Goal: Task Accomplishment & Management: Use online tool/utility

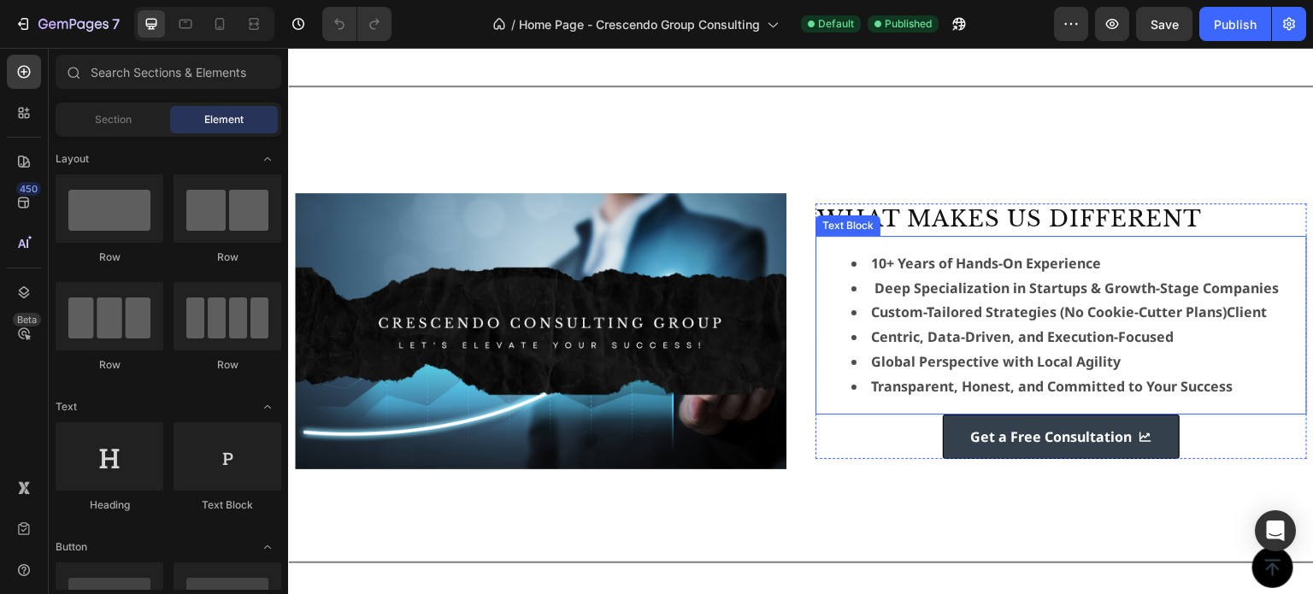
scroll to position [2309, 0]
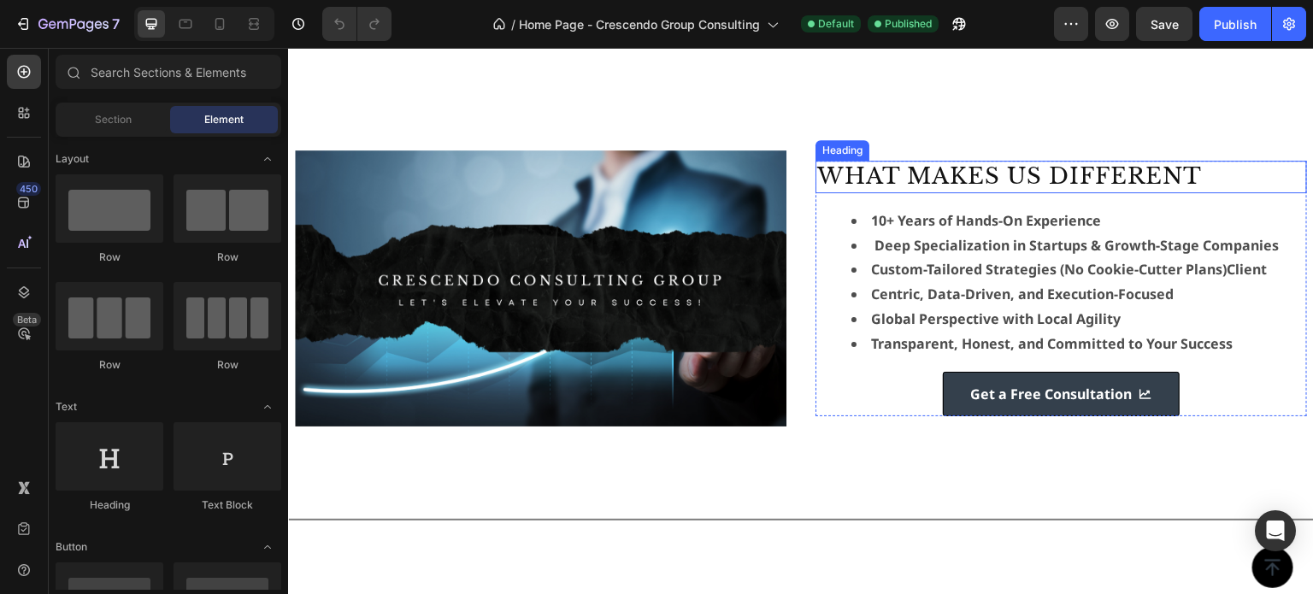
click at [940, 180] on span "What Makes Us Different" at bounding box center [1009, 175] width 385 height 27
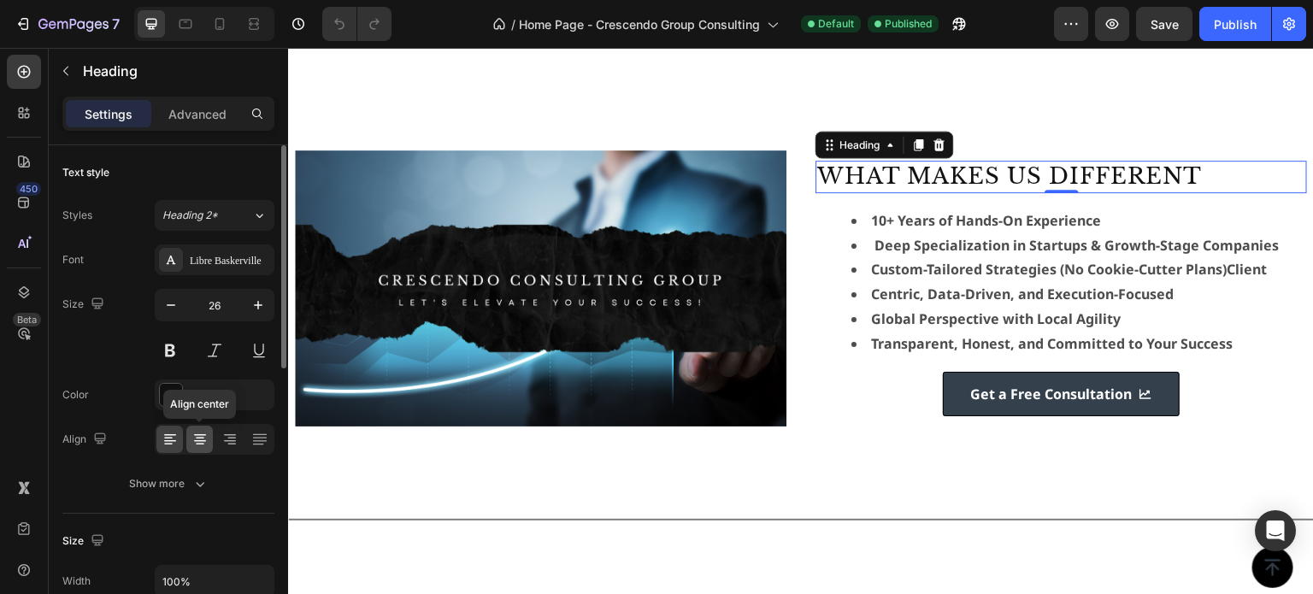
click at [201, 438] on icon at bounding box center [200, 439] width 9 height 2
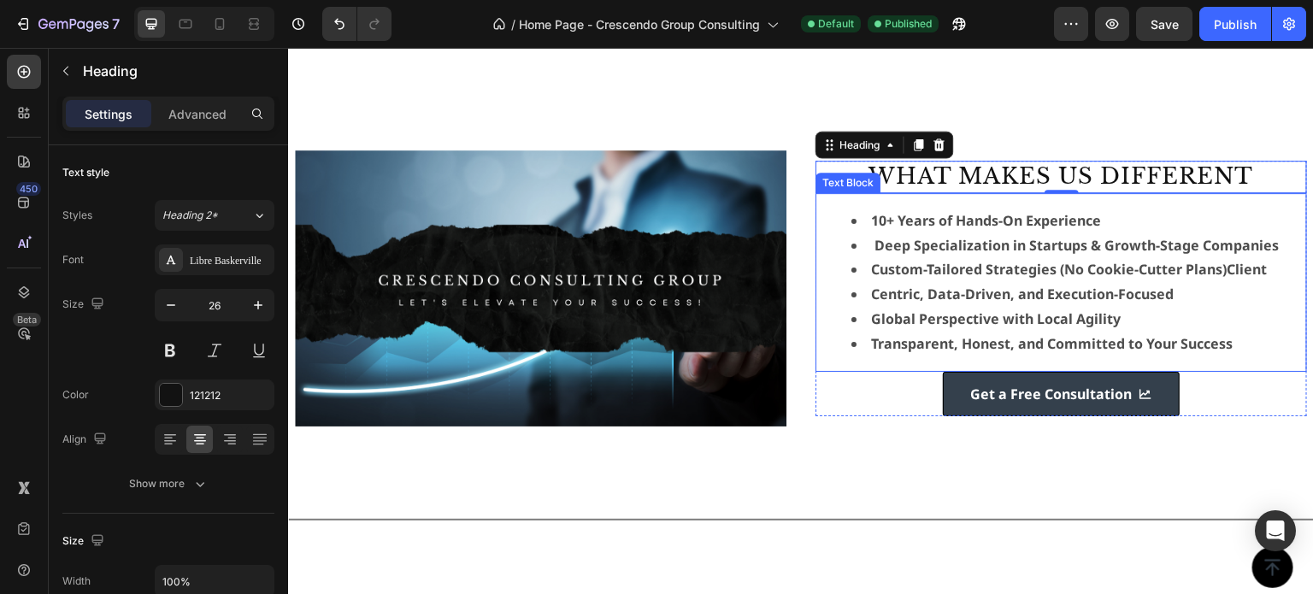
click at [912, 246] on strong "Deep Specialization in Startups & Growth-Stage Companies" at bounding box center [1077, 245] width 404 height 19
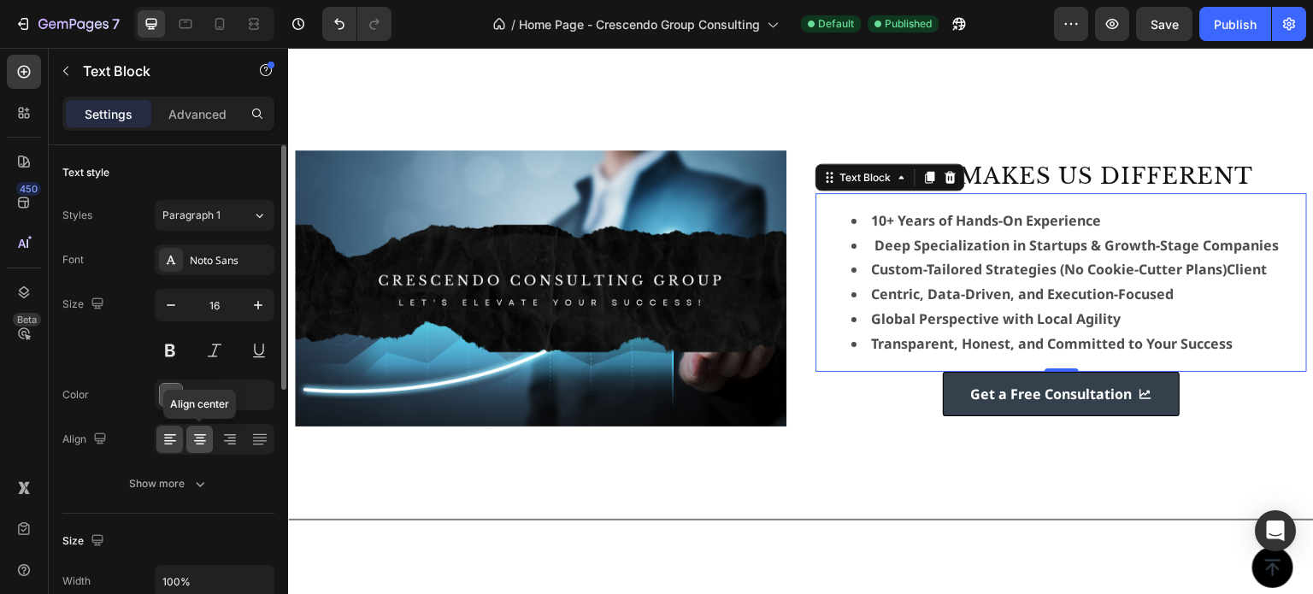
click at [193, 435] on icon at bounding box center [200, 439] width 17 height 17
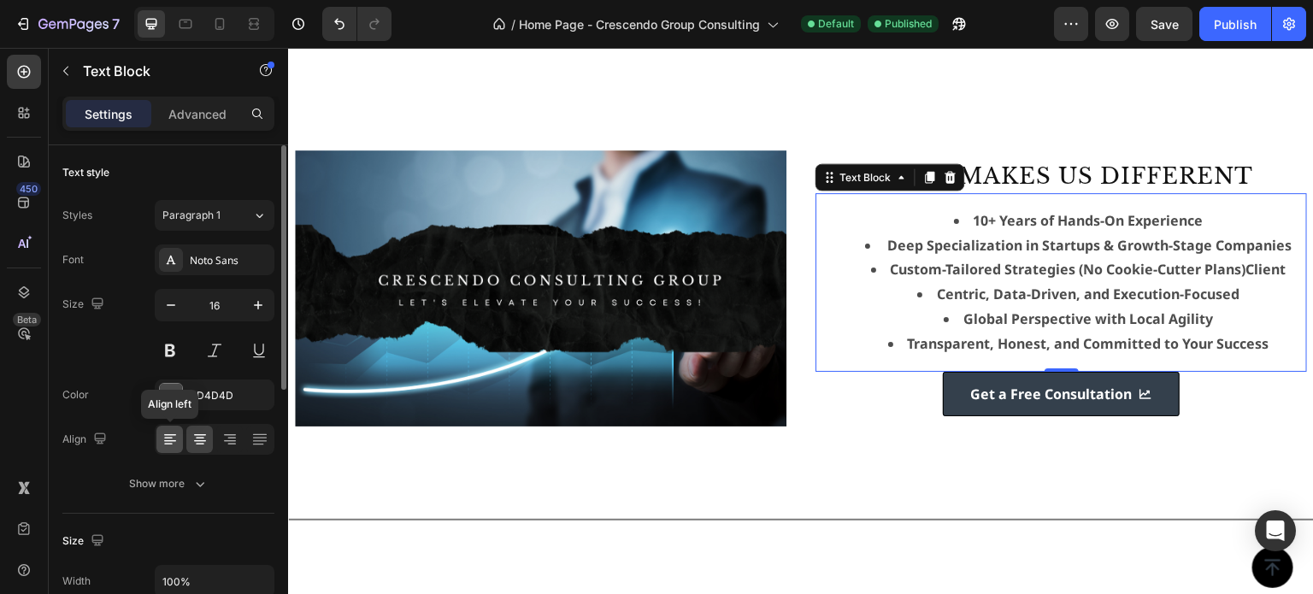
click at [167, 438] on icon at bounding box center [170, 439] width 17 height 17
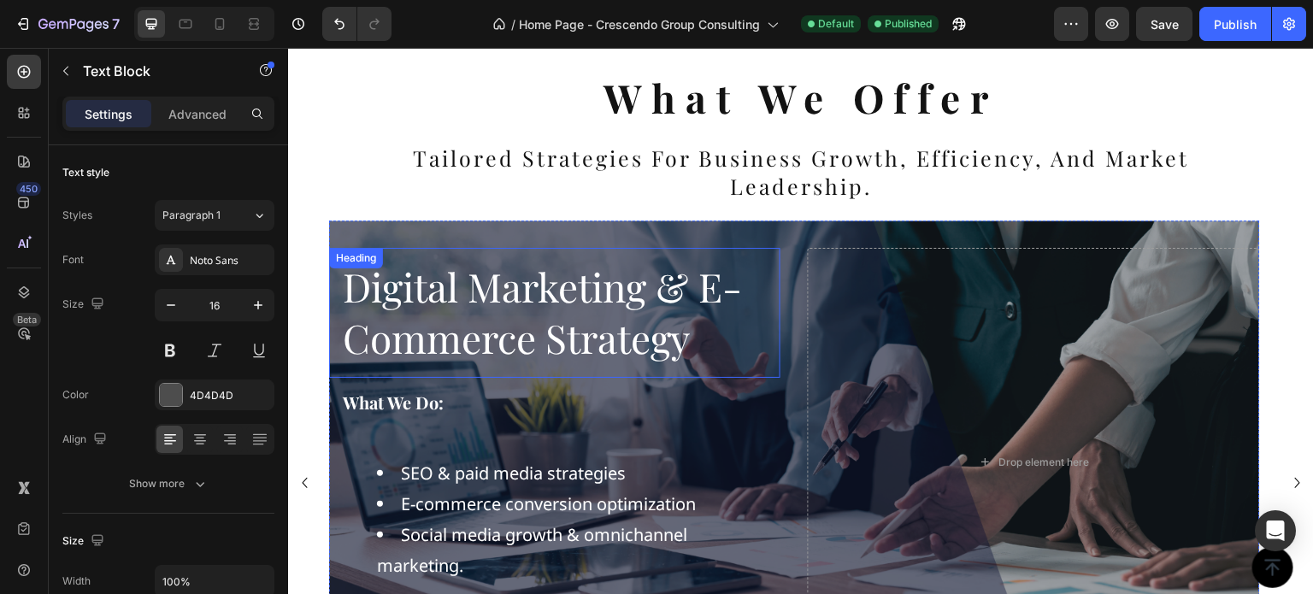
scroll to position [2822, 0]
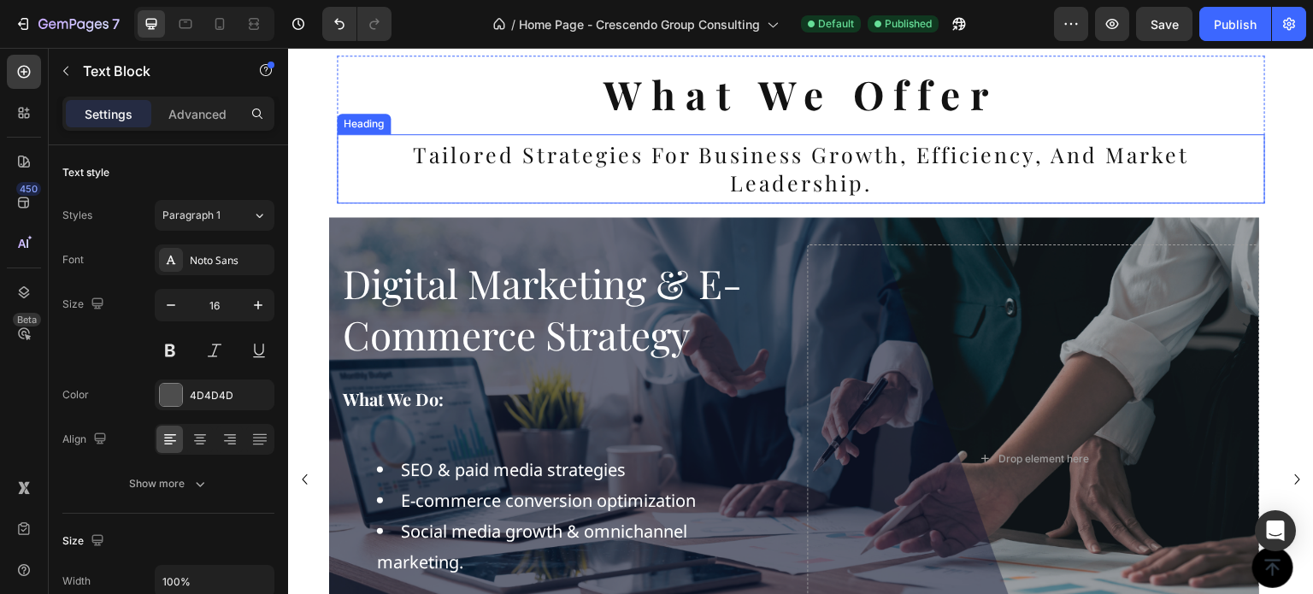
click at [674, 169] on h2 "tailored strategies for business growth, efficiency, and market leadership." at bounding box center [801, 168] width 929 height 69
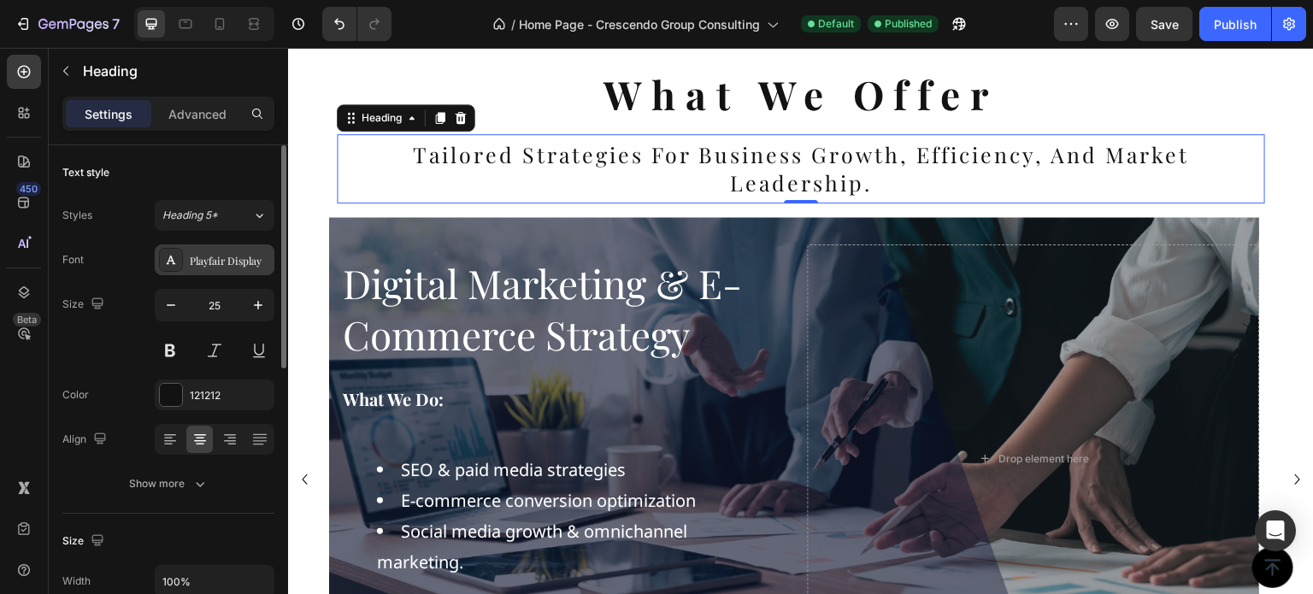
click at [241, 261] on div "Playfair Display" at bounding box center [230, 260] width 80 height 15
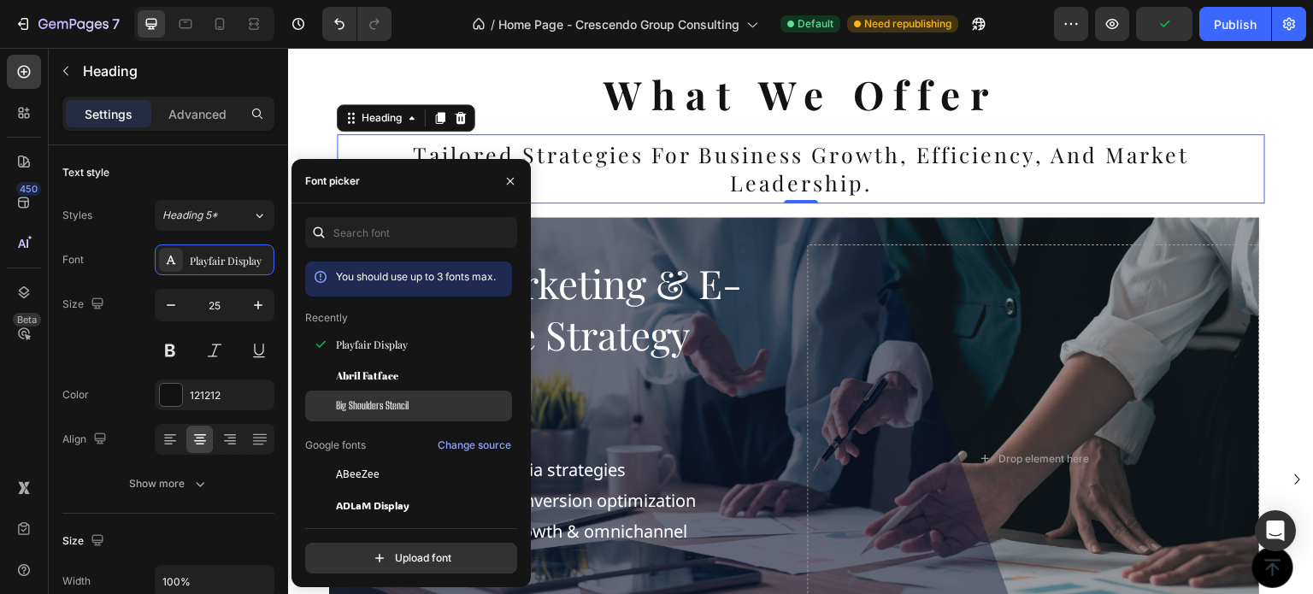
click at [387, 404] on span "Big Shoulders Stencil" at bounding box center [372, 405] width 73 height 15
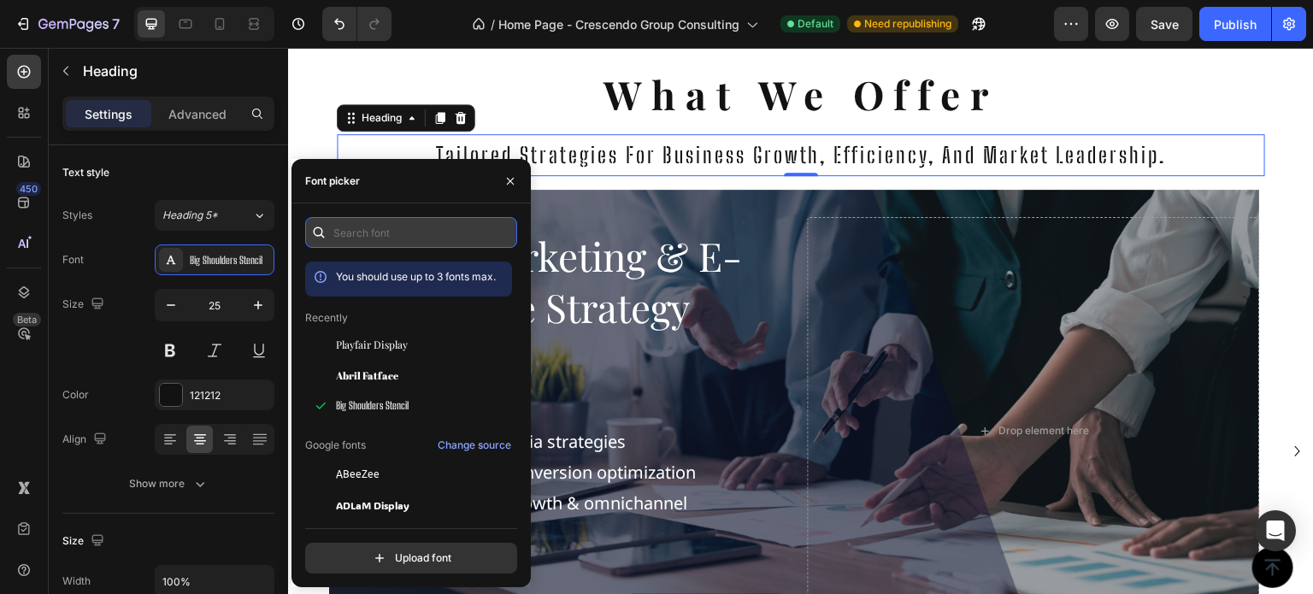
click at [379, 236] on input "text" at bounding box center [411, 232] width 212 height 31
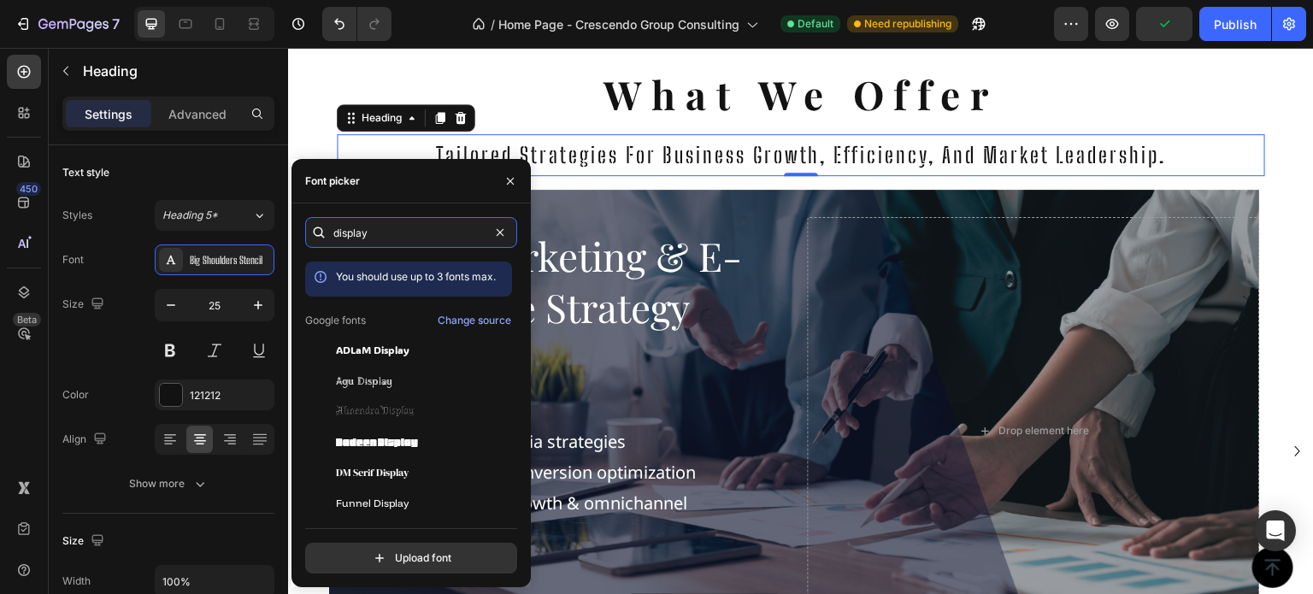
type input "display"
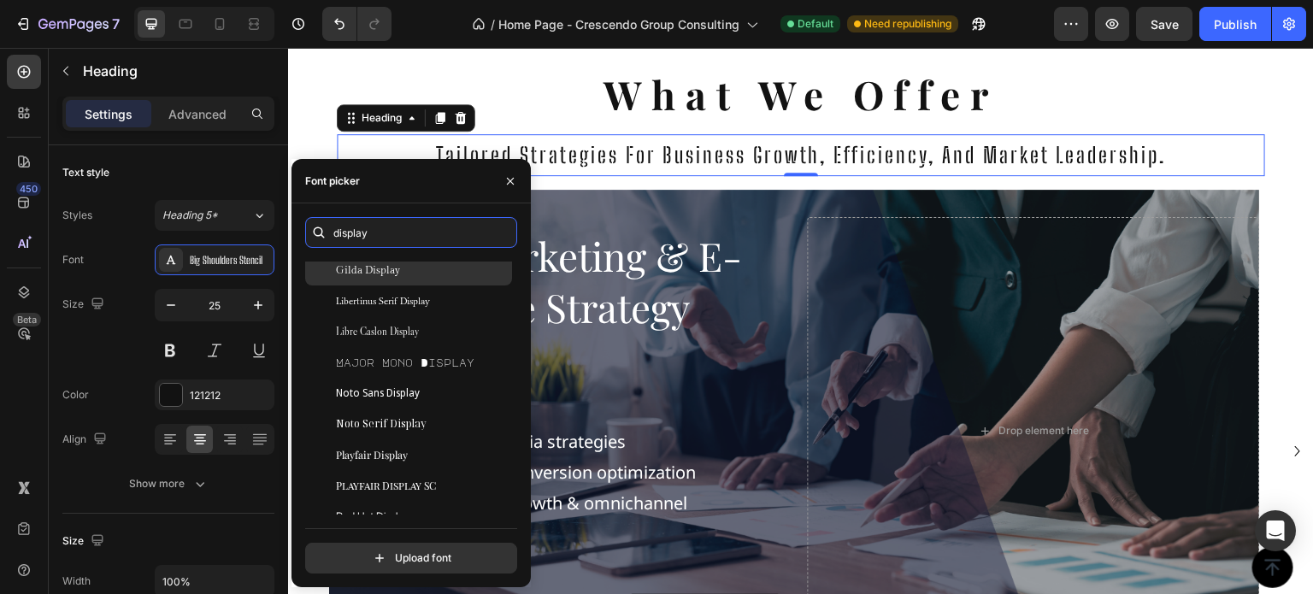
scroll to position [342, 0]
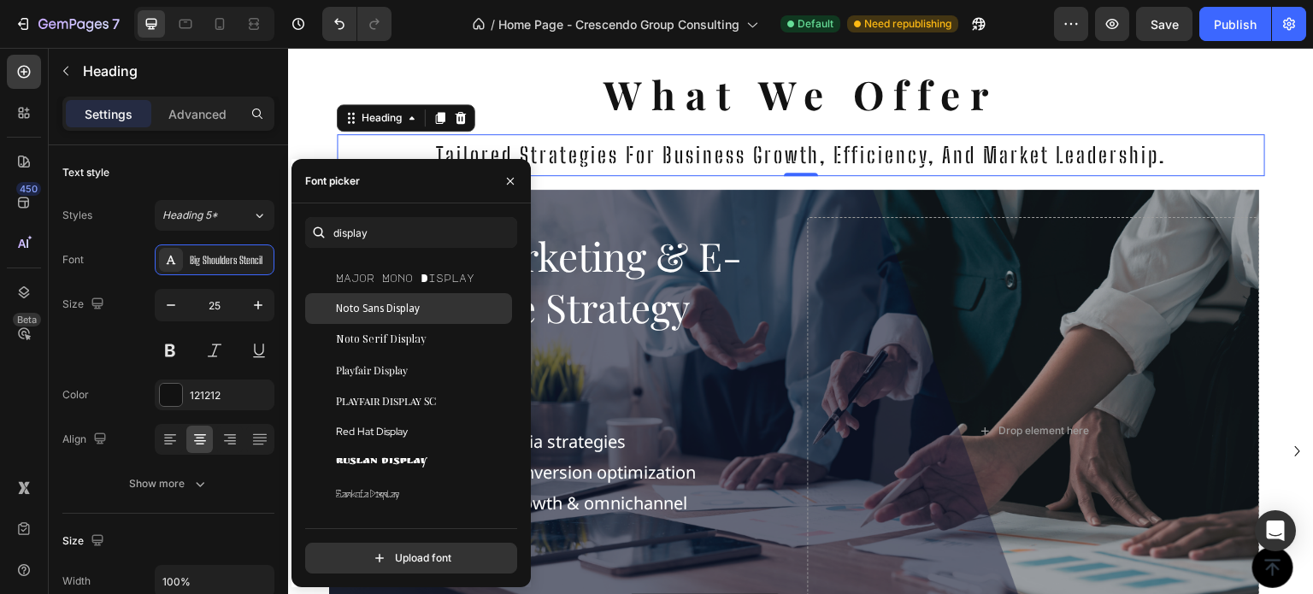
click at [394, 315] on span "Noto Sans Display" at bounding box center [378, 308] width 84 height 15
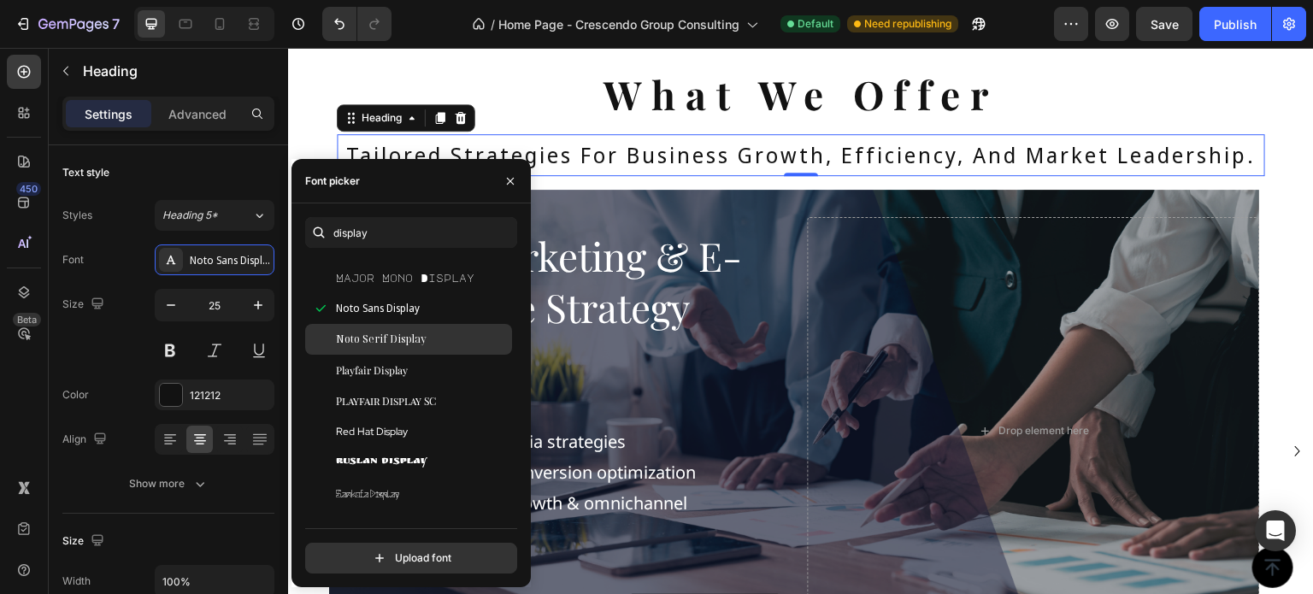
click at [391, 339] on span "Noto Serif Display" at bounding box center [381, 339] width 91 height 15
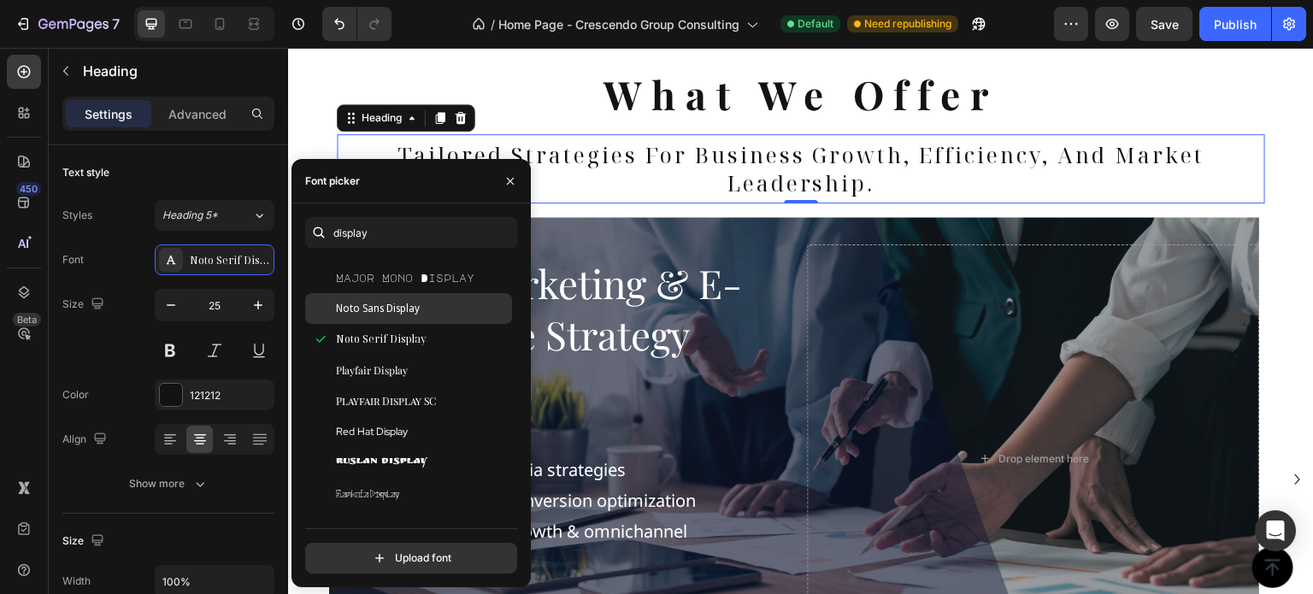
click at [392, 310] on span "Noto Sans Display" at bounding box center [378, 308] width 84 height 15
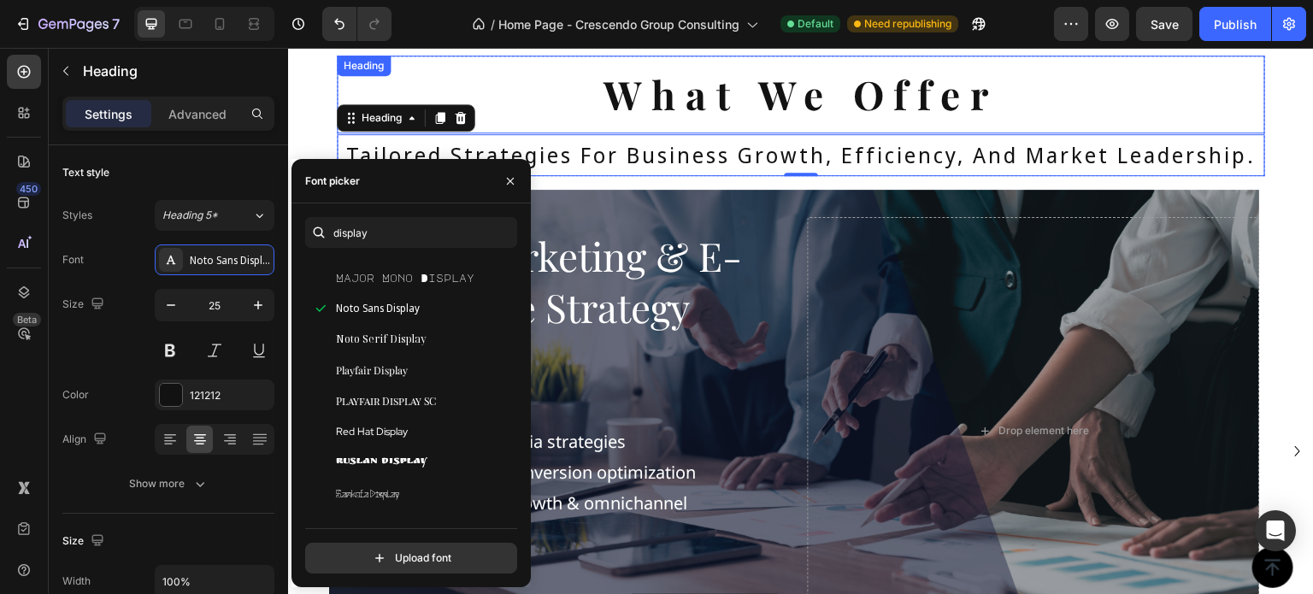
click at [733, 97] on h2 "what we offer" at bounding box center [801, 95] width 929 height 79
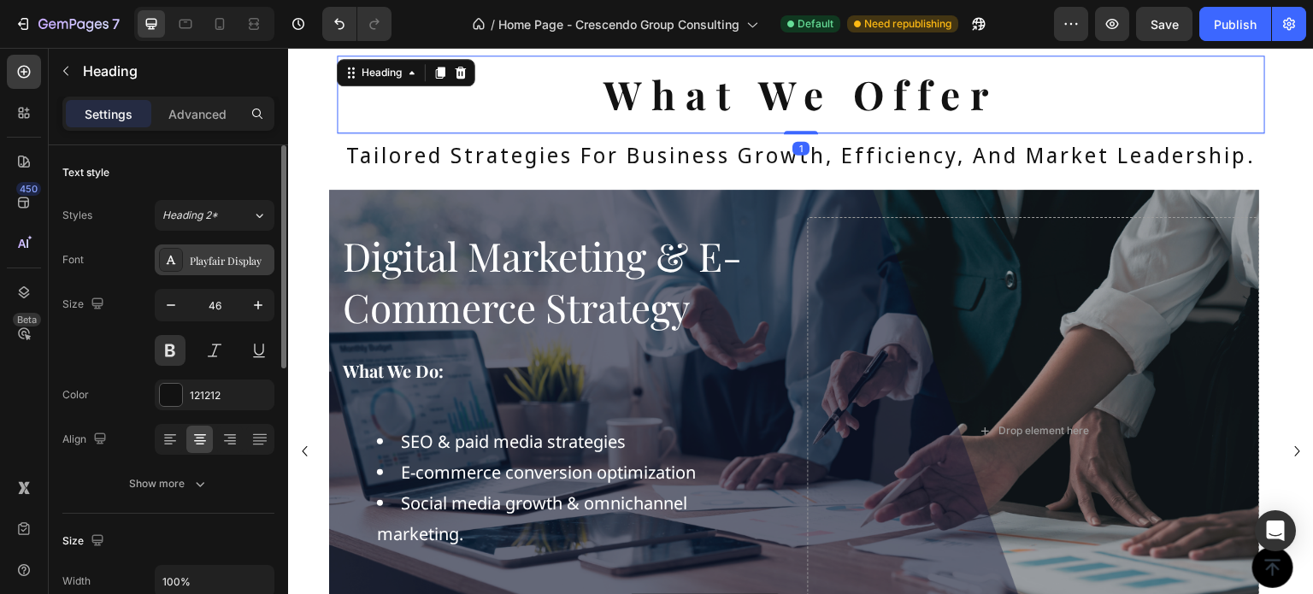
click at [243, 265] on div "Playfair Display" at bounding box center [230, 260] width 80 height 15
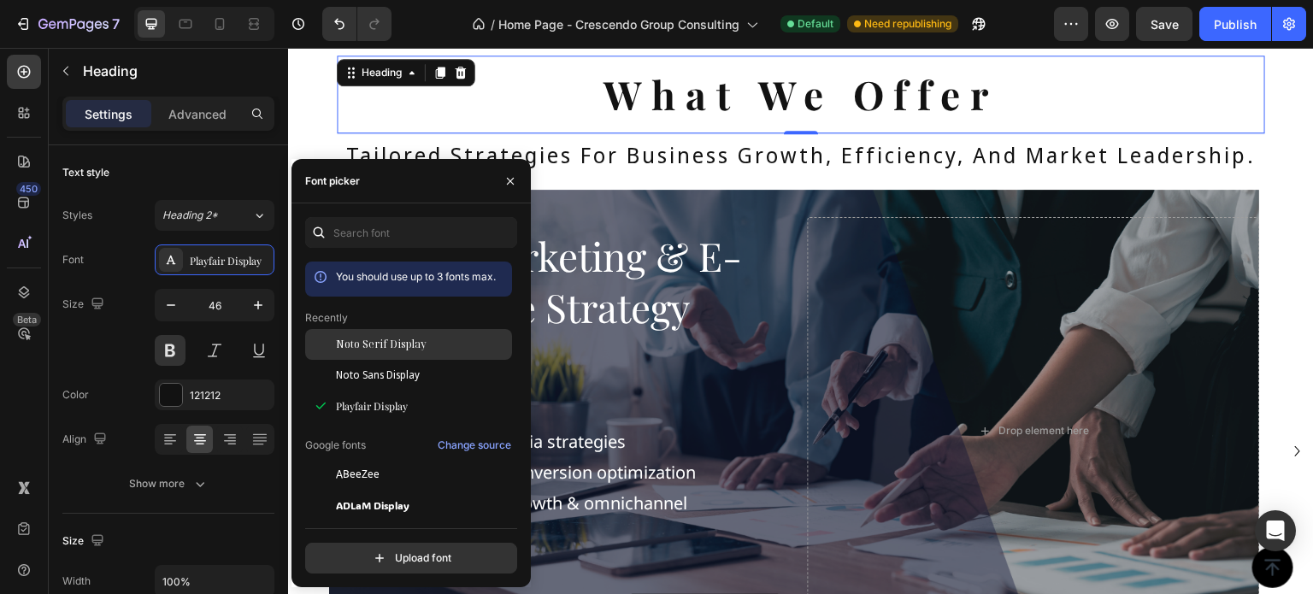
click at [394, 339] on span "Noto Serif Display" at bounding box center [381, 344] width 91 height 15
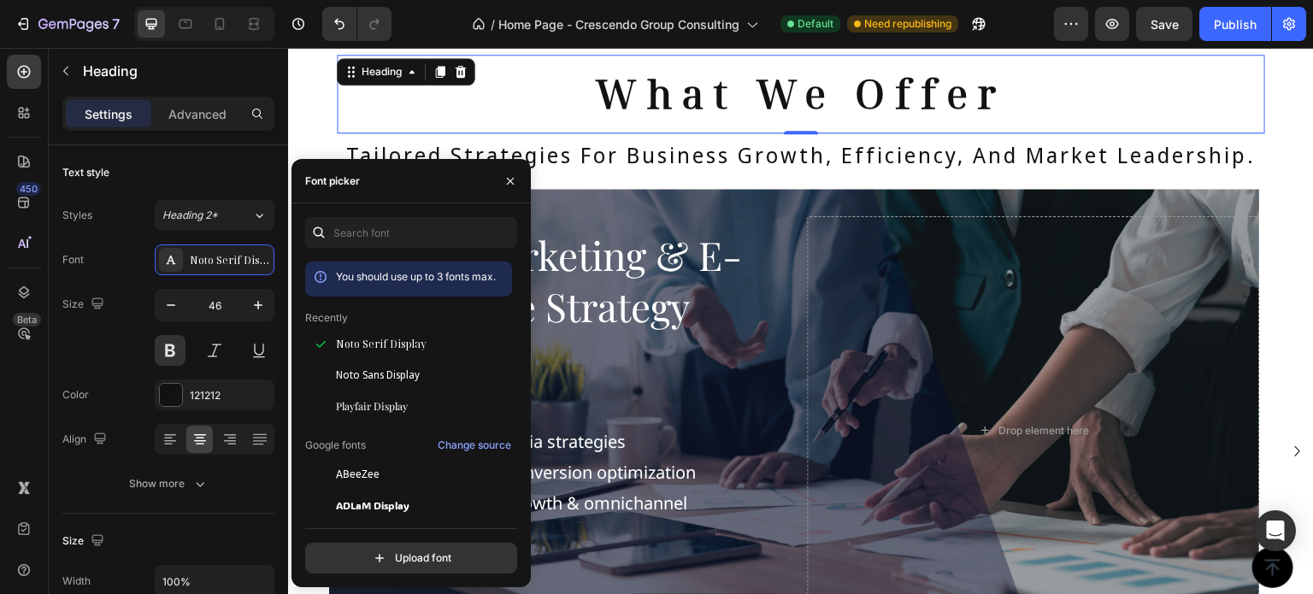
scroll to position [3078, 0]
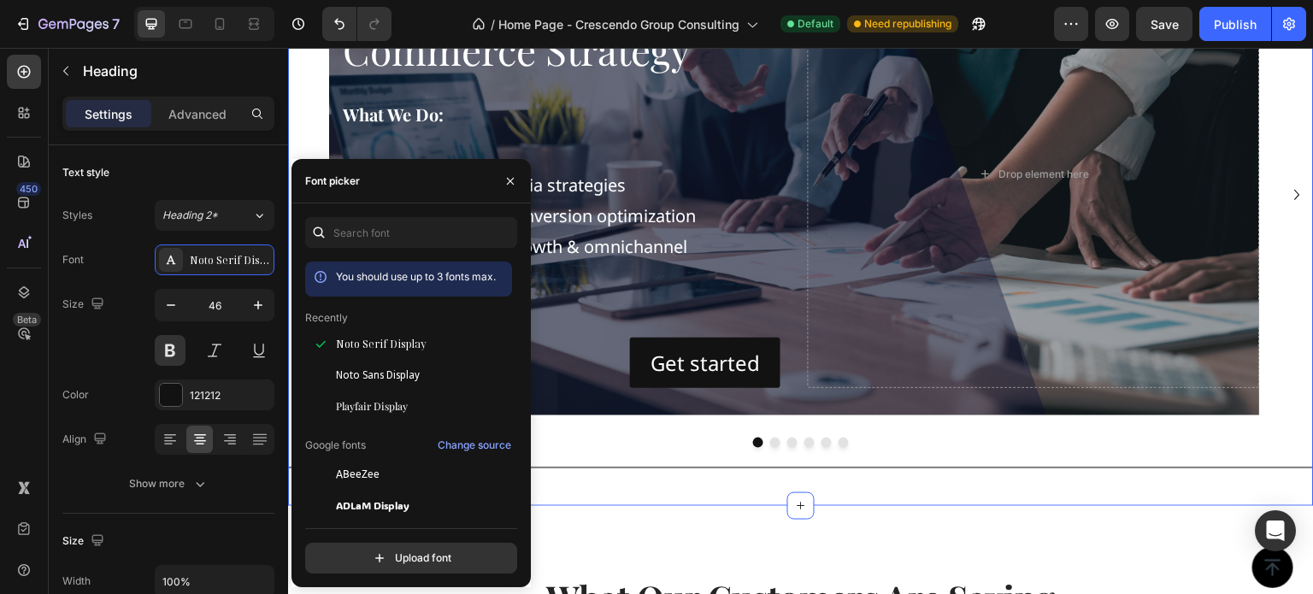
click at [1006, 493] on div "what we offer Heading 1 tailored strategies for business growth, efficiency, an…" at bounding box center [801, 152] width 1026 height 708
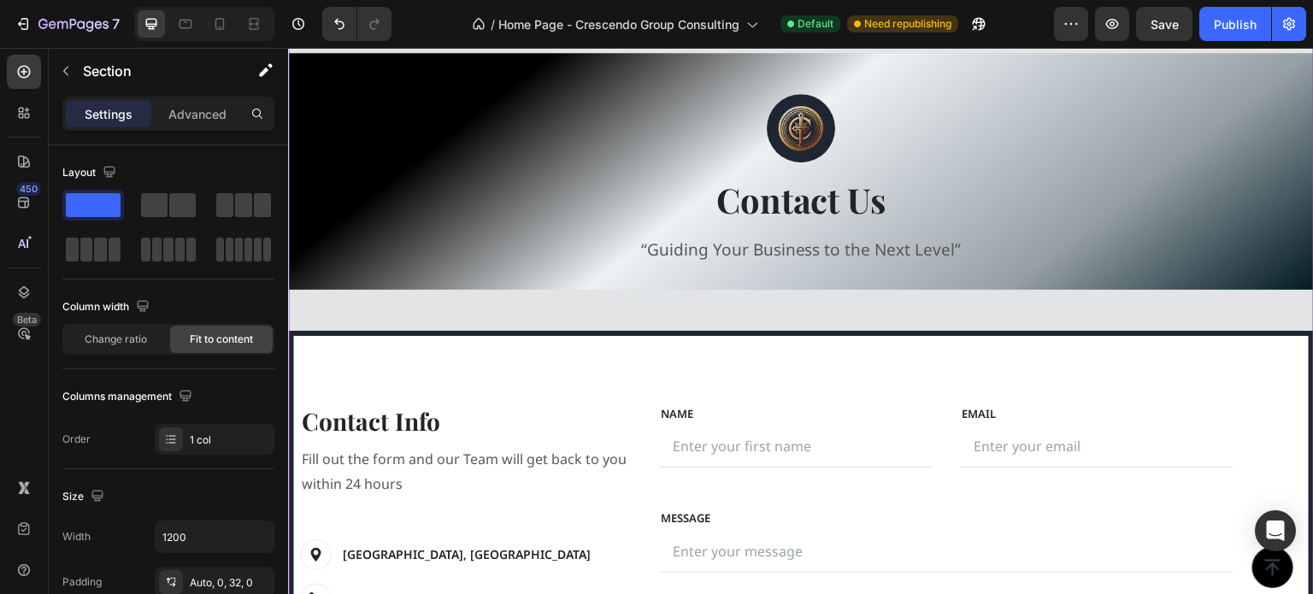
scroll to position [4105, 0]
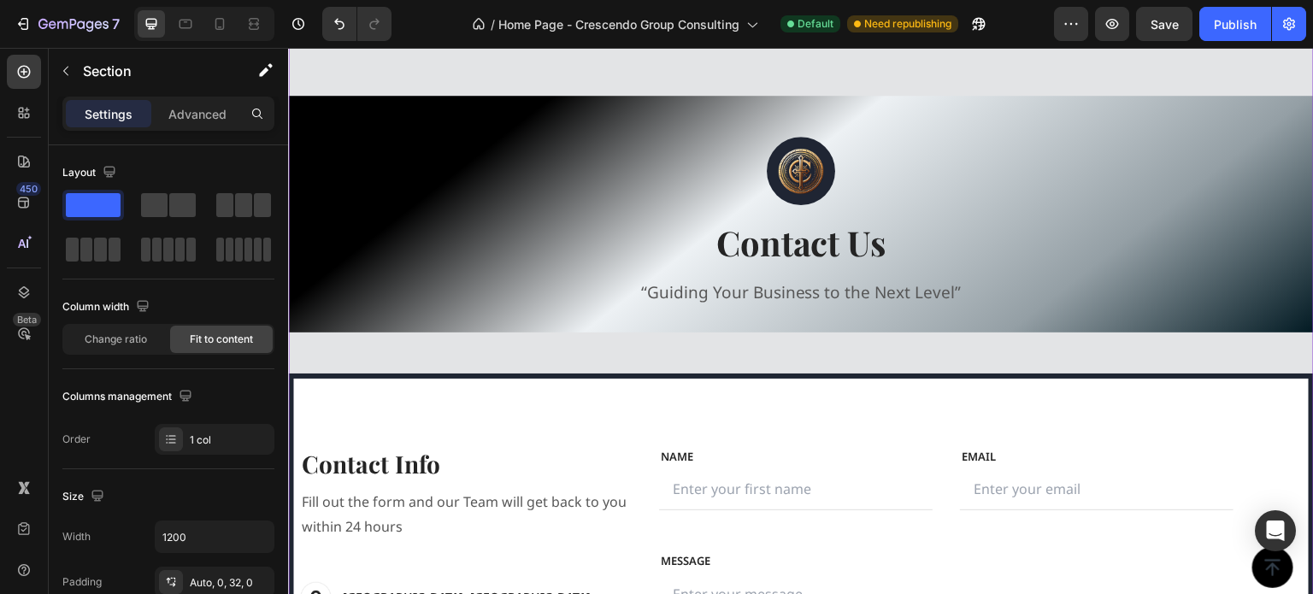
click at [521, 374] on div "Contact Info Heading Contact Information Heading Fill out the form and our Team…" at bounding box center [801, 577] width 1026 height 406
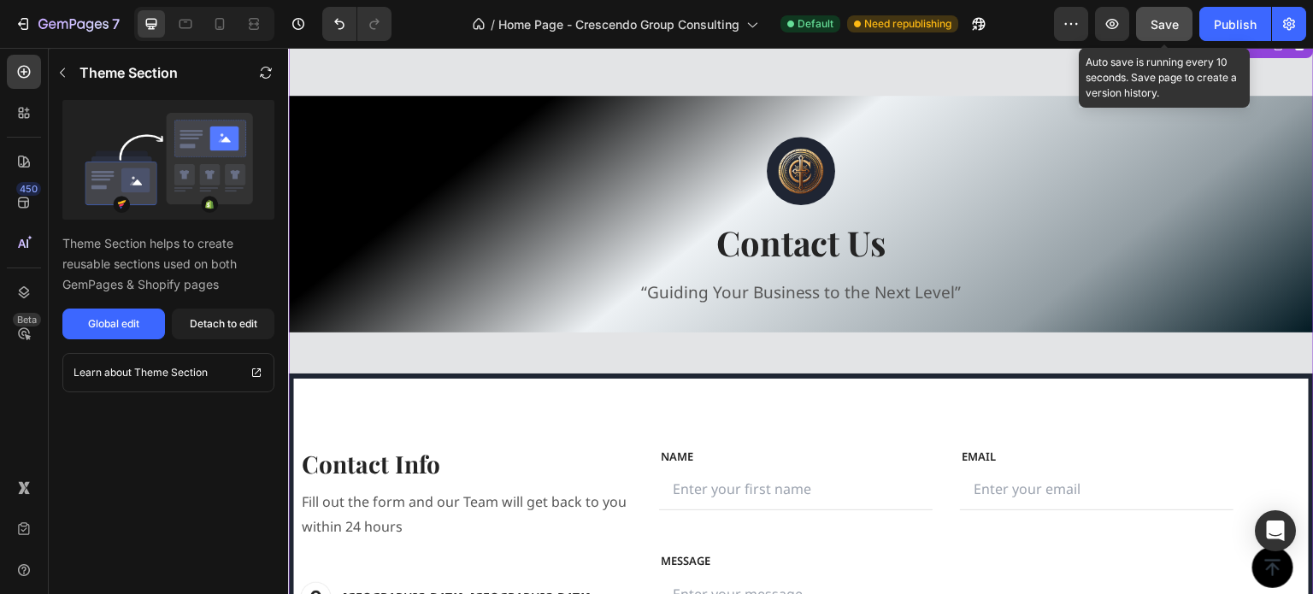
click at [1176, 25] on span "Save" at bounding box center [1165, 24] width 28 height 15
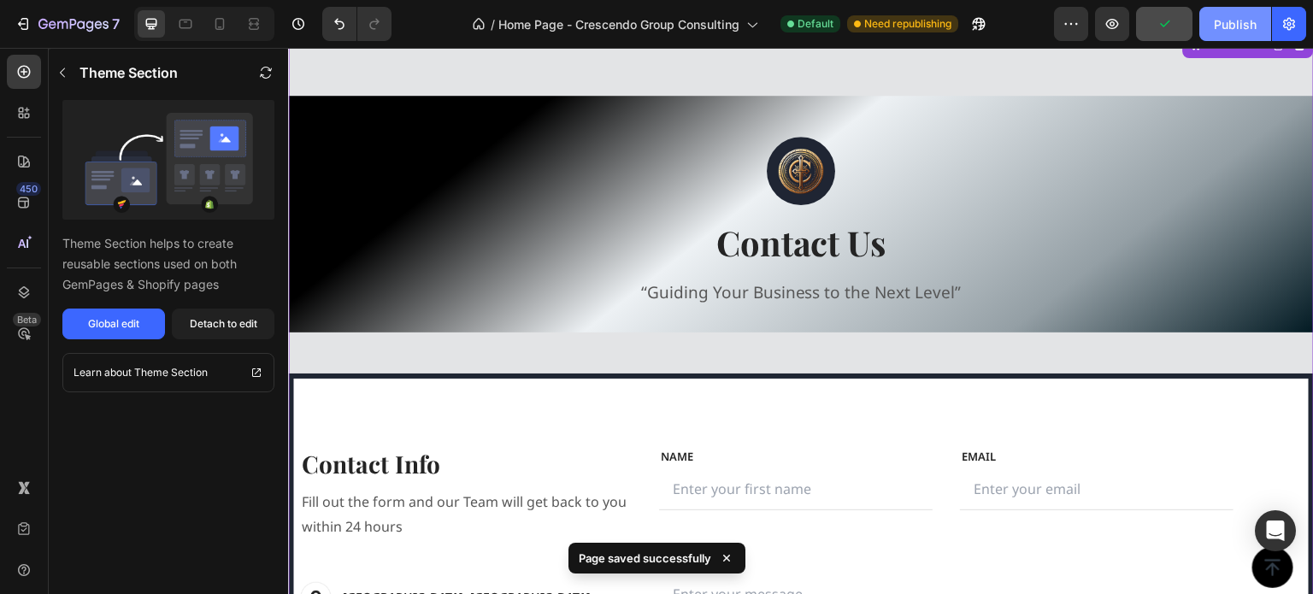
click at [1211, 29] on button "Publish" at bounding box center [1236, 24] width 72 height 34
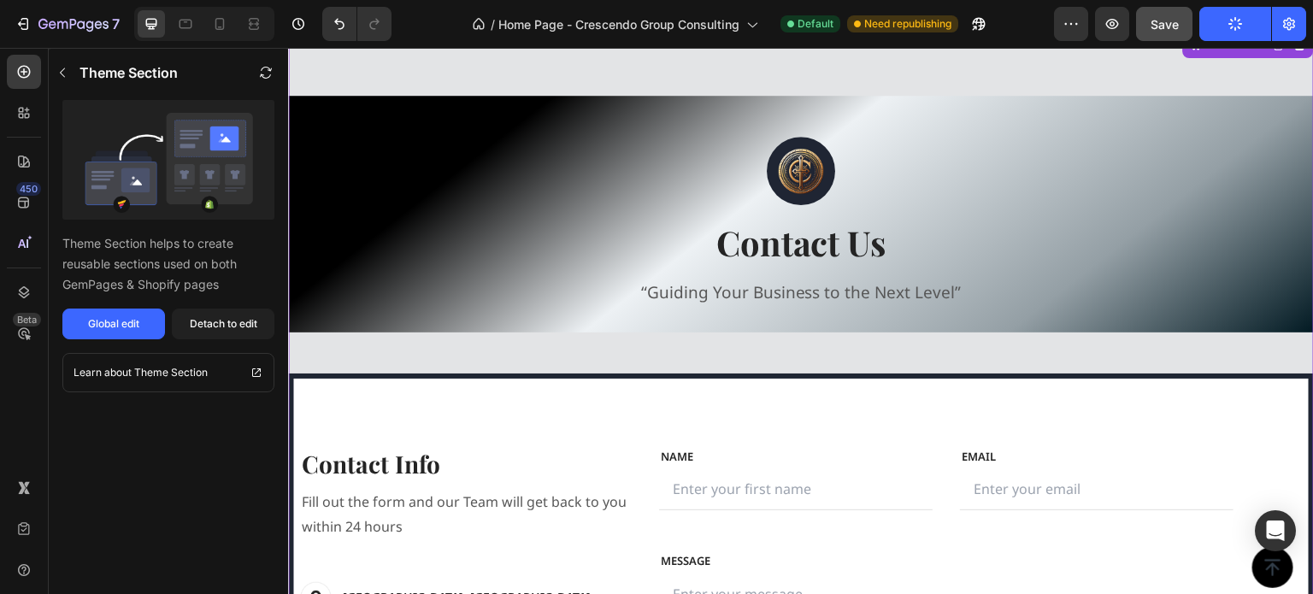
click at [1236, 20] on icon "button" at bounding box center [1235, 23] width 15 height 15
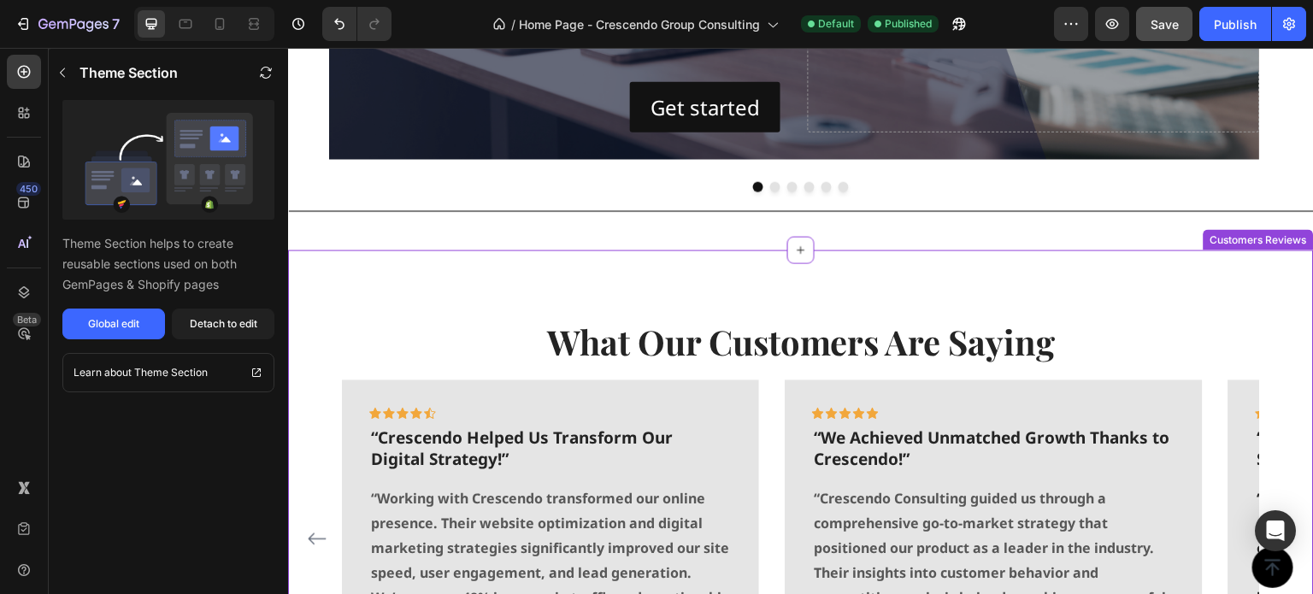
scroll to position [2907, 0]
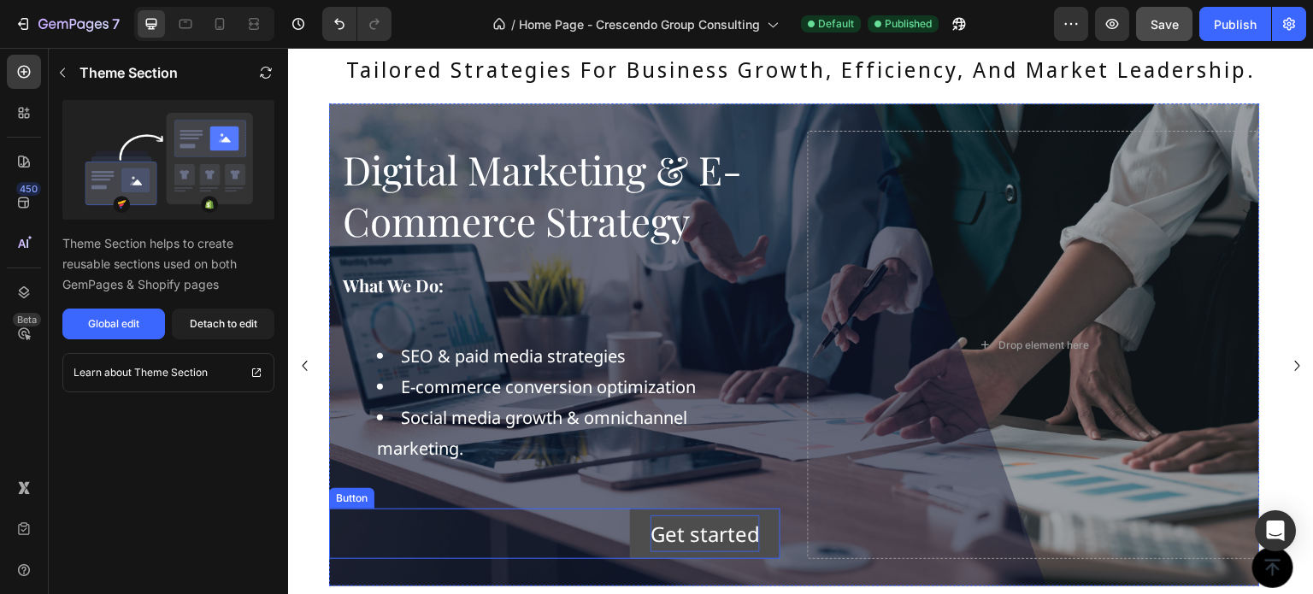
click at [708, 545] on div "Get started" at bounding box center [705, 534] width 109 height 37
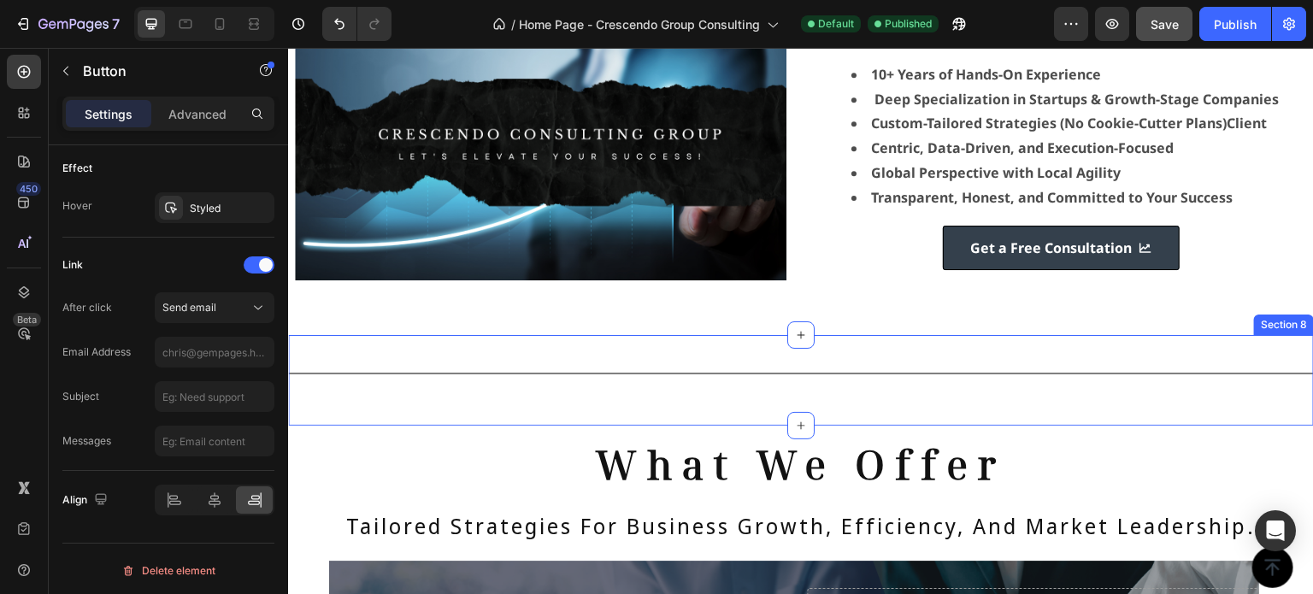
scroll to position [2309, 0]
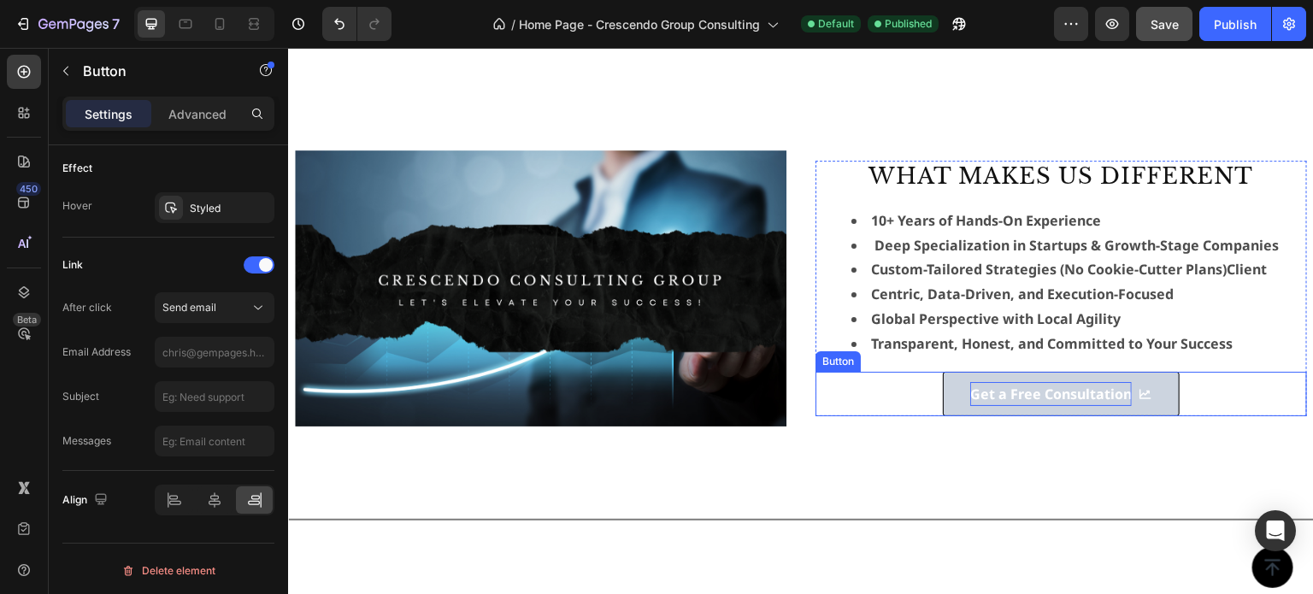
click at [971, 388] on strong "Get a Free Consultation" at bounding box center [1052, 394] width 162 height 19
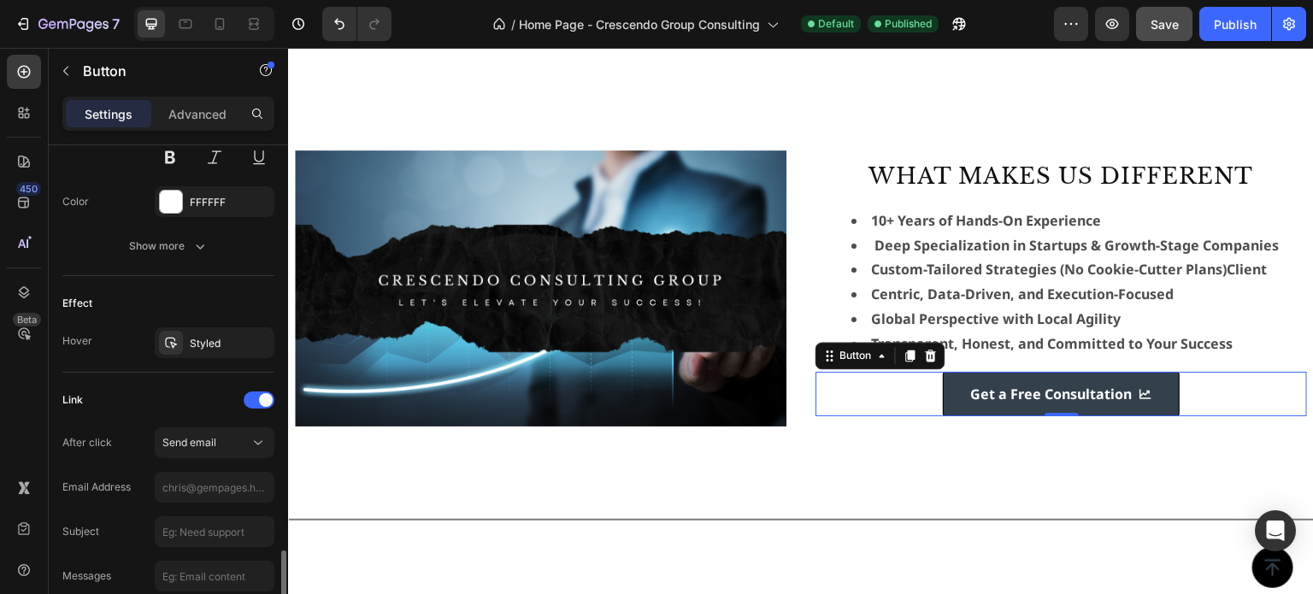
scroll to position [989, 0]
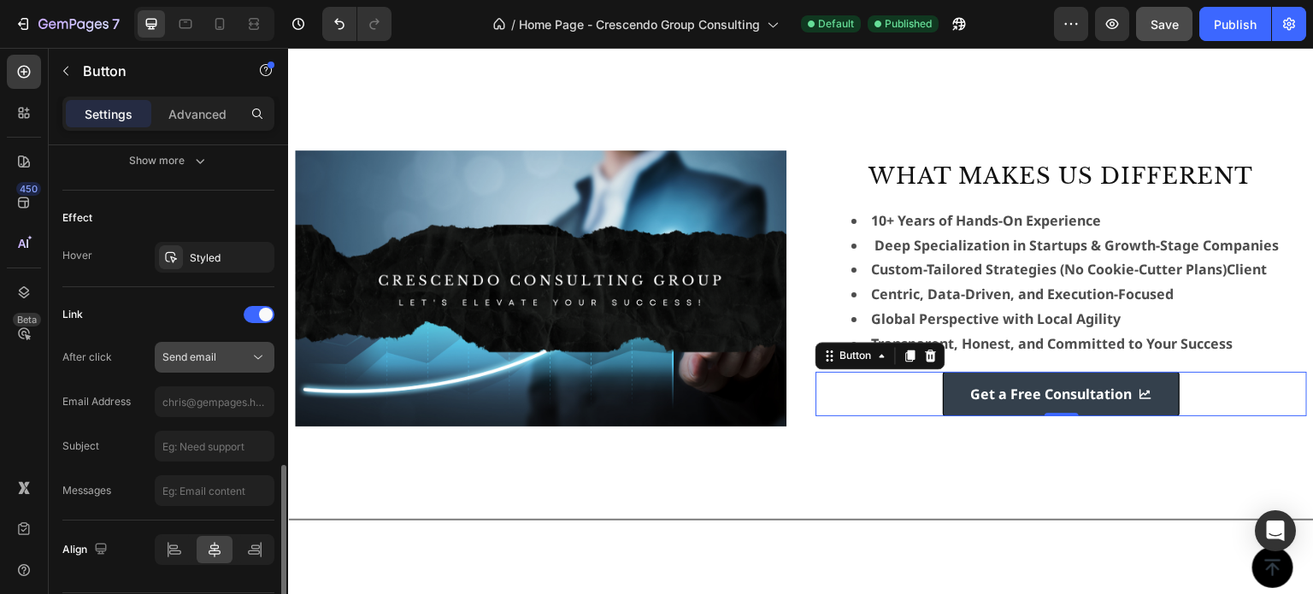
click at [248, 355] on div "Send email" at bounding box center [205, 357] width 87 height 15
click at [209, 316] on div "Link" at bounding box center [168, 314] width 212 height 27
click at [180, 399] on input "text" at bounding box center [215, 402] width 120 height 31
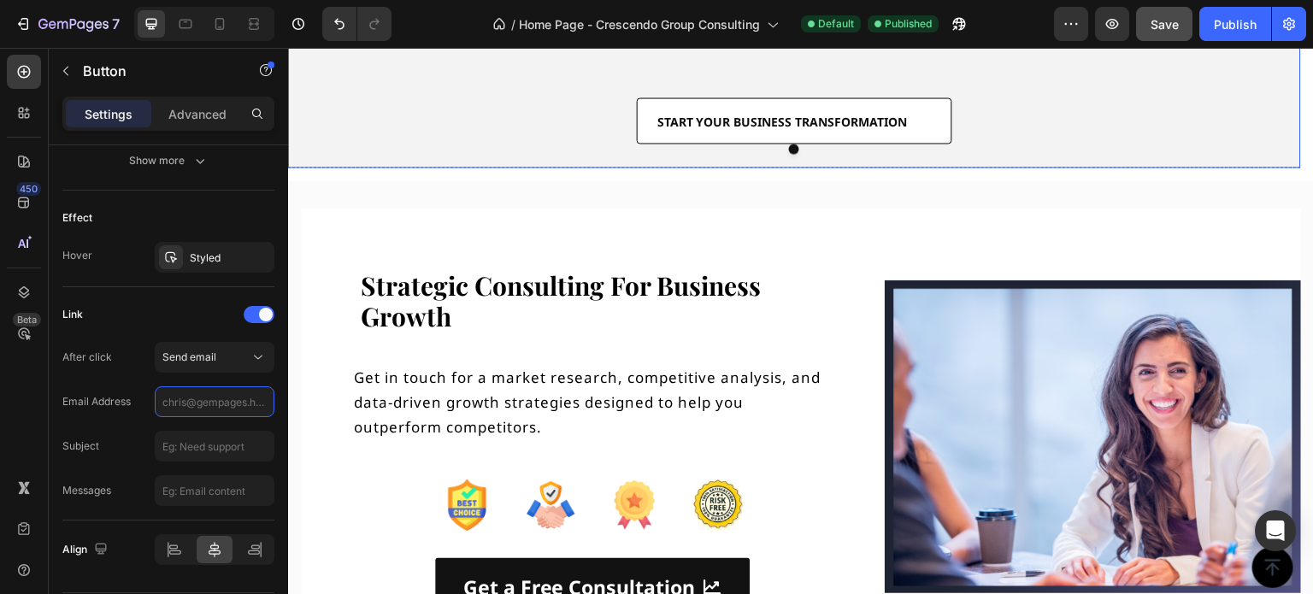
scroll to position [513, 0]
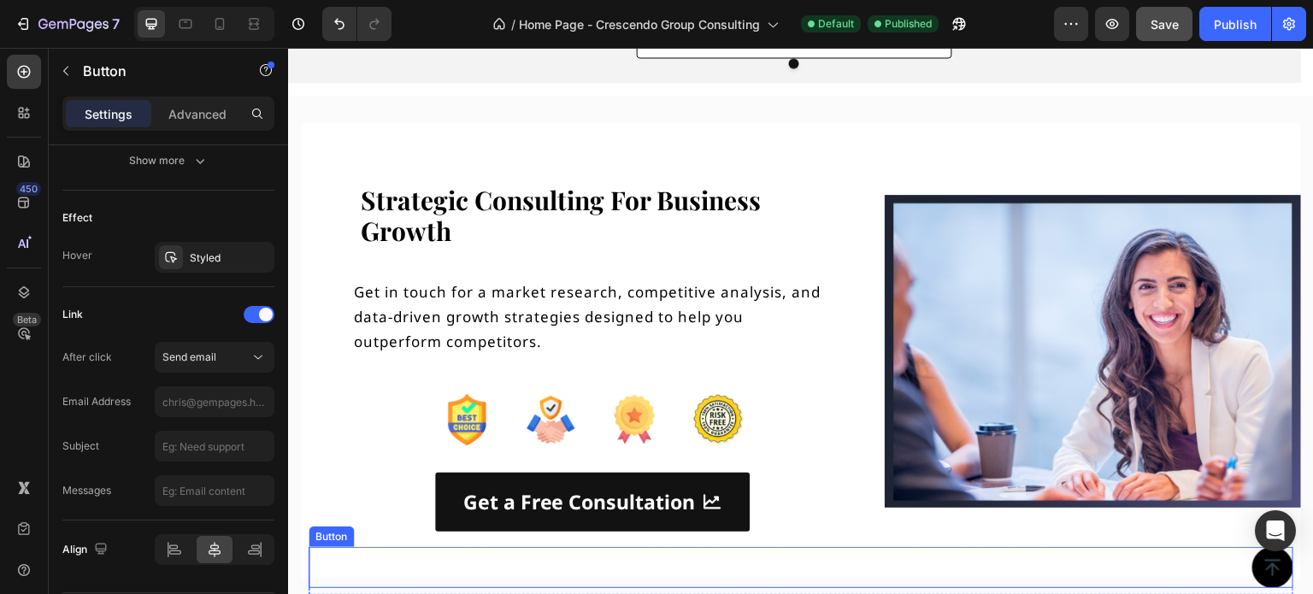
click at [1263, 570] on icon at bounding box center [1273, 568] width 21 height 21
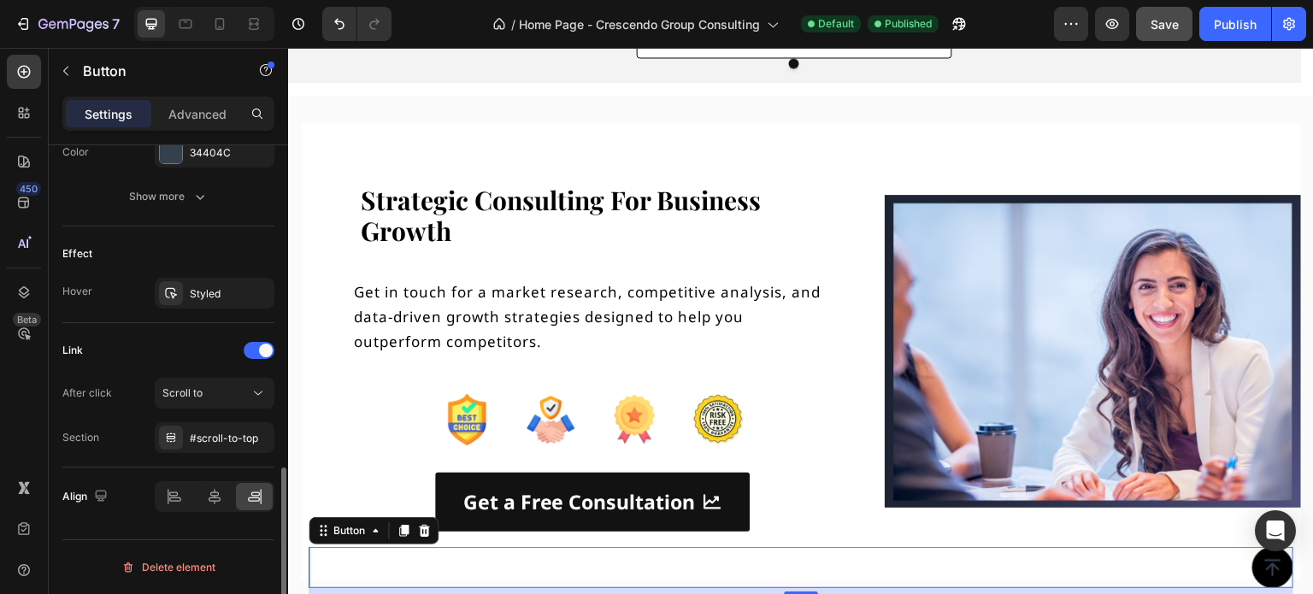
scroll to position [949, 0]
click at [1091, 563] on div "Button 8" at bounding box center [801, 567] width 985 height 41
click at [410, 556] on div "Button 8" at bounding box center [801, 567] width 985 height 41
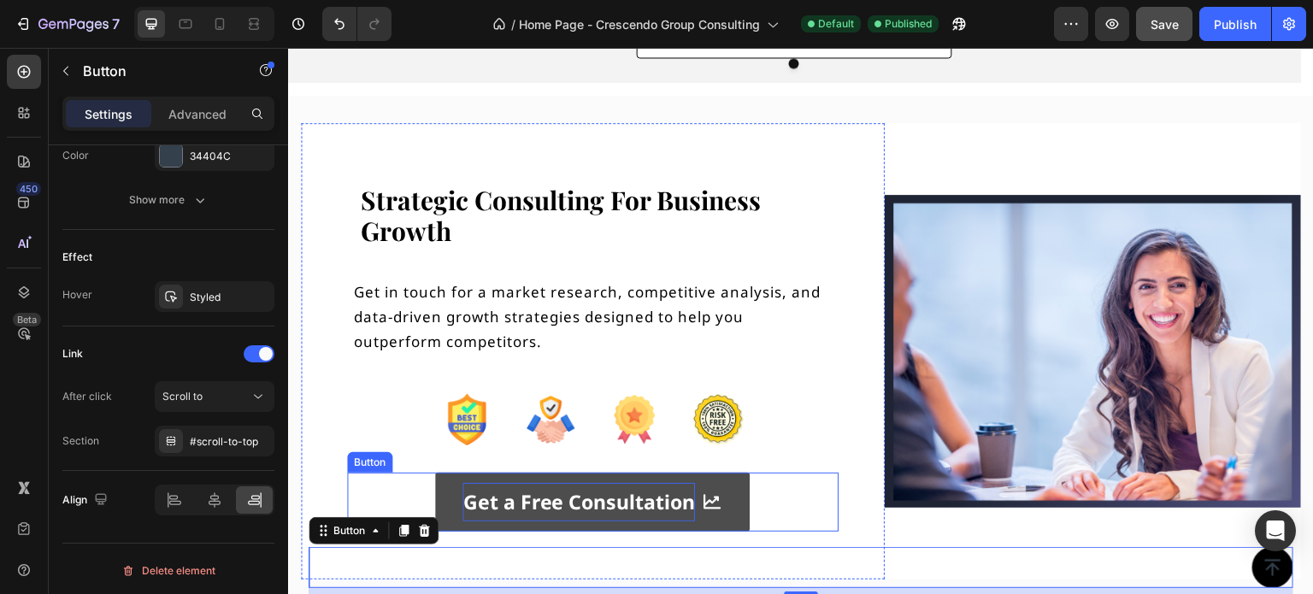
click at [658, 503] on strong "Get a Free Consultation" at bounding box center [579, 501] width 233 height 27
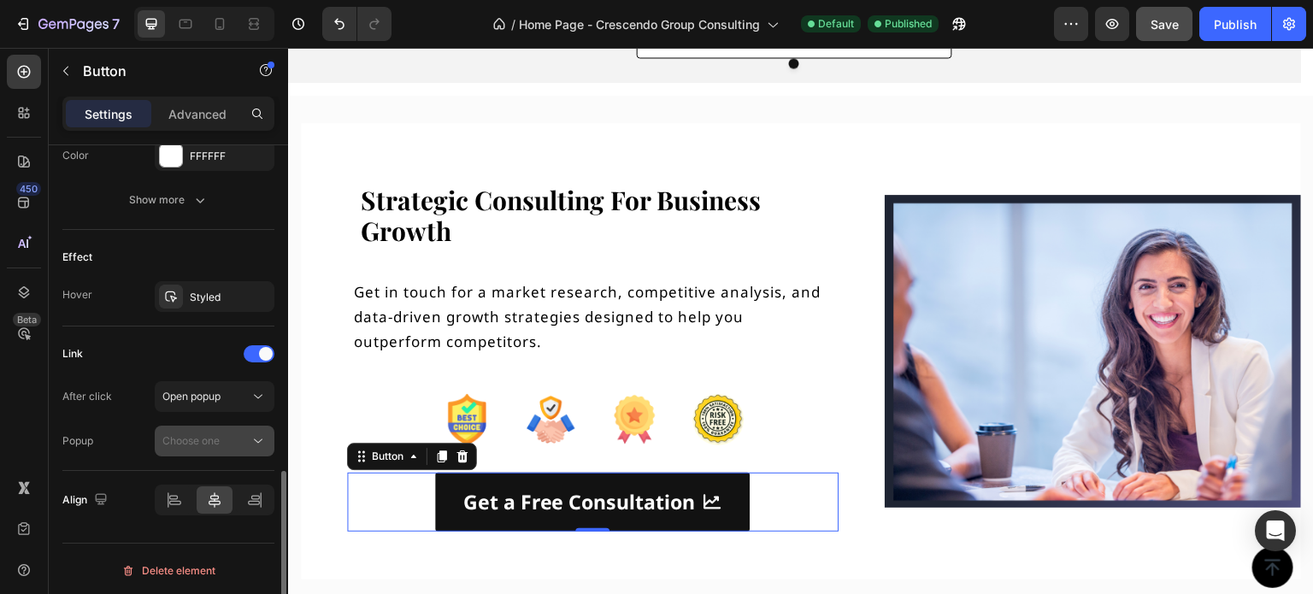
click at [243, 448] on button "Choose one" at bounding box center [215, 441] width 120 height 31
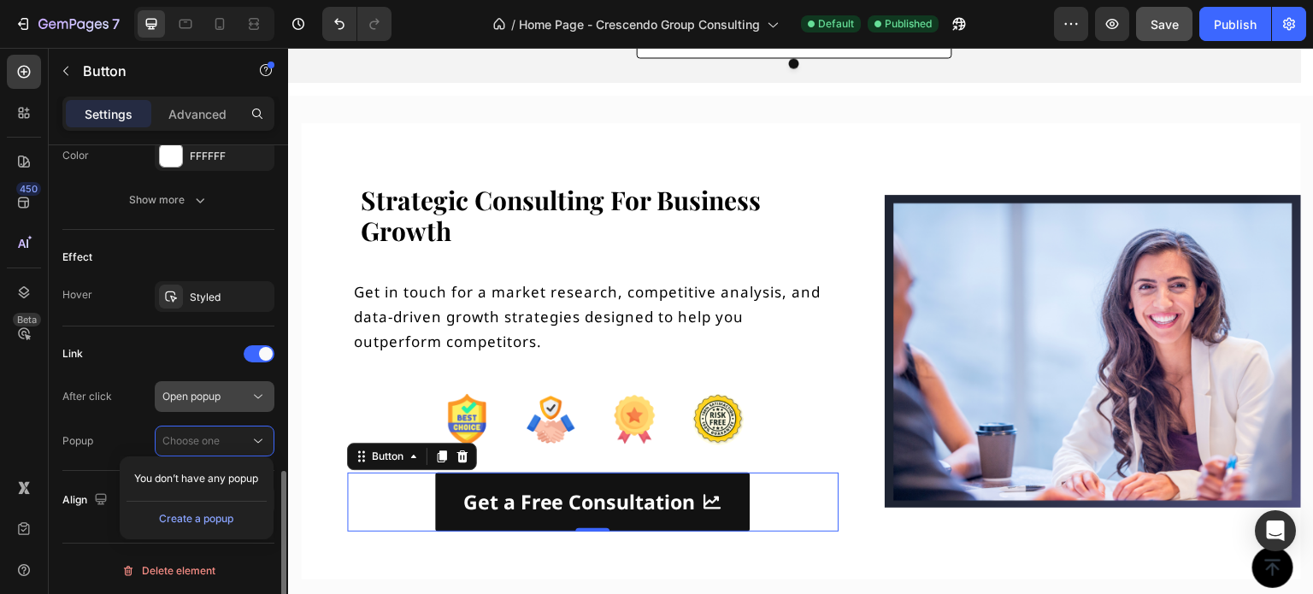
click at [239, 393] on div "Open popup" at bounding box center [205, 396] width 87 height 15
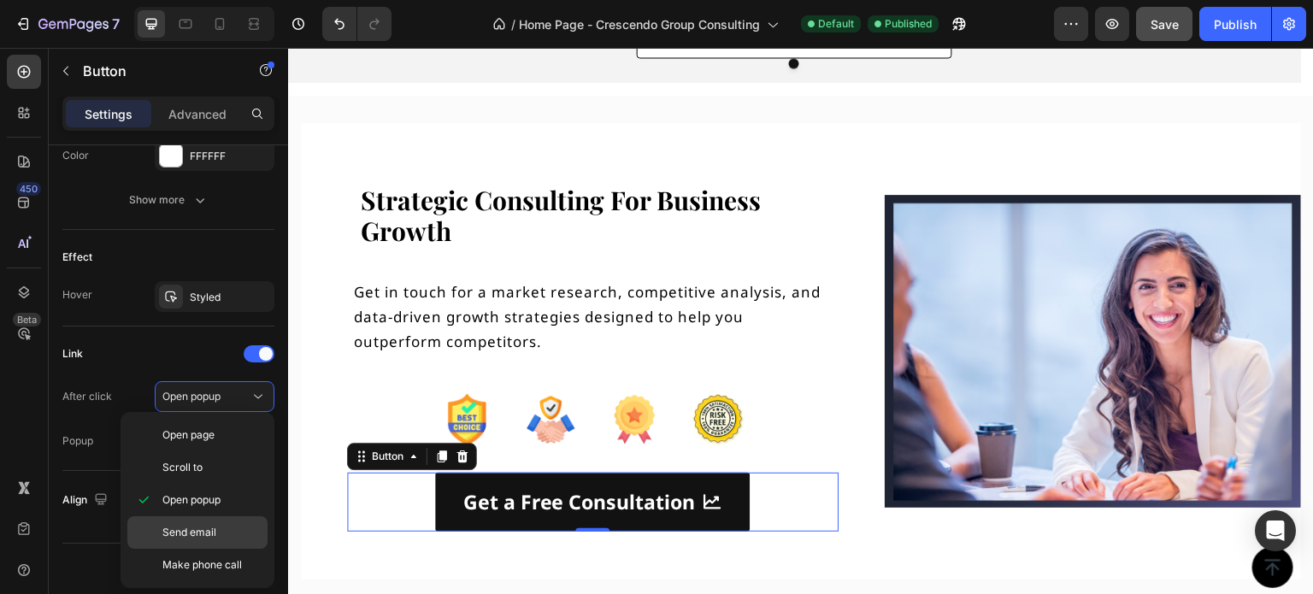
click at [208, 536] on span "Send email" at bounding box center [189, 532] width 54 height 15
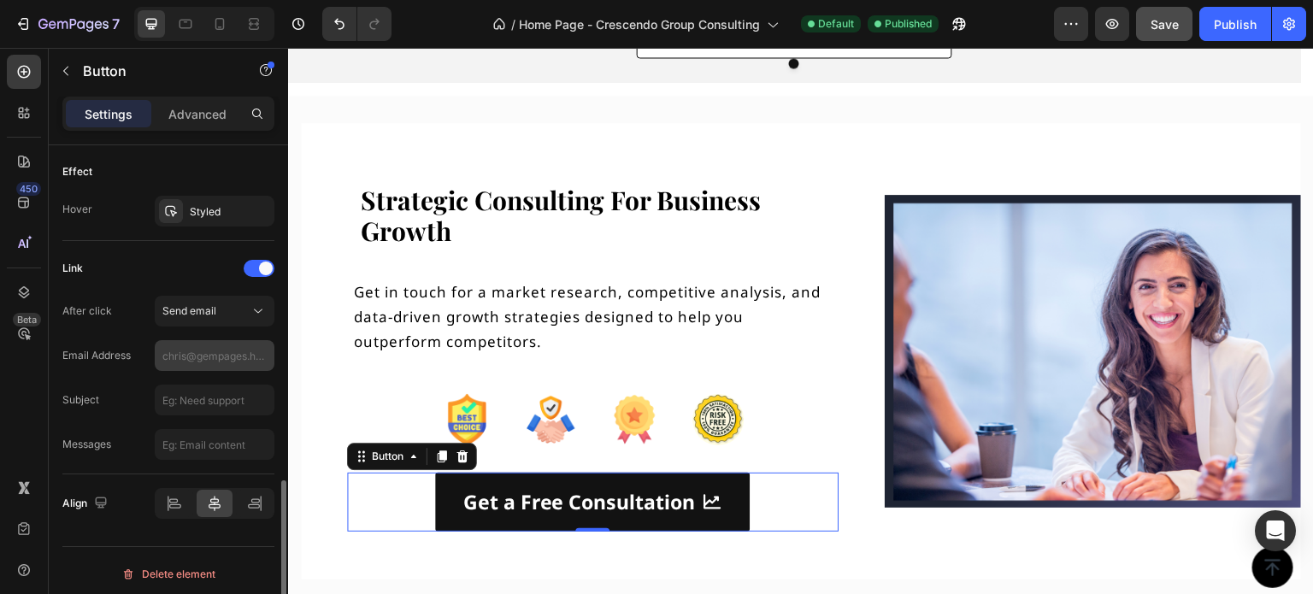
scroll to position [1038, 0]
click at [187, 349] on input "text" at bounding box center [215, 352] width 120 height 31
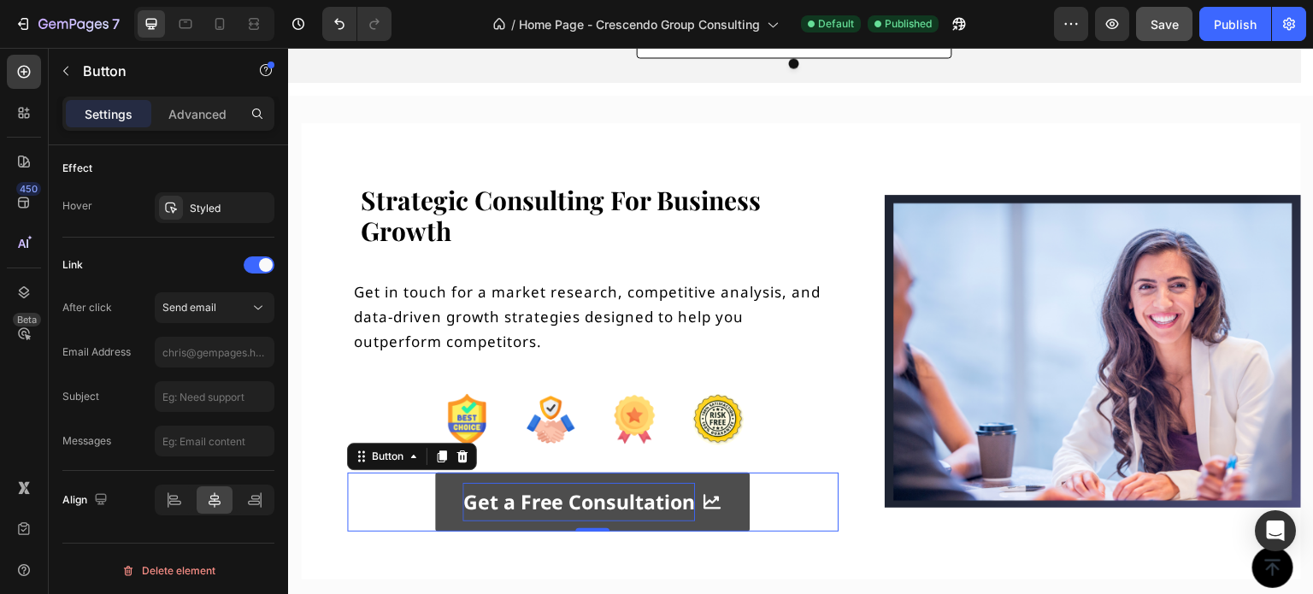
click at [543, 508] on strong "Get a Free Consultation" at bounding box center [579, 501] width 233 height 27
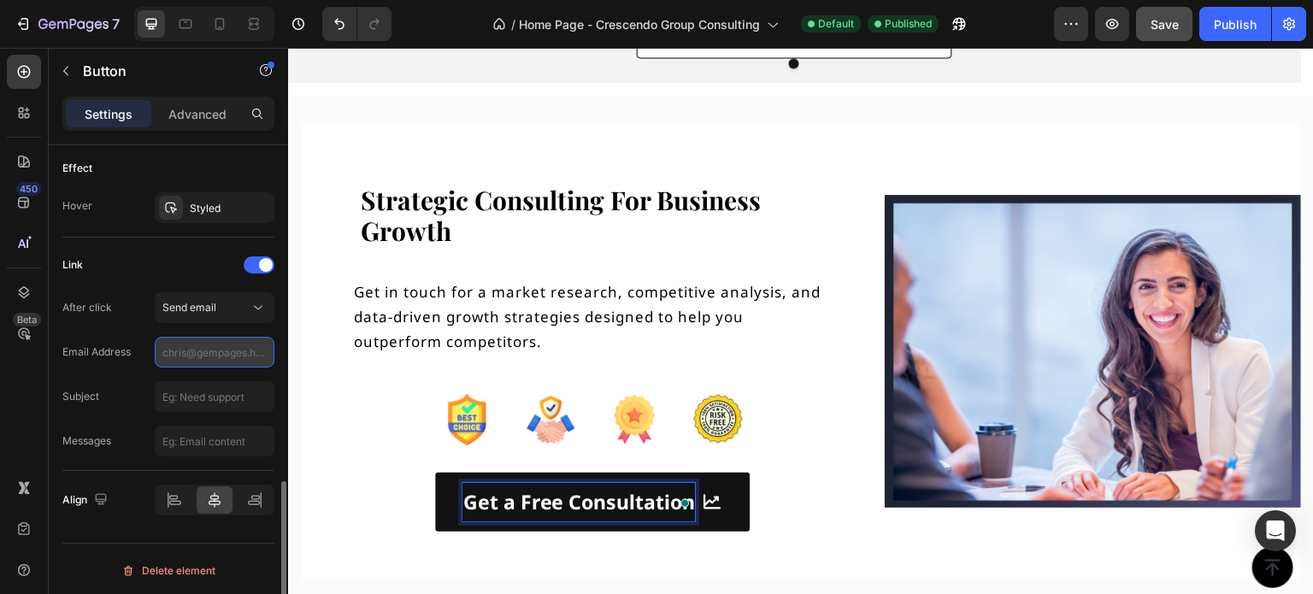
click at [219, 345] on input "text" at bounding box center [215, 352] width 120 height 31
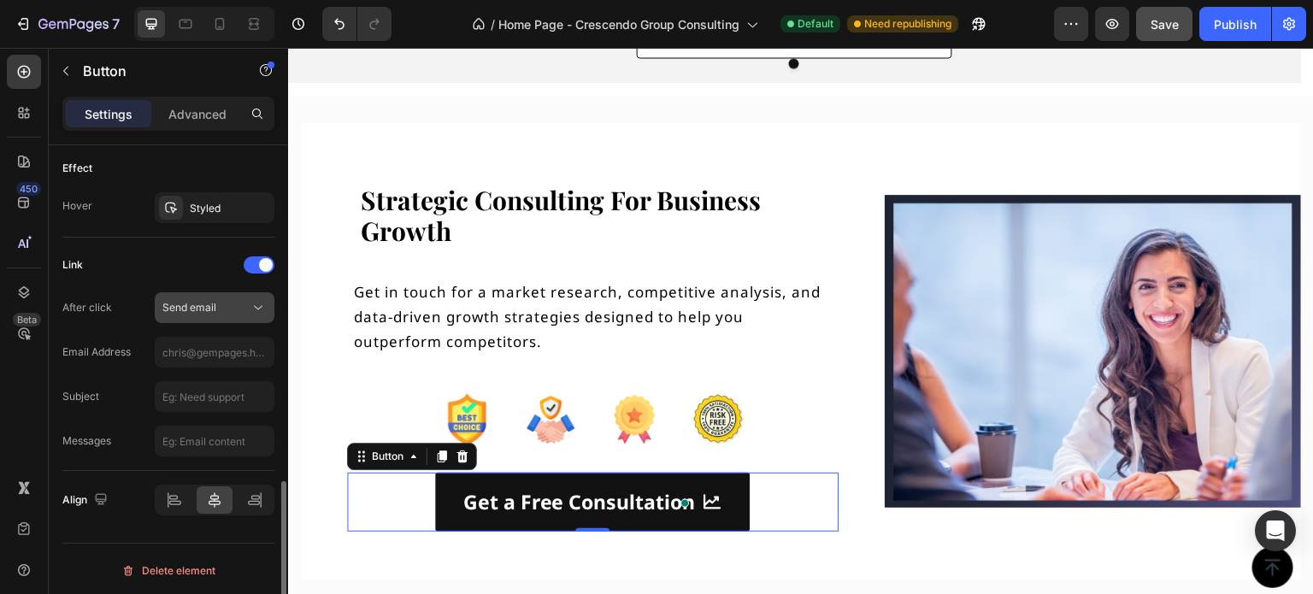
click at [256, 306] on icon at bounding box center [258, 308] width 9 height 4
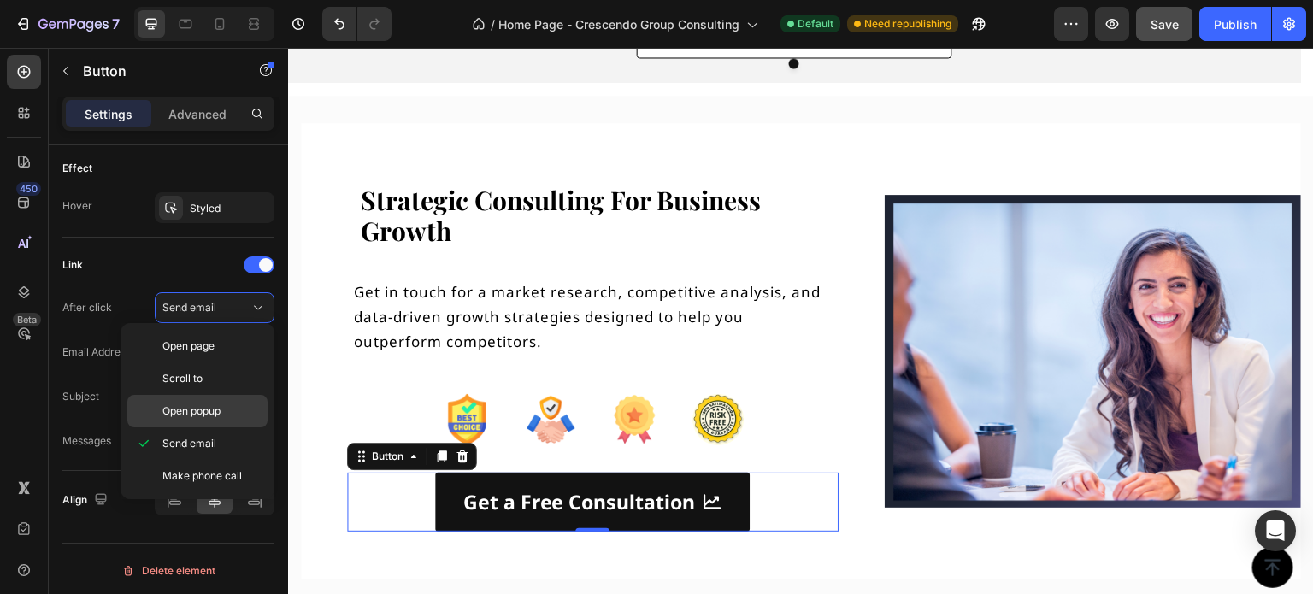
click at [209, 410] on span "Open popup" at bounding box center [191, 411] width 58 height 15
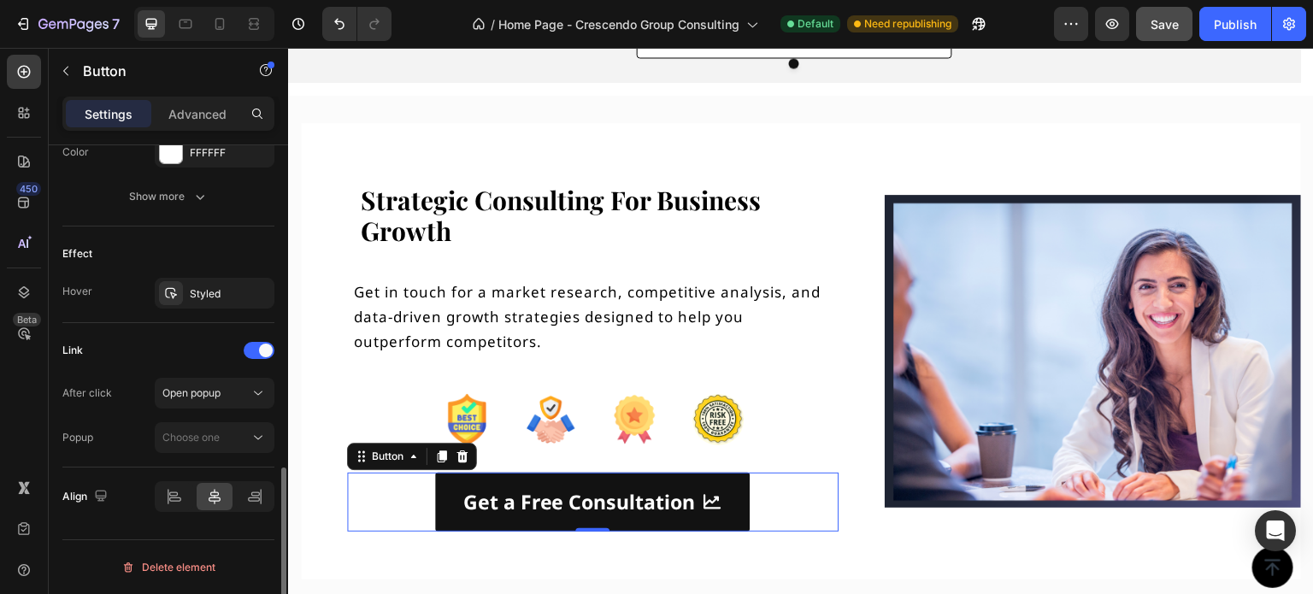
scroll to position [949, 0]
click at [215, 443] on span "Choose one" at bounding box center [190, 440] width 57 height 13
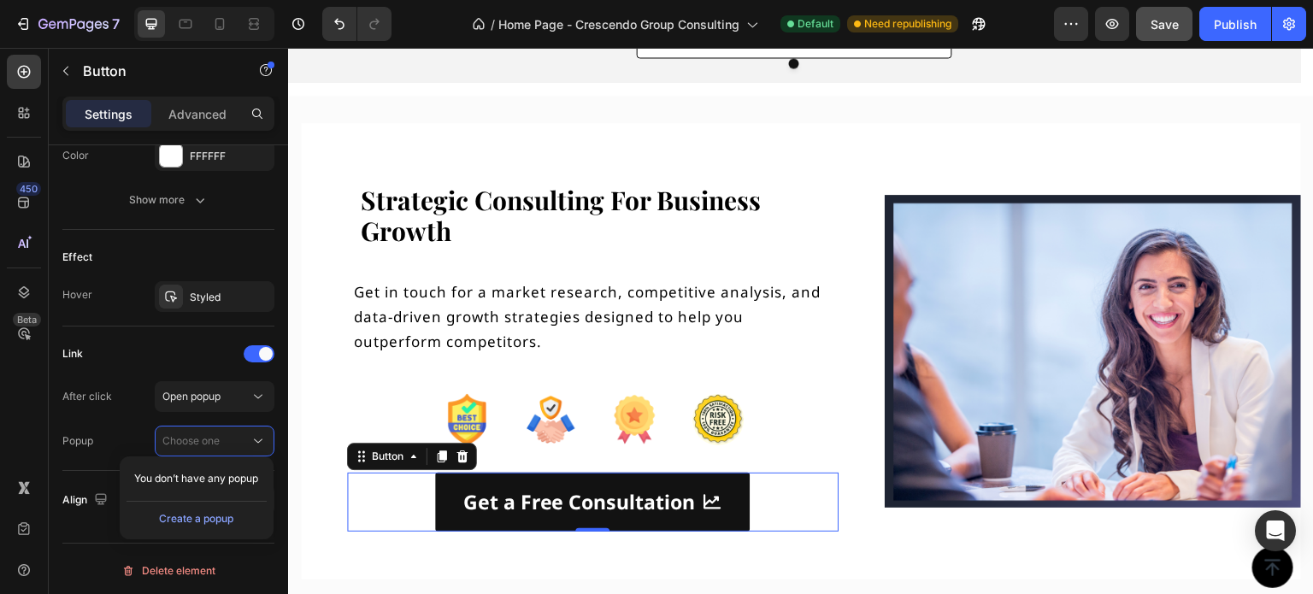
click at [212, 487] on div "You don’t have any popup" at bounding box center [197, 478] width 140 height 31
click at [221, 517] on div "Create a popup" at bounding box center [196, 518] width 74 height 15
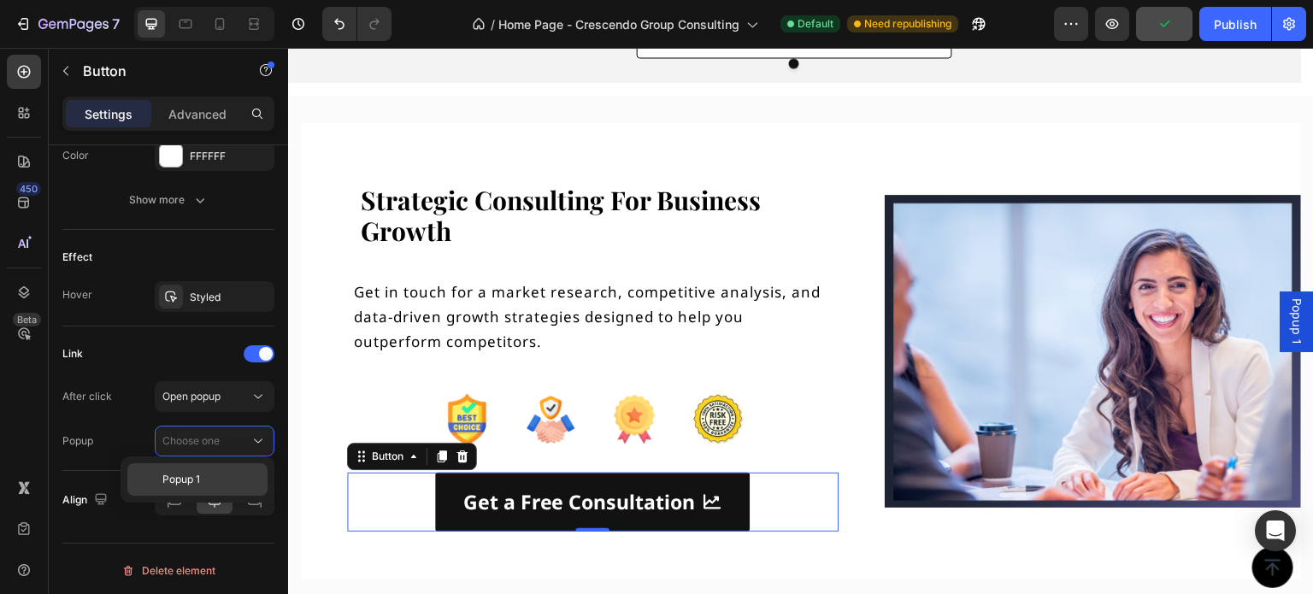
click at [192, 487] on span "Popup 1" at bounding box center [181, 479] width 38 height 15
click at [1293, 318] on div "Popup 1" at bounding box center [1297, 322] width 34 height 61
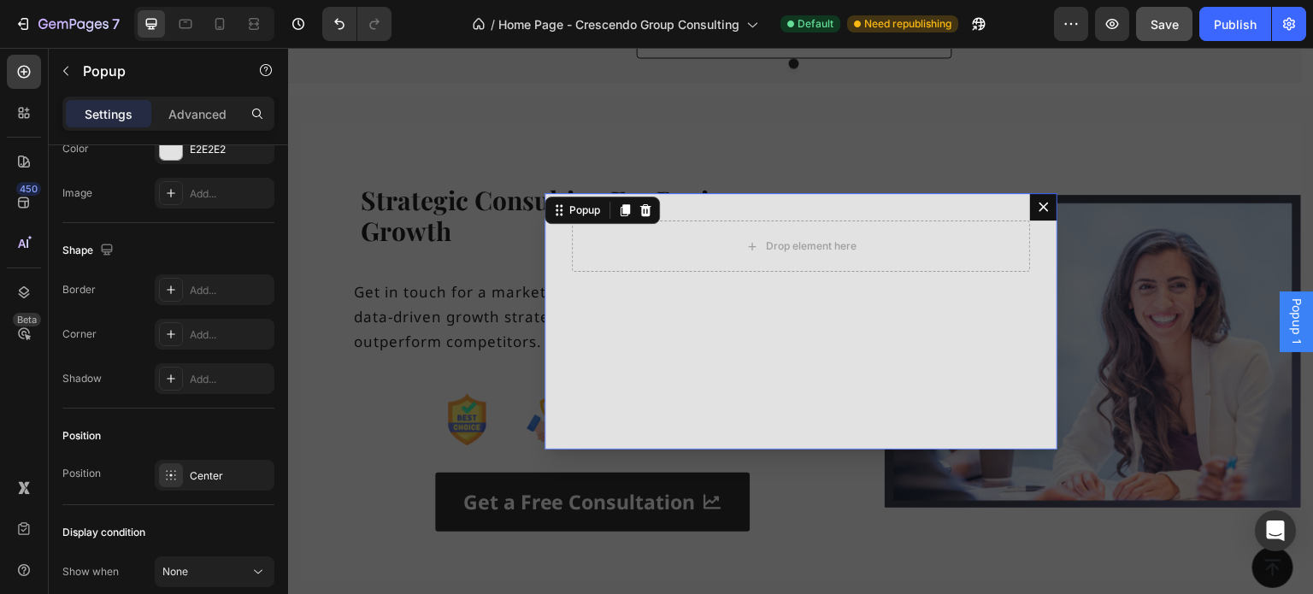
scroll to position [0, 0]
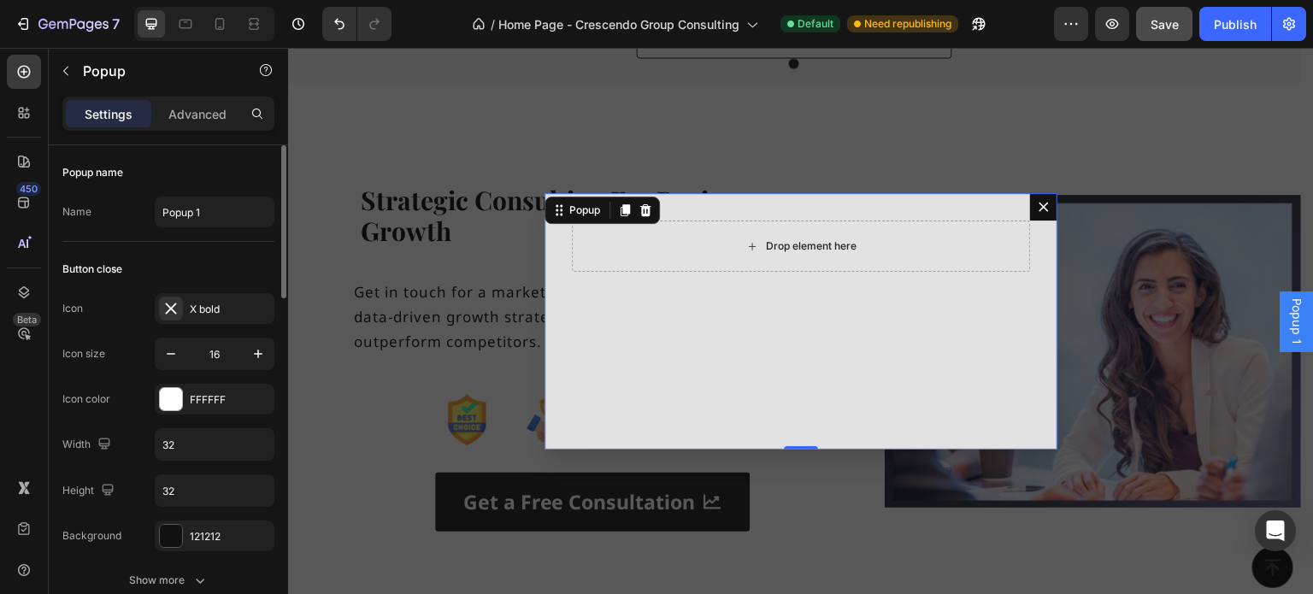
click at [715, 251] on div "Drop element here" at bounding box center [801, 246] width 458 height 51
click at [1037, 210] on icon "Dialog content" at bounding box center [1044, 207] width 14 height 14
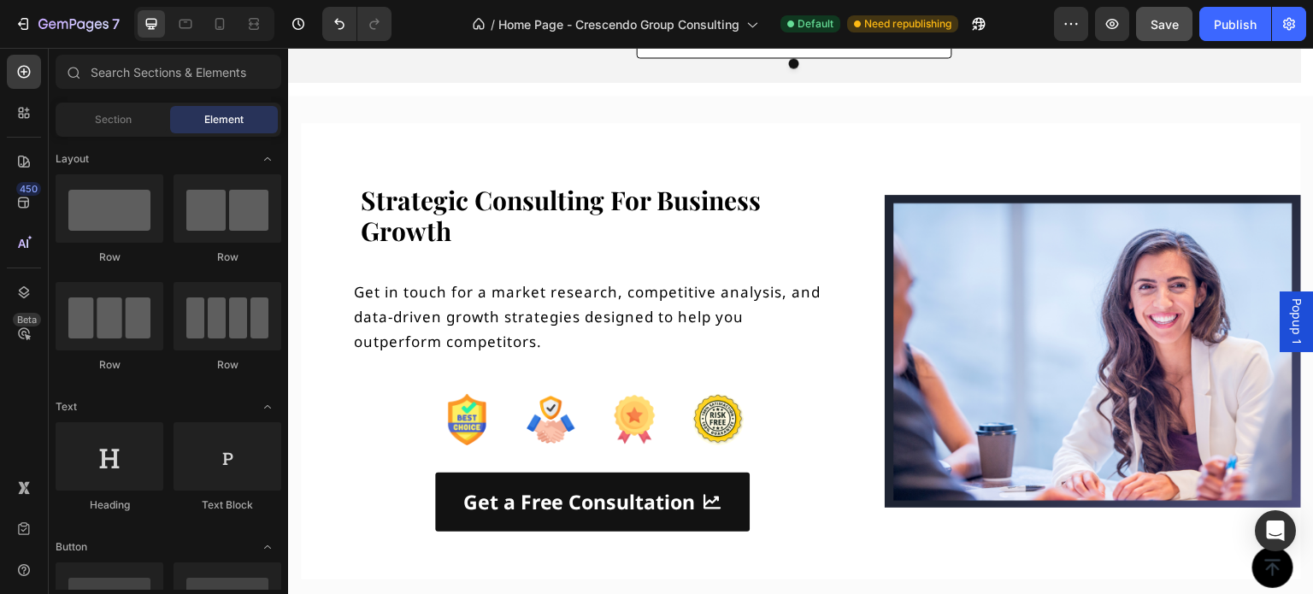
click at [1289, 332] on span "Popup 1" at bounding box center [1297, 321] width 17 height 47
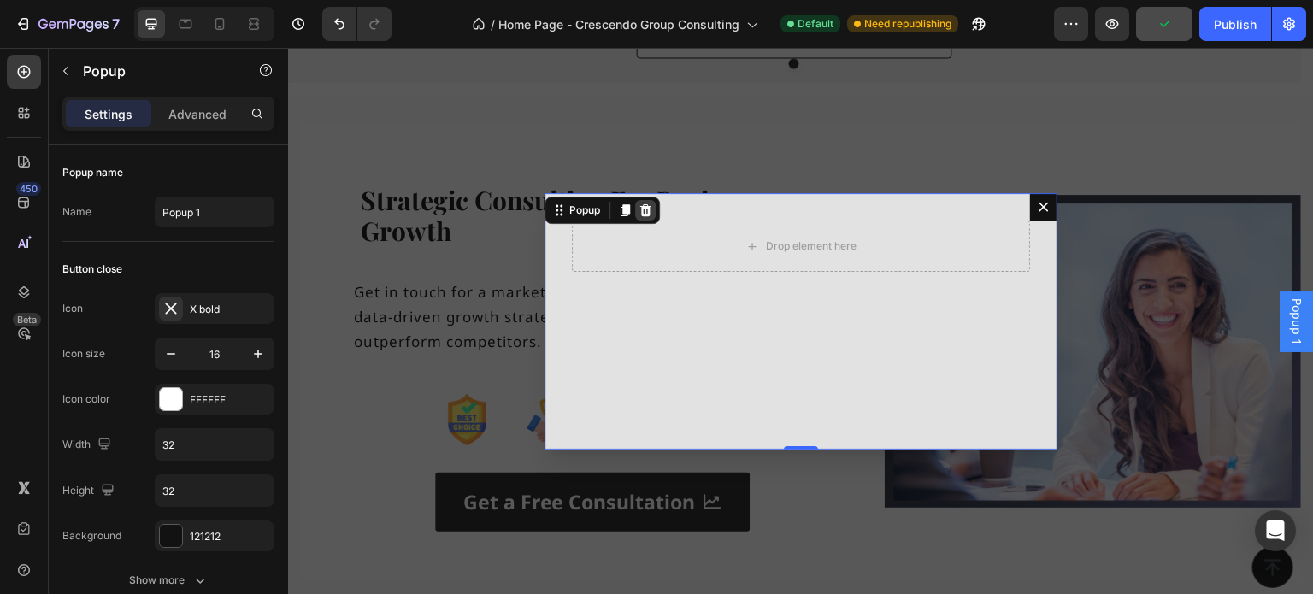
click at [639, 201] on div "Dialog content" at bounding box center [645, 210] width 21 height 21
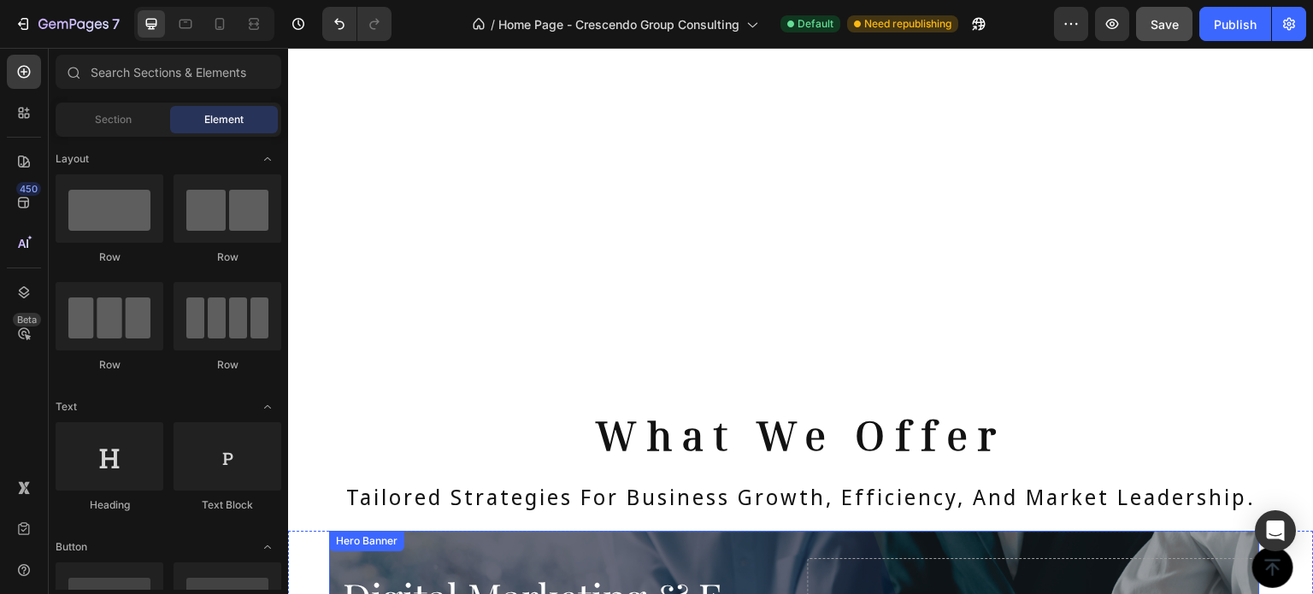
scroll to position [3013, 0]
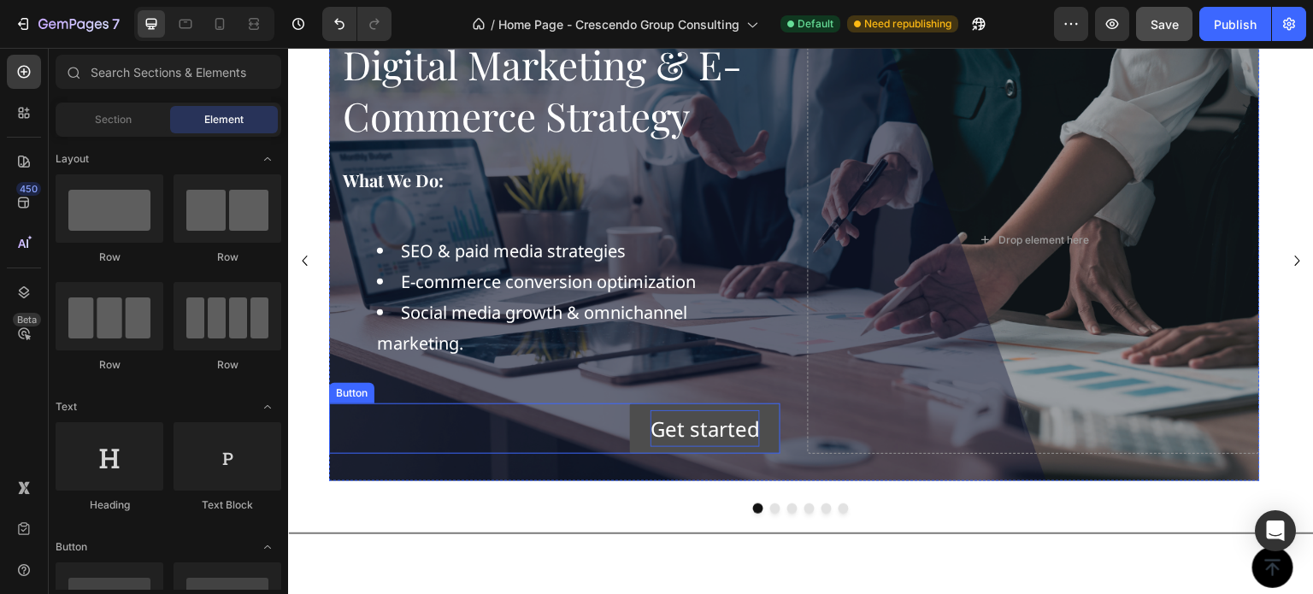
click at [692, 431] on div "Get started" at bounding box center [705, 428] width 109 height 37
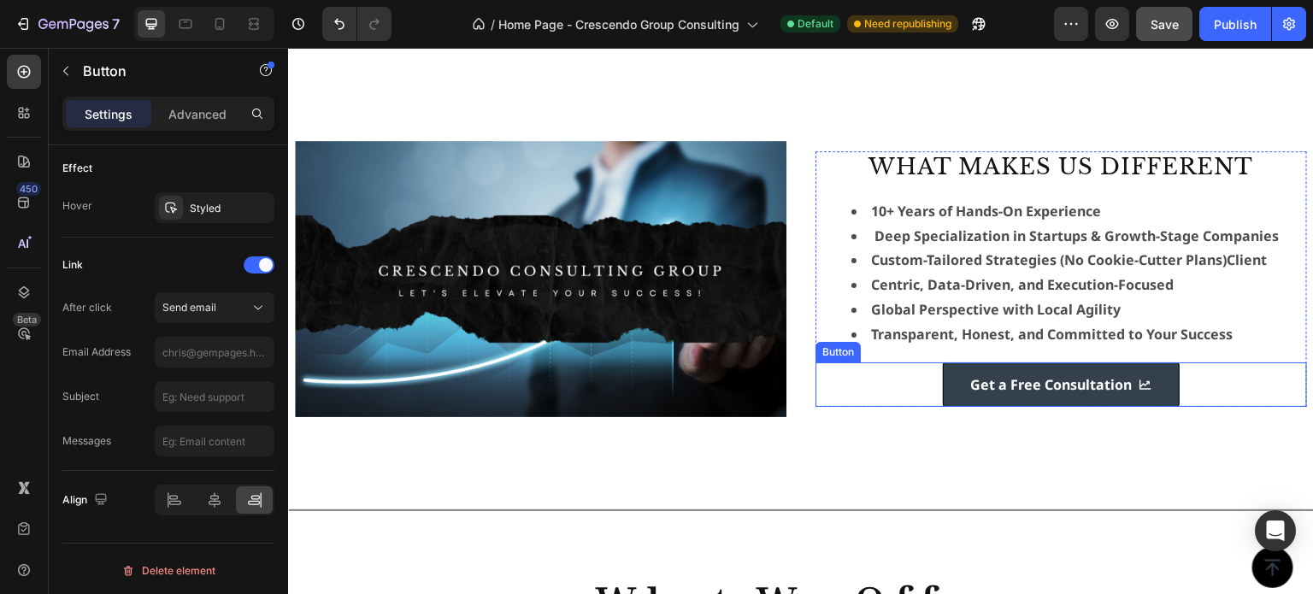
scroll to position [2328, 0]
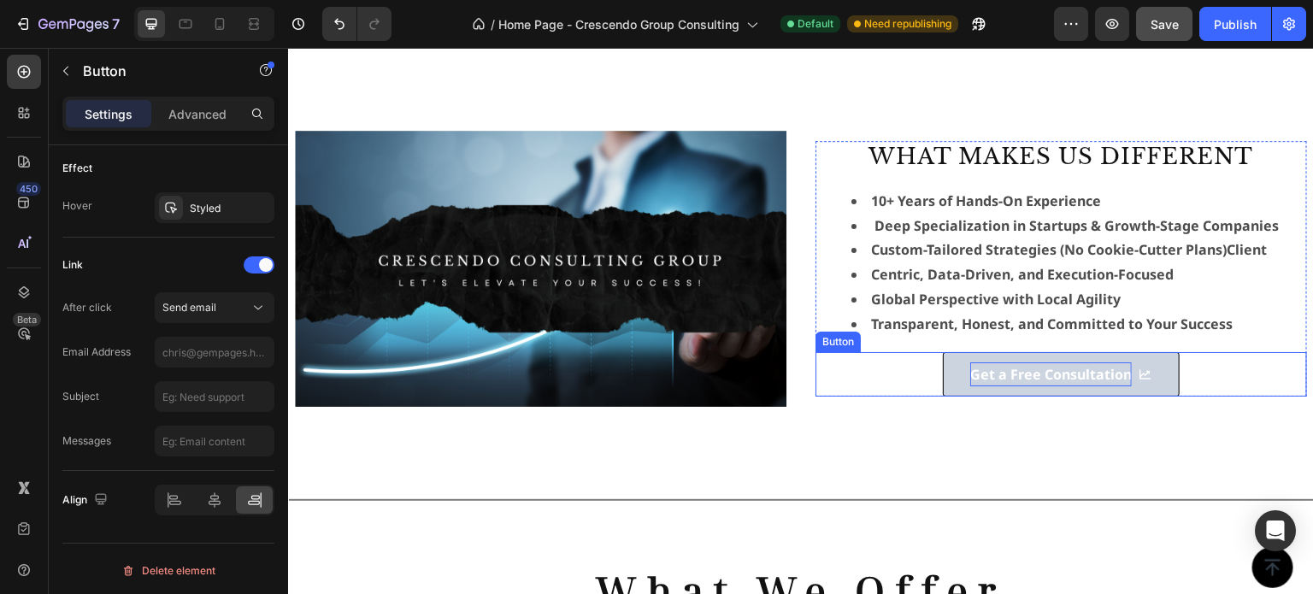
click at [1083, 379] on strong "Get a Free Consultation" at bounding box center [1052, 374] width 162 height 19
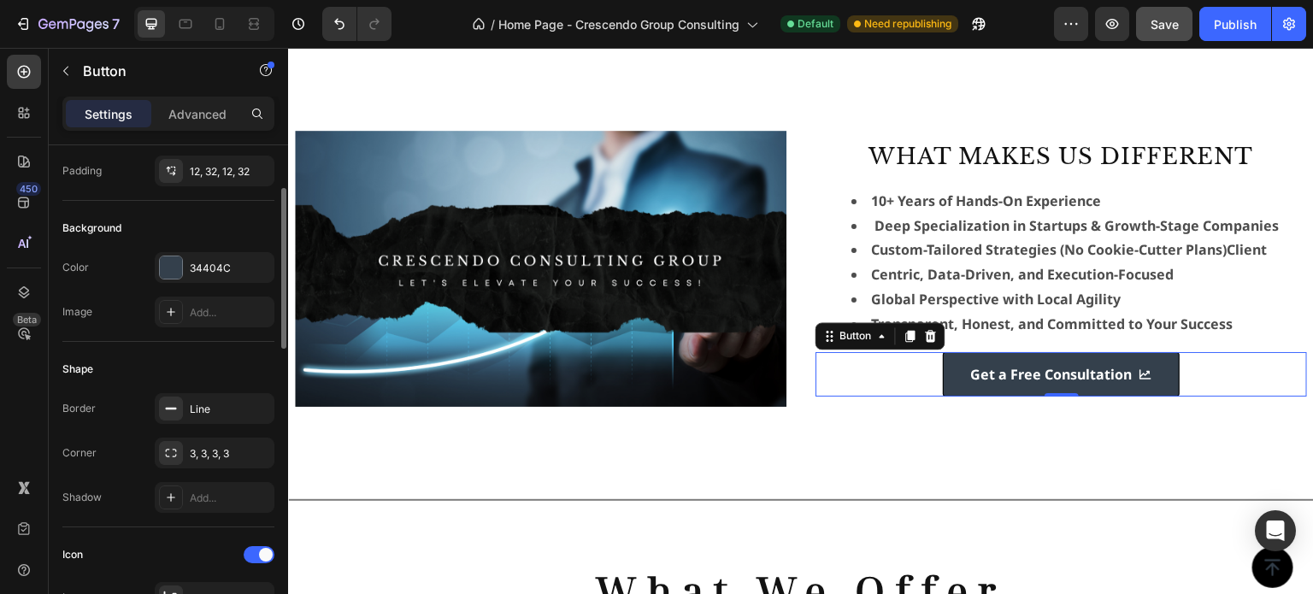
scroll to position [0, 0]
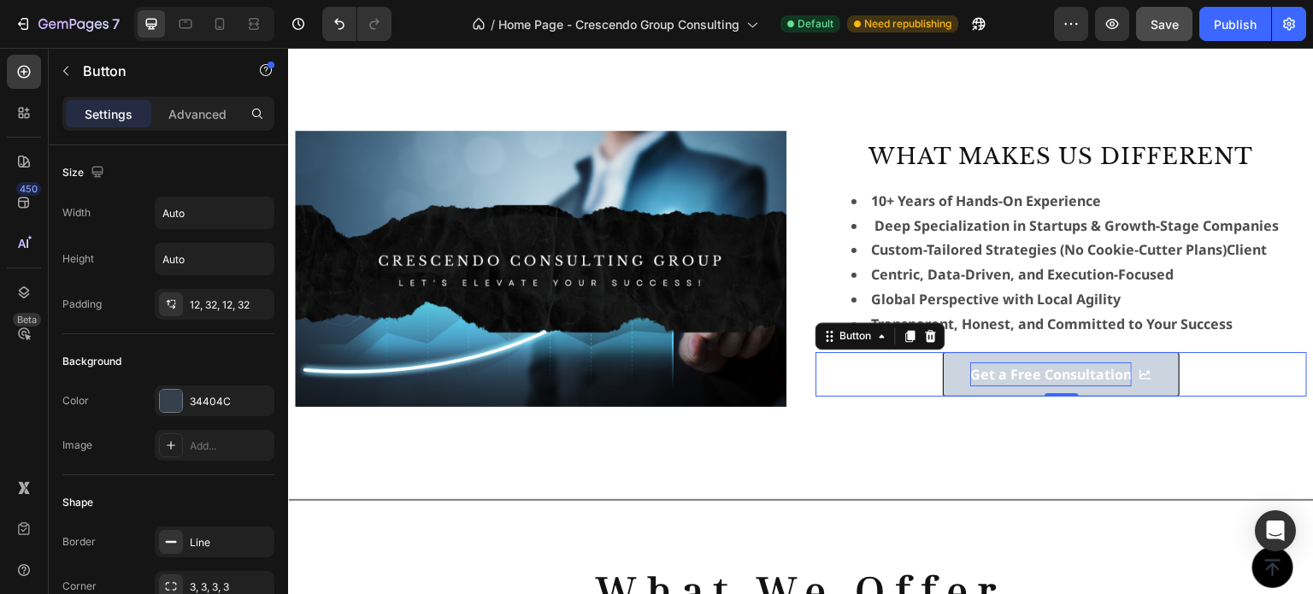
click at [1070, 365] on strong "Get a Free Consultation" at bounding box center [1052, 374] width 162 height 19
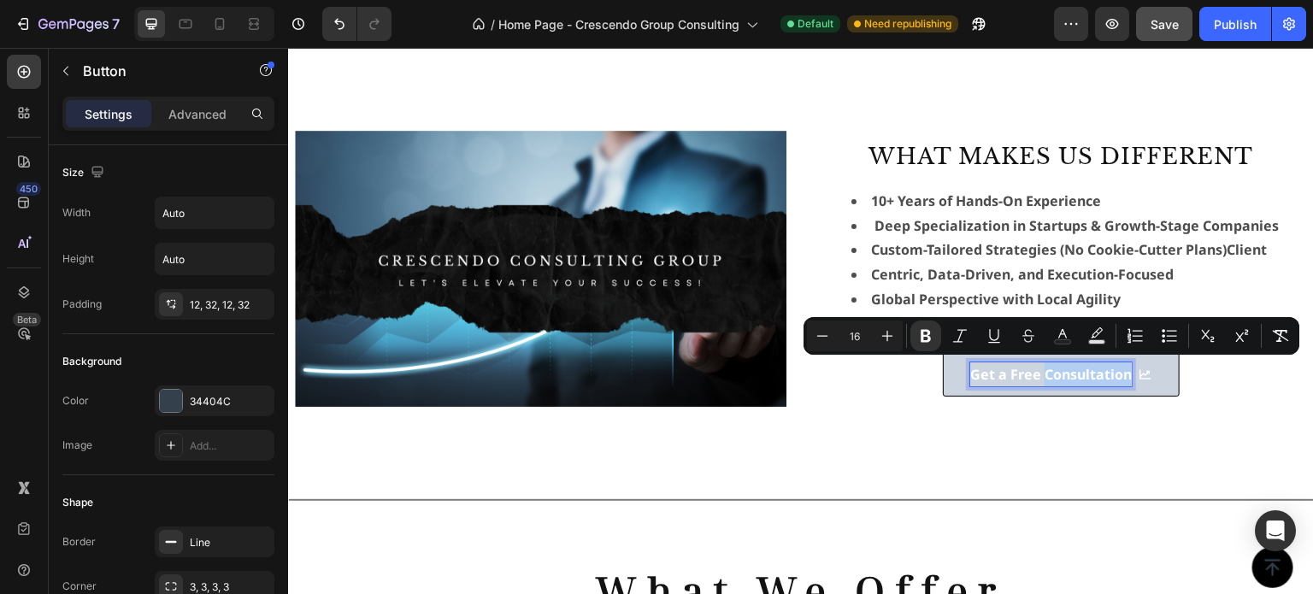
click at [1070, 365] on strong "Get a Free Consultation" at bounding box center [1052, 374] width 162 height 19
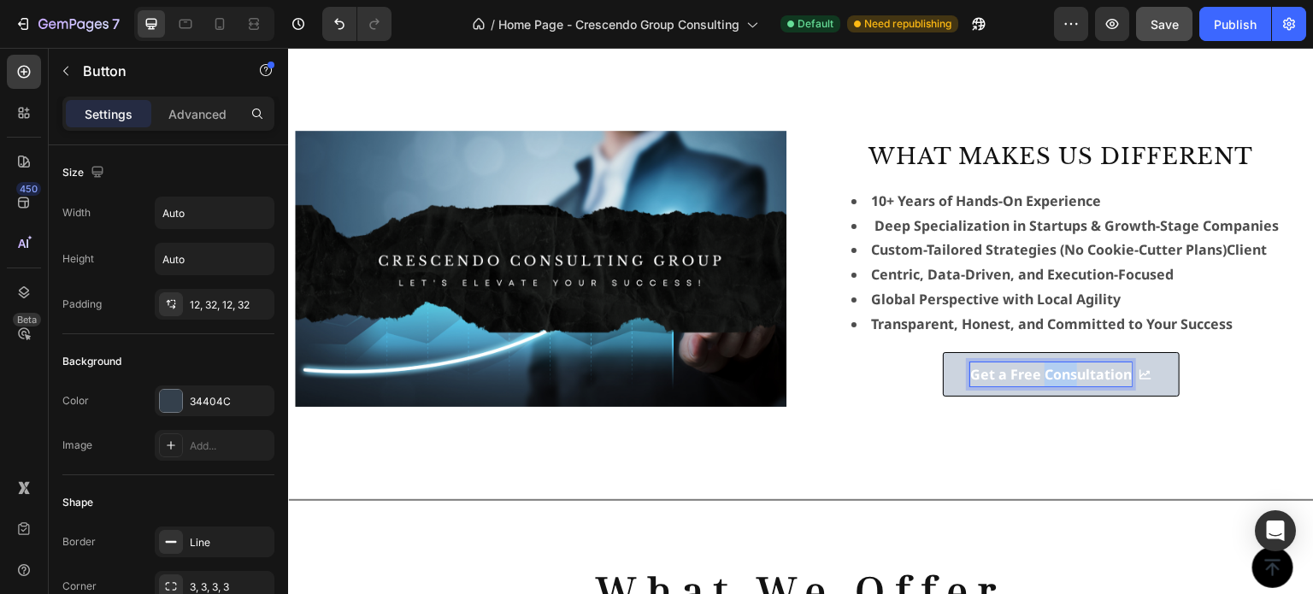
click at [1070, 365] on strong "Get a Free Consultation" at bounding box center [1052, 374] width 162 height 19
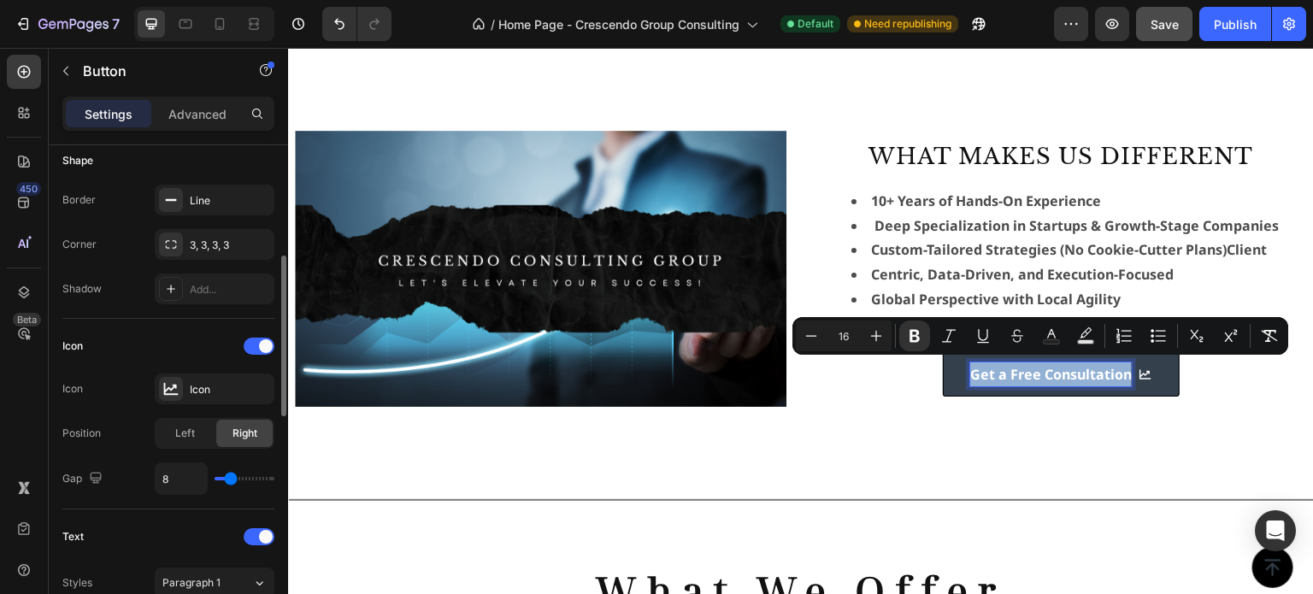
scroll to position [684, 0]
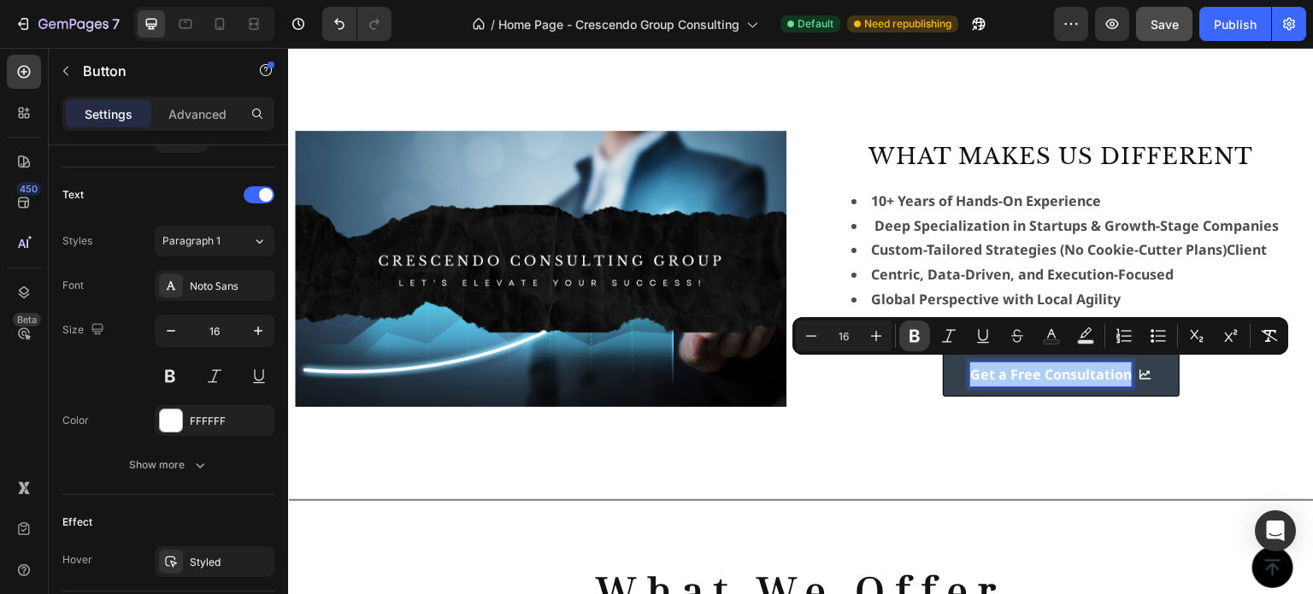
click at [917, 334] on icon "Editor contextual toolbar" at bounding box center [915, 336] width 10 height 13
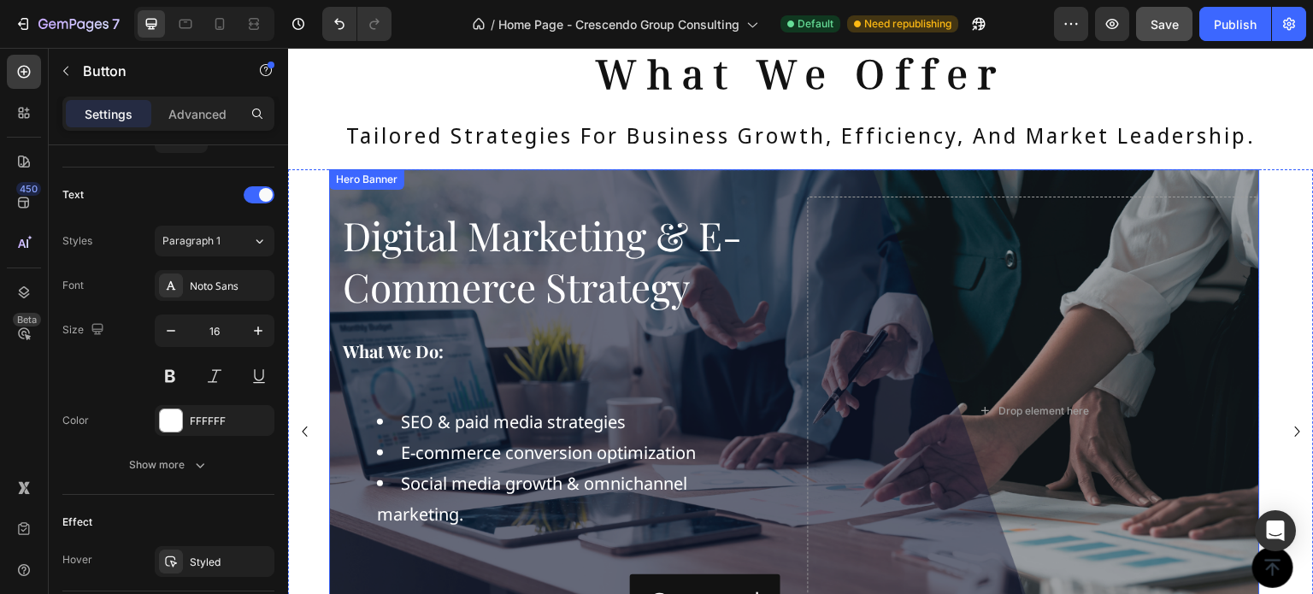
scroll to position [3098, 0]
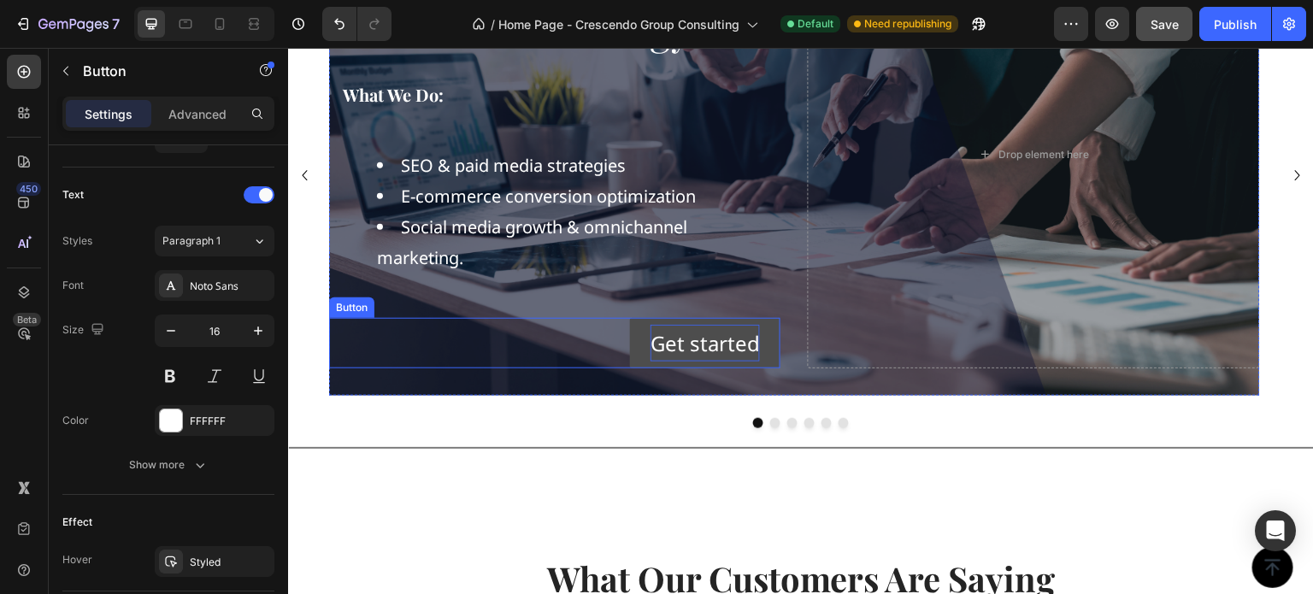
click at [727, 352] on div "Get started" at bounding box center [705, 343] width 109 height 37
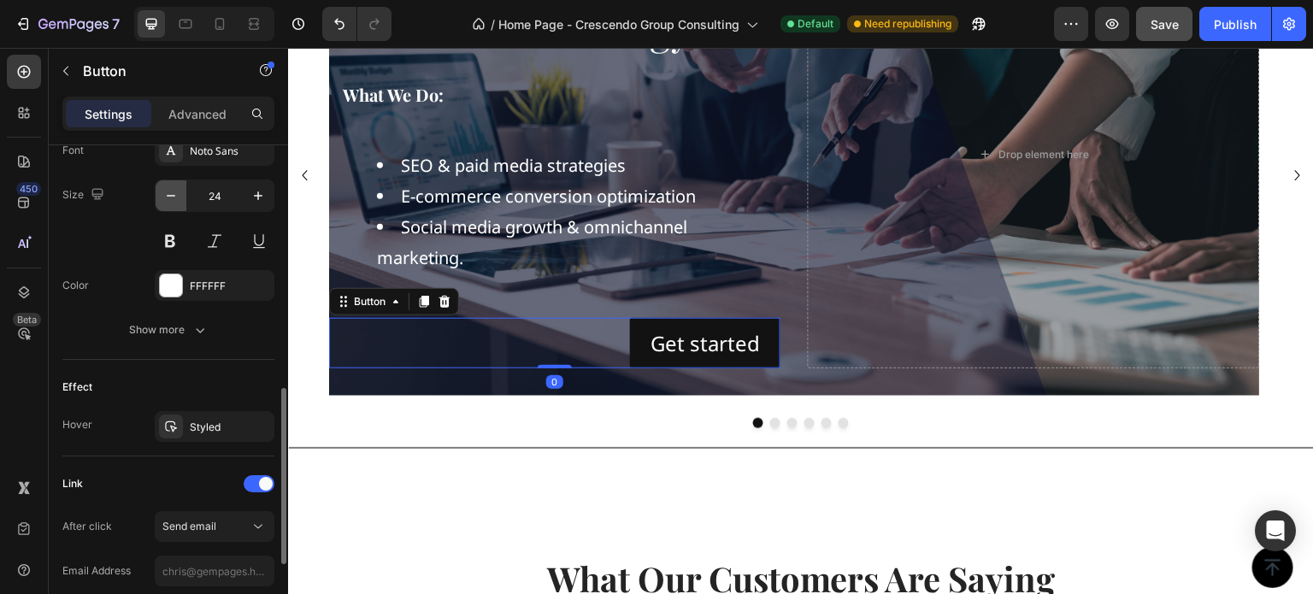
click at [171, 196] on icon "button" at bounding box center [170, 195] width 17 height 17
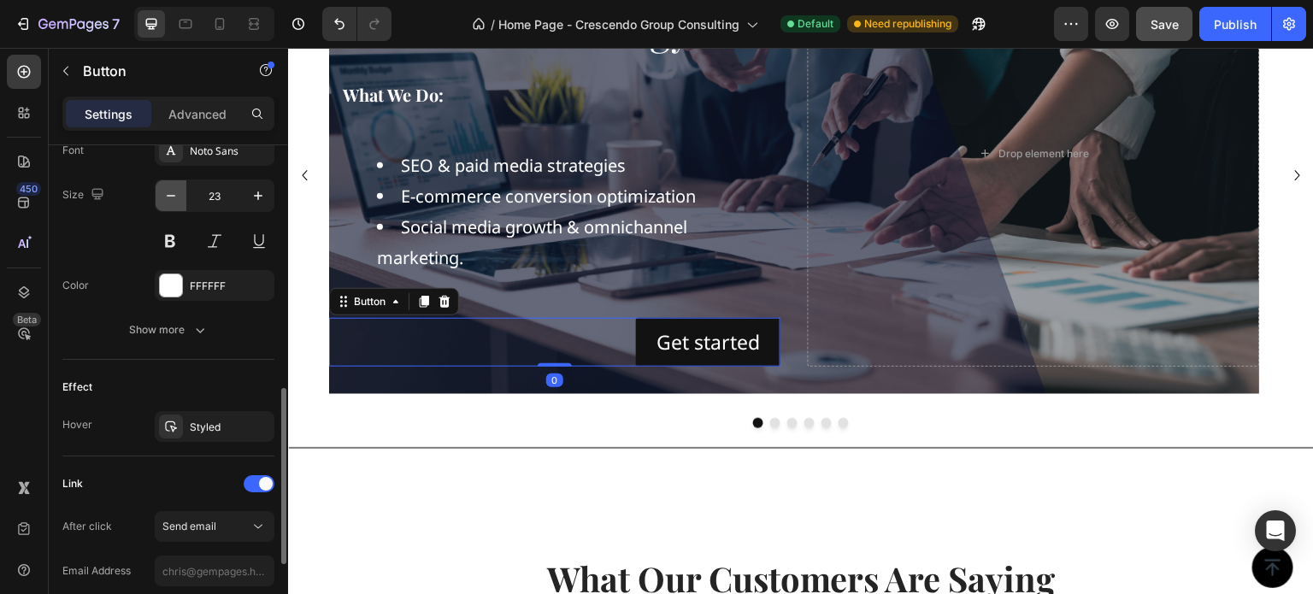
click at [171, 196] on icon "button" at bounding box center [170, 195] width 17 height 17
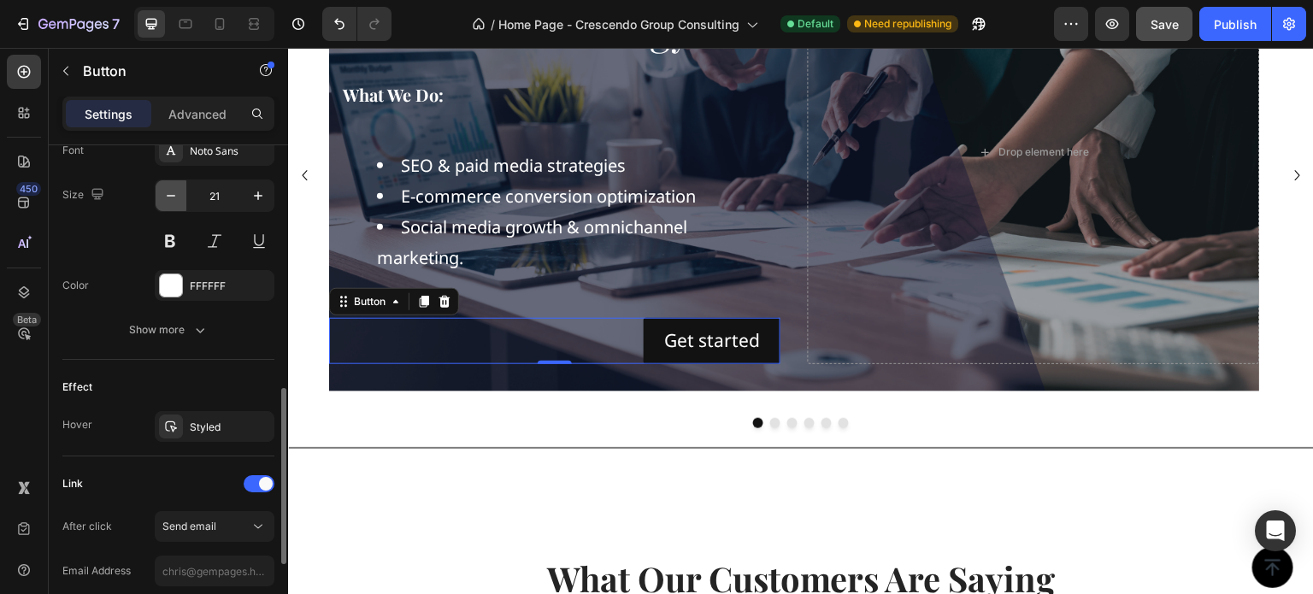
click at [174, 200] on icon "button" at bounding box center [170, 195] width 17 height 17
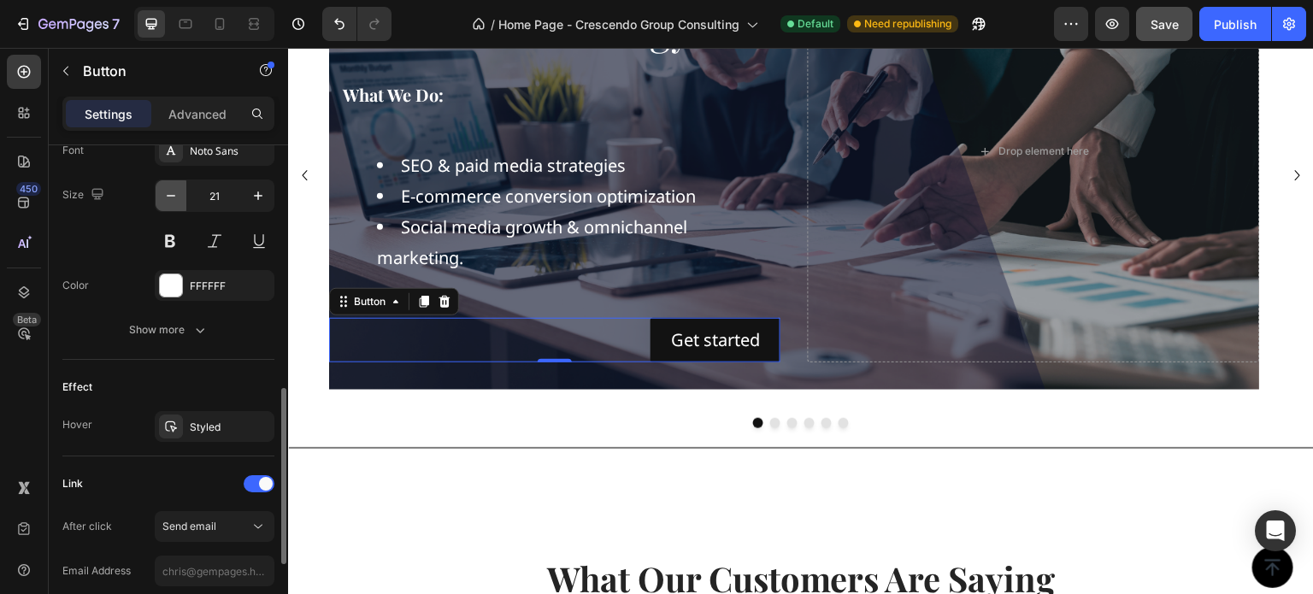
type input "20"
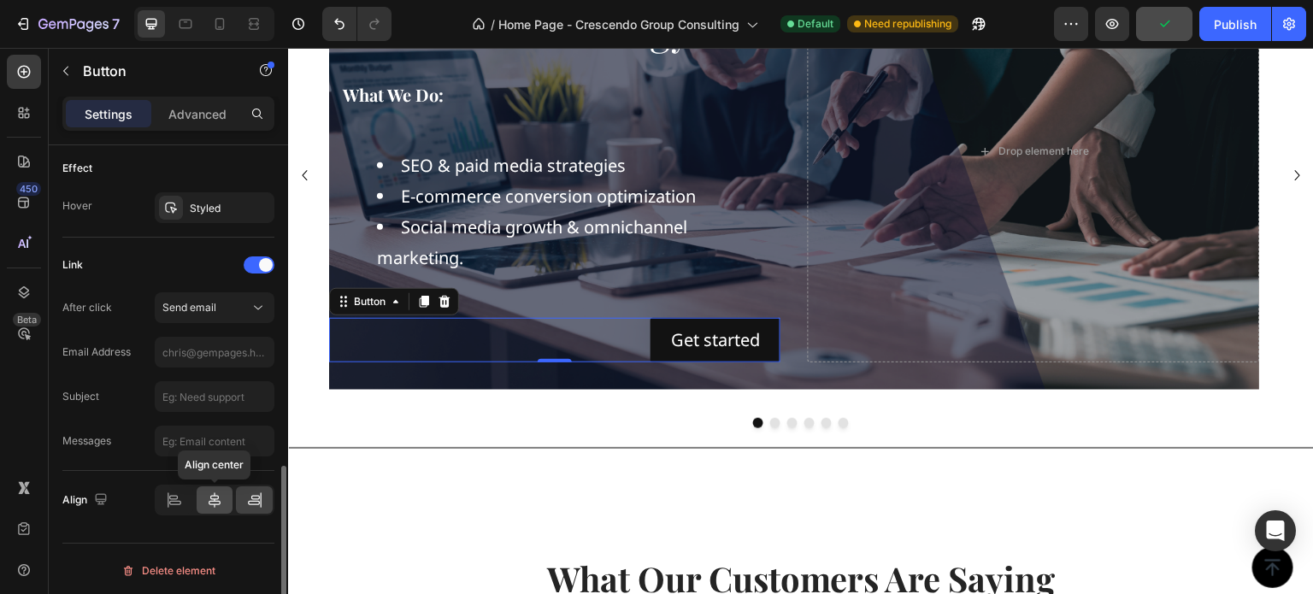
click at [215, 502] on icon at bounding box center [215, 500] width 12 height 15
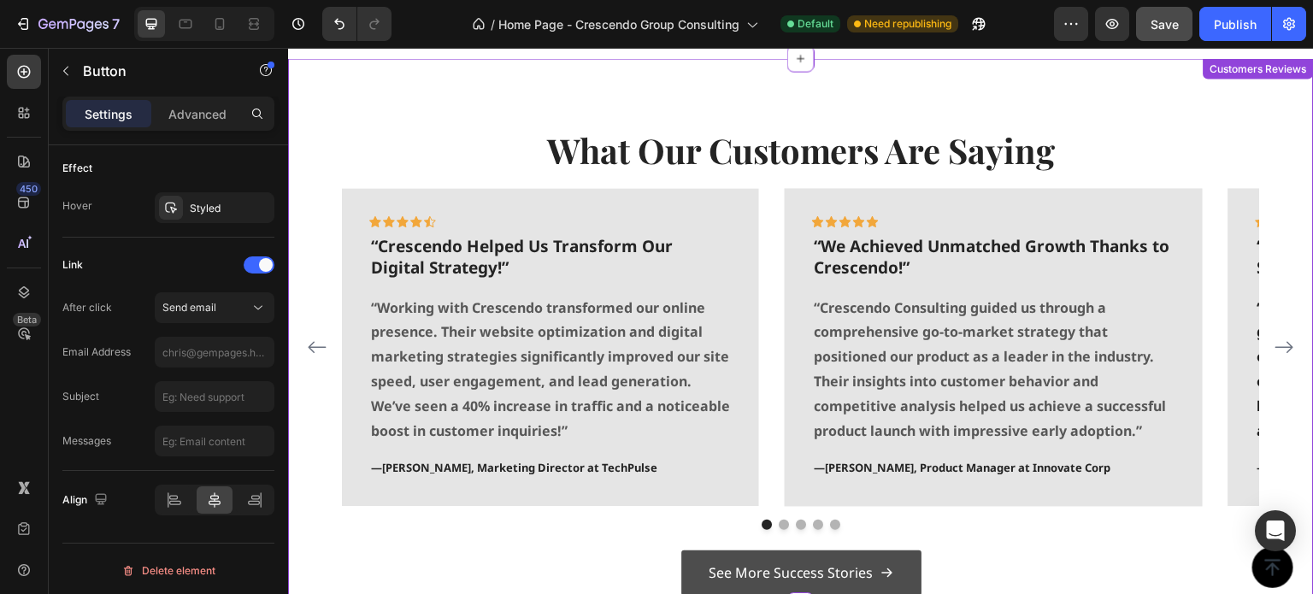
scroll to position [3697, 0]
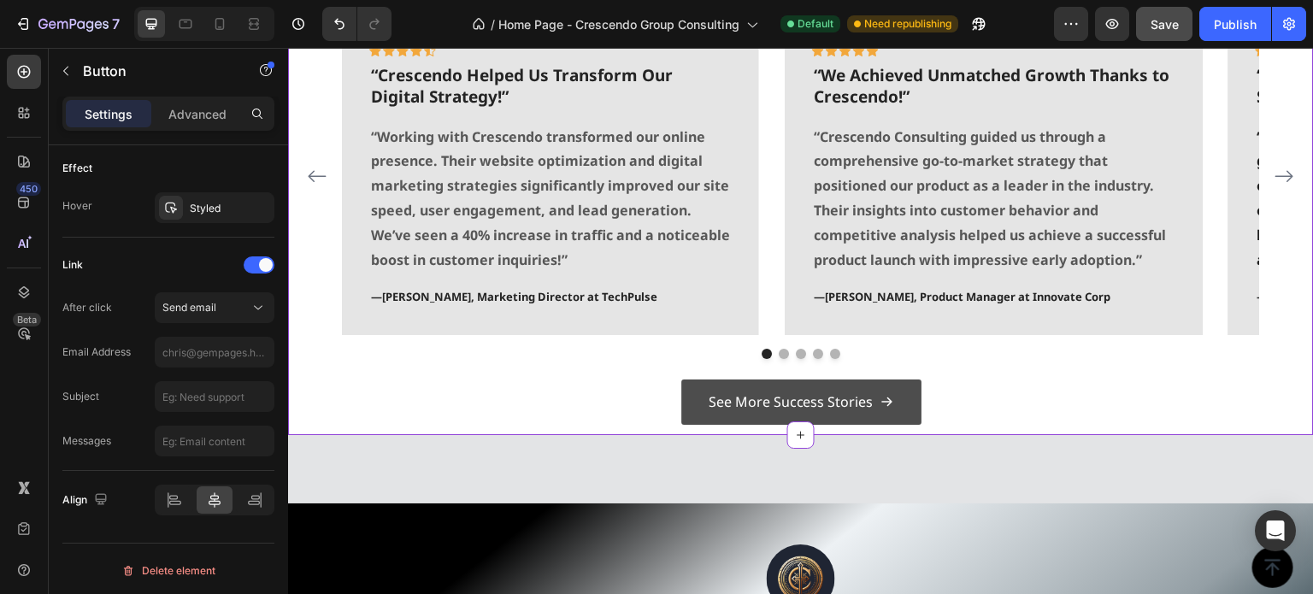
click at [791, 397] on p "See More Success Stories" at bounding box center [791, 402] width 165 height 25
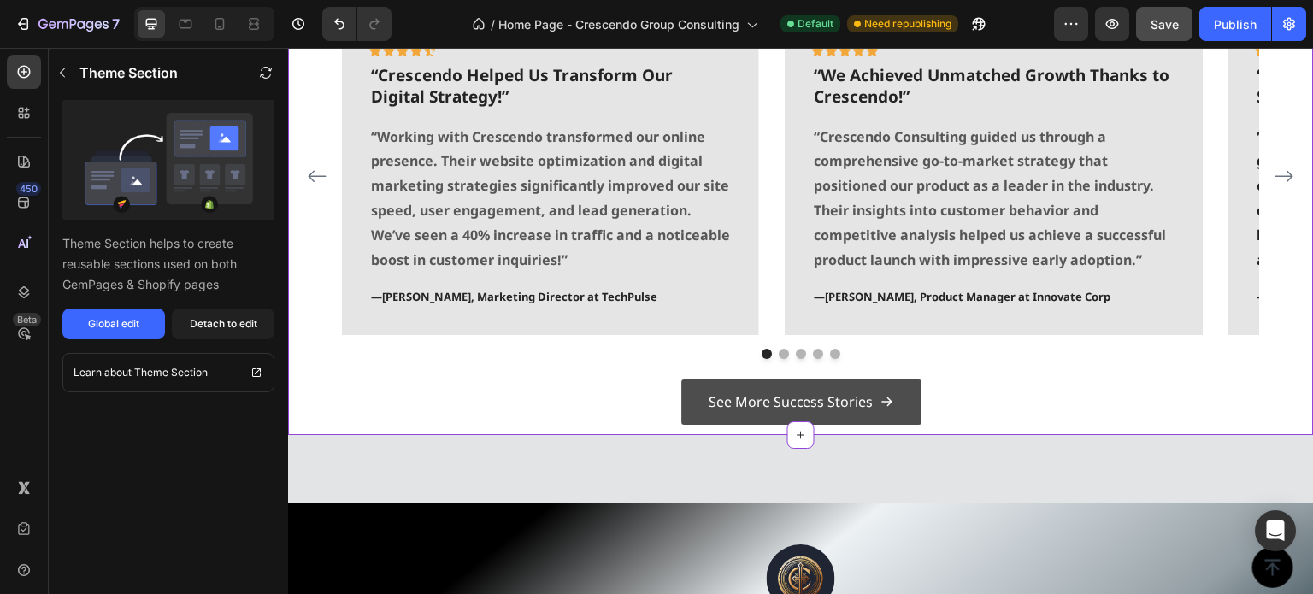
click at [827, 396] on p "See More Success Stories" at bounding box center [791, 402] width 165 height 25
click at [829, 395] on p "See More Success Stories" at bounding box center [791, 402] width 165 height 25
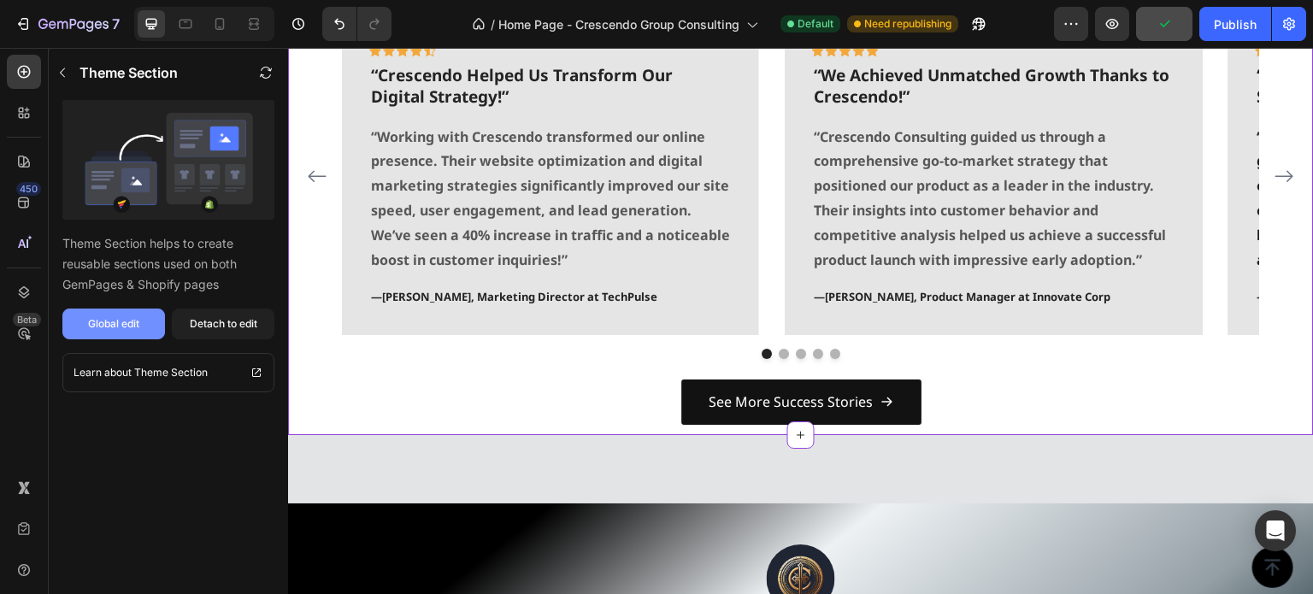
click at [127, 328] on div "Global edit" at bounding box center [113, 323] width 51 height 15
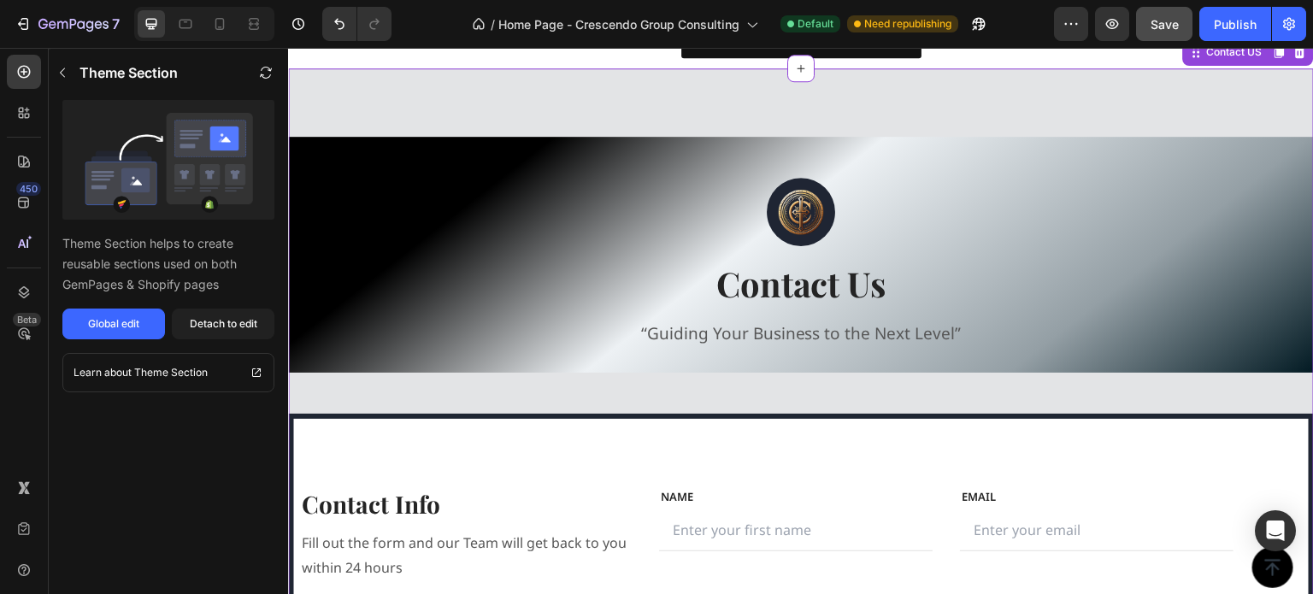
click at [406, 246] on div at bounding box center [801, 212] width 1026 height 68
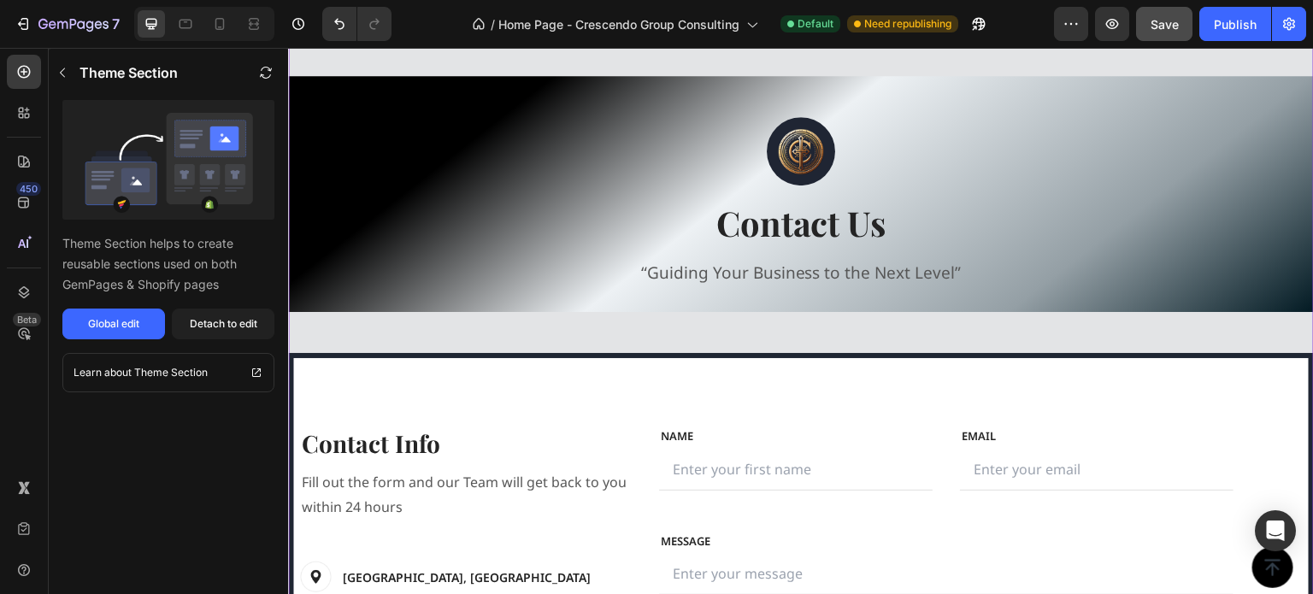
scroll to position [4039, 0]
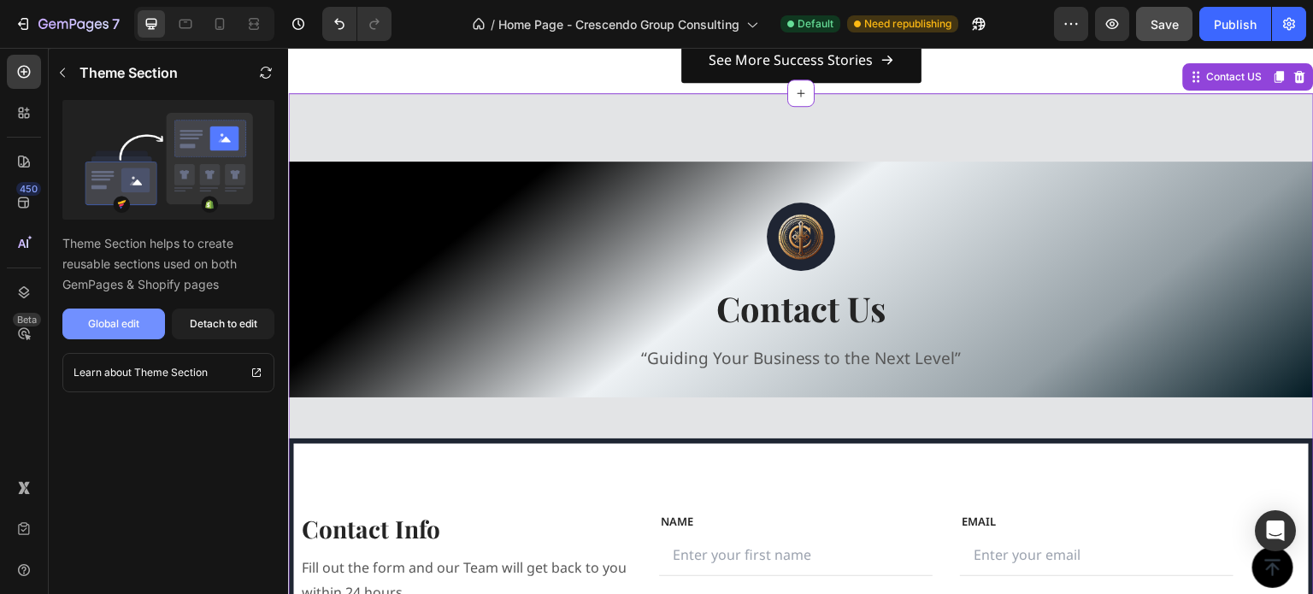
click at [109, 327] on div "Global edit" at bounding box center [113, 323] width 51 height 15
click at [623, 126] on div "Image Contact Us Heading “Guiding Your Business to the Next Level” Text block R…" at bounding box center [801, 508] width 1026 height 830
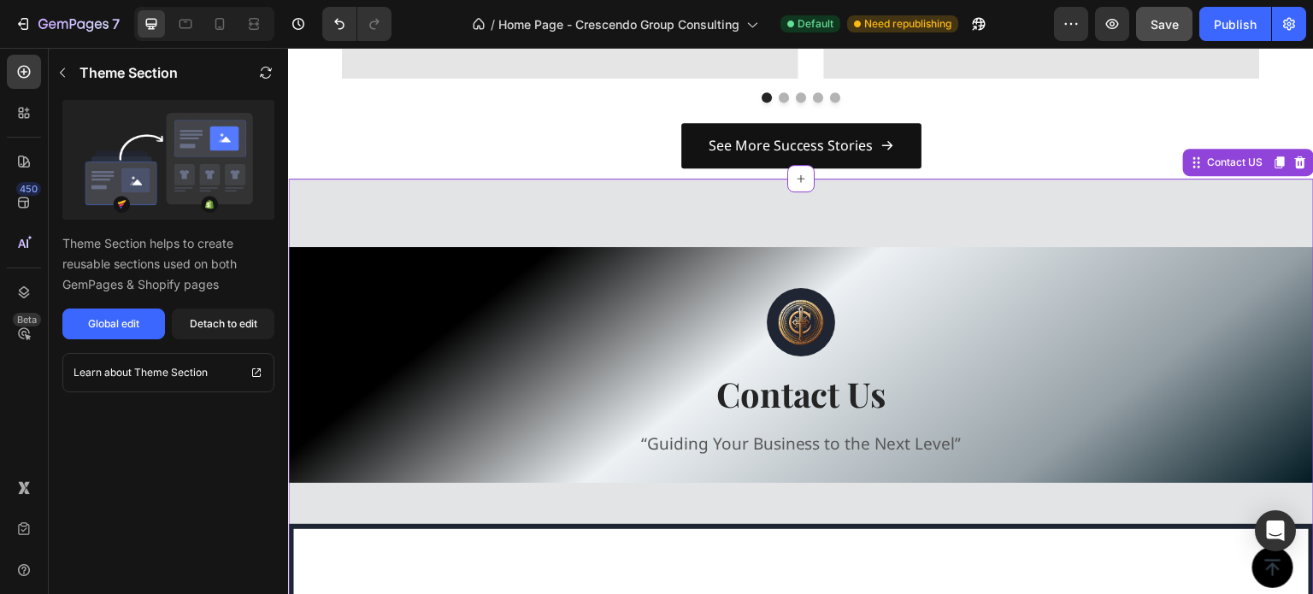
scroll to position [3868, 0]
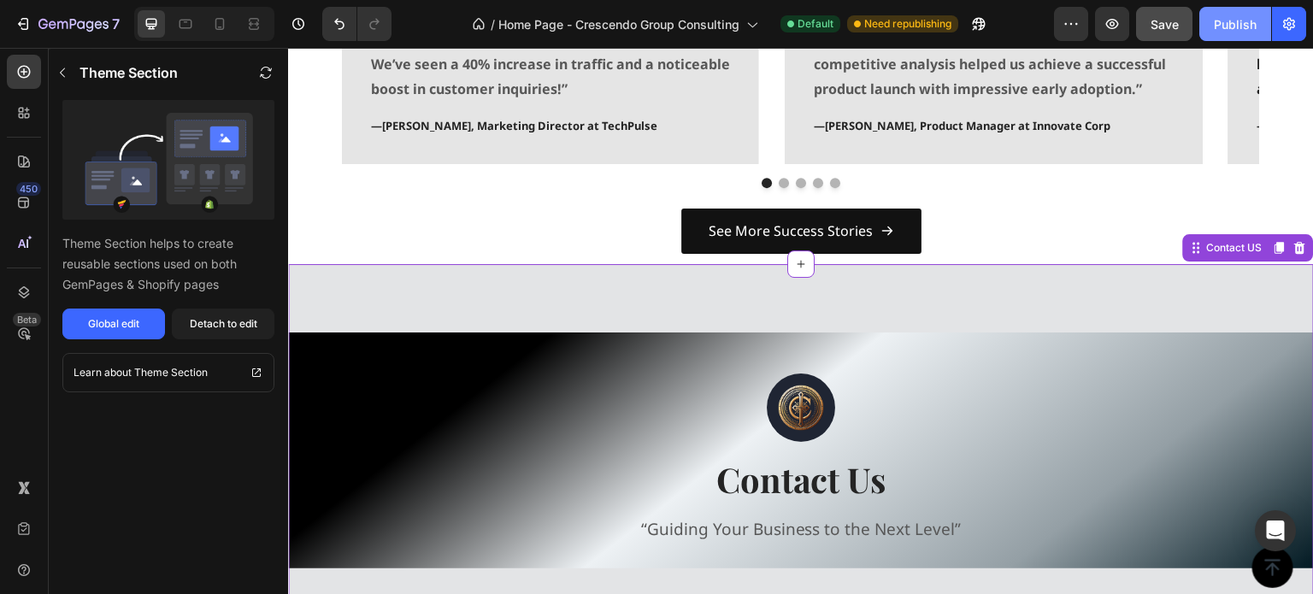
click at [1222, 21] on div "Publish" at bounding box center [1235, 24] width 43 height 18
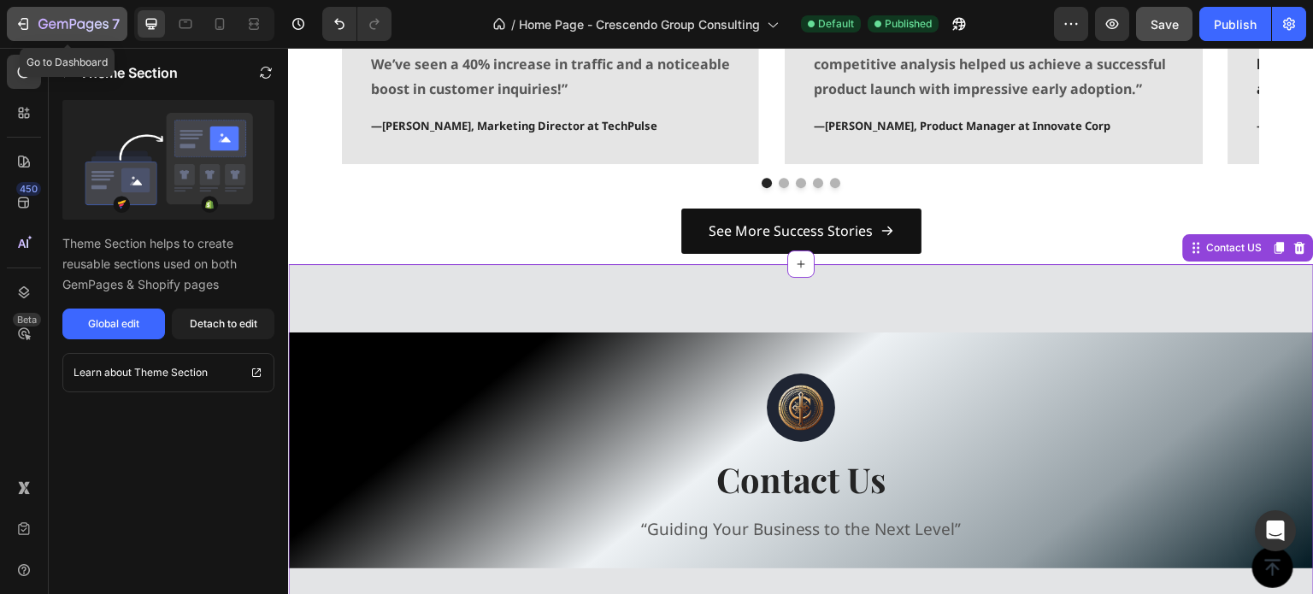
click at [49, 24] on icon "button" at bounding box center [53, 25] width 8 height 8
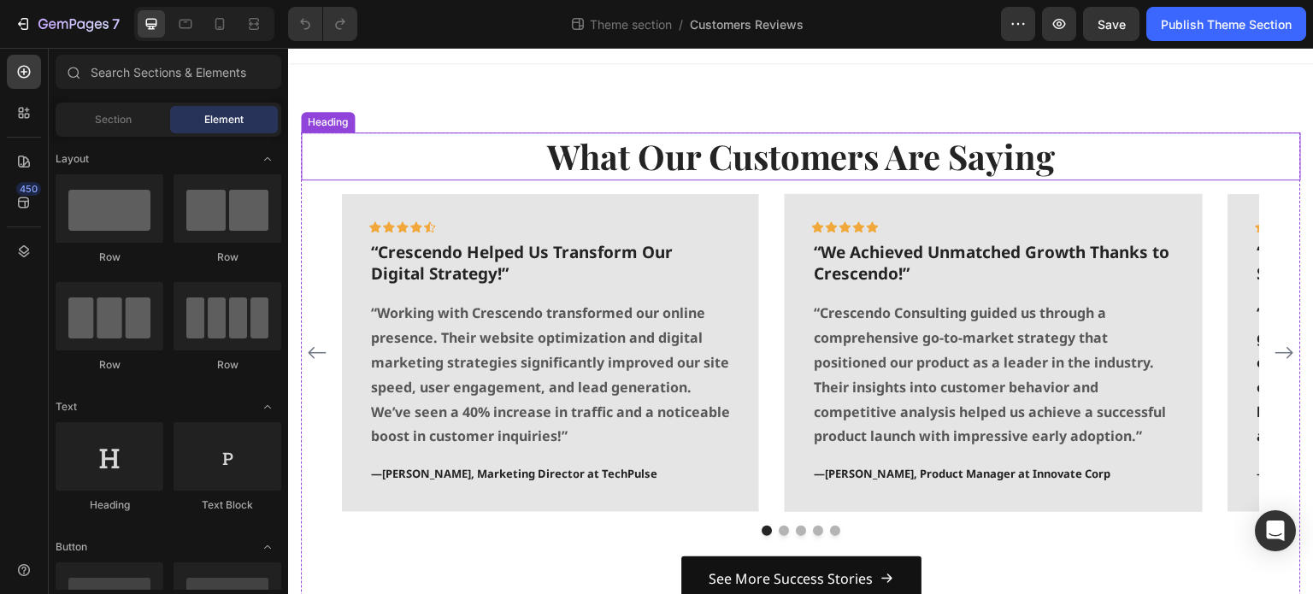
scroll to position [35, 0]
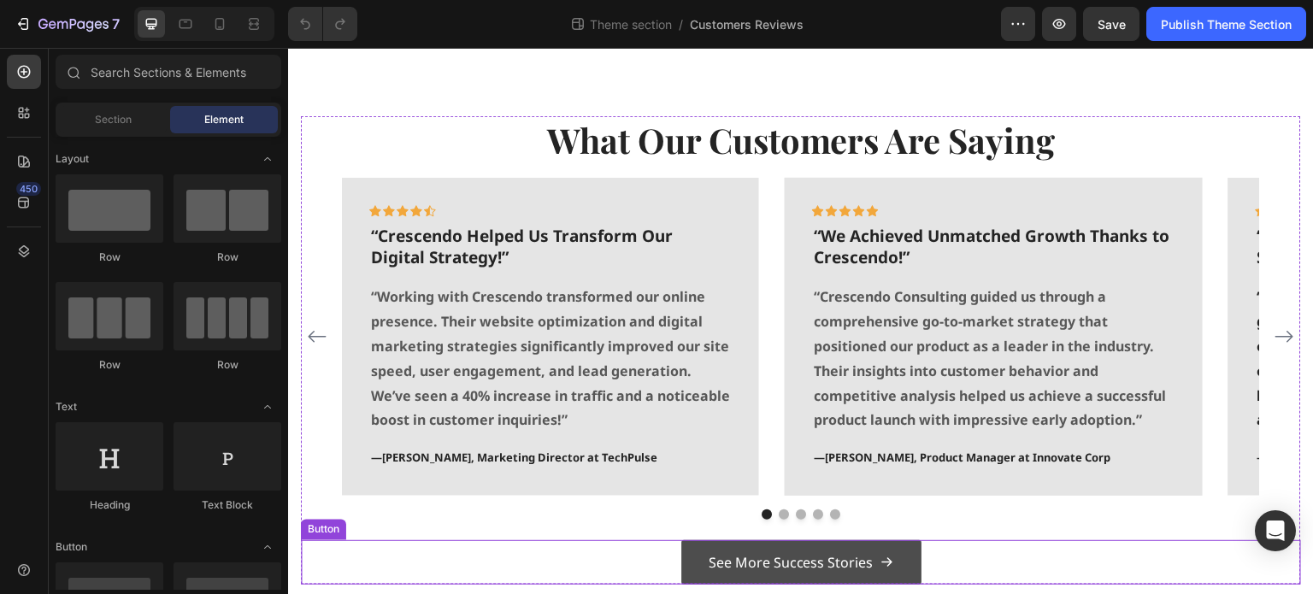
click at [866, 555] on div "See More Success Stories" at bounding box center [802, 563] width 186 height 25
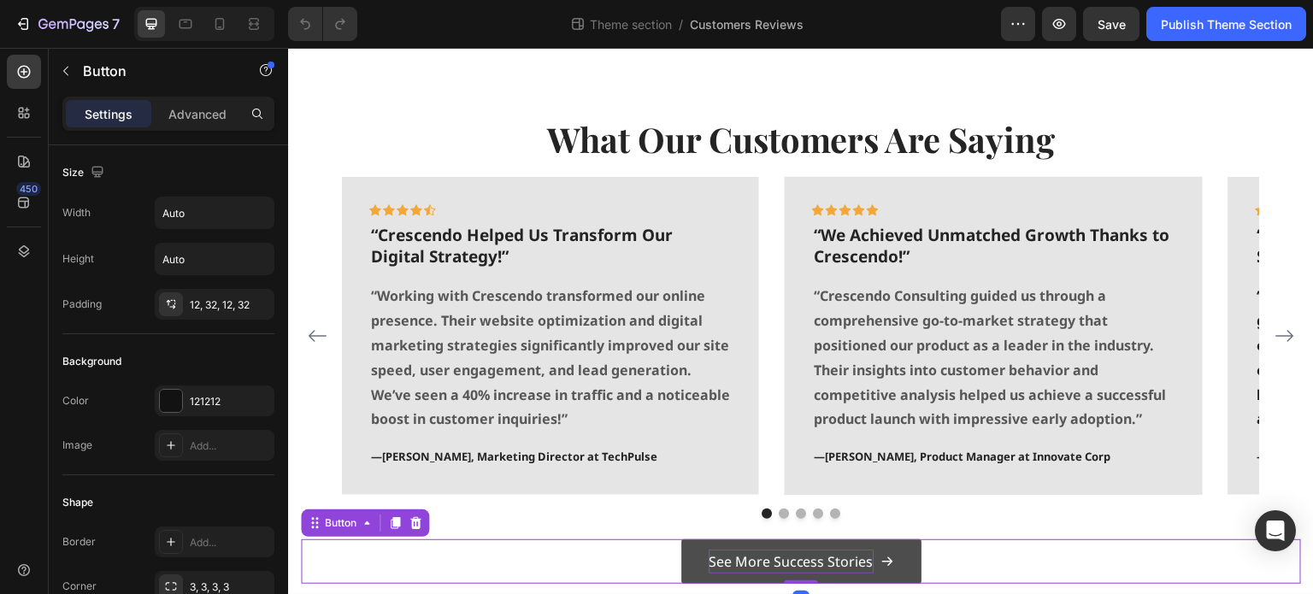
click at [847, 558] on p "See More Success Stories" at bounding box center [791, 562] width 165 height 25
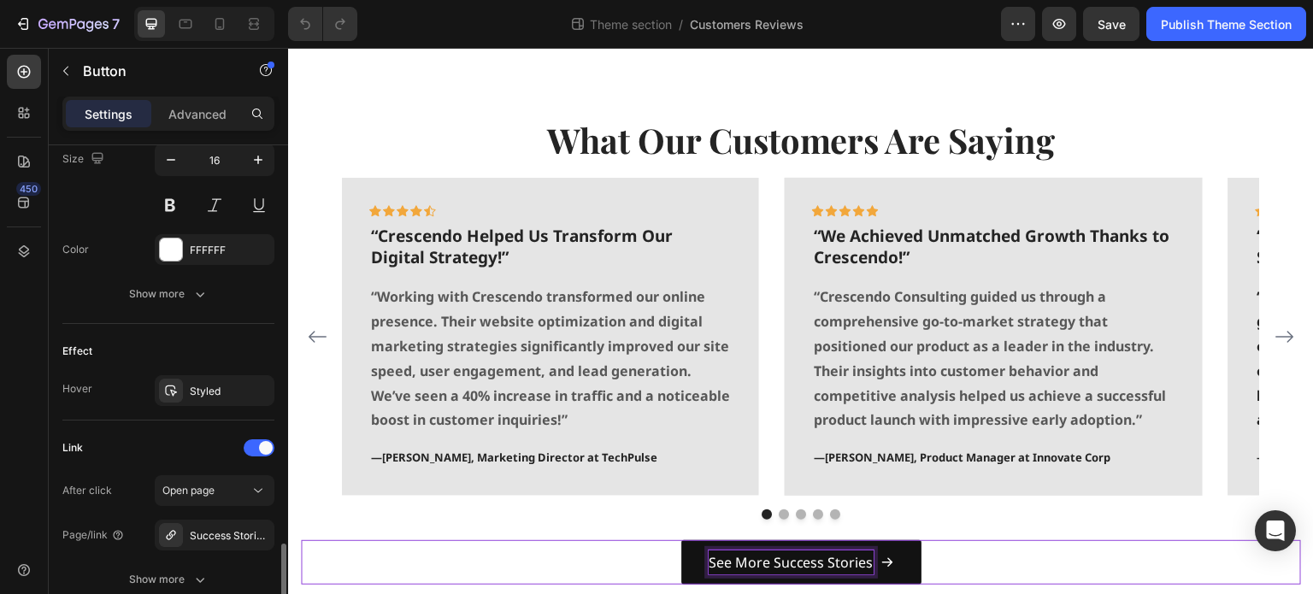
scroll to position [941, 0]
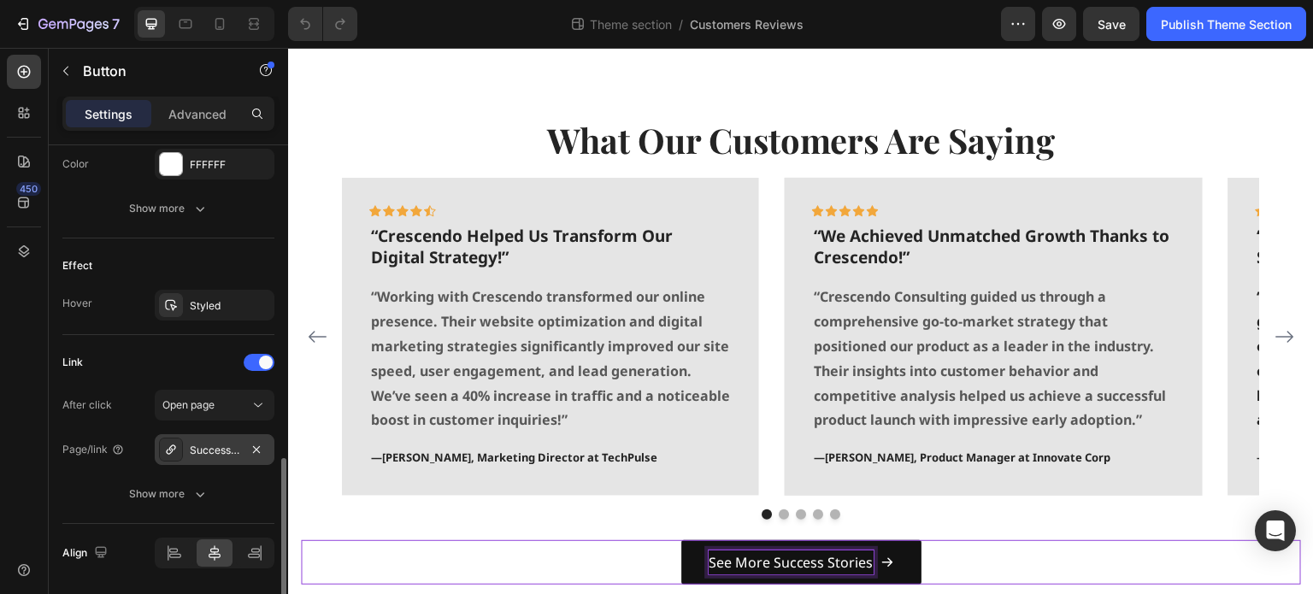
click at [199, 443] on div "Success Stories & Strategy Insights | Crescendo Consulting Group" at bounding box center [215, 450] width 50 height 15
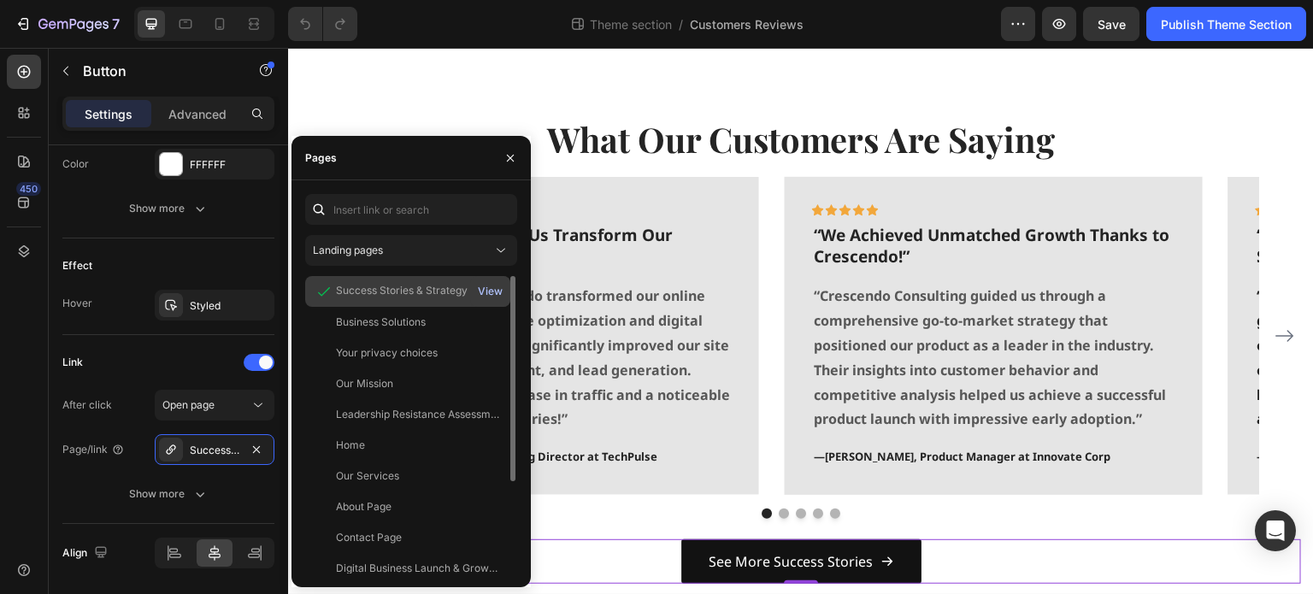
click at [497, 290] on div "View" at bounding box center [490, 291] width 25 height 15
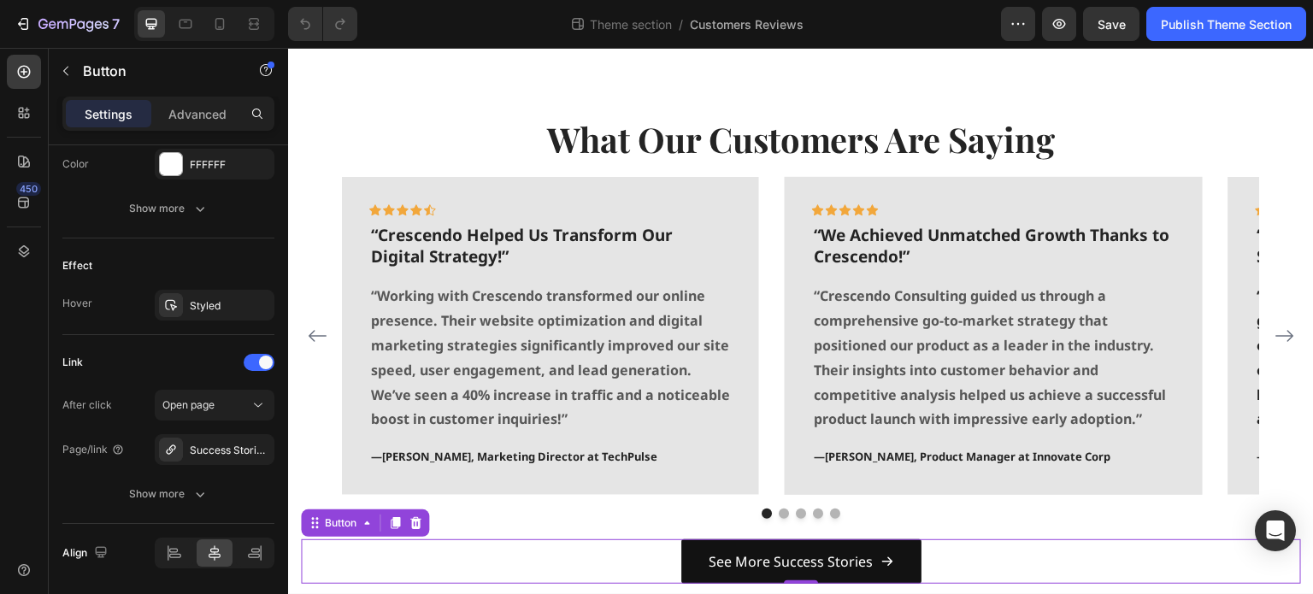
click at [1042, 556] on div "See More Success Stories Button 0" at bounding box center [801, 562] width 1000 height 45
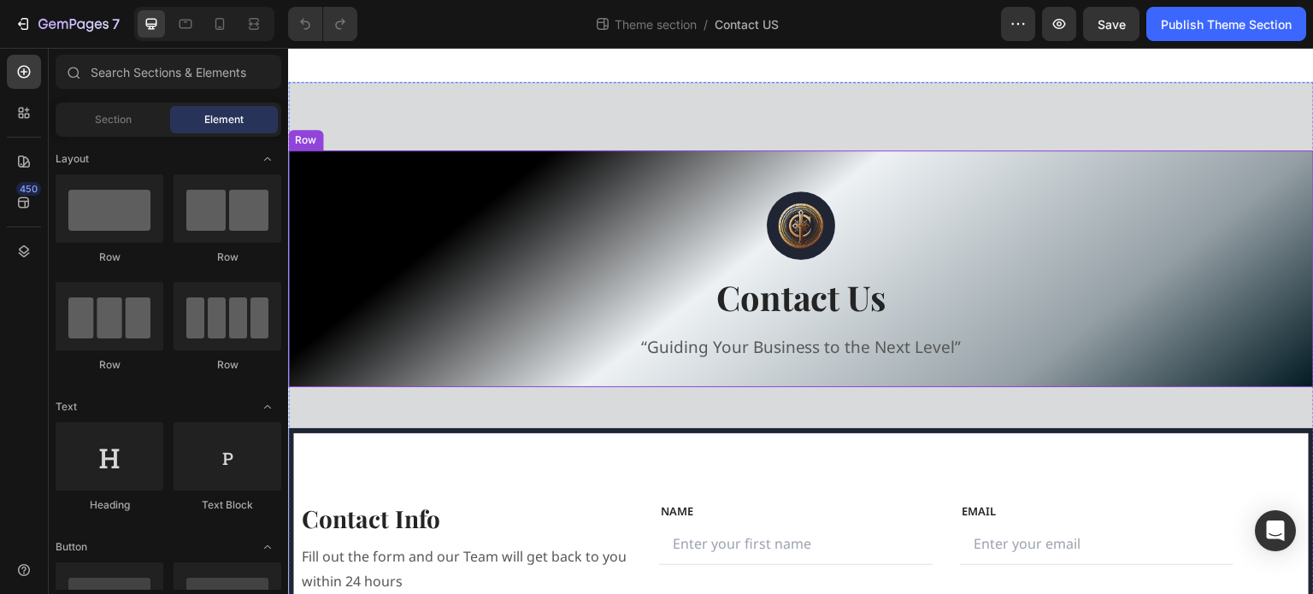
click at [942, 156] on div "Image Contact Us Heading “Guiding Your Business to the Next Level” Text block" at bounding box center [801, 269] width 1026 height 237
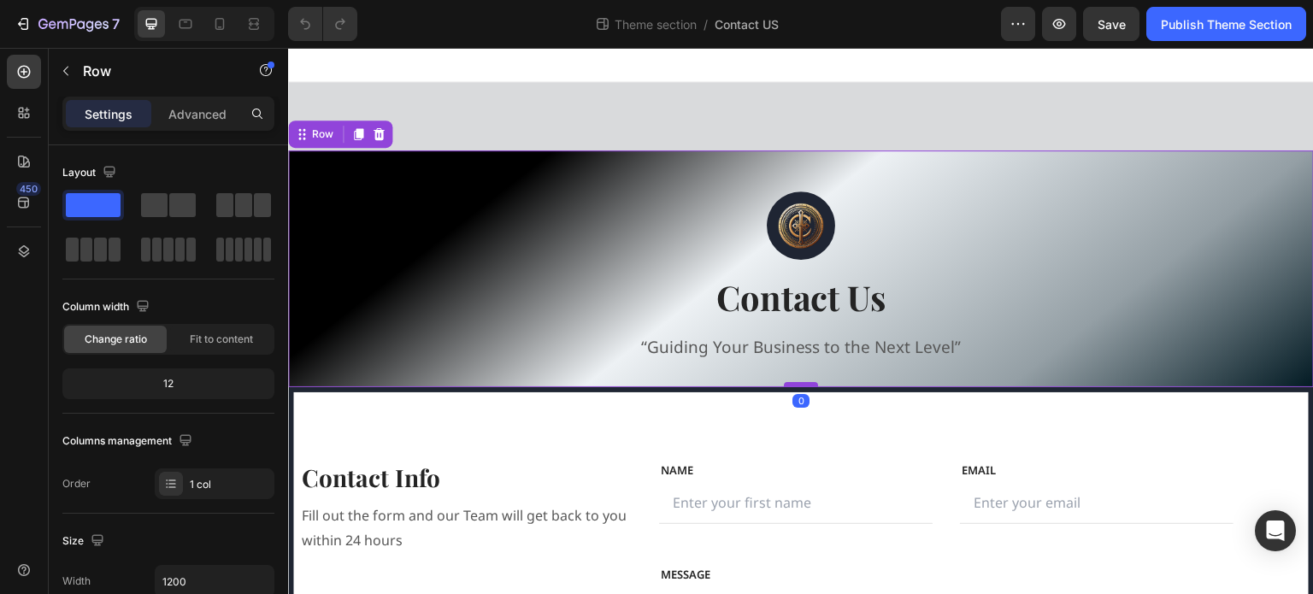
drag, startPoint x: 796, startPoint y: 426, endPoint x: 799, endPoint y: 383, distance: 42.8
click at [799, 383] on div at bounding box center [801, 384] width 34 height 5
click at [575, 227] on div at bounding box center [801, 226] width 1026 height 68
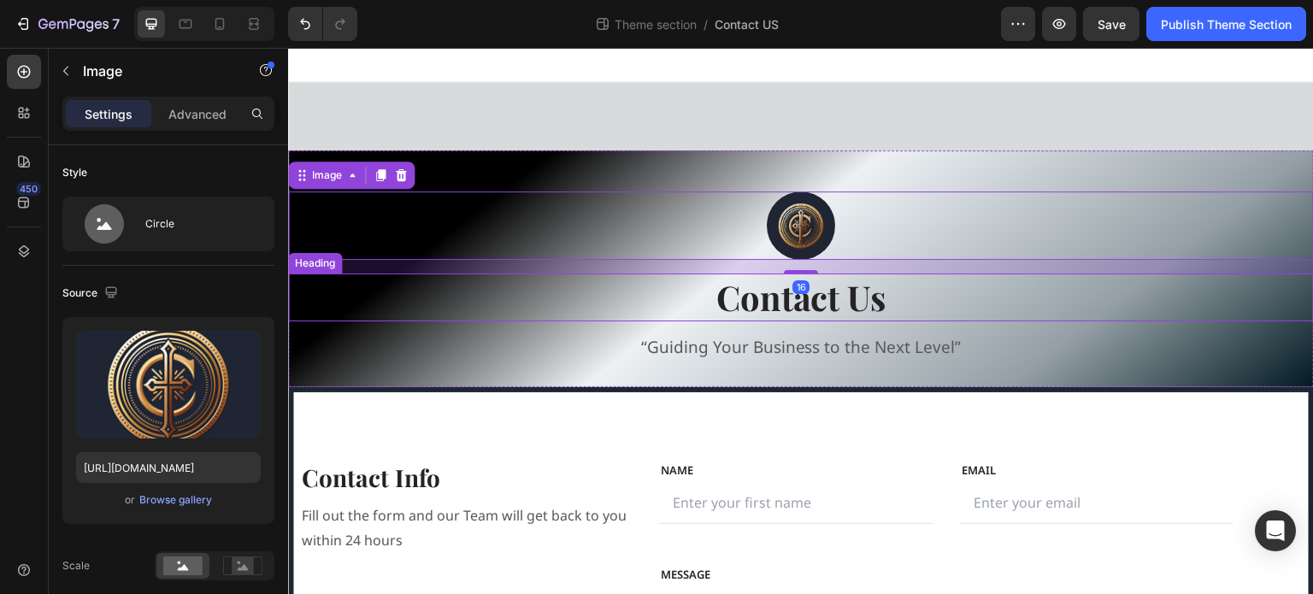
click at [430, 320] on h2 "Contact Us" at bounding box center [801, 298] width 1026 height 48
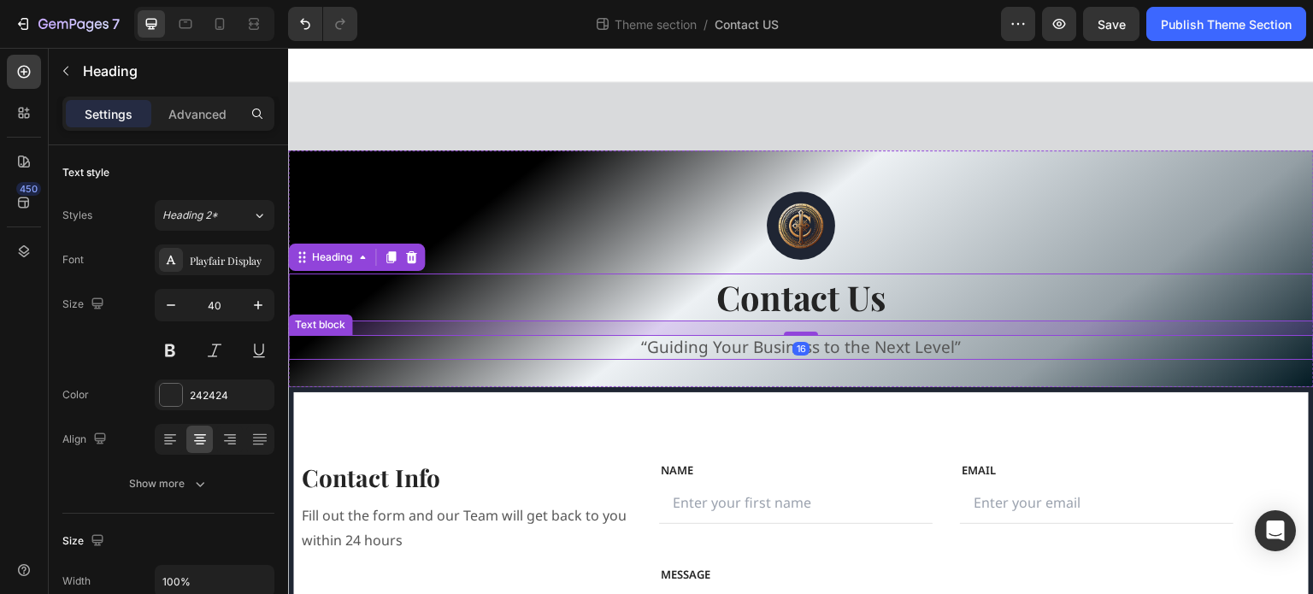
click at [428, 359] on div "“Guiding Your Business to the Next Level”" at bounding box center [801, 347] width 1026 height 25
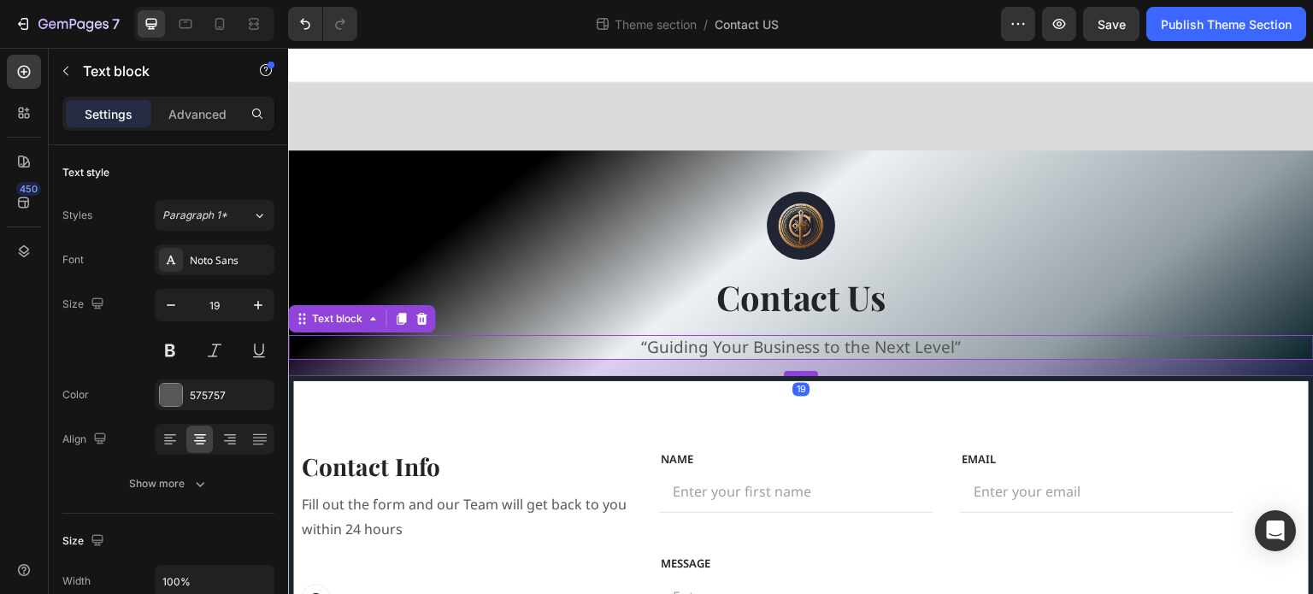
drag, startPoint x: 792, startPoint y: 385, endPoint x: 791, endPoint y: 374, distance: 11.1
click at [791, 374] on div at bounding box center [801, 373] width 34 height 5
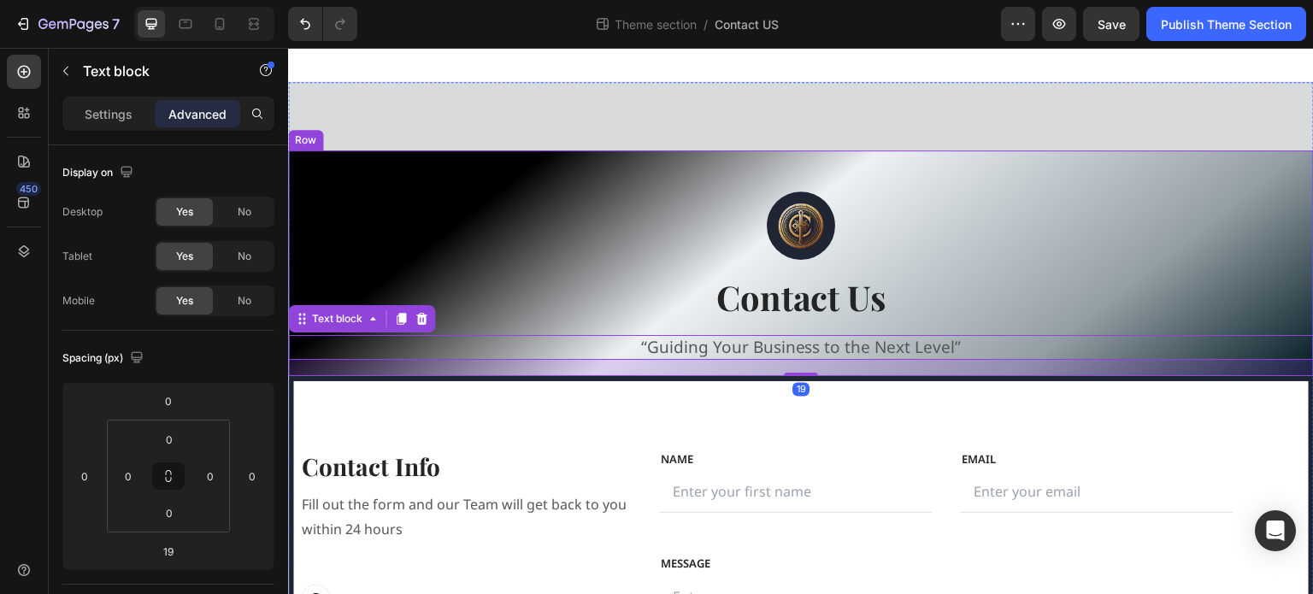
click at [806, 170] on div "Image Contact Us Heading “Guiding Your Business to the Next Level” Text block 19" at bounding box center [801, 264] width 1026 height 226
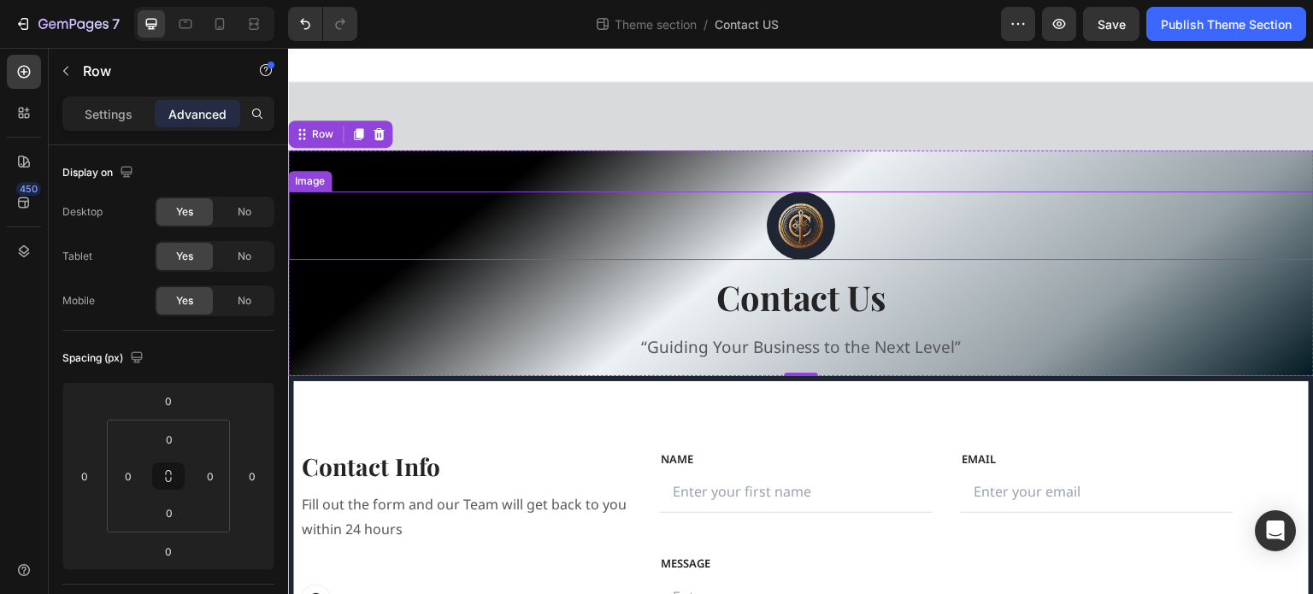
click at [741, 227] on div at bounding box center [801, 226] width 1026 height 68
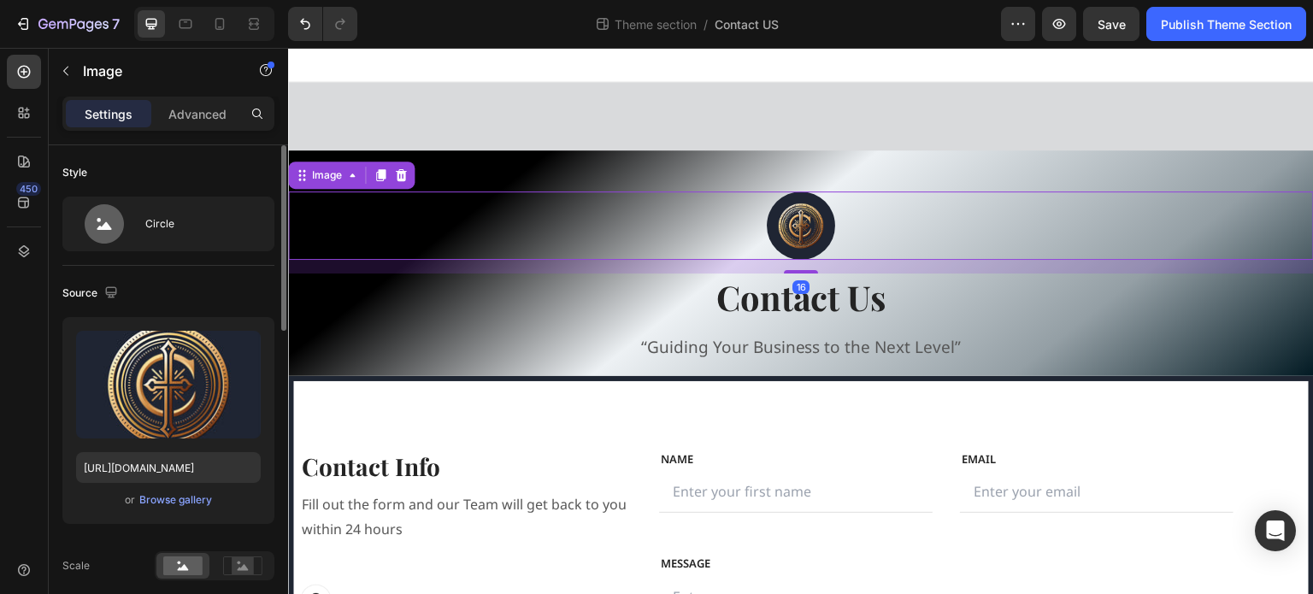
click at [202, 114] on p "Advanced" at bounding box center [197, 114] width 58 height 18
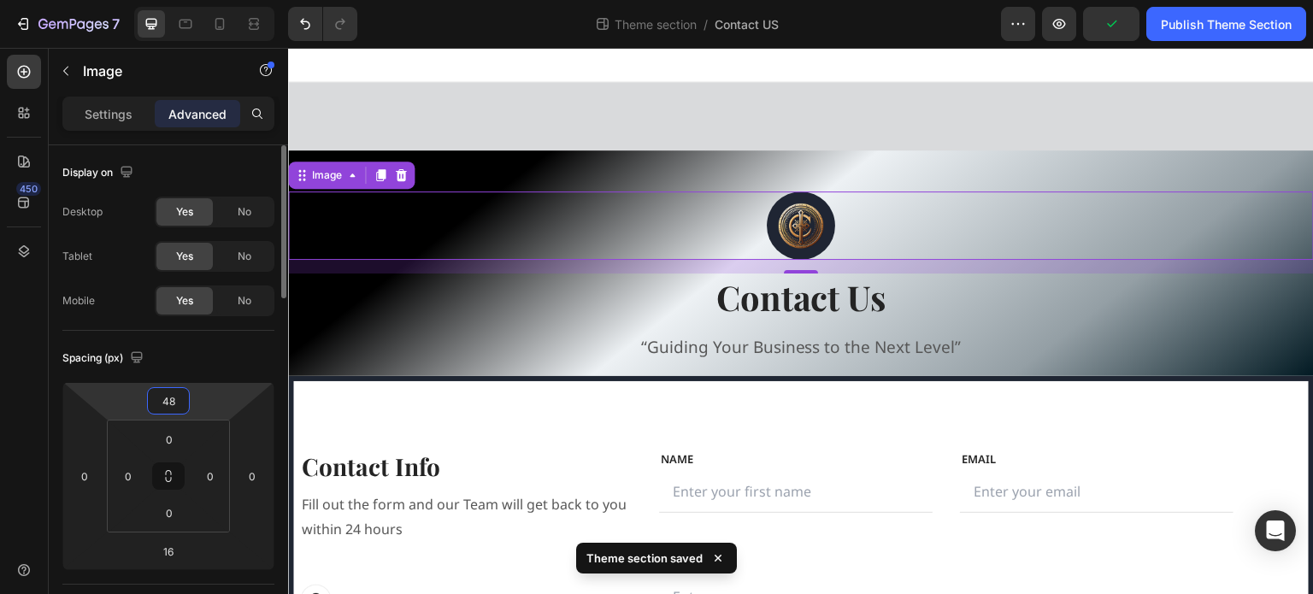
click at [178, 407] on input "48" at bounding box center [168, 401] width 34 height 26
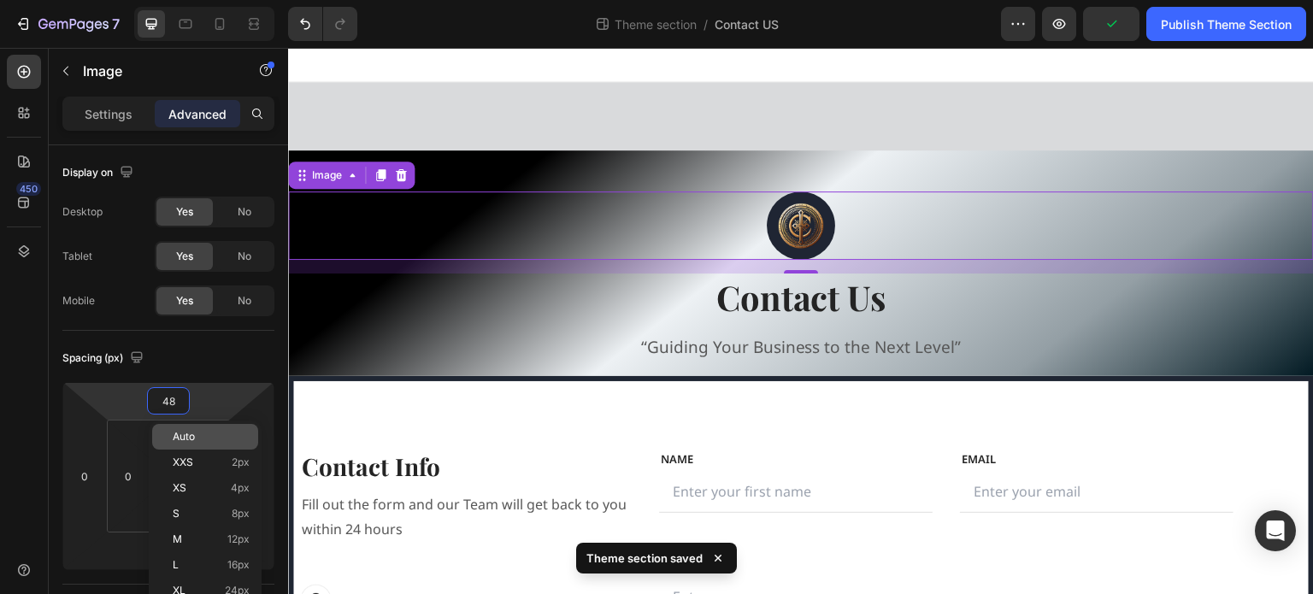
click at [193, 434] on span "Auto" at bounding box center [184, 437] width 22 height 12
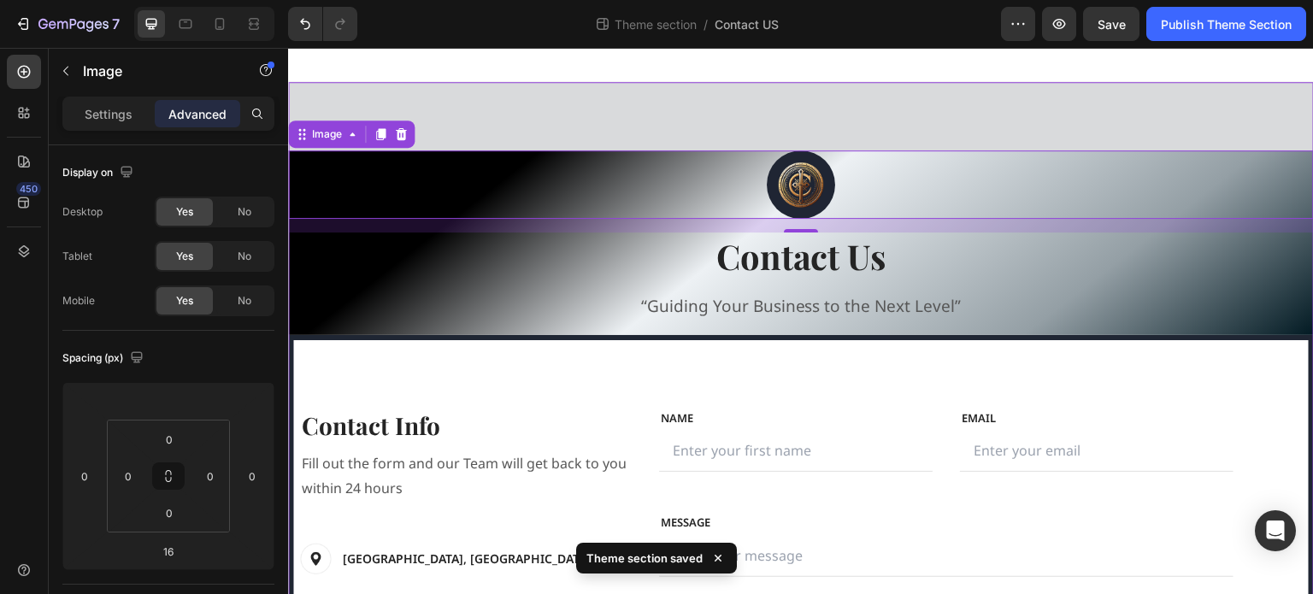
click at [736, 113] on div "Image 16 Contact Us Heading “Guiding Your Business to the Next Level” Text bloc…" at bounding box center [801, 441] width 1026 height 719
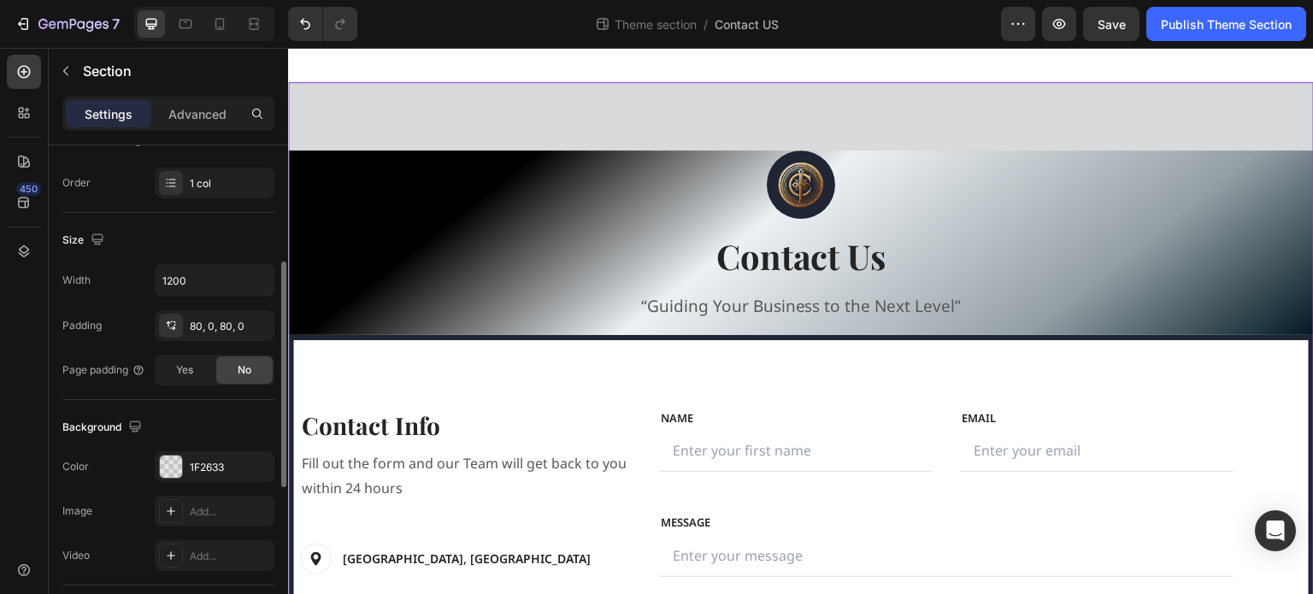
scroll to position [171, 0]
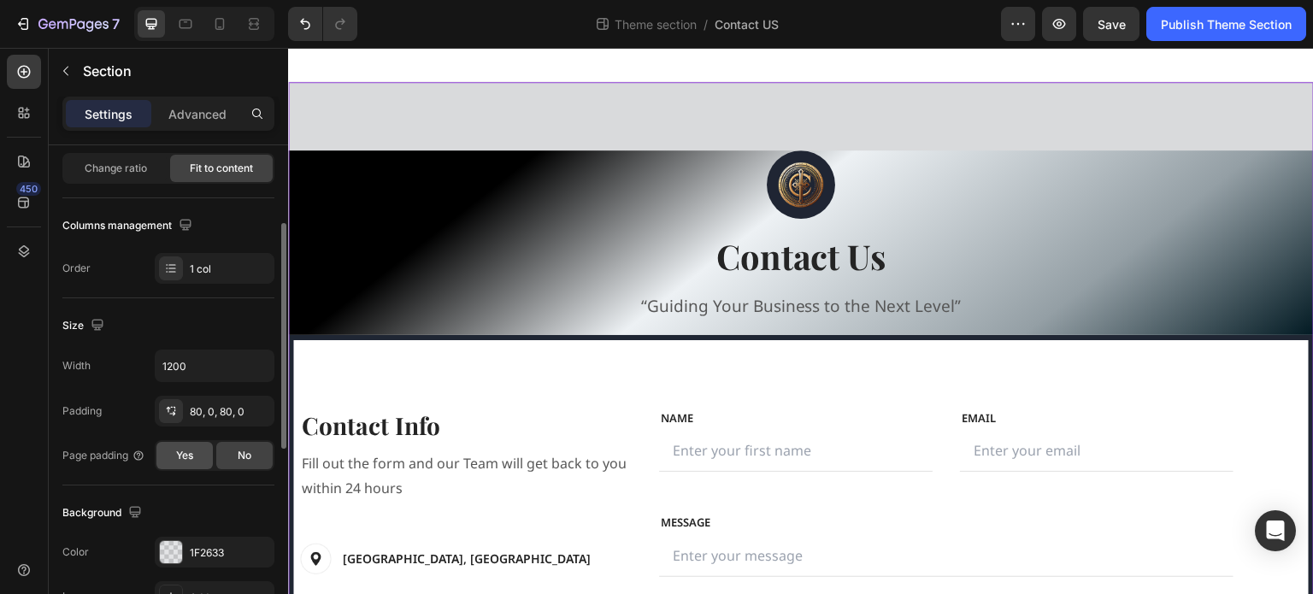
click at [184, 454] on span "Yes" at bounding box center [184, 455] width 17 height 15
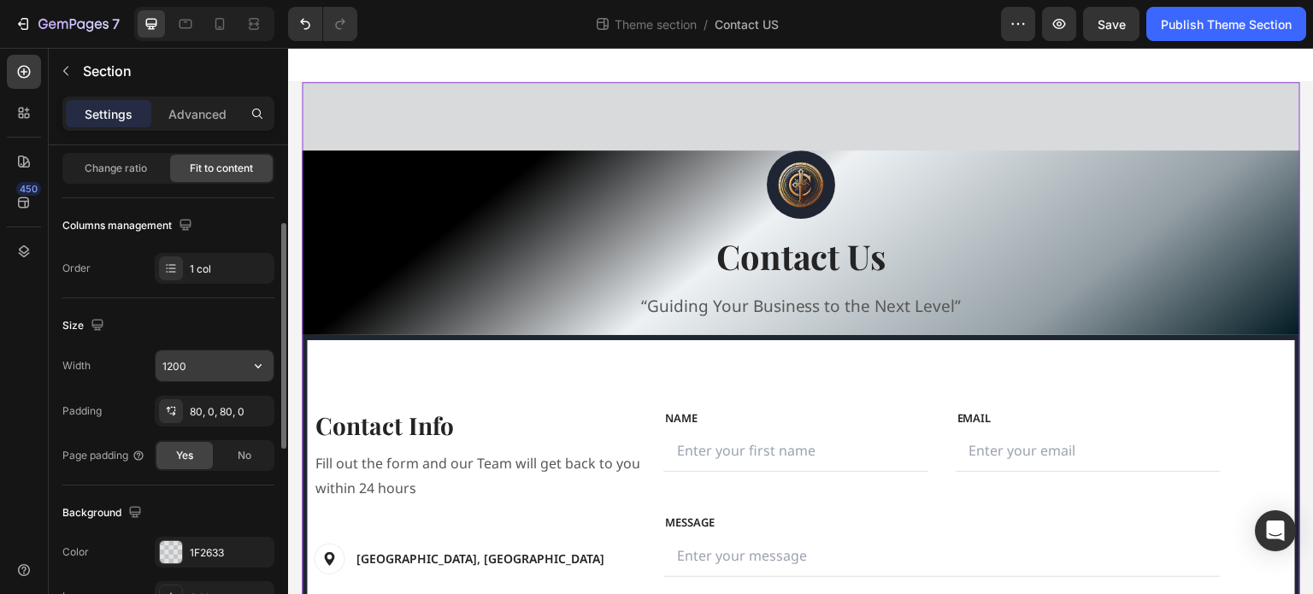
click at [188, 365] on input "1200" at bounding box center [215, 366] width 118 height 31
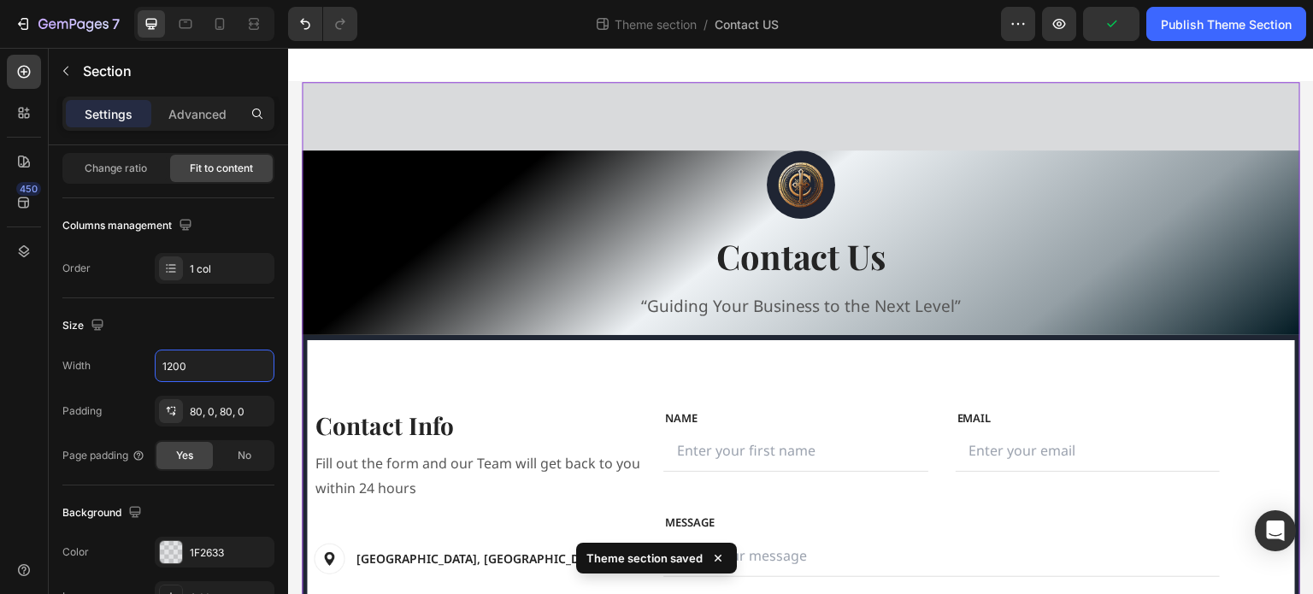
click at [838, 98] on div "Image Contact Us Heading “Guiding Your Business to the Next Level” Text block R…" at bounding box center [801, 441] width 999 height 719
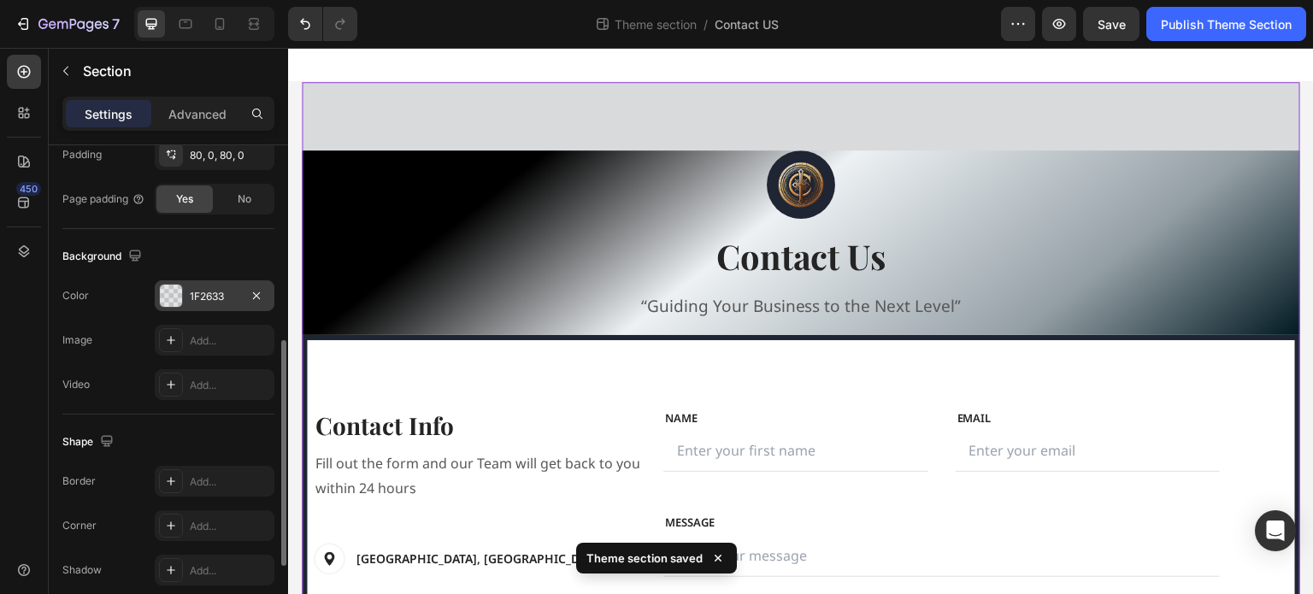
click at [175, 307] on div "1F2633" at bounding box center [215, 295] width 120 height 31
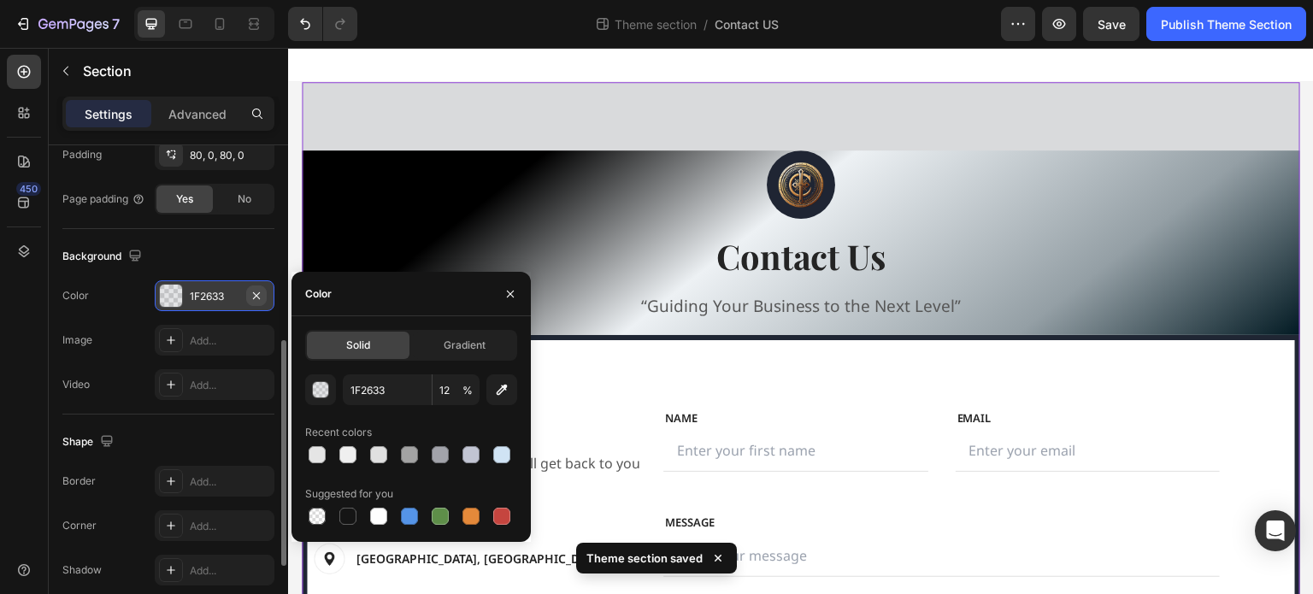
click at [257, 290] on icon "button" at bounding box center [257, 296] width 14 height 14
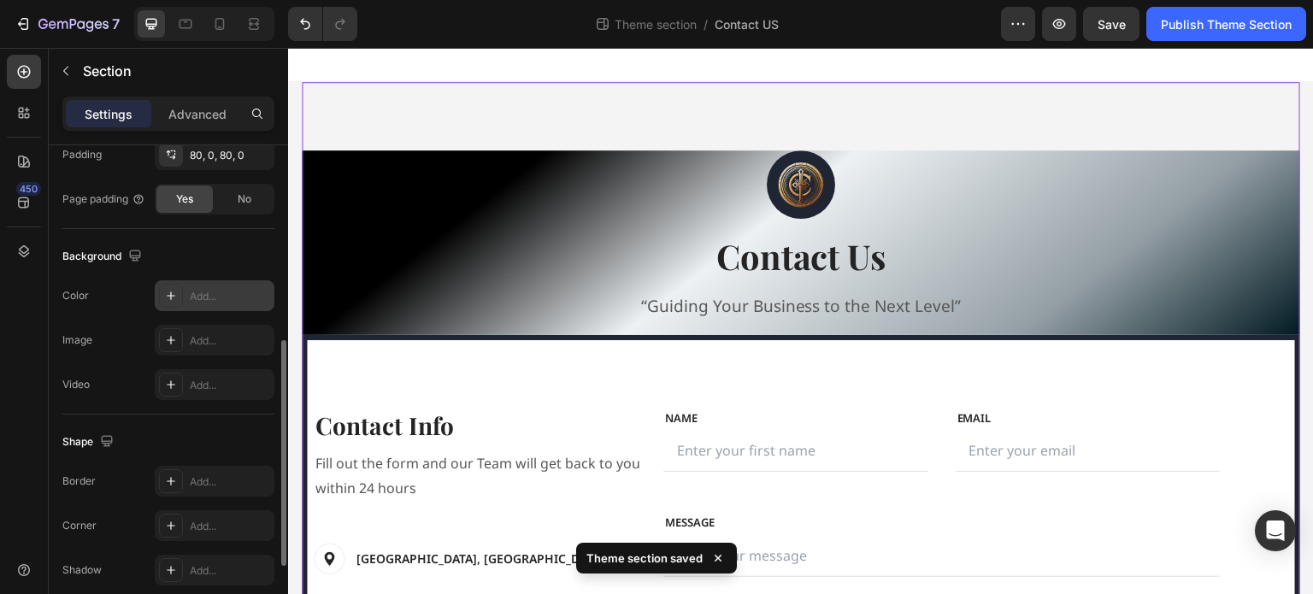
click at [564, 105] on div "Image Contact Us Heading “Guiding Your Business to the Next Level” Text block R…" at bounding box center [801, 441] width 999 height 719
click at [504, 110] on div "Image Contact Us Heading “Guiding Your Business to the Next Level” Text block R…" at bounding box center [801, 441] width 999 height 719
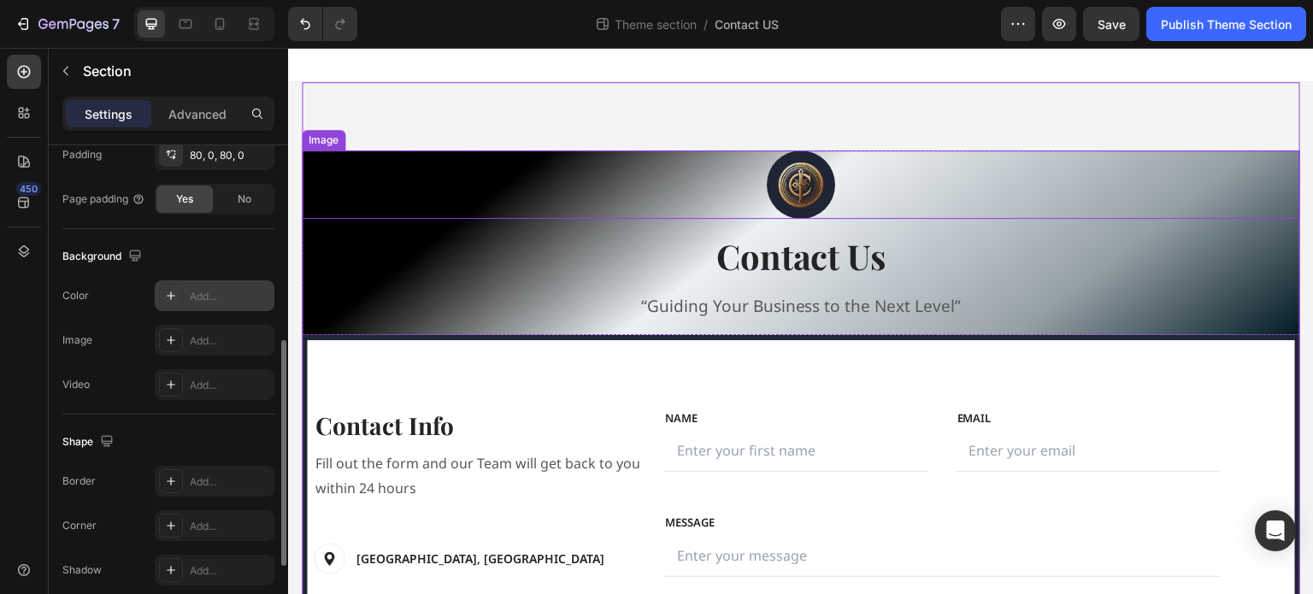
click at [499, 194] on div at bounding box center [801, 185] width 999 height 68
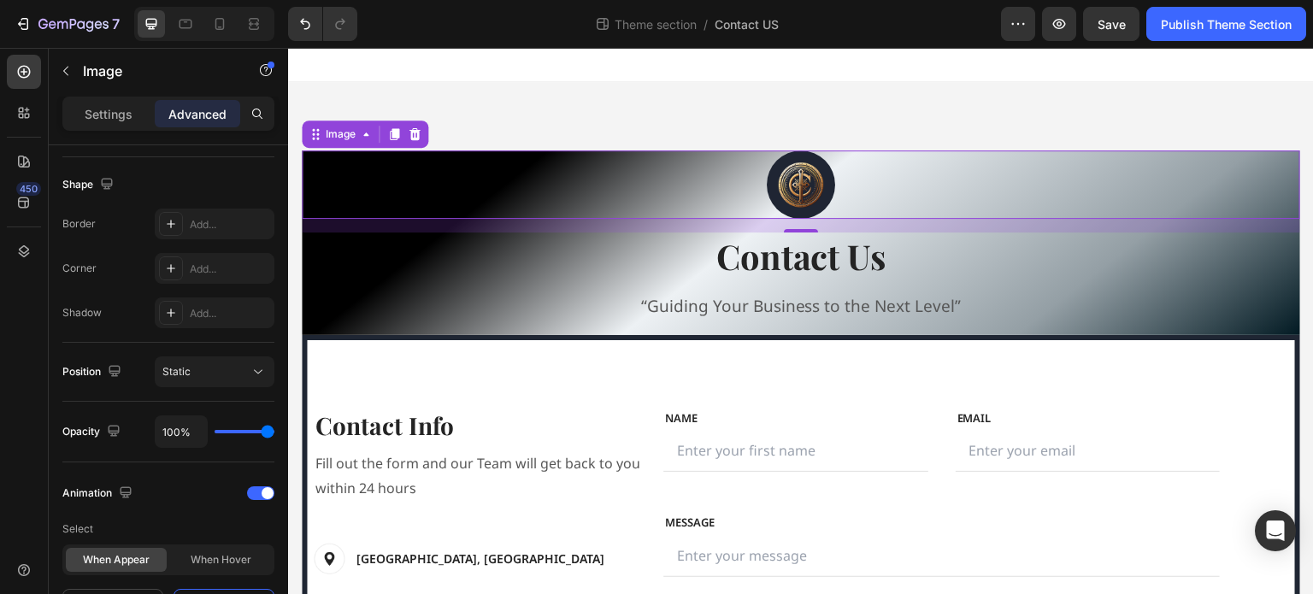
scroll to position [0, 0]
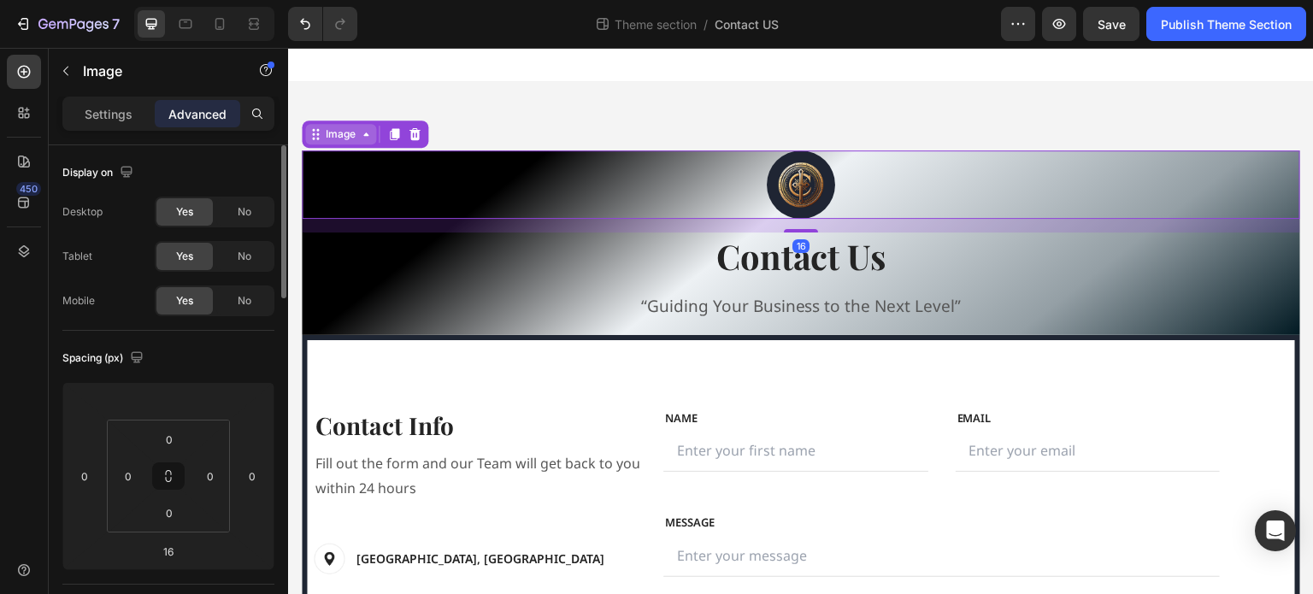
click at [328, 138] on div "Image" at bounding box center [340, 134] width 37 height 15
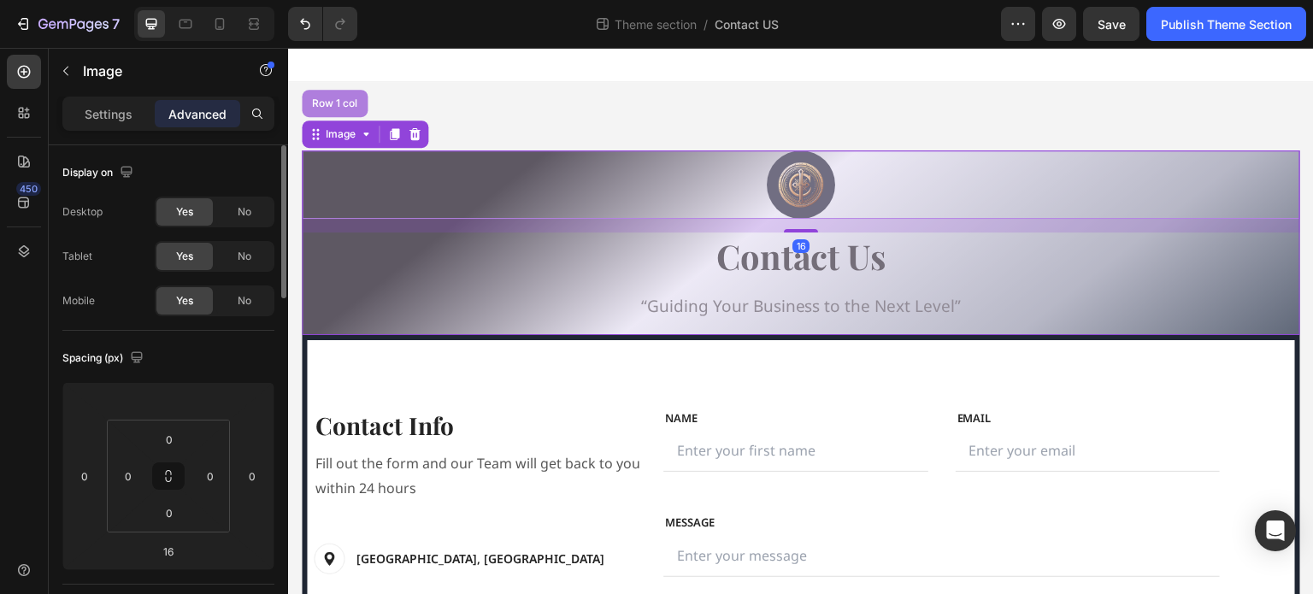
click at [335, 98] on div "Row 1 col" at bounding box center [335, 103] width 52 height 10
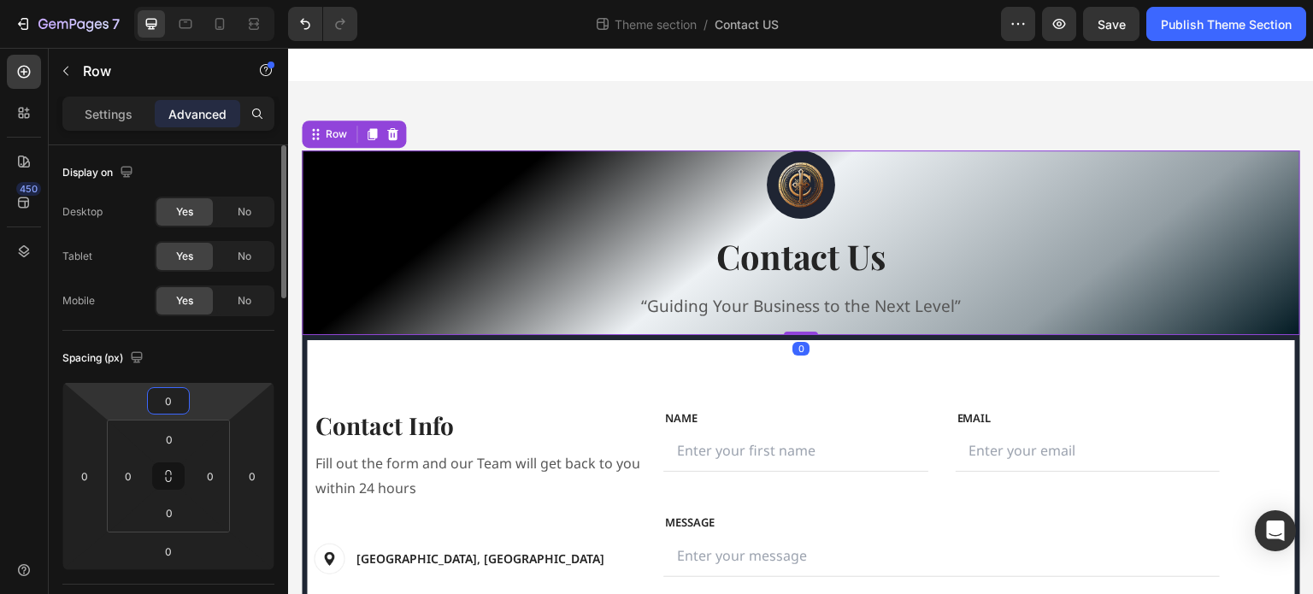
click at [176, 403] on input "0" at bounding box center [168, 401] width 34 height 26
click at [233, 369] on div "Spacing (px)" at bounding box center [168, 358] width 212 height 27
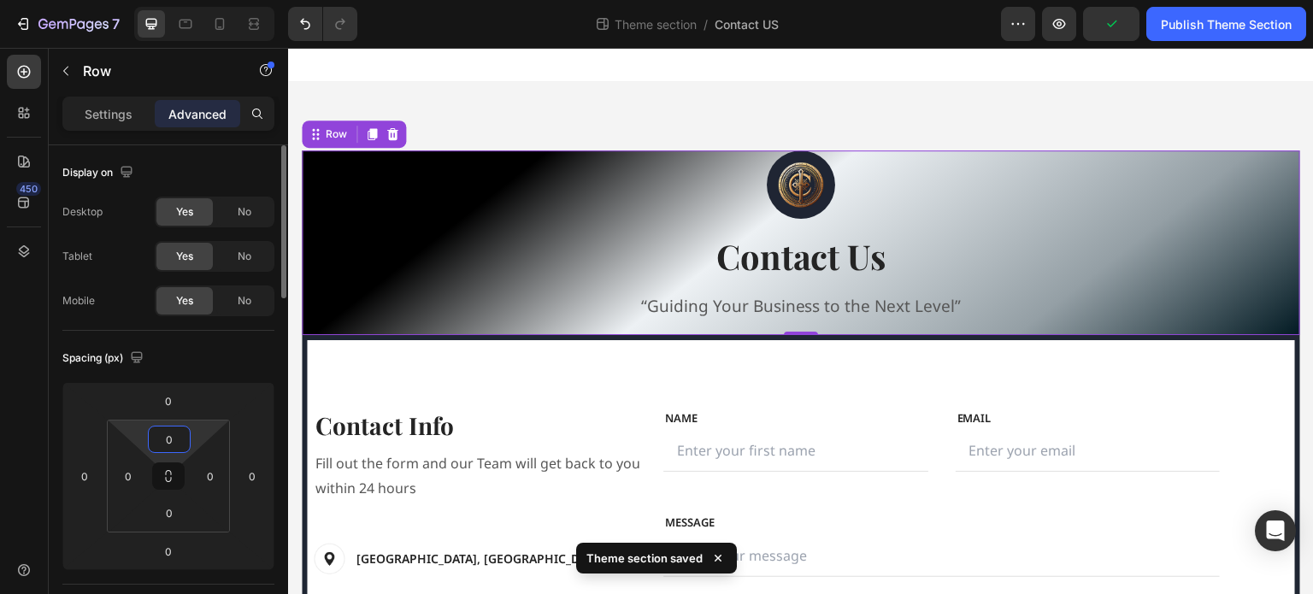
click at [174, 437] on input "0" at bounding box center [169, 440] width 34 height 26
click at [850, 114] on div "Image Contact Us Heading “Guiding Your Business to the Next Level” Text block R…" at bounding box center [801, 441] width 999 height 719
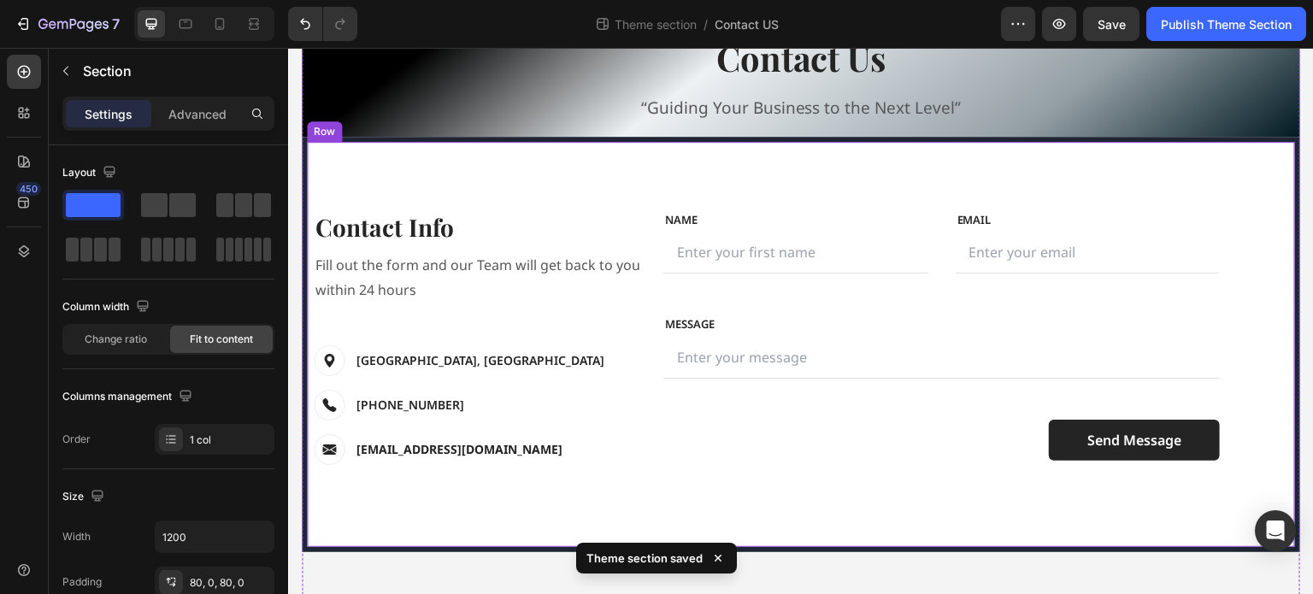
scroll to position [223, 0]
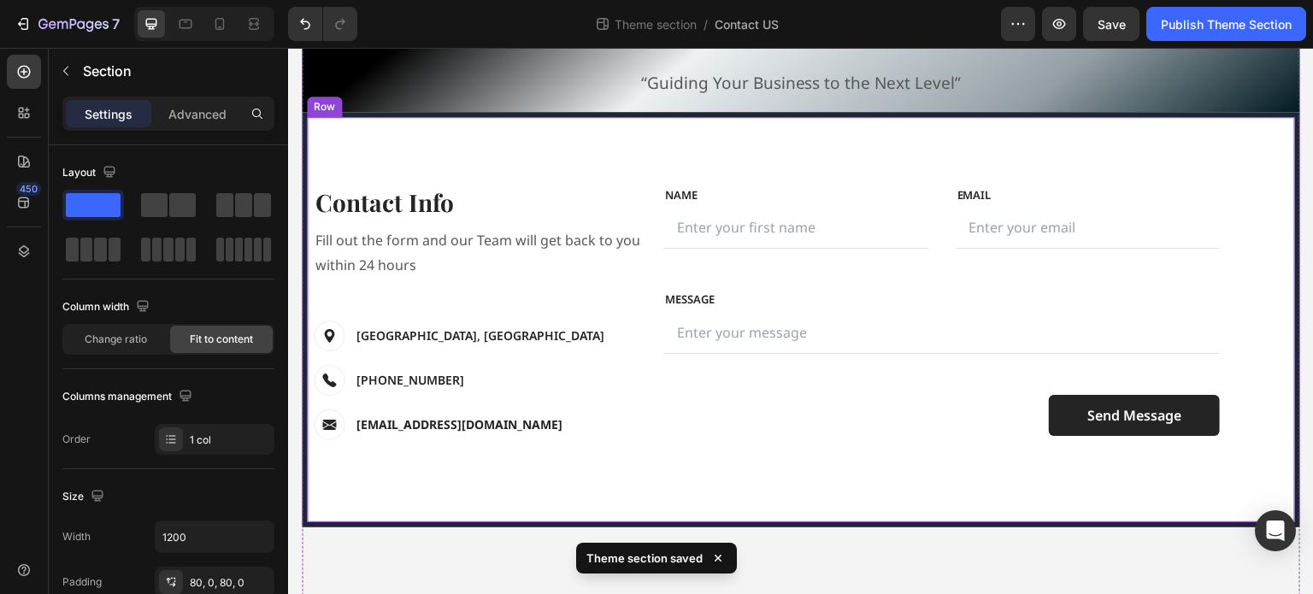
click at [694, 466] on div "Contact Info Heading Contact Information Heading Fill out the form and our Team…" at bounding box center [801, 320] width 999 height 416
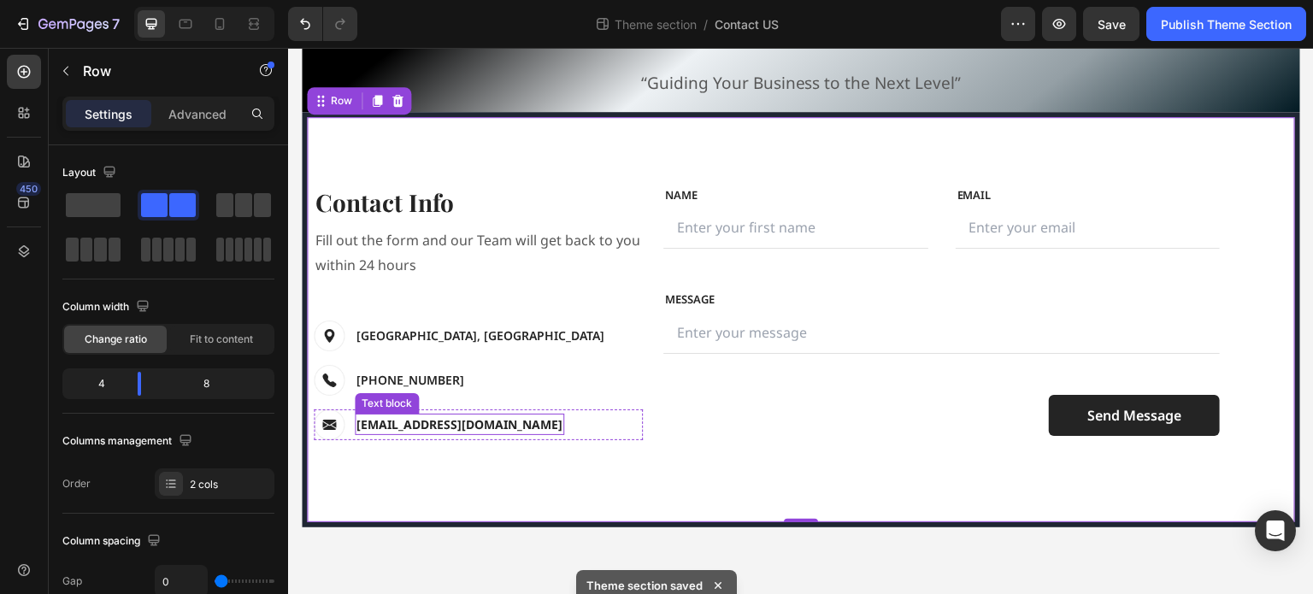
click at [458, 426] on strong "[EMAIL_ADDRESS][DOMAIN_NAME]" at bounding box center [460, 424] width 206 height 16
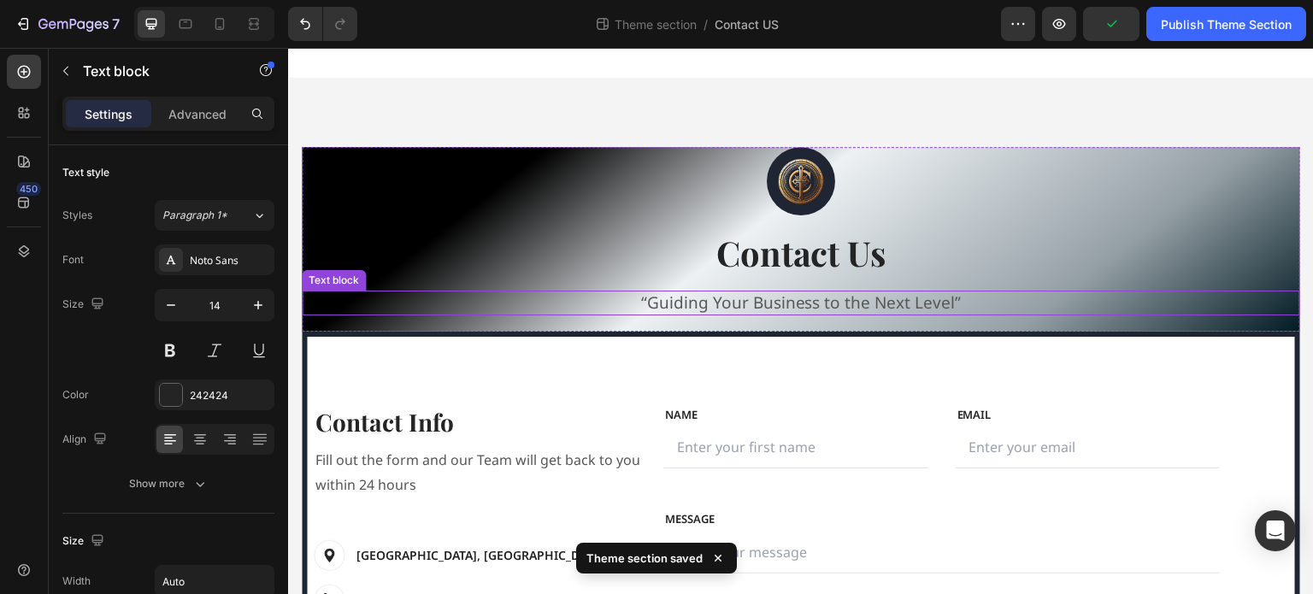
scroll to position [0, 0]
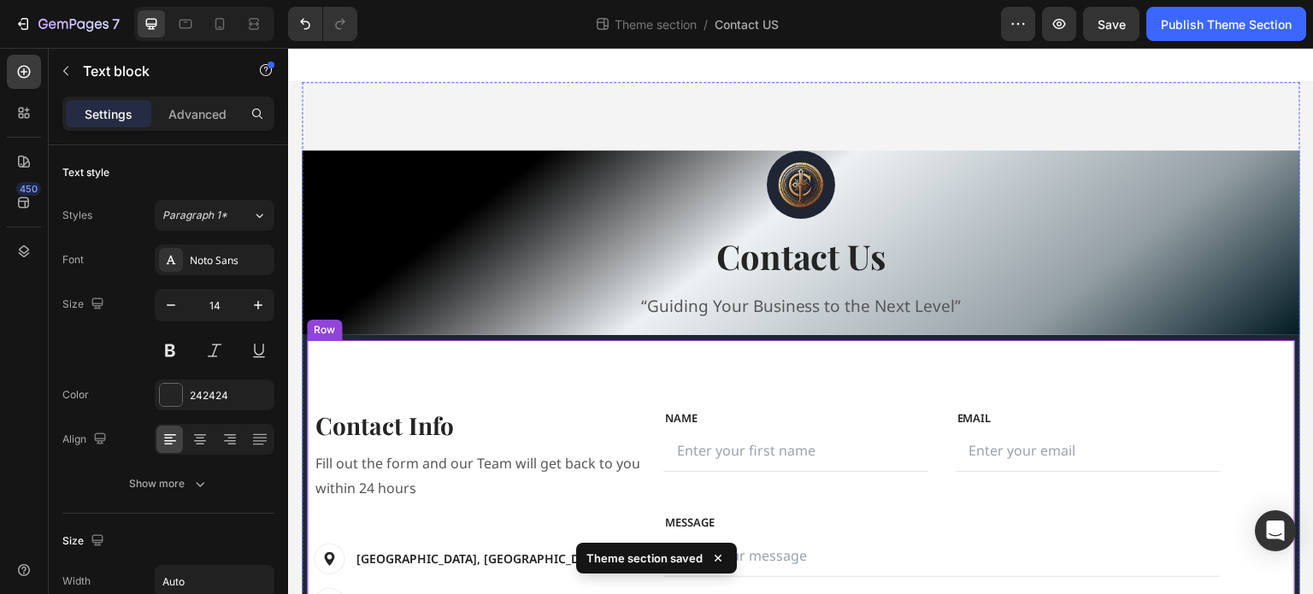
click at [516, 343] on div "Contact Info Heading Contact Information Heading Fill out the form and our Team…" at bounding box center [801, 543] width 999 height 416
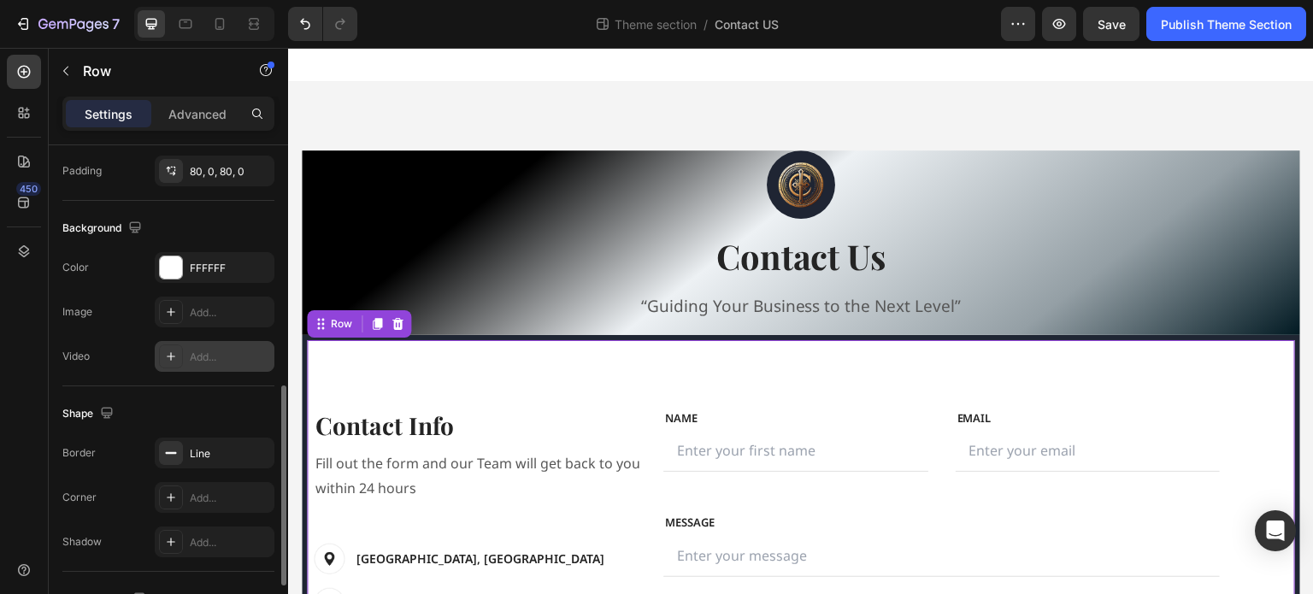
scroll to position [738, 0]
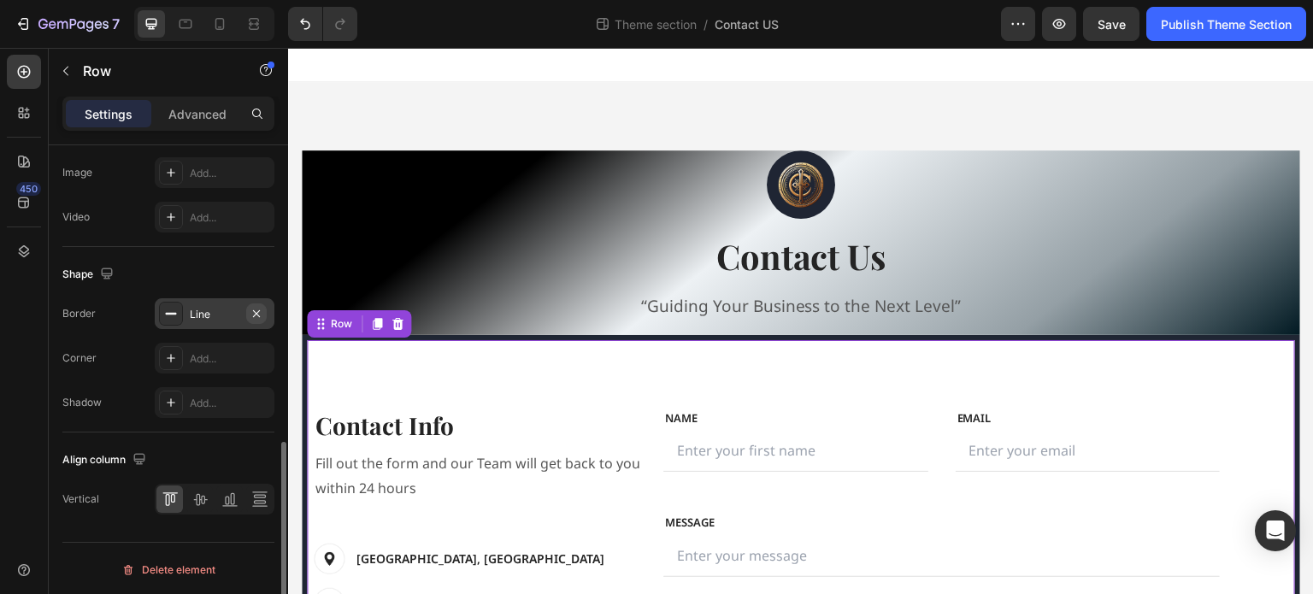
click at [256, 310] on icon "button" at bounding box center [257, 314] width 14 height 14
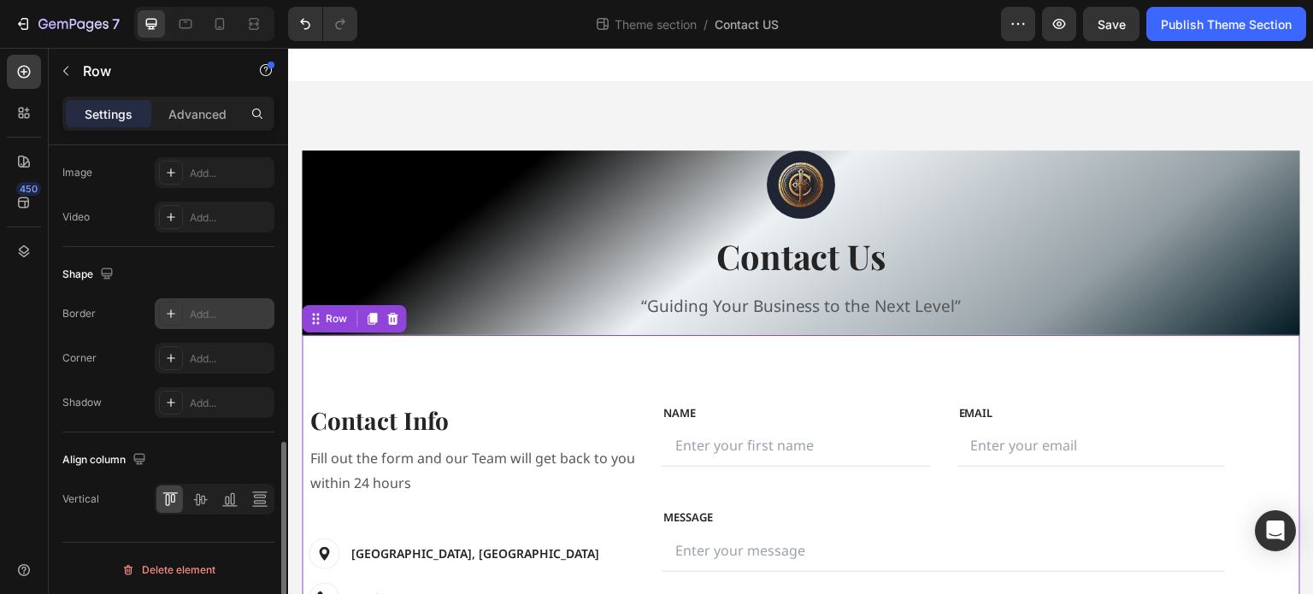
click at [675, 372] on div "Contact Info Heading Contact Information Heading Fill out the form and our Team…" at bounding box center [801, 537] width 999 height 405
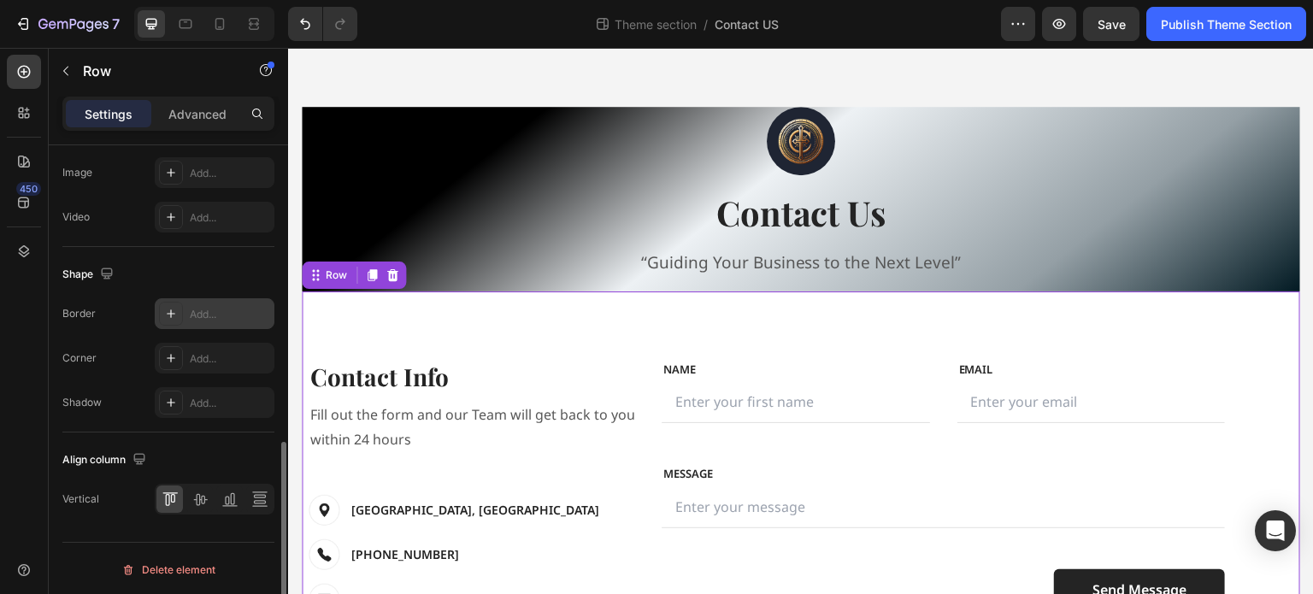
scroll to position [43, 0]
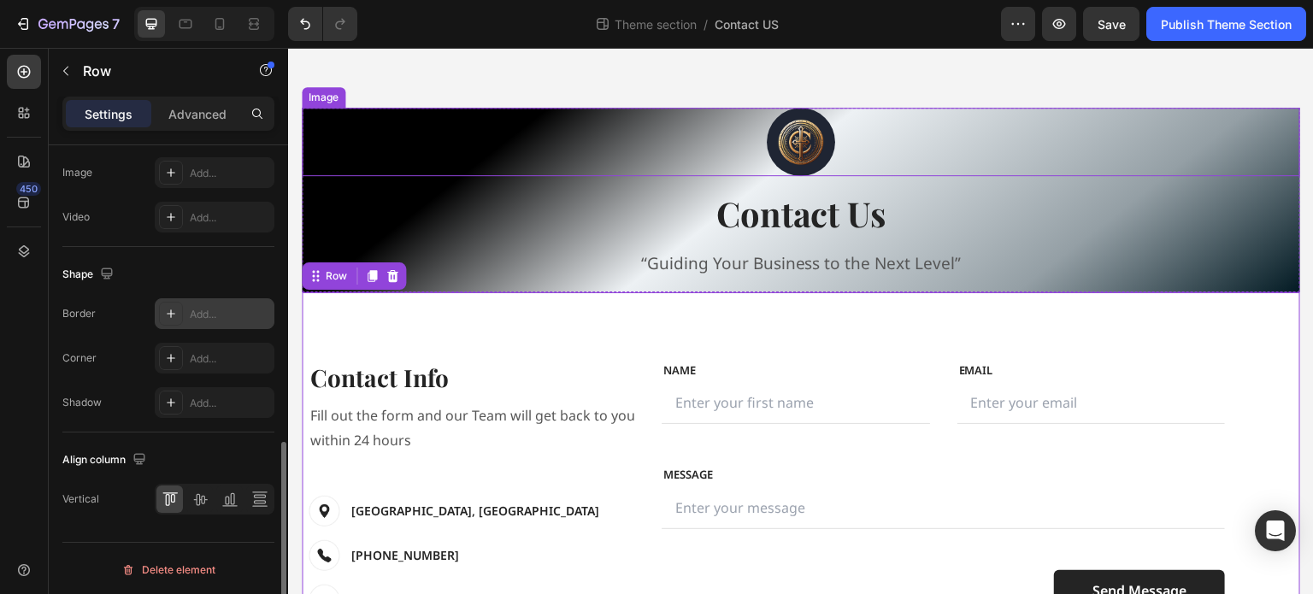
click at [562, 154] on div at bounding box center [801, 142] width 999 height 68
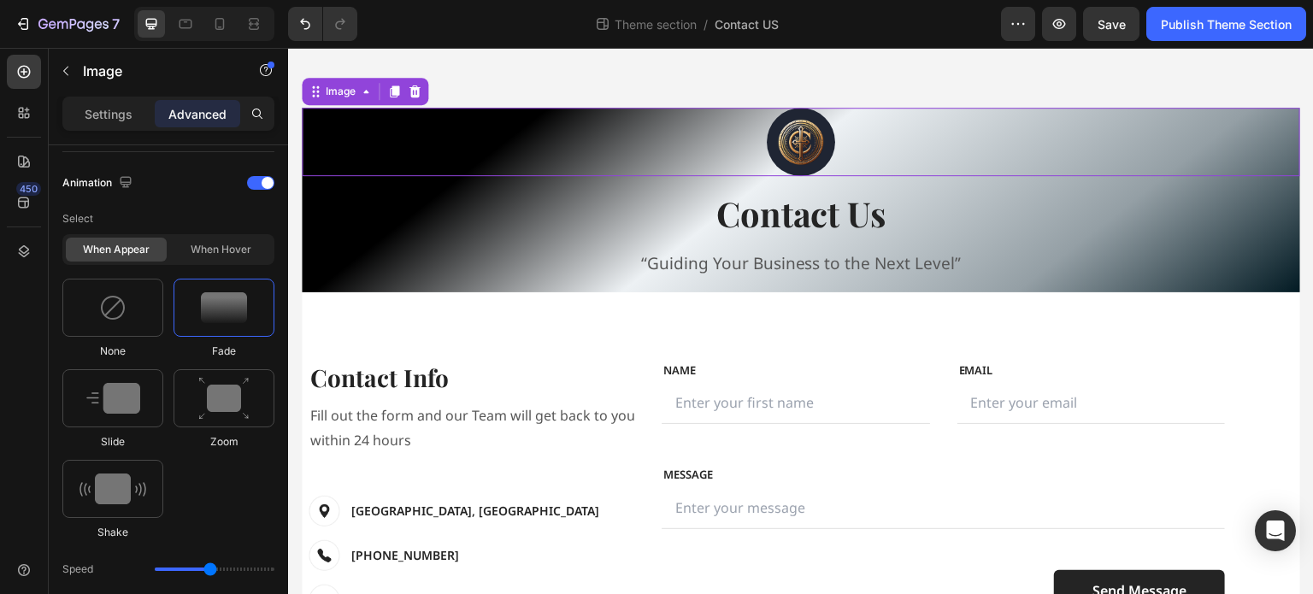
scroll to position [0, 0]
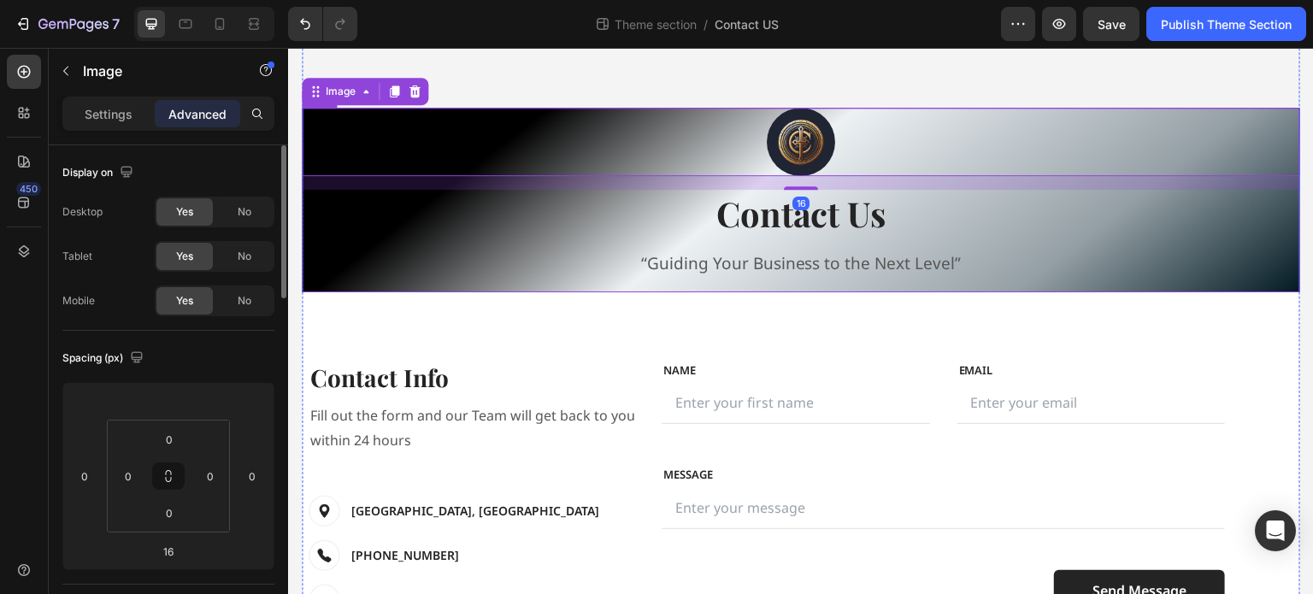
click at [328, 239] on div "Image 16 Contact Us Heading “Guiding Your Business to the Next Level” Text block" at bounding box center [801, 200] width 999 height 185
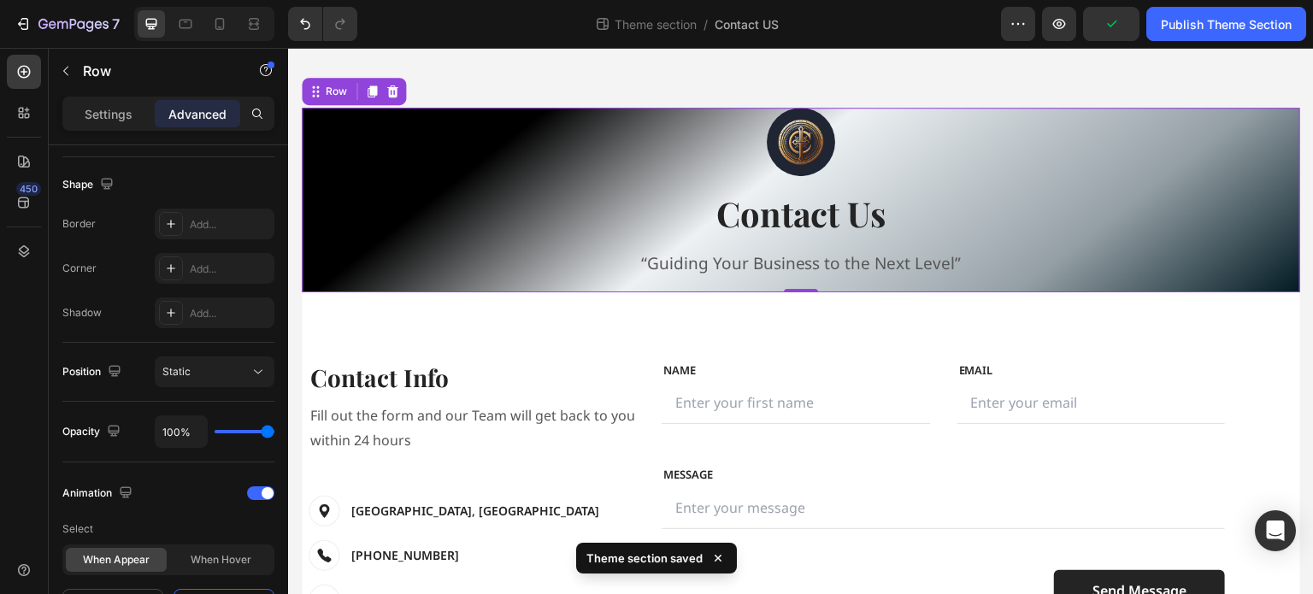
scroll to position [684, 0]
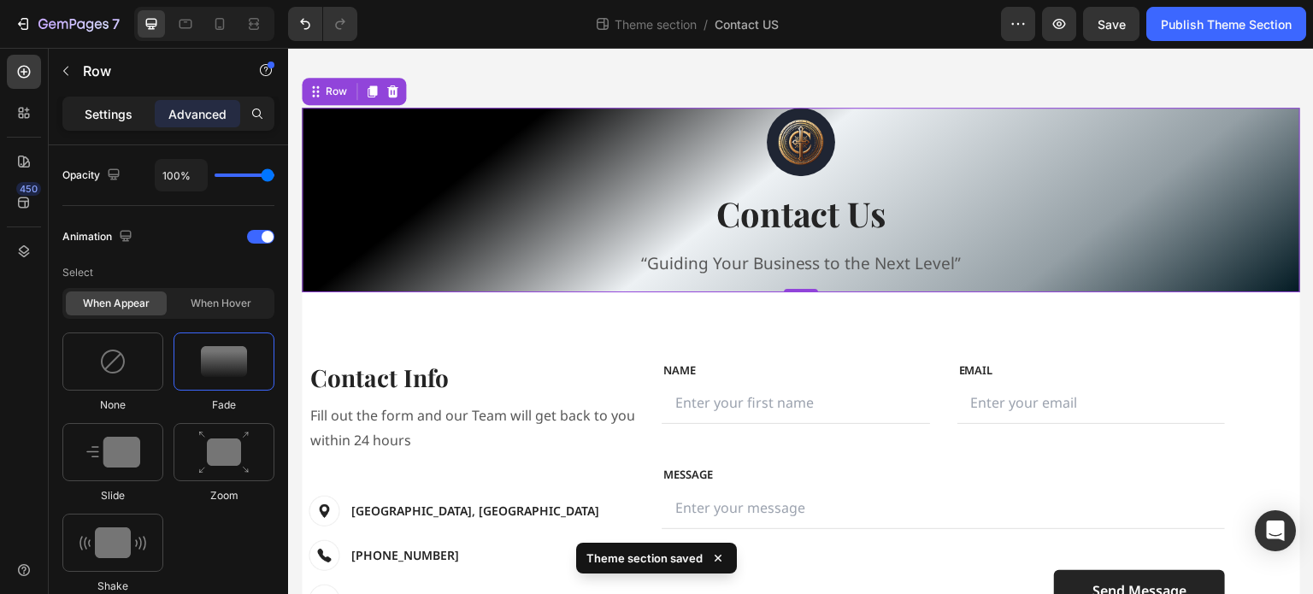
click at [103, 115] on p "Settings" at bounding box center [109, 114] width 48 height 18
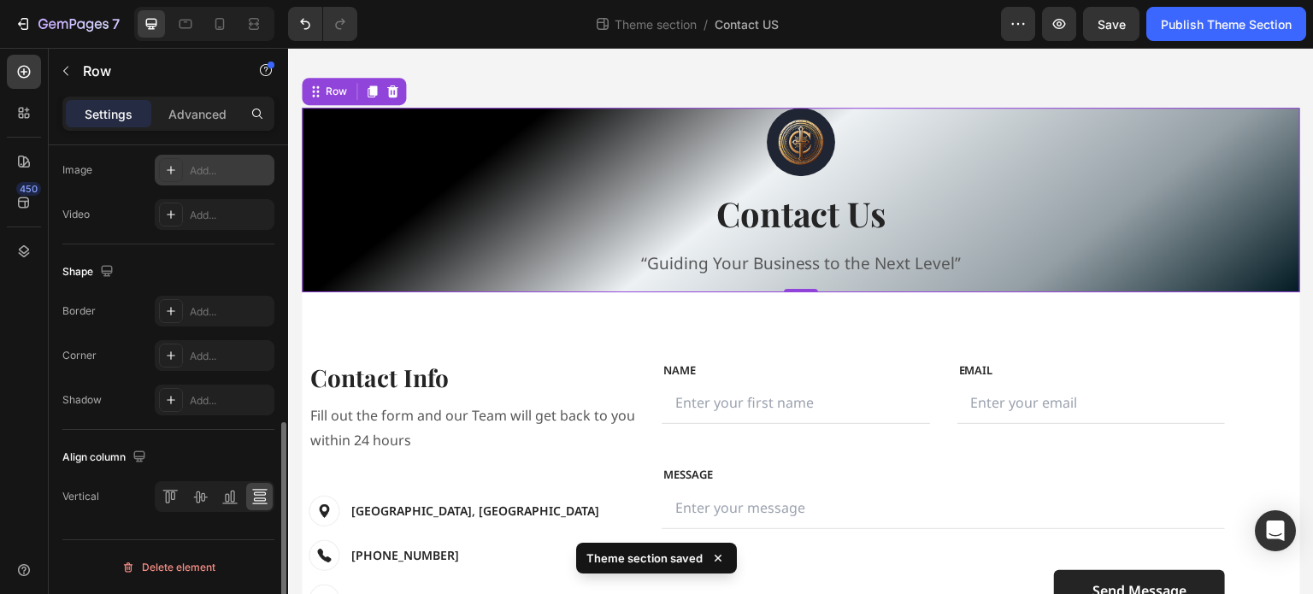
scroll to position [640, 0]
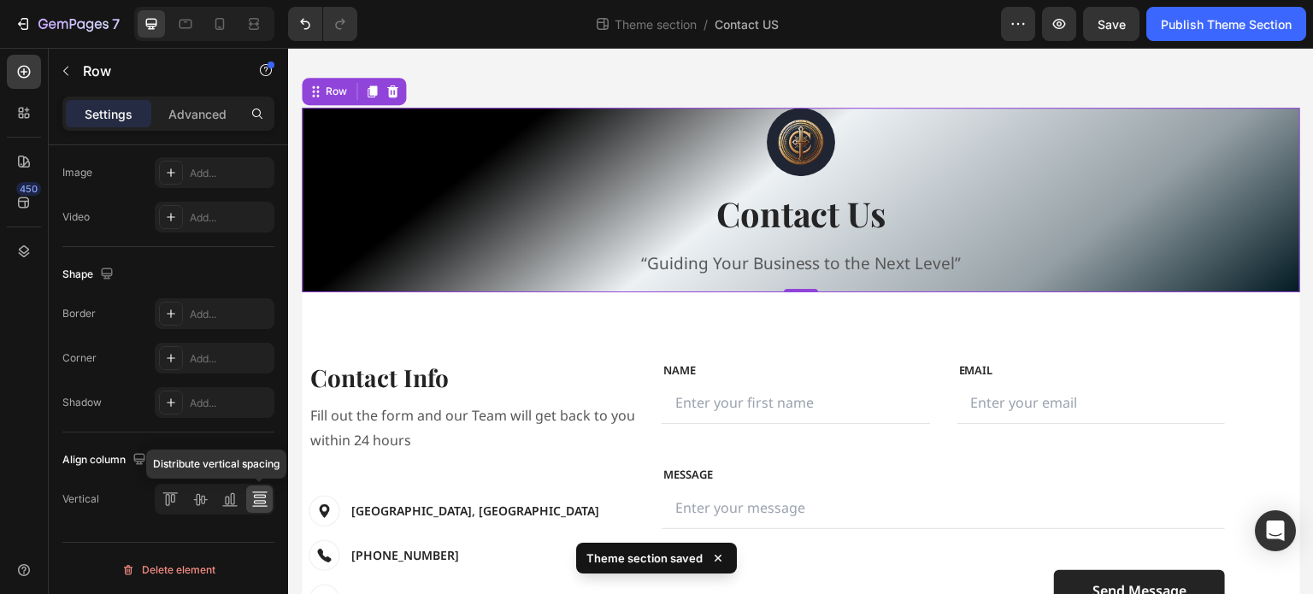
click at [258, 498] on icon at bounding box center [259, 499] width 17 height 17
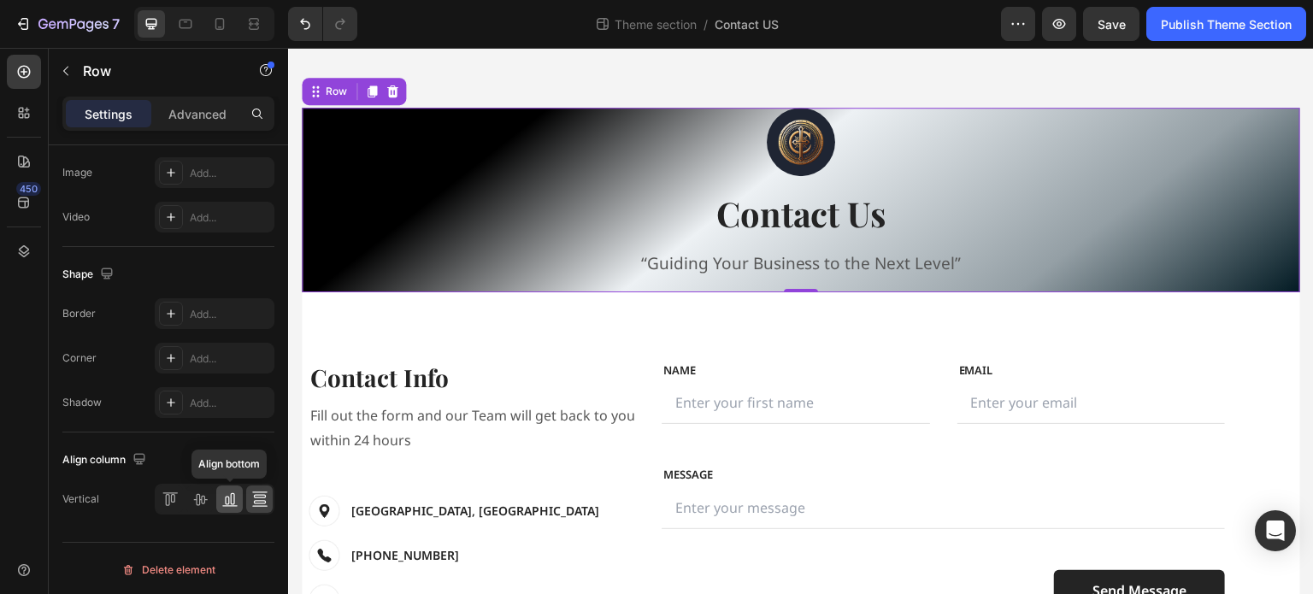
click at [232, 499] on icon at bounding box center [229, 499] width 17 height 17
click at [188, 500] on div at bounding box center [199, 499] width 27 height 27
click at [260, 502] on icon at bounding box center [259, 499] width 17 height 17
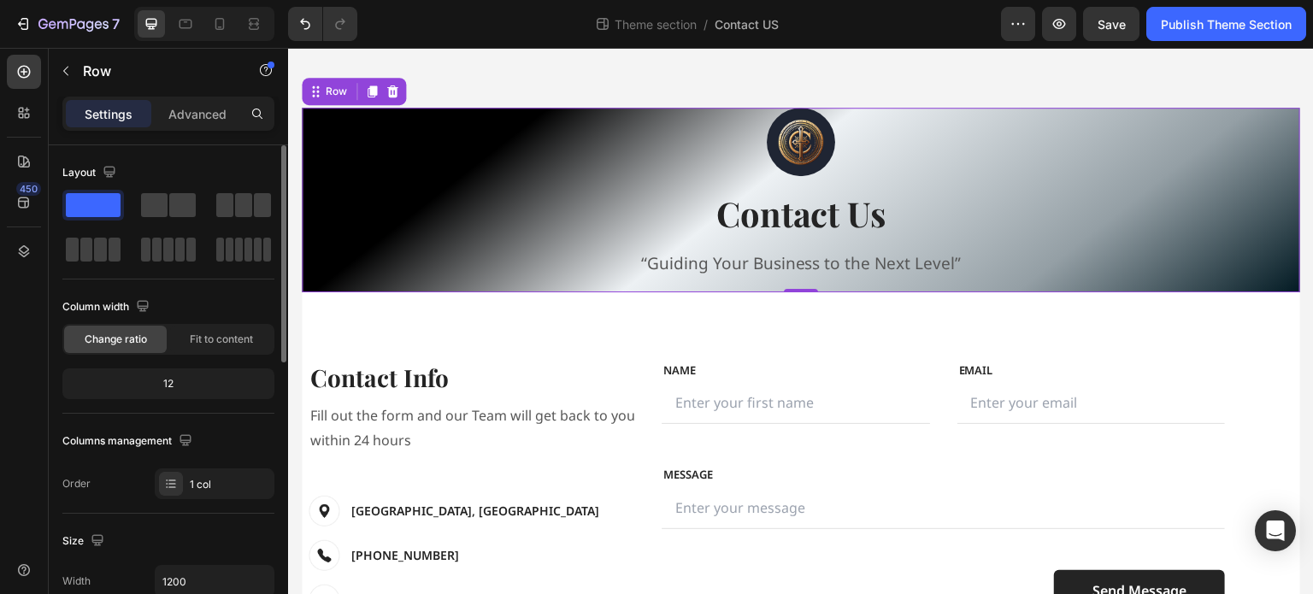
scroll to position [257, 0]
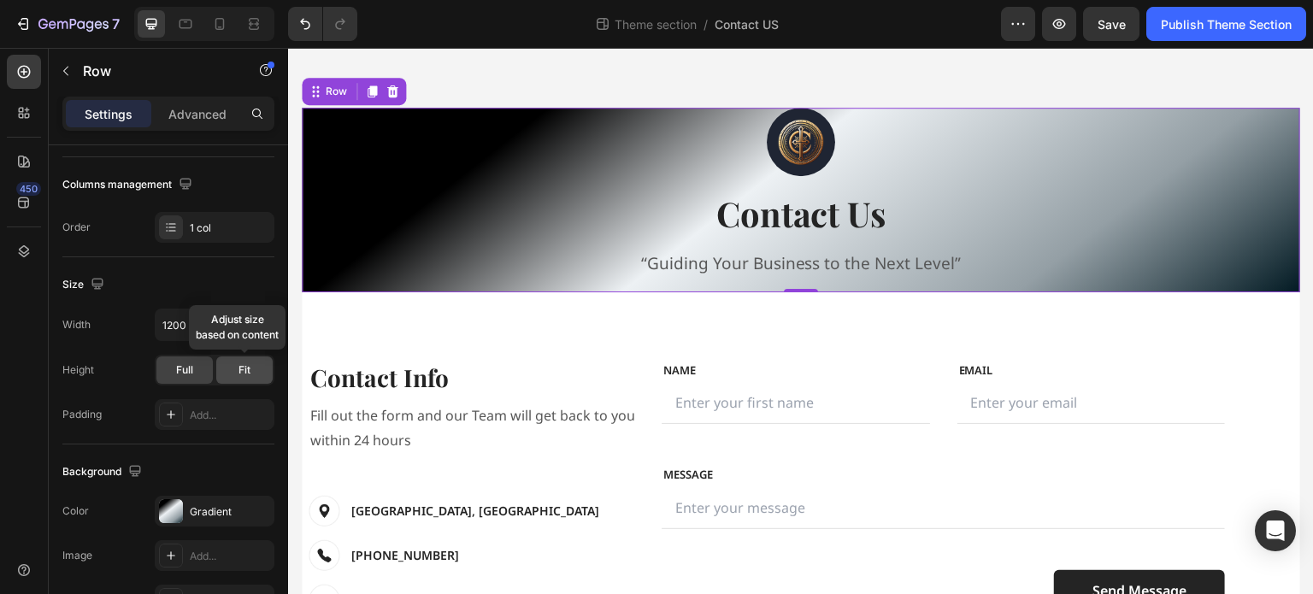
click at [248, 379] on div "Fit" at bounding box center [244, 370] width 56 height 27
click at [183, 366] on span "Full" at bounding box center [184, 370] width 17 height 15
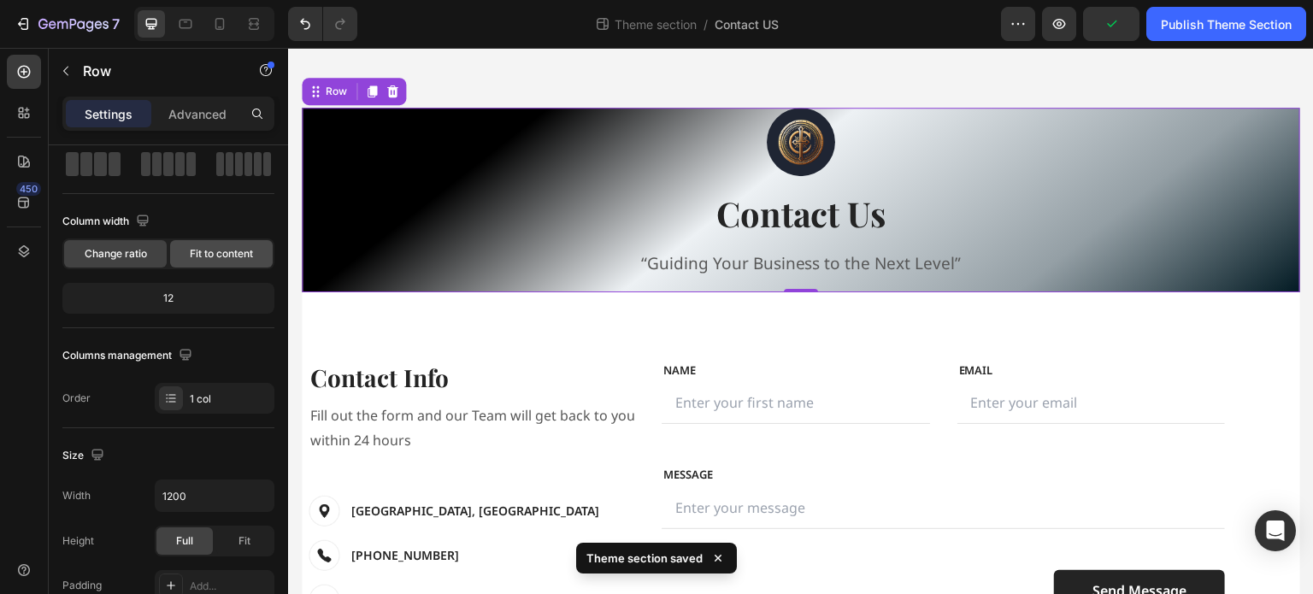
click at [219, 252] on span "Fit to content" at bounding box center [221, 253] width 63 height 15
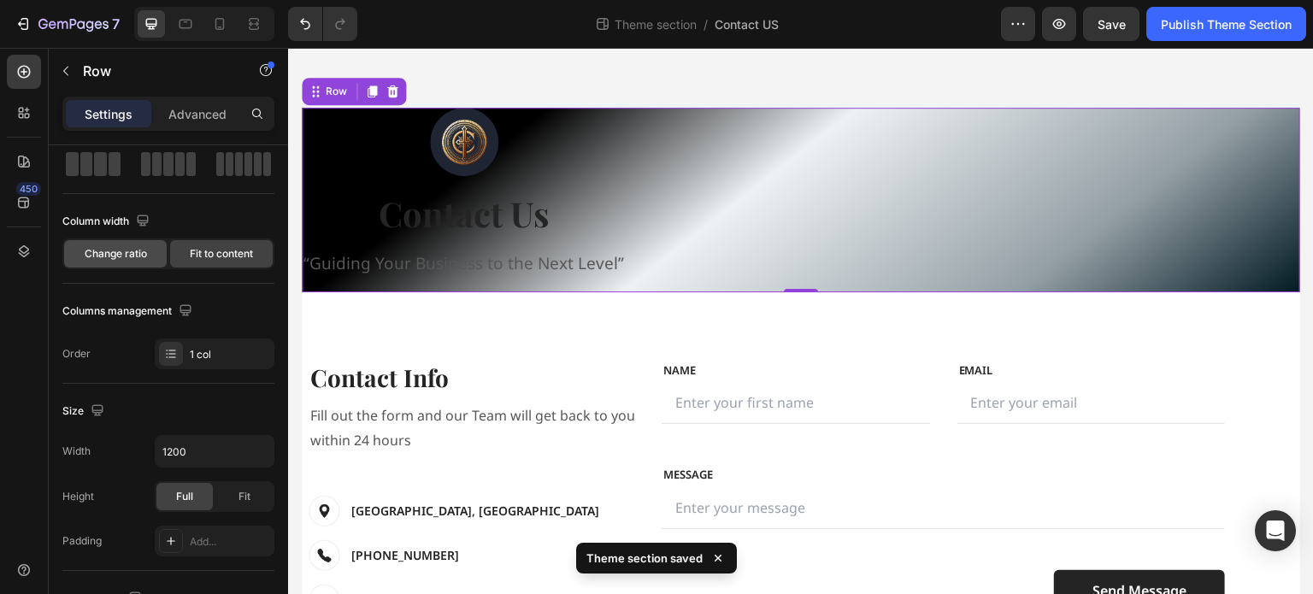
click at [120, 253] on span "Change ratio" at bounding box center [116, 253] width 62 height 15
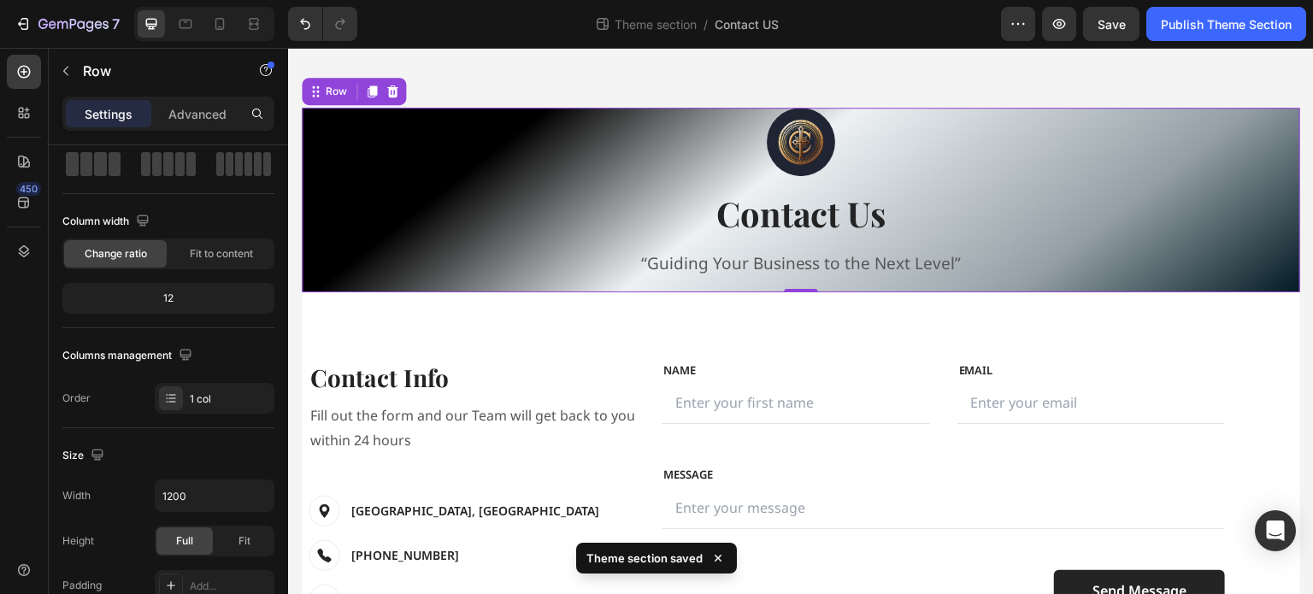
scroll to position [0, 0]
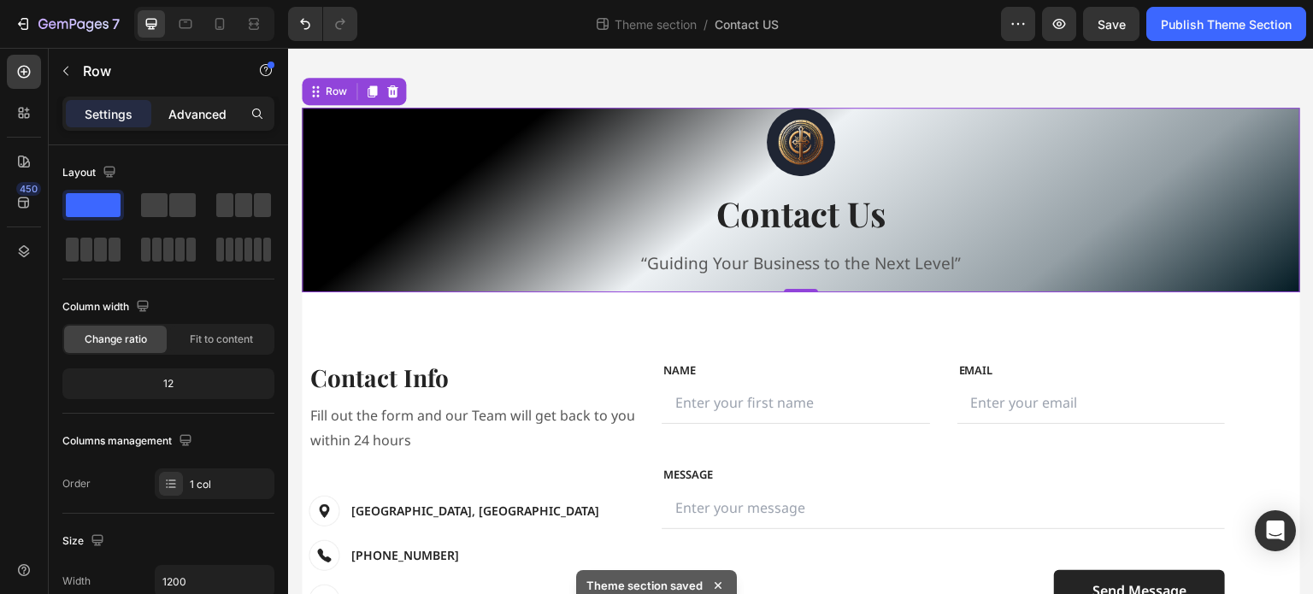
click at [199, 109] on p "Advanced" at bounding box center [197, 114] width 58 height 18
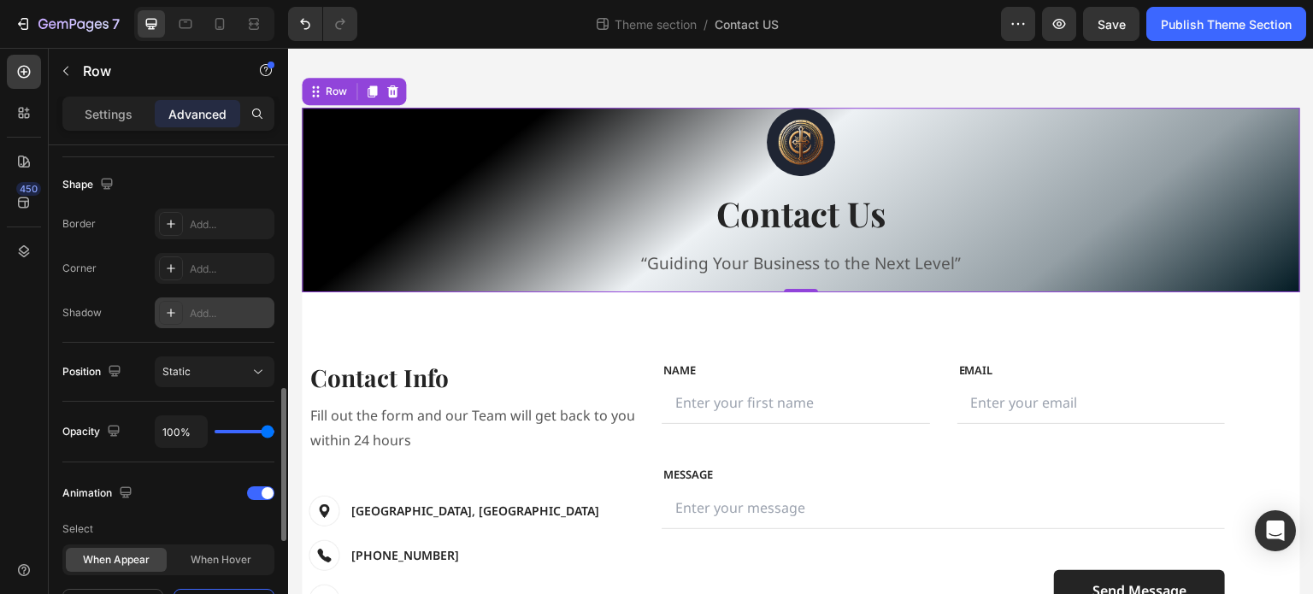
scroll to position [513, 0]
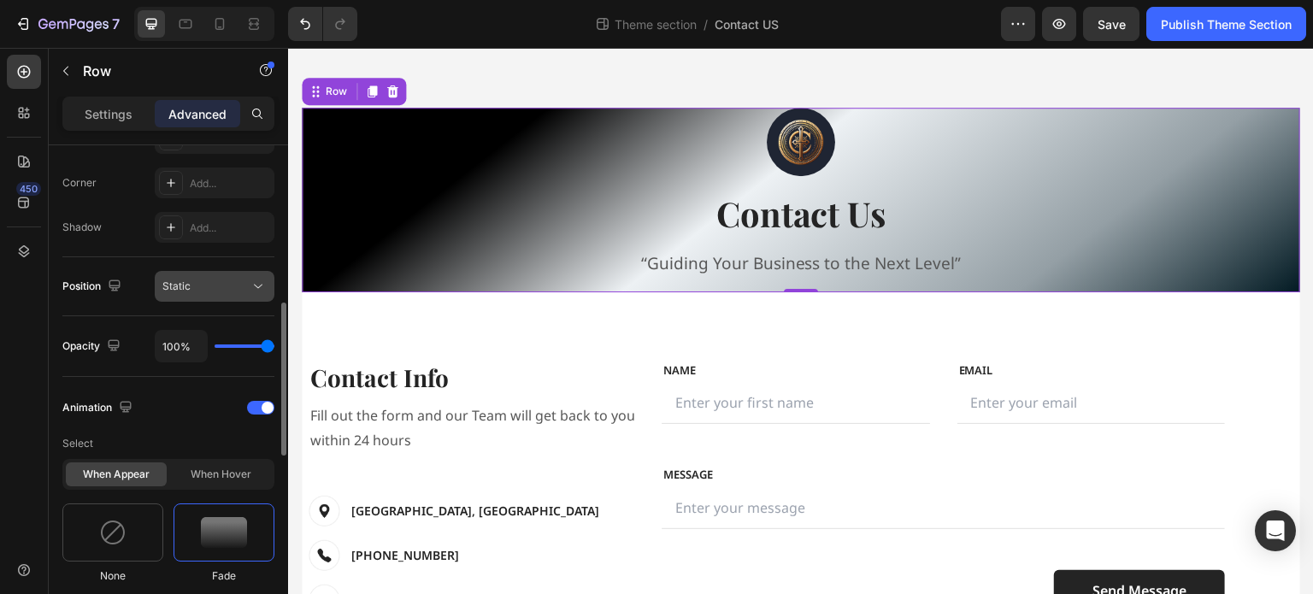
click at [244, 292] on div "Static" at bounding box center [205, 286] width 87 height 15
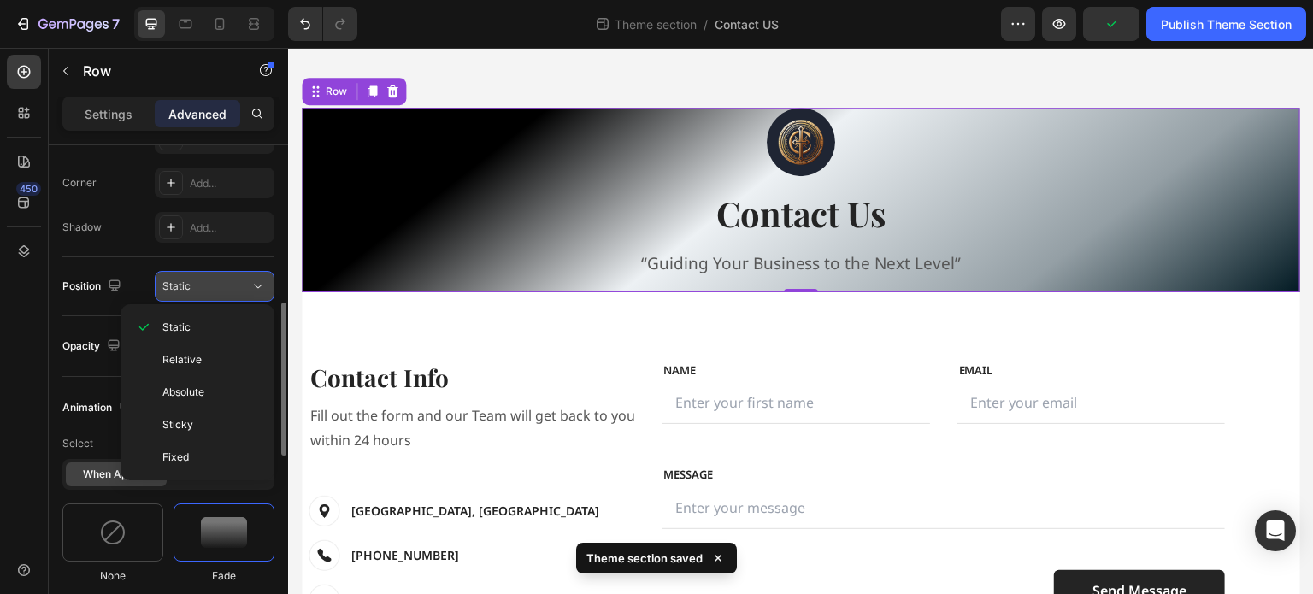
click at [244, 292] on div "Static" at bounding box center [205, 286] width 87 height 15
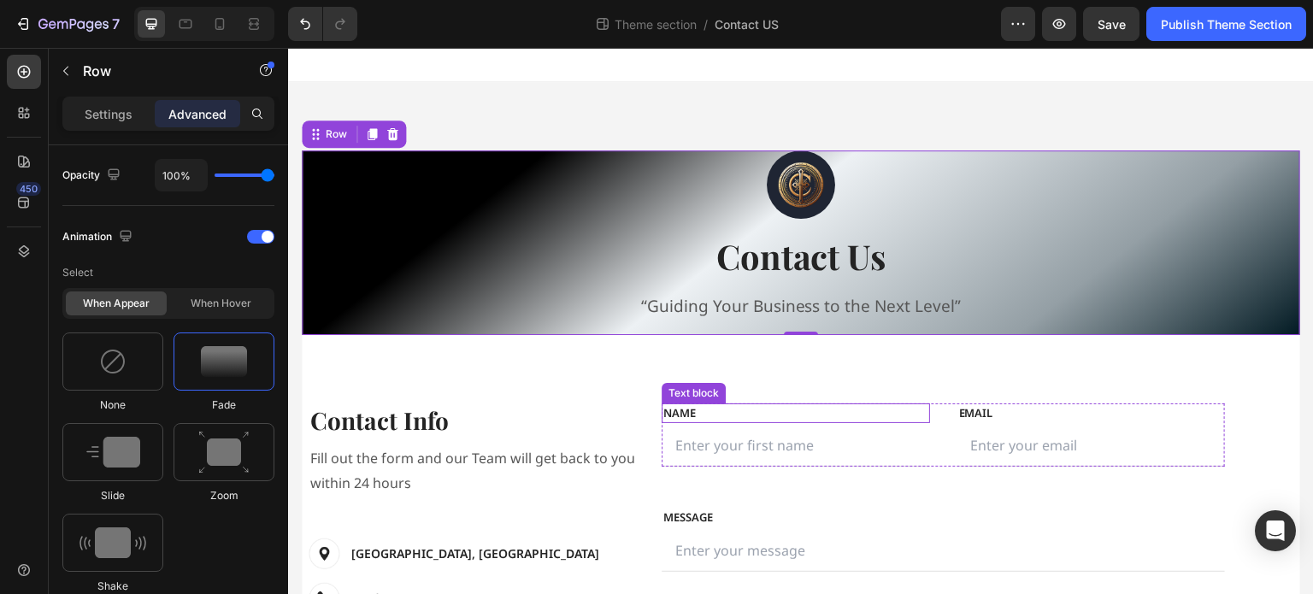
scroll to position [0, 0]
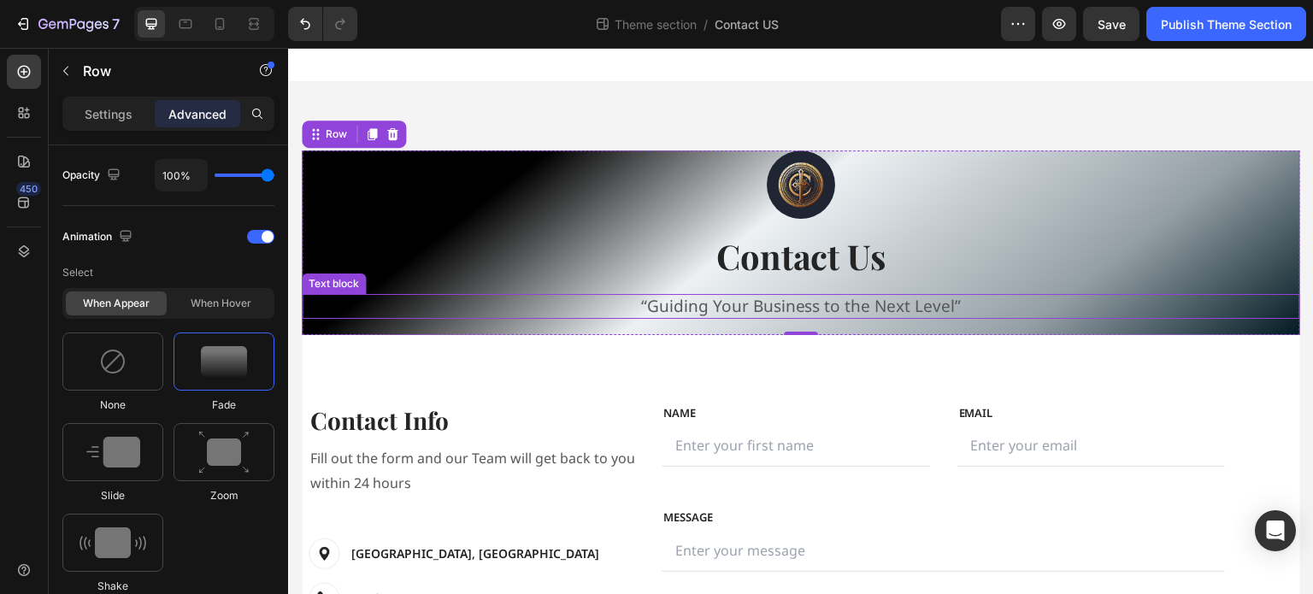
click at [752, 298] on p "“Guiding Your Business to the Next Level”" at bounding box center [801, 306] width 995 height 21
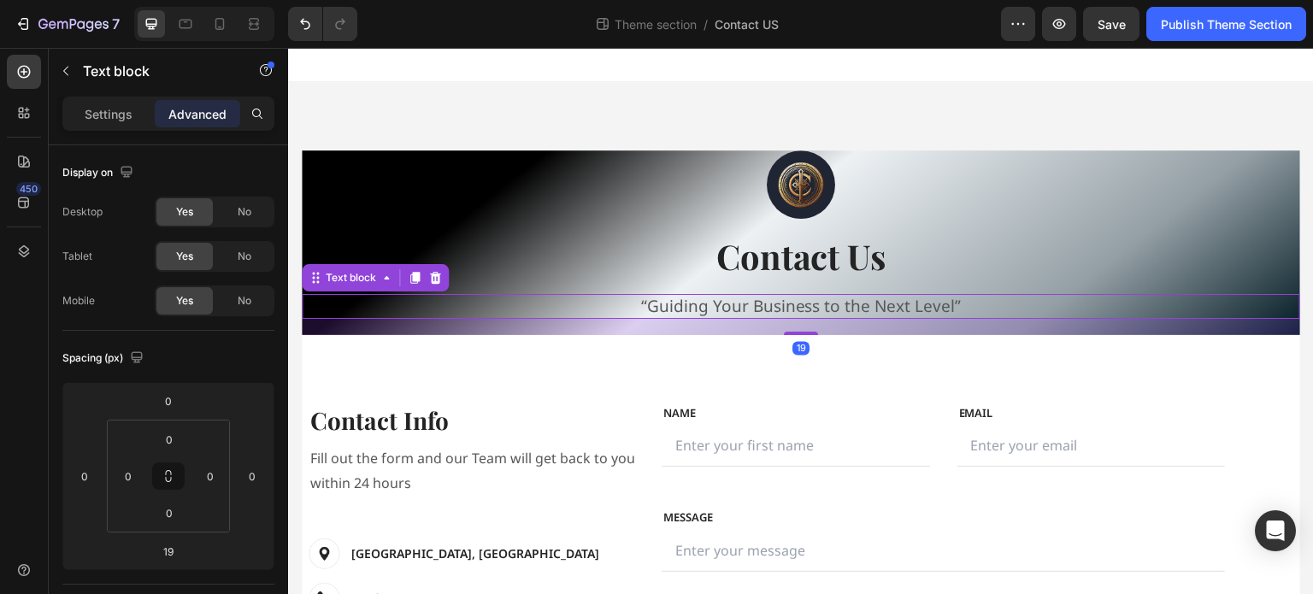
click at [755, 304] on p "“Guiding Your Business to the Next Level”" at bounding box center [801, 306] width 995 height 21
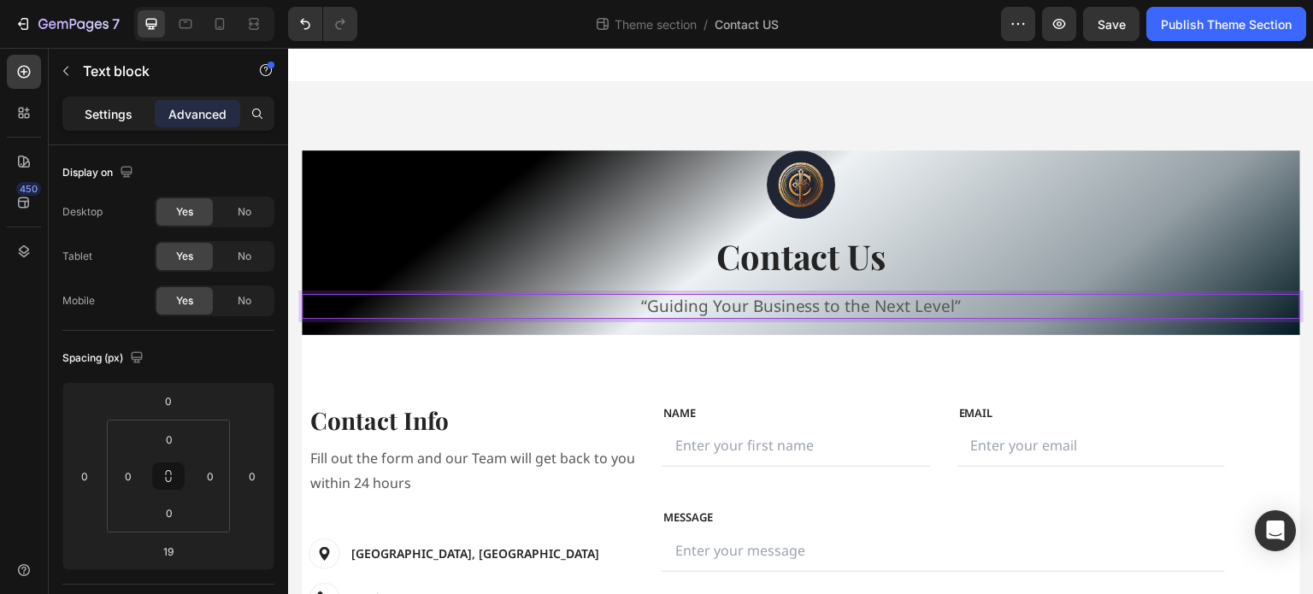
click at [103, 107] on p "Settings" at bounding box center [109, 114] width 48 height 18
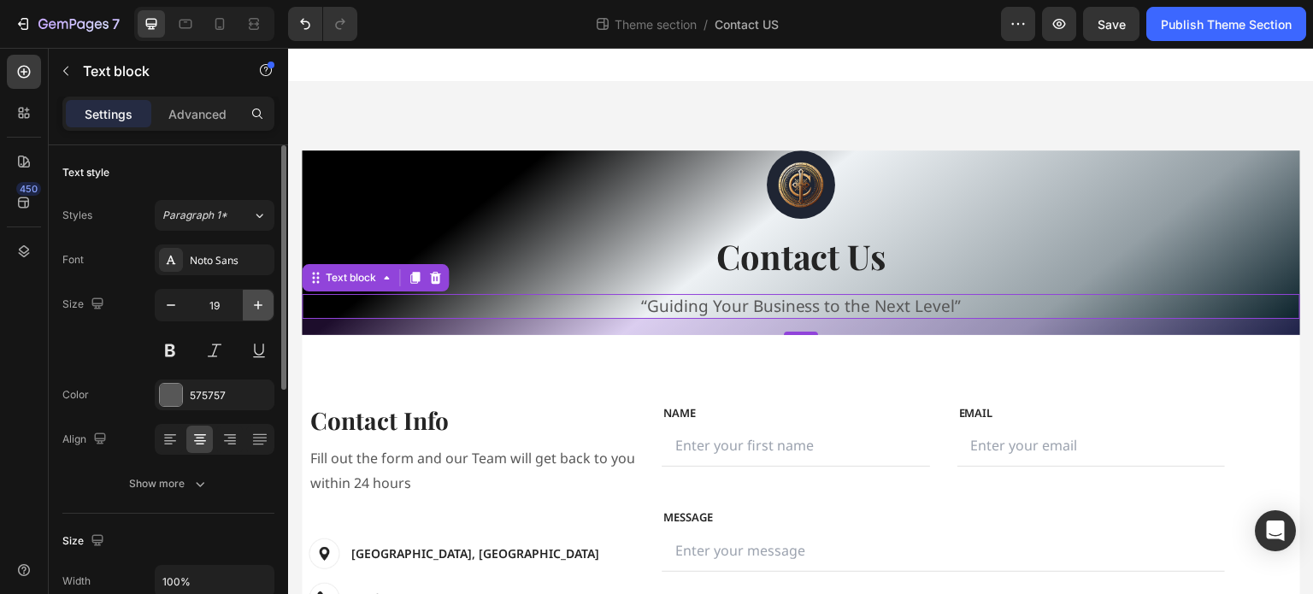
click at [267, 301] on button "button" at bounding box center [258, 305] width 31 height 31
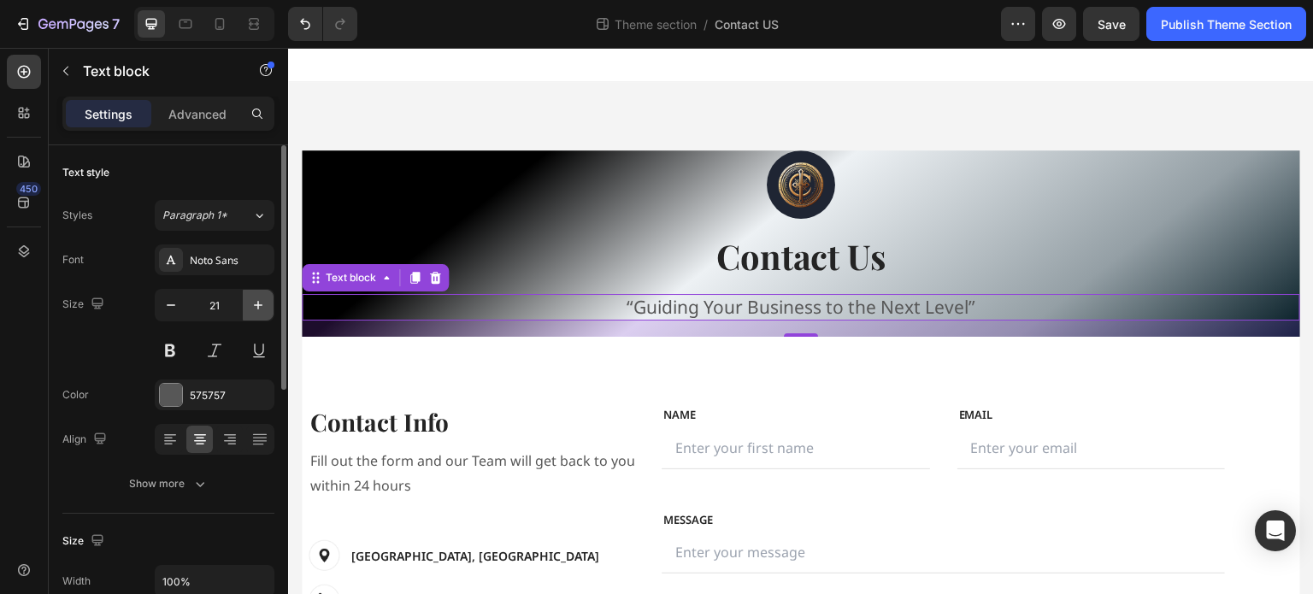
click at [260, 304] on icon "button" at bounding box center [258, 305] width 9 height 9
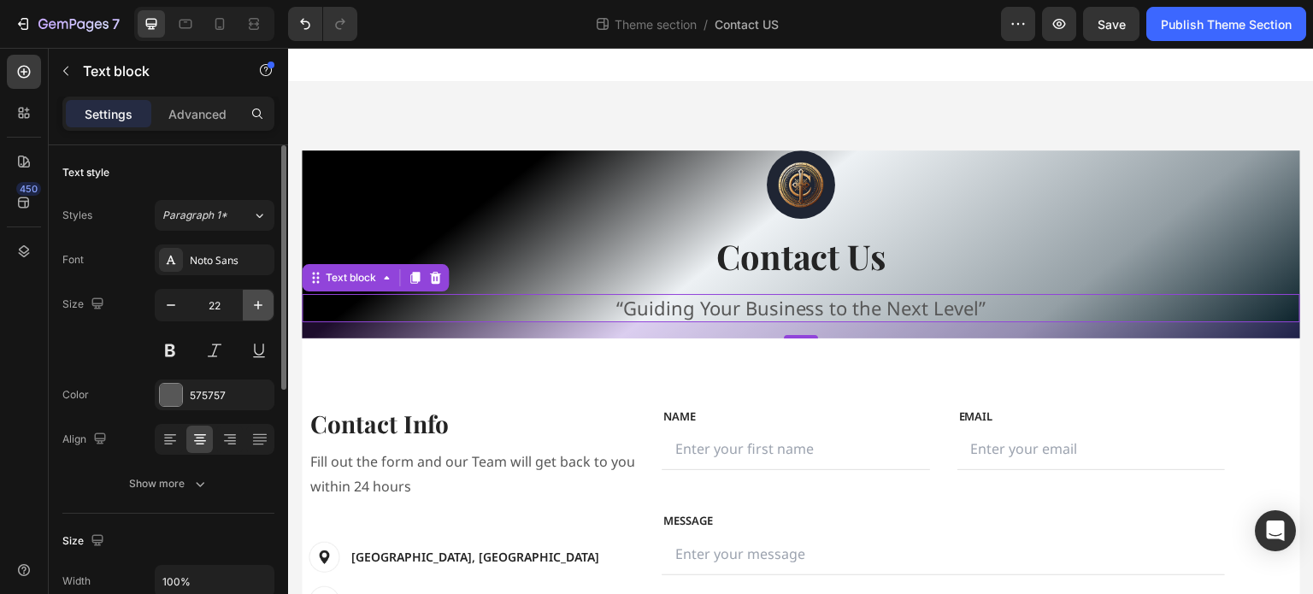
click at [260, 304] on icon "button" at bounding box center [258, 305] width 9 height 9
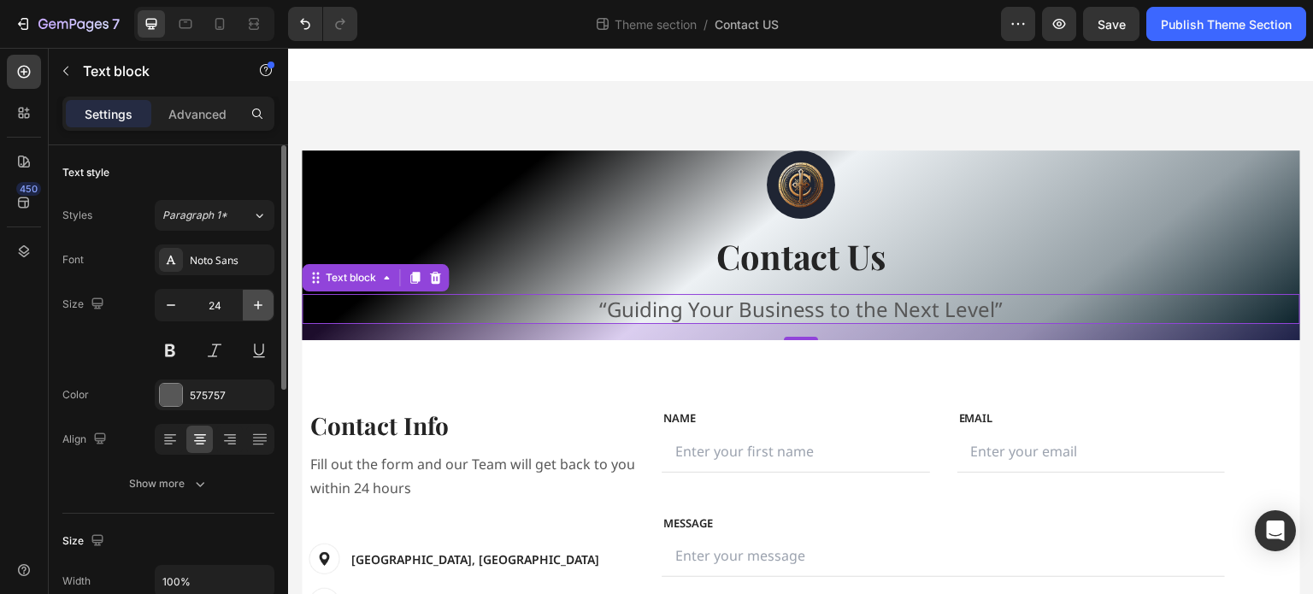
click at [260, 304] on icon "button" at bounding box center [258, 305] width 9 height 9
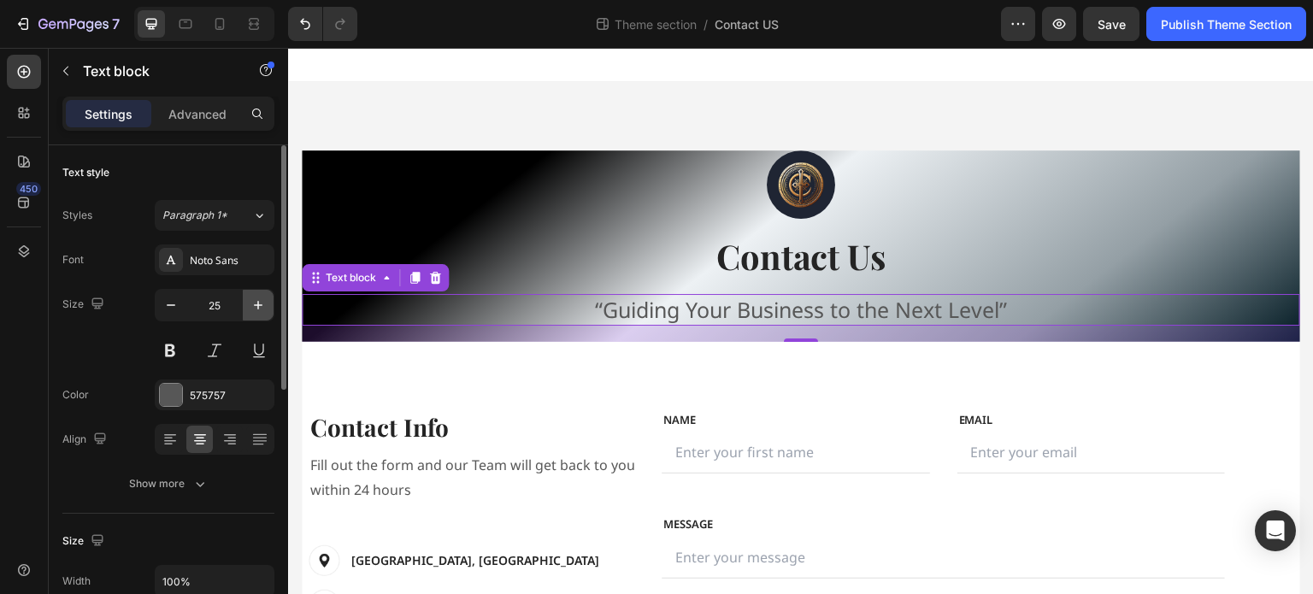
click at [260, 304] on icon "button" at bounding box center [258, 305] width 9 height 9
type input "26"
click at [160, 351] on button at bounding box center [170, 350] width 31 height 31
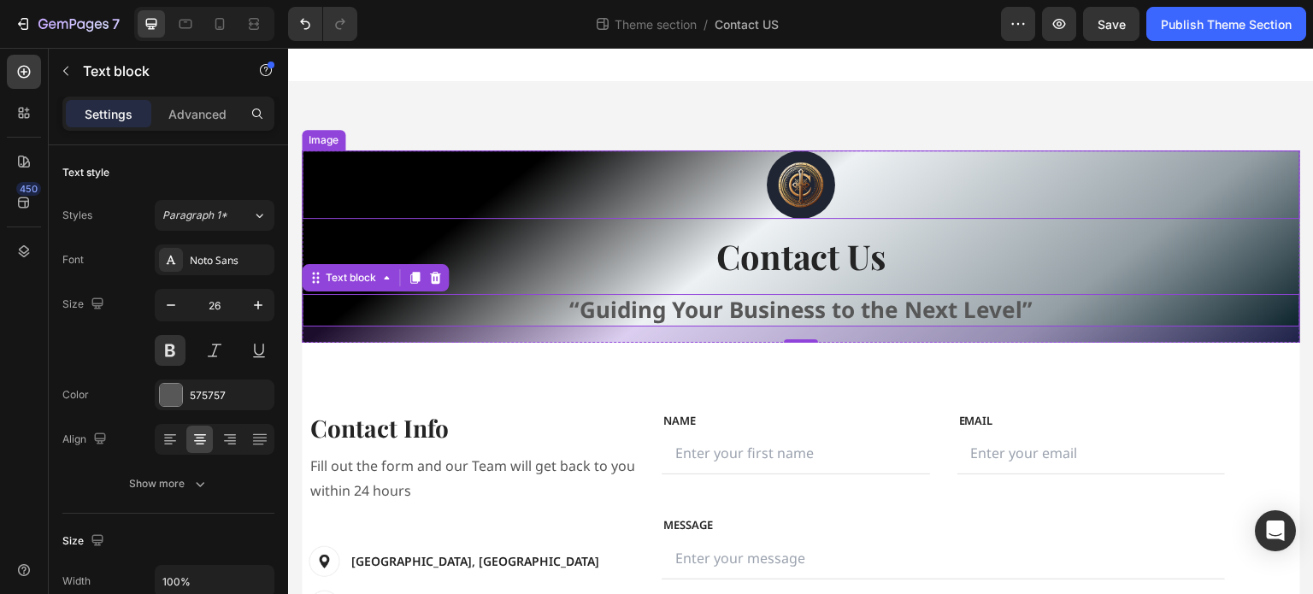
click at [803, 181] on img at bounding box center [801, 185] width 68 height 68
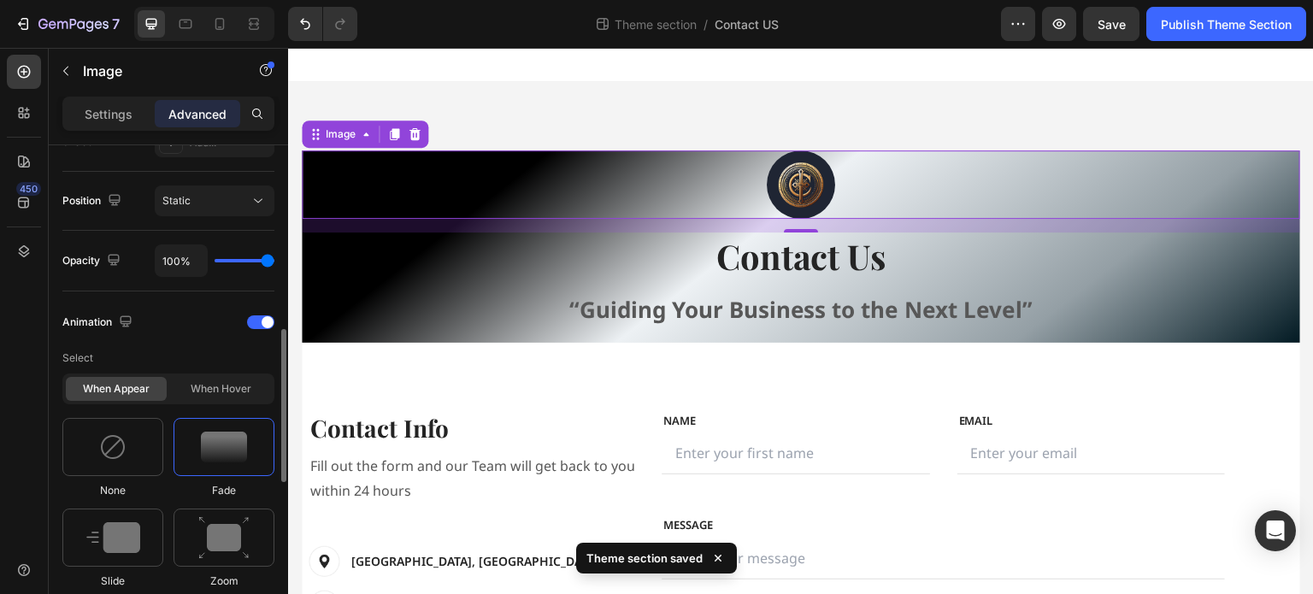
scroll to position [1026, 0]
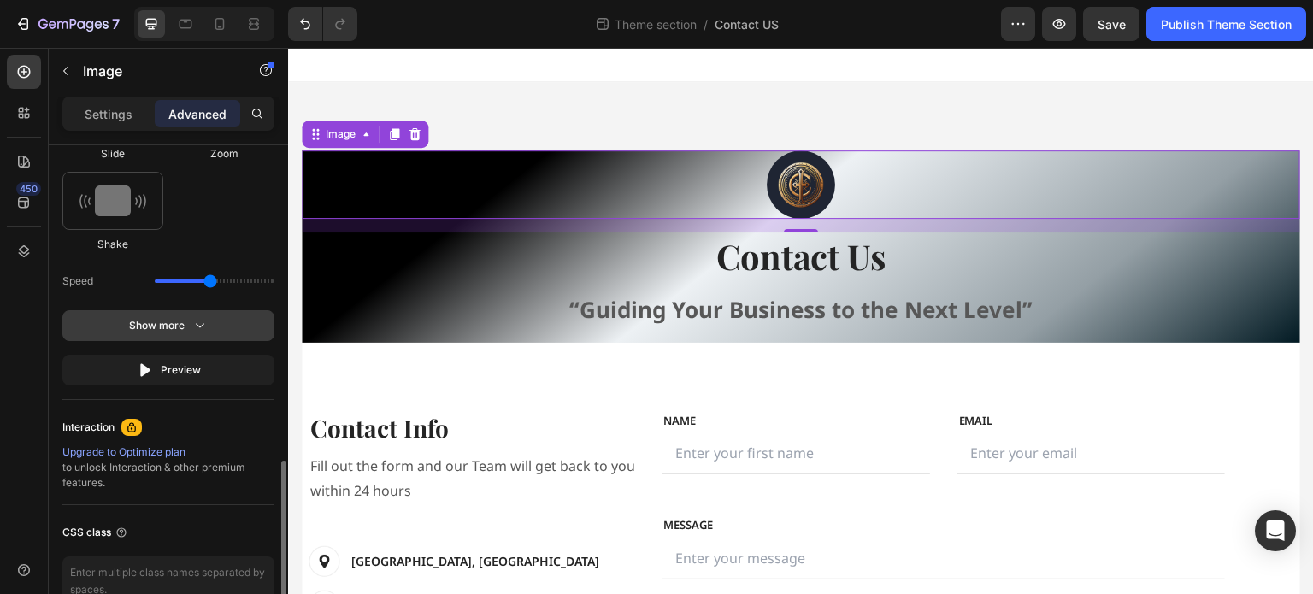
click at [199, 355] on button "Show more" at bounding box center [168, 370] width 212 height 31
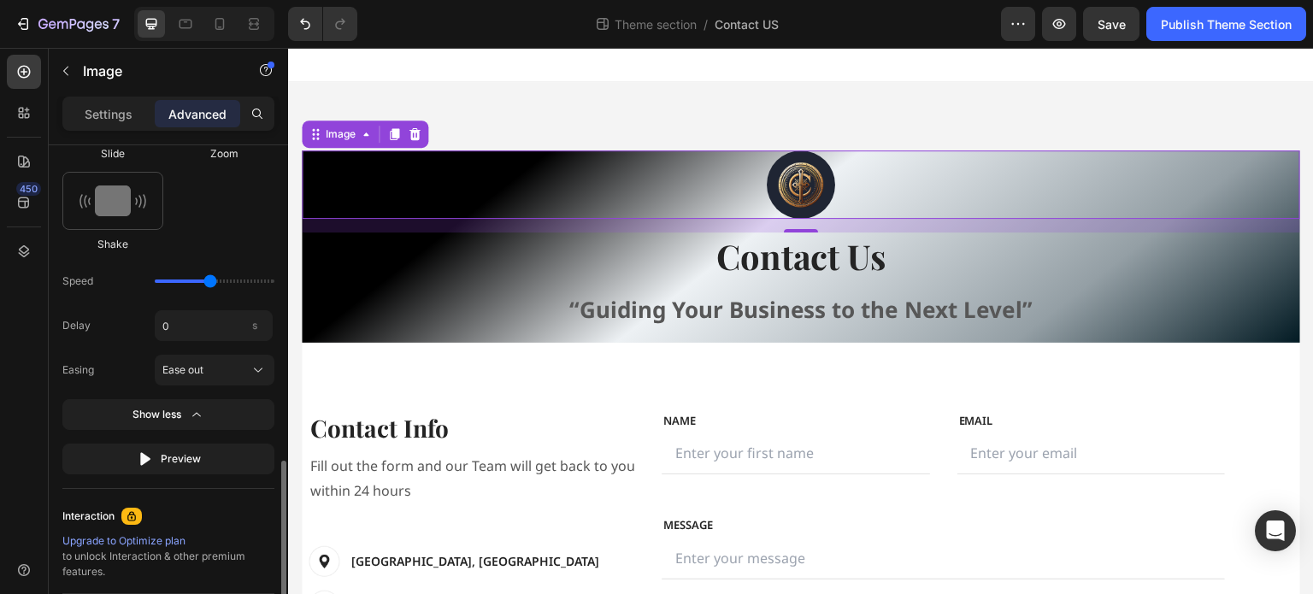
click at [193, 276] on div "Speed" at bounding box center [168, 281] width 212 height 31
drag, startPoint x: 206, startPoint y: 276, endPoint x: 189, endPoint y: 278, distance: 17.2
type input "1.1"
click at [189, 280] on input "range" at bounding box center [215, 281] width 120 height 3
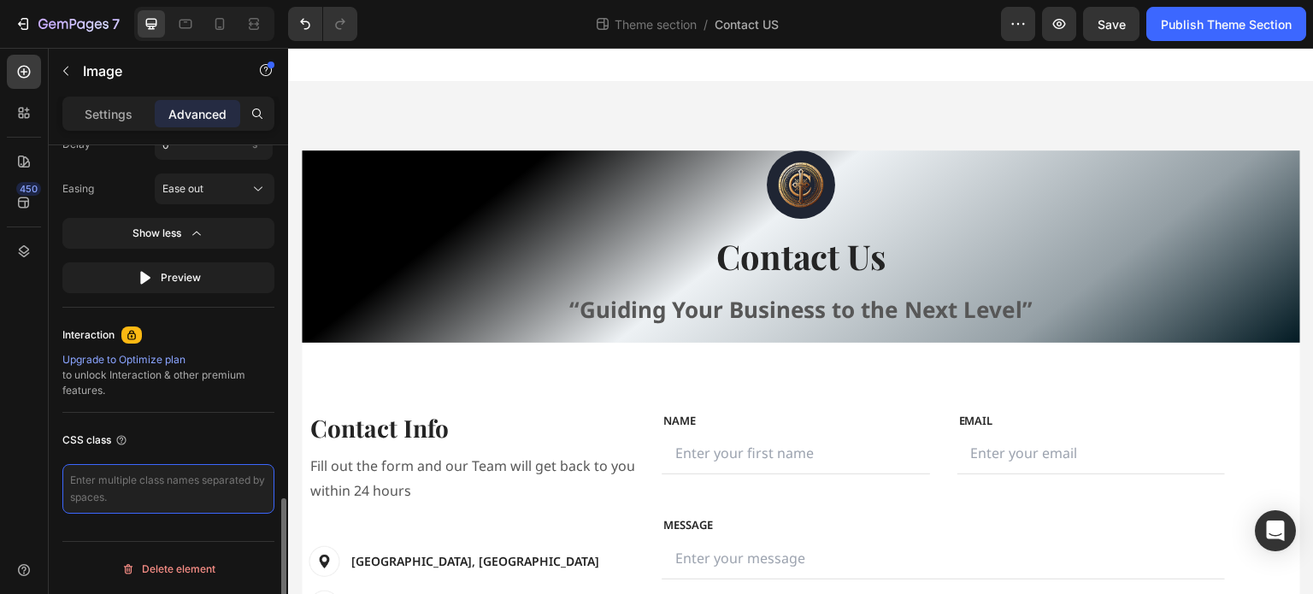
click at [151, 485] on textarea at bounding box center [168, 489] width 212 height 50
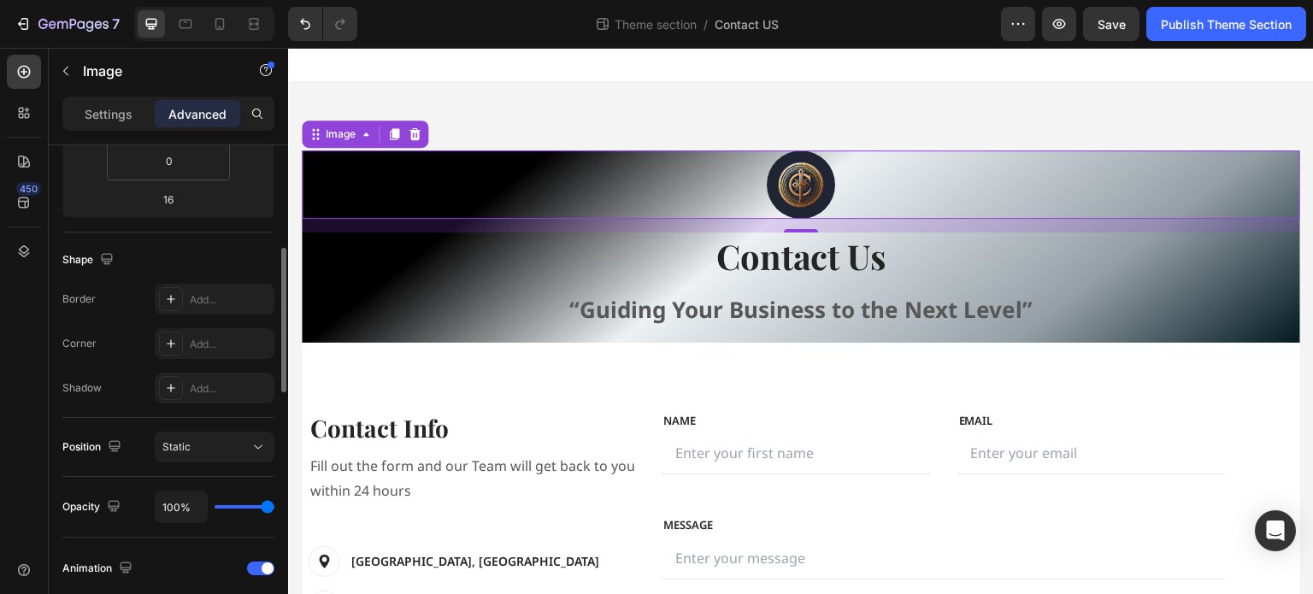
scroll to position [181, 0]
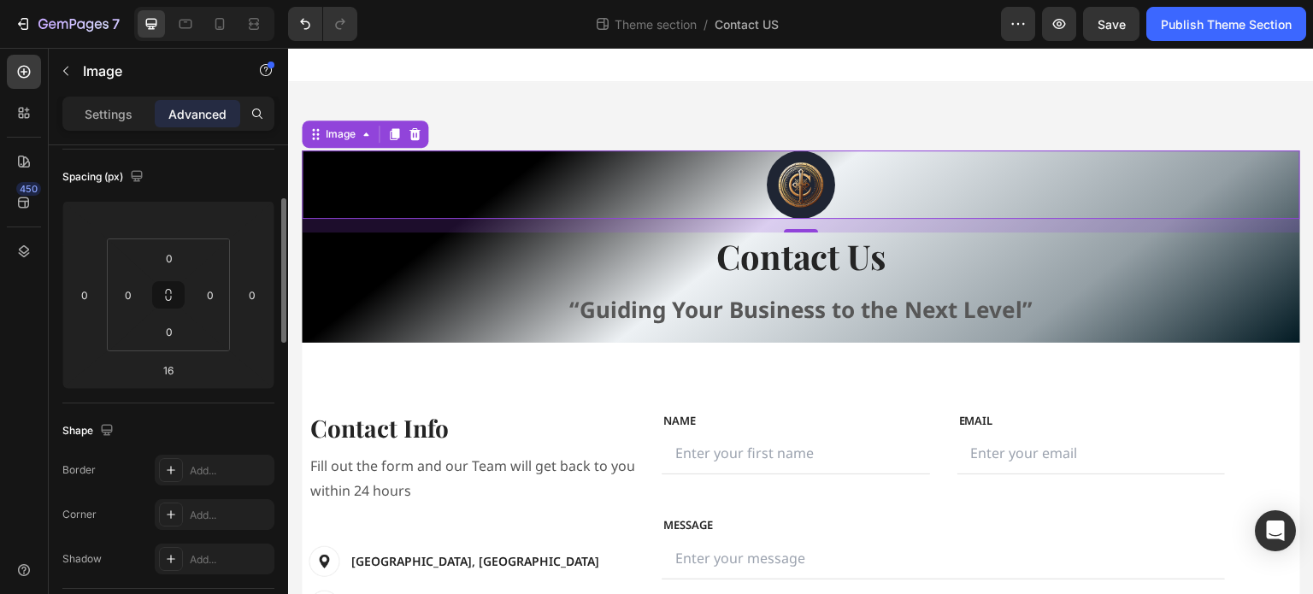
click at [562, 161] on div at bounding box center [801, 185] width 999 height 68
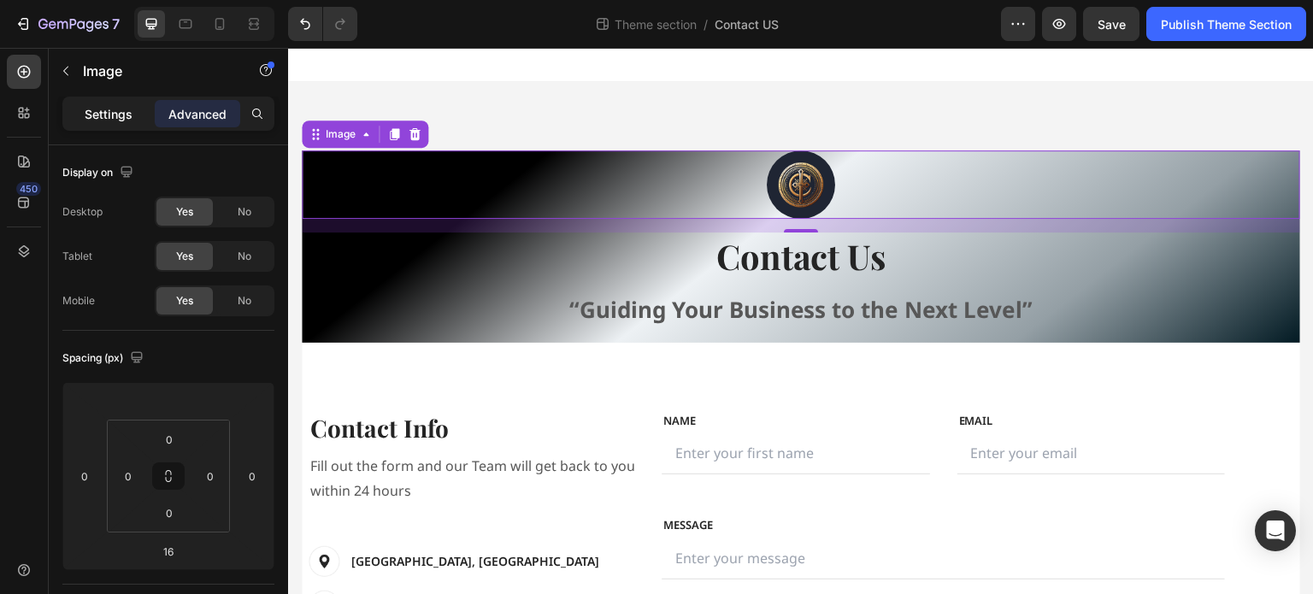
click at [124, 116] on p "Settings" at bounding box center [109, 114] width 48 height 18
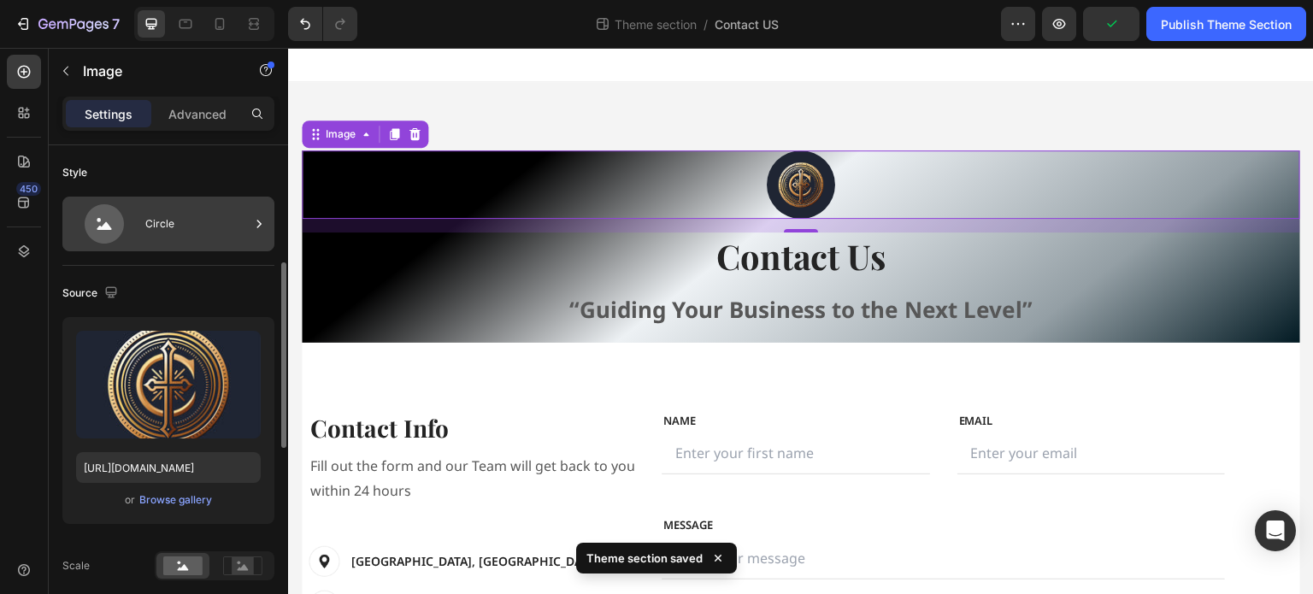
scroll to position [171, 0]
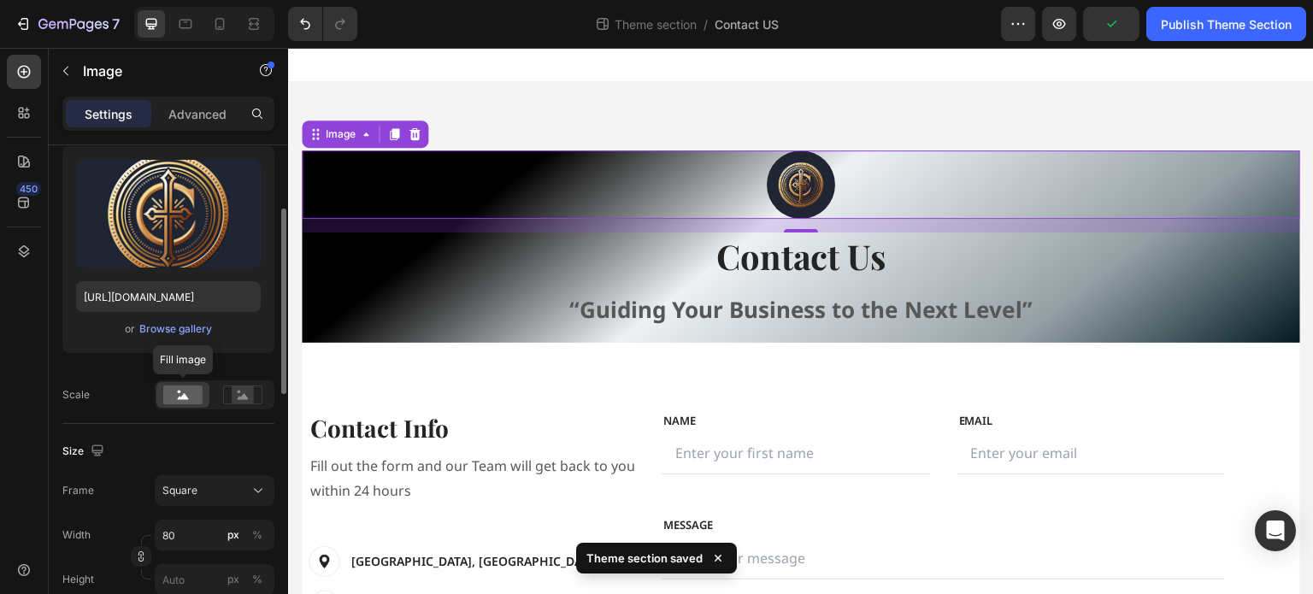
click at [181, 388] on rect at bounding box center [182, 395] width 39 height 19
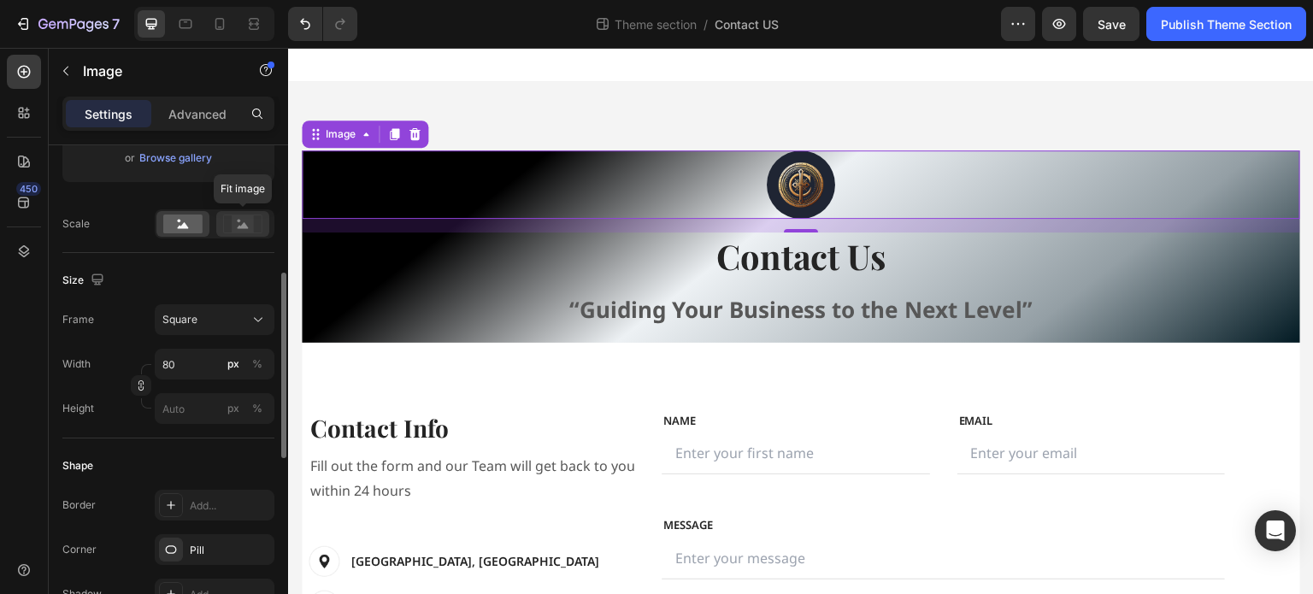
click at [243, 233] on div at bounding box center [242, 224] width 53 height 26
click at [180, 225] on icon at bounding box center [183, 225] width 11 height 6
click at [457, 180] on div at bounding box center [801, 185] width 999 height 68
click at [822, 181] on img at bounding box center [801, 185] width 68 height 68
click at [233, 311] on div "Square" at bounding box center [214, 319] width 104 height 17
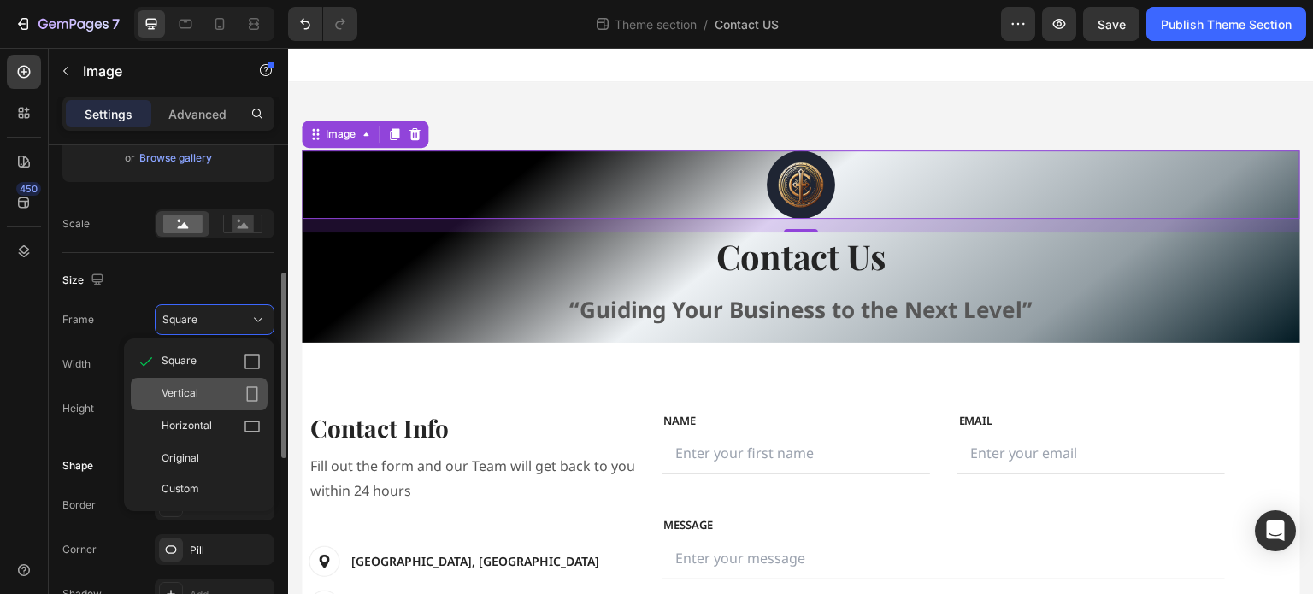
click at [205, 389] on div "Vertical" at bounding box center [211, 394] width 99 height 17
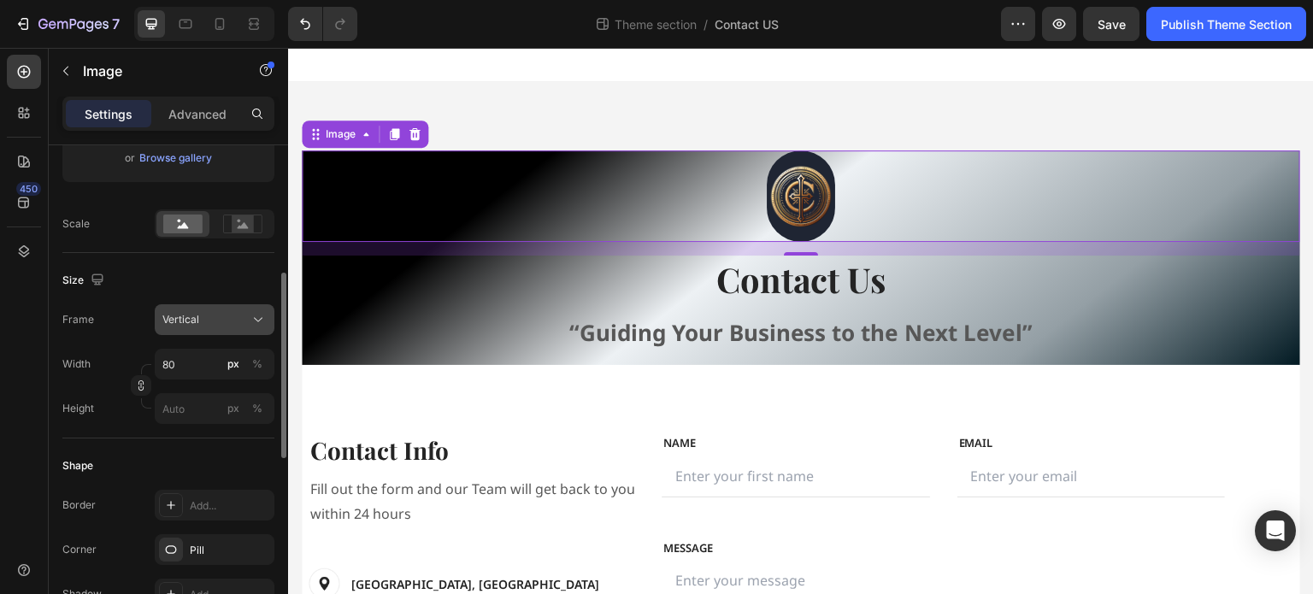
click at [256, 316] on icon at bounding box center [258, 319] width 17 height 17
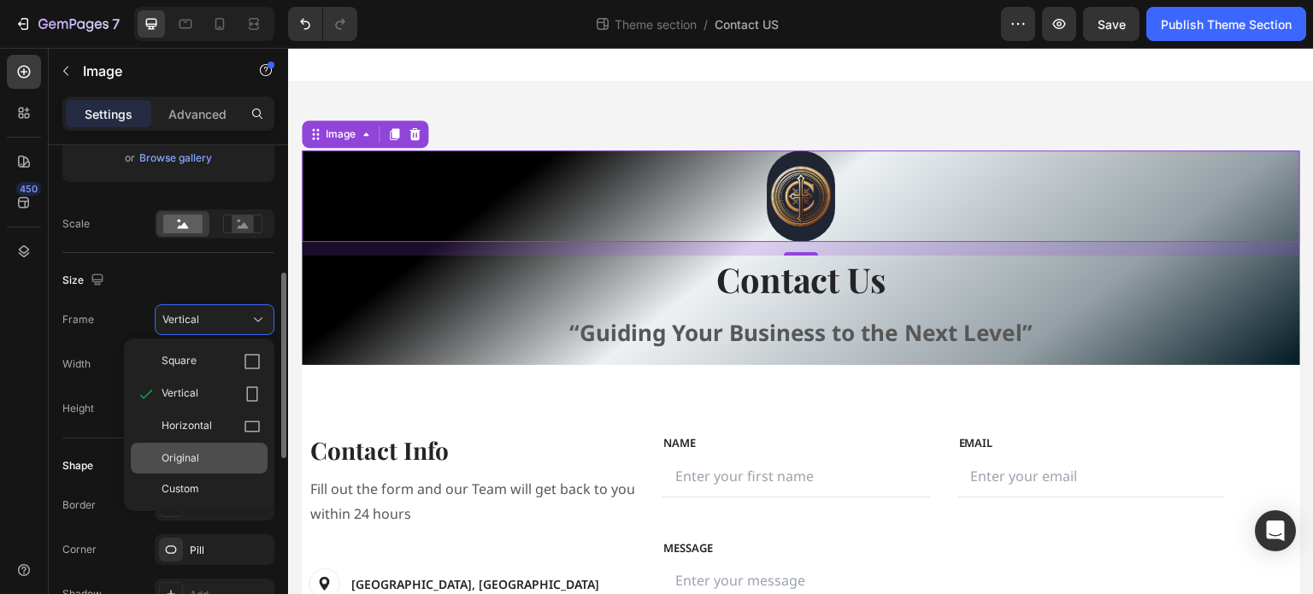
click at [188, 459] on span "Original" at bounding box center [181, 458] width 38 height 15
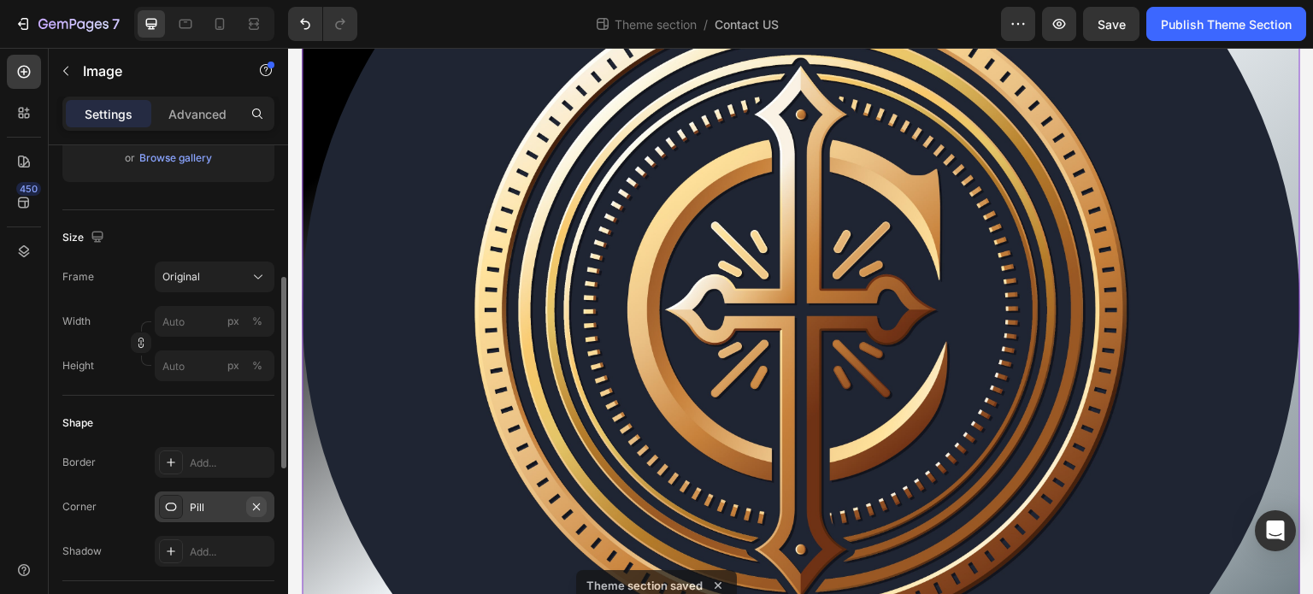
click at [257, 505] on icon "button" at bounding box center [257, 507] width 14 height 14
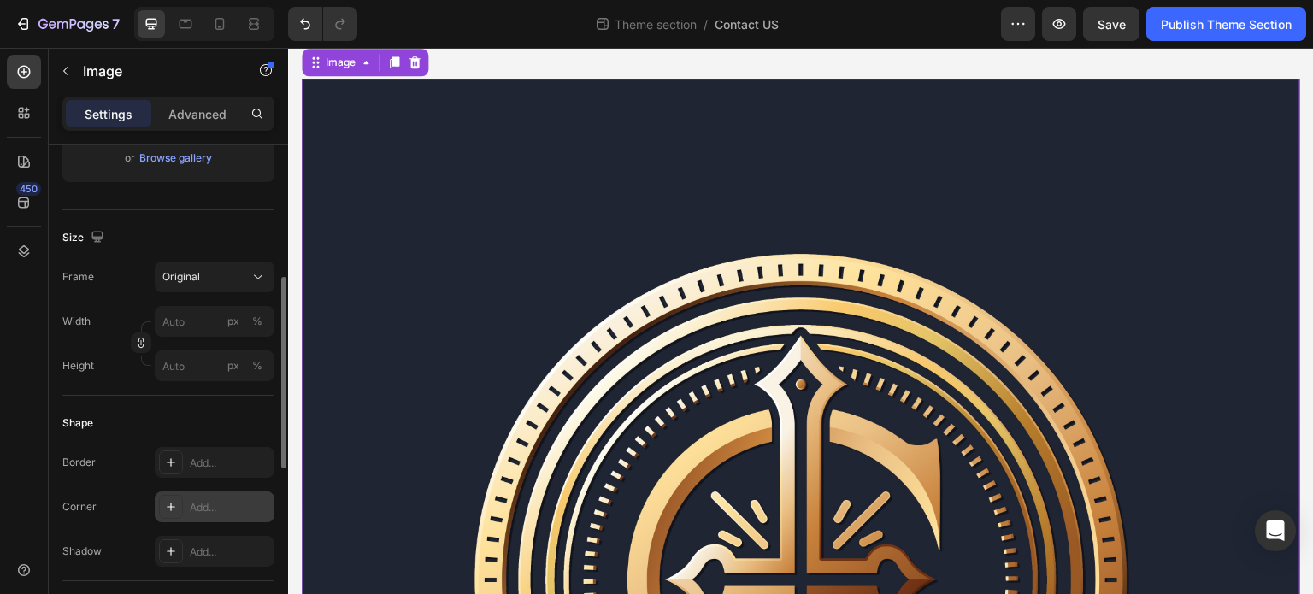
scroll to position [171, 0]
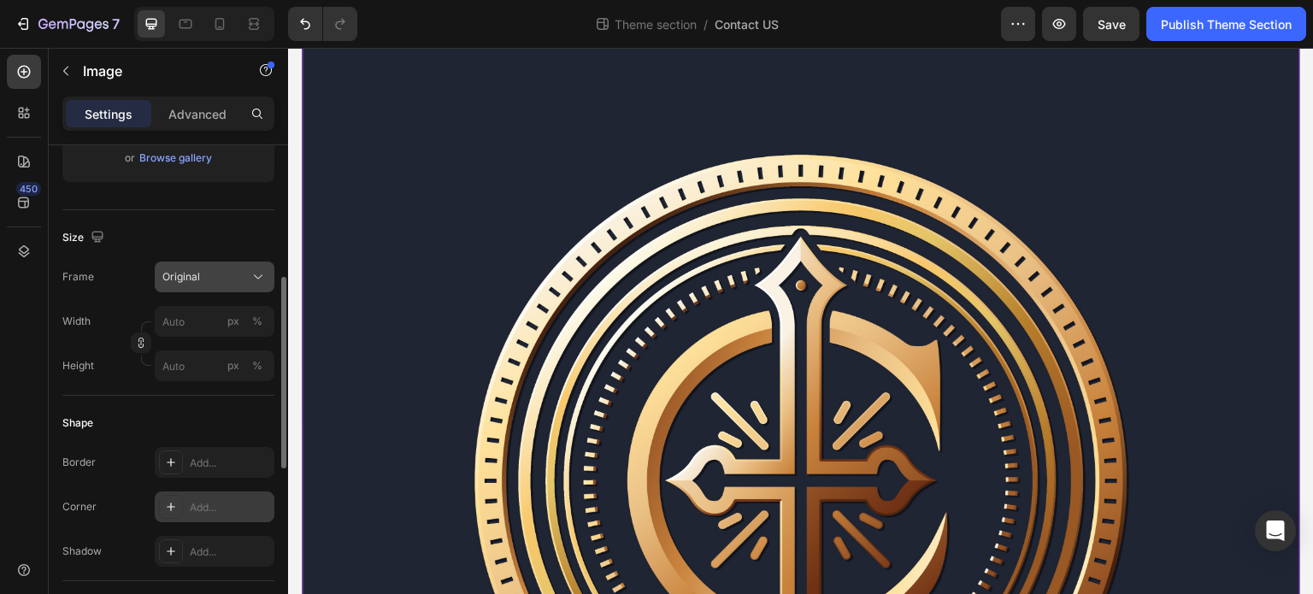
click at [230, 280] on div "Original" at bounding box center [204, 276] width 84 height 15
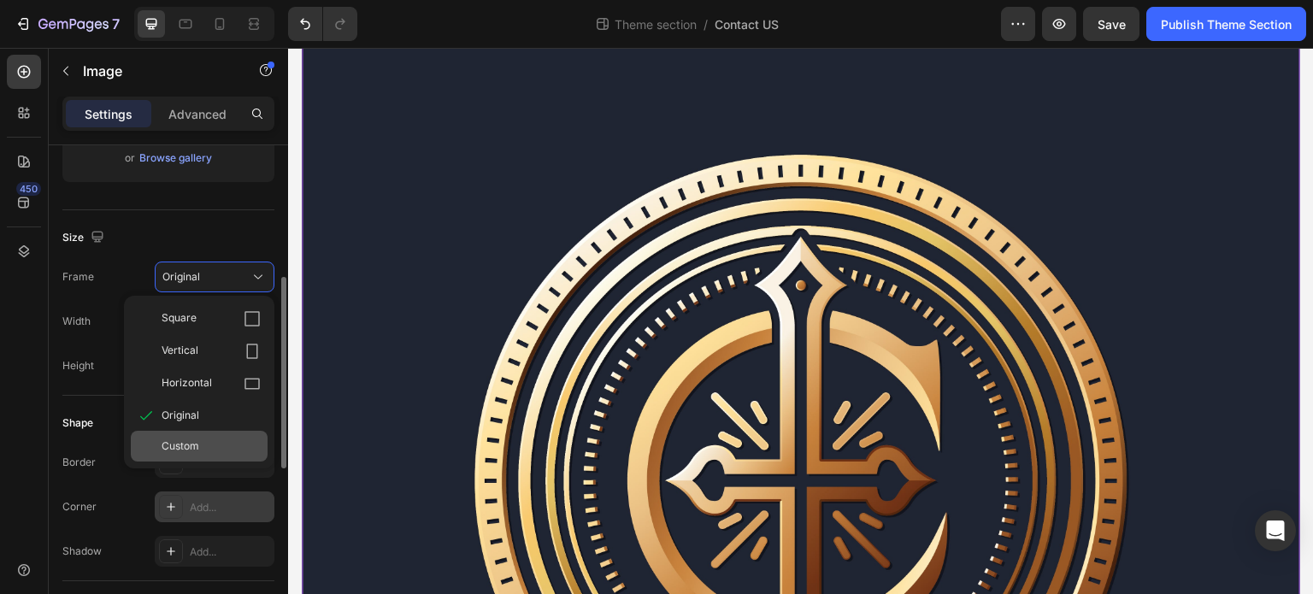
click at [185, 453] on div "Custom" at bounding box center [199, 446] width 137 height 31
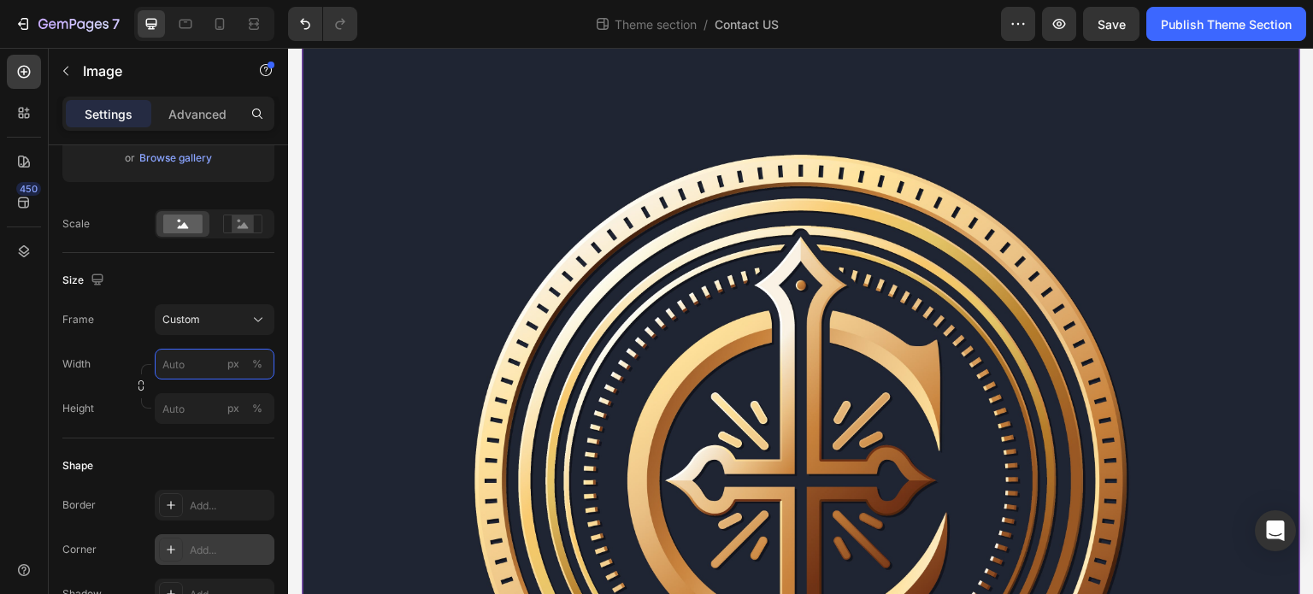
click at [190, 365] on input "px %" at bounding box center [215, 364] width 120 height 31
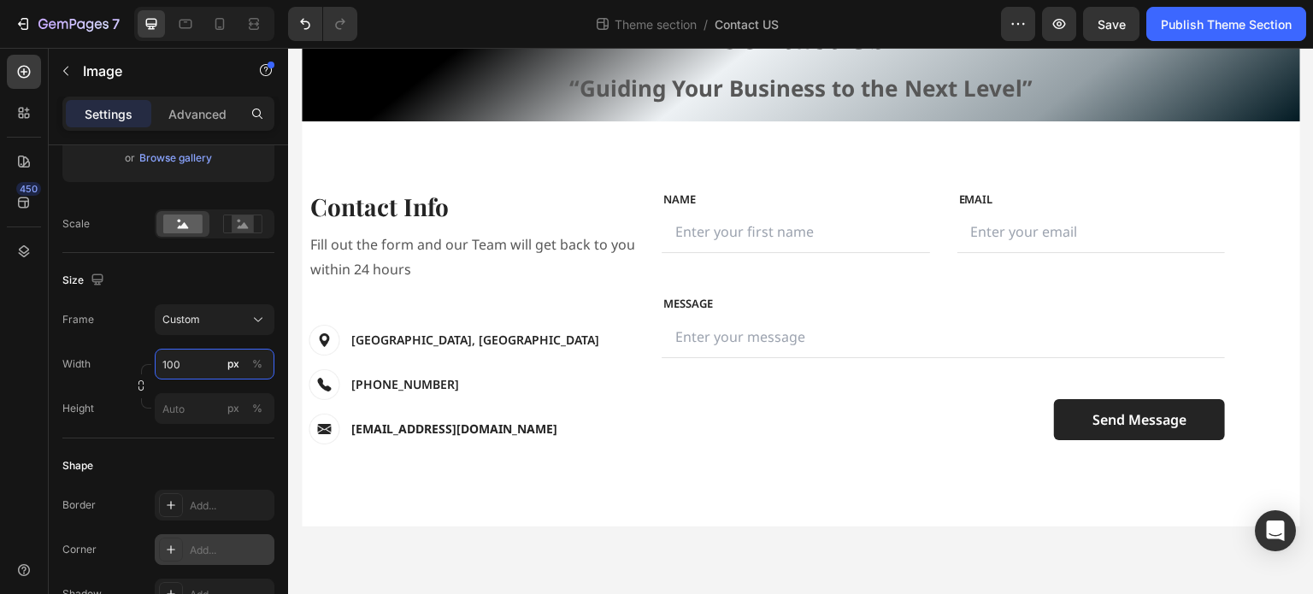
scroll to position [239, 0]
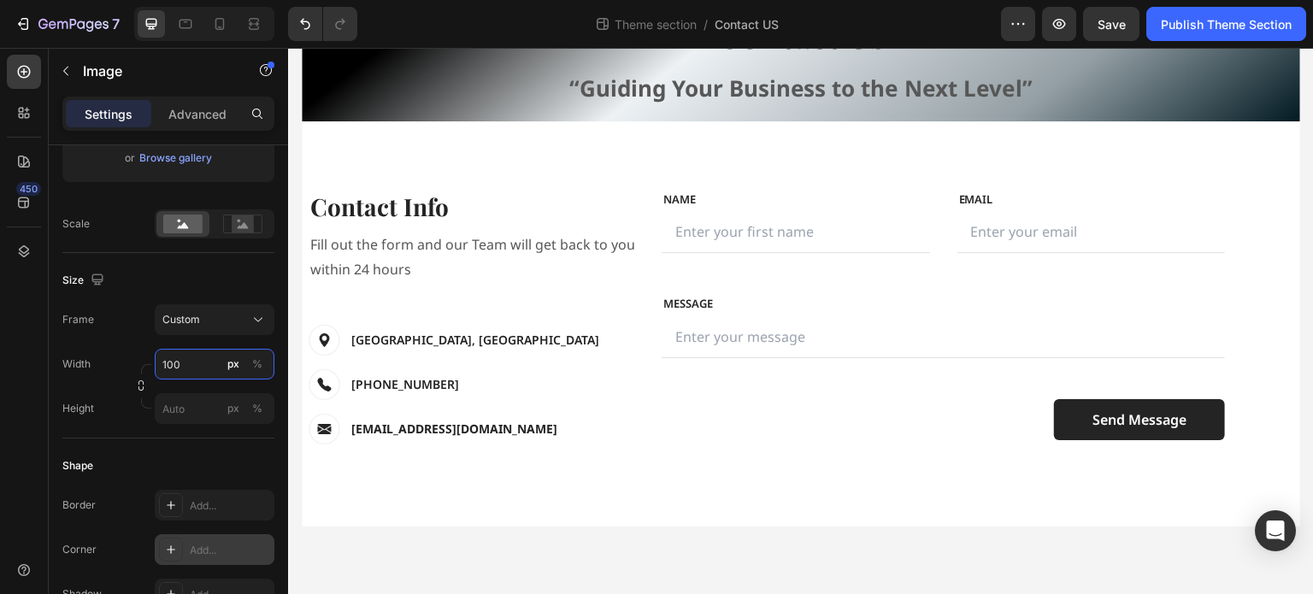
type input "100"
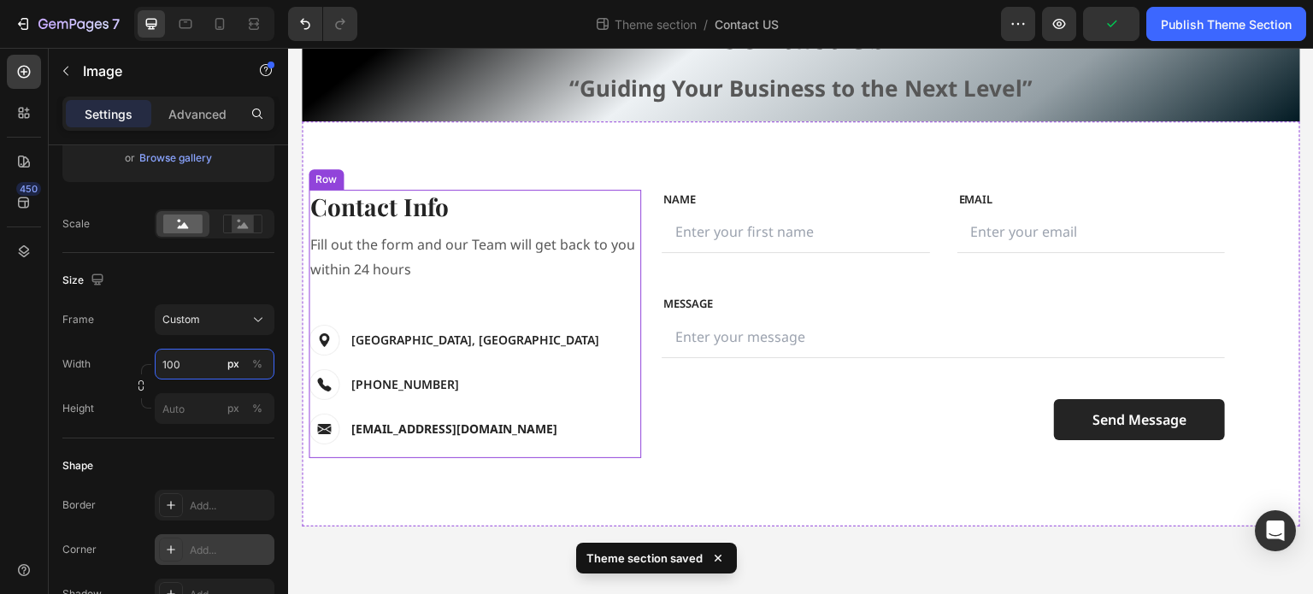
scroll to position [0, 0]
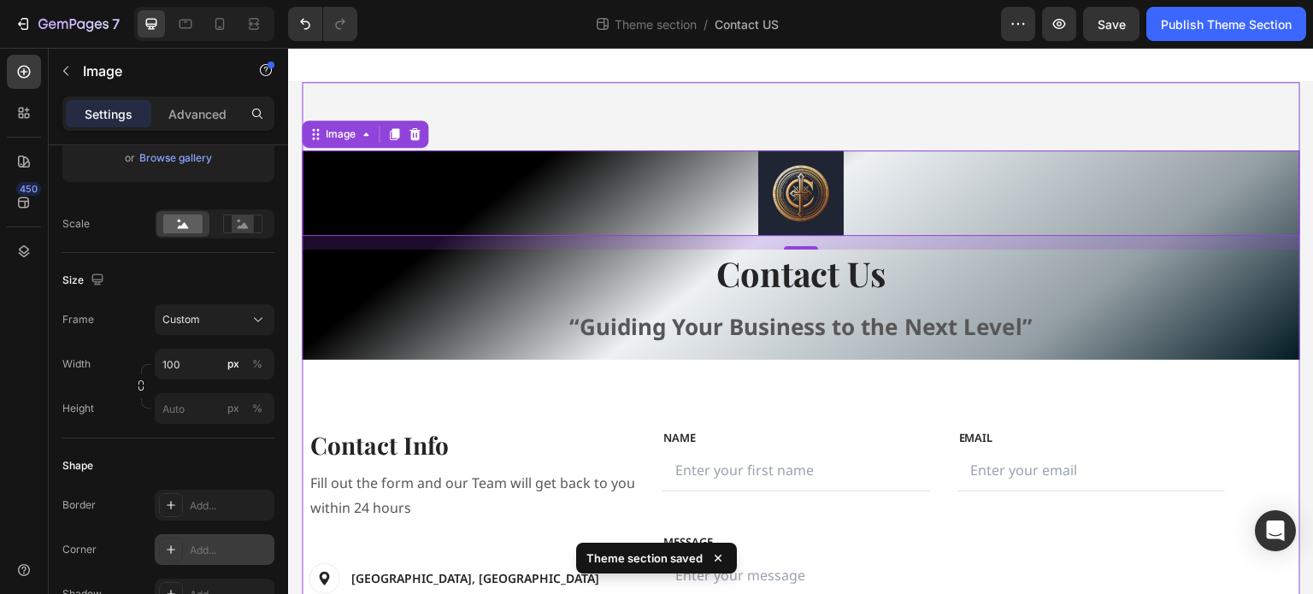
click at [557, 105] on div "Image 16 Contact Us Heading “Guiding Your Business to the Next Level” Text bloc…" at bounding box center [801, 458] width 999 height 752
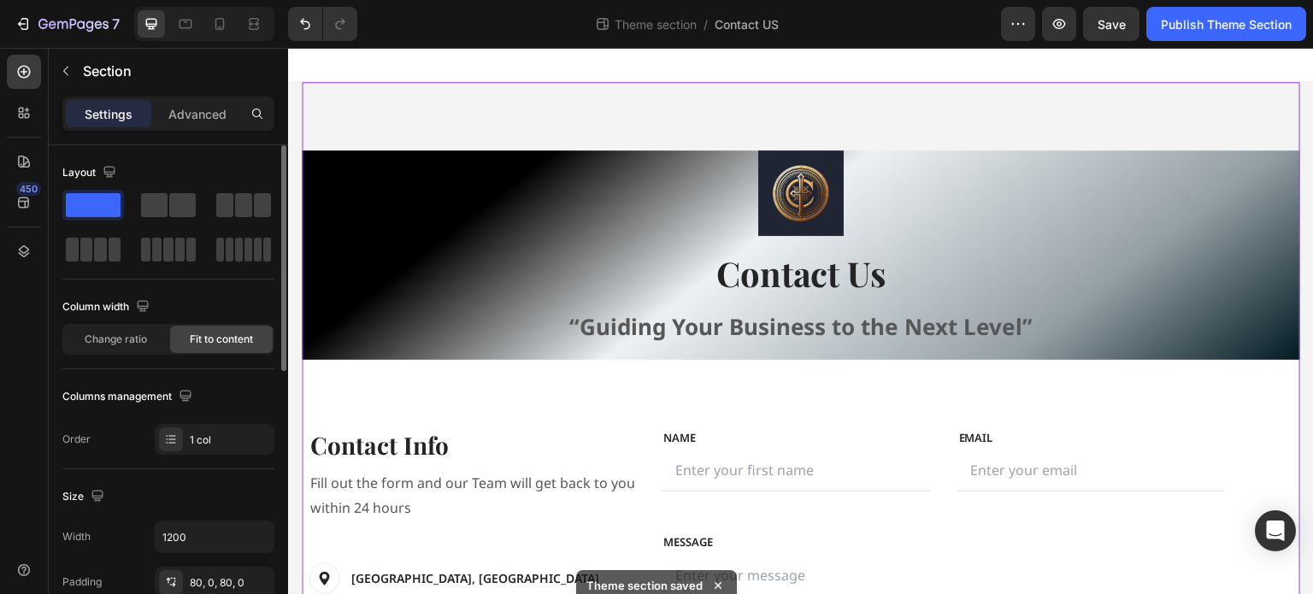
click at [437, 85] on div "Image Contact Us Heading “Guiding Your Business to the Next Level” Text block R…" at bounding box center [801, 458] width 999 height 752
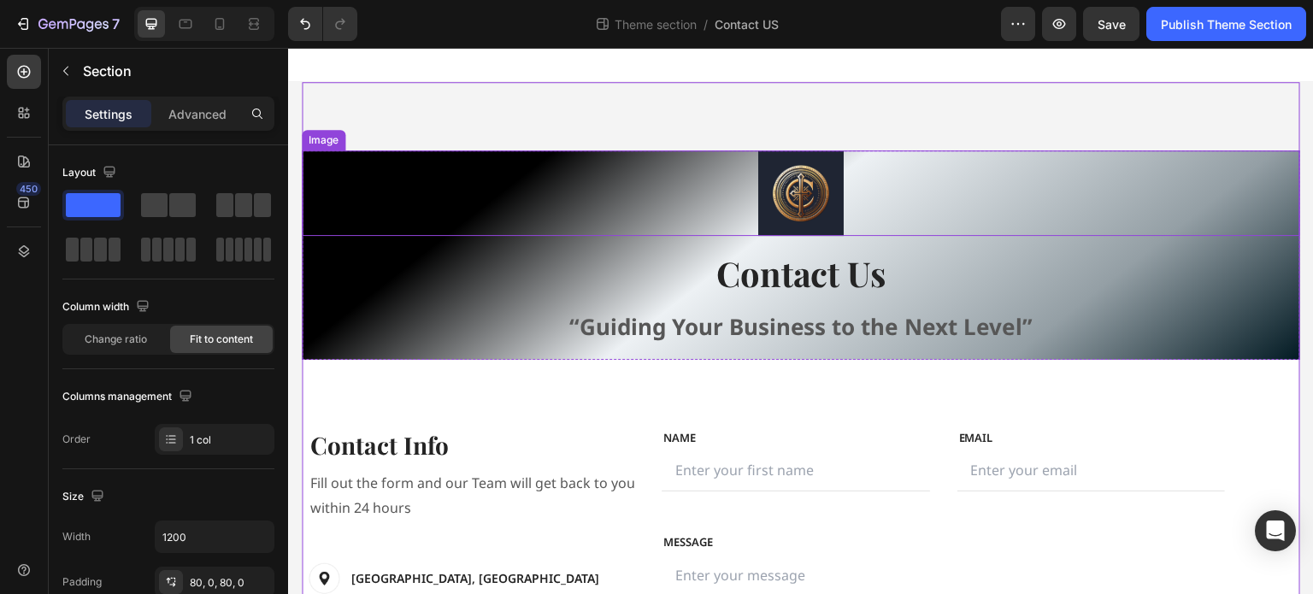
click at [311, 139] on div "Image" at bounding box center [323, 140] width 37 height 15
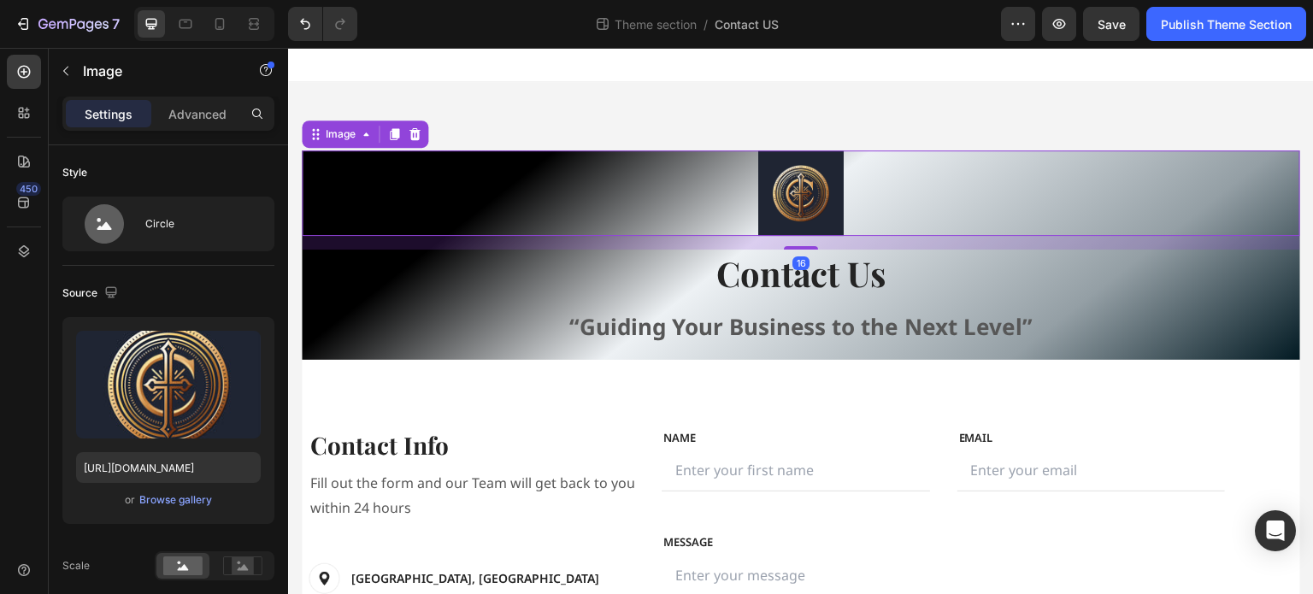
click at [345, 105] on div "Image 16 Contact Us Heading “Guiding Your Business to the Next Level” Text bloc…" at bounding box center [801, 458] width 999 height 752
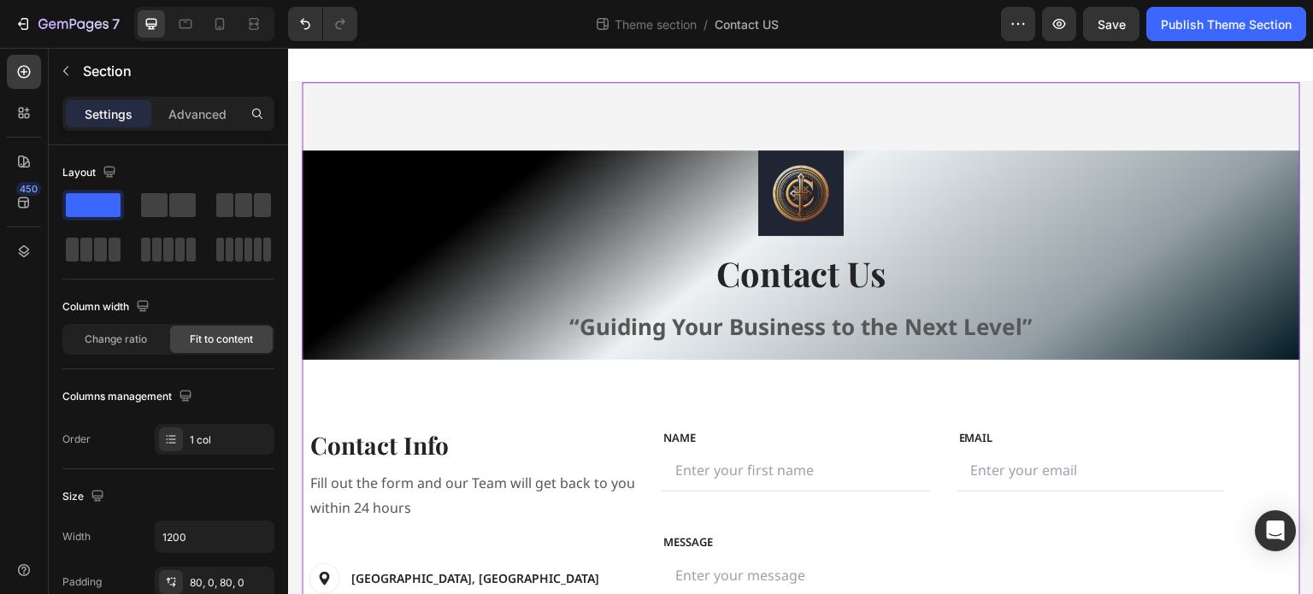
click at [362, 99] on div "Image Contact Us Heading “Guiding Your Business to the Next Level” Text block R…" at bounding box center [801, 458] width 999 height 752
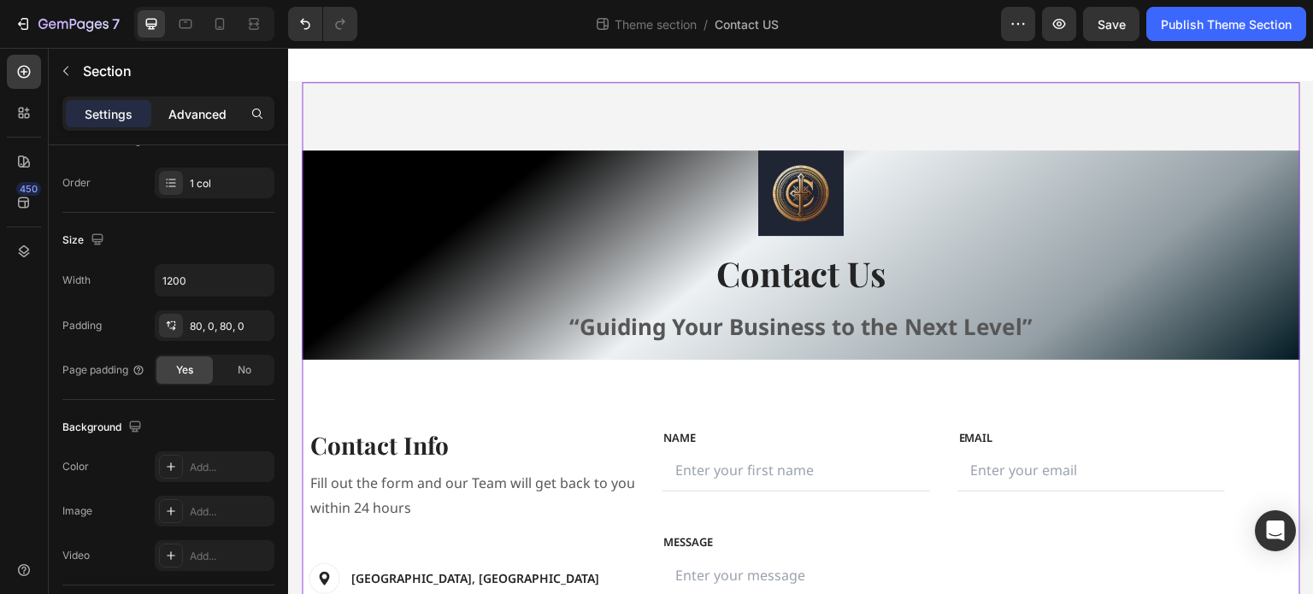
click at [198, 109] on p "Advanced" at bounding box center [197, 114] width 58 height 18
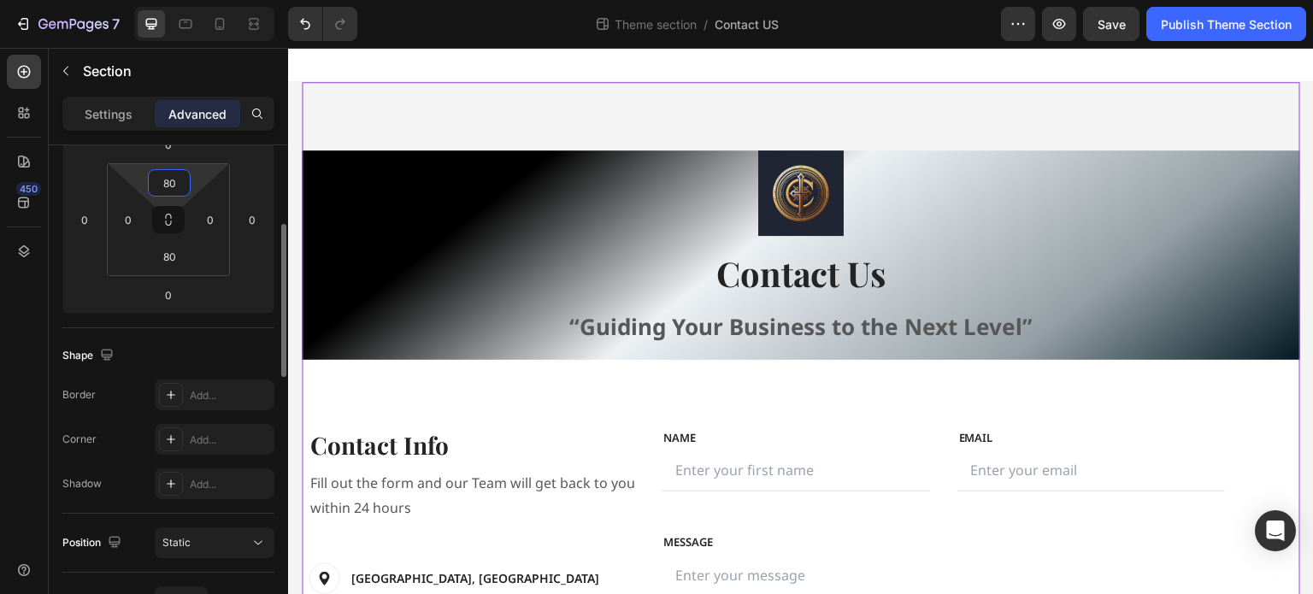
click at [172, 184] on input "80" at bounding box center [169, 183] width 34 height 26
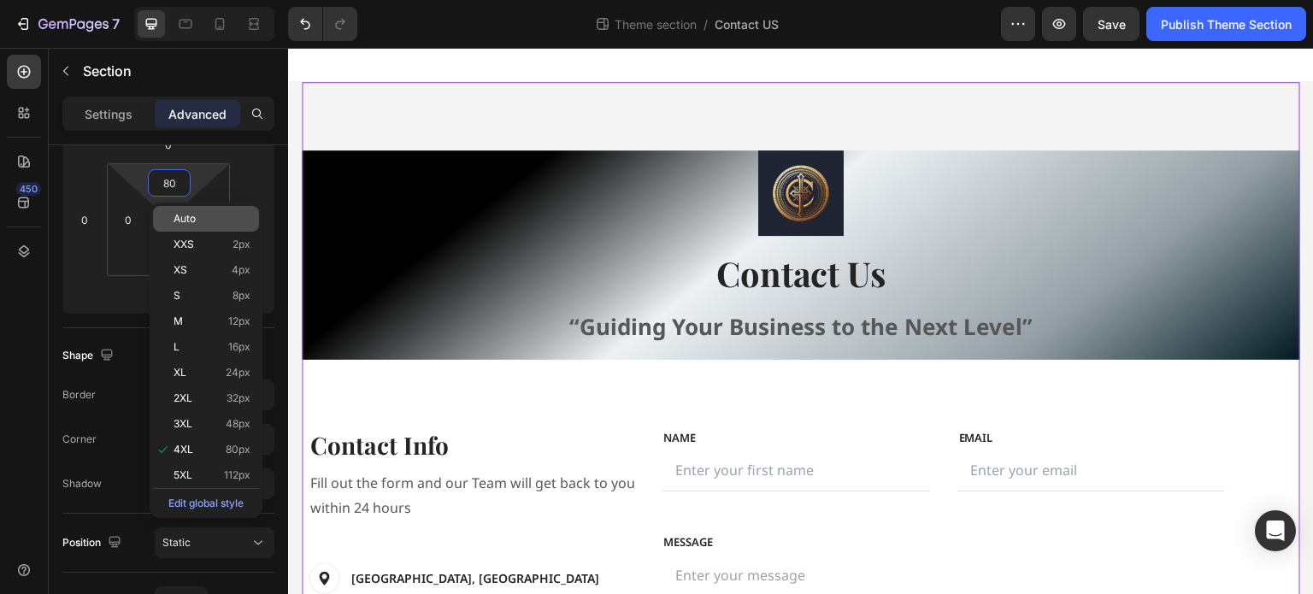
click at [201, 215] on p "Auto" at bounding box center [212, 219] width 77 height 12
type input "Auto"
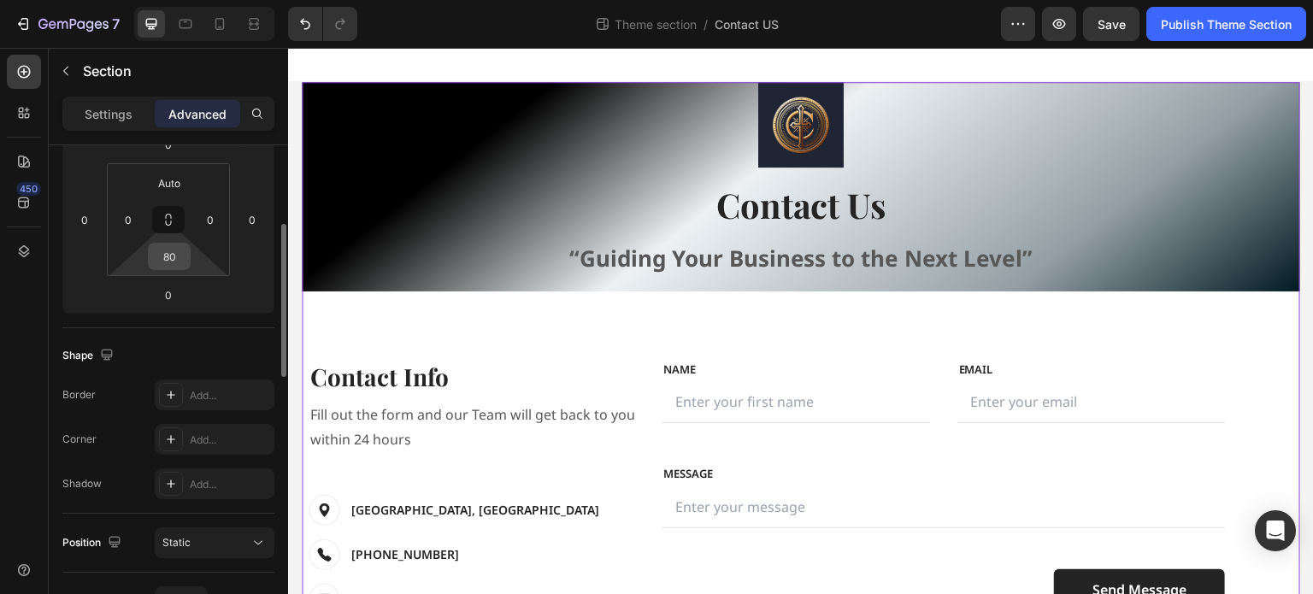
click at [177, 253] on input "80" at bounding box center [169, 257] width 34 height 26
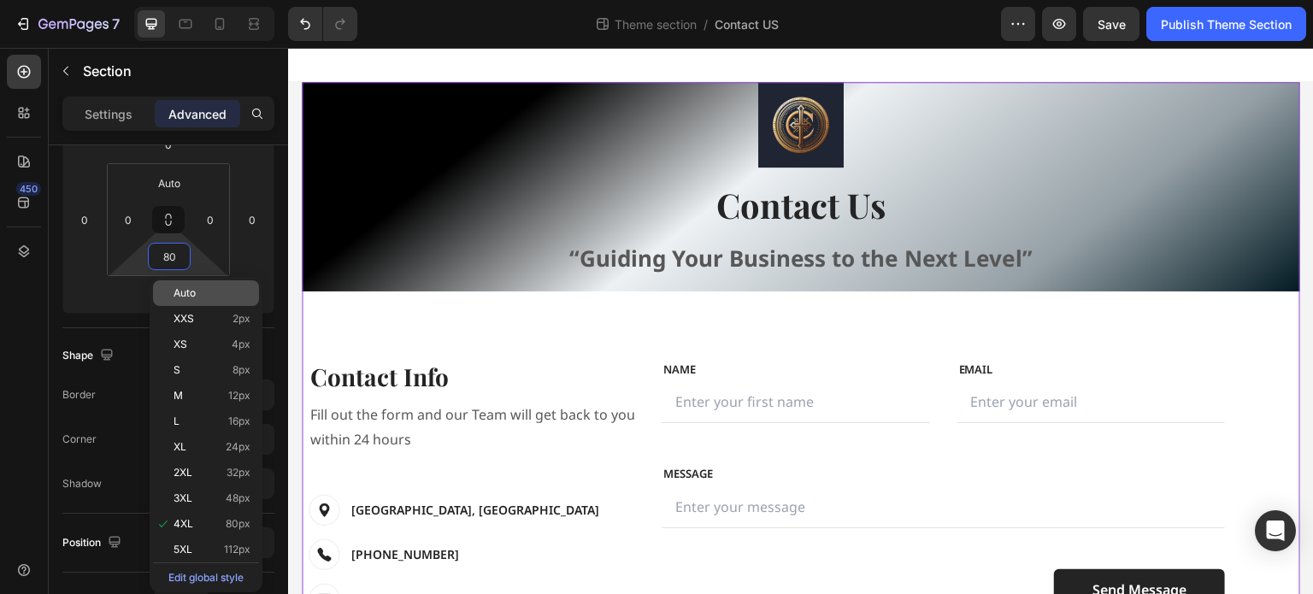
click at [178, 294] on span "Auto" at bounding box center [185, 293] width 22 height 12
type input "Auto"
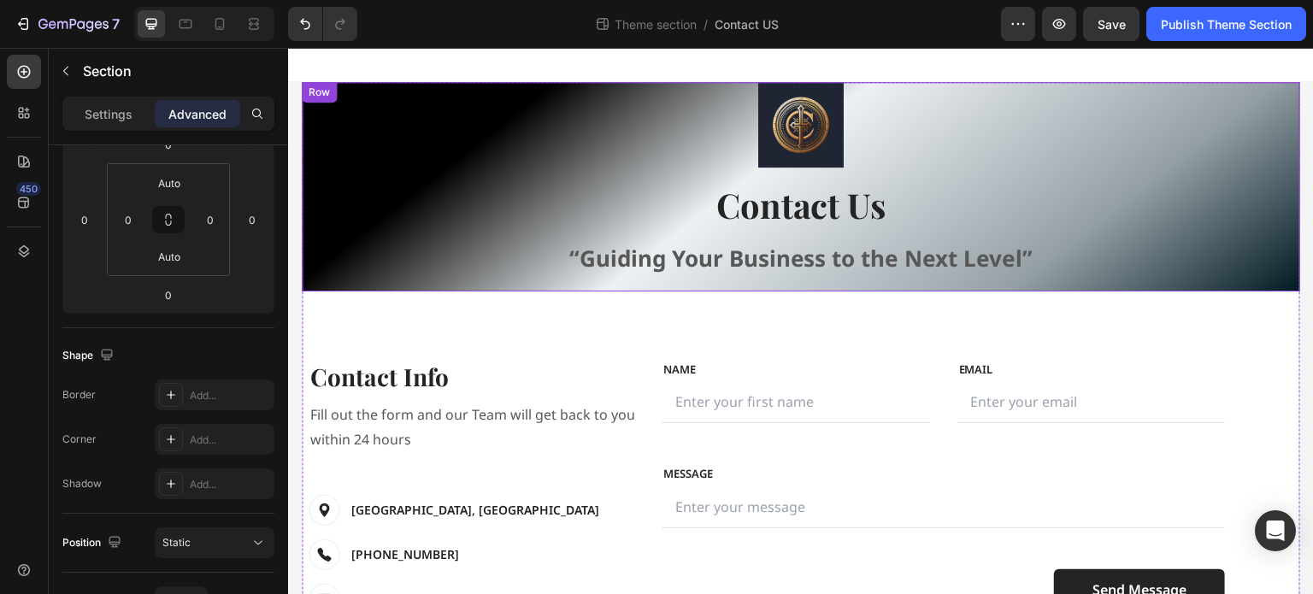
click at [309, 281] on div "Image Contact Us Heading “Guiding Your Business to the Next Level” Text block" at bounding box center [801, 187] width 999 height 210
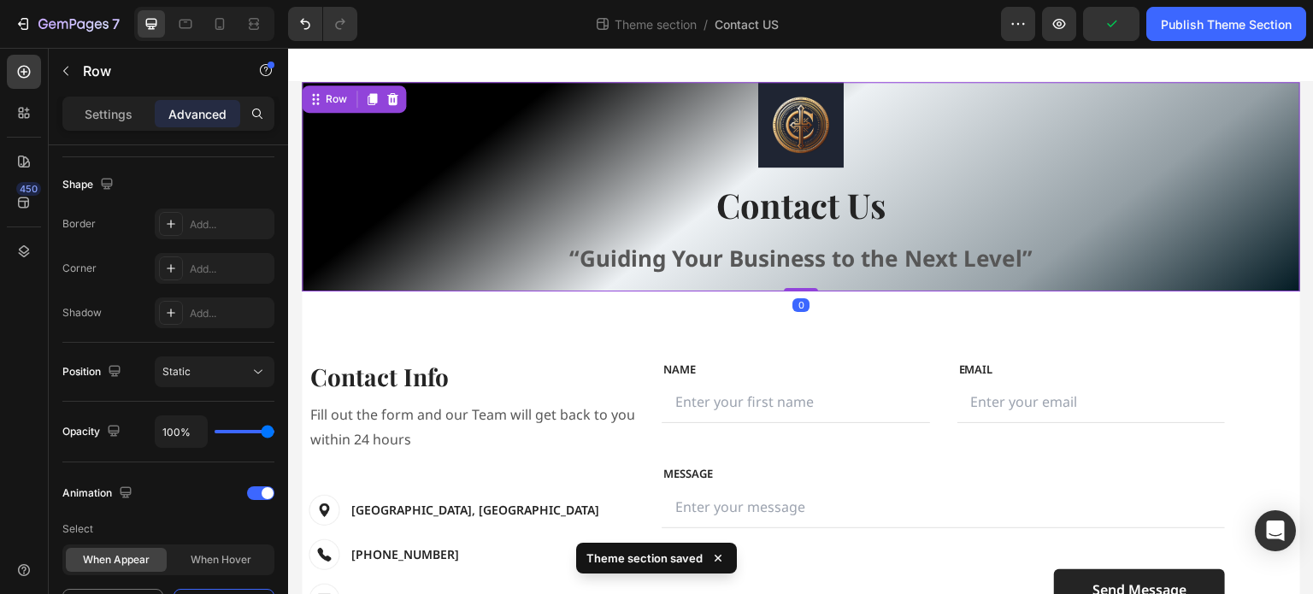
scroll to position [684, 0]
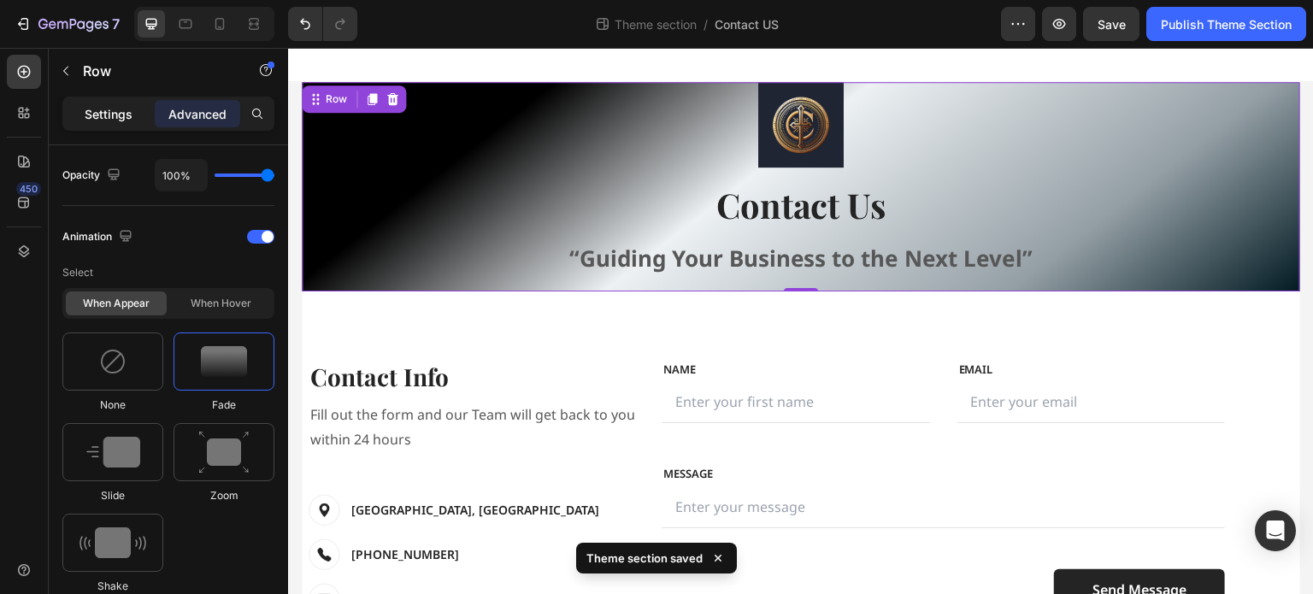
click at [91, 106] on p "Settings" at bounding box center [109, 114] width 48 height 18
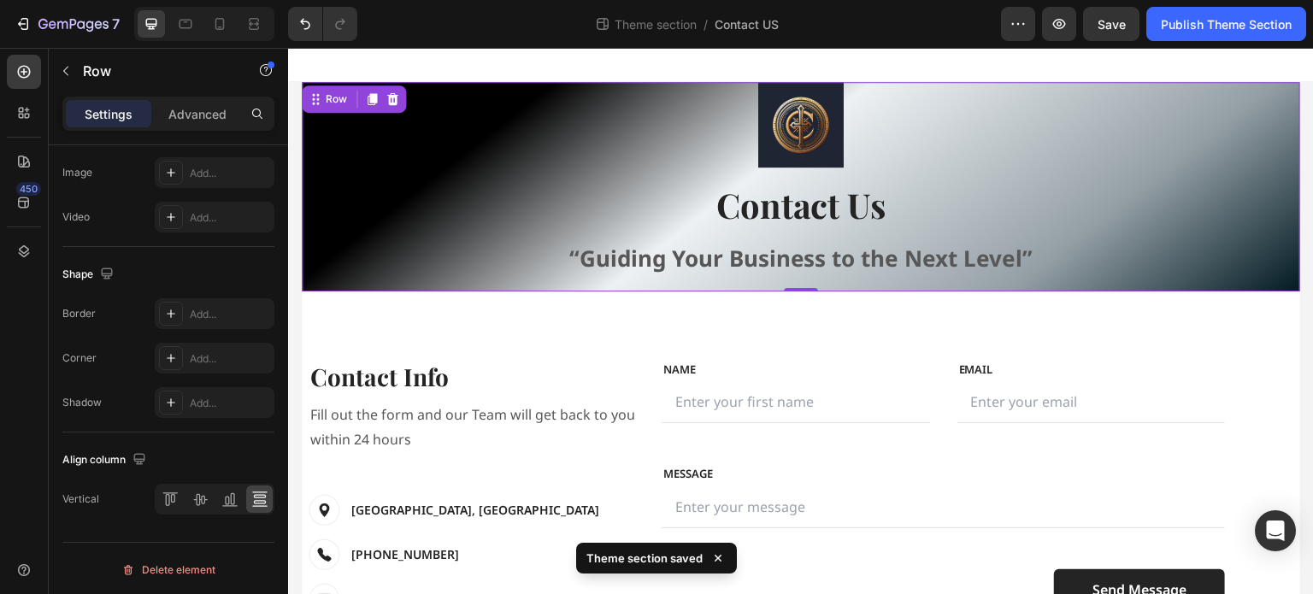
scroll to position [383, 0]
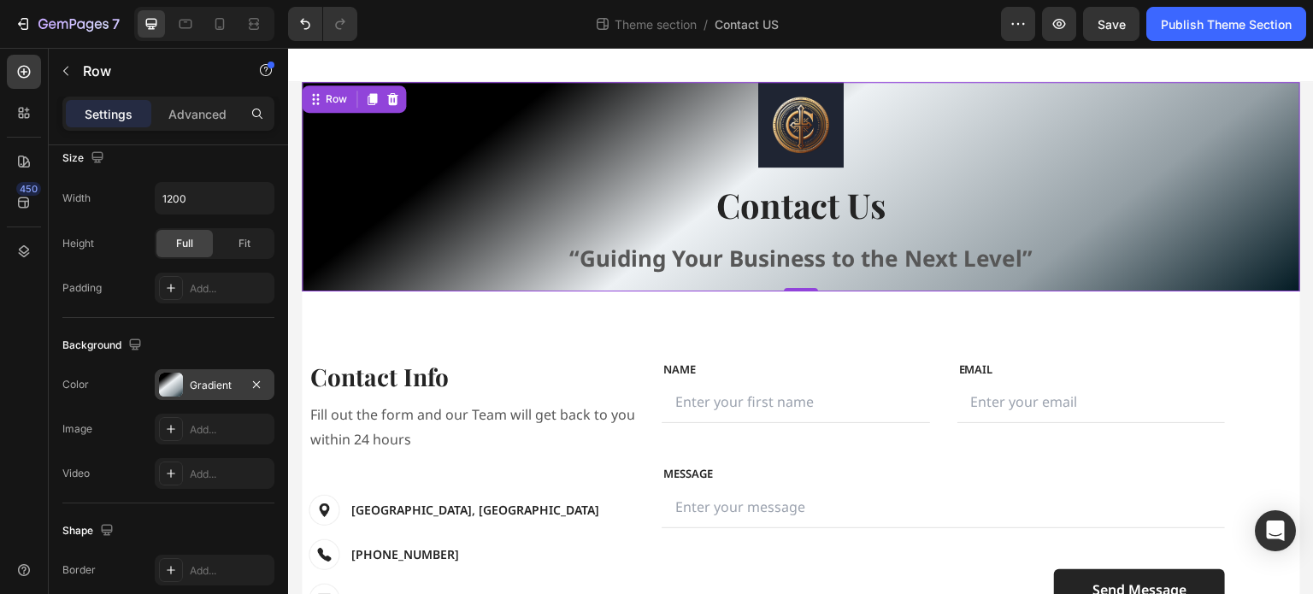
click at [230, 387] on div "Gradient" at bounding box center [215, 385] width 50 height 15
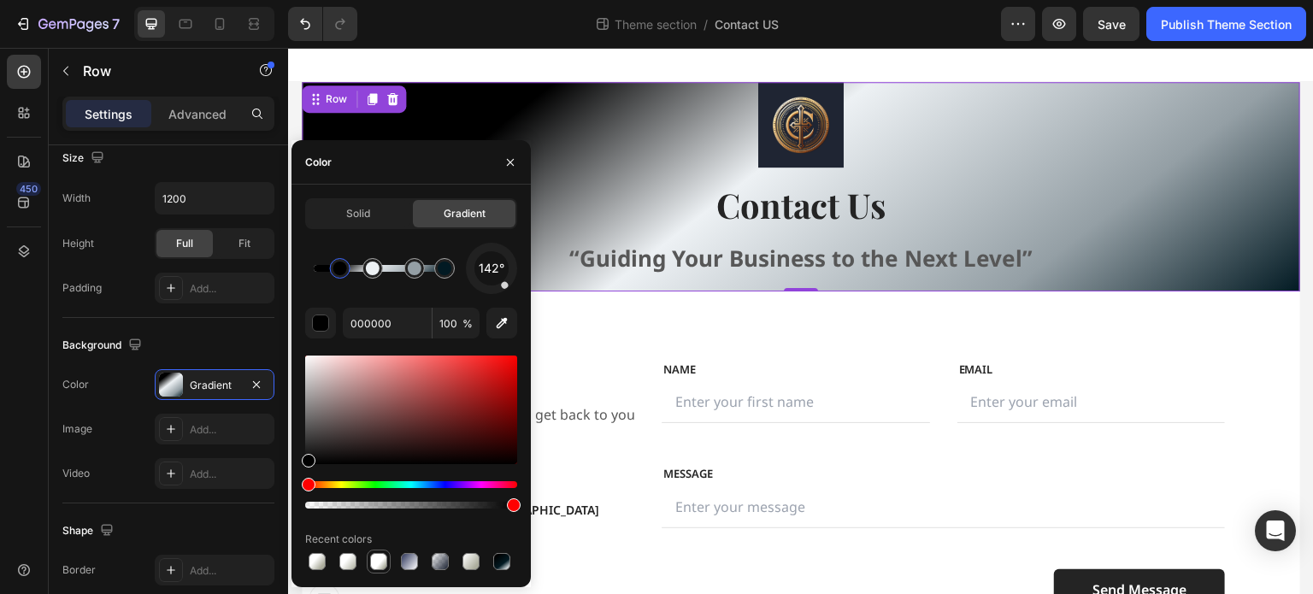
click at [376, 564] on div at bounding box center [378, 561] width 17 height 17
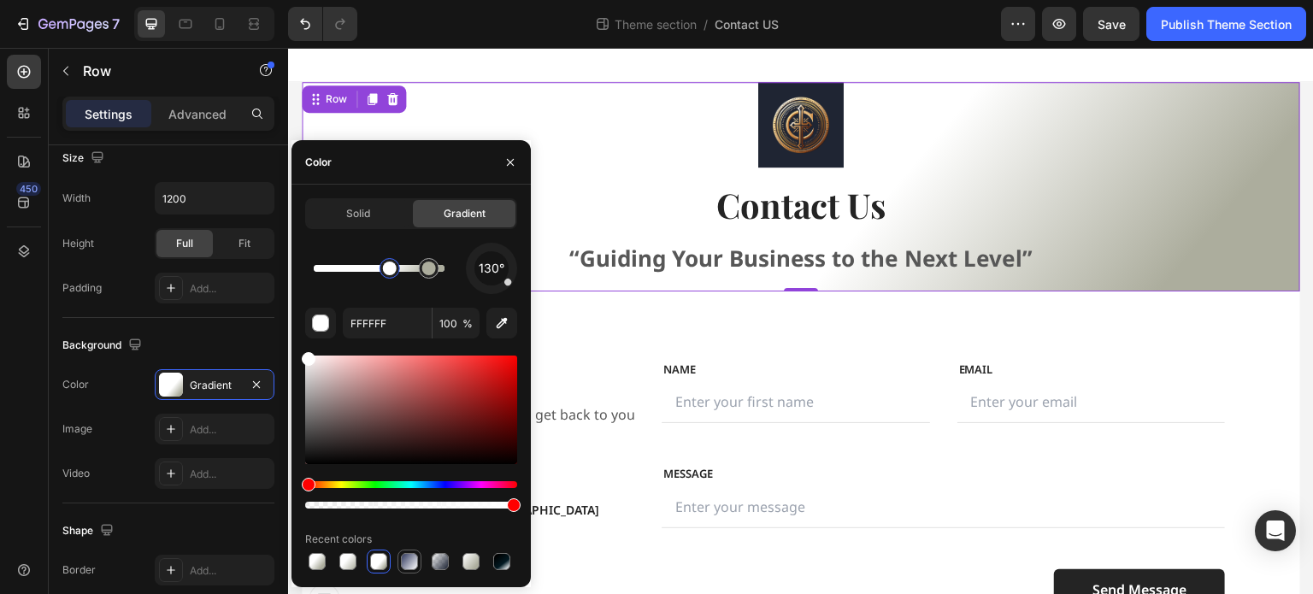
click at [404, 564] on div at bounding box center [409, 561] width 17 height 17
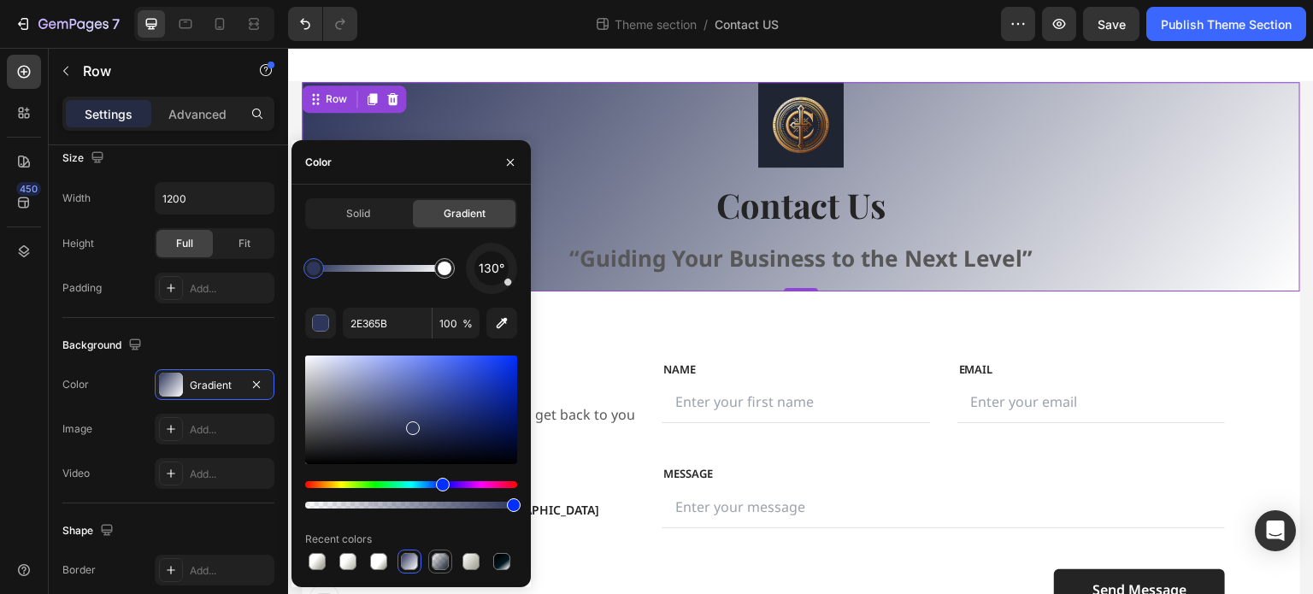
click at [432, 565] on div at bounding box center [440, 561] width 17 height 17
type input "FFFFFF"
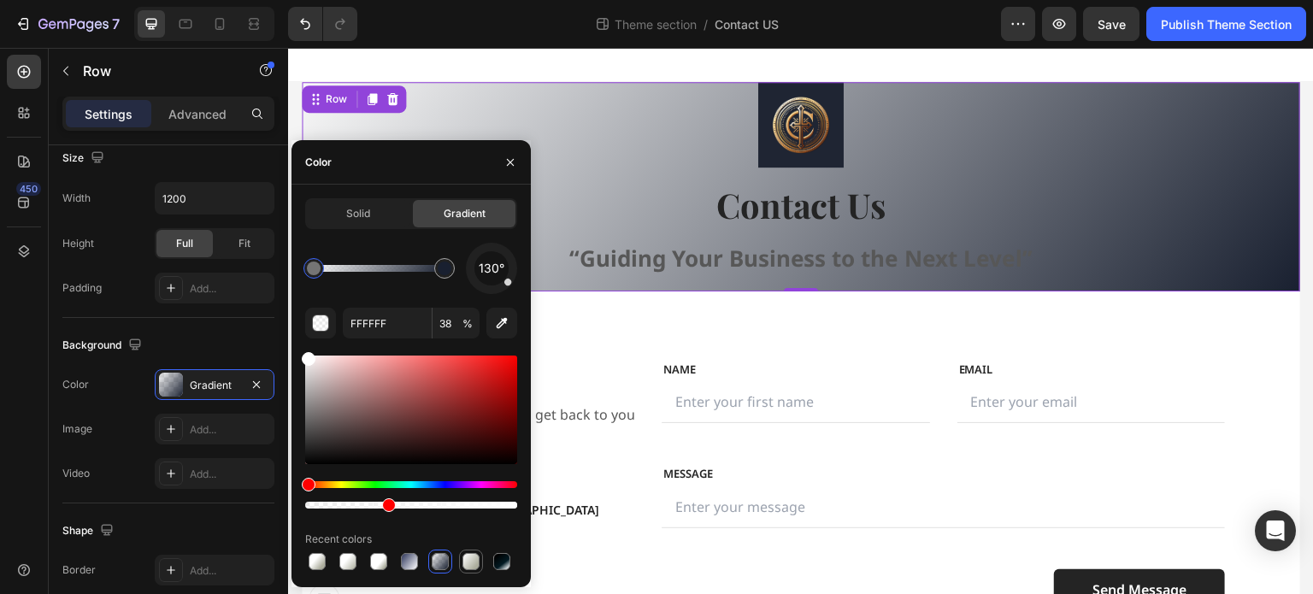
click at [475, 569] on div at bounding box center [471, 561] width 17 height 17
type input "100"
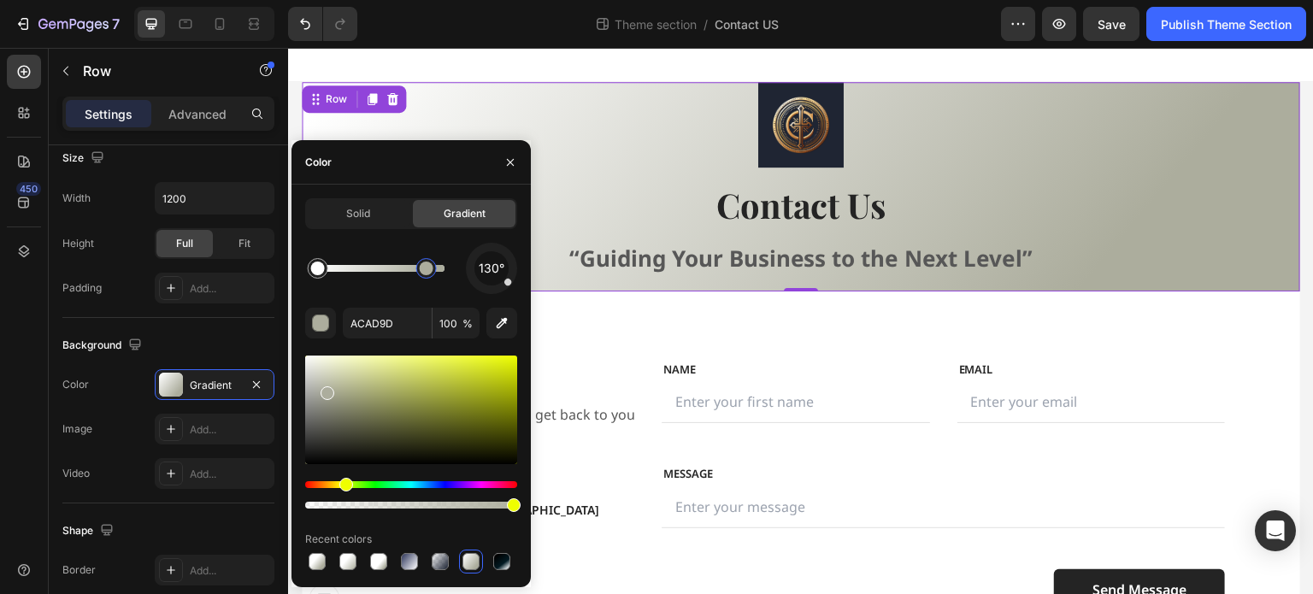
click at [428, 267] on div at bounding box center [427, 269] width 14 height 14
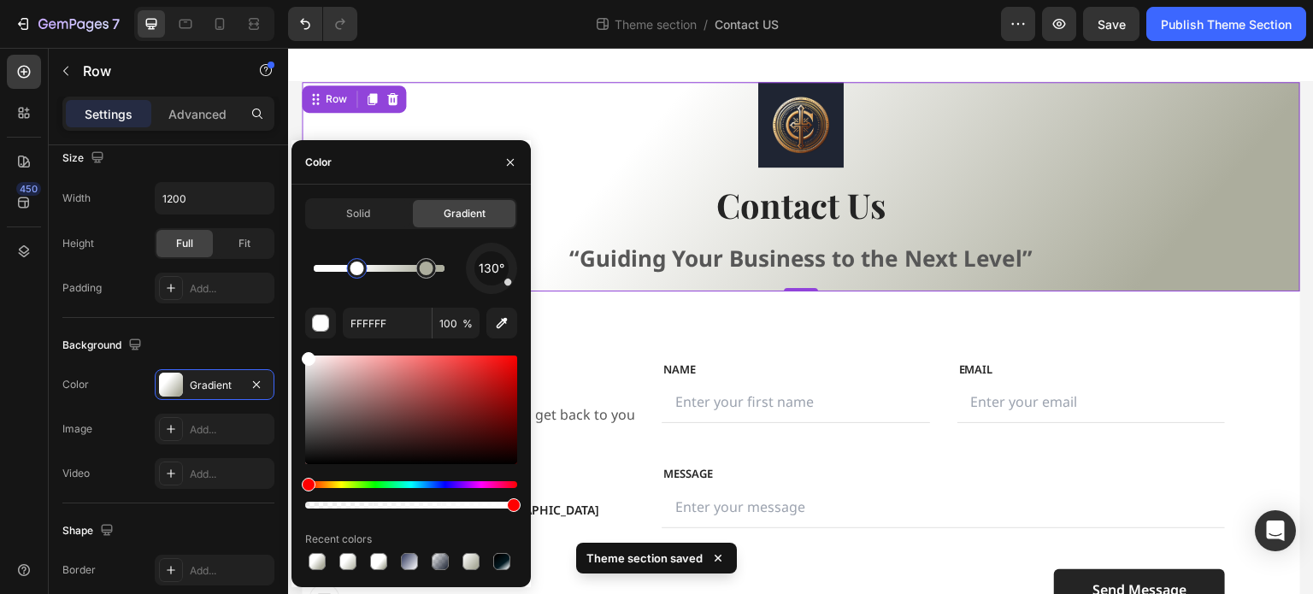
drag, startPoint x: 311, startPoint y: 276, endPoint x: 375, endPoint y: 273, distance: 63.4
click at [427, 267] on div at bounding box center [427, 269] width 14 height 14
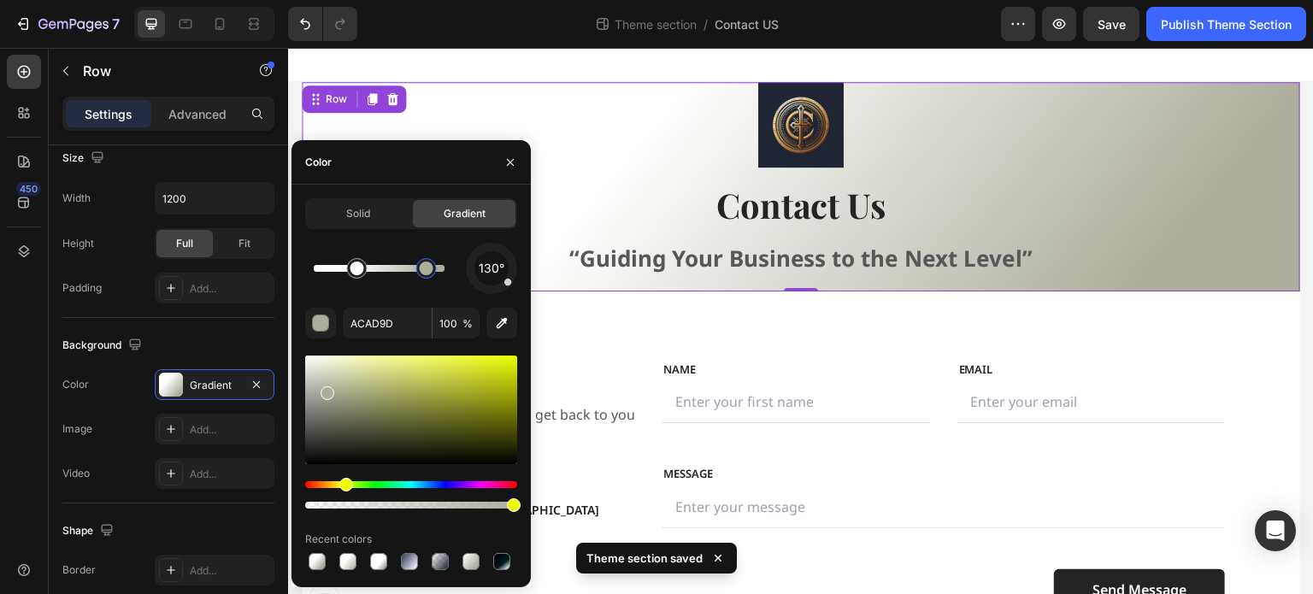
click at [428, 267] on div at bounding box center [427, 269] width 14 height 14
drag, startPoint x: 320, startPoint y: 321, endPoint x: 322, endPoint y: 262, distance: 59.1
click at [322, 262] on div "130° ACAD9D 100 % Recent colors" at bounding box center [411, 408] width 212 height 331
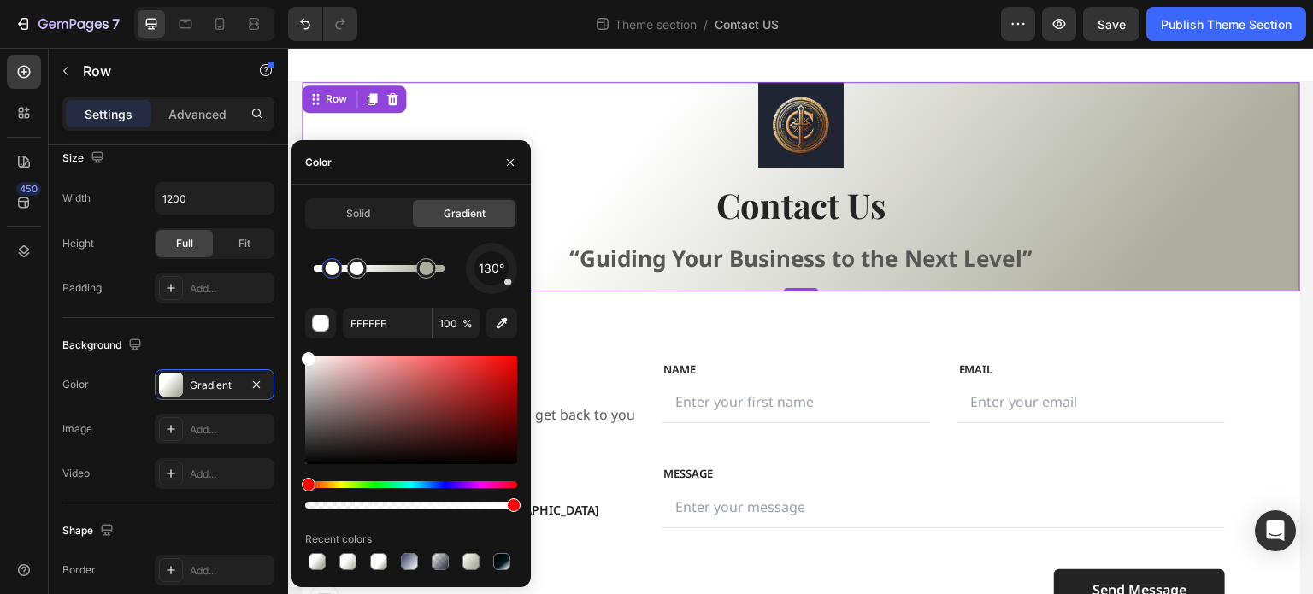
click at [332, 267] on div at bounding box center [379, 268] width 131 height 7
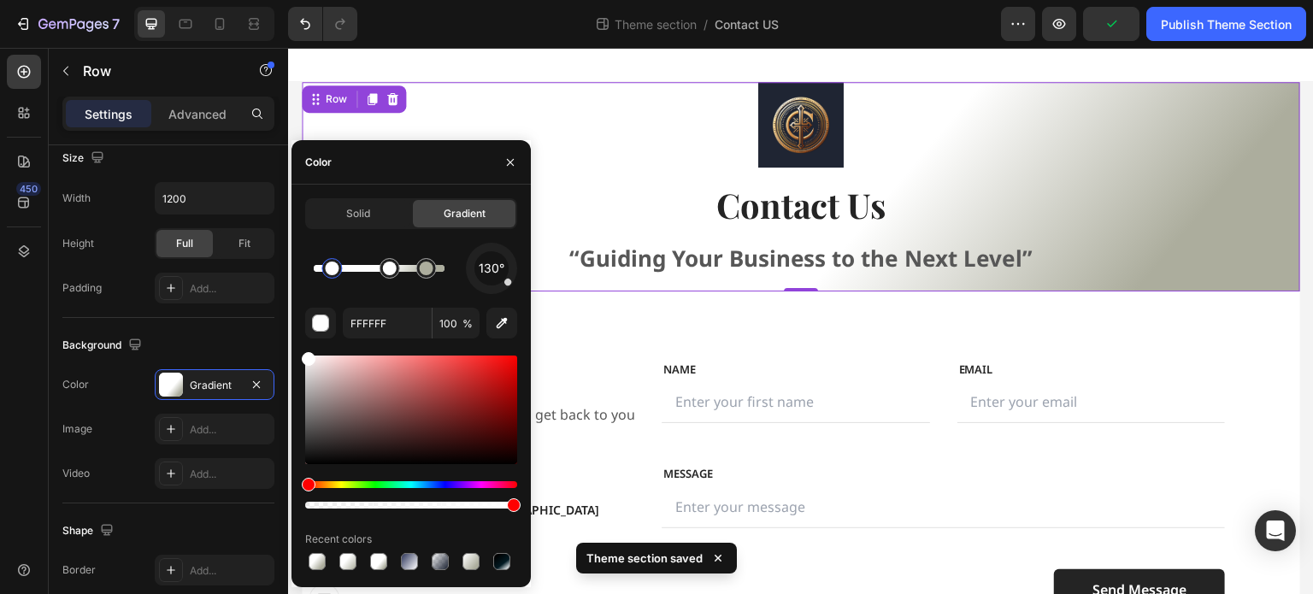
drag, startPoint x: 363, startPoint y: 270, endPoint x: 446, endPoint y: 276, distance: 83.2
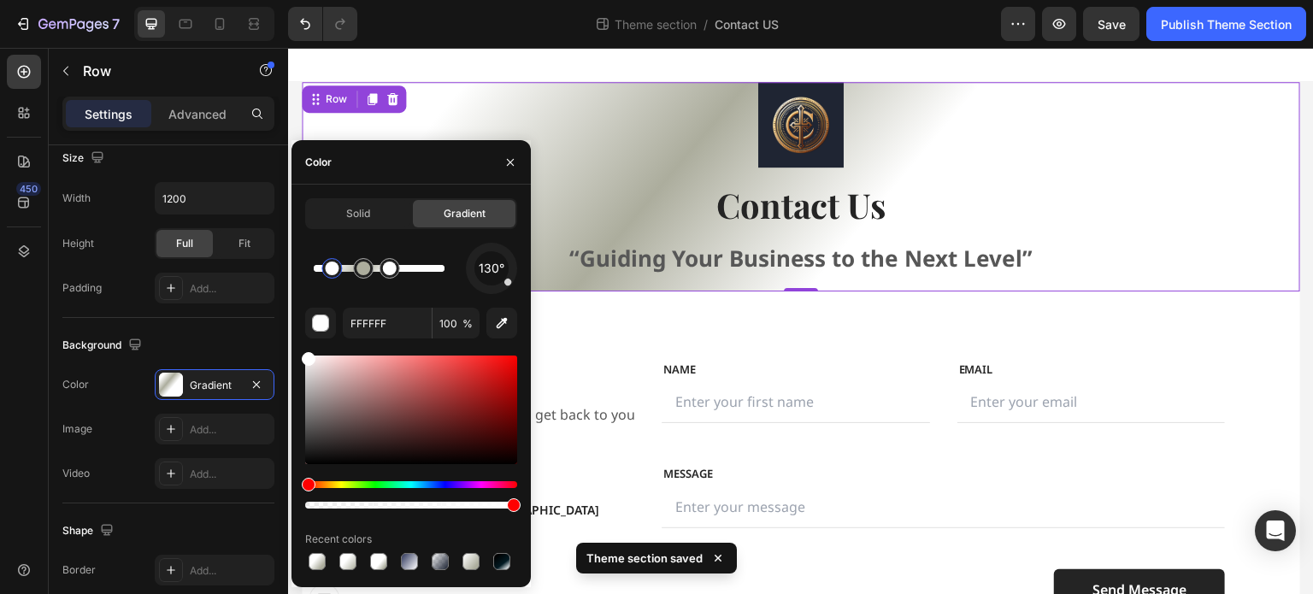
drag, startPoint x: 431, startPoint y: 272, endPoint x: 364, endPoint y: 272, distance: 66.7
drag, startPoint x: 392, startPoint y: 273, endPoint x: 441, endPoint y: 278, distance: 49.0
click at [441, 275] on div at bounding box center [441, 269] width 14 height 14
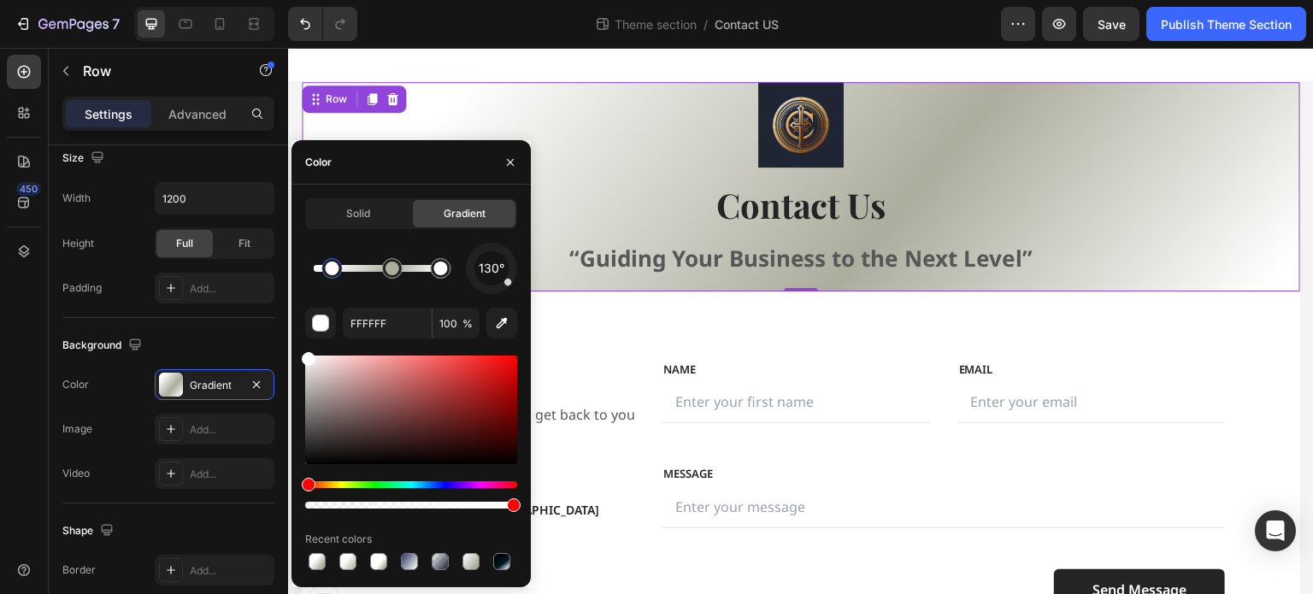
drag, startPoint x: 361, startPoint y: 274, endPoint x: 393, endPoint y: 276, distance: 32.6
click at [500, 324] on icon "button" at bounding box center [501, 323] width 17 height 17
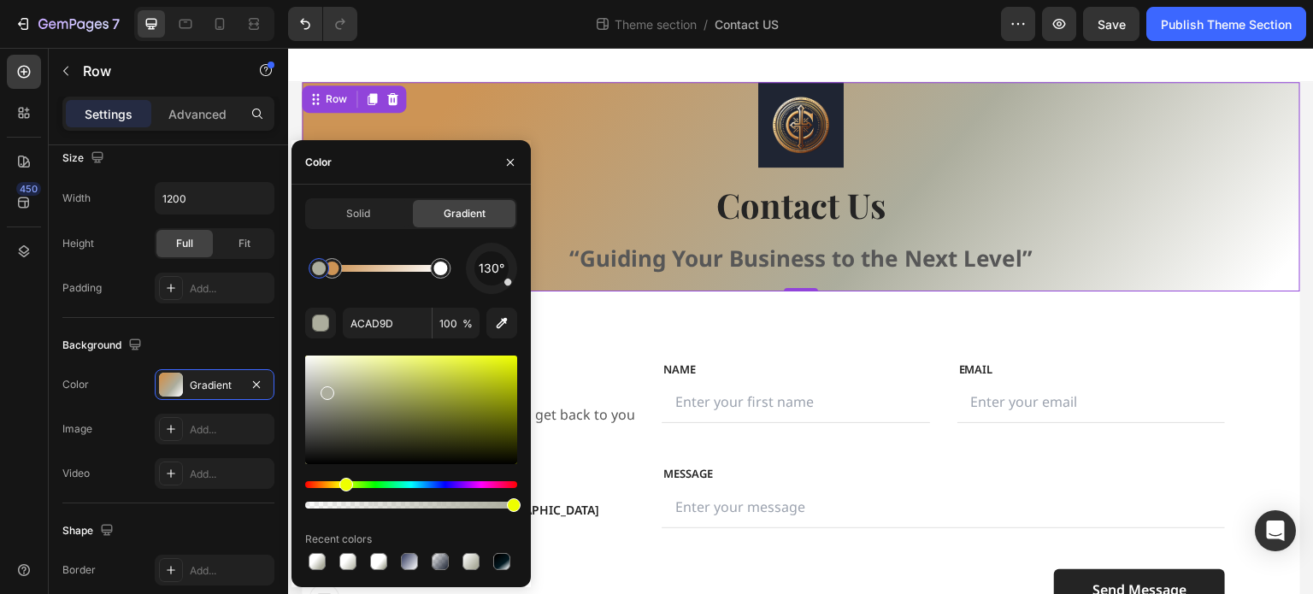
drag, startPoint x: 393, startPoint y: 271, endPoint x: 318, endPoint y: 267, distance: 75.4
click at [318, 267] on div at bounding box center [319, 269] width 14 height 14
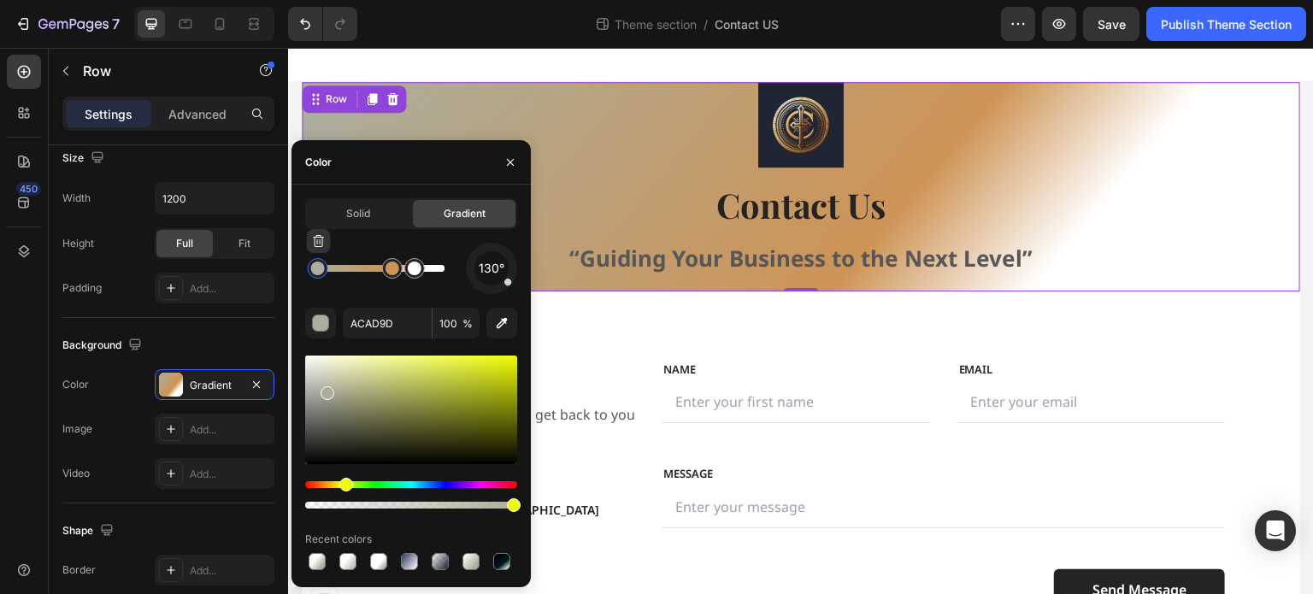
click at [321, 273] on div at bounding box center [318, 269] width 14 height 14
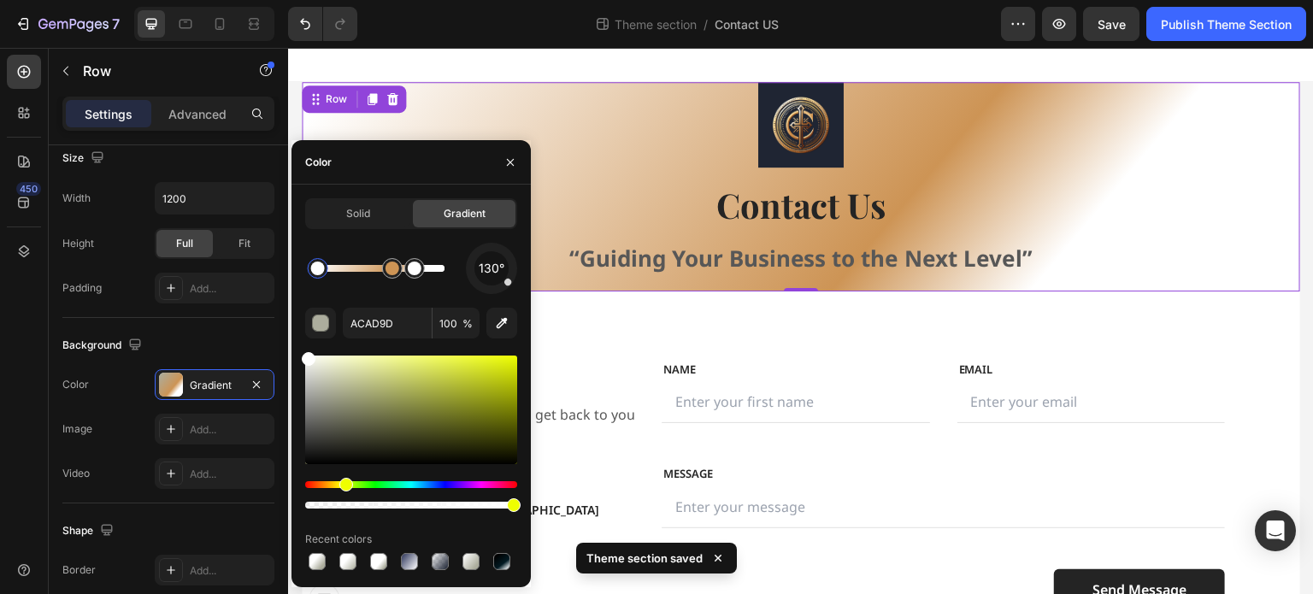
drag, startPoint x: 325, startPoint y: 393, endPoint x: 298, endPoint y: 354, distance: 47.9
click at [298, 354] on div "Solid Gradient 130° ACAD9D 100 % Recent colors" at bounding box center [411, 385] width 239 height 375
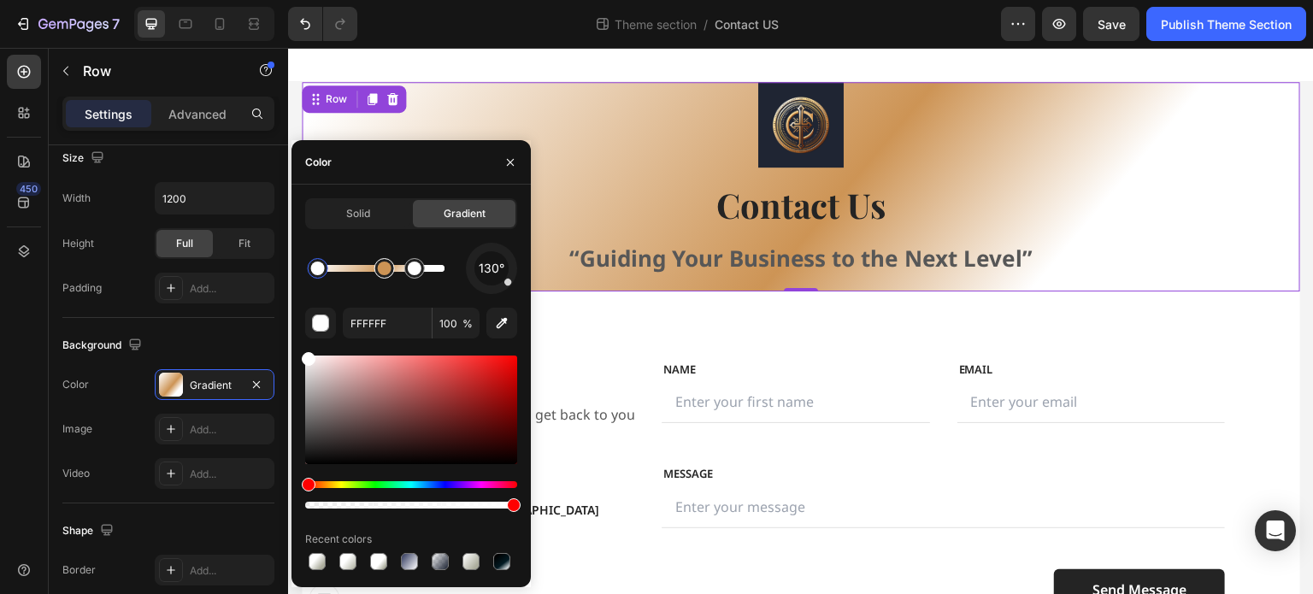
drag, startPoint x: 394, startPoint y: 275, endPoint x: 376, endPoint y: 275, distance: 18.0
drag, startPoint x: 326, startPoint y: 273, endPoint x: 356, endPoint y: 280, distance: 30.9
click at [356, 280] on div at bounding box center [354, 268] width 31 height 31
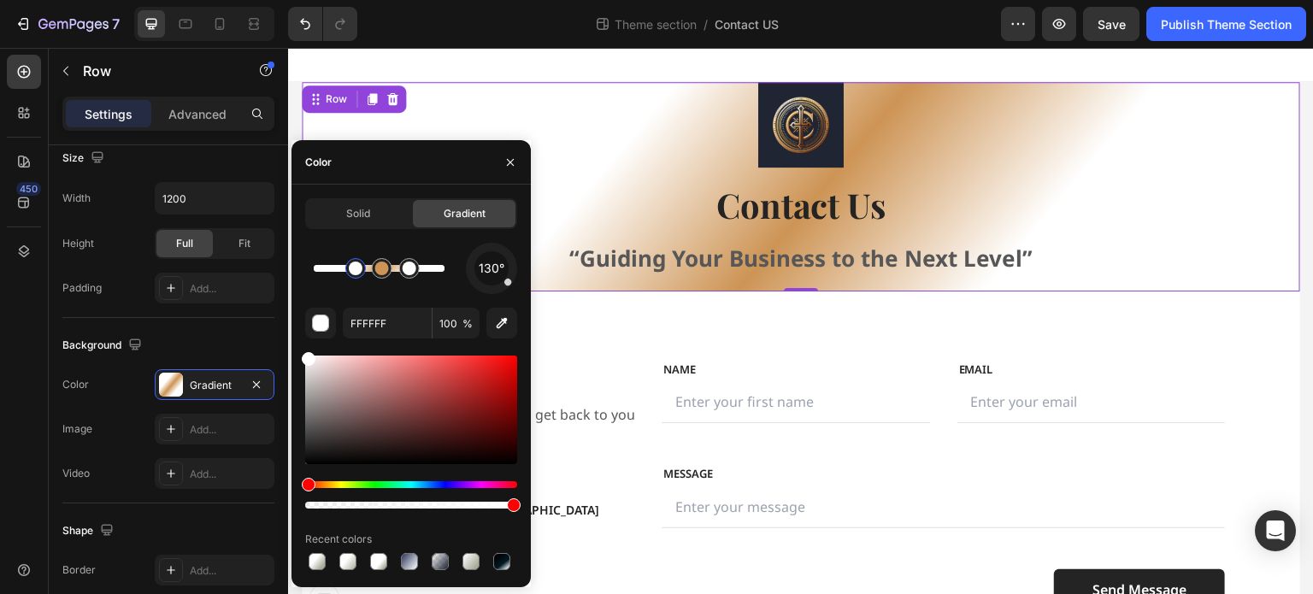
drag, startPoint x: 510, startPoint y: 288, endPoint x: 493, endPoint y: 290, distance: 17.2
click at [493, 290] on div "130°" at bounding box center [491, 268] width 51 height 51
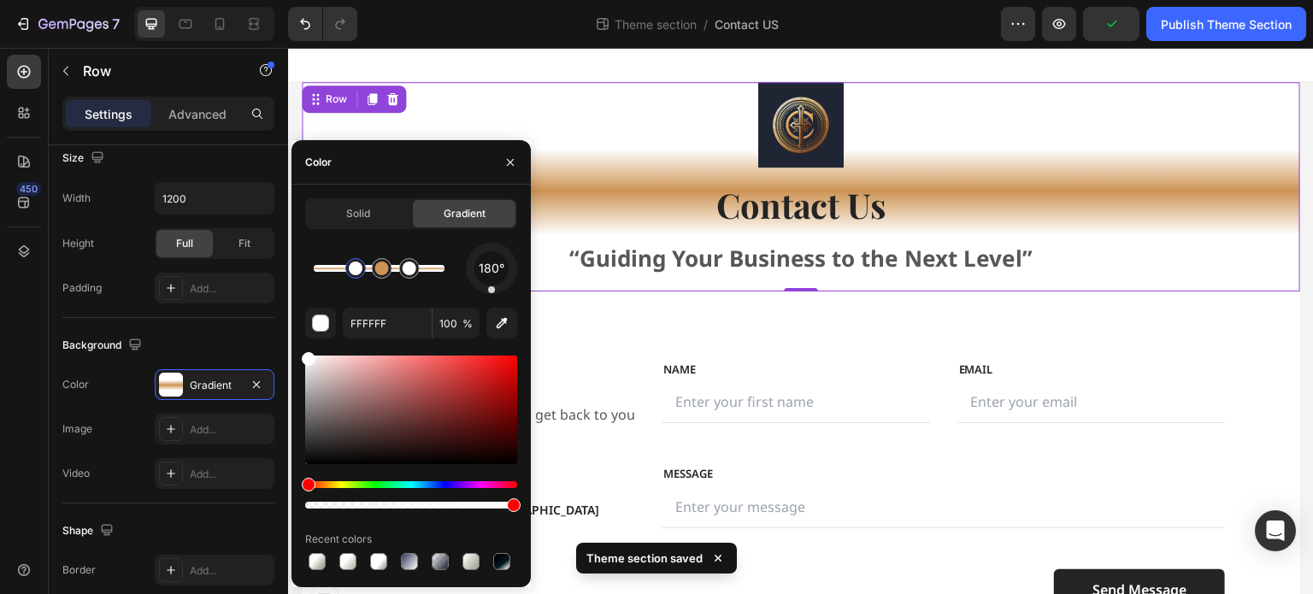
drag, startPoint x: 506, startPoint y: 286, endPoint x: 492, endPoint y: 302, distance: 21.2
click at [492, 302] on div "180° FFFFFF 100 % Recent colors" at bounding box center [411, 408] width 212 height 331
drag, startPoint x: 410, startPoint y: 270, endPoint x: 422, endPoint y: 274, distance: 12.5
click at [422, 274] on div at bounding box center [423, 269] width 14 height 14
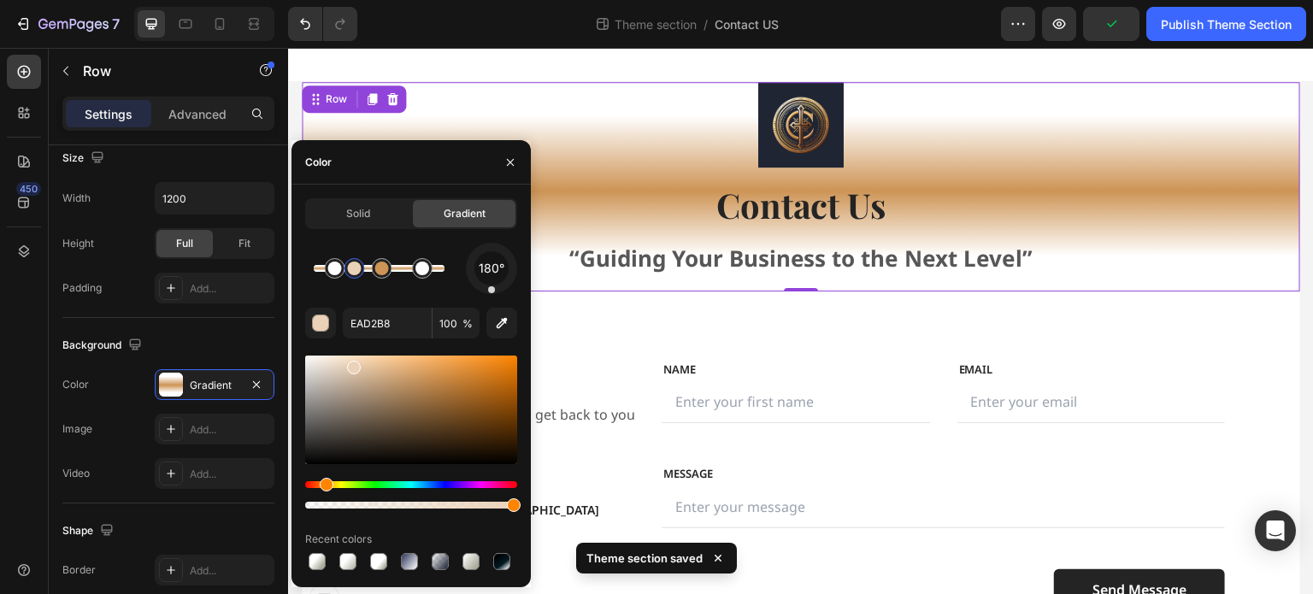
click at [354, 272] on div at bounding box center [379, 268] width 131 height 7
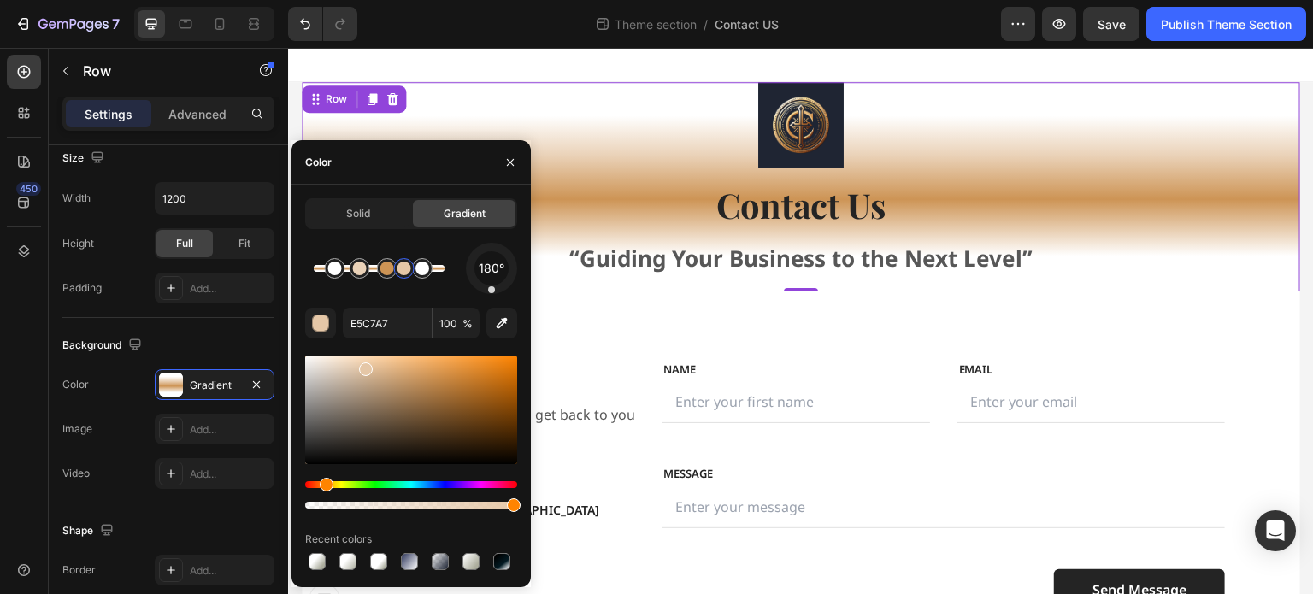
click at [404, 272] on div at bounding box center [379, 268] width 131 height 7
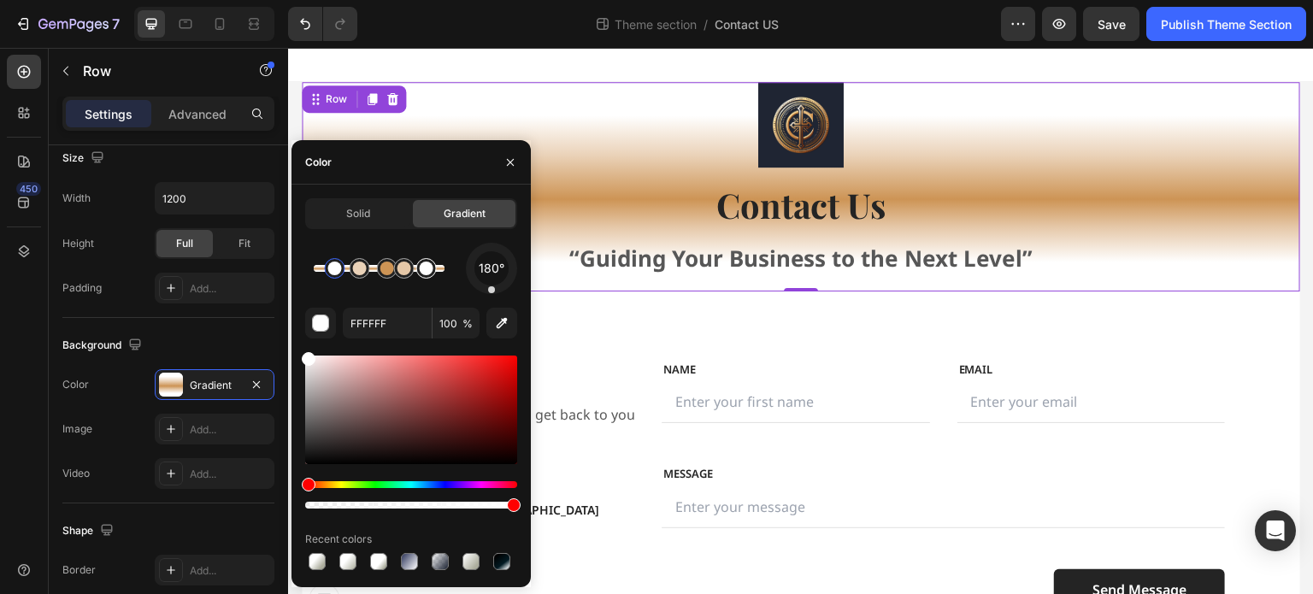
drag, startPoint x: 420, startPoint y: 273, endPoint x: 428, endPoint y: 277, distance: 8.8
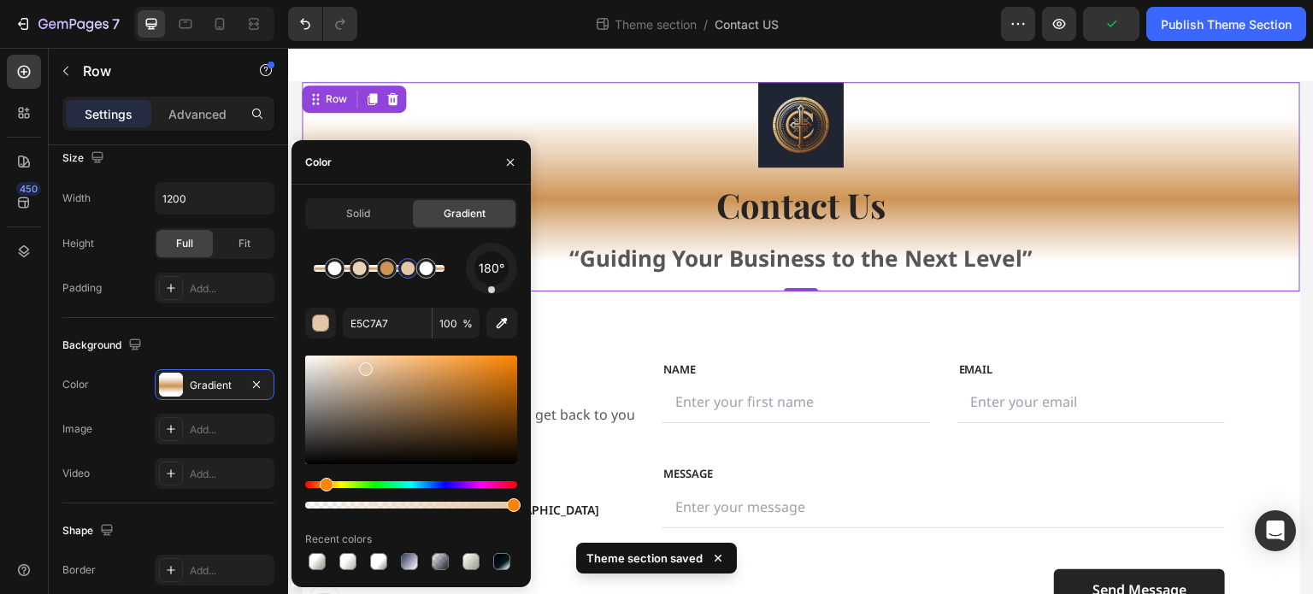
click at [410, 273] on div at bounding box center [408, 269] width 14 height 14
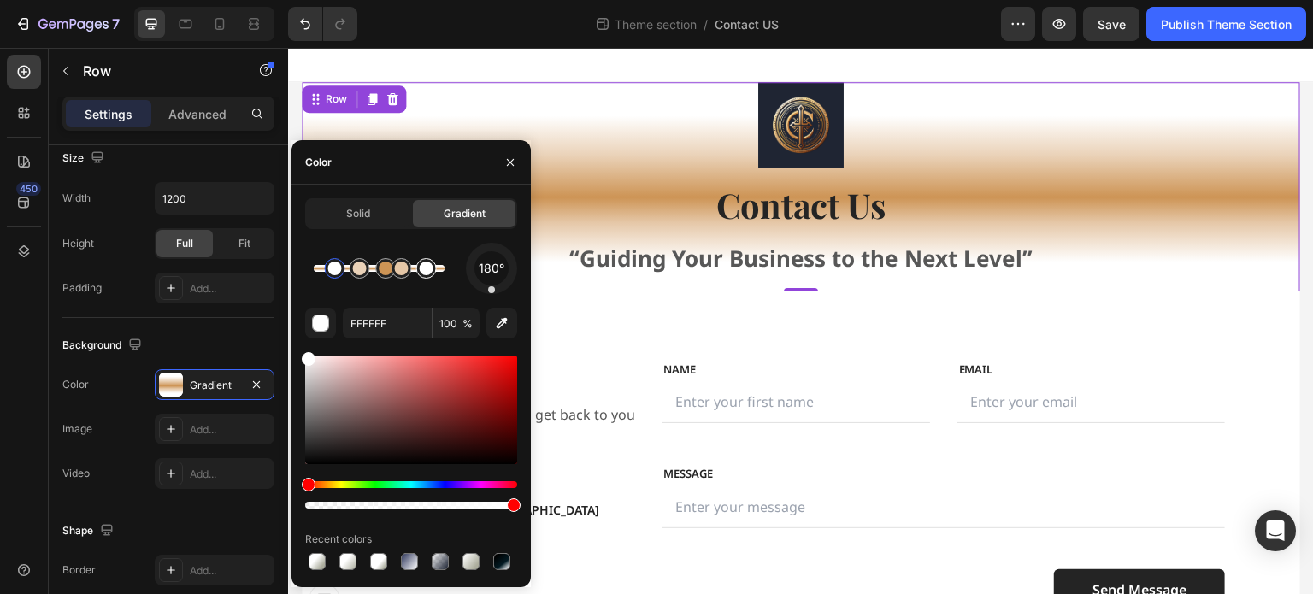
drag, startPoint x: 403, startPoint y: 272, endPoint x: 416, endPoint y: 272, distance: 12.8
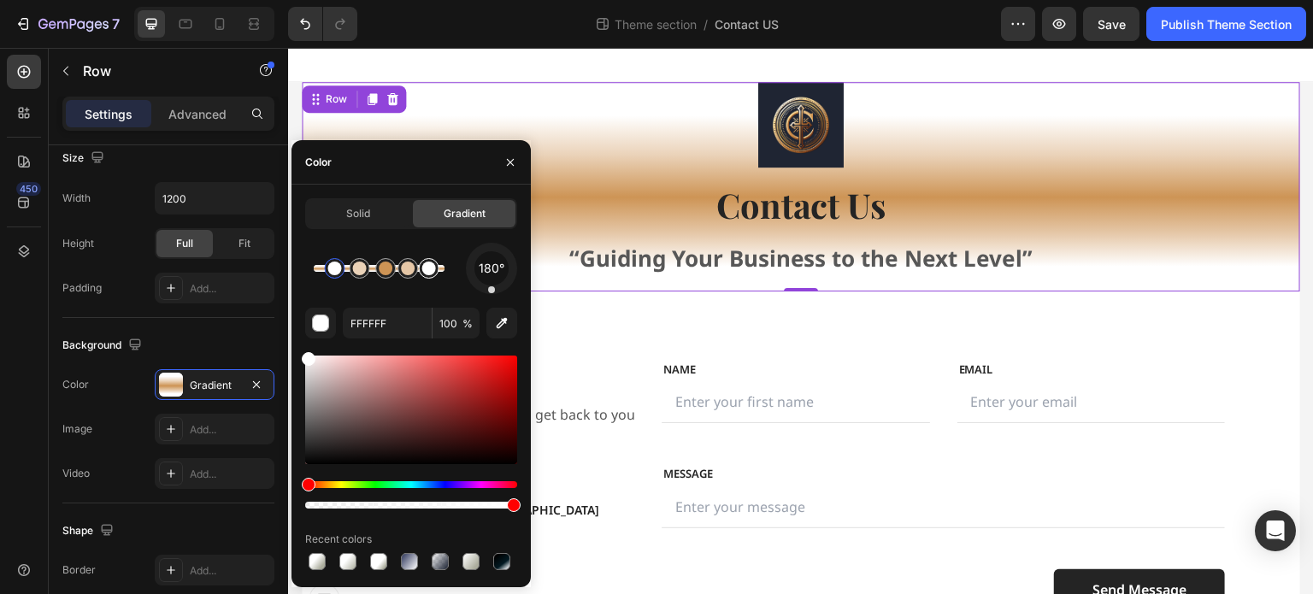
drag, startPoint x: 424, startPoint y: 273, endPoint x: 437, endPoint y: 274, distance: 12.9
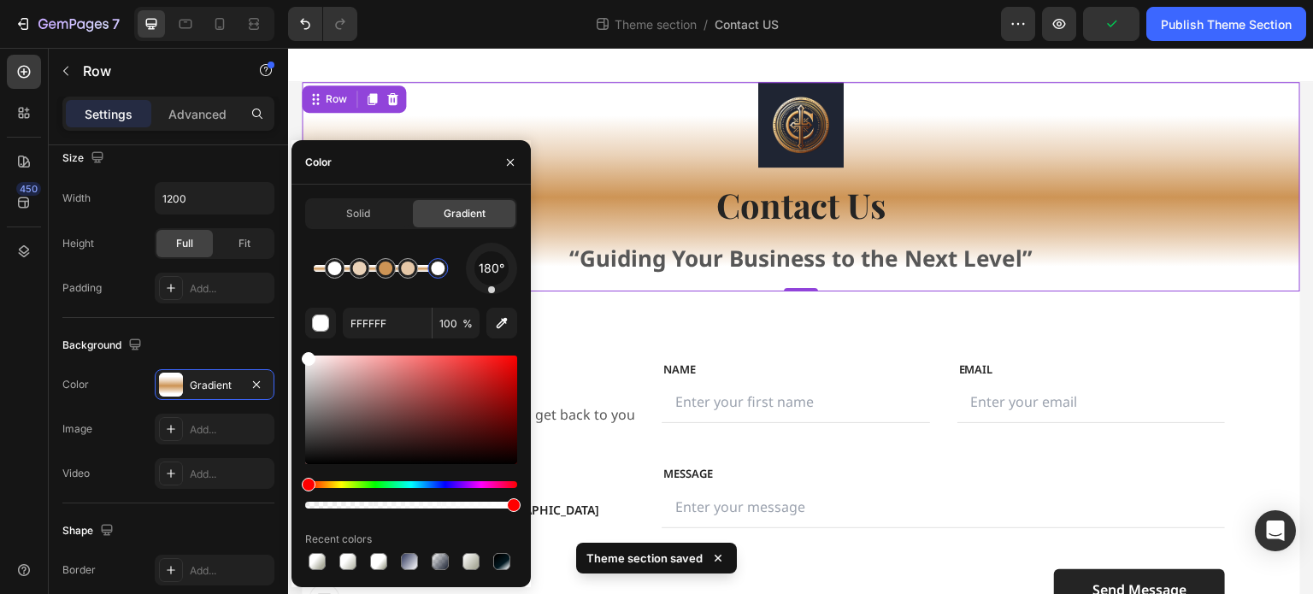
click at [439, 272] on div at bounding box center [438, 269] width 14 height 14
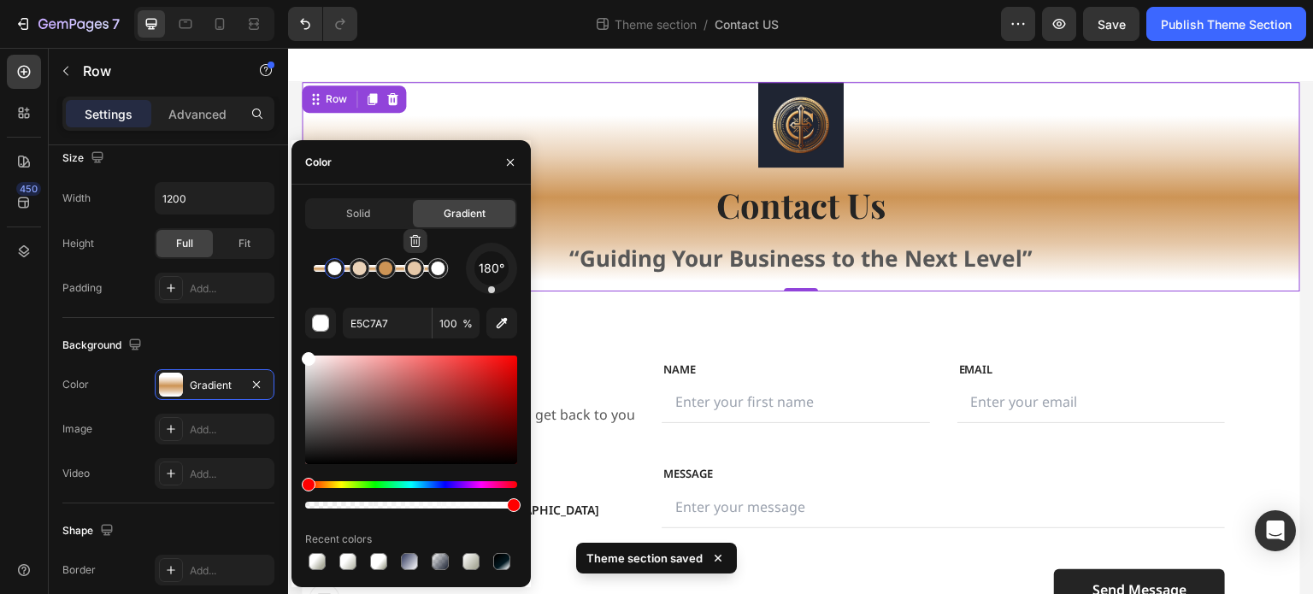
click at [416, 276] on div at bounding box center [414, 268] width 21 height 21
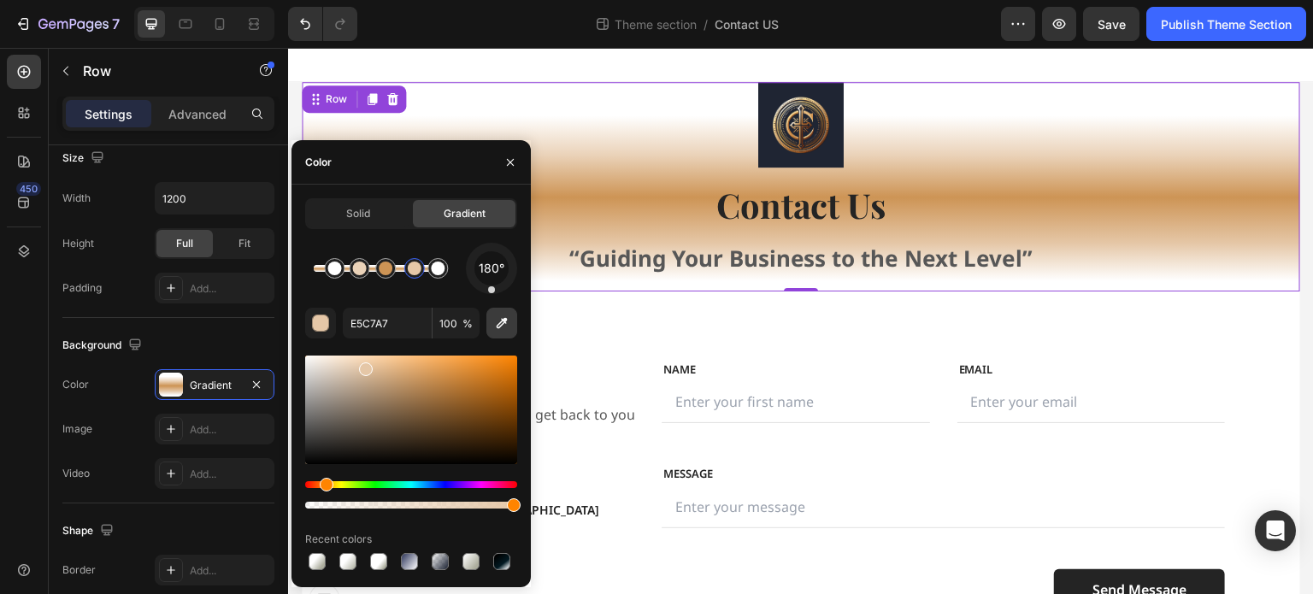
click at [496, 320] on icon "button" at bounding box center [501, 323] width 17 height 17
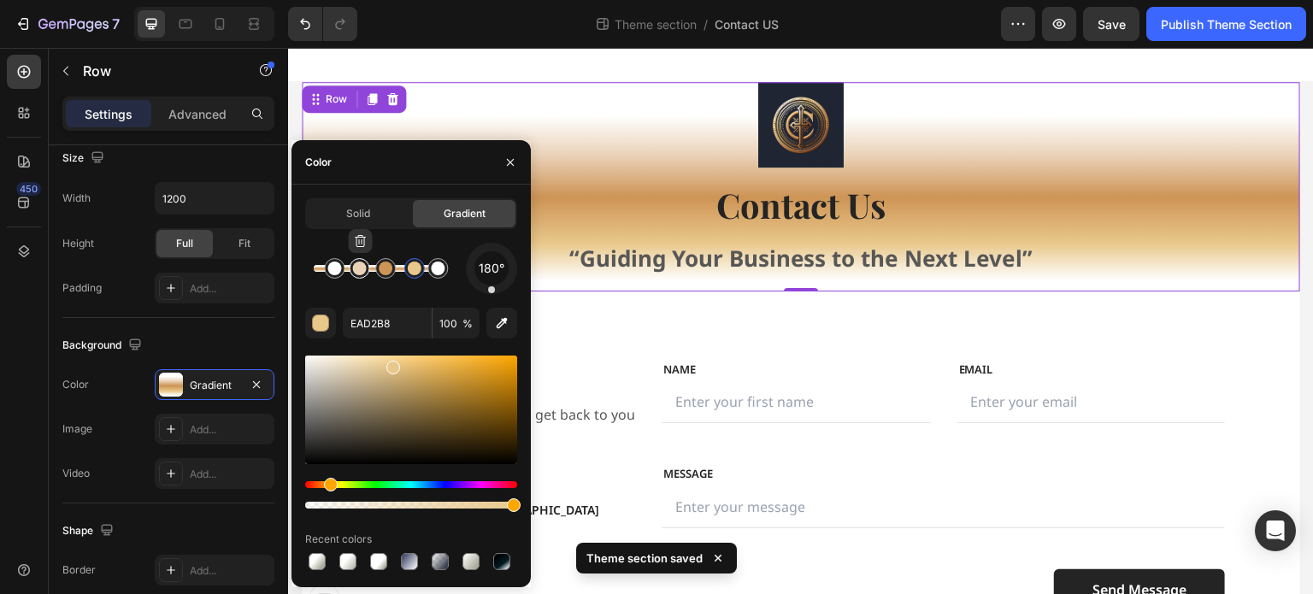
click at [359, 273] on div at bounding box center [360, 269] width 14 height 14
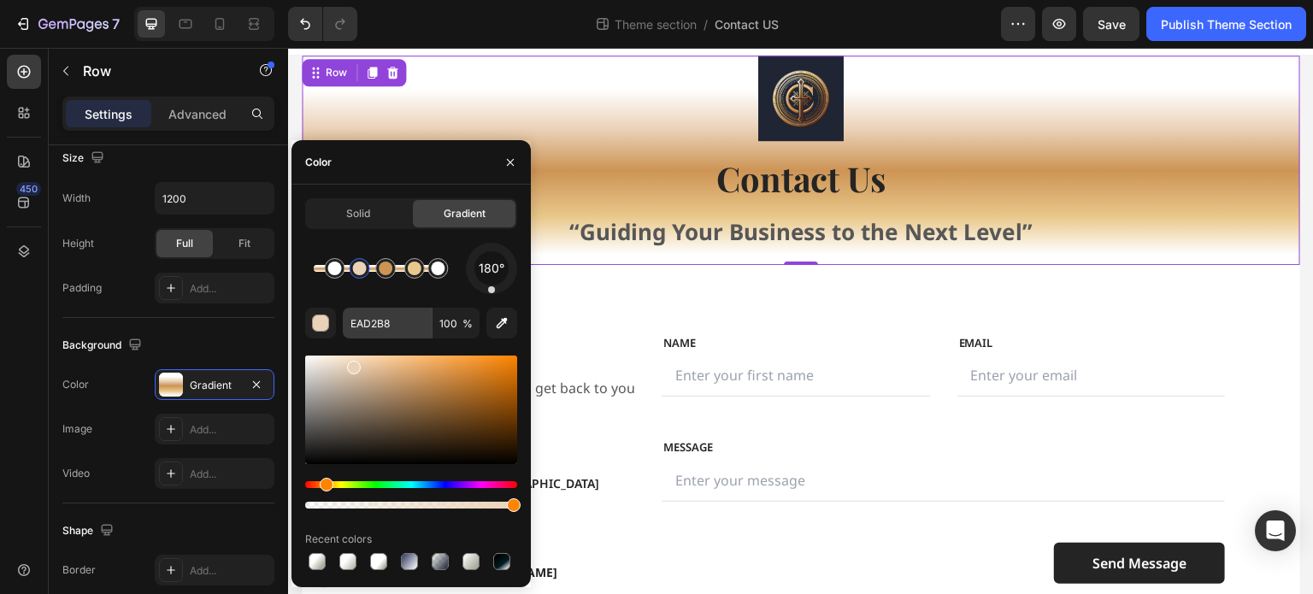
scroll to position [0, 0]
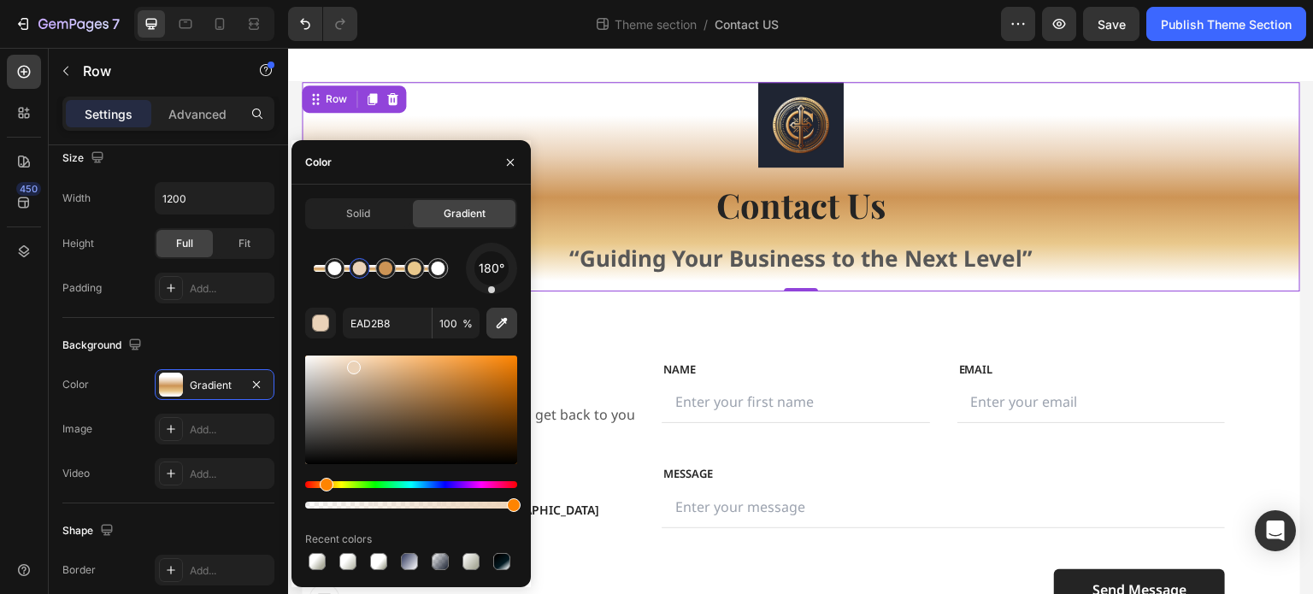
click at [501, 322] on icon "button" at bounding box center [502, 323] width 11 height 11
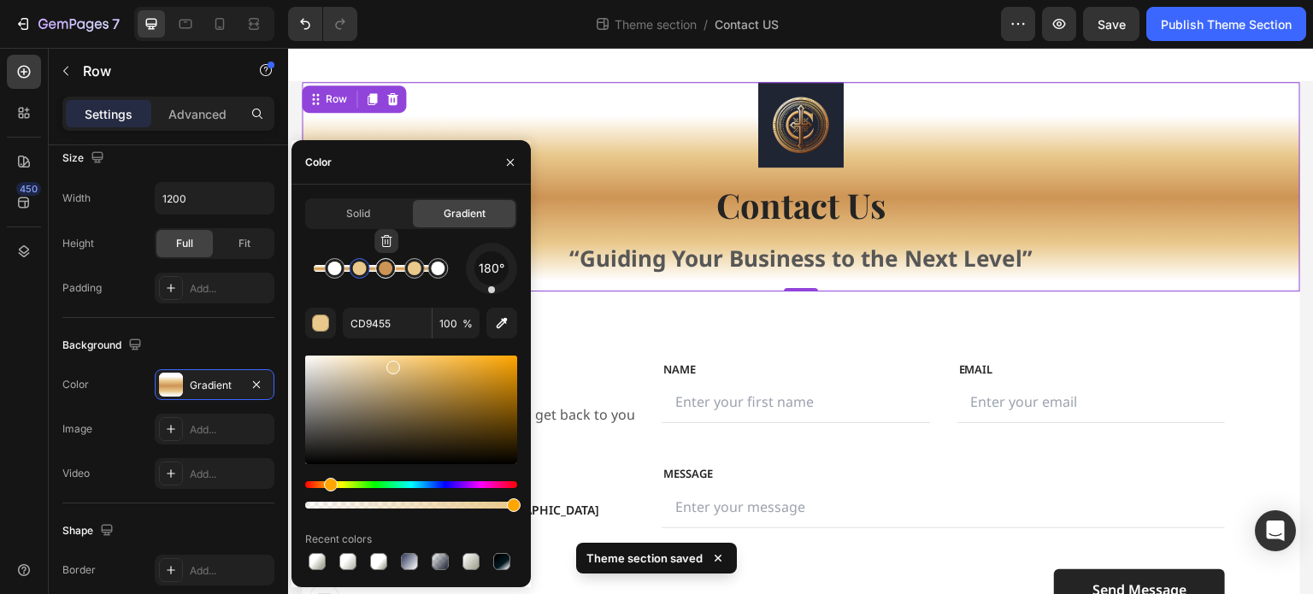
click at [387, 266] on div at bounding box center [386, 269] width 14 height 14
click at [387, 273] on div at bounding box center [386, 269] width 14 height 14
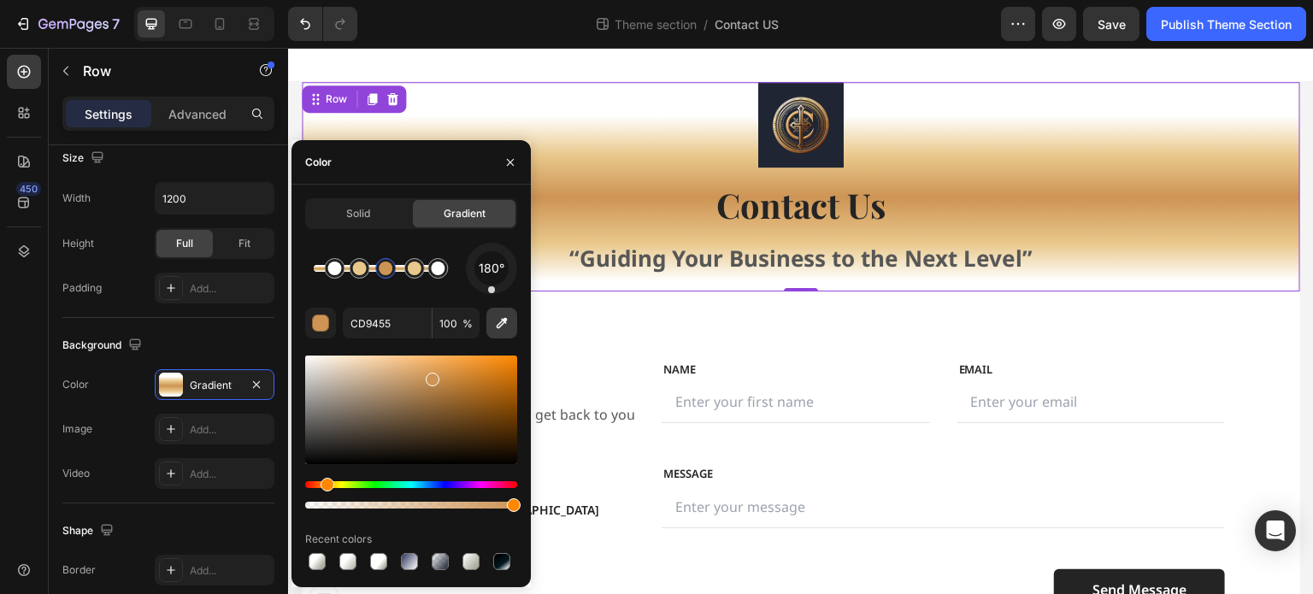
click at [503, 328] on icon "button" at bounding box center [501, 323] width 17 height 17
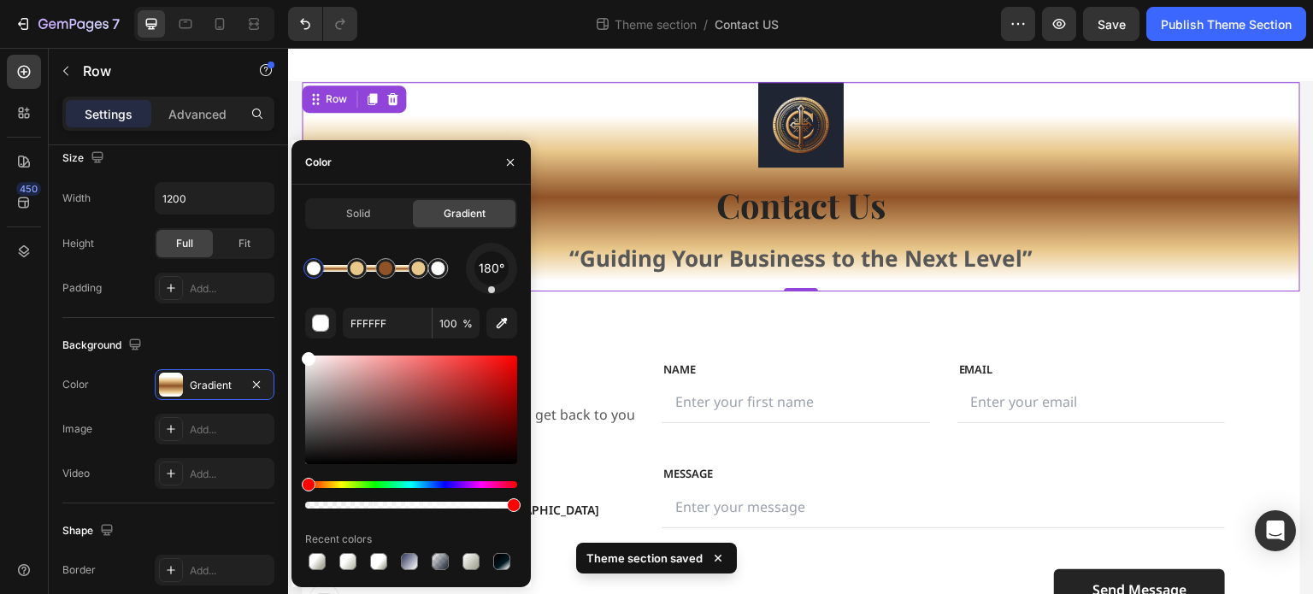
drag, startPoint x: 331, startPoint y: 275, endPoint x: 303, endPoint y: 276, distance: 28.2
click at [303, 276] on div at bounding box center [313, 268] width 31 height 31
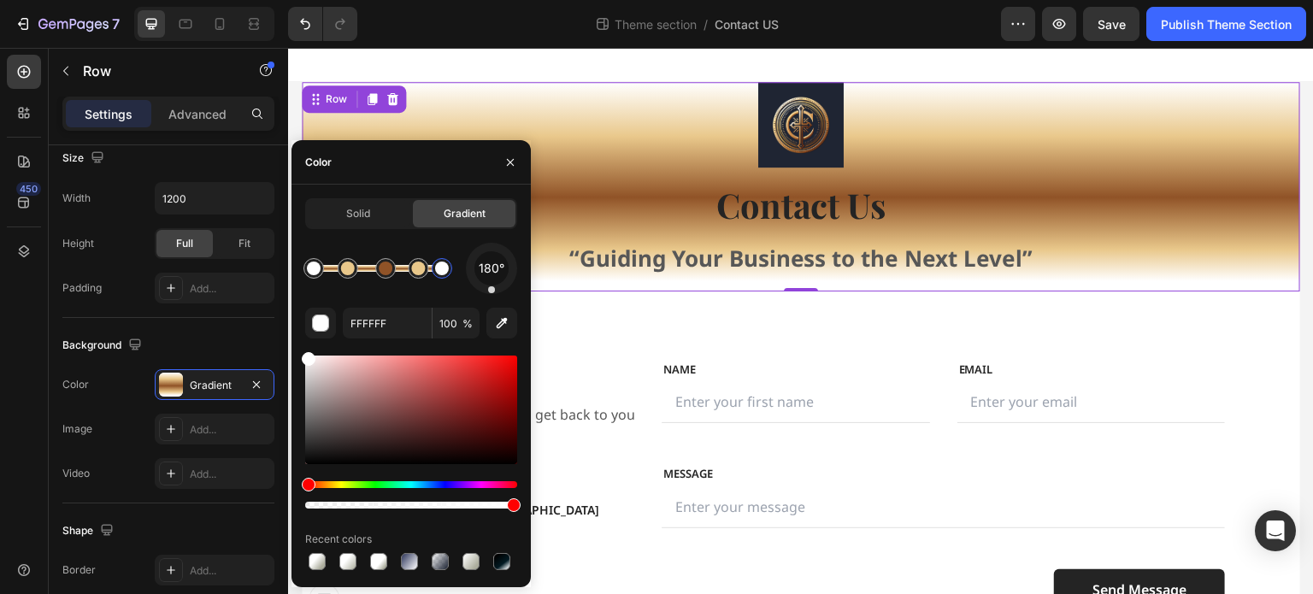
click at [446, 276] on div at bounding box center [442, 268] width 21 height 21
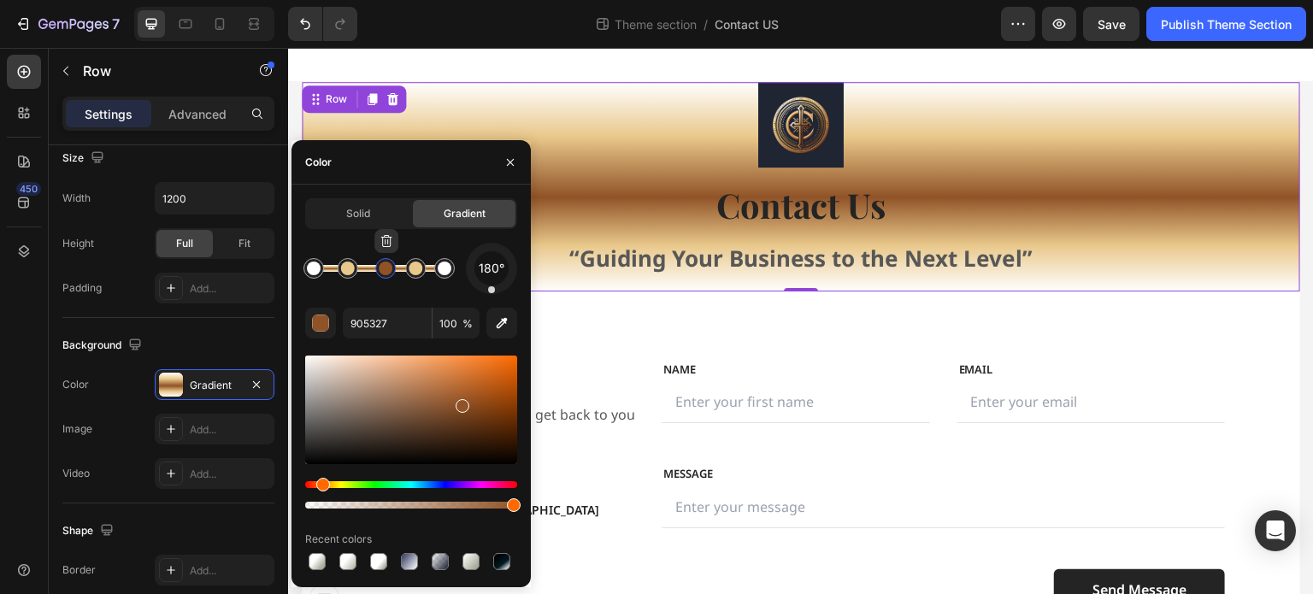
click at [389, 276] on div at bounding box center [385, 268] width 21 height 21
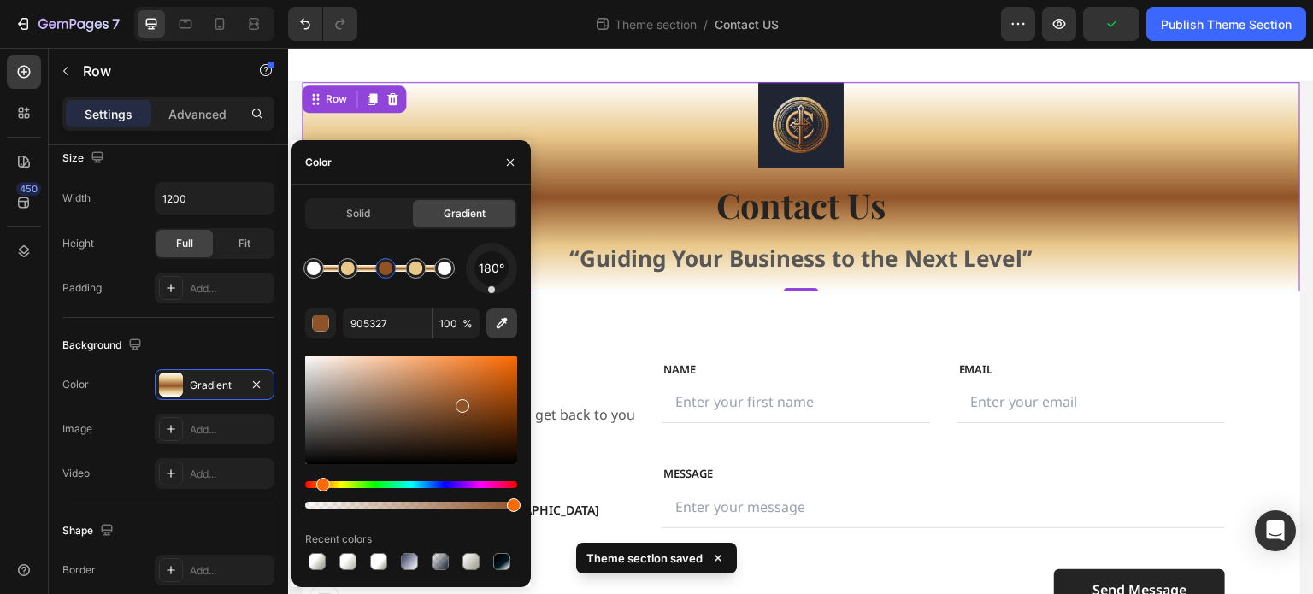
click at [503, 320] on icon "button" at bounding box center [502, 323] width 11 height 11
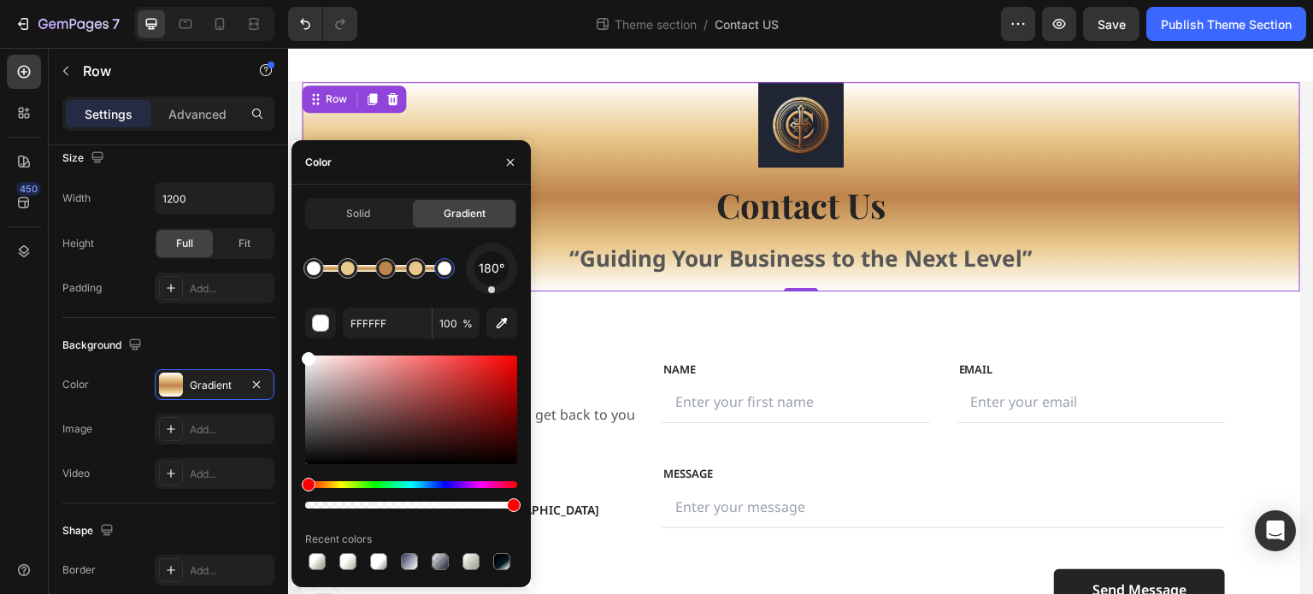
drag, startPoint x: 445, startPoint y: 280, endPoint x: 457, endPoint y: 280, distance: 12.8
click at [457, 280] on div at bounding box center [444, 268] width 31 height 31
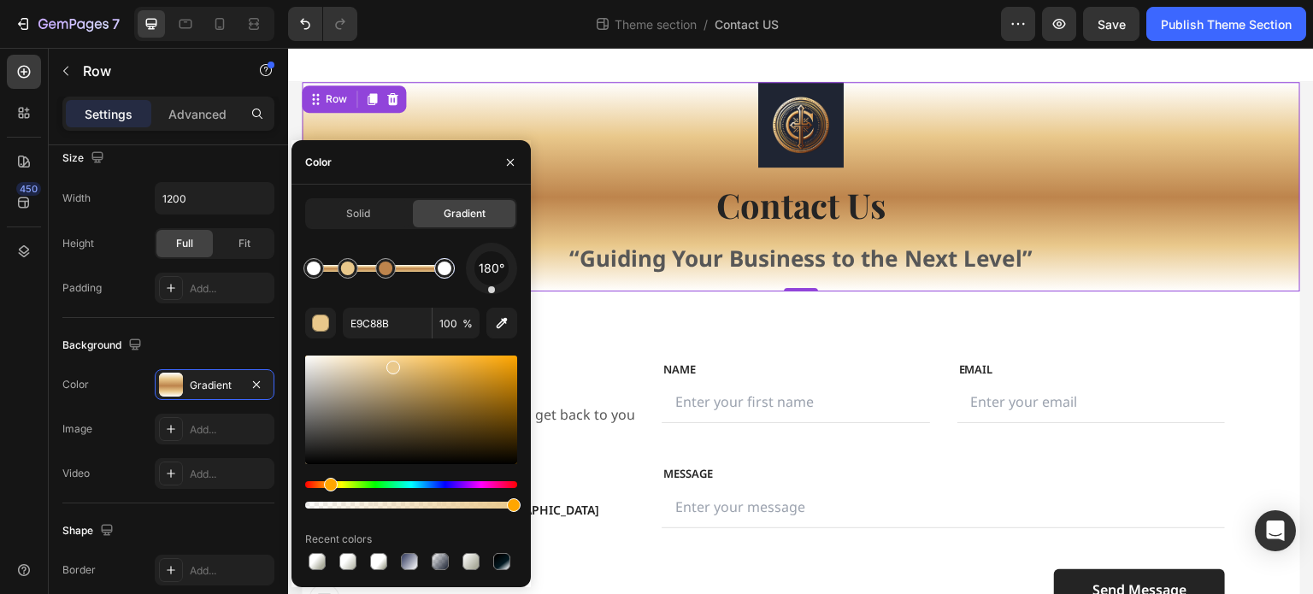
drag, startPoint x: 422, startPoint y: 272, endPoint x: 459, endPoint y: 270, distance: 36.8
click at [445, 270] on div at bounding box center [379, 268] width 131 height 7
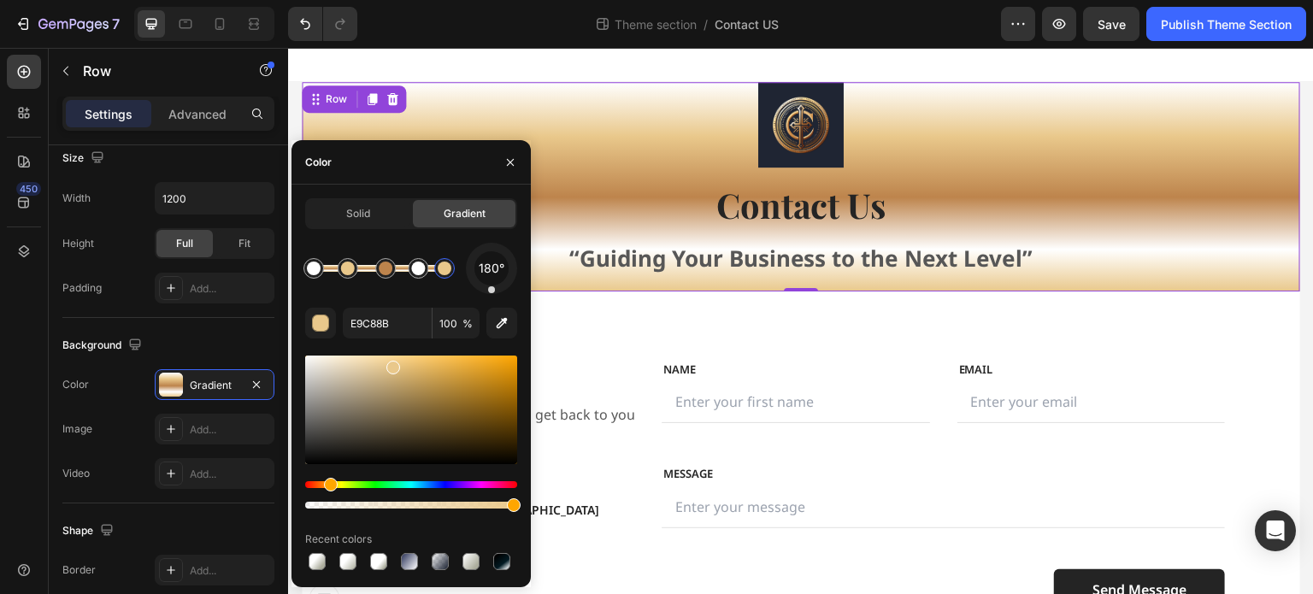
drag, startPoint x: 442, startPoint y: 270, endPoint x: 419, endPoint y: 269, distance: 23.1
drag, startPoint x: 345, startPoint y: 273, endPoint x: 294, endPoint y: 274, distance: 50.5
click at [294, 274] on div "Solid Gradient 180° E9C88B 100 % Recent colors" at bounding box center [411, 385] width 239 height 375
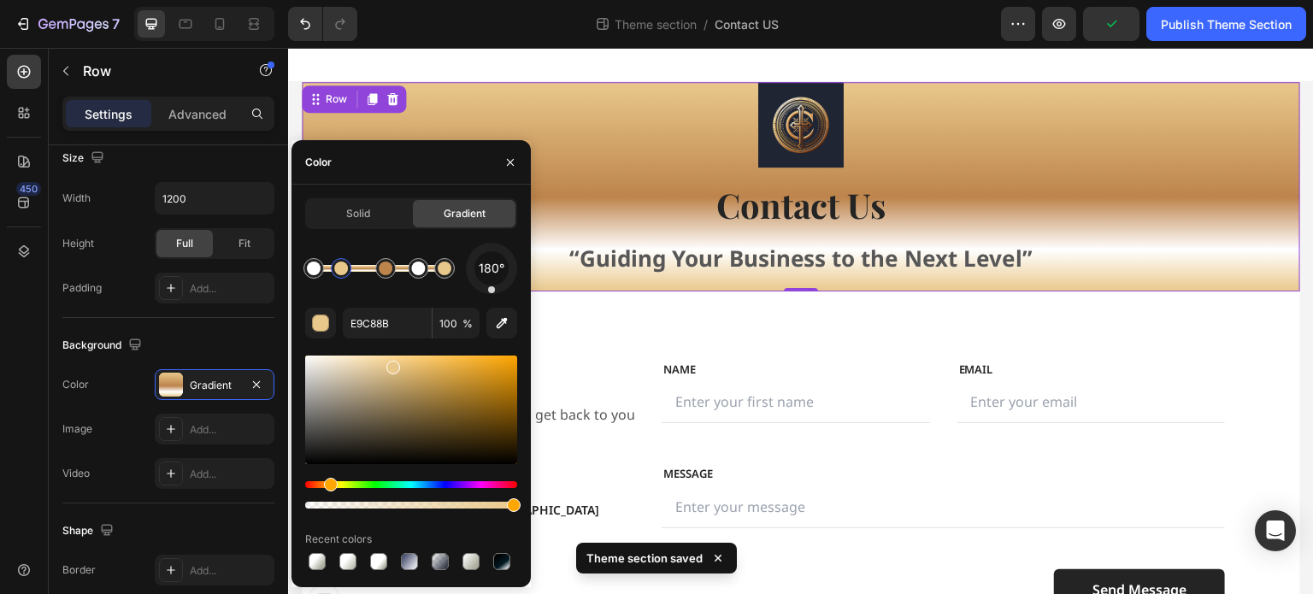
drag, startPoint x: 322, startPoint y: 270, endPoint x: 349, endPoint y: 269, distance: 27.4
click at [348, 269] on div at bounding box center [341, 269] width 14 height 14
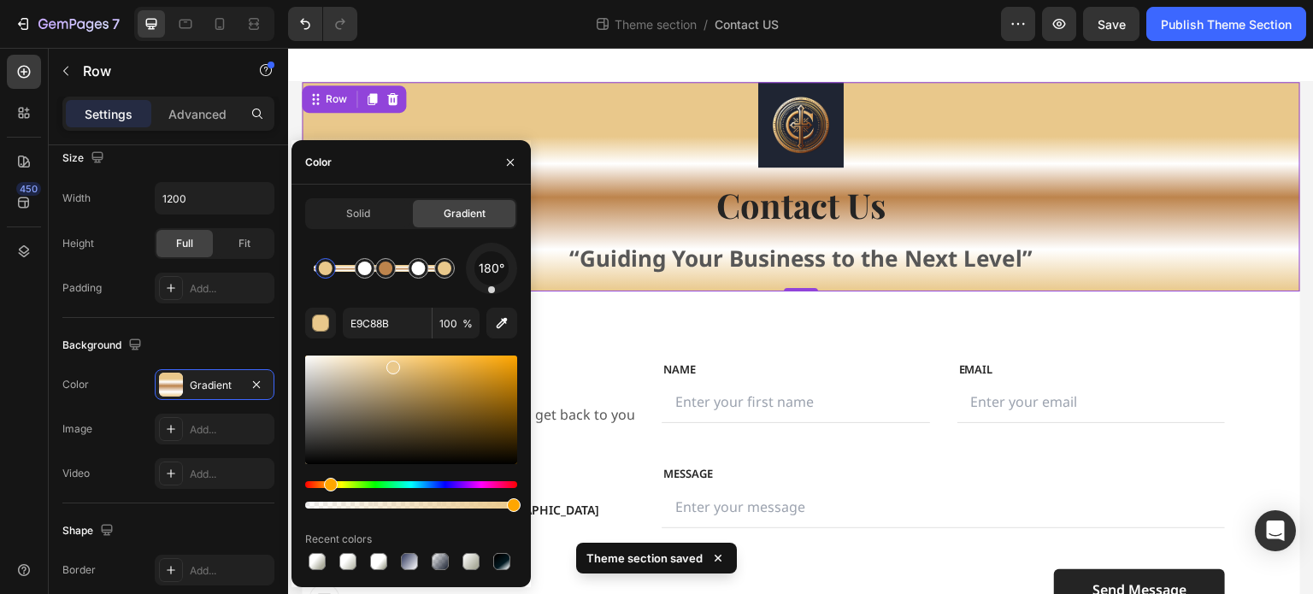
drag, startPoint x: 349, startPoint y: 271, endPoint x: 321, endPoint y: 269, distance: 28.3
click at [321, 269] on div at bounding box center [326, 269] width 14 height 14
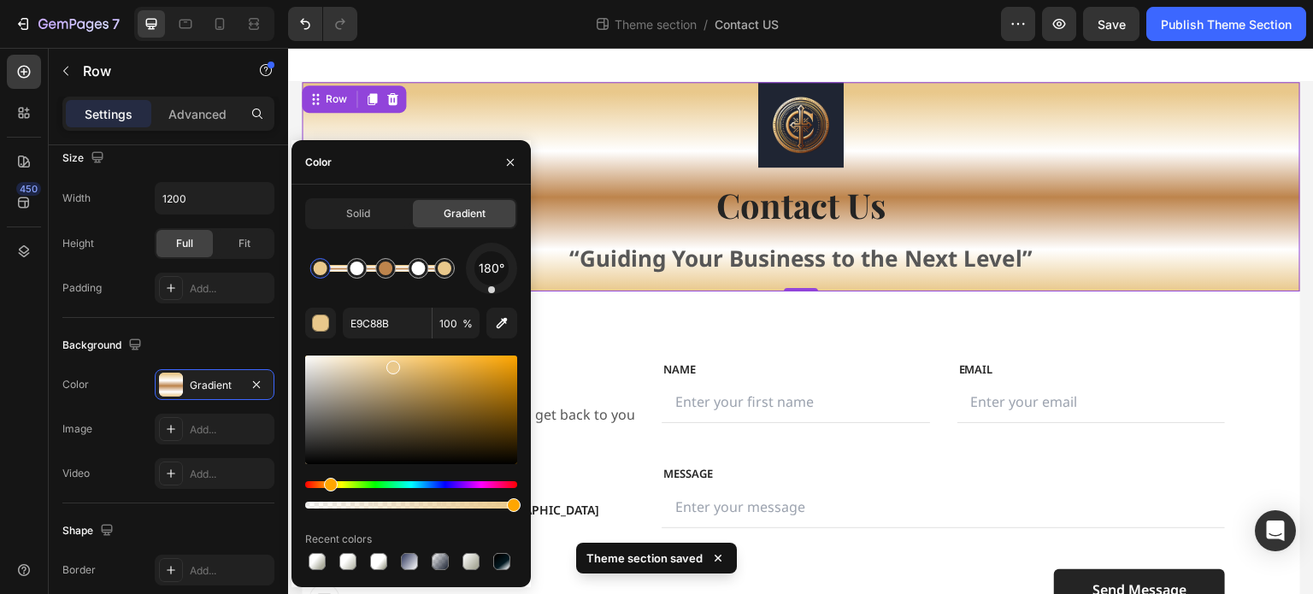
drag, startPoint x: 332, startPoint y: 269, endPoint x: 357, endPoint y: 269, distance: 25.7
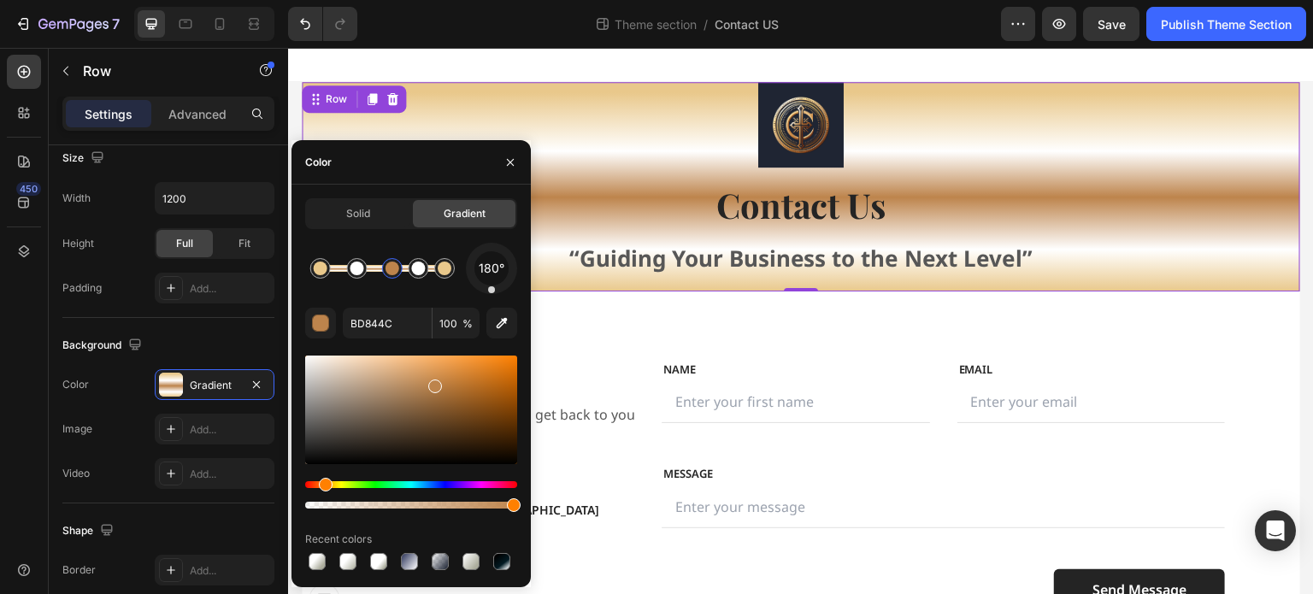
click at [393, 267] on div at bounding box center [393, 269] width 14 height 14
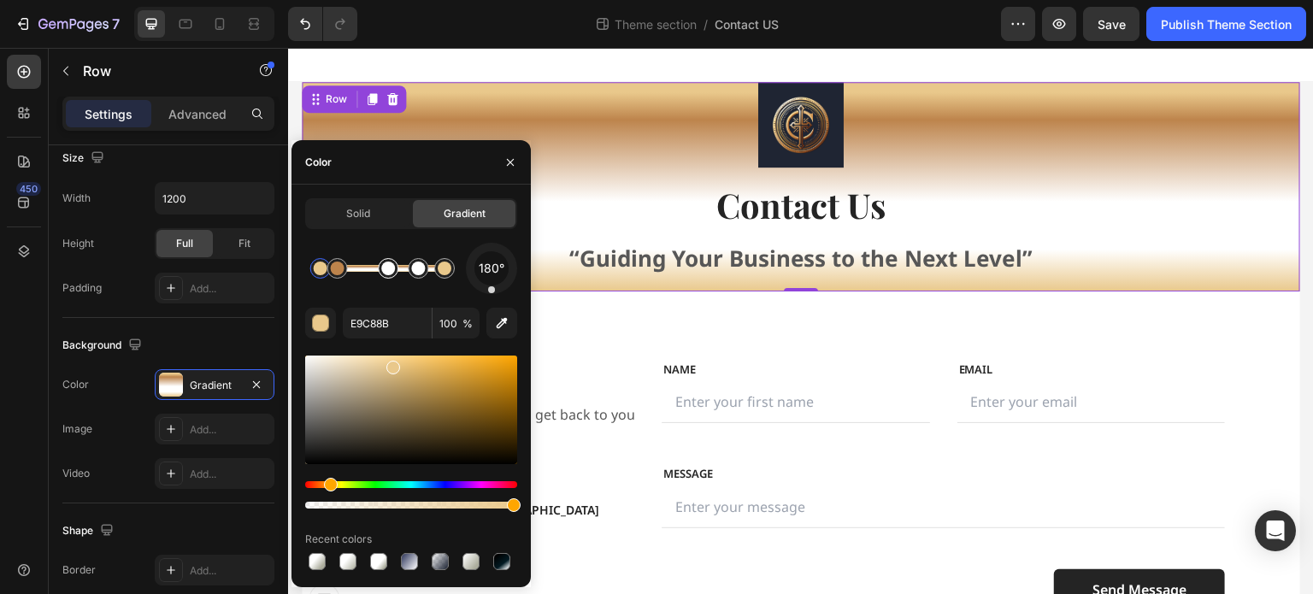
drag, startPoint x: 362, startPoint y: 276, endPoint x: 387, endPoint y: 272, distance: 26.0
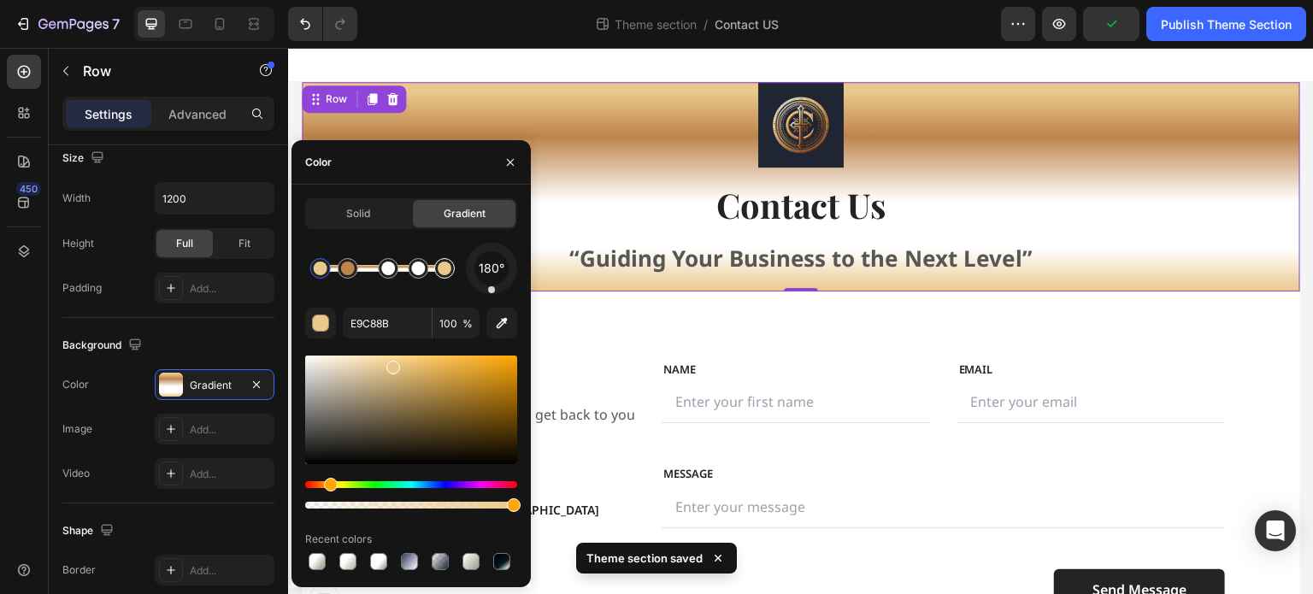
drag, startPoint x: 341, startPoint y: 277, endPoint x: 428, endPoint y: 274, distance: 87.3
drag, startPoint x: 421, startPoint y: 271, endPoint x: 363, endPoint y: 272, distance: 57.3
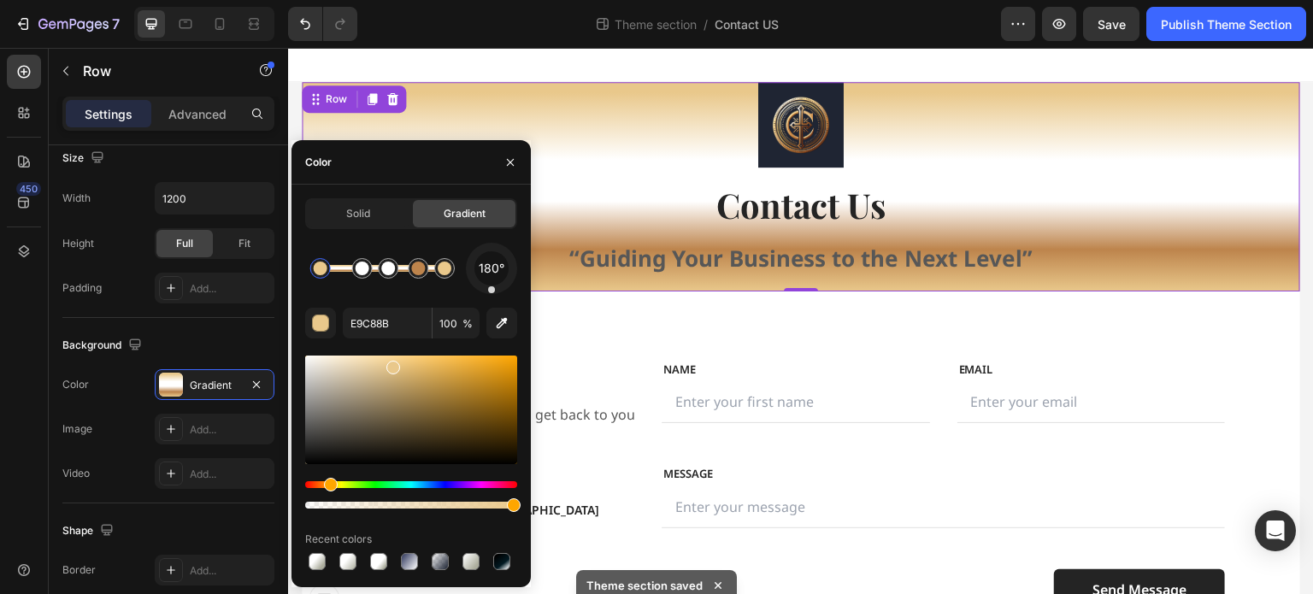
drag, startPoint x: 344, startPoint y: 273, endPoint x: 419, endPoint y: 274, distance: 75.3
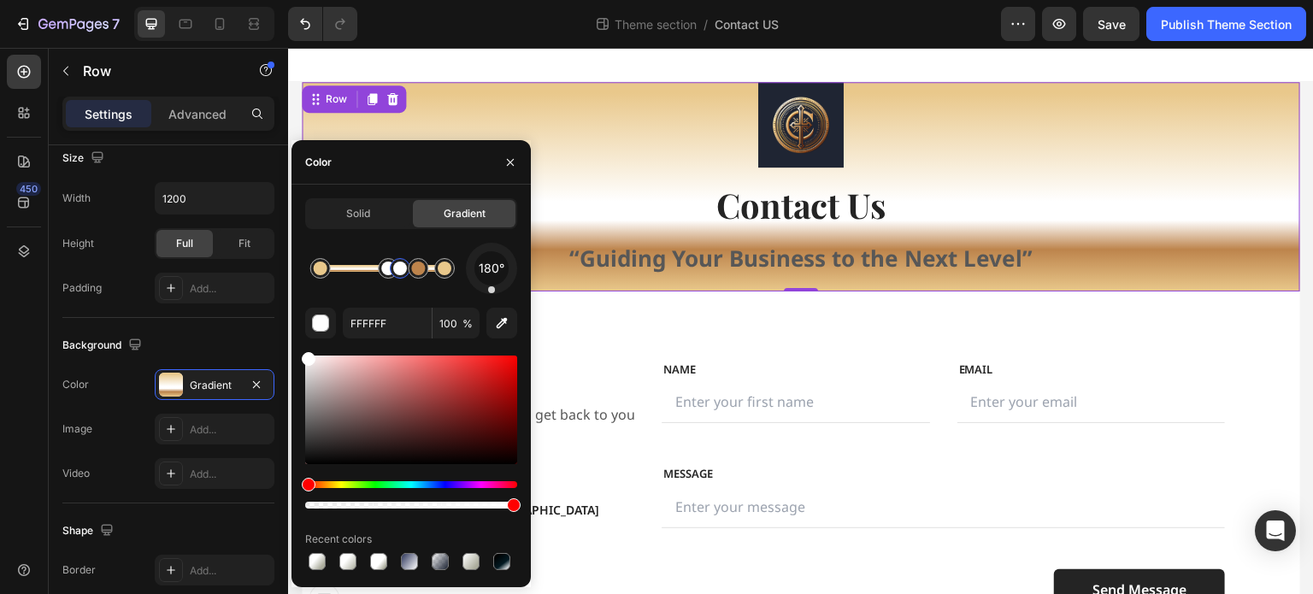
drag, startPoint x: 384, startPoint y: 273, endPoint x: 352, endPoint y: 271, distance: 31.7
drag, startPoint x: 352, startPoint y: 271, endPoint x: 342, endPoint y: 268, distance: 10.8
click at [342, 268] on div at bounding box center [379, 268] width 131 height 7
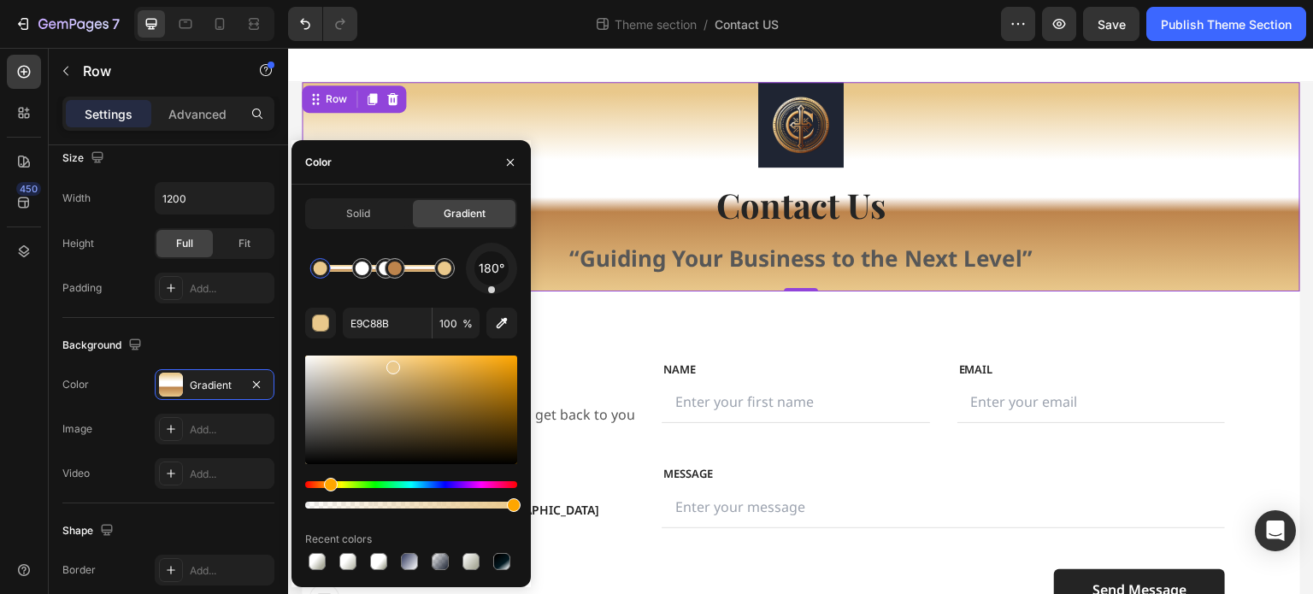
drag, startPoint x: 413, startPoint y: 273, endPoint x: 396, endPoint y: 274, distance: 17.1
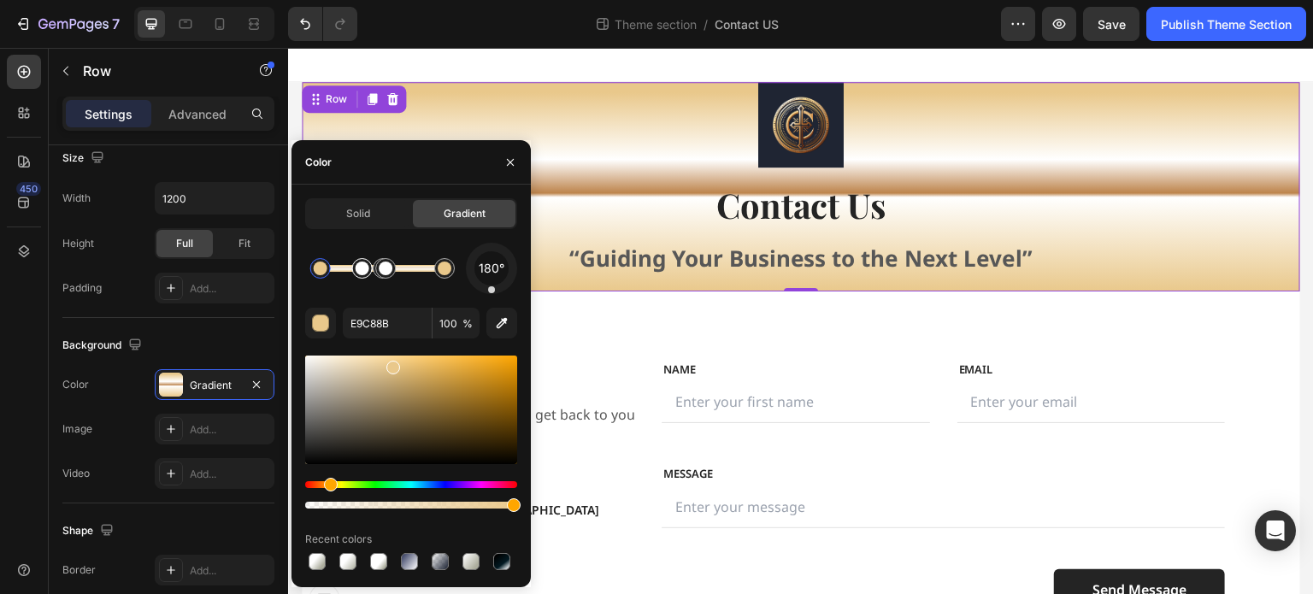
drag, startPoint x: 396, startPoint y: 274, endPoint x: 363, endPoint y: 270, distance: 32.7
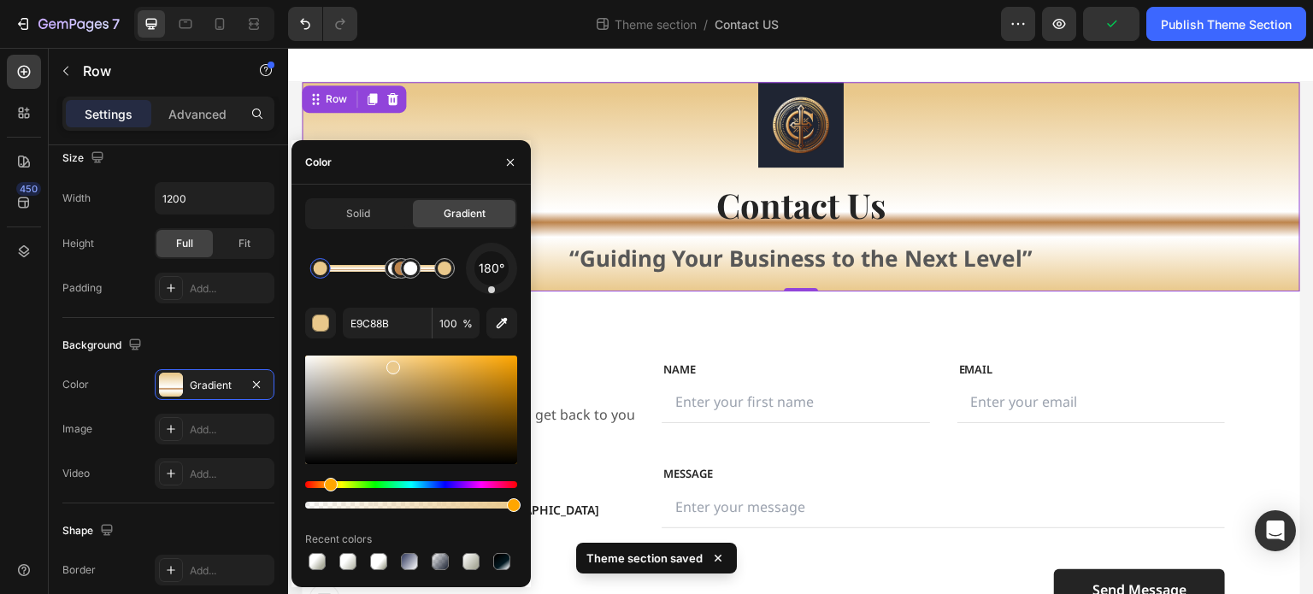
drag, startPoint x: 364, startPoint y: 269, endPoint x: 396, endPoint y: 274, distance: 31.9
click at [434, 269] on div at bounding box center [437, 269] width 14 height 14
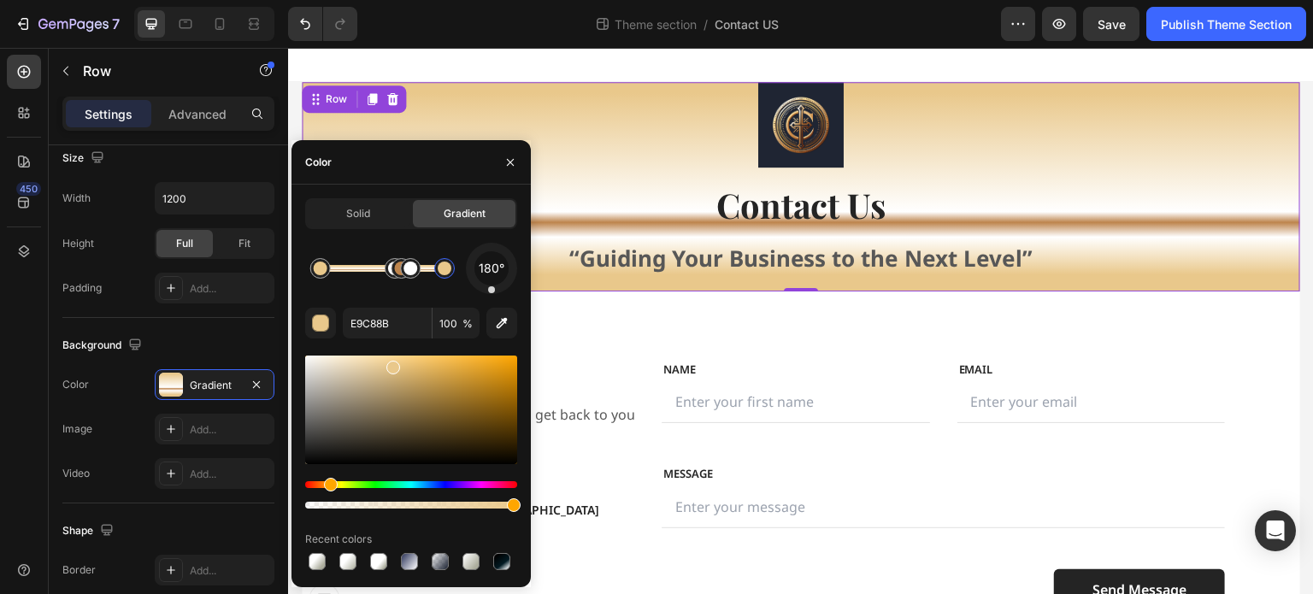
drag, startPoint x: 434, startPoint y: 269, endPoint x: 467, endPoint y: 276, distance: 33.2
click at [467, 276] on div "180°" at bounding box center [411, 268] width 212 height 51
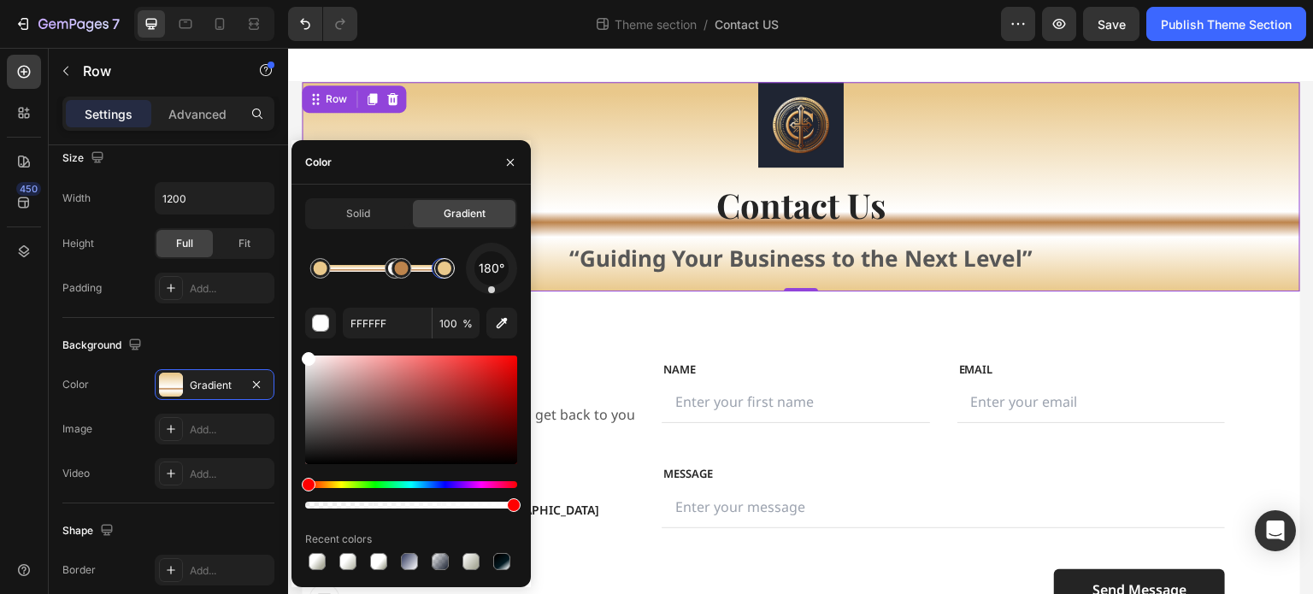
drag, startPoint x: 415, startPoint y: 276, endPoint x: 448, endPoint y: 276, distance: 33.3
click at [445, 272] on div at bounding box center [379, 268] width 131 height 7
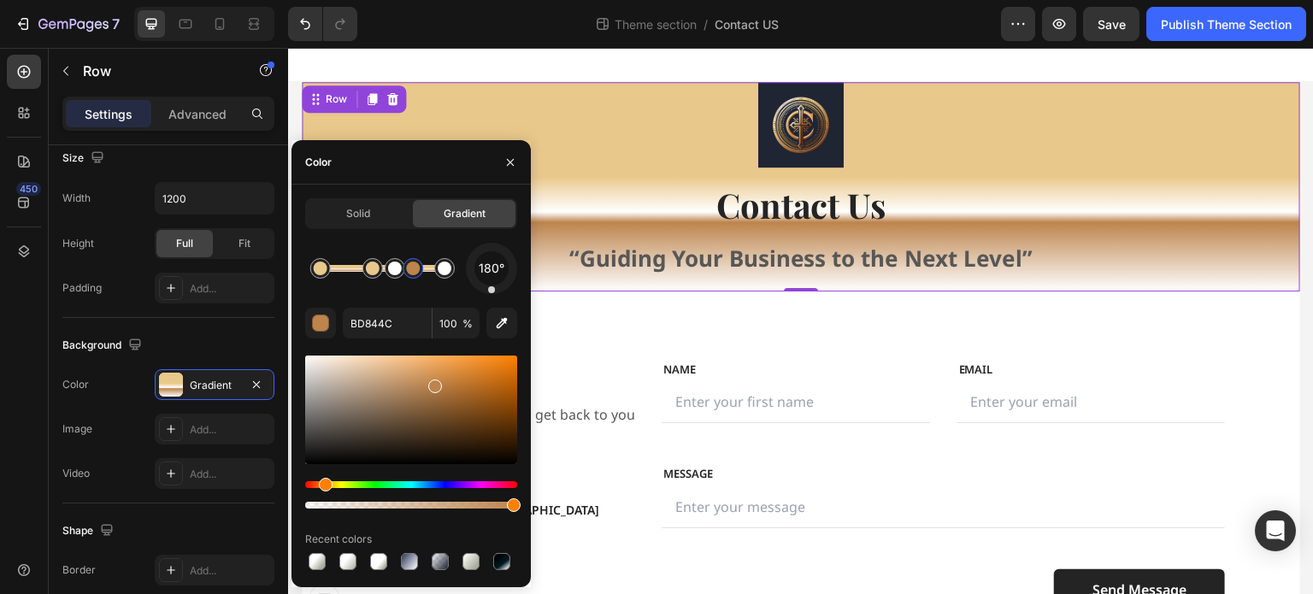
type input "E9C88B"
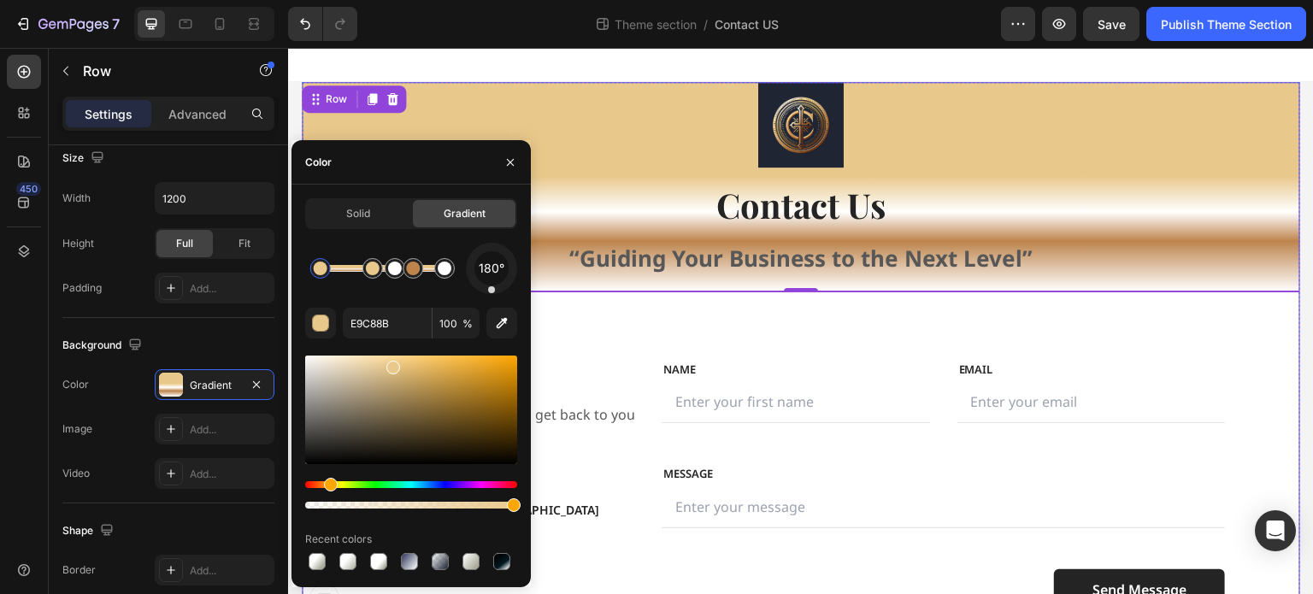
click at [618, 330] on div "Contact Info Heading Contact Information Heading Fill out the form and our Team…" at bounding box center [801, 494] width 999 height 405
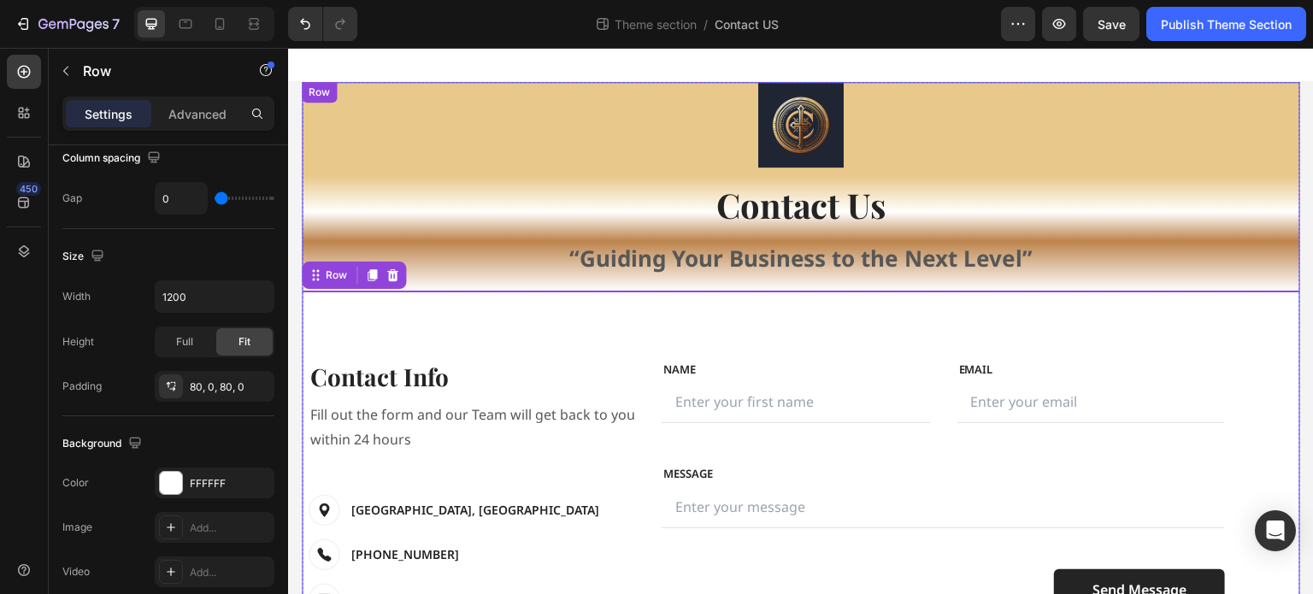
scroll to position [383, 0]
click at [538, 151] on div at bounding box center [801, 125] width 999 height 86
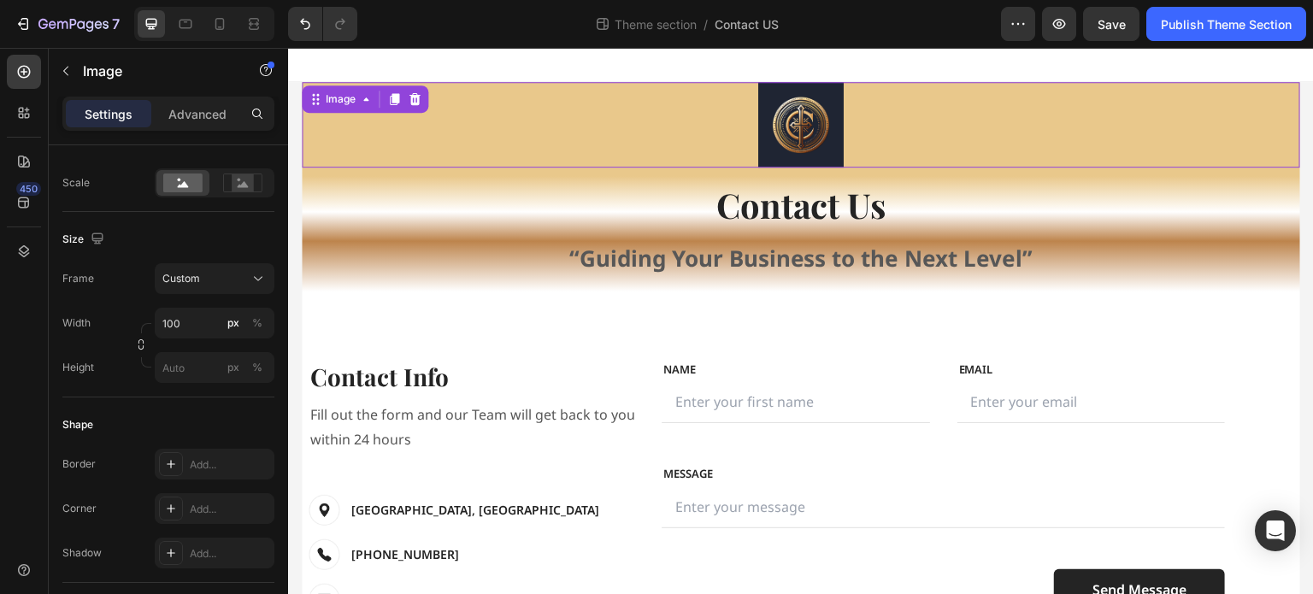
scroll to position [0, 0]
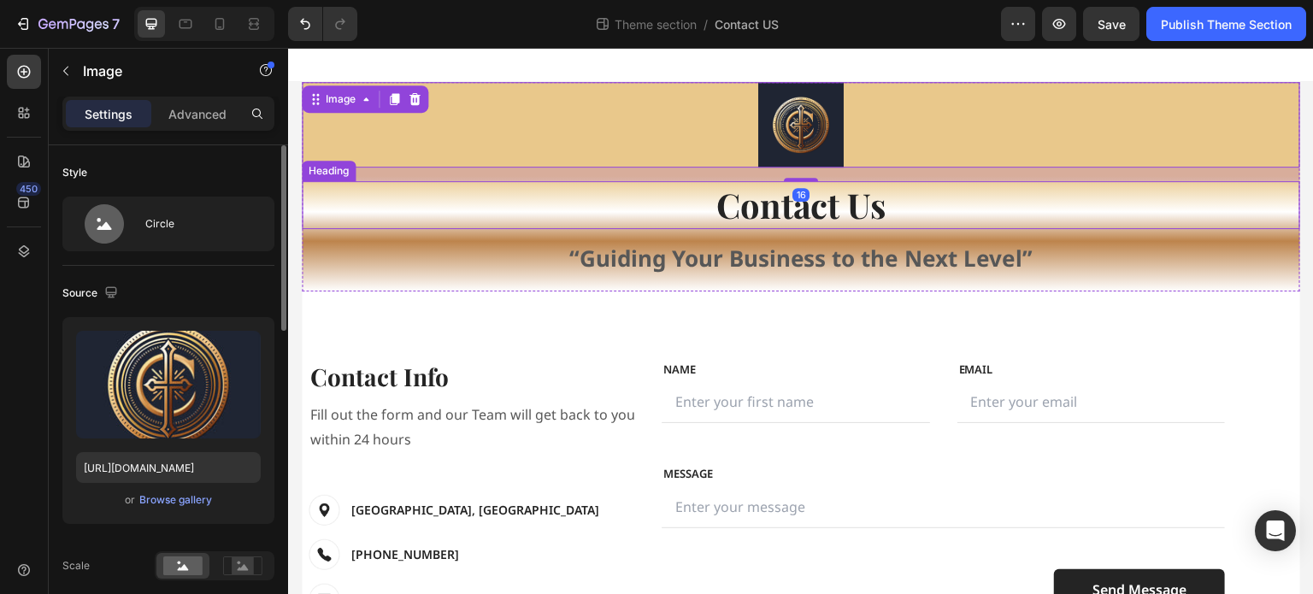
click at [462, 191] on p "Contact Us" at bounding box center [801, 205] width 995 height 44
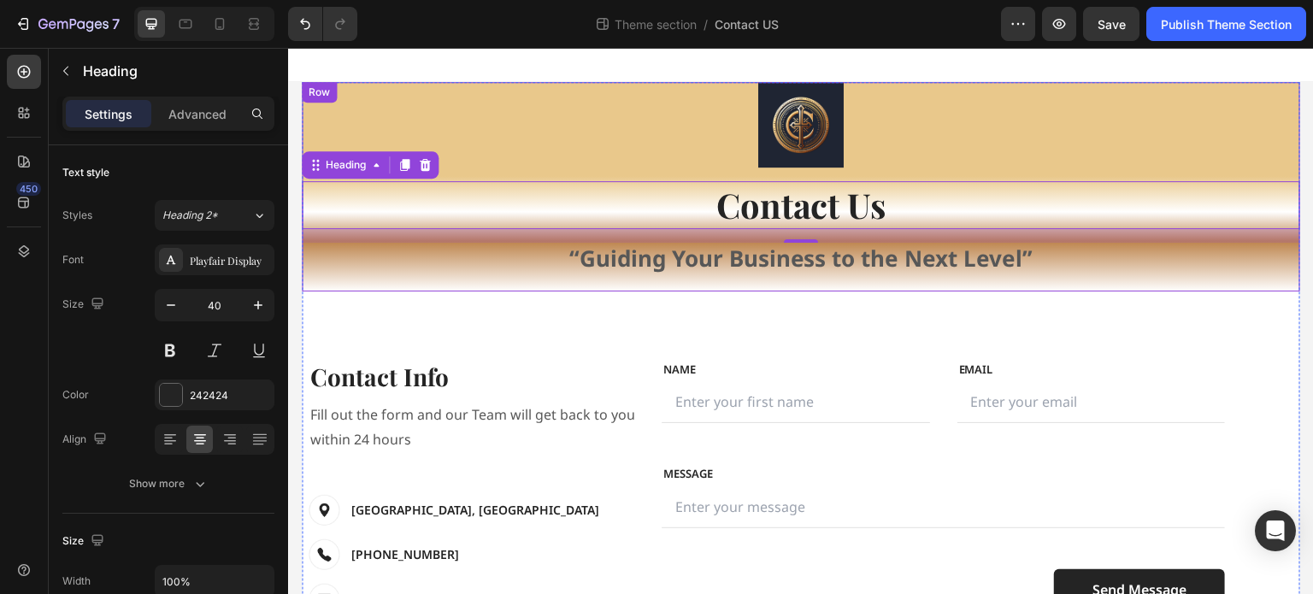
click at [463, 281] on div "Image Contact Us Heading 16 “Guiding Your Business to the Next Level” Text block" at bounding box center [801, 187] width 999 height 210
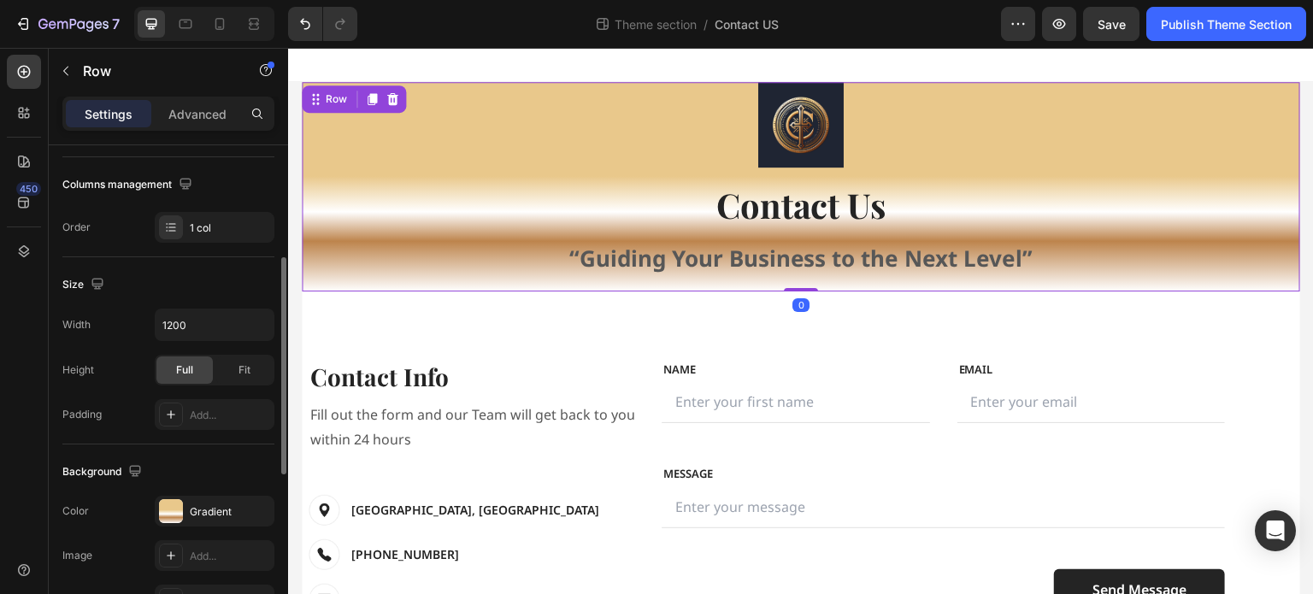
scroll to position [428, 0]
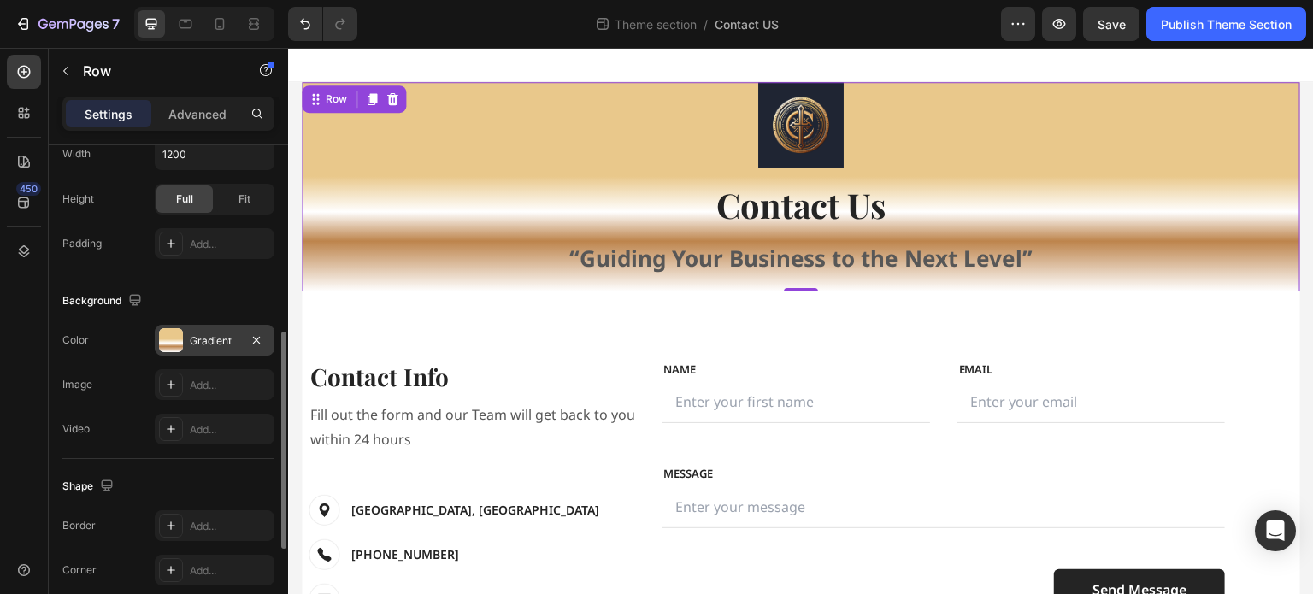
click at [205, 340] on div "Gradient" at bounding box center [215, 340] width 50 height 15
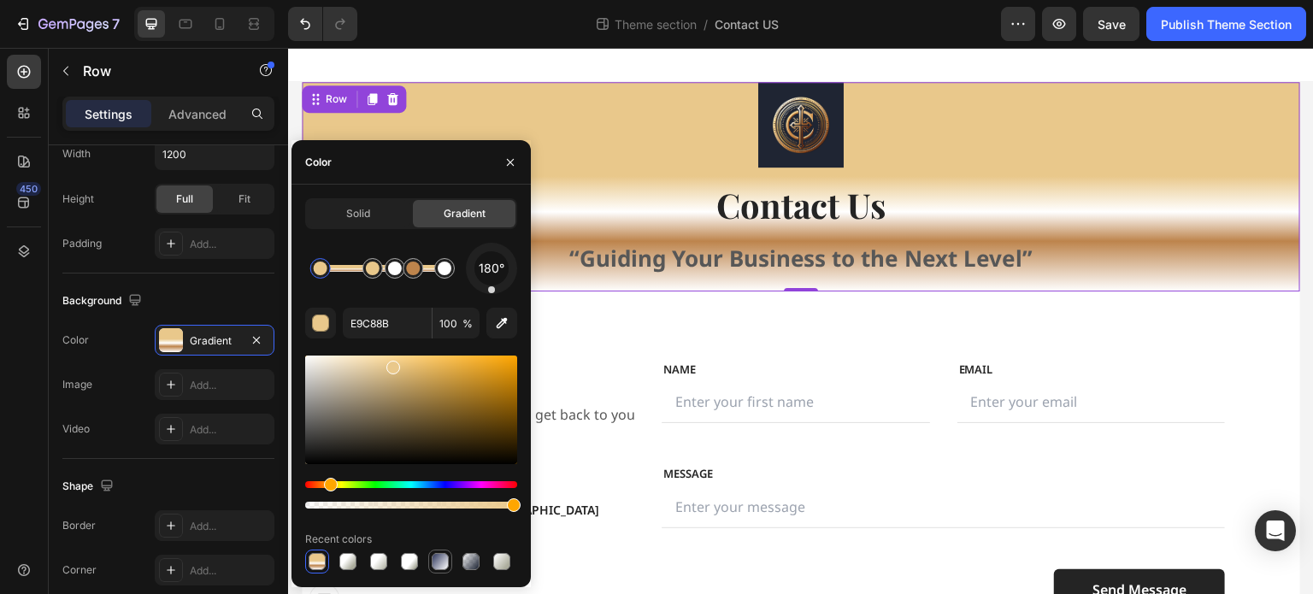
click at [436, 557] on div at bounding box center [440, 561] width 17 height 17
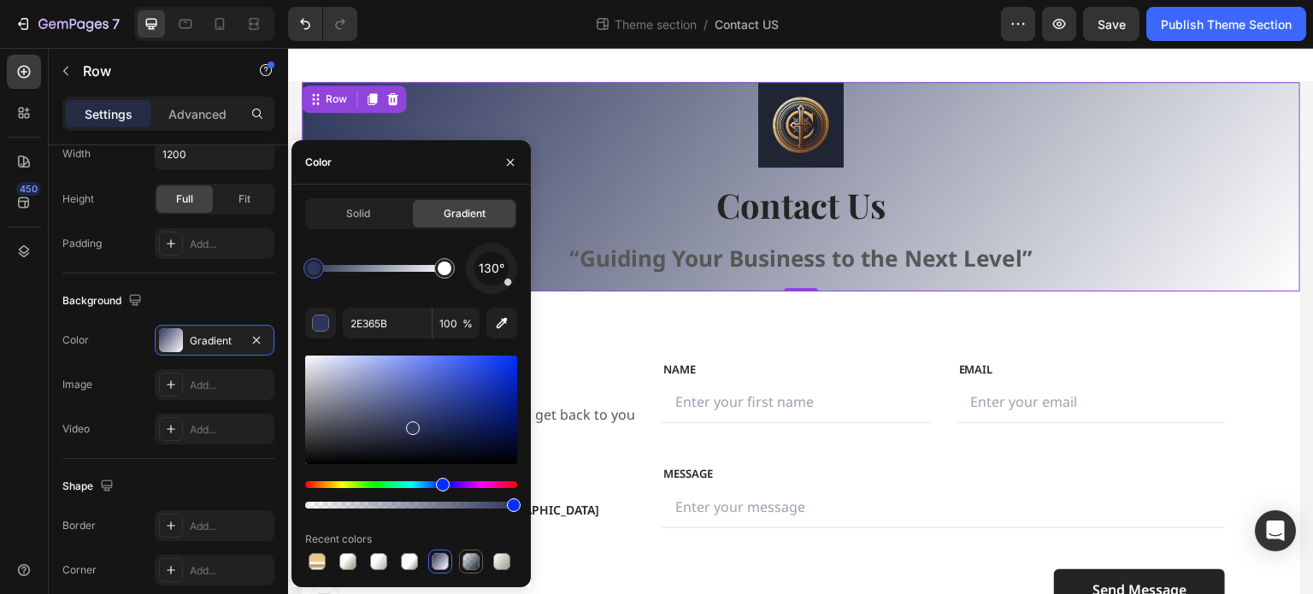
click at [464, 567] on div at bounding box center [471, 561] width 17 height 17
type input "FFFFFF"
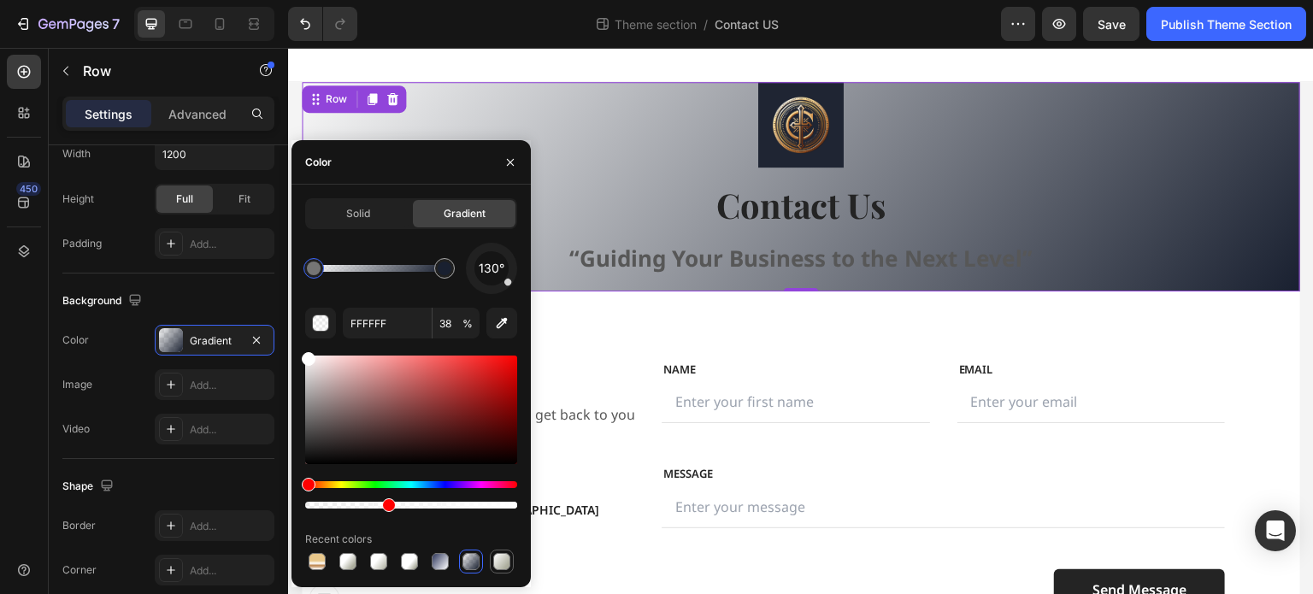
click at [508, 567] on div at bounding box center [501, 561] width 17 height 17
type input "100"
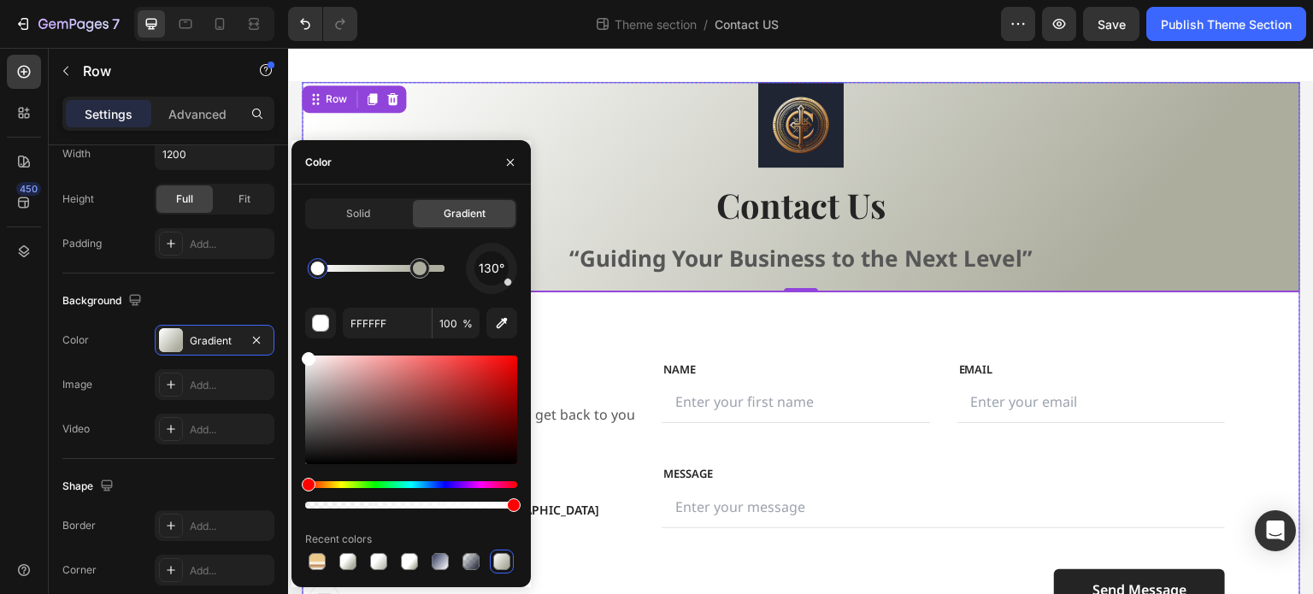
click at [582, 328] on div "Contact Info Heading Contact Information Heading Fill out the form and our Team…" at bounding box center [801, 494] width 999 height 405
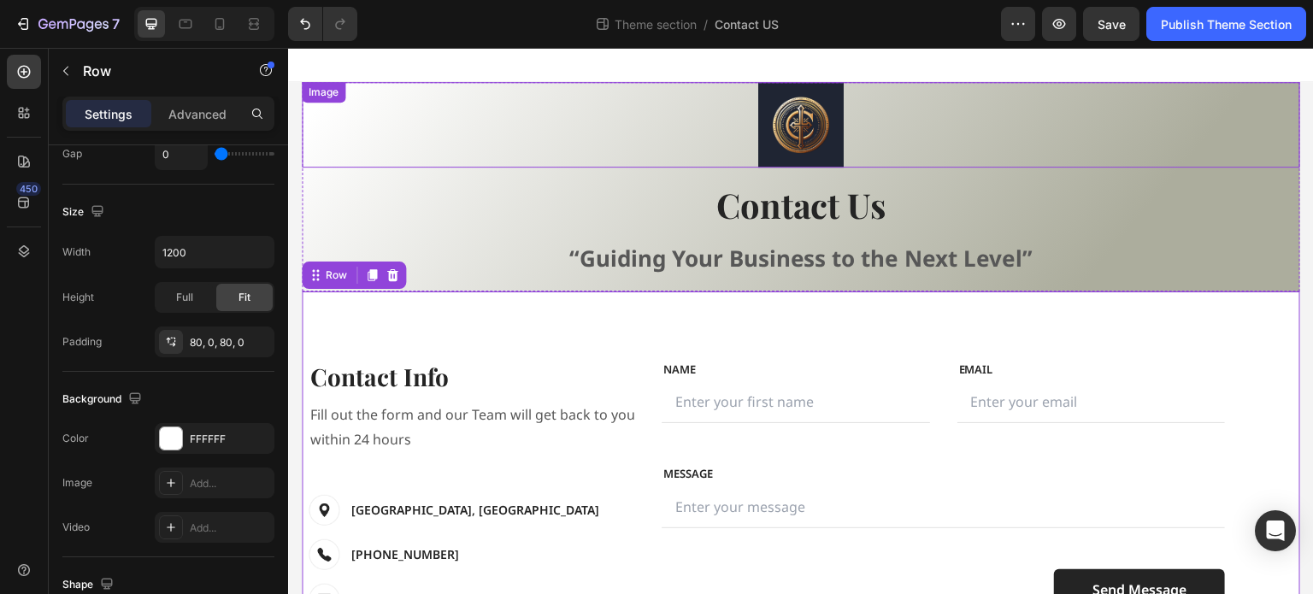
click at [775, 100] on img at bounding box center [801, 125] width 86 height 86
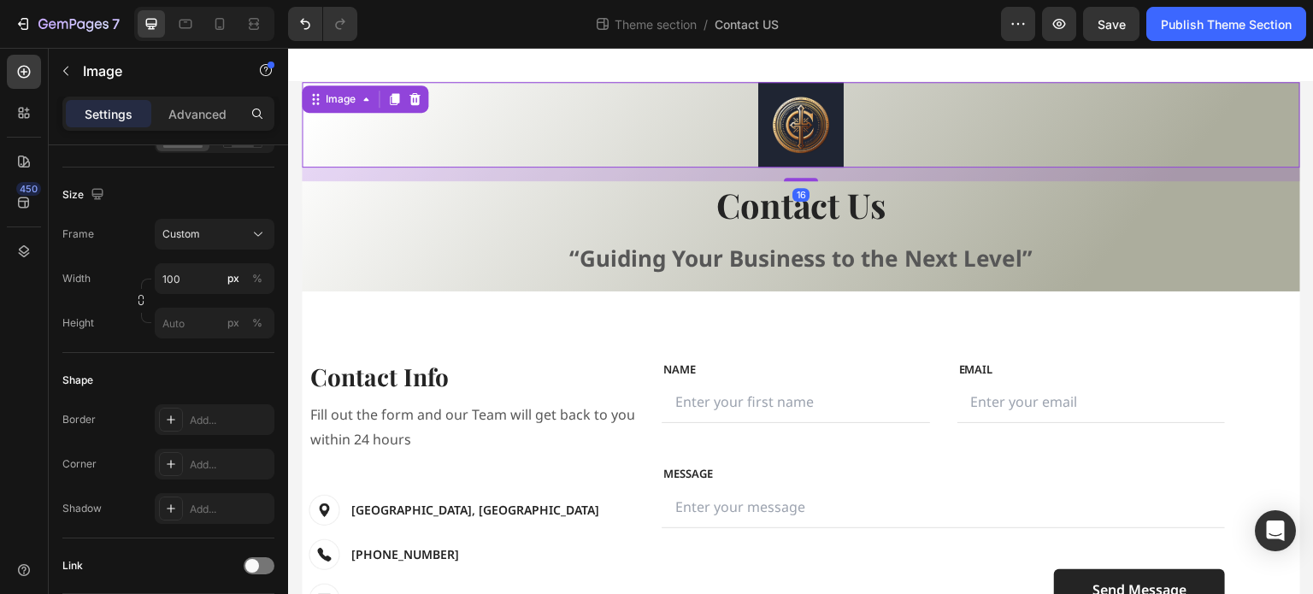
scroll to position [0, 0]
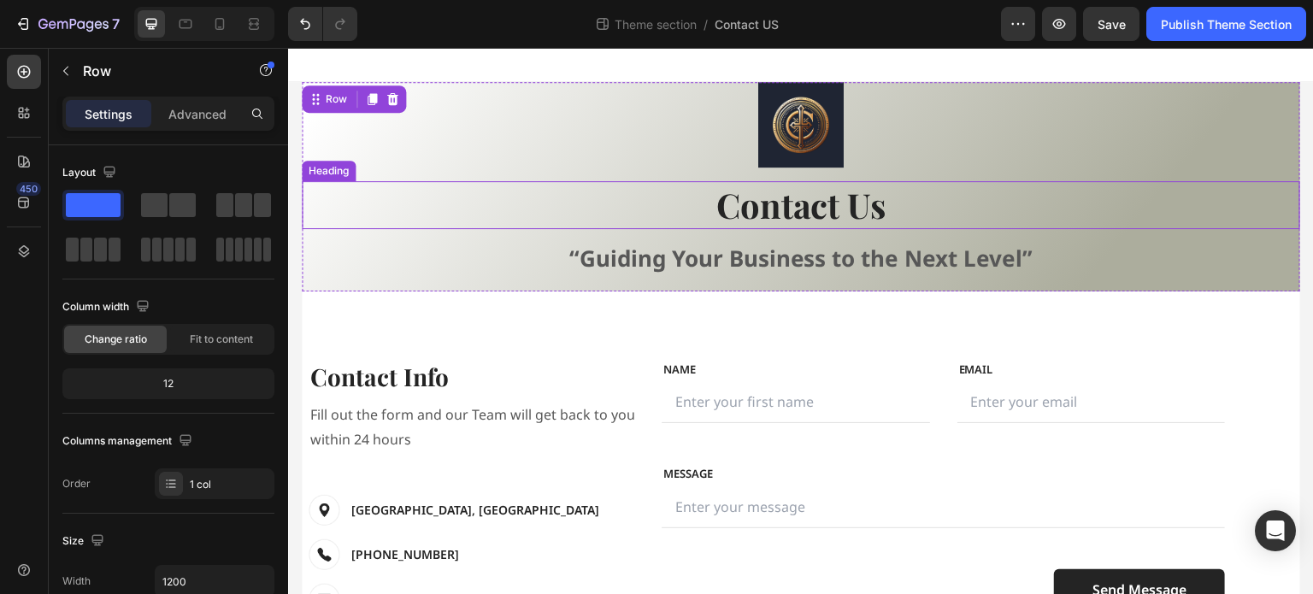
click at [475, 227] on div "Image Contact Us Heading “Guiding Your Business to the Next Level” Text block" at bounding box center [801, 187] width 999 height 210
click at [602, 143] on div at bounding box center [801, 125] width 999 height 86
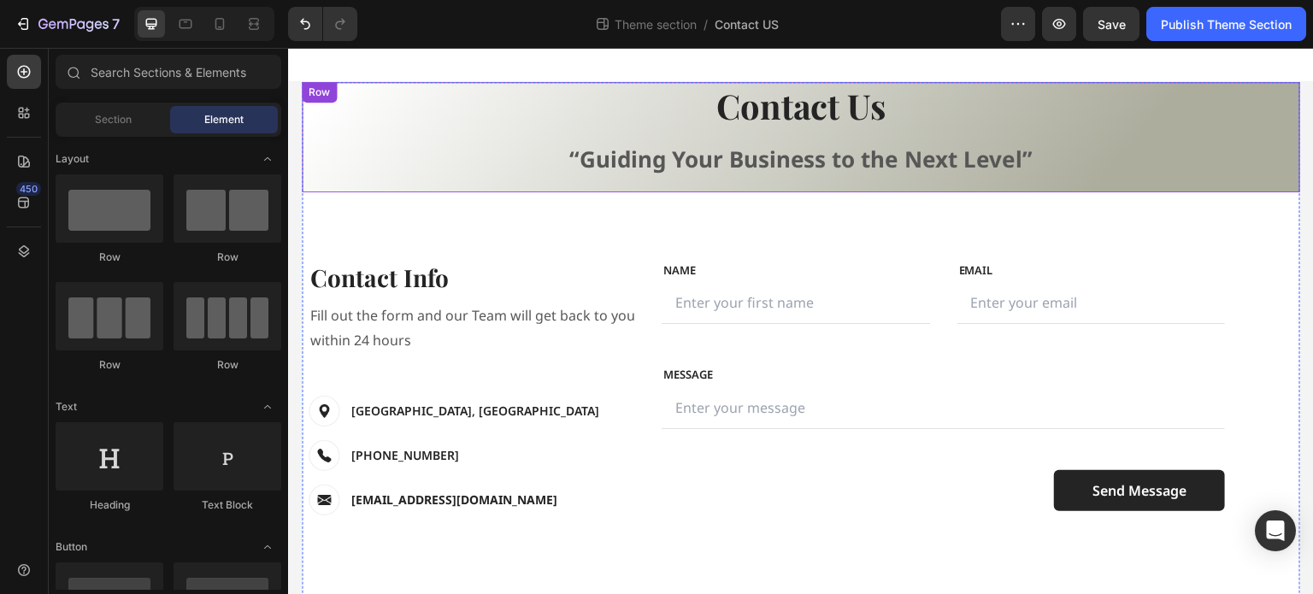
click at [526, 181] on div "Contact Us Heading “Guiding Your Business to the Next Level” Text block" at bounding box center [801, 137] width 999 height 110
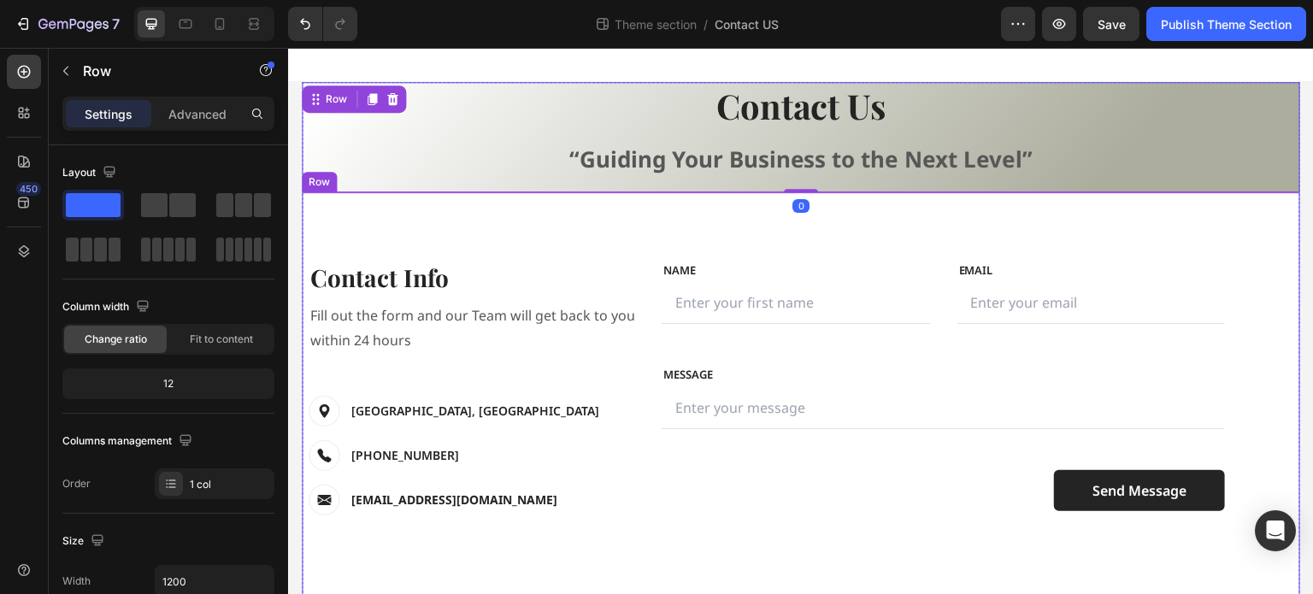
click at [433, 219] on div "Contact Info Heading Contact Information Heading Fill out the form and our Team…" at bounding box center [801, 394] width 999 height 405
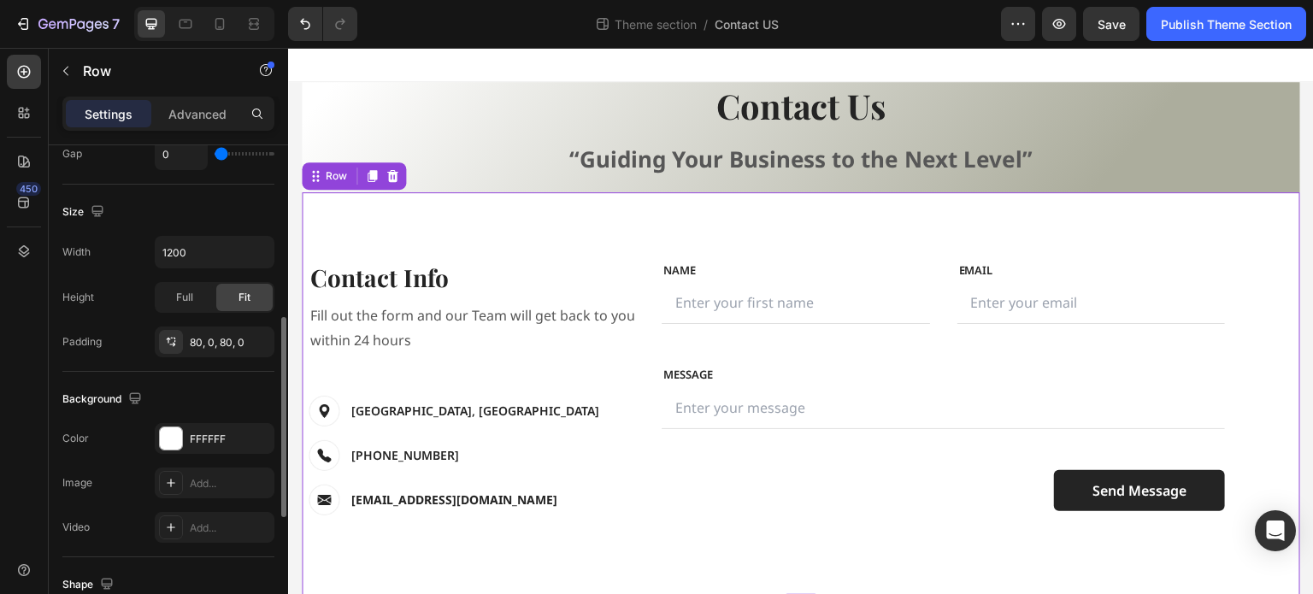
scroll to position [684, 0]
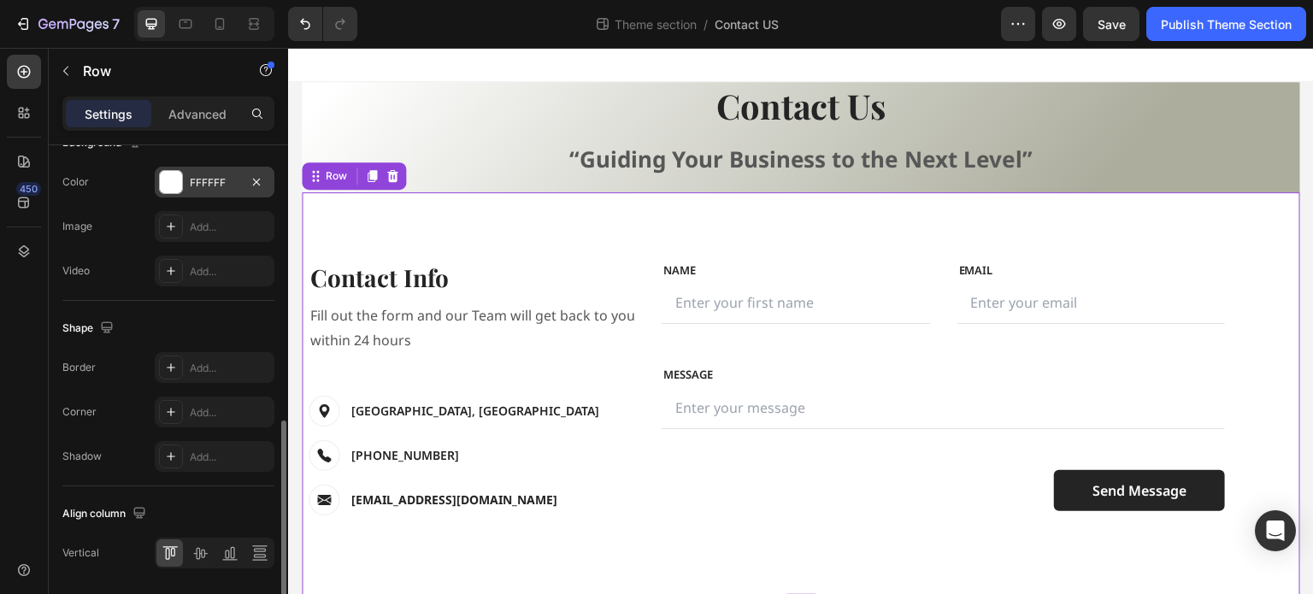
click at [163, 184] on div at bounding box center [171, 182] width 22 height 22
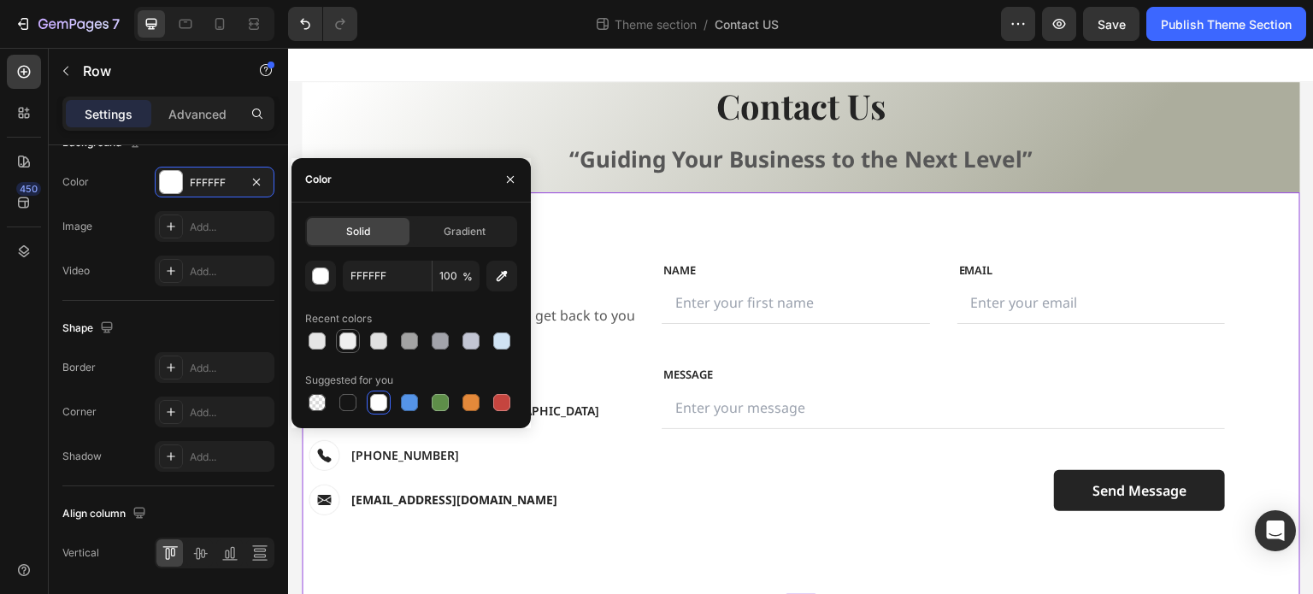
click at [347, 341] on div at bounding box center [347, 341] width 17 height 17
type input "EFEFEF"
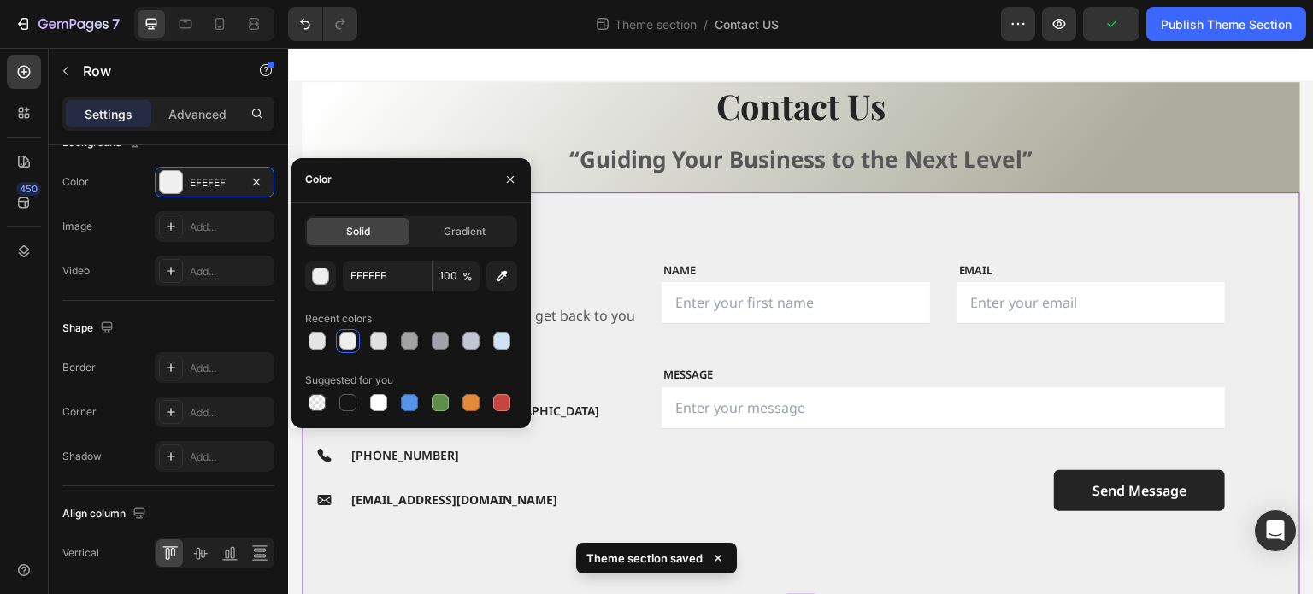
click at [874, 230] on div "Contact Info Heading Contact Information Heading Fill out the form and our Team…" at bounding box center [801, 394] width 999 height 405
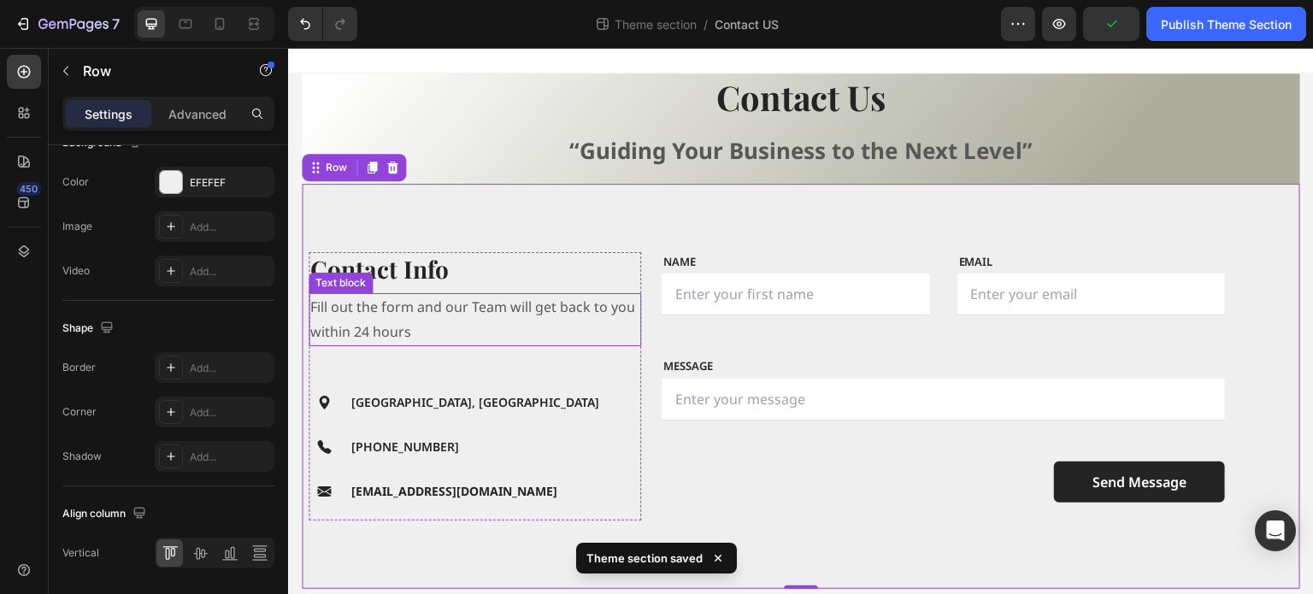
scroll to position [10, 0]
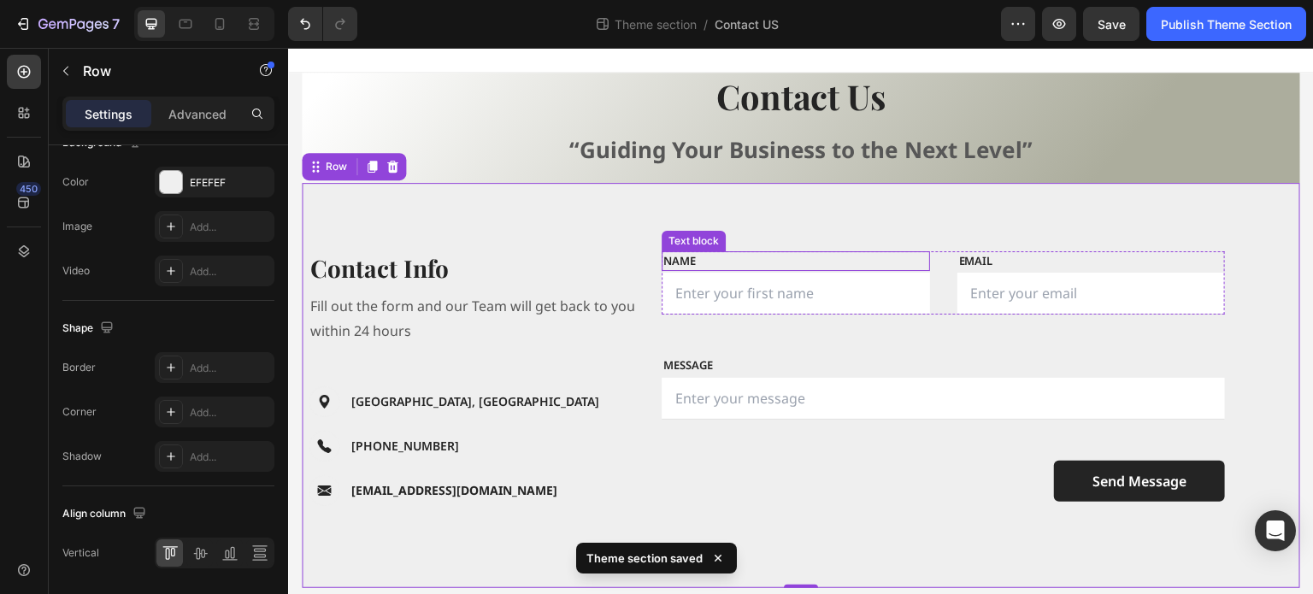
click at [696, 260] on p "NAME" at bounding box center [796, 261] width 264 height 17
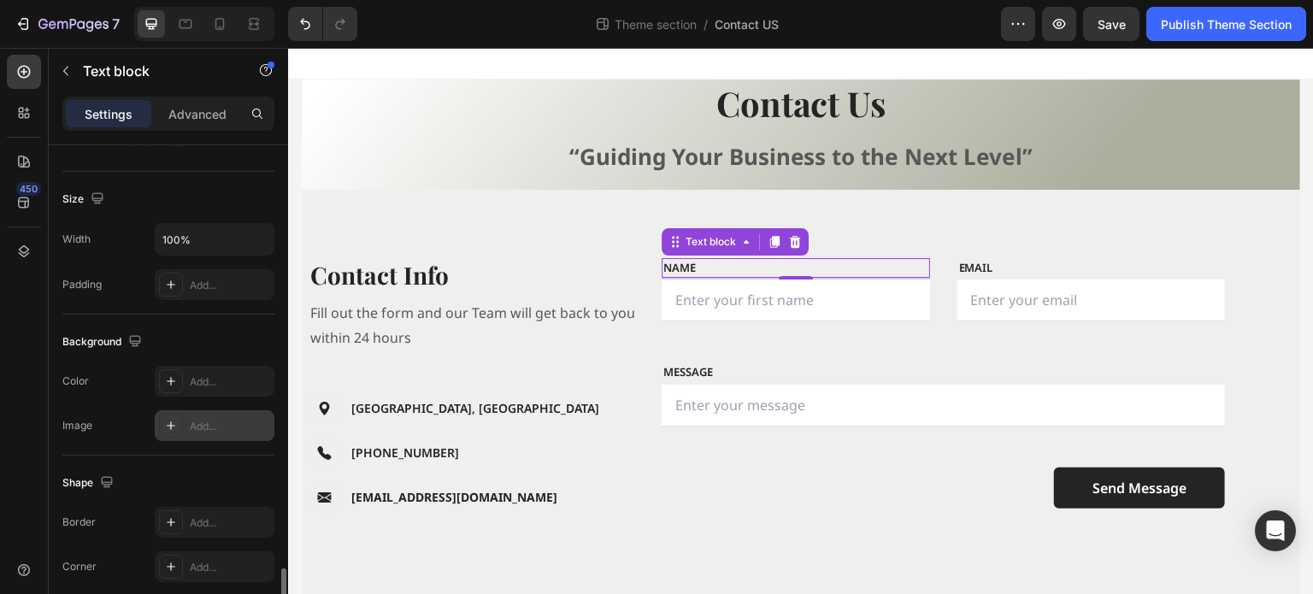
scroll to position [513, 0]
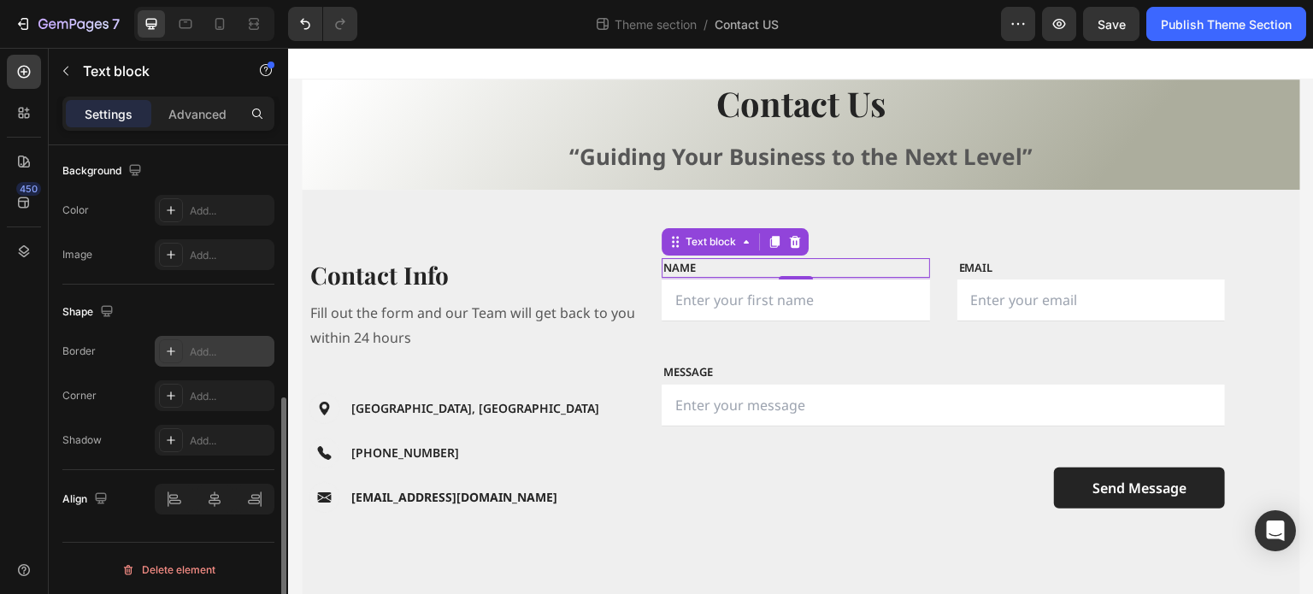
click at [171, 345] on icon at bounding box center [171, 352] width 14 height 14
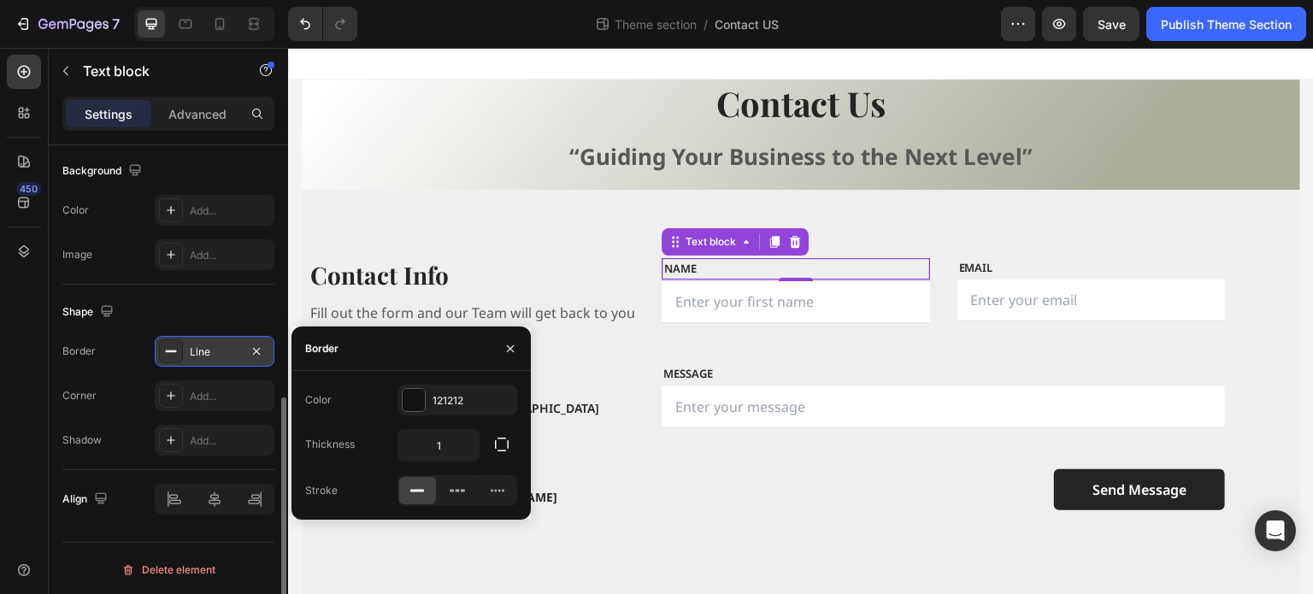
click at [417, 491] on rect at bounding box center [417, 491] width 14 height 3
click at [1028, 263] on p "Email" at bounding box center [1091, 268] width 264 height 17
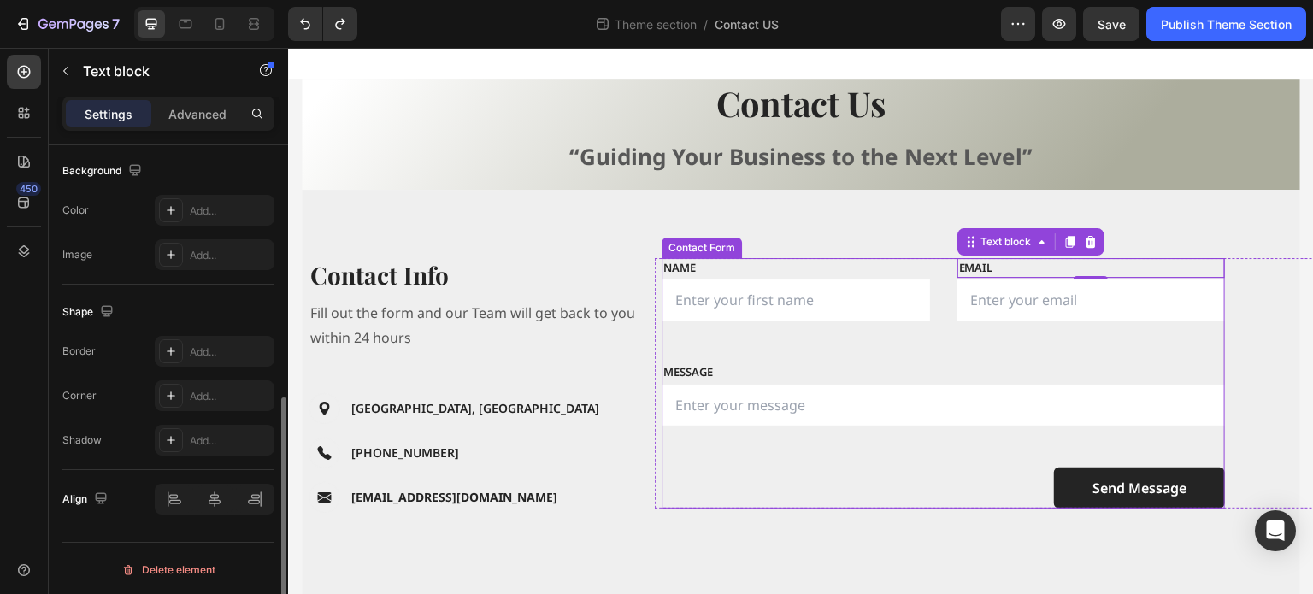
click at [912, 339] on div "FIRST NAME Text block NAME Text block Text Field LAST NAME Text block Email Tex…" at bounding box center [944, 383] width 564 height 251
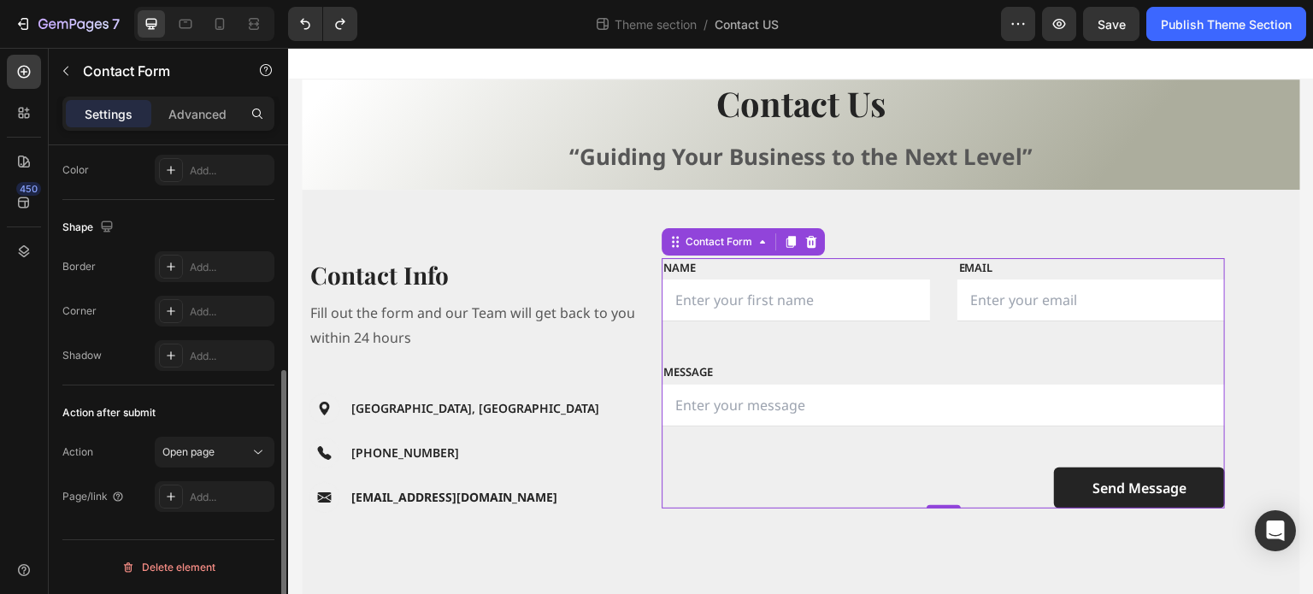
scroll to position [0, 0]
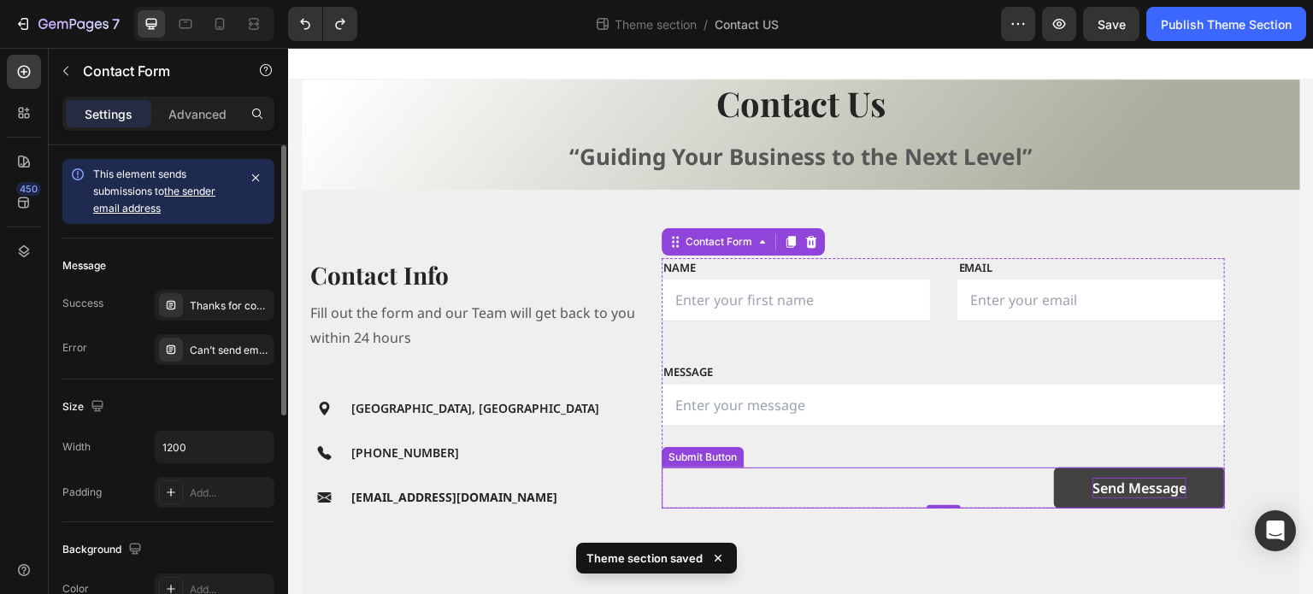
click at [1093, 490] on div "Send Message" at bounding box center [1140, 488] width 94 height 21
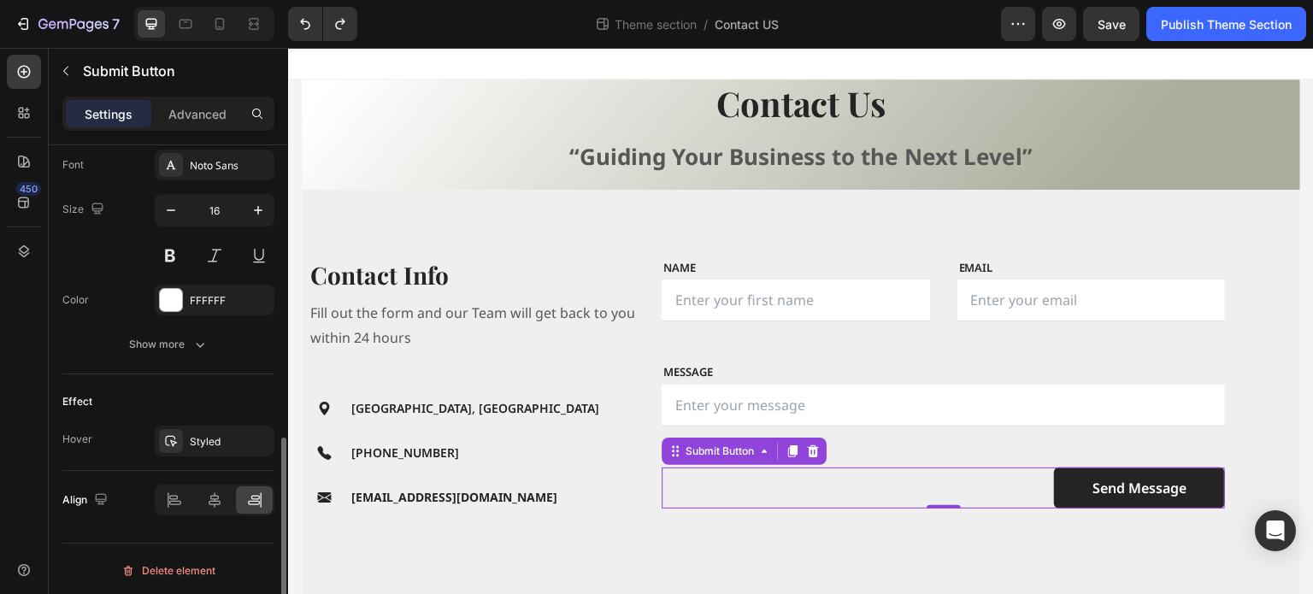
scroll to position [626, 0]
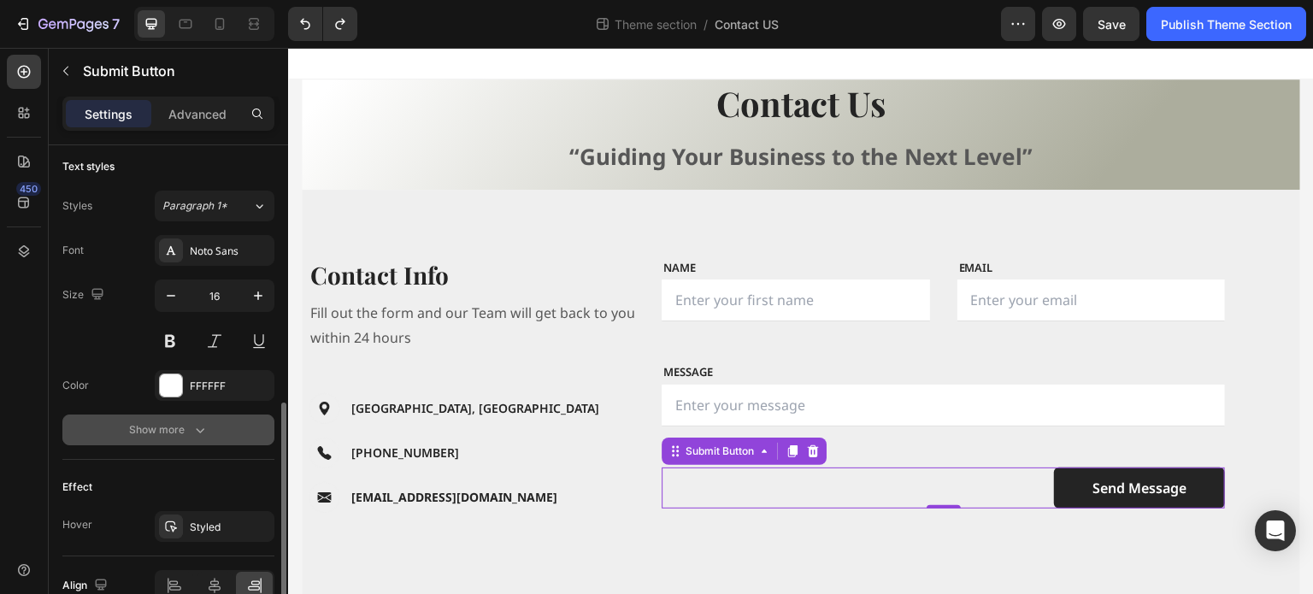
click at [198, 422] on icon "button" at bounding box center [200, 430] width 17 height 17
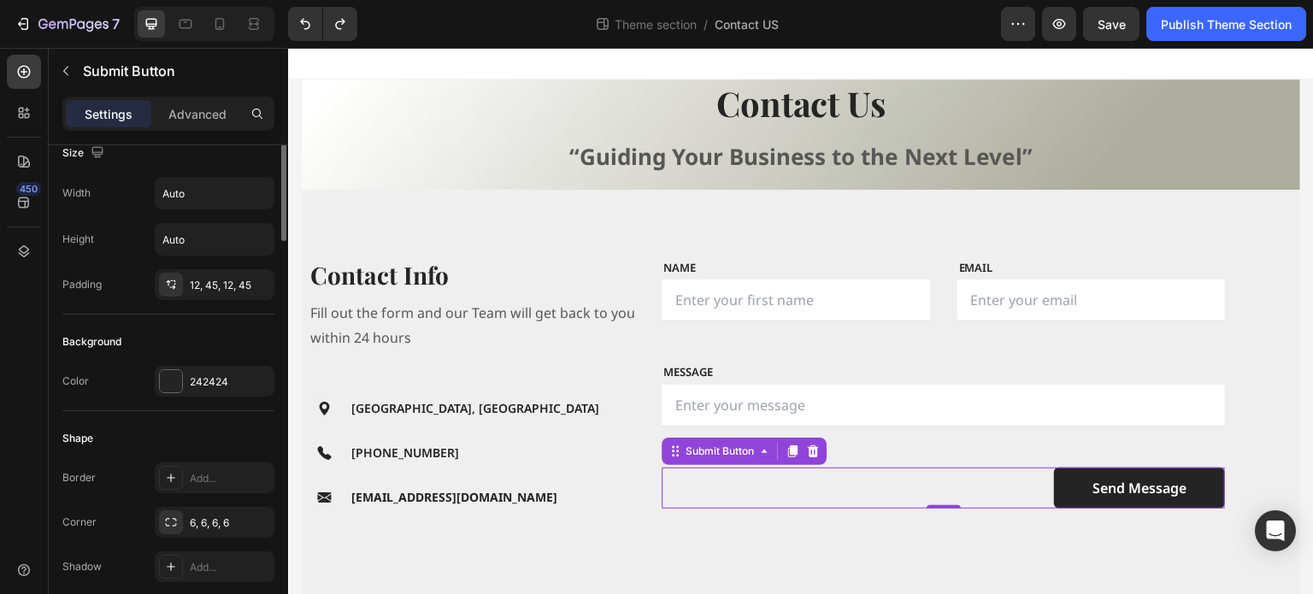
scroll to position [0, 0]
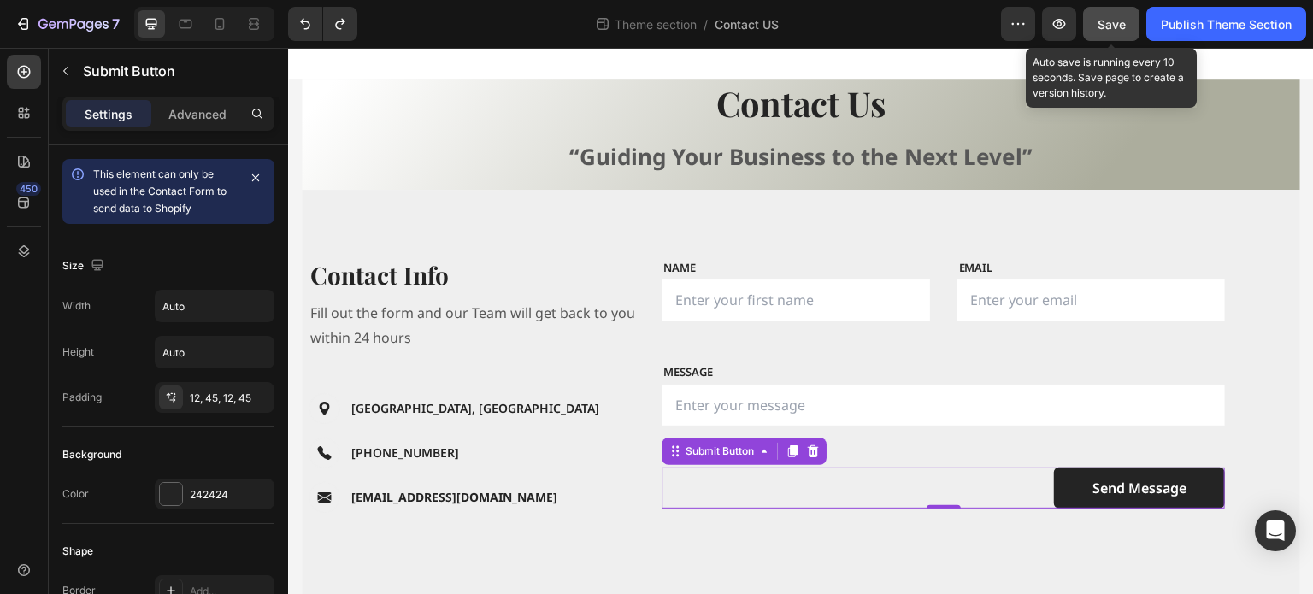
click at [1108, 23] on span "Save" at bounding box center [1112, 24] width 28 height 15
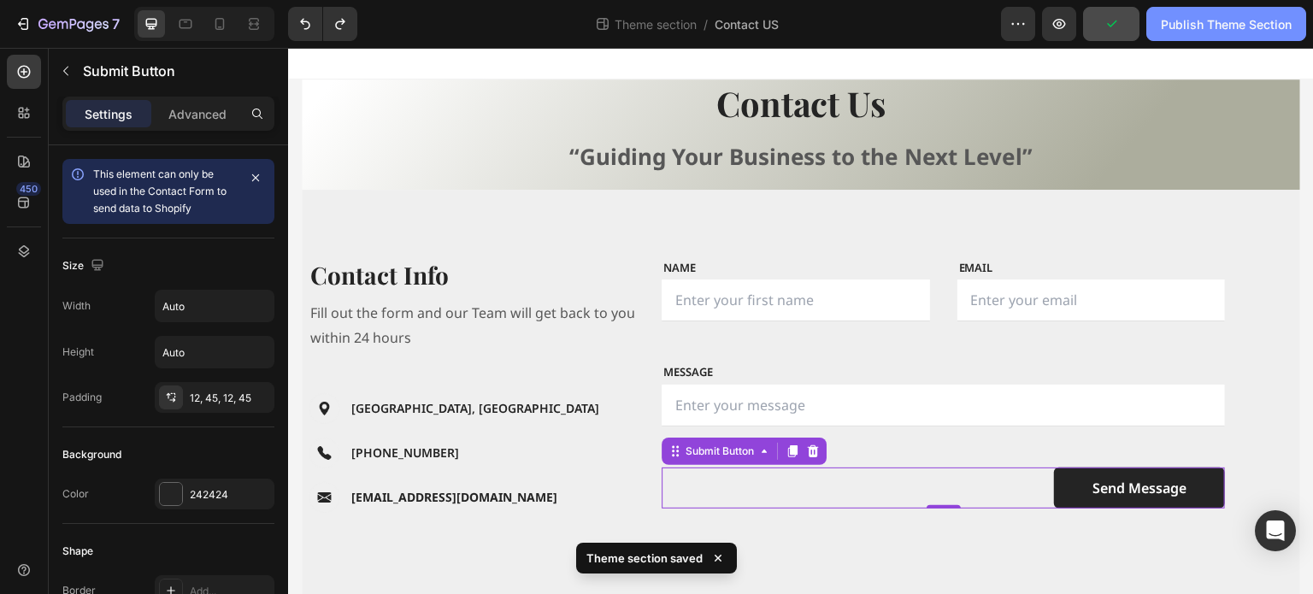
click at [1199, 27] on div "Publish Theme Section" at bounding box center [1226, 24] width 131 height 18
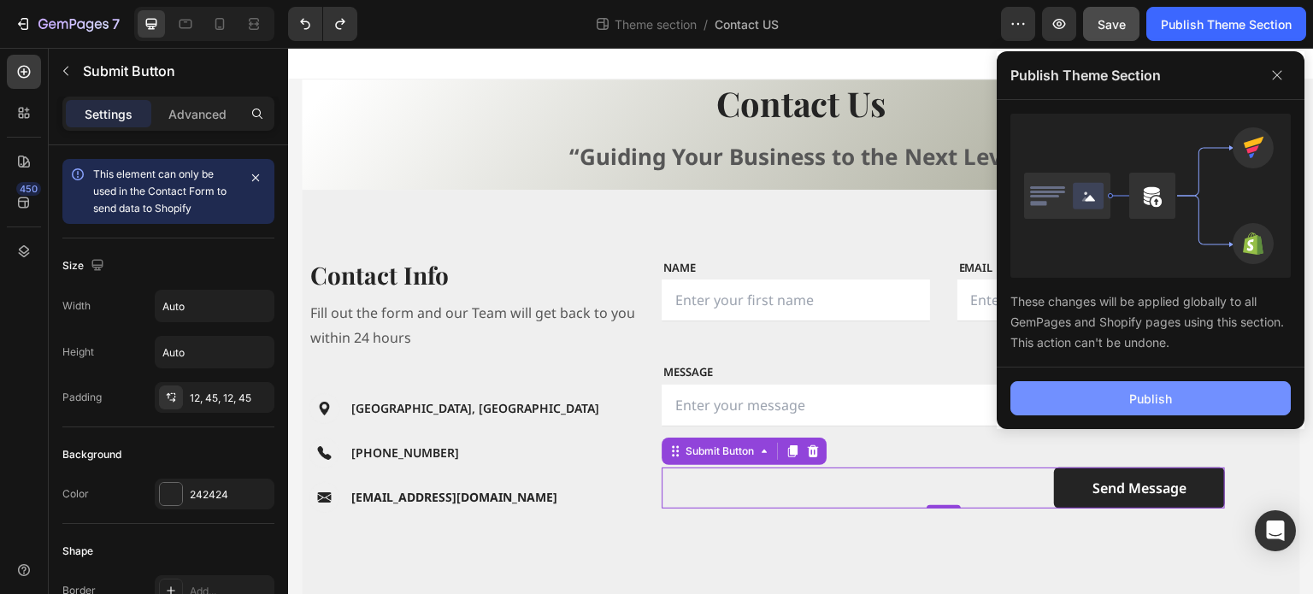
click at [1154, 381] on button "Publish" at bounding box center [1151, 398] width 280 height 34
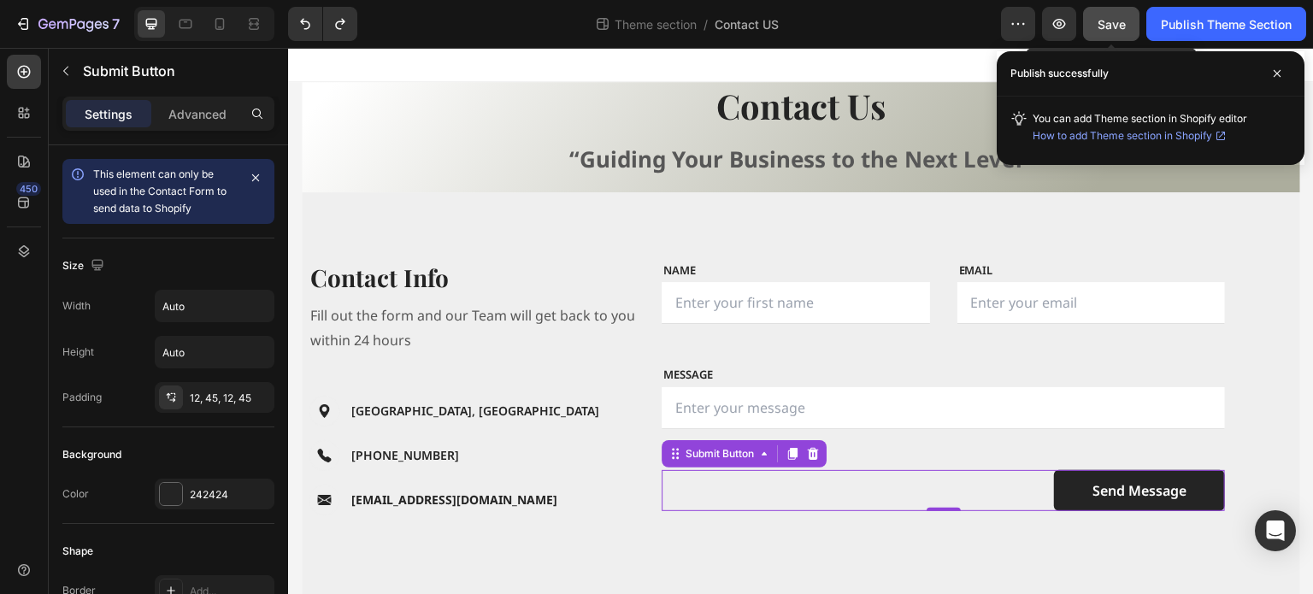
click at [1095, 27] on button "Save" at bounding box center [1111, 24] width 56 height 34
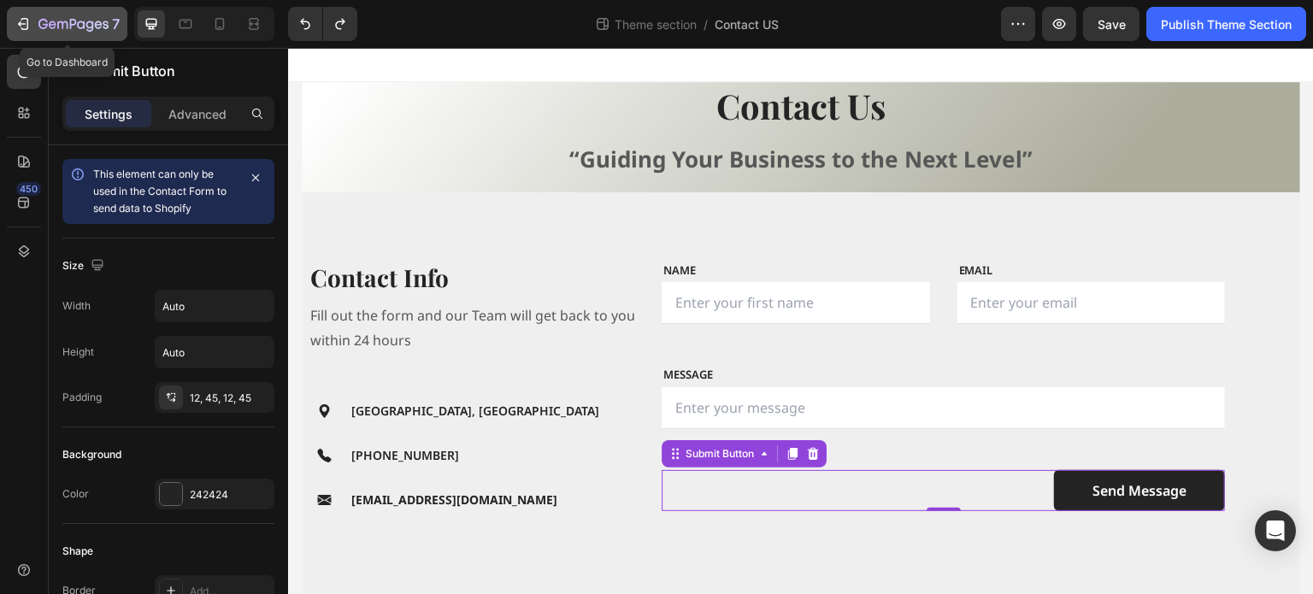
click at [29, 27] on icon "button" at bounding box center [23, 23] width 17 height 17
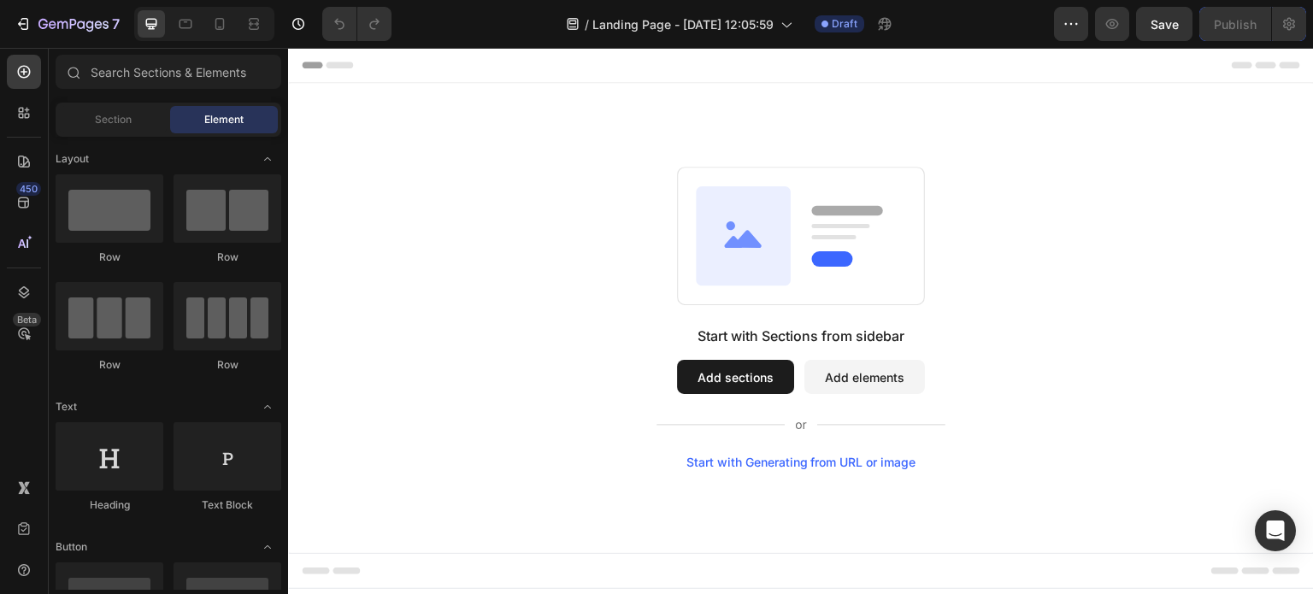
click at [305, 59] on icon at bounding box center [308, 65] width 12 height 12
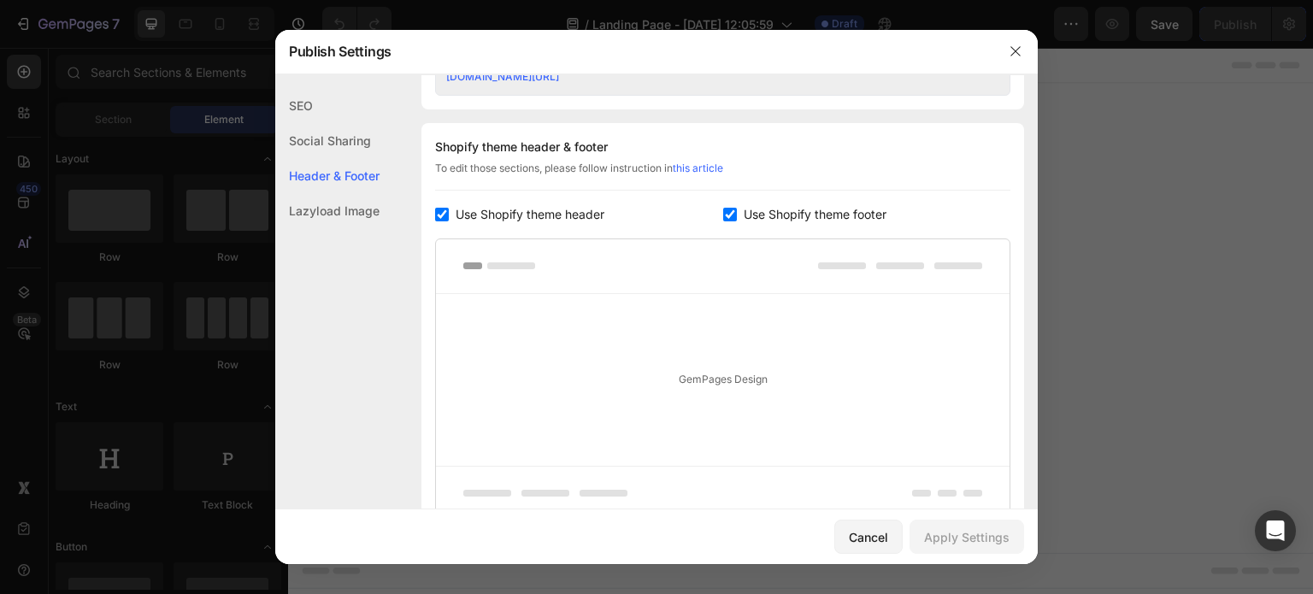
scroll to position [800, 0]
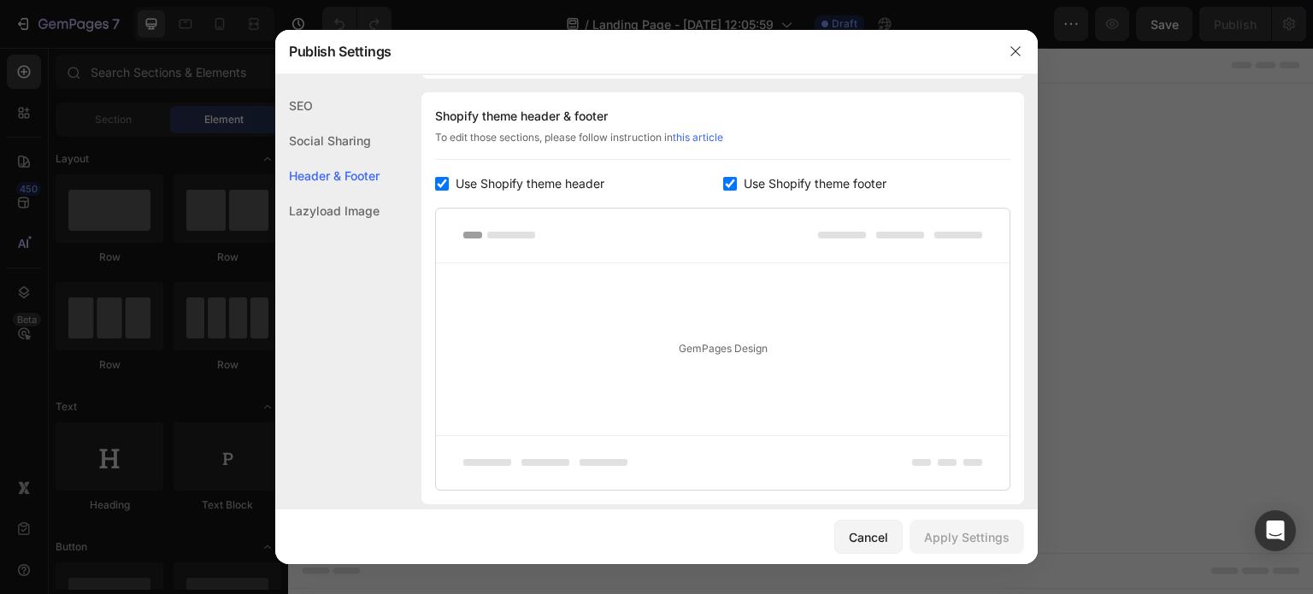
click at [723, 190] on div "Use Shopify theme footer" at bounding box center [867, 184] width 288 height 21
checkbox input "false"
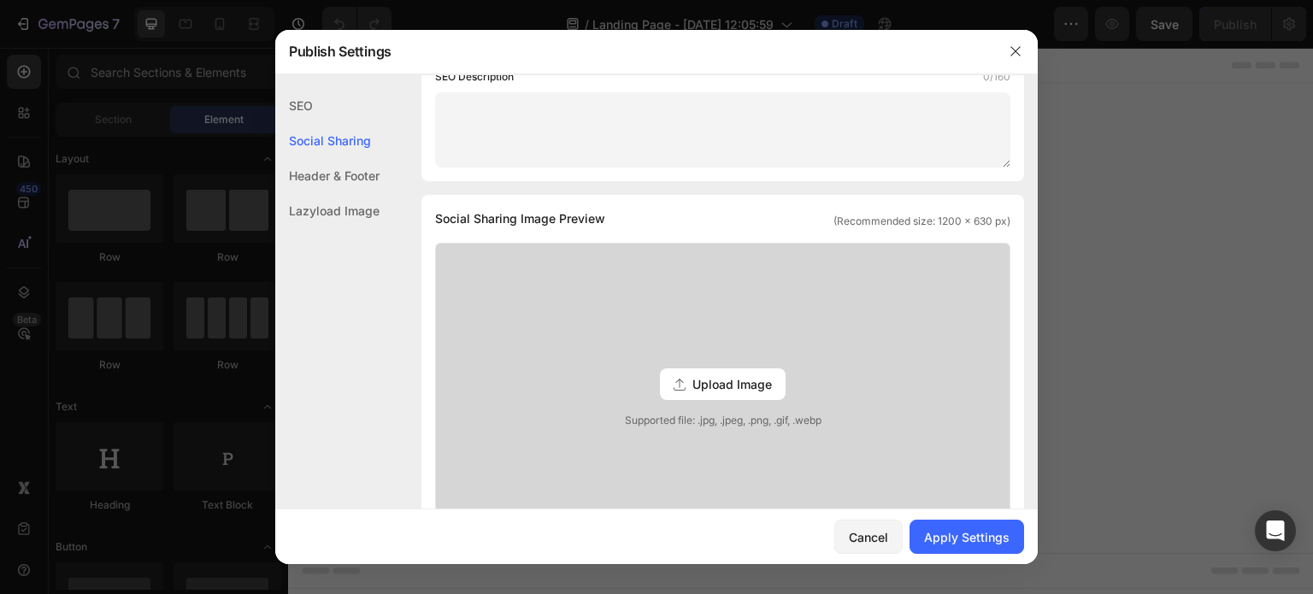
scroll to position [0, 0]
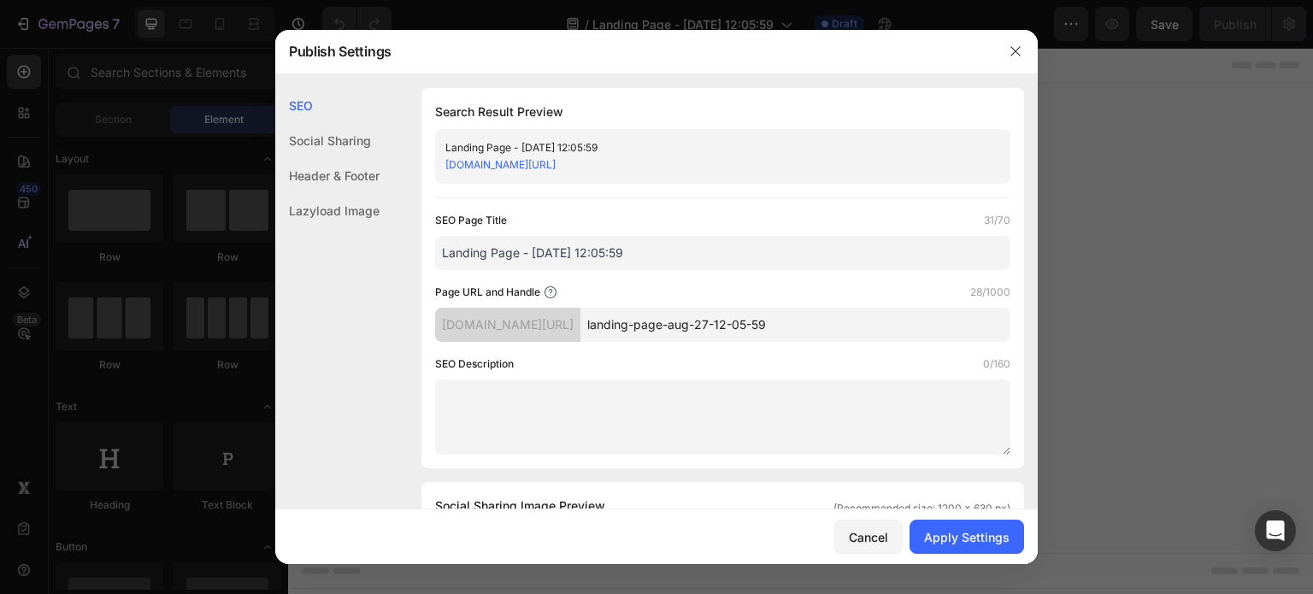
drag, startPoint x: 658, startPoint y: 253, endPoint x: 410, endPoint y: 245, distance: 247.2
paste input "Success Stories & Strategy Insights | Crescendo Consulting Group"
type input "Success Stories & Strategy Insights | Crescendo Consulting Group"
type input "Success-Stories"
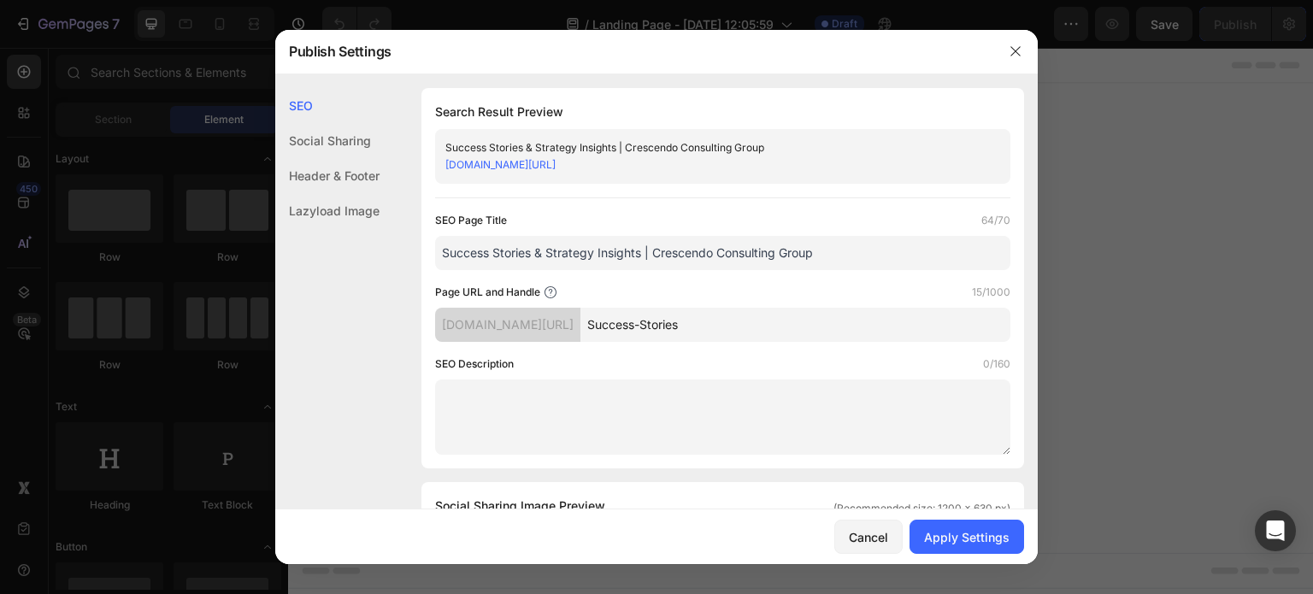
click at [782, 399] on textarea at bounding box center [722, 417] width 575 height 75
click at [547, 397] on textarea "To enrich screen reader interactions, please activate Accessibility in Grammarl…" at bounding box center [722, 417] width 575 height 75
paste textarea ""Discover expert insights, business strategies, and real success stories from C…"
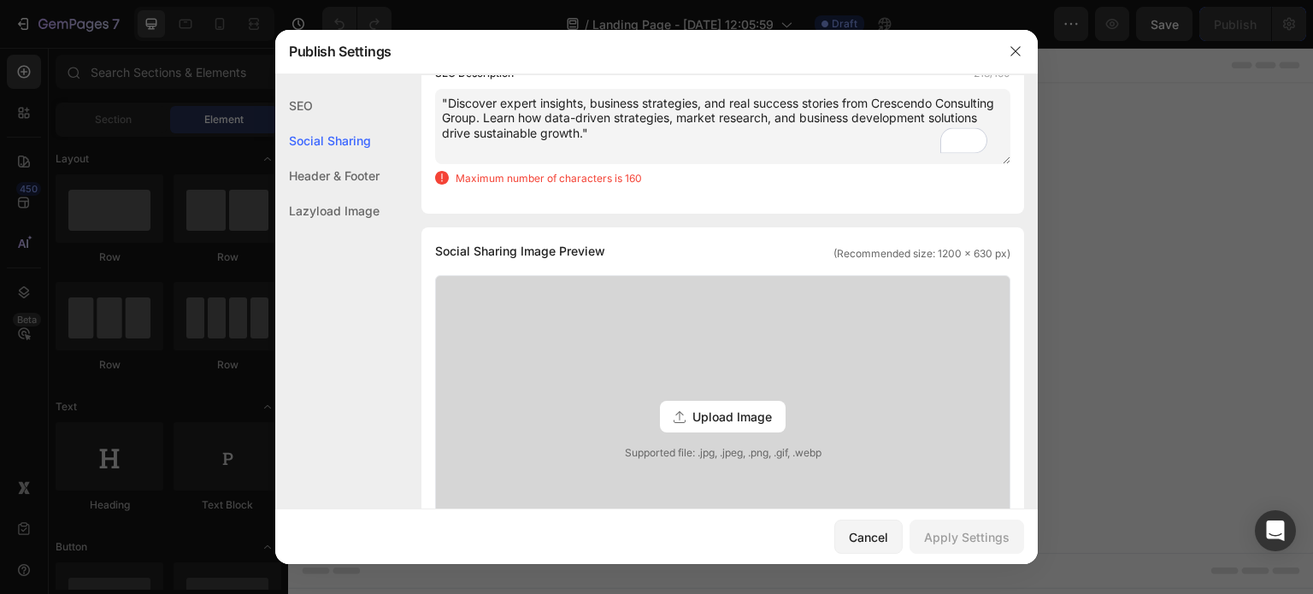
scroll to position [342, 0]
click at [451, 98] on textarea ""Discover expert insights, business strategies, and real success stories from C…" at bounding box center [722, 126] width 575 height 75
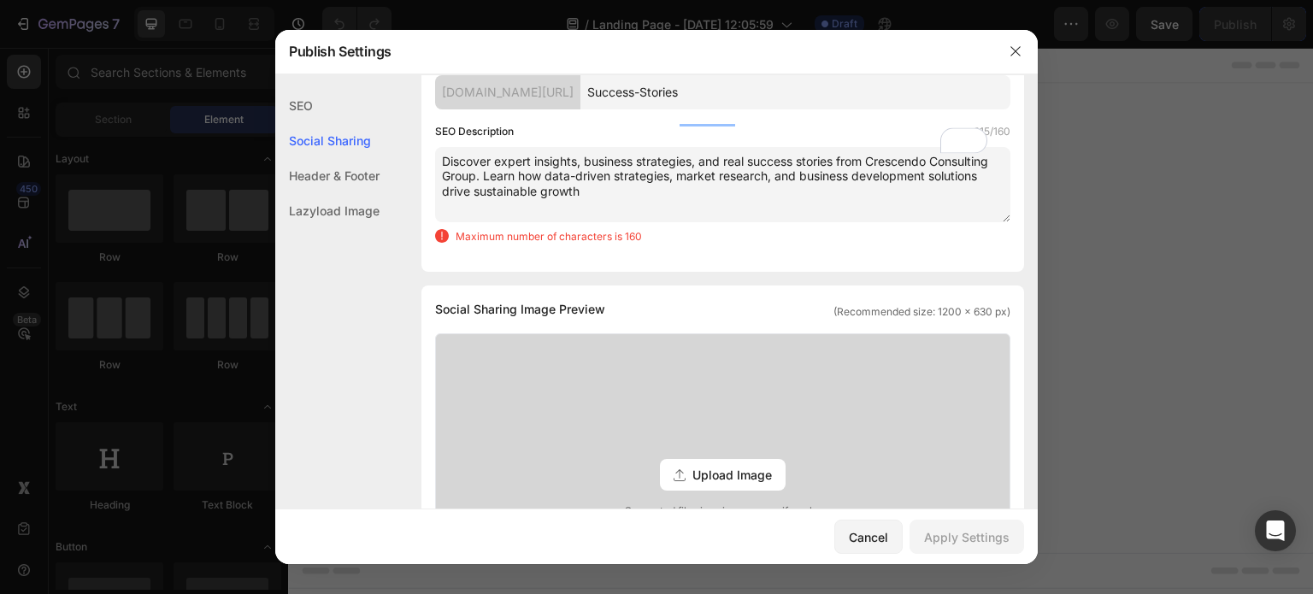
scroll to position [257, 0]
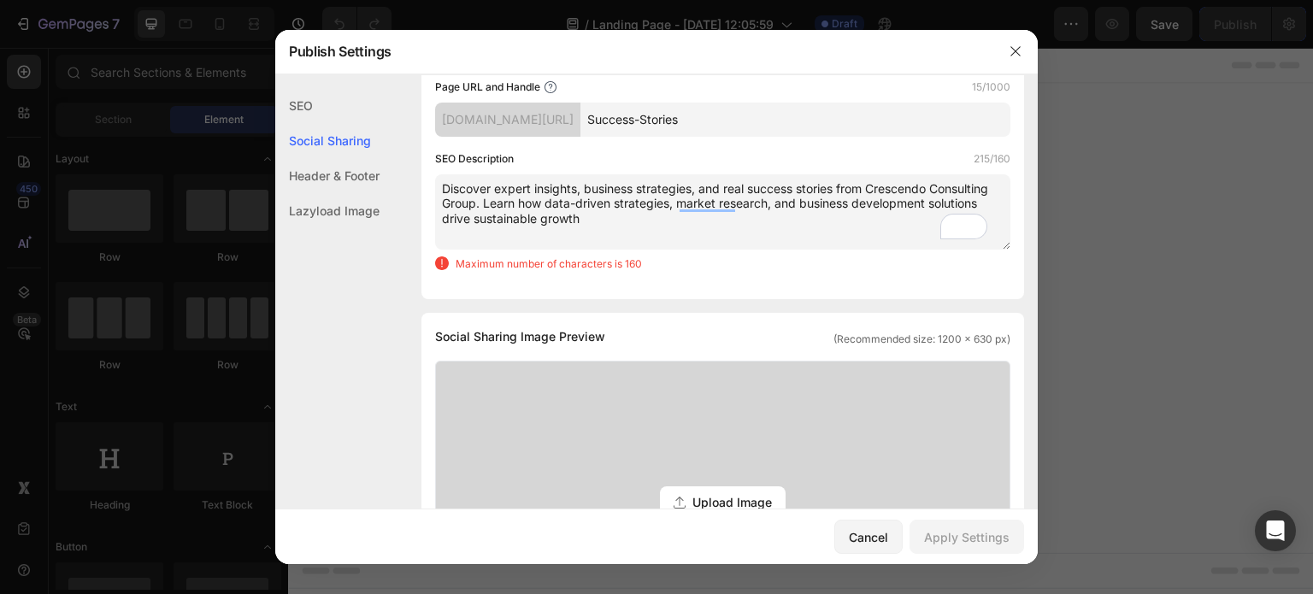
drag, startPoint x: 546, startPoint y: 205, endPoint x: 741, endPoint y: 215, distance: 195.2
click at [739, 215] on textarea "Discover expert insights, business strategies, and real success stories from Cr…" at bounding box center [722, 211] width 575 height 75
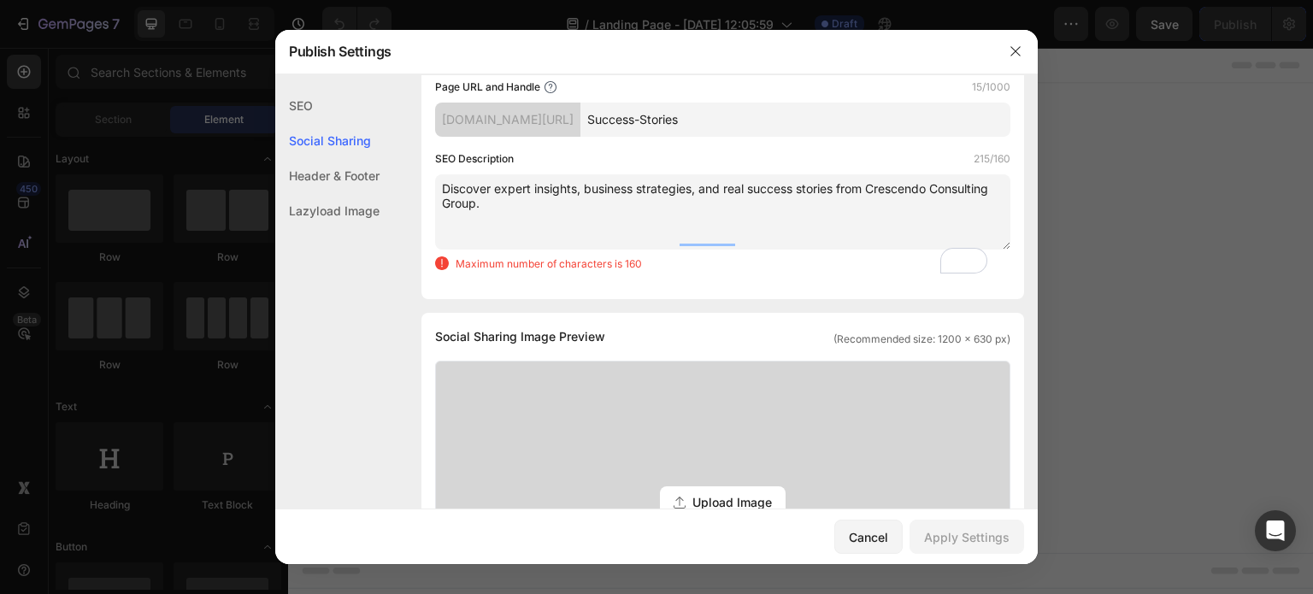
scroll to position [222, 0]
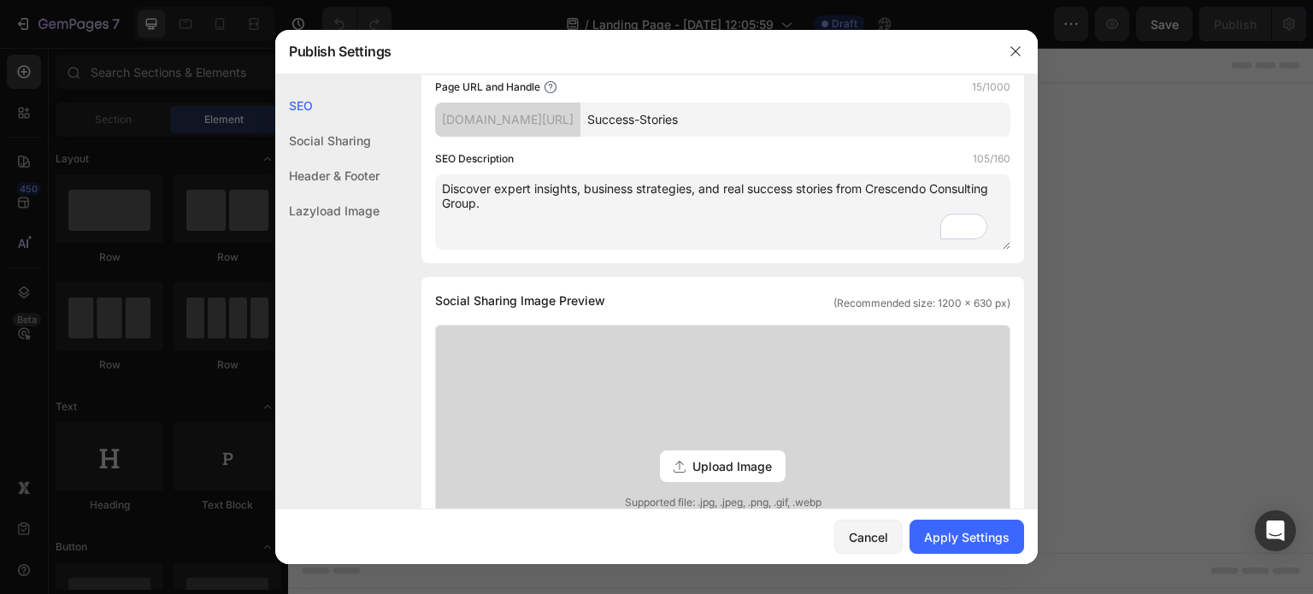
type textarea "Discover expert insights, business strategies, and real success stories from Cr…"
click at [731, 463] on span "Upload Image" at bounding box center [733, 466] width 80 height 18
click at [0, 0] on input "Upload Image Supported file: .jpg, .jpeg, .png, .gif, .webp" at bounding box center [0, 0] width 0 height 0
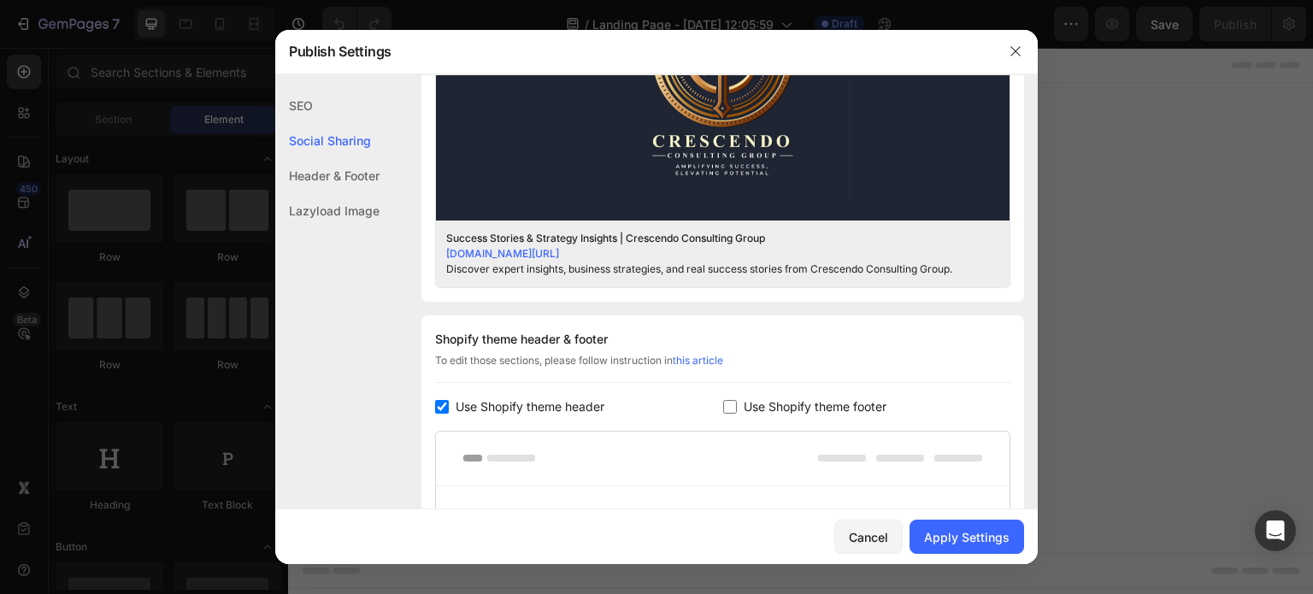
scroll to position [0, 0]
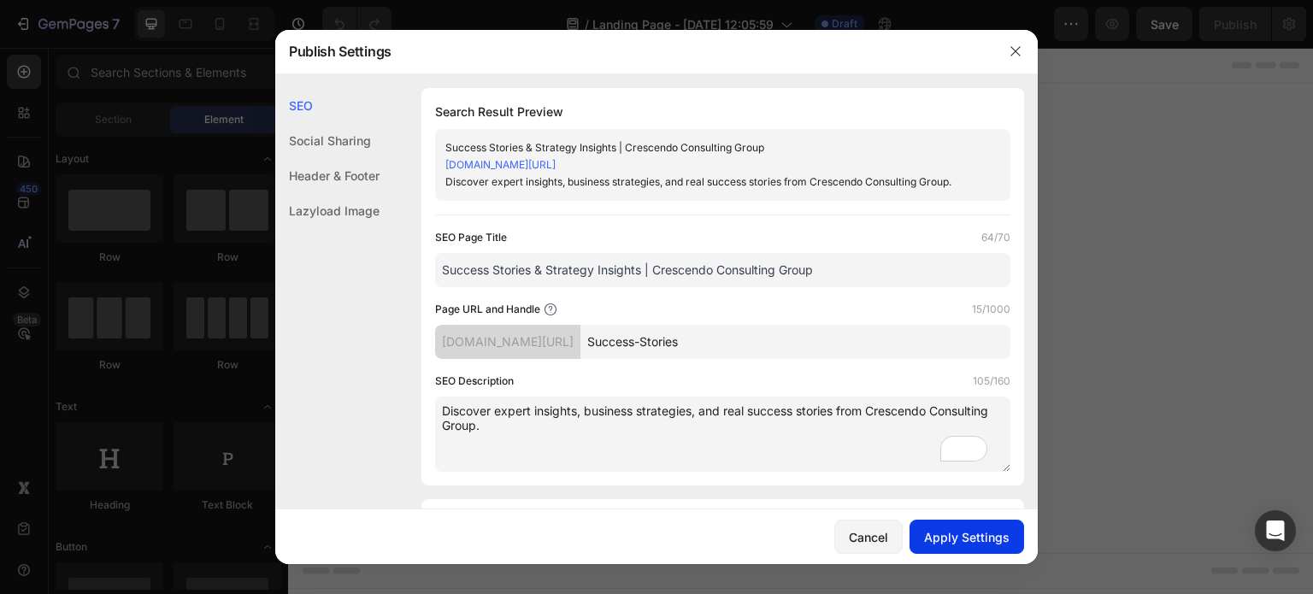
click at [980, 534] on div "Apply Settings" at bounding box center [967, 537] width 86 height 18
click at [1016, 47] on icon "button" at bounding box center [1016, 51] width 14 height 14
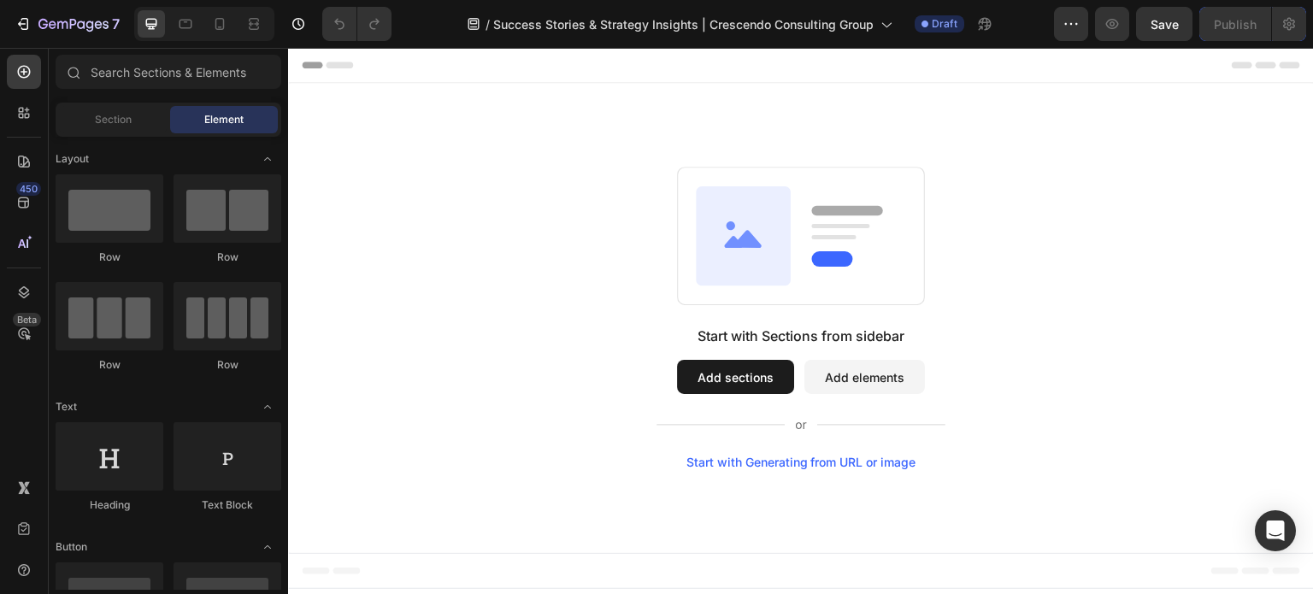
click at [735, 375] on button "Add sections" at bounding box center [735, 377] width 117 height 34
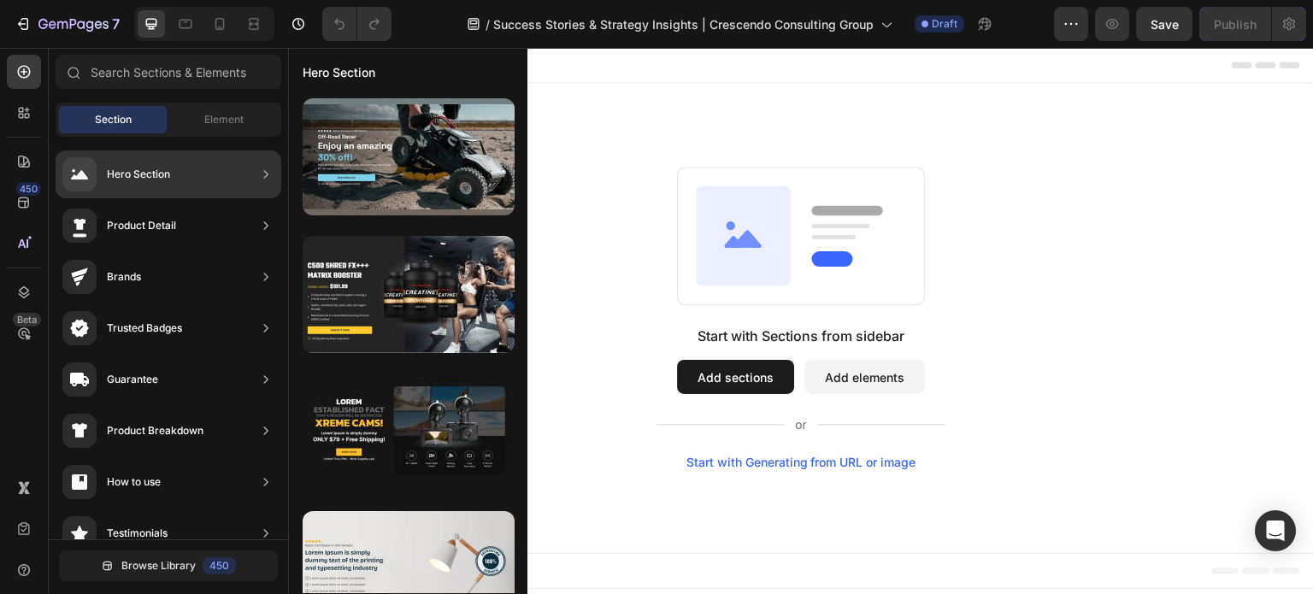
click at [166, 174] on div "Hero Section" at bounding box center [138, 174] width 63 height 17
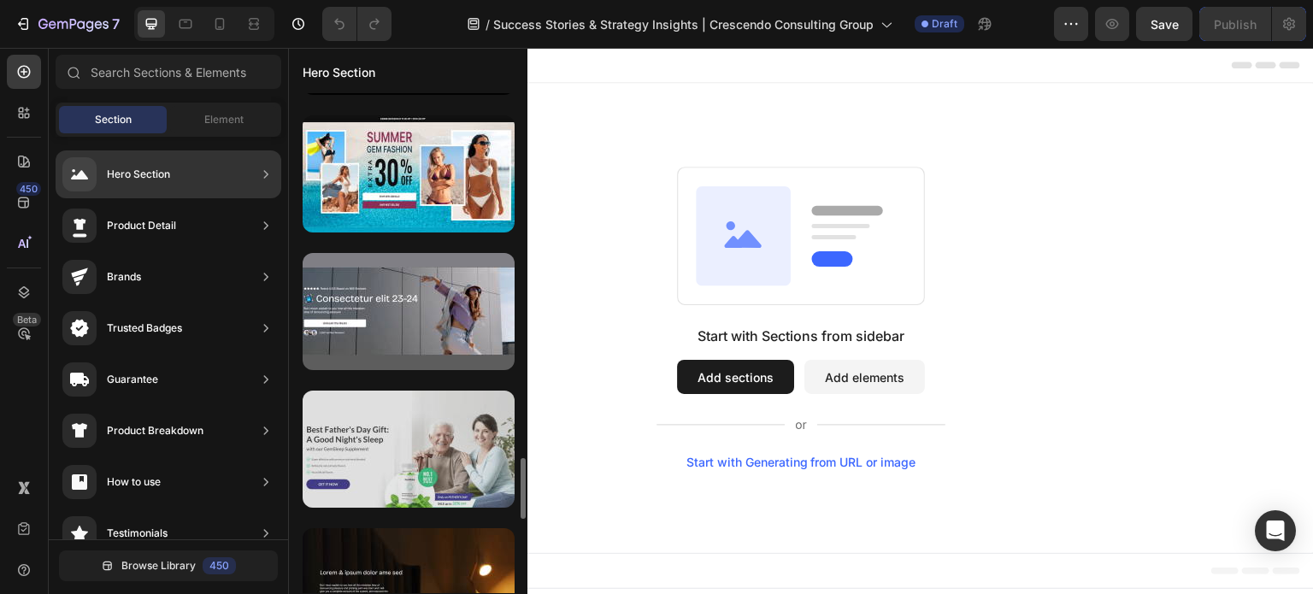
scroll to position [3183, 0]
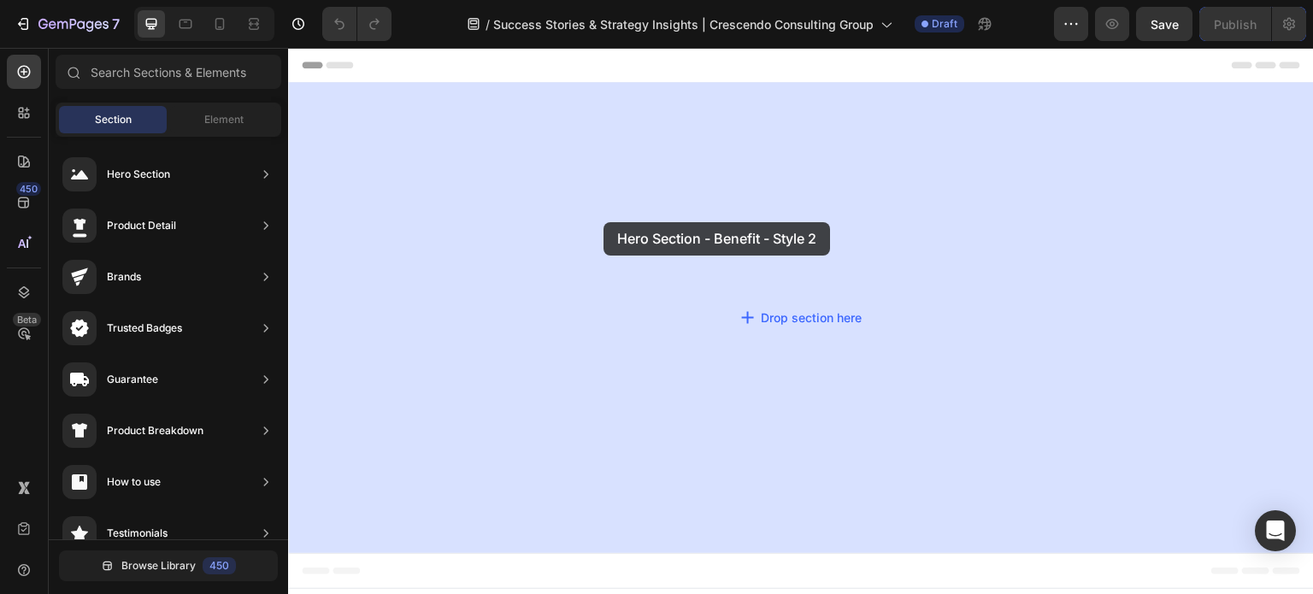
drag, startPoint x: 672, startPoint y: 317, endPoint x: 604, endPoint y: 222, distance: 117.0
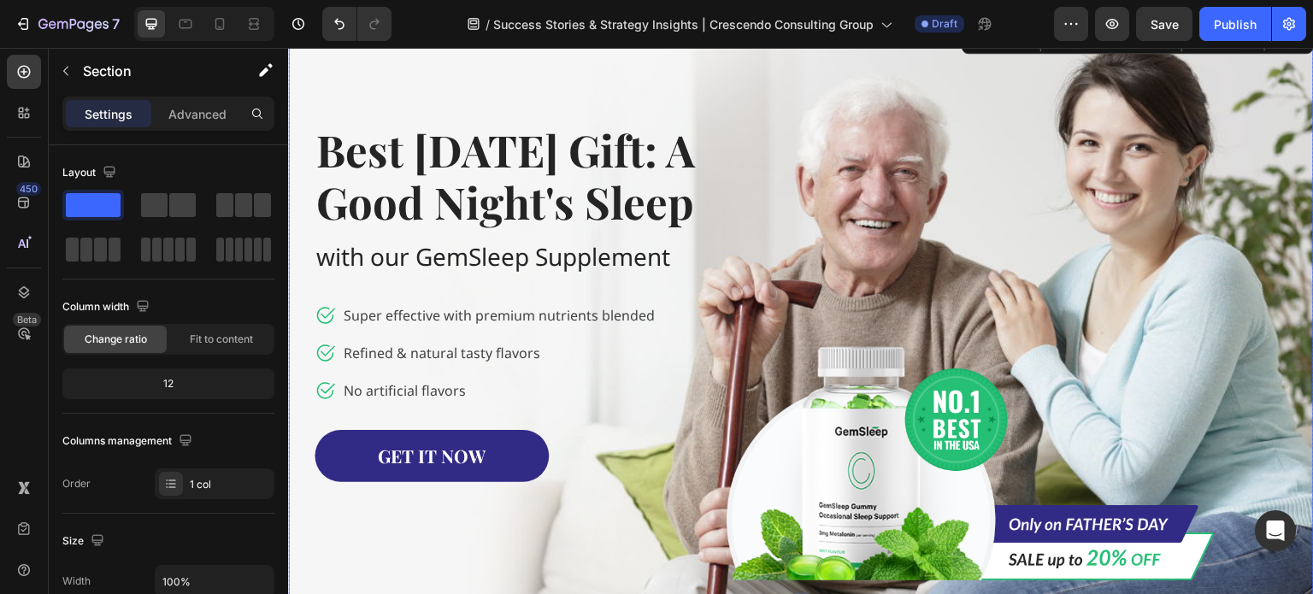
scroll to position [86, 0]
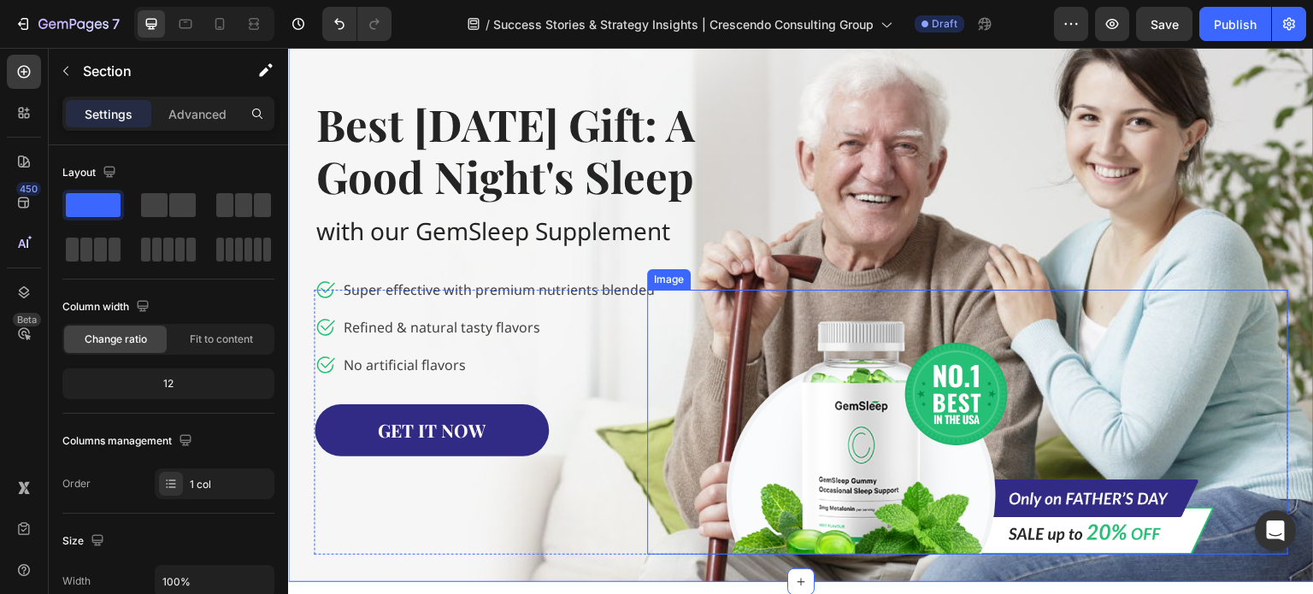
click at [822, 428] on img at bounding box center [968, 422] width 496 height 265
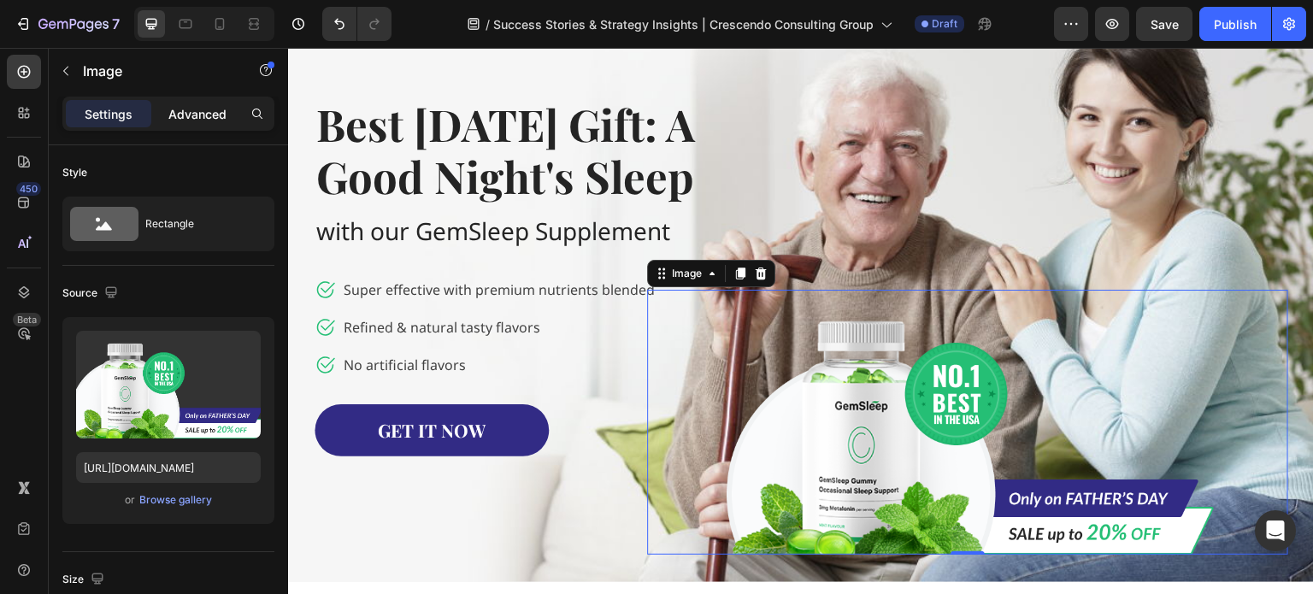
click at [193, 115] on p "Advanced" at bounding box center [197, 114] width 58 height 18
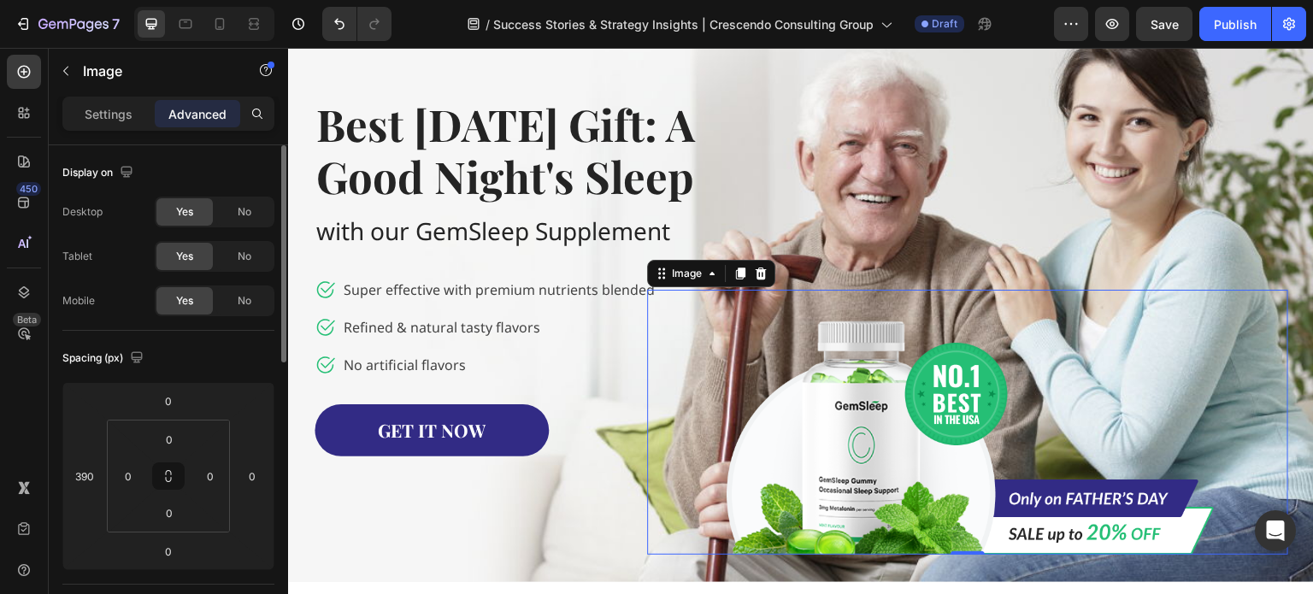
scroll to position [171, 0]
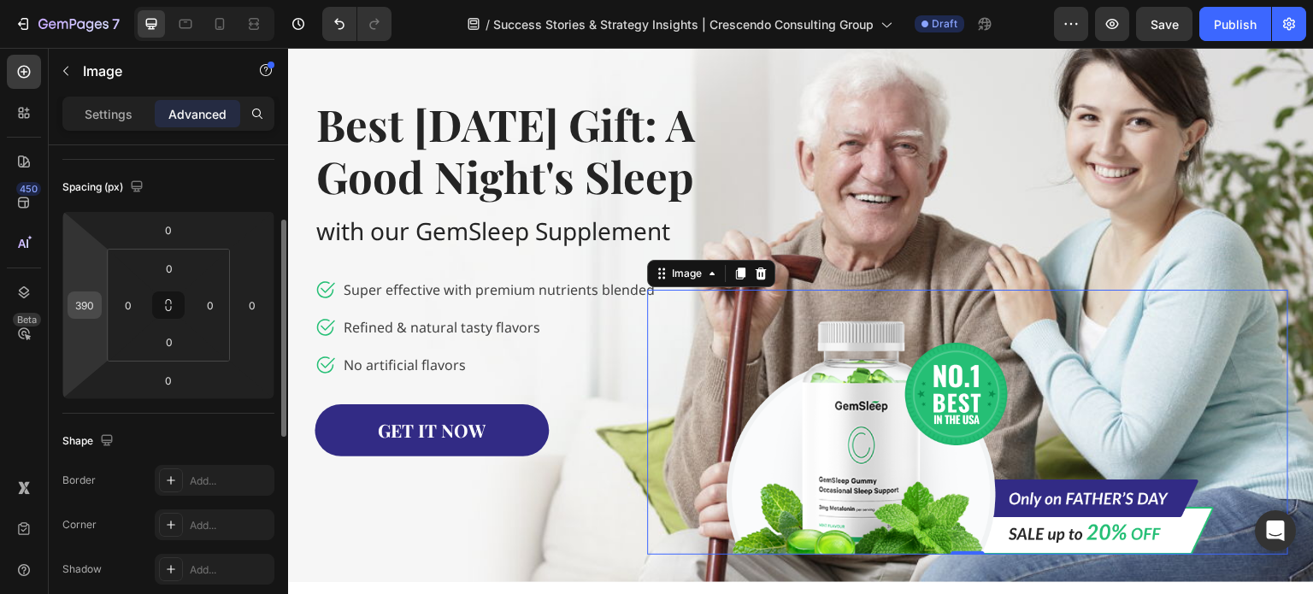
click at [89, 303] on input "390" at bounding box center [85, 305] width 26 height 26
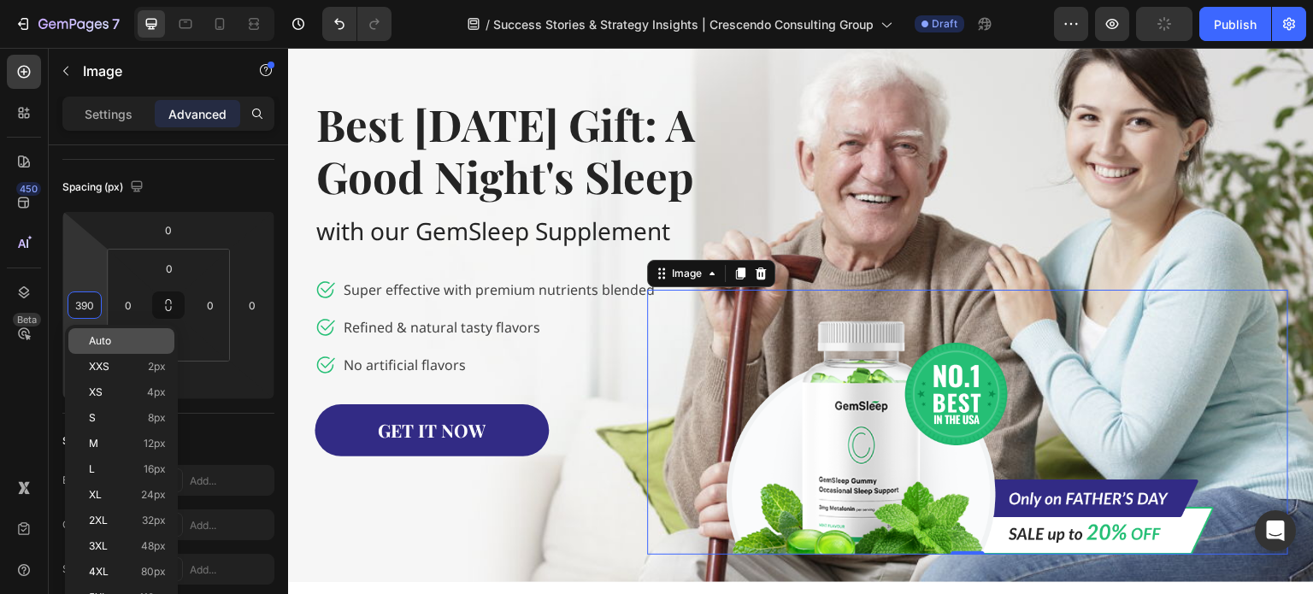
click at [111, 349] on div "Auto" at bounding box center [121, 341] width 106 height 26
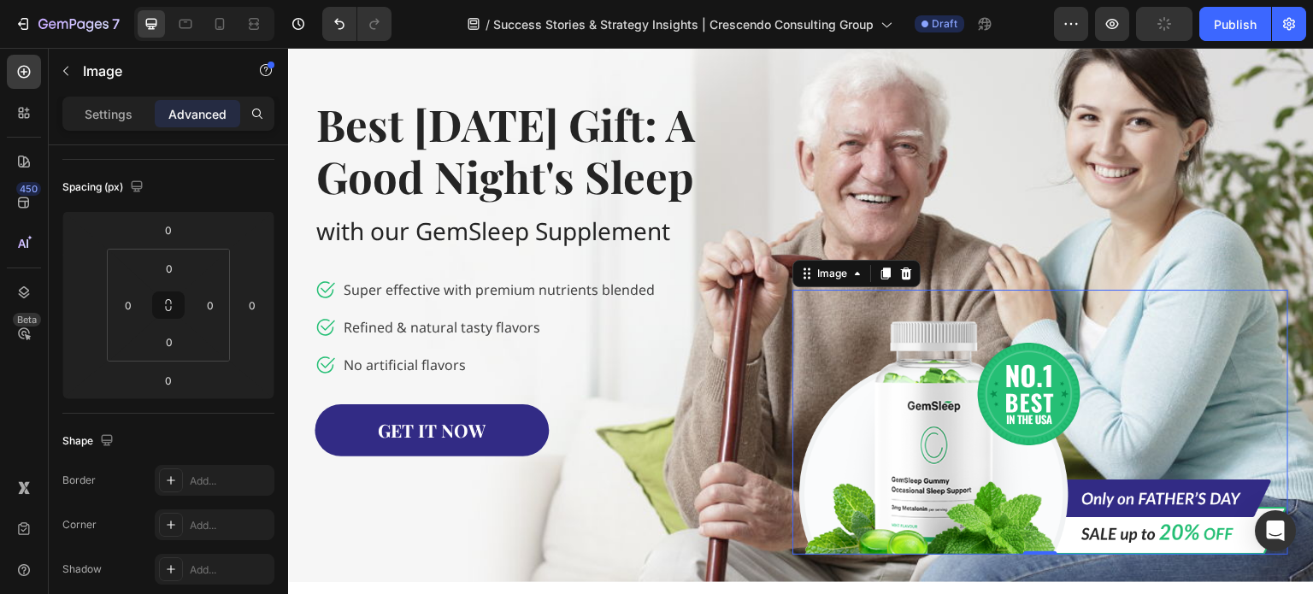
click at [1018, 388] on img at bounding box center [1041, 422] width 496 height 265
click at [967, 260] on div "Image 0 Row Best Father's Day Gift: A Good Night's Sleep Heading with our GemSl…" at bounding box center [801, 290] width 975 height 530
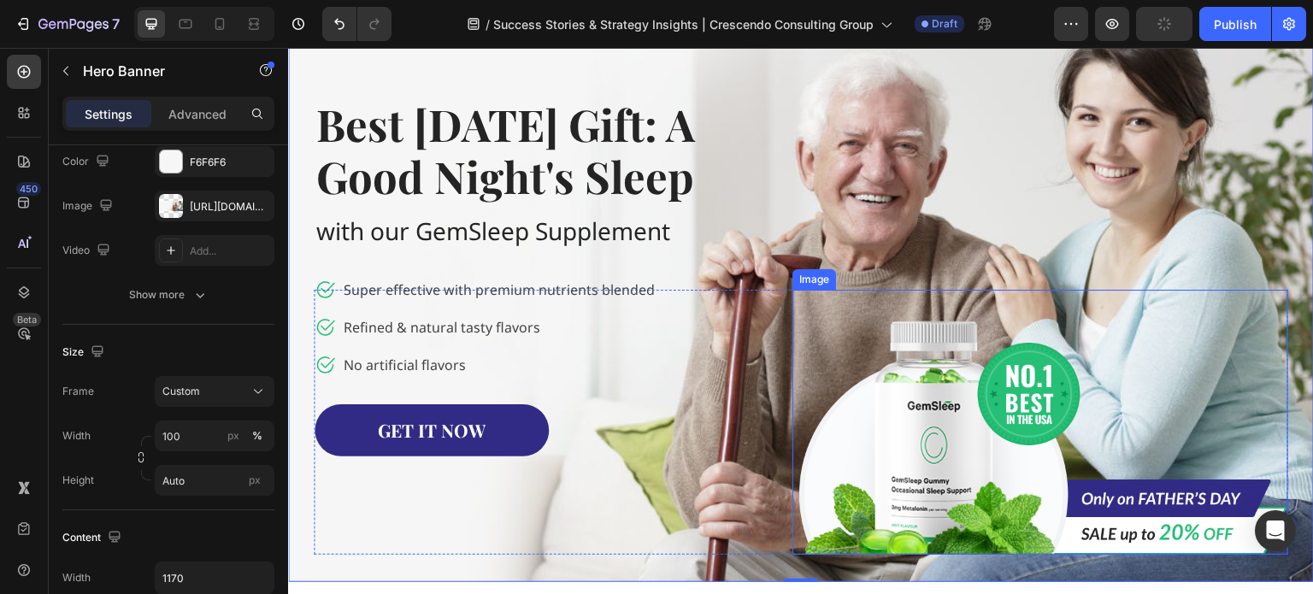
scroll to position [0, 0]
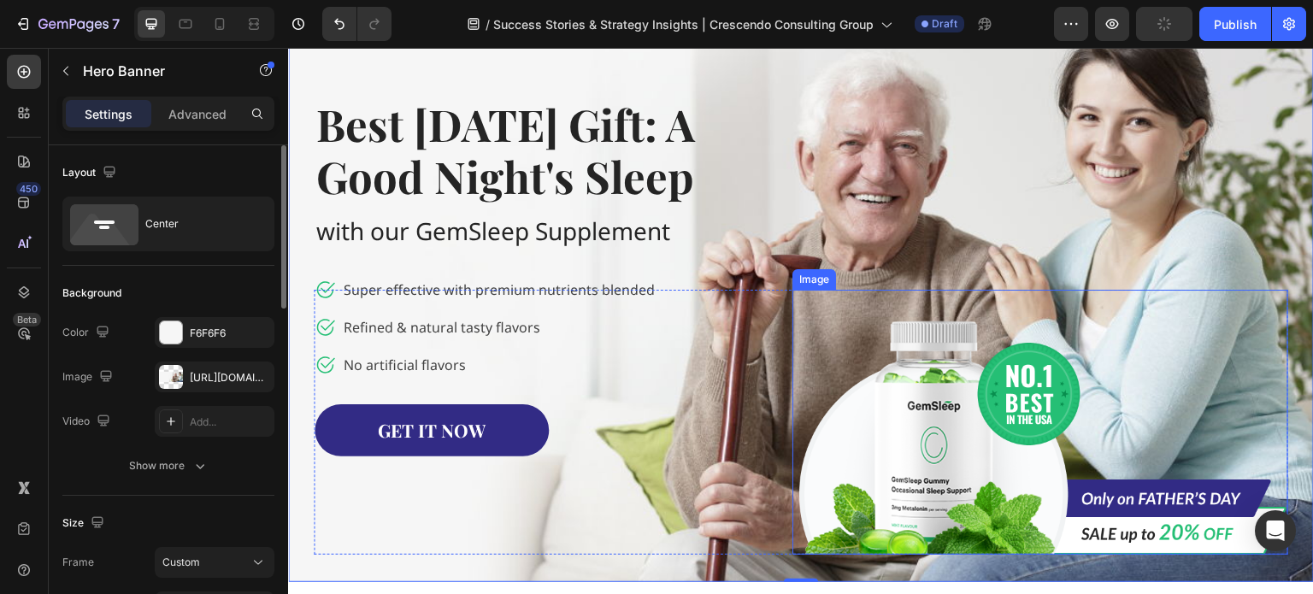
click at [1005, 371] on img at bounding box center [1041, 422] width 496 height 265
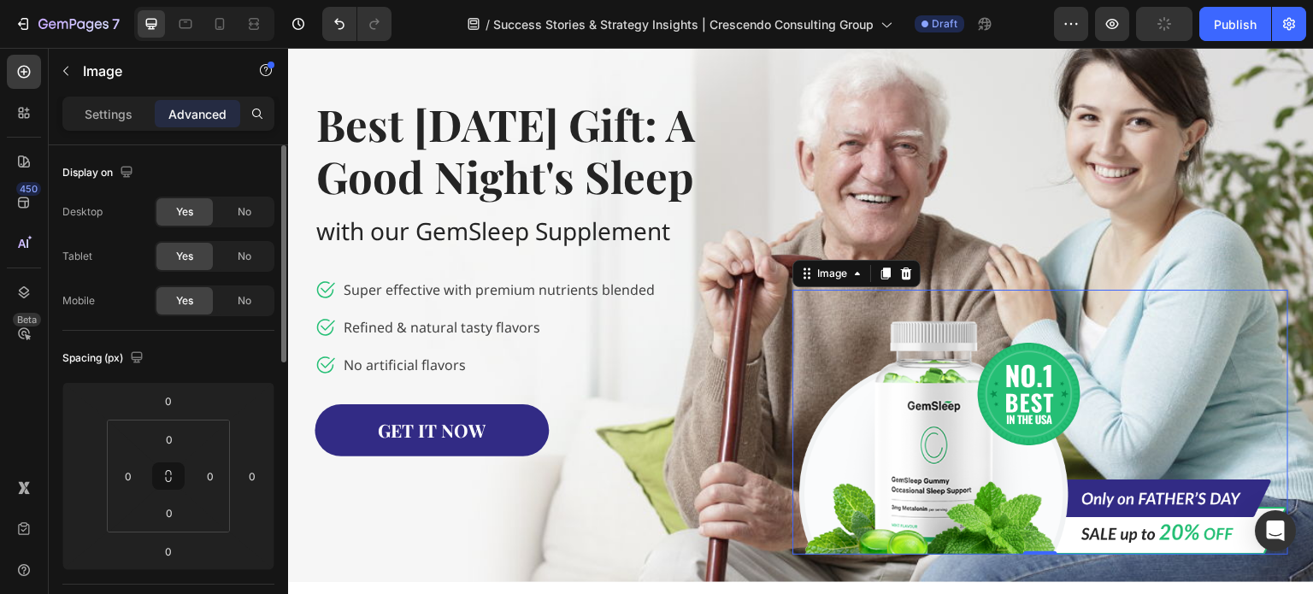
click at [888, 407] on img at bounding box center [1041, 422] width 496 height 265
click at [837, 480] on img at bounding box center [1041, 422] width 496 height 265
click at [688, 525] on div "Best Father's Day Gift: A Good Night's Sleep Heading with our GemSleep Suppleme…" at bounding box center [546, 290] width 462 height 530
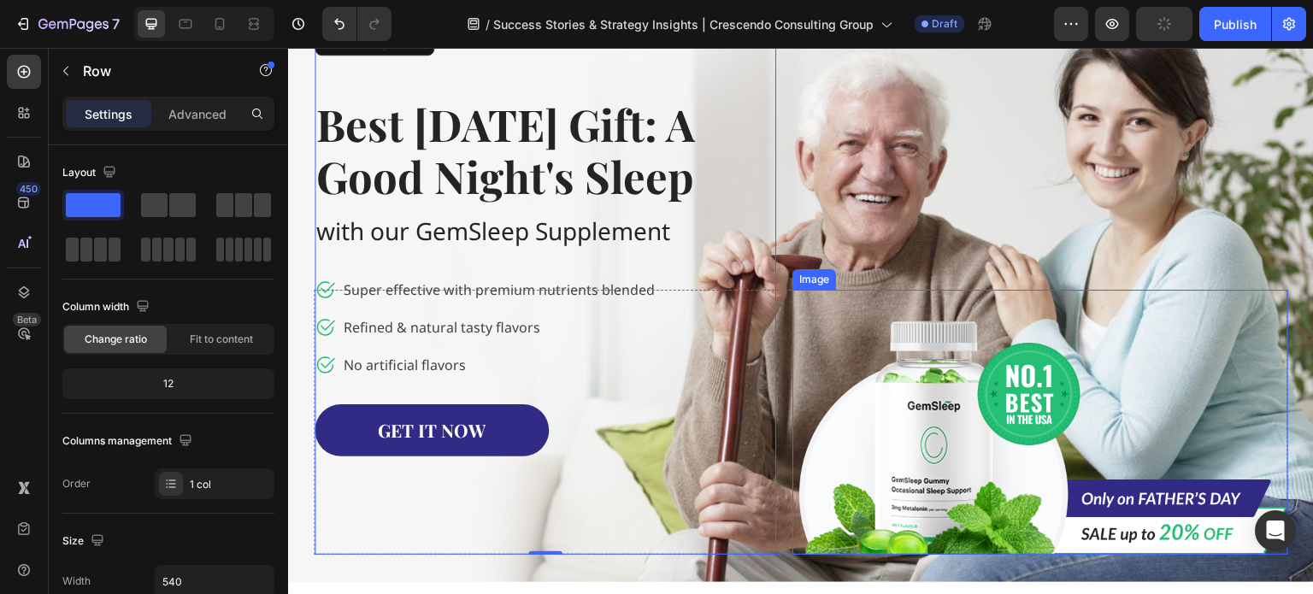
click at [1051, 484] on img at bounding box center [1041, 422] width 496 height 265
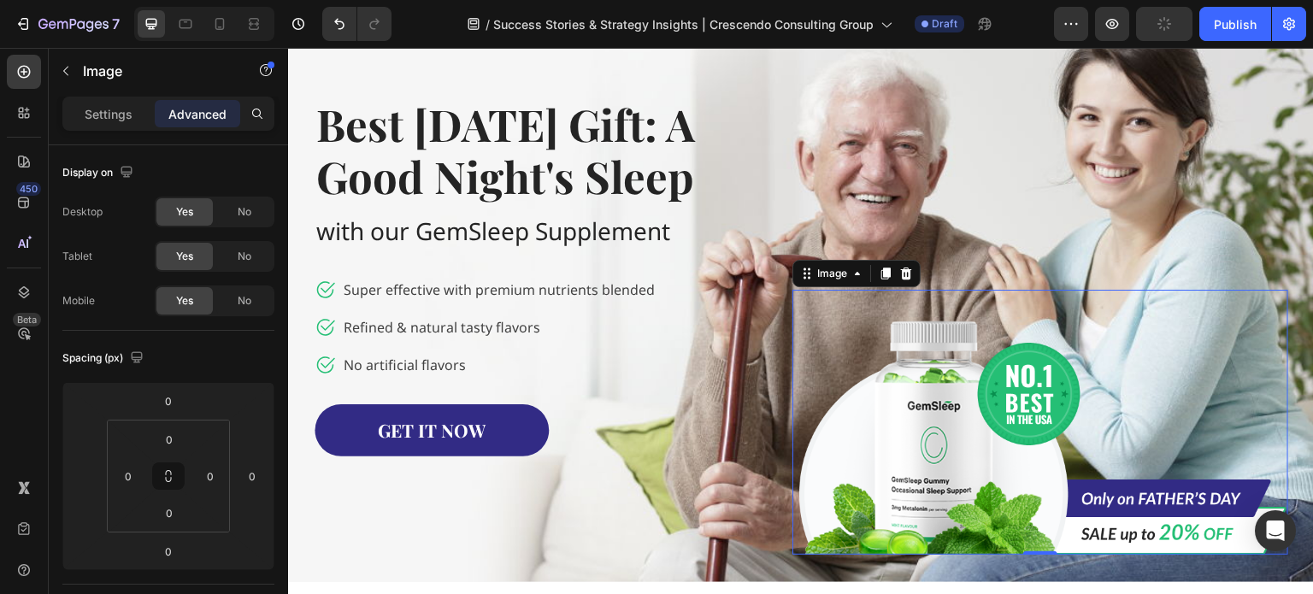
click at [1029, 416] on img at bounding box center [1041, 422] width 496 height 265
click at [1118, 499] on img at bounding box center [1041, 422] width 496 height 265
click at [1177, 507] on img at bounding box center [1041, 422] width 496 height 265
click at [1195, 536] on img at bounding box center [1041, 422] width 496 height 265
click at [1157, 380] on img at bounding box center [1041, 422] width 496 height 265
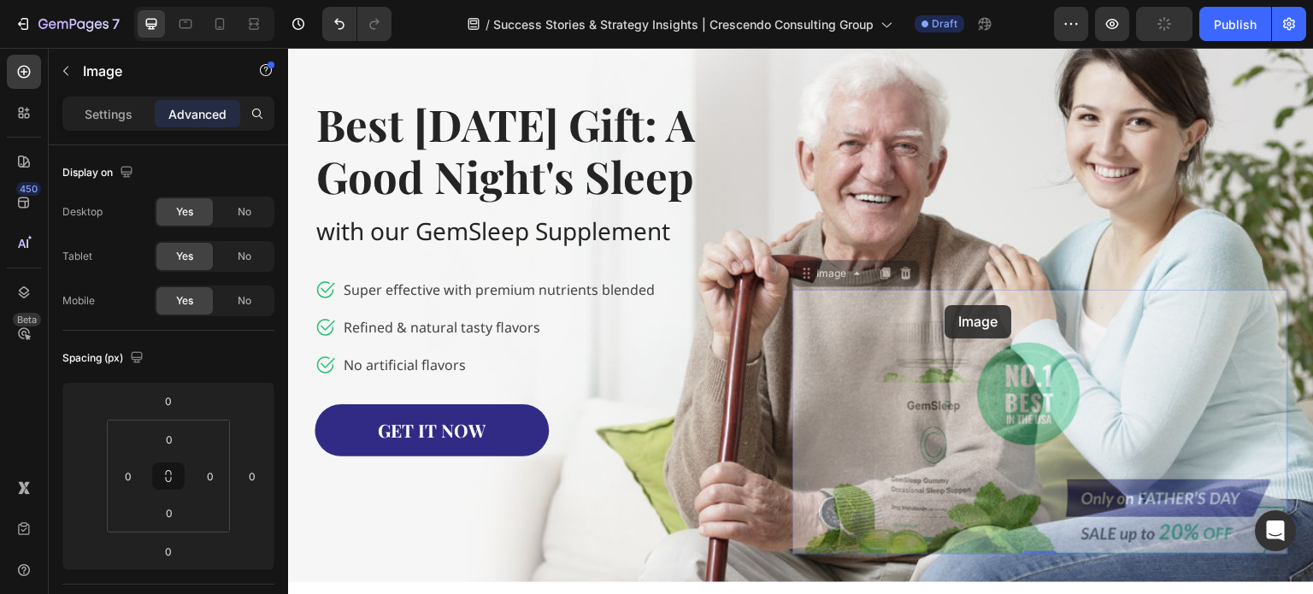
drag, startPoint x: 1146, startPoint y: 373, endPoint x: 941, endPoint y: 260, distance: 234.2
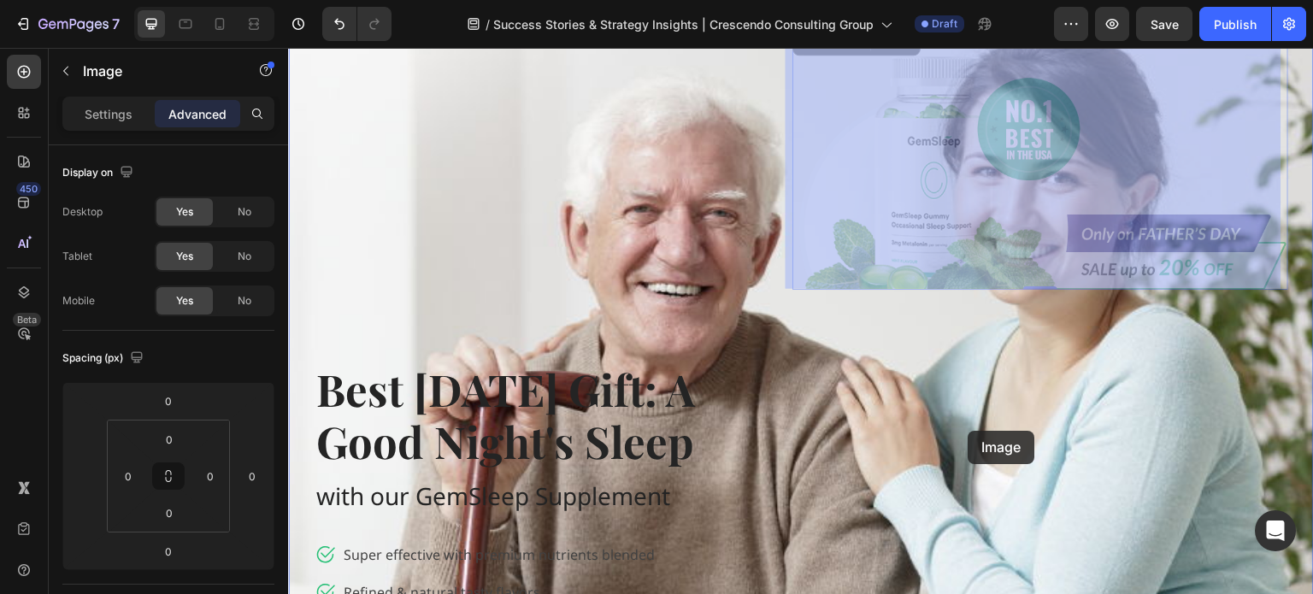
drag, startPoint x: 985, startPoint y: 200, endPoint x: 969, endPoint y: 431, distance: 231.5
click at [969, 431] on div "Header Image 0 Image 0 Drop element here Row Best Father's Day Gift: A Good Nig…" at bounding box center [801, 507] width 1026 height 1090
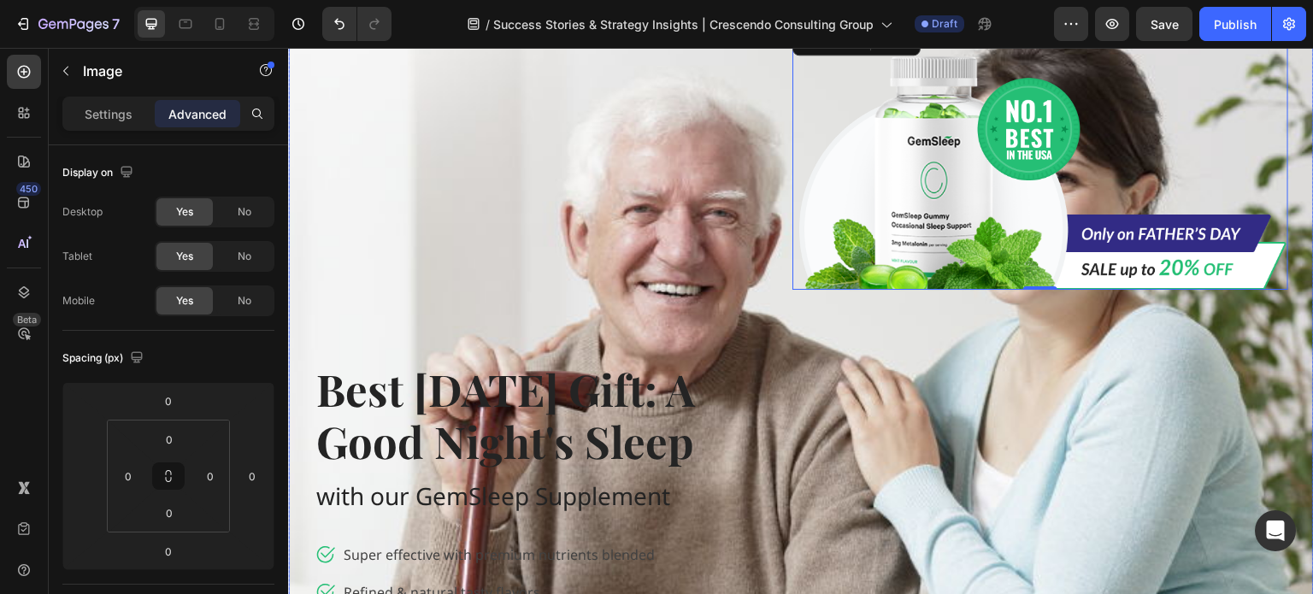
scroll to position [257, 0]
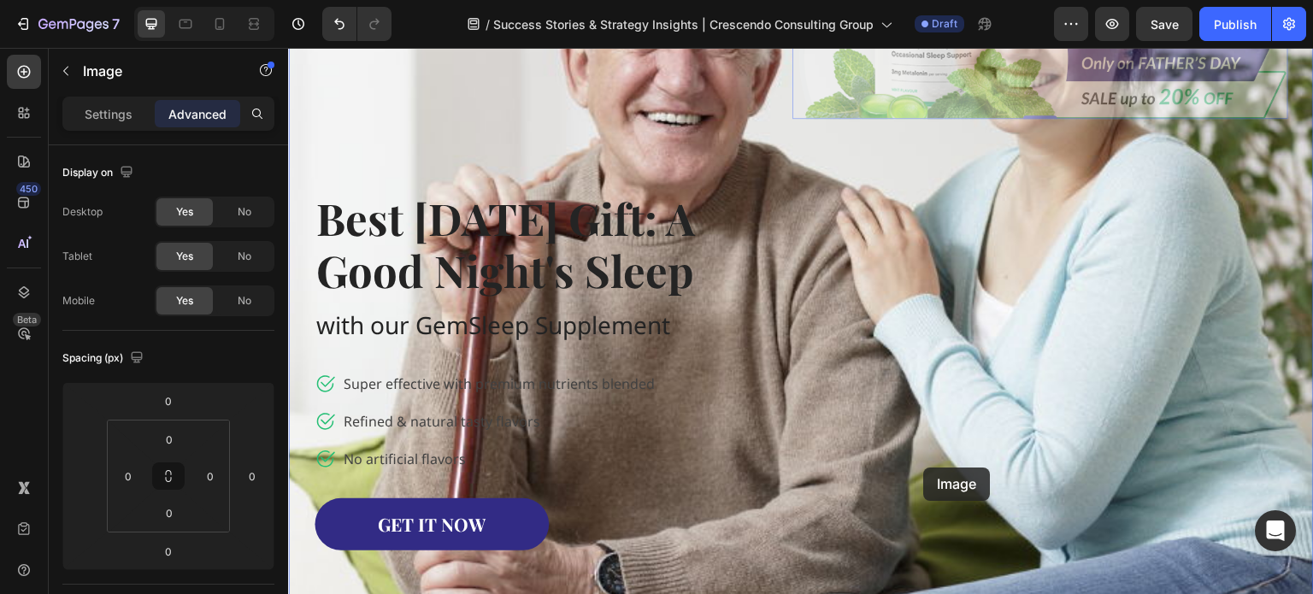
drag, startPoint x: 900, startPoint y: 112, endPoint x: 923, endPoint y: 468, distance: 356.4
drag, startPoint x: 877, startPoint y: 83, endPoint x: 366, endPoint y: 182, distance: 520.9
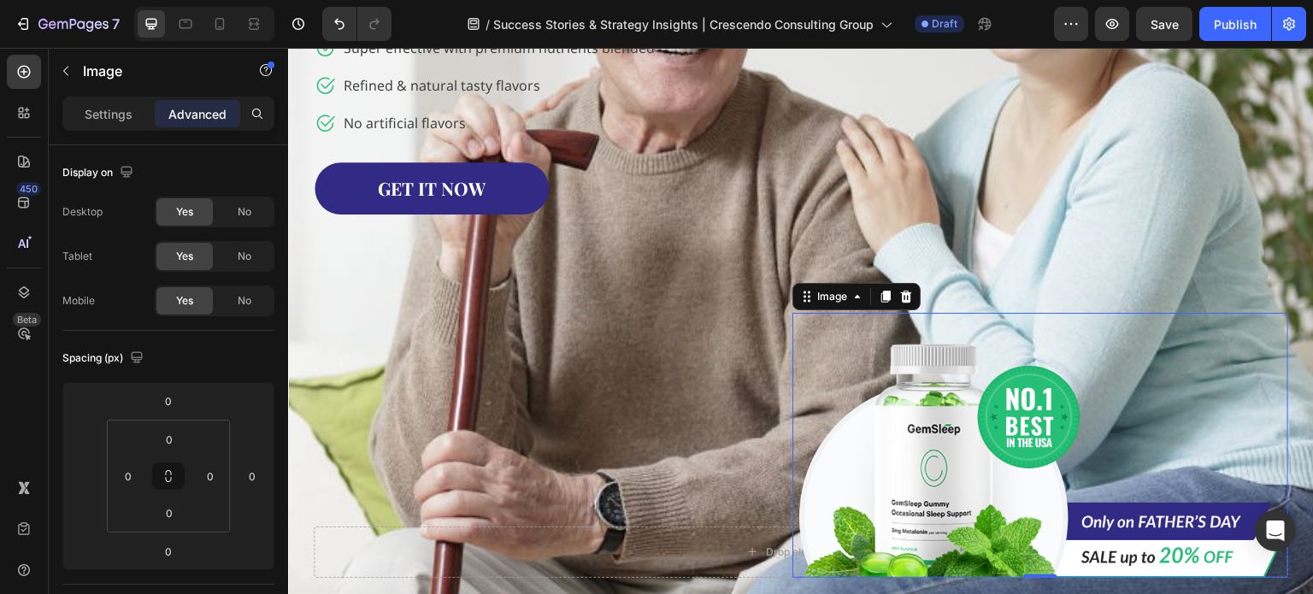
scroll to position [342, 0]
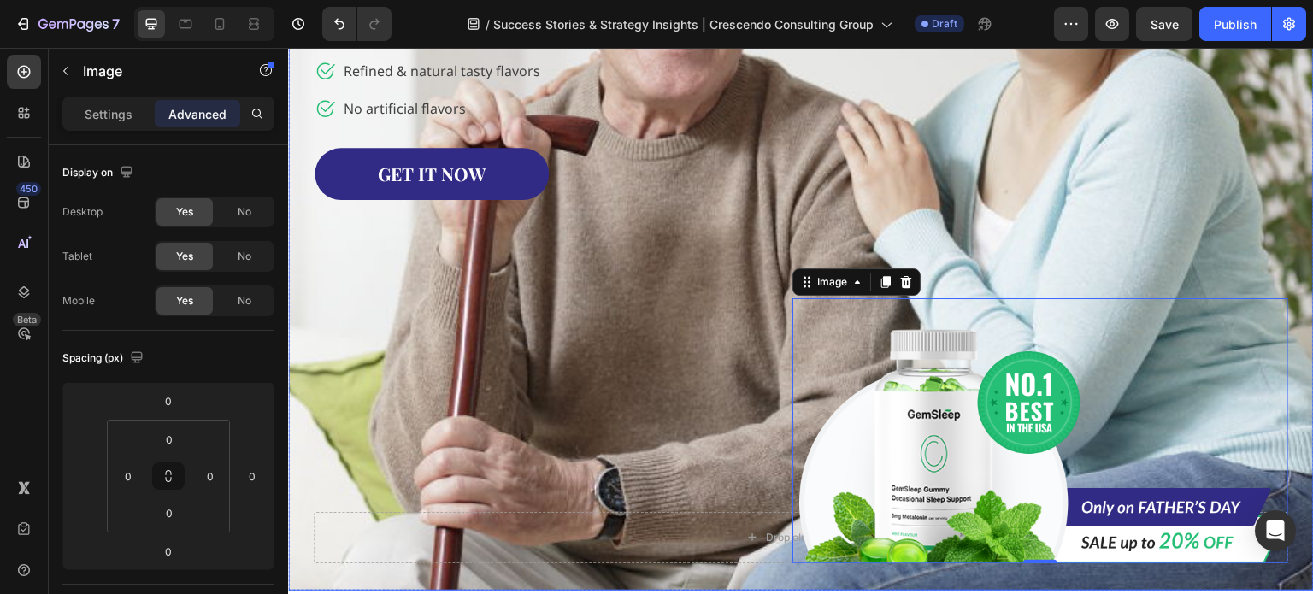
click at [325, 369] on div "Drop element here Row Best Father's Day Gift: A Good Night's Sleep Heading with…" at bounding box center [801, 165] width 975 height 795
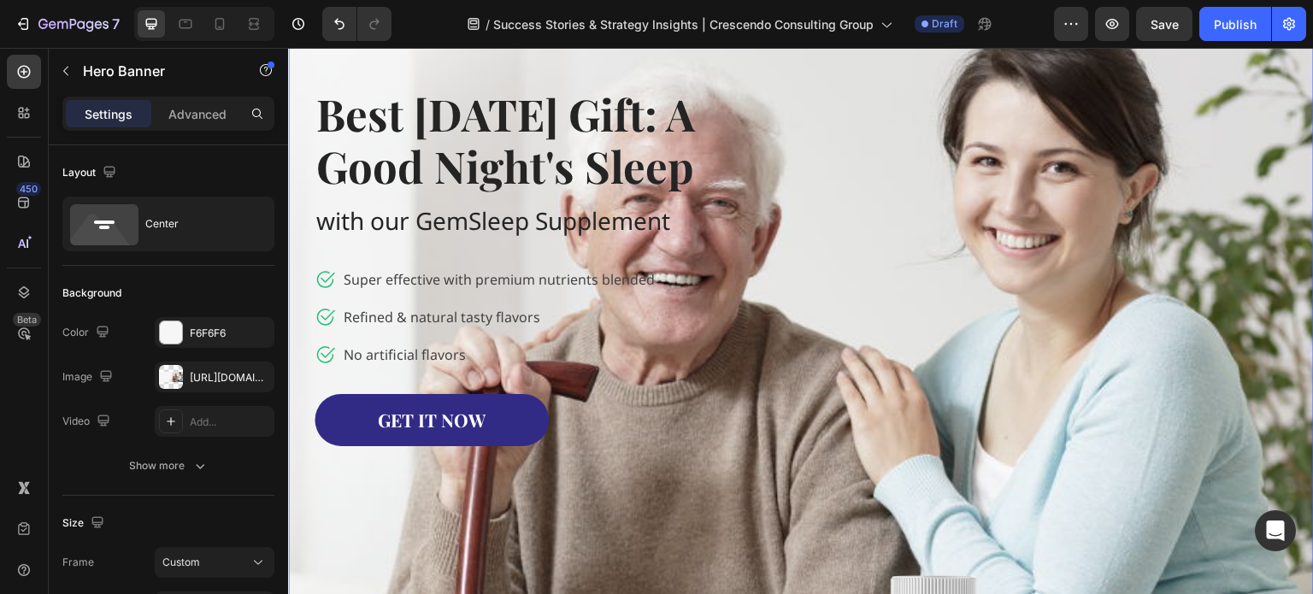
scroll to position [0, 0]
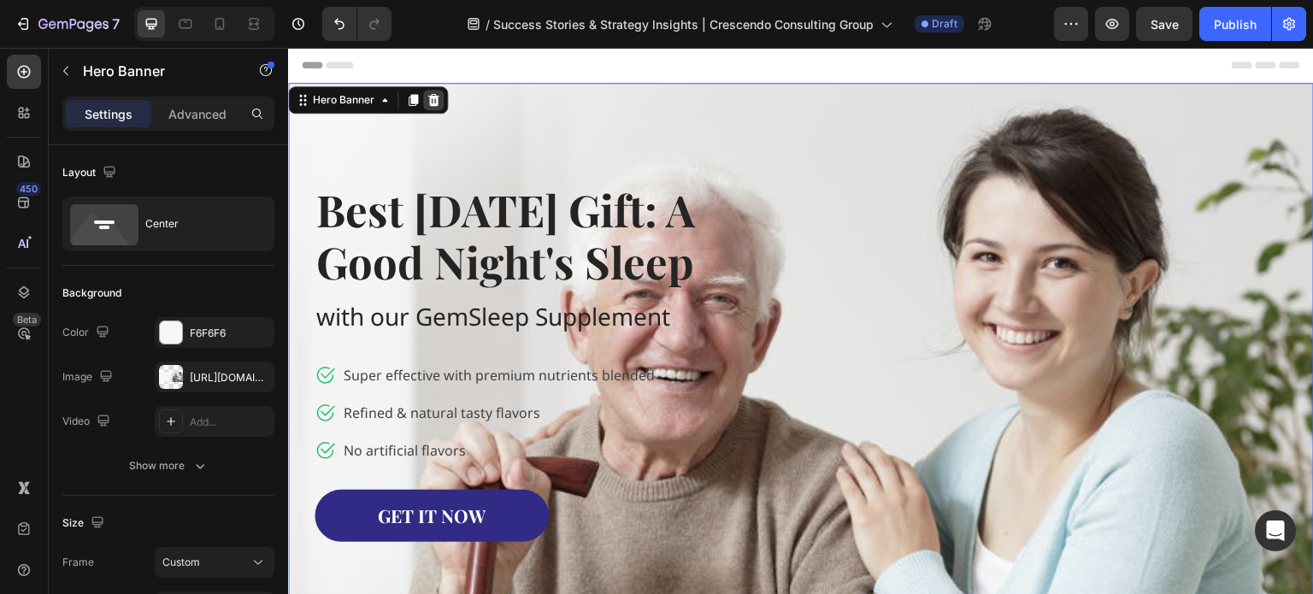
click at [431, 99] on icon at bounding box center [434, 100] width 14 height 14
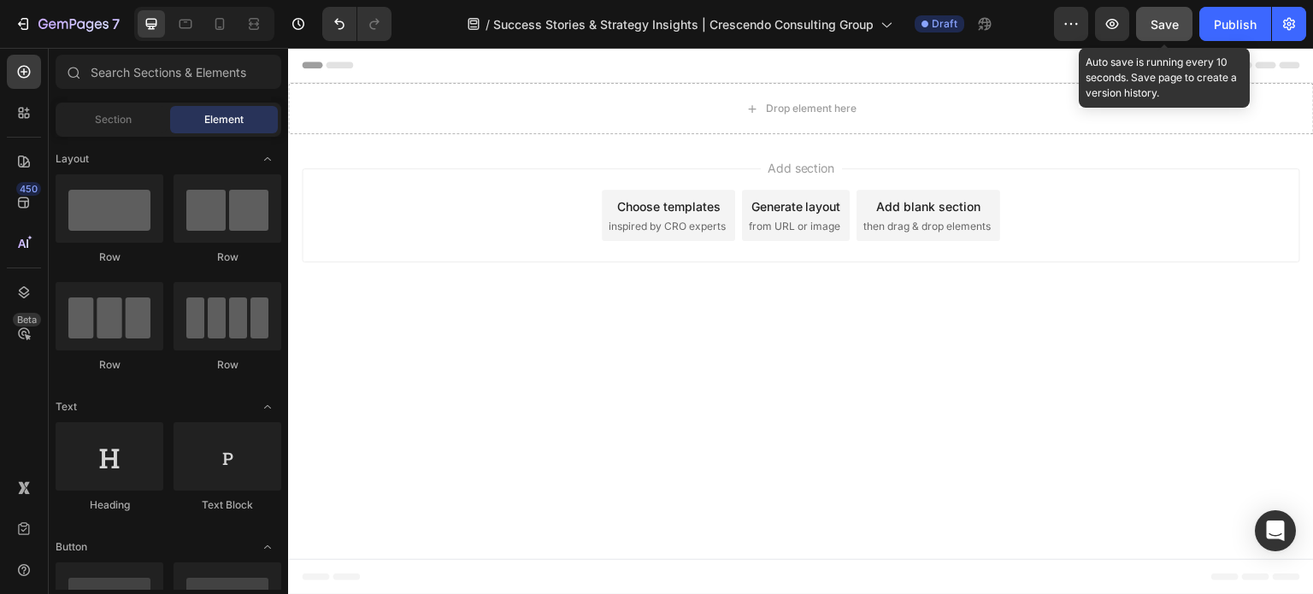
click at [1154, 17] on span "Save" at bounding box center [1165, 24] width 28 height 15
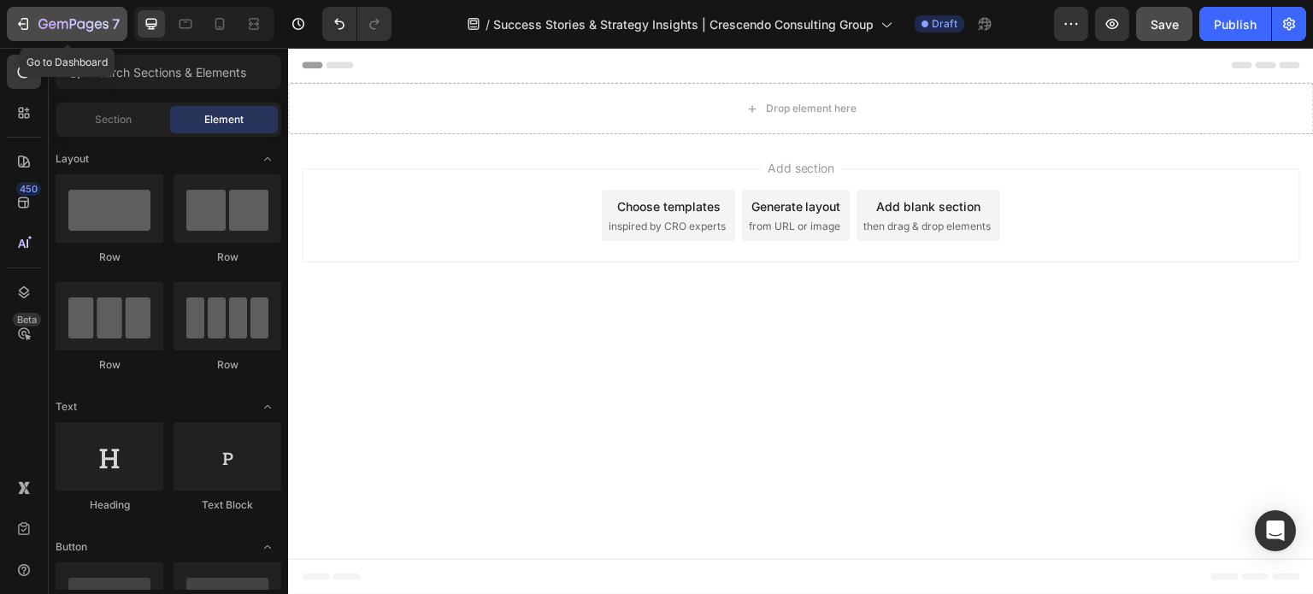
click at [24, 29] on icon "button" at bounding box center [23, 23] width 17 height 17
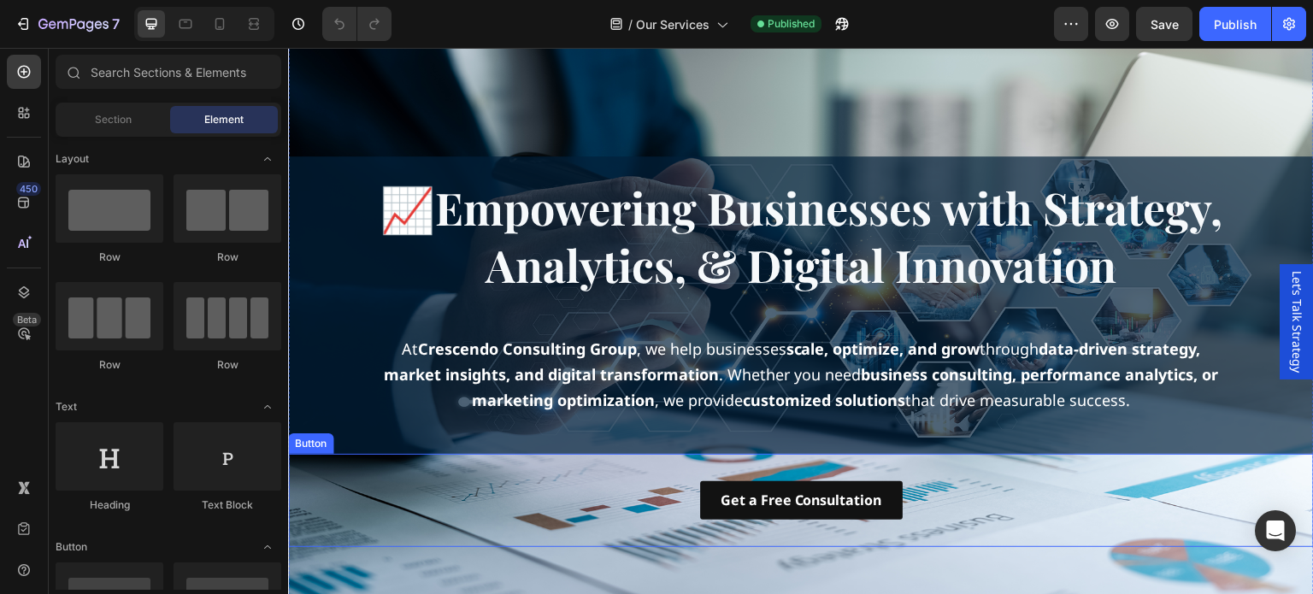
scroll to position [86, 0]
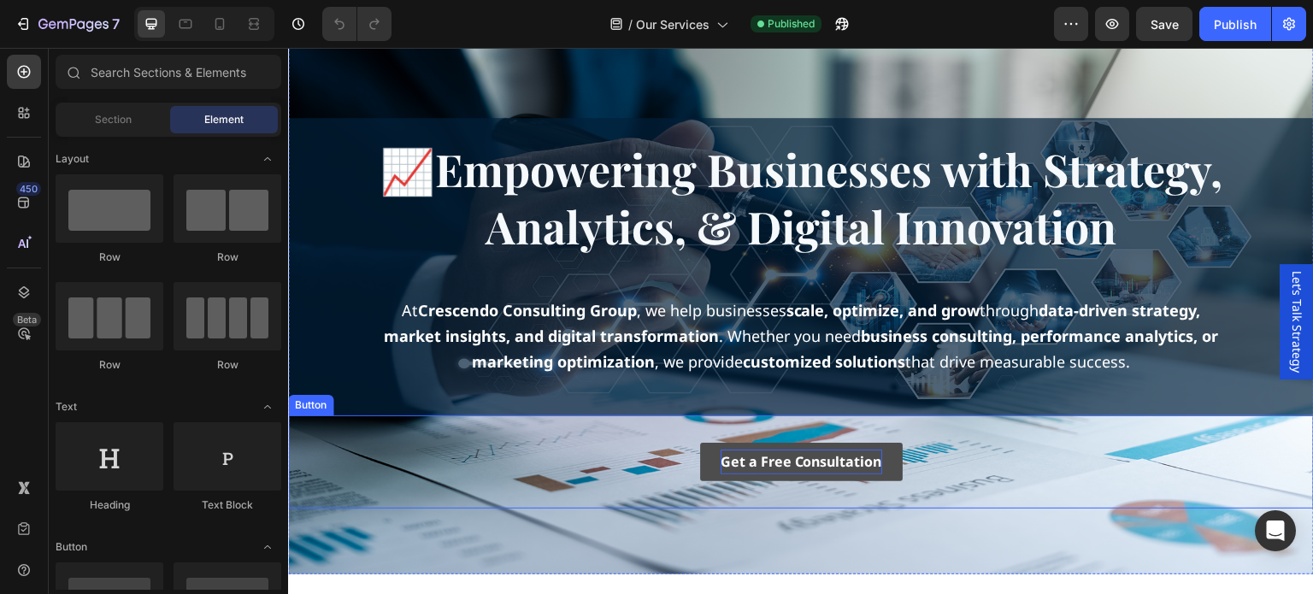
click at [751, 453] on strong "Get a Free Consultation" at bounding box center [802, 461] width 162 height 19
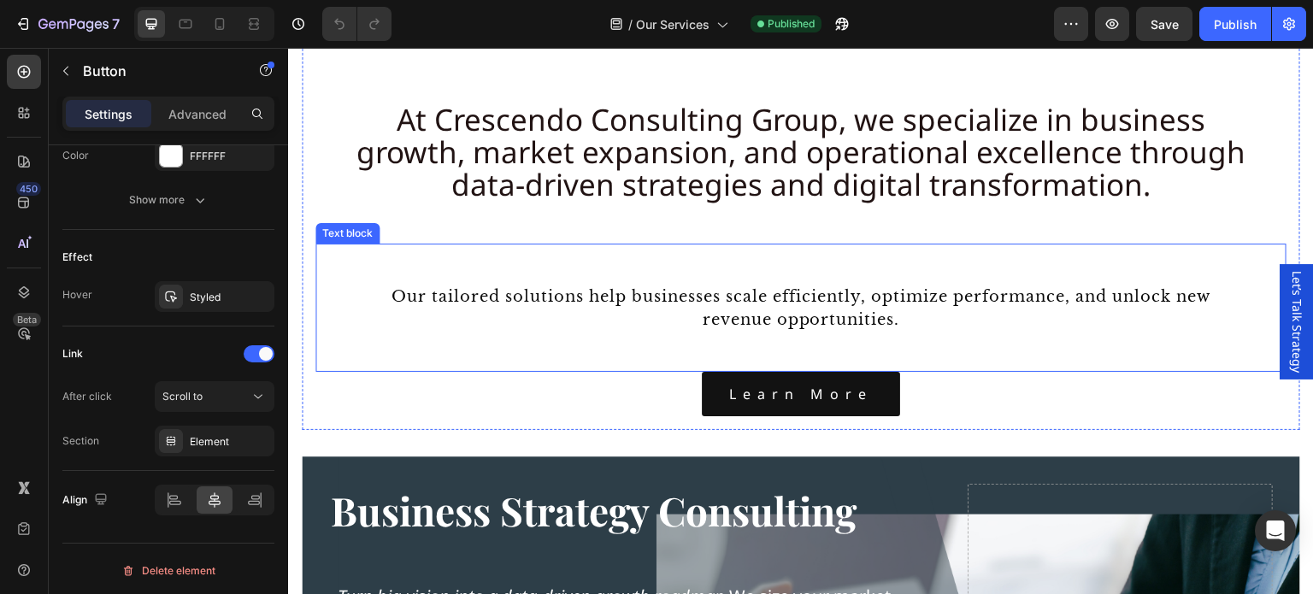
scroll to position [770, 0]
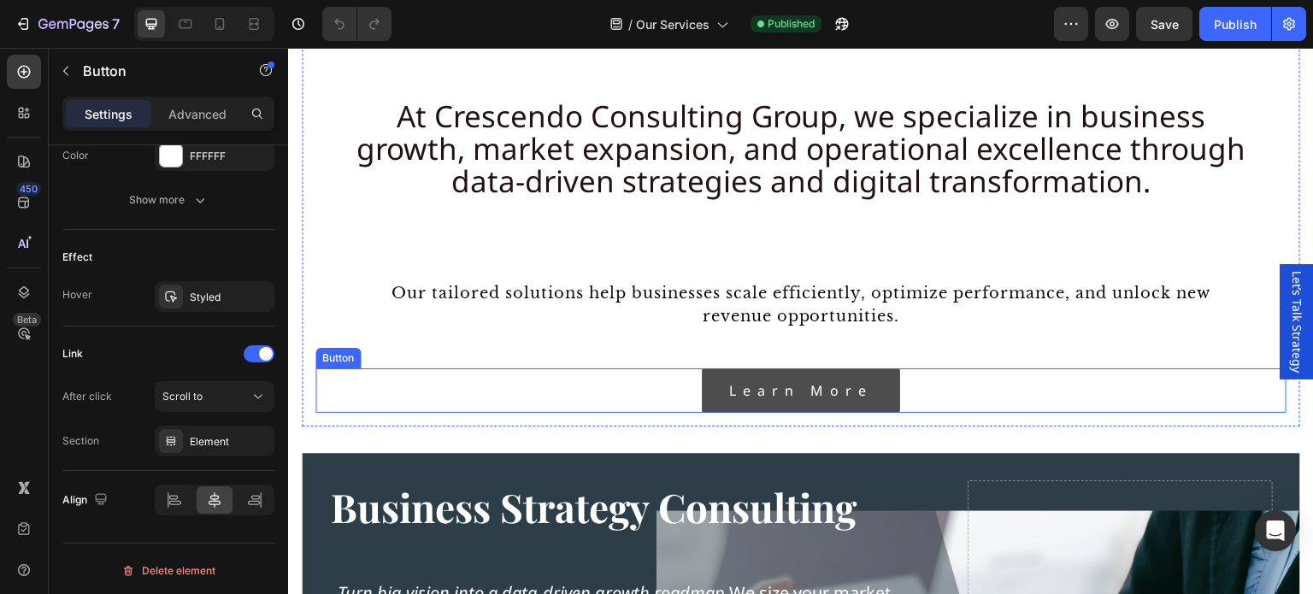
click at [702, 389] on link "Learn More" at bounding box center [801, 391] width 198 height 45
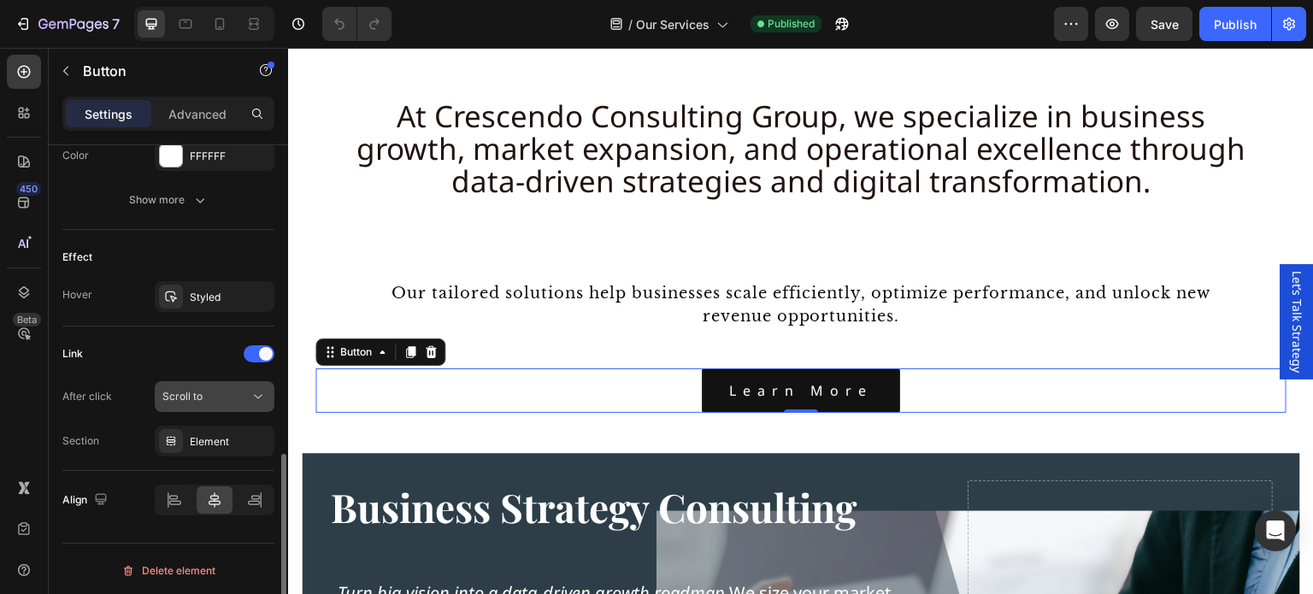
scroll to position [814, 0]
click at [202, 438] on div "Element" at bounding box center [215, 441] width 50 height 15
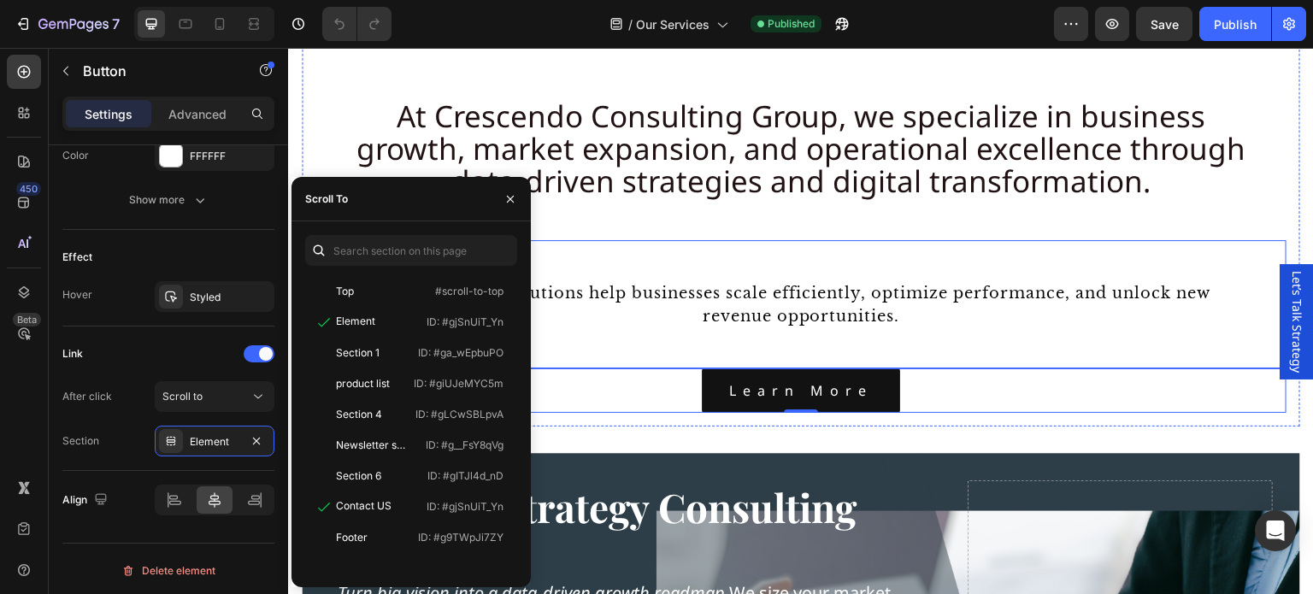
click at [864, 339] on div "Our tailored solutions help businesses scale efficiently, optimize performance,…" at bounding box center [801, 304] width 971 height 128
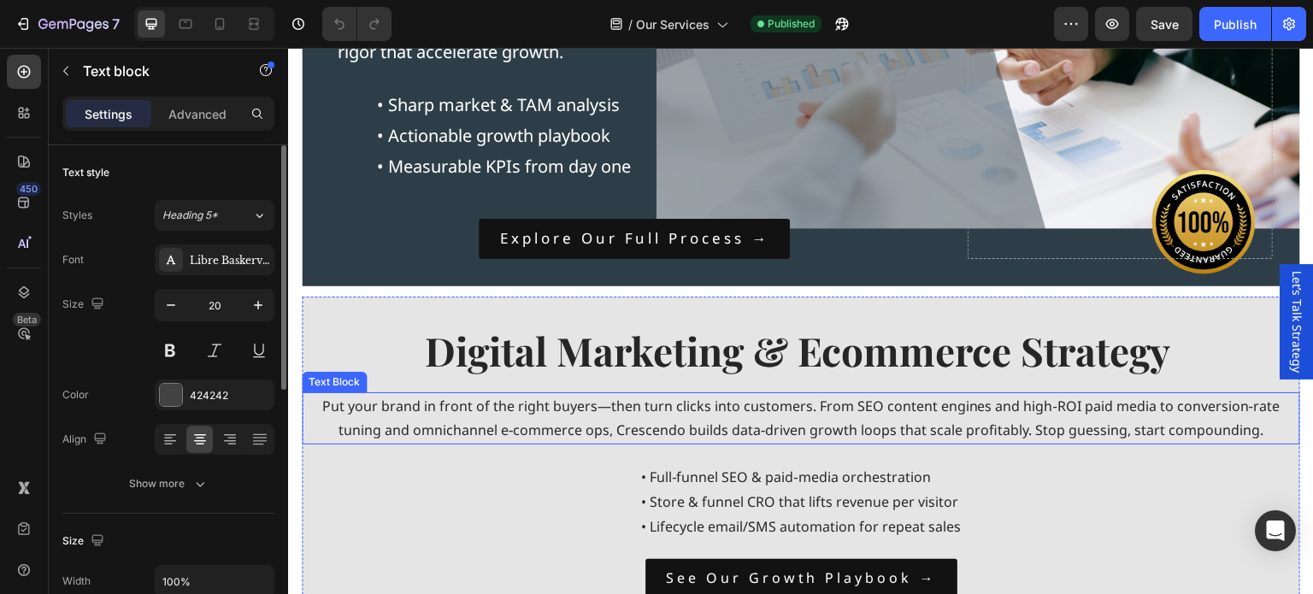
scroll to position [1454, 0]
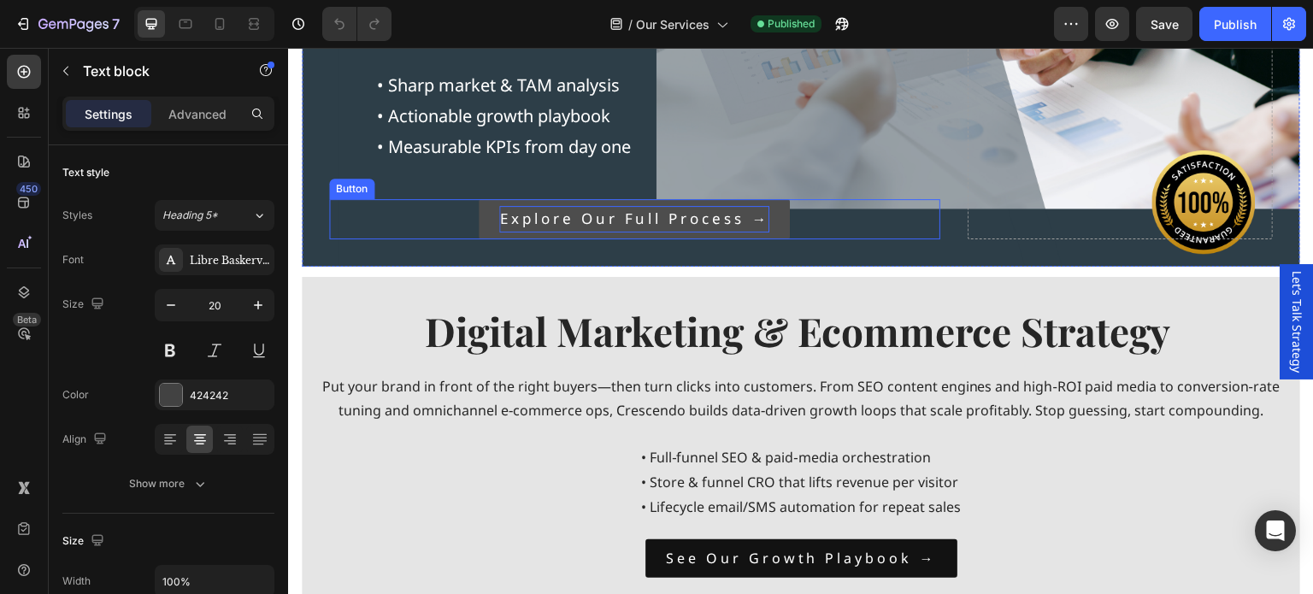
click at [596, 220] on p "Explore our full process →" at bounding box center [634, 219] width 270 height 27
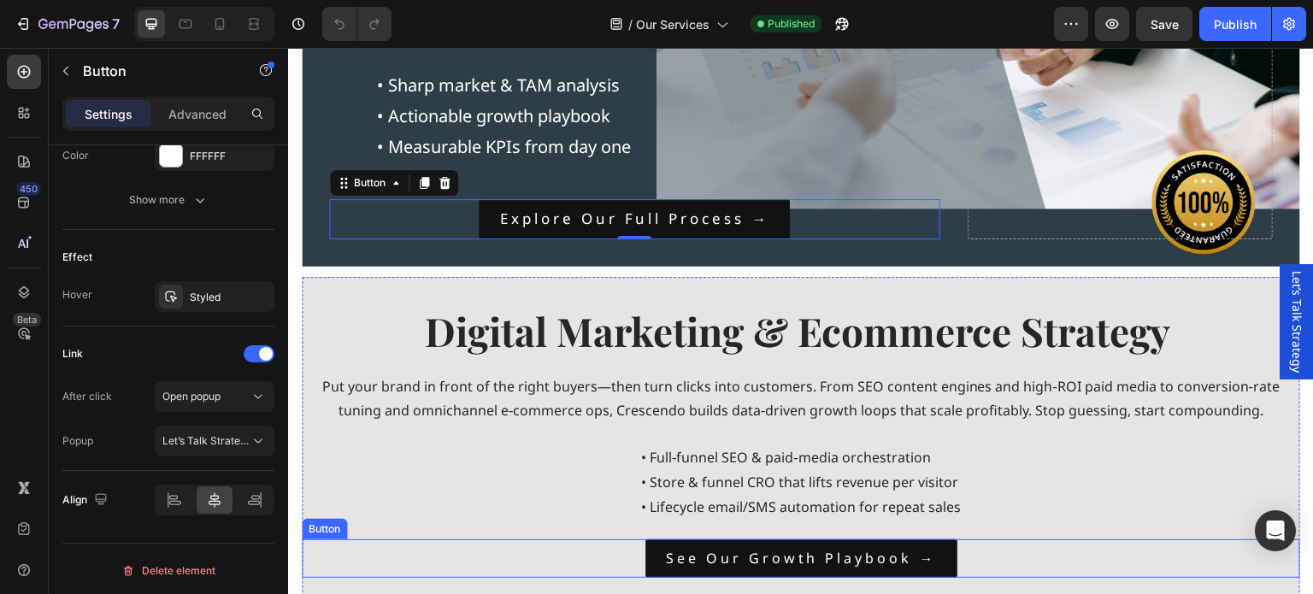
scroll to position [1796, 0]
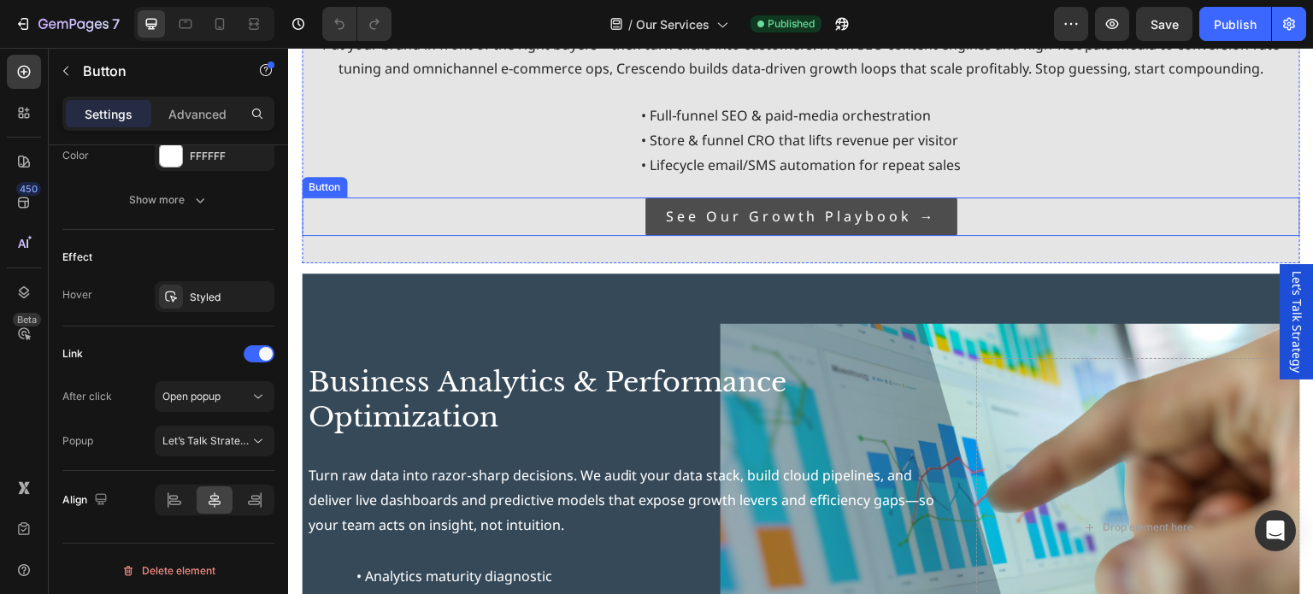
click at [647, 213] on link "See our growth playbook →" at bounding box center [802, 217] width 312 height 38
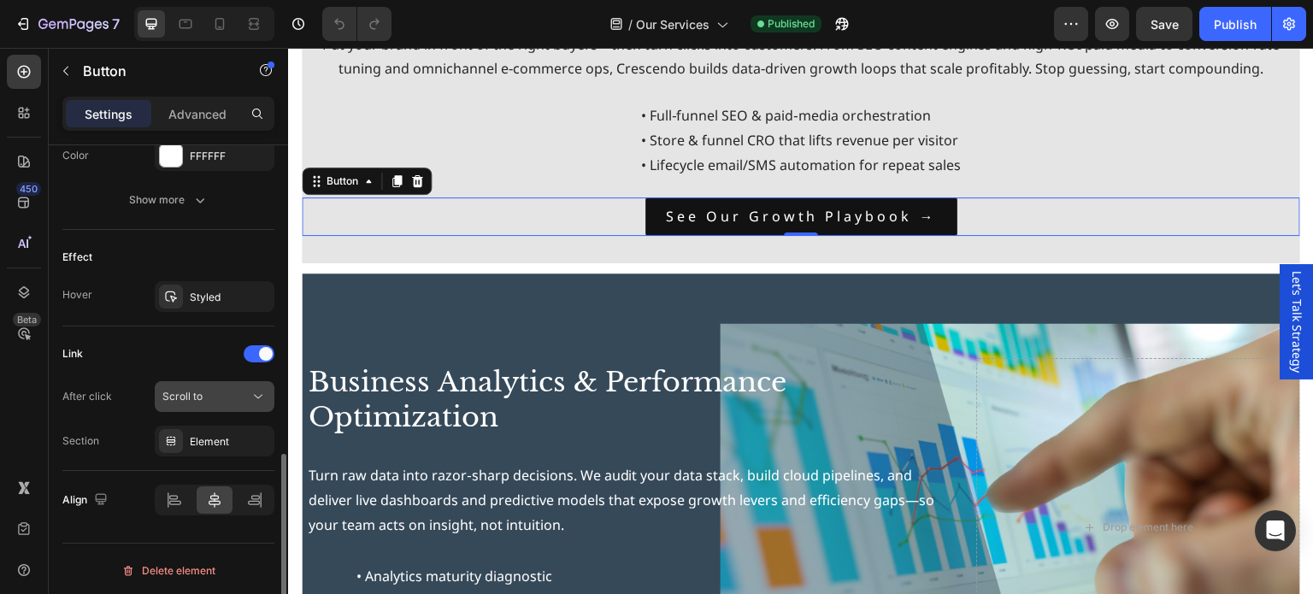
click at [243, 396] on div "Scroll to" at bounding box center [205, 396] width 87 height 15
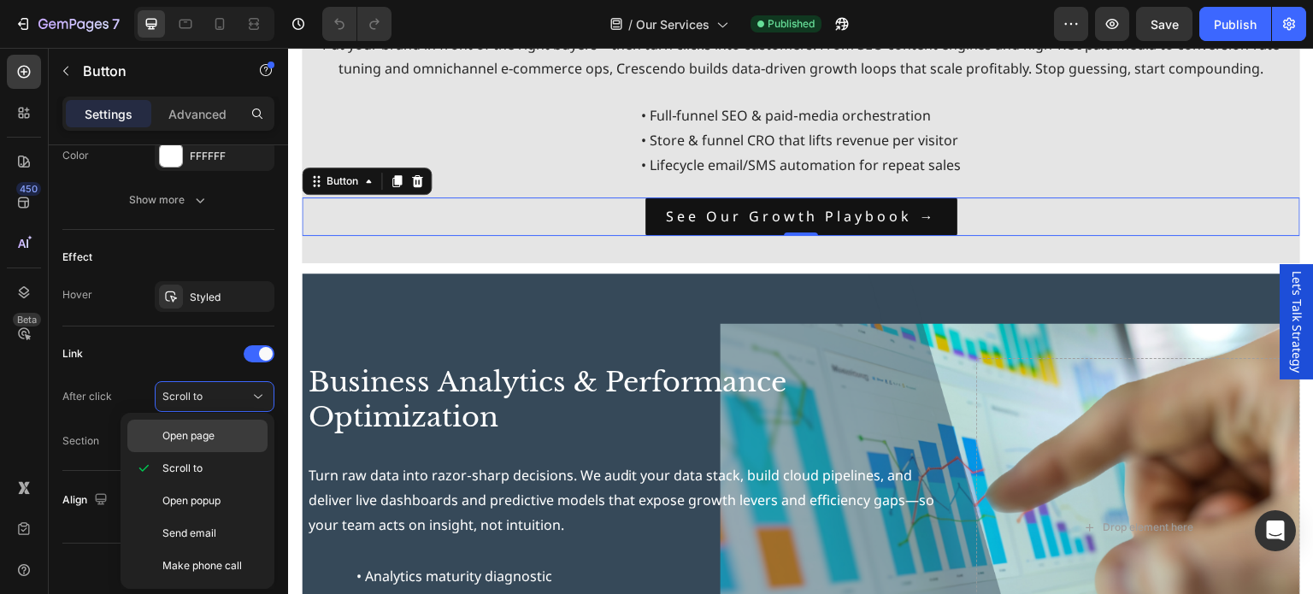
click at [196, 434] on span "Open page" at bounding box center [188, 435] width 52 height 15
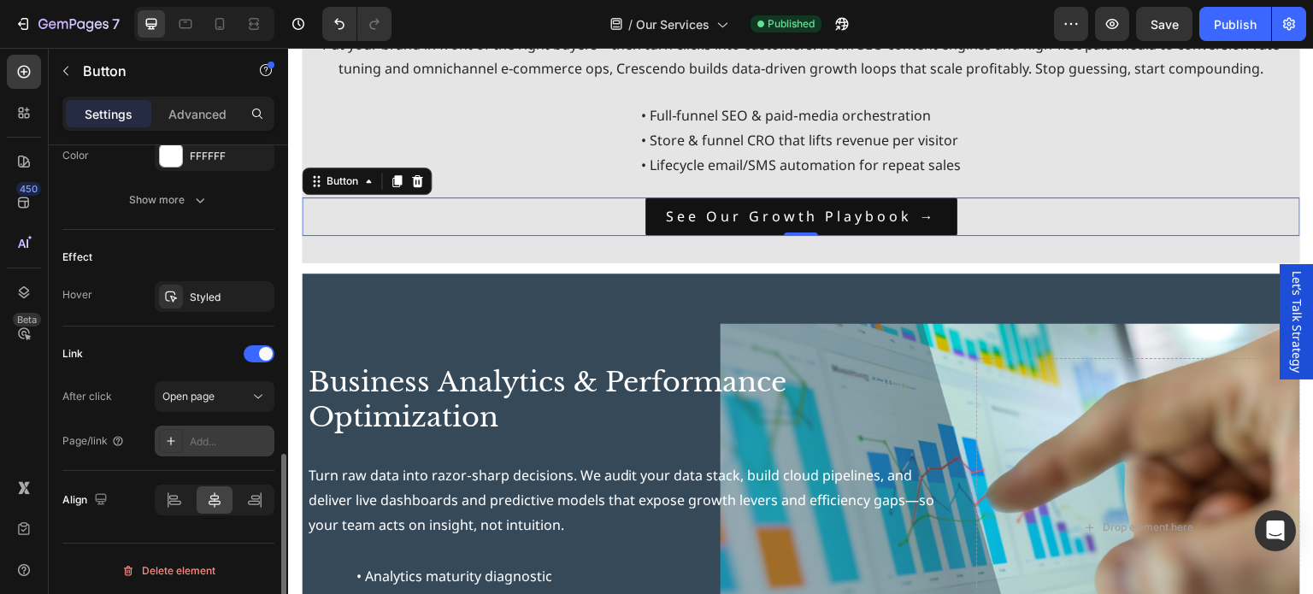
click at [202, 440] on div "Add..." at bounding box center [230, 441] width 80 height 15
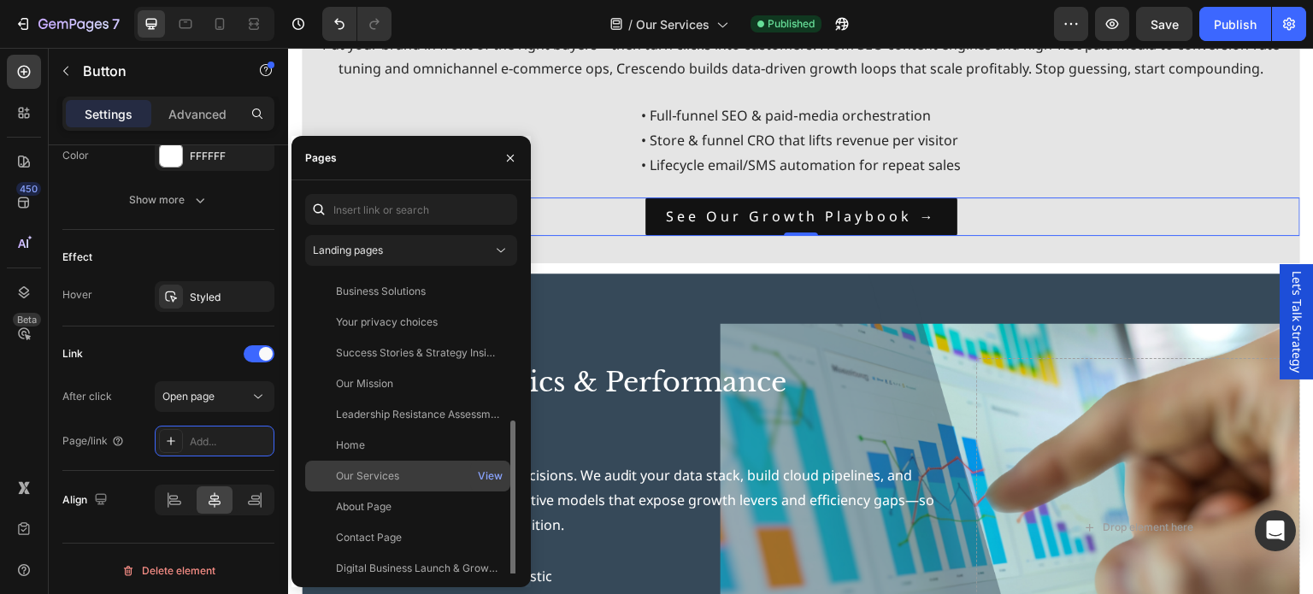
scroll to position [133, 0]
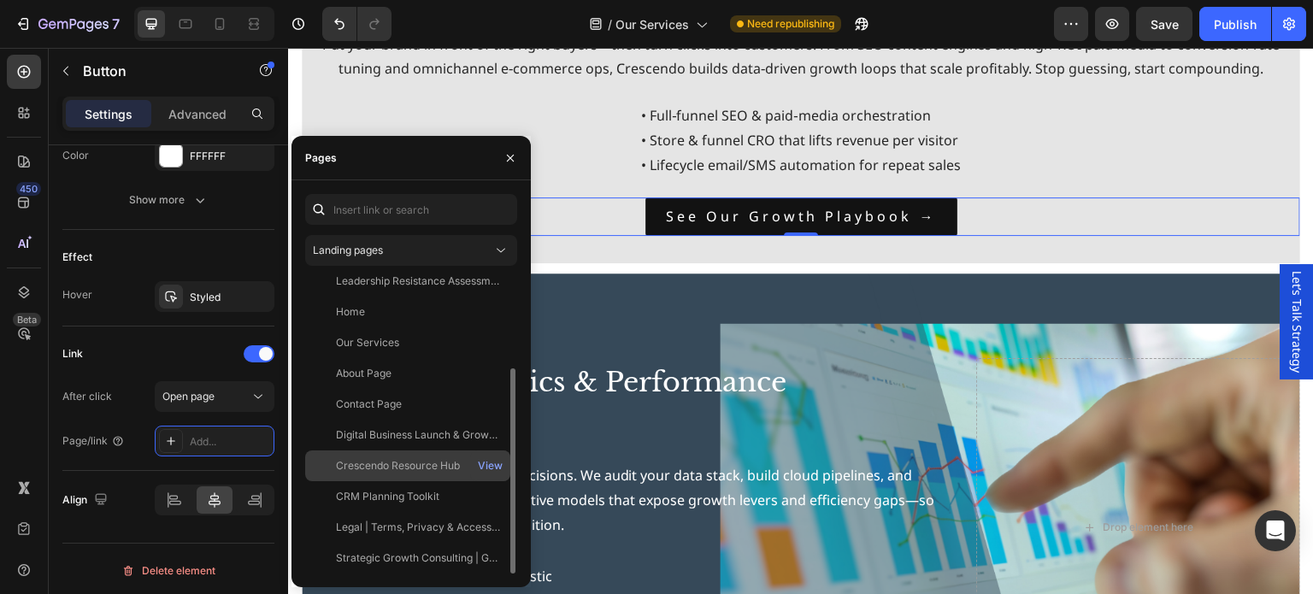
click at [393, 461] on div "Crescendo Resource Hub" at bounding box center [398, 465] width 124 height 15
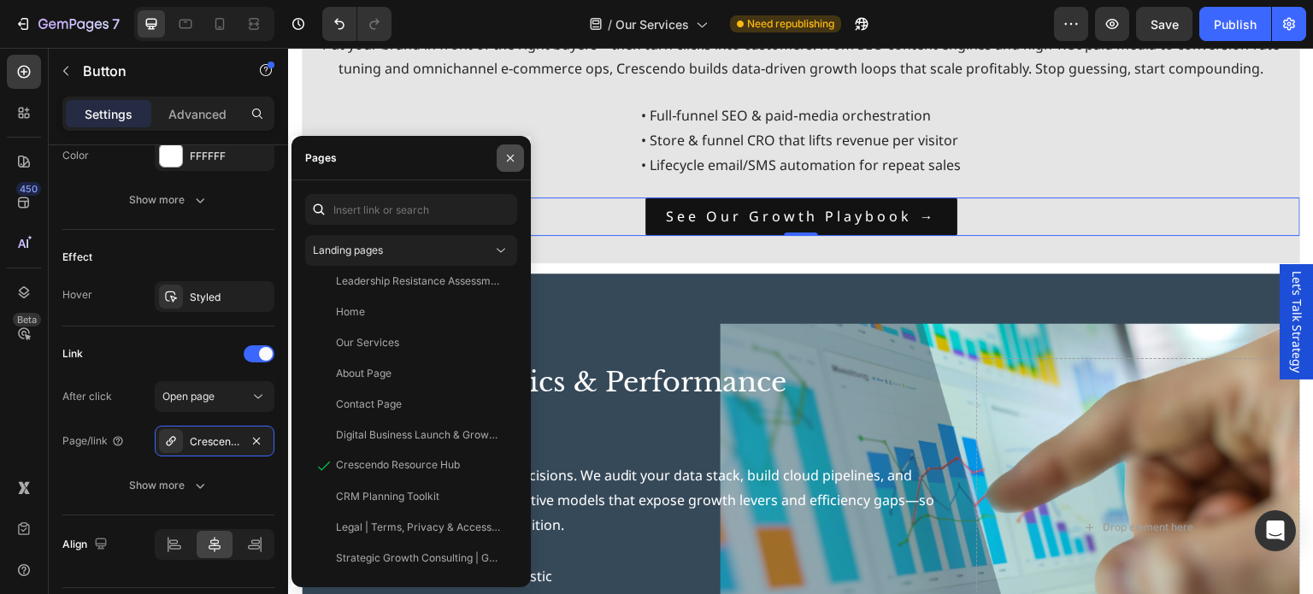
click at [505, 152] on icon "button" at bounding box center [511, 158] width 14 height 14
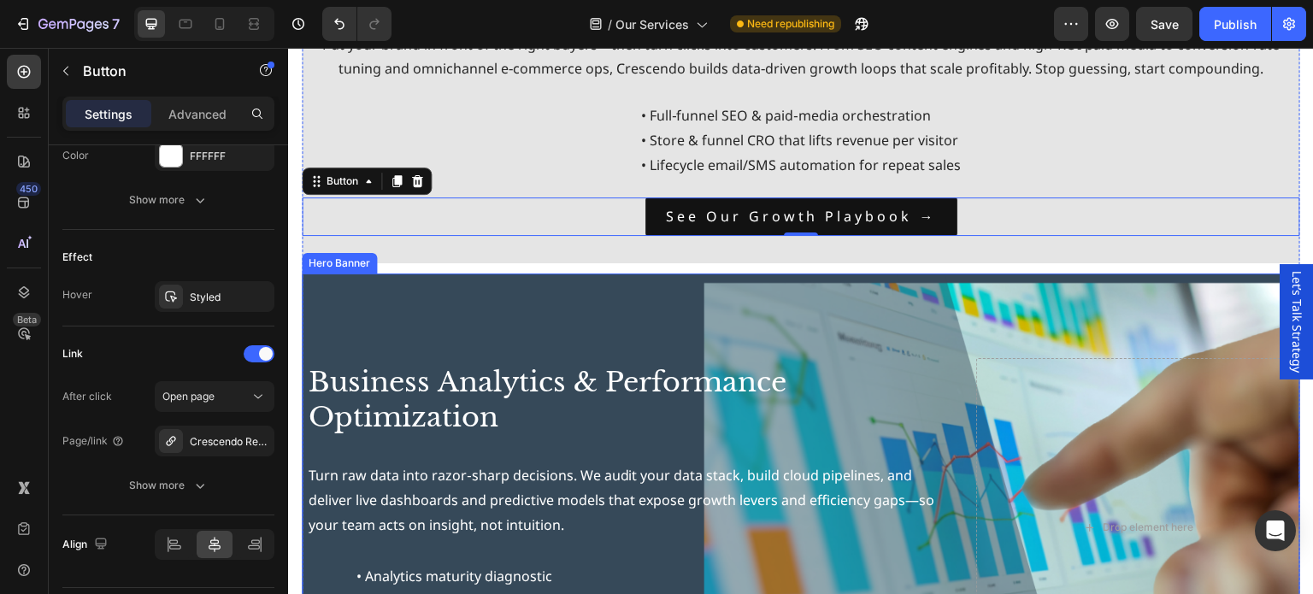
scroll to position [2052, 0]
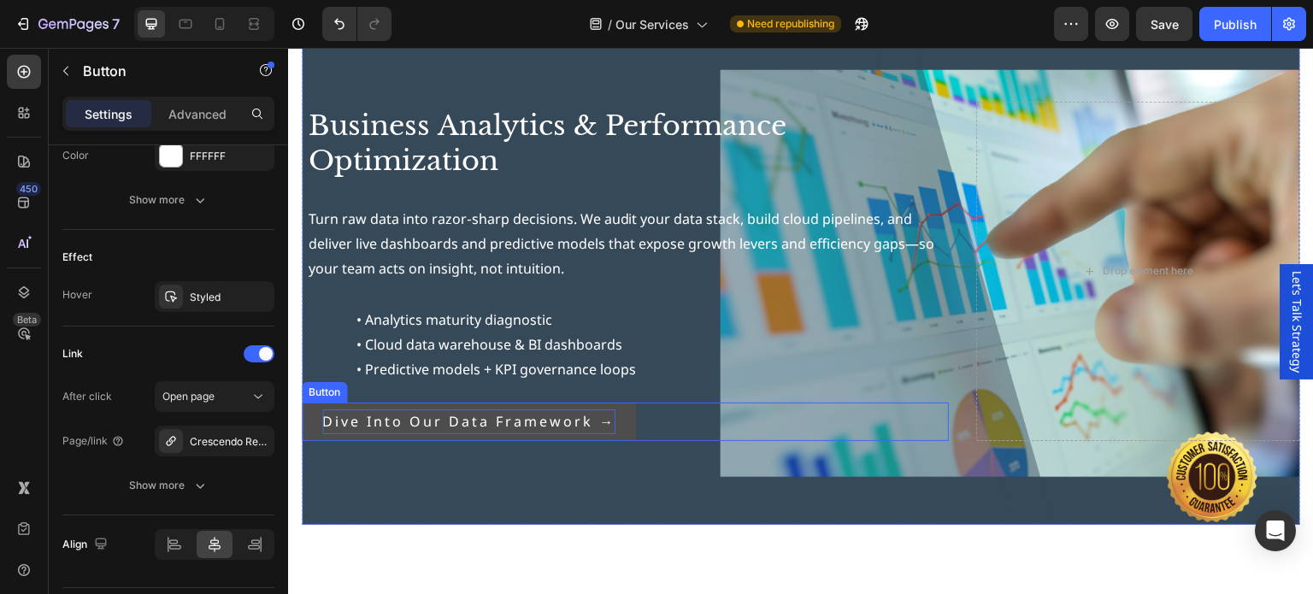
click at [456, 428] on p "Dive into our data framework →" at bounding box center [468, 422] width 293 height 25
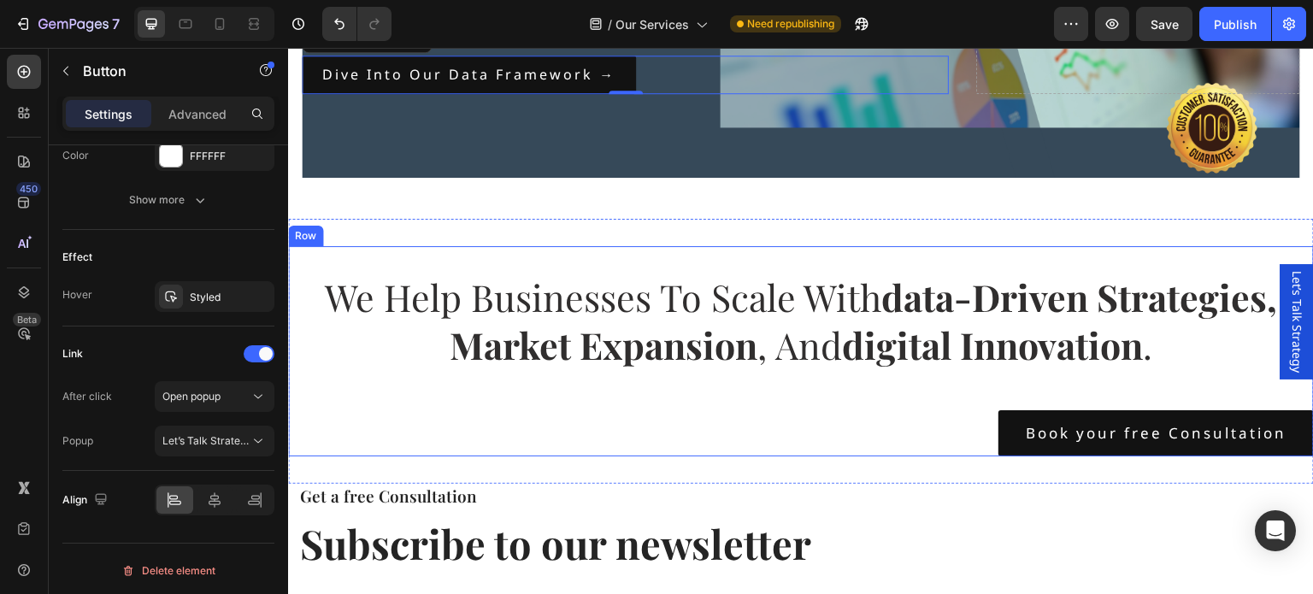
scroll to position [2565, 0]
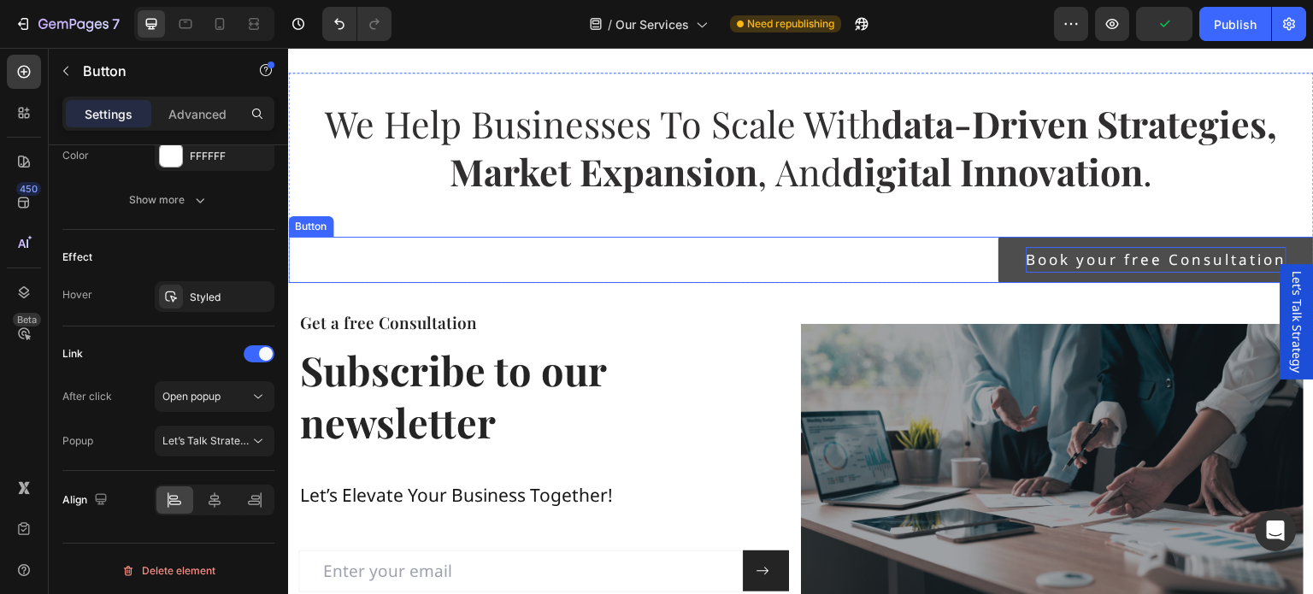
click at [1026, 258] on p "Book your free Consultation" at bounding box center [1156, 260] width 261 height 27
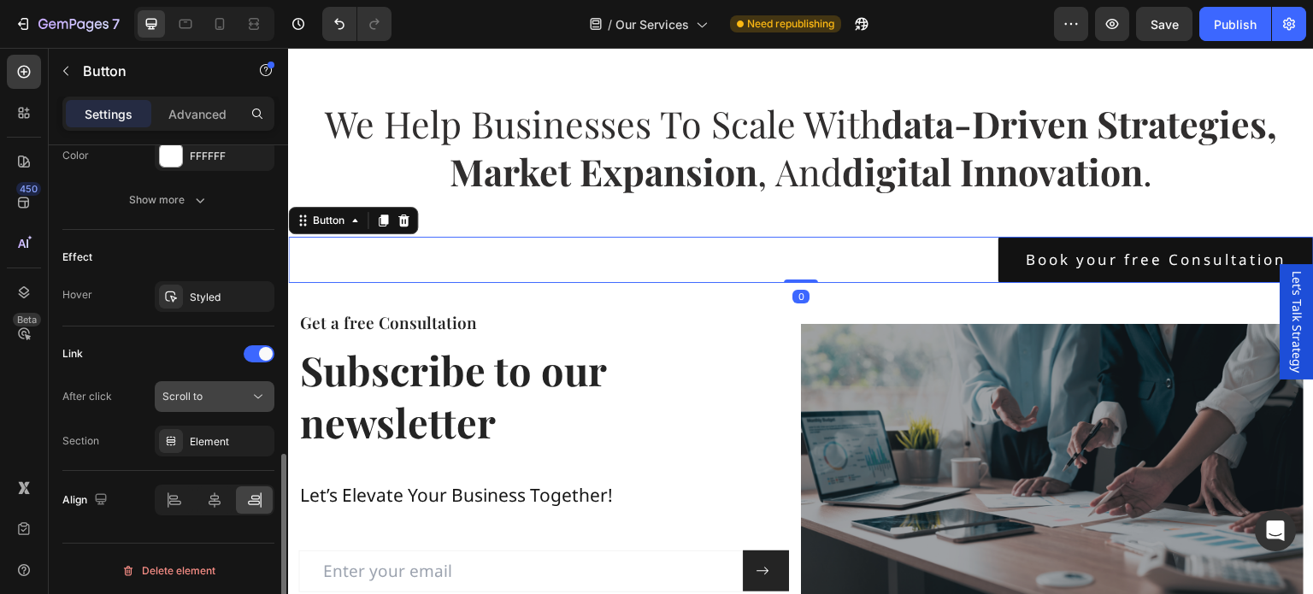
click at [244, 392] on div "Scroll to" at bounding box center [205, 396] width 87 height 15
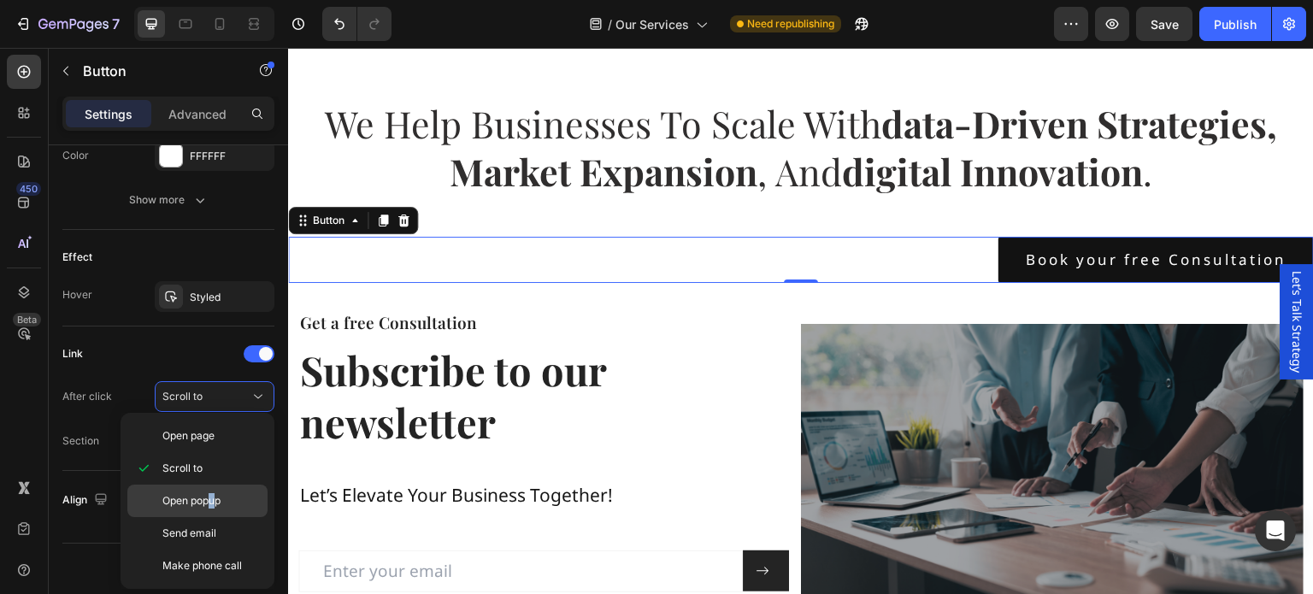
click at [209, 517] on div "Open popup" at bounding box center [197, 533] width 140 height 32
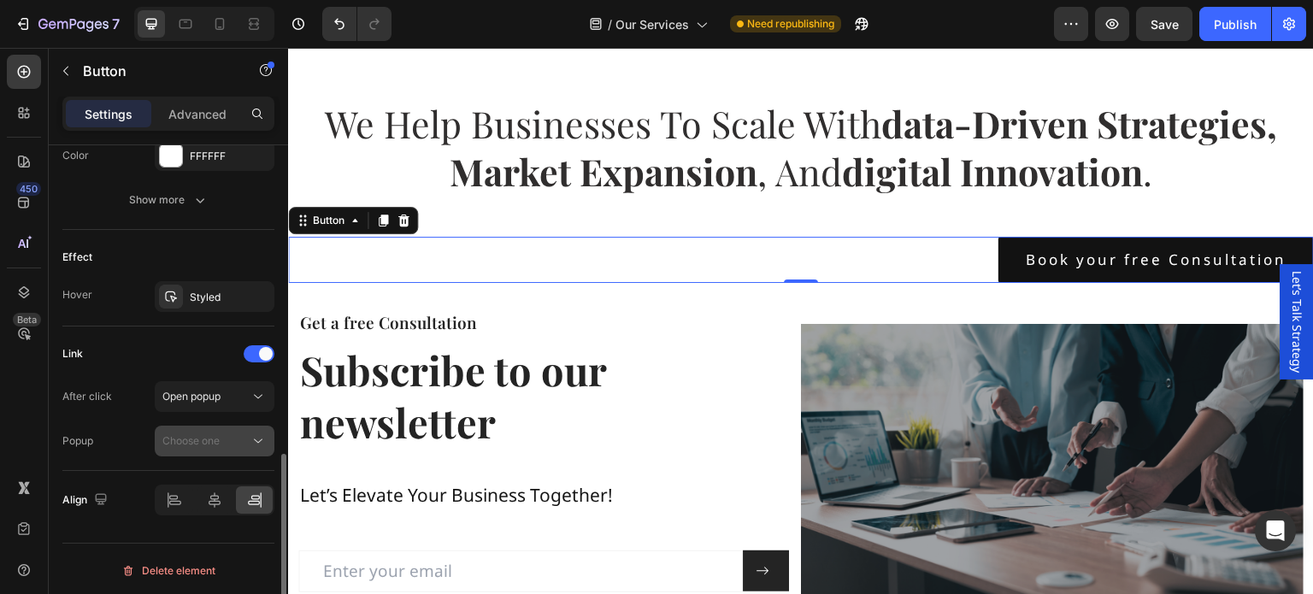
click at [212, 450] on button "Choose one" at bounding box center [215, 441] width 120 height 31
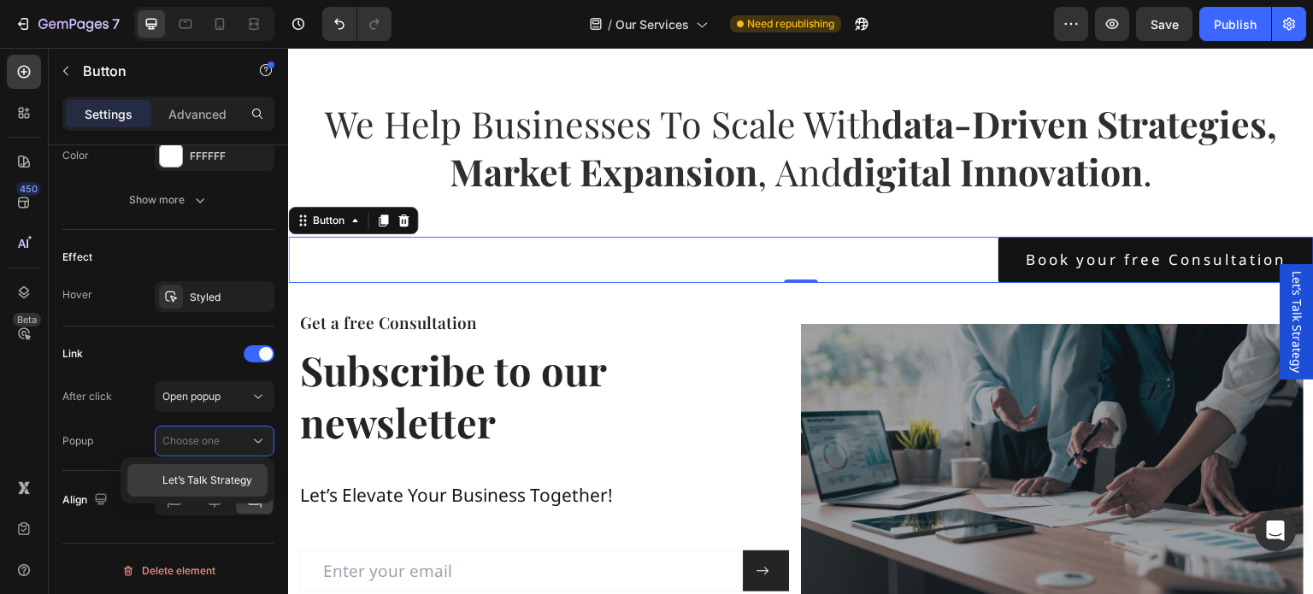
click at [209, 478] on span "Let’s Talk Strategy" at bounding box center [207, 480] width 90 height 15
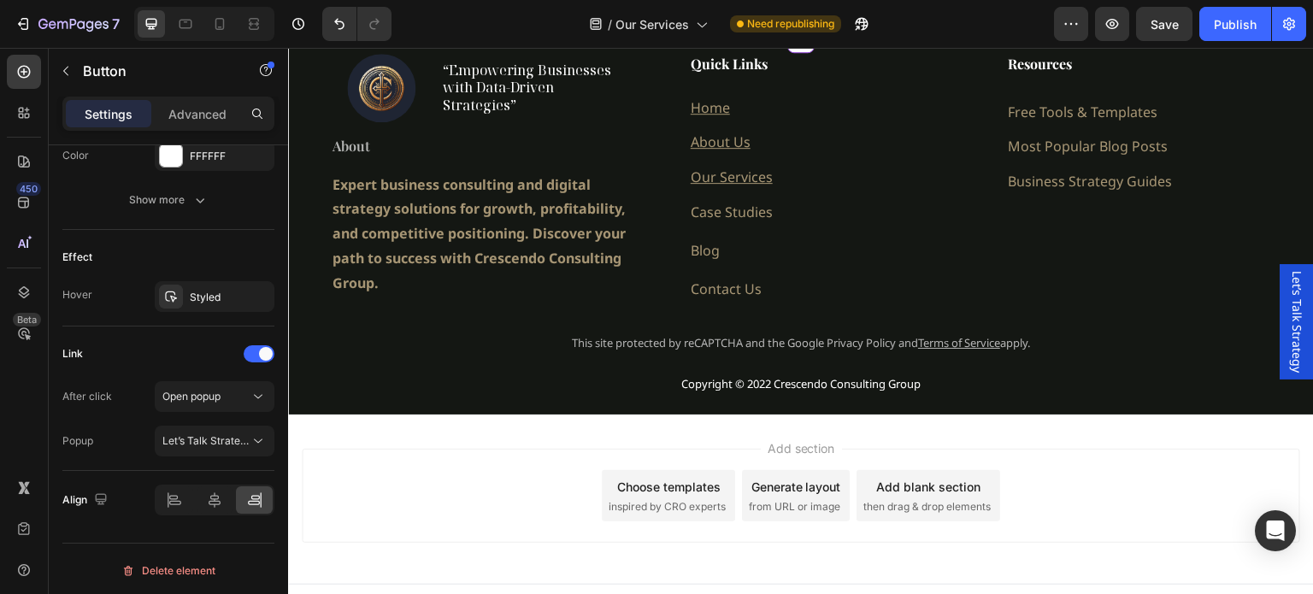
scroll to position [3677, 0]
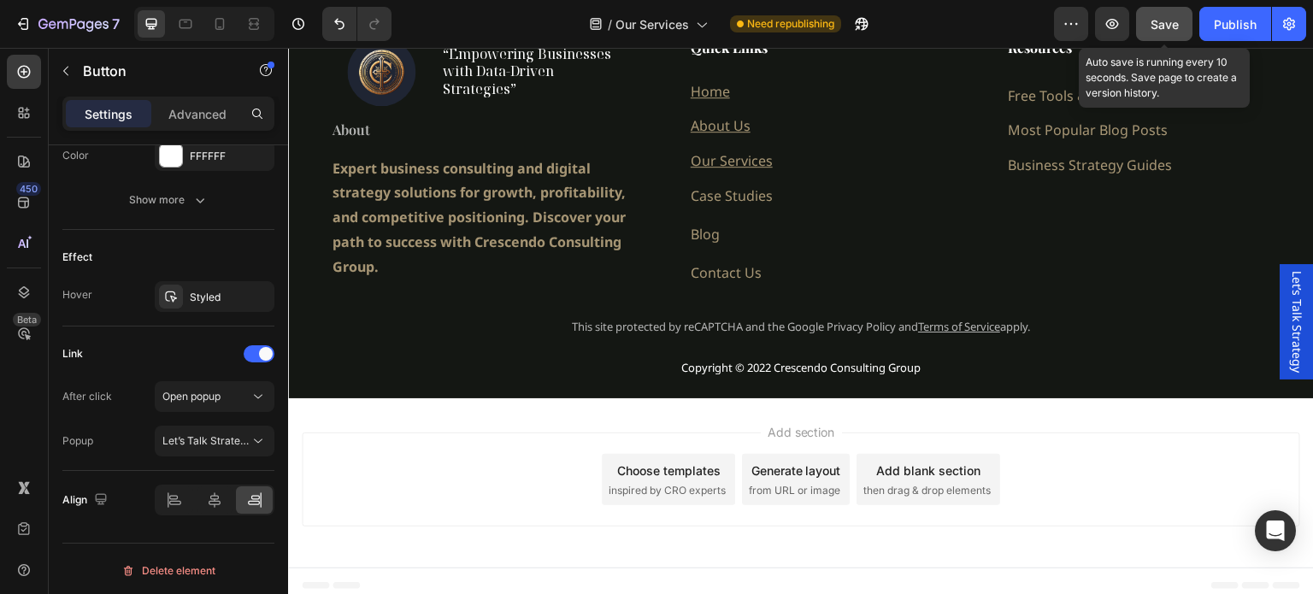
click at [1172, 18] on span "Save" at bounding box center [1165, 24] width 28 height 15
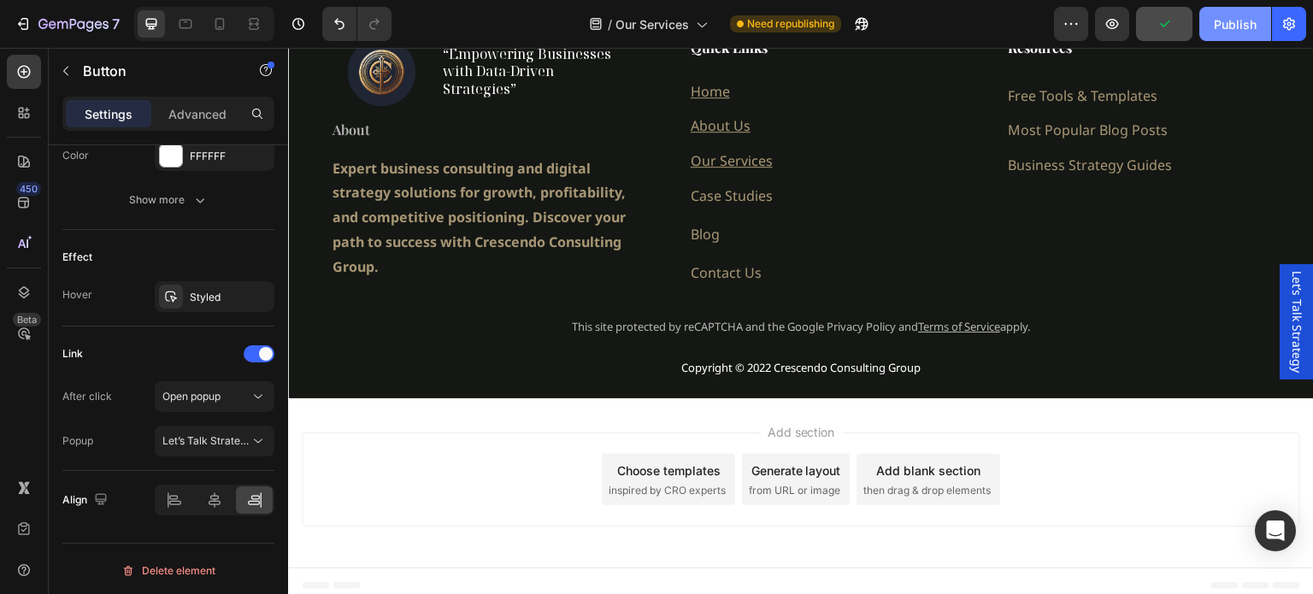
click at [1214, 27] on div "Publish" at bounding box center [1235, 24] width 43 height 18
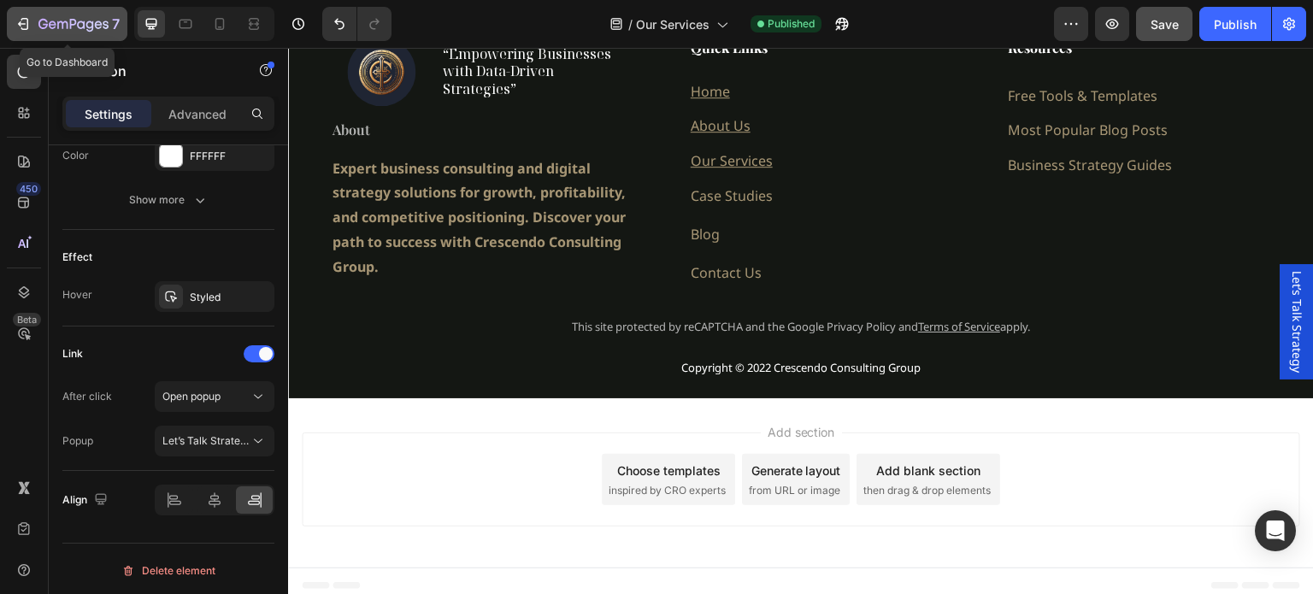
click at [22, 21] on icon "button" at bounding box center [23, 23] width 17 height 17
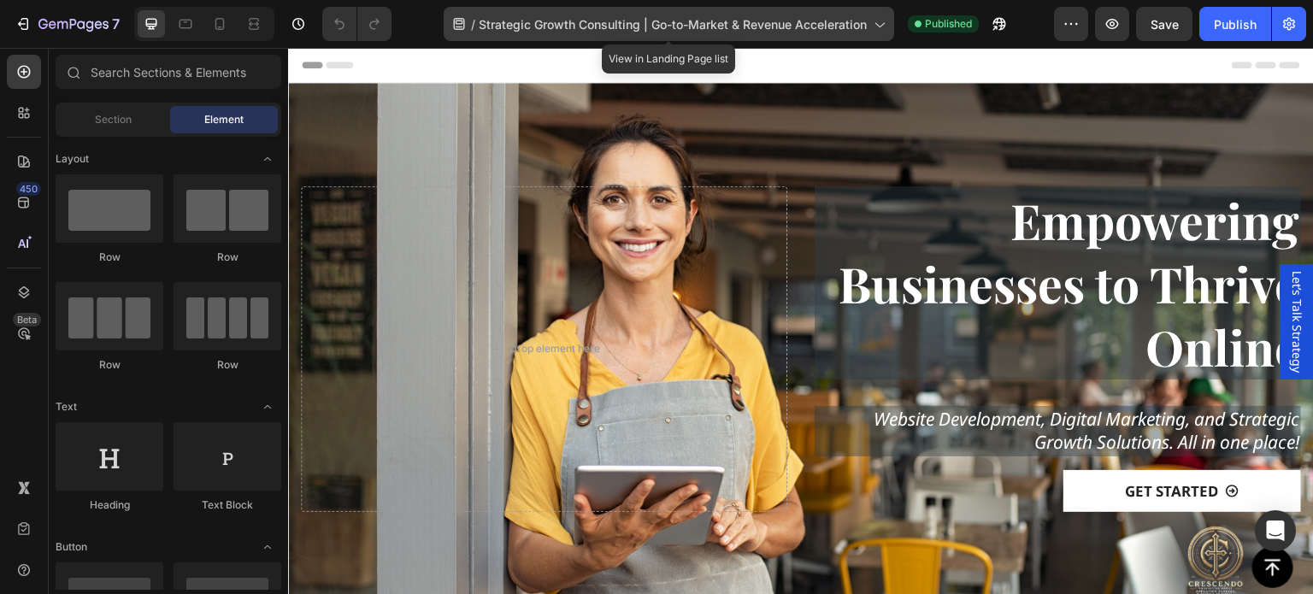
click at [573, 27] on span "Strategic Growth Consulting | Go-to-Market & Revenue Acceleration" at bounding box center [673, 24] width 388 height 18
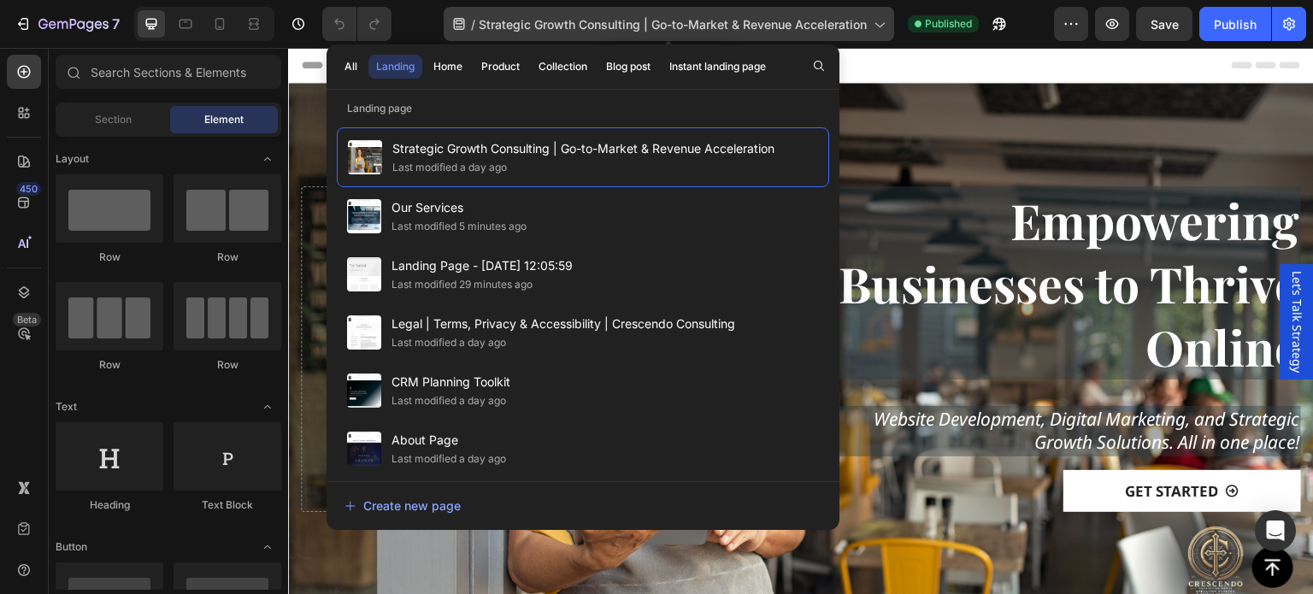
click at [584, 21] on span "Strategic Growth Consulting | Go-to-Market & Revenue Acceleration" at bounding box center [673, 24] width 388 height 18
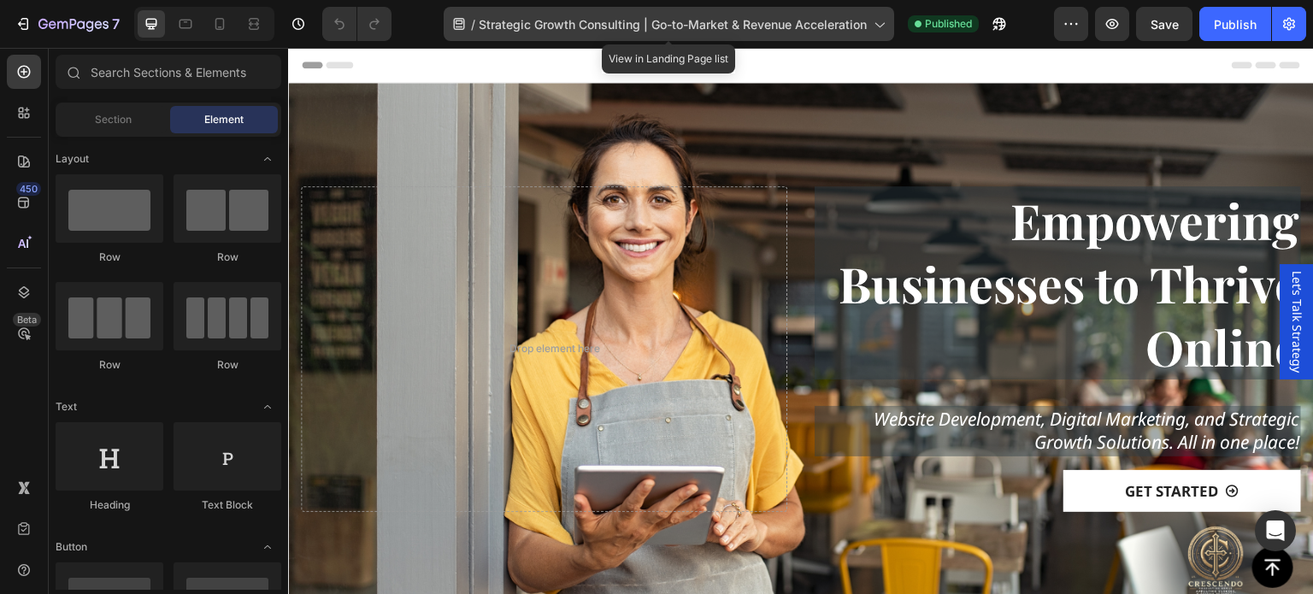
click at [584, 21] on span "Strategic Growth Consulting | Go-to-Market & Revenue Acceleration" at bounding box center [673, 24] width 388 height 18
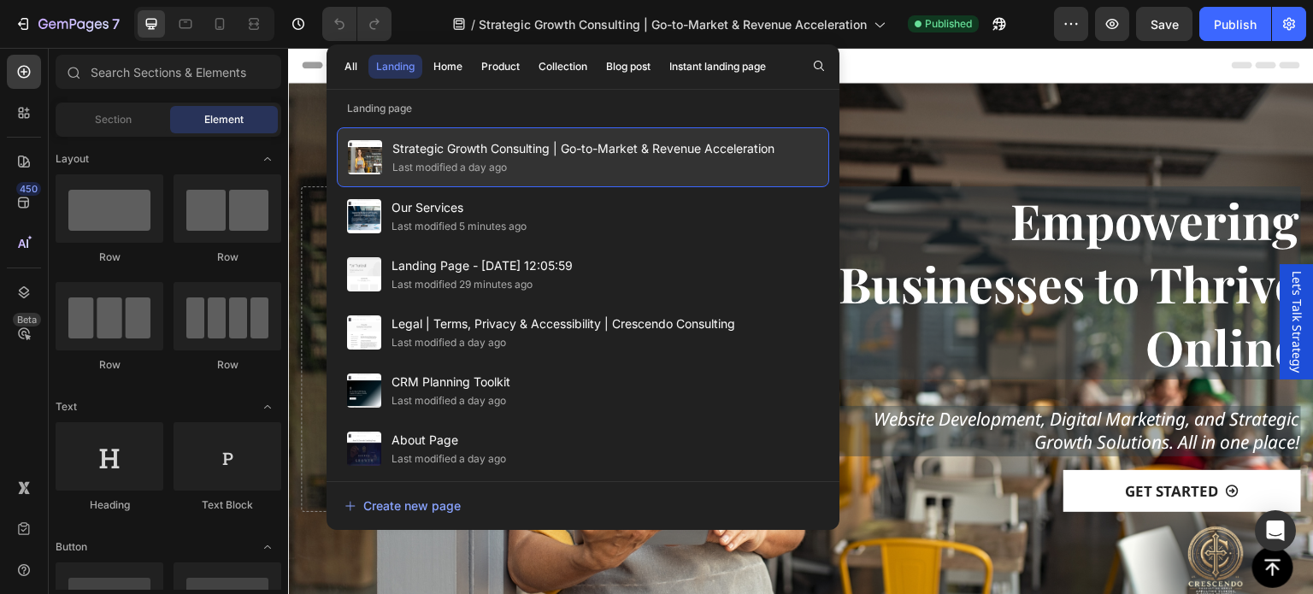
click at [487, 146] on span "Strategic Growth Consulting | Go-to-Market & Revenue Acceleration" at bounding box center [583, 149] width 382 height 21
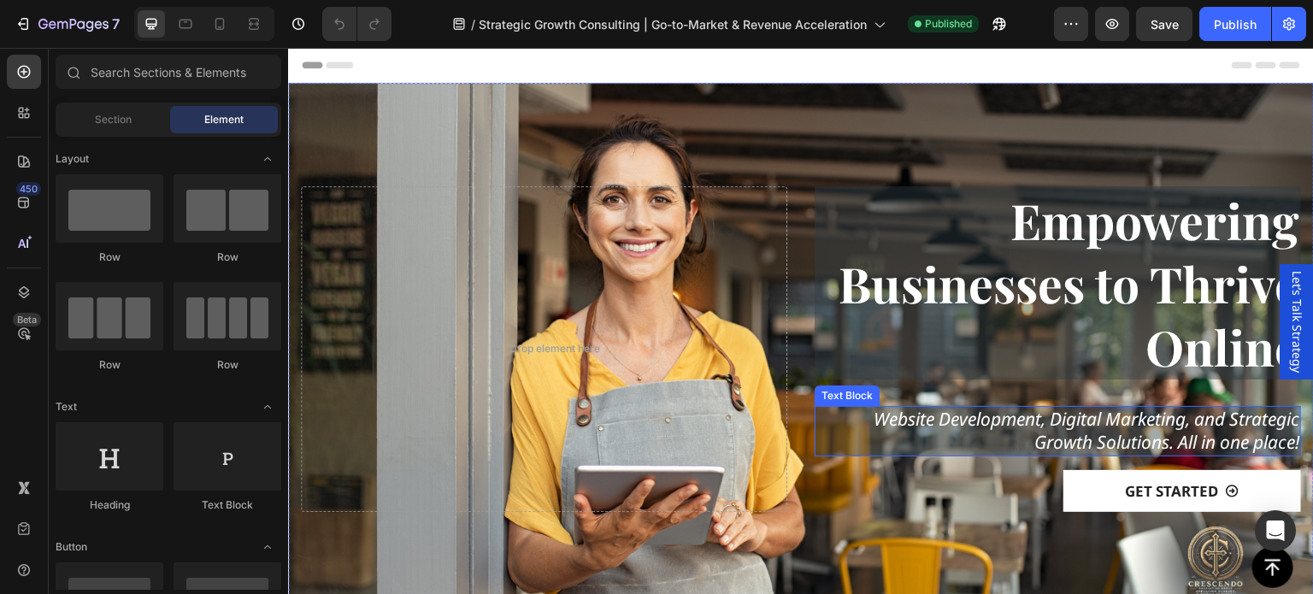
scroll to position [428, 0]
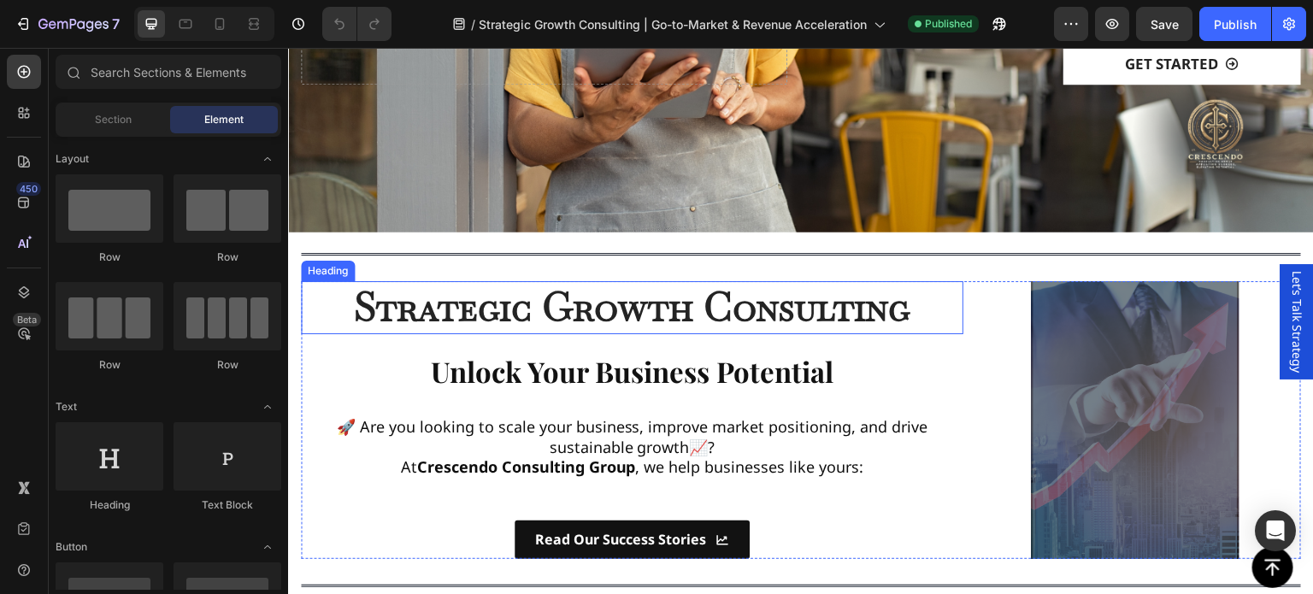
click at [894, 303] on strong "Strategic Growth Consulting" at bounding box center [632, 306] width 557 height 52
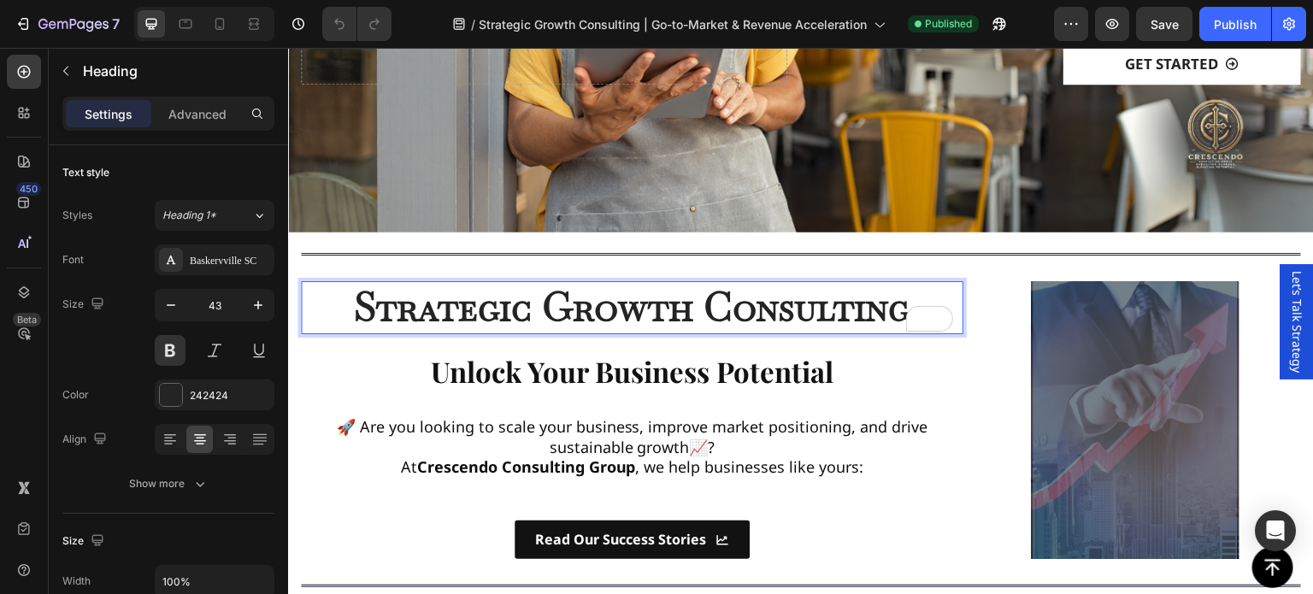
click at [827, 304] on strong "Strategic Growth Consulting" at bounding box center [632, 306] width 557 height 52
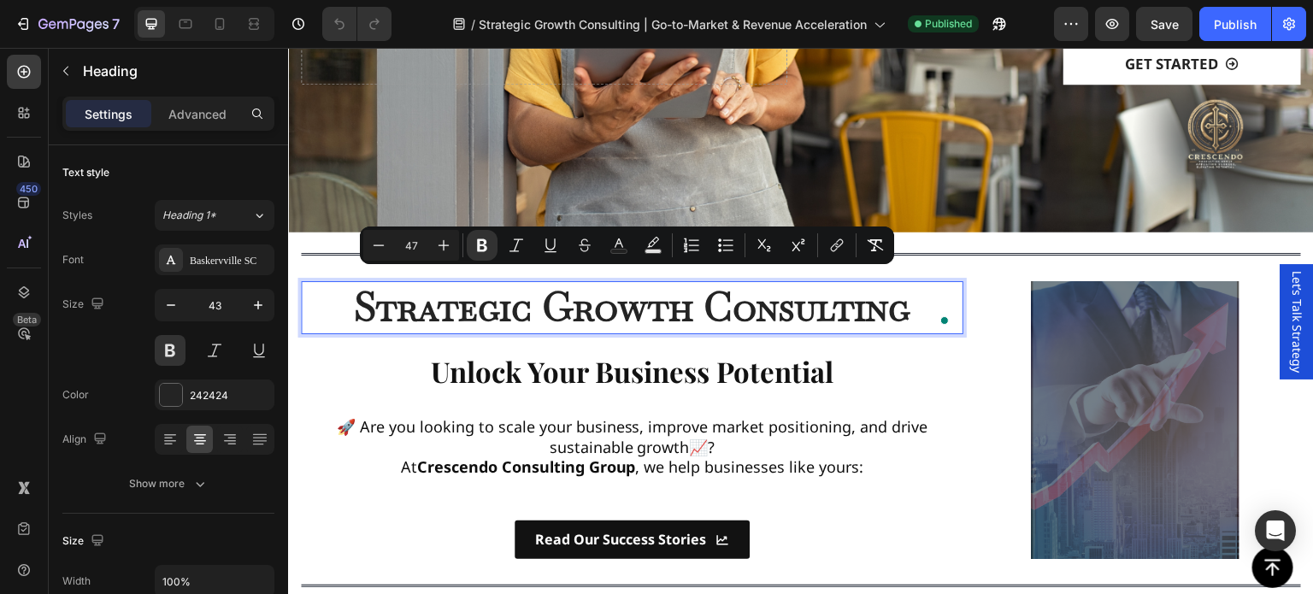
copy strong "Strategic Growth Consulting"
click at [15, 20] on icon "button" at bounding box center [23, 23] width 17 height 17
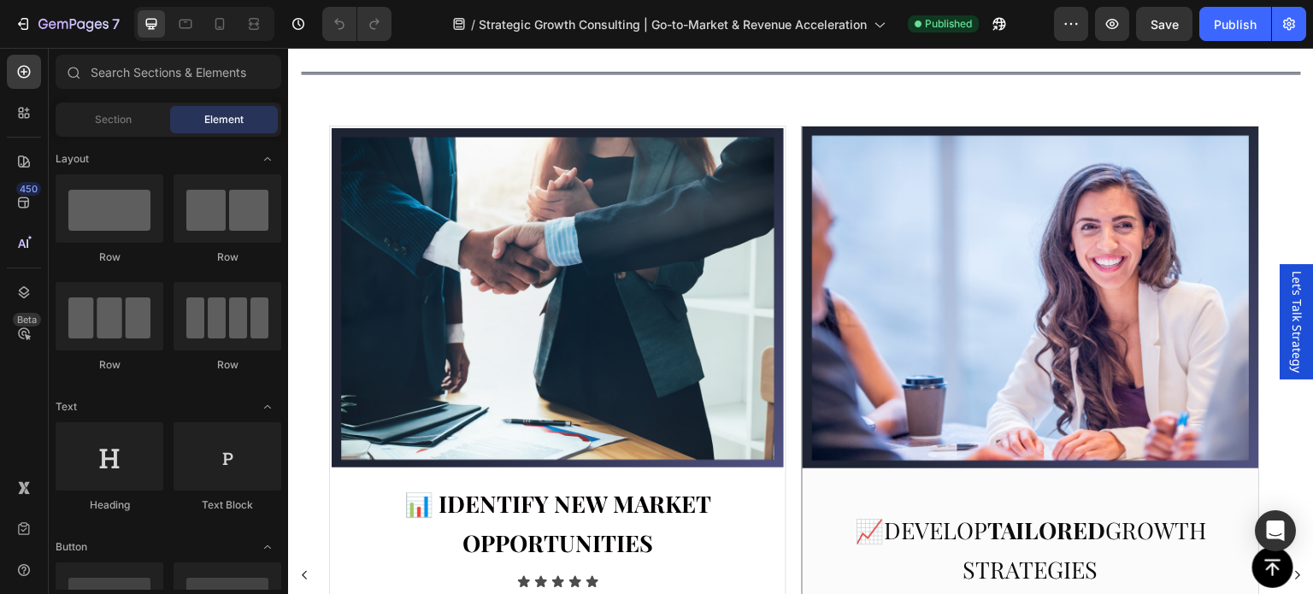
scroll to position [599, 0]
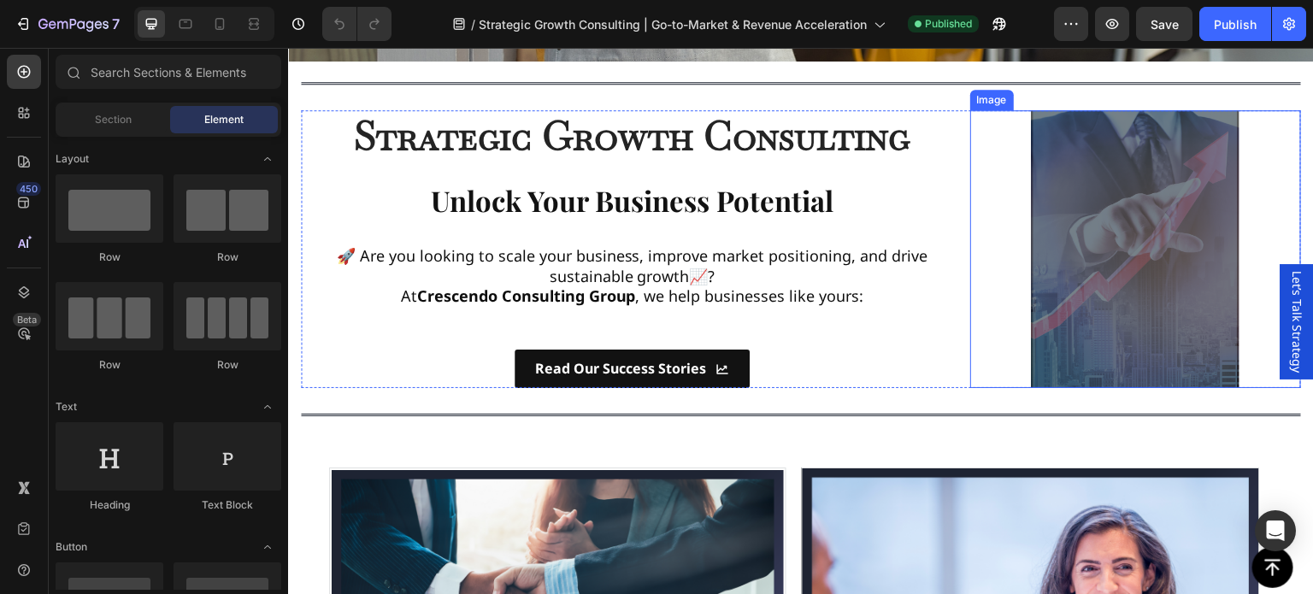
drag, startPoint x: 1161, startPoint y: 186, endPoint x: 1105, endPoint y: 185, distance: 56.5
click at [1161, 186] on img at bounding box center [1135, 249] width 209 height 278
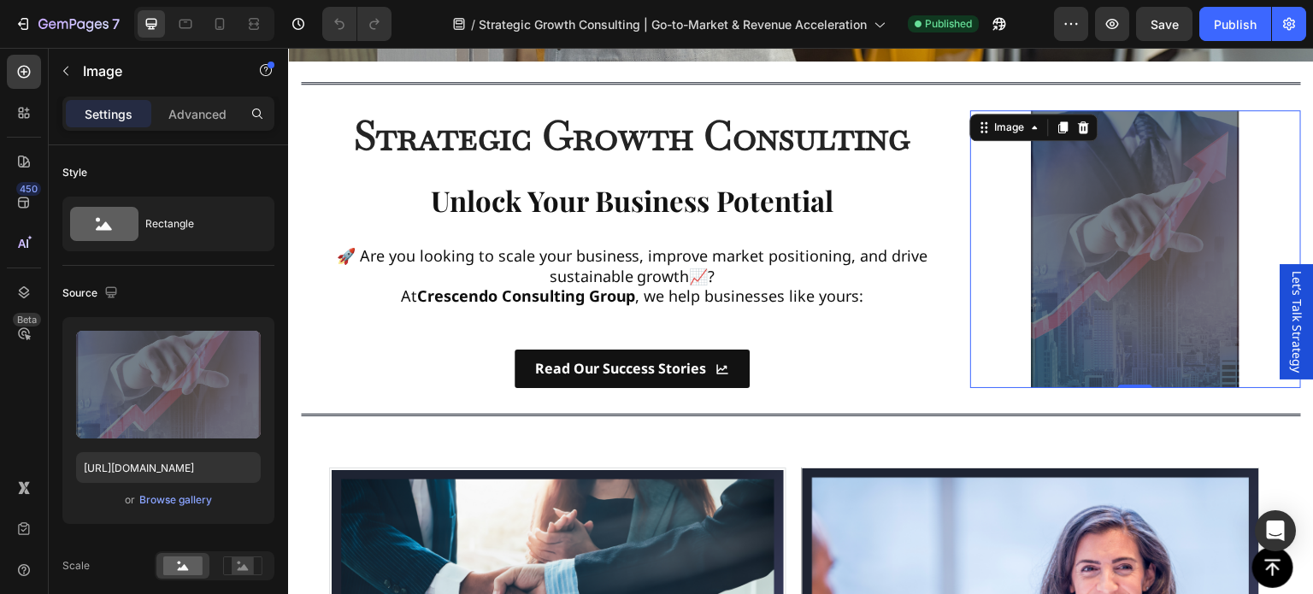
click at [1082, 177] on img at bounding box center [1135, 249] width 209 height 278
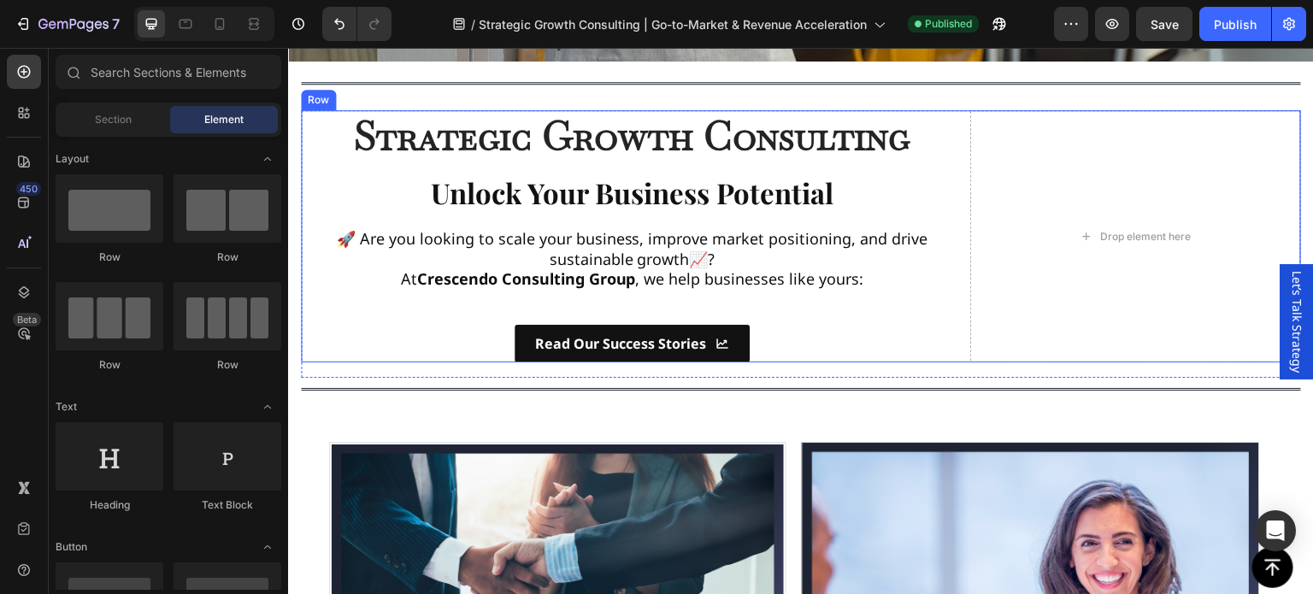
click at [960, 110] on div "Drop element here Strategic Growth Consulting Heading Unlock Your Business Pote…" at bounding box center [801, 236] width 1000 height 253
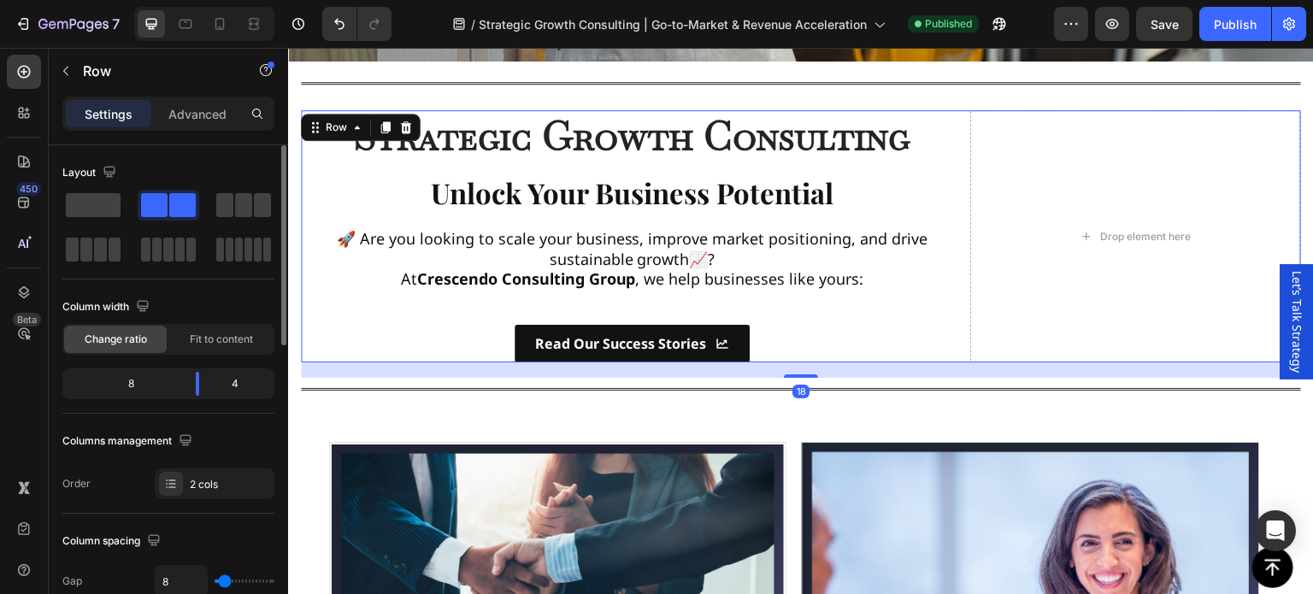
drag, startPoint x: 89, startPoint y: 203, endPoint x: 250, endPoint y: 267, distance: 173.1
click at [89, 203] on span at bounding box center [93, 205] width 55 height 24
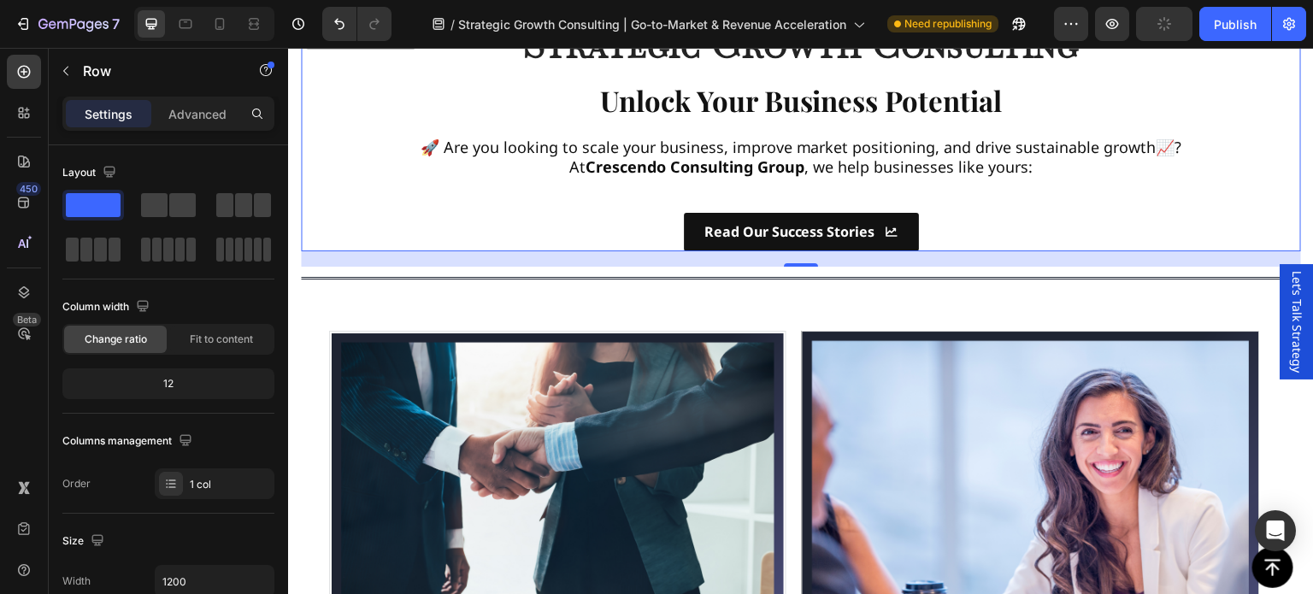
scroll to position [770, 0]
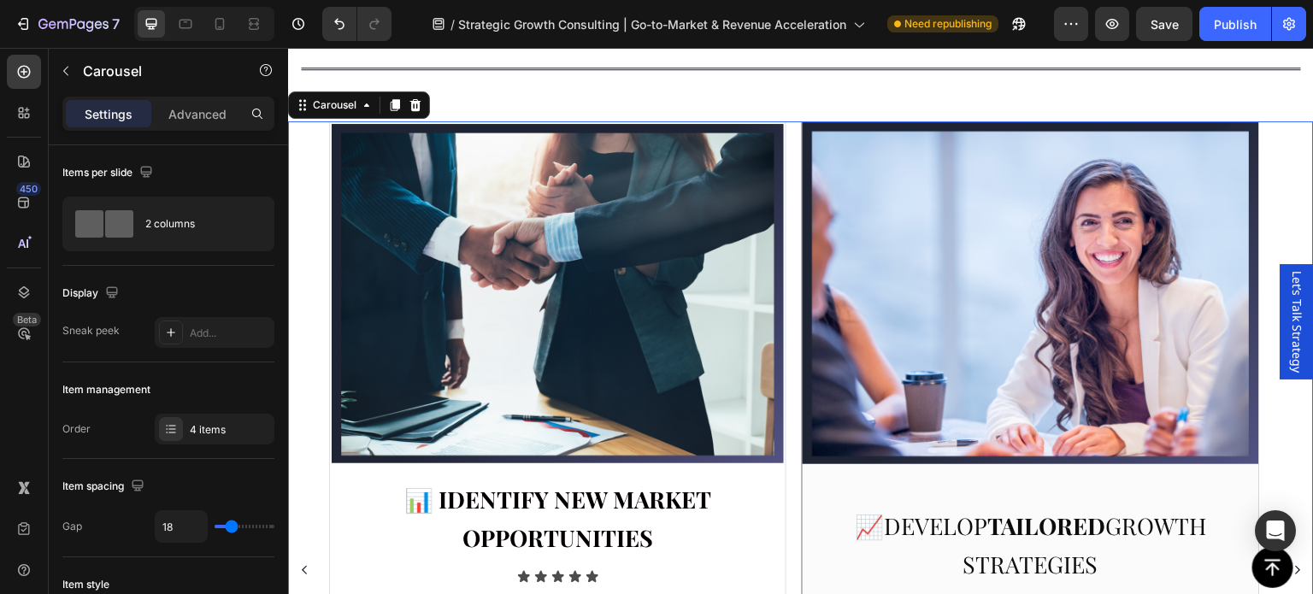
scroll to position [855, 0]
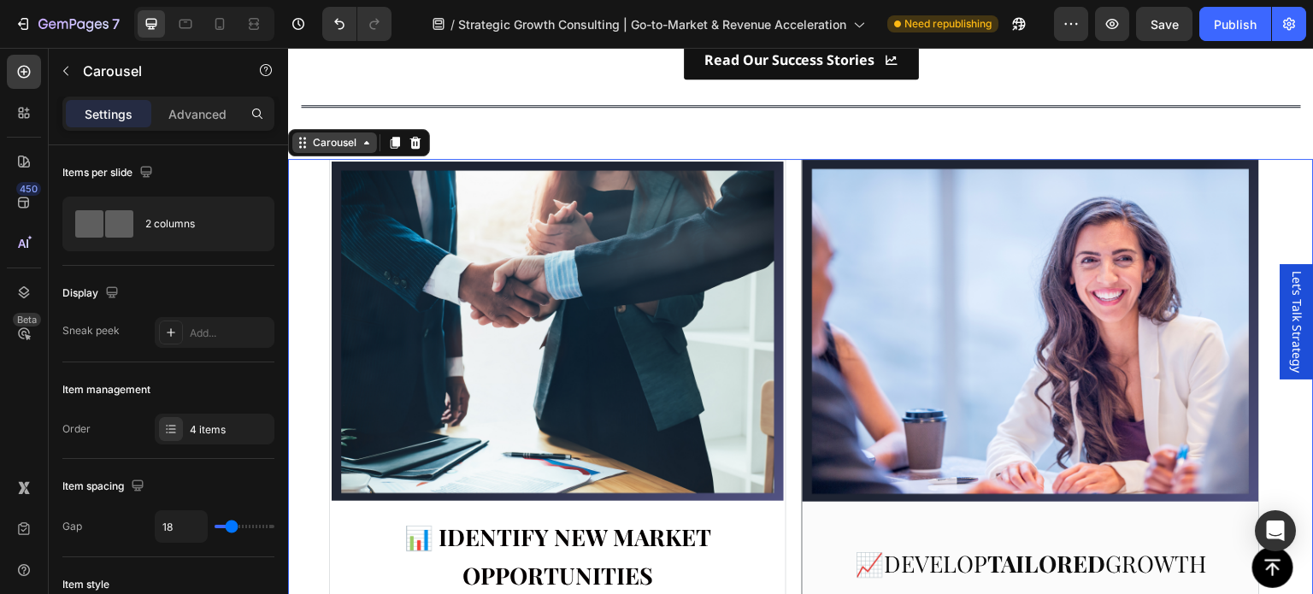
click at [347, 146] on div "Carousel" at bounding box center [335, 142] width 50 height 15
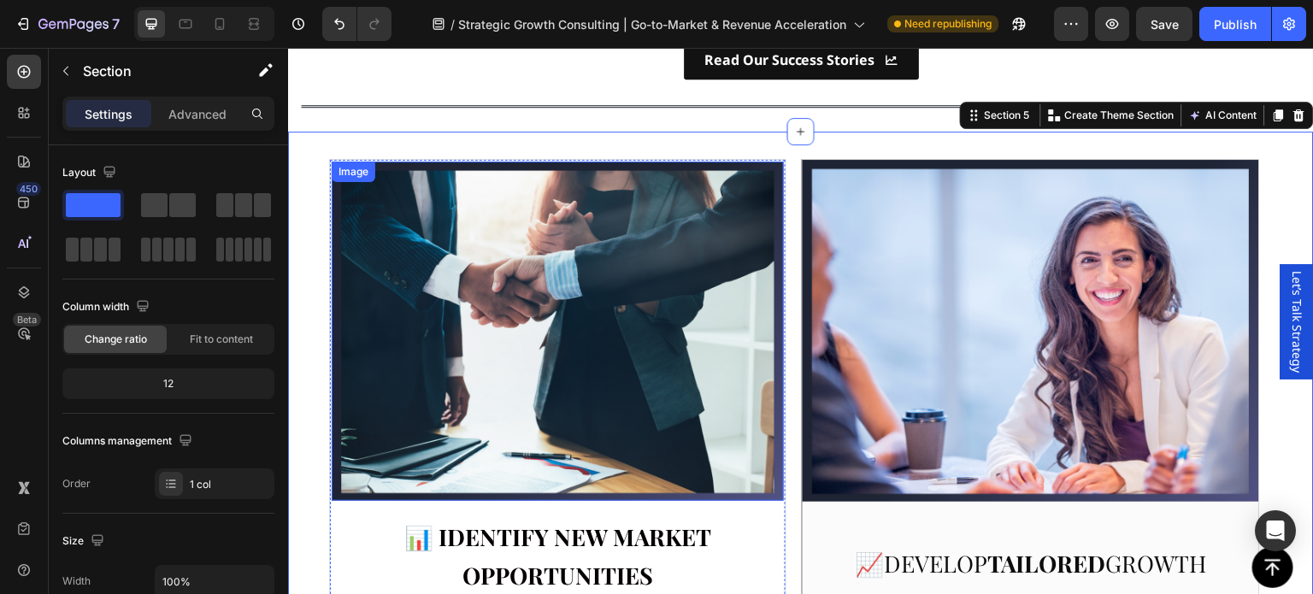
click at [440, 162] on img at bounding box center [558, 331] width 452 height 339
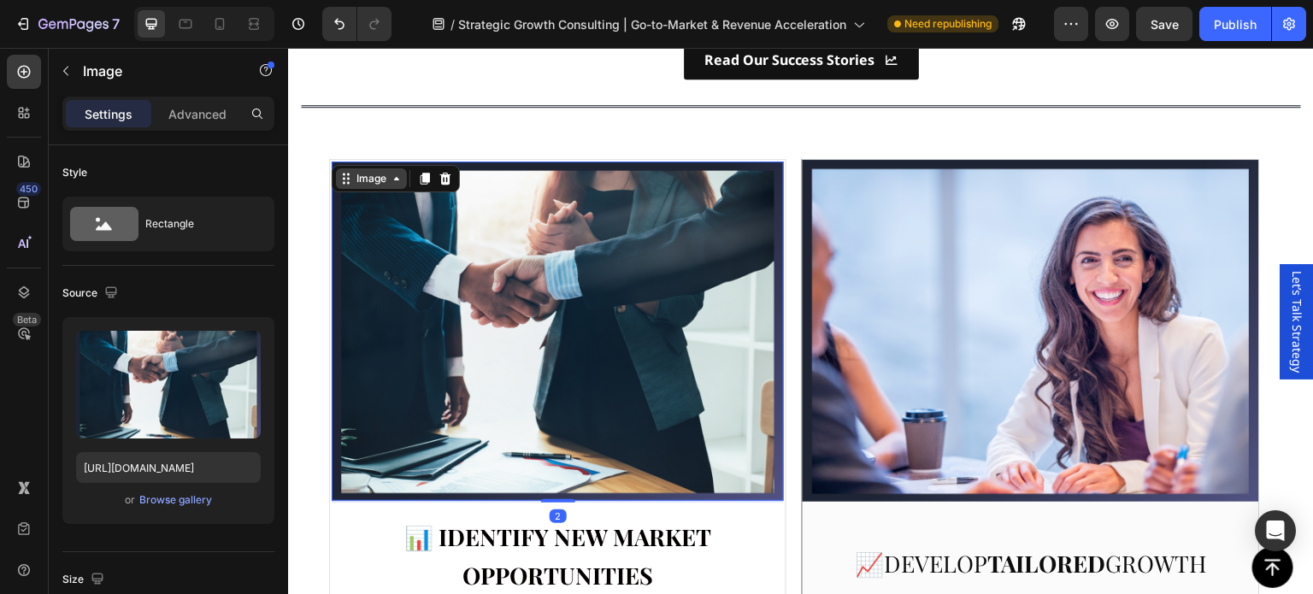
click at [375, 172] on div "Image" at bounding box center [371, 178] width 37 height 15
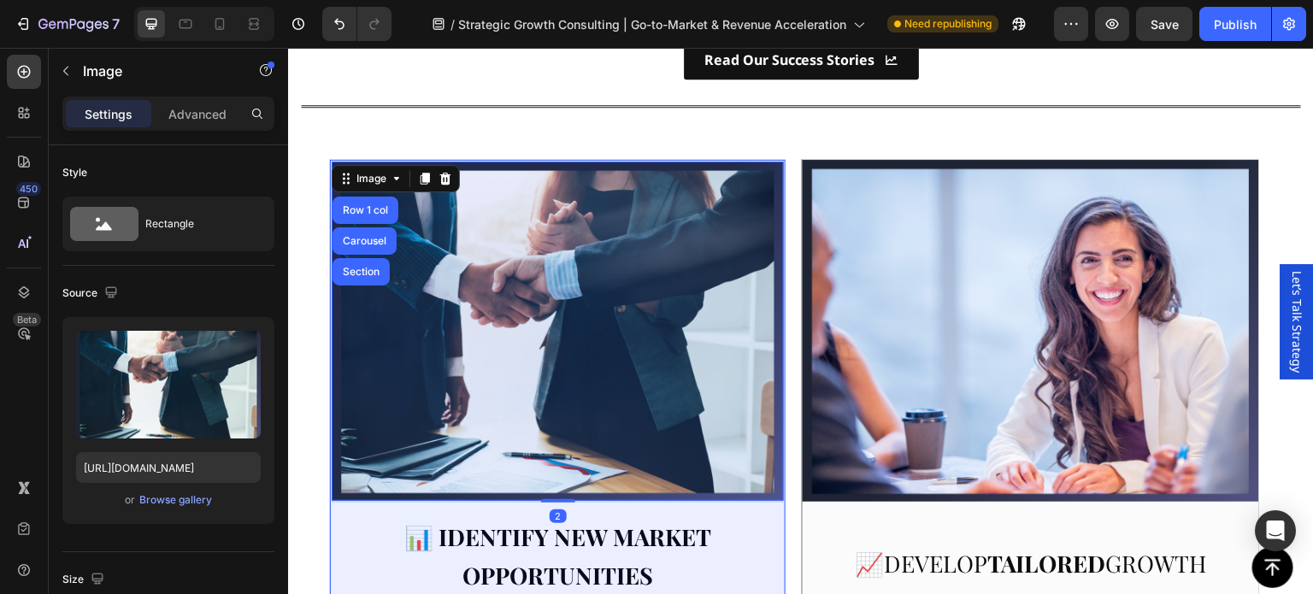
click at [379, 208] on div "Row 1 col" at bounding box center [365, 210] width 52 height 10
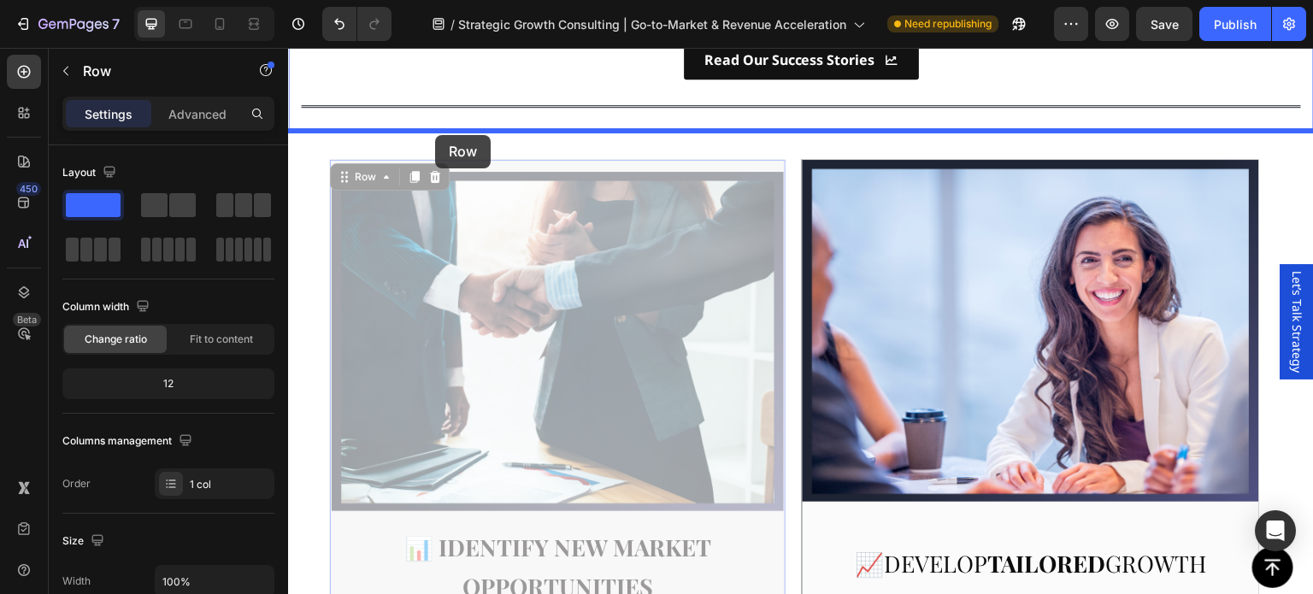
drag, startPoint x: 355, startPoint y: 176, endPoint x: 435, endPoint y: 135, distance: 90.3
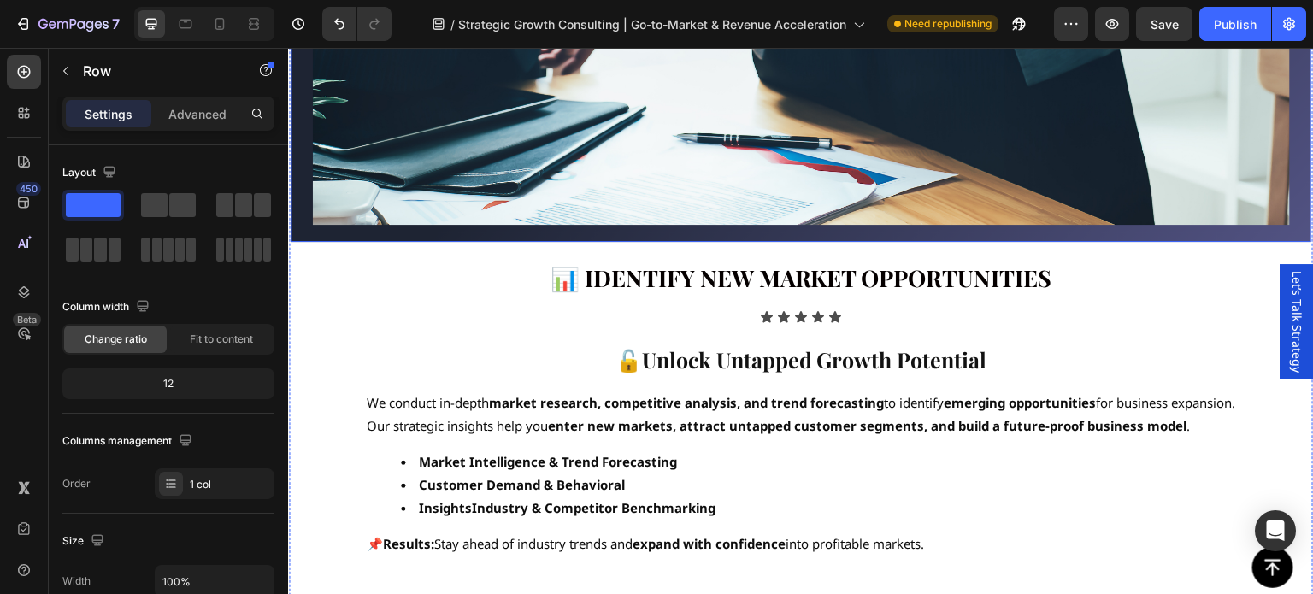
scroll to position [2052, 0]
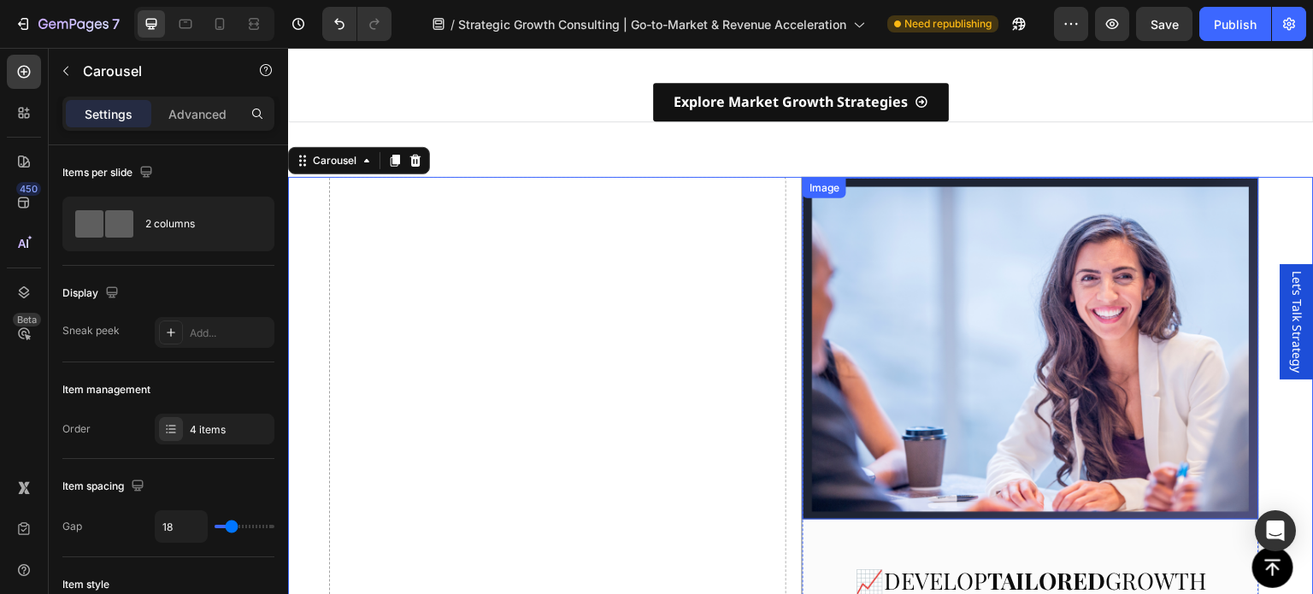
click at [829, 180] on div "Image" at bounding box center [824, 187] width 37 height 15
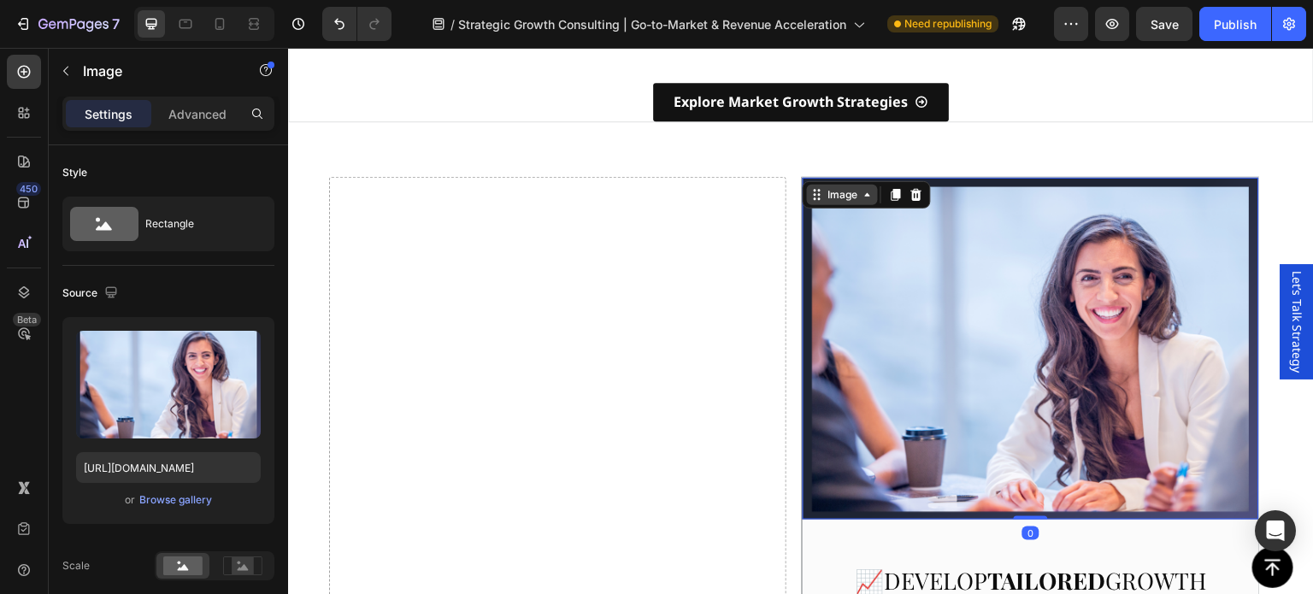
click at [851, 187] on div "Image" at bounding box center [842, 194] width 37 height 15
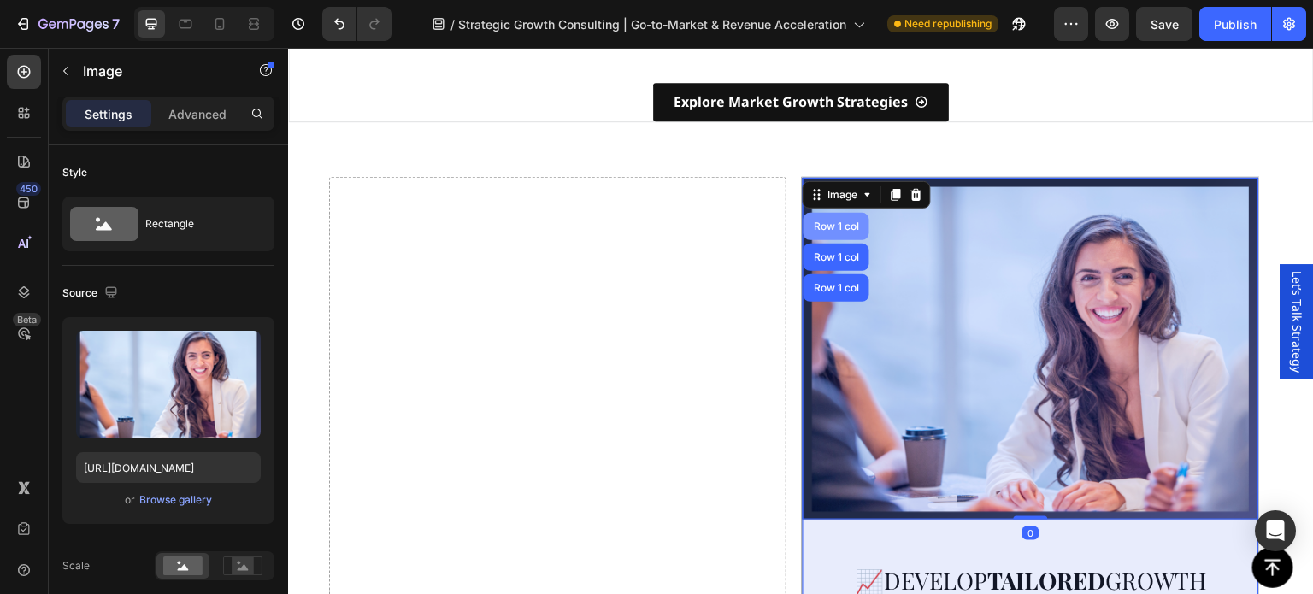
click at [841, 221] on div "Row 1 col" at bounding box center [837, 226] width 52 height 10
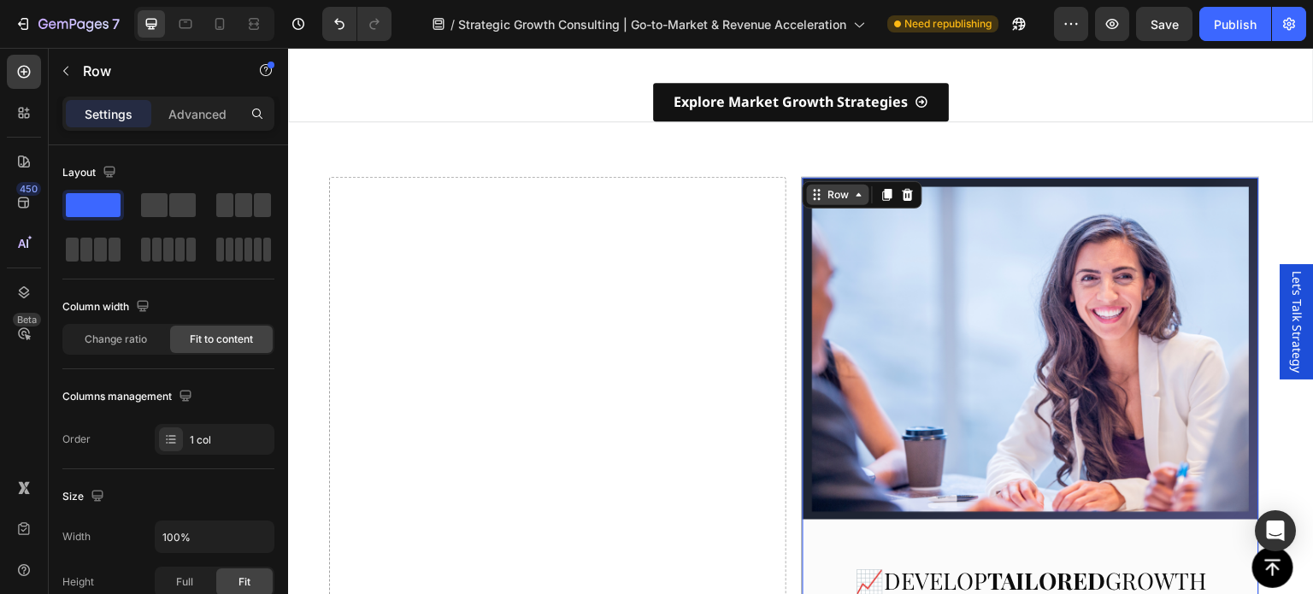
click at [839, 188] on div "Row" at bounding box center [838, 194] width 28 height 15
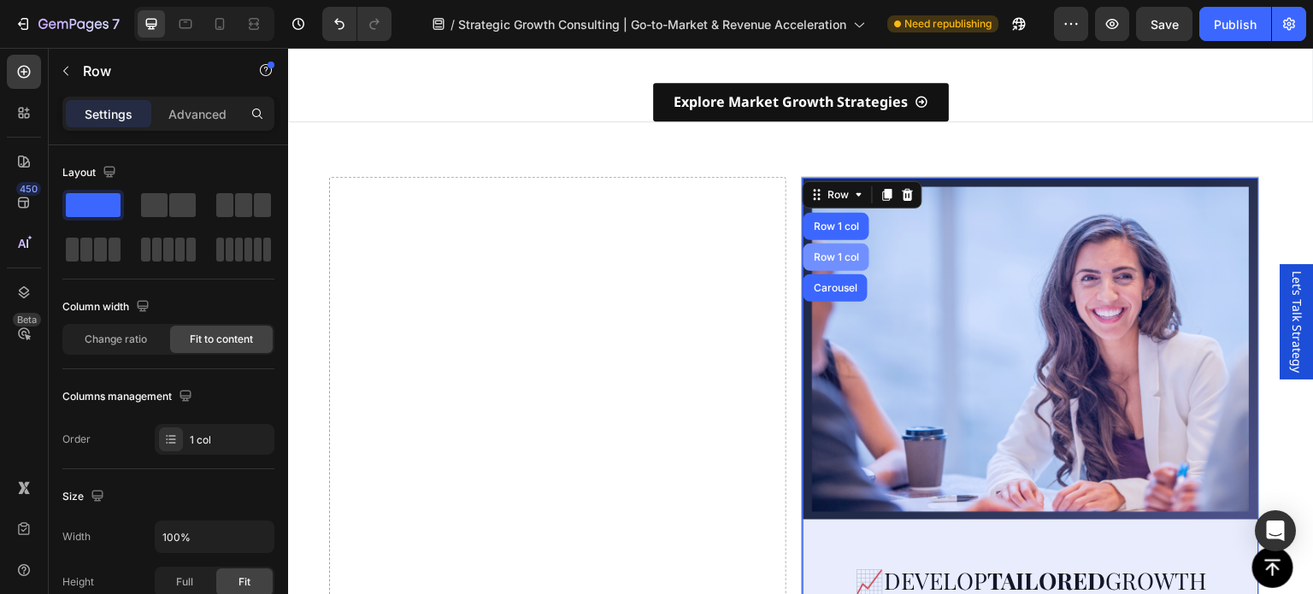
click at [836, 244] on div "Row 1 col" at bounding box center [837, 257] width 66 height 27
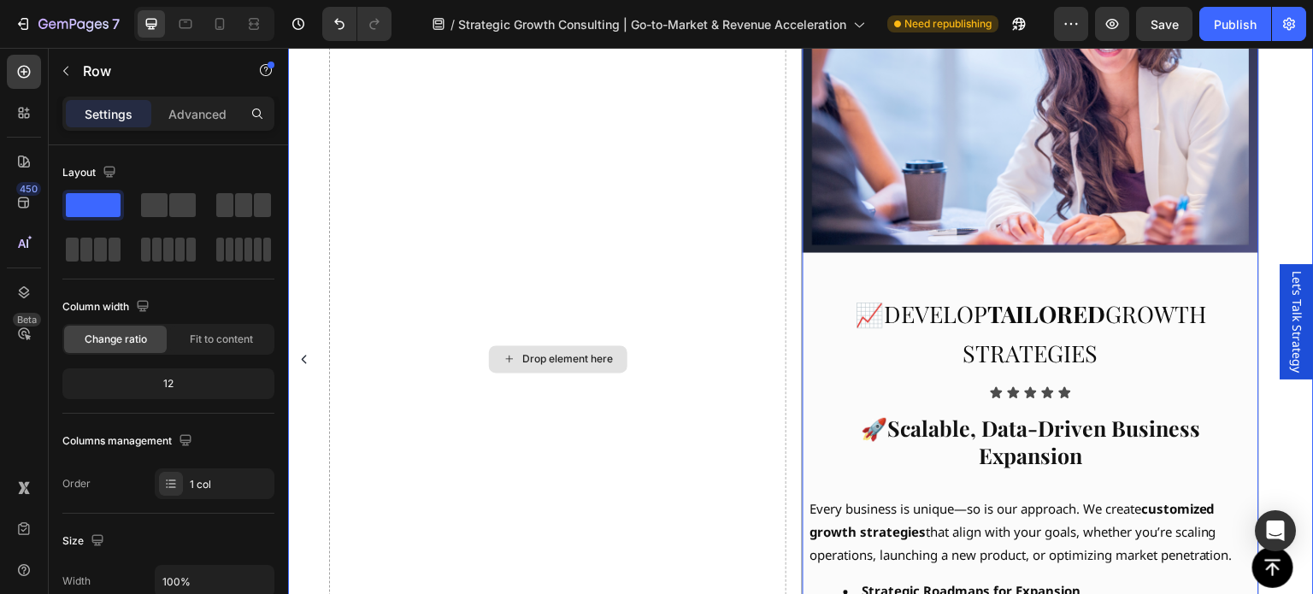
scroll to position [2565, 0]
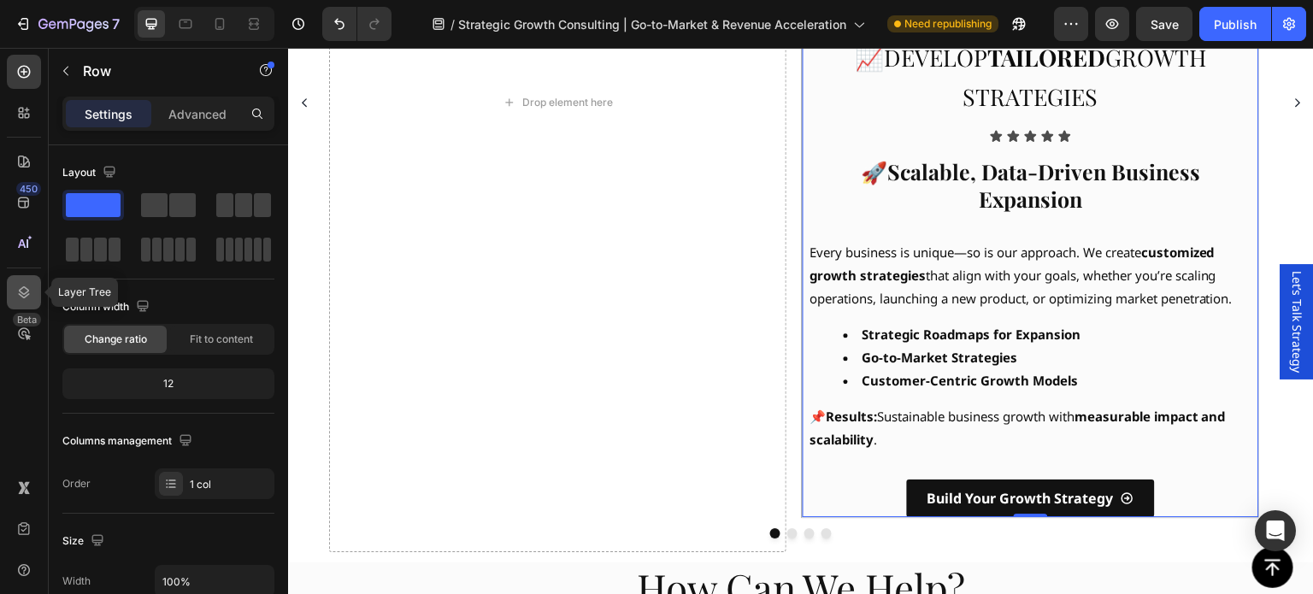
click at [23, 290] on icon at bounding box center [23, 292] width 17 height 17
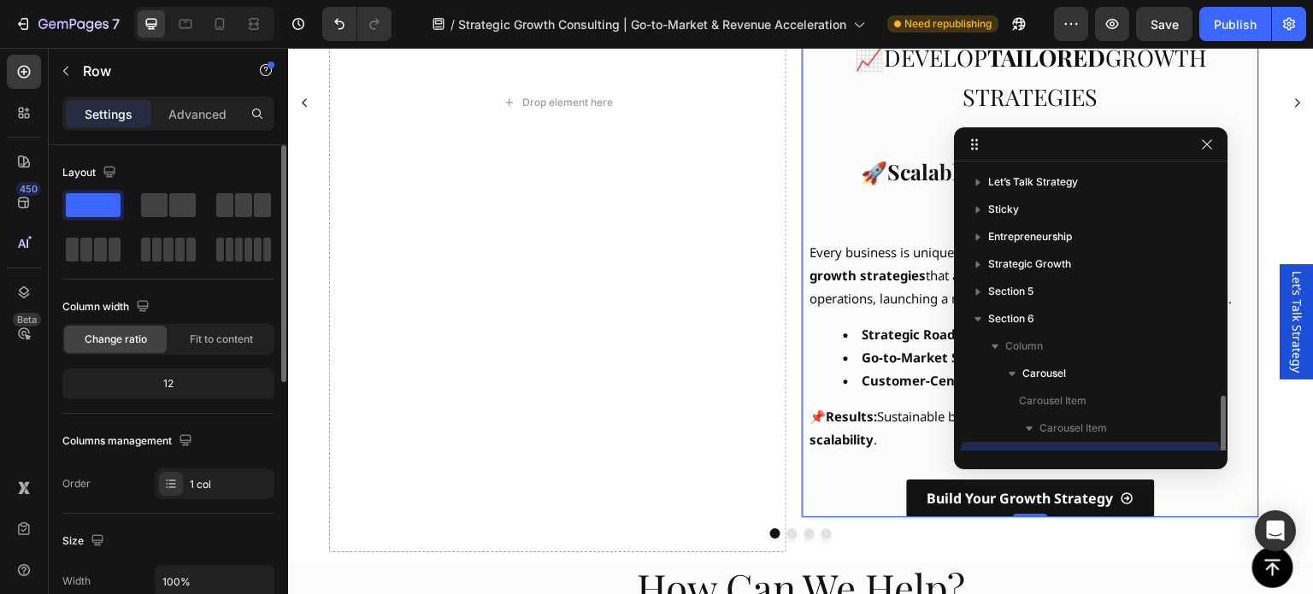
scroll to position [159, 0]
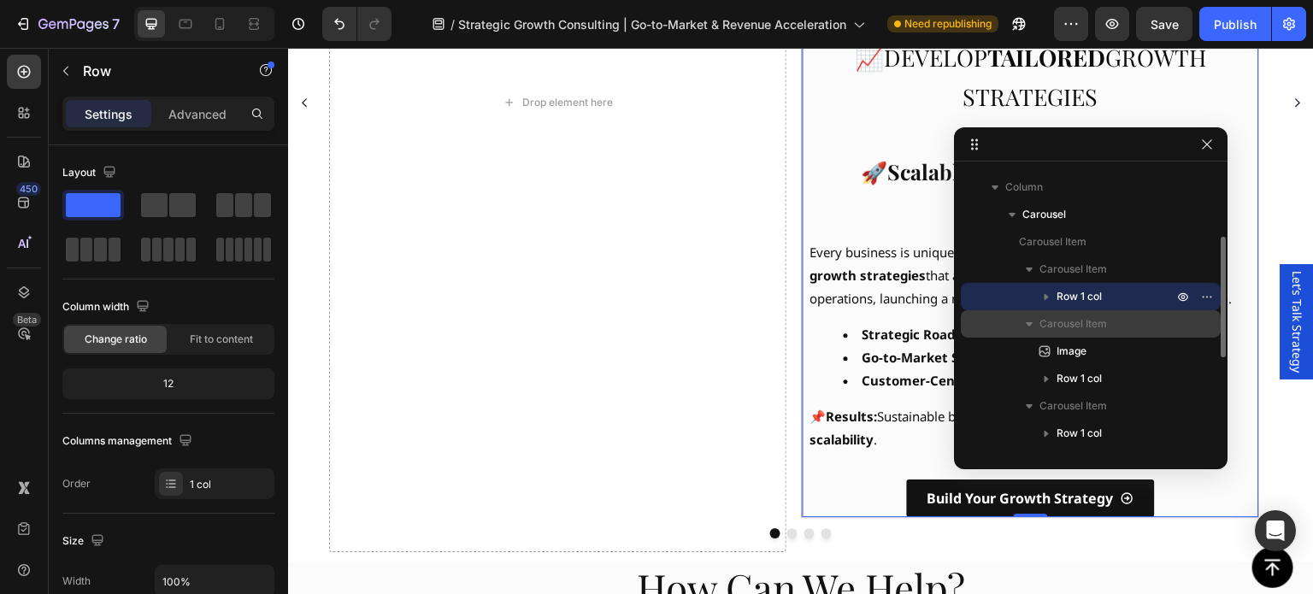
click at [1083, 319] on span "Carousel Item" at bounding box center [1074, 324] width 68 height 17
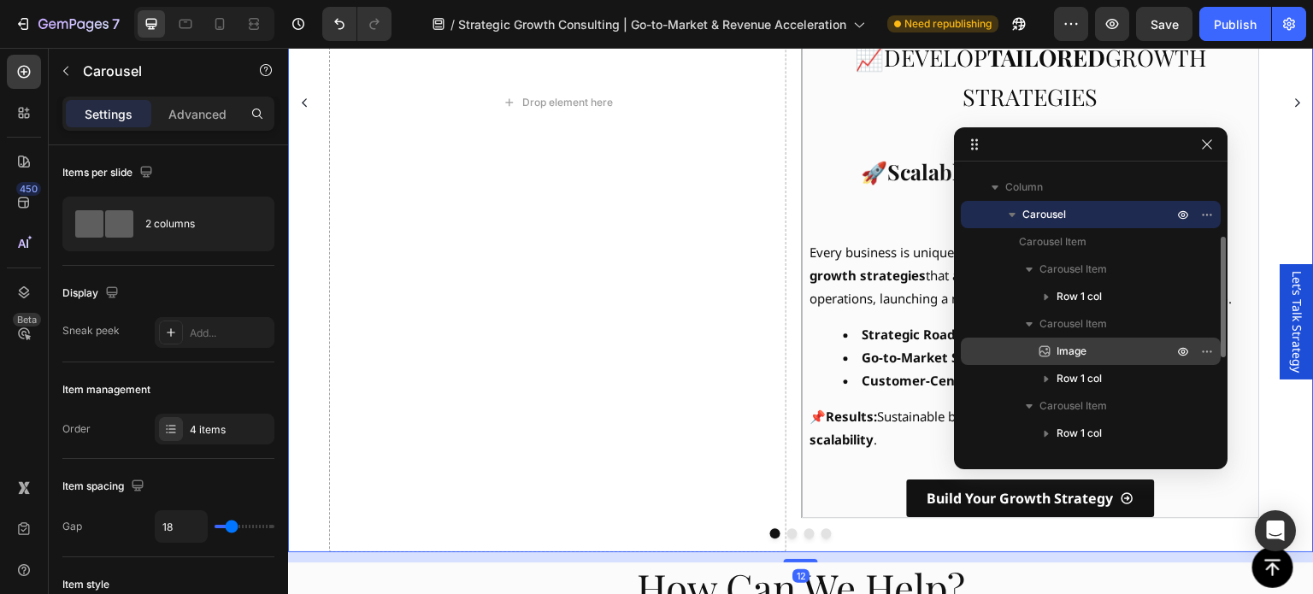
click at [1075, 349] on span "Image" at bounding box center [1072, 351] width 30 height 17
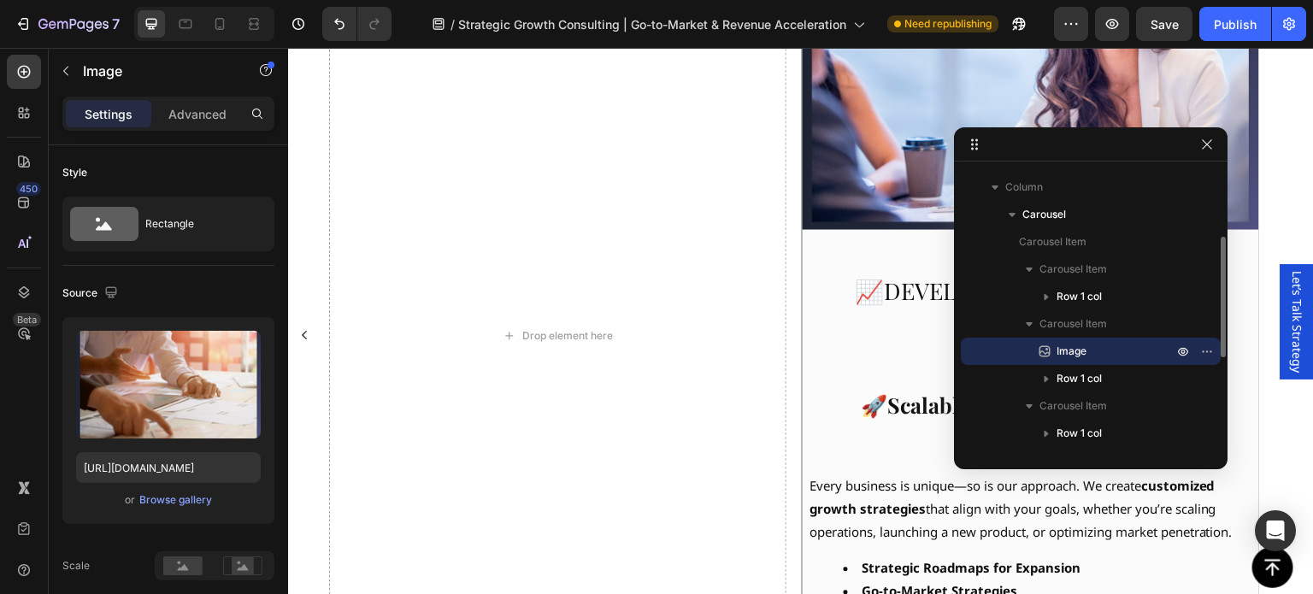
scroll to position [2110, 0]
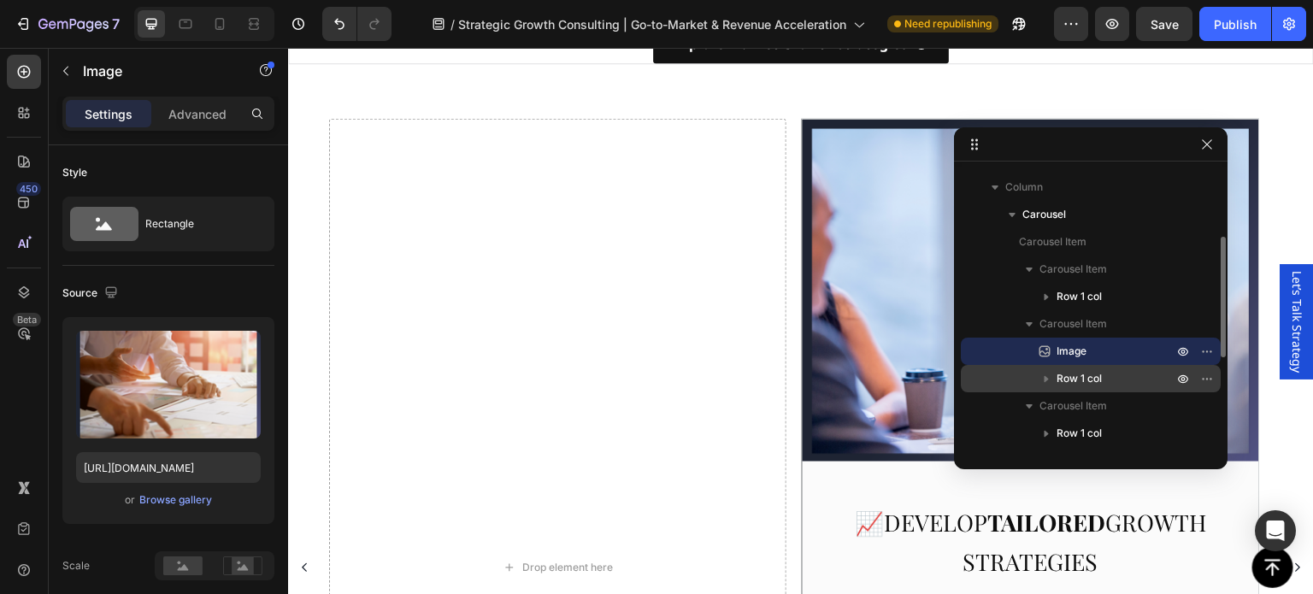
click at [1072, 381] on span "Row 1 col" at bounding box center [1079, 378] width 45 height 17
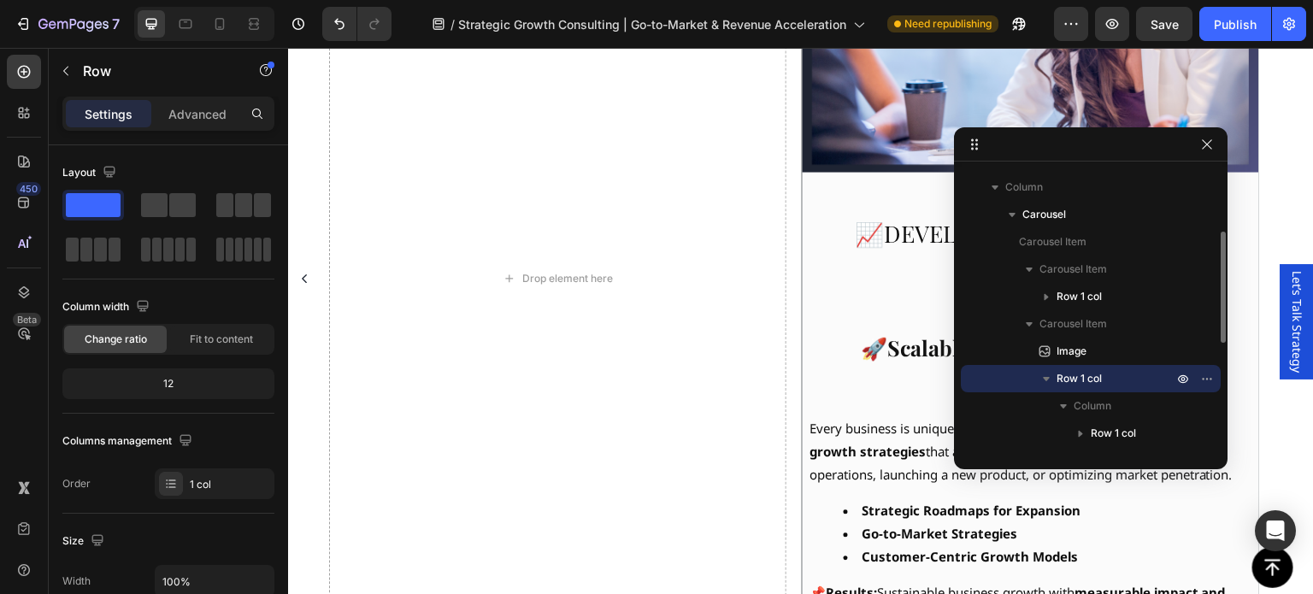
scroll to position [2452, 0]
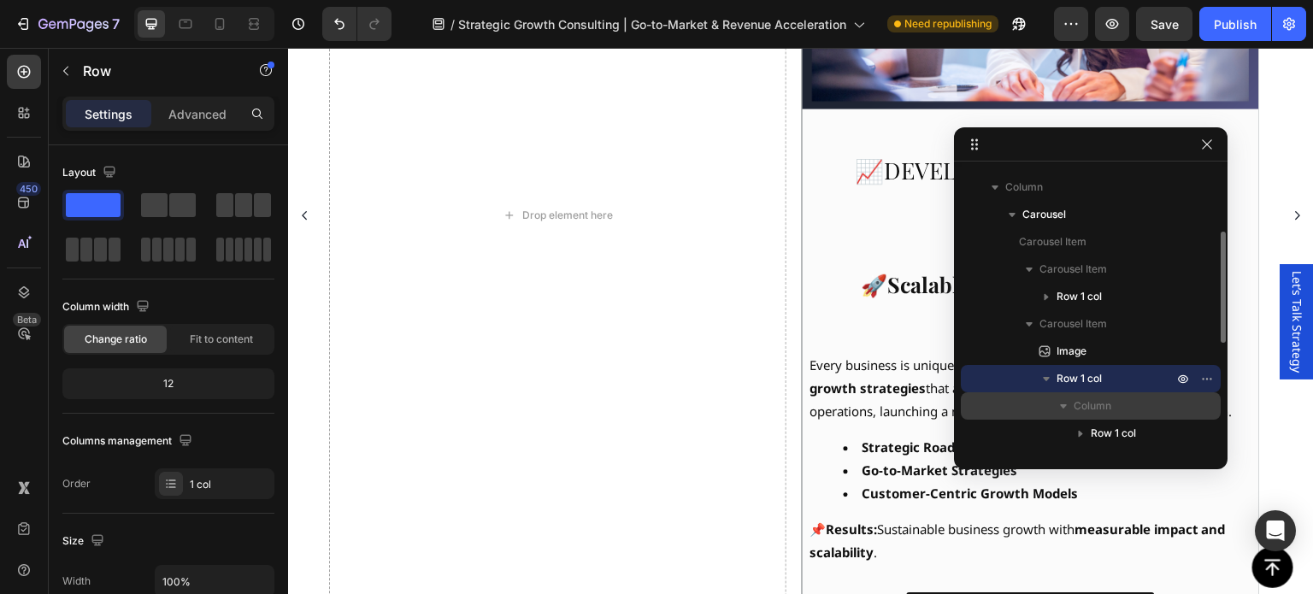
click at [1077, 401] on span "Column" at bounding box center [1093, 406] width 38 height 17
click at [1064, 405] on icon "button" at bounding box center [1064, 407] width 4 height 7
click at [1103, 437] on span "Row 1 col" at bounding box center [1113, 433] width 45 height 17
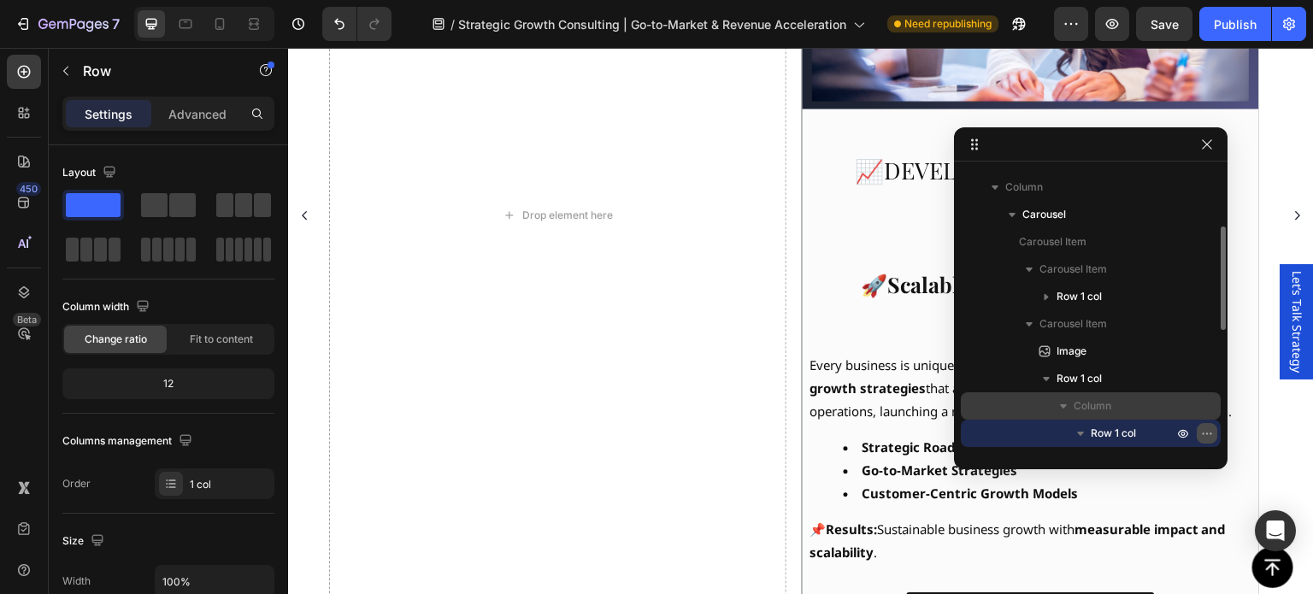
click at [1204, 432] on icon "button" at bounding box center [1208, 434] width 14 height 14
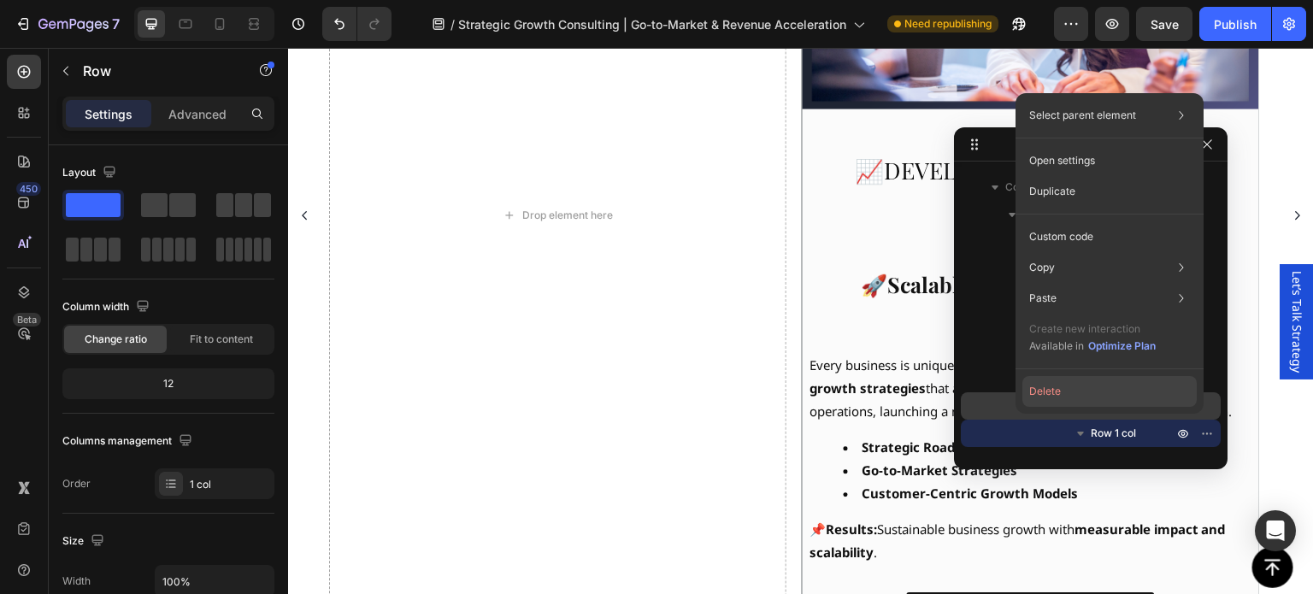
click at [1054, 392] on button "Delete" at bounding box center [1110, 391] width 174 height 31
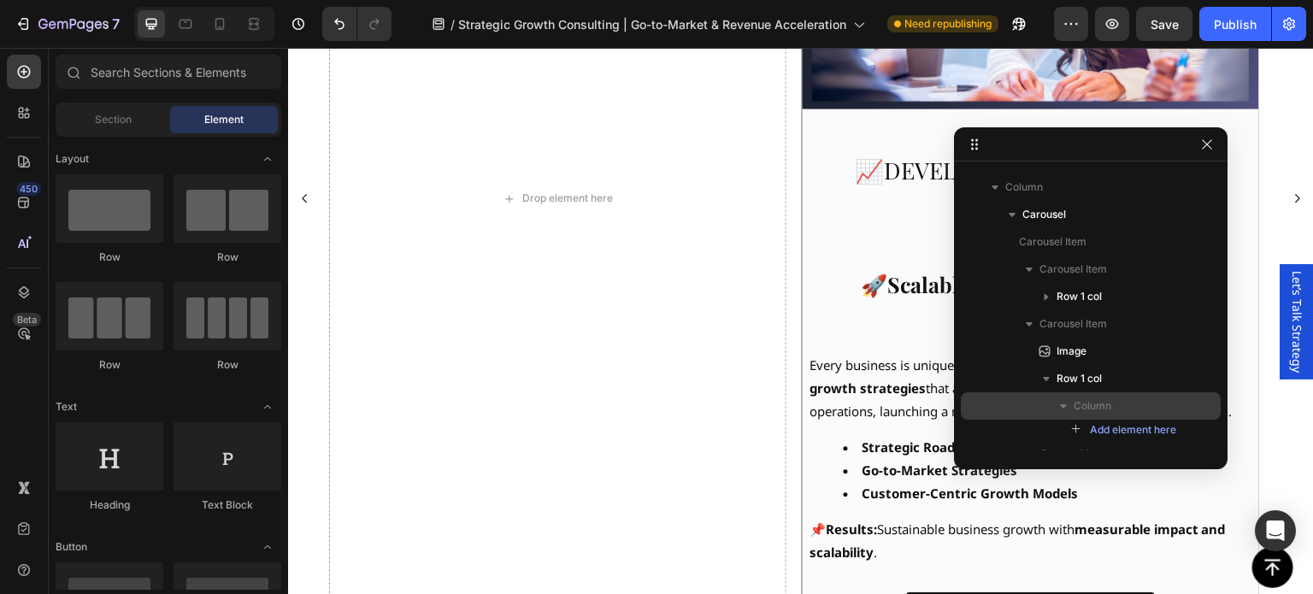
scroll to position [2436, 0]
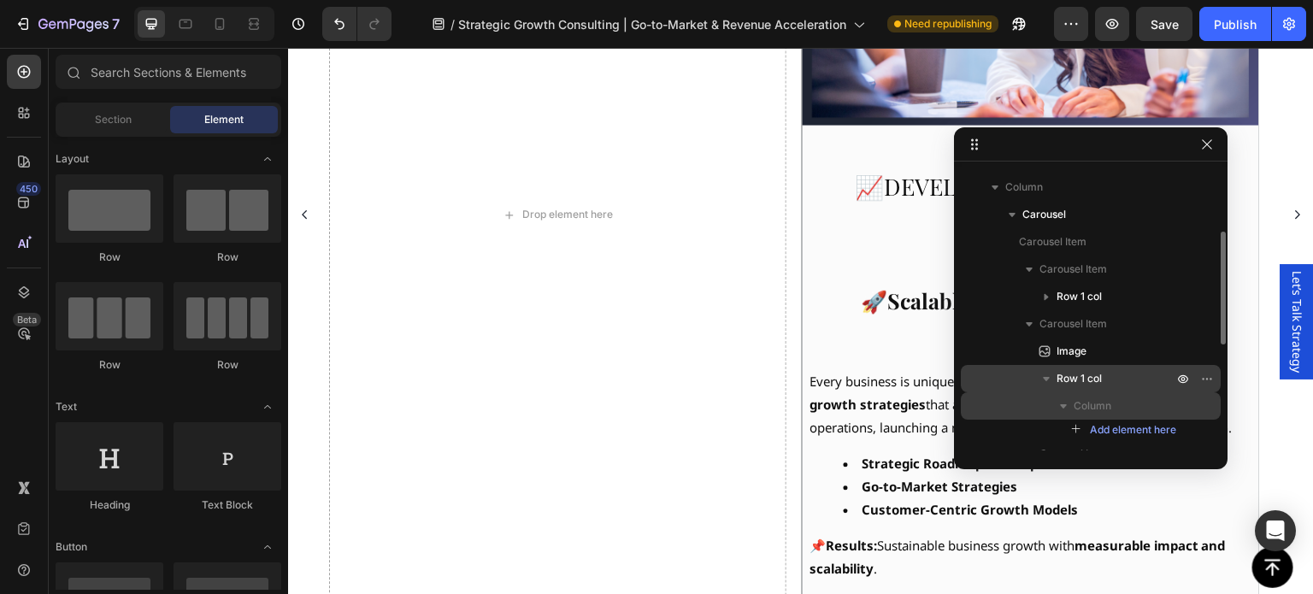
click at [1071, 382] on span "Row 1 col" at bounding box center [1079, 378] width 45 height 17
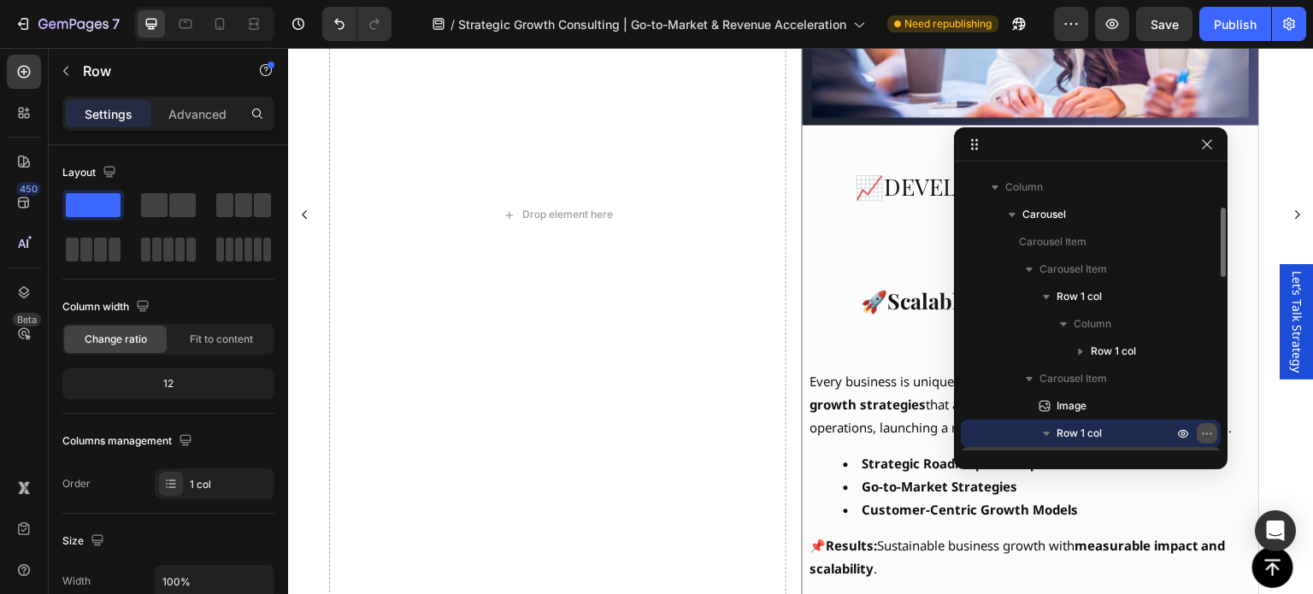
click at [1204, 432] on icon "button" at bounding box center [1208, 434] width 14 height 14
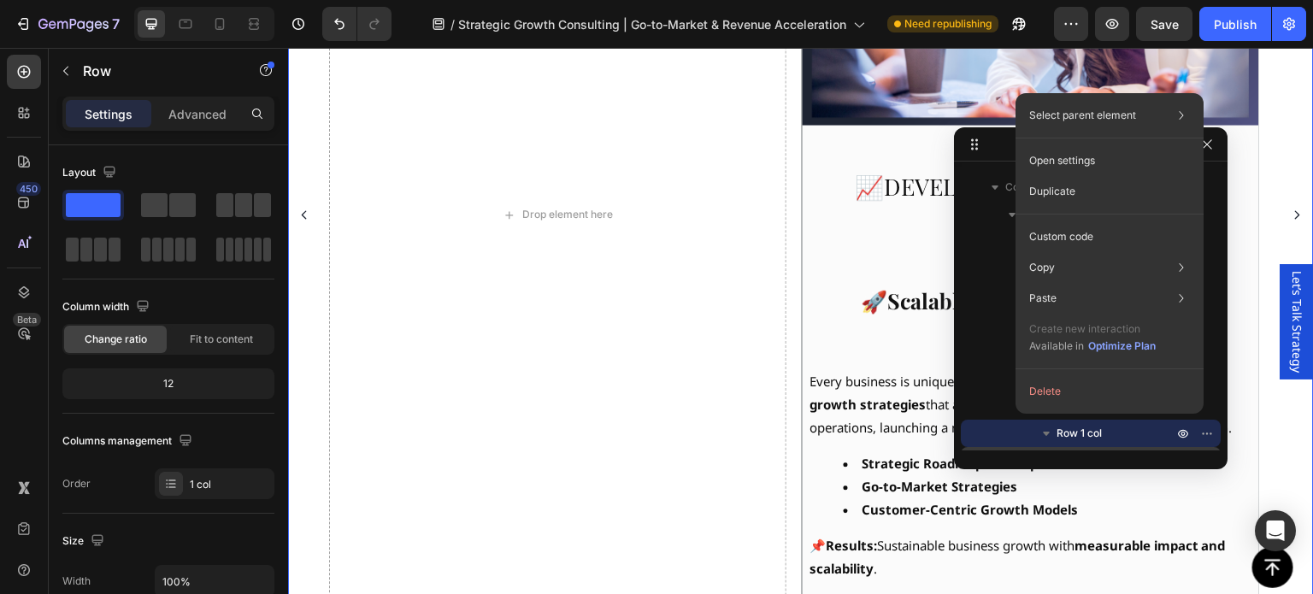
click at [793, 238] on div "Drop element here Image 📈 Develop tailored growth strategies Heading Icon Icon …" at bounding box center [801, 215] width 944 height 866
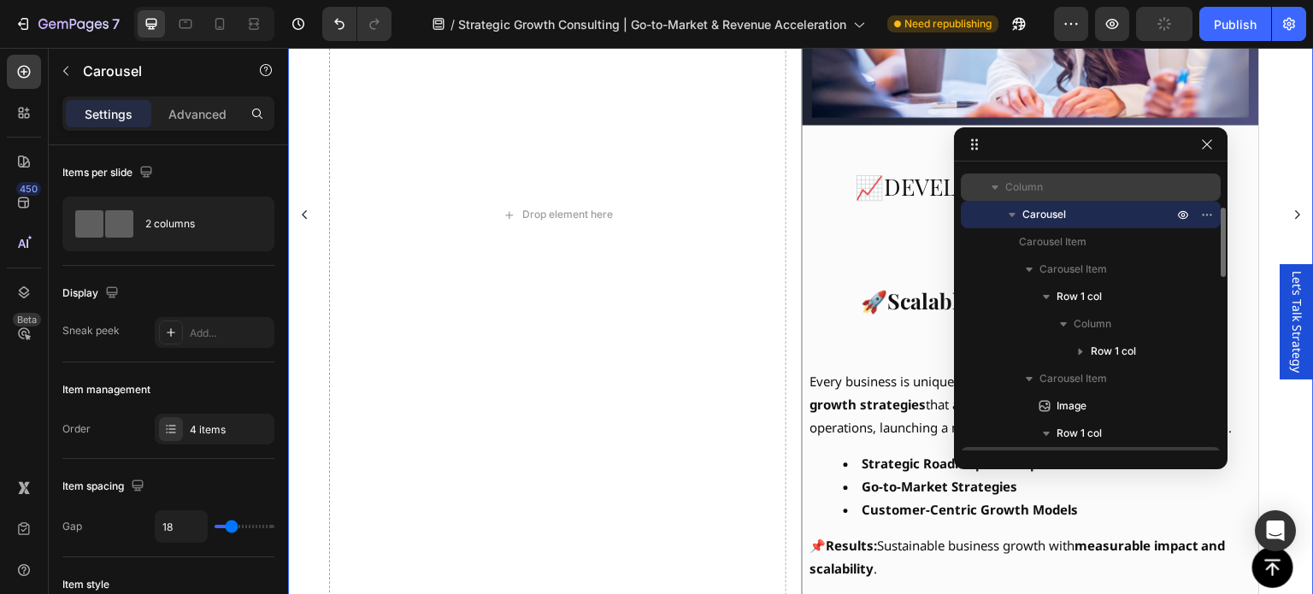
scroll to position [2180, 0]
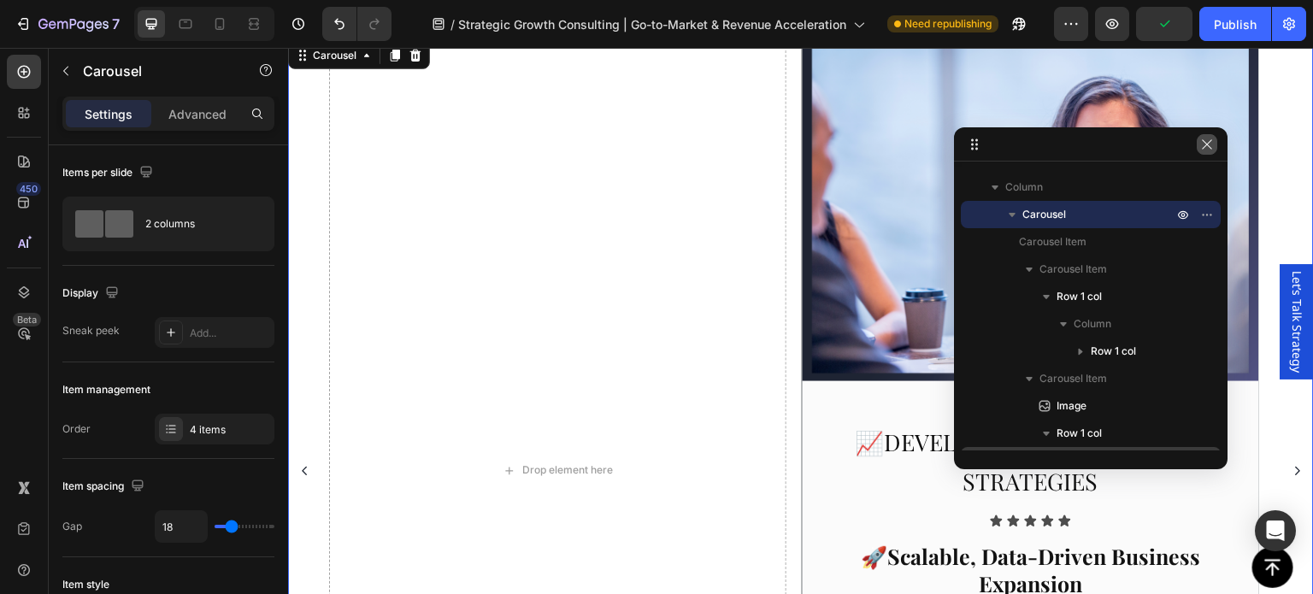
click at [1210, 147] on icon "button" at bounding box center [1206, 143] width 9 height 9
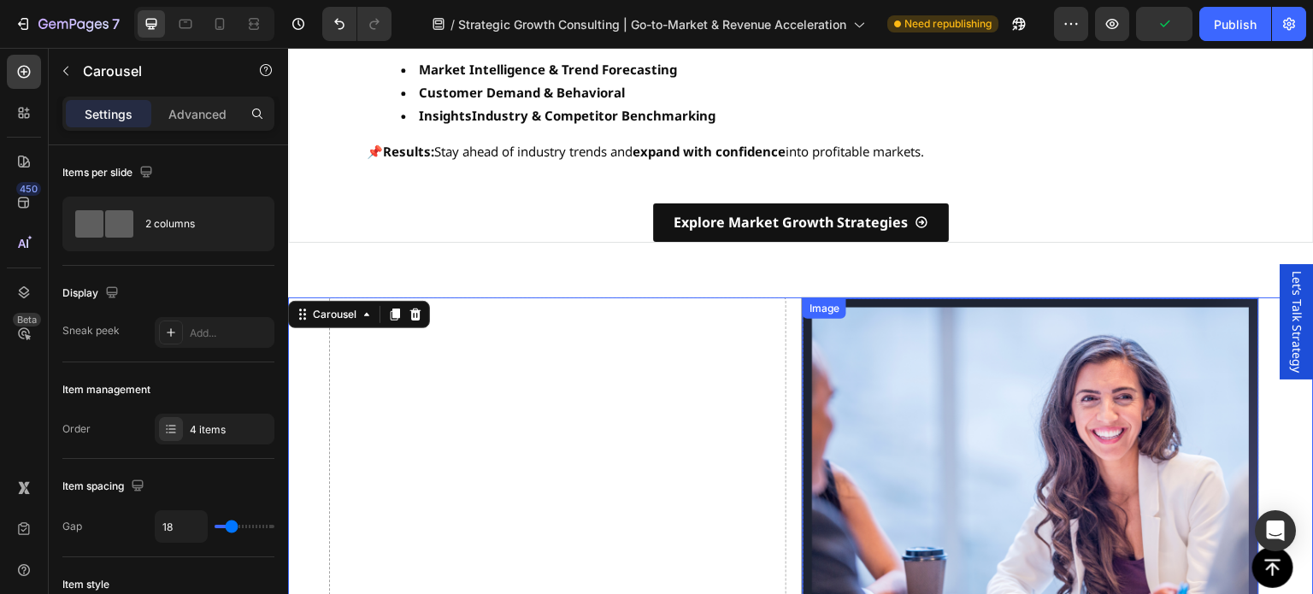
scroll to position [1923, 0]
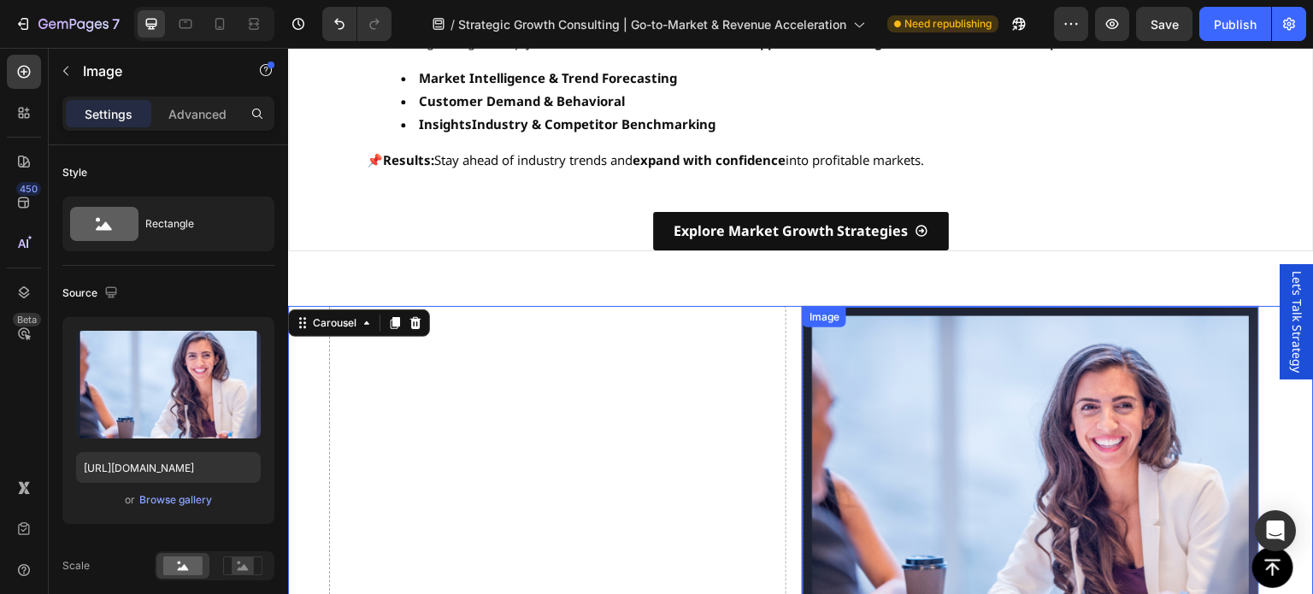
click at [826, 310] on div "Image" at bounding box center [824, 317] width 37 height 15
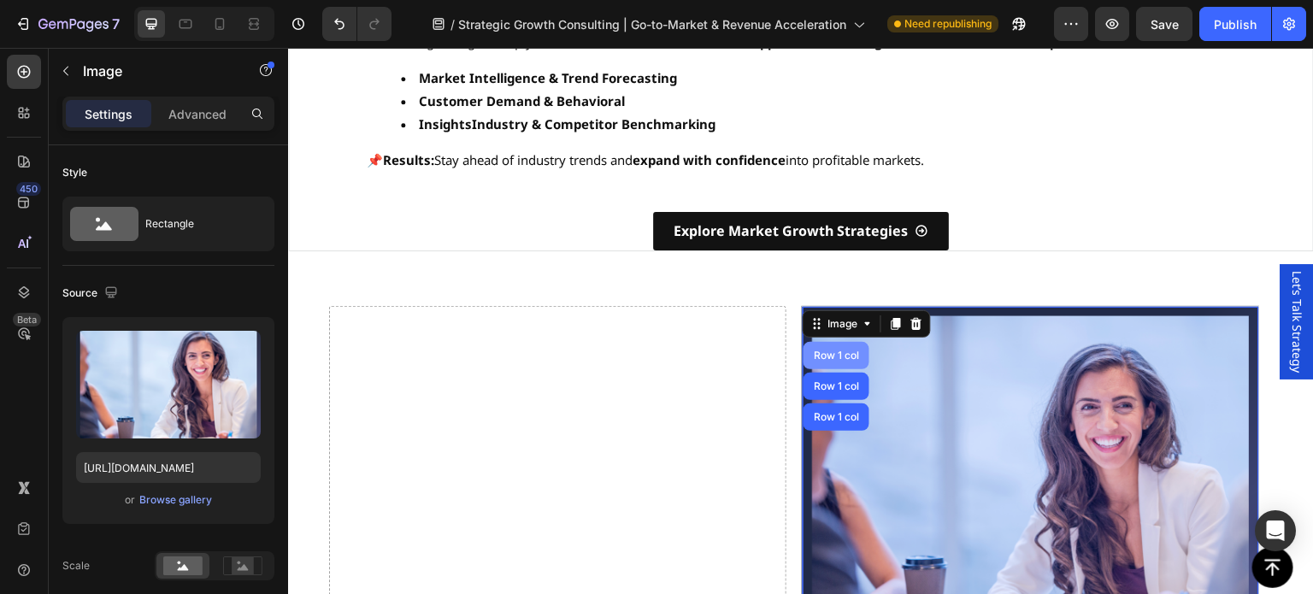
click at [841, 351] on div "Row 1 col" at bounding box center [837, 356] width 52 height 10
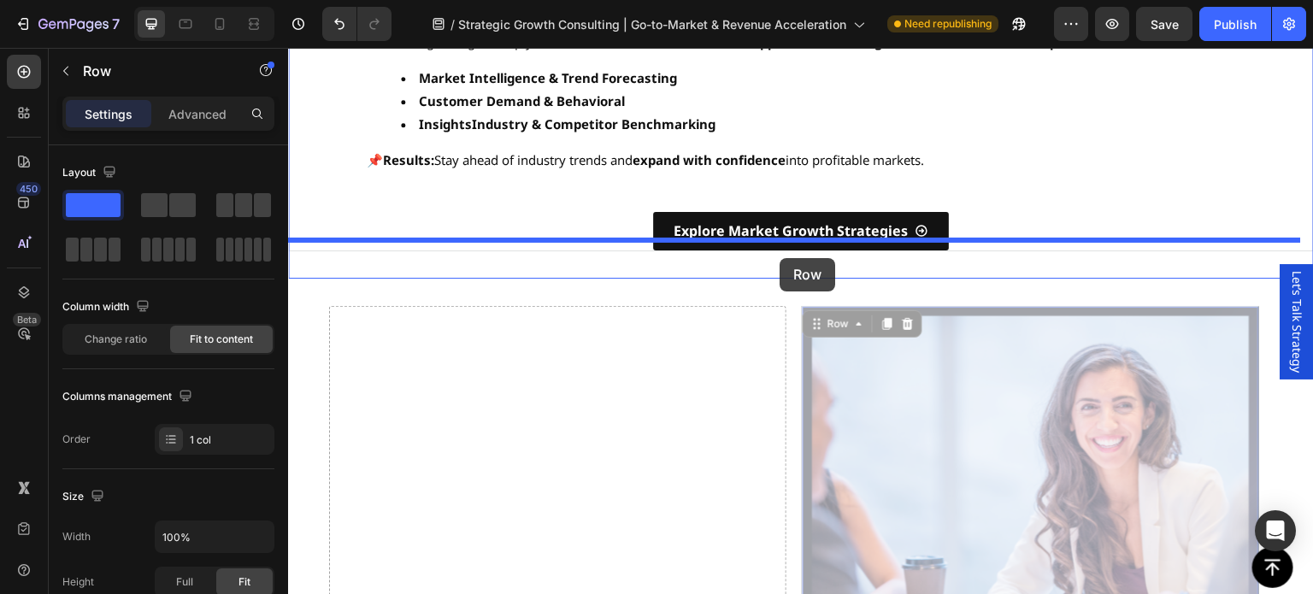
drag, startPoint x: 835, startPoint y: 314, endPoint x: 780, endPoint y: 258, distance: 78.6
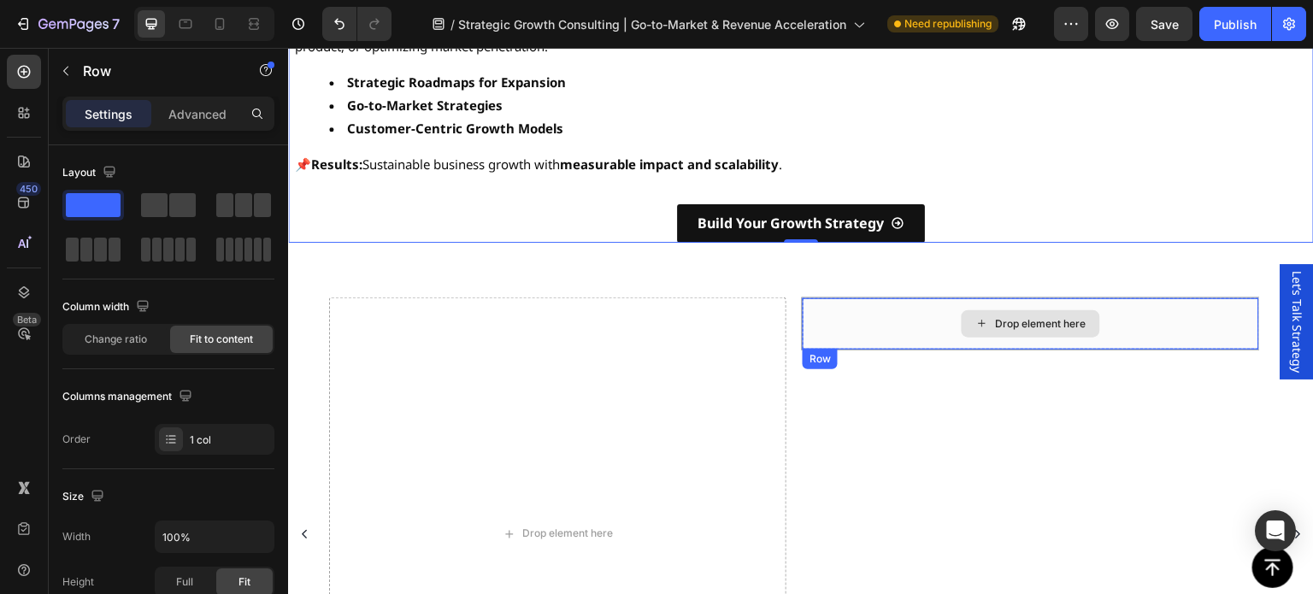
scroll to position [3120, 0]
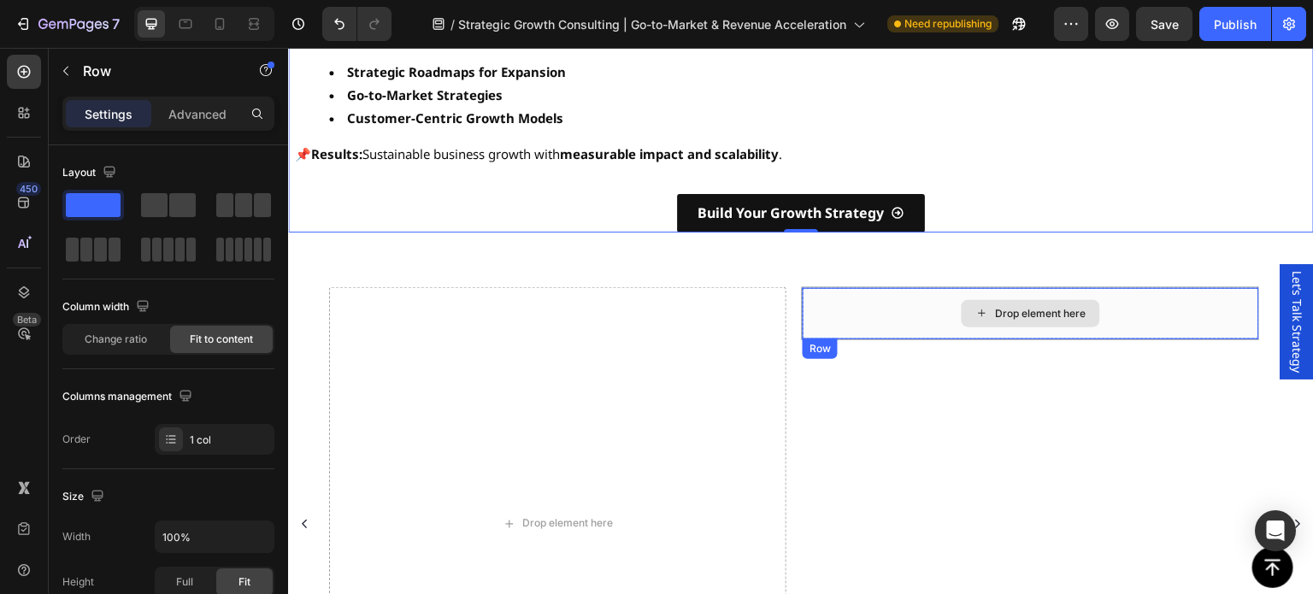
click at [847, 295] on div "Drop element here" at bounding box center [1031, 313] width 456 height 51
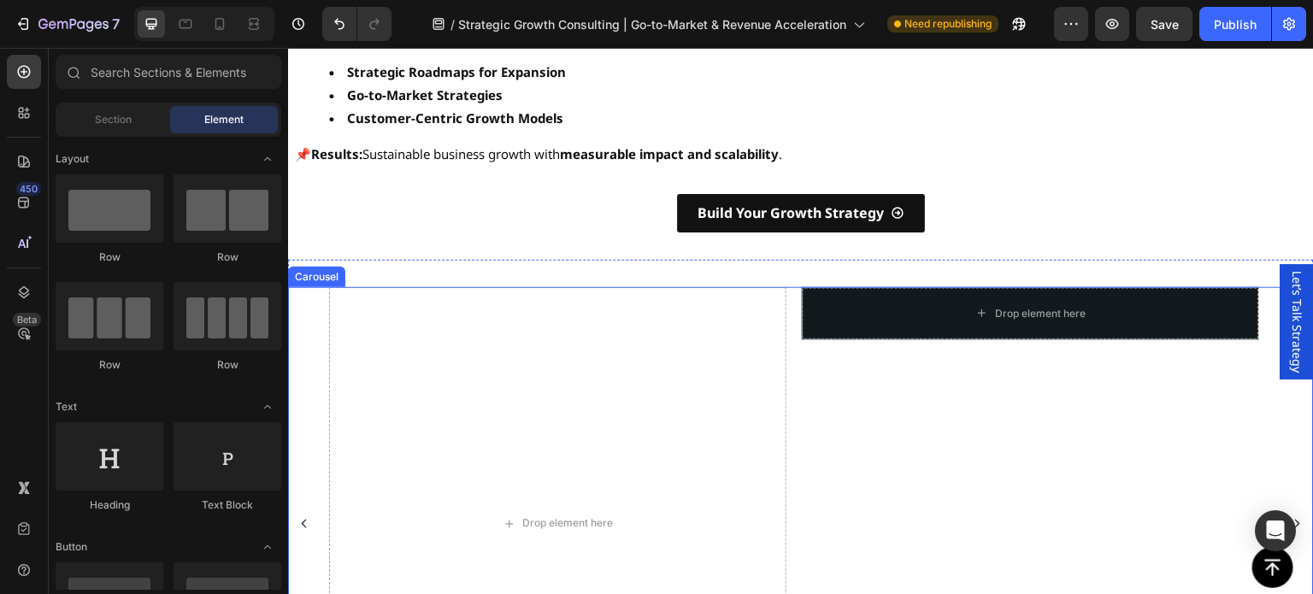
click at [919, 422] on div "Drop element here Row" at bounding box center [1030, 524] width 457 height 475
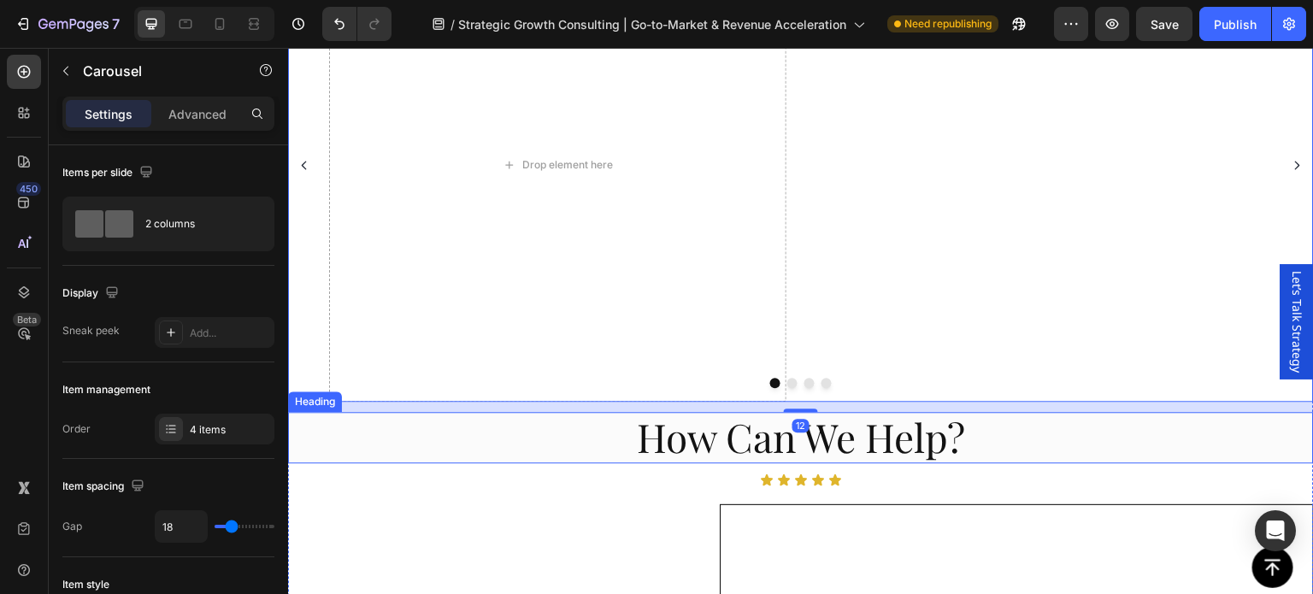
scroll to position [3462, 0]
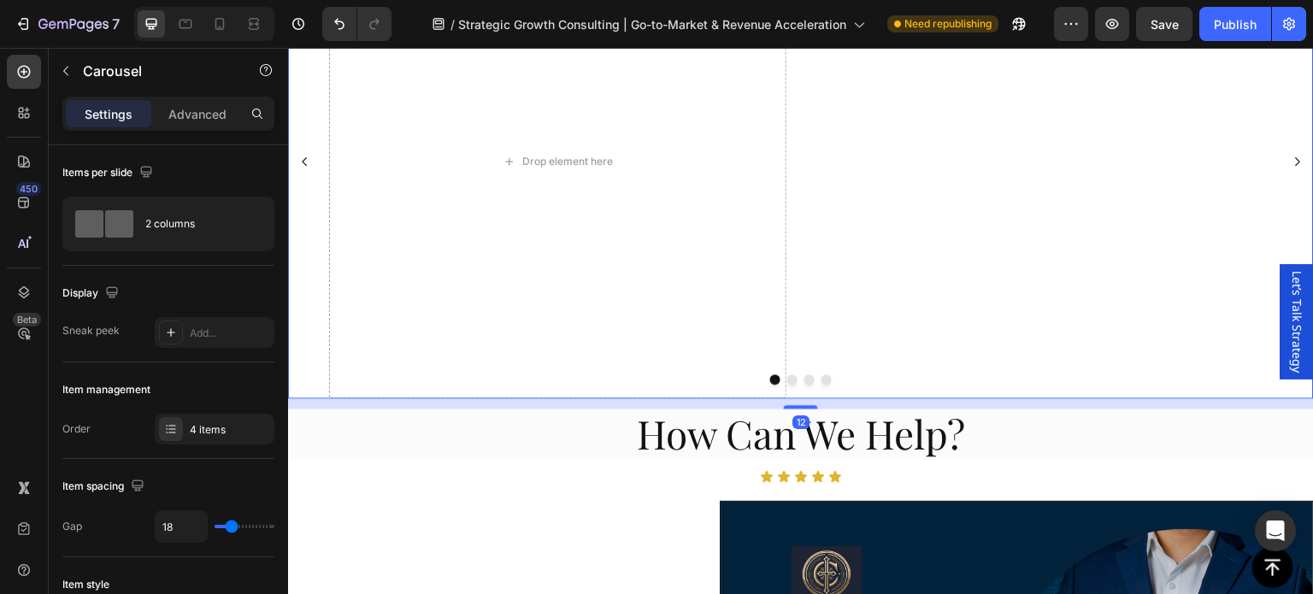
click at [823, 307] on div "Drop element here Row" at bounding box center [1030, 161] width 457 height 475
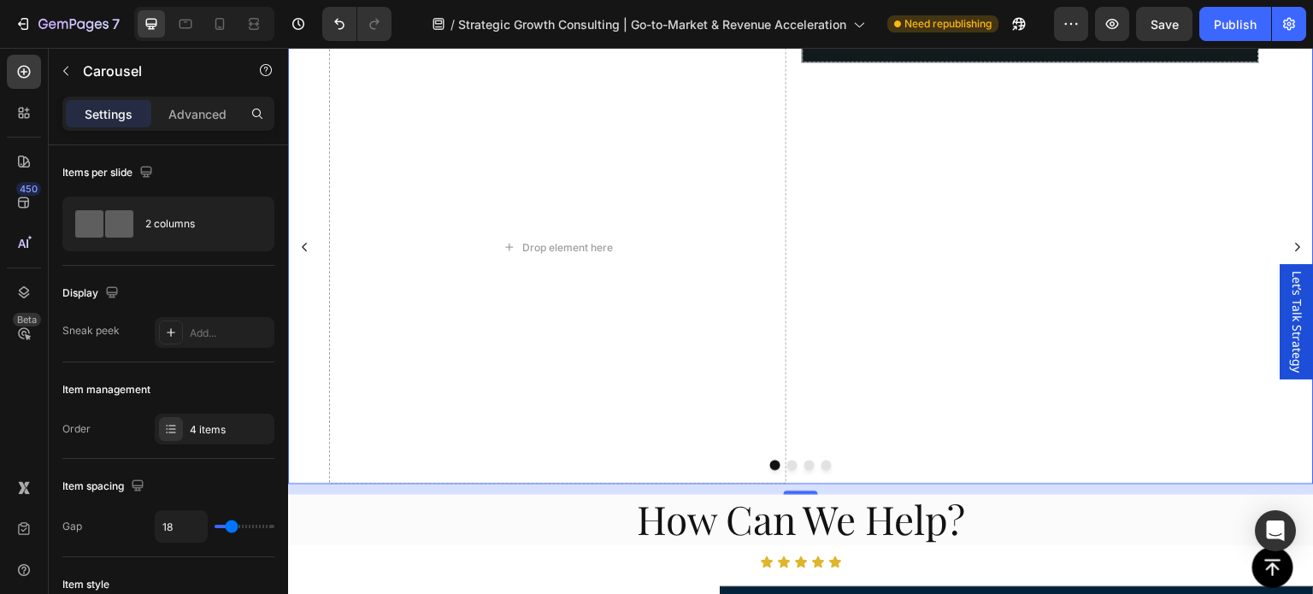
click at [788, 463] on button "Dot" at bounding box center [793, 465] width 10 height 10
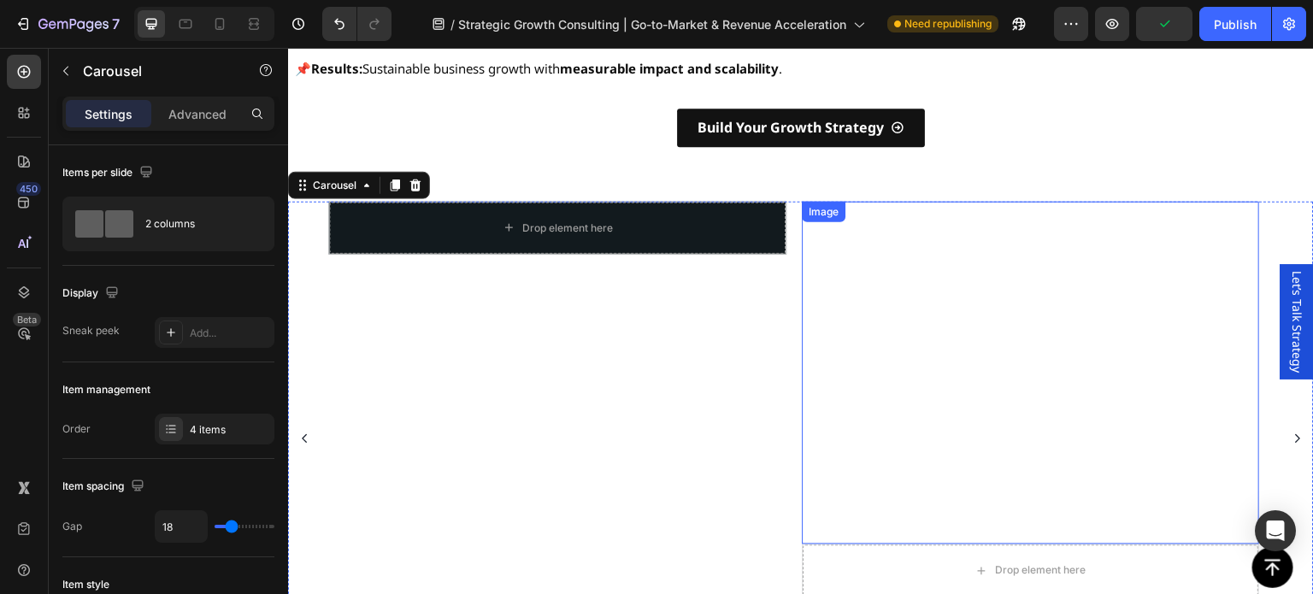
scroll to position [3120, 0]
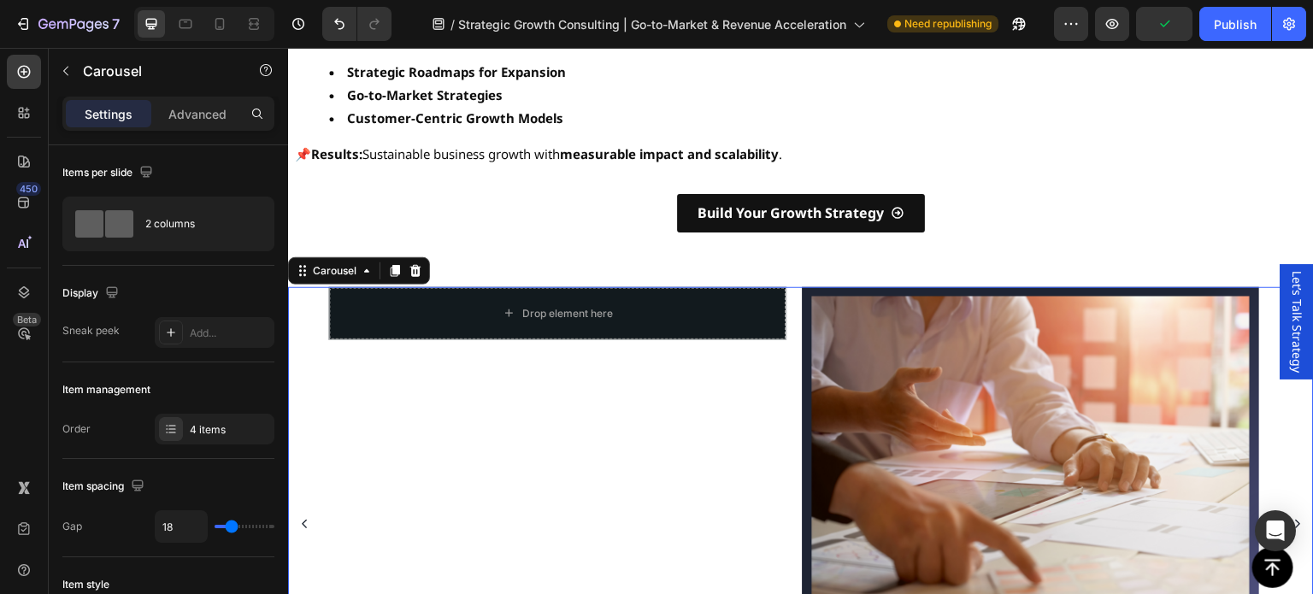
click at [633, 447] on div "Drop element here Row" at bounding box center [557, 524] width 457 height 475
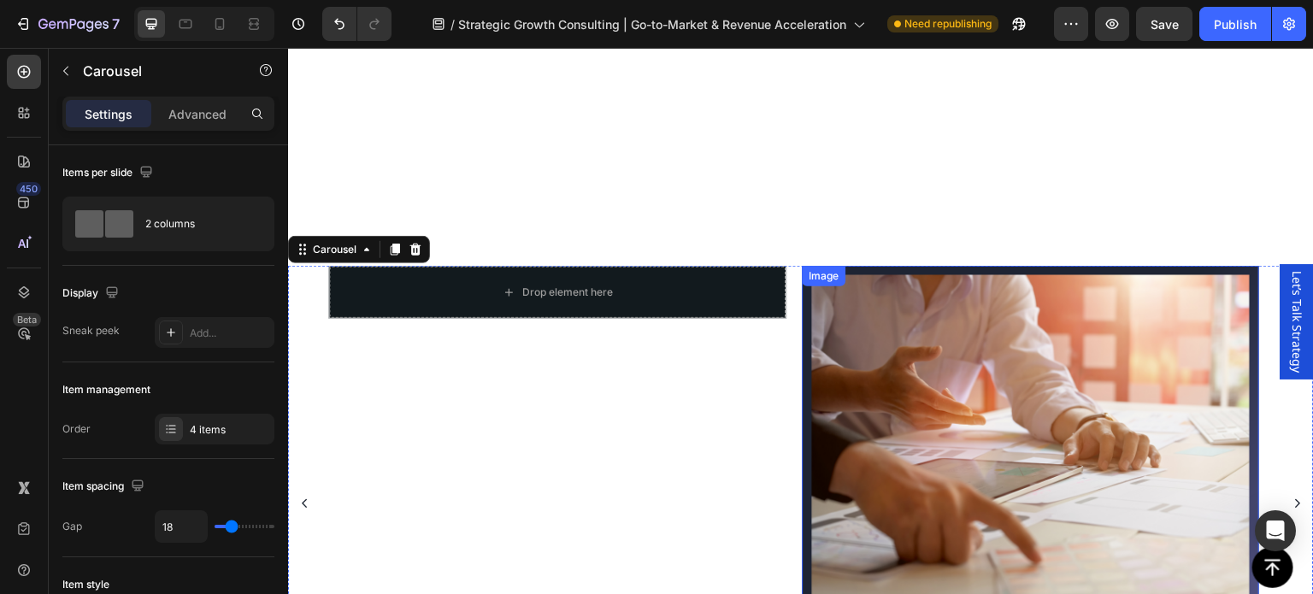
scroll to position [3462, 0]
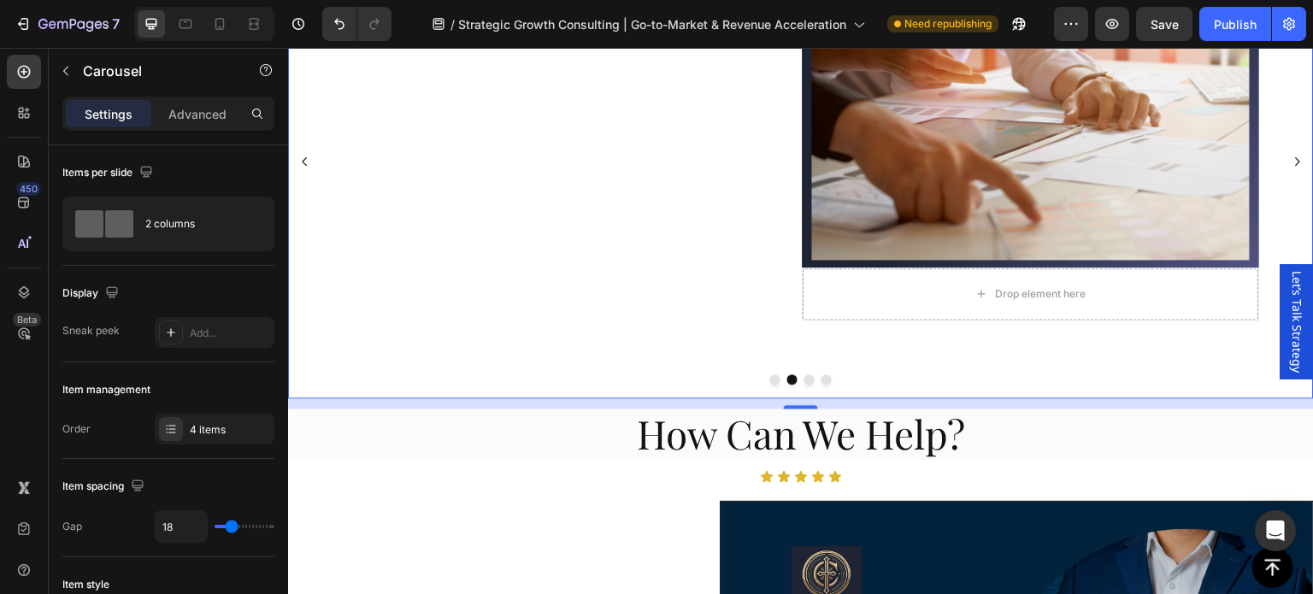
click at [805, 378] on button "Dot" at bounding box center [810, 380] width 10 height 10
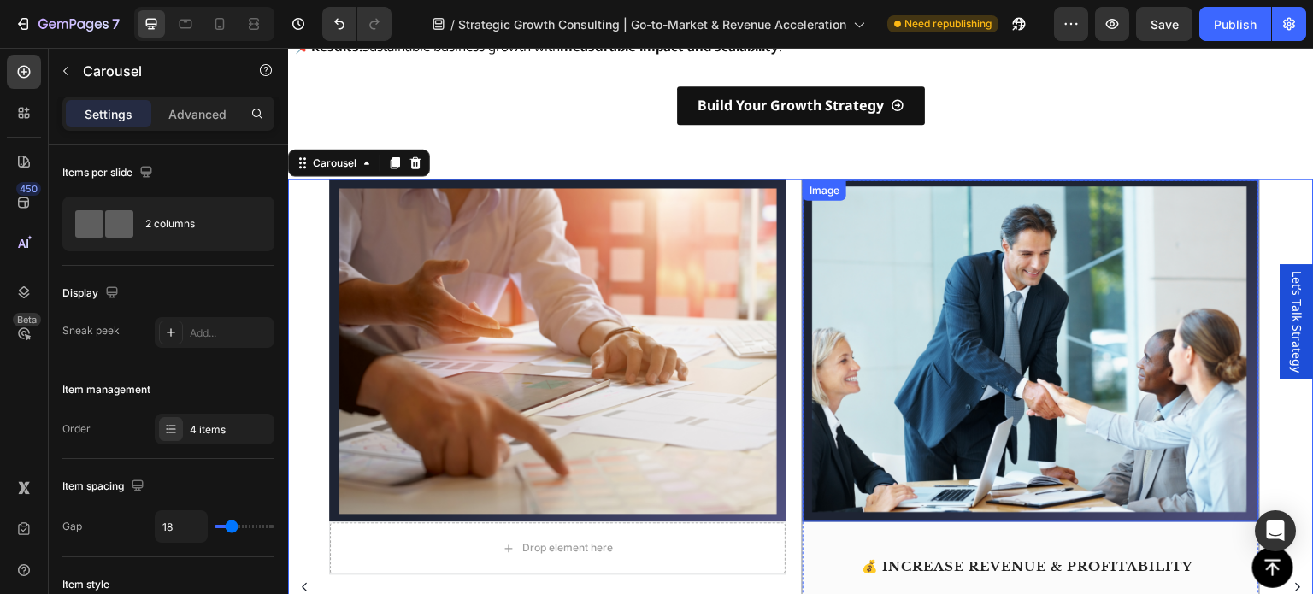
scroll to position [3206, 0]
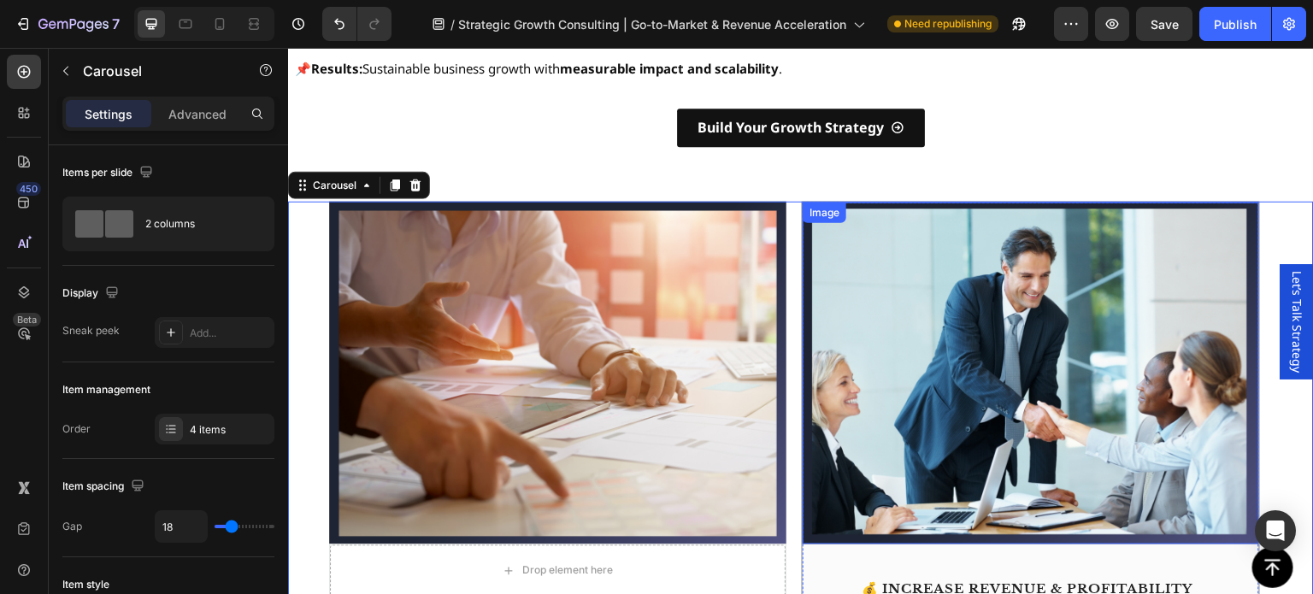
click at [823, 205] on div "Image" at bounding box center [824, 212] width 37 height 15
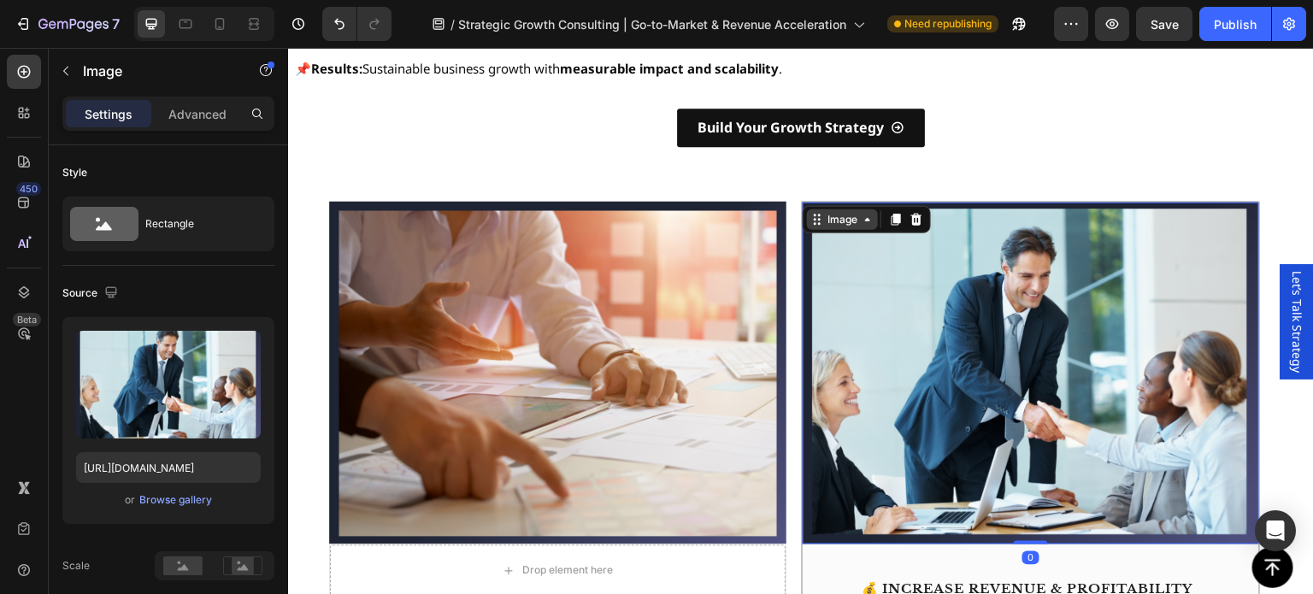
click at [840, 212] on div "Image" at bounding box center [842, 219] width 37 height 15
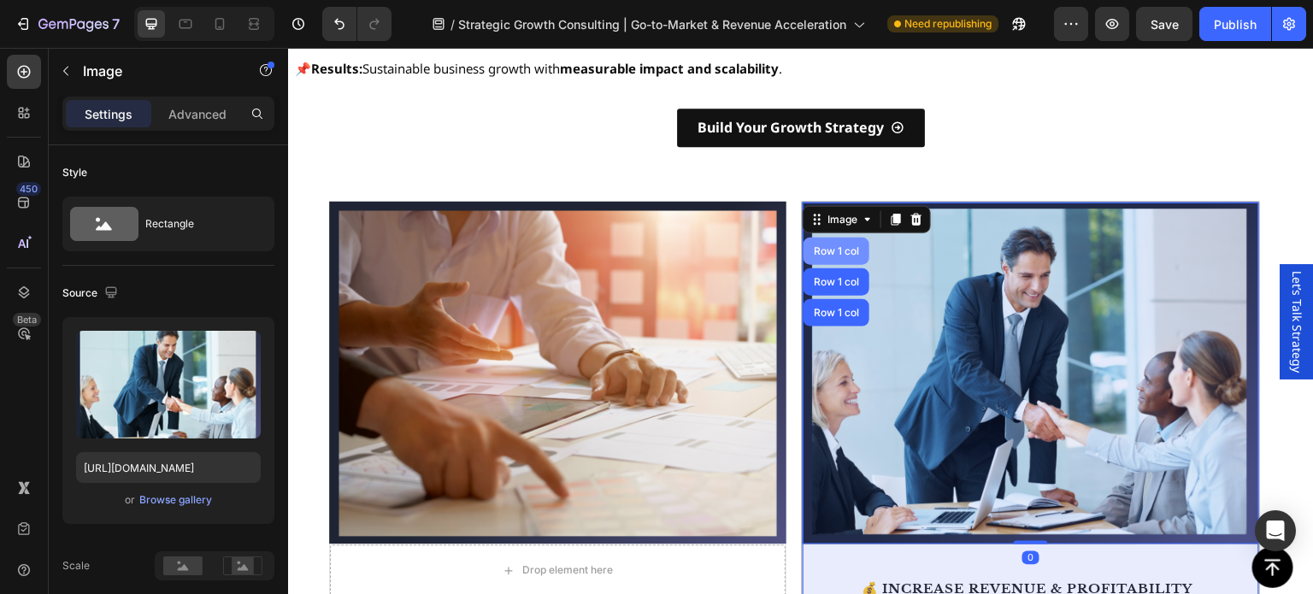
click at [831, 246] on div "Row 1 col" at bounding box center [837, 251] width 52 height 10
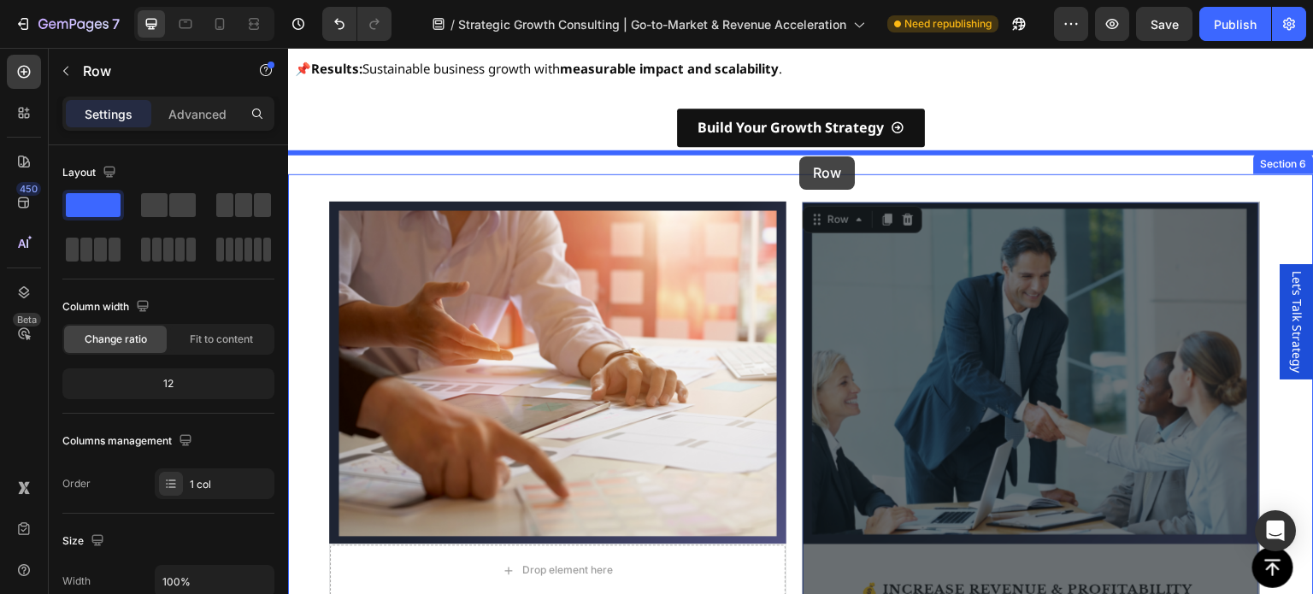
drag, startPoint x: 826, startPoint y: 203, endPoint x: 802, endPoint y: 156, distance: 52.0
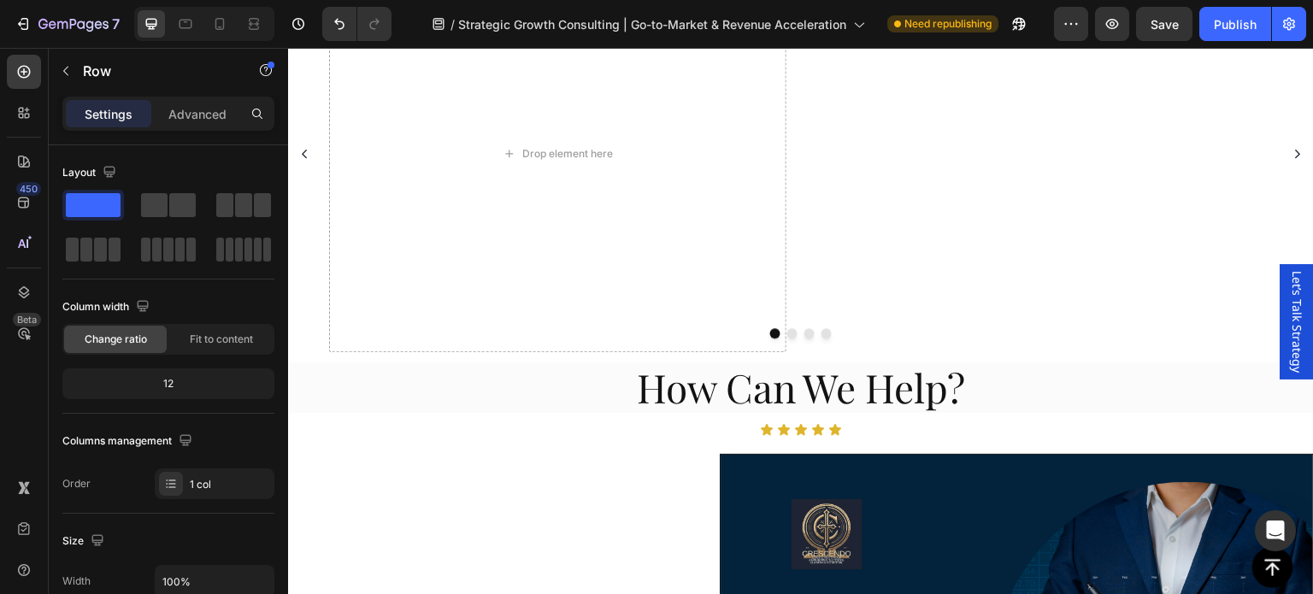
scroll to position [4660, 0]
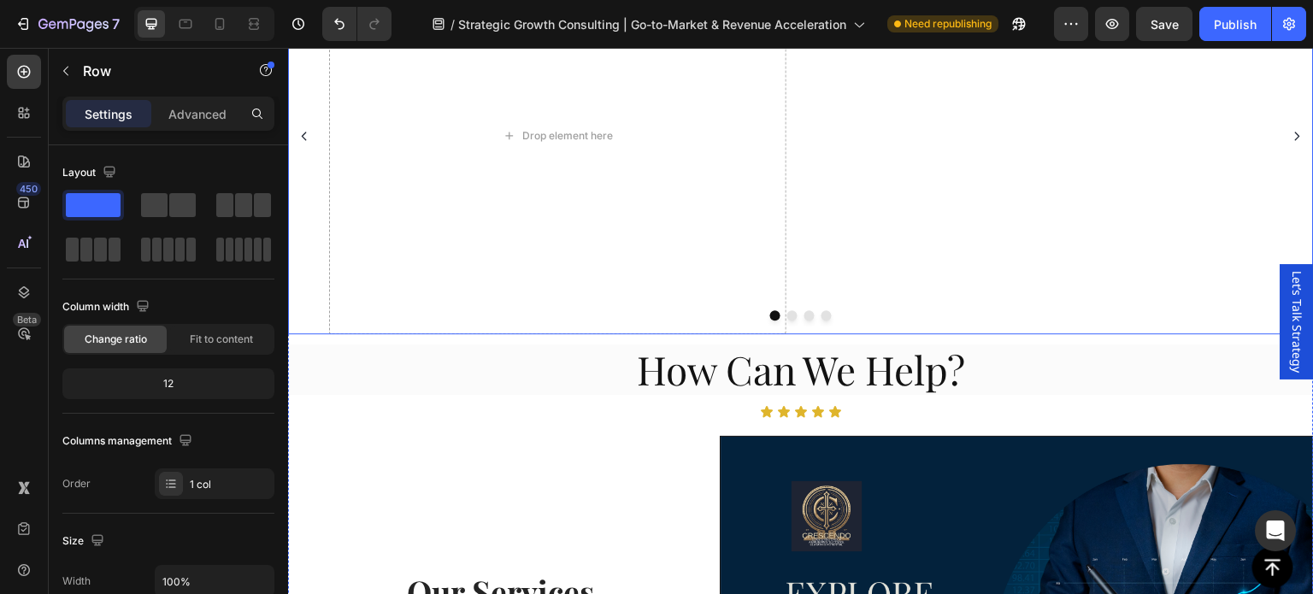
click at [805, 315] on button "Dot" at bounding box center [810, 315] width 10 height 10
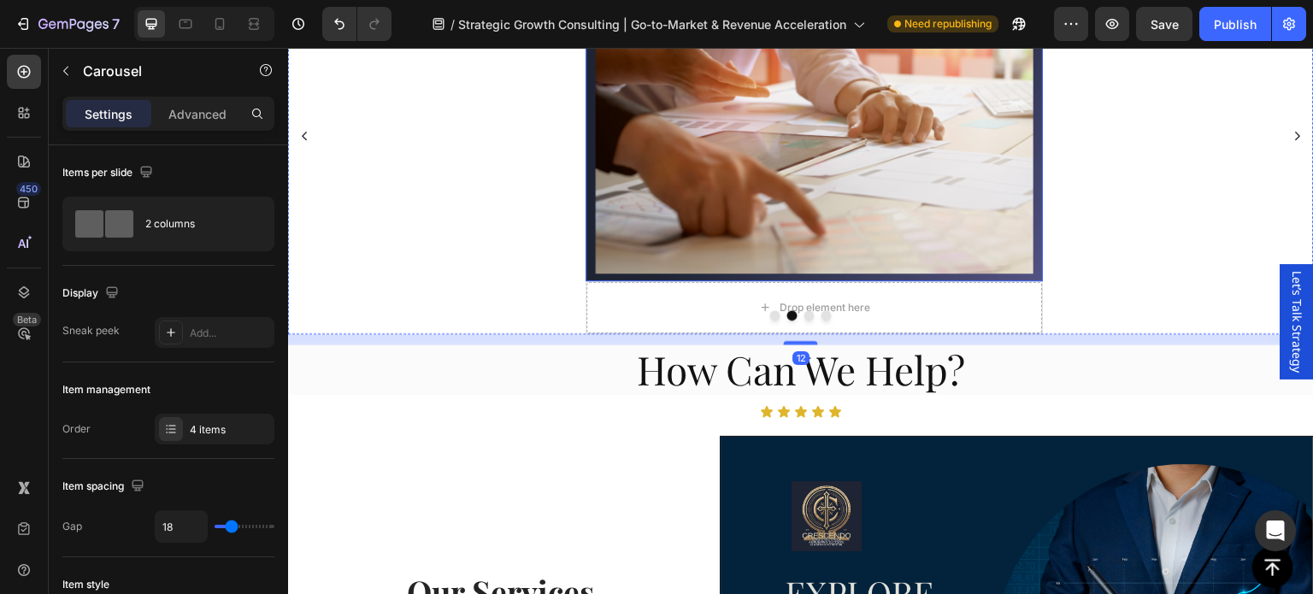
scroll to position [4489, 0]
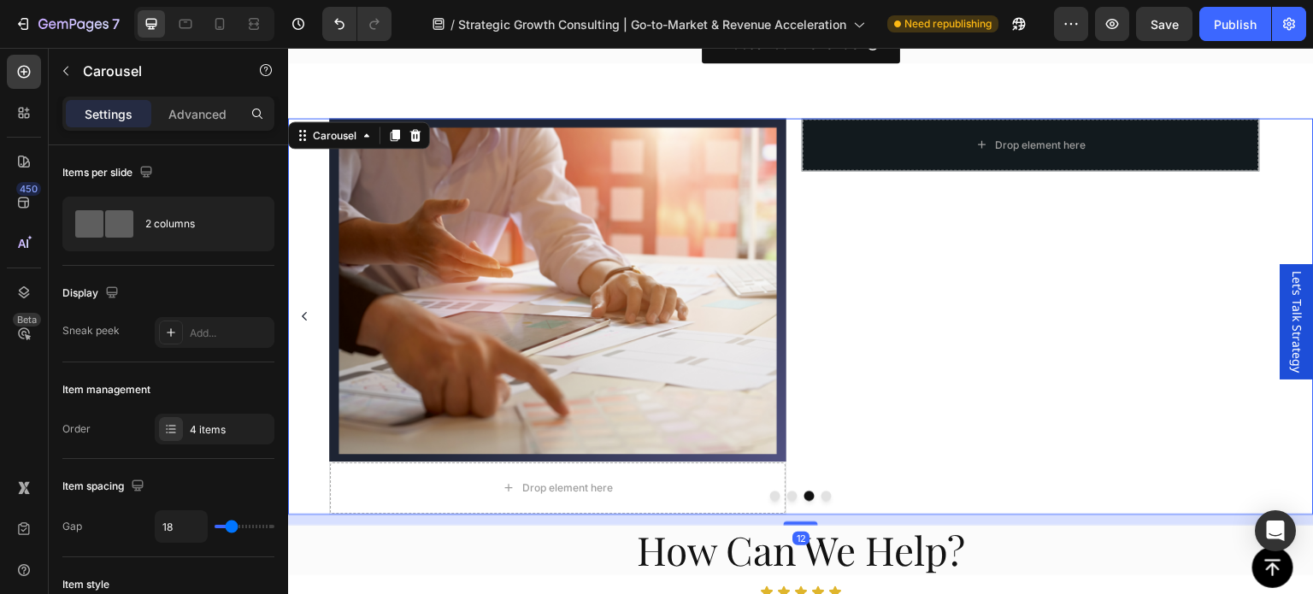
click at [823, 491] on button "Dot" at bounding box center [827, 496] width 10 height 10
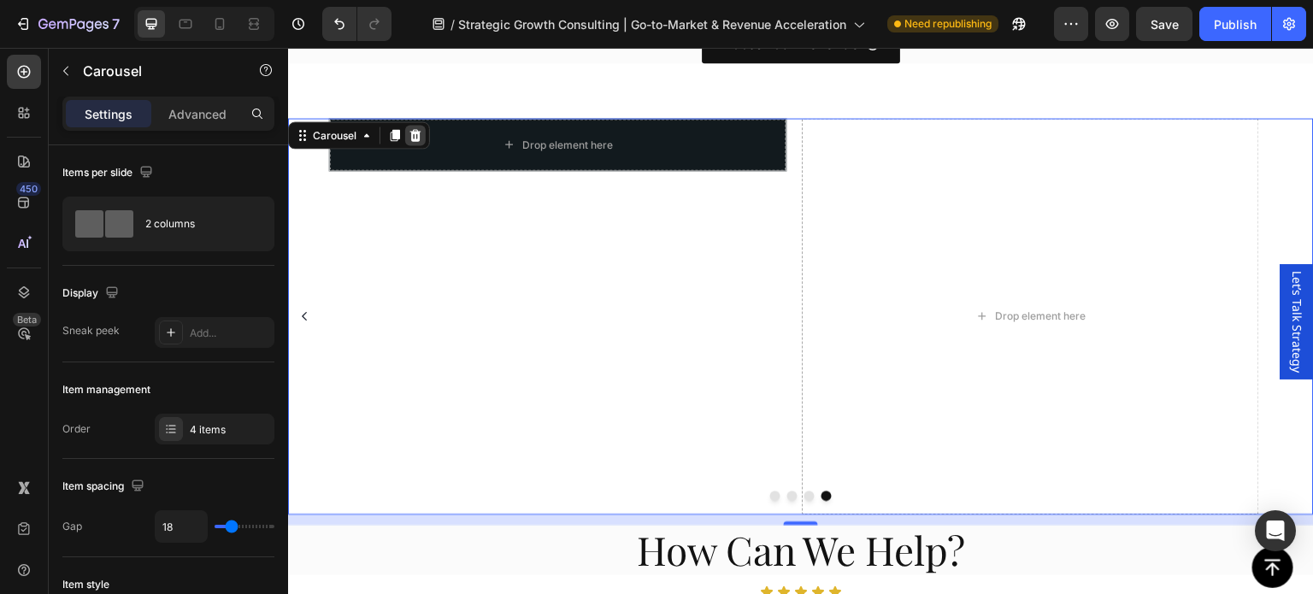
click at [417, 129] on icon at bounding box center [415, 135] width 11 height 12
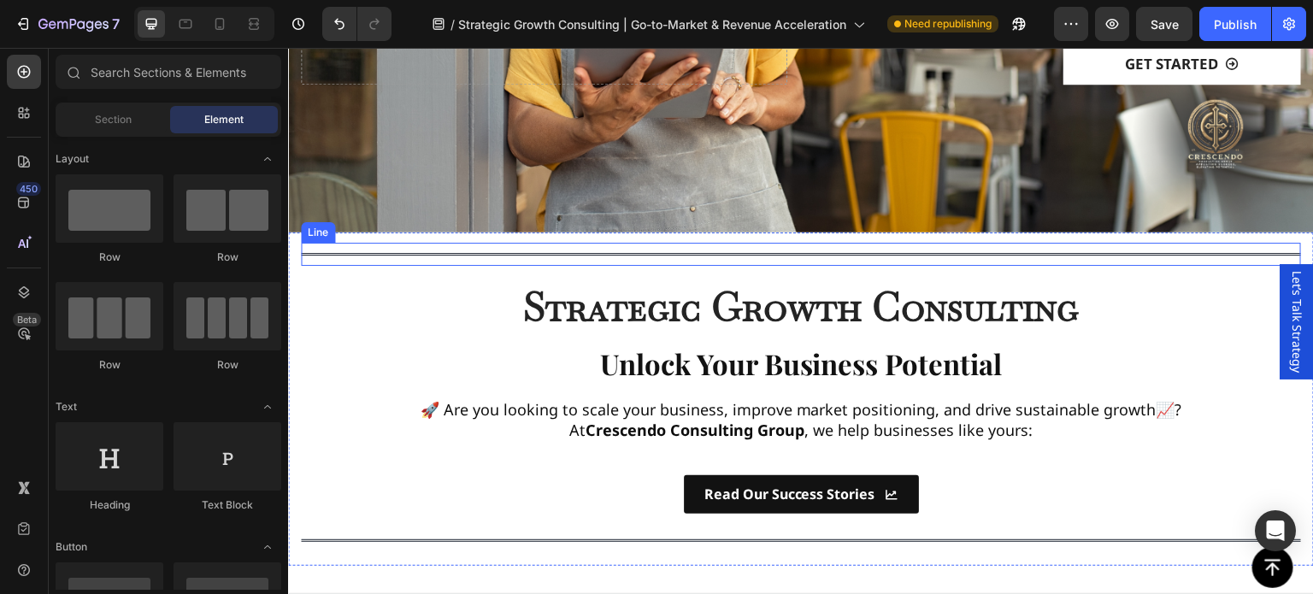
scroll to position [599, 0]
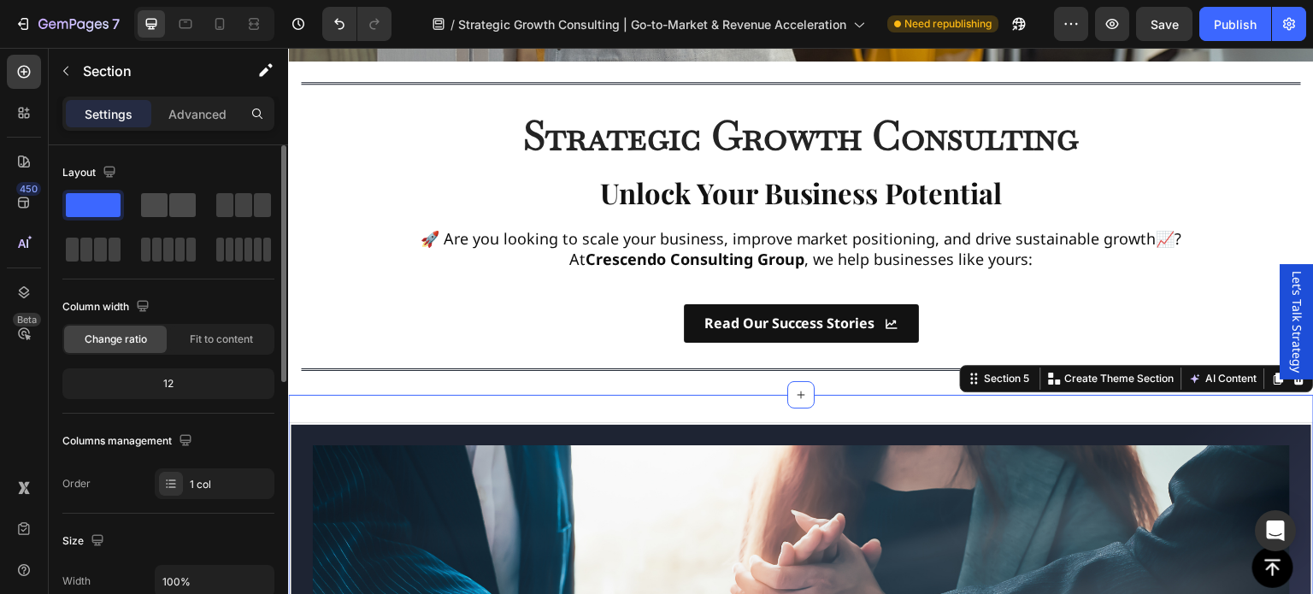
click at [165, 213] on span at bounding box center [154, 205] width 27 height 24
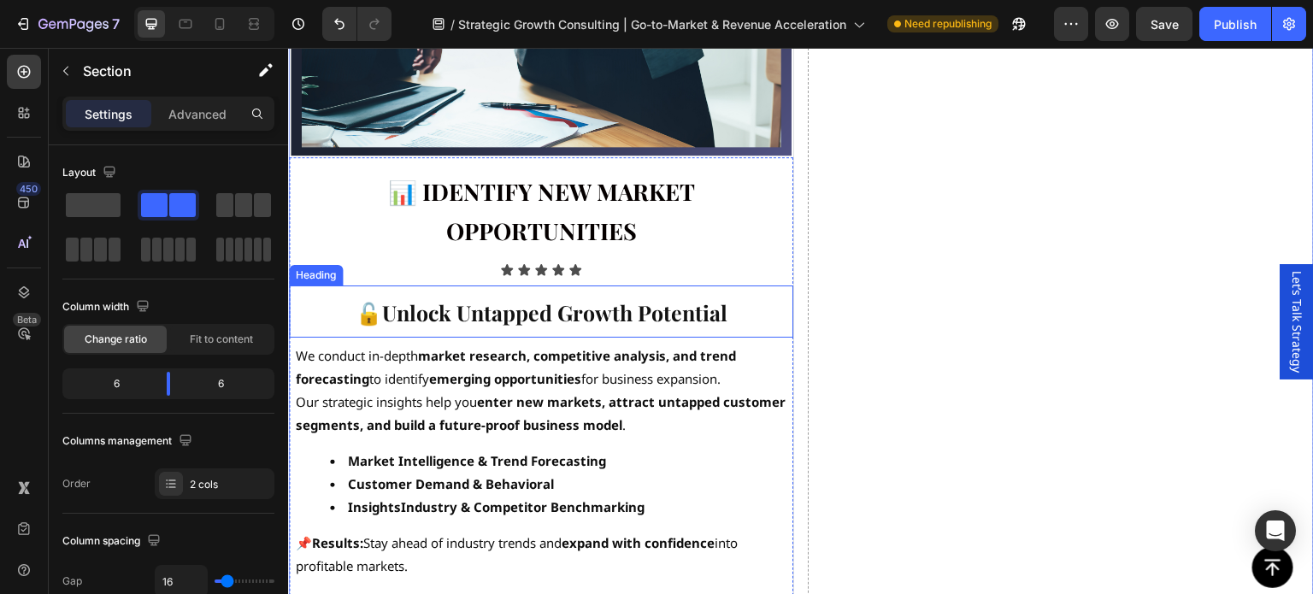
scroll to position [1197, 0]
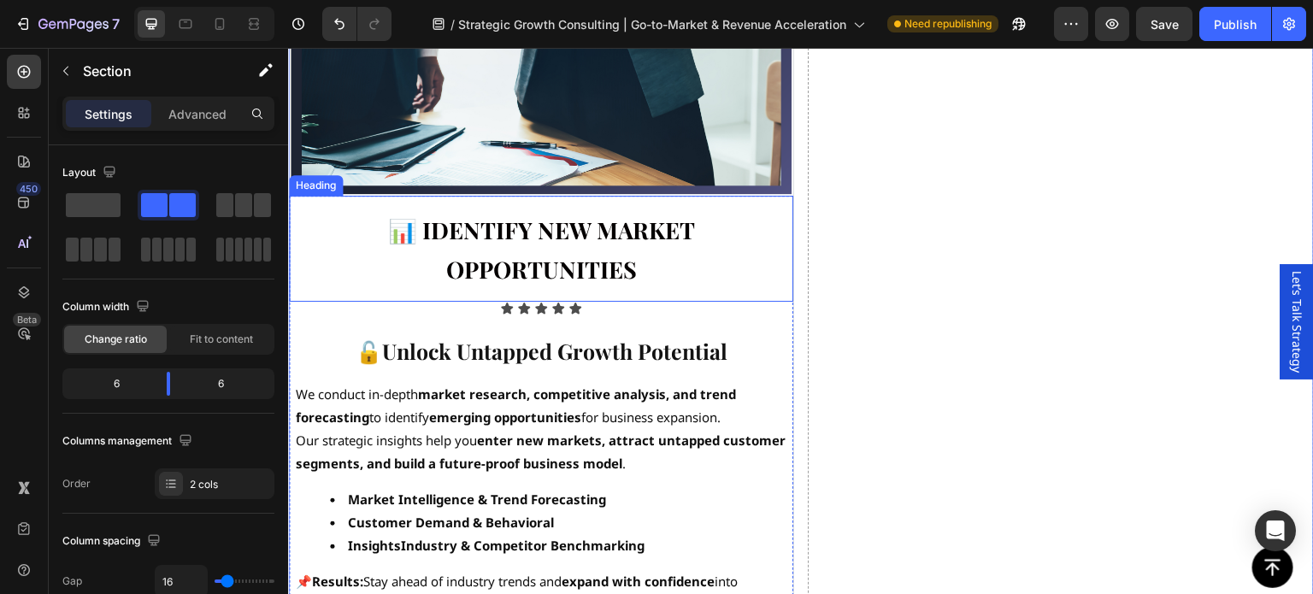
click at [330, 211] on h3 "📊 Identify New Market Opportunities" at bounding box center [541, 249] width 505 height 106
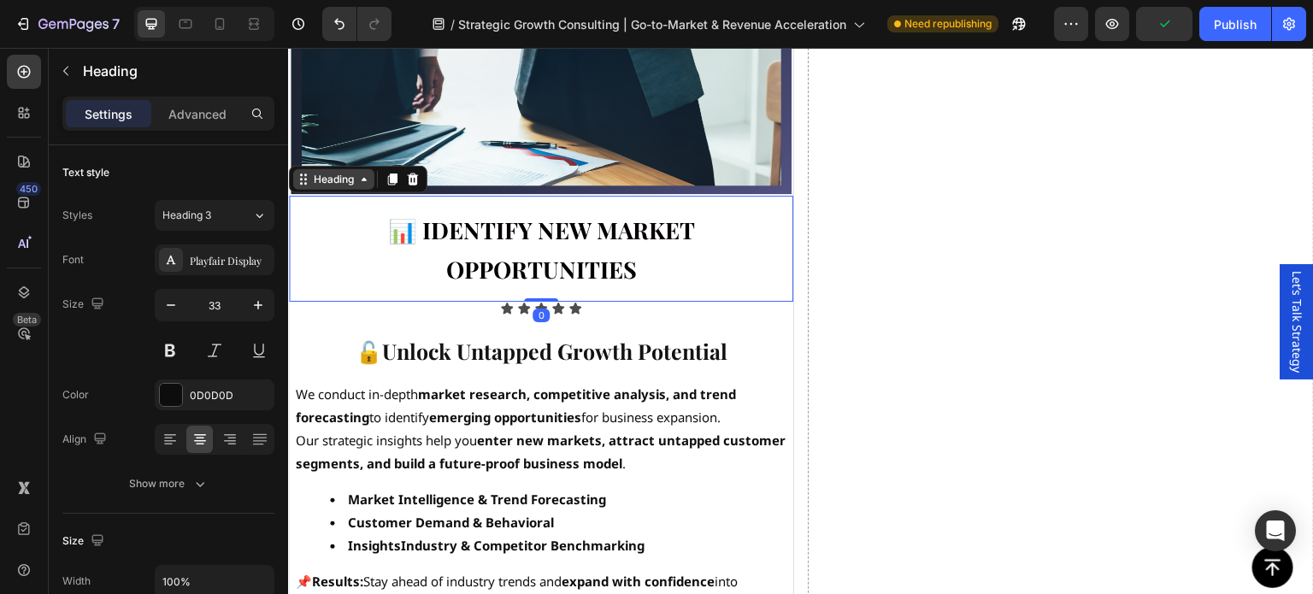
click at [319, 181] on div "Heading" at bounding box center [333, 179] width 47 height 15
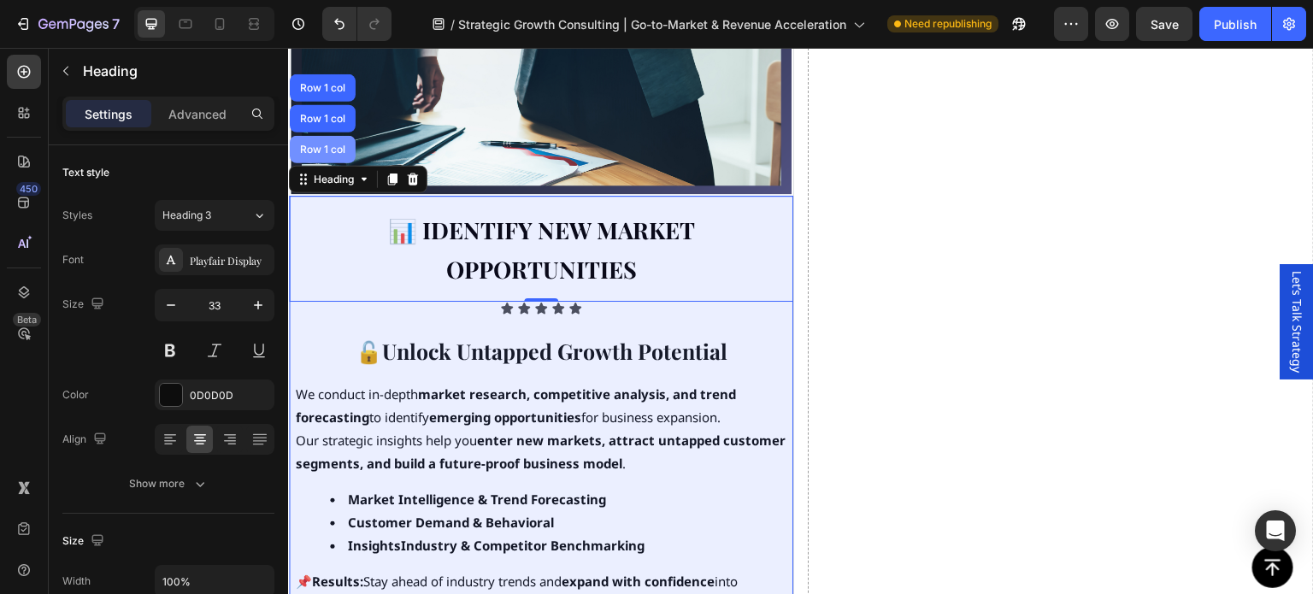
click at [326, 150] on div "Row 1 col" at bounding box center [323, 150] width 52 height 10
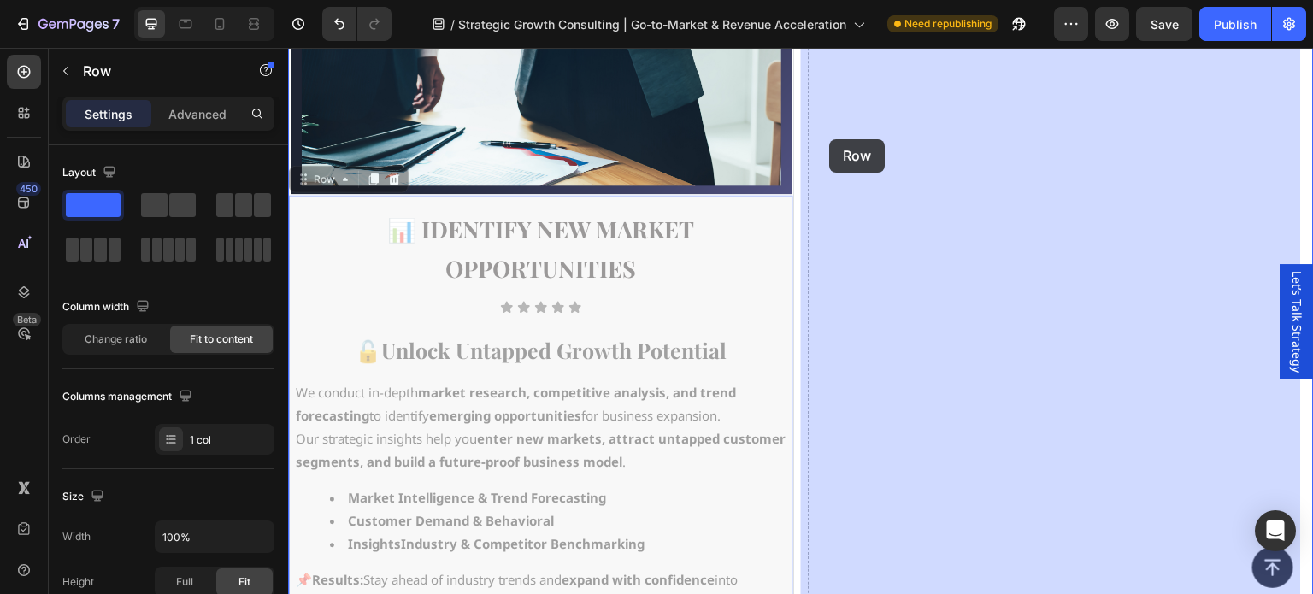
drag, startPoint x: 316, startPoint y: 178, endPoint x: 830, endPoint y: 139, distance: 516.2
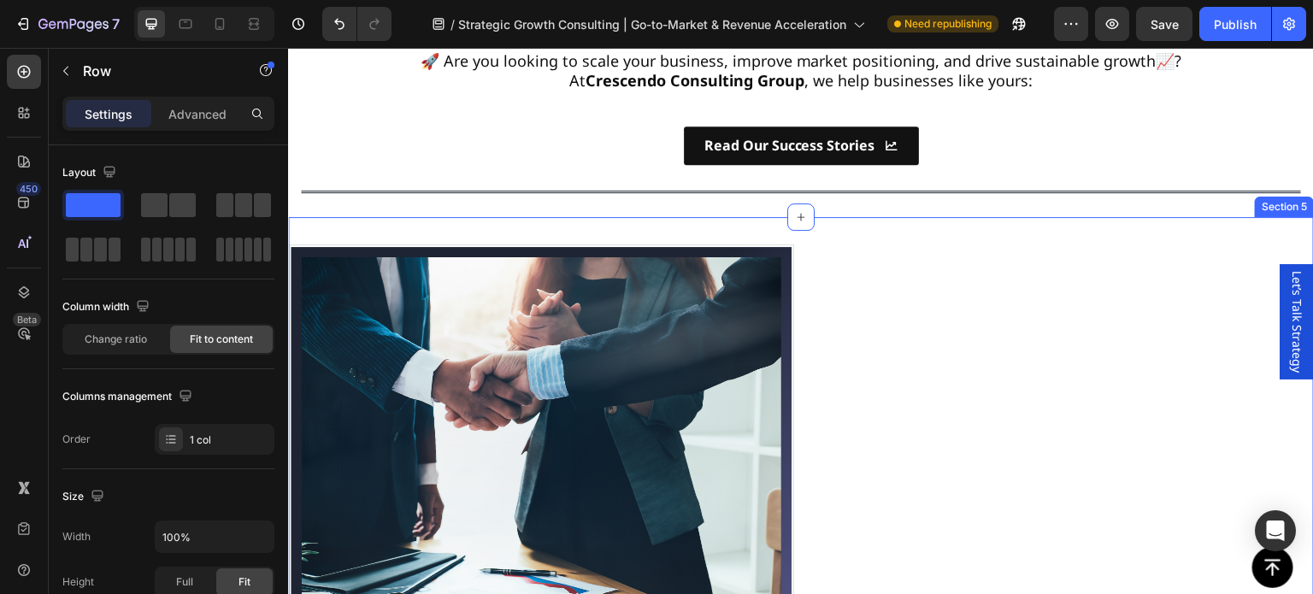
scroll to position [855, 0]
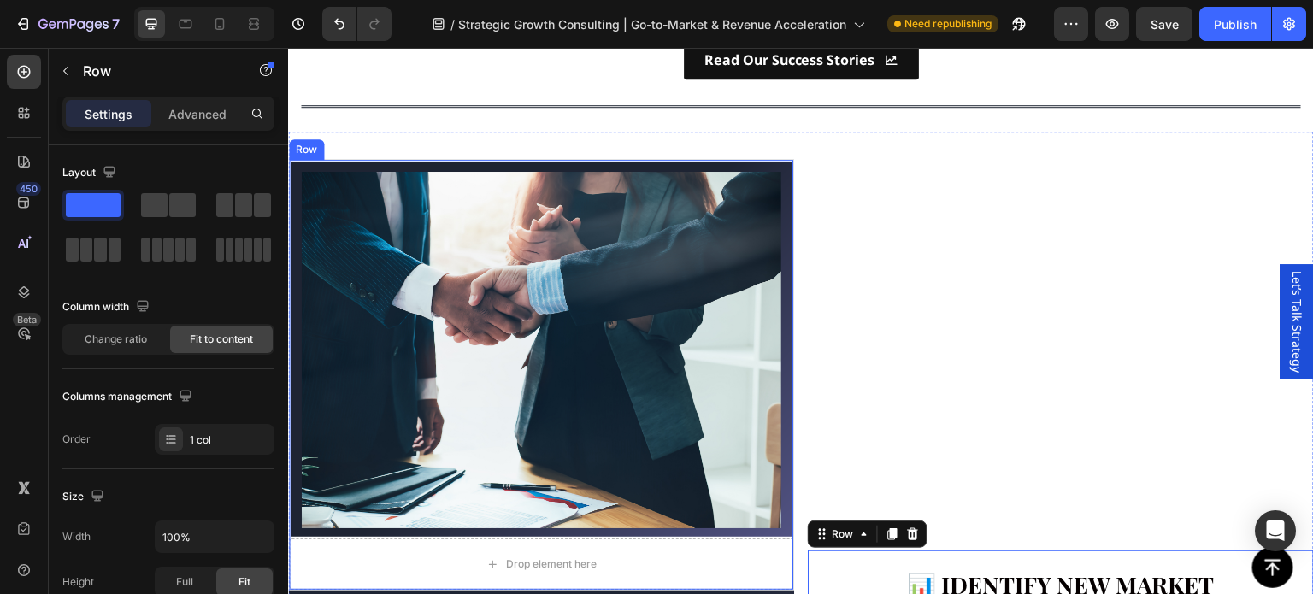
click at [785, 164] on div "Image Drop element here Row" at bounding box center [541, 375] width 505 height 431
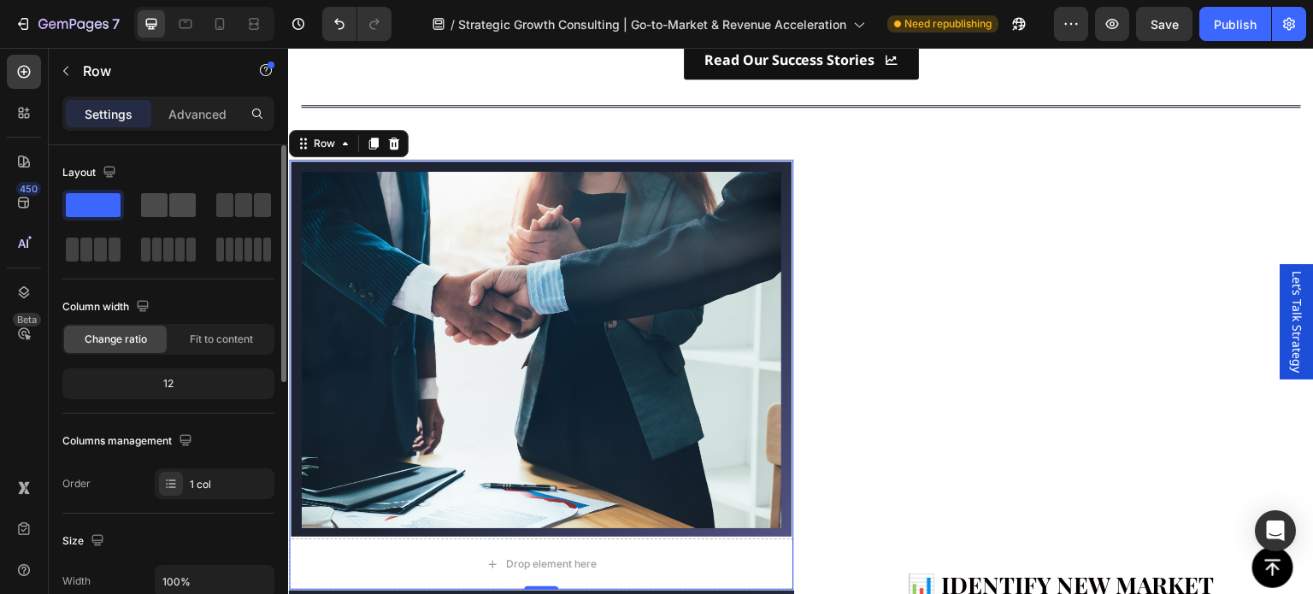
click at [162, 208] on span at bounding box center [154, 205] width 27 height 24
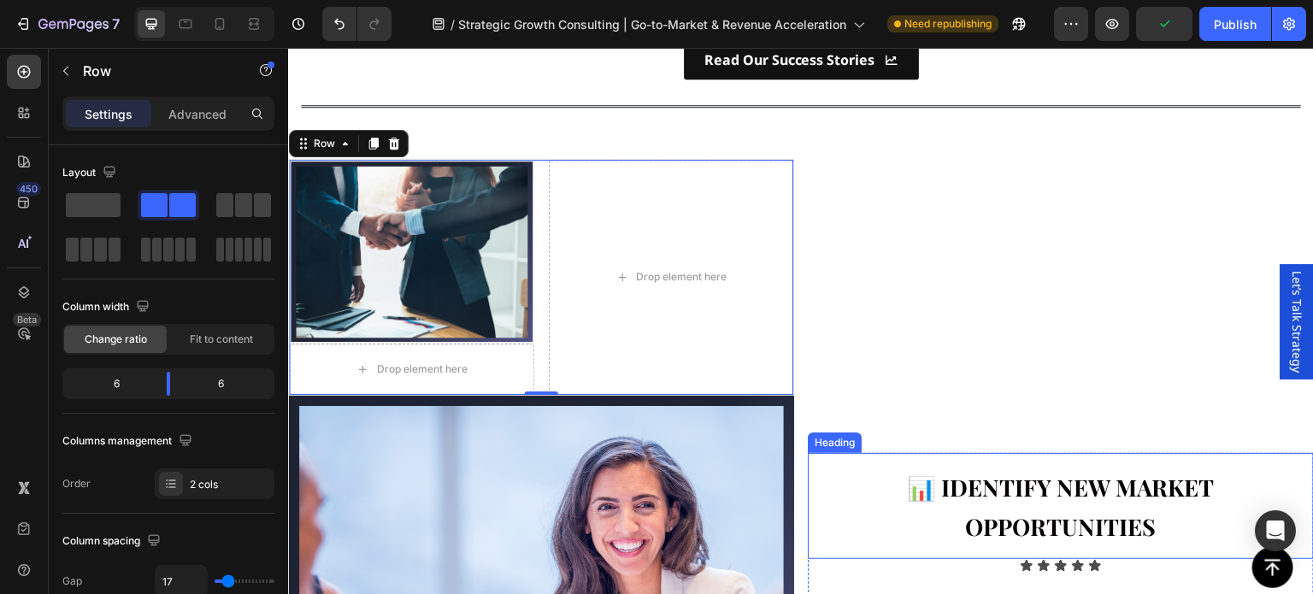
click at [839, 451] on div "Heading" at bounding box center [835, 442] width 47 height 15
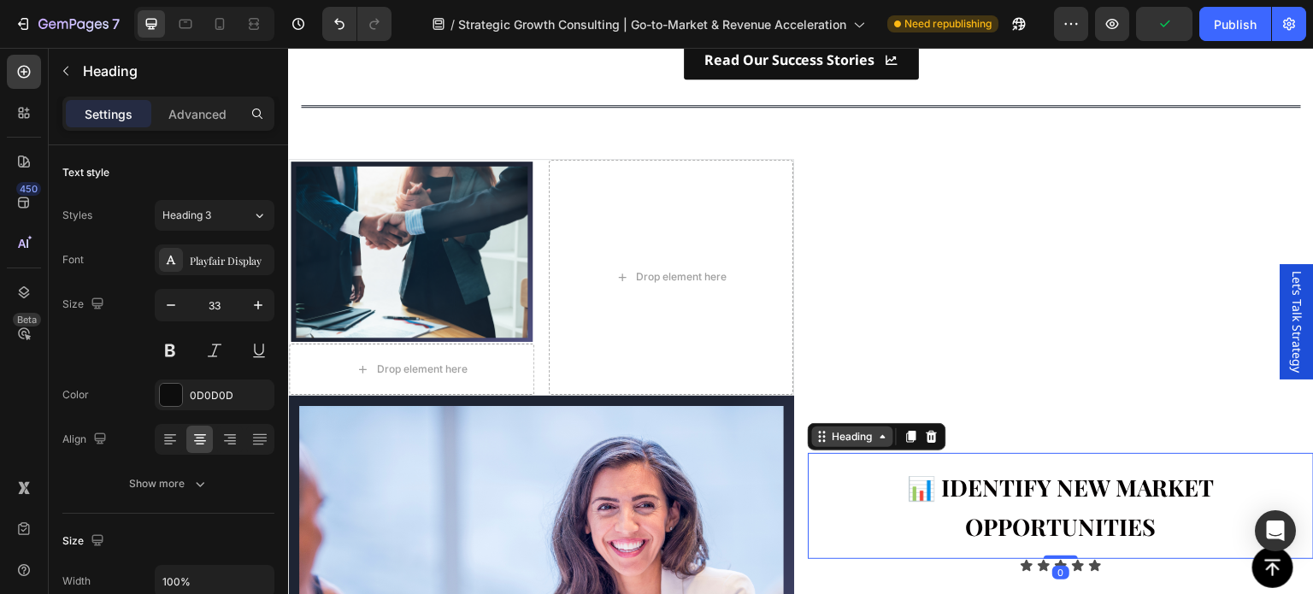
click at [839, 447] on div "Heading" at bounding box center [852, 437] width 81 height 21
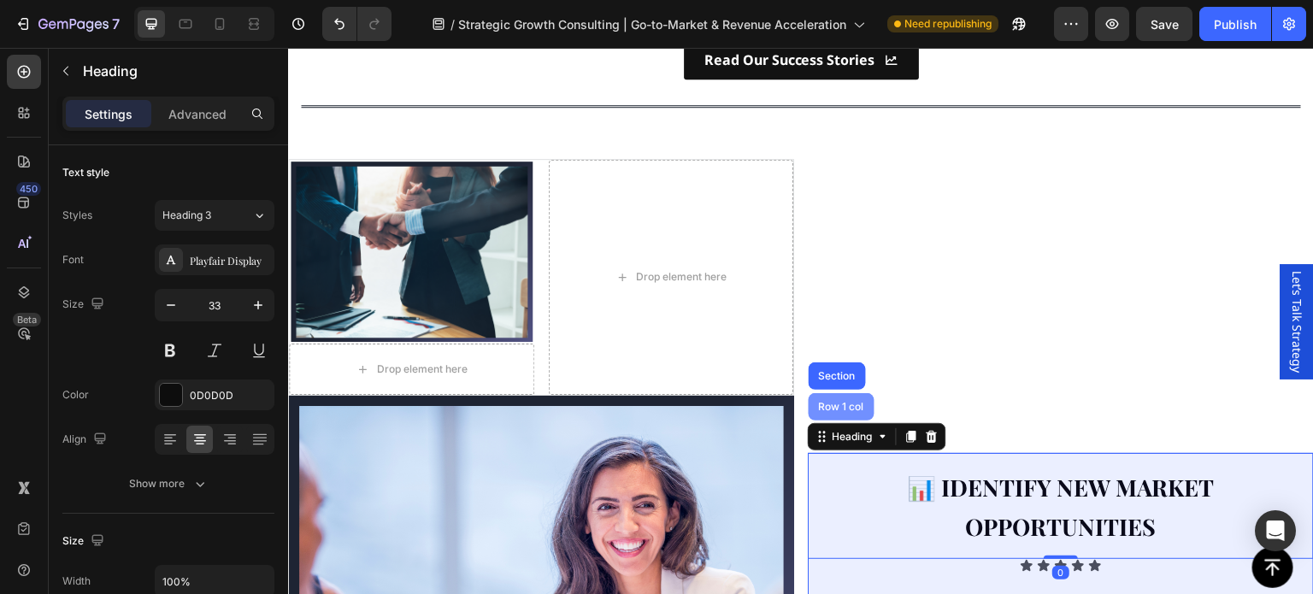
click at [829, 412] on div "Row 1 col" at bounding box center [842, 407] width 52 height 10
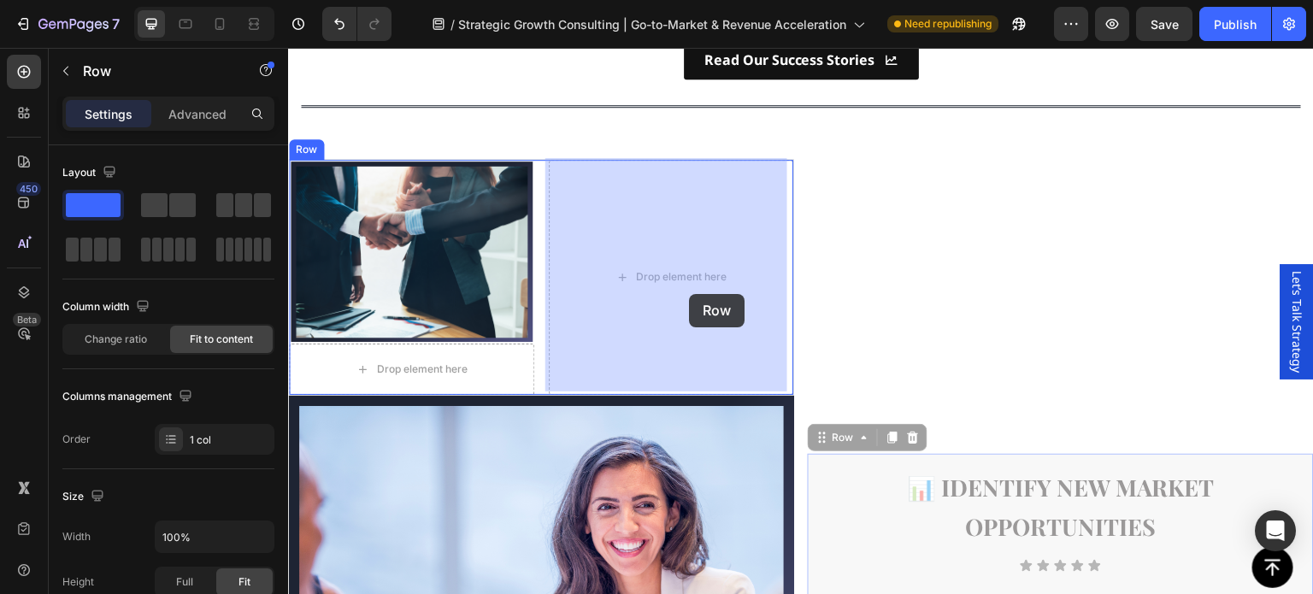
drag, startPoint x: 847, startPoint y: 451, endPoint x: 694, endPoint y: 298, distance: 215.9
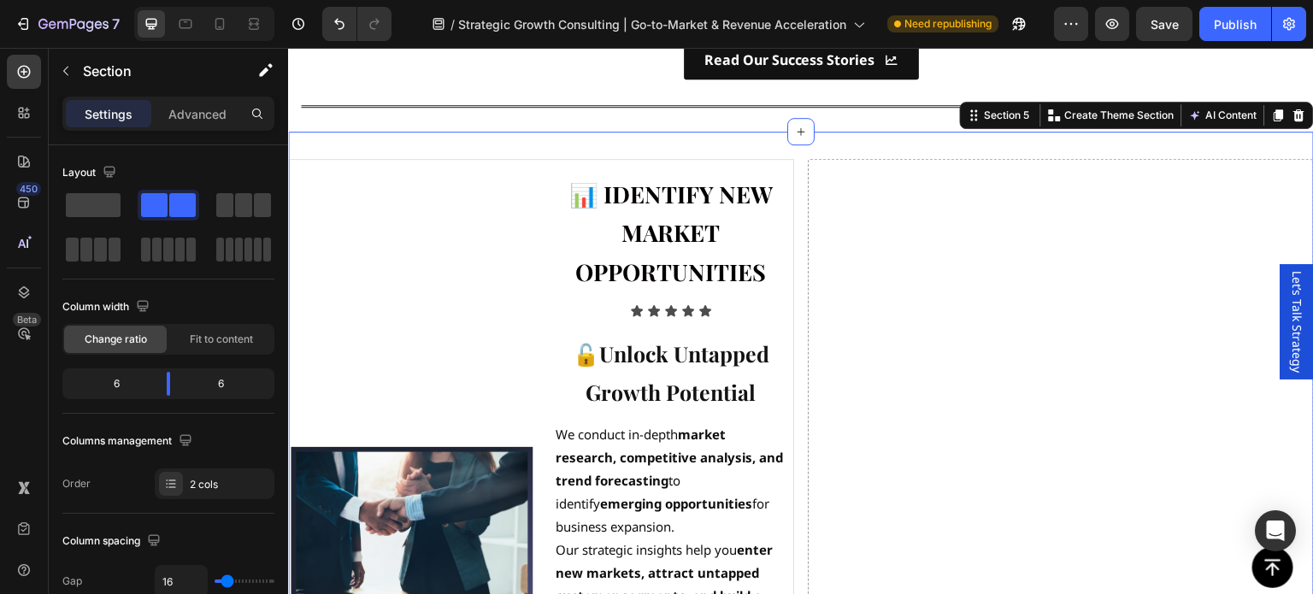
click at [103, 207] on span at bounding box center [93, 205] width 55 height 24
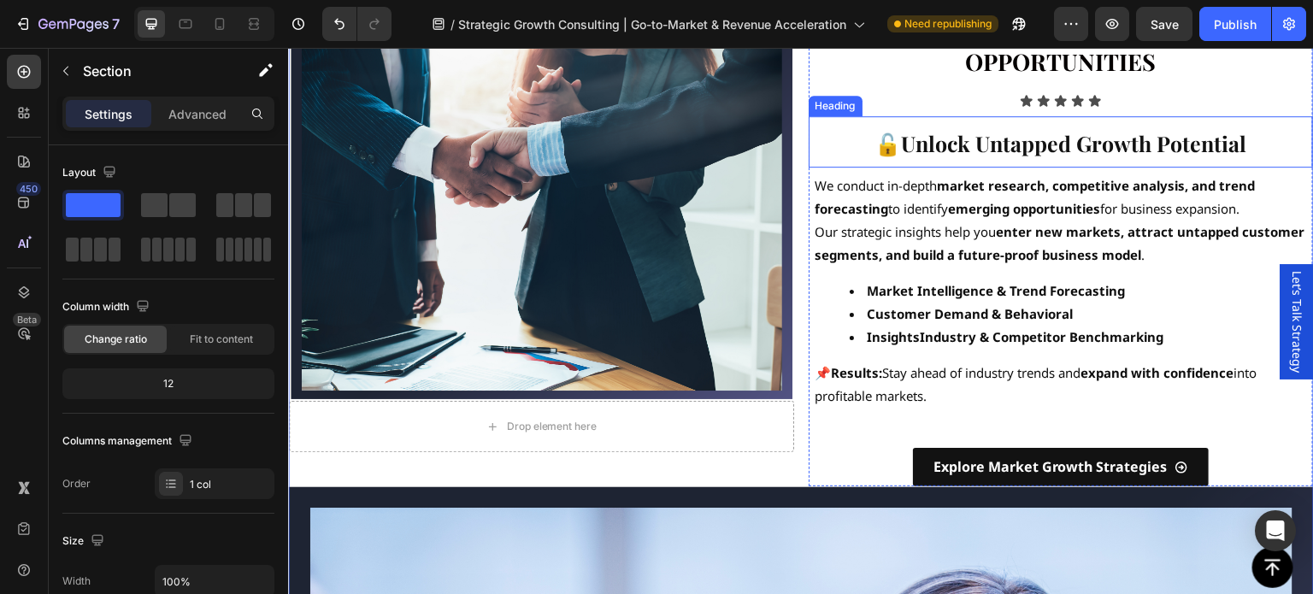
scroll to position [1112, 0]
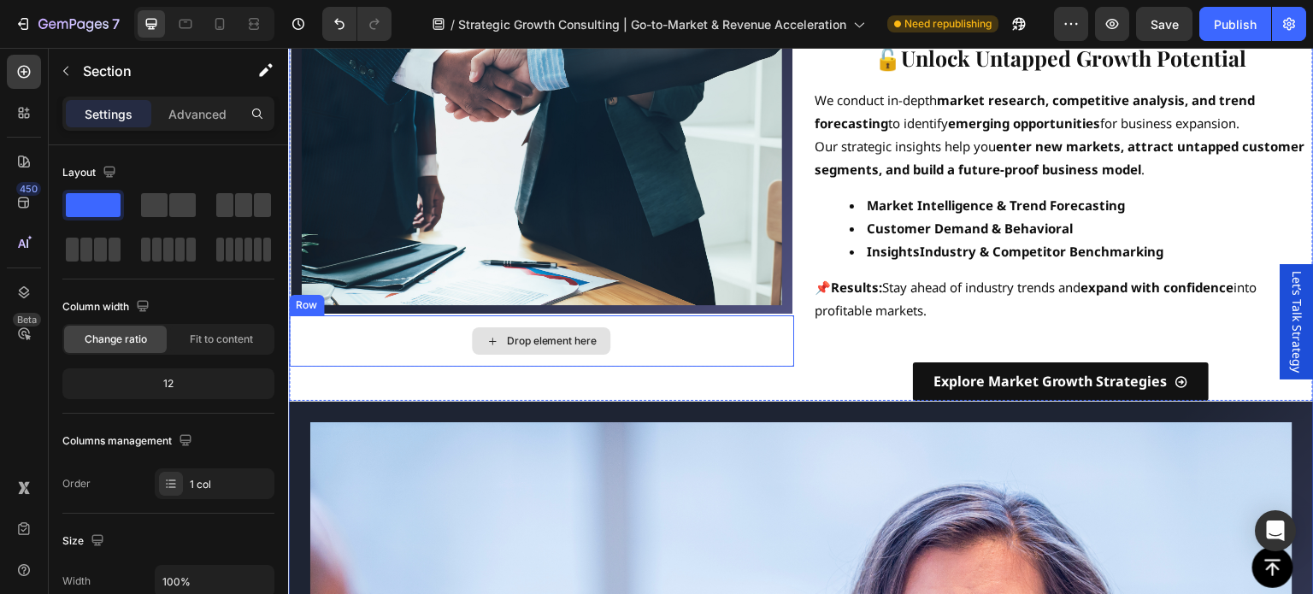
click at [641, 351] on div "Drop element here" at bounding box center [541, 341] width 505 height 51
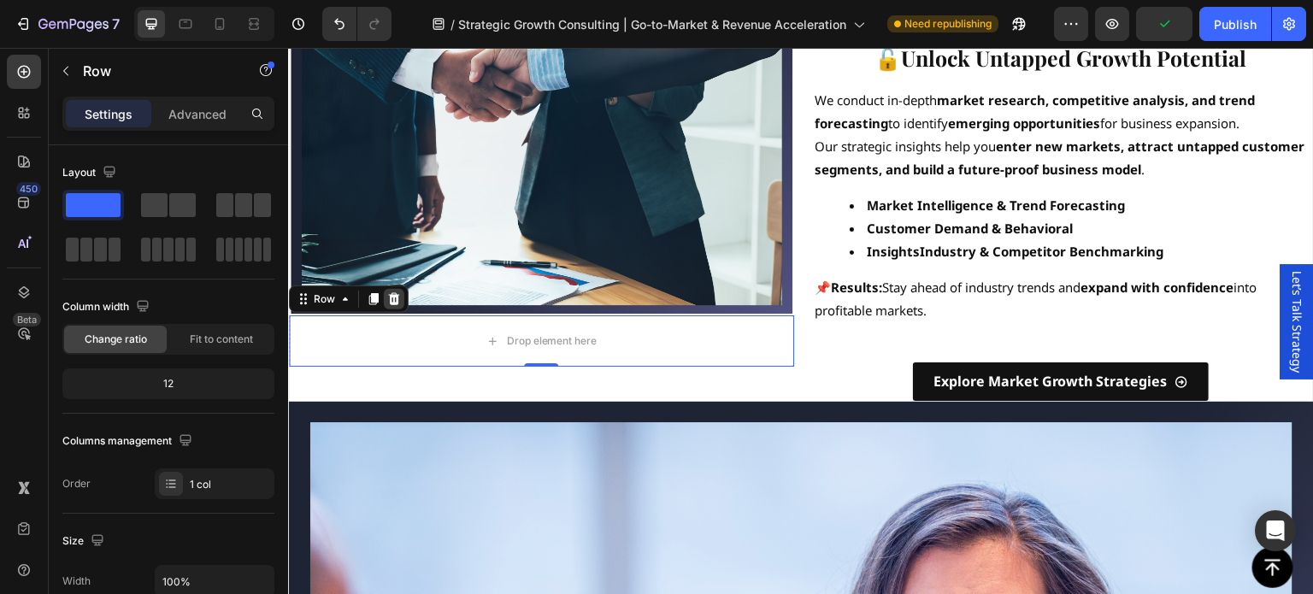
click at [392, 296] on icon at bounding box center [394, 299] width 14 height 14
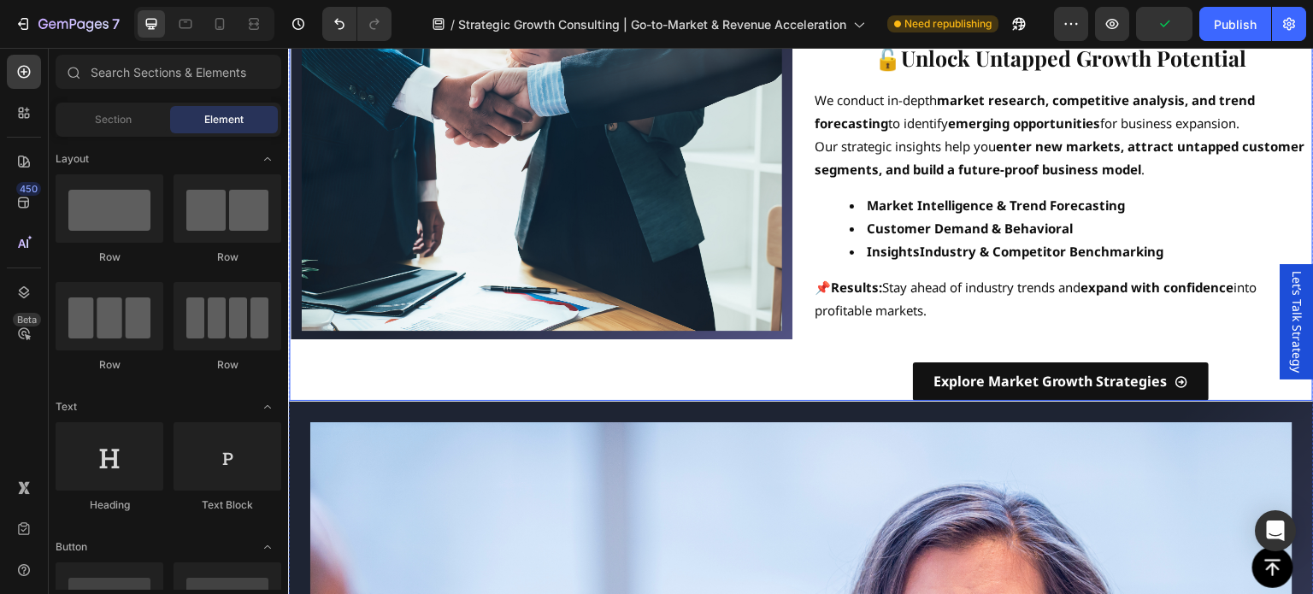
scroll to position [1137, 0]
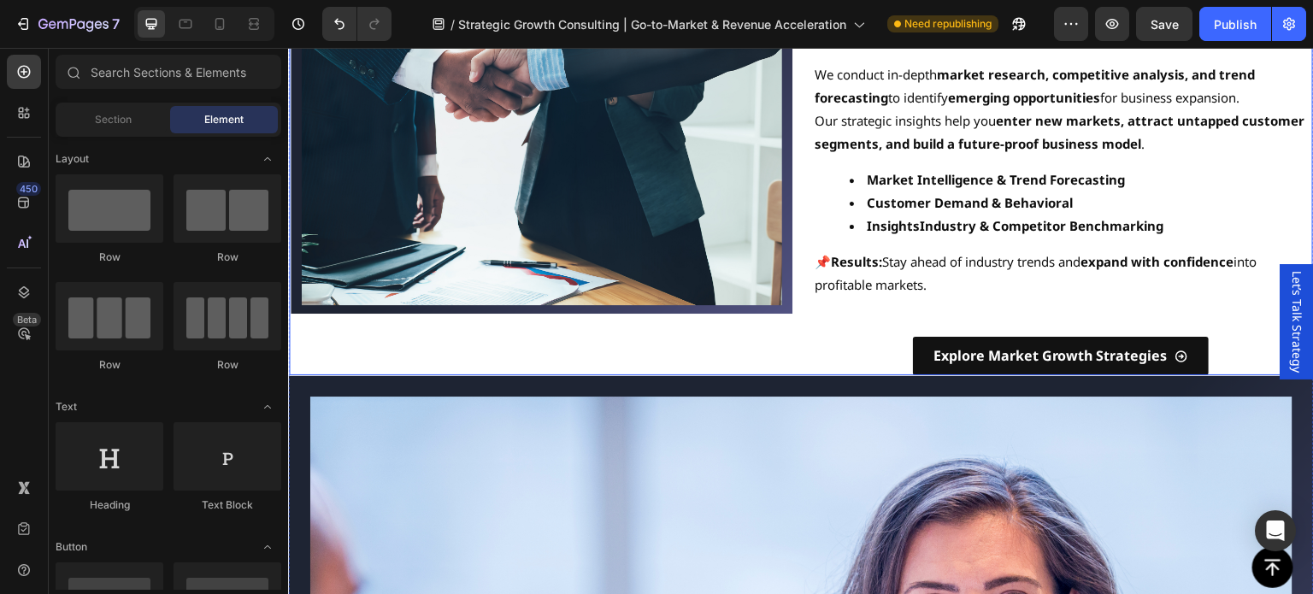
click at [758, 348] on div "Image" at bounding box center [541, 126] width 505 height 499
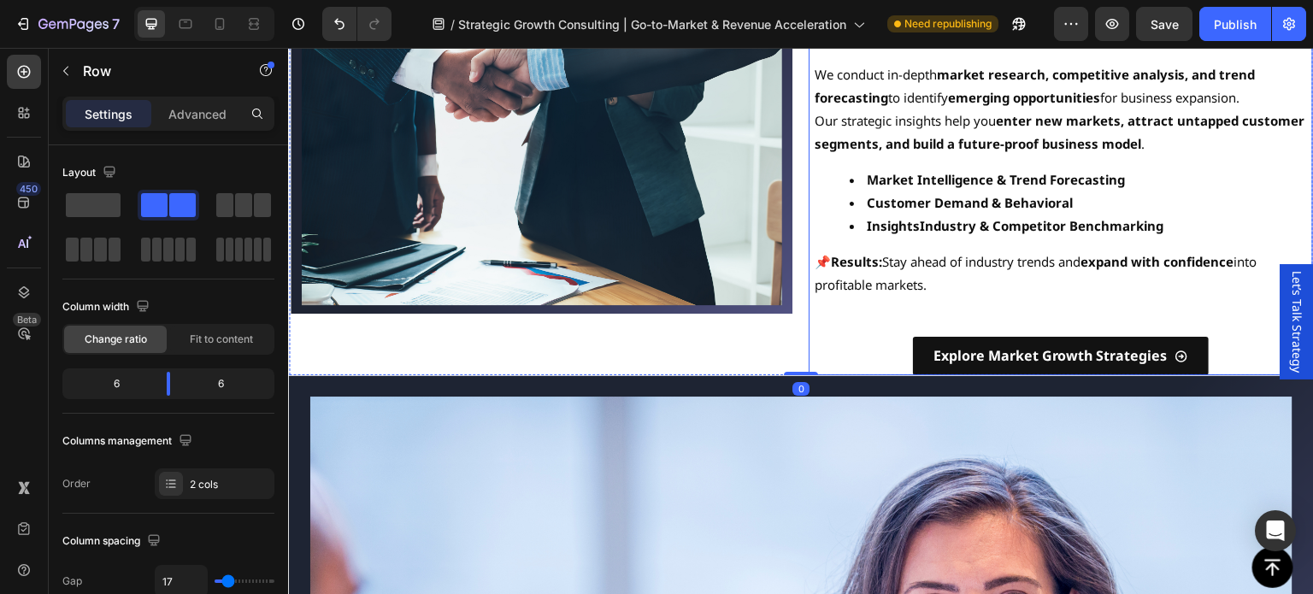
click at [817, 332] on div "📊 Identify New Market Opportunities Heading Icon Icon Icon Icon Icon Icon List …" at bounding box center [1061, 126] width 505 height 499
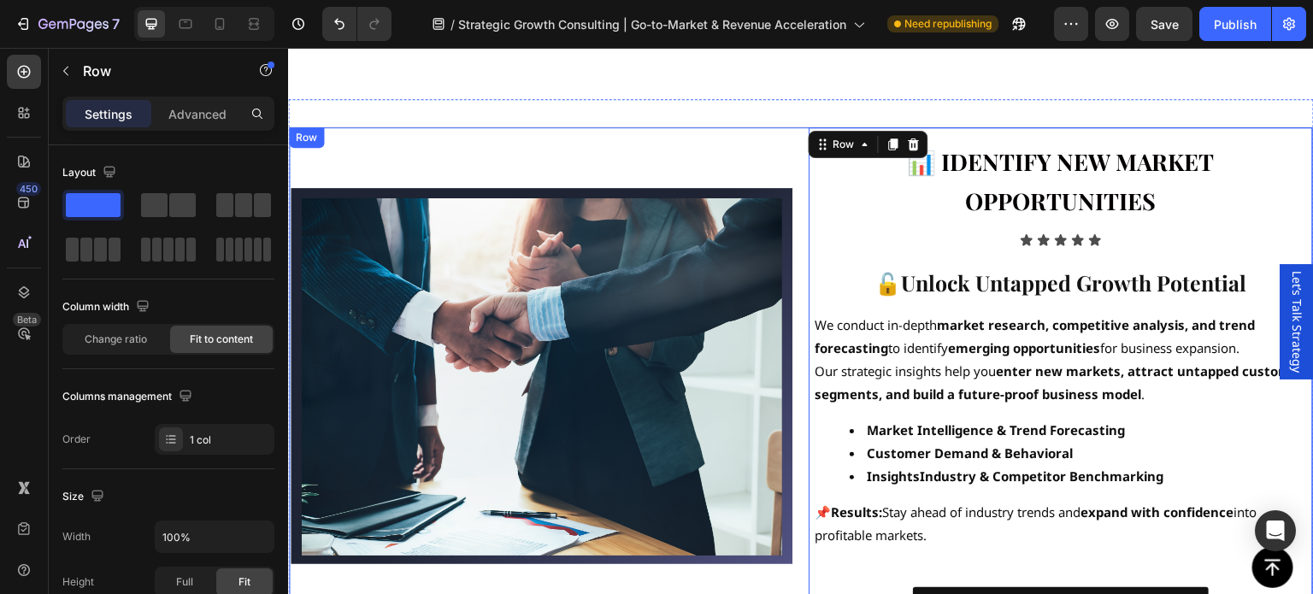
scroll to position [881, 0]
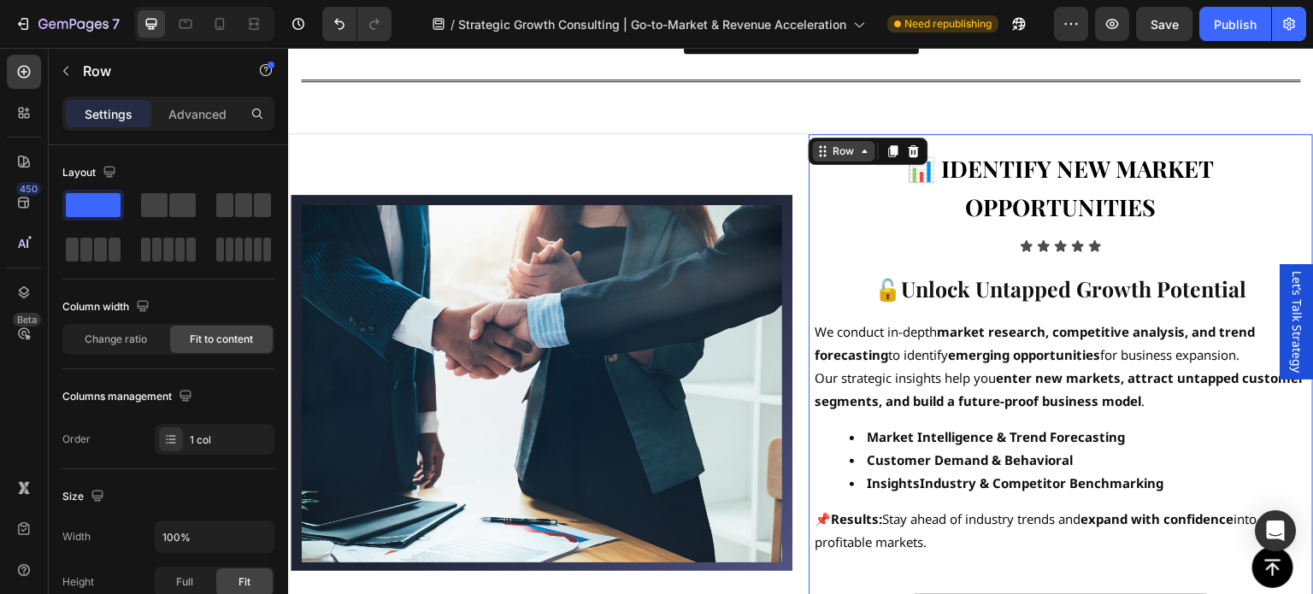
click at [817, 151] on icon at bounding box center [824, 152] width 14 height 14
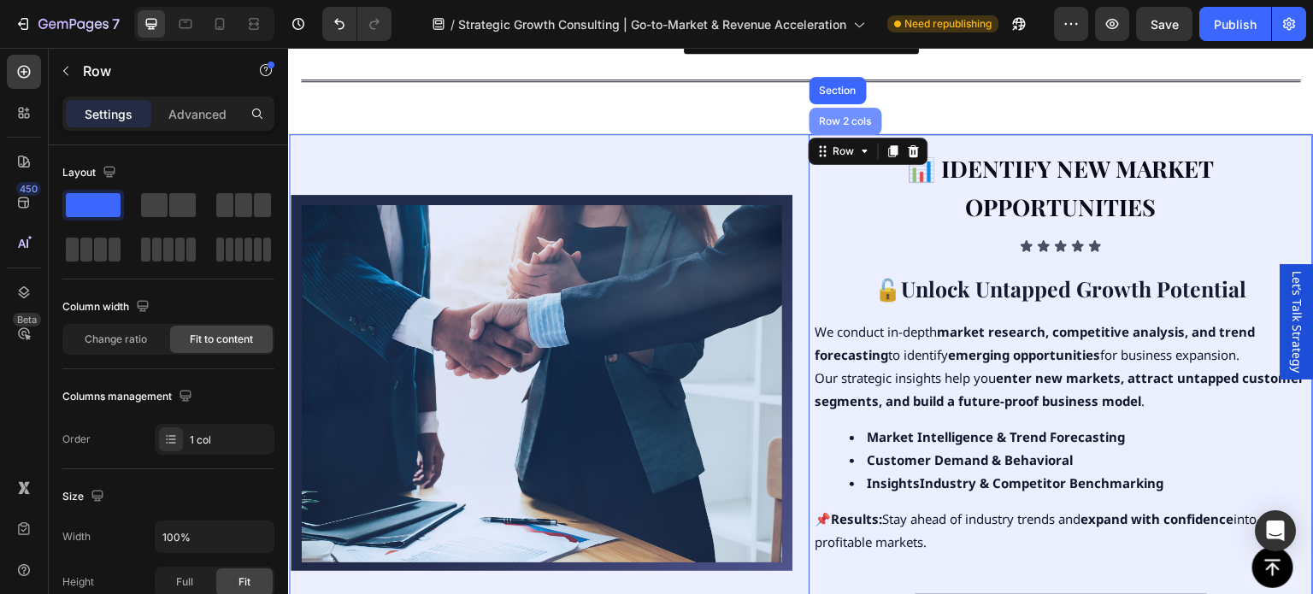
click at [842, 118] on div "Row 2 cols" at bounding box center [846, 121] width 59 height 10
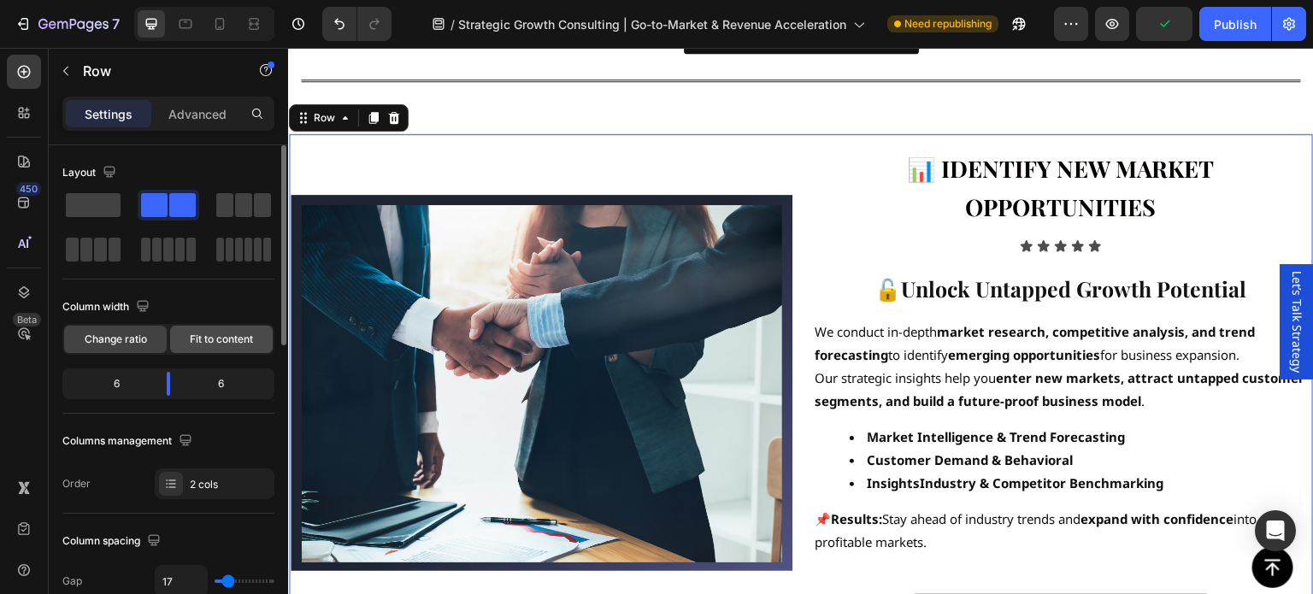
click at [204, 339] on span "Fit to content" at bounding box center [221, 339] width 63 height 15
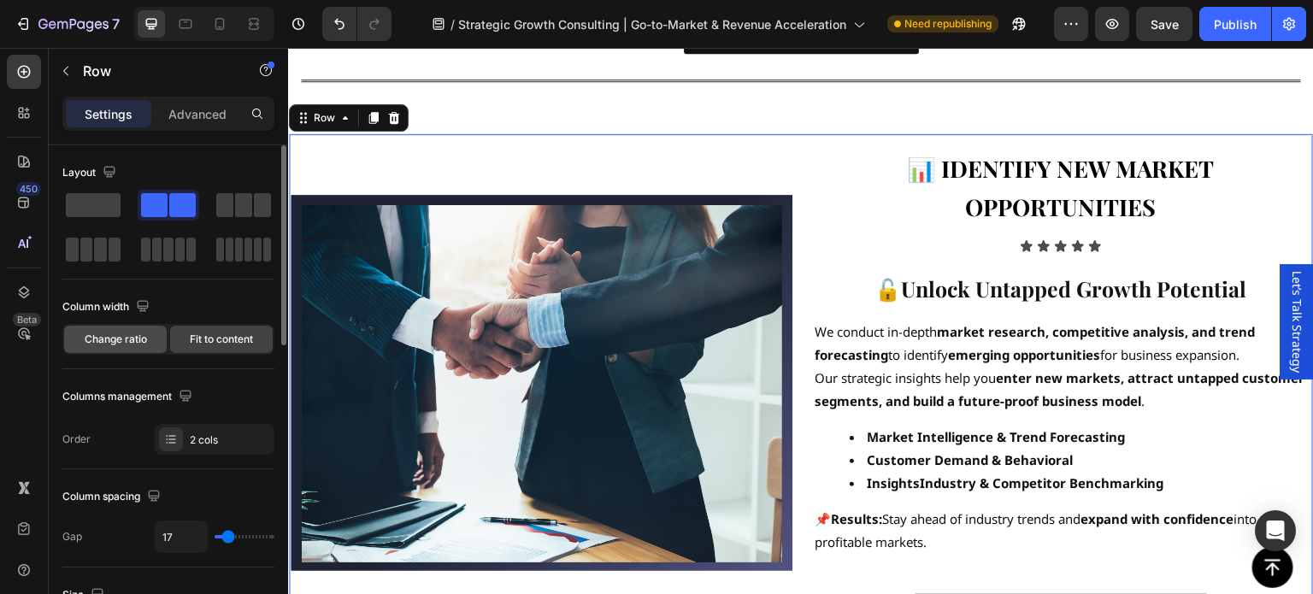
click at [118, 336] on span "Change ratio" at bounding box center [116, 339] width 62 height 15
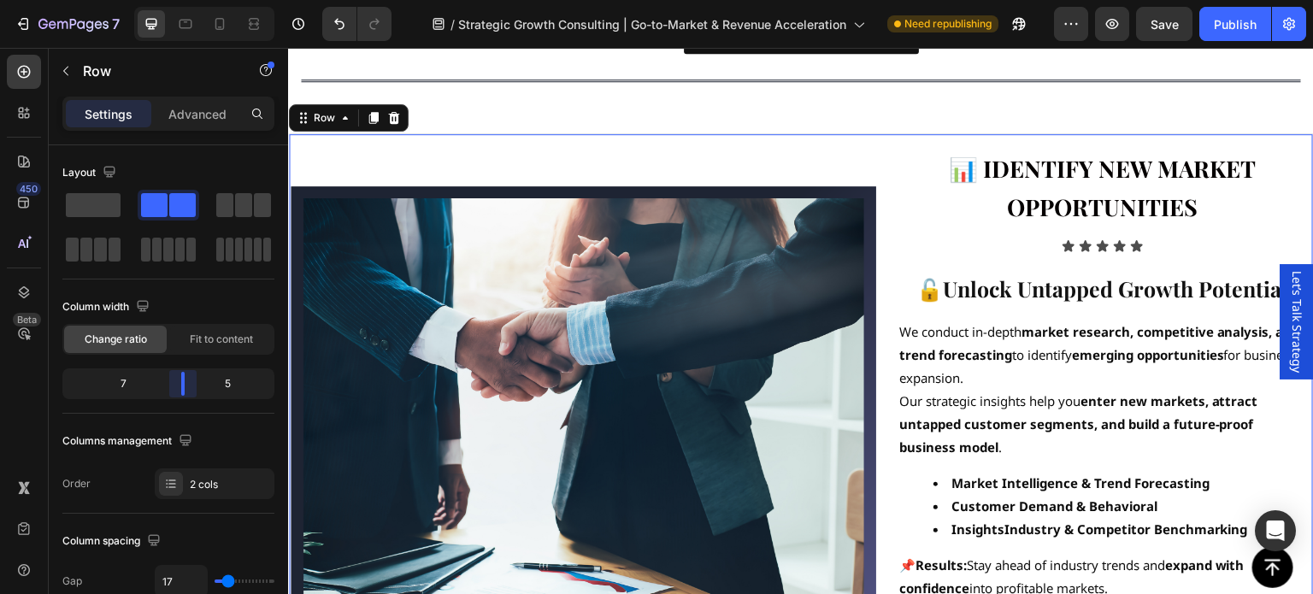
drag, startPoint x: 167, startPoint y: 387, endPoint x: 192, endPoint y: 387, distance: 24.8
click at [192, 0] on body "7 Version history / Strategic Growth Consulting | Go-to-Market & Revenue Accele…" at bounding box center [656, 0] width 1313 height 0
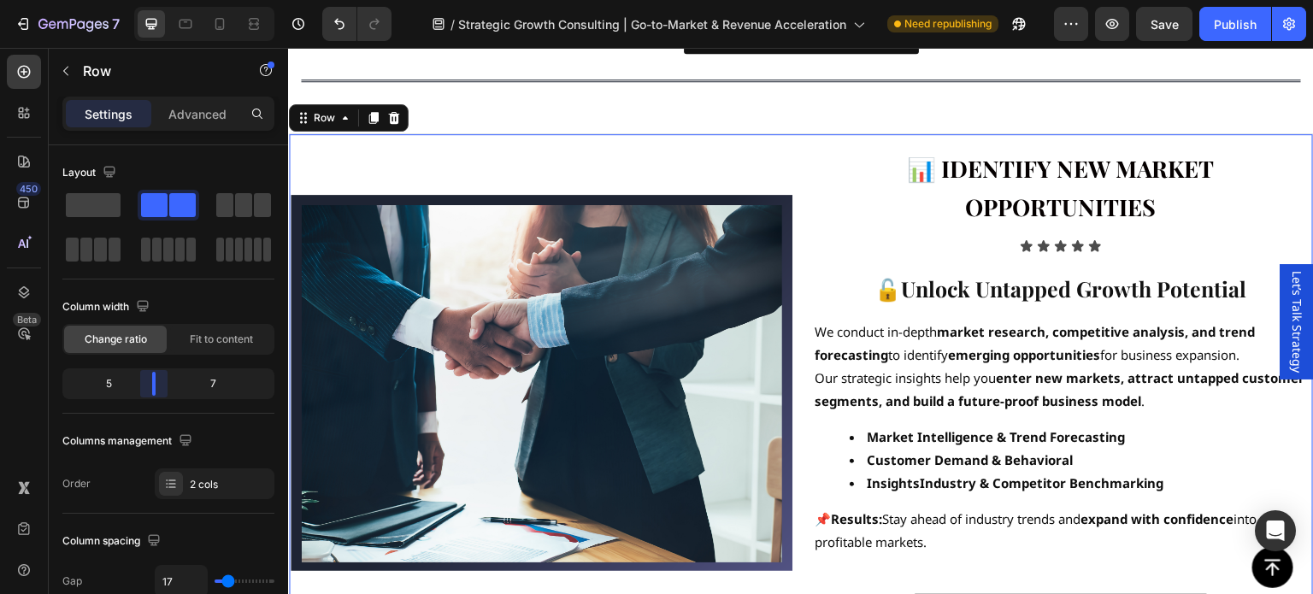
drag, startPoint x: 192, startPoint y: 387, endPoint x: 156, endPoint y: 379, distance: 35.9
click at [156, 0] on body "7 Version history / Strategic Growth Consulting | Go-to-Market & Revenue Accele…" at bounding box center [656, 0] width 1313 height 0
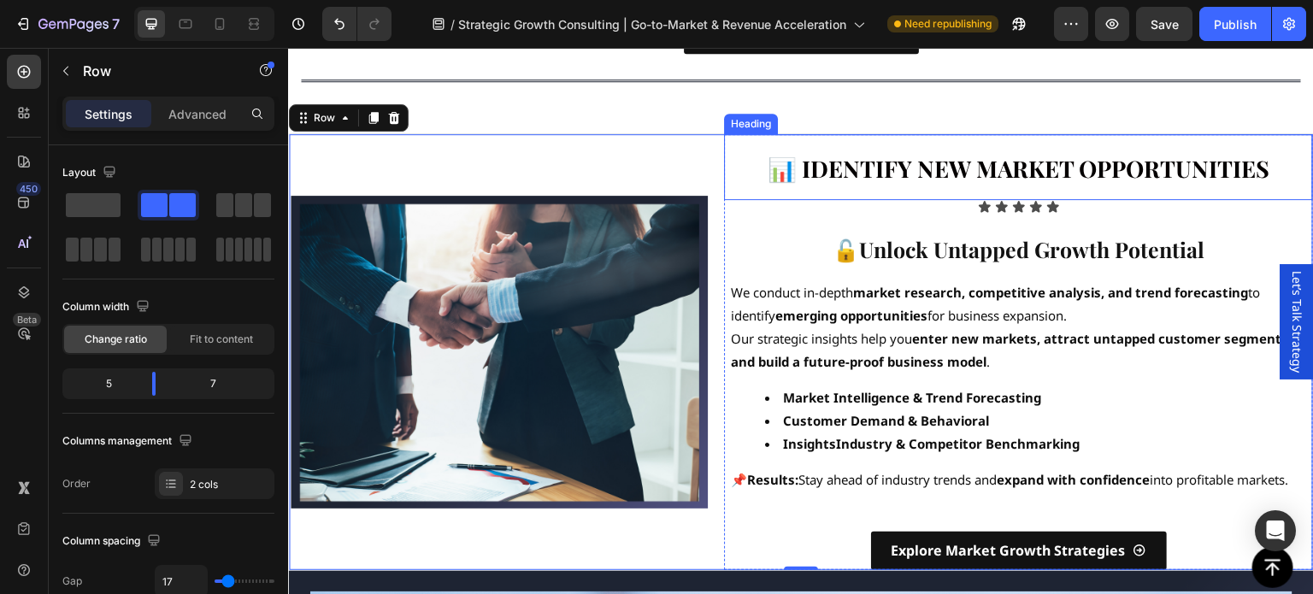
click at [916, 165] on strong "📊 Identify New Market Opportunities" at bounding box center [1019, 168] width 502 height 31
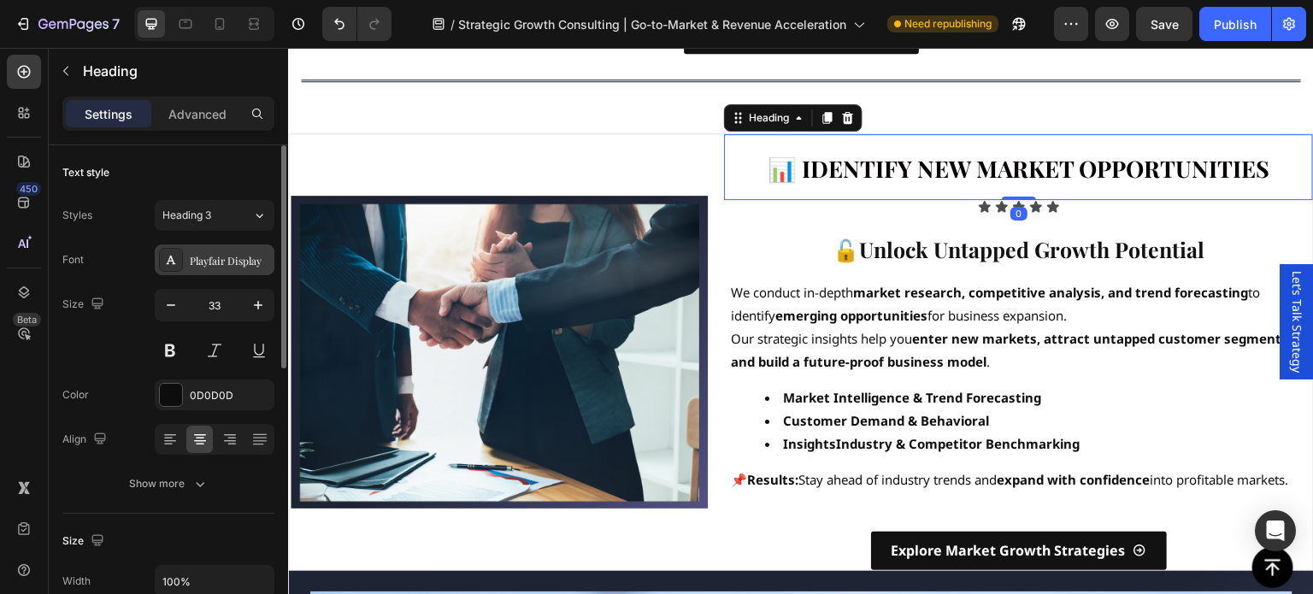
click at [245, 266] on div "Playfair Display" at bounding box center [230, 260] width 80 height 15
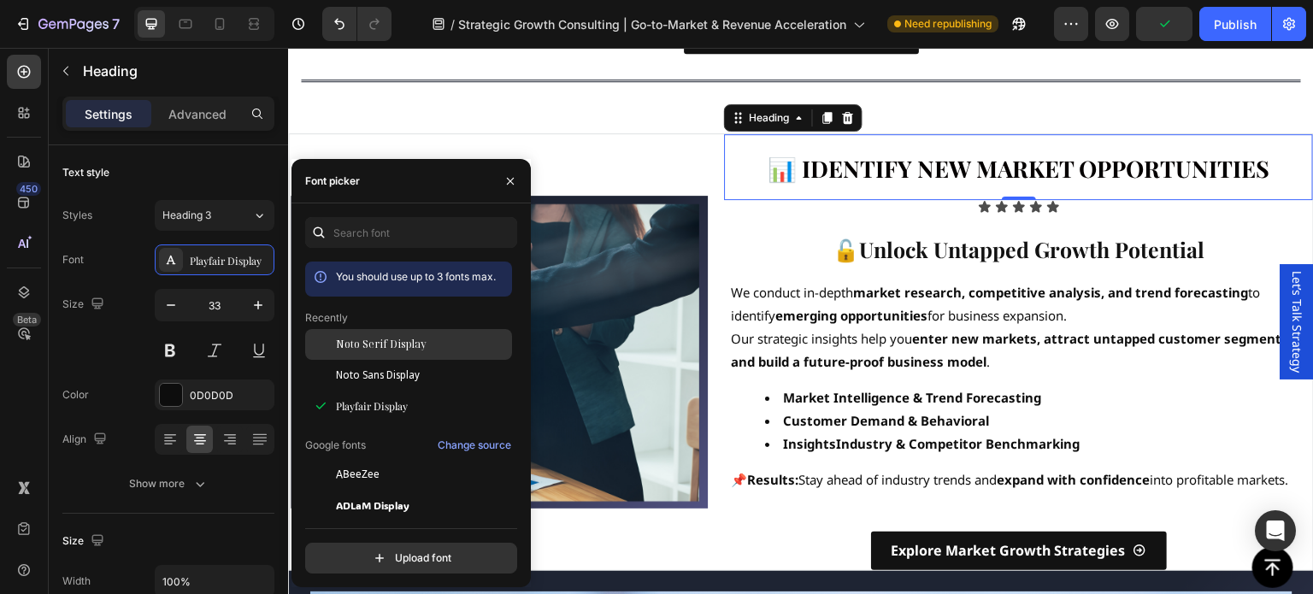
click at [388, 345] on span "Noto Serif Display" at bounding box center [381, 344] width 91 height 15
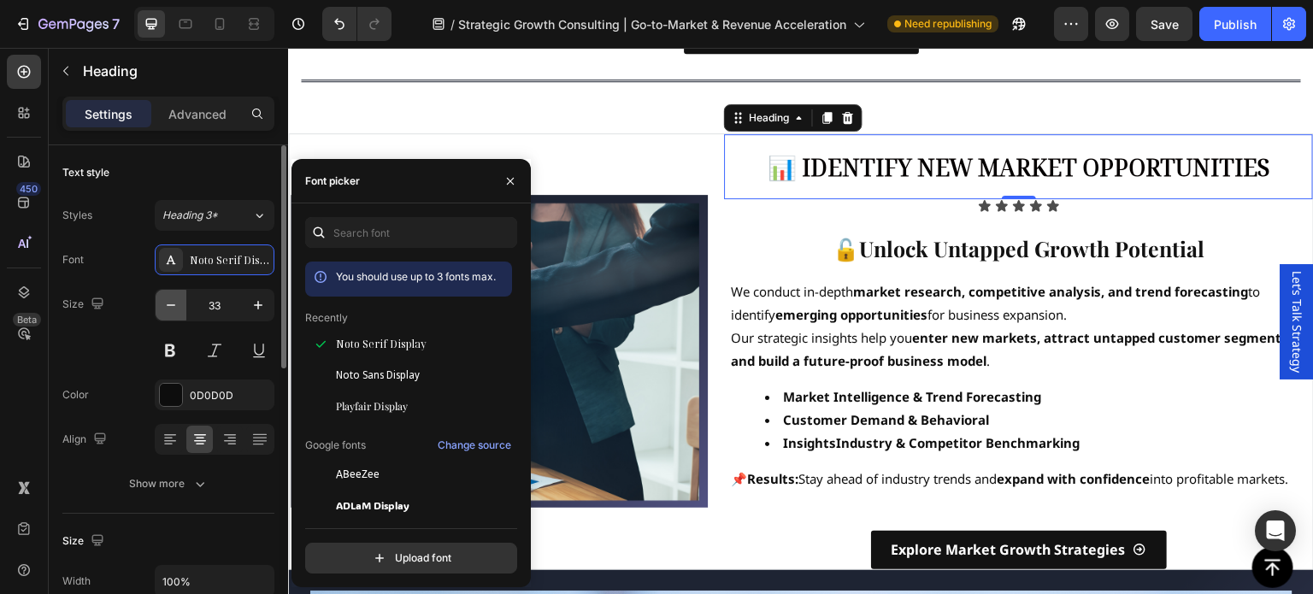
click at [174, 304] on icon "button" at bounding box center [170, 305] width 17 height 17
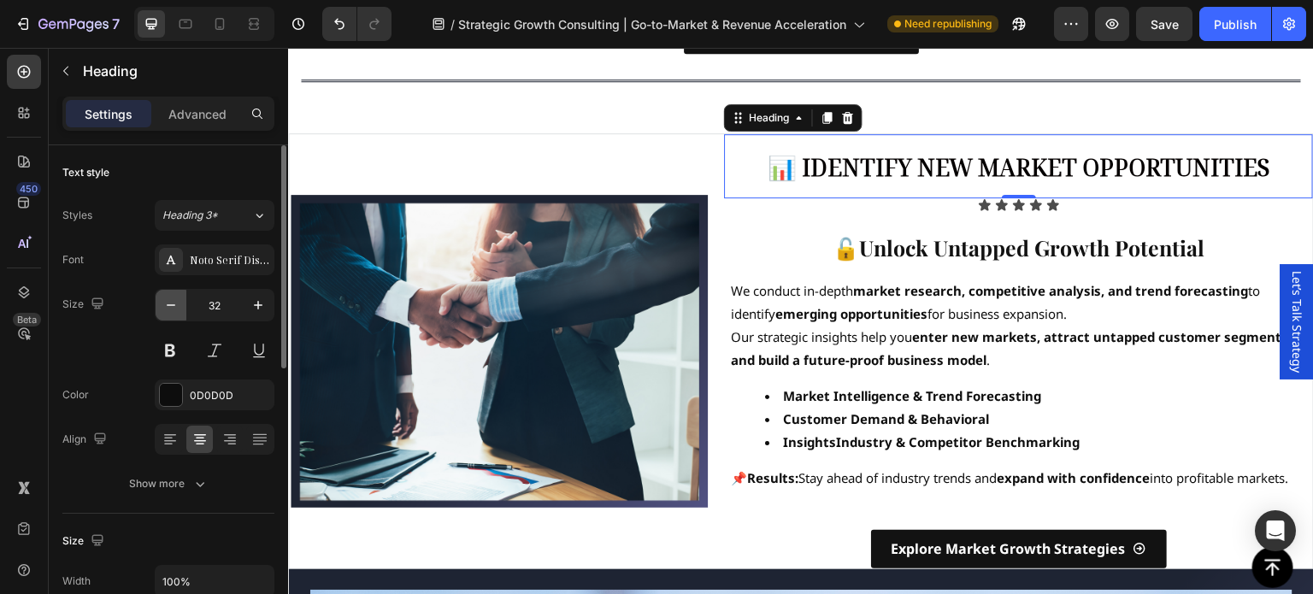
click at [177, 309] on icon "button" at bounding box center [170, 305] width 17 height 17
type input "31"
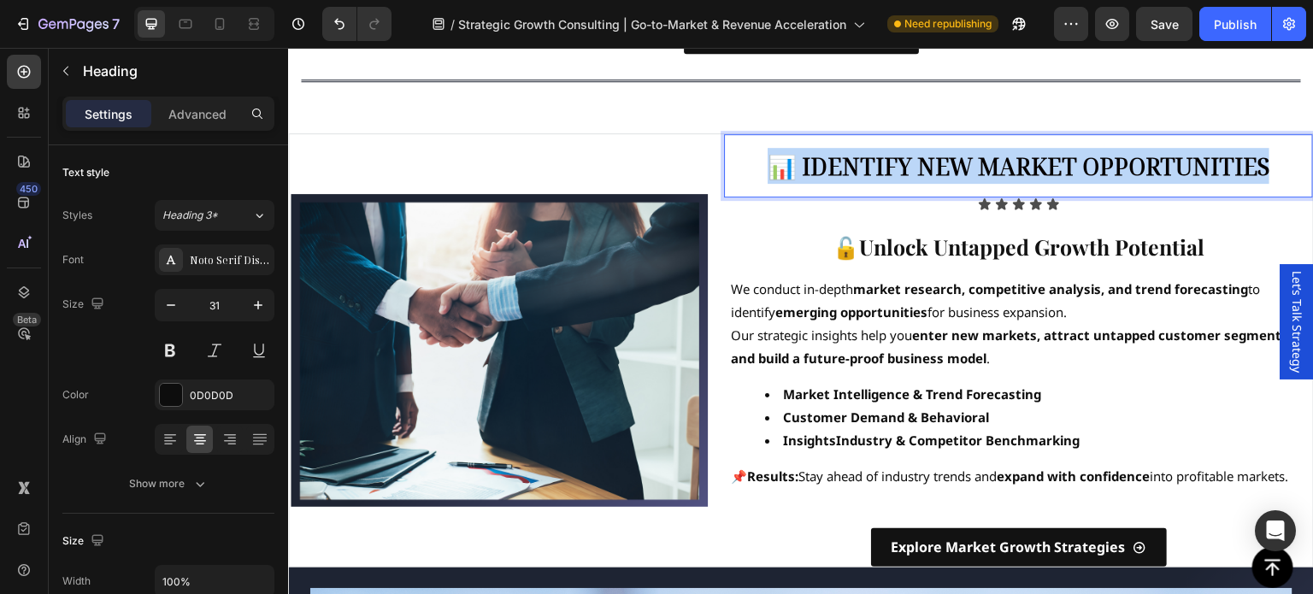
click at [849, 168] on strong "📊 Identify New Market Opportunities" at bounding box center [1019, 167] width 502 height 32
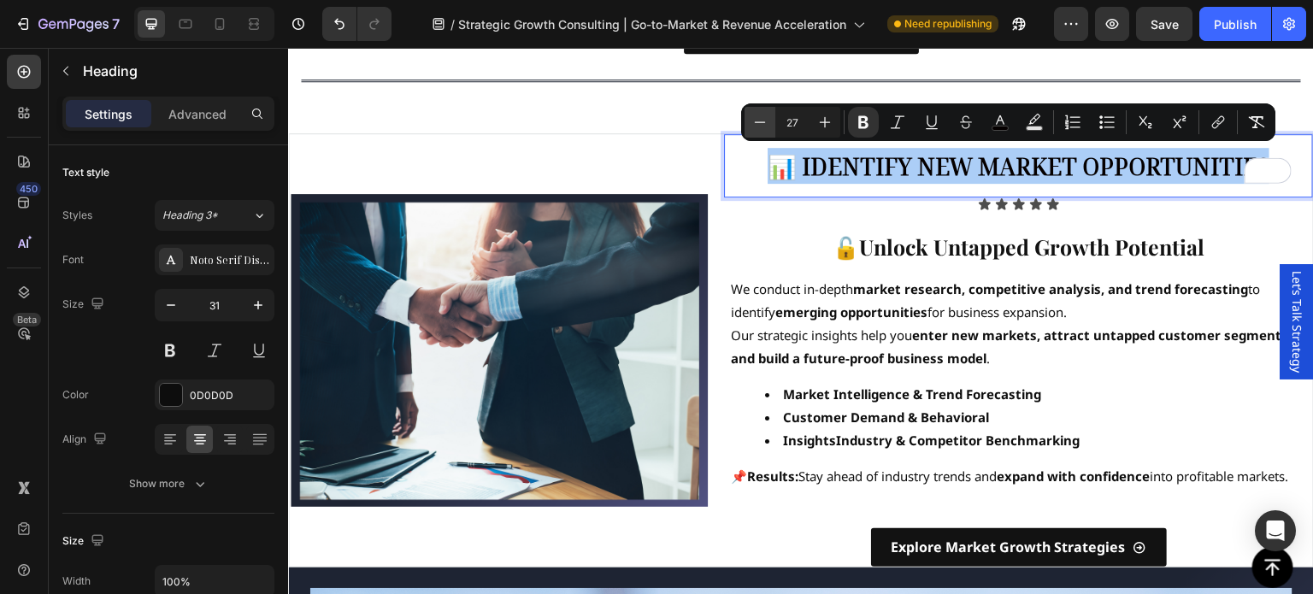
click at [767, 124] on icon "Editor contextual toolbar" at bounding box center [760, 122] width 17 height 17
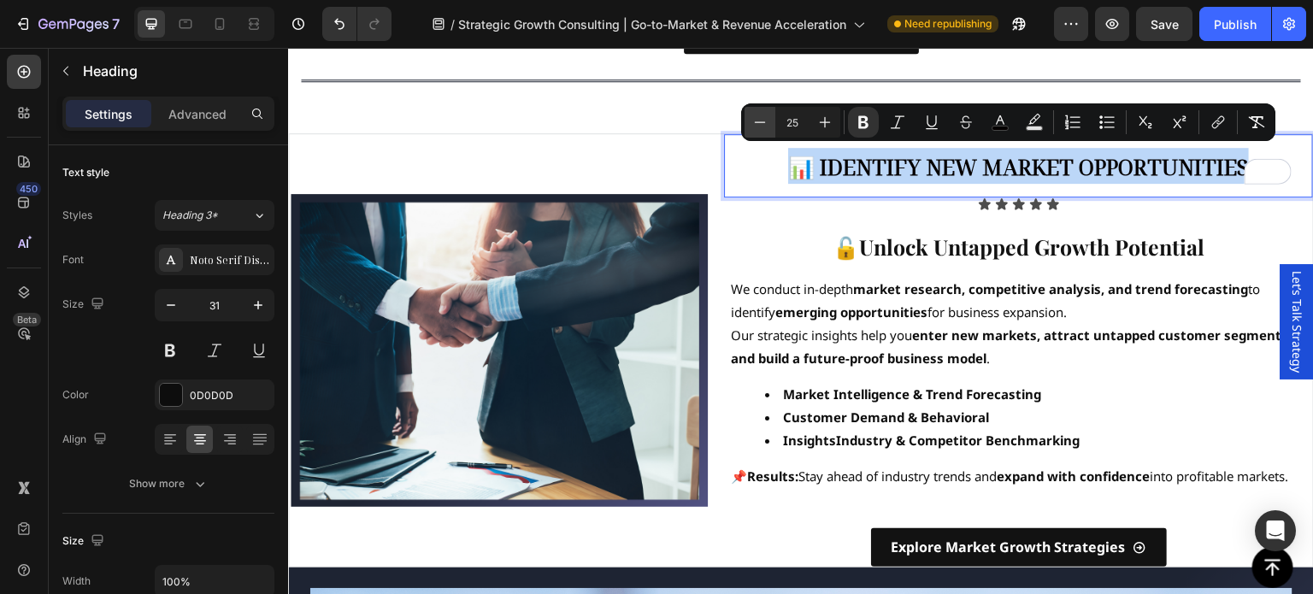
type input "24"
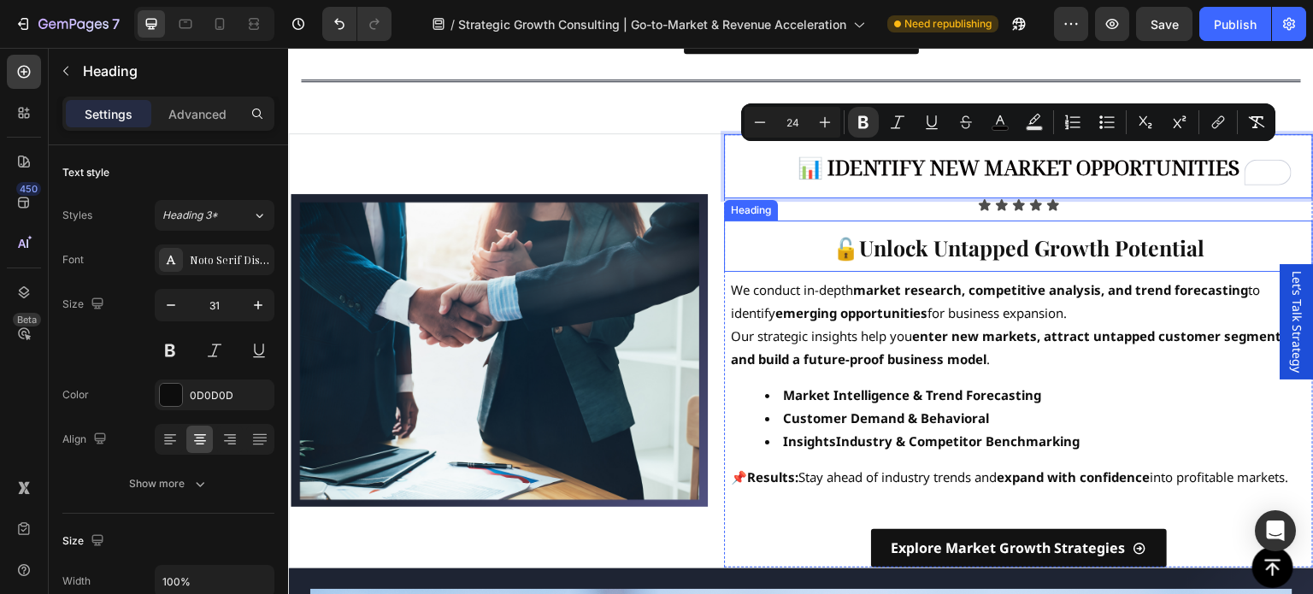
click at [936, 249] on strong "🔓Unlock Untapped Growth Potential" at bounding box center [1019, 247] width 372 height 28
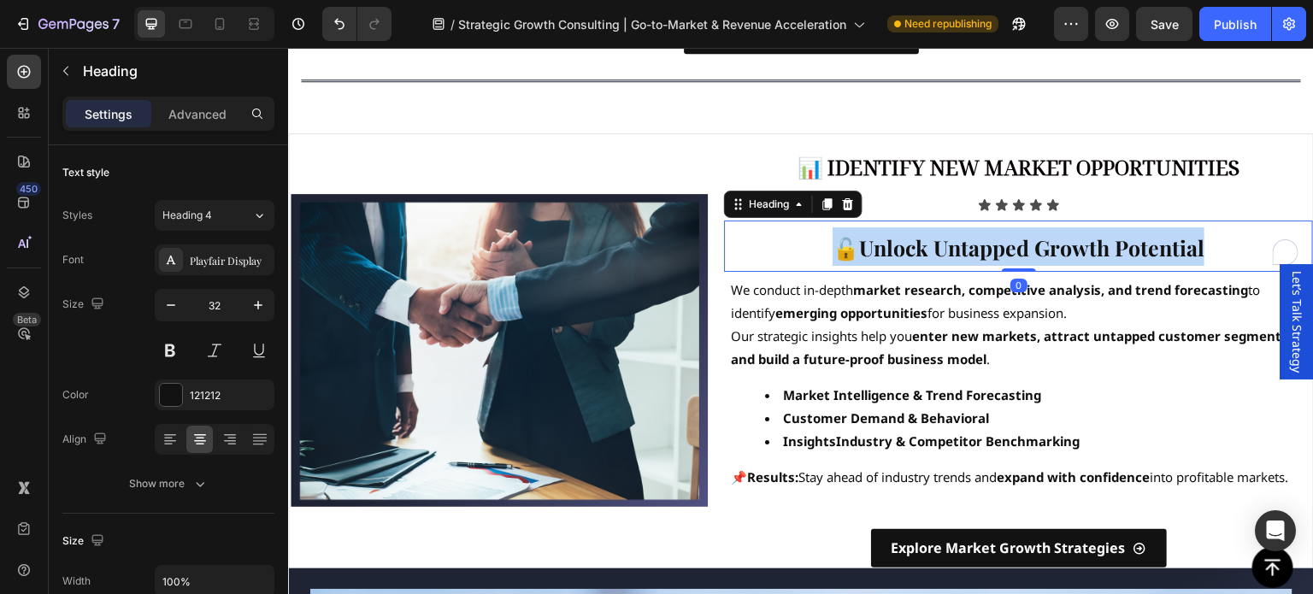
click at [936, 249] on strong "🔓Unlock Untapped Growth Potential" at bounding box center [1019, 247] width 372 height 28
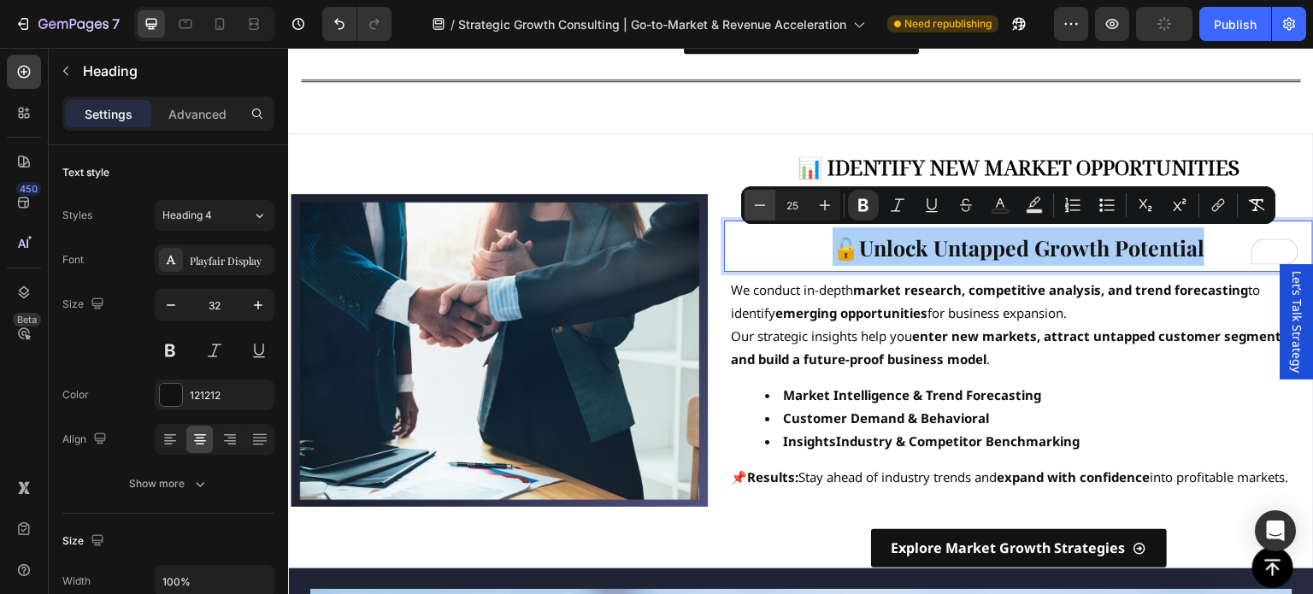
click at [768, 206] on icon "Editor contextual toolbar" at bounding box center [760, 205] width 17 height 17
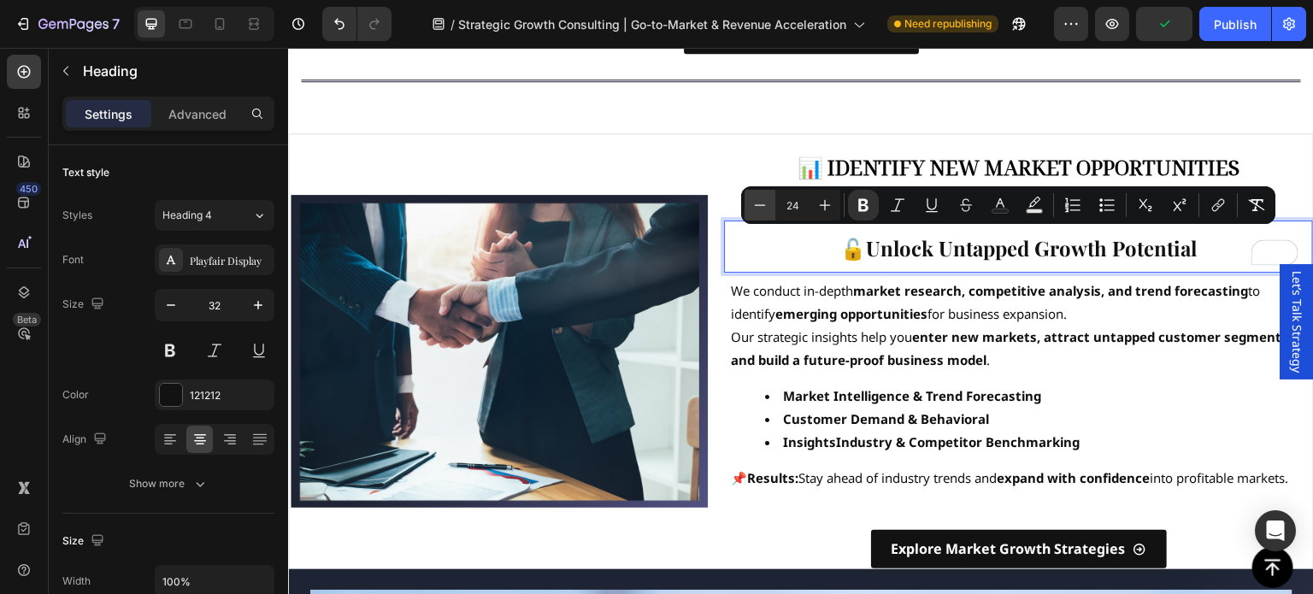
click at [768, 206] on icon "Editor contextual toolbar" at bounding box center [760, 205] width 17 height 17
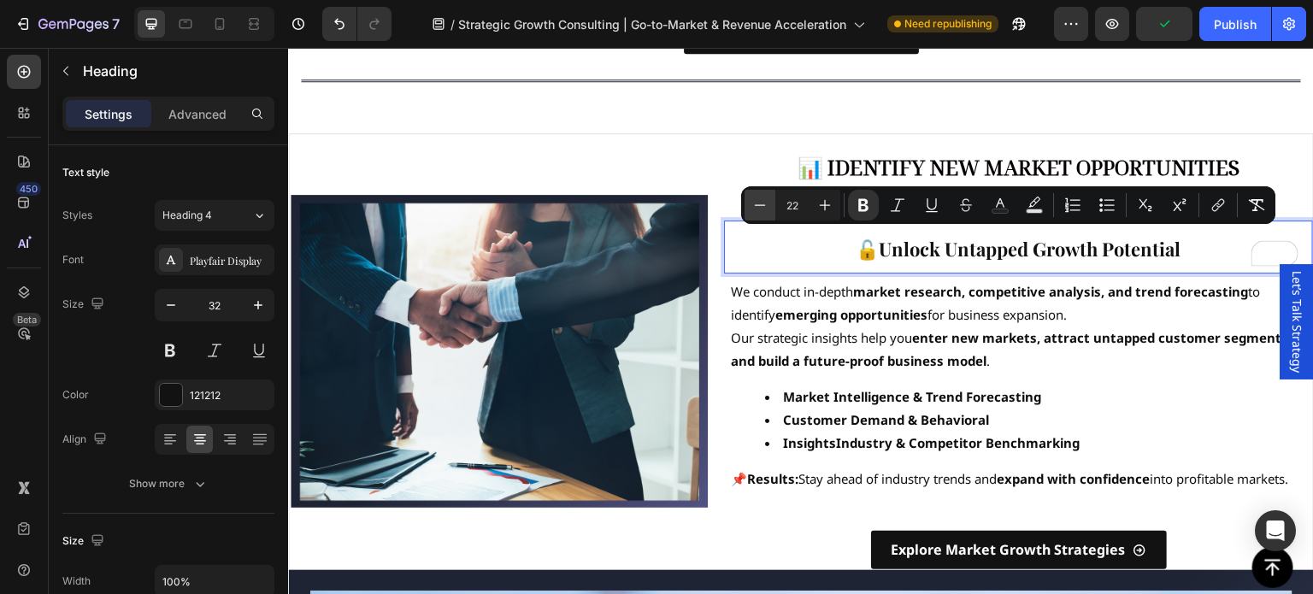
click at [768, 206] on icon "Editor contextual toolbar" at bounding box center [760, 205] width 17 height 17
type input "20"
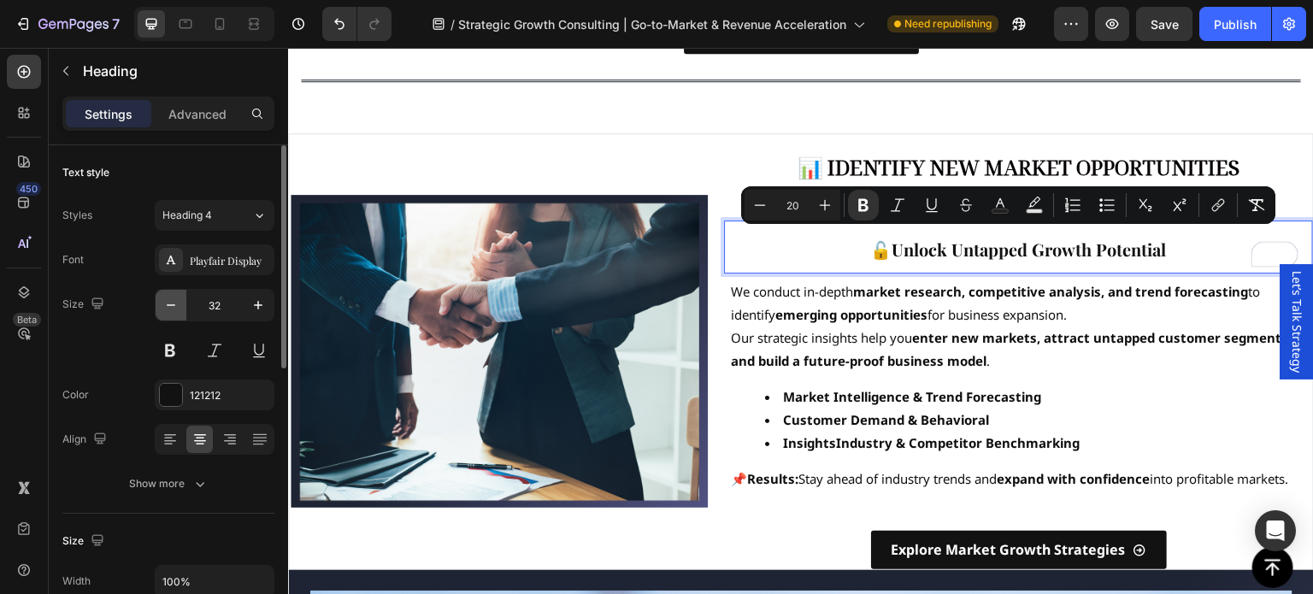
click at [170, 307] on icon "button" at bounding box center [170, 305] width 17 height 17
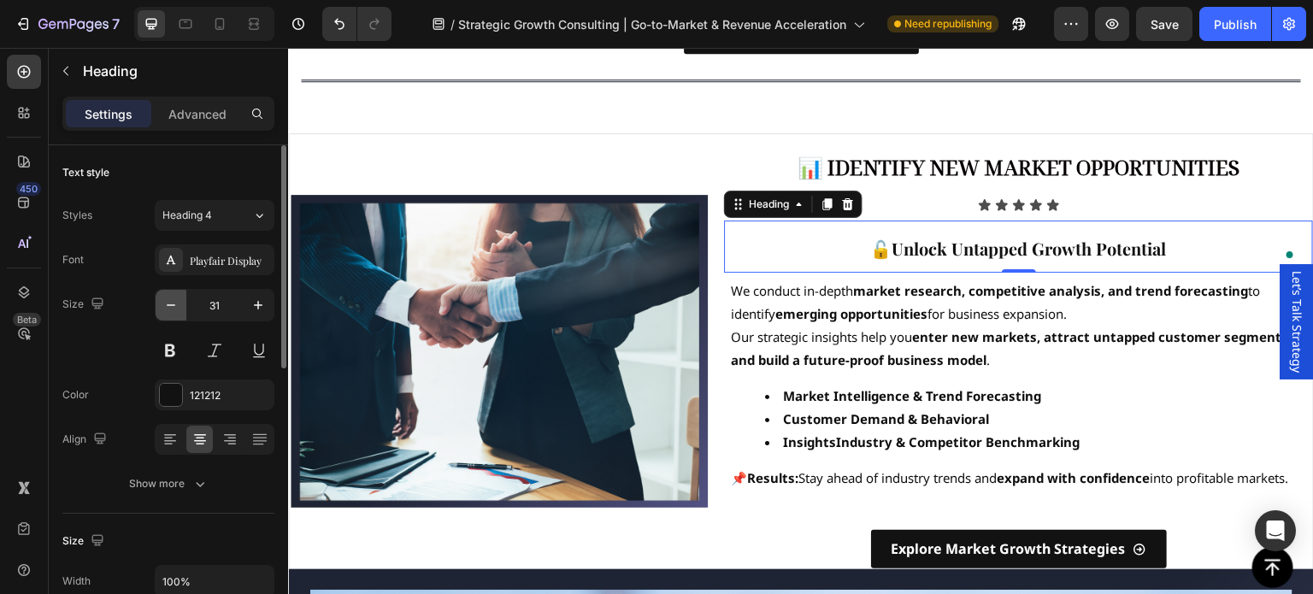
click at [170, 307] on icon "button" at bounding box center [170, 305] width 17 height 17
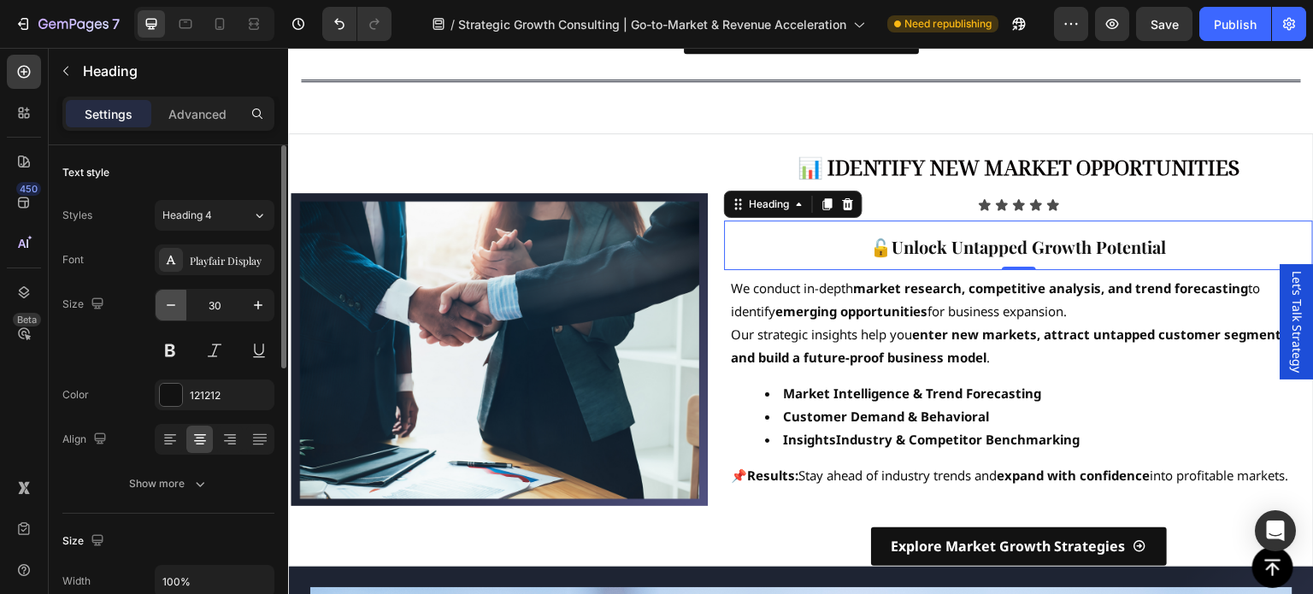
click at [170, 307] on icon "button" at bounding box center [170, 305] width 17 height 17
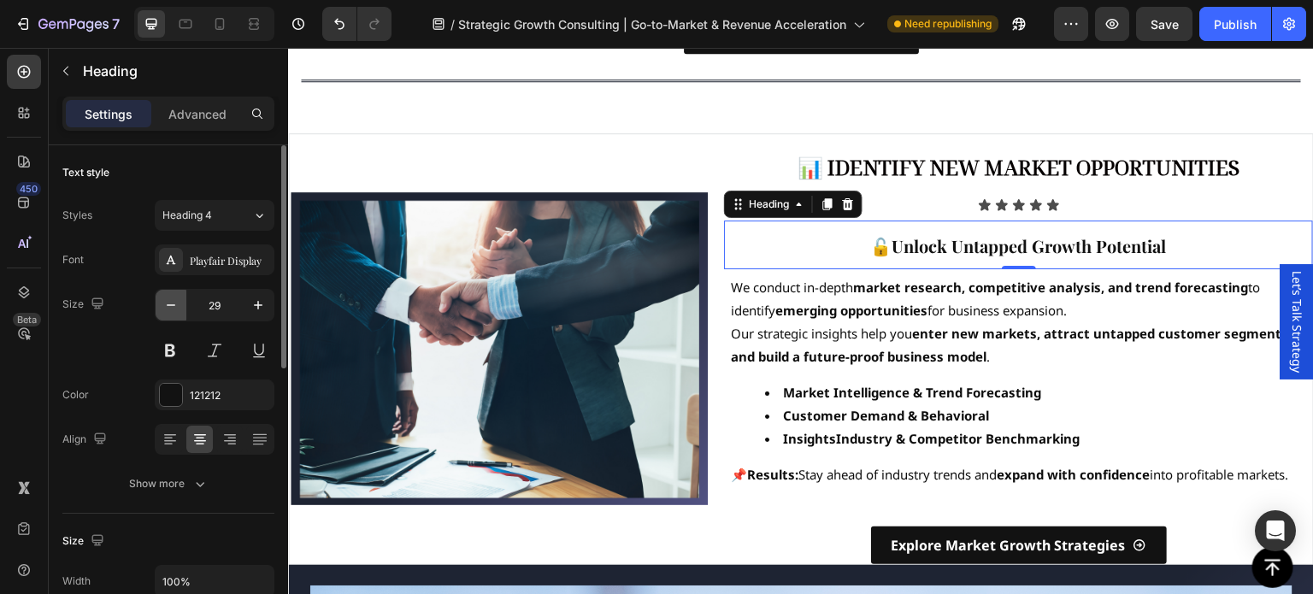
click at [170, 307] on icon "button" at bounding box center [170, 305] width 17 height 17
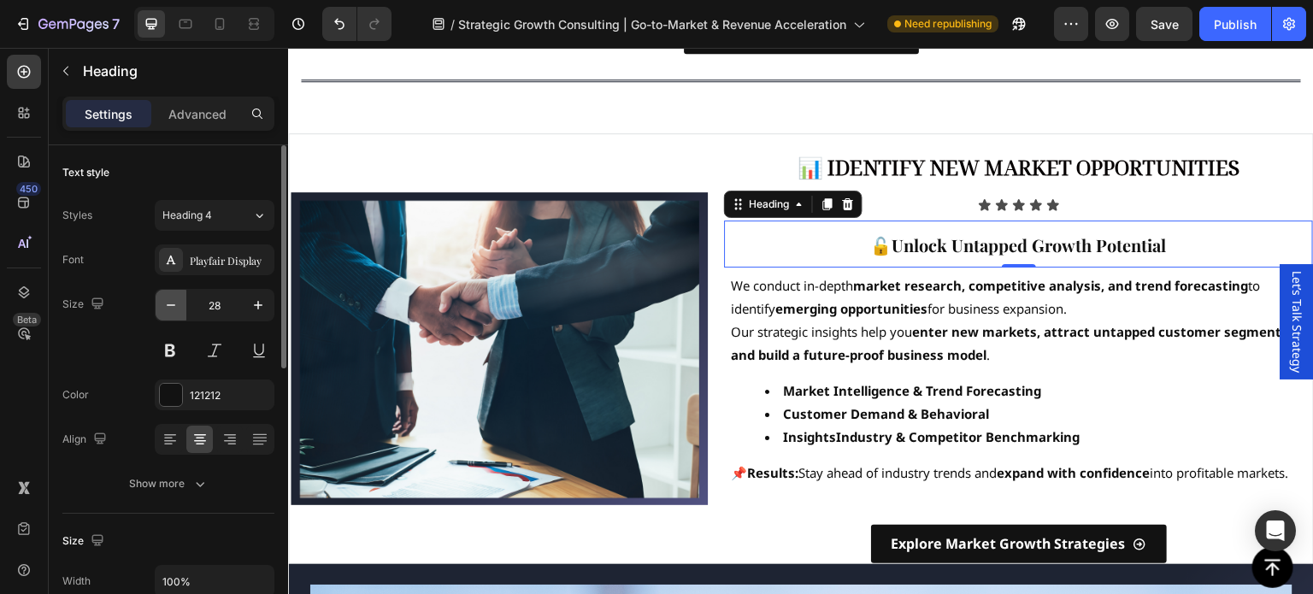
click at [170, 307] on icon "button" at bounding box center [170, 305] width 17 height 17
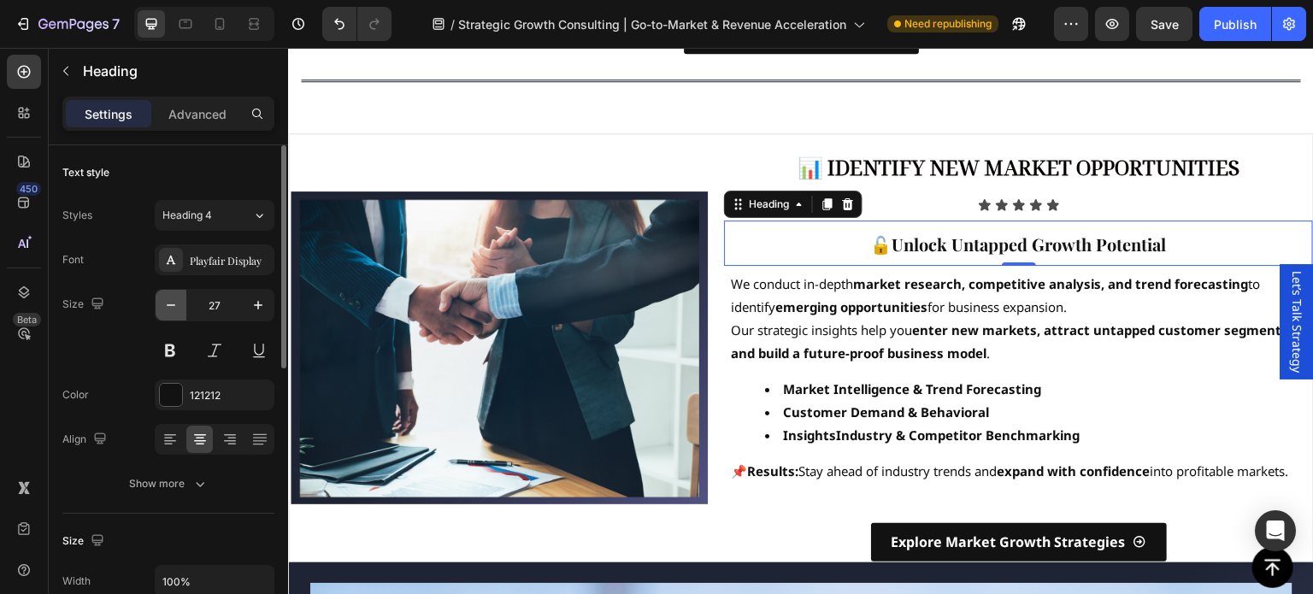
click at [170, 307] on icon "button" at bounding box center [170, 305] width 17 height 17
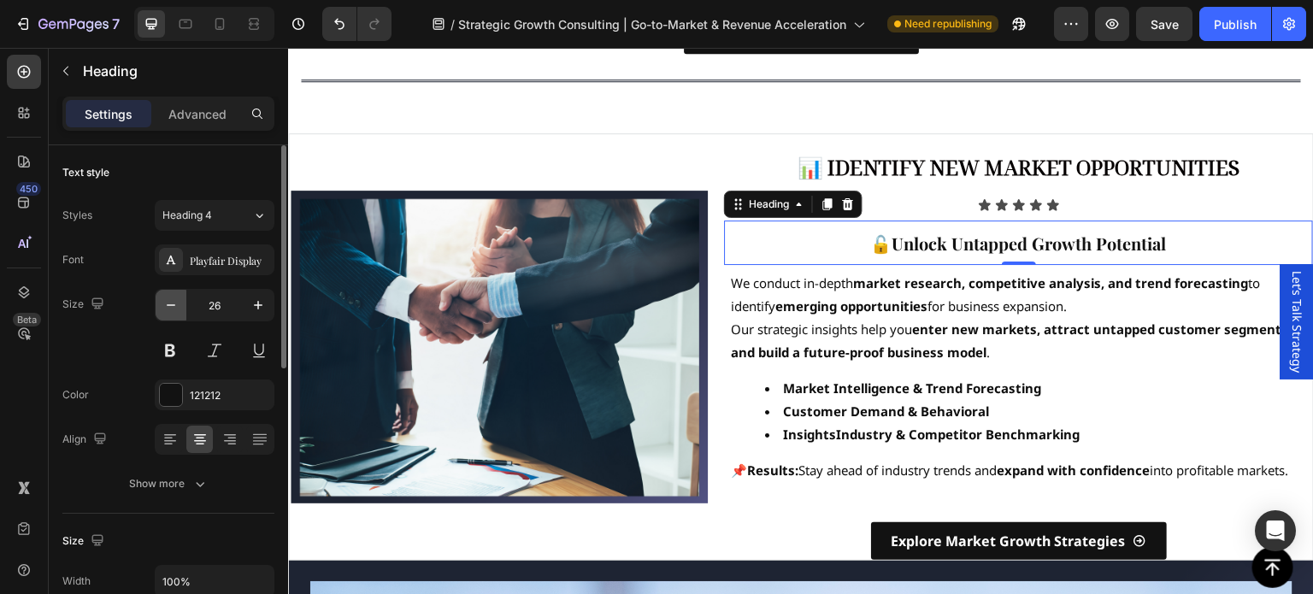
click at [170, 307] on icon "button" at bounding box center [170, 305] width 17 height 17
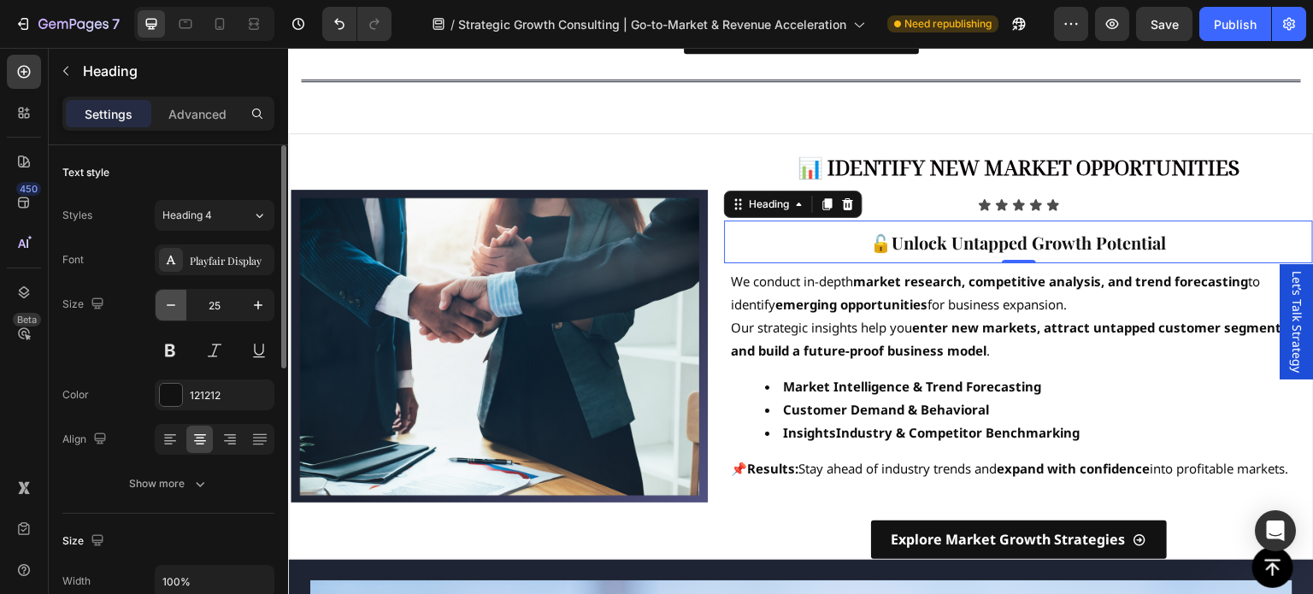
click at [170, 307] on icon "button" at bounding box center [170, 305] width 17 height 17
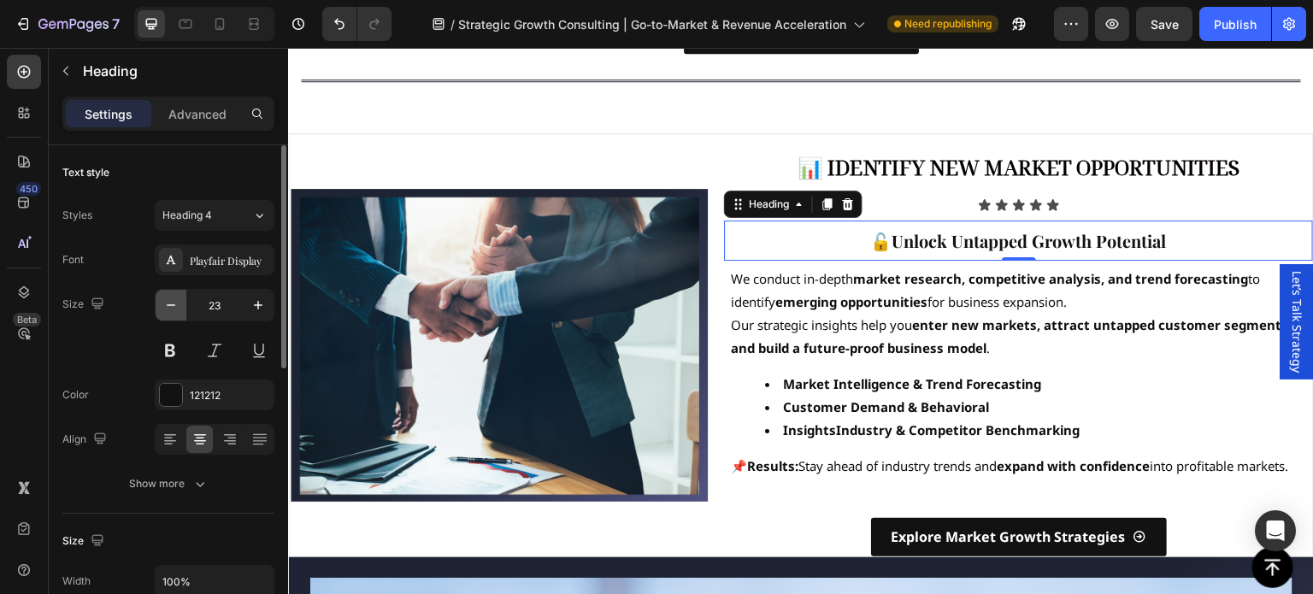
click at [170, 307] on icon "button" at bounding box center [170, 305] width 17 height 17
type input "22"
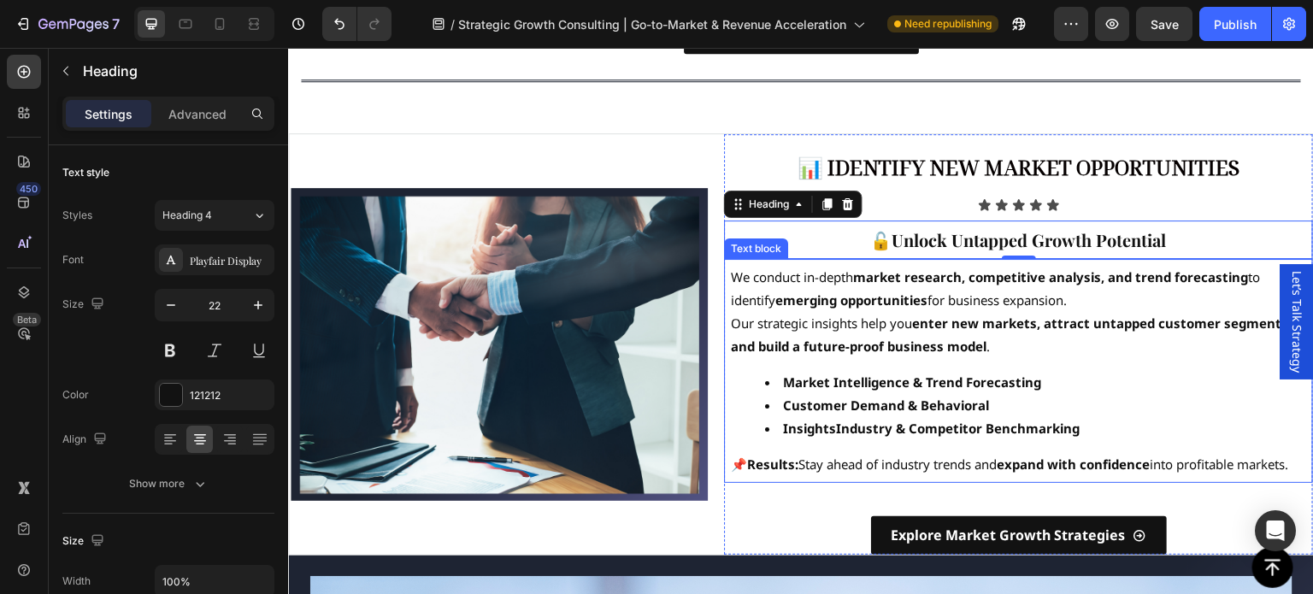
click at [842, 299] on strong "emerging opportunities" at bounding box center [852, 300] width 152 height 17
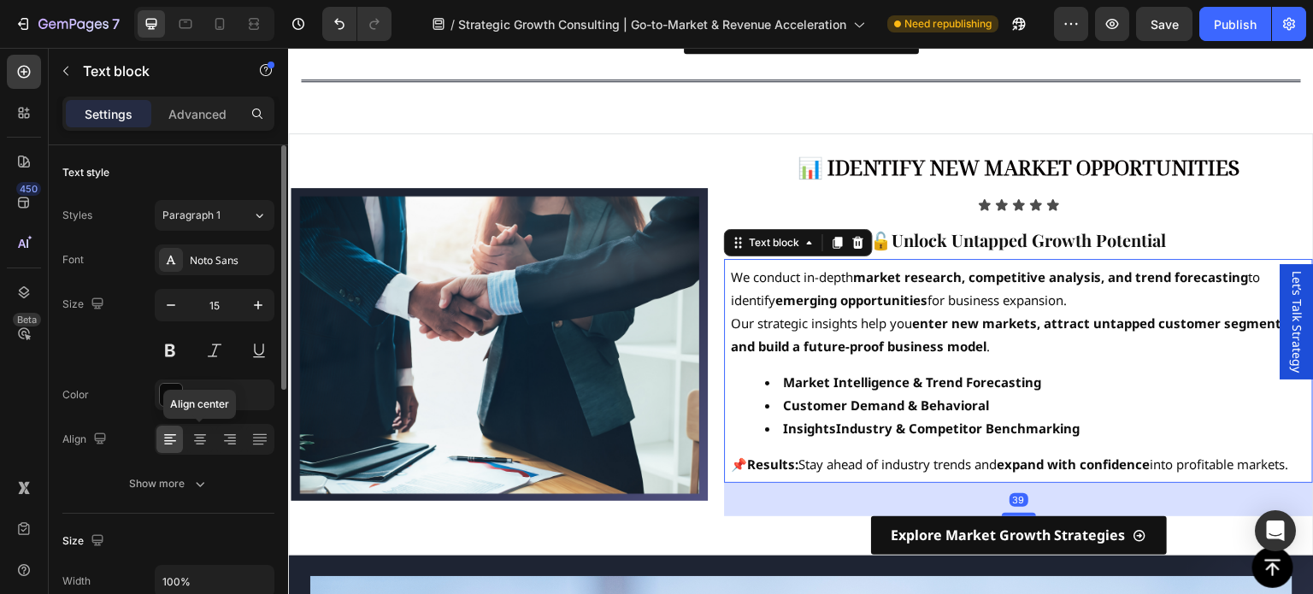
click at [204, 434] on icon at bounding box center [200, 435] width 12 height 2
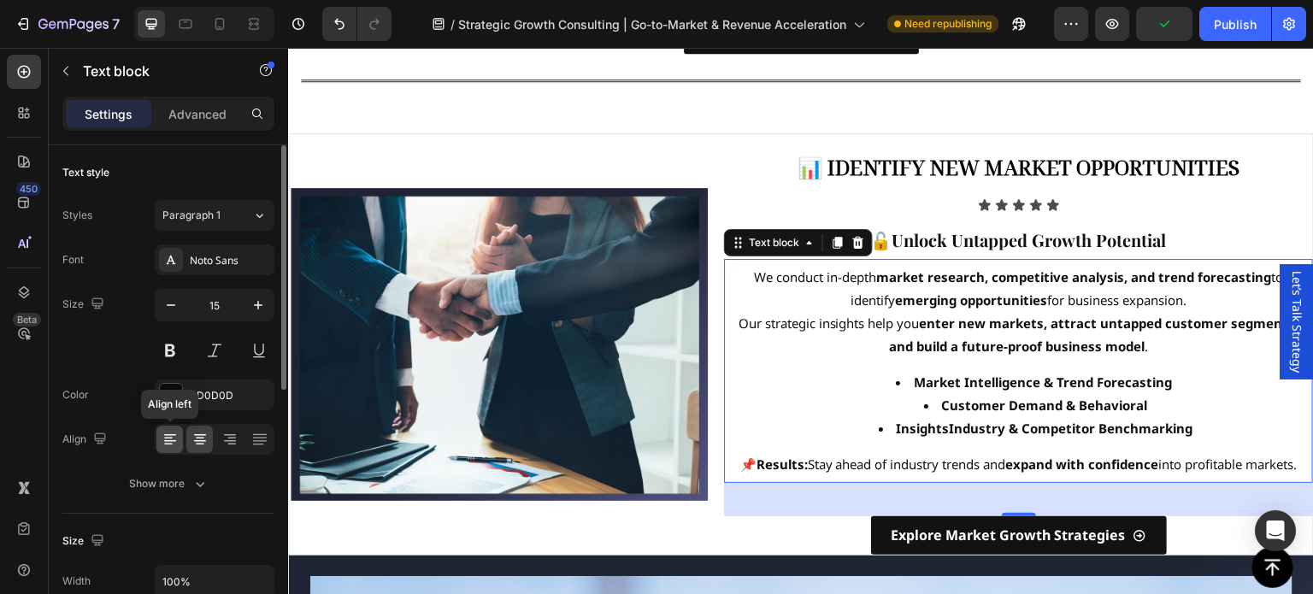
click at [166, 434] on icon at bounding box center [170, 435] width 12 height 2
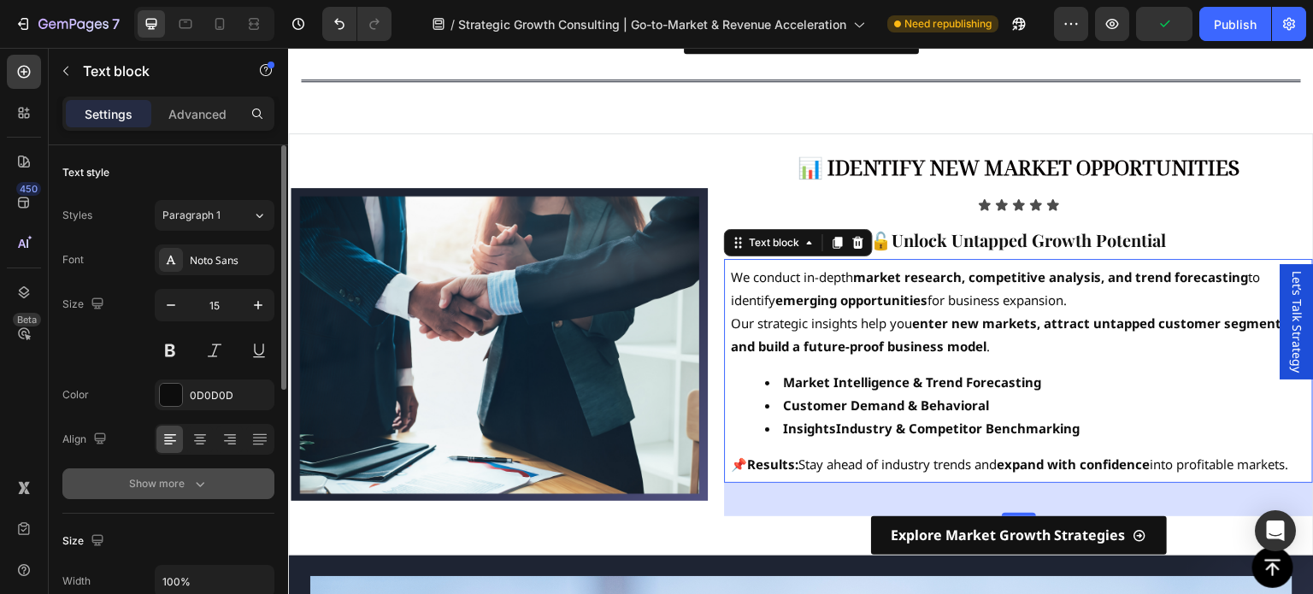
click at [197, 486] on icon "button" at bounding box center [200, 483] width 17 height 17
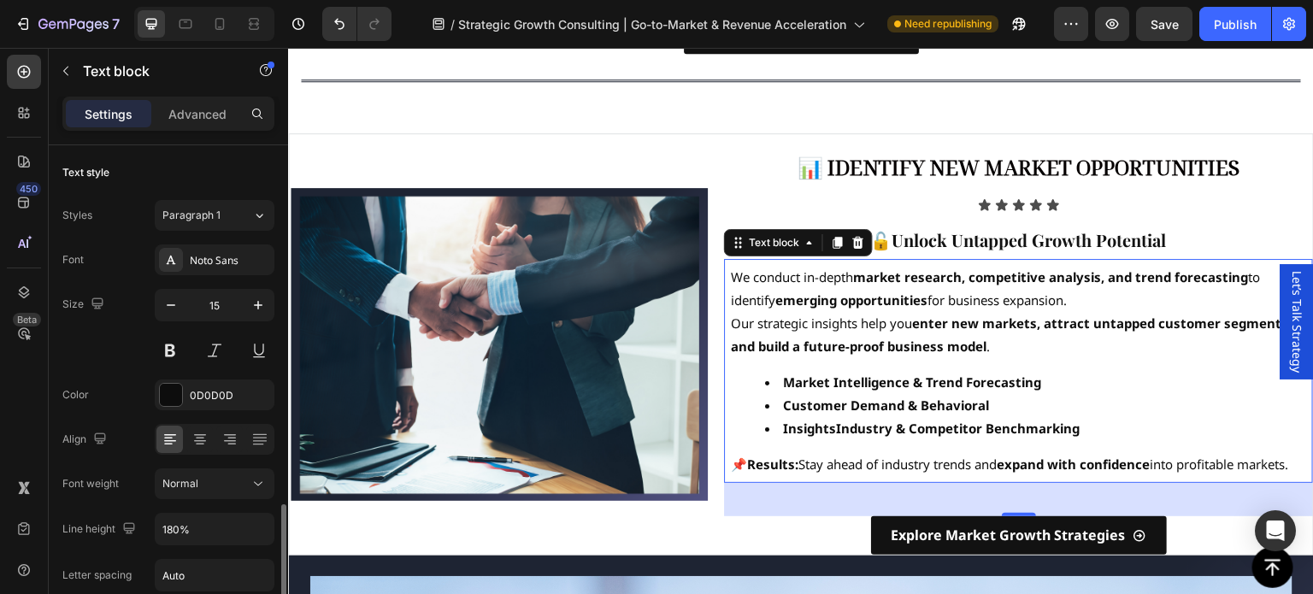
scroll to position [257, 0]
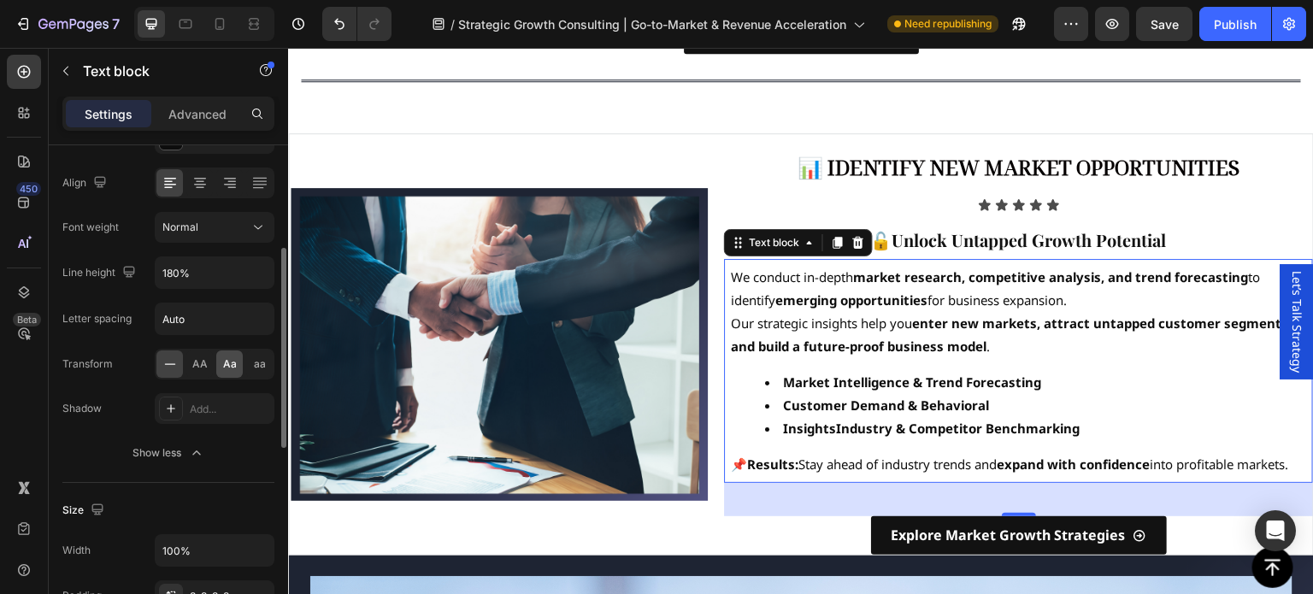
click at [231, 367] on span "Aa" at bounding box center [230, 364] width 14 height 15
click at [232, 366] on span "Aa" at bounding box center [230, 364] width 14 height 15
click at [171, 362] on icon at bounding box center [170, 364] width 17 height 17
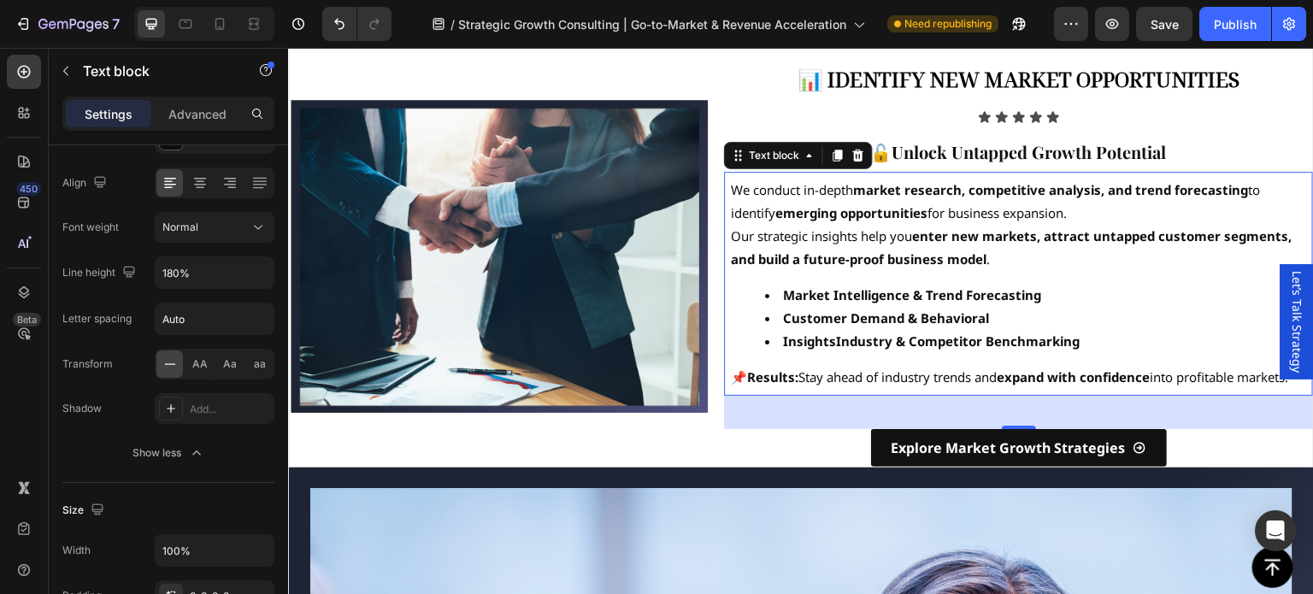
scroll to position [1052, 0]
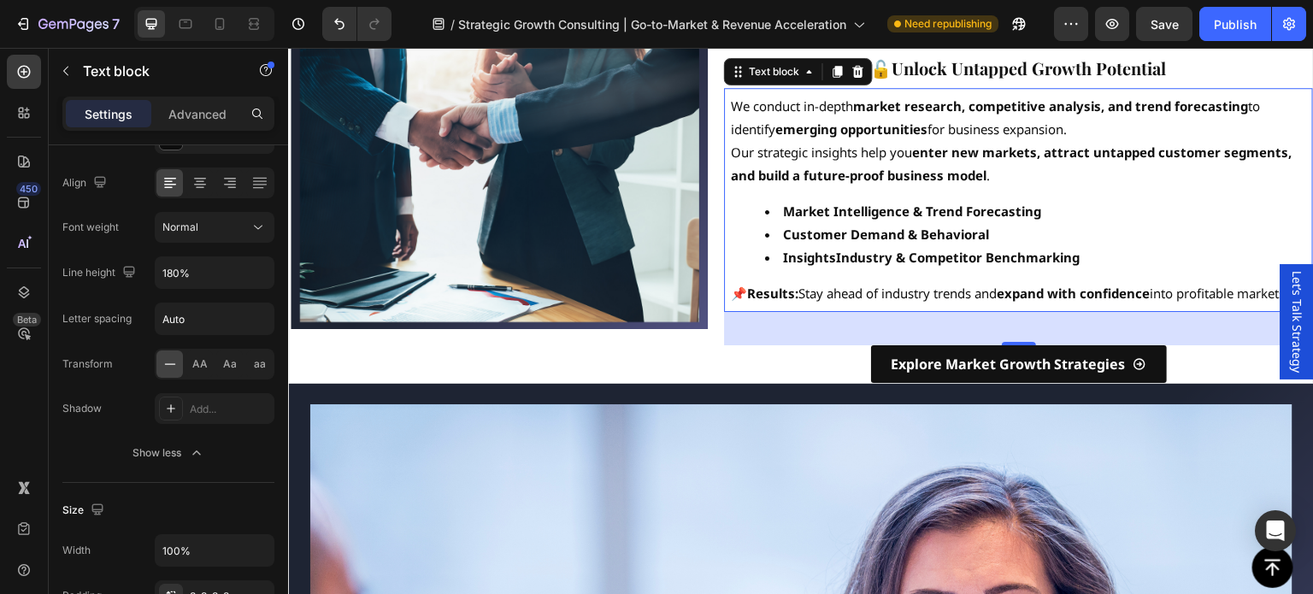
click at [953, 312] on div "We conduct in-depth market research, competitive analysis, and trend forecastin…" at bounding box center [1018, 200] width 589 height 224
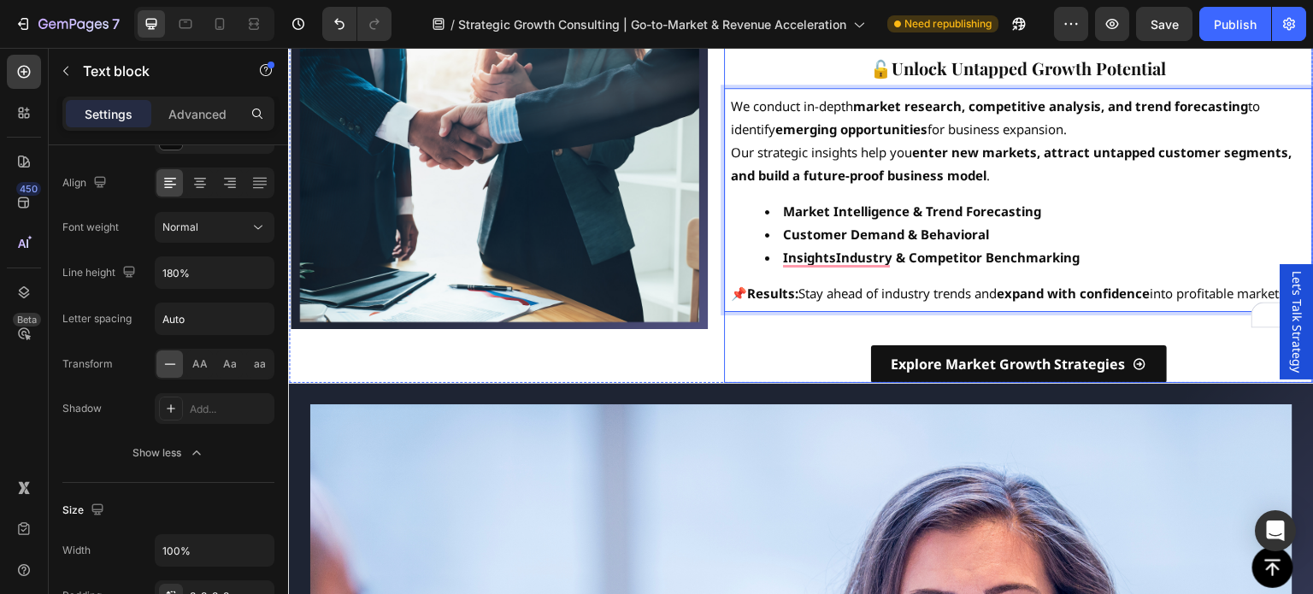
click at [1005, 357] on div "⁠⁠⁠⁠⁠⁠⁠ 📊 Identify New Market Opportunities Heading Icon Icon Icon Icon Icon Ic…" at bounding box center [1018, 173] width 589 height 422
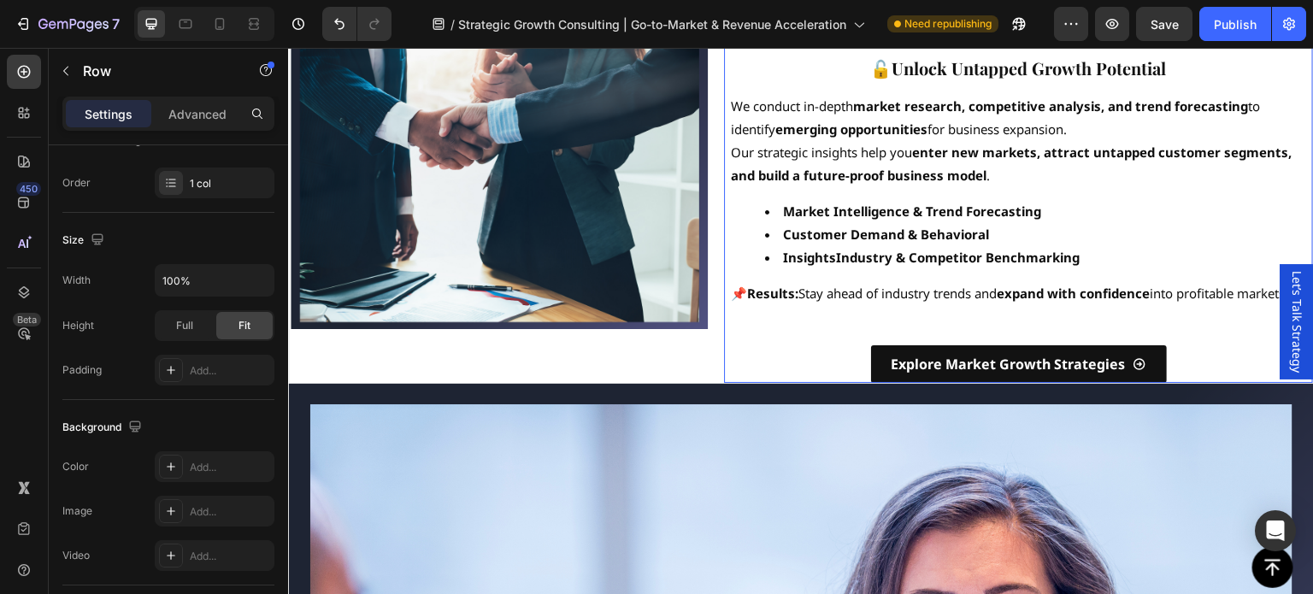
scroll to position [0, 0]
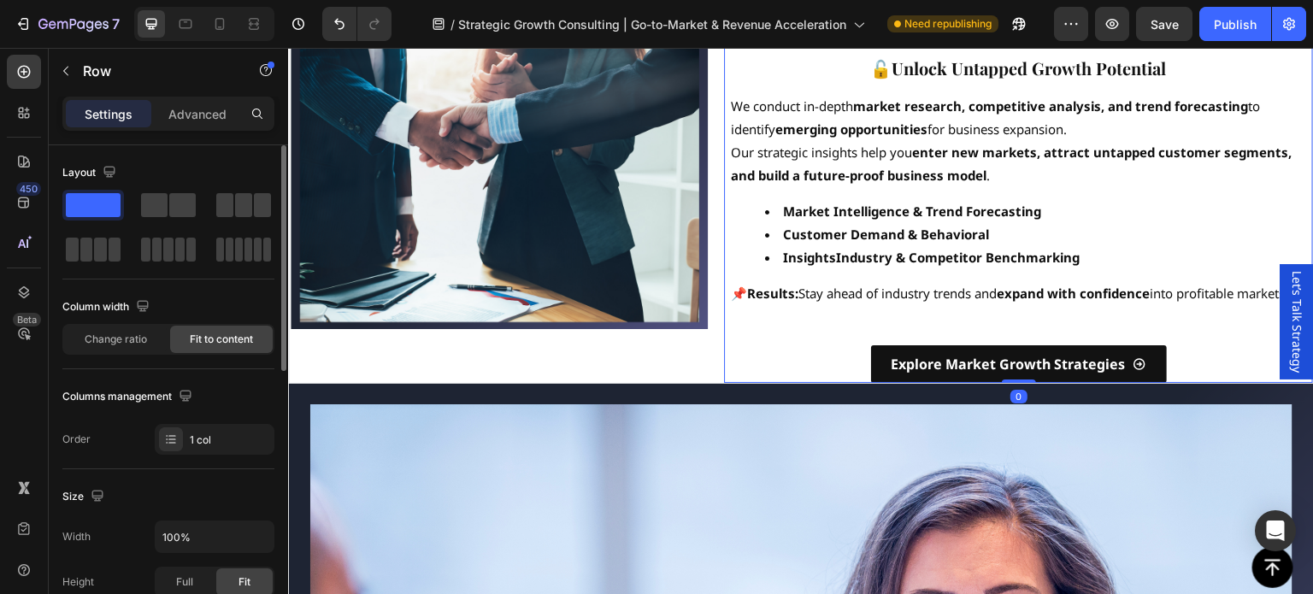
click at [1000, 305] on p "📌 Results: Stay ahead of industry trends and expand with confidence into profit…" at bounding box center [1018, 293] width 575 height 23
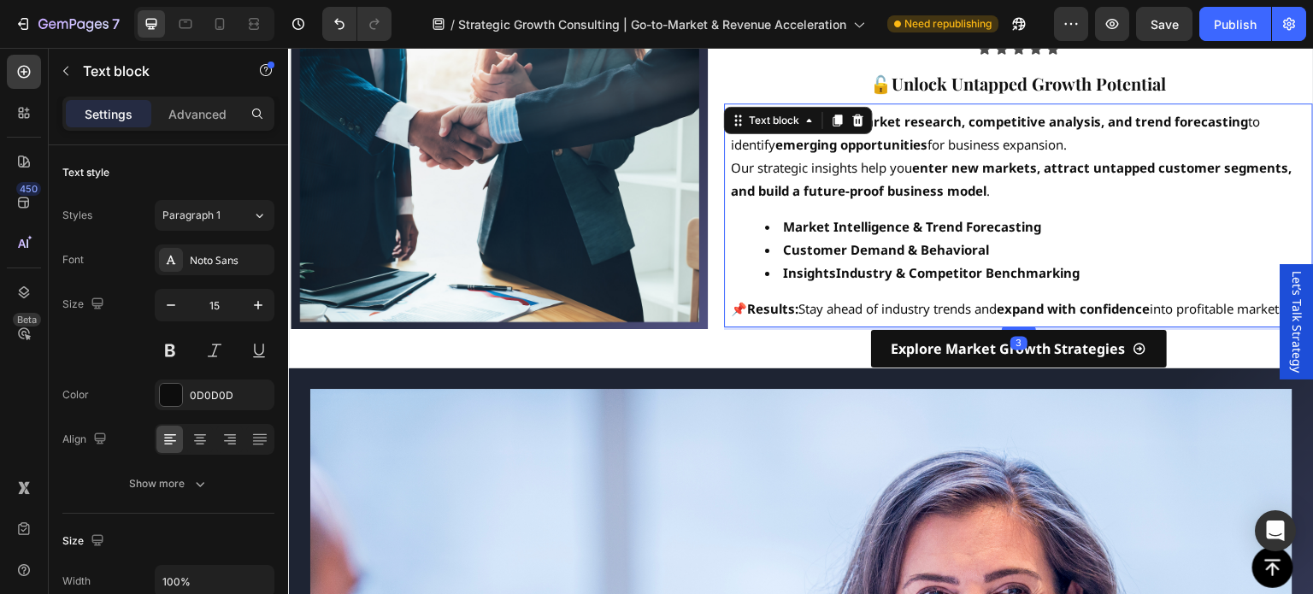
scroll to position [1035, 0]
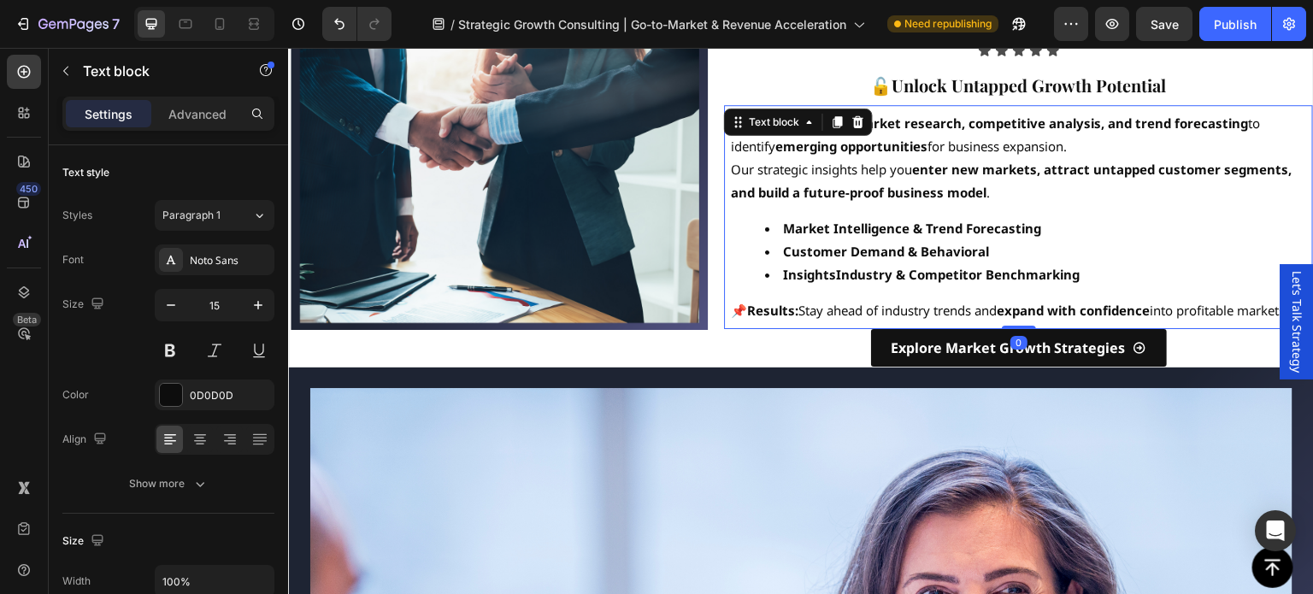
drag, startPoint x: 1012, startPoint y: 366, endPoint x: 1006, endPoint y: 330, distance: 36.4
click at [1006, 329] on div "We conduct in-depth market research, competitive analysis, and trend forecastin…" at bounding box center [1018, 217] width 589 height 224
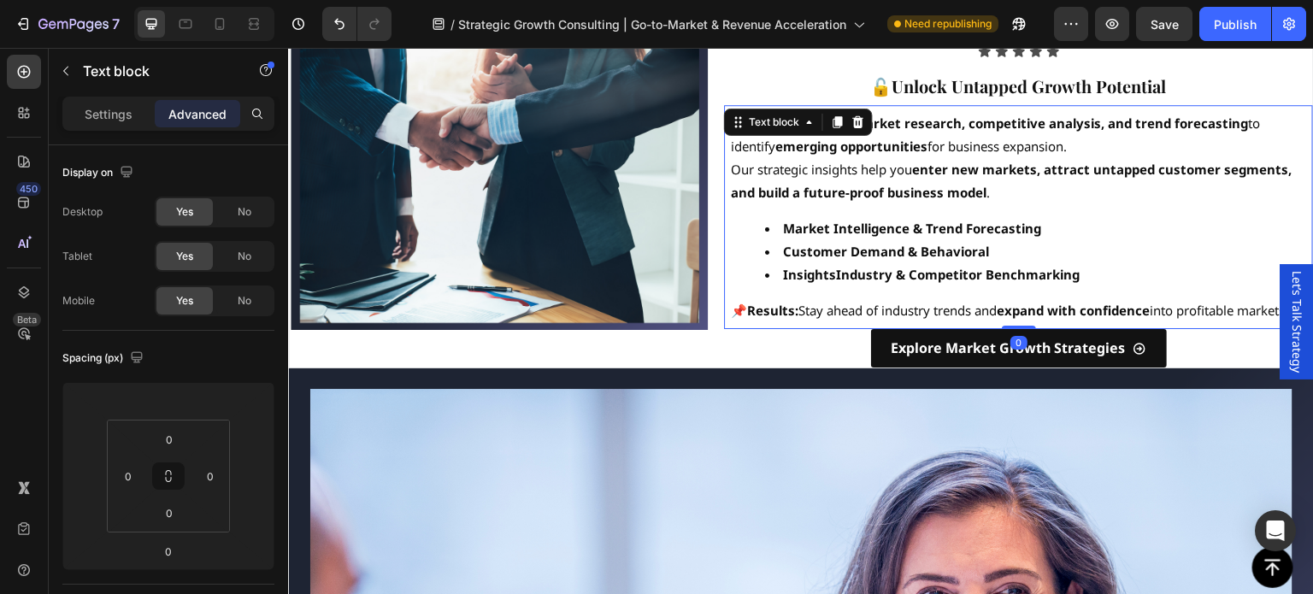
scroll to position [864, 0]
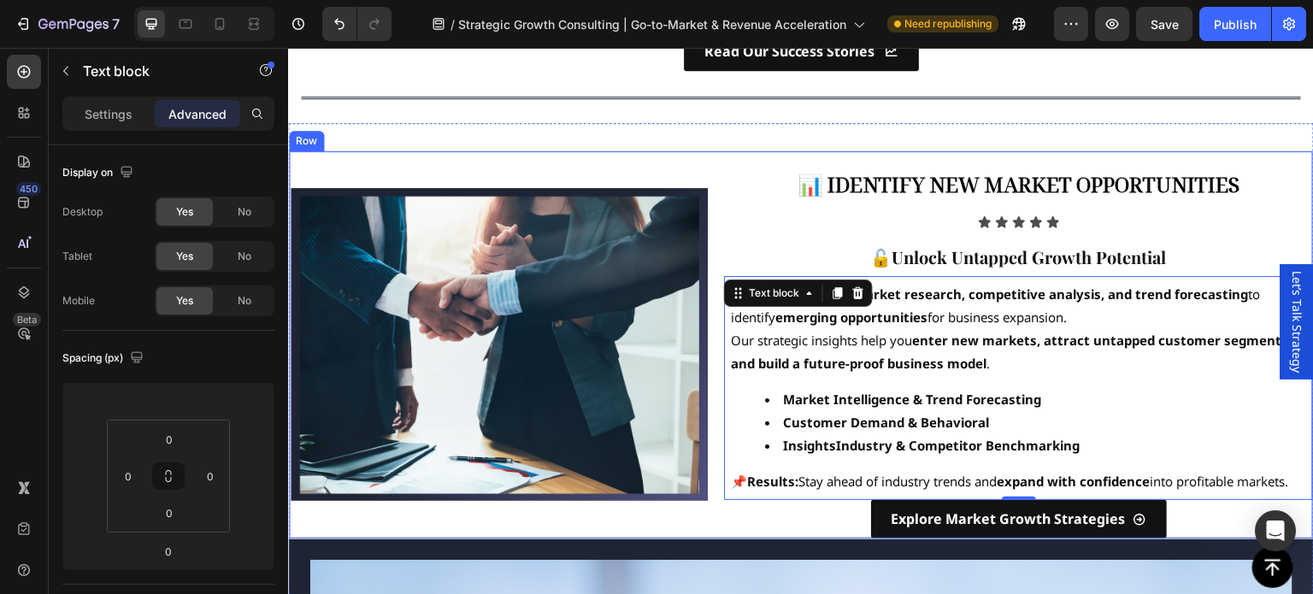
click at [700, 164] on div "Image" at bounding box center [499, 345] width 421 height 388
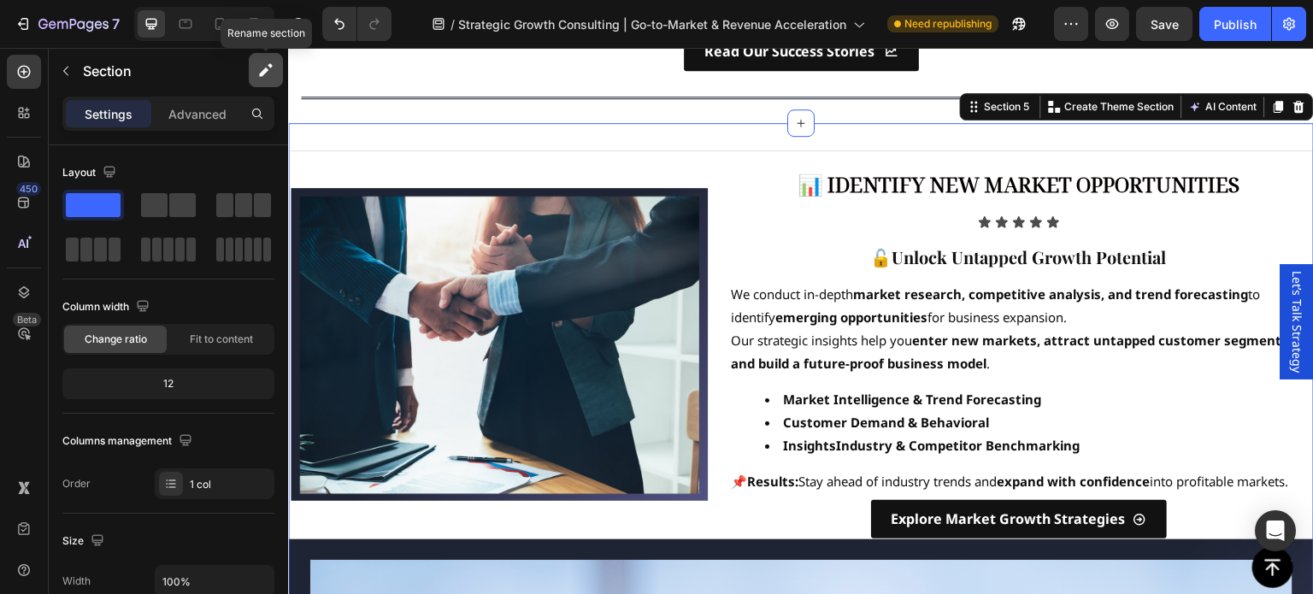
click at [262, 74] on icon "button" at bounding box center [263, 72] width 9 height 9
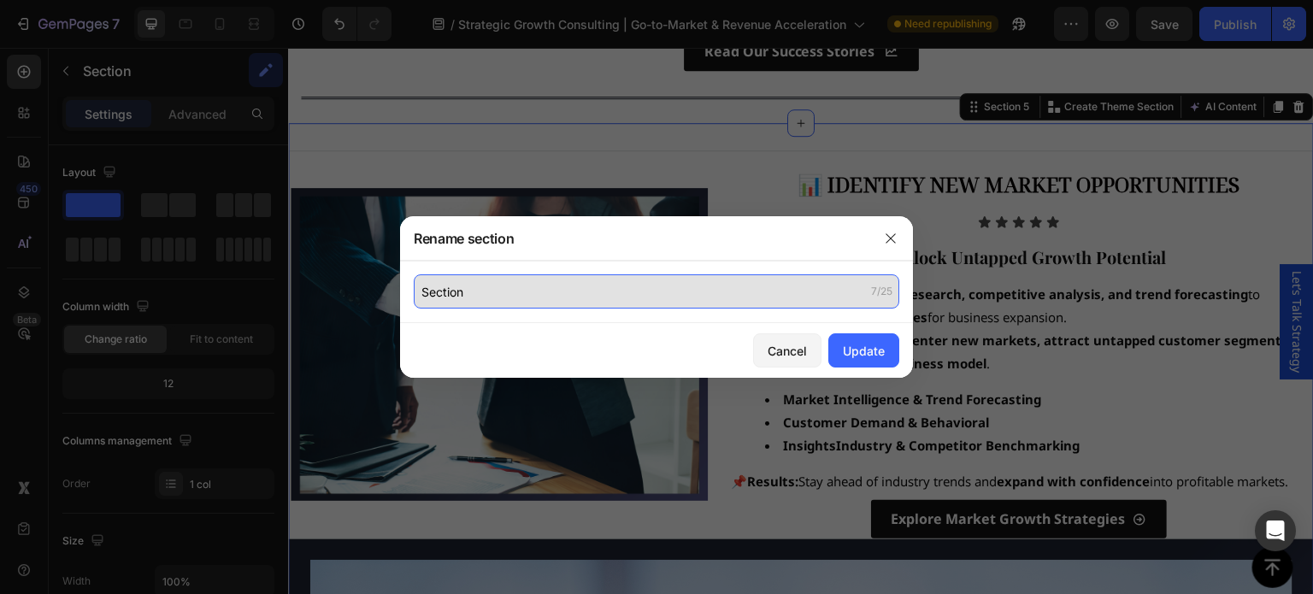
click at [496, 297] on input "Section" at bounding box center [657, 291] width 486 height 34
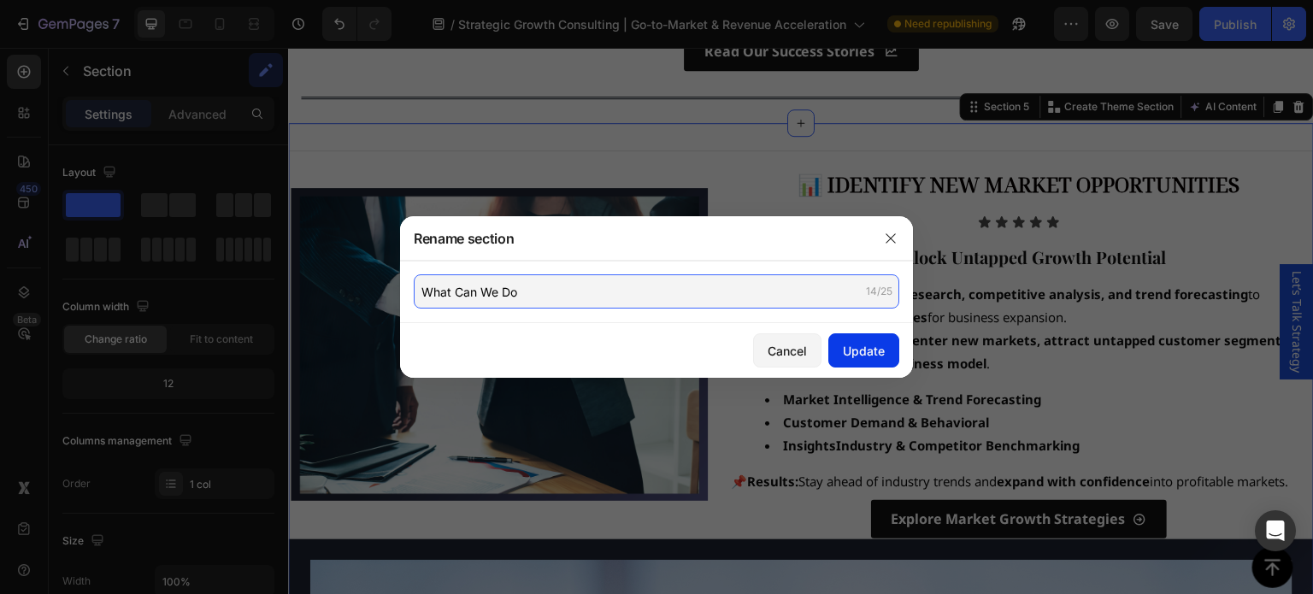
type input "What Can We Do"
click at [864, 351] on div "Update" at bounding box center [864, 351] width 42 height 18
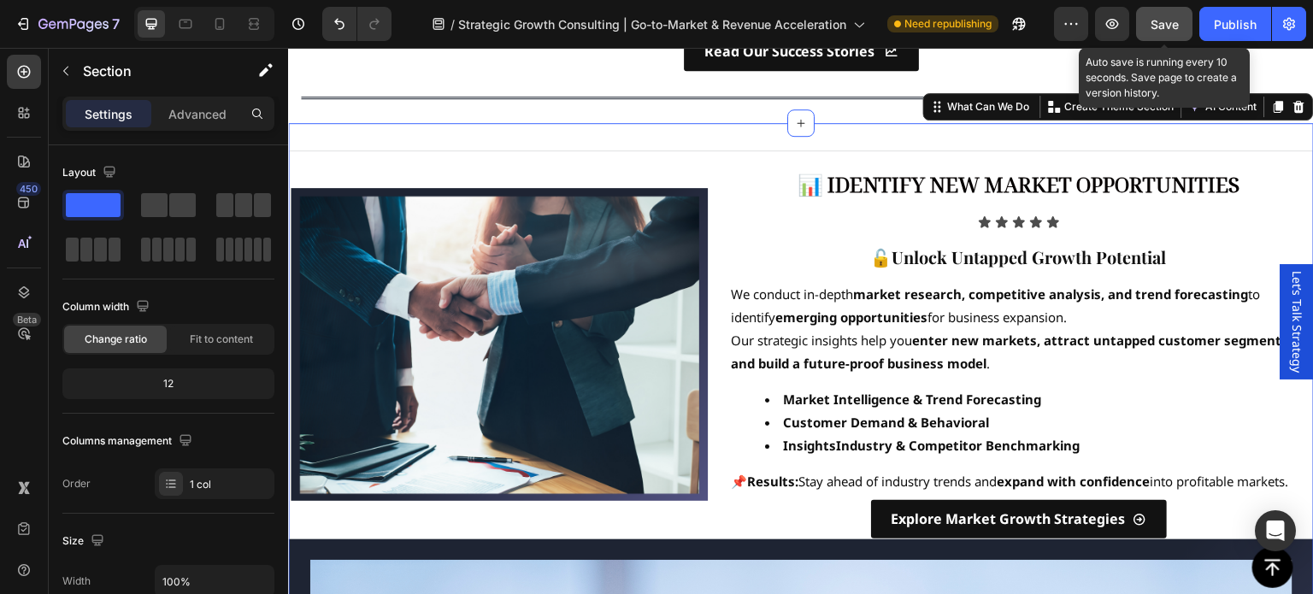
click at [1160, 27] on span "Save" at bounding box center [1165, 24] width 28 height 15
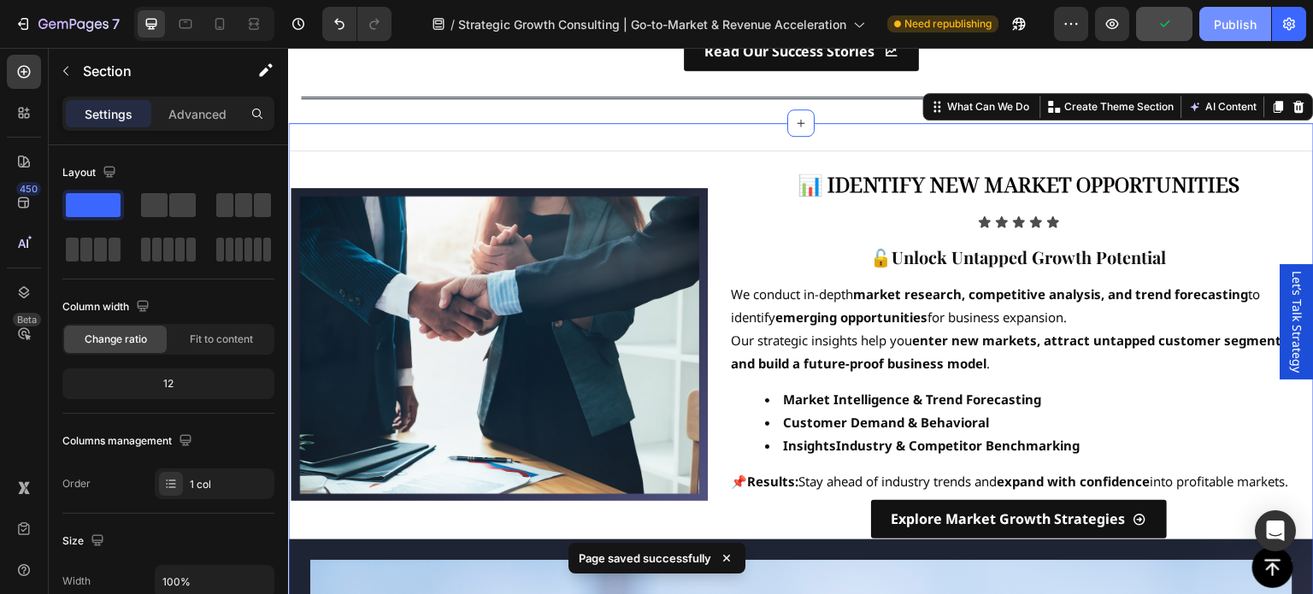
click at [1225, 29] on div "Publish" at bounding box center [1235, 24] width 43 height 18
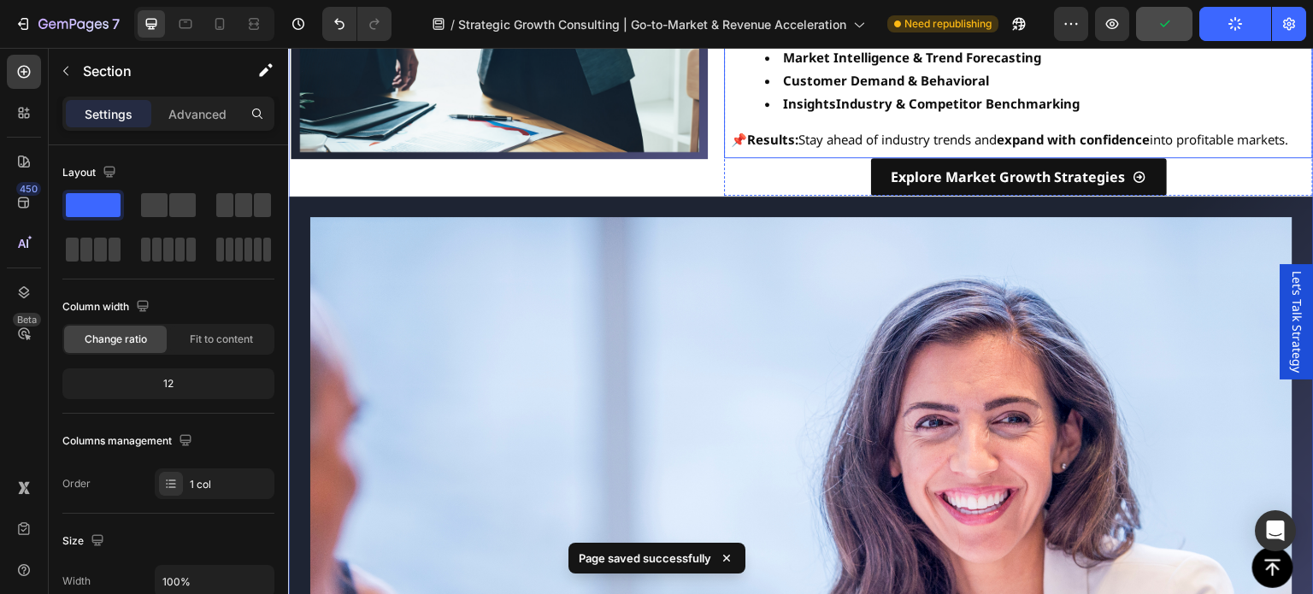
scroll to position [1291, 0]
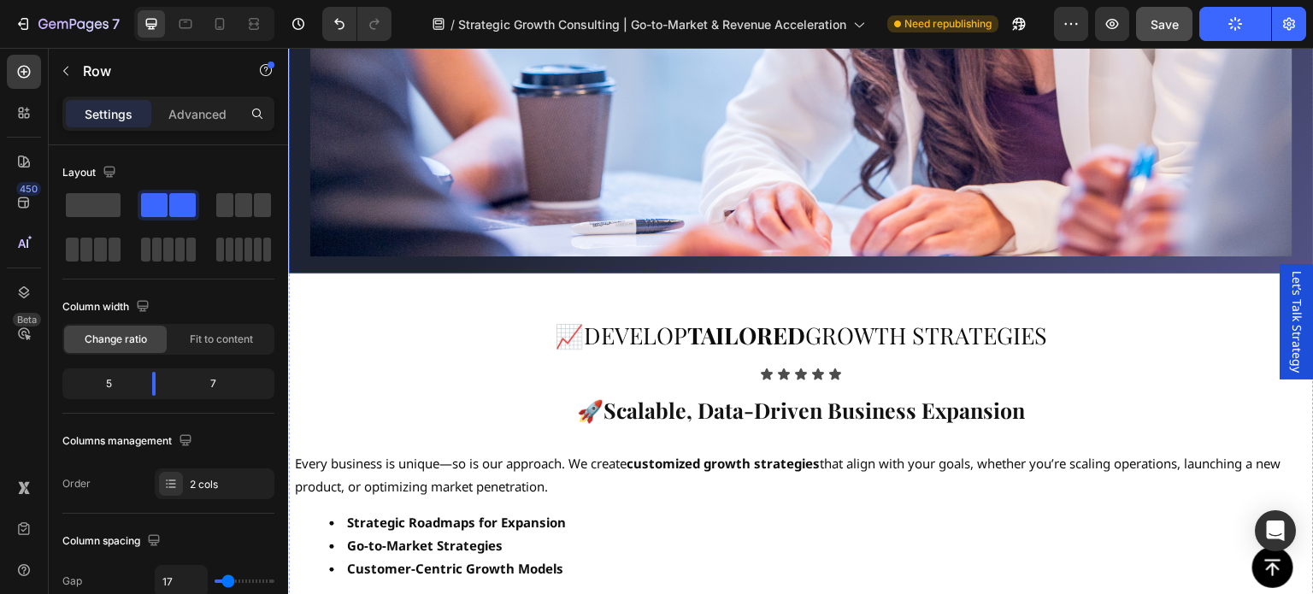
scroll to position [1975, 0]
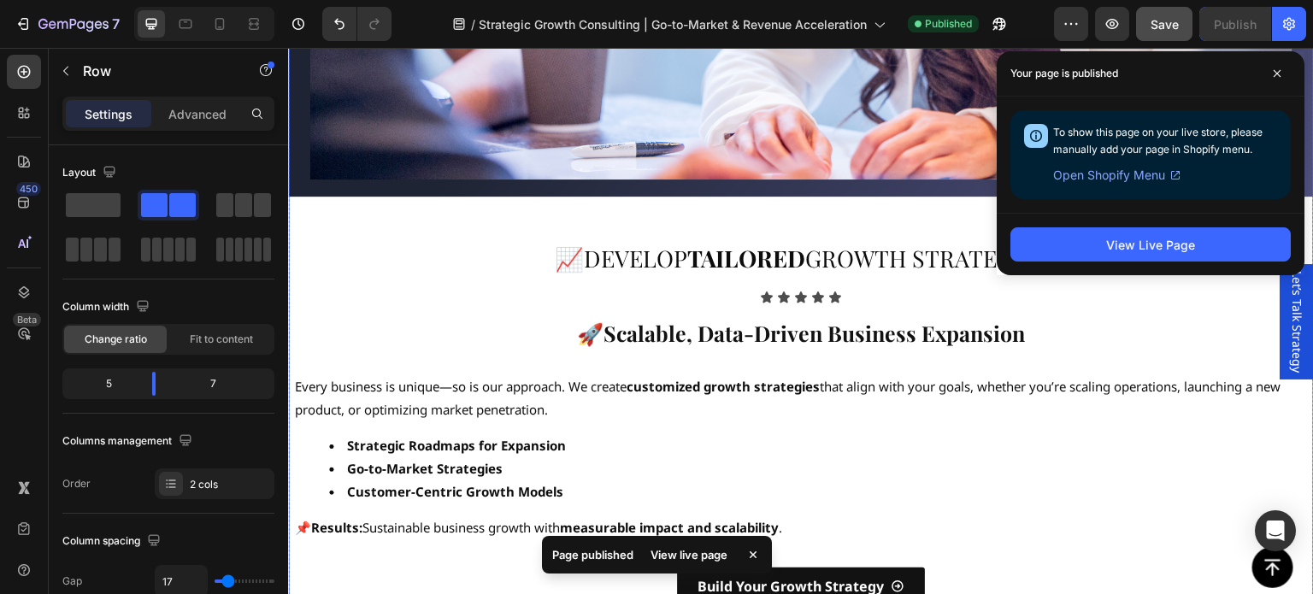
click at [349, 225] on div "Image 📈 Develop tailored growth strategies Heading Icon Icon Icon Icon Icon Ico…" at bounding box center [801, 16] width 1026 height 1178
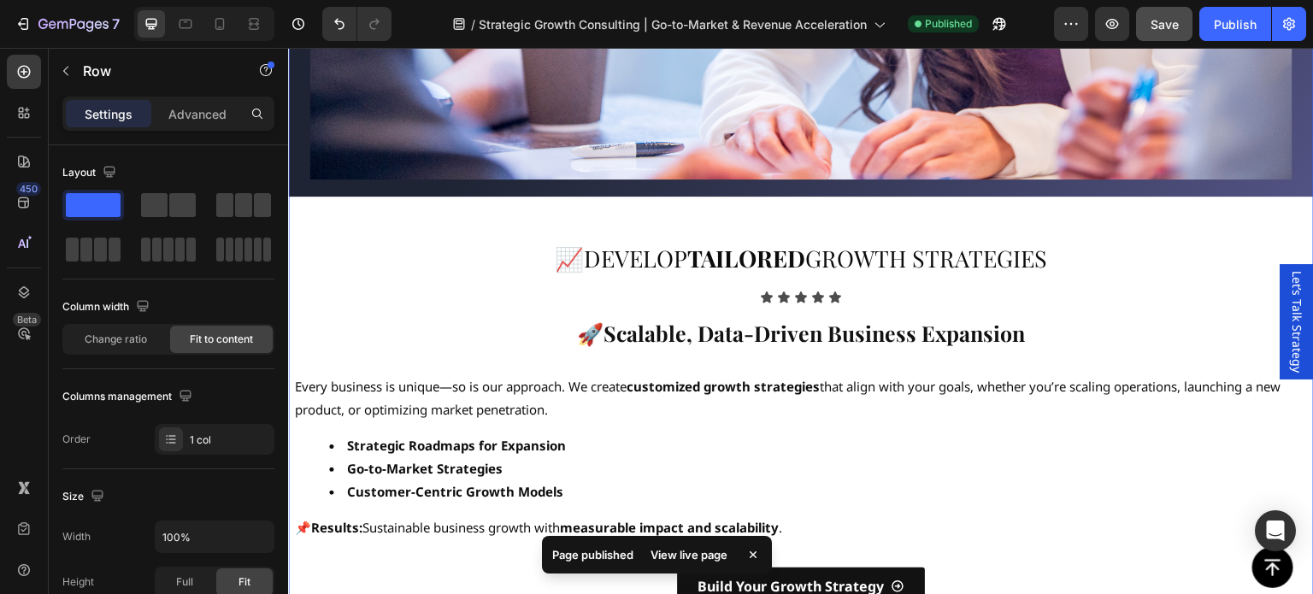
click at [349, 223] on div "Image 📈 Develop tailored growth strategies Heading Icon Icon Icon Icon Icon Ico…" at bounding box center [801, 16] width 1026 height 1178
click at [166, 208] on span at bounding box center [154, 205] width 27 height 24
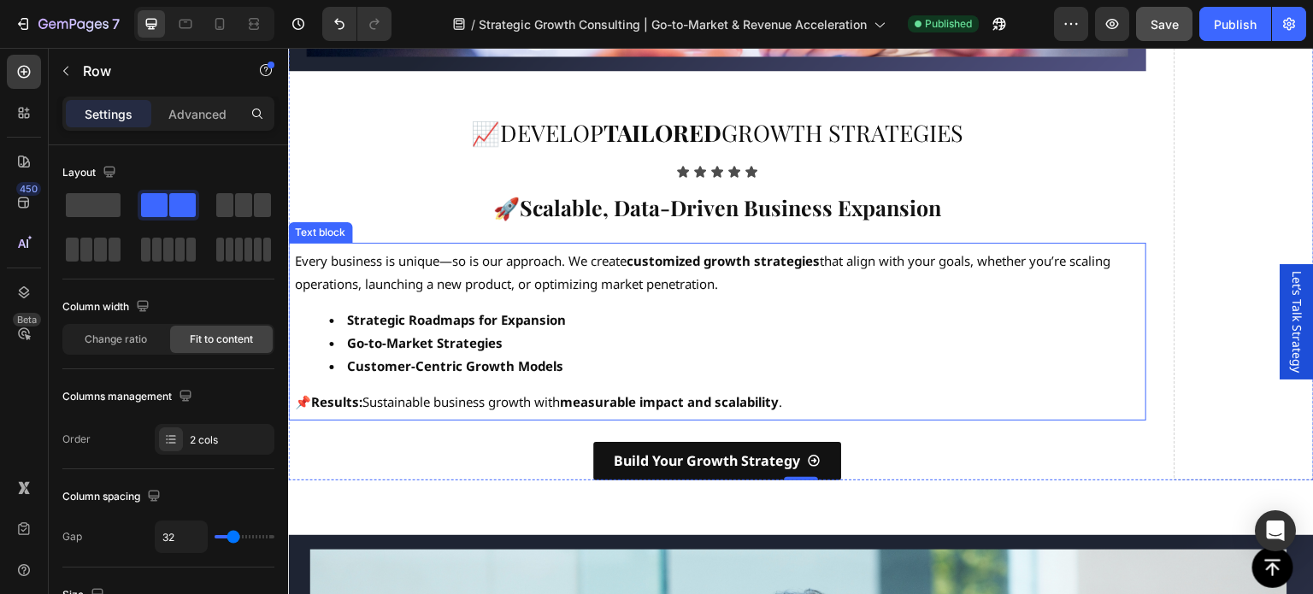
scroll to position [1719, 0]
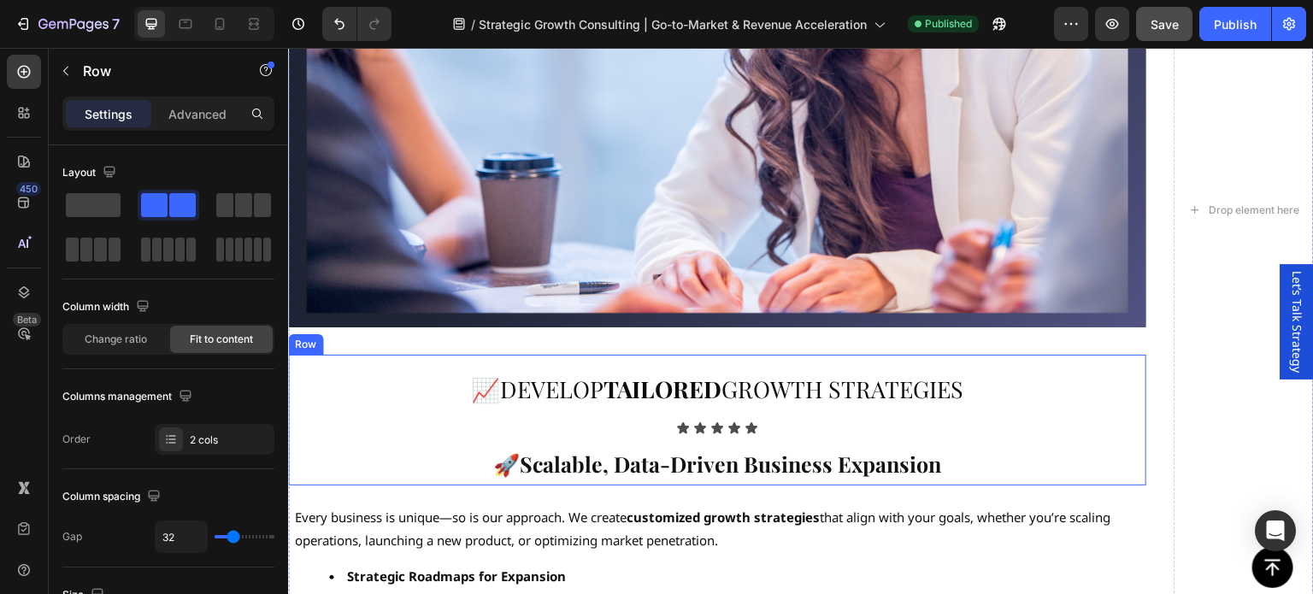
click at [349, 371] on div "📈 Develop tailored growth strategies Heading Icon Icon Icon Icon Icon Icon List…" at bounding box center [717, 420] width 859 height 130
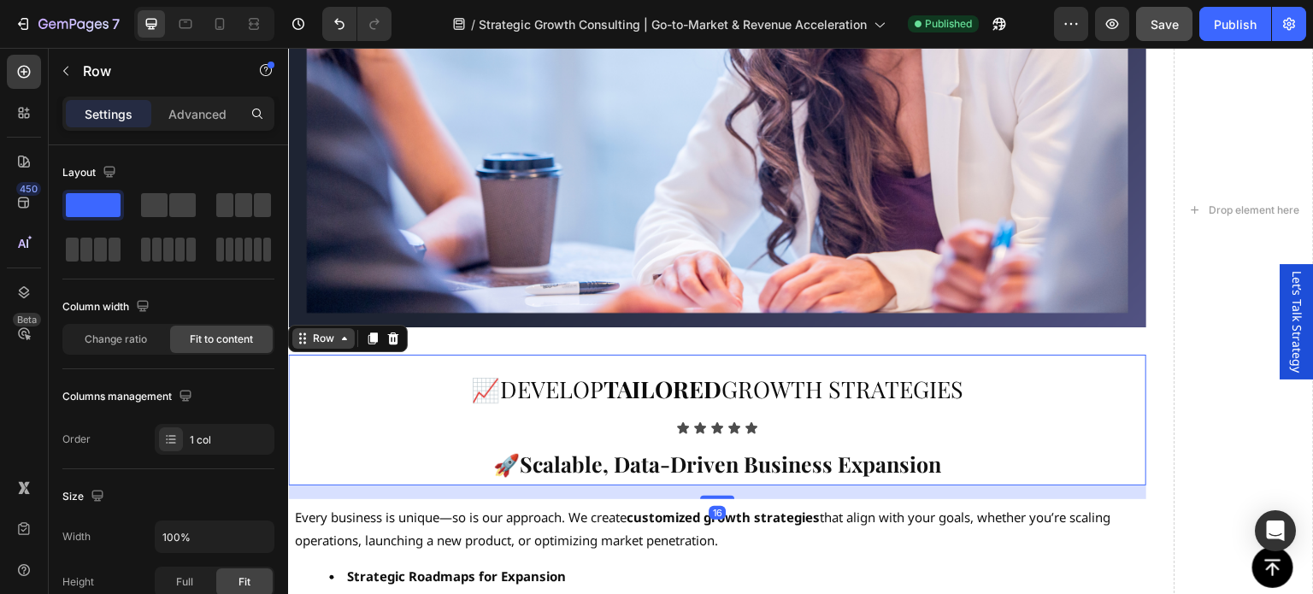
click at [311, 346] on div "Row" at bounding box center [324, 338] width 28 height 15
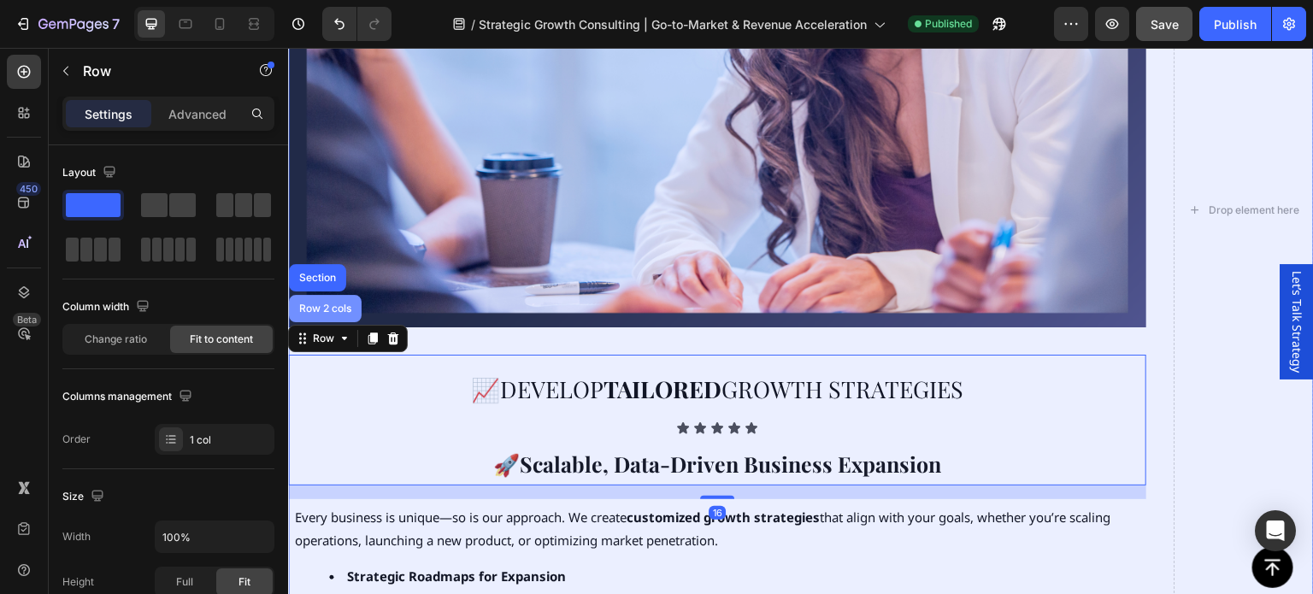
click at [327, 314] on div "Row 2 cols" at bounding box center [325, 309] width 59 height 10
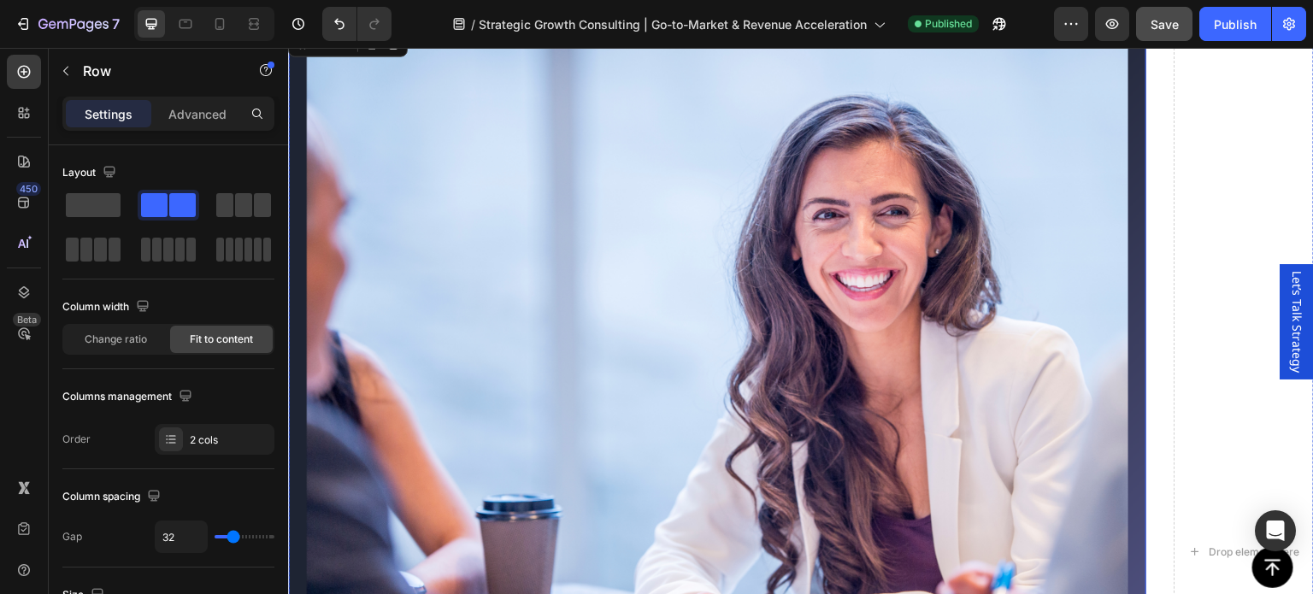
scroll to position [1206, 0]
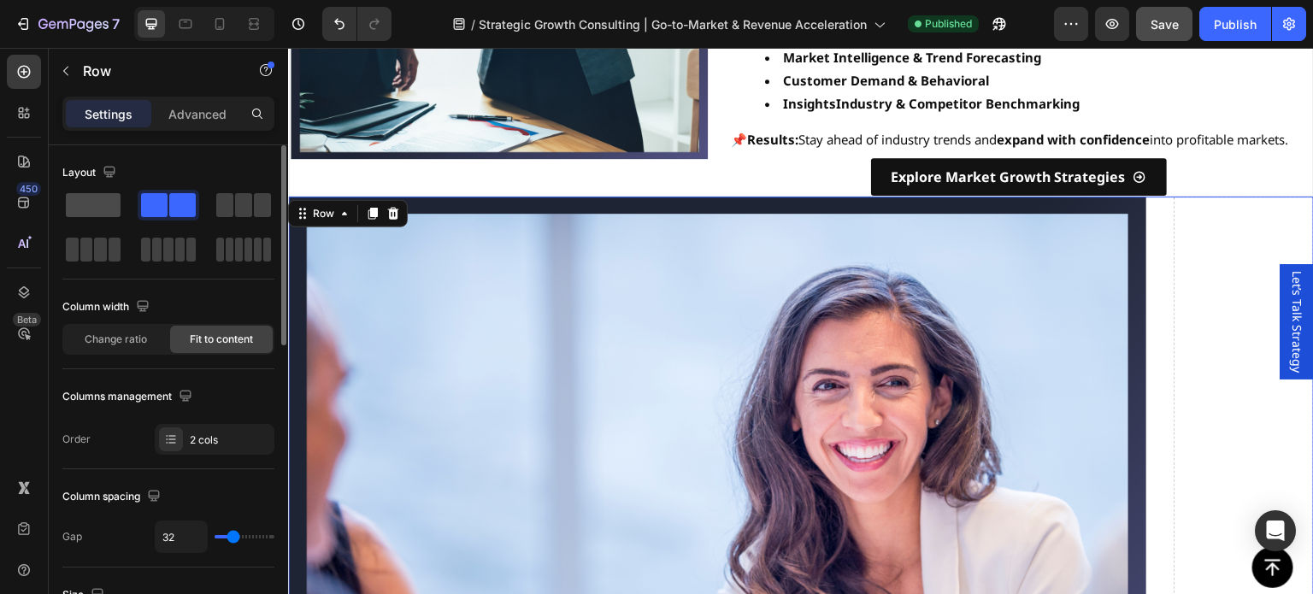
drag, startPoint x: 105, startPoint y: 204, endPoint x: 166, endPoint y: 236, distance: 68.5
click at [105, 204] on span at bounding box center [93, 205] width 55 height 24
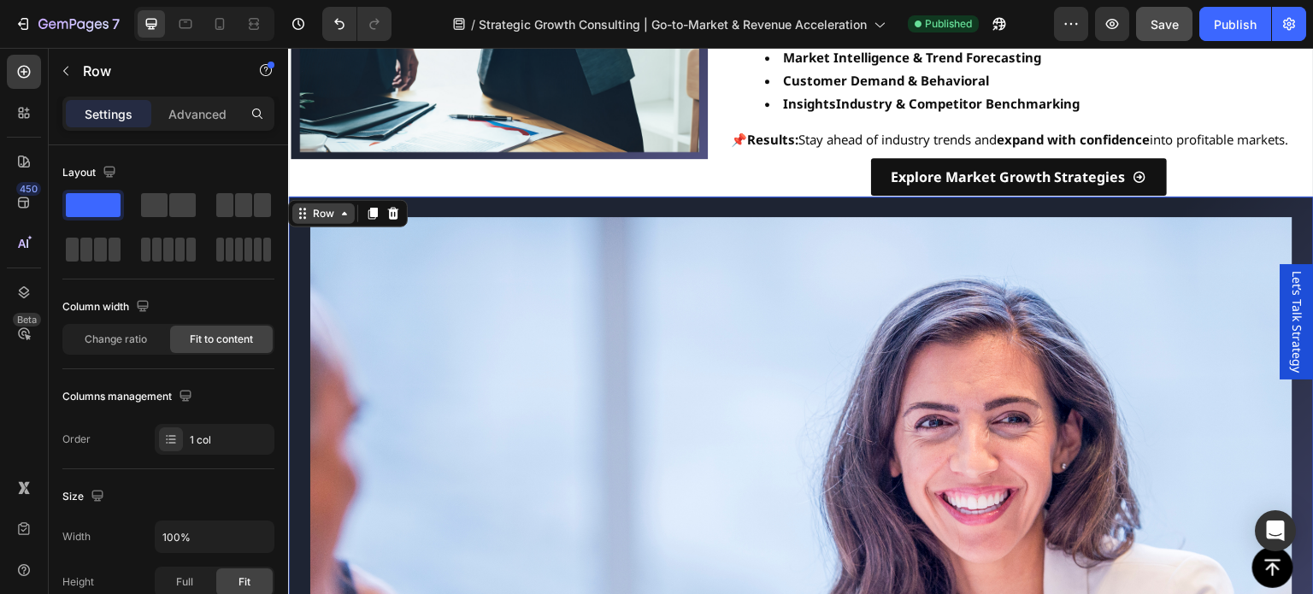
click at [313, 221] on div "Row" at bounding box center [324, 213] width 28 height 15
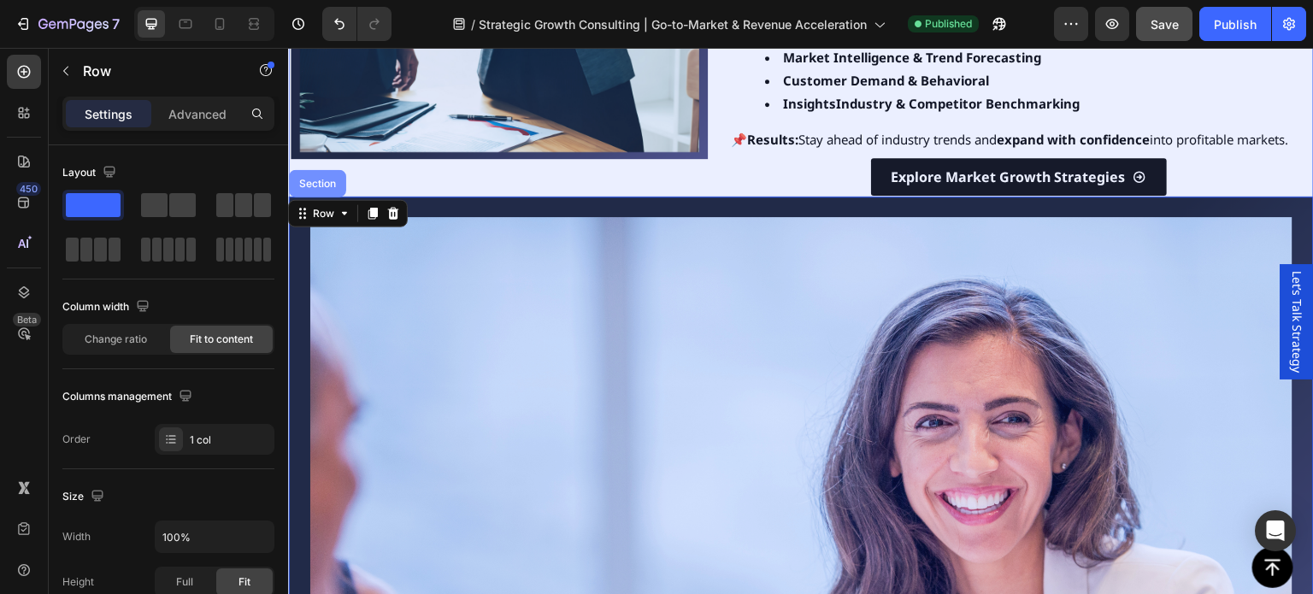
click at [315, 198] on div "Section" at bounding box center [317, 183] width 57 height 27
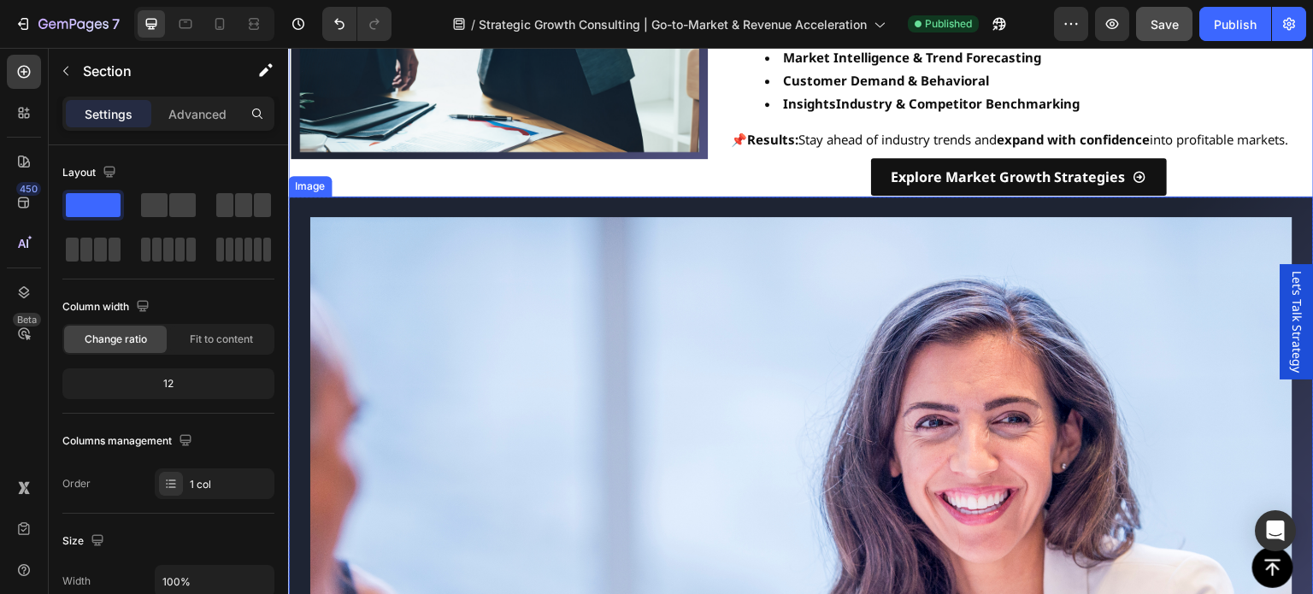
click at [305, 194] on div "Image" at bounding box center [310, 186] width 37 height 15
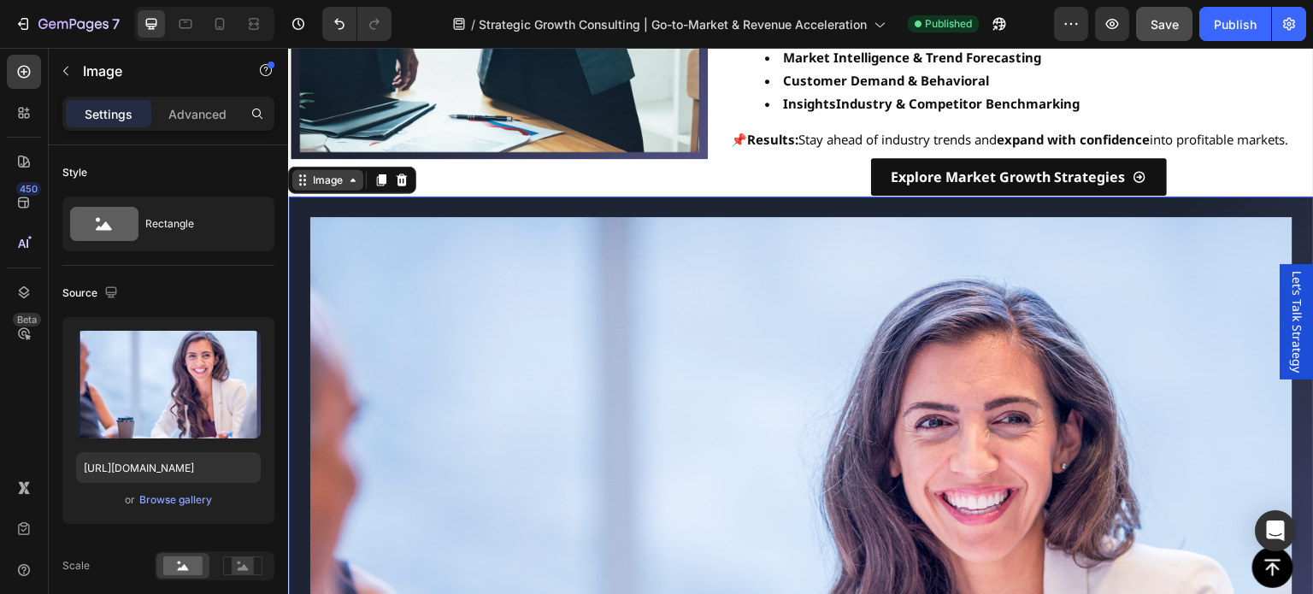
click at [343, 188] on div "Image" at bounding box center [328, 180] width 37 height 15
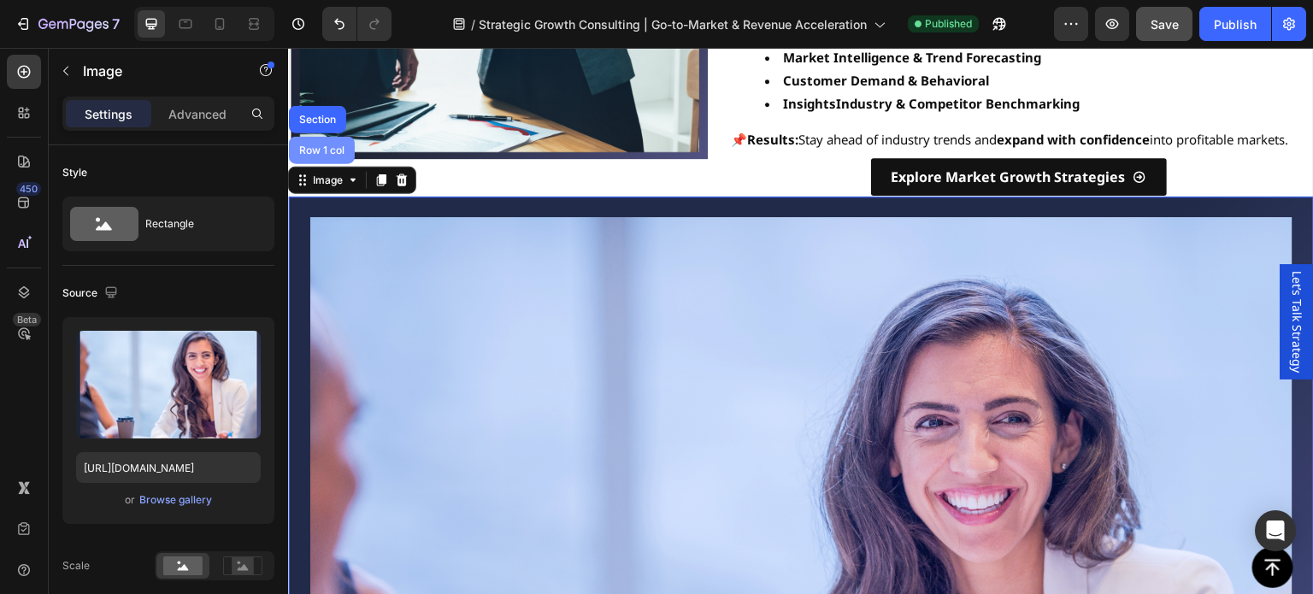
click at [322, 156] on div "Row 1 col" at bounding box center [322, 150] width 52 height 10
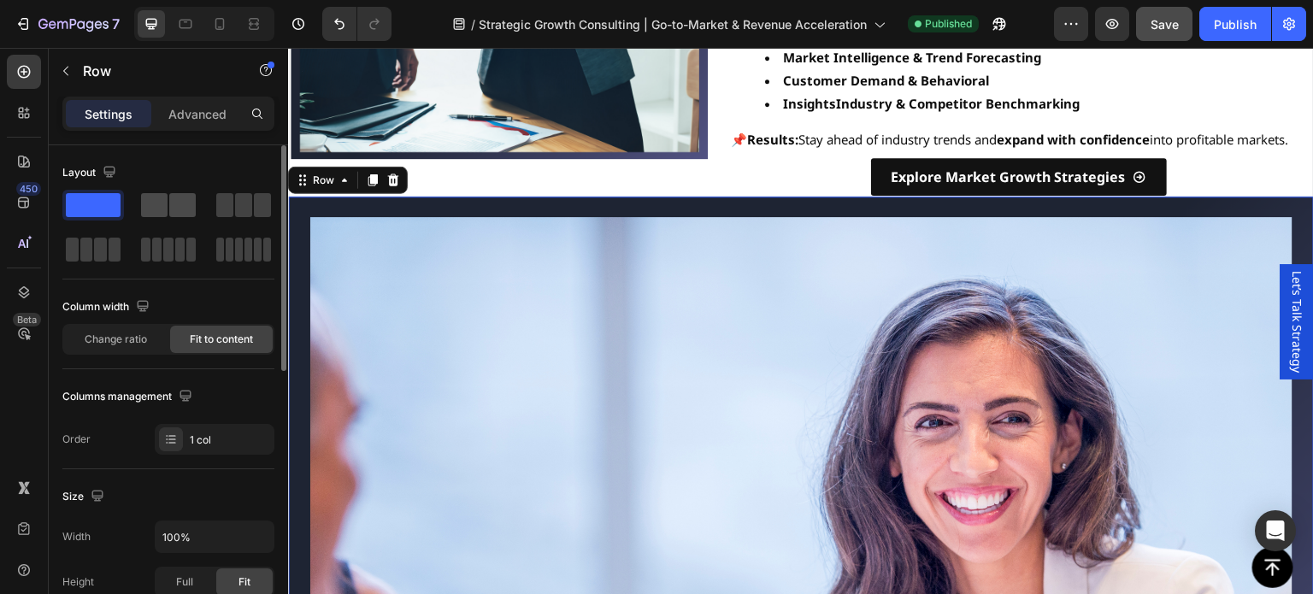
click at [174, 198] on span at bounding box center [182, 205] width 27 height 24
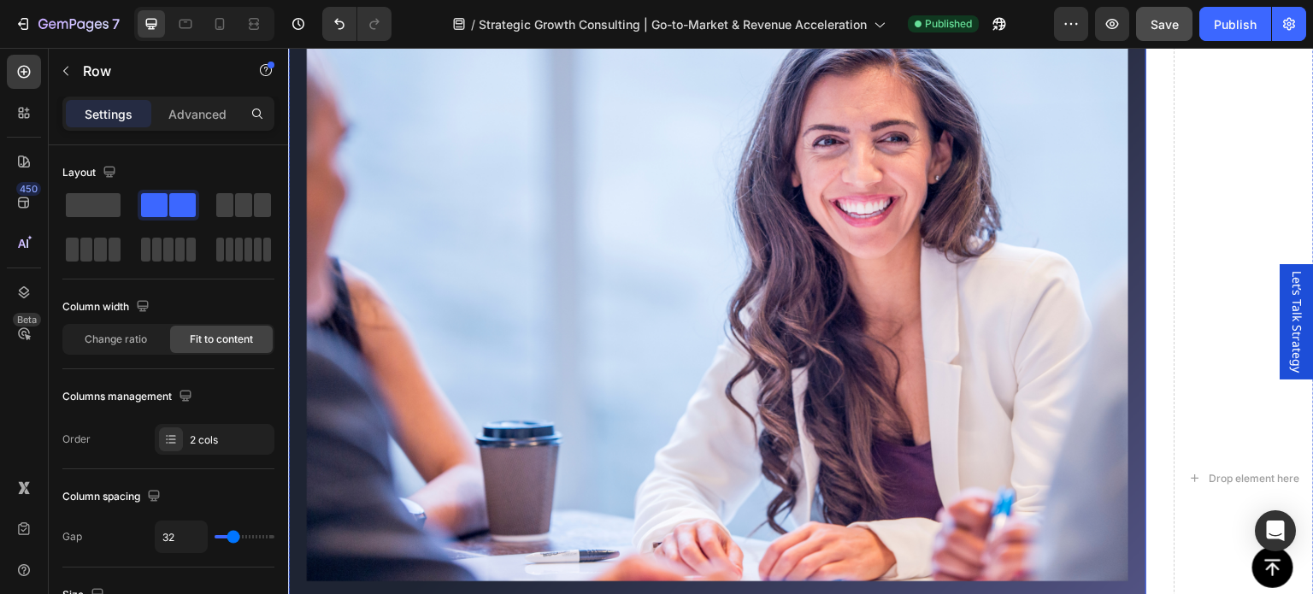
scroll to position [1462, 0]
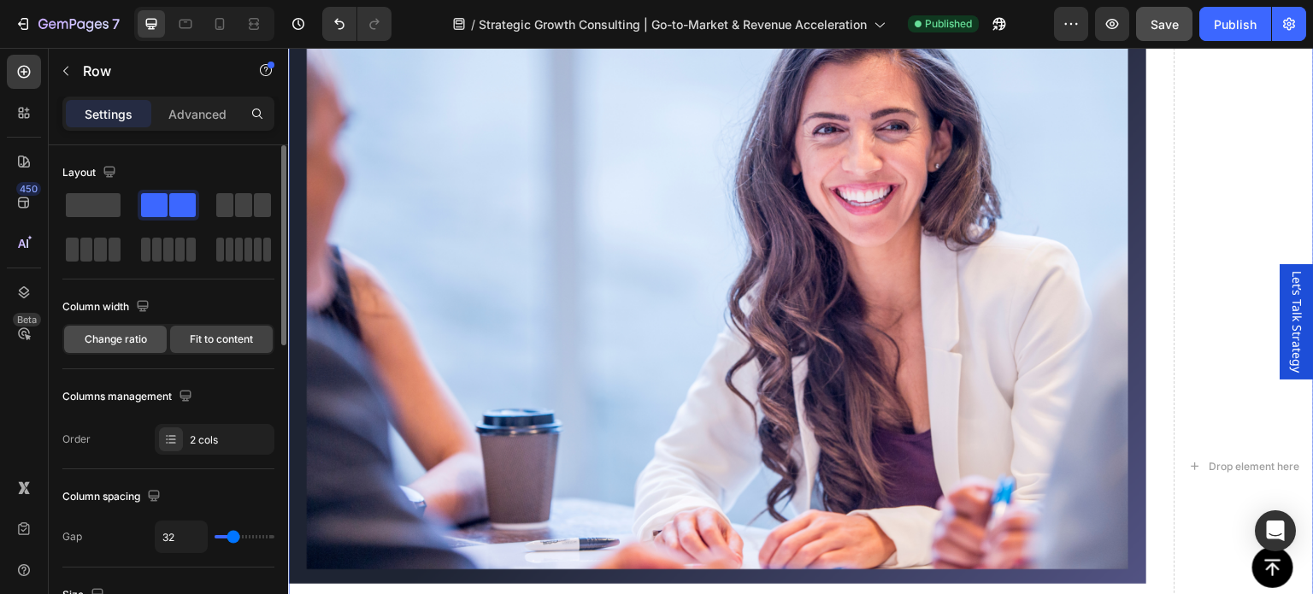
click at [124, 343] on span "Change ratio" at bounding box center [116, 339] width 62 height 15
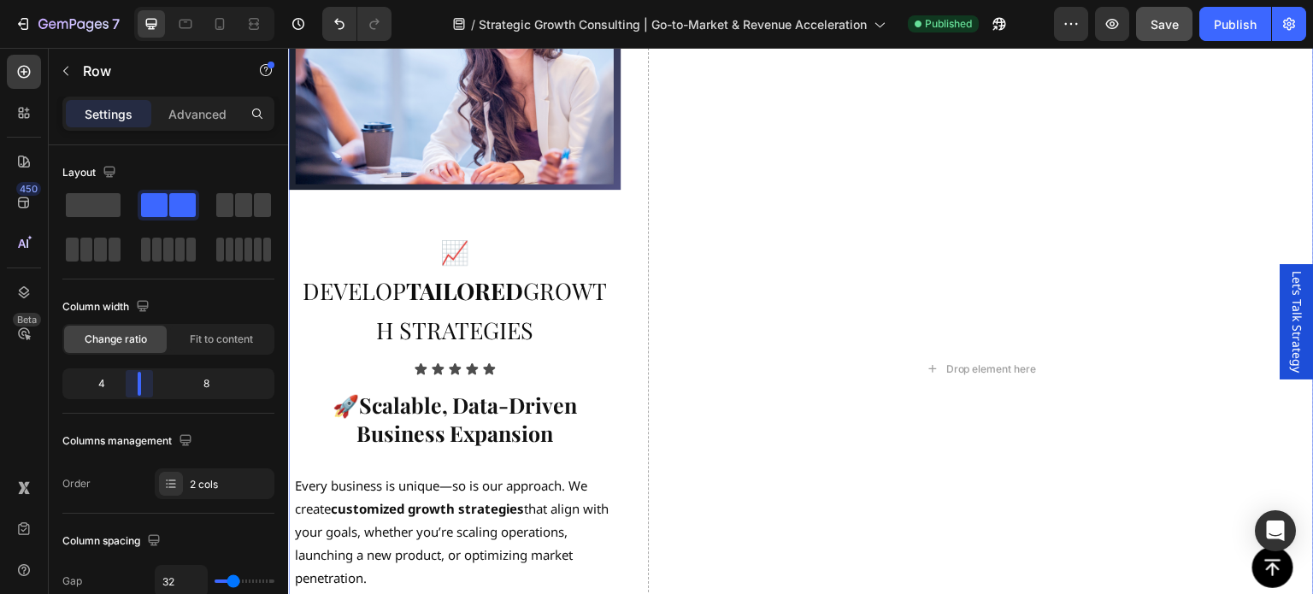
drag, startPoint x: 168, startPoint y: 383, endPoint x: 140, endPoint y: 377, distance: 28.0
click at [140, 0] on body "7 Version history / Strategic Growth Consulting | Go-to-Market & Revenue Accele…" at bounding box center [656, 0] width 1313 height 0
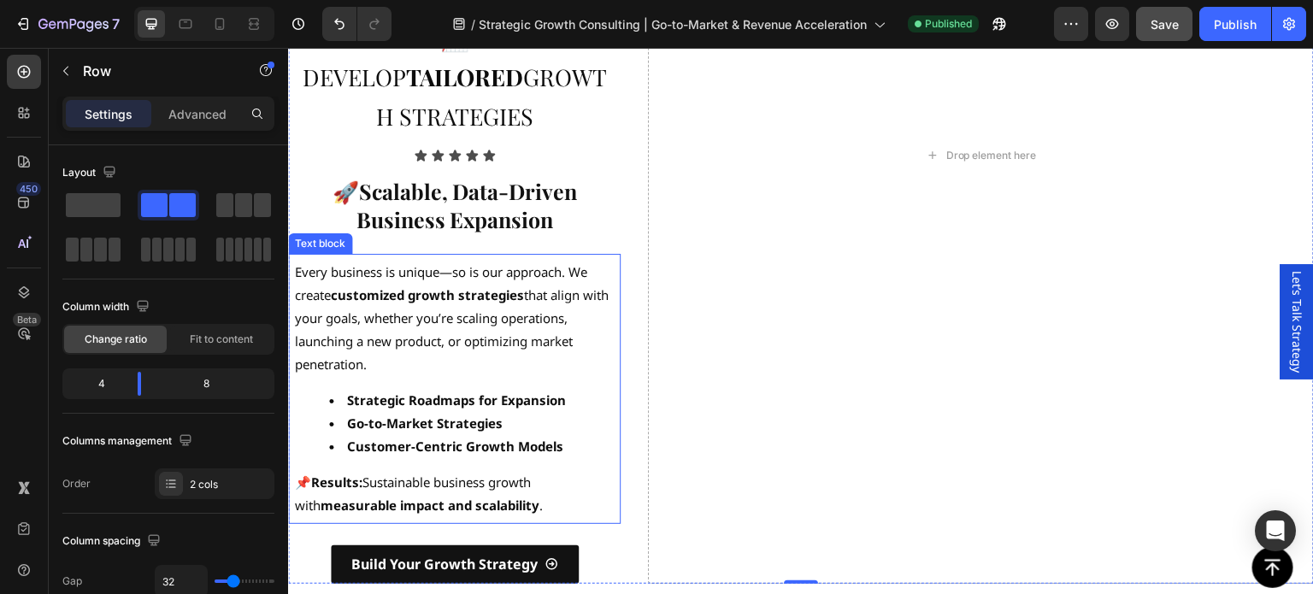
scroll to position [1719, 0]
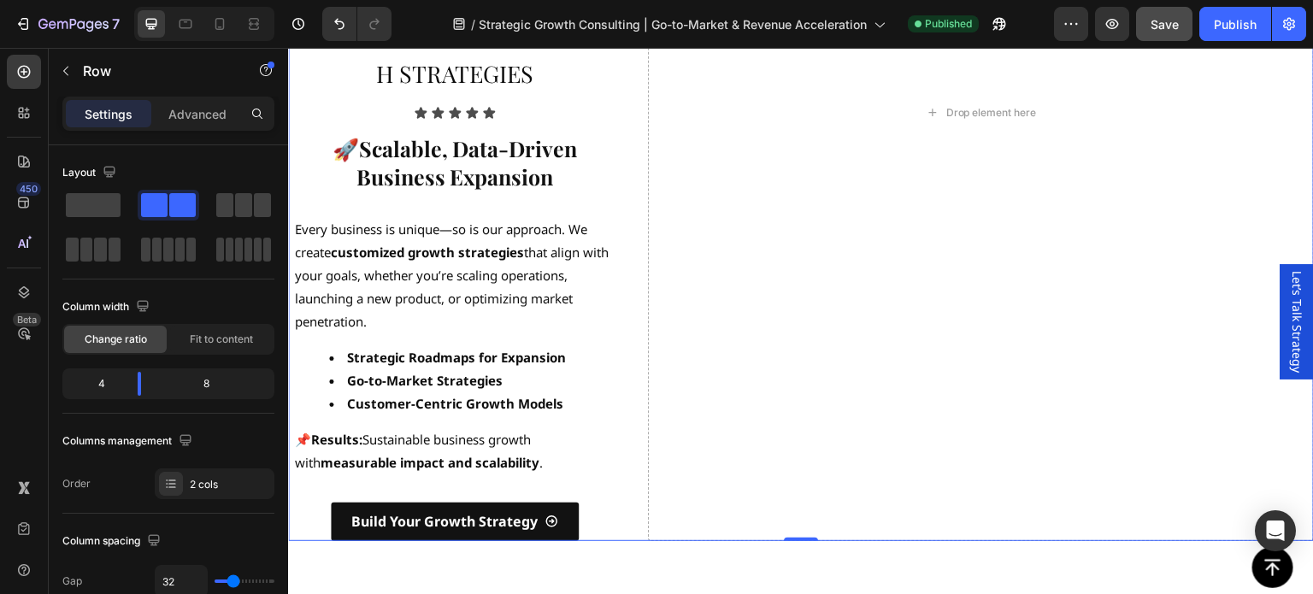
click at [599, 503] on div "Build Your Growth Strategy Button" at bounding box center [454, 522] width 333 height 38
click at [605, 464] on div "Image 📈 Develop tailored growth strategies Heading Icon Icon Icon Icon Icon Ico…" at bounding box center [454, 113] width 333 height 858
click at [584, 428] on p "📌 Results: Sustainable business growth with measurable impact and scalability ." at bounding box center [454, 451] width 319 height 46
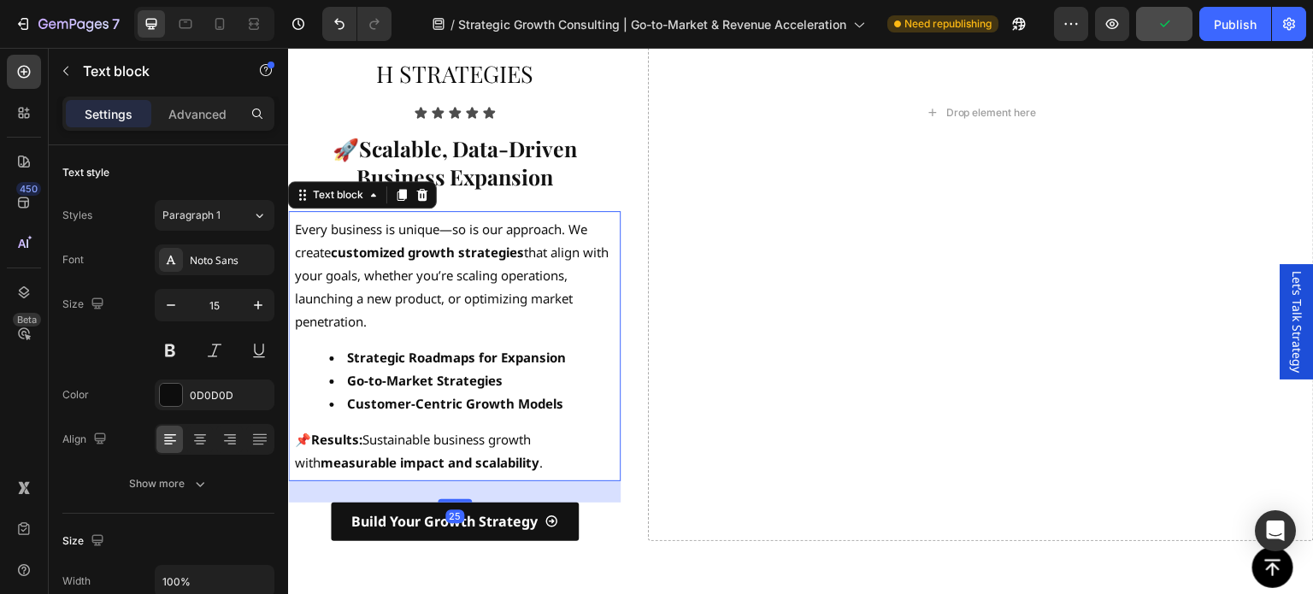
click at [607, 481] on div "25" at bounding box center [454, 491] width 333 height 21
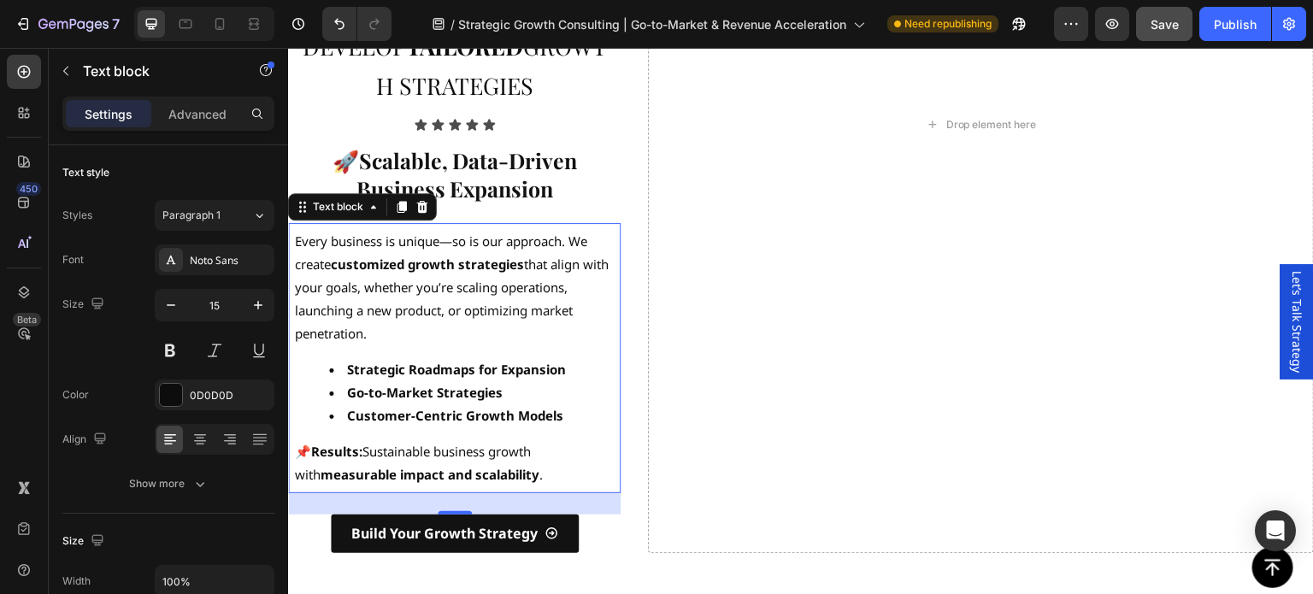
scroll to position [1548, 0]
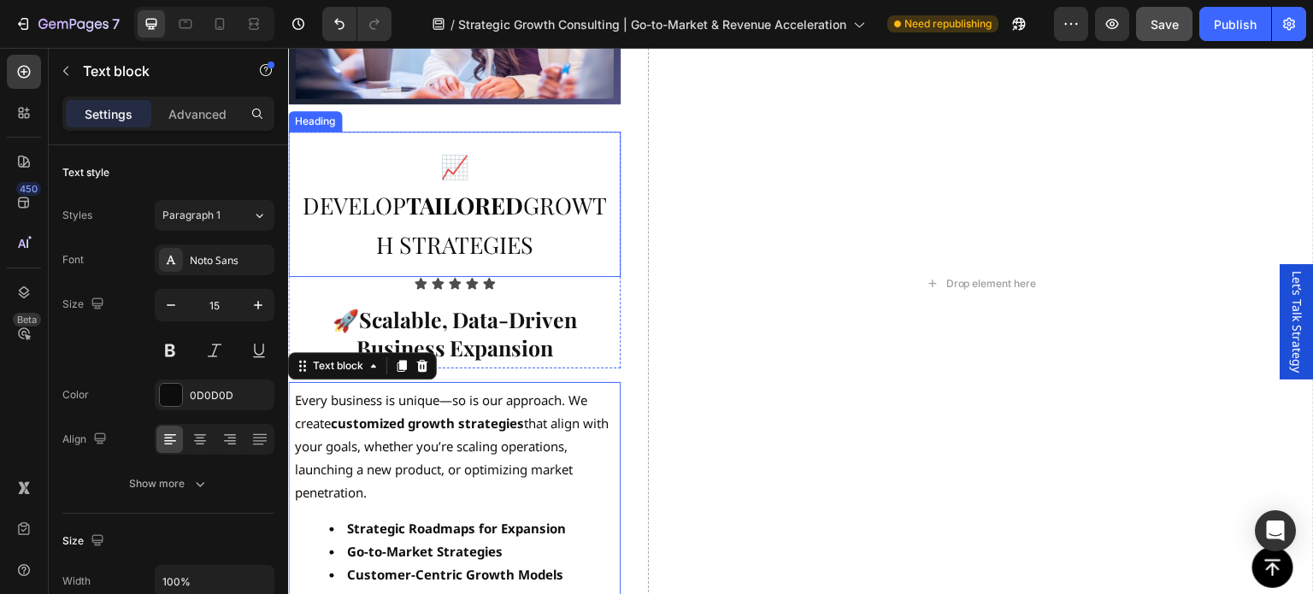
click at [304, 184] on h3 "📈 Develop tailored growth strategies" at bounding box center [454, 204] width 333 height 145
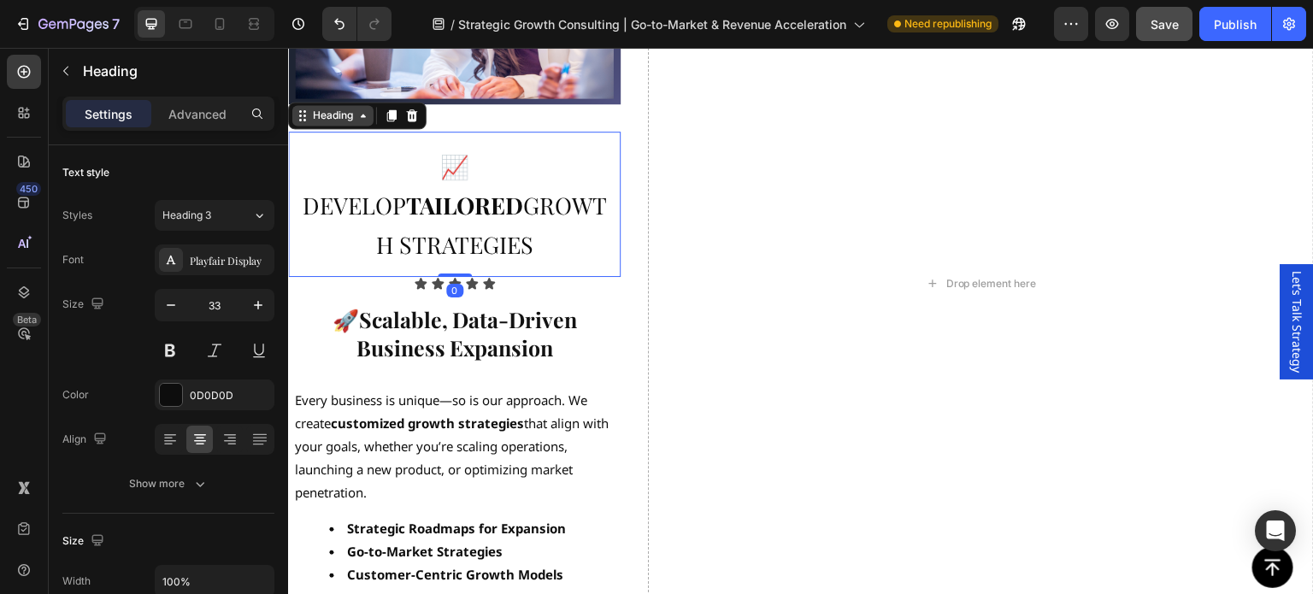
click at [315, 123] on div "Heading" at bounding box center [333, 115] width 47 height 15
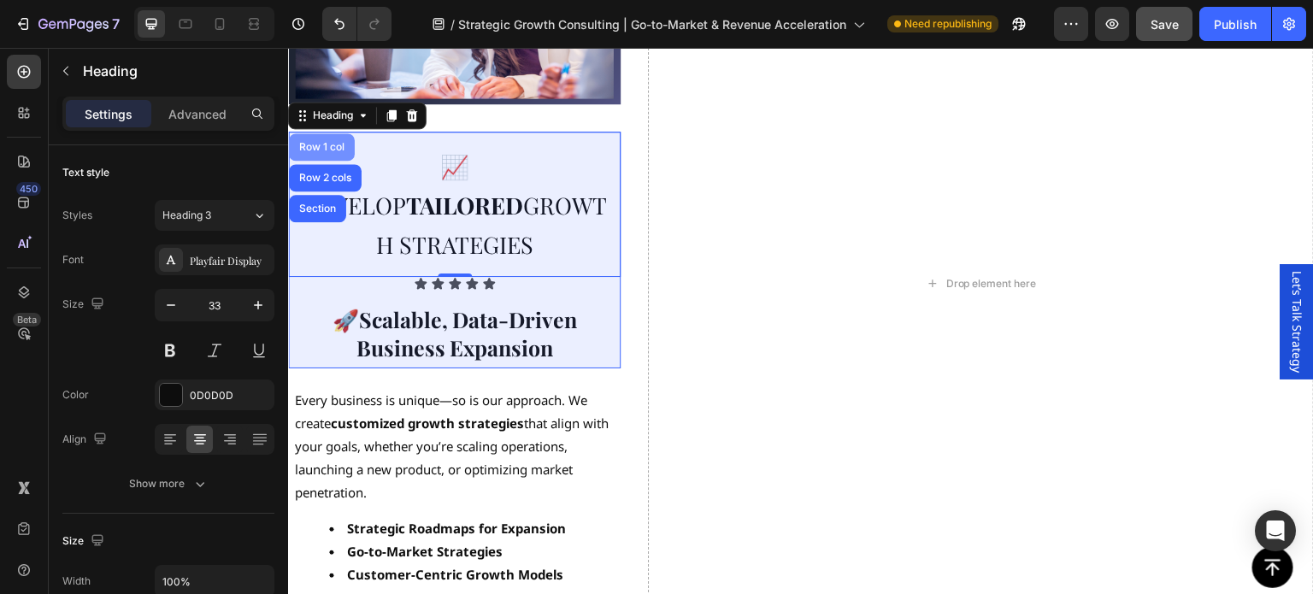
click at [326, 161] on div "Row 1 col" at bounding box center [322, 146] width 66 height 27
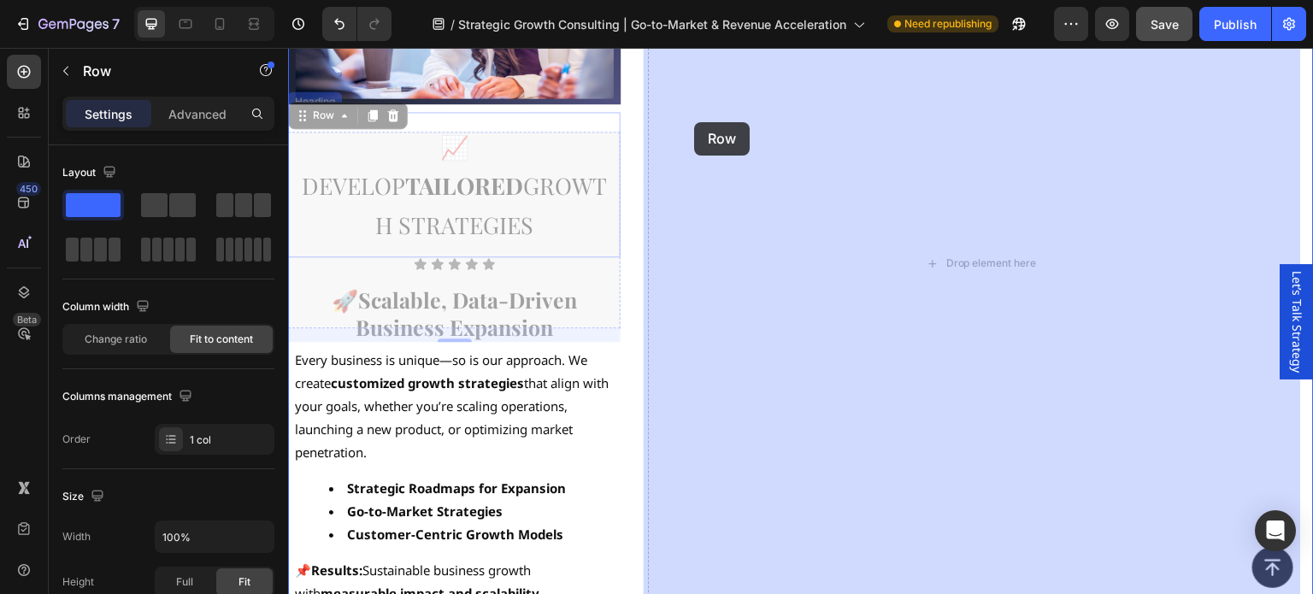
drag, startPoint x: 315, startPoint y: 136, endPoint x: 693, endPoint y: 122, distance: 378.2
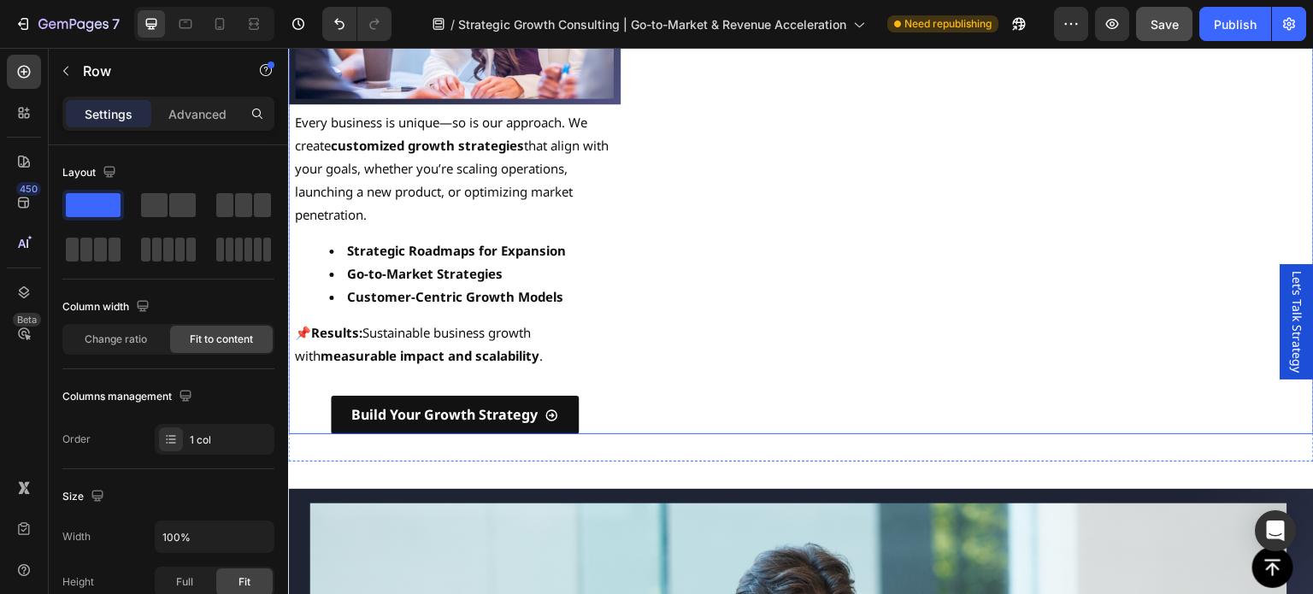
scroll to position [1377, 0]
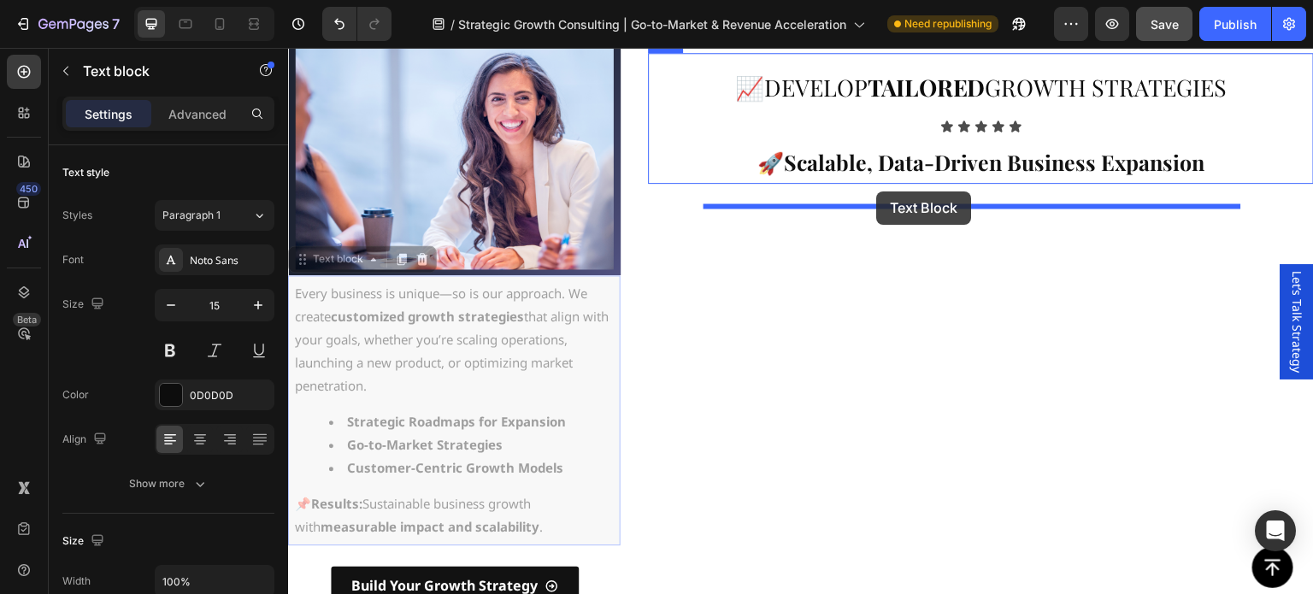
drag, startPoint x: 322, startPoint y: 286, endPoint x: 877, endPoint y: 192, distance: 563.9
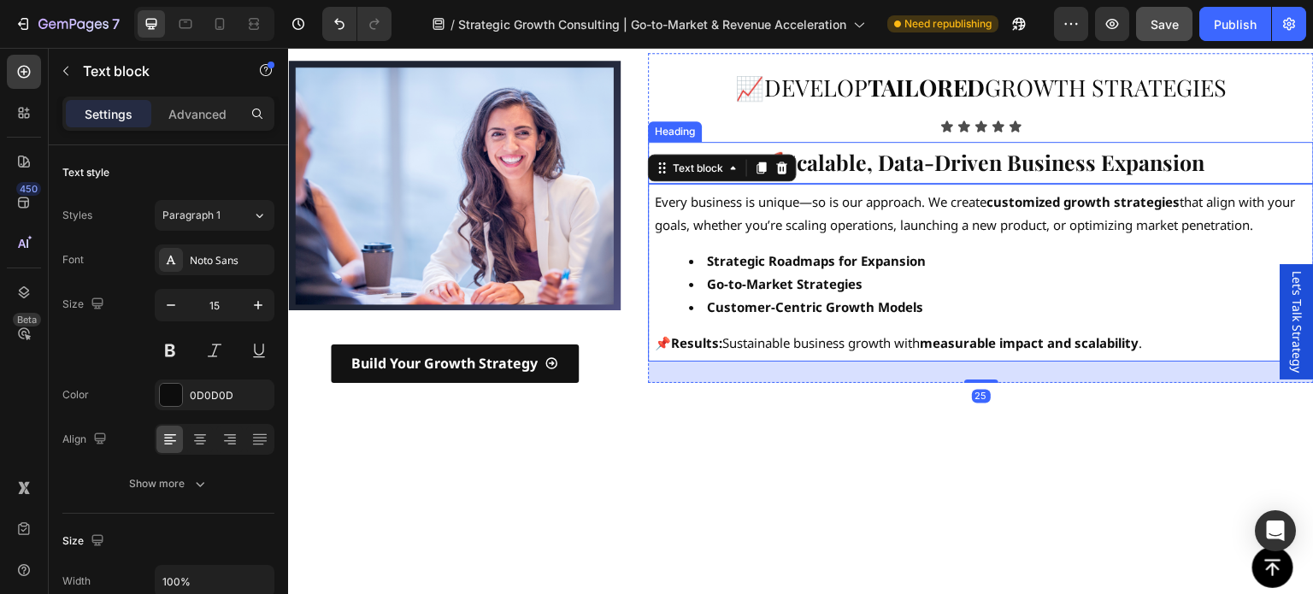
click at [692, 142] on div "Heading" at bounding box center [675, 131] width 54 height 21
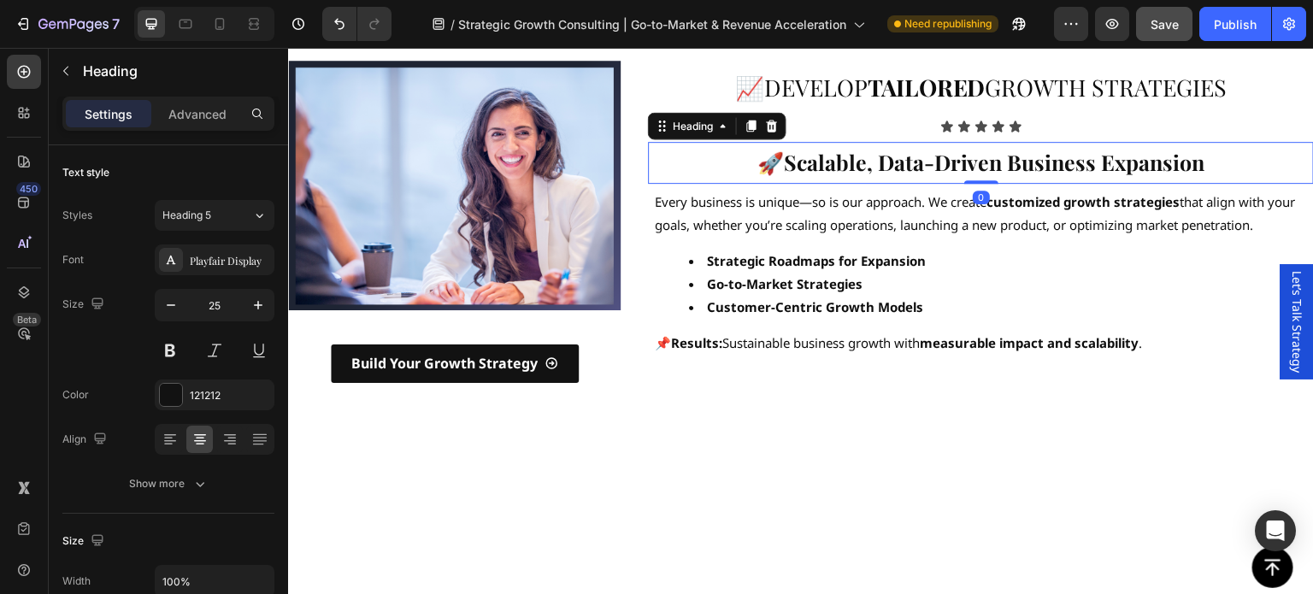
click at [688, 139] on div "Heading" at bounding box center [717, 125] width 139 height 27
click at [694, 133] on div "Heading" at bounding box center [693, 125] width 47 height 15
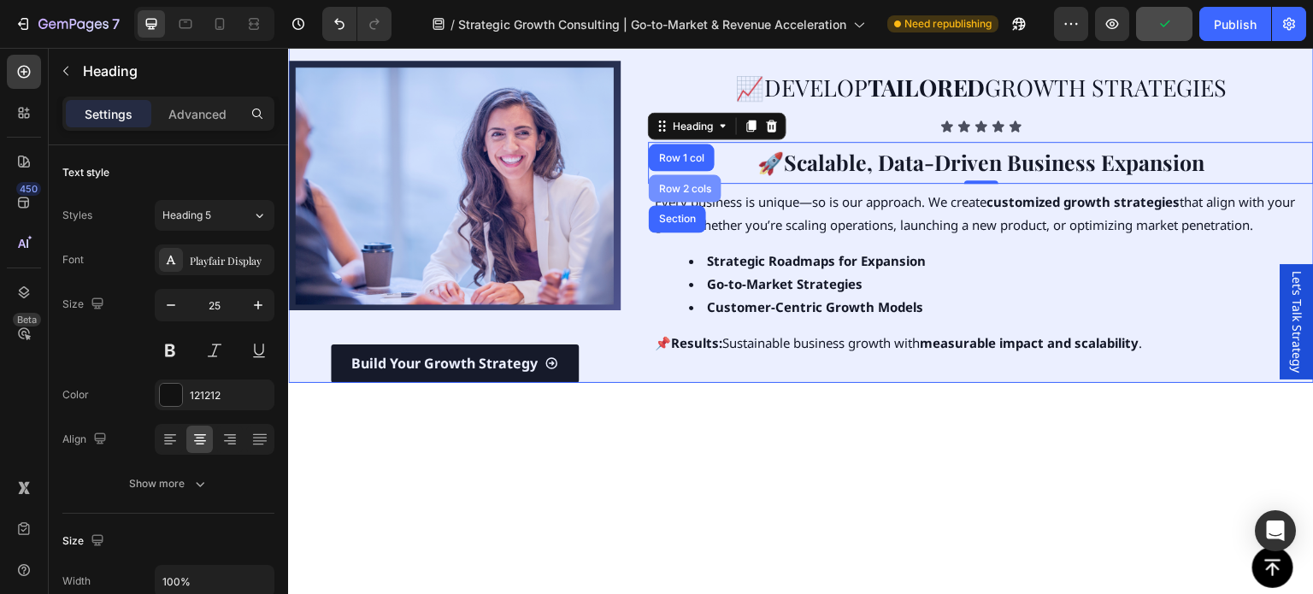
click at [688, 202] on div "Row 2 cols" at bounding box center [685, 187] width 73 height 27
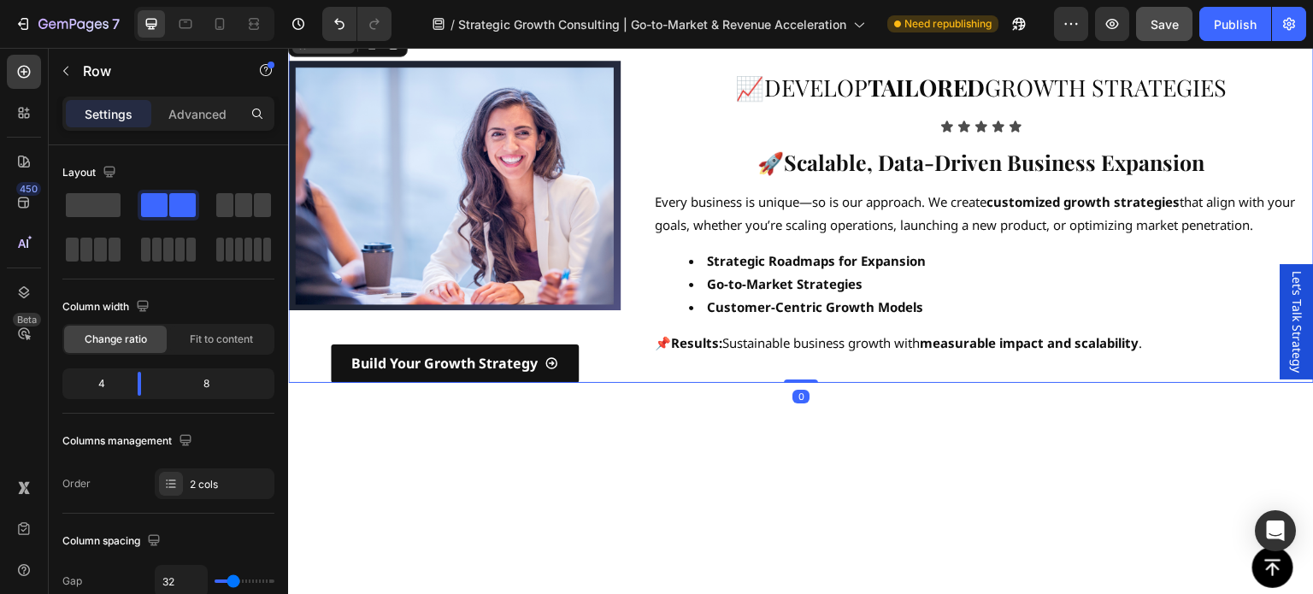
click at [343, 50] on icon at bounding box center [345, 43] width 14 height 14
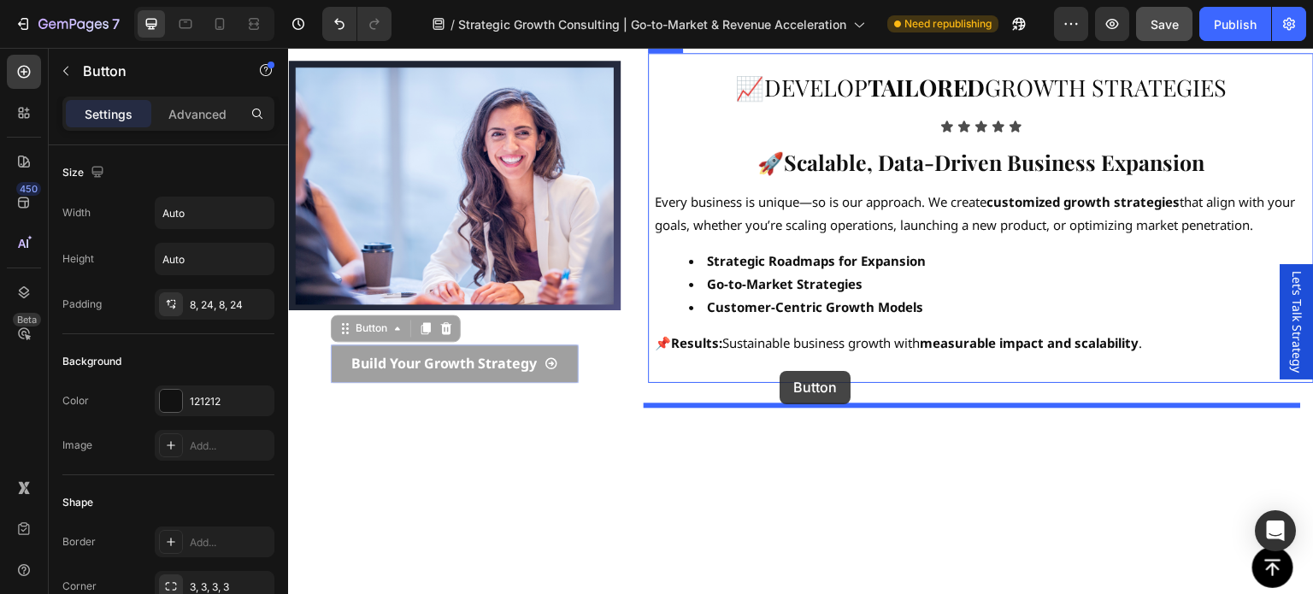
drag, startPoint x: 339, startPoint y: 357, endPoint x: 780, endPoint y: 371, distance: 440.6
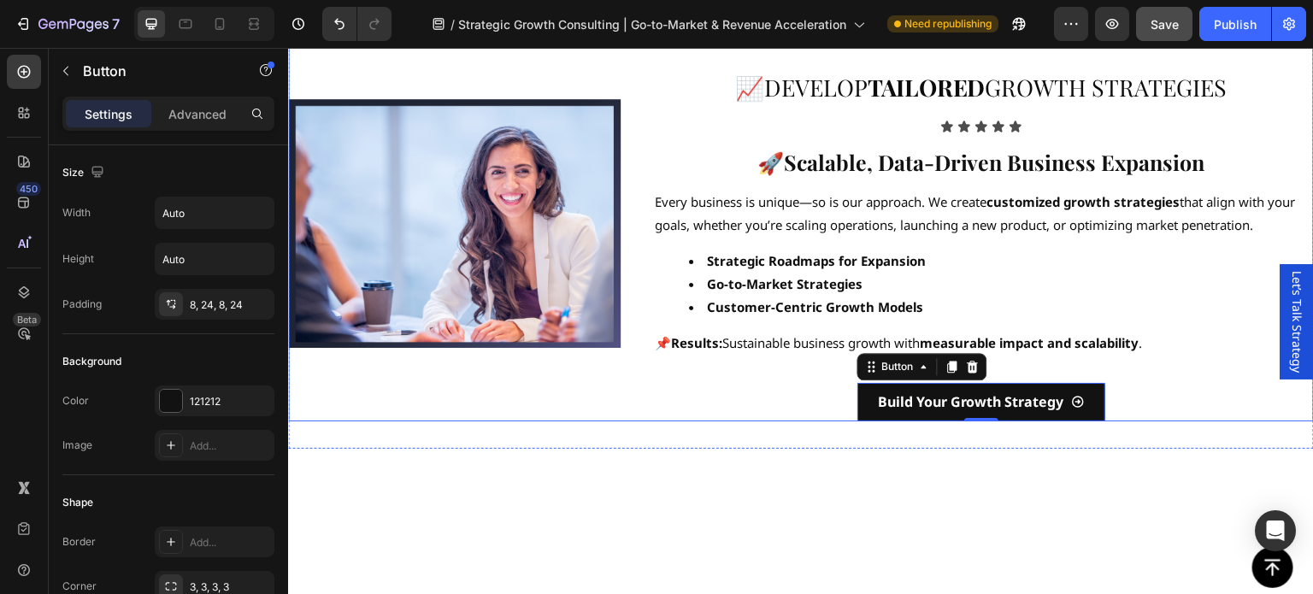
click at [514, 103] on div "Image" at bounding box center [454, 223] width 333 height 395
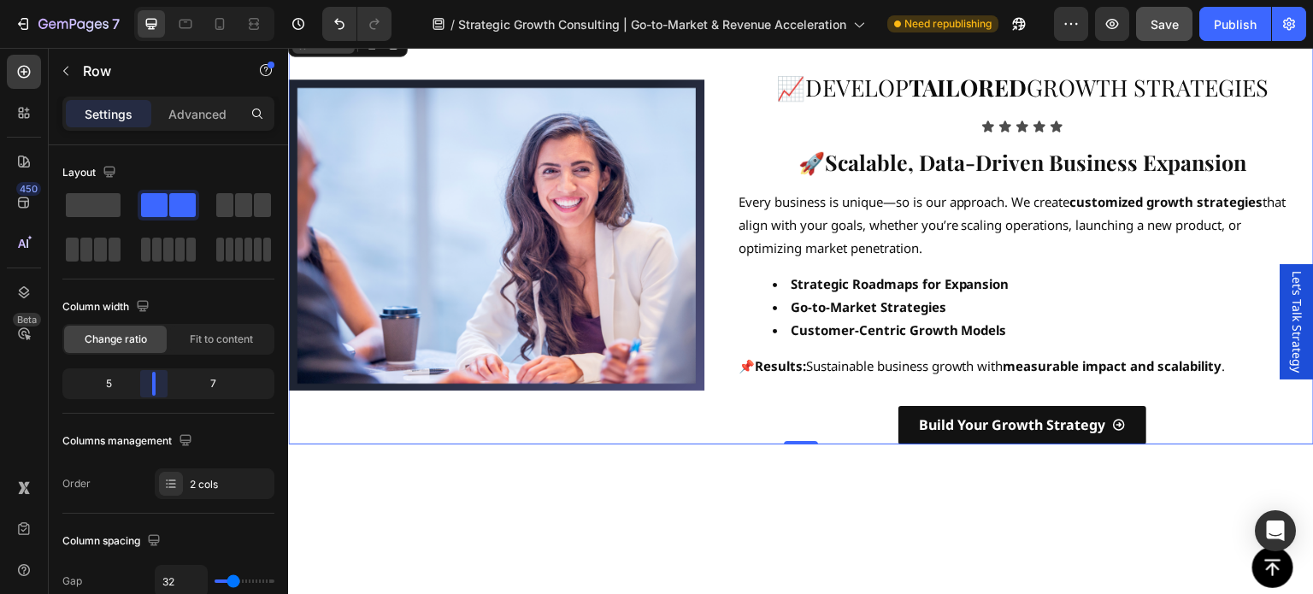
drag, startPoint x: 138, startPoint y: 379, endPoint x: 660, endPoint y: 278, distance: 532.1
click at [151, 0] on body "7 Version history / Strategic Growth Consulting | Go-to-Market & Revenue Accele…" at bounding box center [656, 0] width 1313 height 0
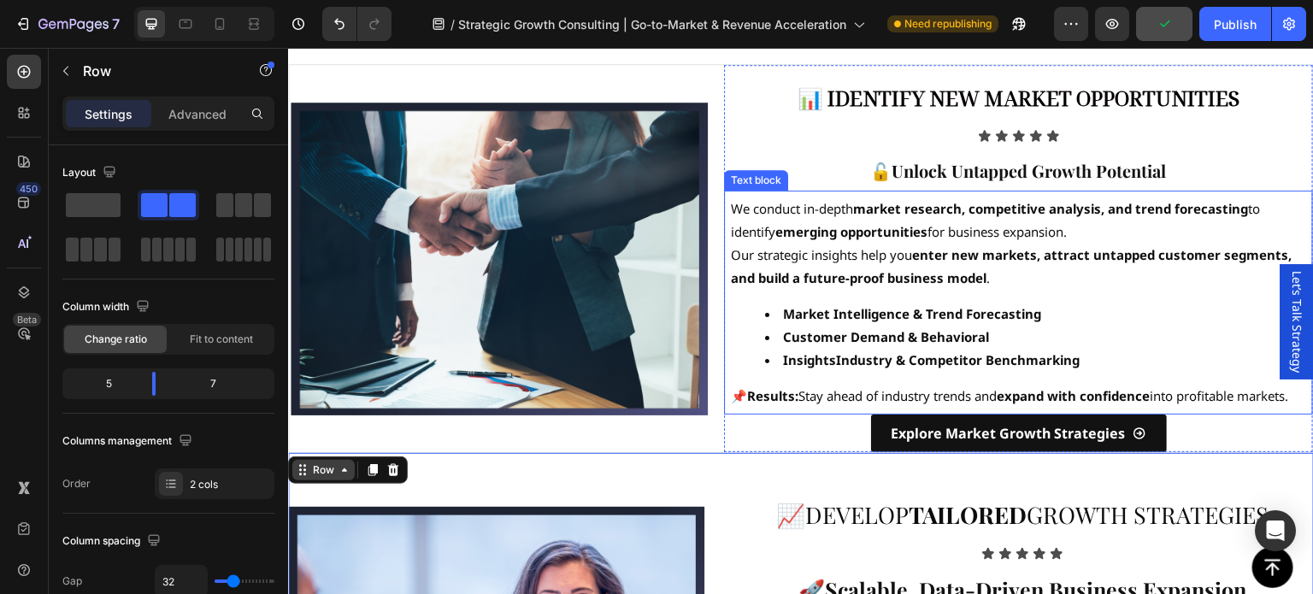
scroll to position [1120, 0]
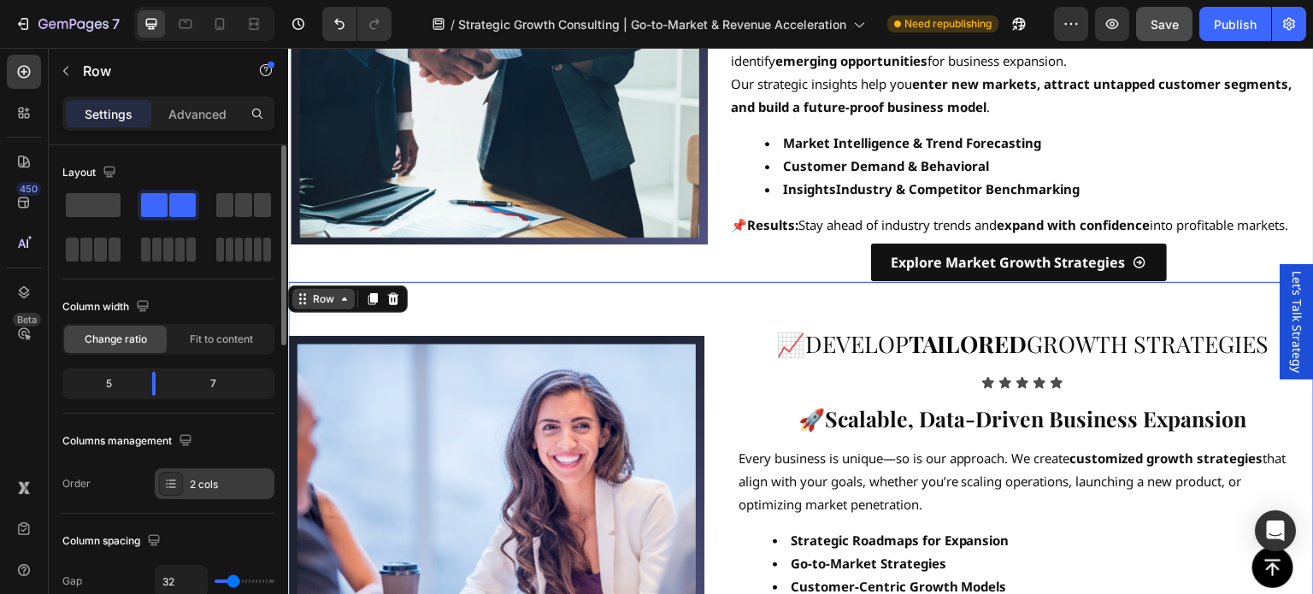
click at [171, 484] on icon at bounding box center [171, 484] width 14 height 14
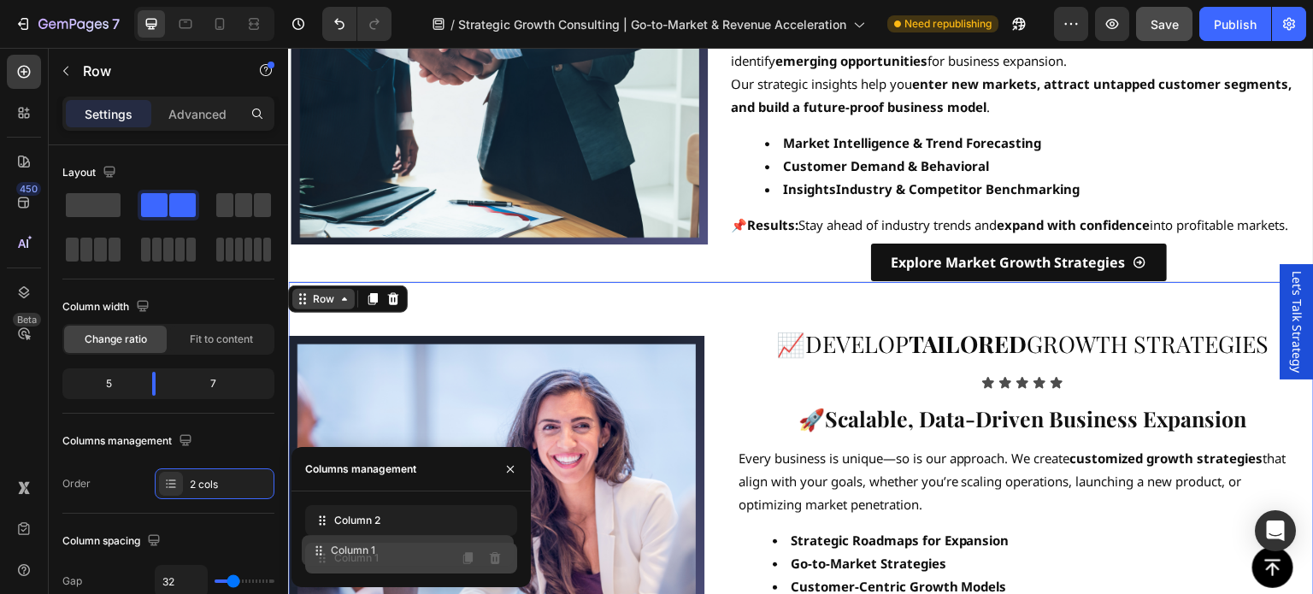
drag, startPoint x: 316, startPoint y: 524, endPoint x: 313, endPoint y: 554, distance: 30.1
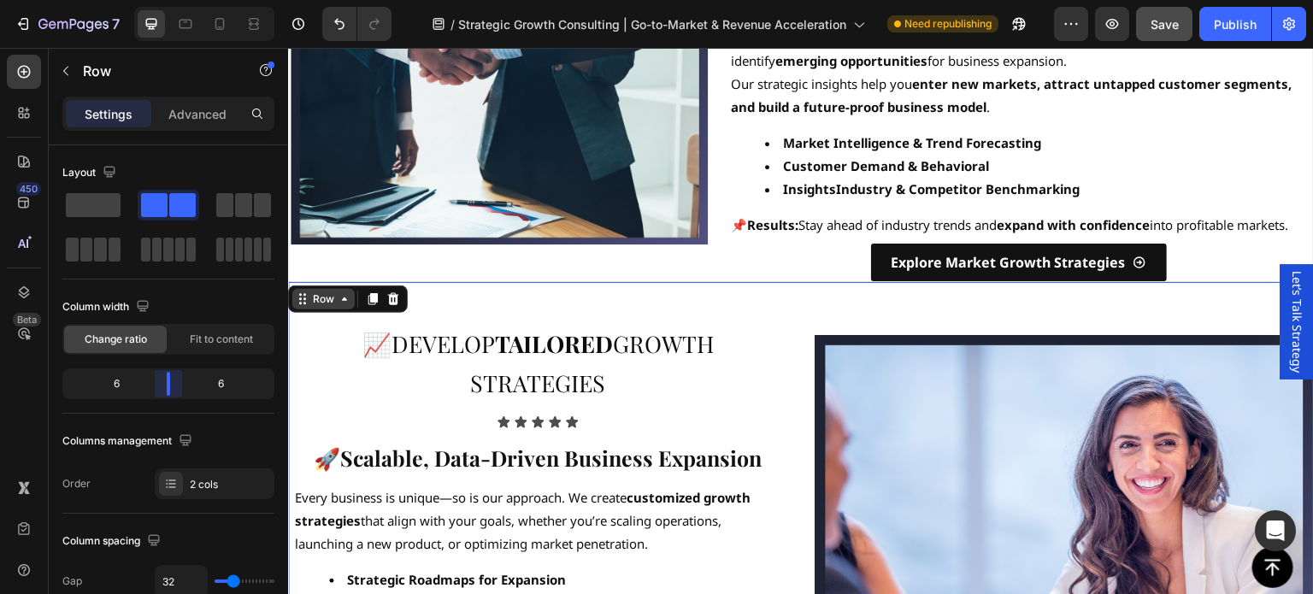
drag, startPoint x: 158, startPoint y: 384, endPoint x: 126, endPoint y: 212, distance: 174.9
click at [168, 0] on body "7 Version history / Strategic Growth Consulting | Go-to-Market & Revenue Accele…" at bounding box center [656, 0] width 1313 height 0
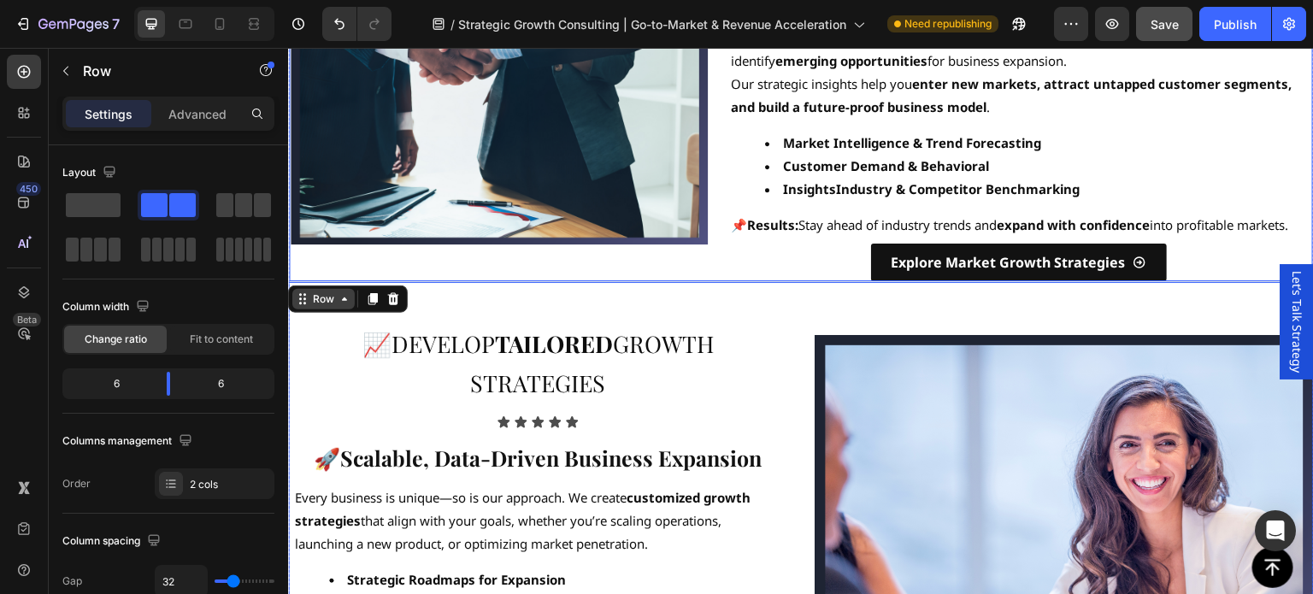
click at [412, 274] on div "Image" at bounding box center [499, 88] width 421 height 388
click at [360, 320] on div "📈 Develop tailored growth strategies Heading Icon Icon Icon Icon Icon Icon List…" at bounding box center [537, 522] width 499 height 481
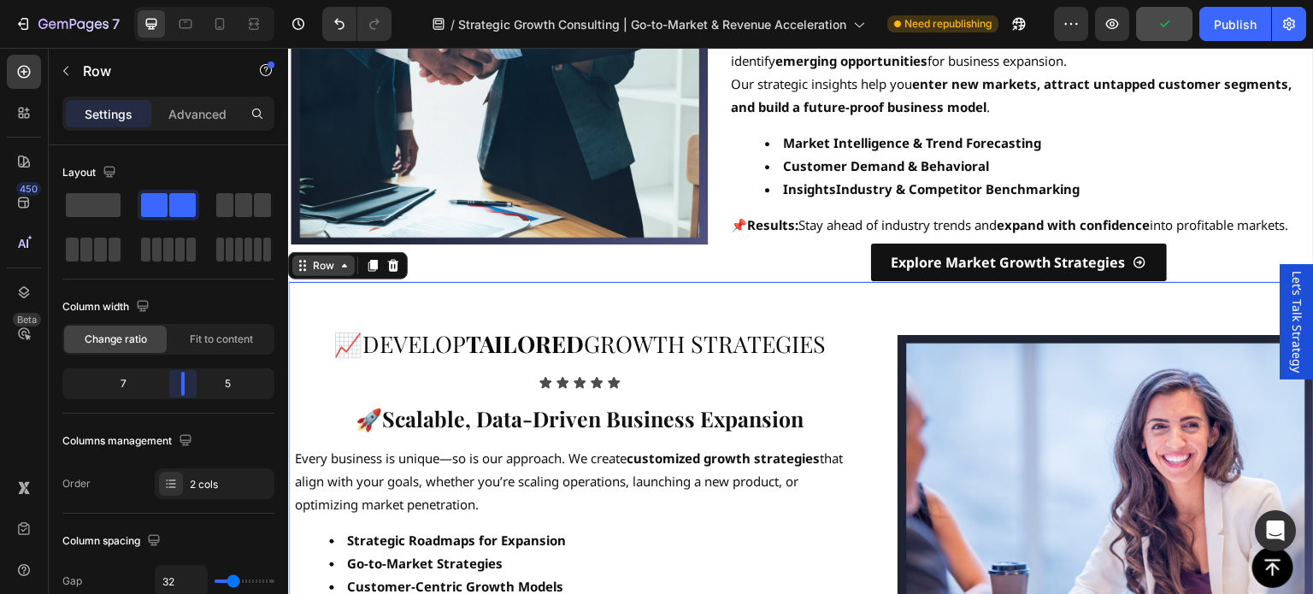
drag, startPoint x: 171, startPoint y: 381, endPoint x: 110, endPoint y: 238, distance: 156.0
click at [182, 0] on body "7 Version history / Strategic Growth Consulting | Go-to-Market & Revenue Accele…" at bounding box center [656, 0] width 1313 height 0
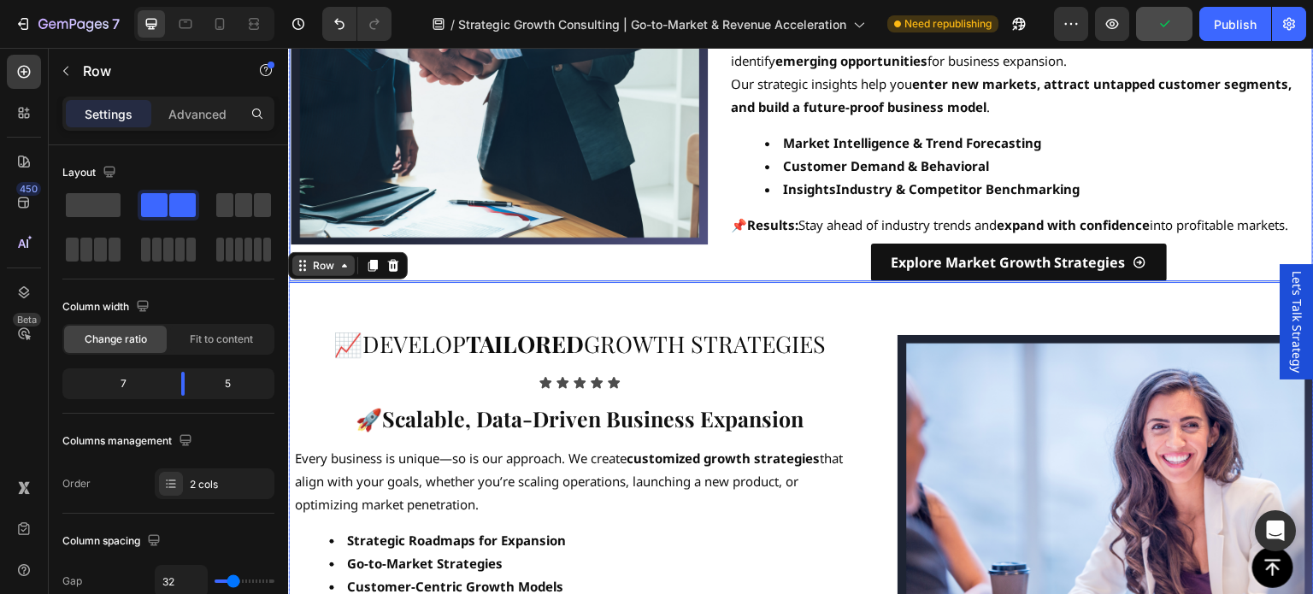
click at [452, 274] on div "Image" at bounding box center [499, 88] width 421 height 388
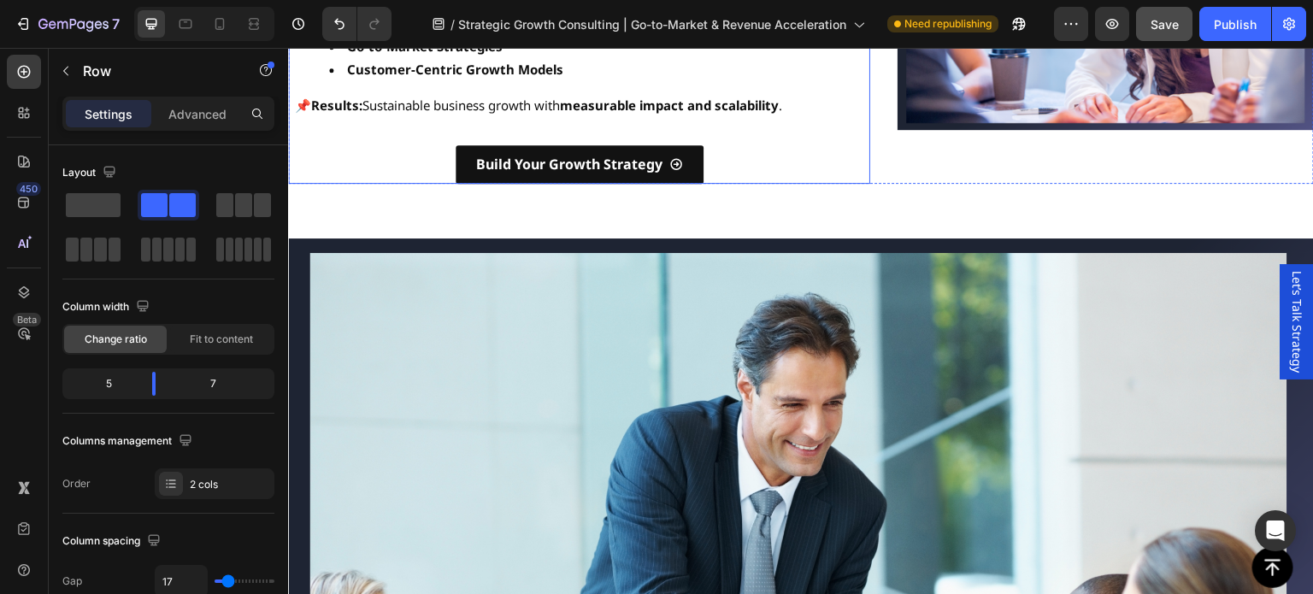
scroll to position [1633, 0]
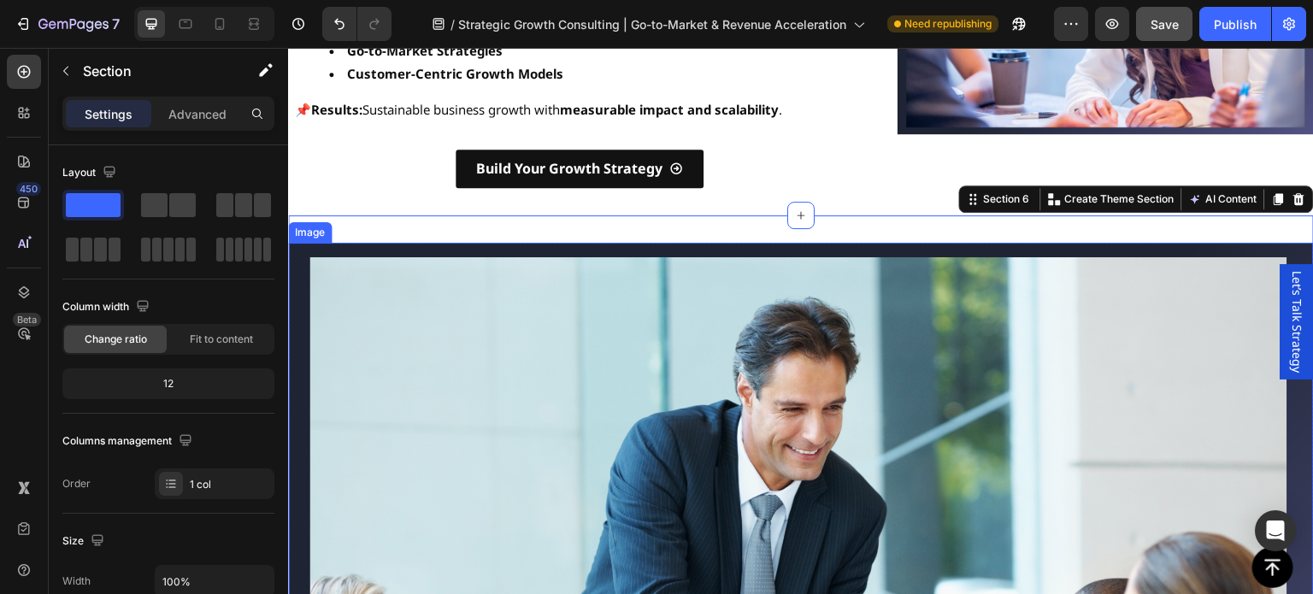
click at [301, 243] on div "Image" at bounding box center [310, 232] width 44 height 21
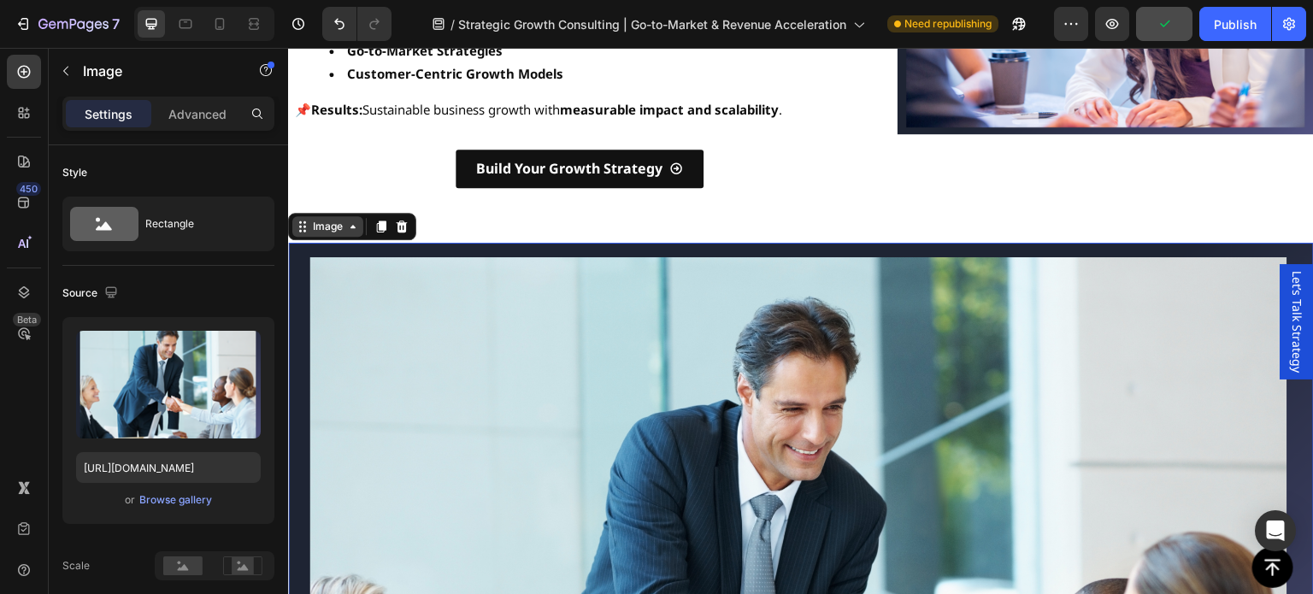
click at [320, 234] on div "Image" at bounding box center [328, 226] width 37 height 15
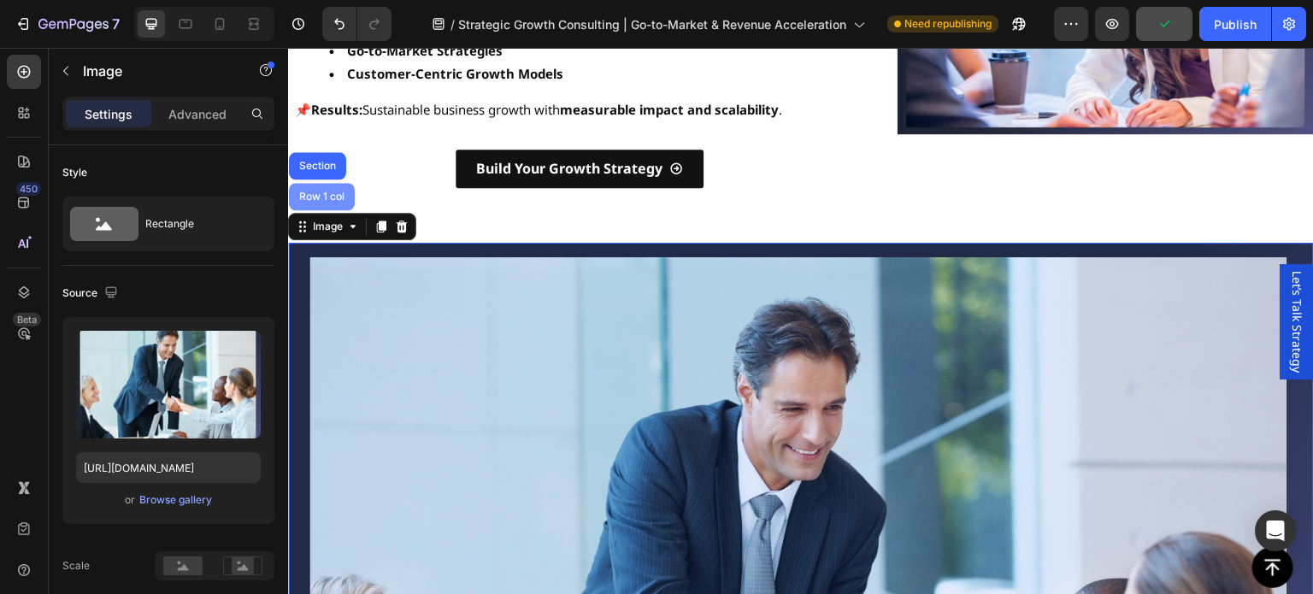
click at [318, 210] on div "Row 1 col" at bounding box center [322, 196] width 66 height 27
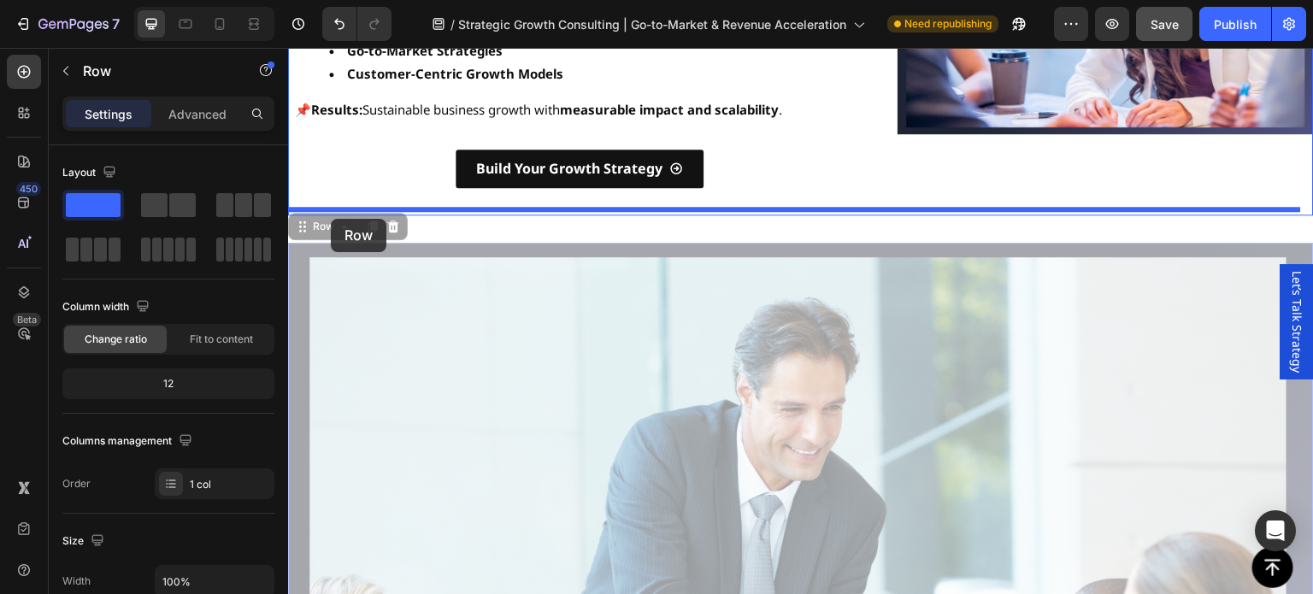
drag, startPoint x: 324, startPoint y: 251, endPoint x: 331, endPoint y: 219, distance: 32.4
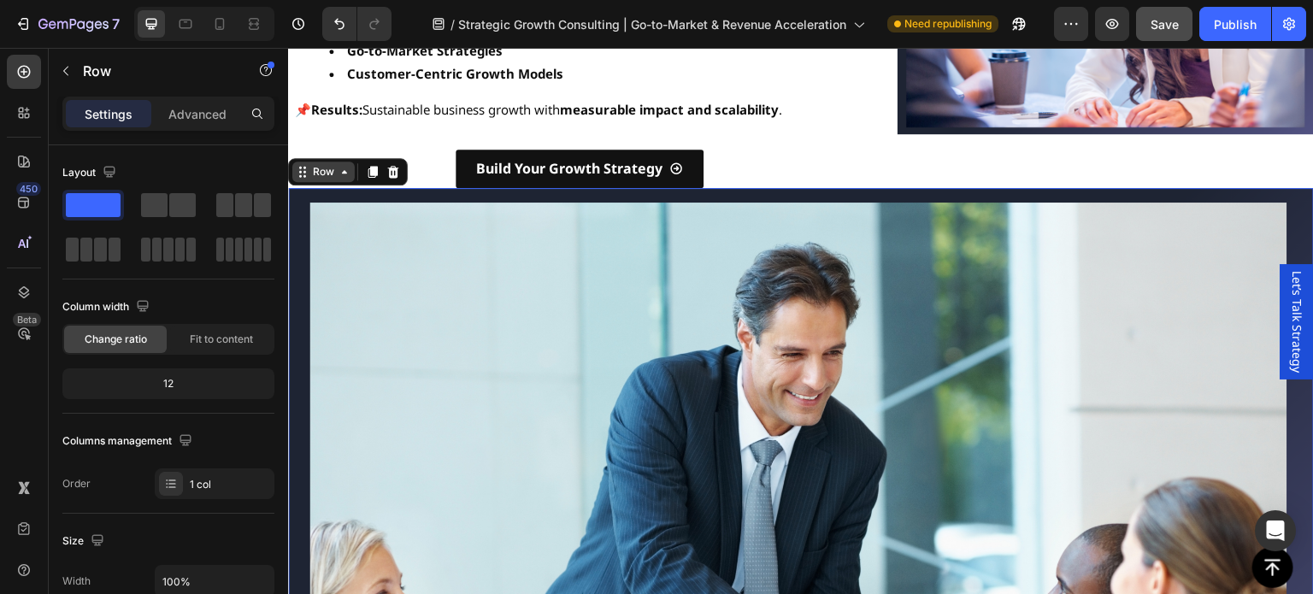
click at [322, 180] on div "Row" at bounding box center [324, 171] width 28 height 15
click at [171, 207] on span at bounding box center [182, 205] width 27 height 24
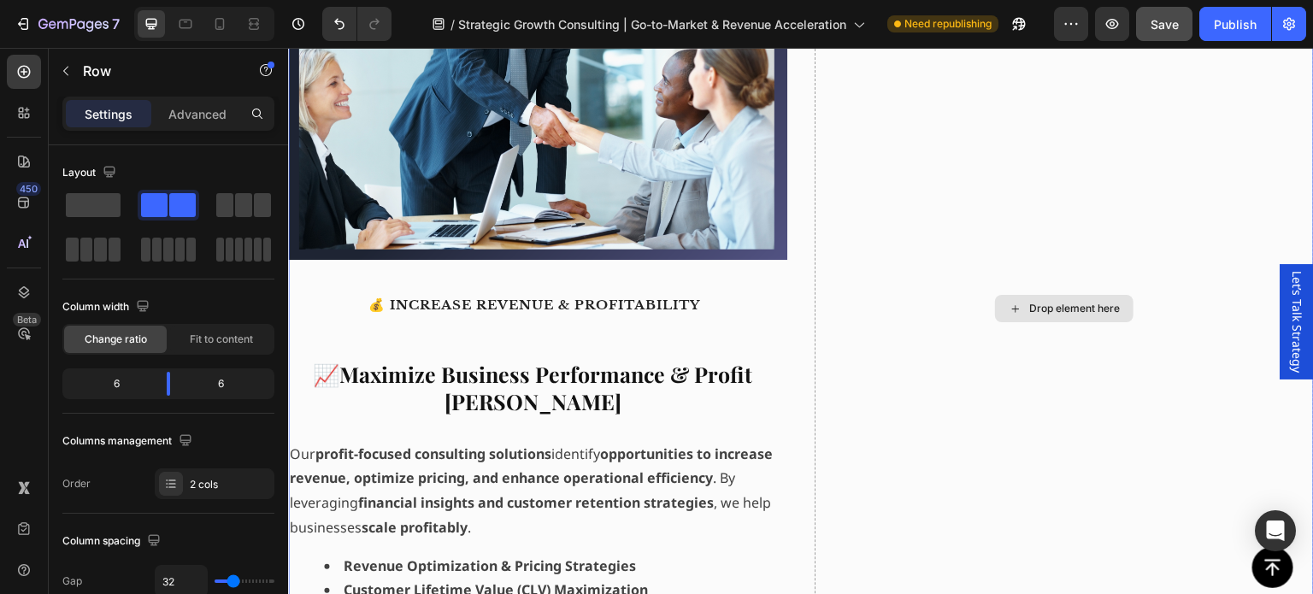
scroll to position [1975, 0]
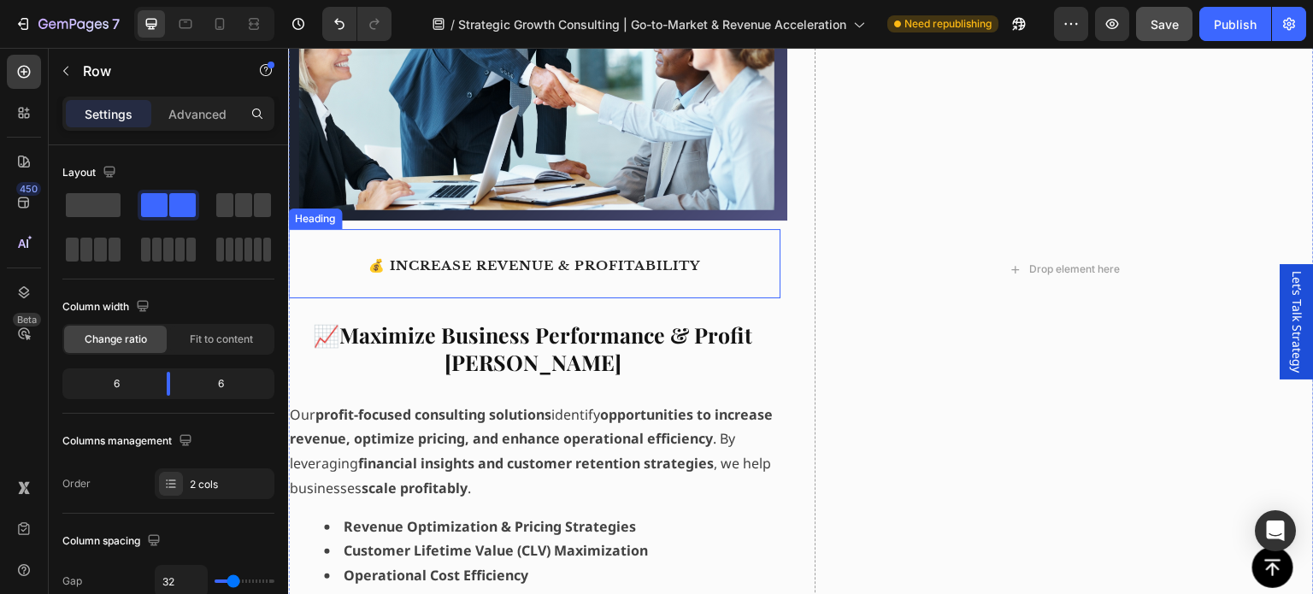
click at [322, 264] on h2 "💰 Increase Revenue & Profitability" at bounding box center [534, 263] width 493 height 69
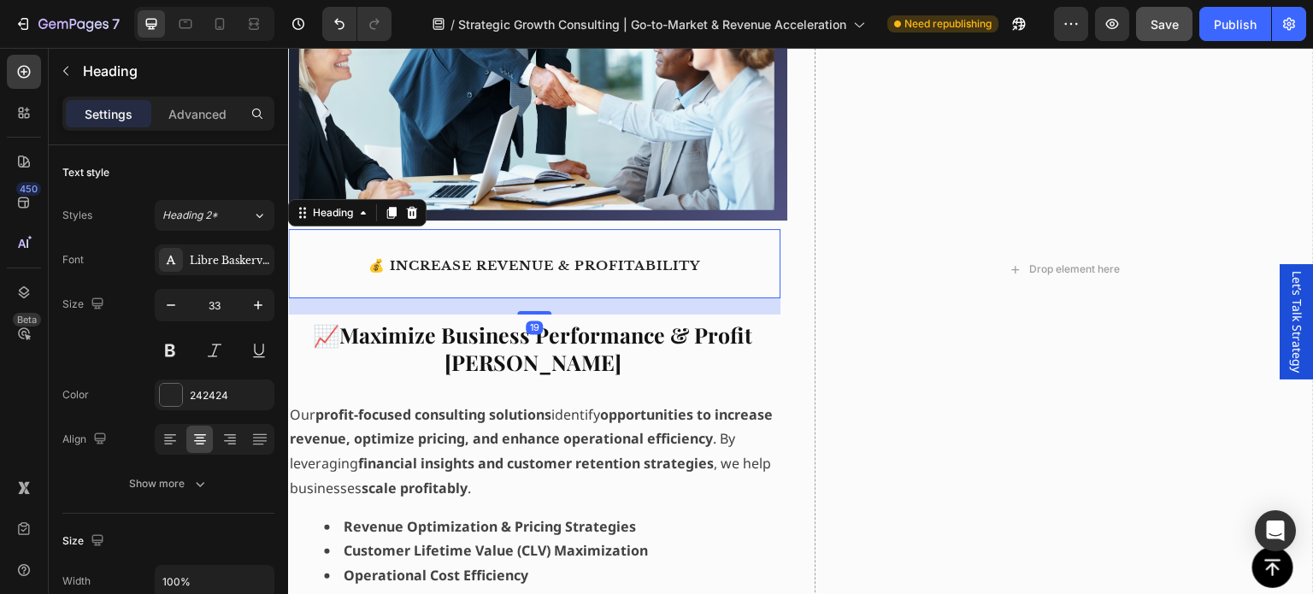
click at [319, 227] on div "Heading" at bounding box center [357, 212] width 139 height 27
click at [322, 221] on div "Heading" at bounding box center [333, 212] width 47 height 15
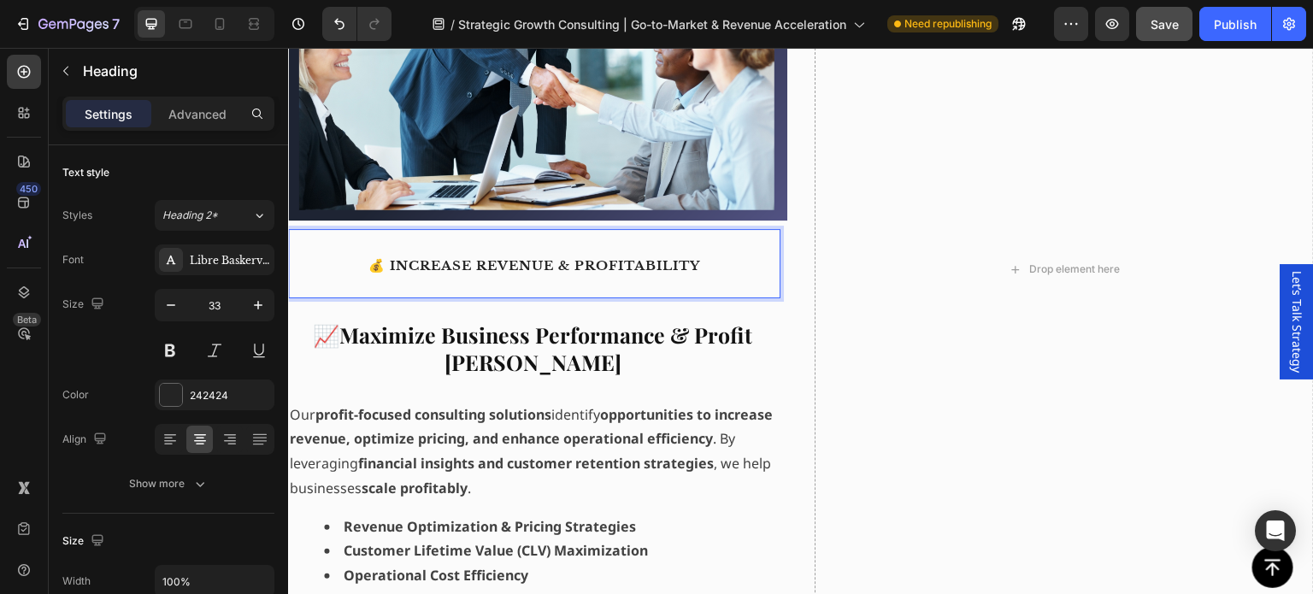
click at [319, 280] on h2 "💰 Increase Revenue & Profitability" at bounding box center [534, 263] width 493 height 69
click at [301, 257] on h2 "💰 Increase Revenue & Profitability" at bounding box center [534, 263] width 493 height 69
click at [796, 323] on div "Image 💰 Increase Revenue & Profitability Heading Row 2 cols Section 19 📈 Maximi…" at bounding box center [801, 269] width 1026 height 847
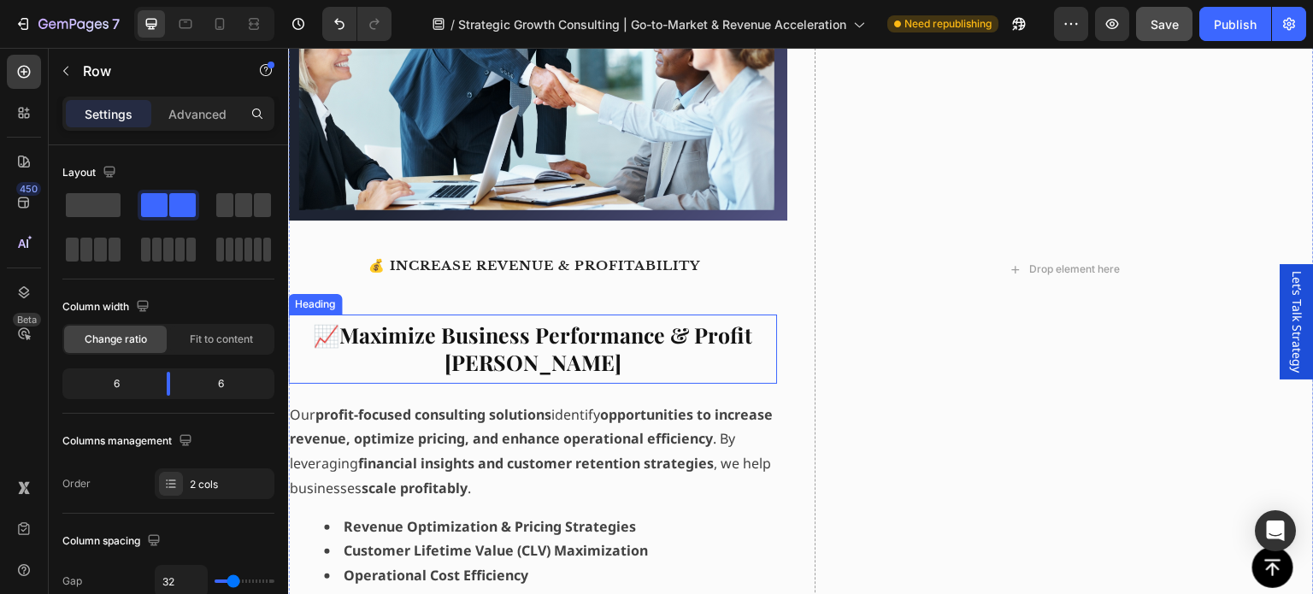
click at [361, 357] on strong "Maximize Business Performance & Profit Margins" at bounding box center [545, 349] width 413 height 56
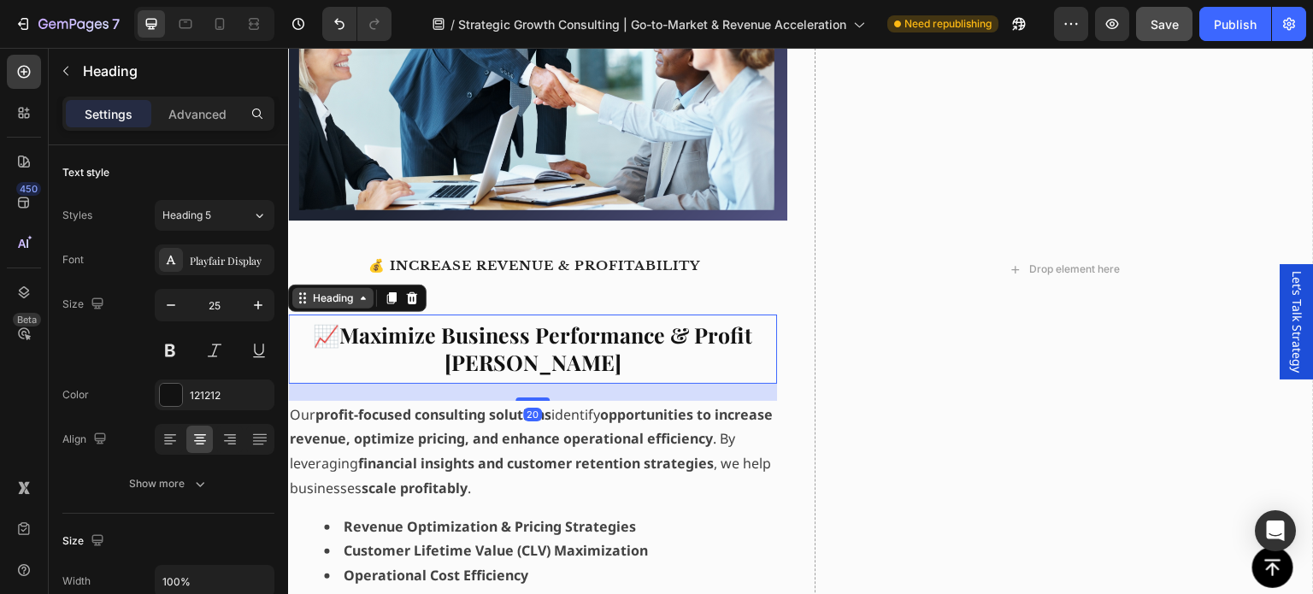
click at [315, 306] on div "Heading" at bounding box center [333, 298] width 47 height 15
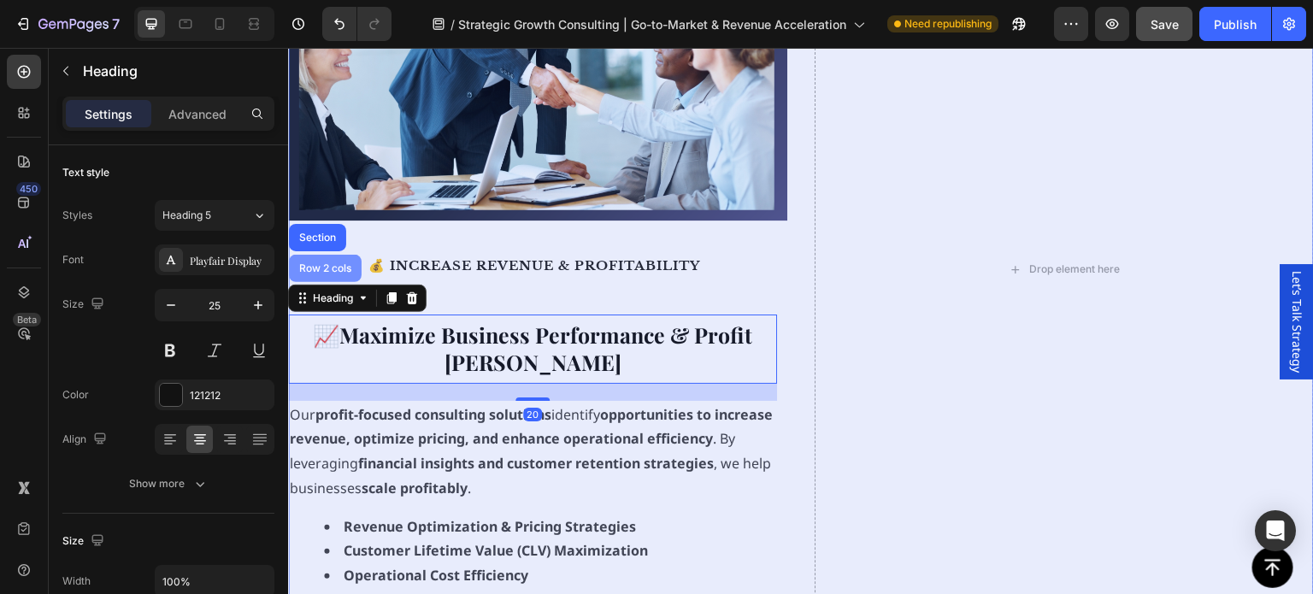
click at [331, 274] on div "Row 2 cols" at bounding box center [325, 268] width 59 height 10
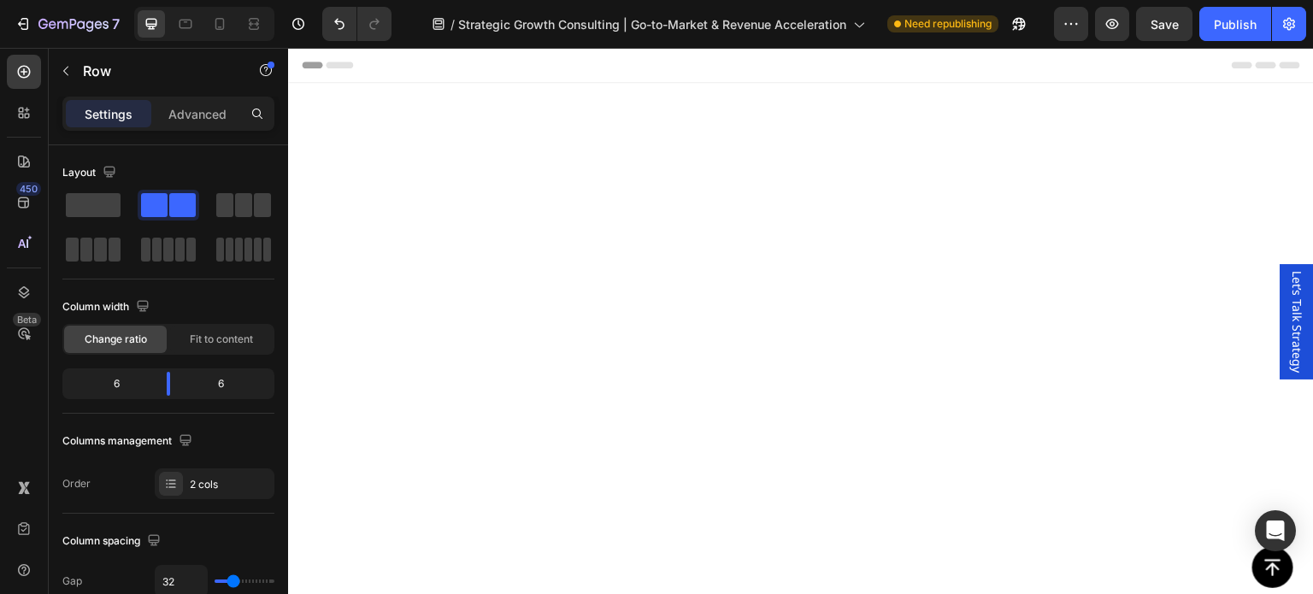
scroll to position [1975, 0]
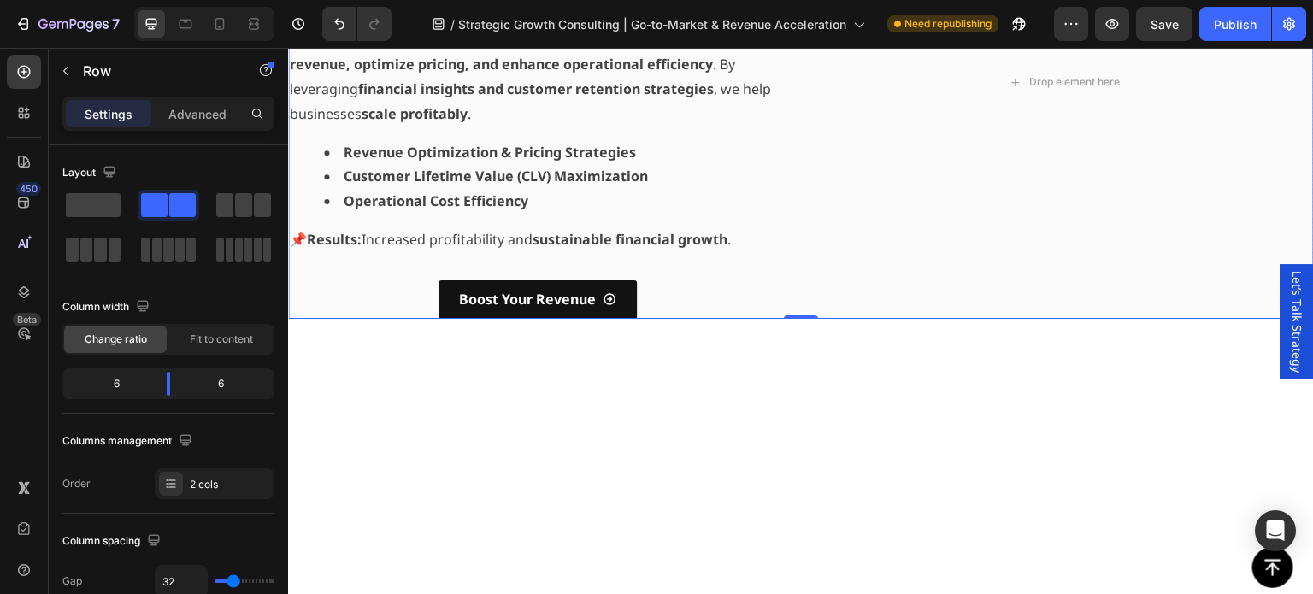
click at [81, 204] on span at bounding box center [93, 205] width 55 height 24
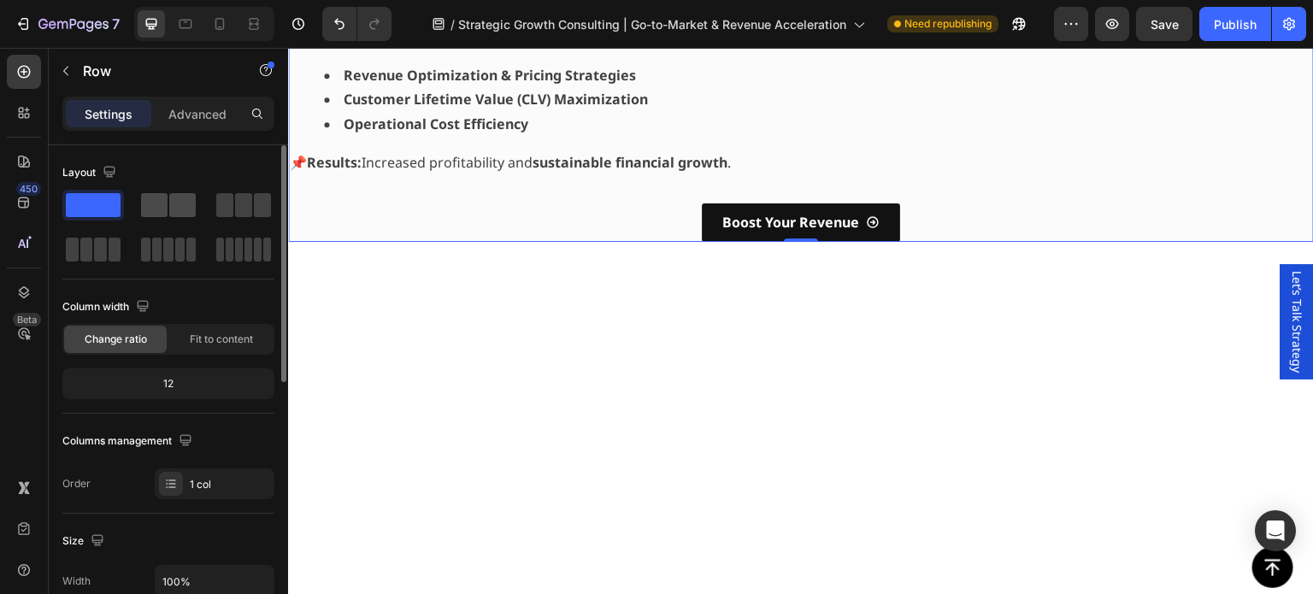
click at [169, 204] on span at bounding box center [182, 205] width 27 height 24
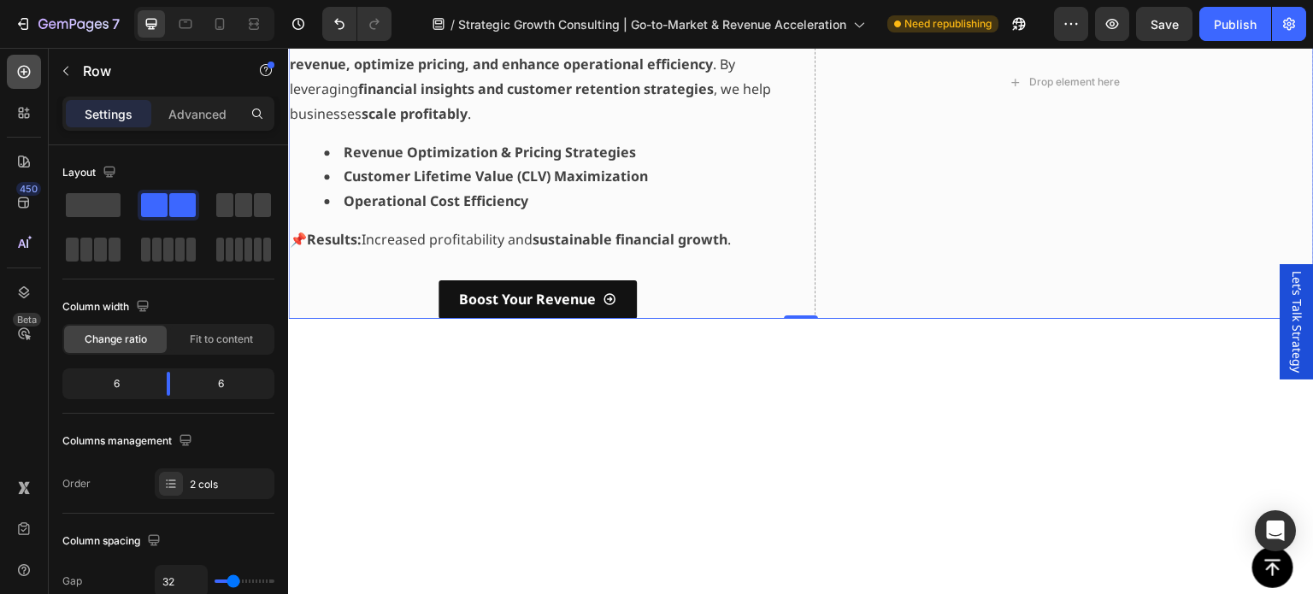
click at [17, 67] on icon at bounding box center [23, 71] width 17 height 17
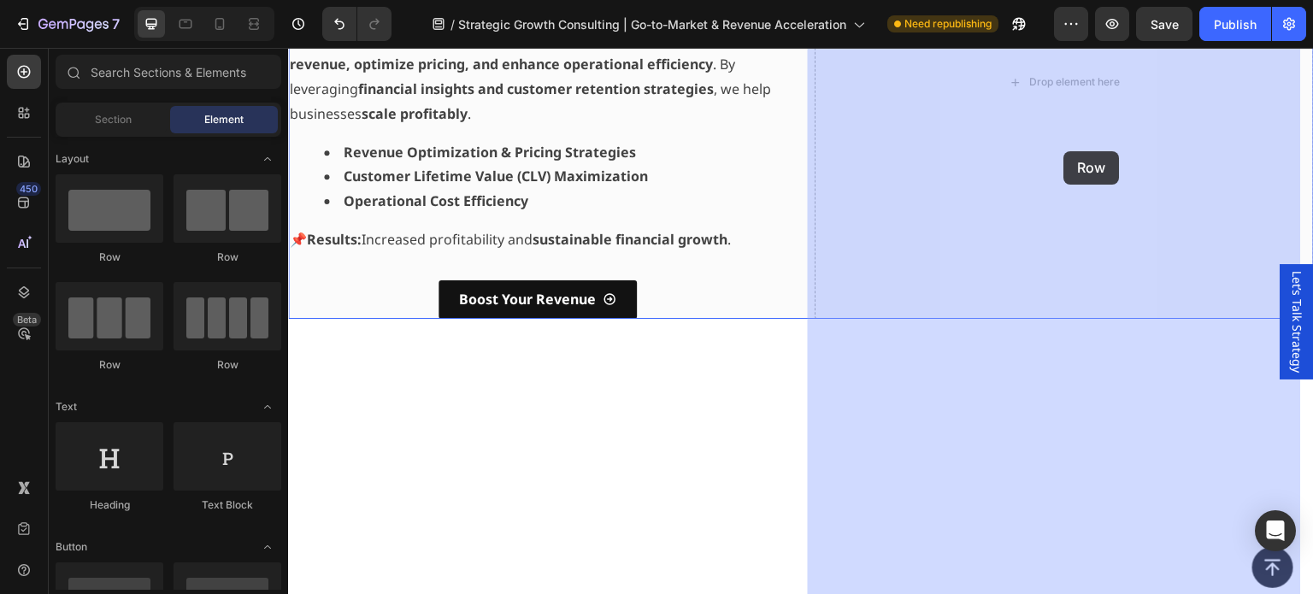
drag, startPoint x: 425, startPoint y: 274, endPoint x: 1065, endPoint y: 151, distance: 651.4
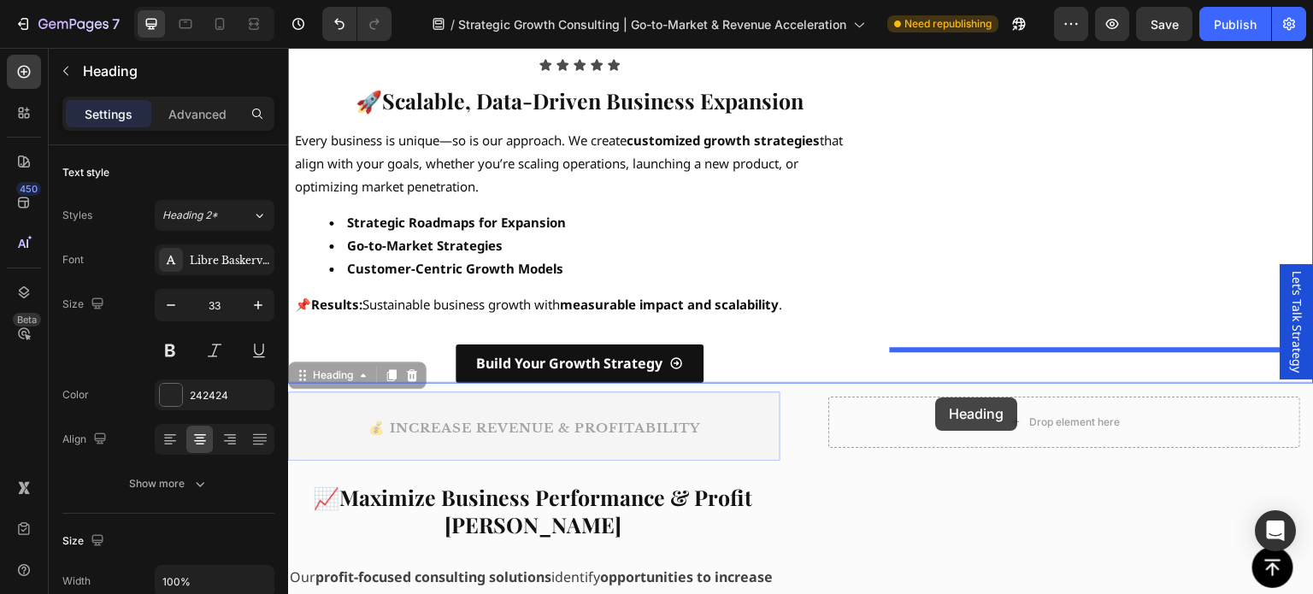
scroll to position [1422, 0]
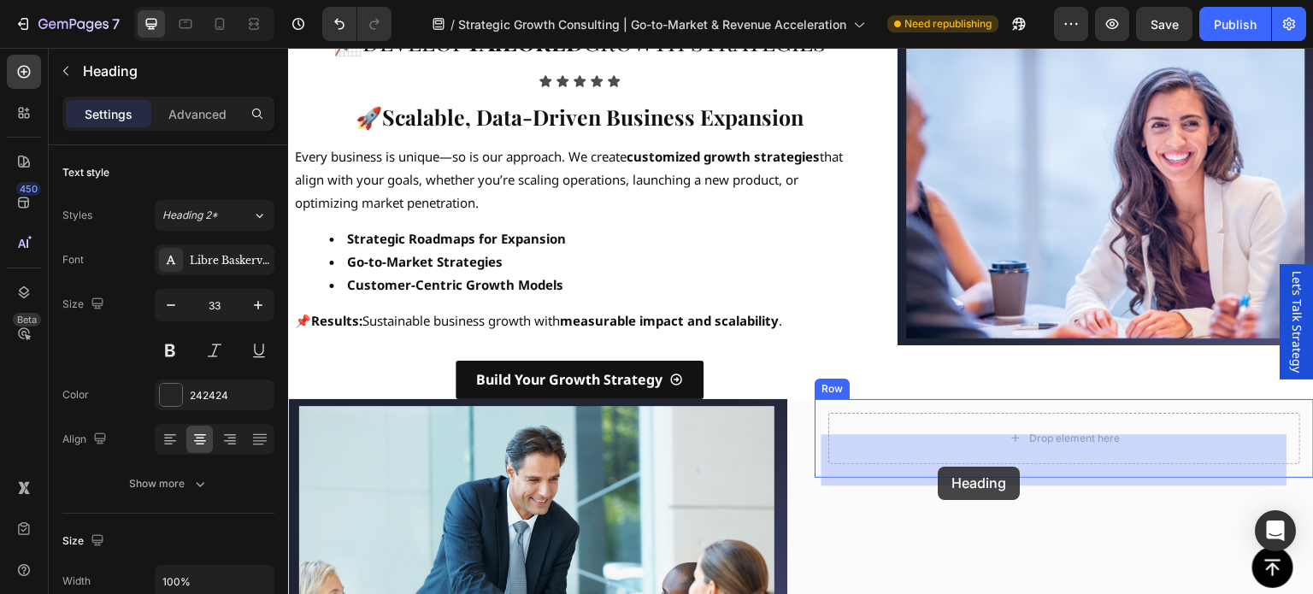
drag, startPoint x: 867, startPoint y: 286, endPoint x: 938, endPoint y: 467, distance: 194.7
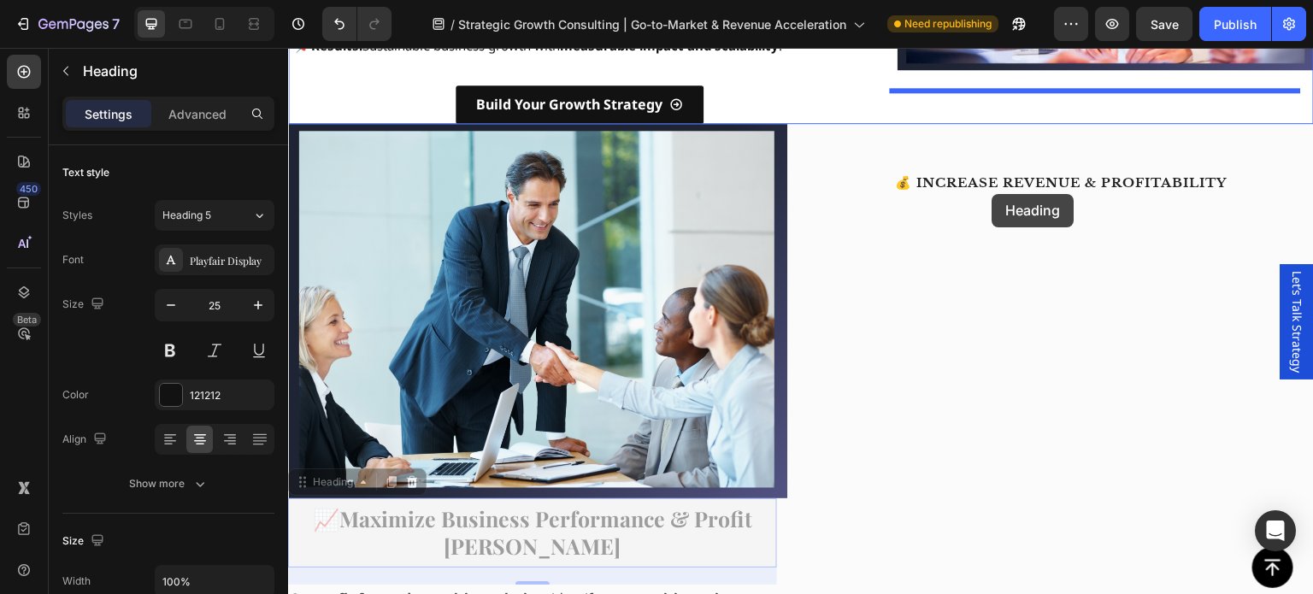
scroll to position [1626, 0]
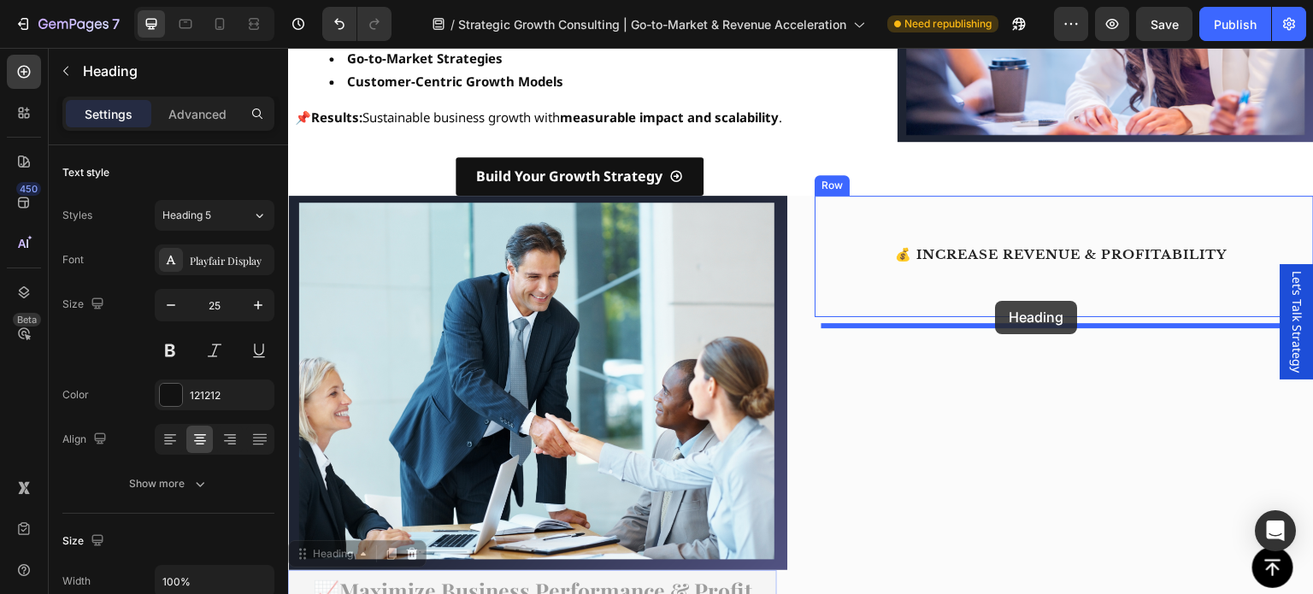
drag, startPoint x: 921, startPoint y: 204, endPoint x: 996, endPoint y: 301, distance: 123.1
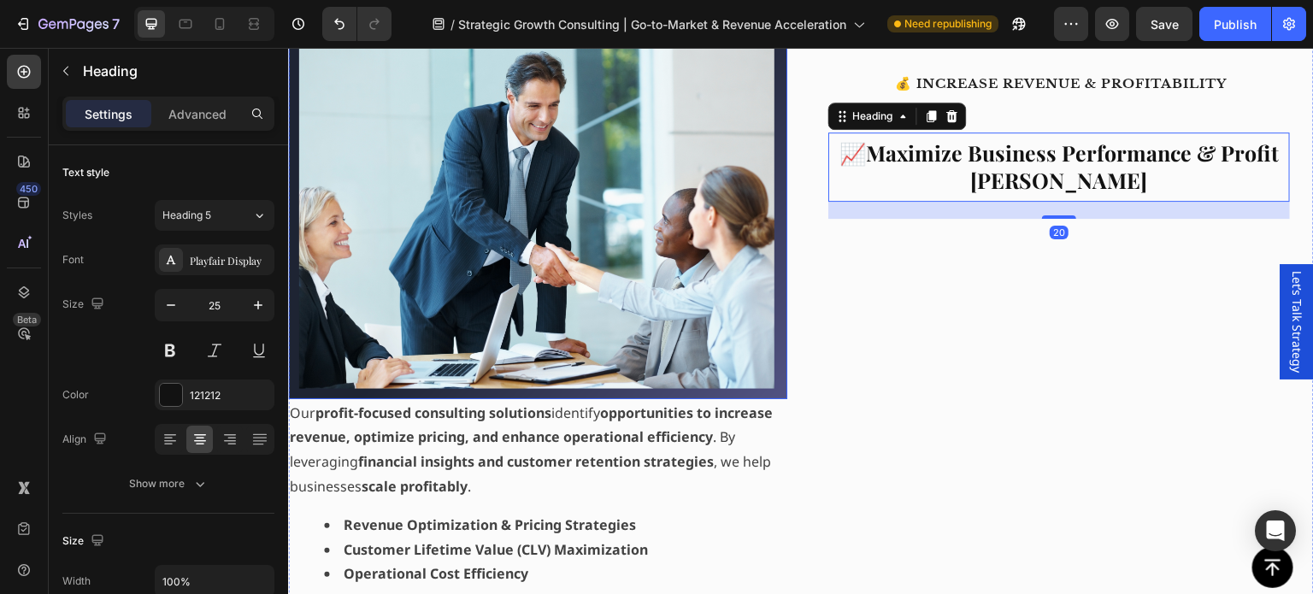
scroll to position [1882, 0]
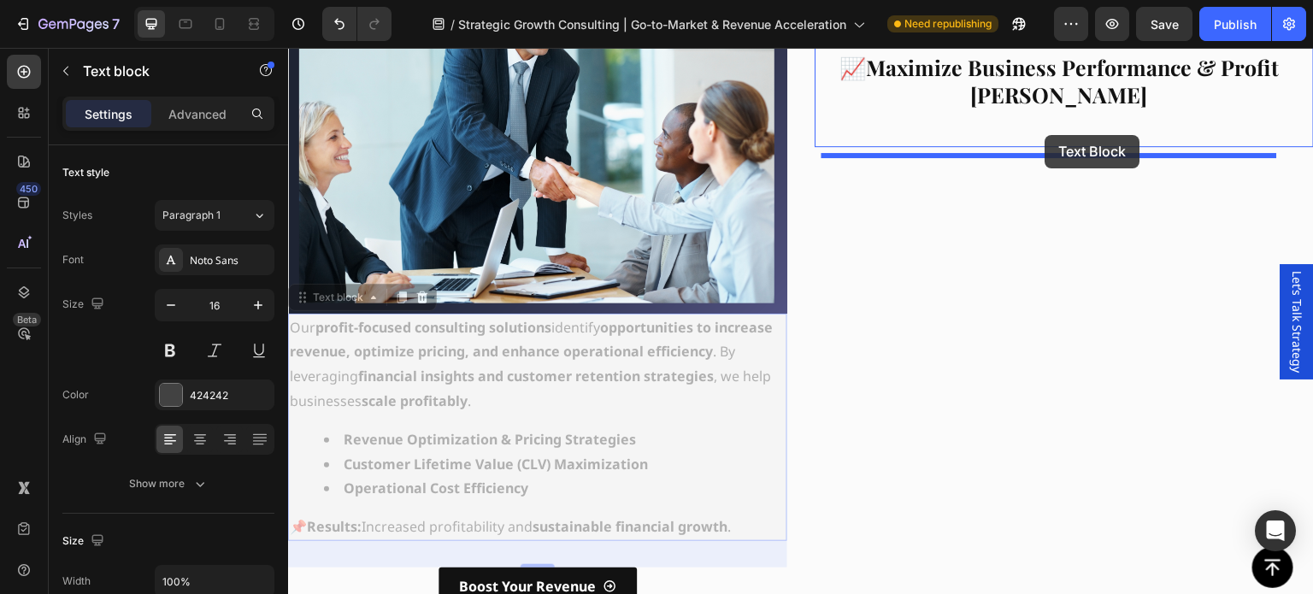
drag, startPoint x: 315, startPoint y: 325, endPoint x: 1046, endPoint y: 135, distance: 755.4
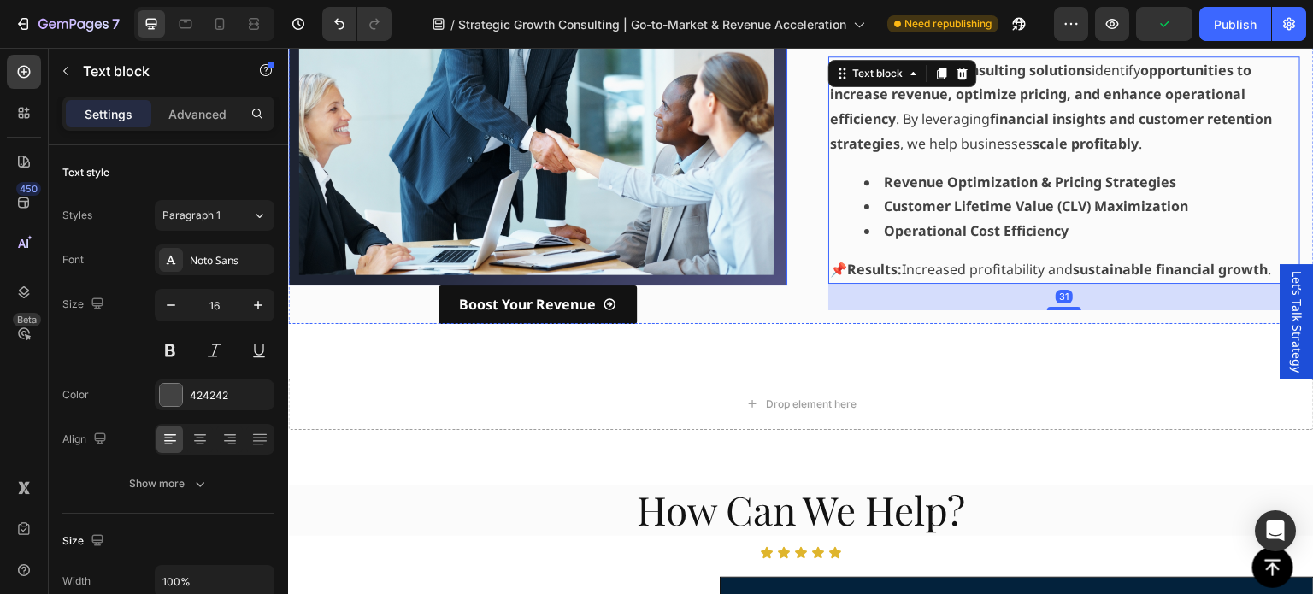
scroll to position [2022, 0]
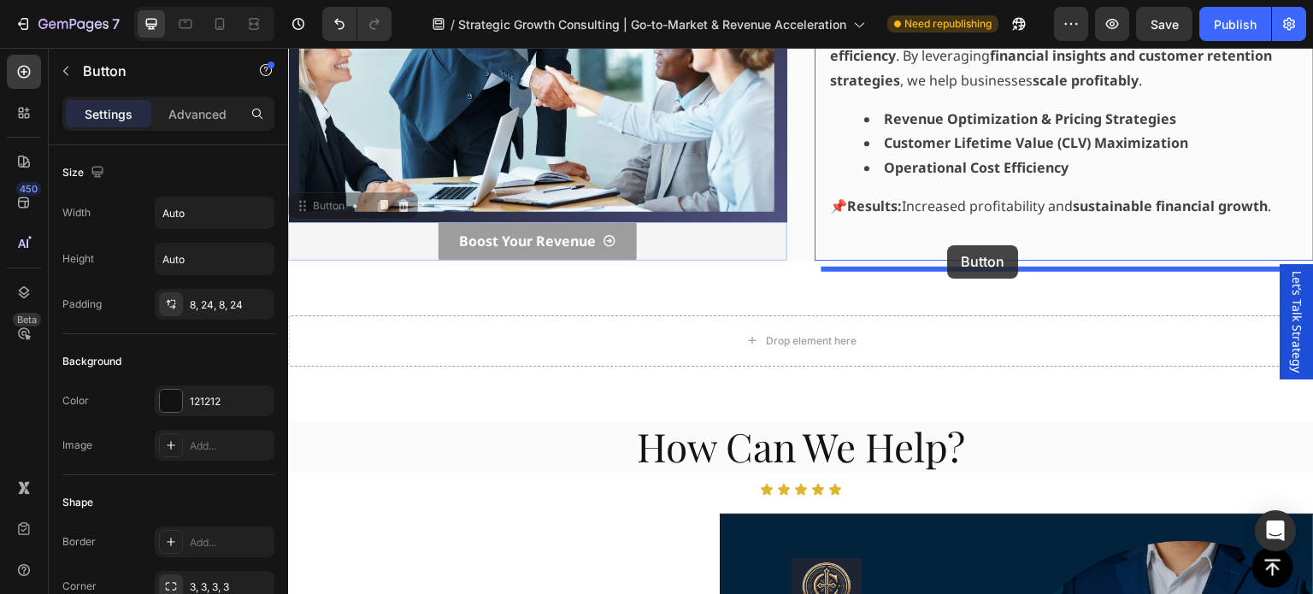
drag, startPoint x: 348, startPoint y: 254, endPoint x: 948, endPoint y: 245, distance: 600.4
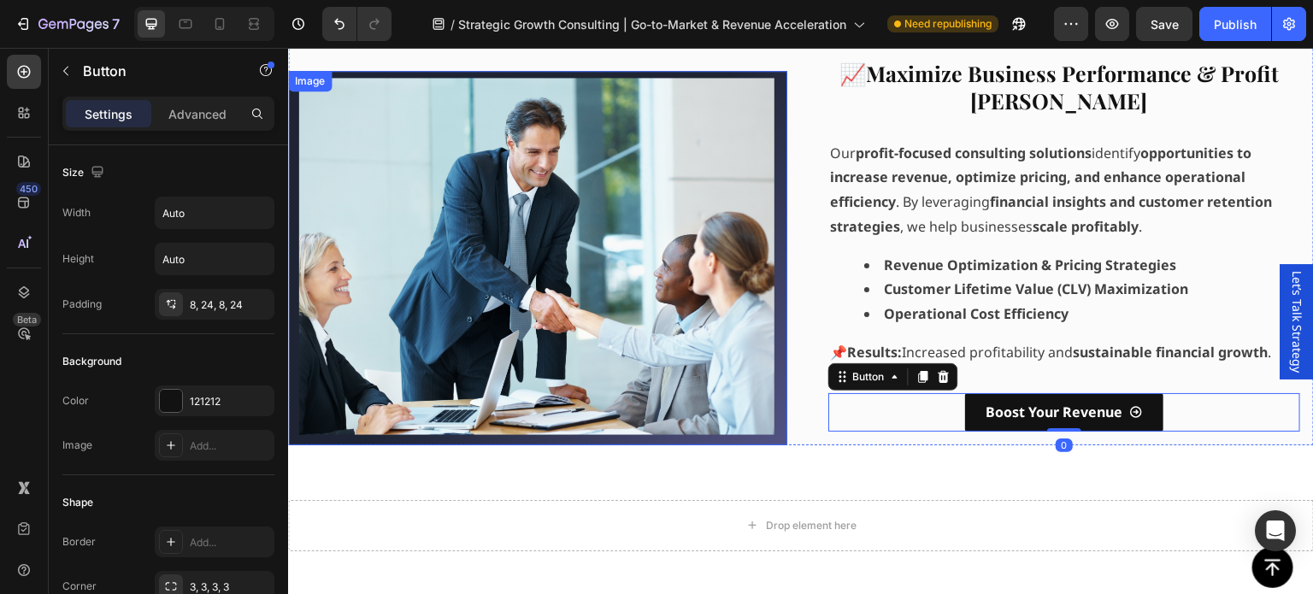
scroll to position [1843, 0]
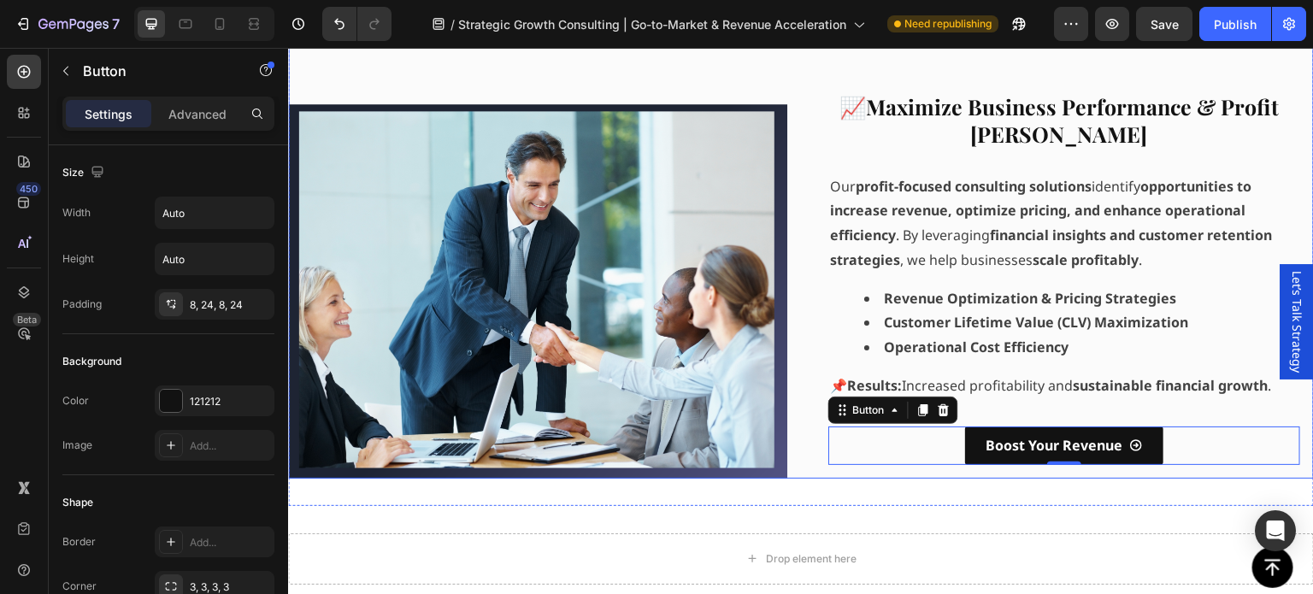
click at [802, 127] on div "Image 💰 Increase Revenue & Profitability Heading 📈 Maximize Business Performanc…" at bounding box center [801, 229] width 1026 height 500
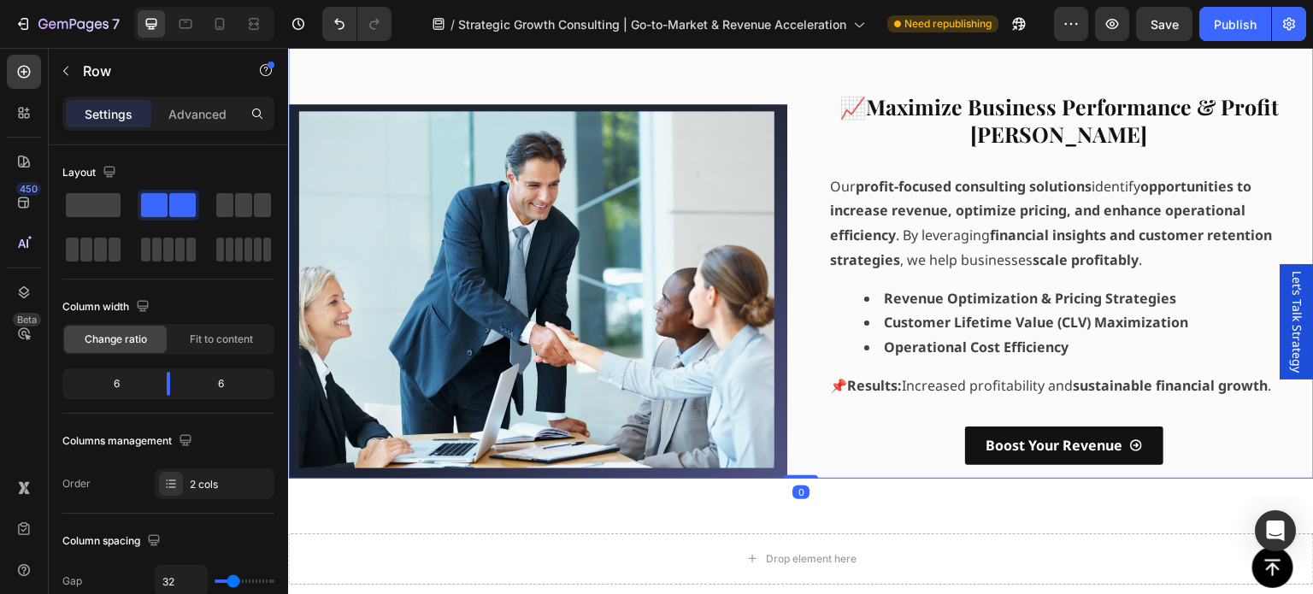
click at [798, 351] on div "Image 💰 Increase Revenue & Profitability Heading 📈 Maximize Business Performanc…" at bounding box center [801, 229] width 1026 height 500
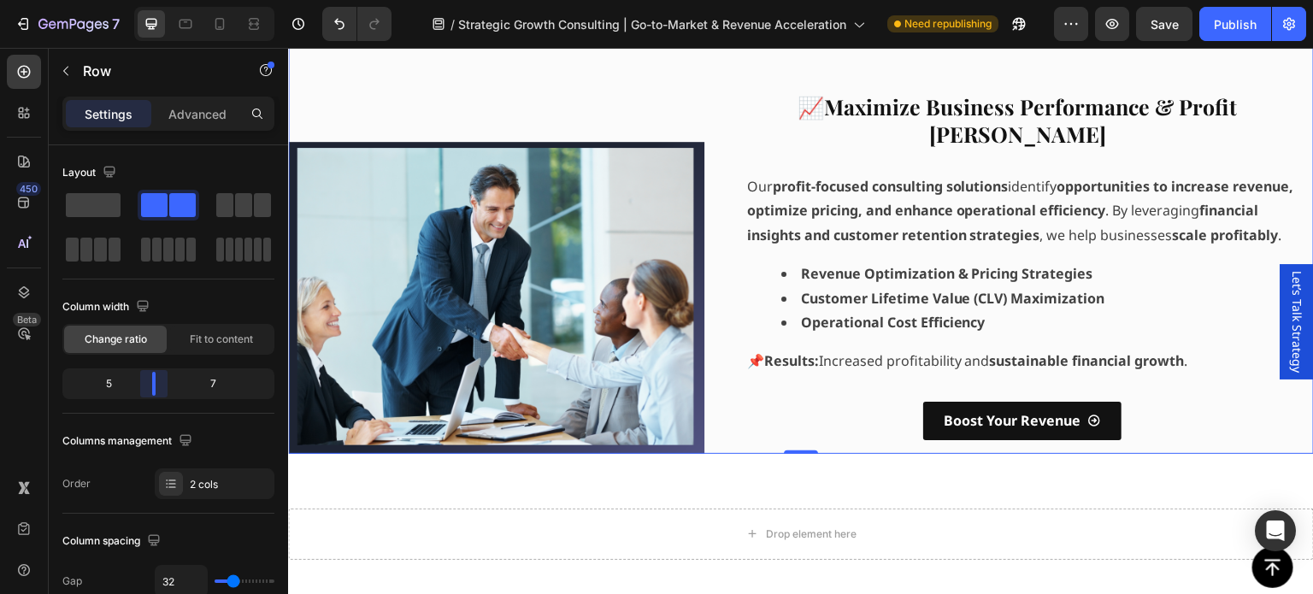
scroll to position [1904, 0]
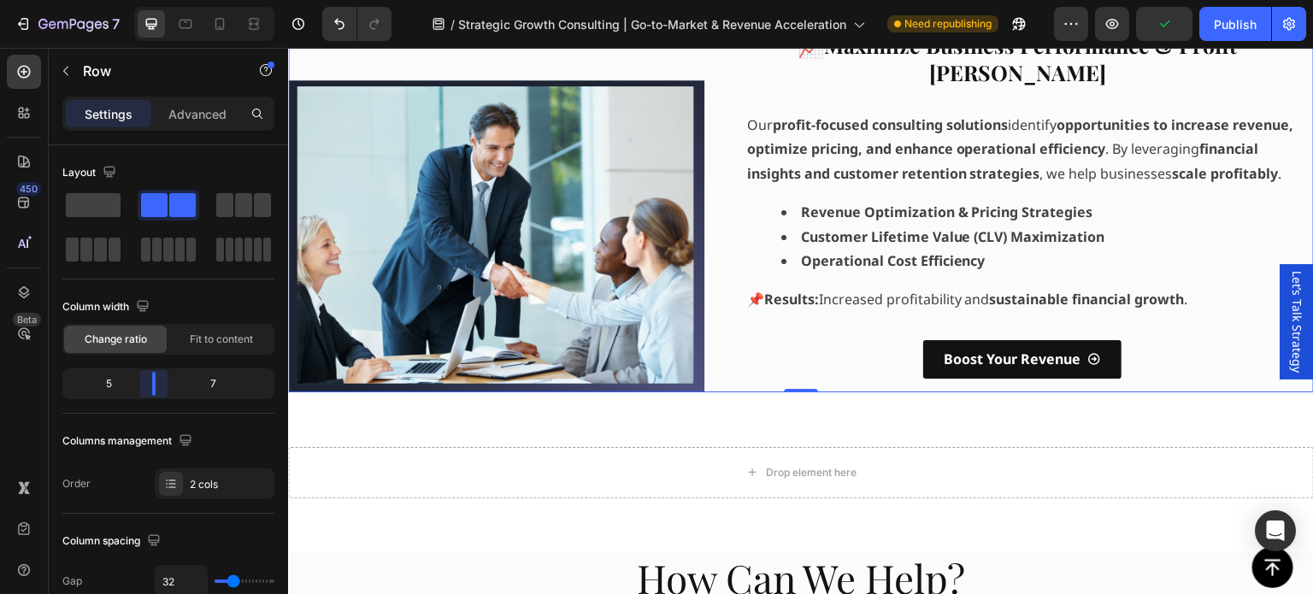
drag, startPoint x: 161, startPoint y: 381, endPoint x: 665, endPoint y: 229, distance: 527.0
click at [144, 0] on body "7 Version history / Strategic Growth Consulting | Go-to-Market & Revenue Accele…" at bounding box center [656, 0] width 1313 height 0
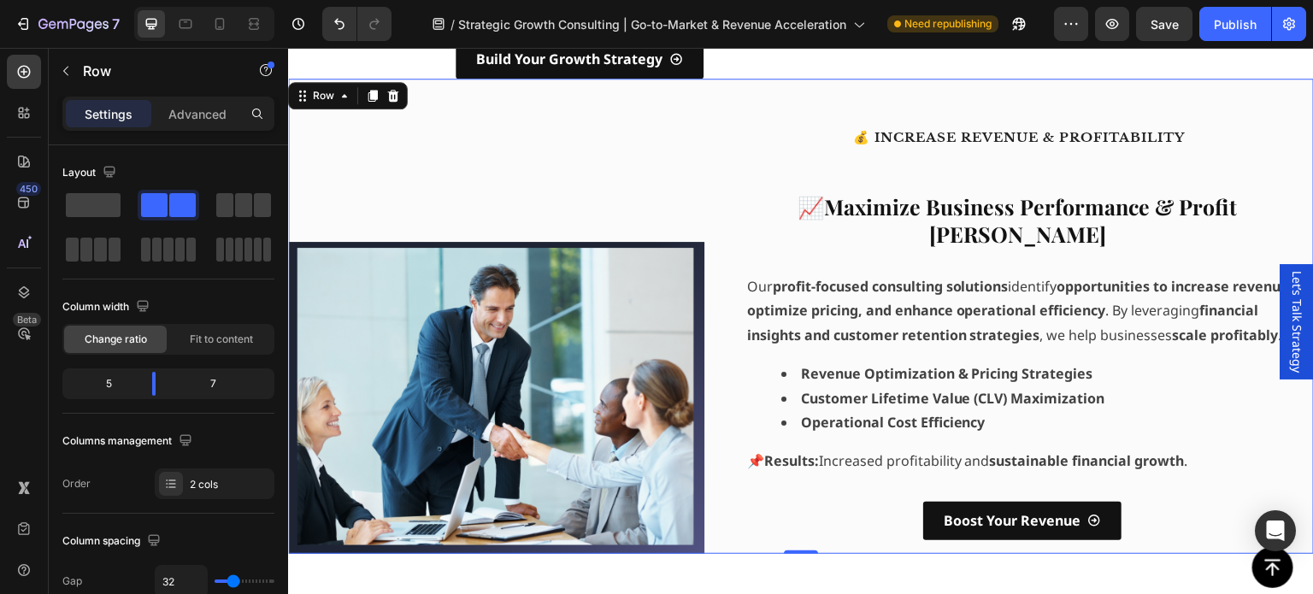
scroll to position [1733, 0]
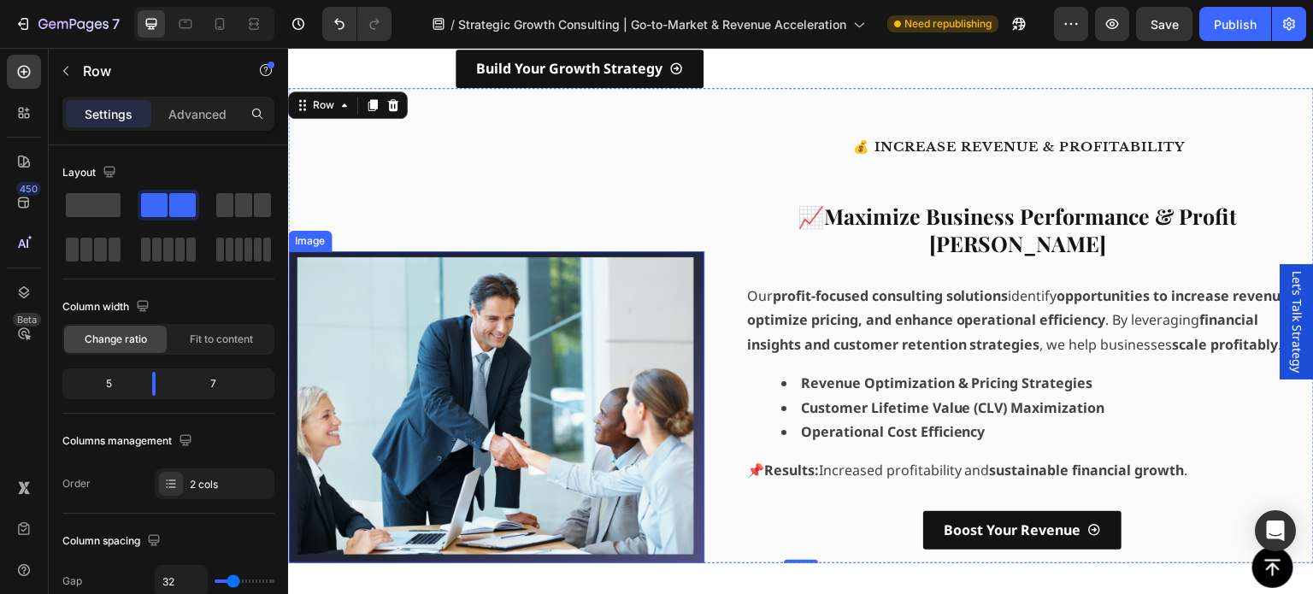
click at [531, 312] on img at bounding box center [496, 407] width 416 height 312
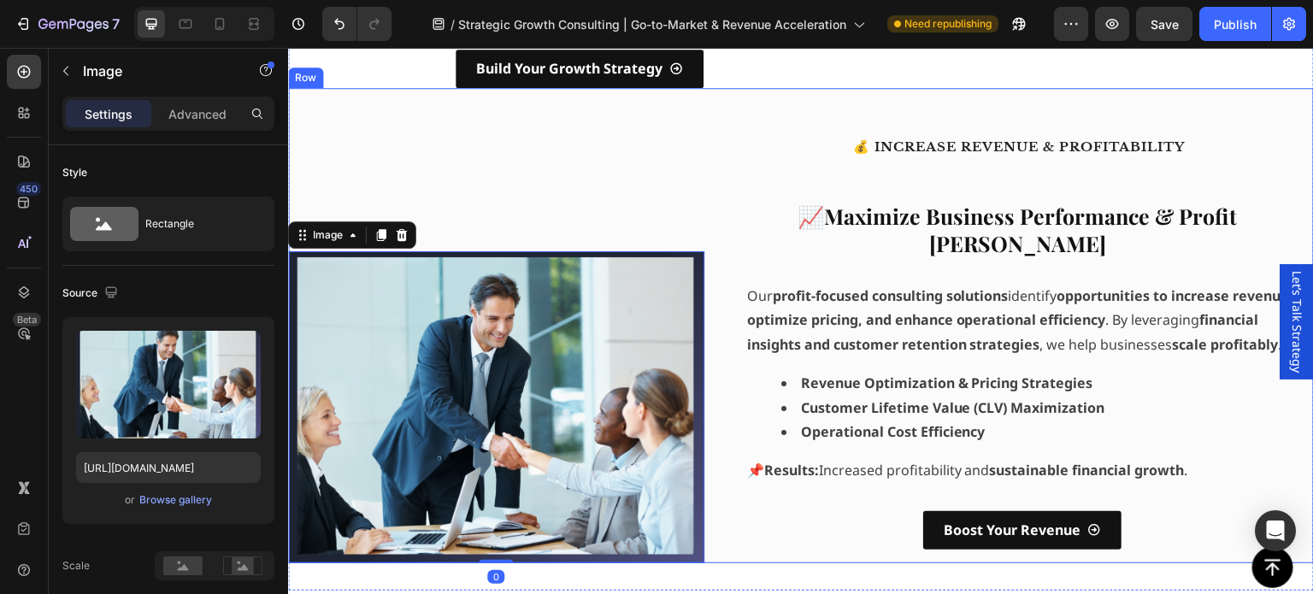
click at [555, 184] on div "Image 0" at bounding box center [496, 325] width 416 height 475
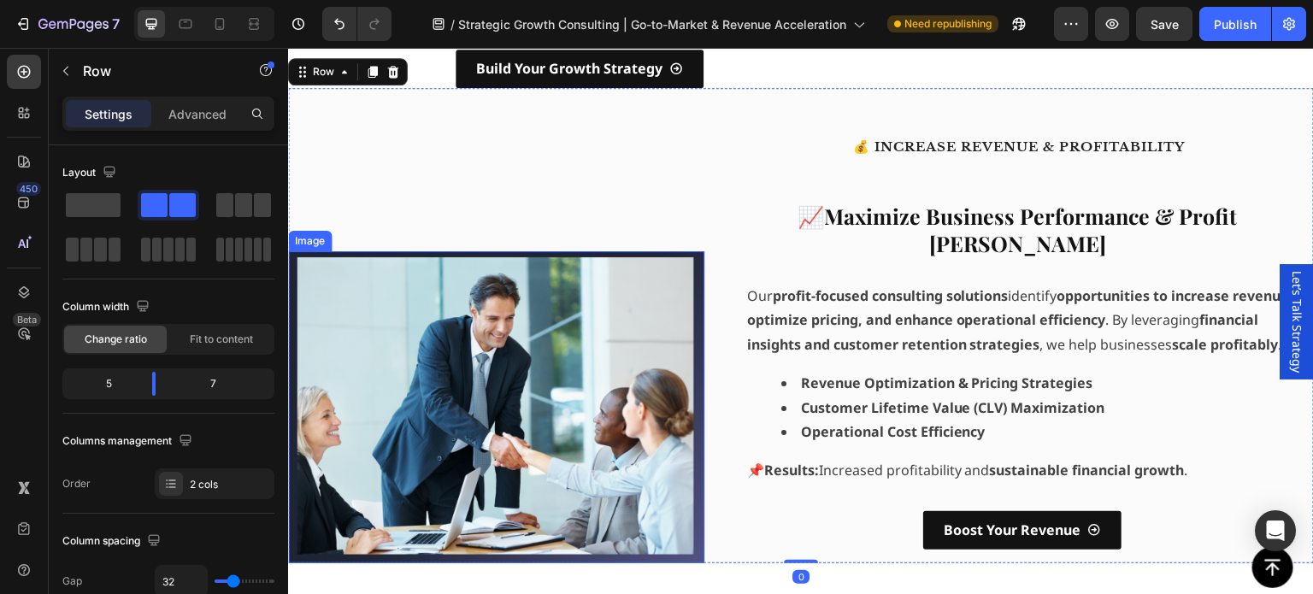
click at [357, 316] on img at bounding box center [496, 407] width 416 height 312
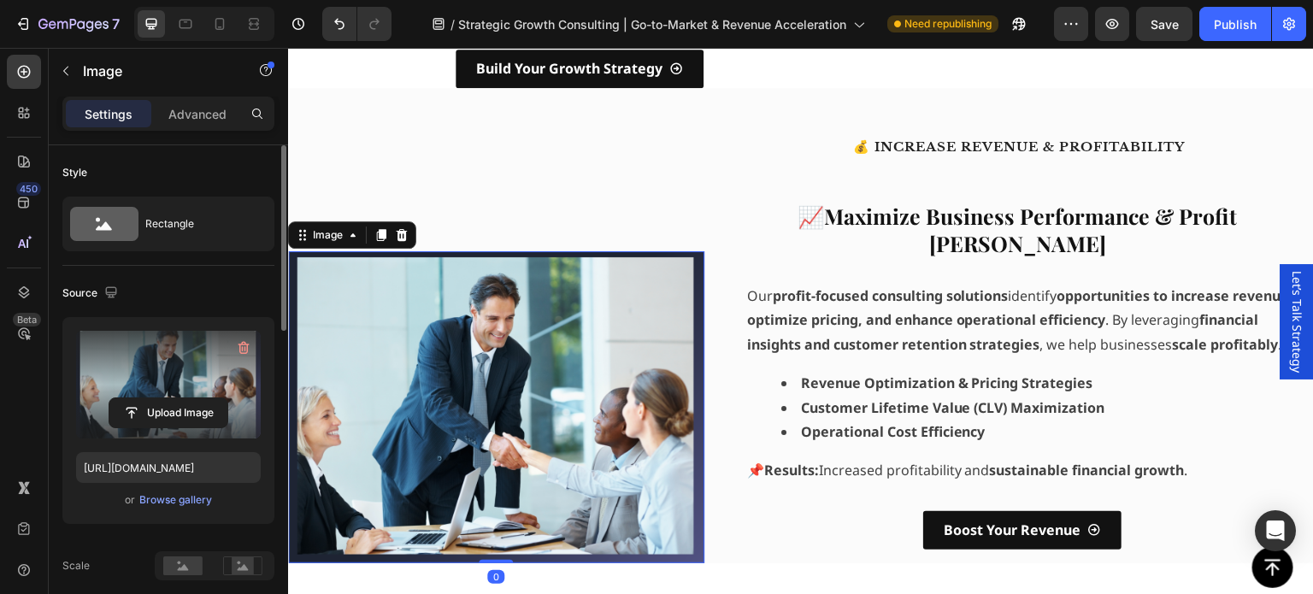
scroll to position [257, 0]
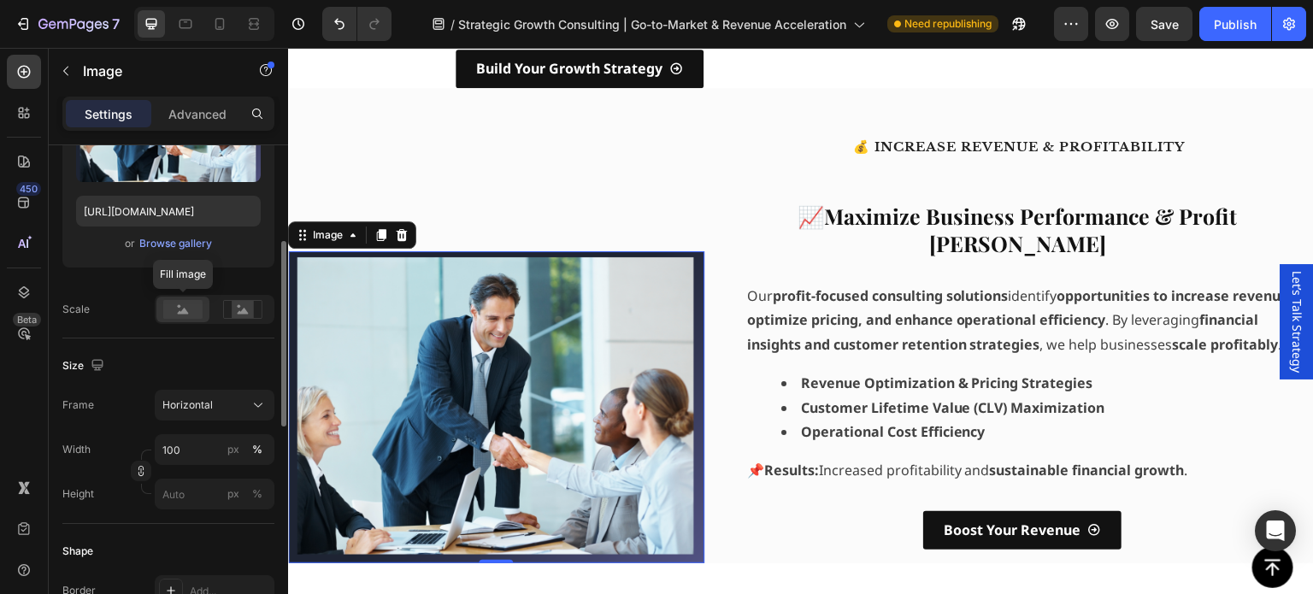
click at [181, 309] on rect at bounding box center [182, 309] width 39 height 19
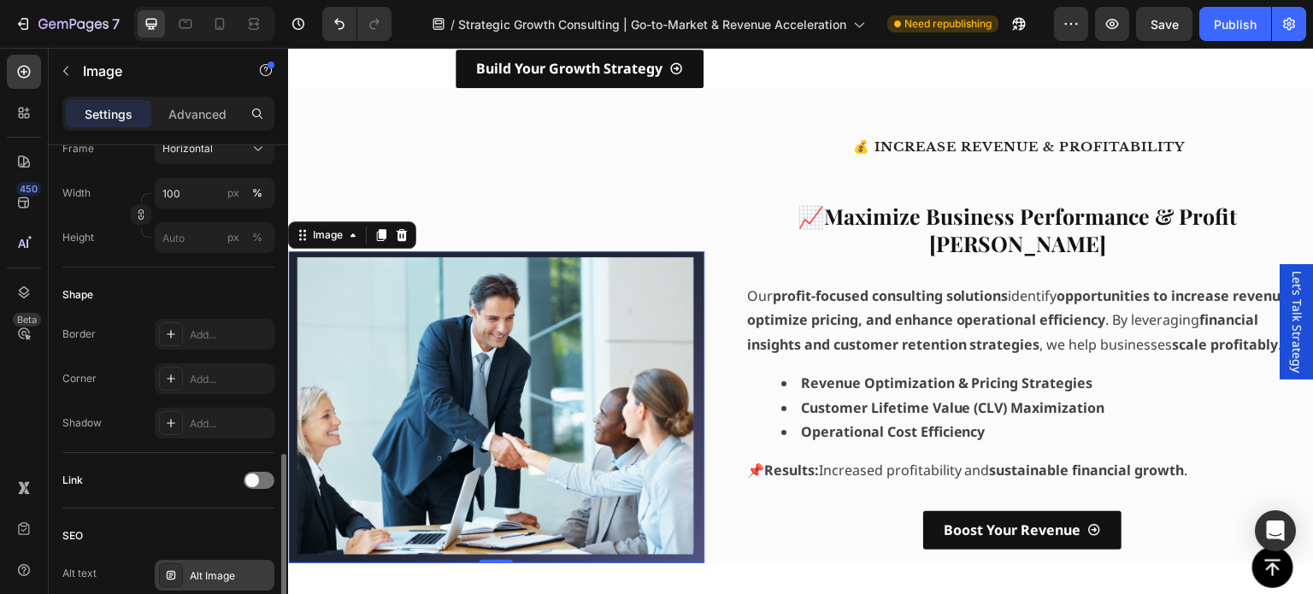
scroll to position [835, 0]
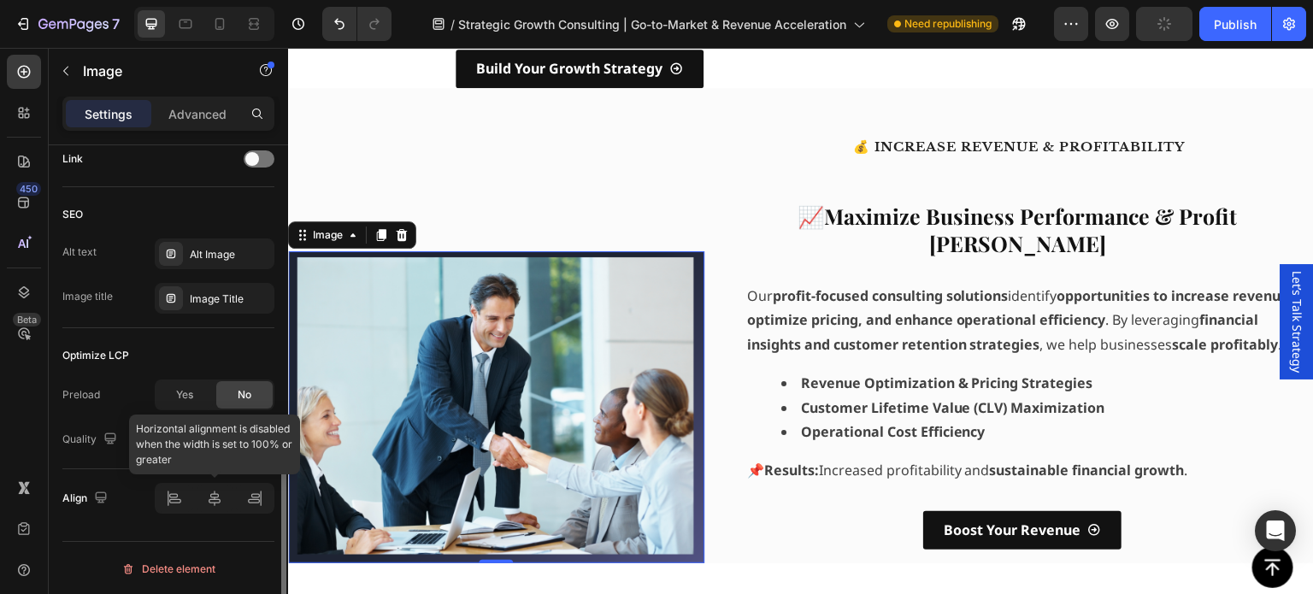
click at [212, 499] on div at bounding box center [215, 498] width 120 height 31
click at [217, 494] on div at bounding box center [215, 498] width 120 height 31
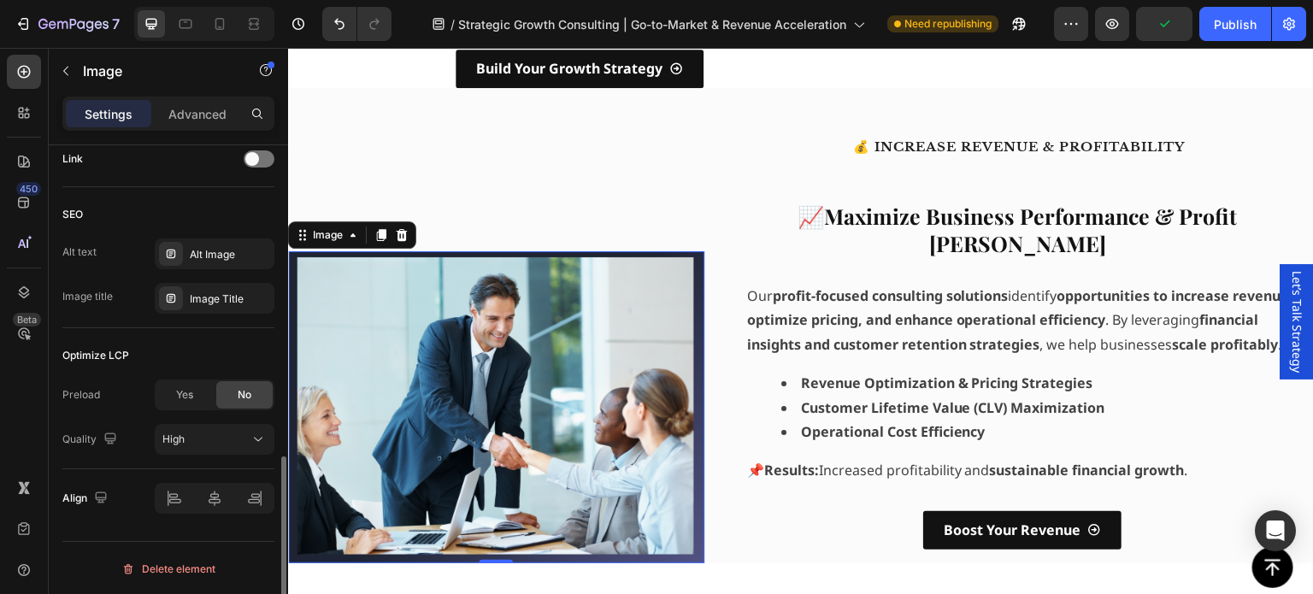
scroll to position [322, 0]
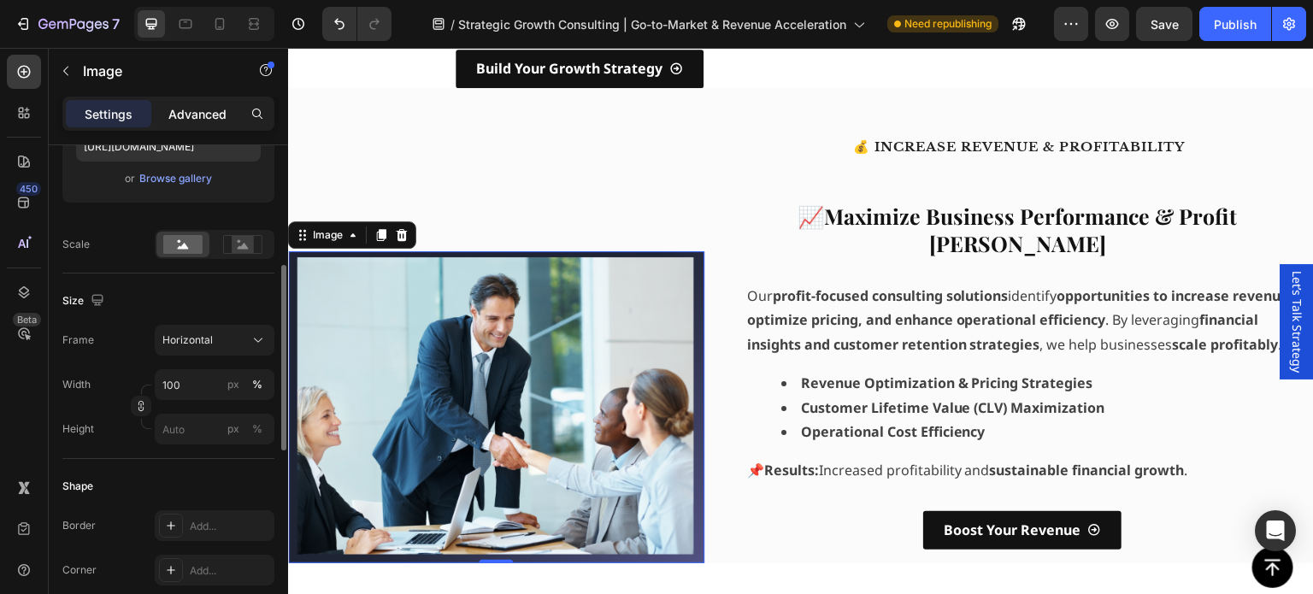
click at [195, 113] on p "Advanced" at bounding box center [197, 114] width 58 height 18
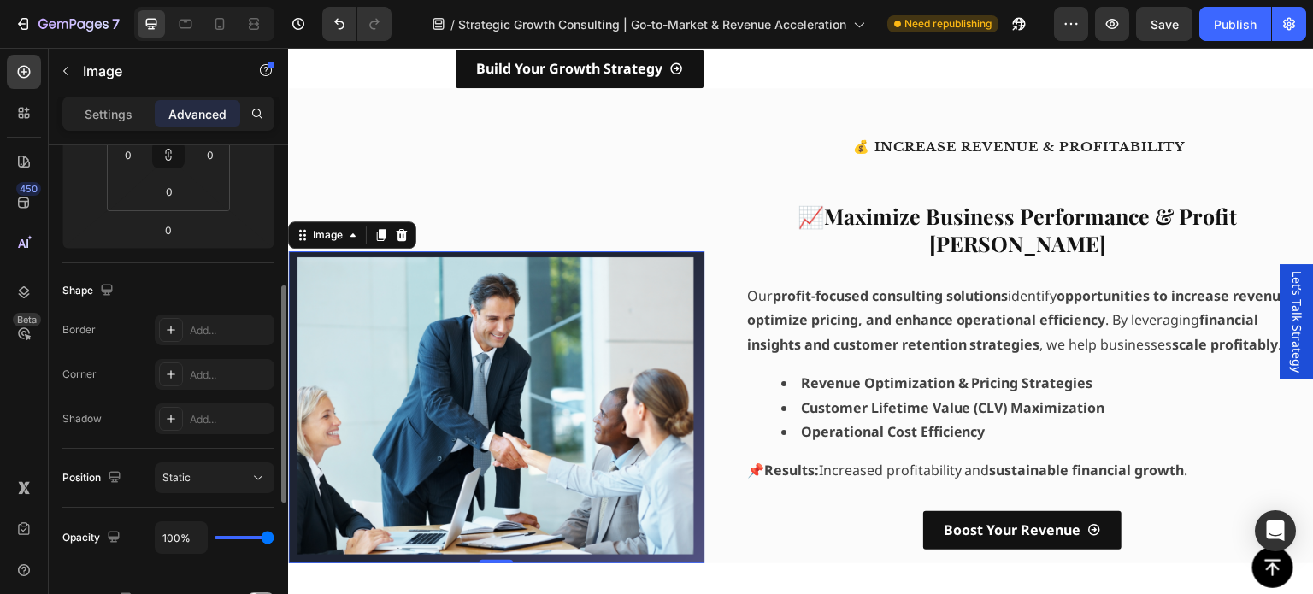
scroll to position [65, 0]
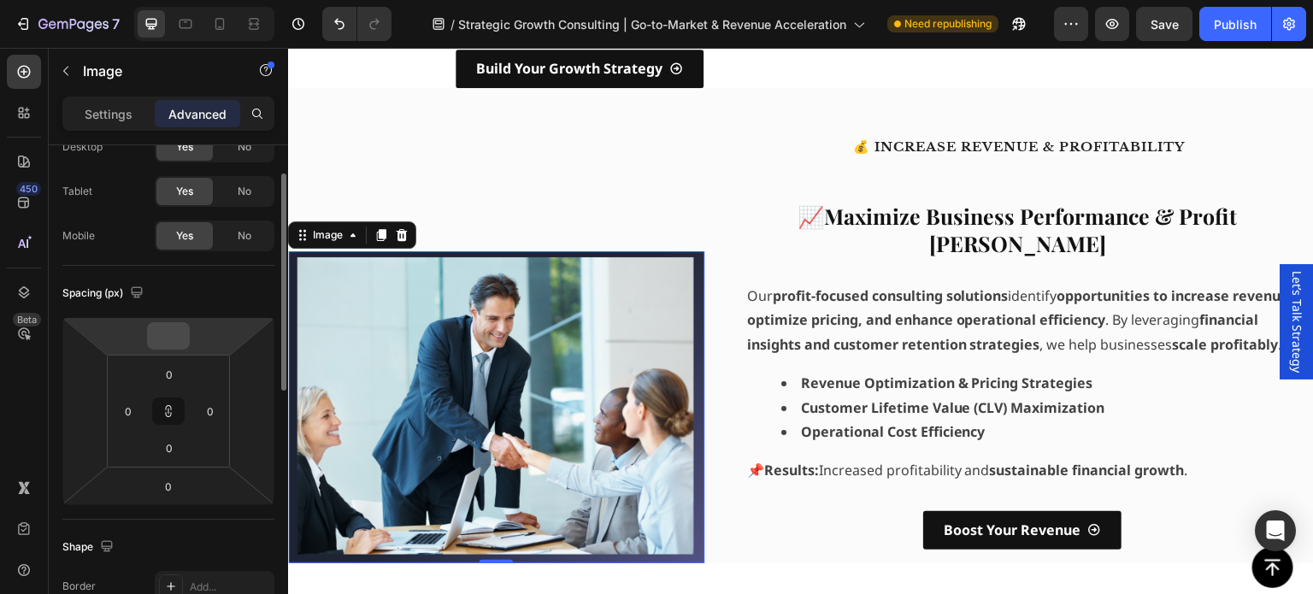
click at [170, 333] on input "number" at bounding box center [168, 336] width 34 height 26
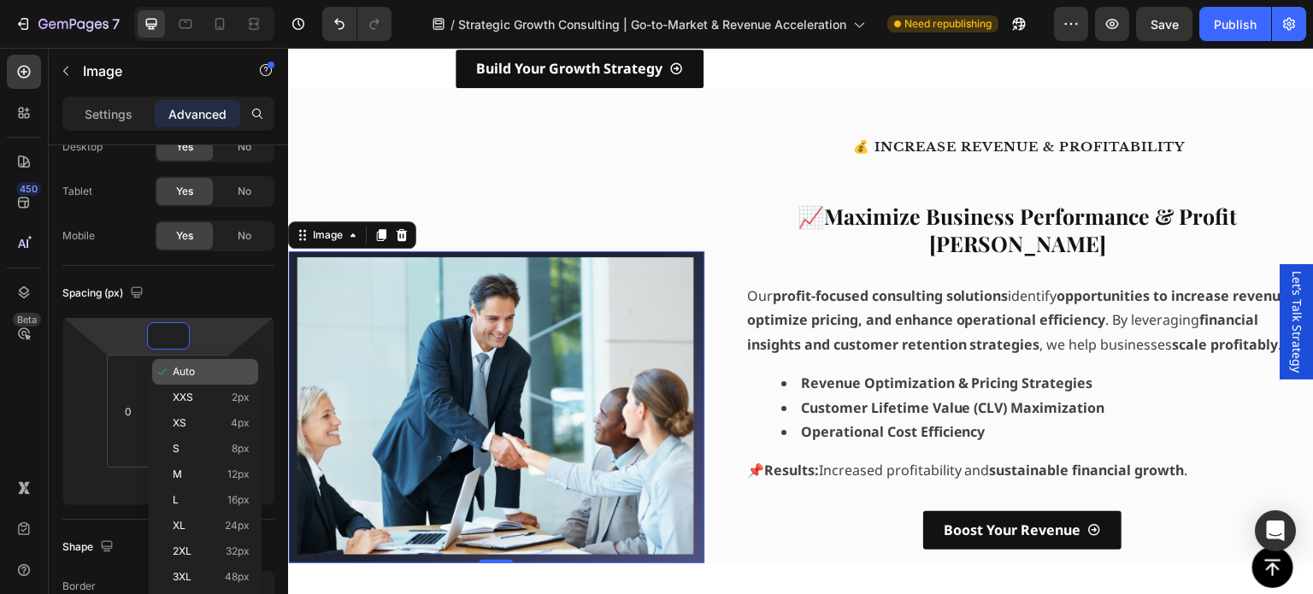
click at [181, 369] on span "Auto" at bounding box center [184, 372] width 22 height 12
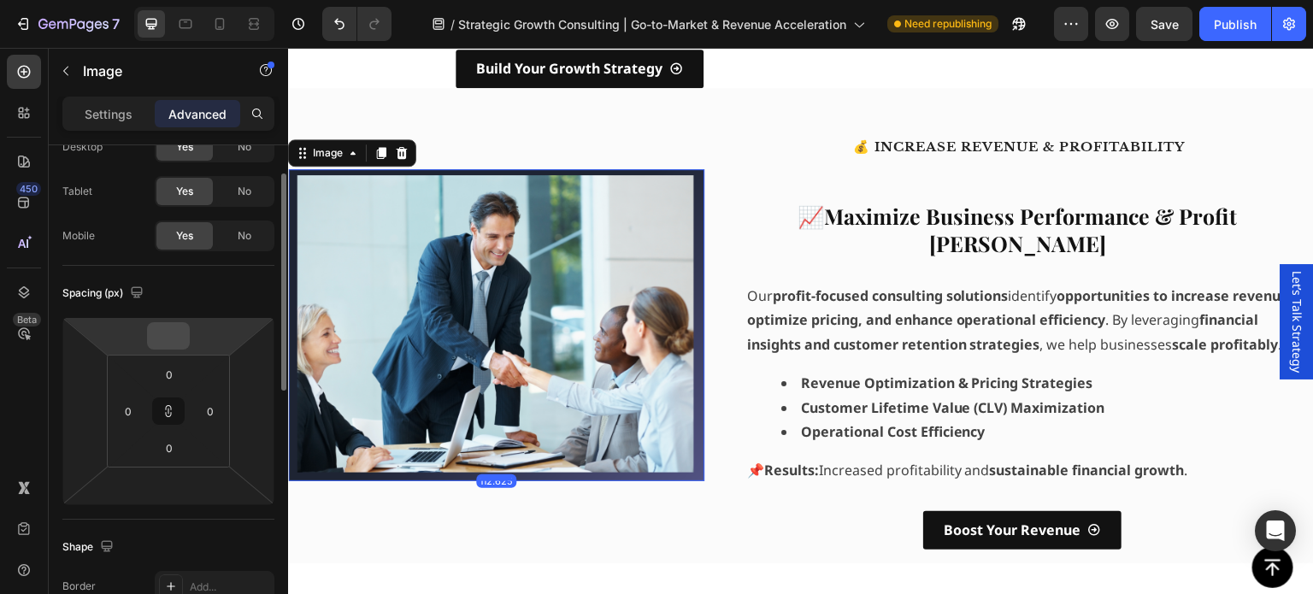
click at [162, 328] on input "number" at bounding box center [168, 336] width 34 height 26
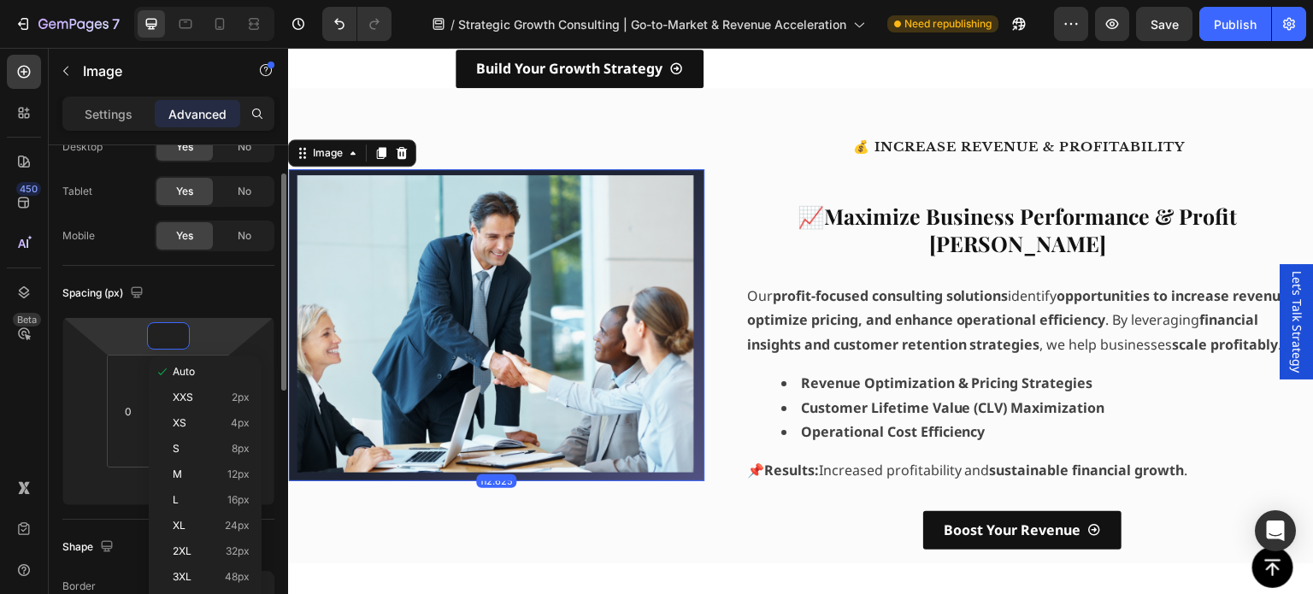
type input "0"
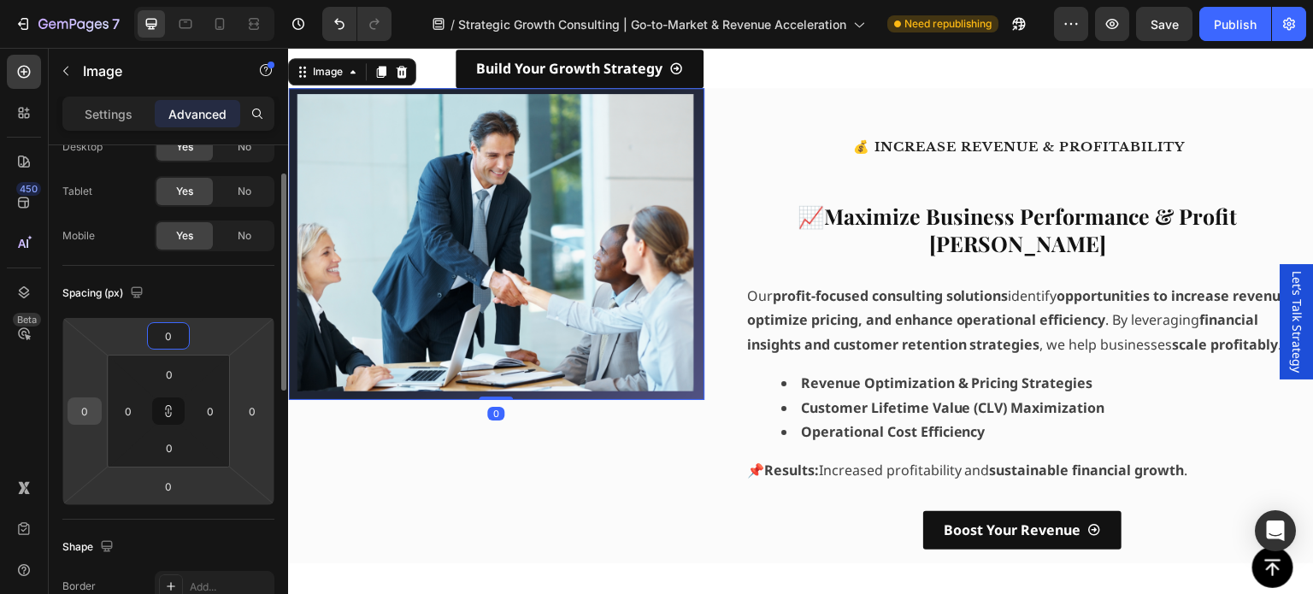
type input "0"
click at [80, 413] on input "0" at bounding box center [85, 411] width 26 height 26
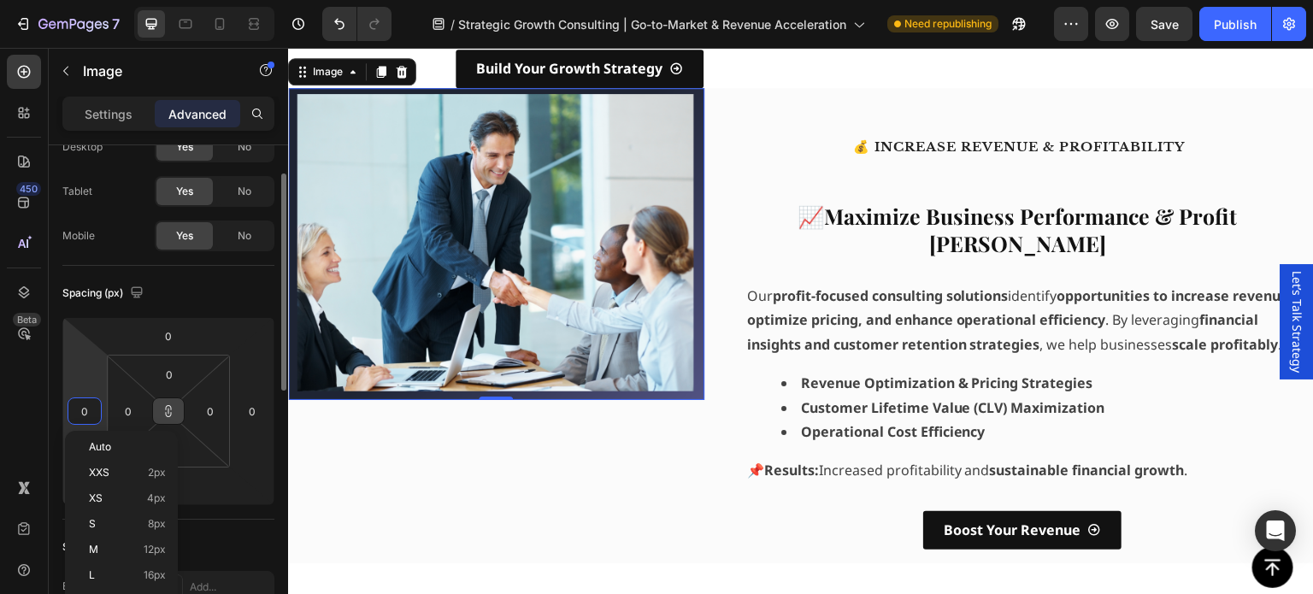
click at [168, 410] on icon at bounding box center [169, 411] width 14 height 14
click at [221, 298] on div "Spacing (px)" at bounding box center [168, 293] width 212 height 27
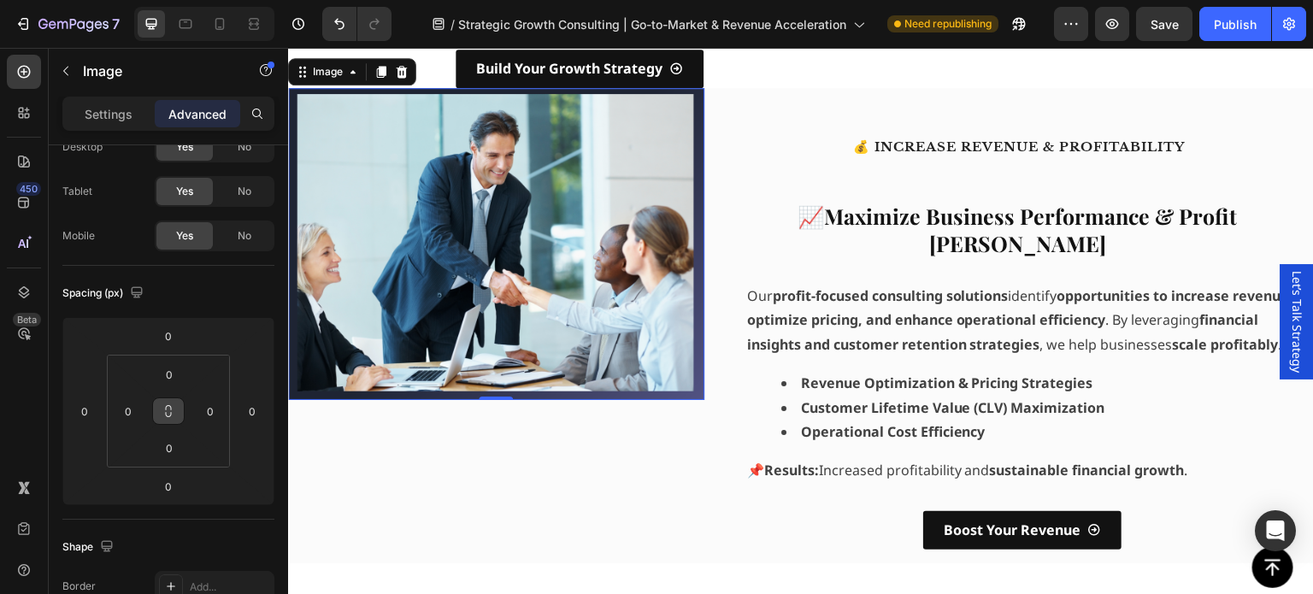
scroll to position [1562, 0]
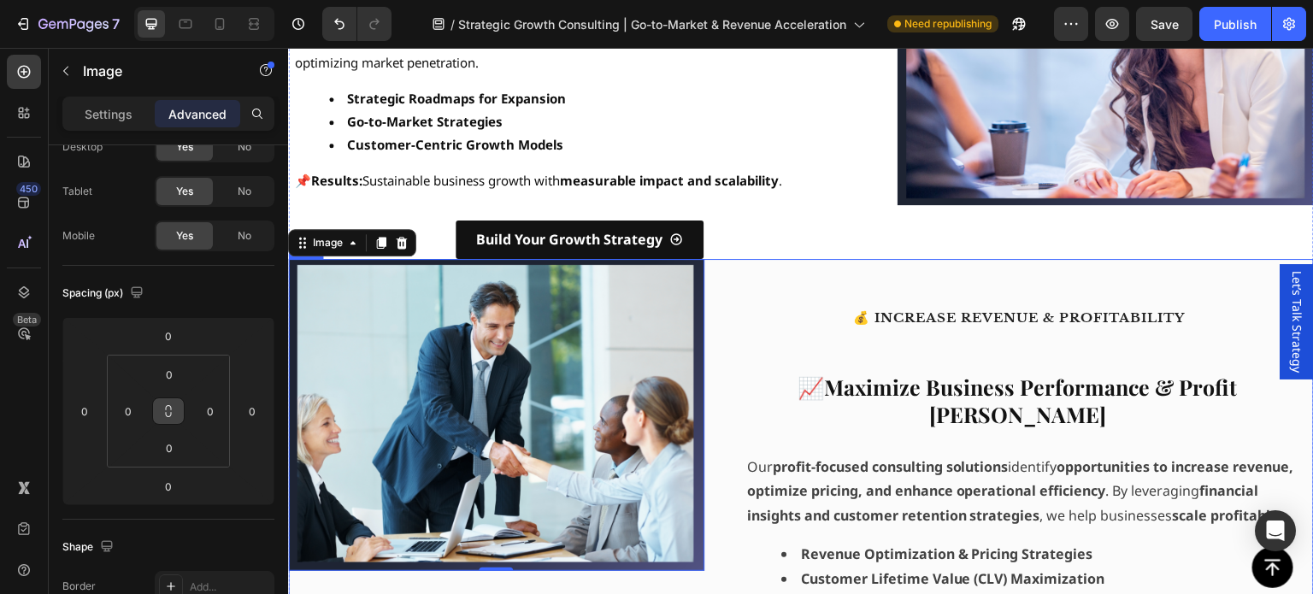
click at [708, 318] on div "Image 0 💰 Increase Revenue & Profitability Heading 📈 Maximize Business Performa…" at bounding box center [801, 496] width 1026 height 475
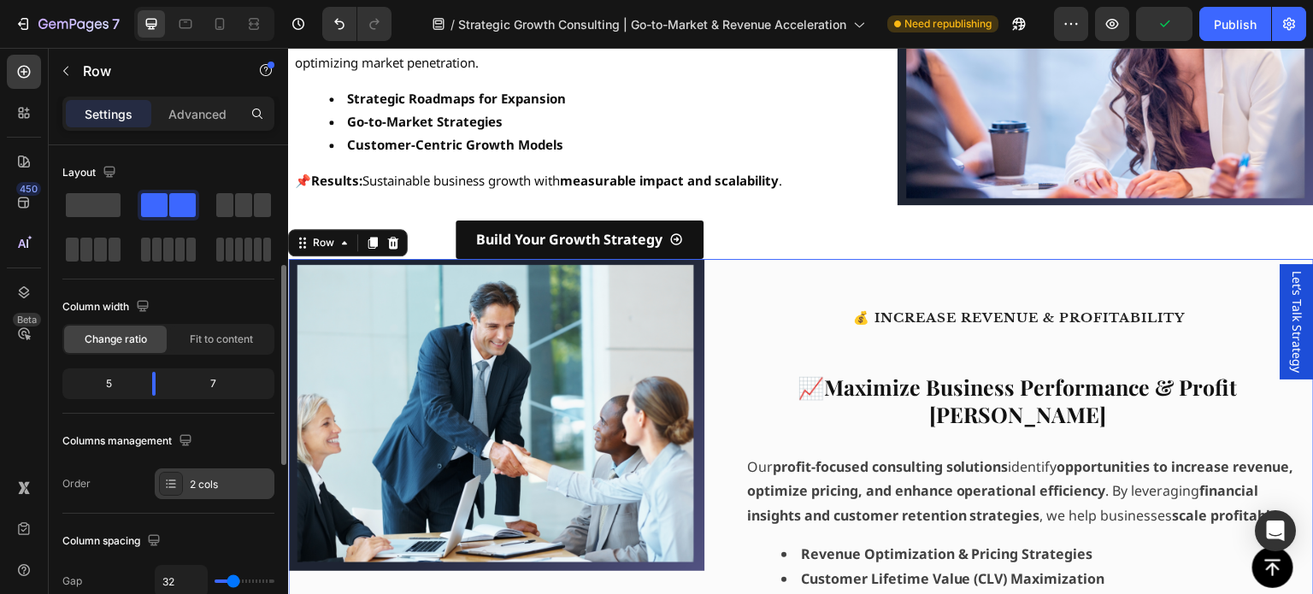
scroll to position [171, 0]
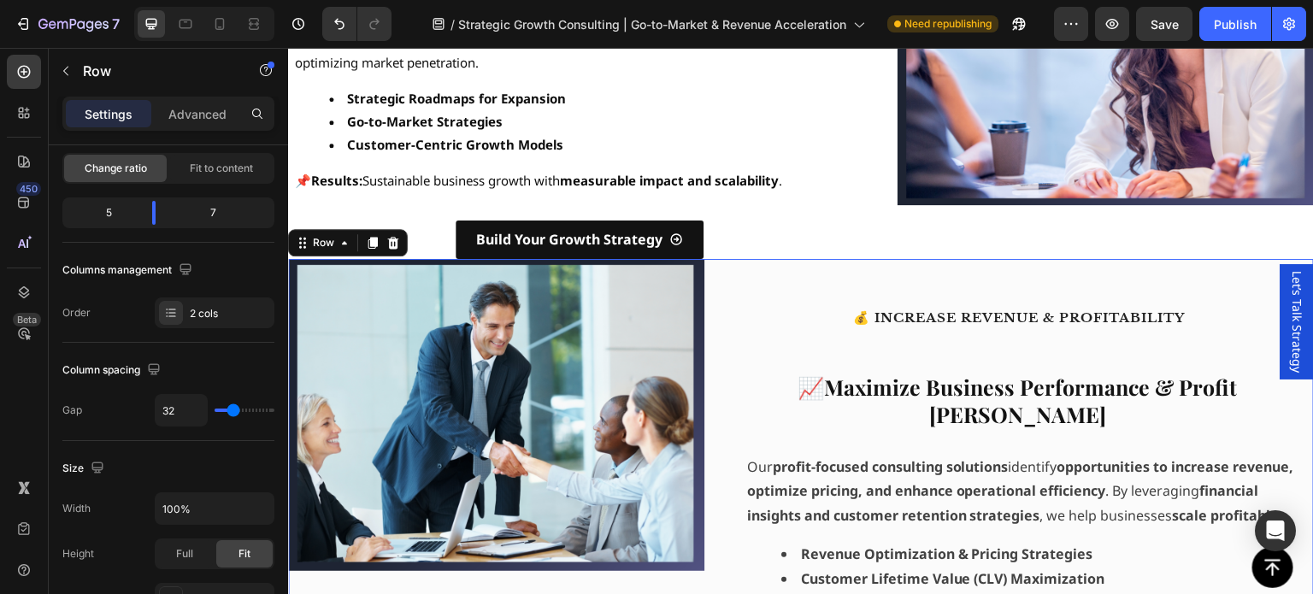
type input "22"
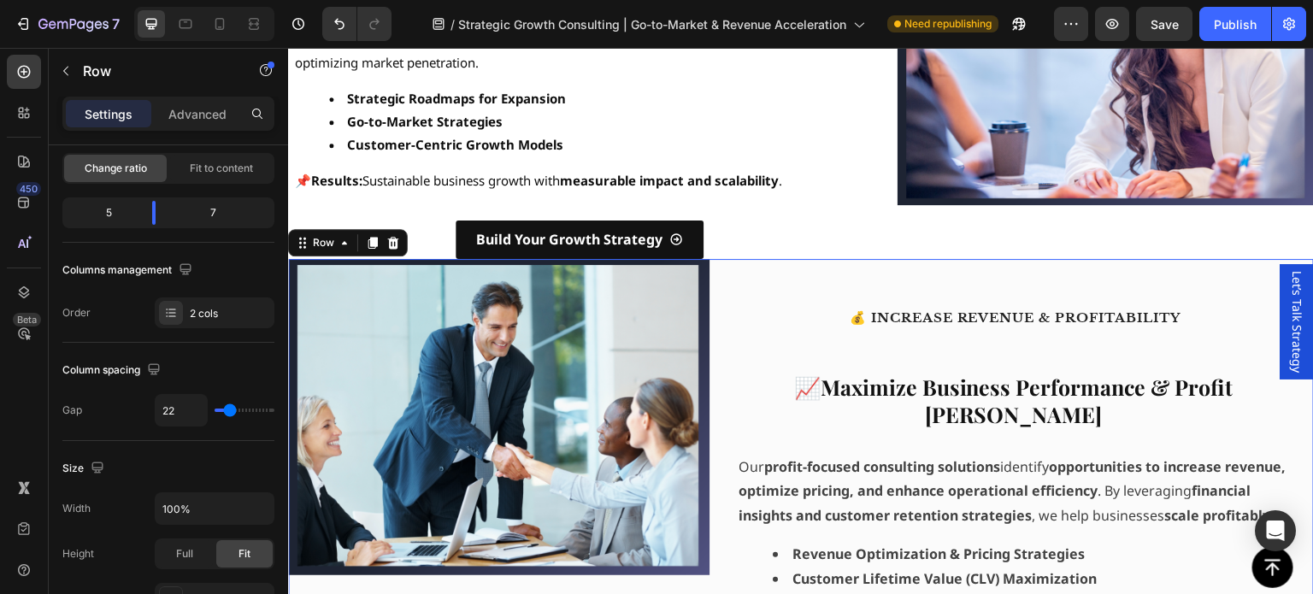
type input "16"
type input "9"
type input "0"
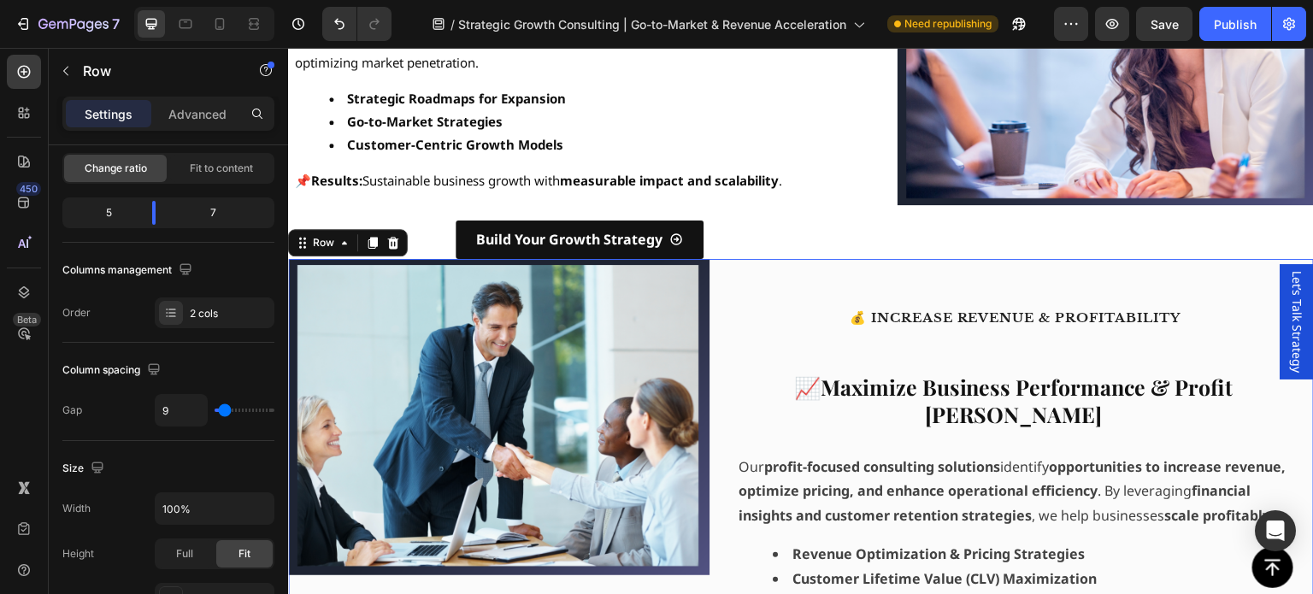
type input "0"
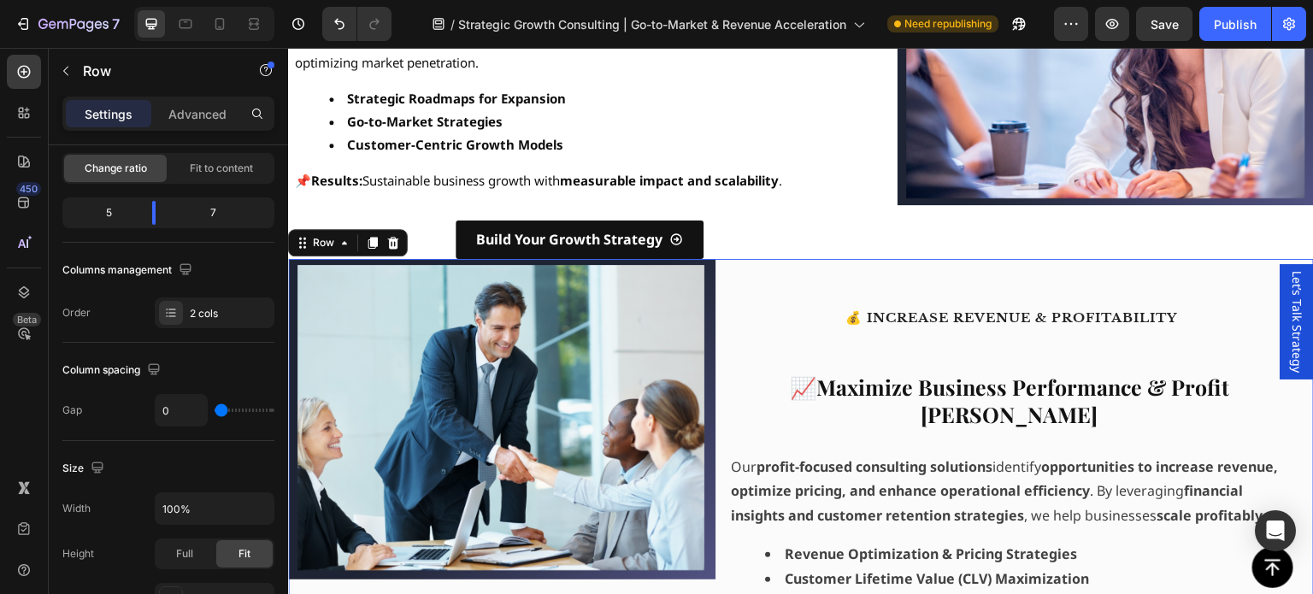
type input "36"
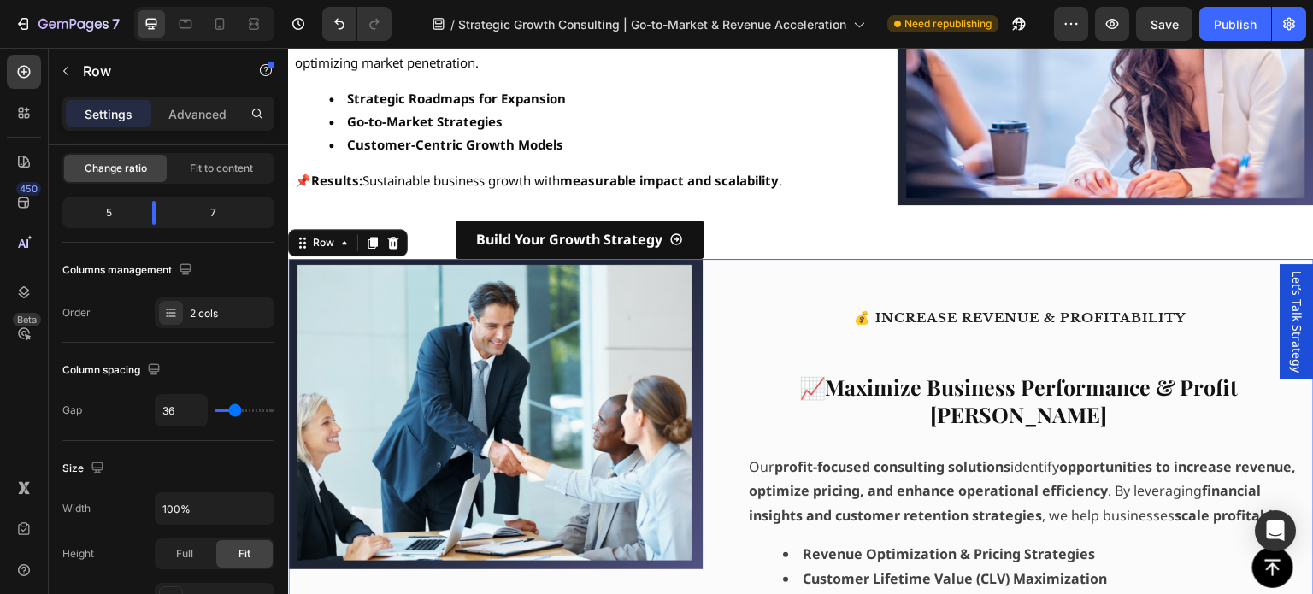
type input "50"
type input "52"
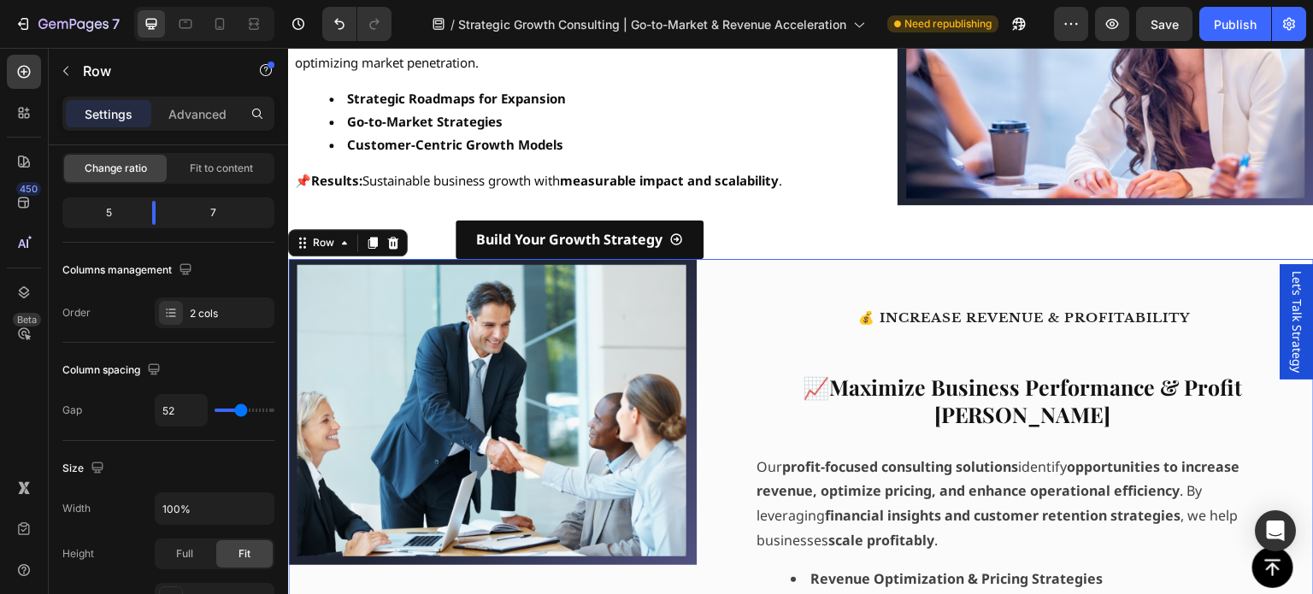
type input "50"
type input "48"
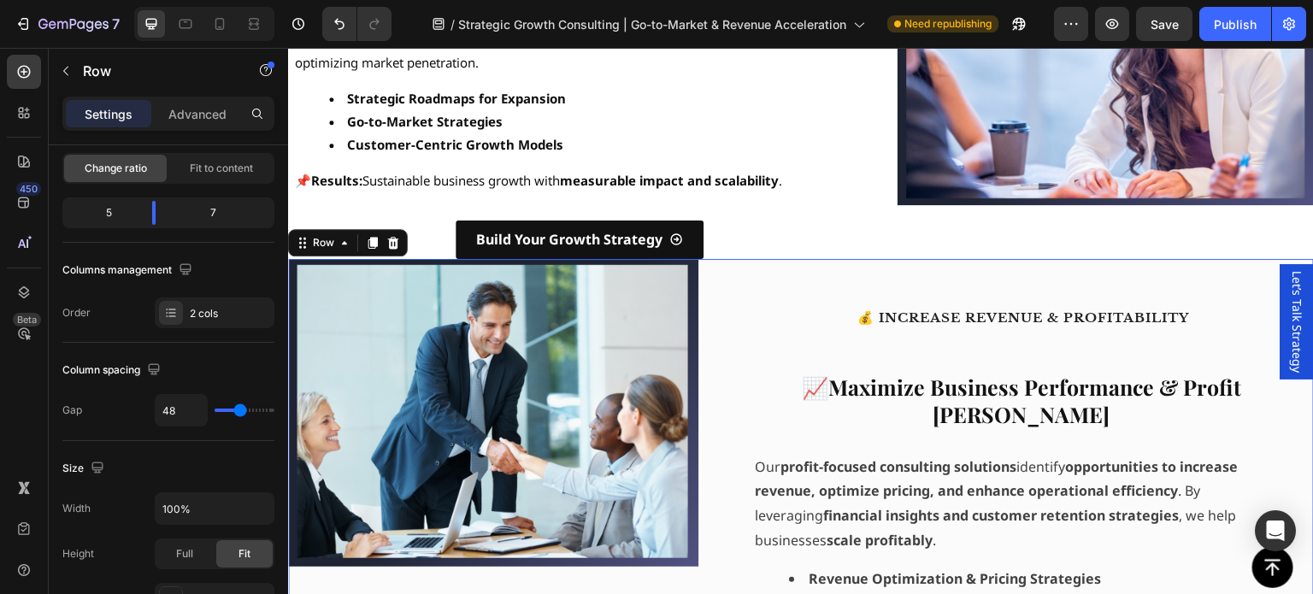
type input "40"
type input "36"
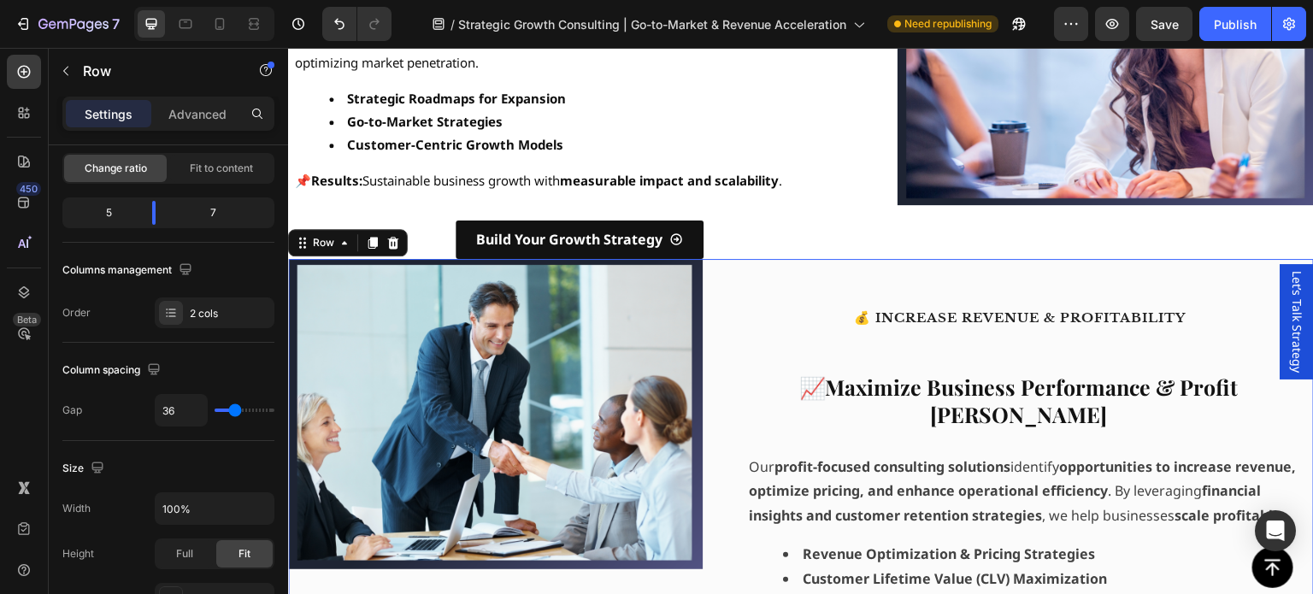
type input "34"
type input "31"
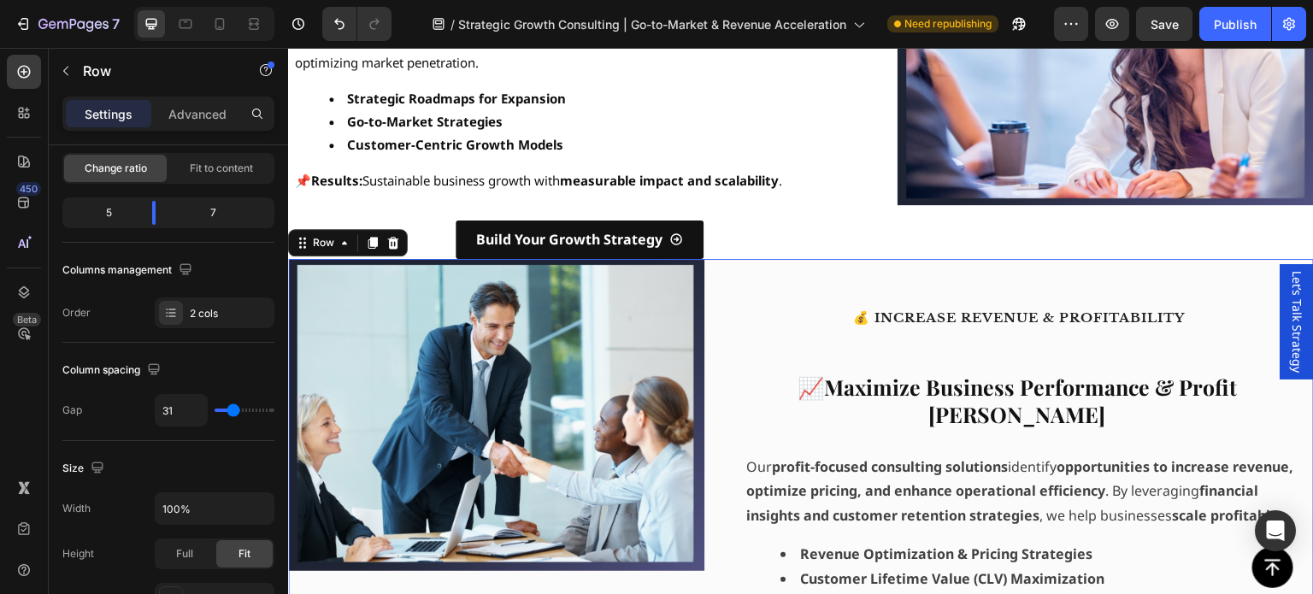
type input "27"
type input "22"
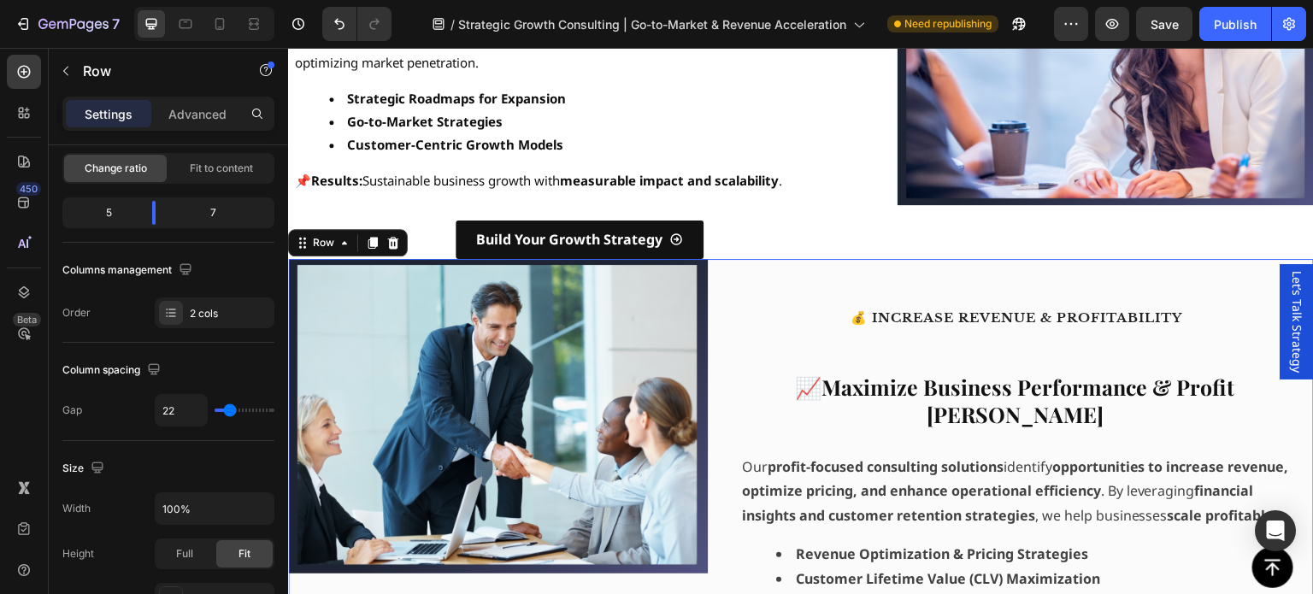
type input "18"
type input "20"
drag, startPoint x: 236, startPoint y: 408, endPoint x: 464, endPoint y: 248, distance: 278.7
type input "20"
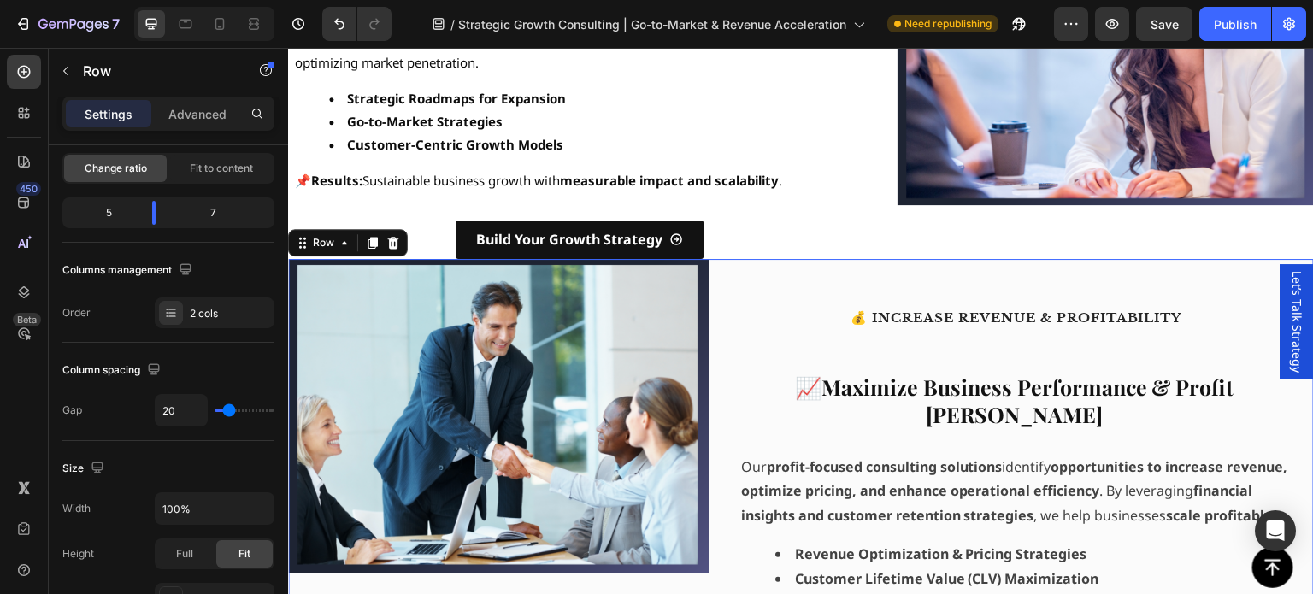
click at [229, 410] on input "range" at bounding box center [245, 410] width 60 height 3
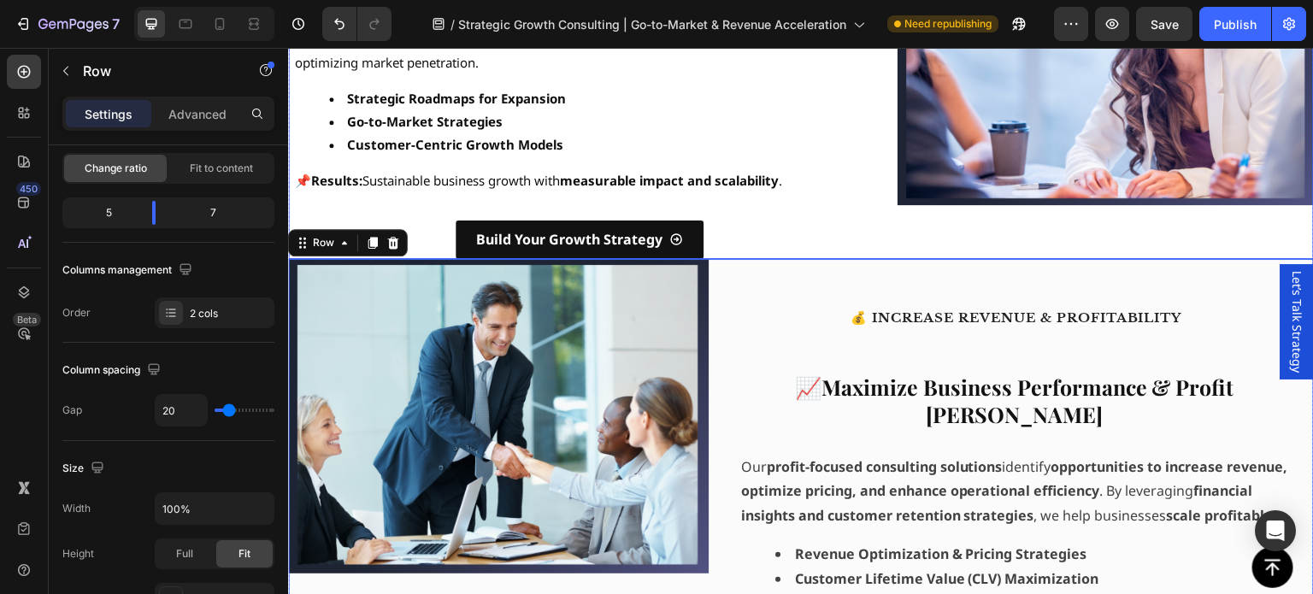
click at [875, 229] on div "Image 📈 Develop tailored growth strategies Heading Icon Icon Icon Icon Icon Ico…" at bounding box center [801, 49] width 1026 height 418
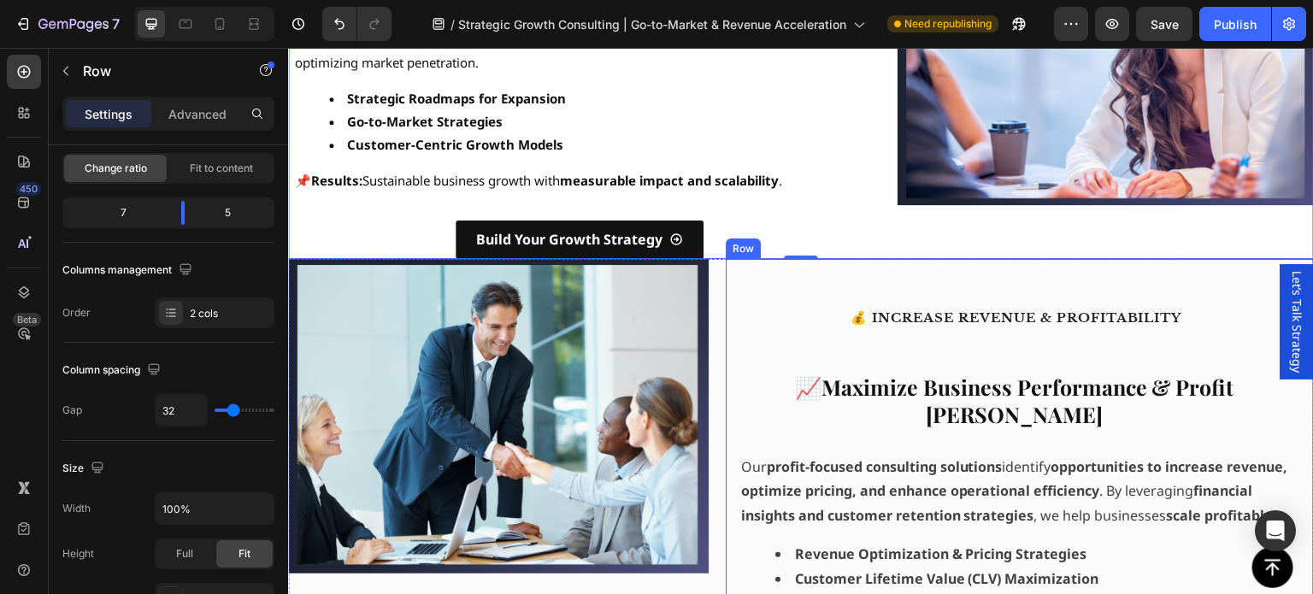
click at [726, 326] on div "💰 Increase Revenue & Profitability Heading 📈 Maximize Business Performance & Pr…" at bounding box center [1020, 496] width 588 height 475
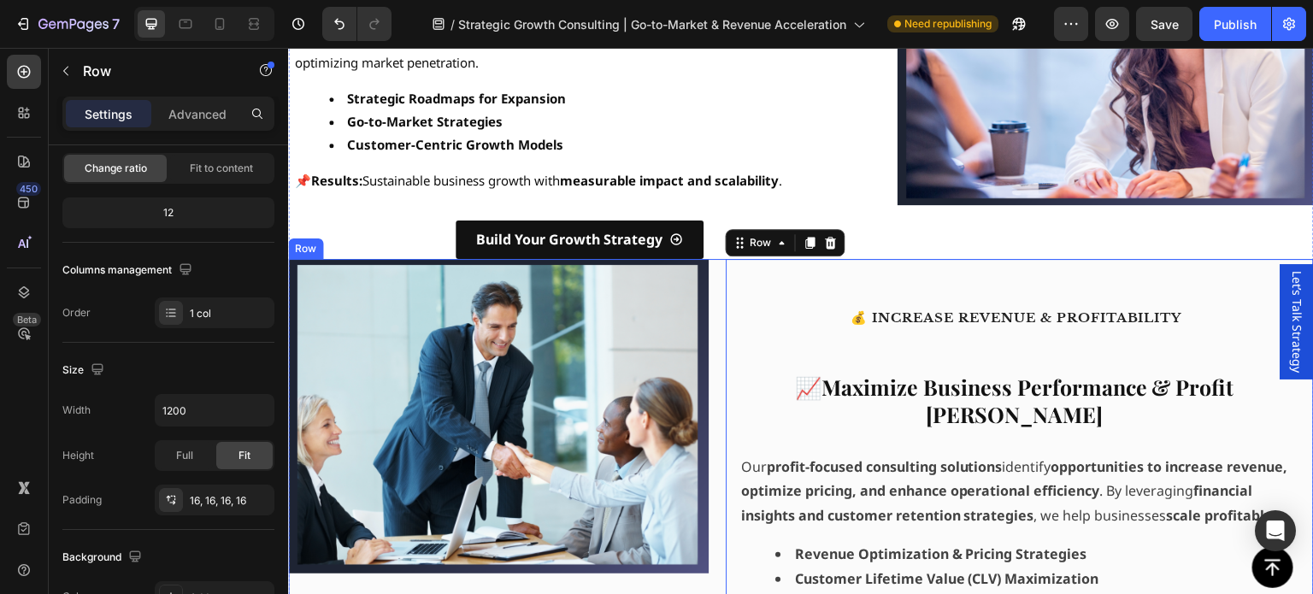
click at [710, 347] on div "Image 💰 Increase Revenue & Profitability Heading 📈 Maximize Business Performanc…" at bounding box center [801, 496] width 1026 height 475
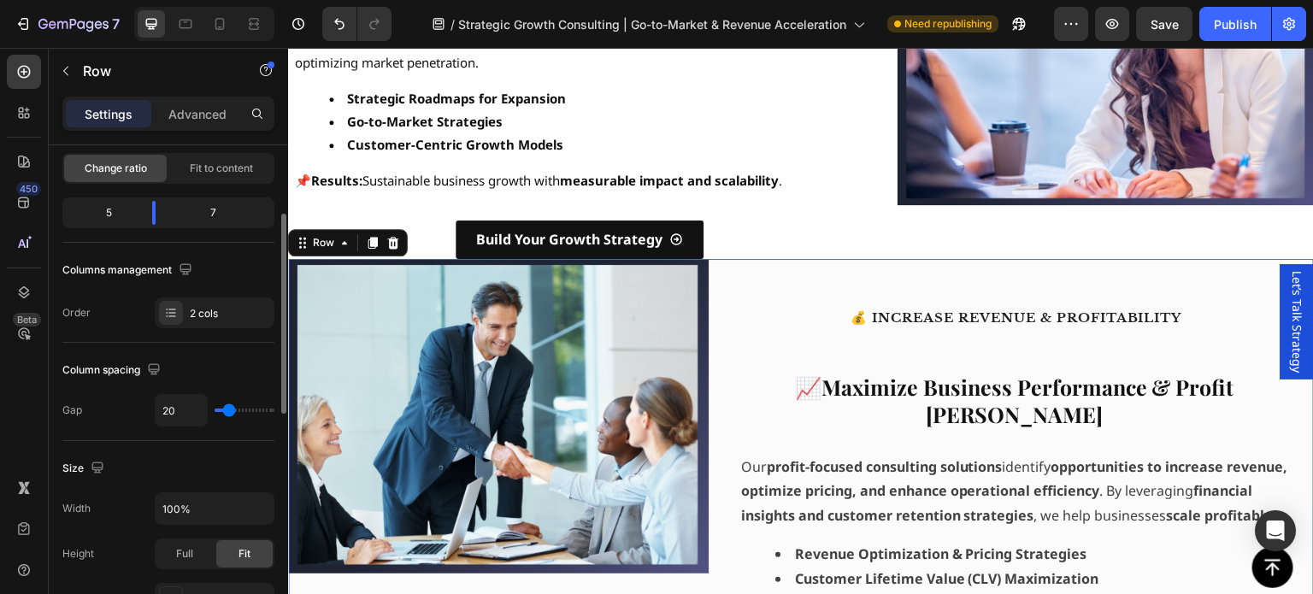
type input "25"
type input "40"
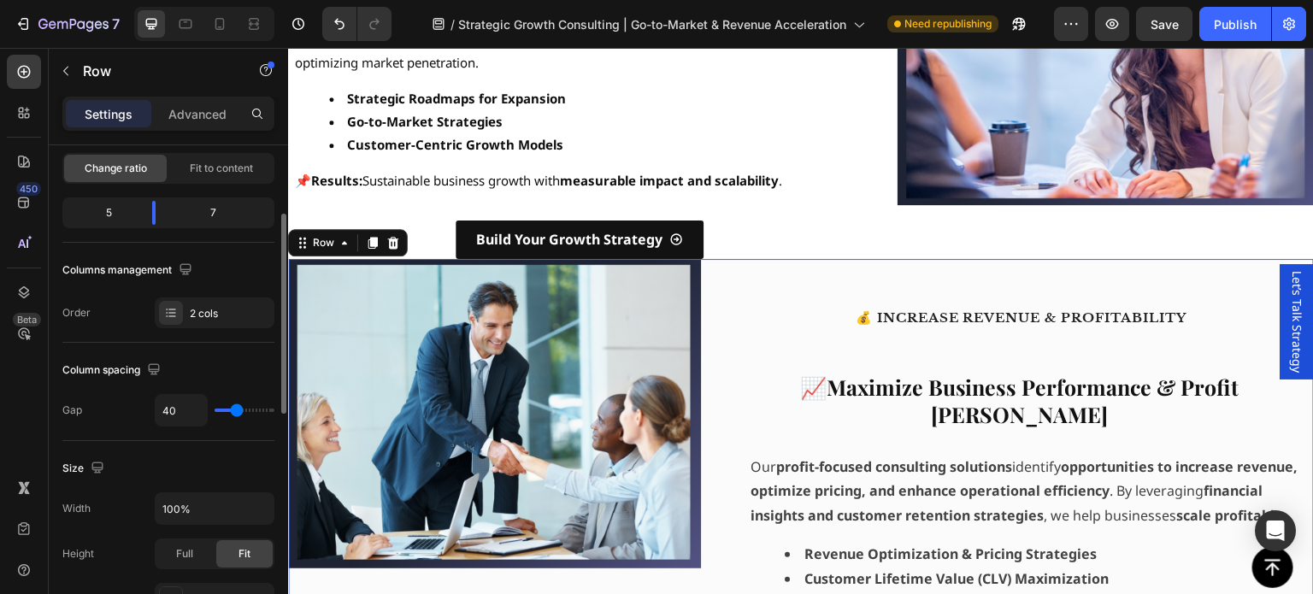
type input "36"
type input "34"
click at [234, 412] on input "range" at bounding box center [245, 410] width 60 height 3
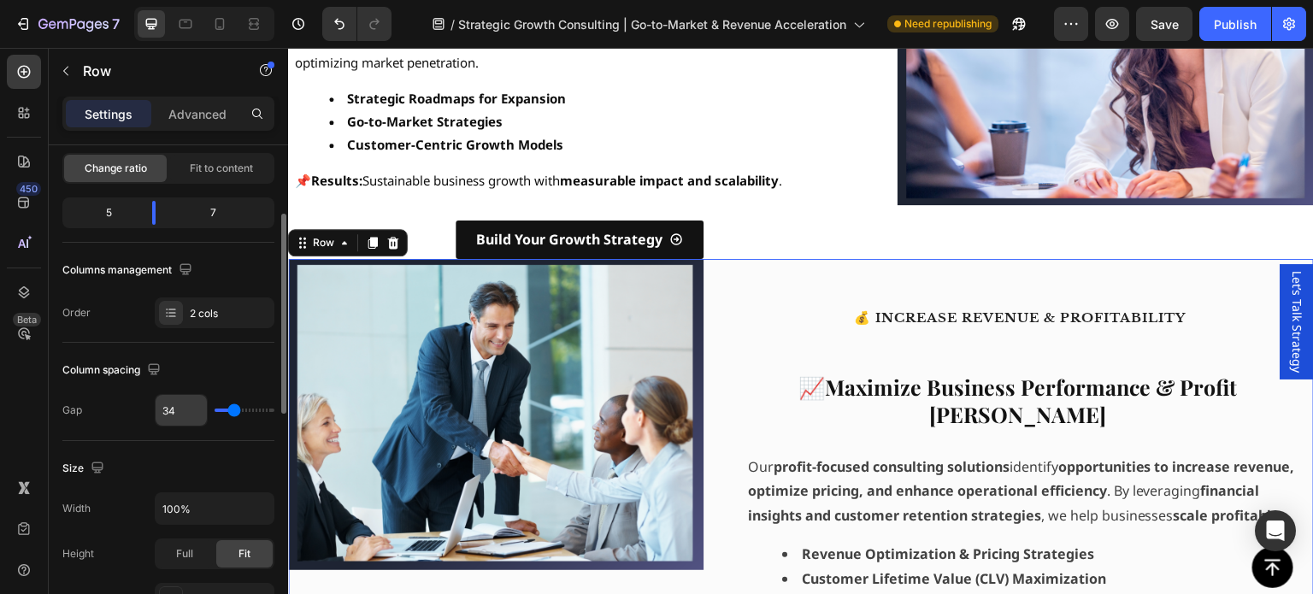
click at [175, 410] on input "34" at bounding box center [181, 410] width 51 height 31
type input "3"
type input "32"
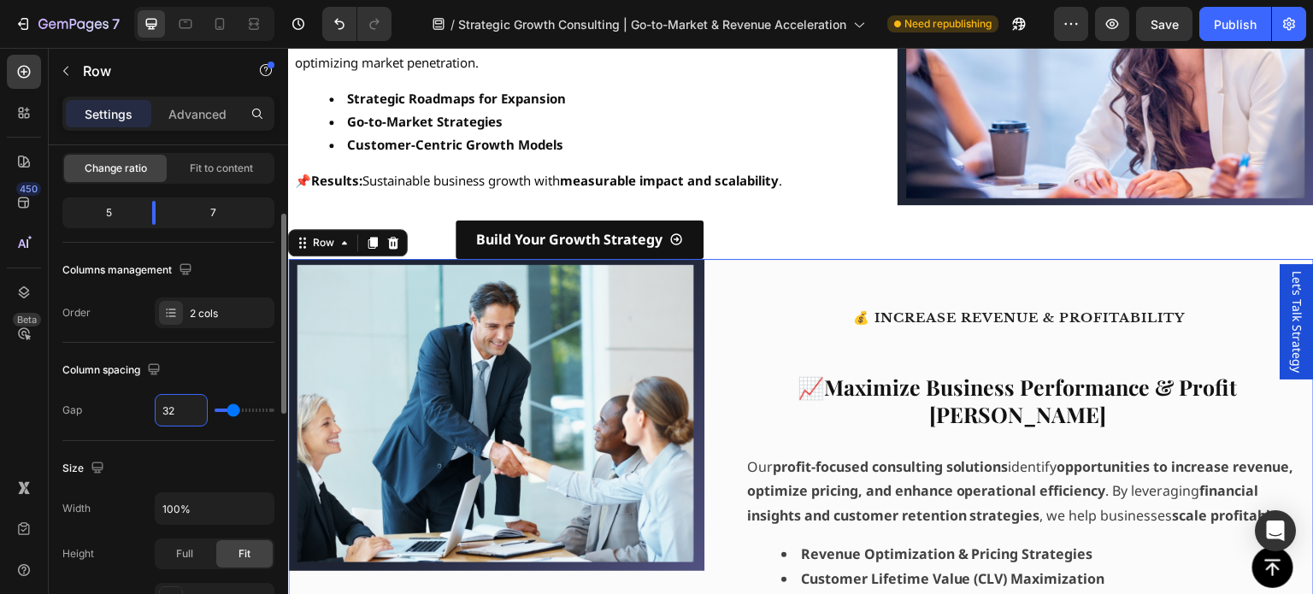
type input "32"
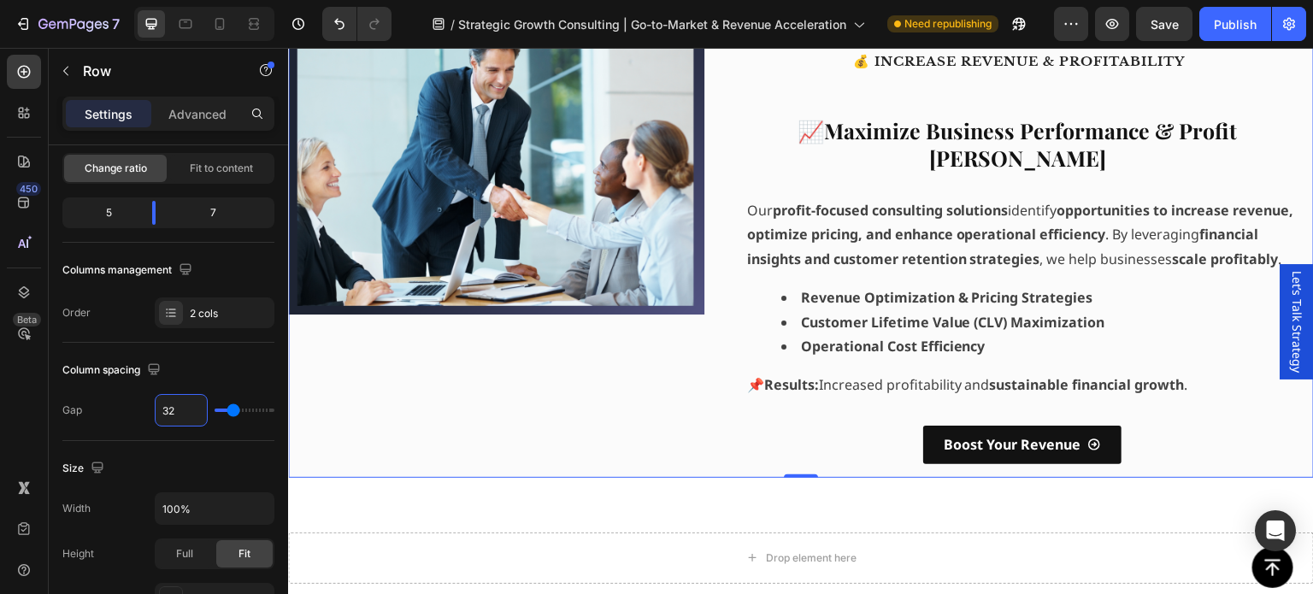
scroll to position [1990, 0]
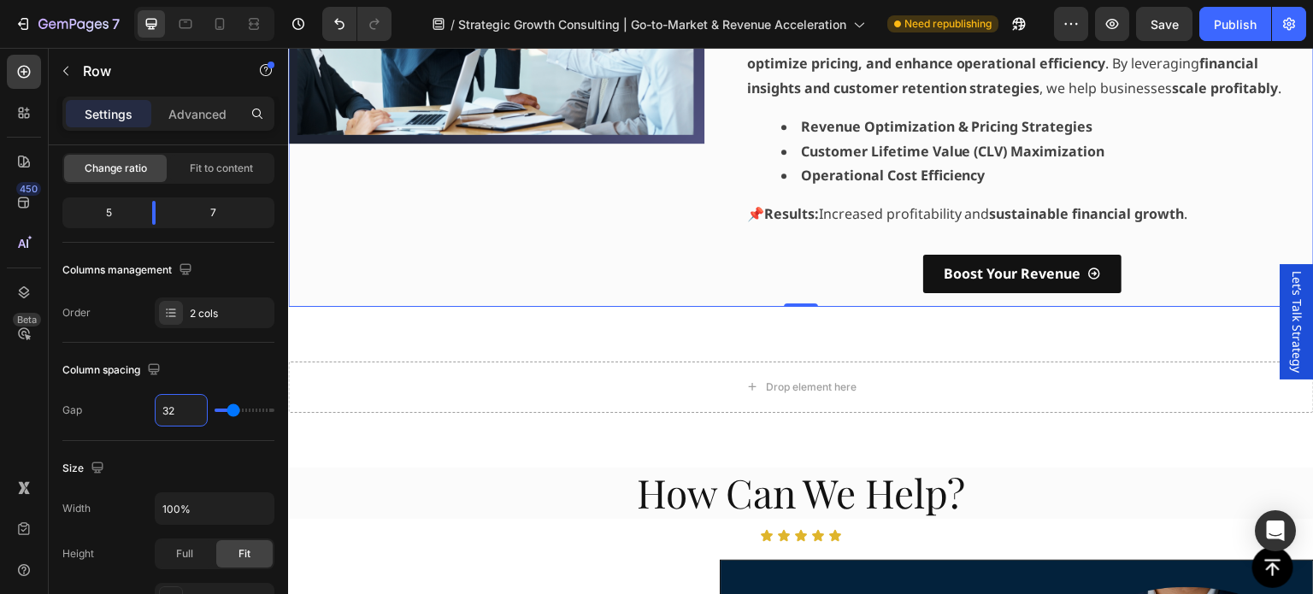
click at [613, 307] on div "Image" at bounding box center [496, 69] width 416 height 475
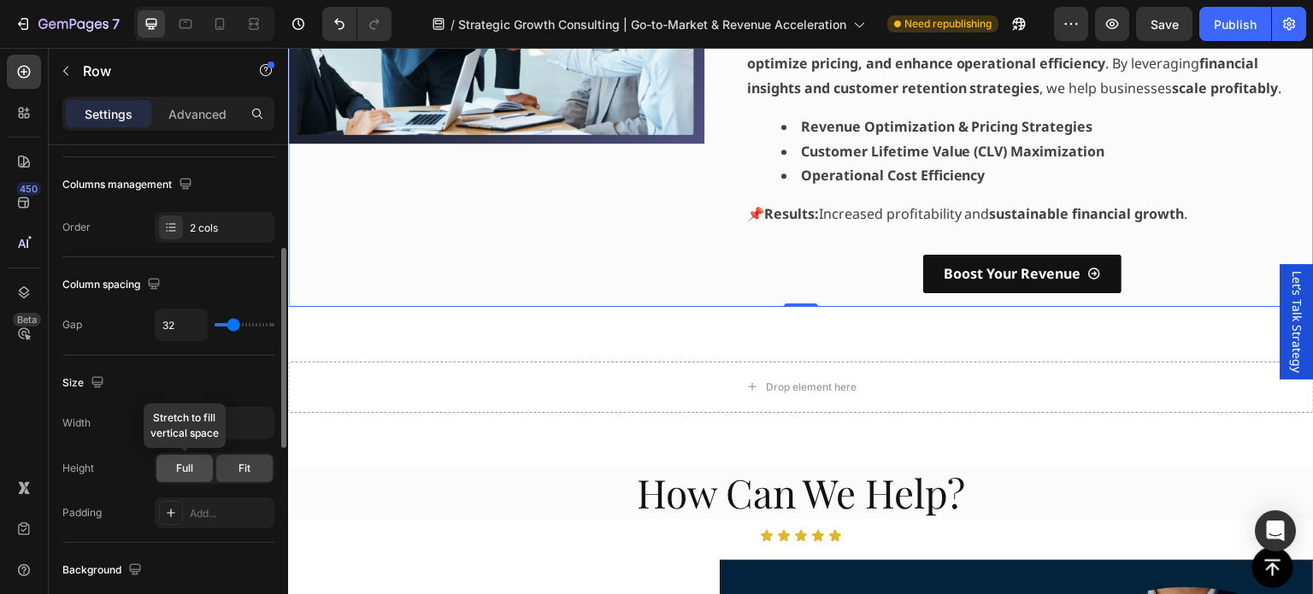
click at [180, 468] on span "Full" at bounding box center [184, 468] width 17 height 15
click at [232, 468] on div "Fit" at bounding box center [244, 468] width 56 height 27
click at [191, 464] on span "Full" at bounding box center [184, 468] width 17 height 15
click at [251, 468] on div "Fit" at bounding box center [244, 468] width 56 height 27
click at [586, 304] on div "Image" at bounding box center [496, 69] width 416 height 475
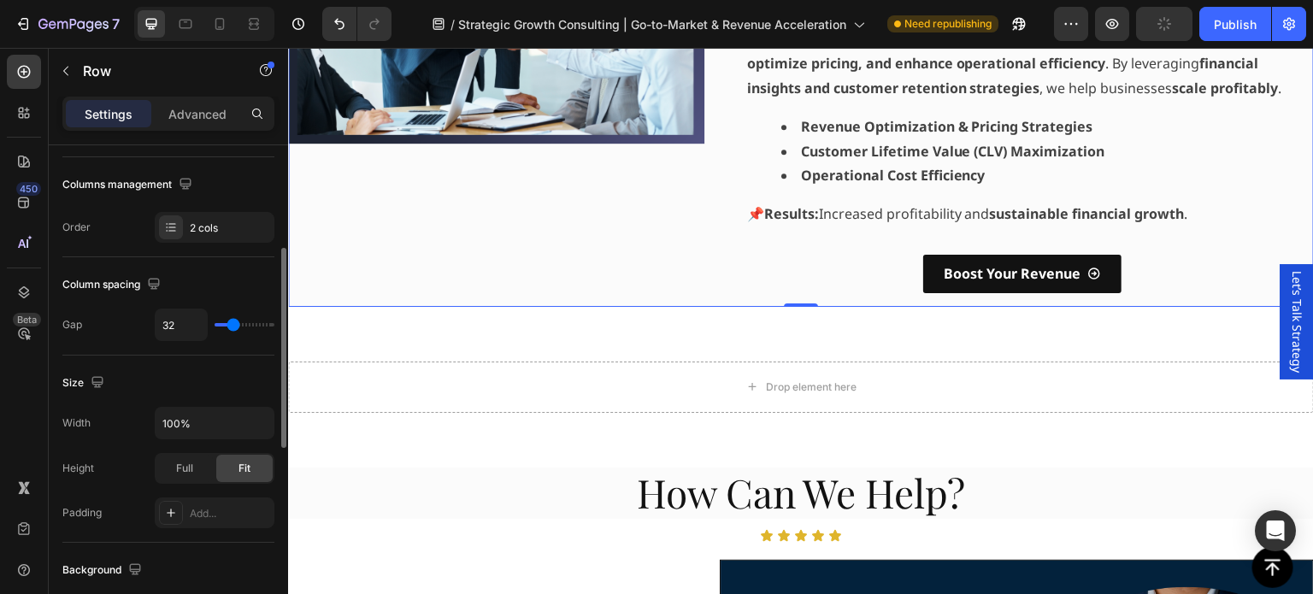
scroll to position [342, 0]
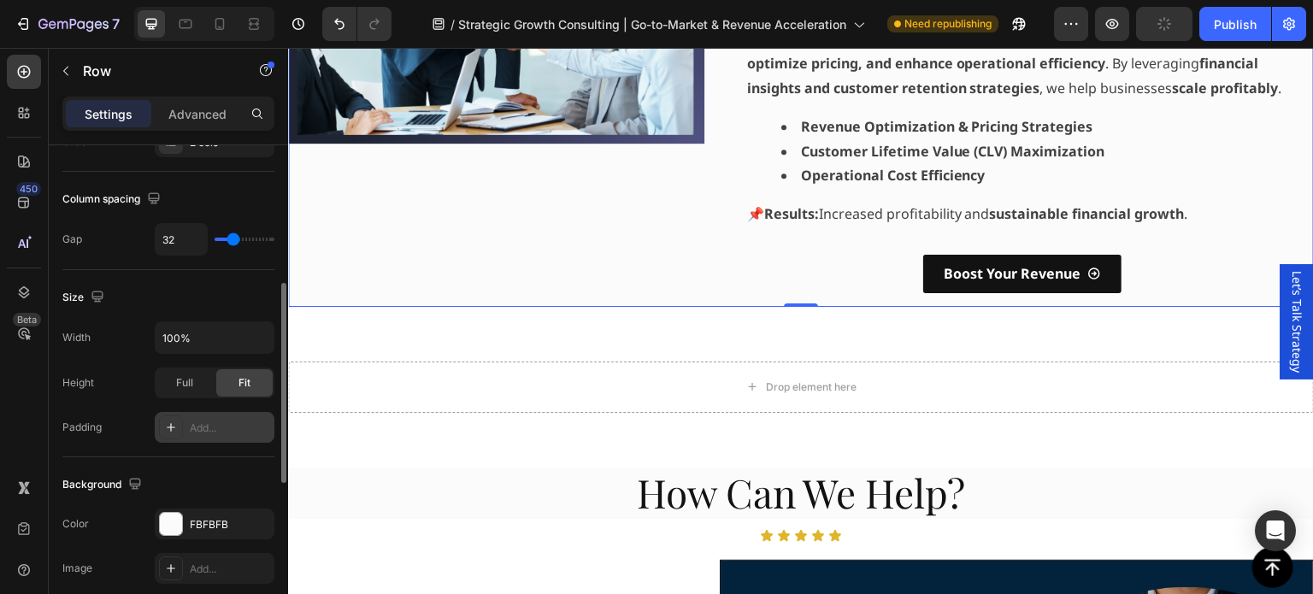
click at [176, 422] on icon at bounding box center [171, 428] width 14 height 14
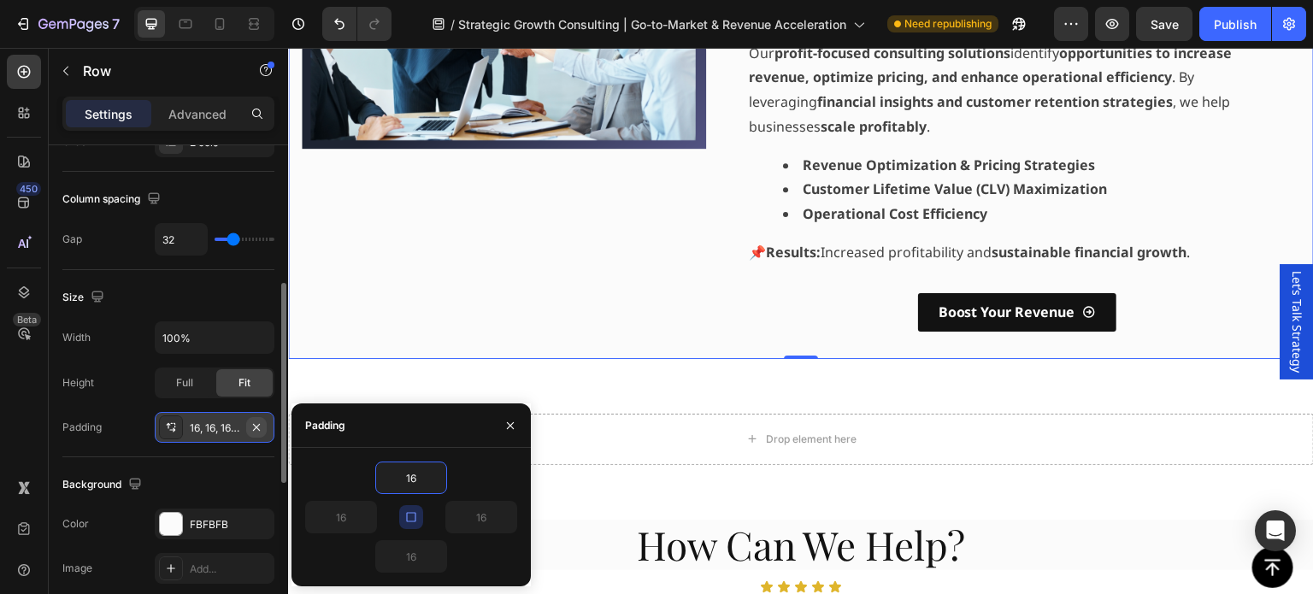
click at [263, 421] on icon "button" at bounding box center [257, 428] width 14 height 14
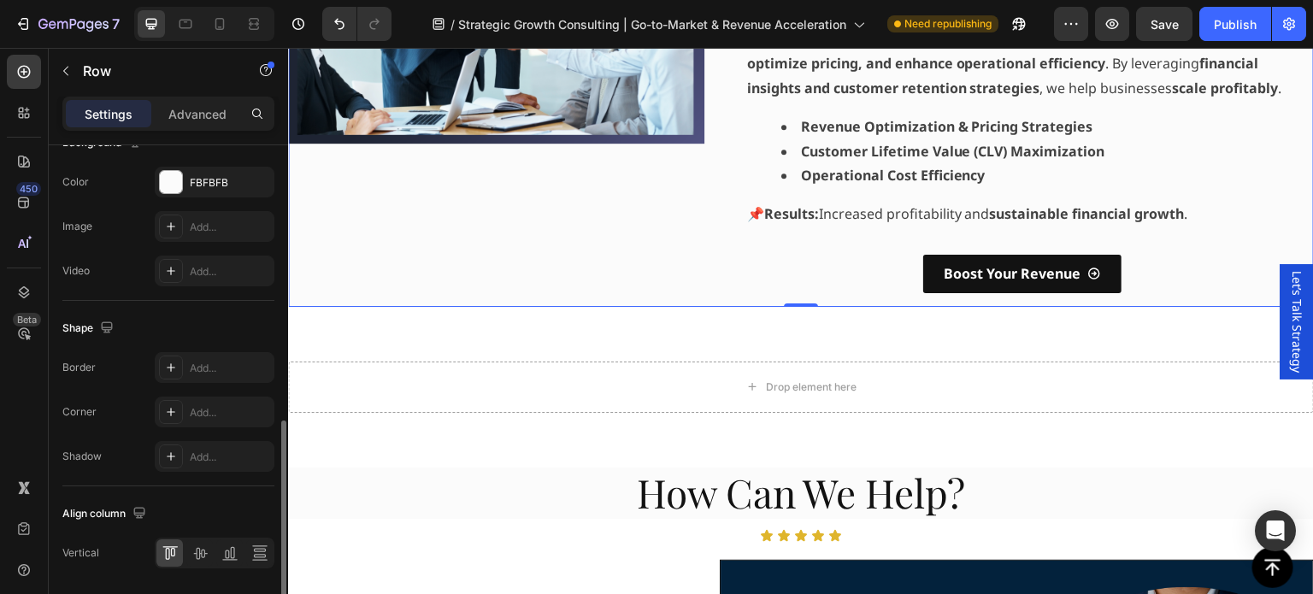
scroll to position [738, 0]
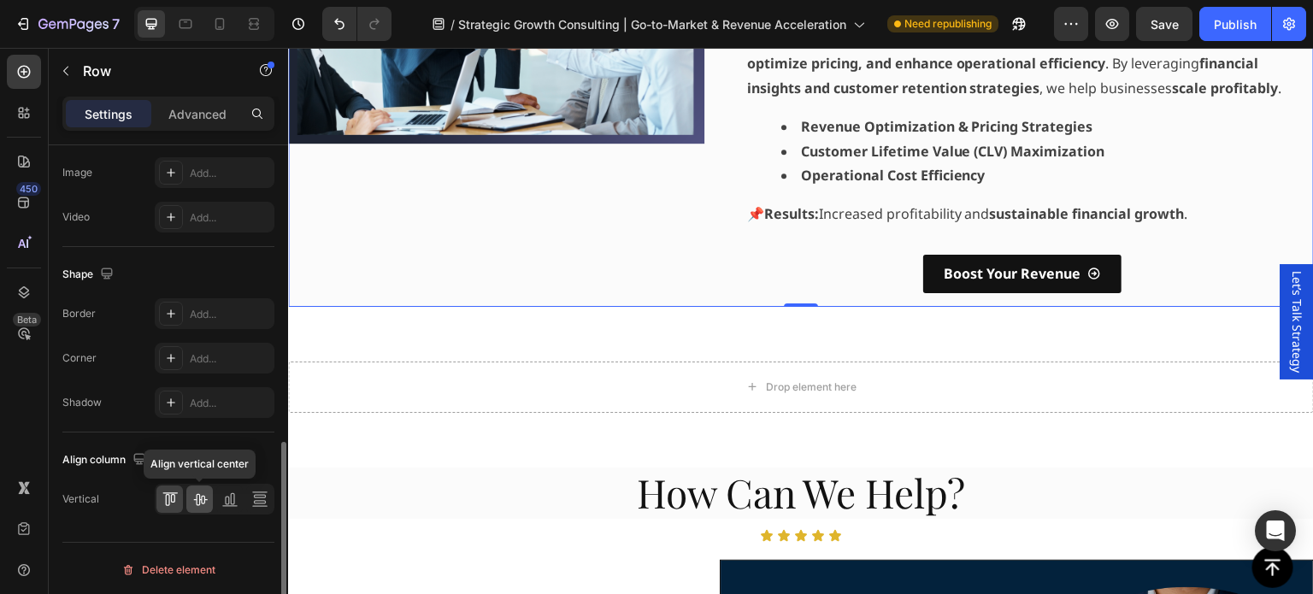
click at [198, 496] on icon at bounding box center [200, 500] width 14 height 12
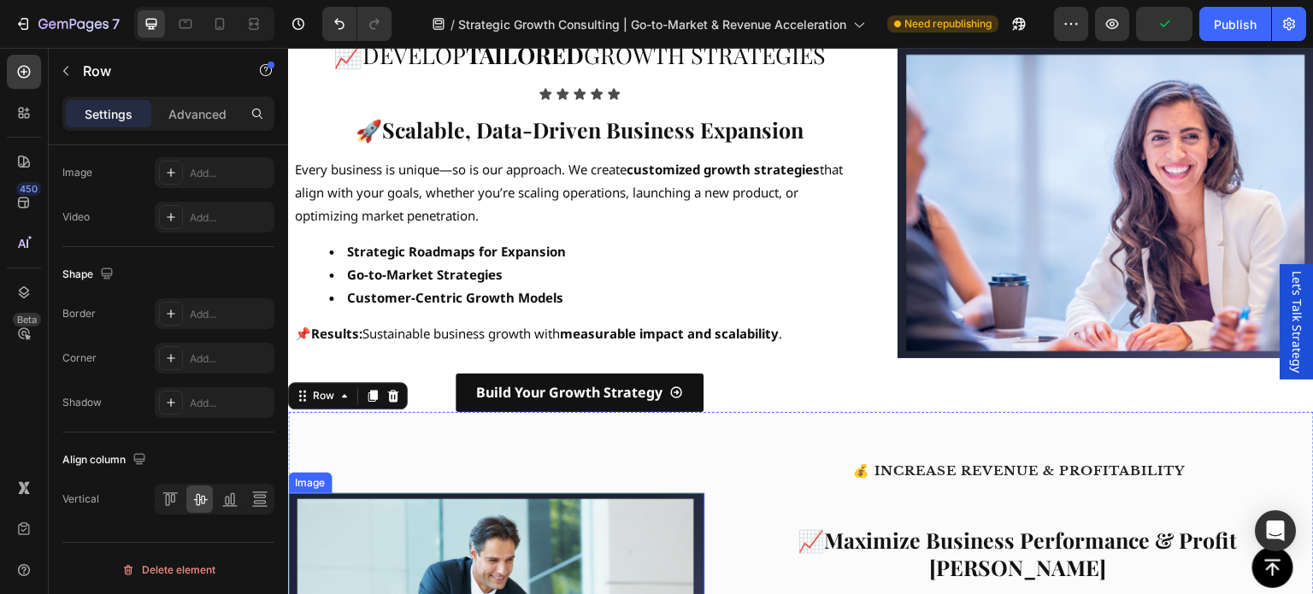
scroll to position [1402, 0]
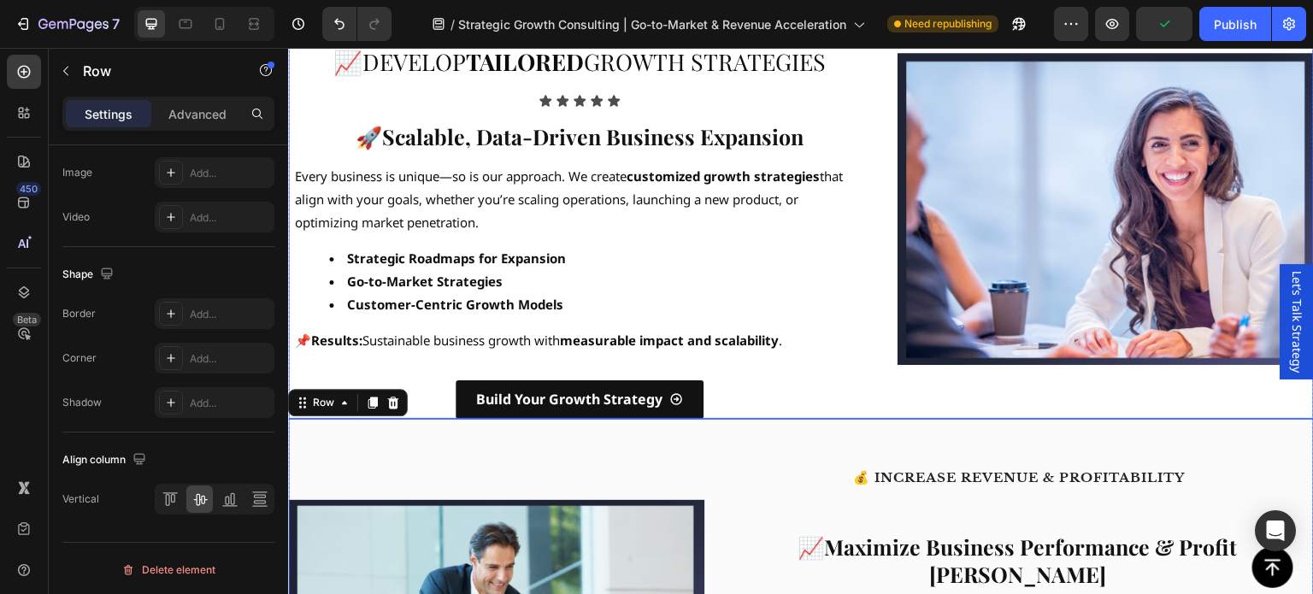
click at [887, 211] on div "Image 📈 Develop tailored growth strategies Heading Icon Icon Icon Icon Icon Ico…" at bounding box center [801, 209] width 1026 height 418
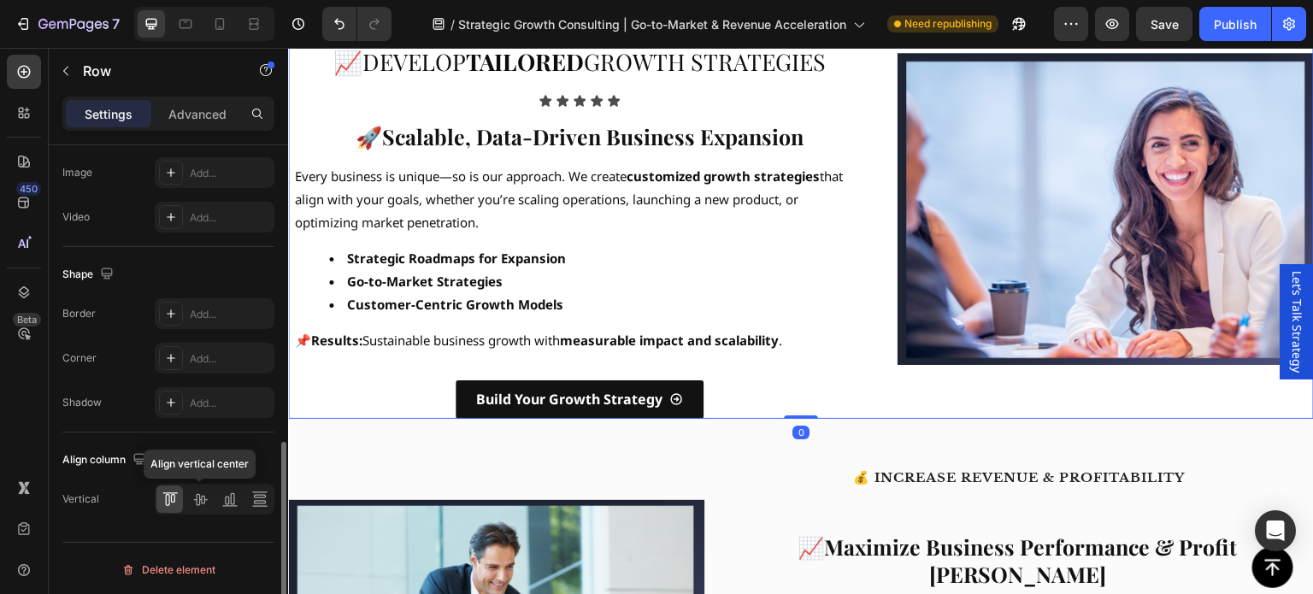
drag, startPoint x: 208, startPoint y: 489, endPoint x: 218, endPoint y: 465, distance: 26.0
click at [208, 491] on icon at bounding box center [200, 499] width 17 height 17
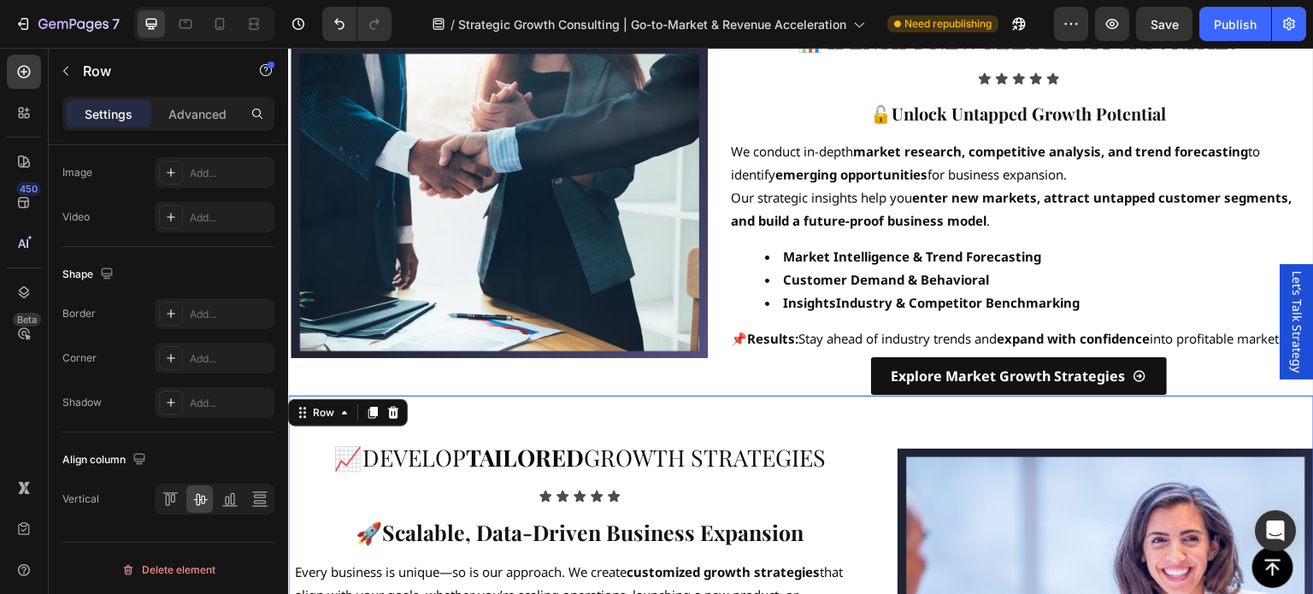
scroll to position [975, 0]
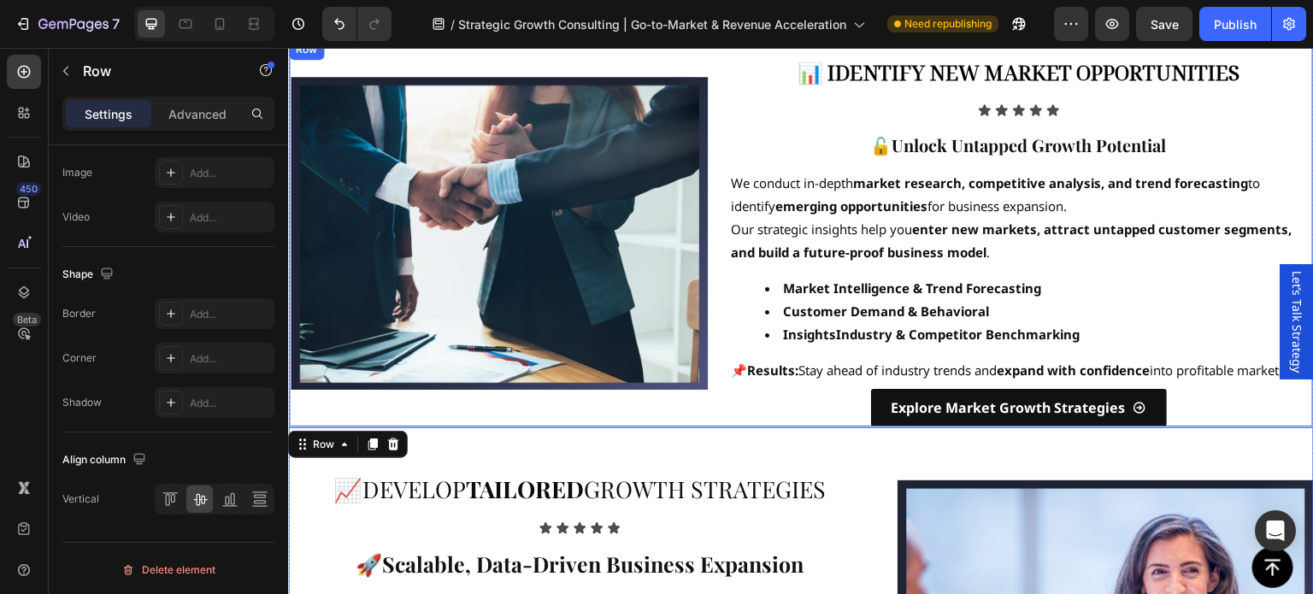
click at [717, 115] on div "Image ⁠⁠⁠⁠⁠⁠⁠ 📊 Identify New Market Opportunities Heading Icon Icon Icon Icon I…" at bounding box center [801, 233] width 1026 height 390
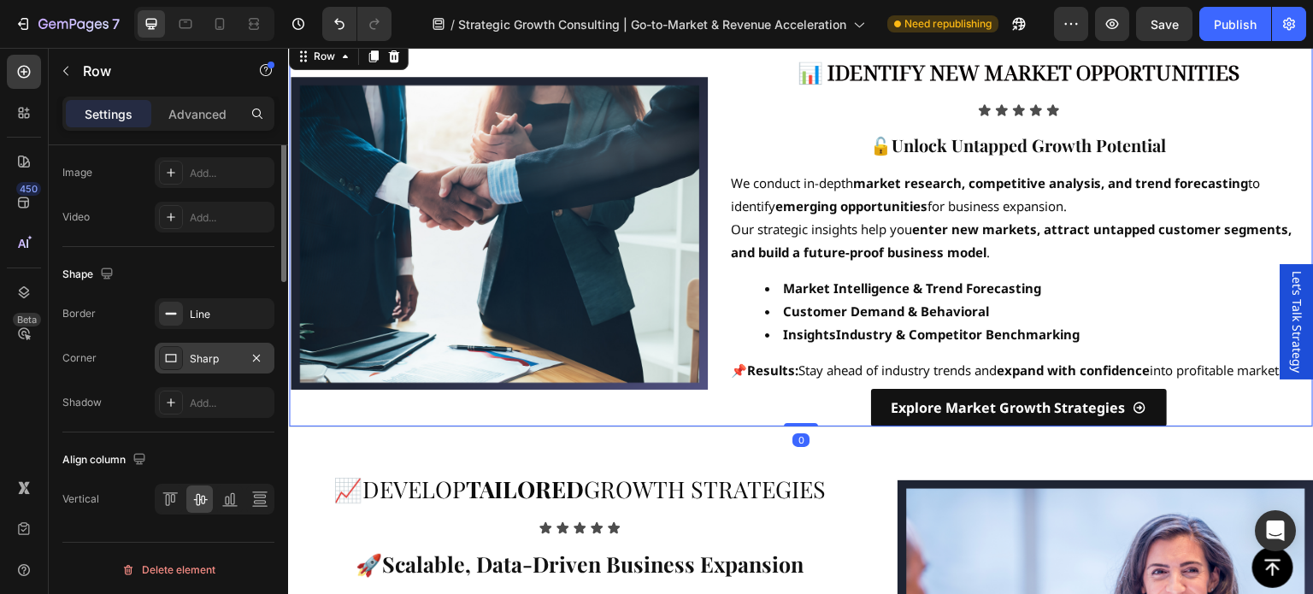
scroll to position [481, 0]
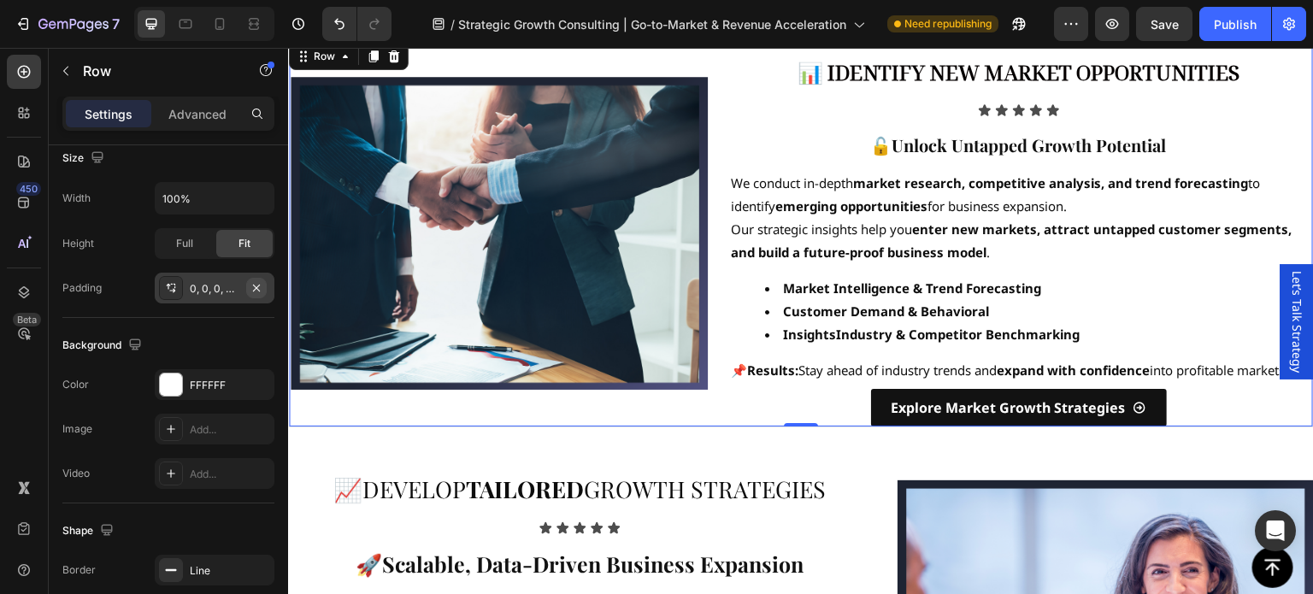
click at [252, 284] on icon "button" at bounding box center [257, 288] width 14 height 14
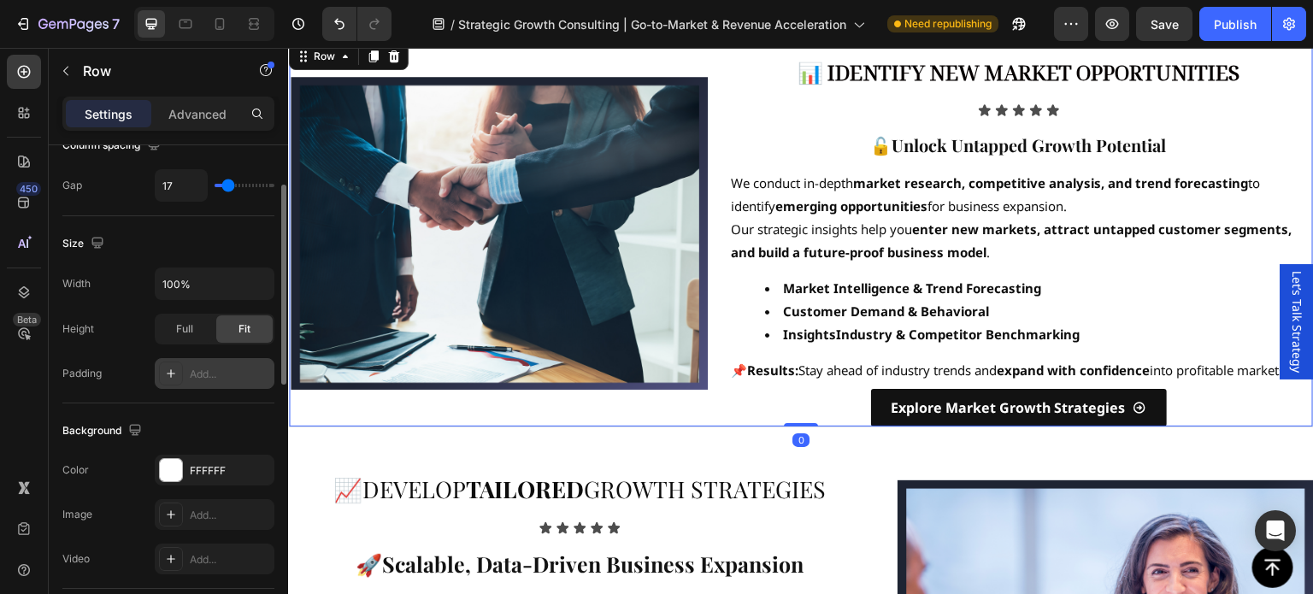
scroll to position [310, 0]
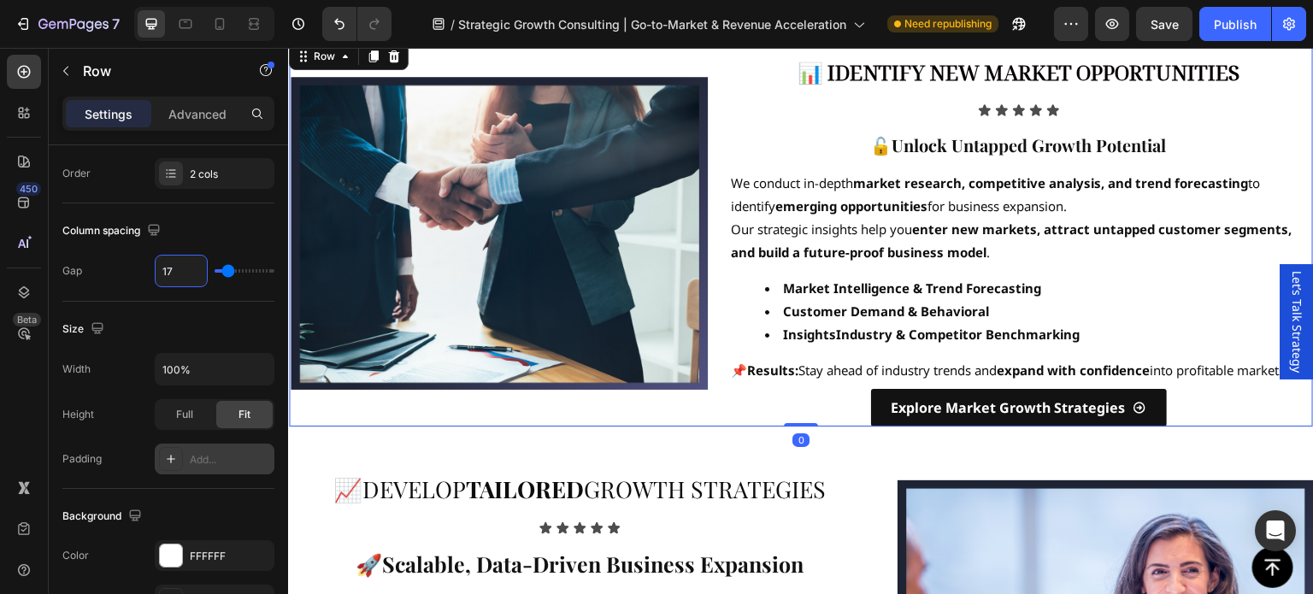
click at [175, 263] on input "17" at bounding box center [181, 271] width 51 height 31
type input "32"
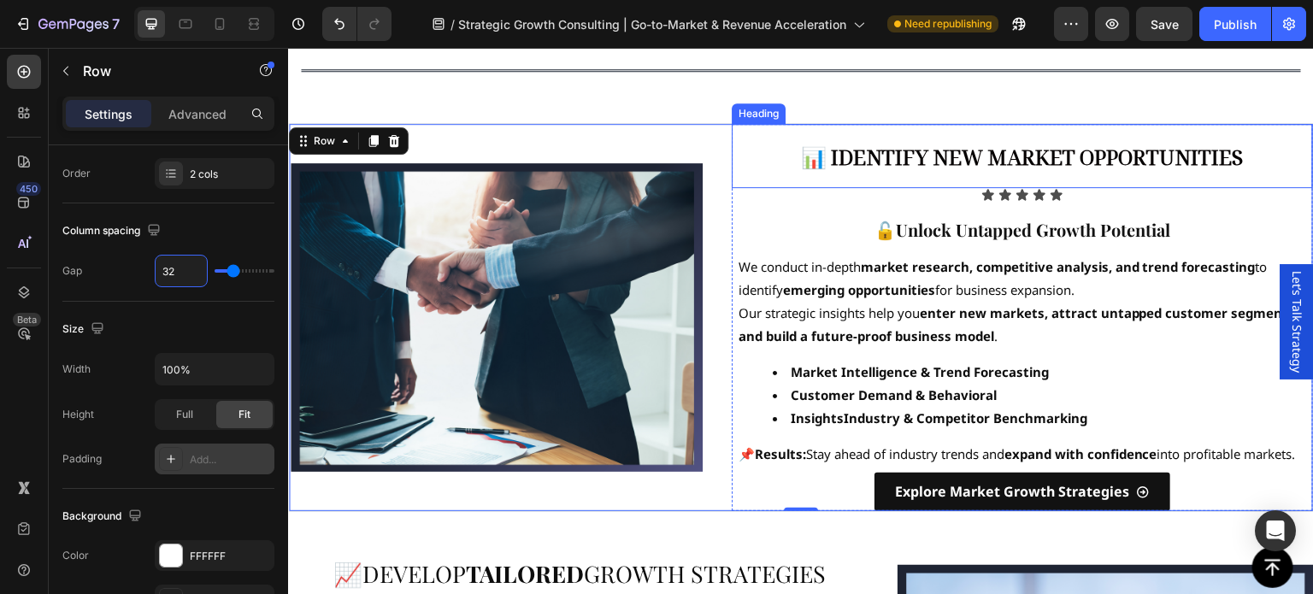
scroll to position [806, 0]
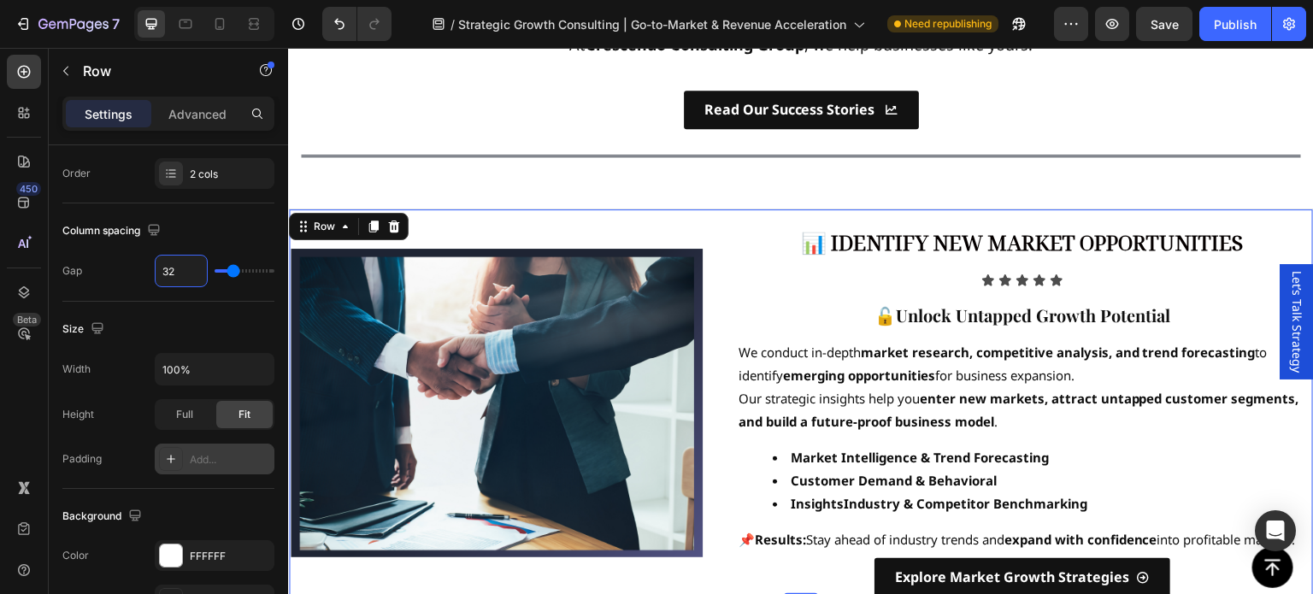
click at [675, 212] on div "Image" at bounding box center [497, 404] width 416 height 388
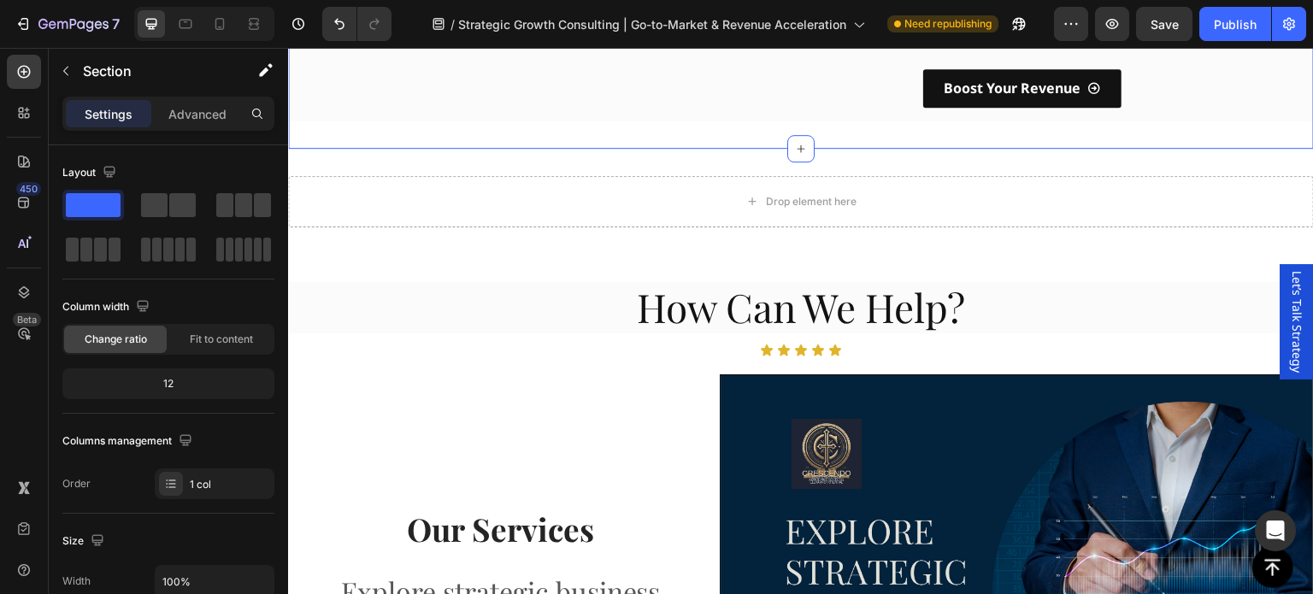
scroll to position [2259, 0]
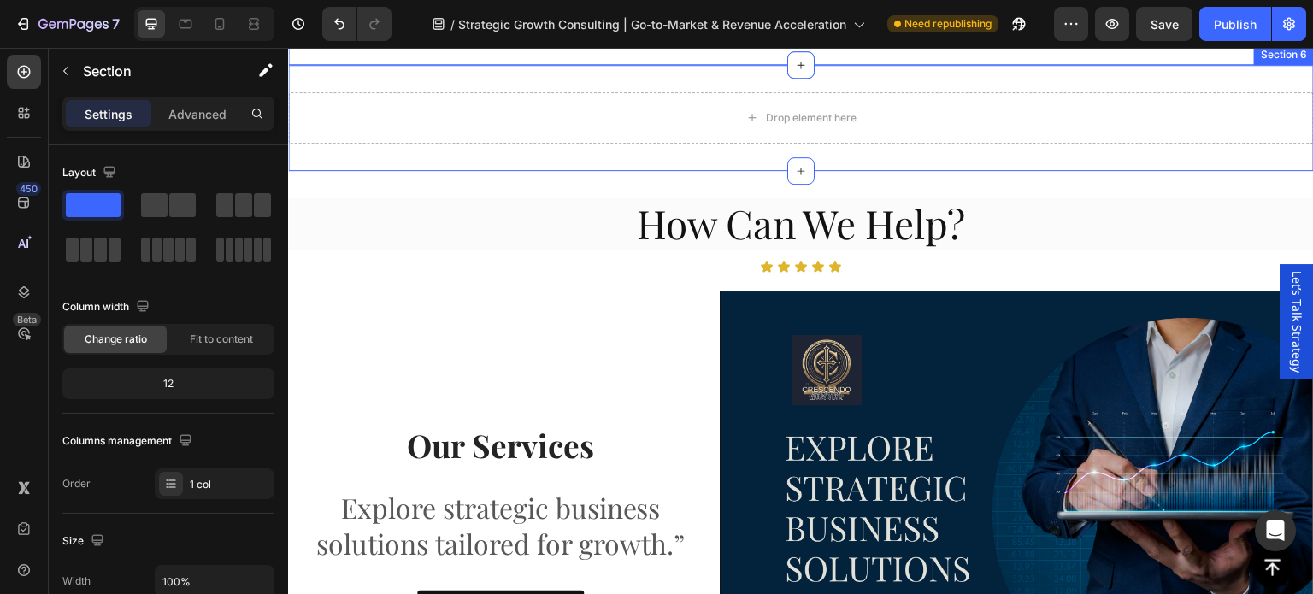
click at [720, 144] on div "Drop element here" at bounding box center [801, 117] width 1026 height 51
click at [1295, 55] on icon at bounding box center [1300, 49] width 11 height 12
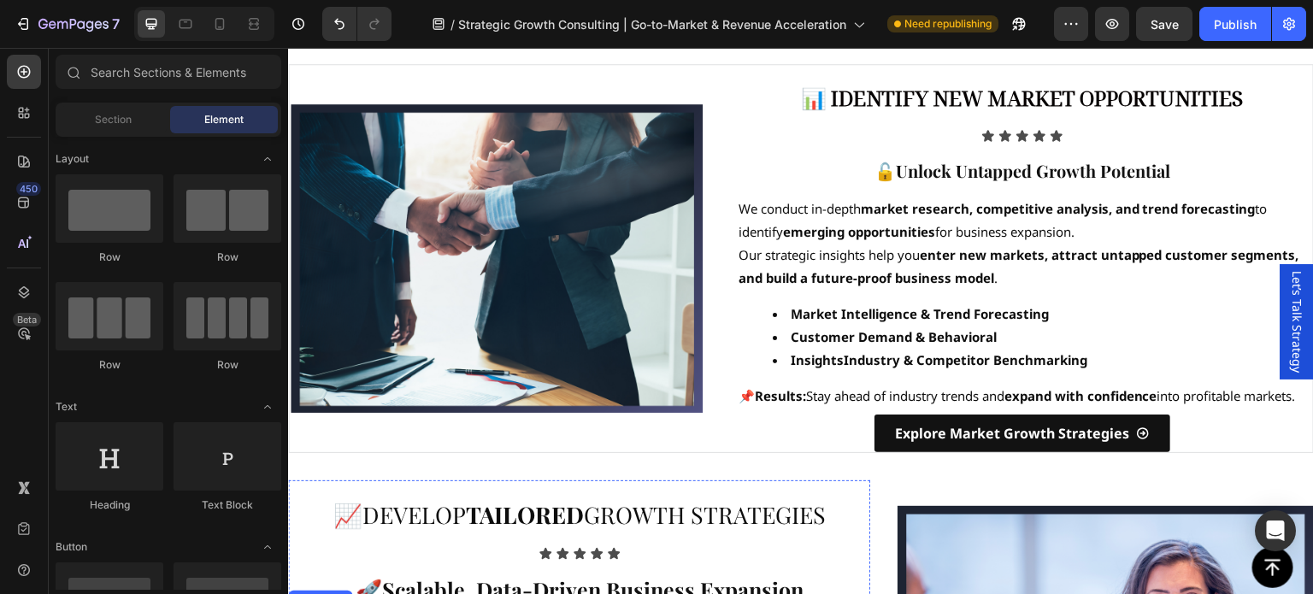
scroll to position [947, 0]
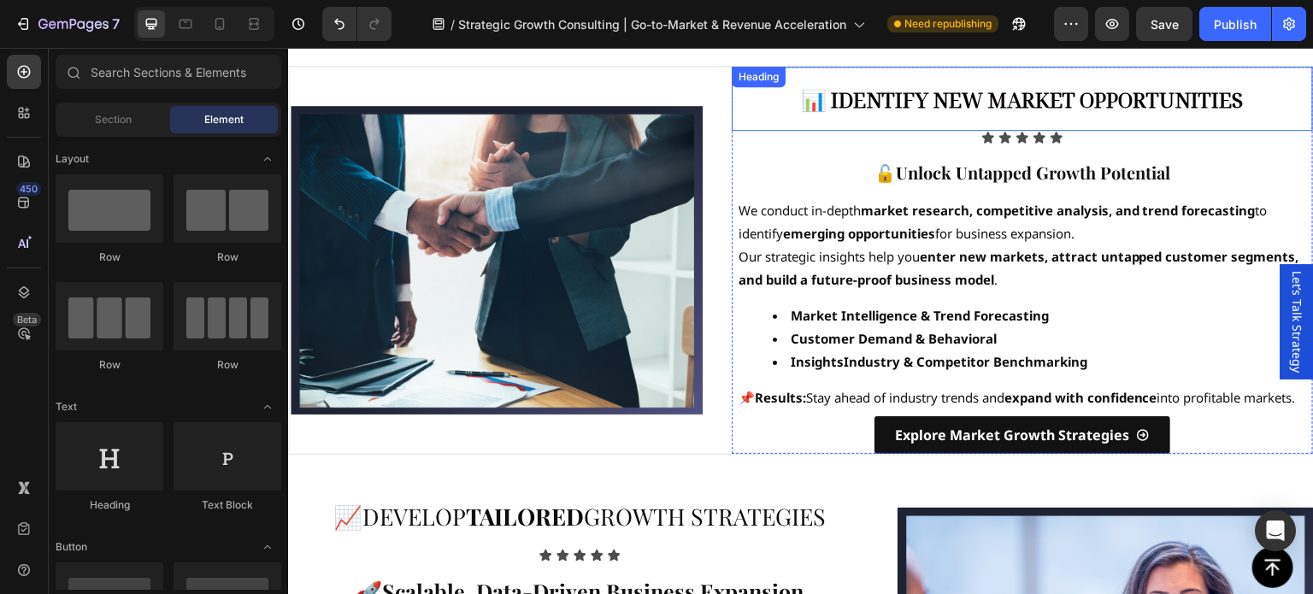
click at [819, 99] on strong "📊 Identify New Market Opportunities" at bounding box center [1022, 100] width 442 height 28
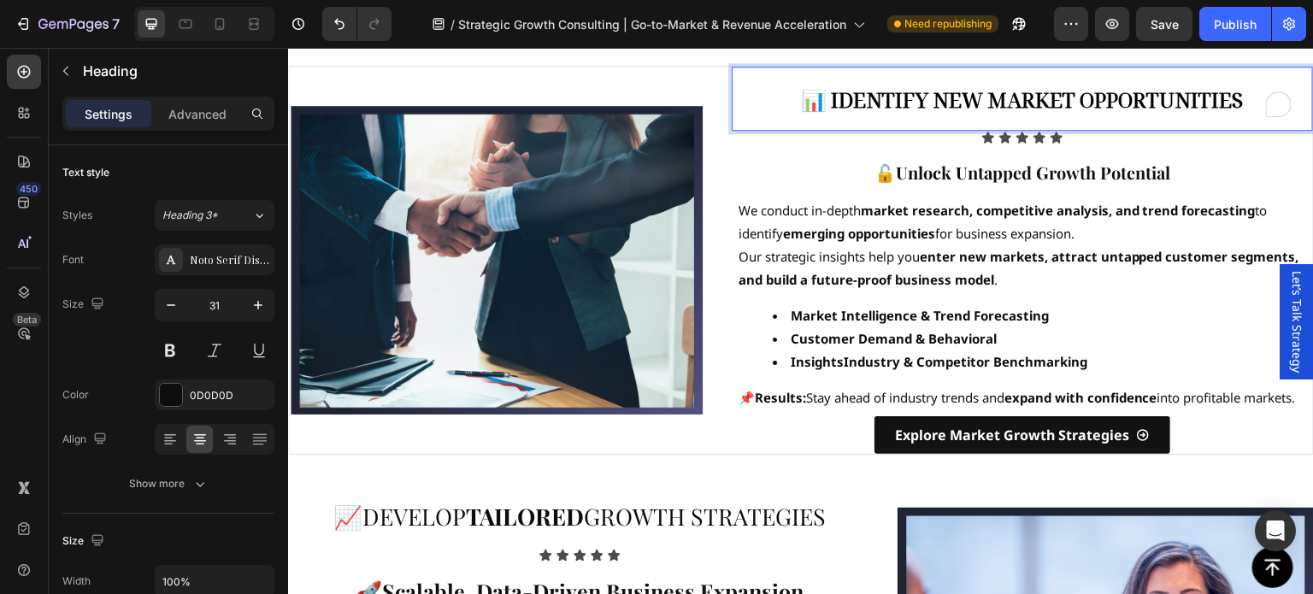
click at [823, 101] on strong "📊 Identify New Market Opportunities" at bounding box center [1022, 100] width 442 height 28
click at [885, 180] on strong "🔓Unlock Untapped Growth Potential" at bounding box center [1023, 172] width 296 height 23
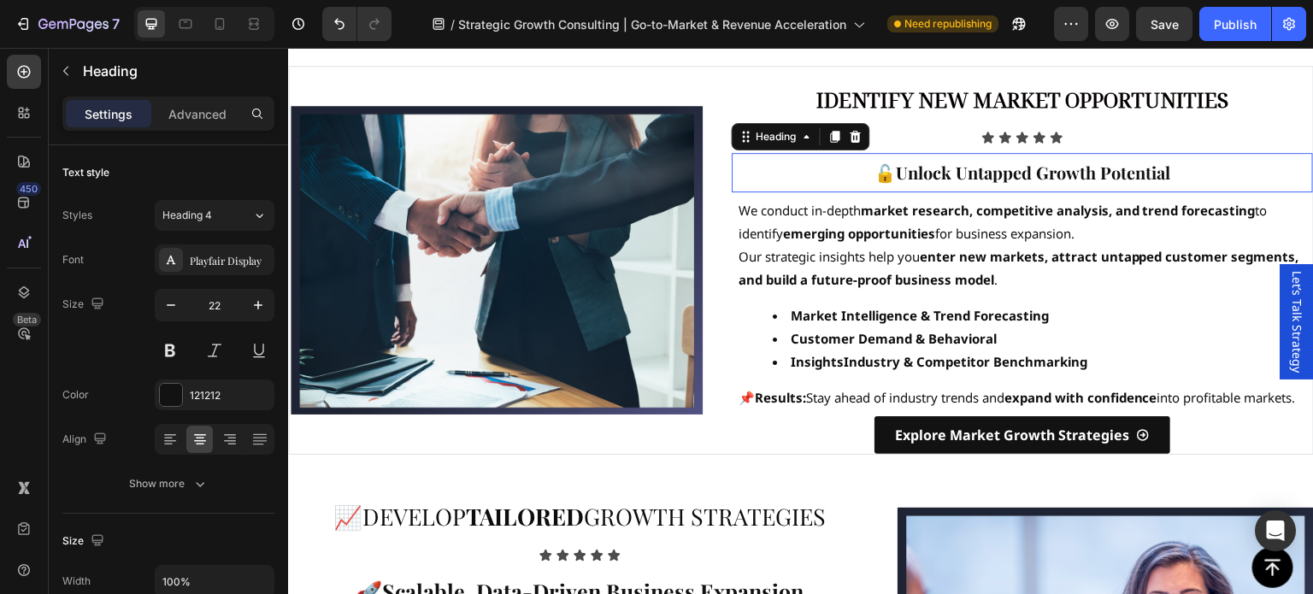
click at [885, 178] on strong "🔓Unlock Untapped Growth Potential" at bounding box center [1023, 172] width 296 height 23
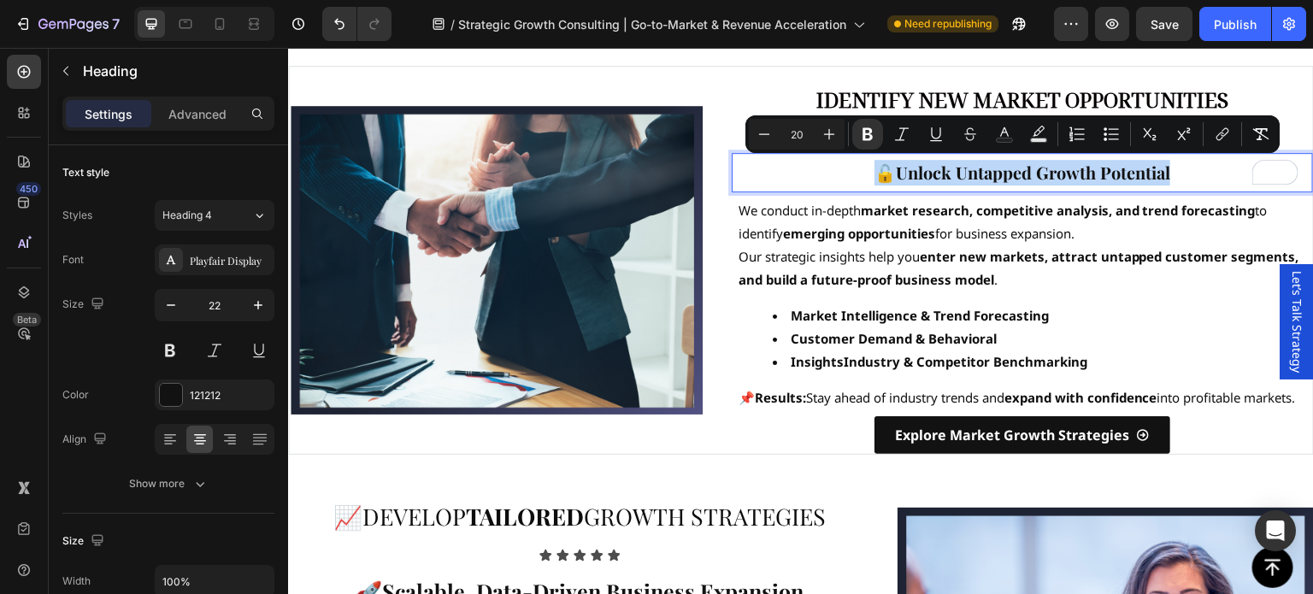
click at [883, 169] on strong "🔓Unlock Untapped Growth Potential" at bounding box center [1023, 172] width 296 height 23
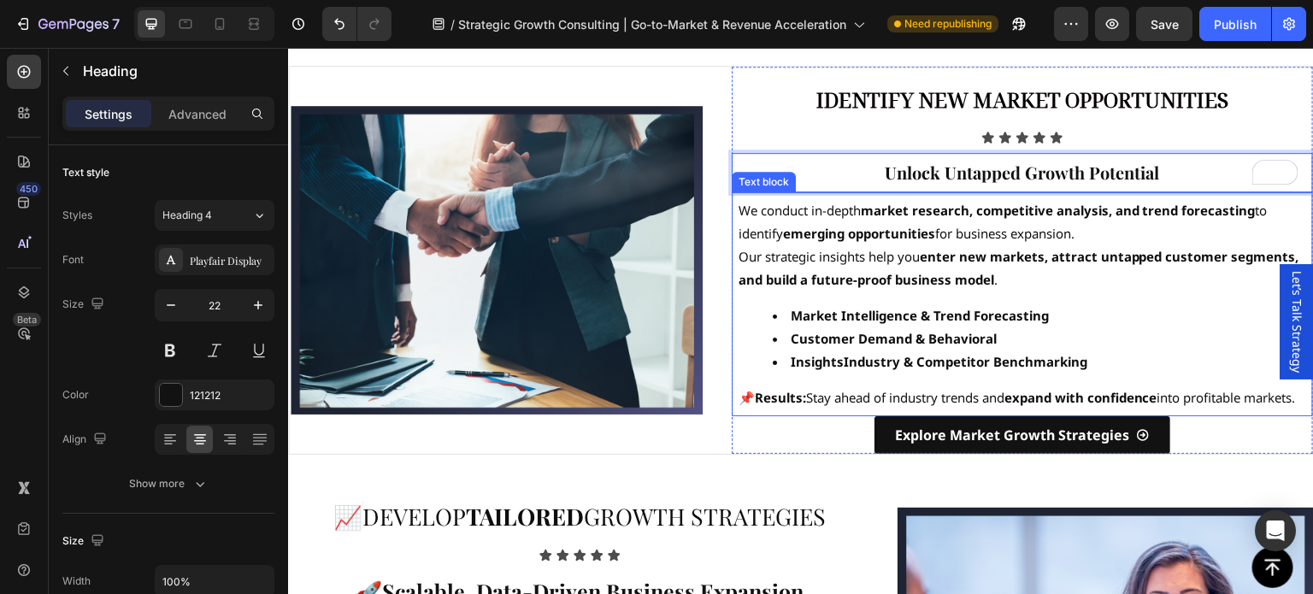
click at [746, 397] on p "📌 Results: Stay ahead of industry trends and expand with confidence into profit…" at bounding box center [1023, 398] width 568 height 23
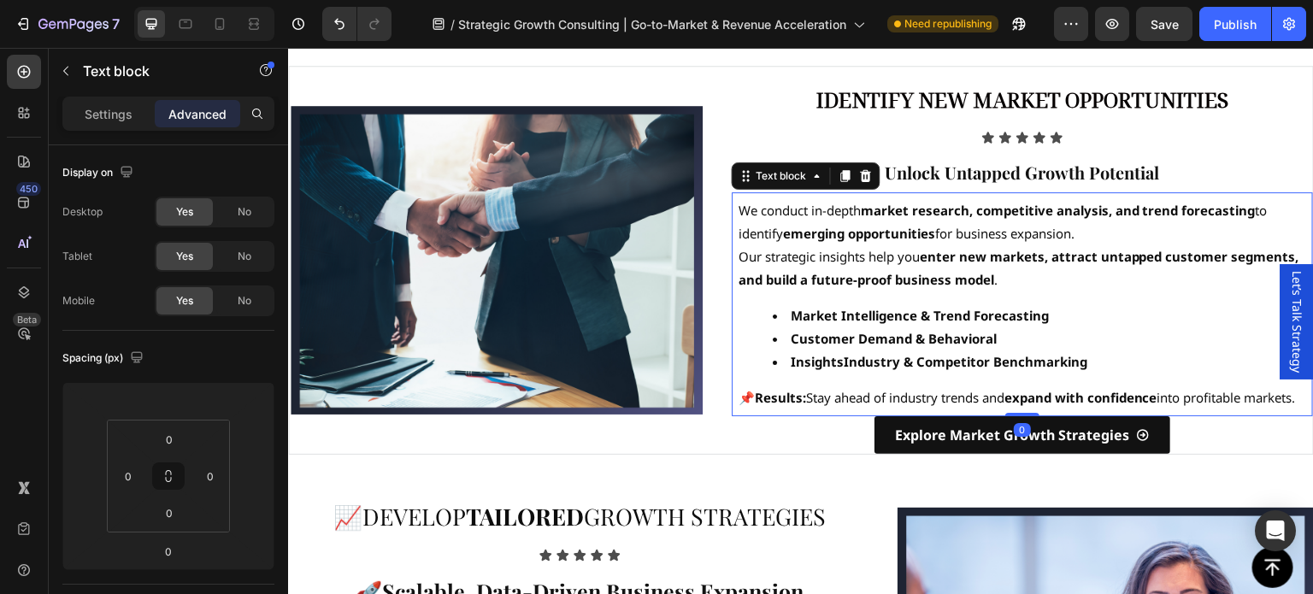
click at [751, 394] on p "📌 Results: Stay ahead of industry trends and expand with confidence into profit…" at bounding box center [1023, 398] width 568 height 23
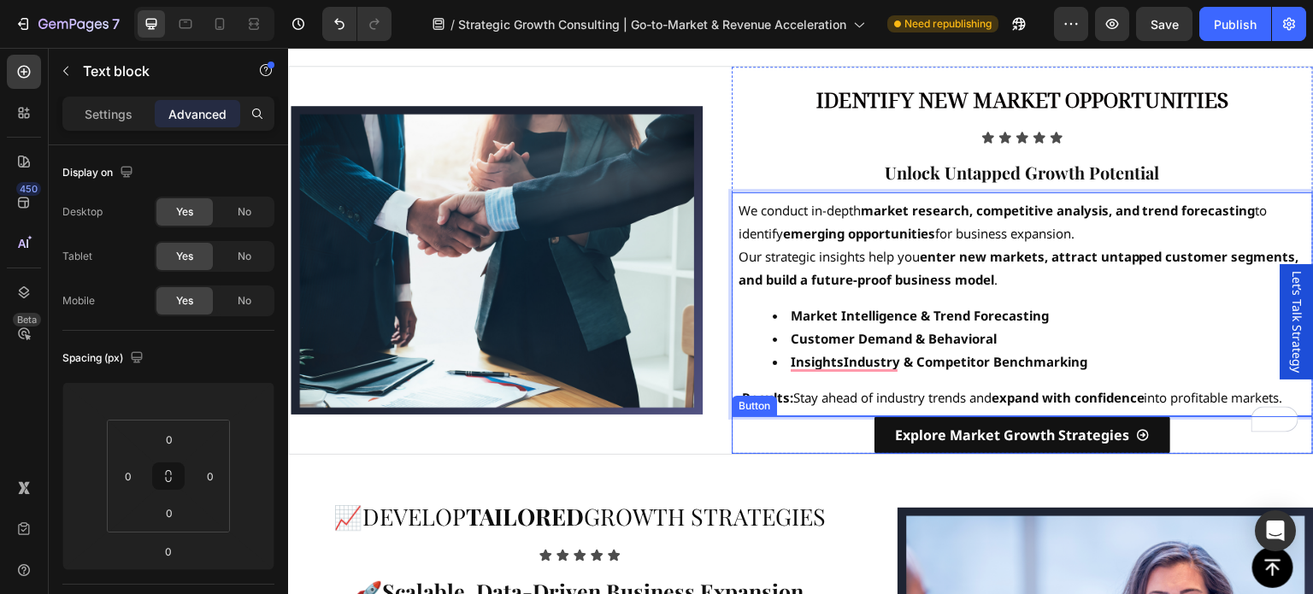
scroll to position [1204, 0]
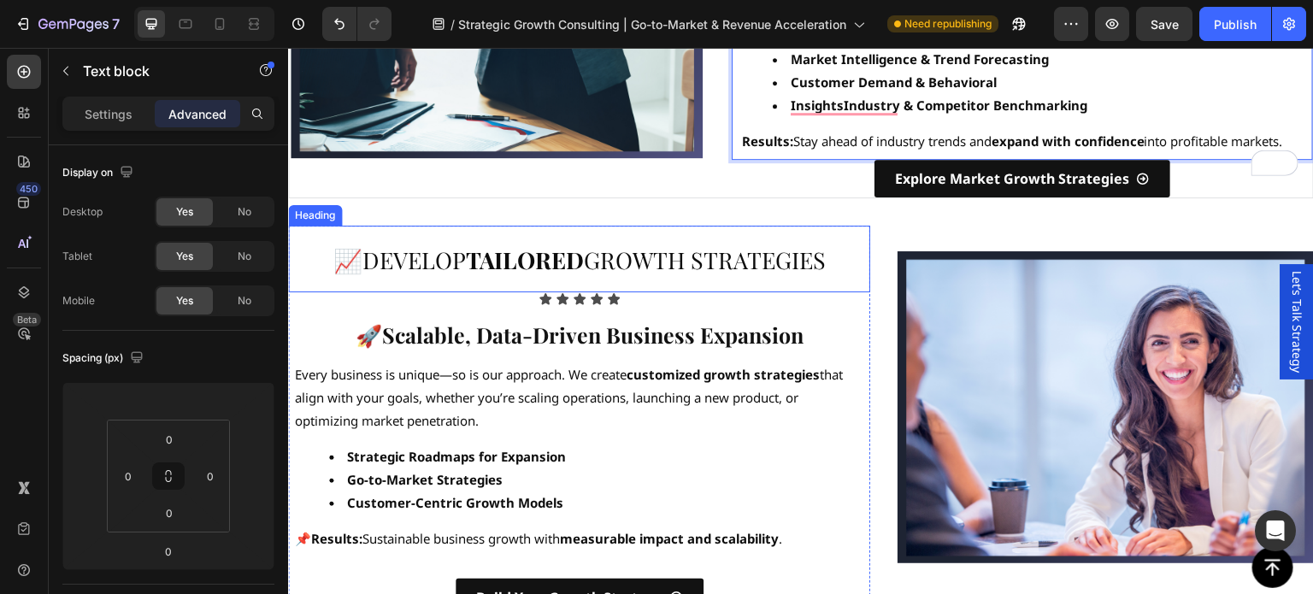
click at [358, 275] on span "📈 Develop tailored growth strategies" at bounding box center [579, 260] width 493 height 31
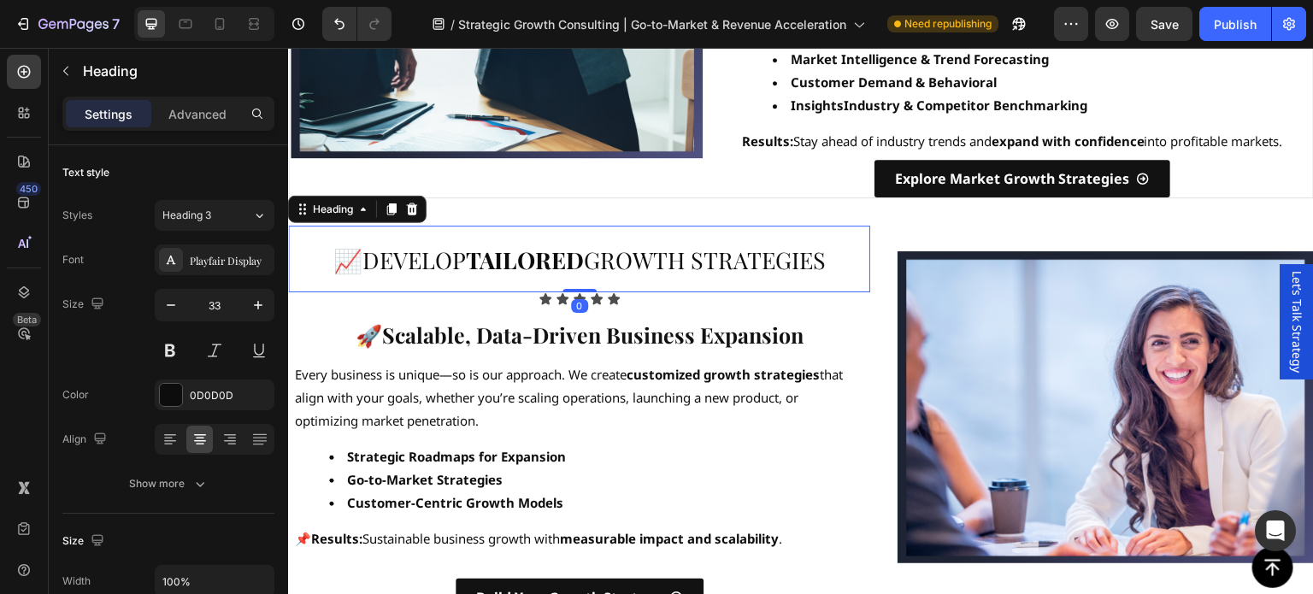
click at [357, 275] on strong "📈" at bounding box center [347, 260] width 29 height 31
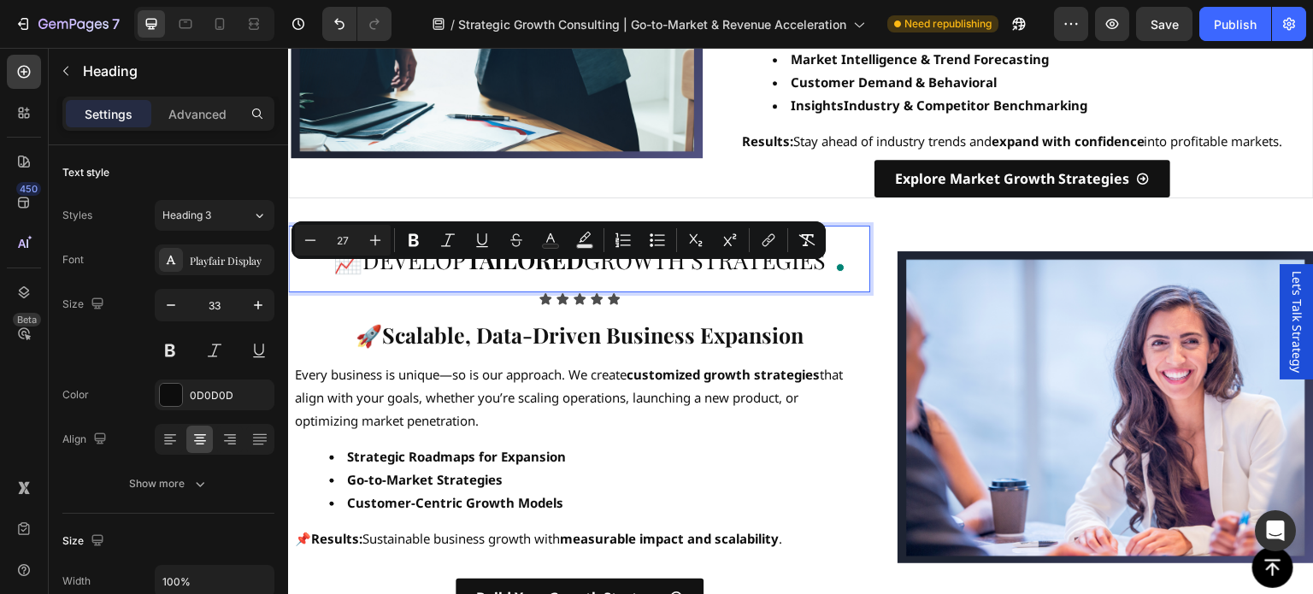
click at [357, 275] on strong "📈" at bounding box center [347, 260] width 29 height 31
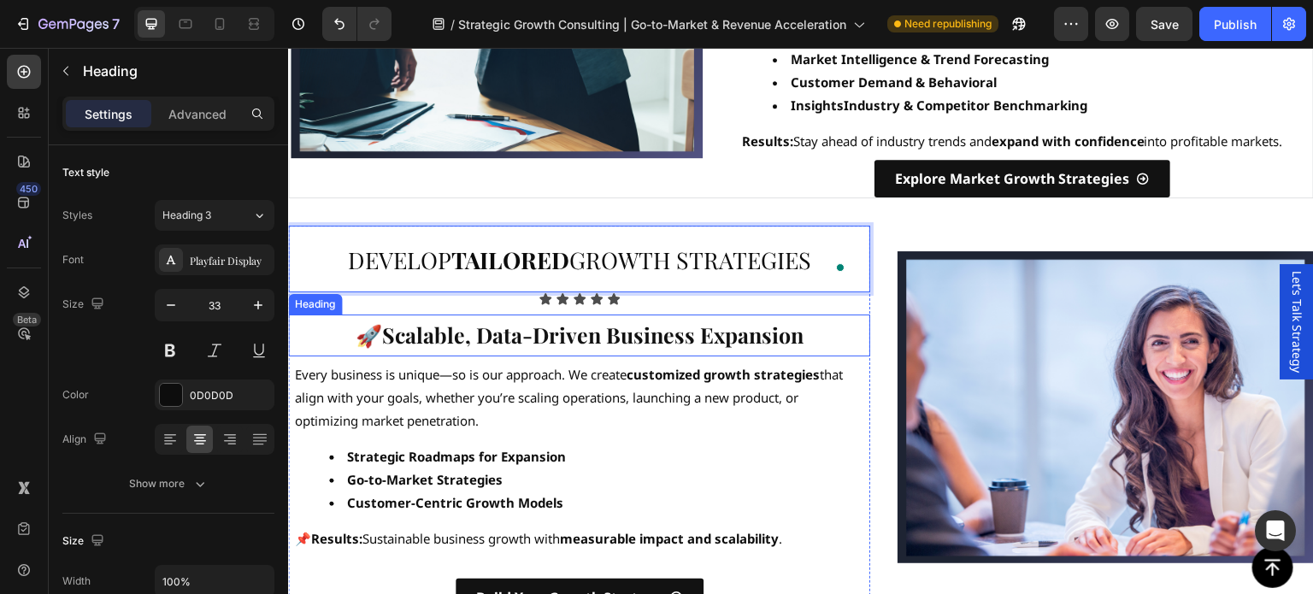
click at [383, 356] on h2 "🚀 Scalable, Data-Driven Business Expansion" at bounding box center [579, 336] width 582 height 42
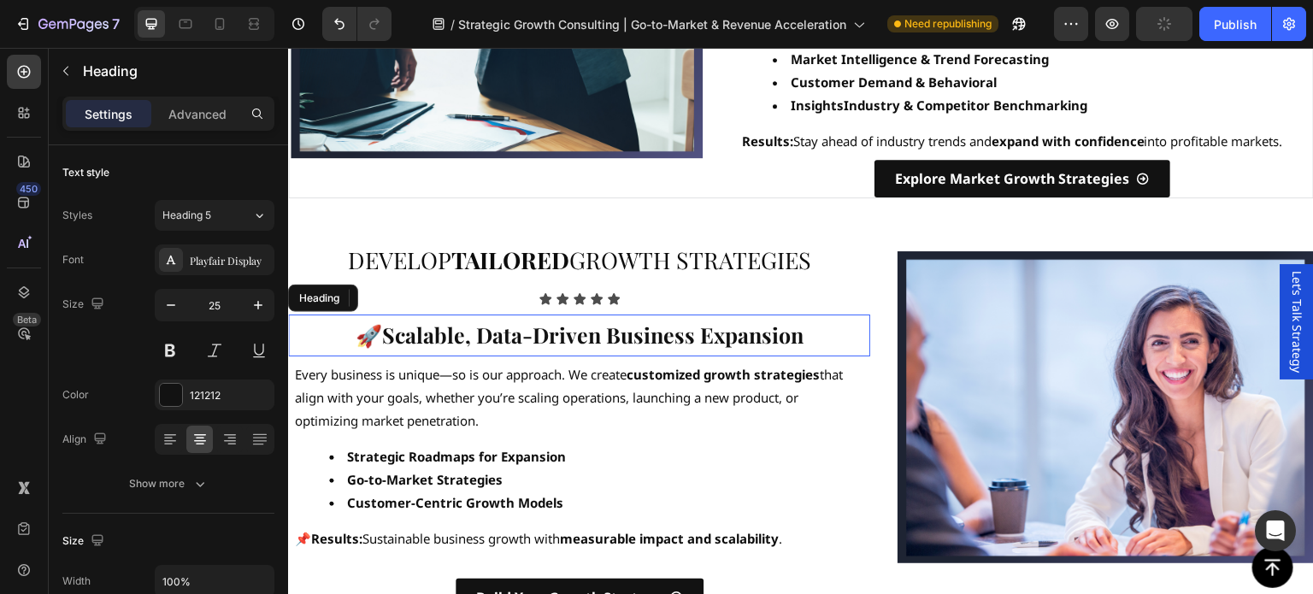
click at [383, 350] on p "🚀 Scalable, Data-Driven Business Expansion" at bounding box center [579, 336] width 569 height 28
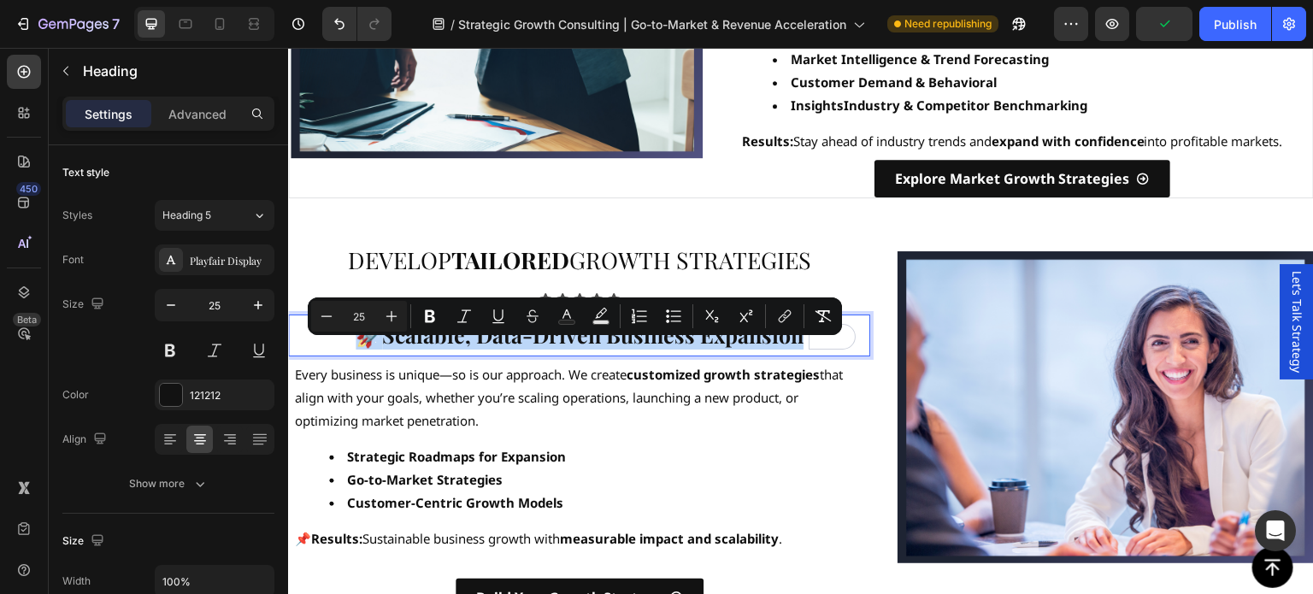
click at [381, 350] on p "🚀 Scalable, Data-Driven Business Expansion" at bounding box center [579, 336] width 569 height 28
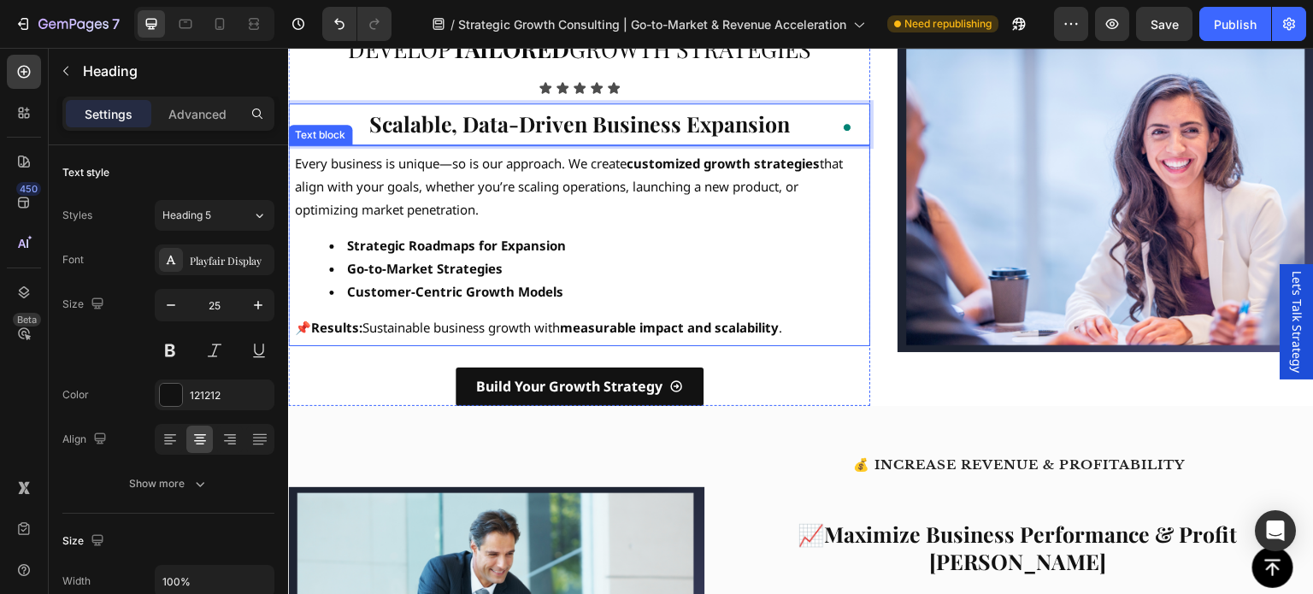
scroll to position [1546, 0]
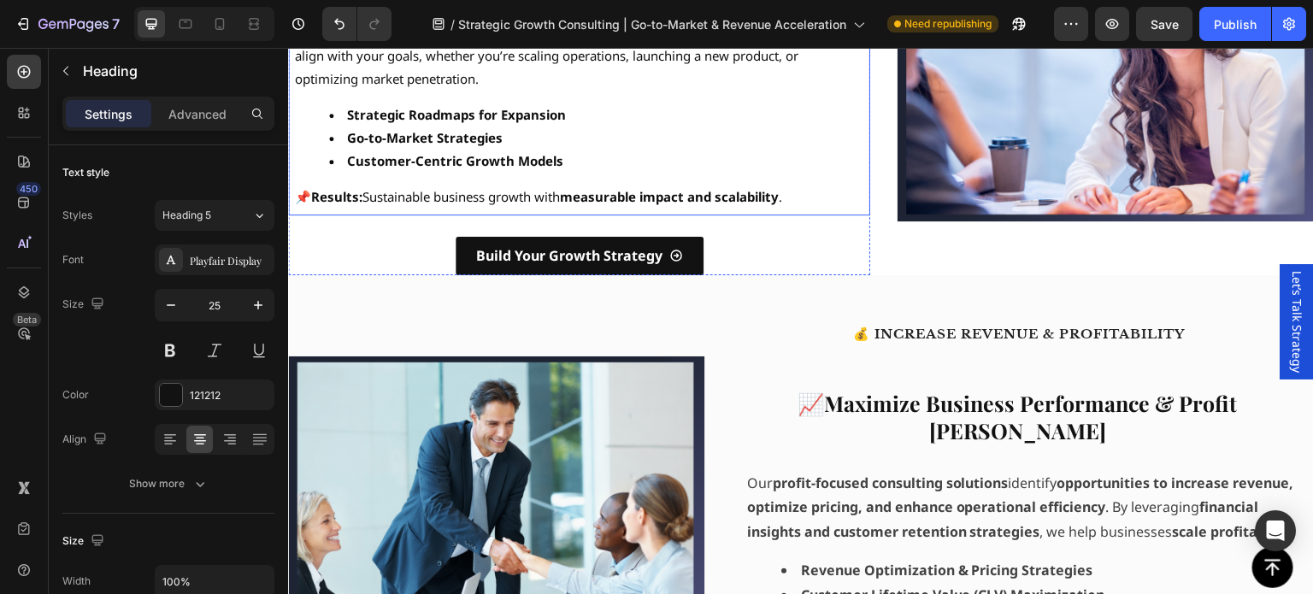
click at [310, 209] on p "📌 Results: Sustainable business growth with measurable impact and scalability ." at bounding box center [579, 197] width 569 height 23
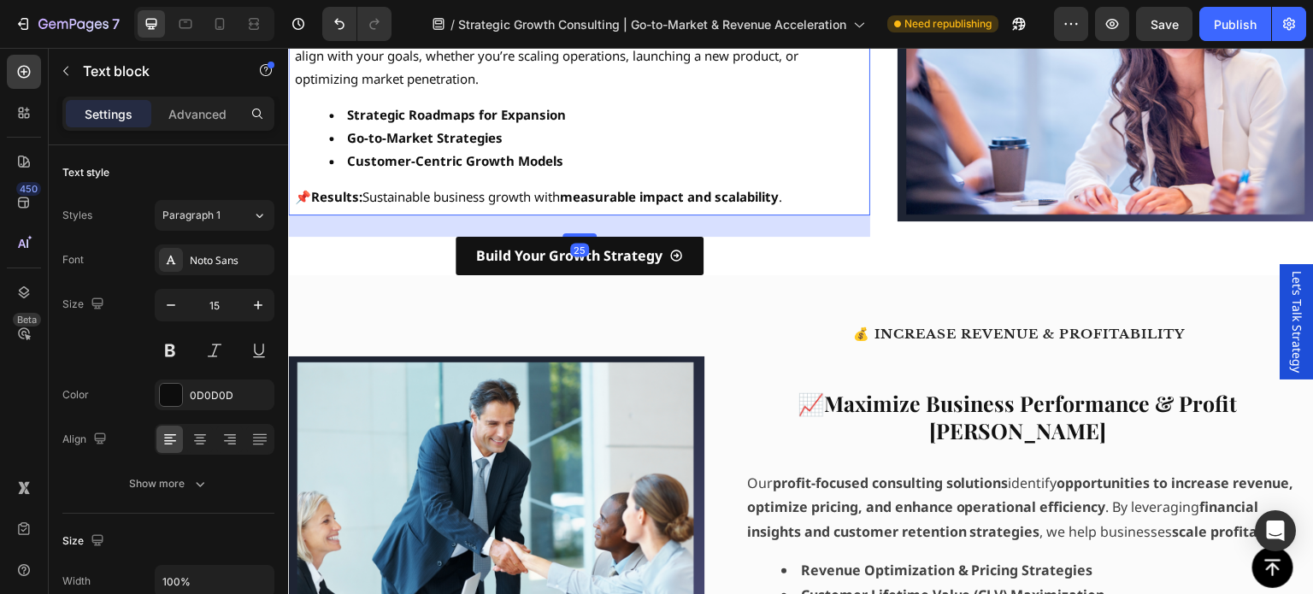
click at [310, 209] on p "📌 Results: Sustainable business growth with measurable impact and scalability ." at bounding box center [579, 197] width 569 height 23
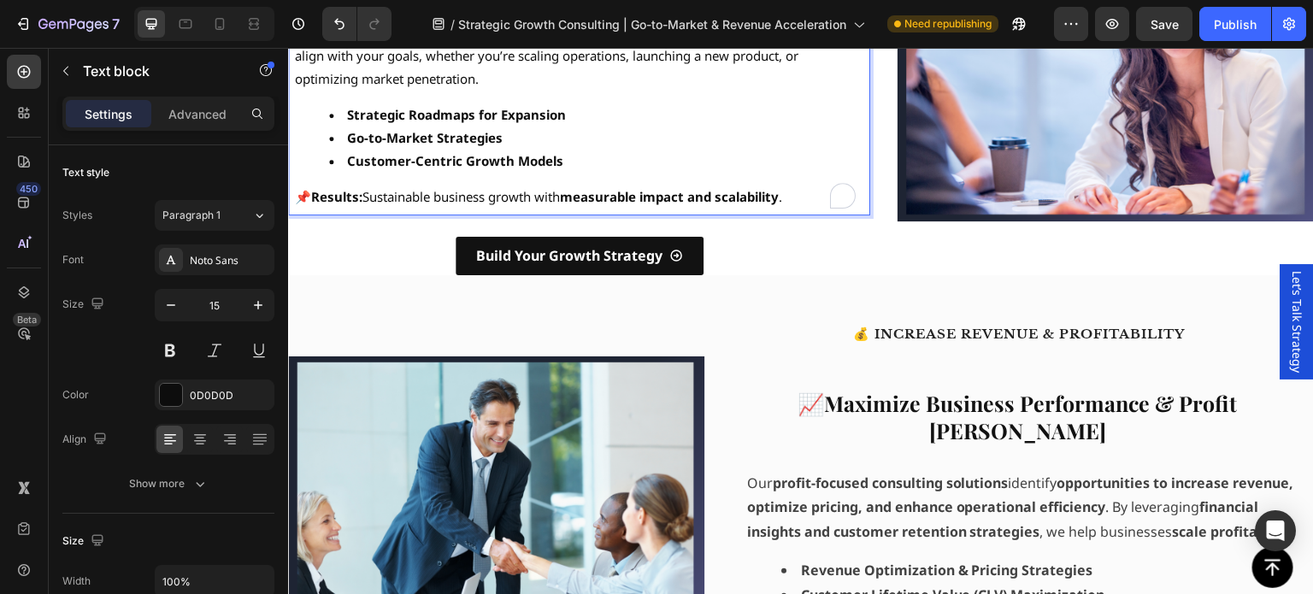
click at [310, 209] on p "📌 Results: Sustainable business growth with measurable impact and scalability ." at bounding box center [579, 197] width 569 height 23
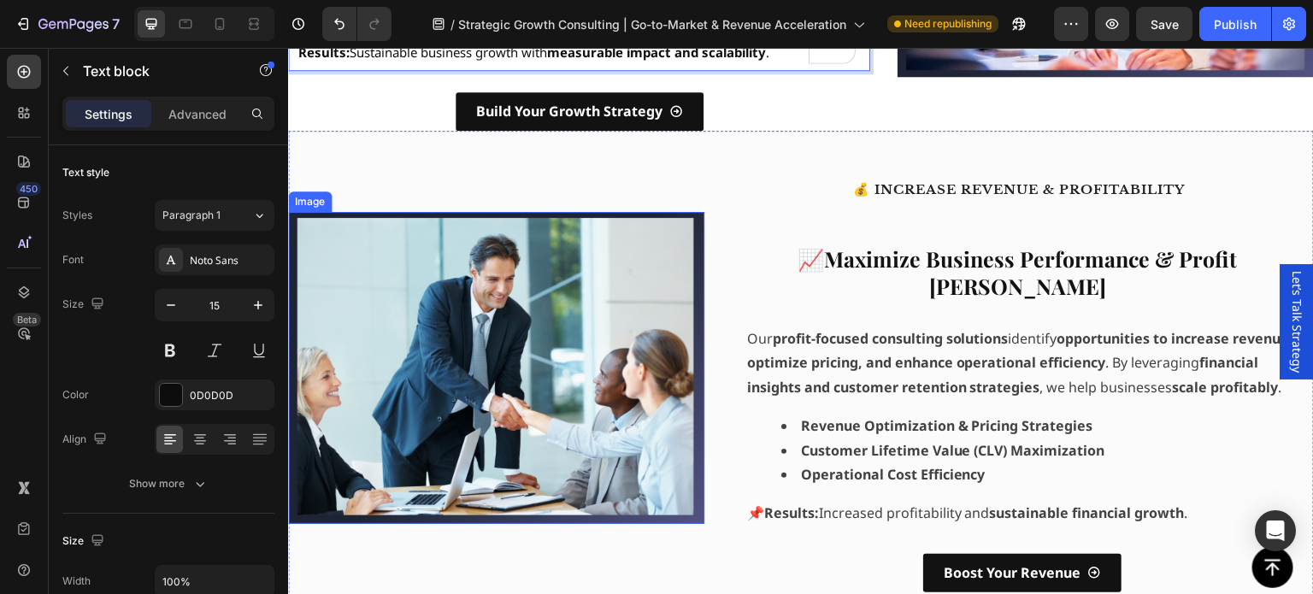
scroll to position [1717, 0]
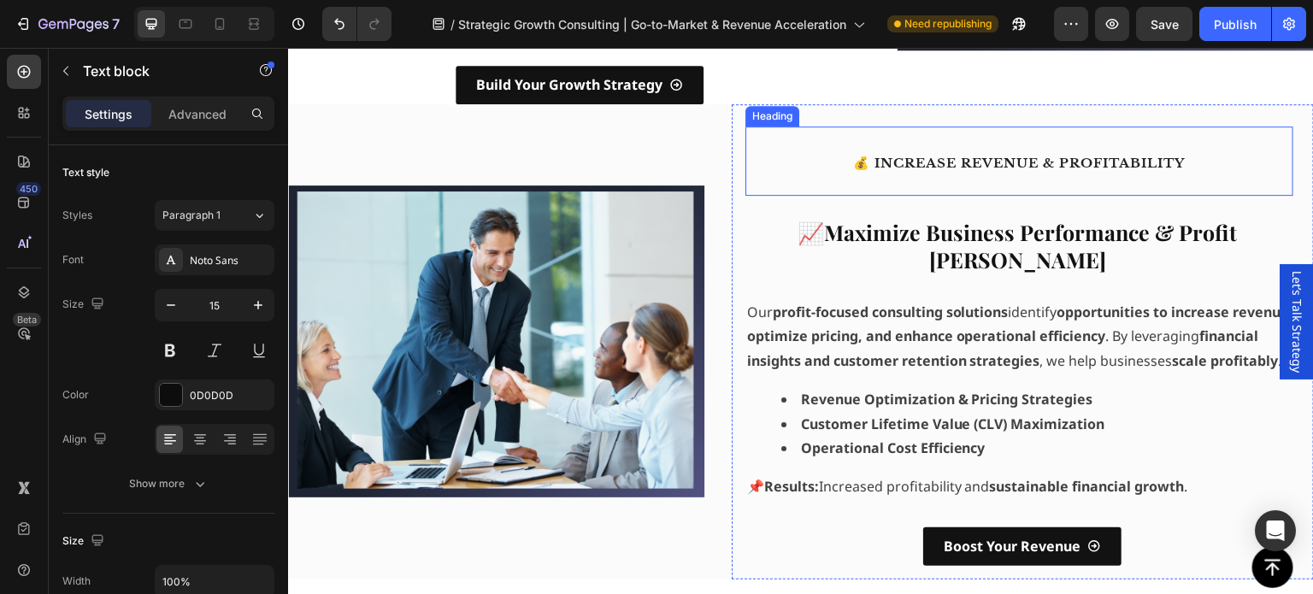
click at [862, 171] on strong "💰 Increase Revenue & Profitability" at bounding box center [1019, 163] width 332 height 16
click at [860, 171] on strong "💰 Increase Revenue & Profitability" at bounding box center [1019, 163] width 332 height 16
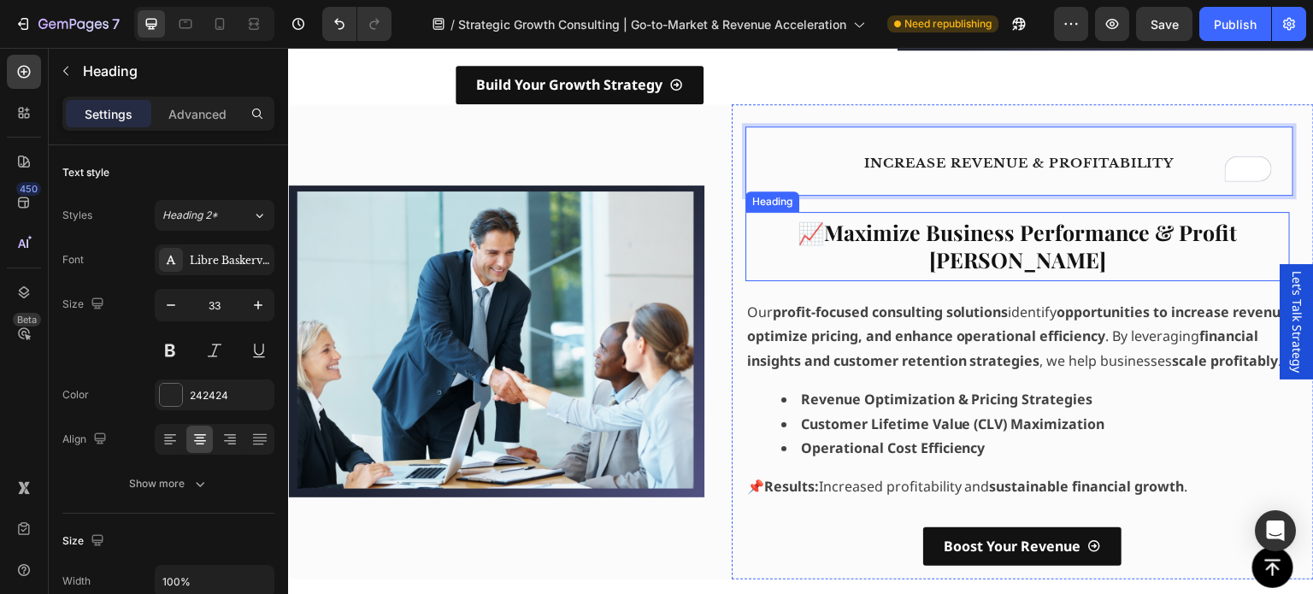
click at [819, 256] on h2 "📈 Maximize Business Performance & Profit Margins" at bounding box center [1018, 246] width 545 height 69
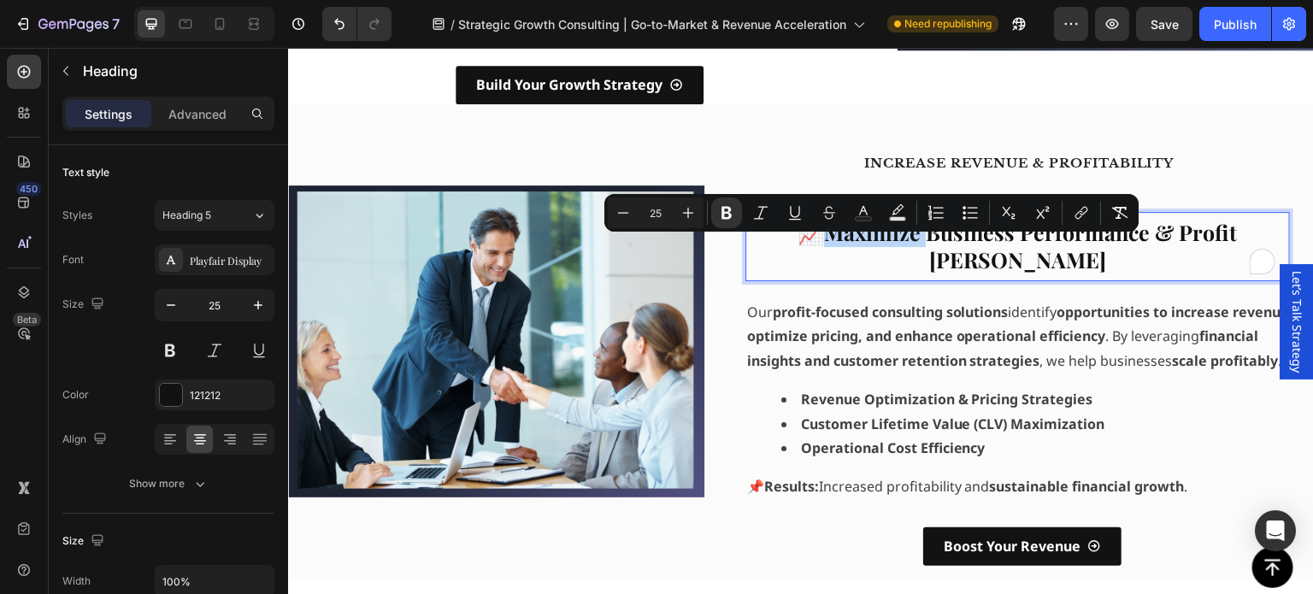
click at [819, 256] on p "📈 Maximize Business Performance & Profit Margins" at bounding box center [1018, 247] width 531 height 56
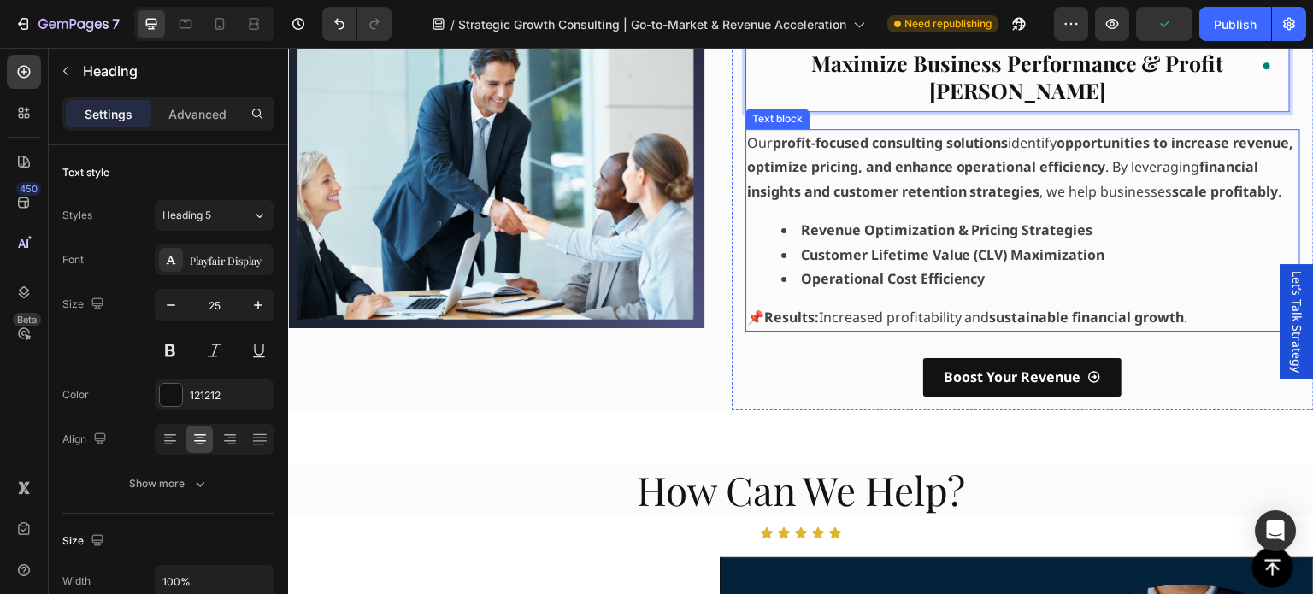
scroll to position [1888, 0]
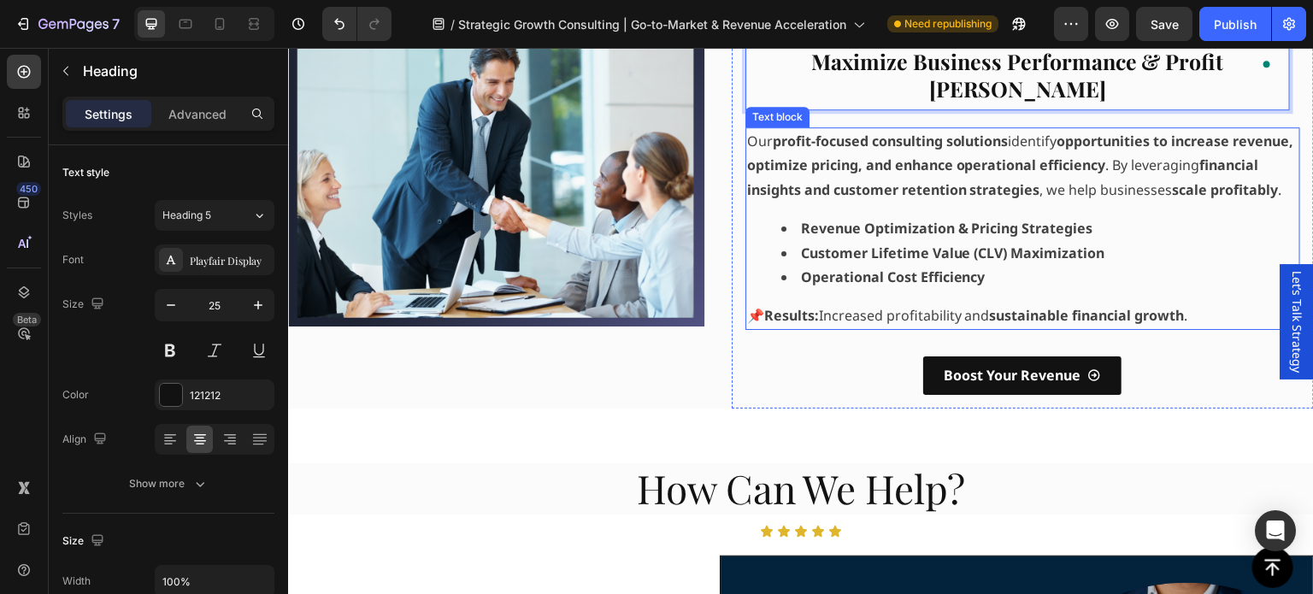
click at [758, 328] on p "📌 Results: Increased profitability and sustainable financial growth ." at bounding box center [1023, 316] width 552 height 25
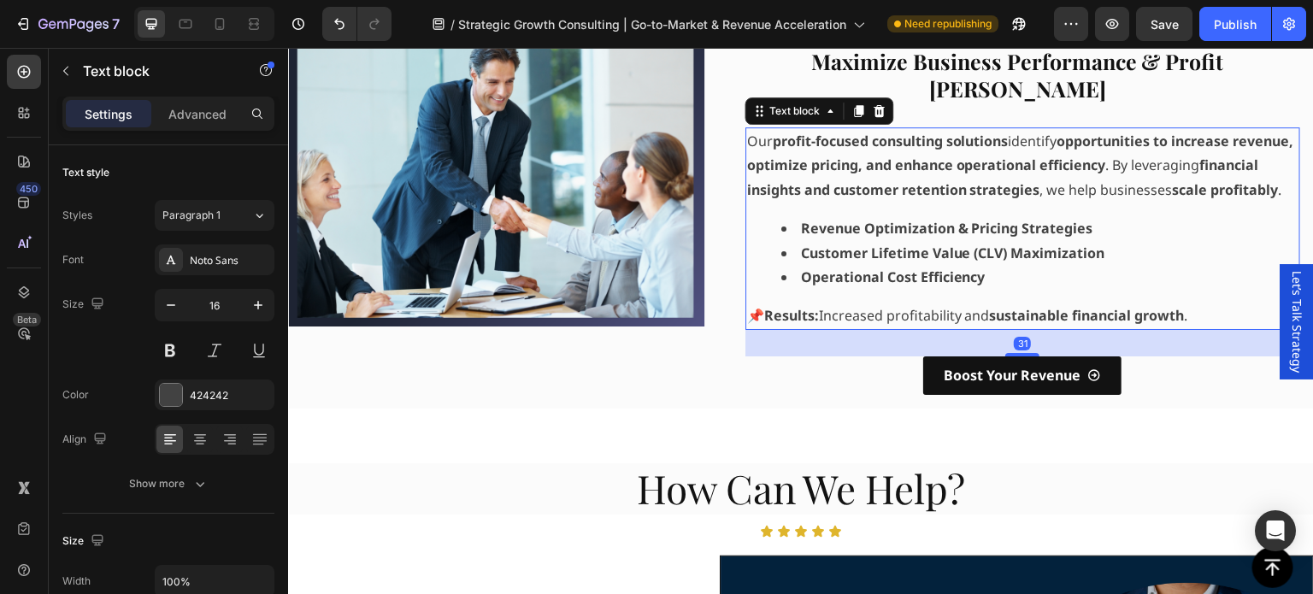
click at [758, 328] on p "📌 Results: Increased profitability and sustainable financial growth ." at bounding box center [1023, 316] width 552 height 25
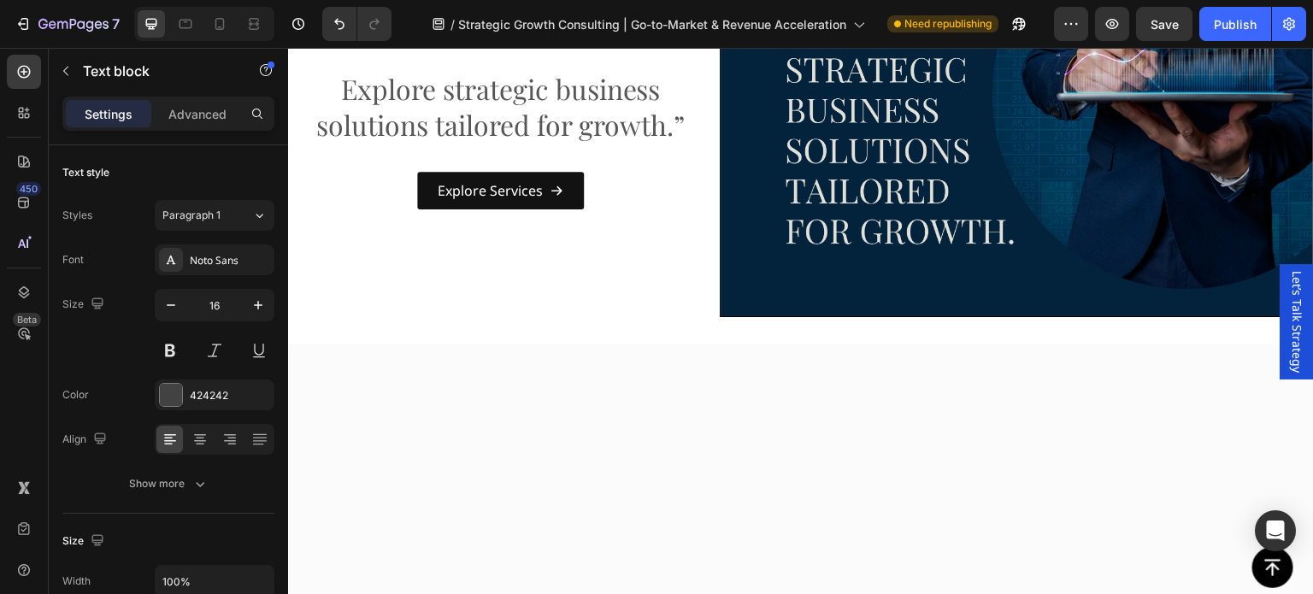
scroll to position [2145, 0]
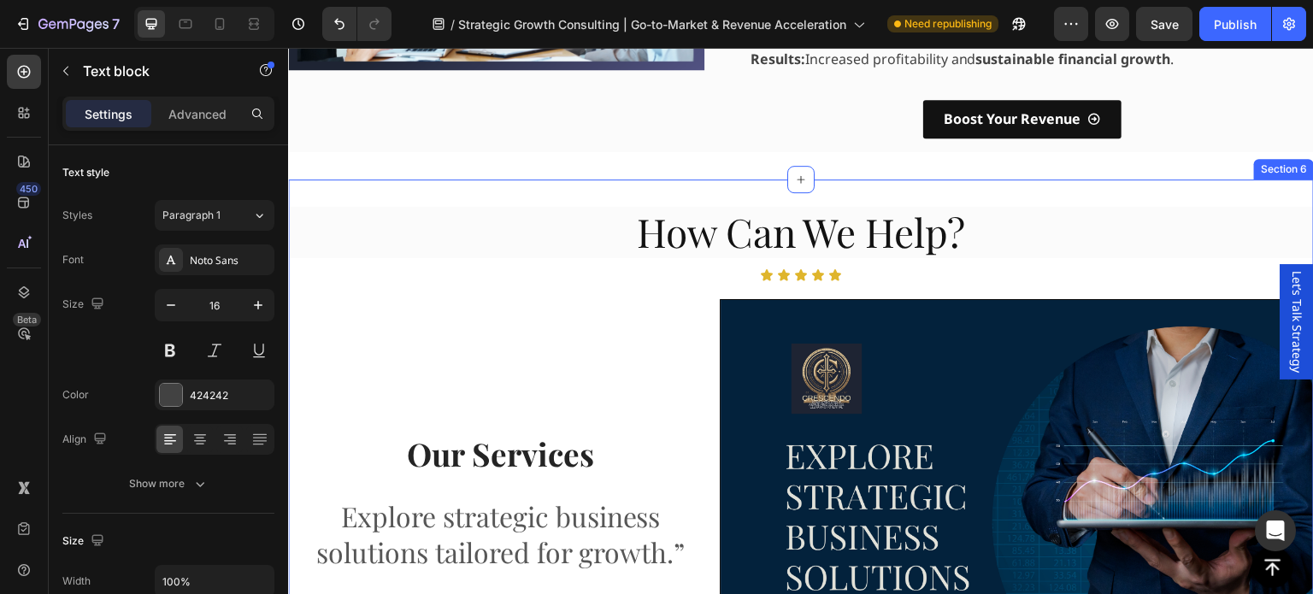
click at [1092, 208] on div "How Can We Help? Heading Icon Icon Icon Icon Icon Icon List Our Services Headin…" at bounding box center [801, 476] width 1026 height 593
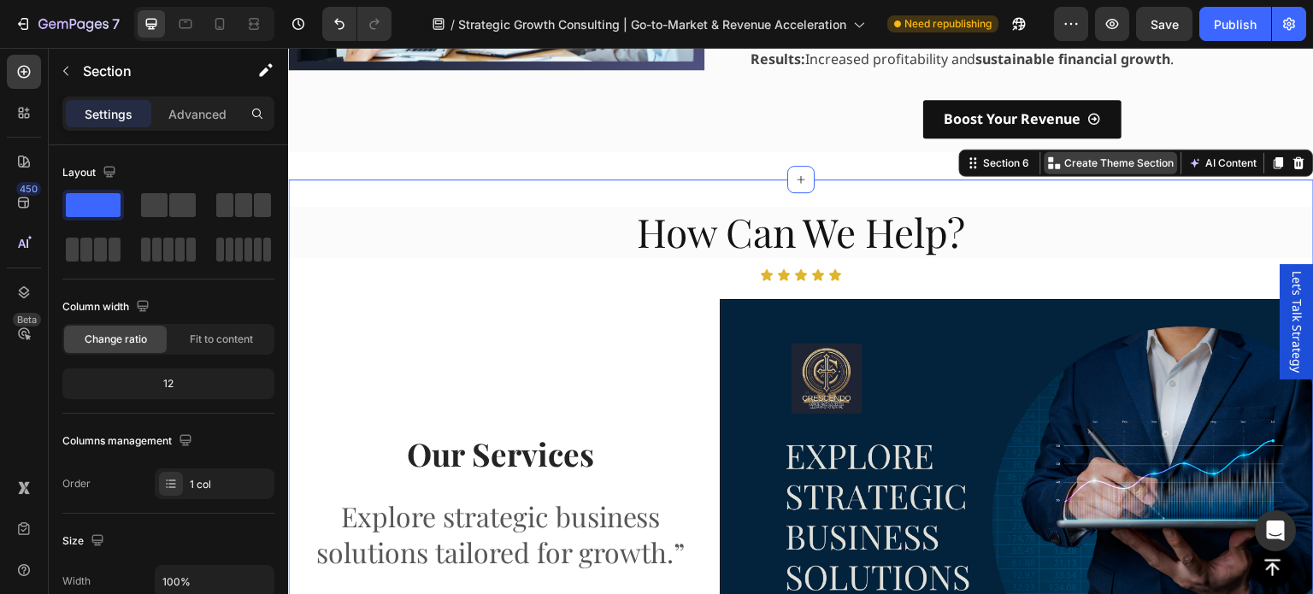
click at [1103, 171] on p "Create Theme Section" at bounding box center [1119, 163] width 109 height 15
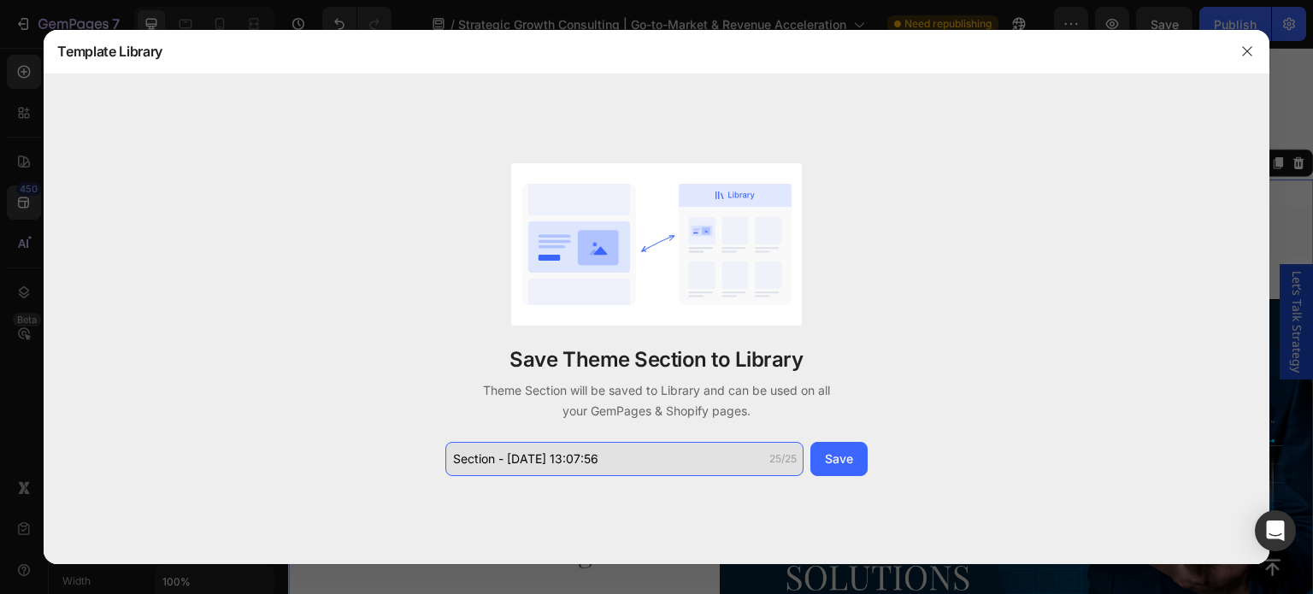
click at [636, 459] on input "Section - Aug 27 13:07:56" at bounding box center [625, 459] width 358 height 34
type input "Our Services"
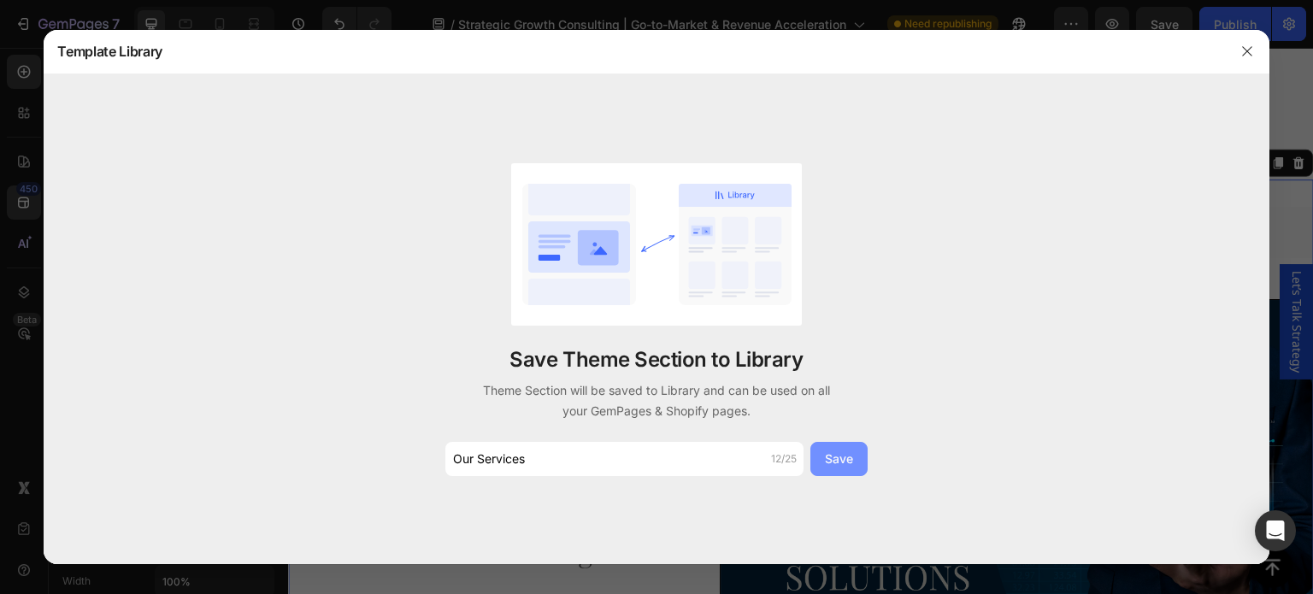
click at [838, 459] on div "Save" at bounding box center [839, 459] width 28 height 18
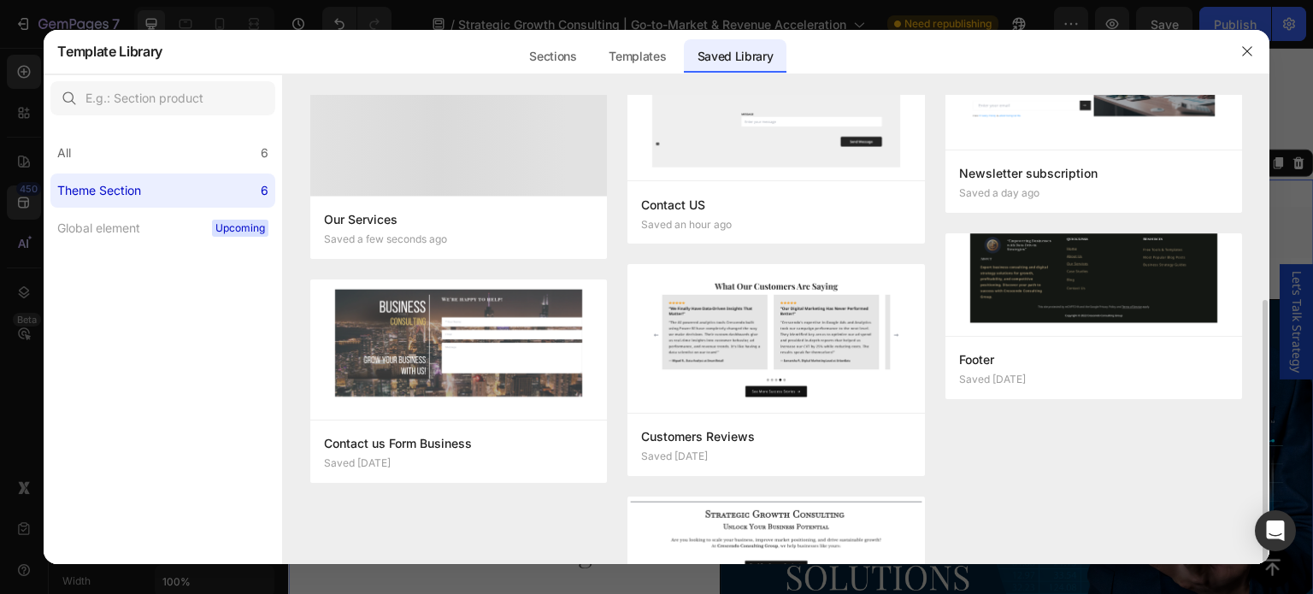
scroll to position [204, 0]
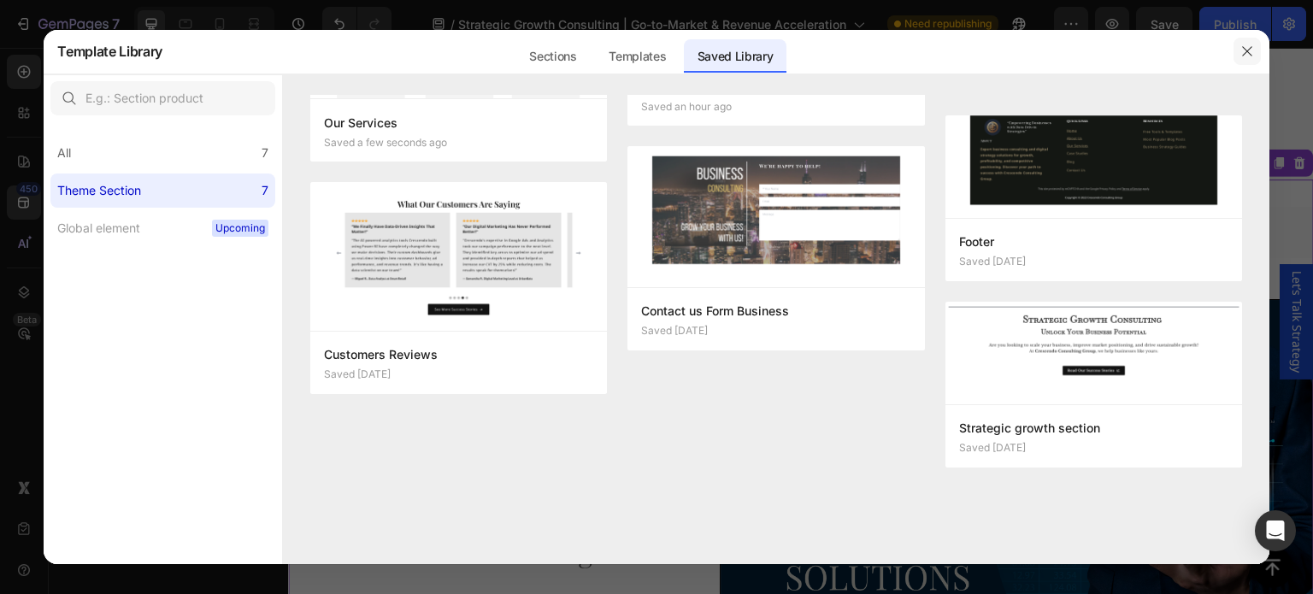
click at [1246, 54] on icon "button" at bounding box center [1248, 51] width 14 height 14
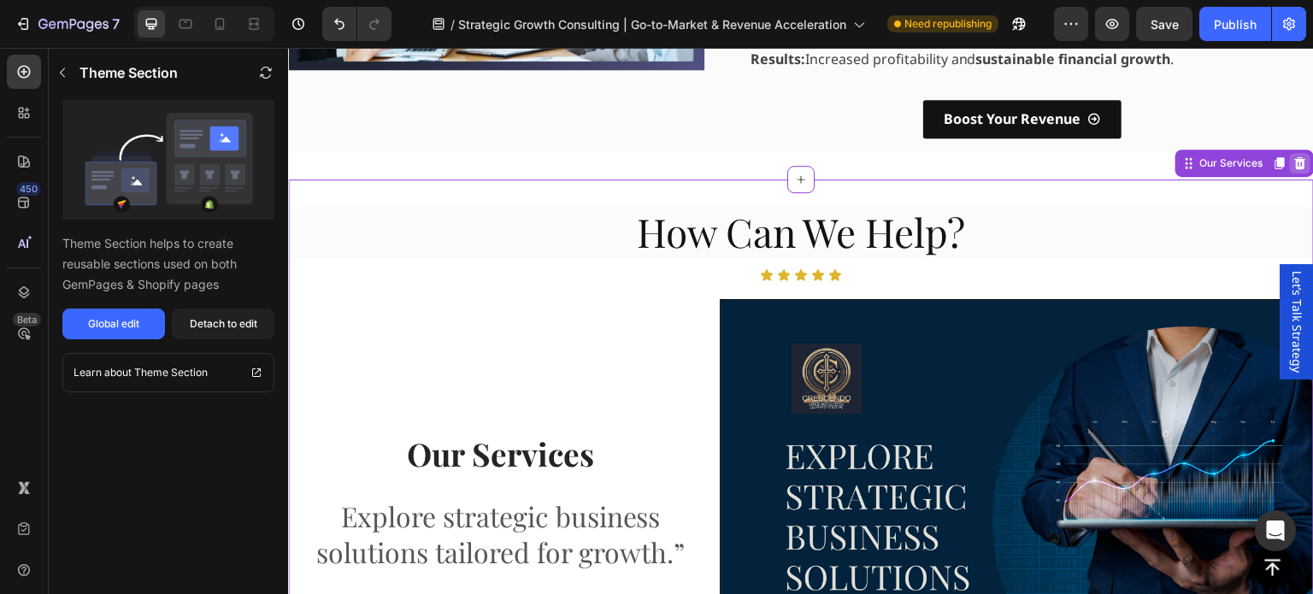
click at [1296, 169] on icon at bounding box center [1301, 163] width 11 height 12
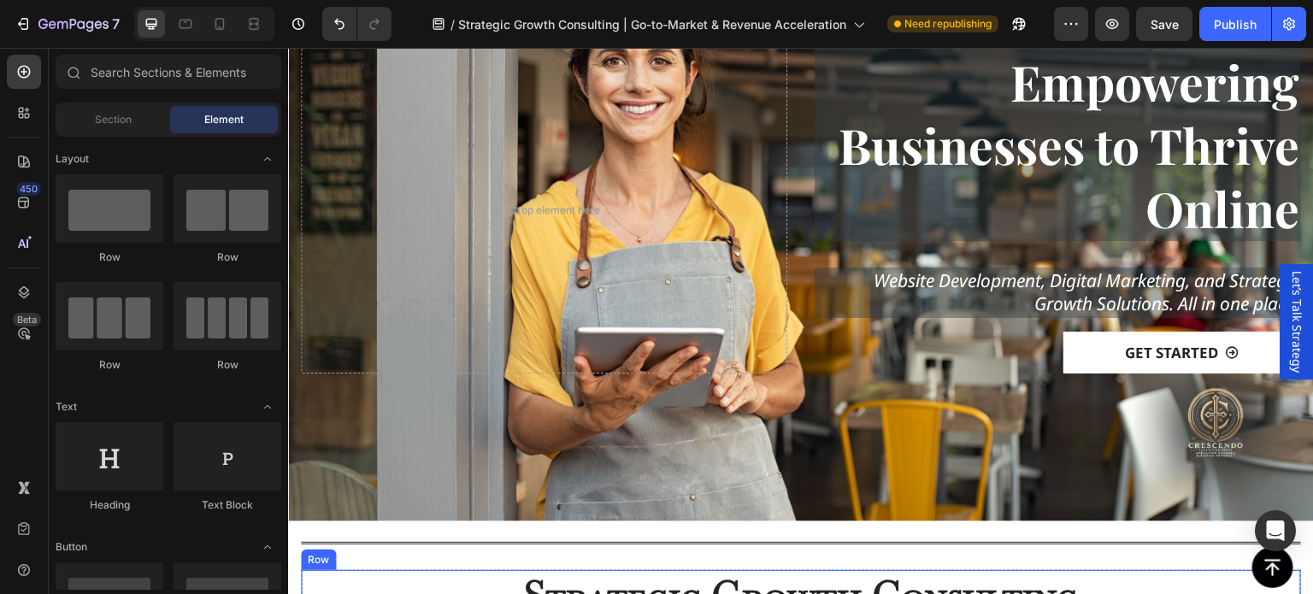
scroll to position [0, 0]
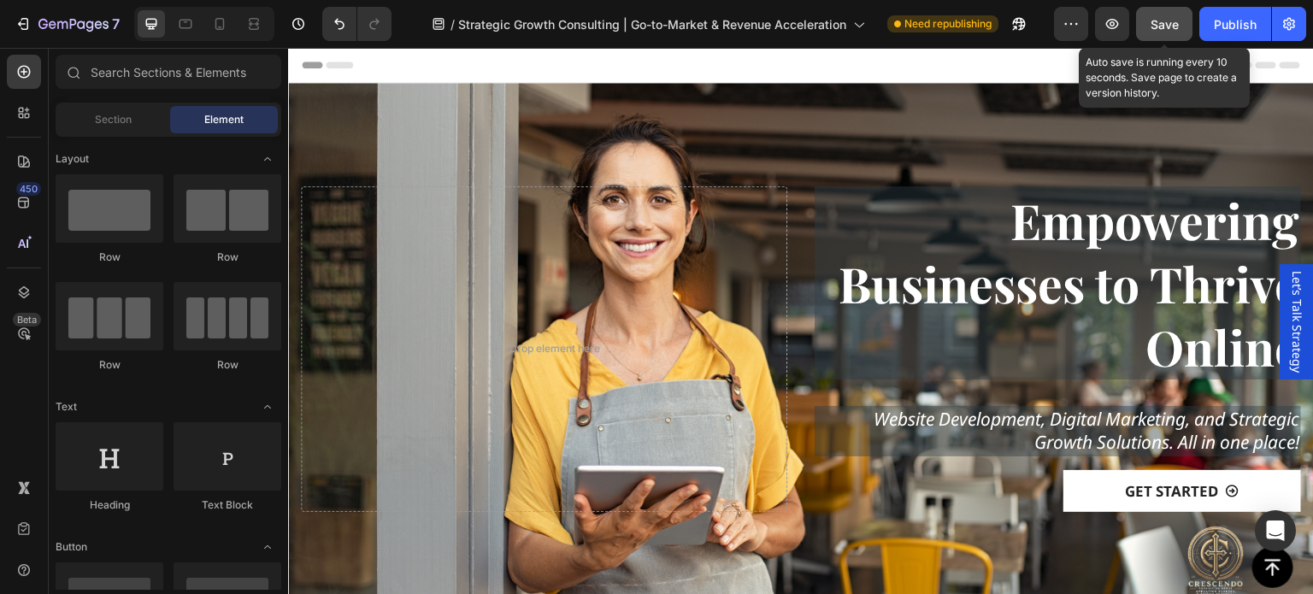
click at [1176, 32] on div "Save" at bounding box center [1165, 24] width 28 height 18
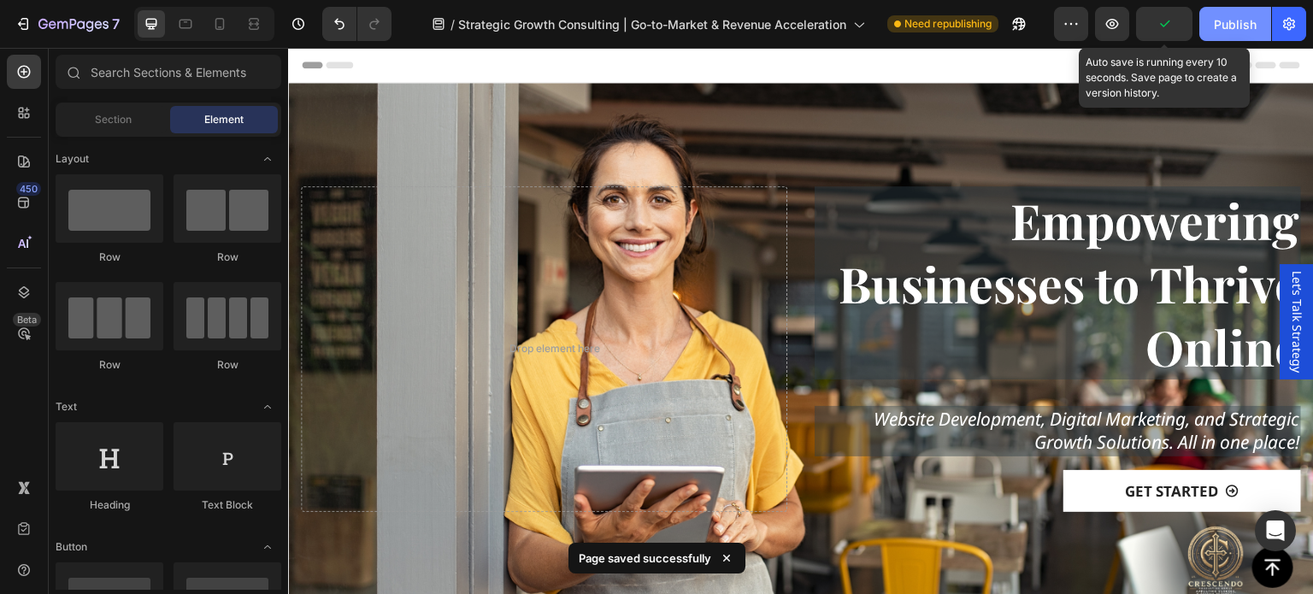
click at [1201, 30] on button "Publish" at bounding box center [1236, 24] width 72 height 34
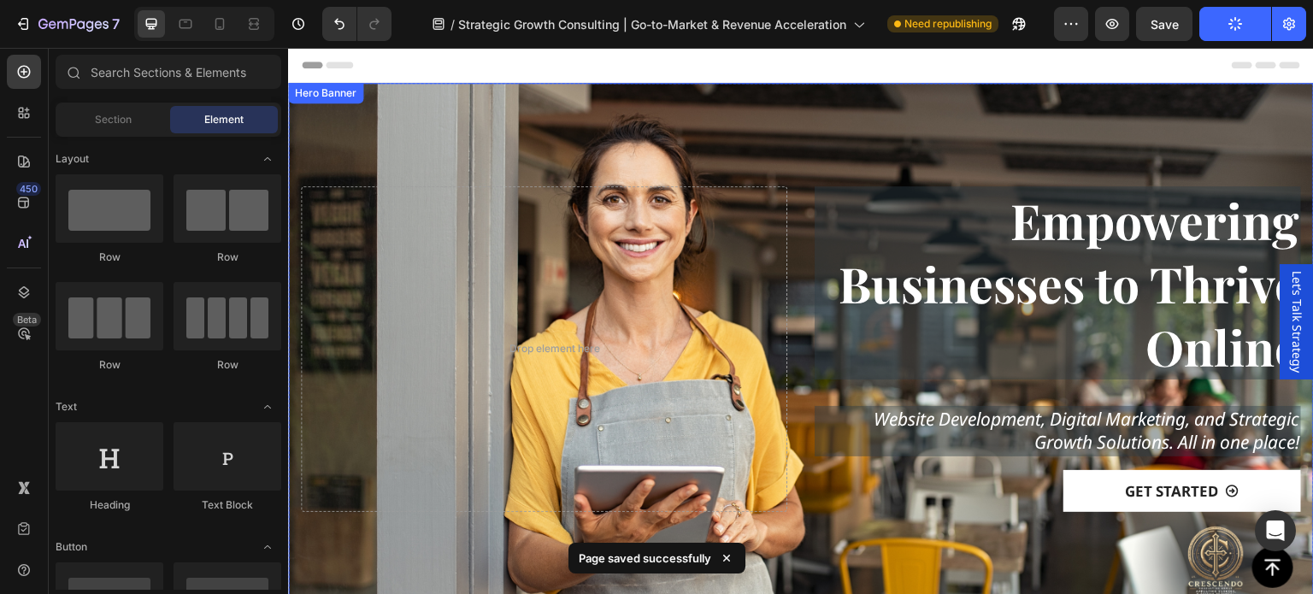
scroll to position [428, 0]
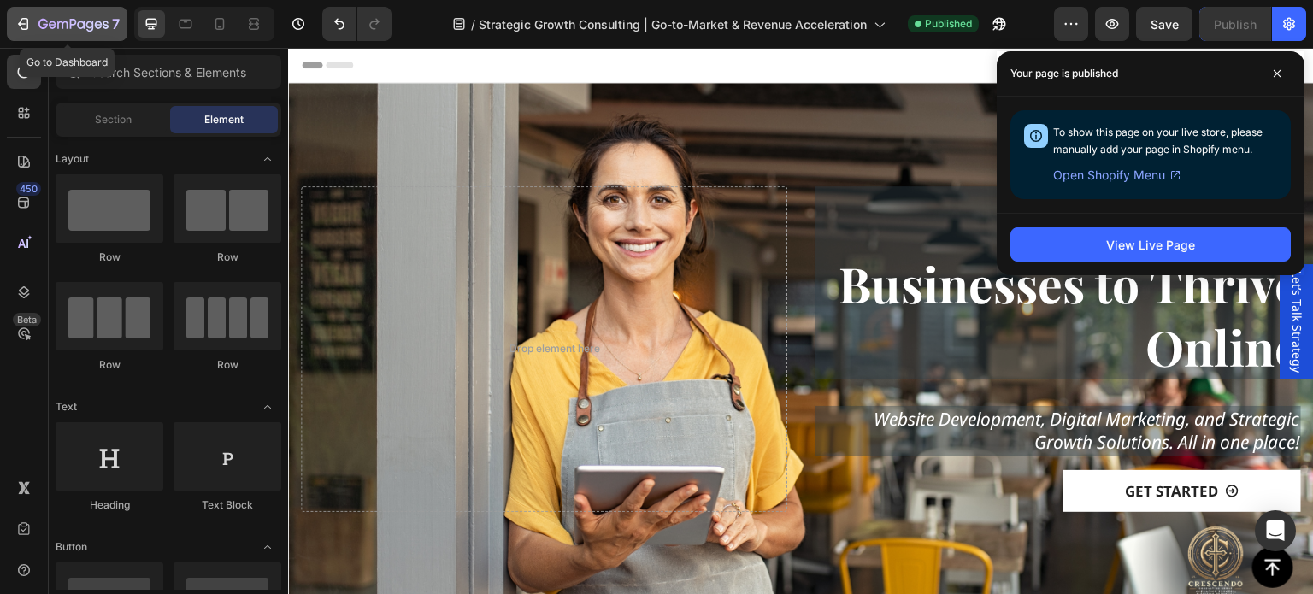
click at [38, 23] on div "7" at bounding box center [67, 24] width 105 height 21
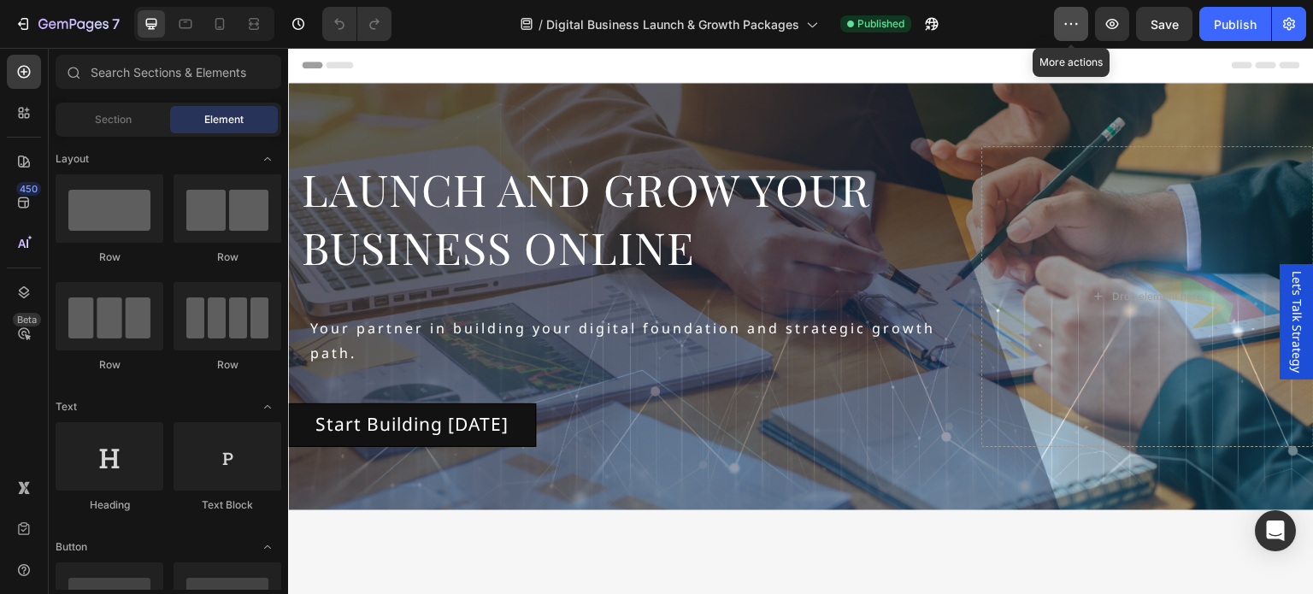
click at [1080, 17] on icon "button" at bounding box center [1071, 23] width 17 height 17
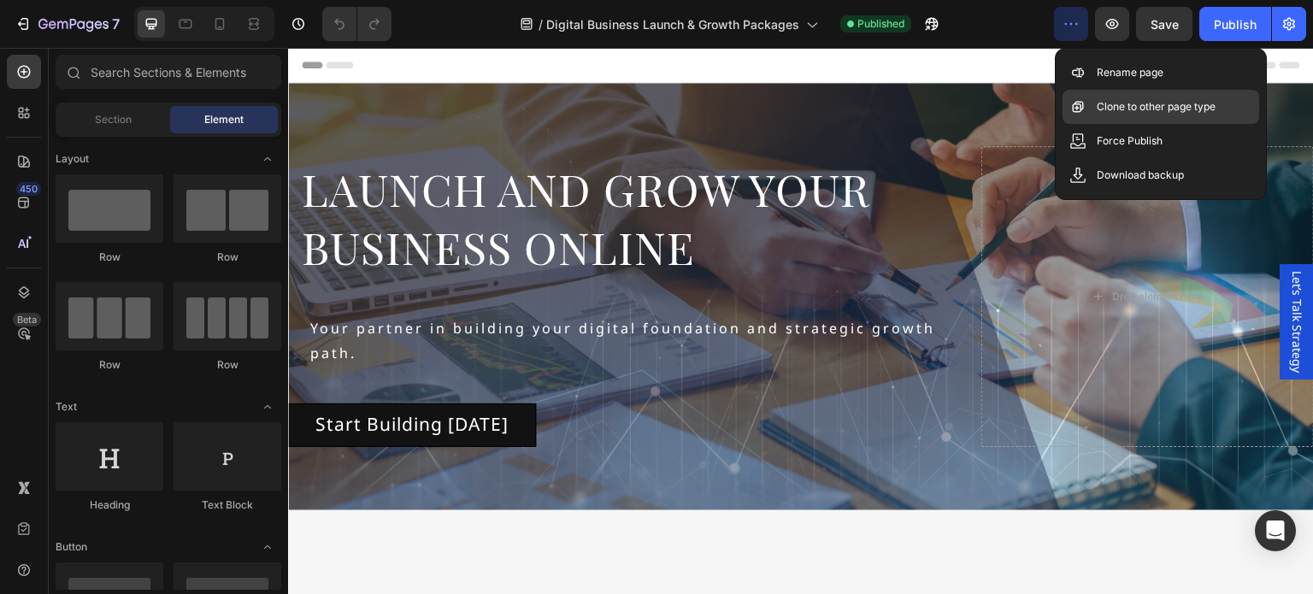
click at [1197, 114] on p "Clone to other page type" at bounding box center [1156, 106] width 119 height 17
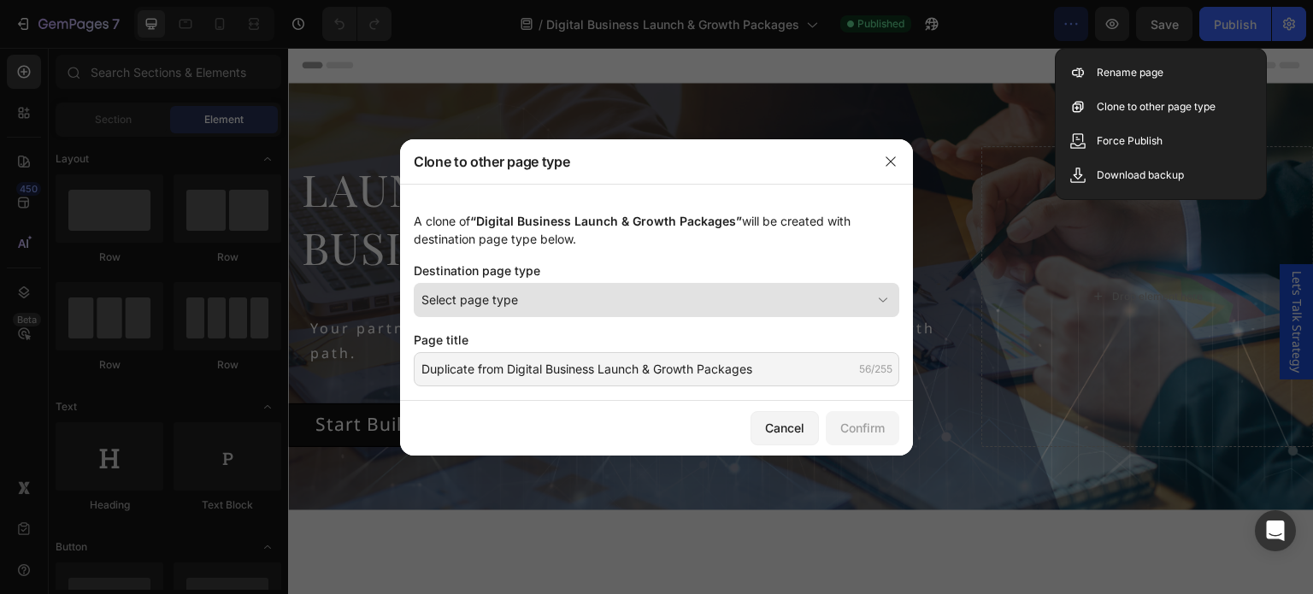
click at [599, 297] on div "Select page type" at bounding box center [647, 300] width 450 height 18
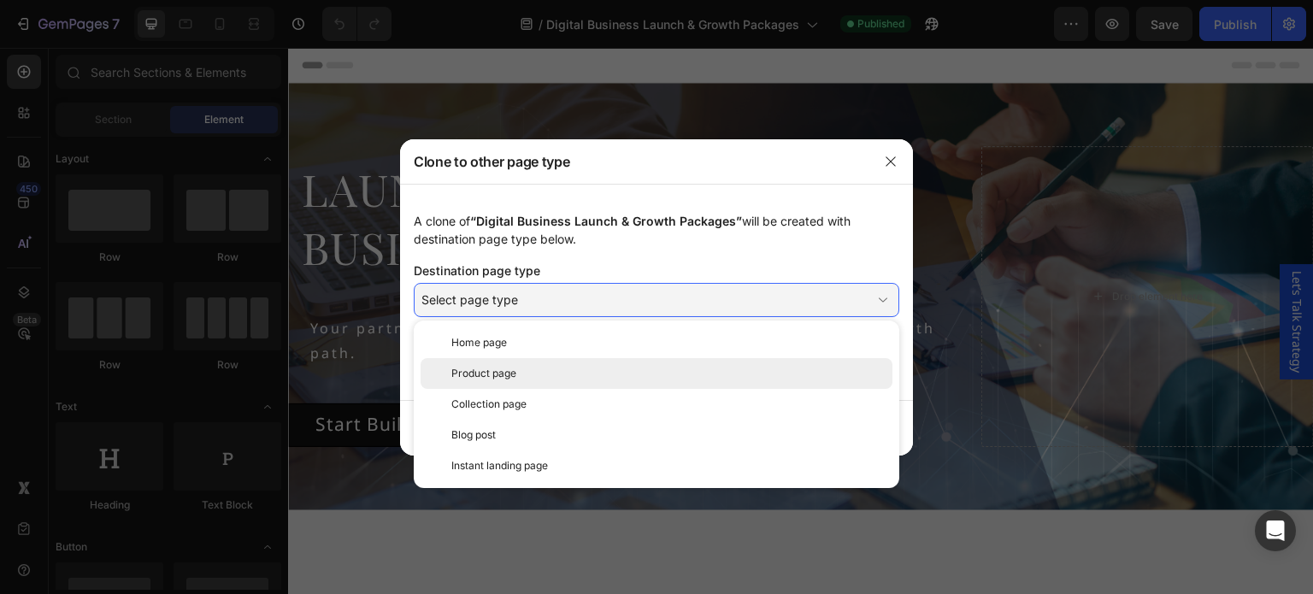
click at [525, 376] on div "Product page" at bounding box center [669, 373] width 434 height 15
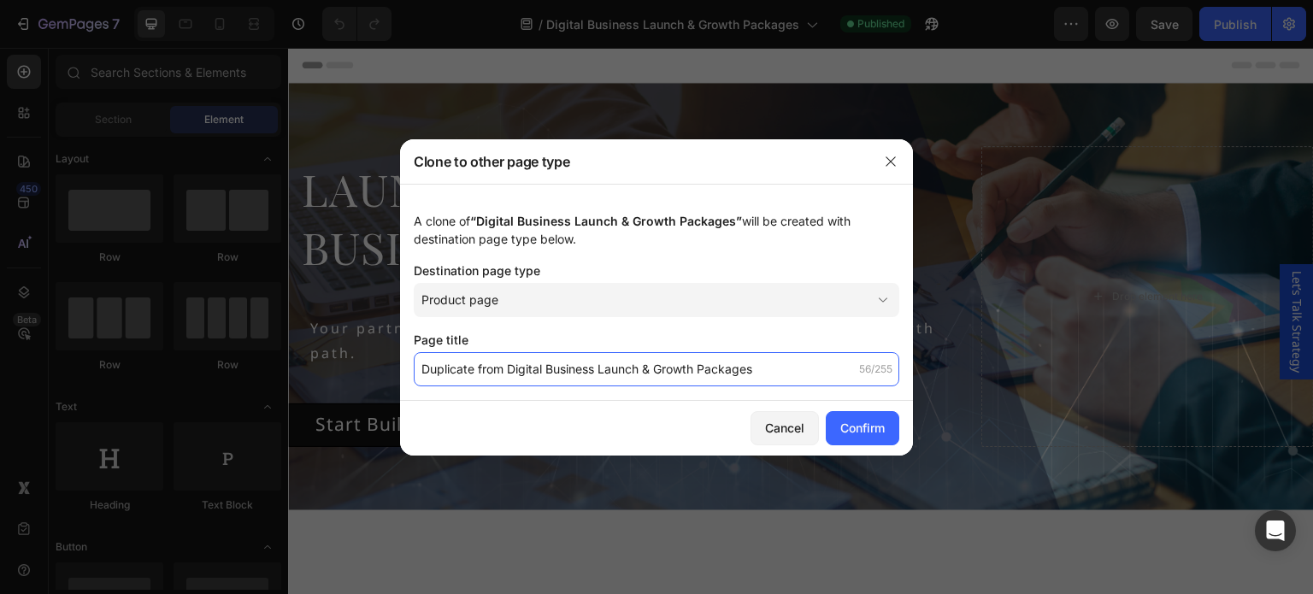
click at [660, 367] on input "Duplicate from Digital Business Launch & Growth Packages" at bounding box center [657, 369] width 486 height 34
type input "Digital Marketing and Ecommerce Strategy"
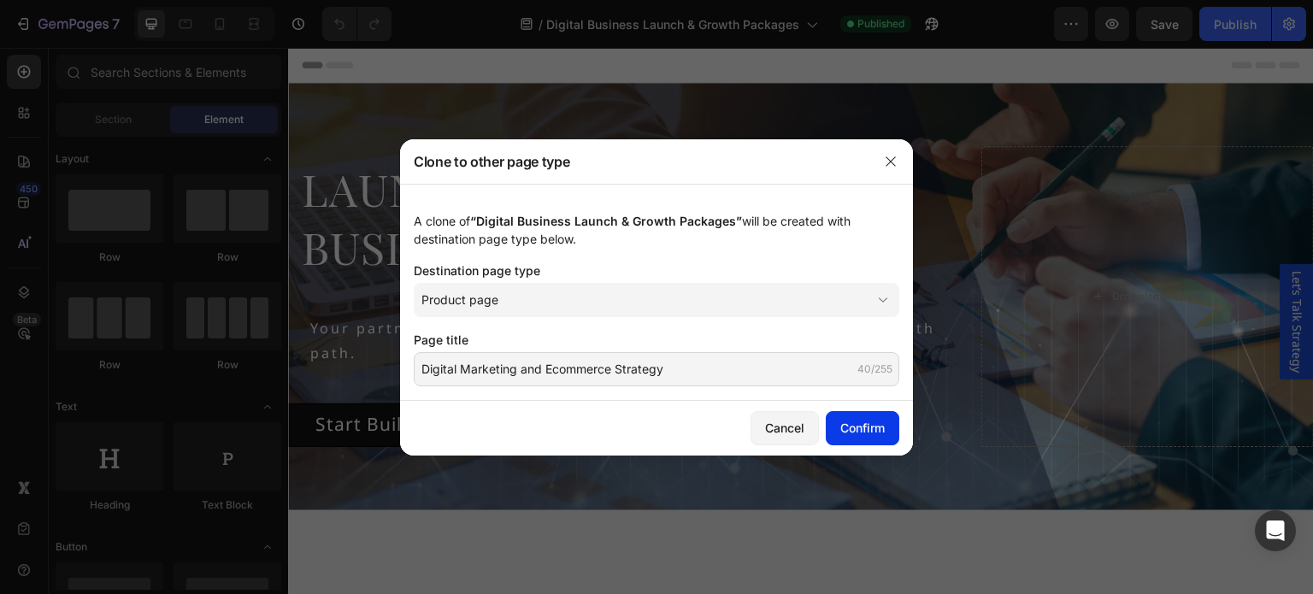
click at [866, 428] on div "Confirm" at bounding box center [863, 428] width 44 height 18
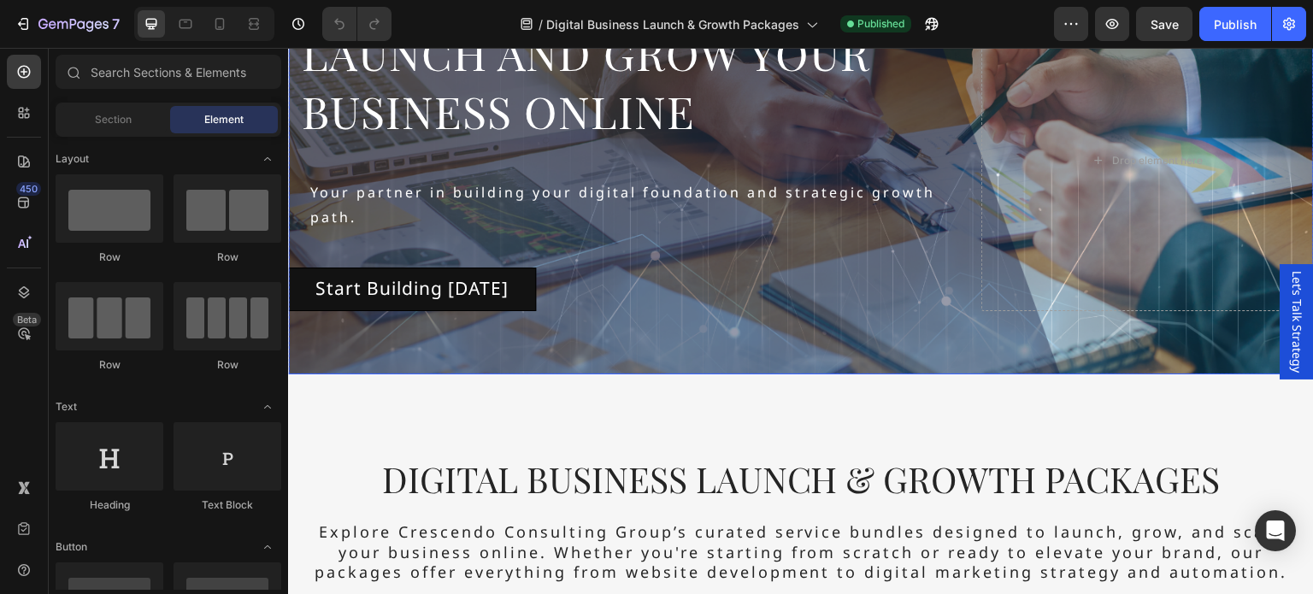
scroll to position [86, 0]
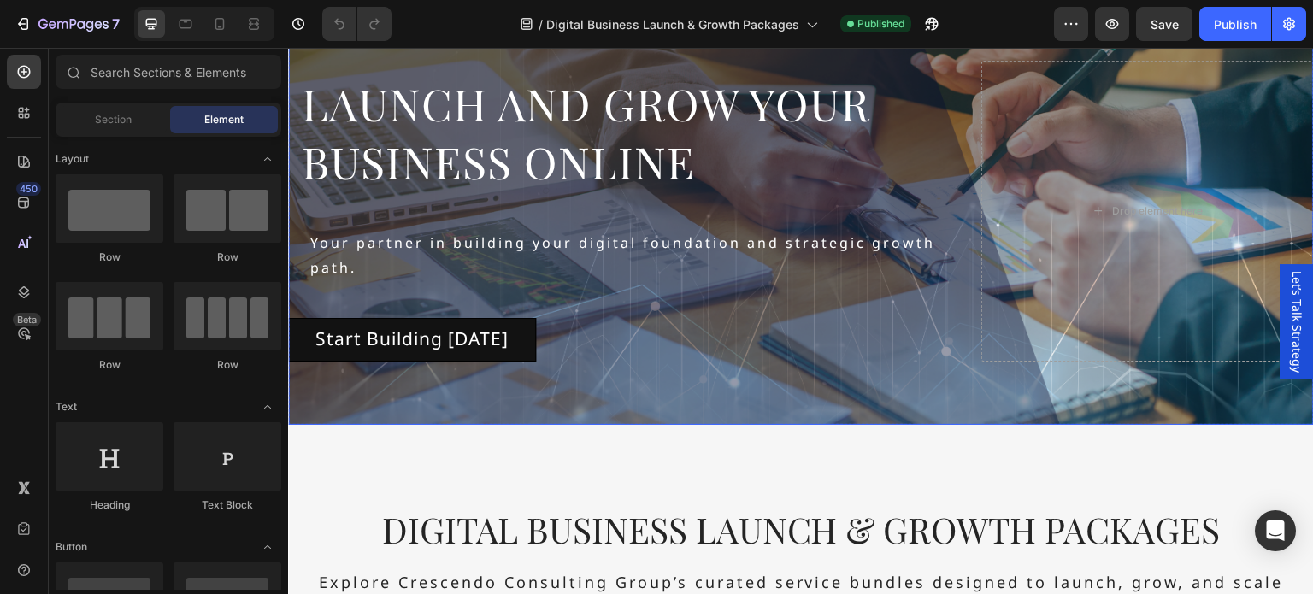
click at [715, 411] on div "Background Image" at bounding box center [801, 211] width 1026 height 428
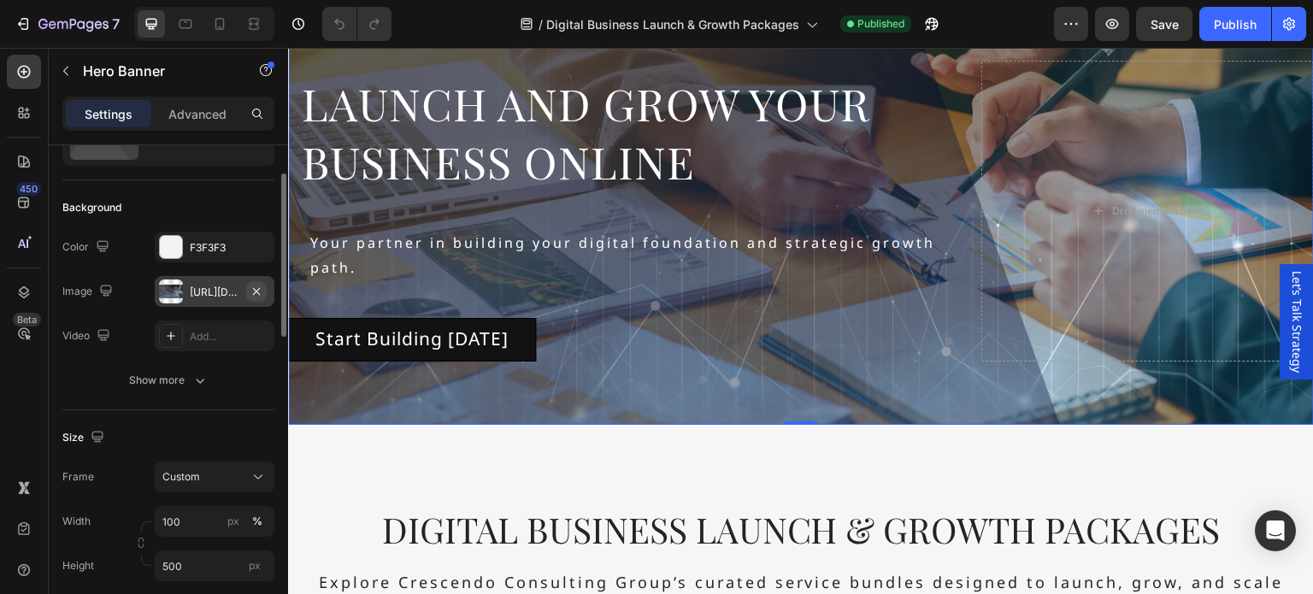
click at [261, 292] on icon "button" at bounding box center [257, 292] width 14 height 14
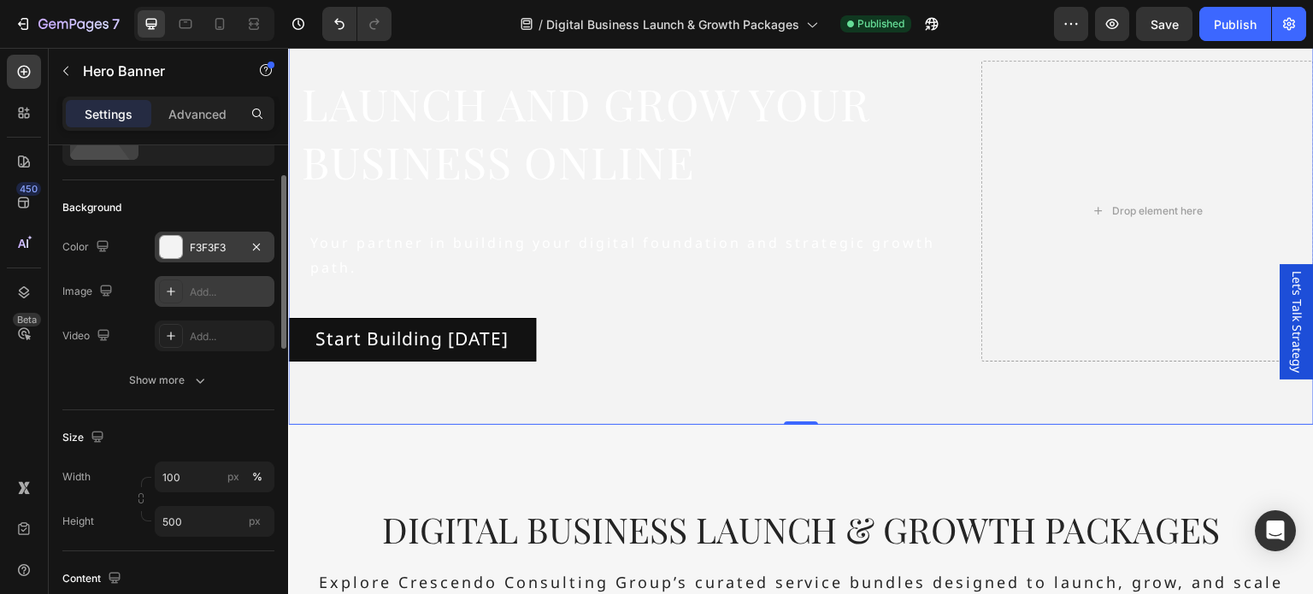
click at [164, 243] on div at bounding box center [171, 247] width 22 height 22
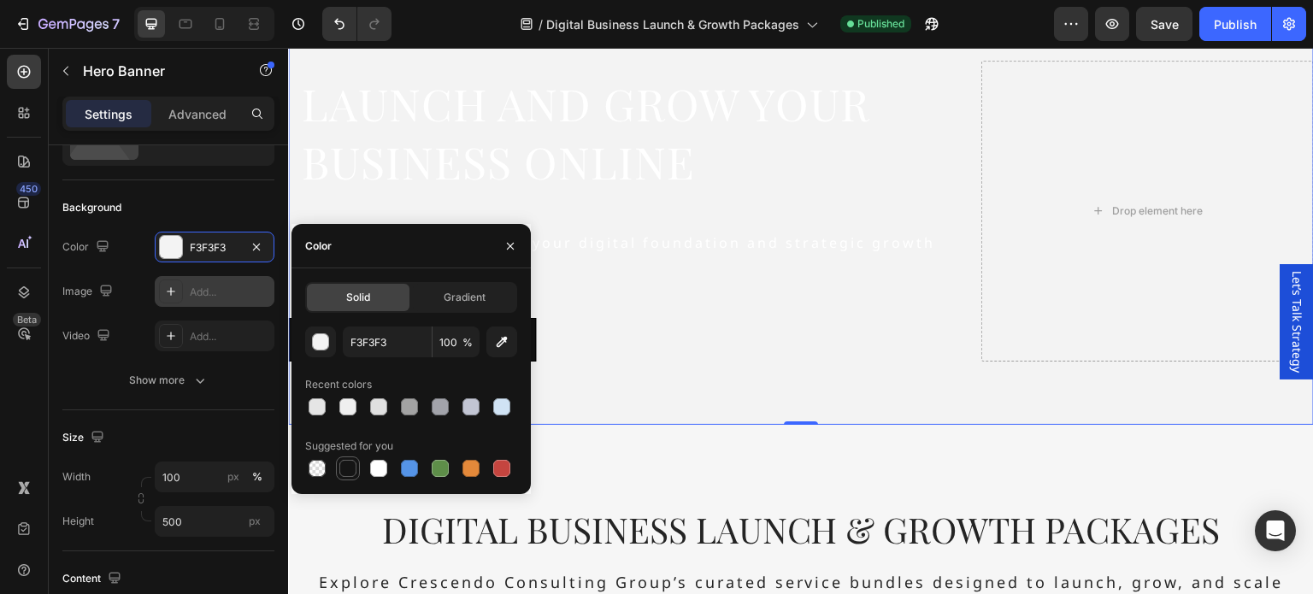
click at [349, 472] on div at bounding box center [347, 468] width 17 height 17
type input "151515"
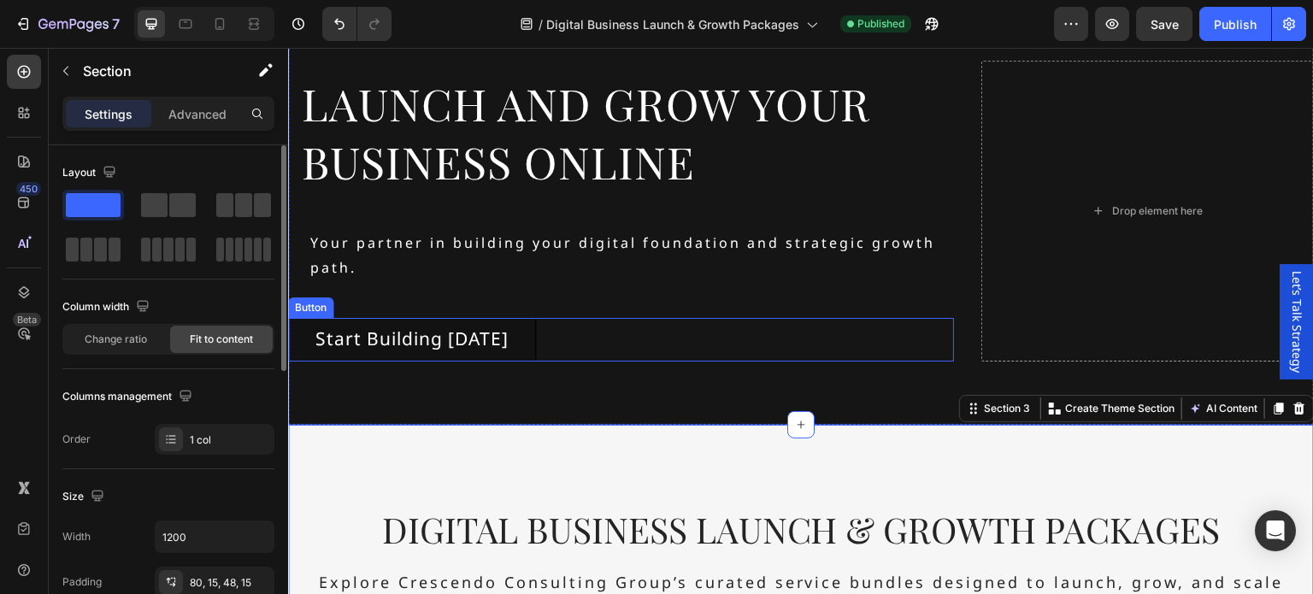
scroll to position [0, 0]
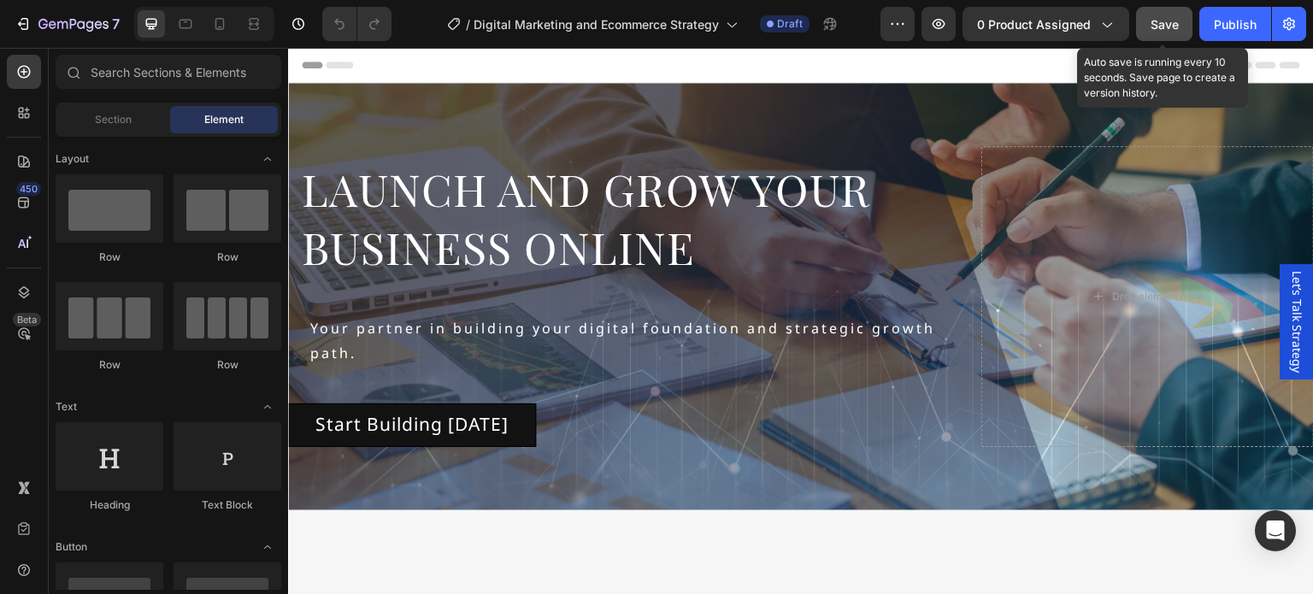
click at [1170, 27] on span "Save" at bounding box center [1165, 24] width 28 height 15
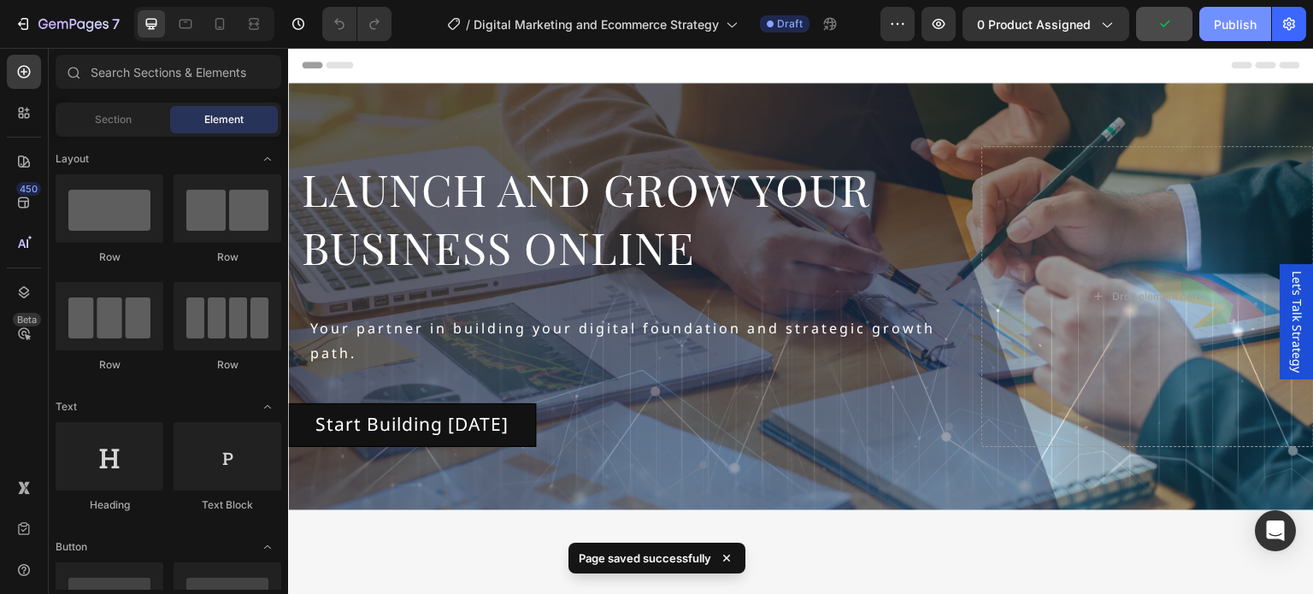
click at [1218, 21] on div "Publish" at bounding box center [1235, 24] width 43 height 18
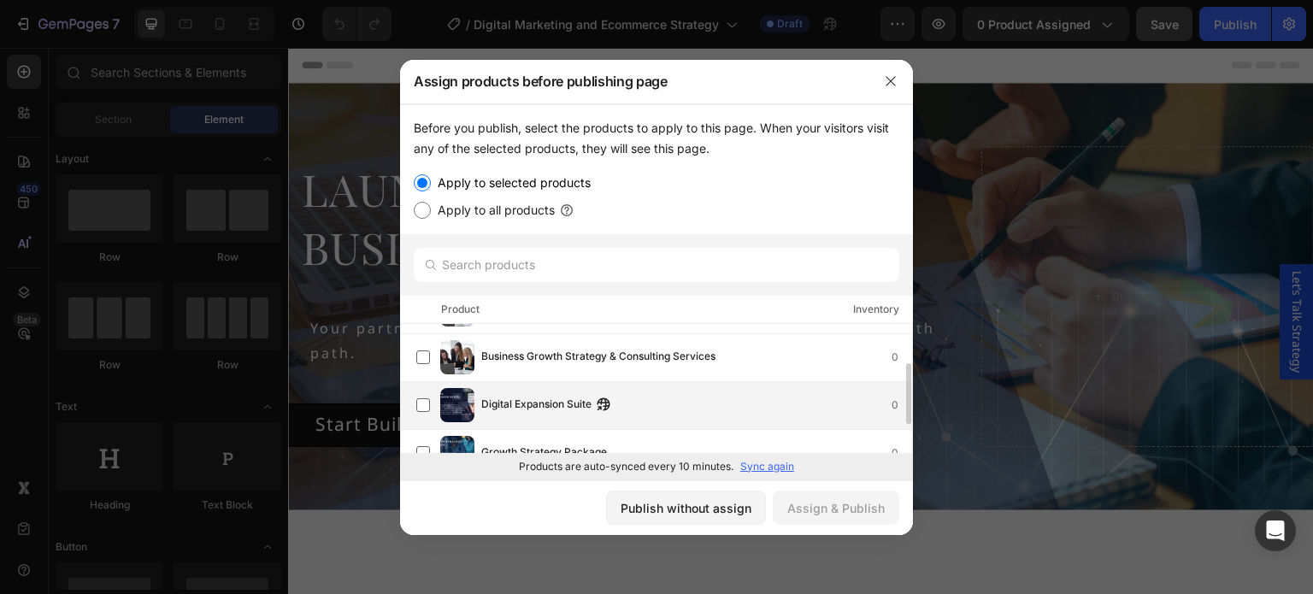
scroll to position [154, 0]
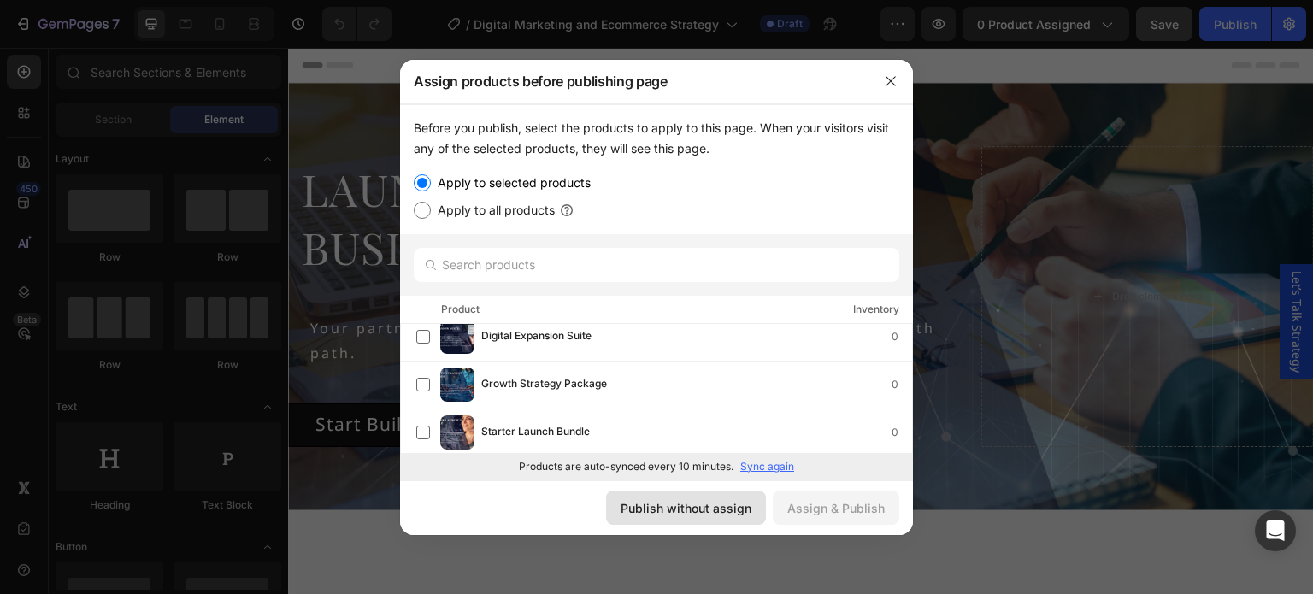
click at [694, 506] on div "Publish without assign" at bounding box center [686, 508] width 131 height 18
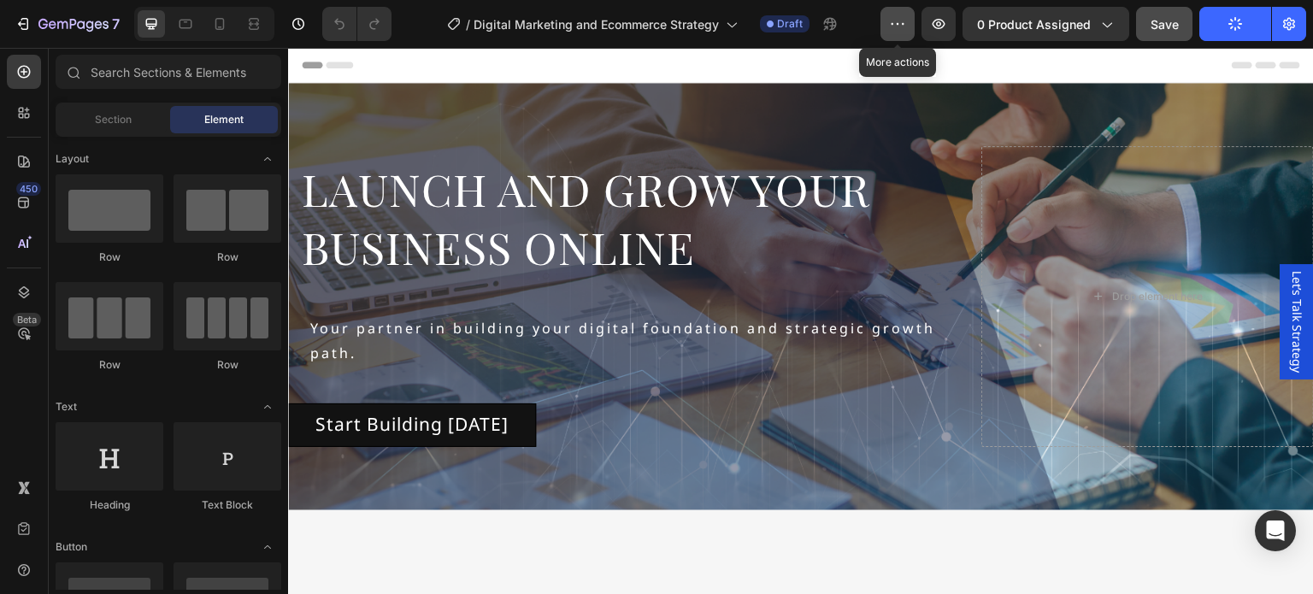
click at [900, 24] on icon "button" at bounding box center [898, 24] width 3 height 2
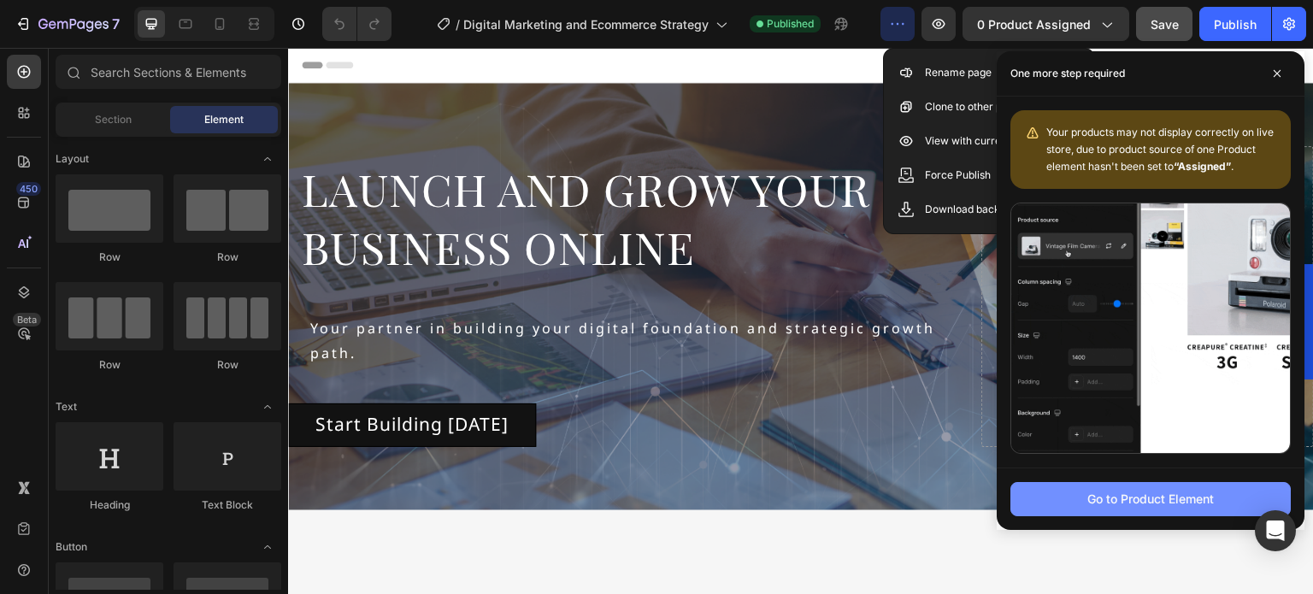
click at [1134, 502] on div "Go to Product Element" at bounding box center [1151, 499] width 127 height 18
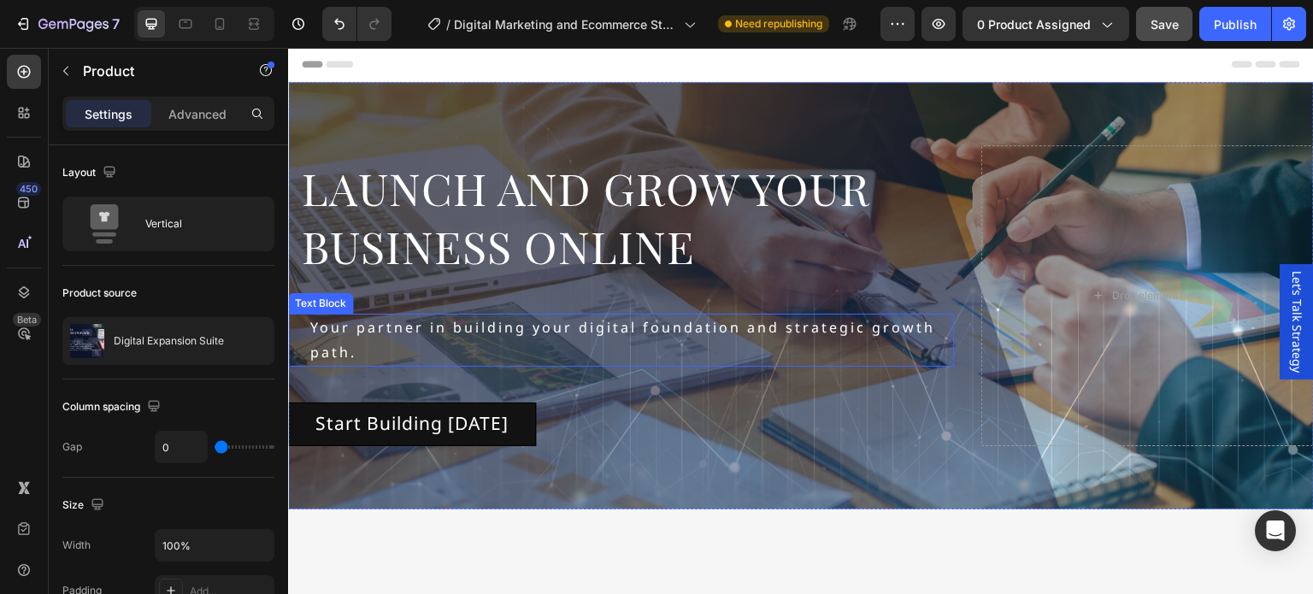
scroll to position [0, 0]
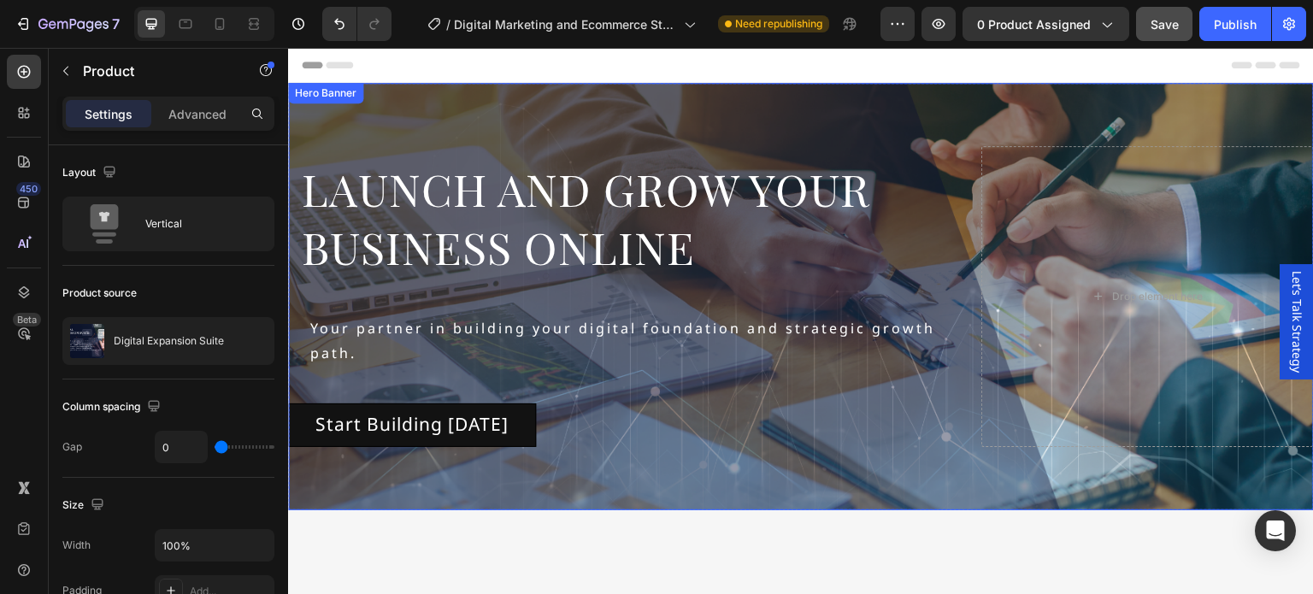
click at [633, 112] on div "Background Image" at bounding box center [801, 297] width 1026 height 428
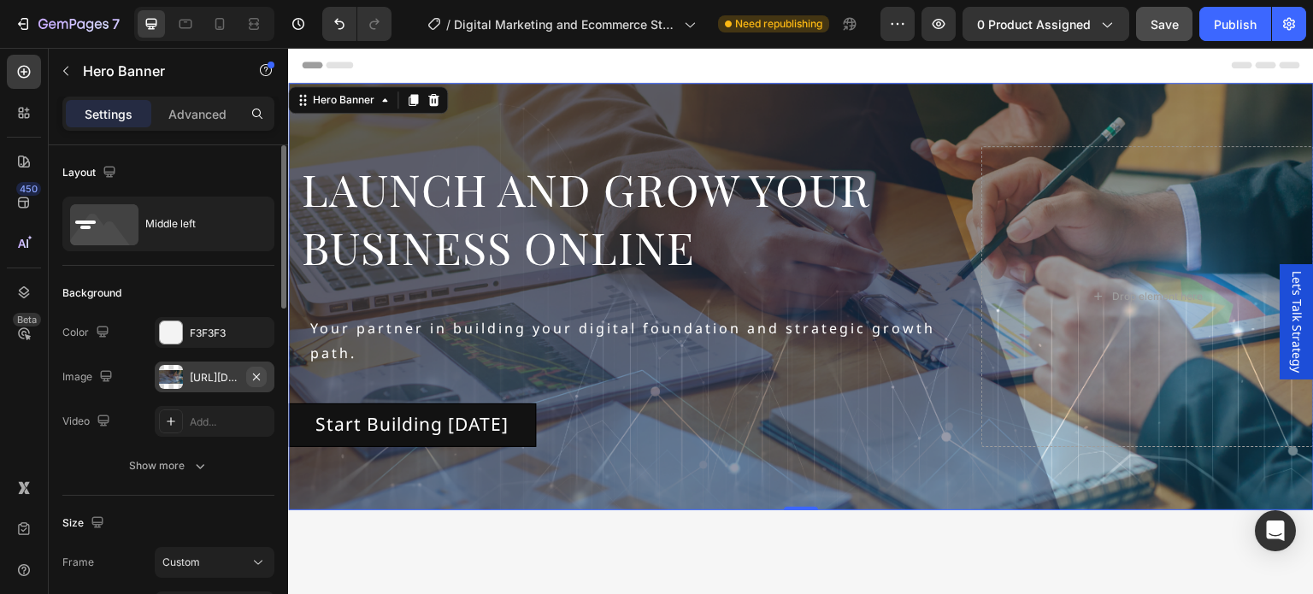
click at [259, 378] on icon "button" at bounding box center [256, 376] width 7 height 7
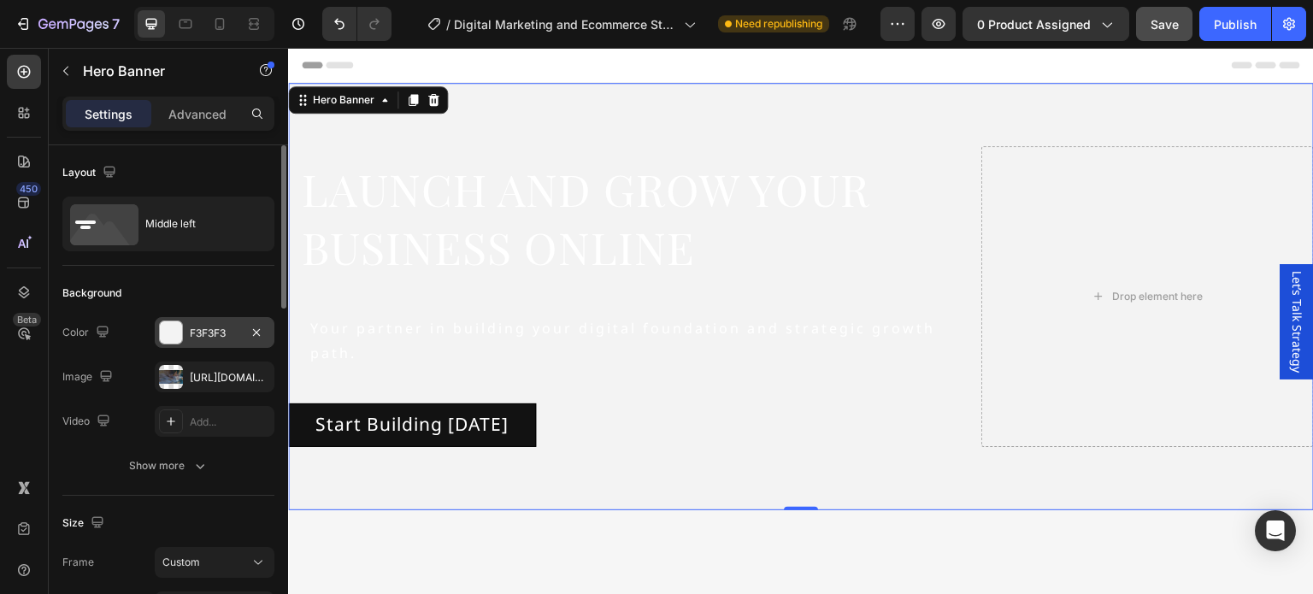
click at [165, 332] on div at bounding box center [171, 333] width 22 height 22
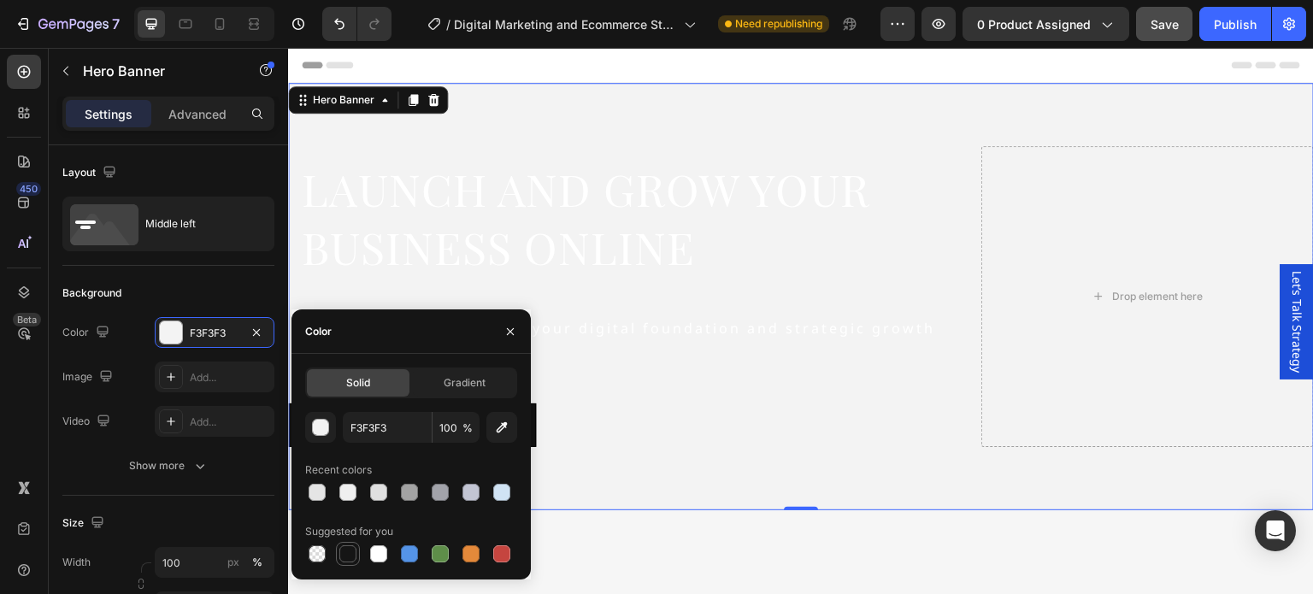
click at [342, 555] on div at bounding box center [347, 554] width 17 height 17
type input "151515"
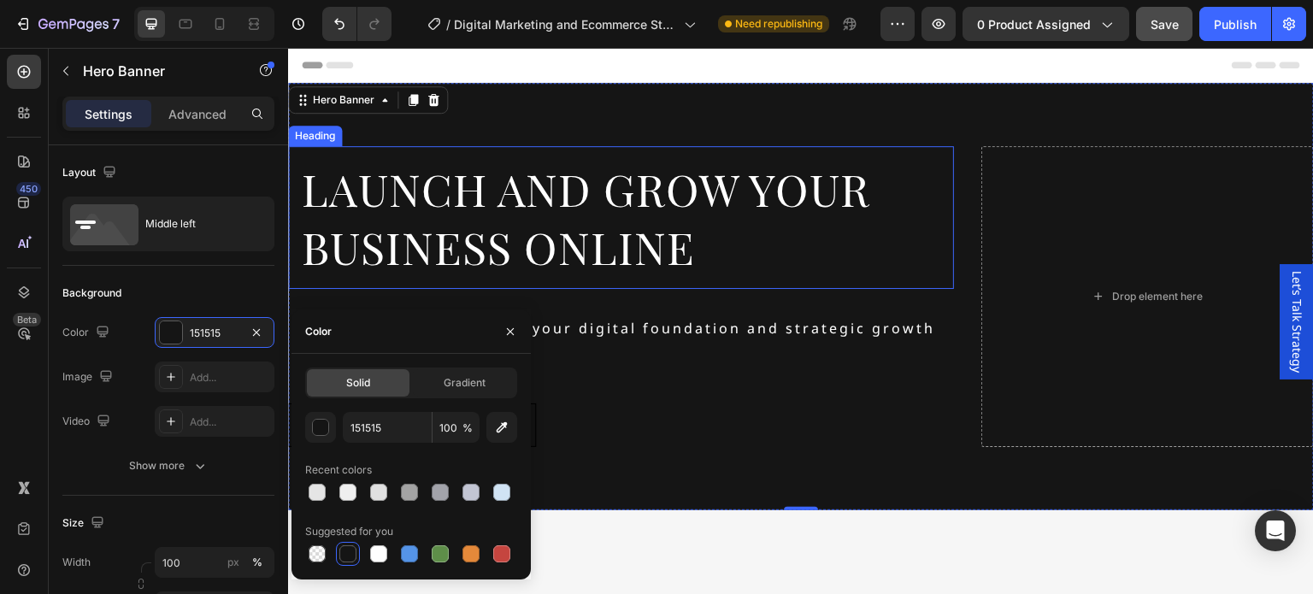
click at [450, 198] on h2 "Launch and Grow Your Business Online" at bounding box center [621, 217] width 666 height 143
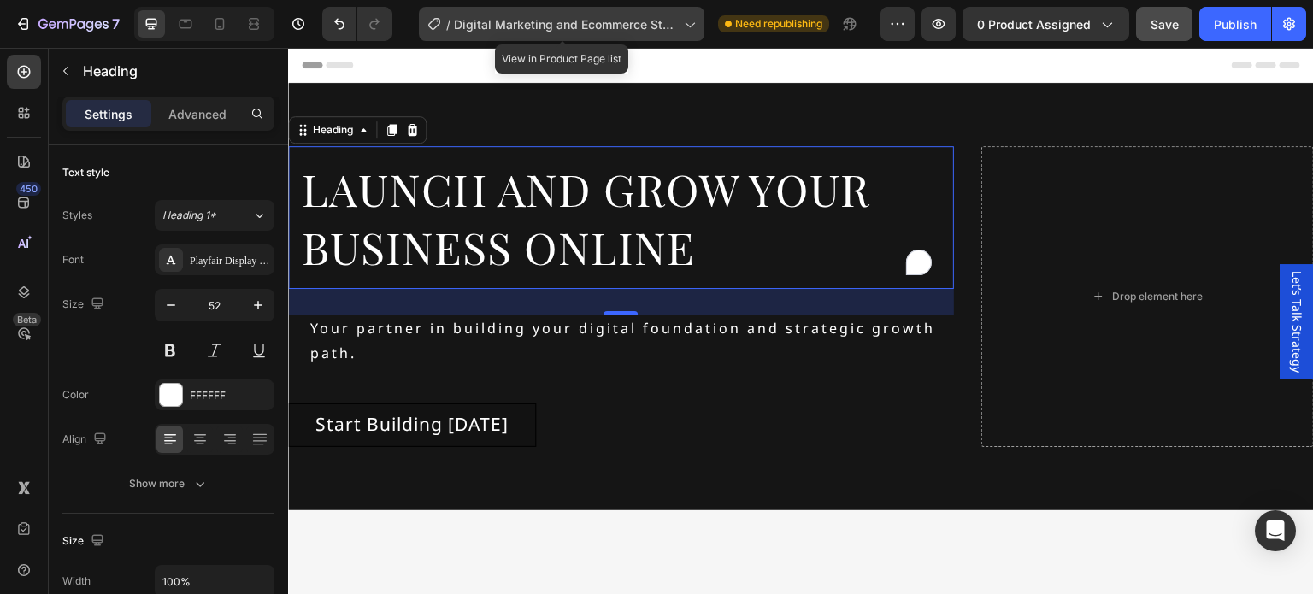
click at [478, 21] on span "Digital Marketing and Ecommerce Strategy" at bounding box center [565, 24] width 223 height 18
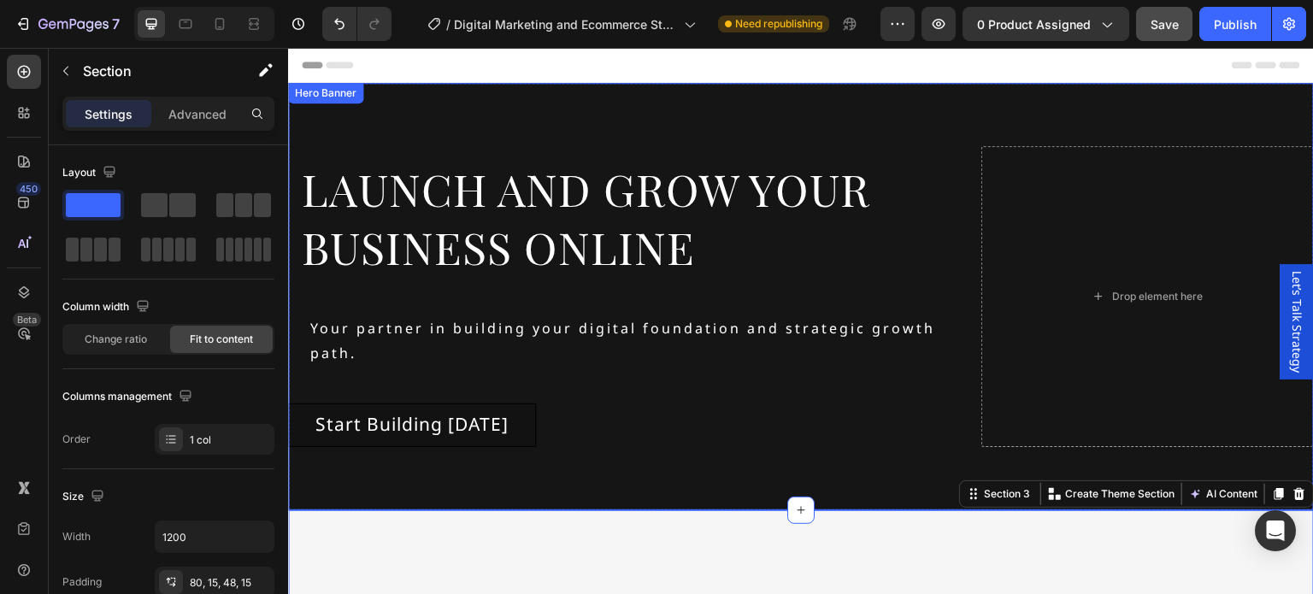
click at [298, 61] on div "Header" at bounding box center [329, 65] width 63 height 21
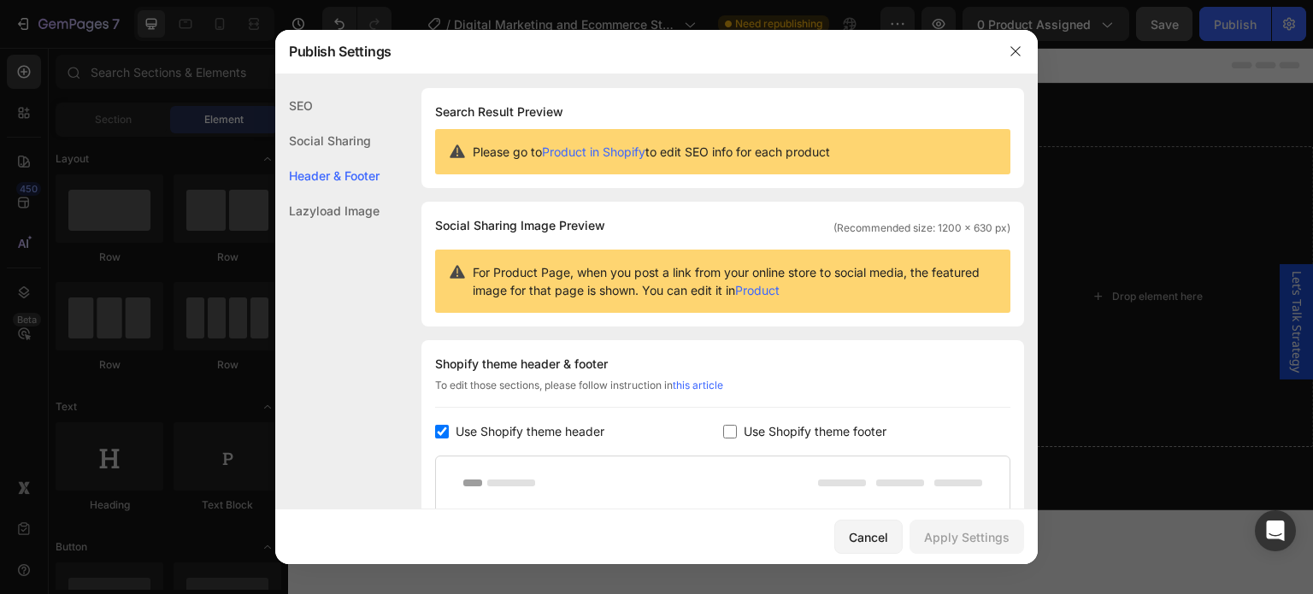
scroll to position [249, 0]
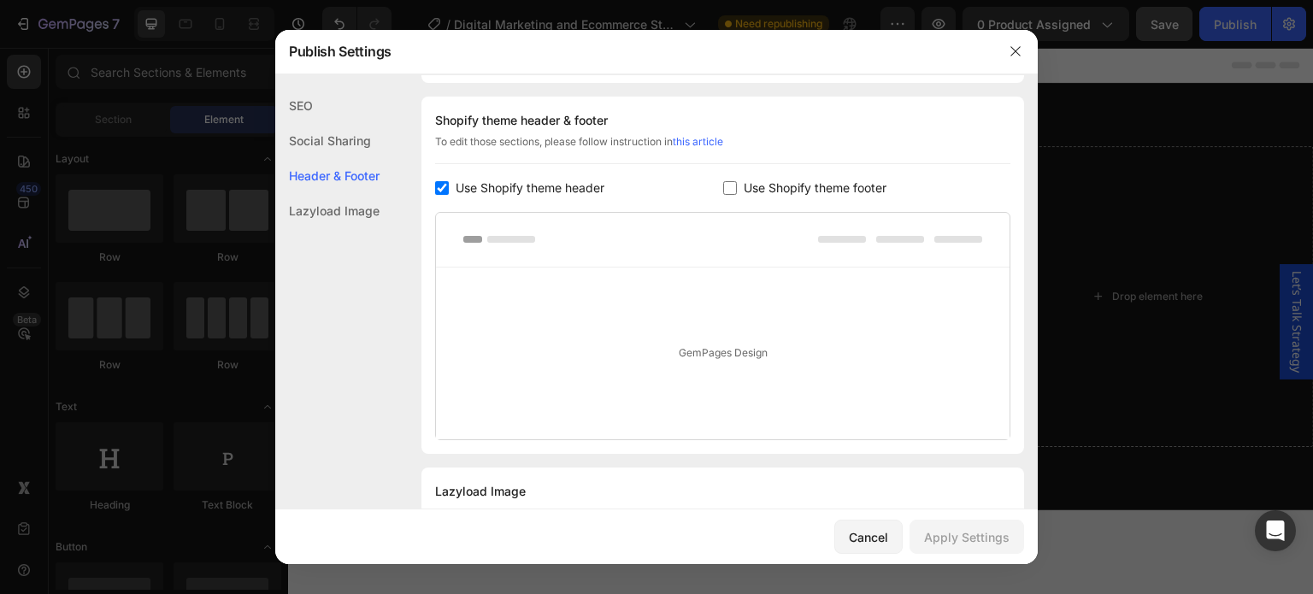
click at [304, 62] on div "Publish Settings" at bounding box center [634, 51] width 718 height 44
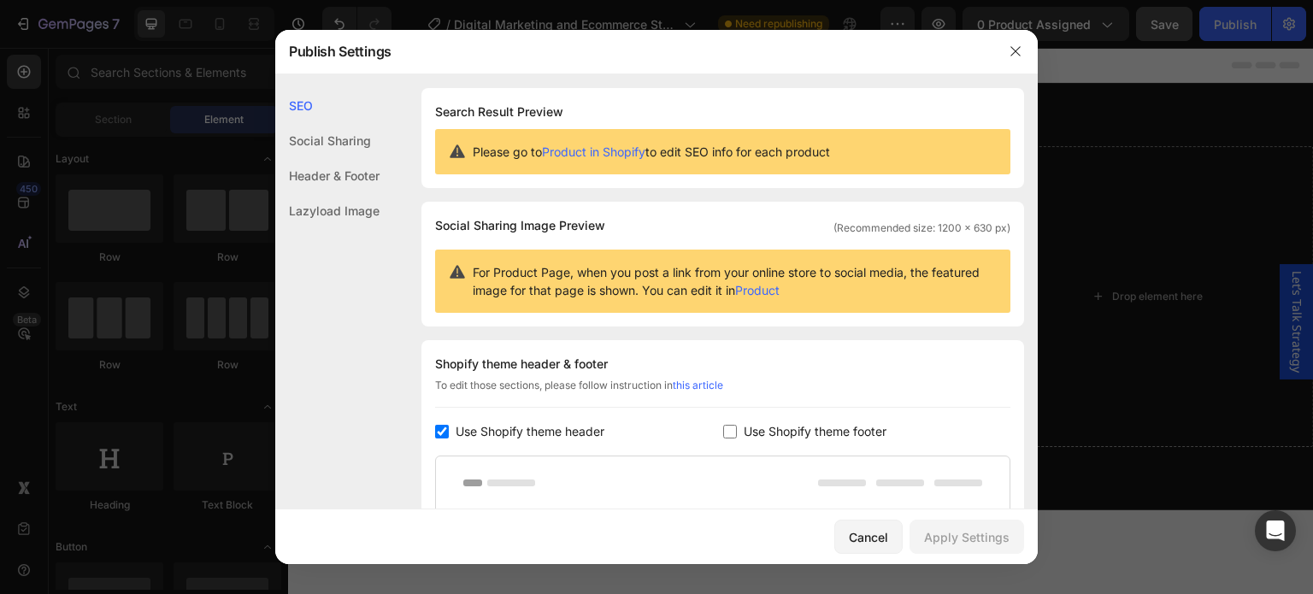
click at [611, 150] on link "Product in Shopify" at bounding box center [593, 152] width 103 height 15
click at [332, 158] on div "Social Sharing" at bounding box center [327, 175] width 104 height 35
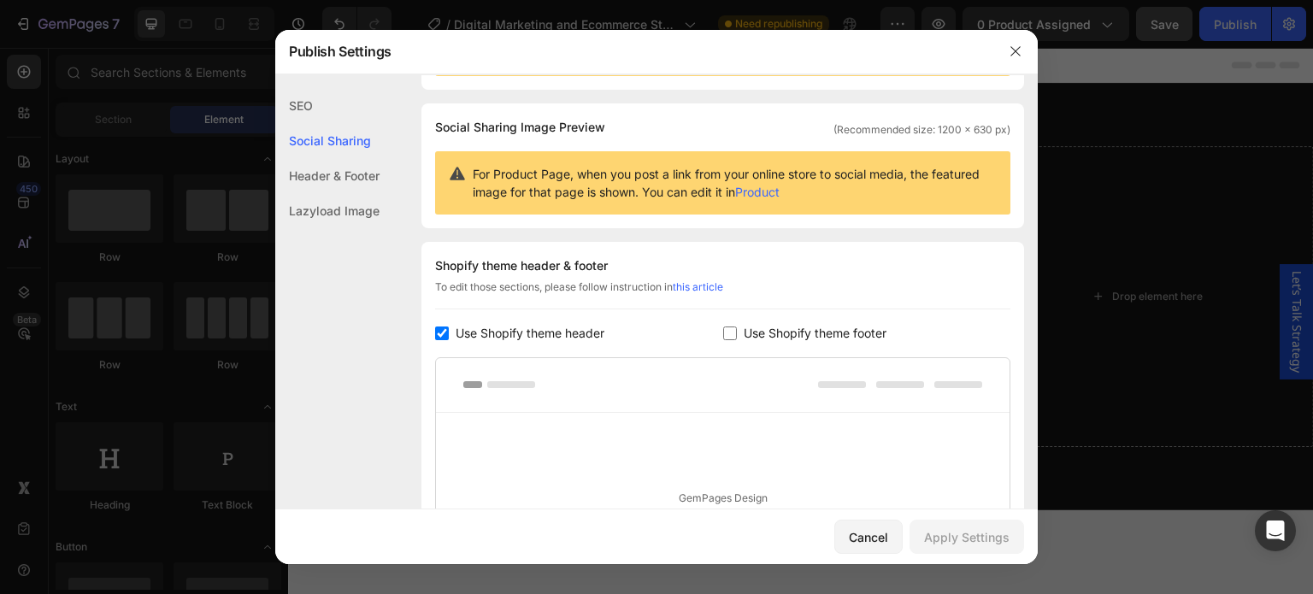
scroll to position [109, 0]
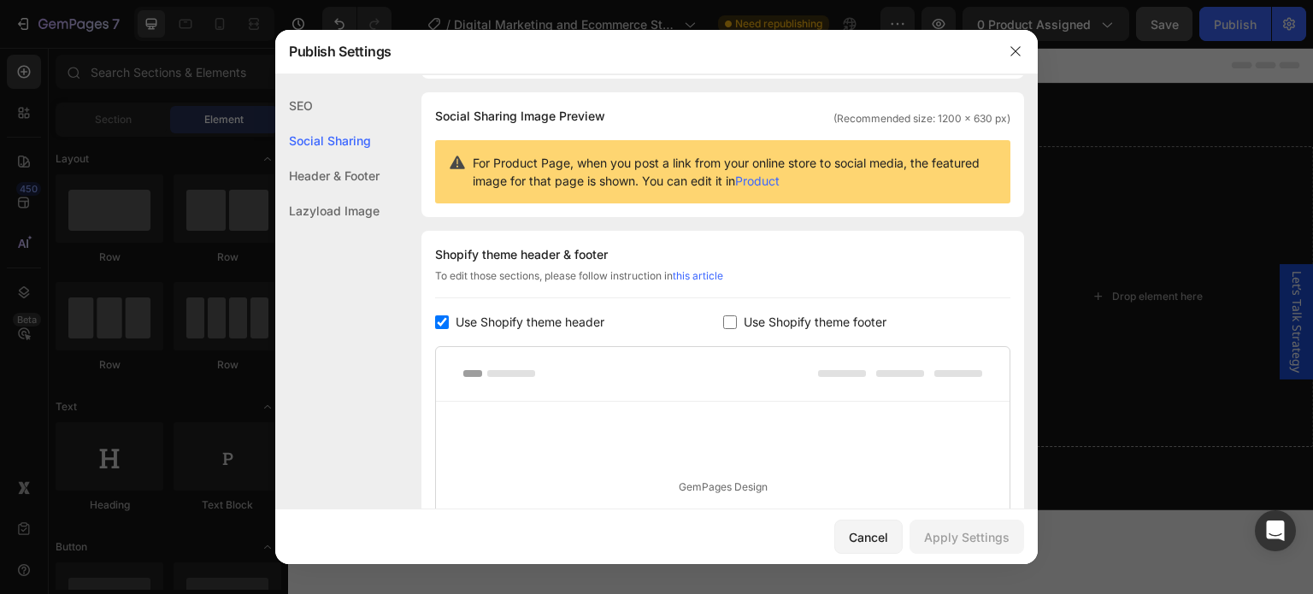
click at [325, 193] on div "Header & Footer" at bounding box center [327, 210] width 104 height 35
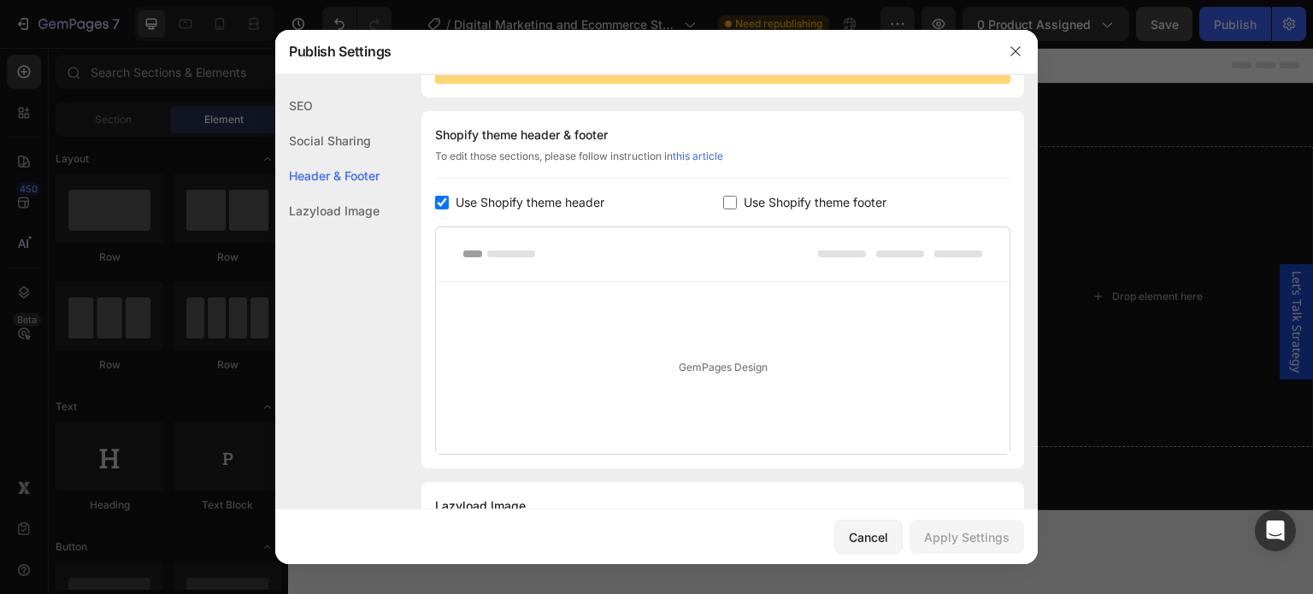
scroll to position [249, 0]
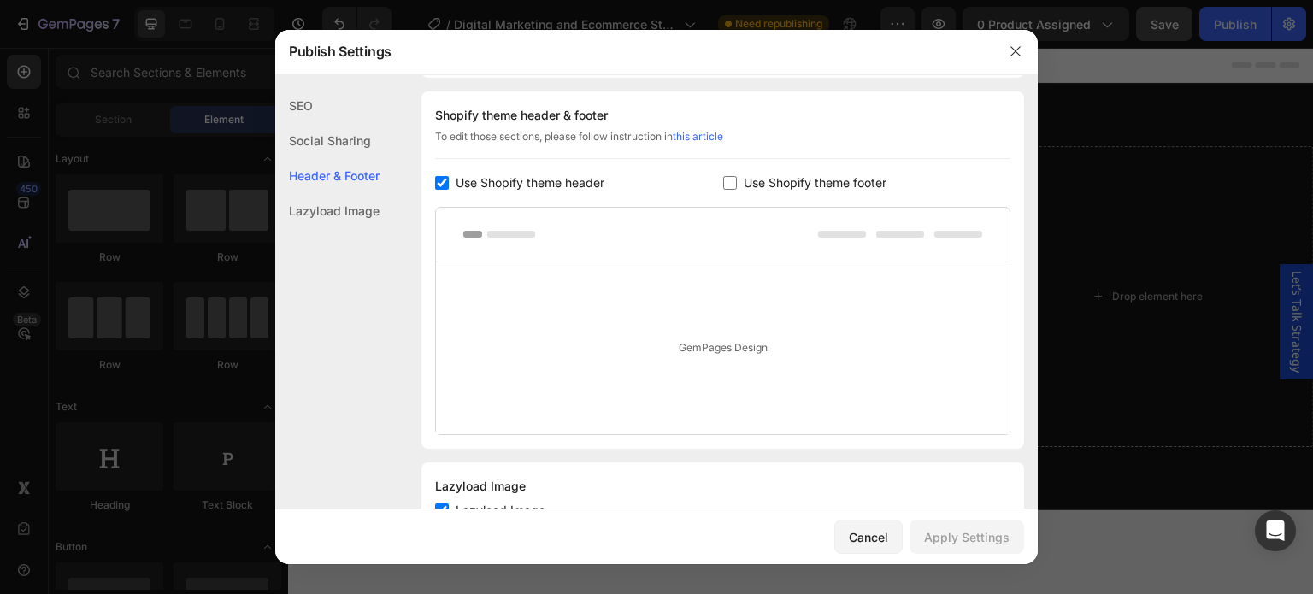
click at [333, 204] on div "Lazyload Image" at bounding box center [327, 210] width 104 height 35
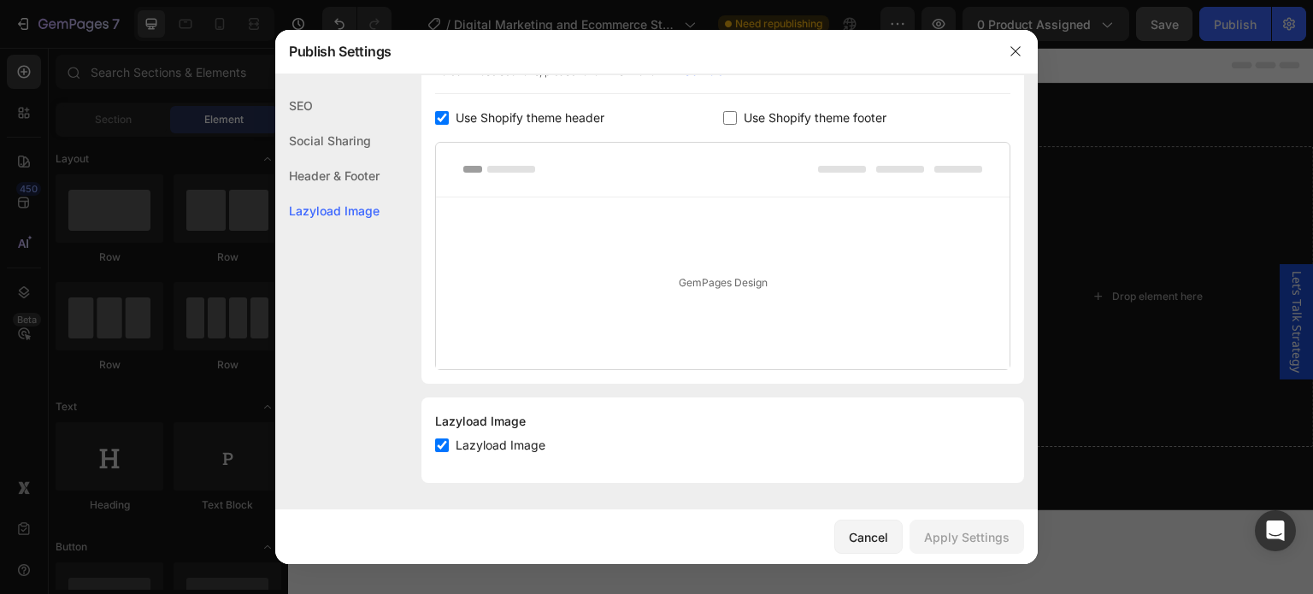
click at [328, 193] on div "Header & Footer" at bounding box center [327, 210] width 104 height 35
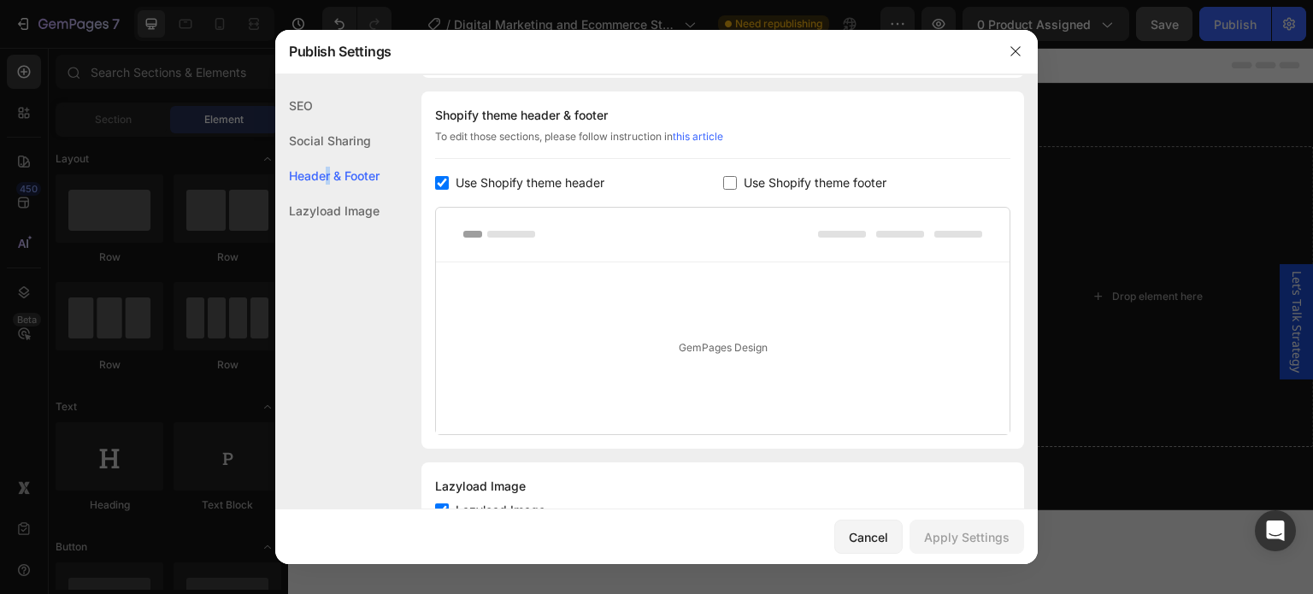
click at [333, 158] on div "Social Sharing" at bounding box center [327, 175] width 104 height 35
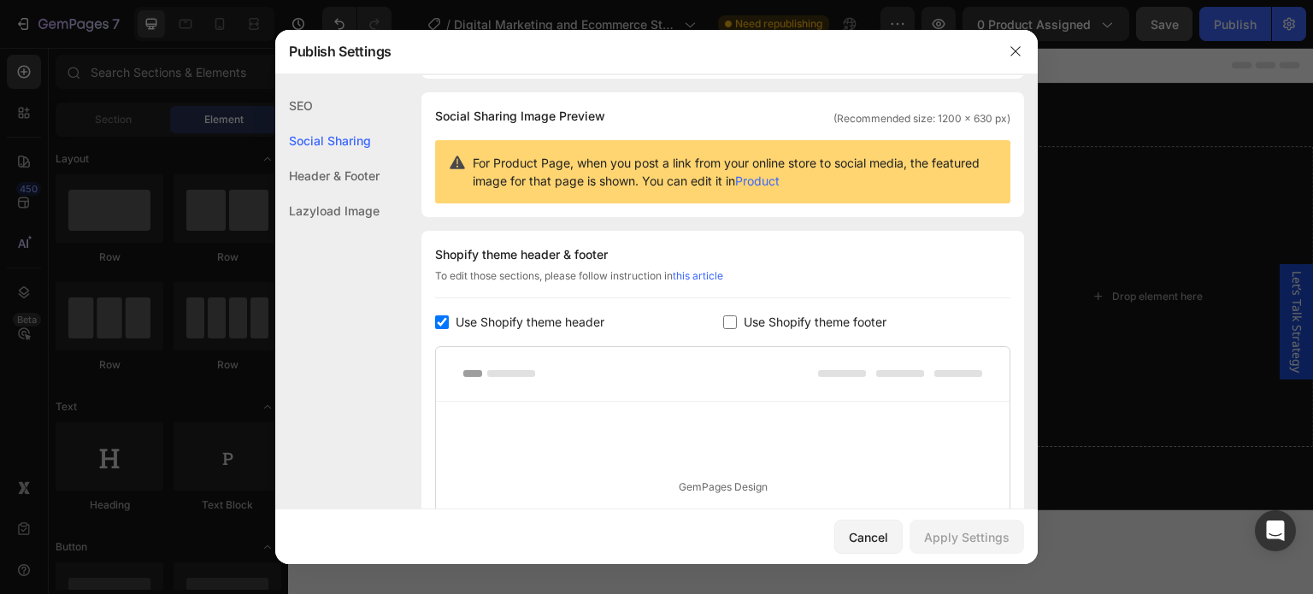
click at [303, 123] on div "SEO" at bounding box center [327, 140] width 104 height 35
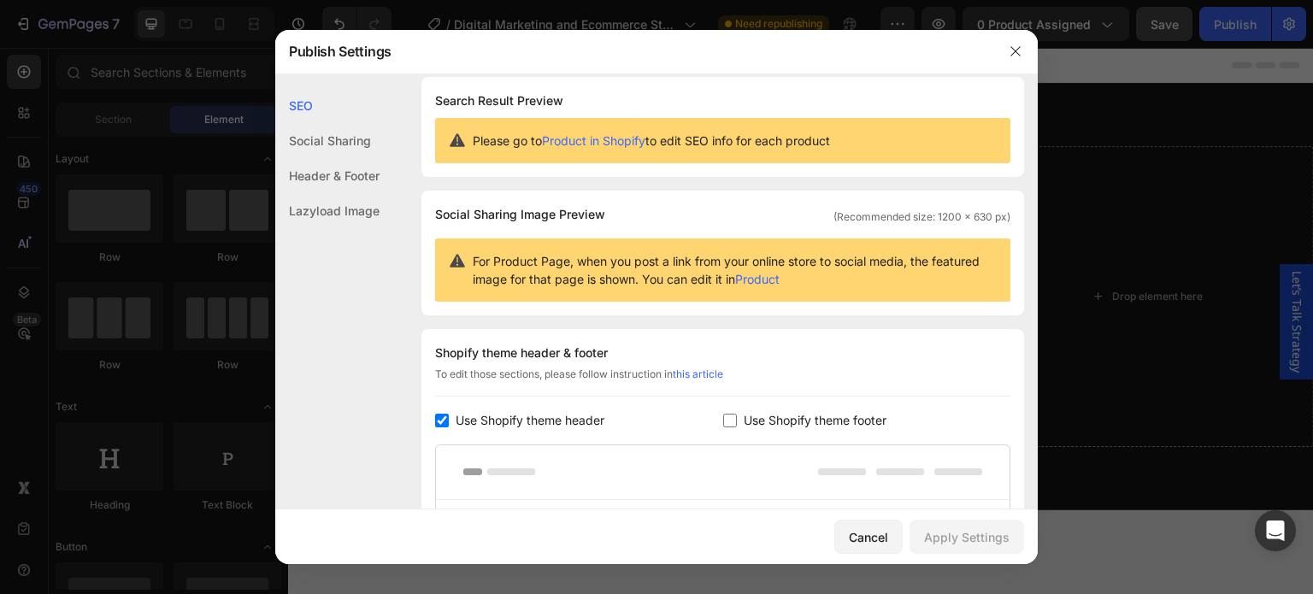
scroll to position [0, 0]
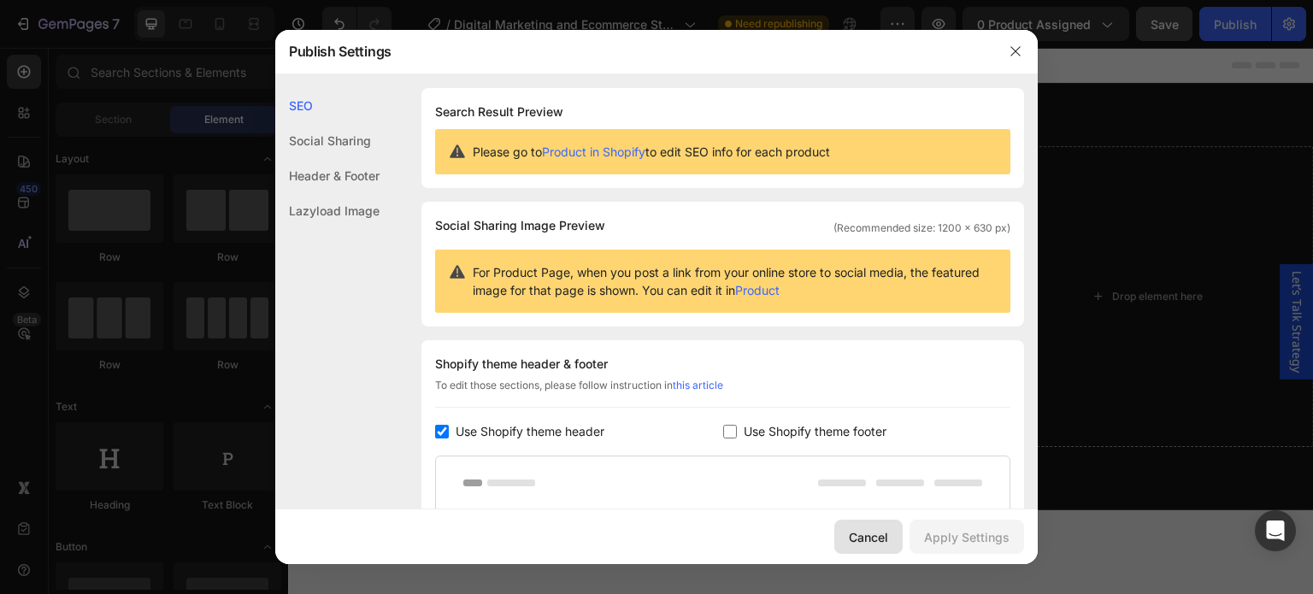
click at [859, 522] on button "Cancel" at bounding box center [869, 537] width 68 height 34
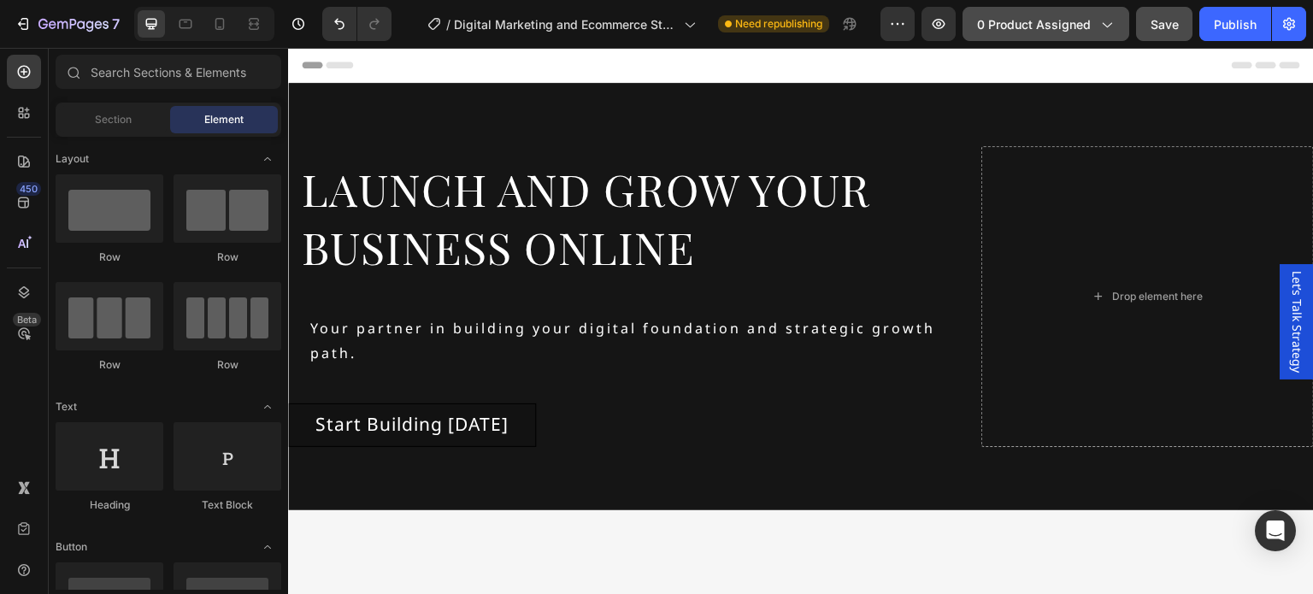
click at [1107, 21] on icon "button" at bounding box center [1106, 23] width 17 height 17
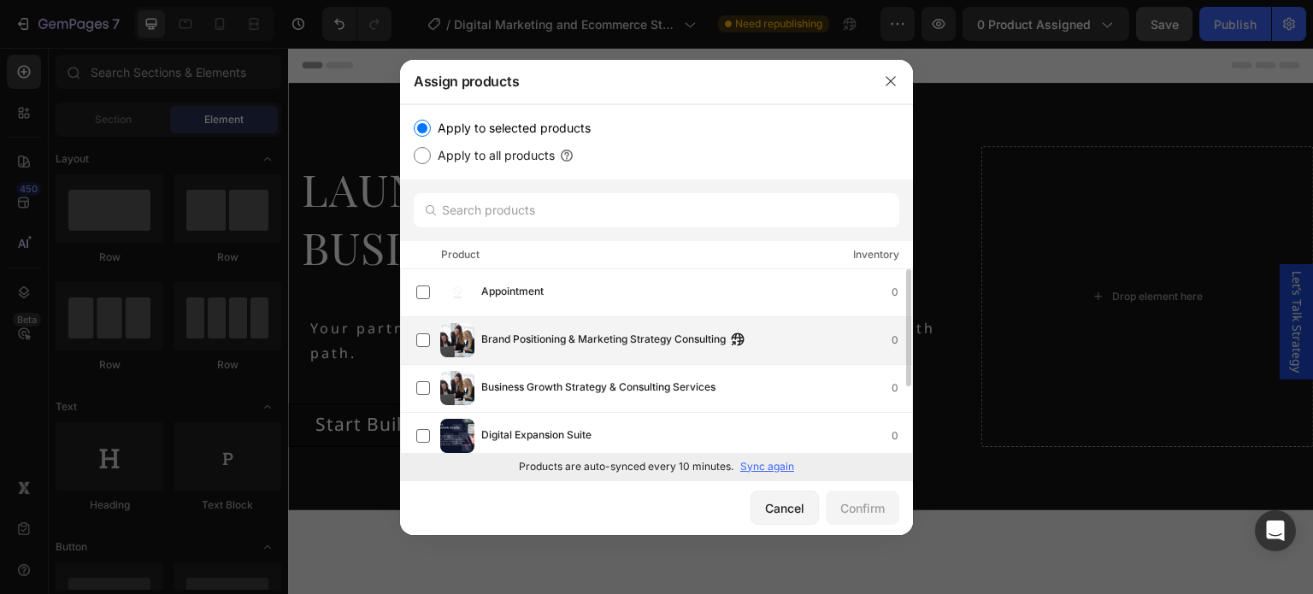
scroll to position [103, 0]
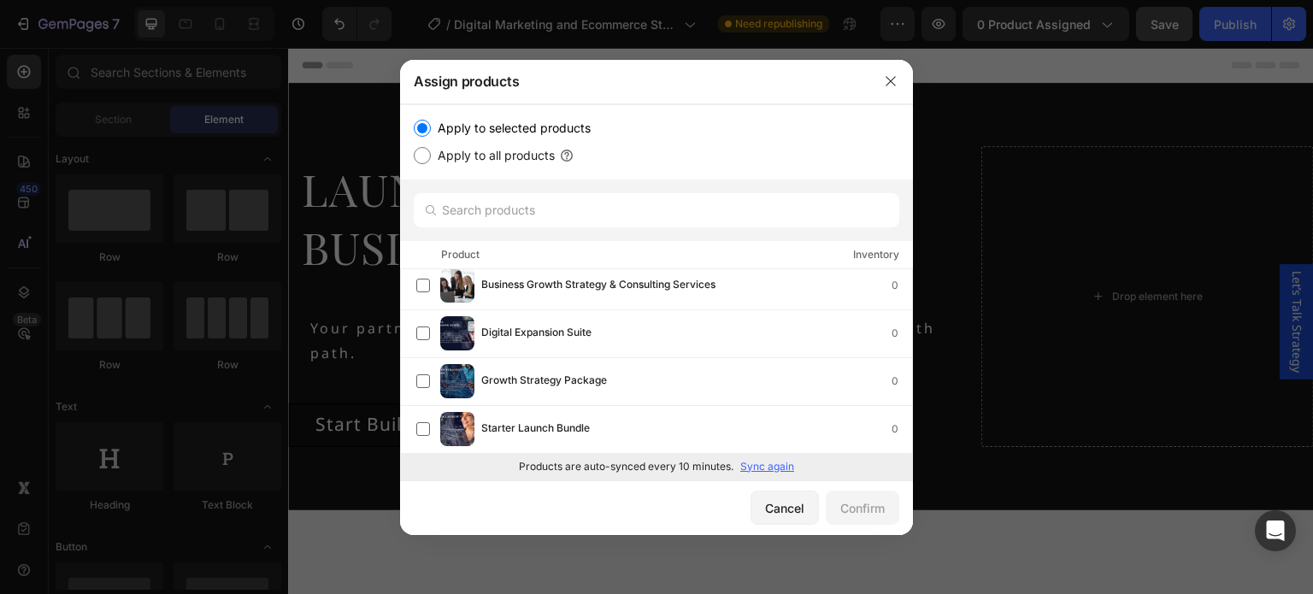
click at [776, 469] on p "Sync again" at bounding box center [768, 466] width 54 height 15
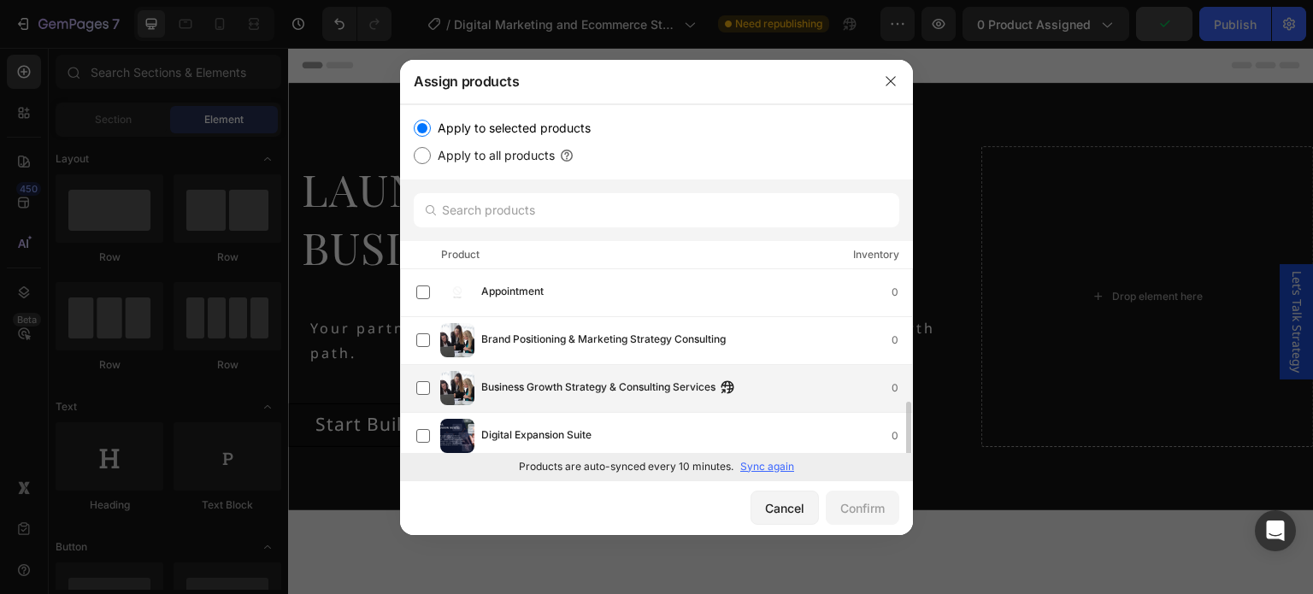
scroll to position [86, 0]
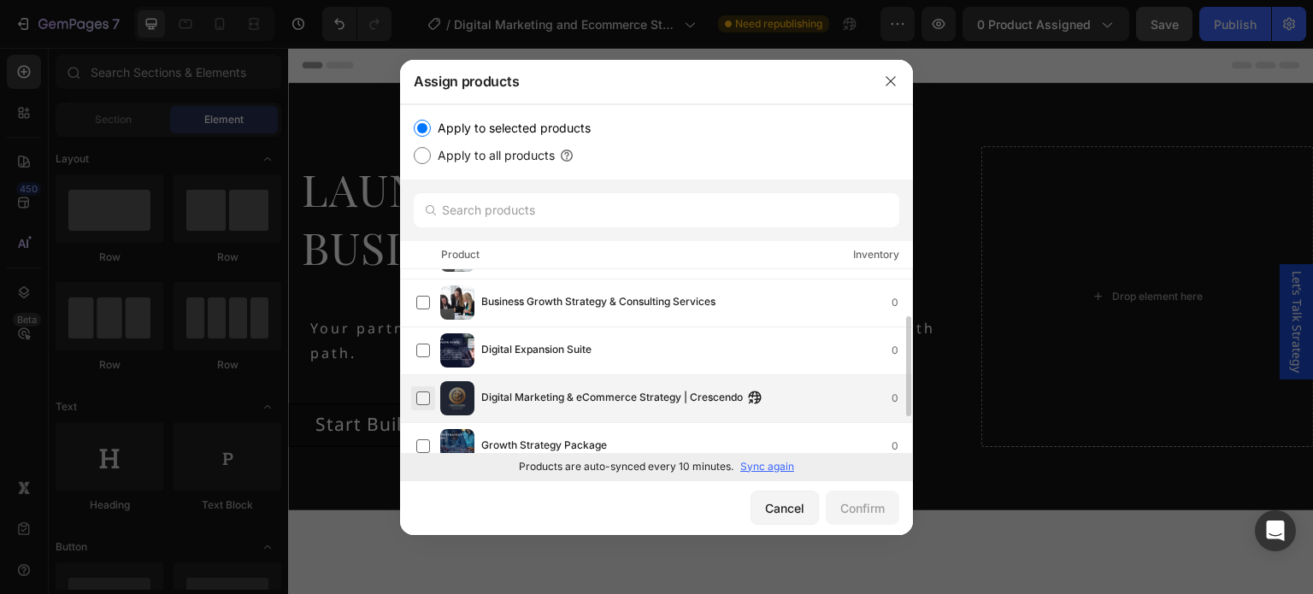
click at [426, 399] on label at bounding box center [423, 399] width 14 height 14
click at [847, 507] on div "Confirm" at bounding box center [863, 508] width 44 height 18
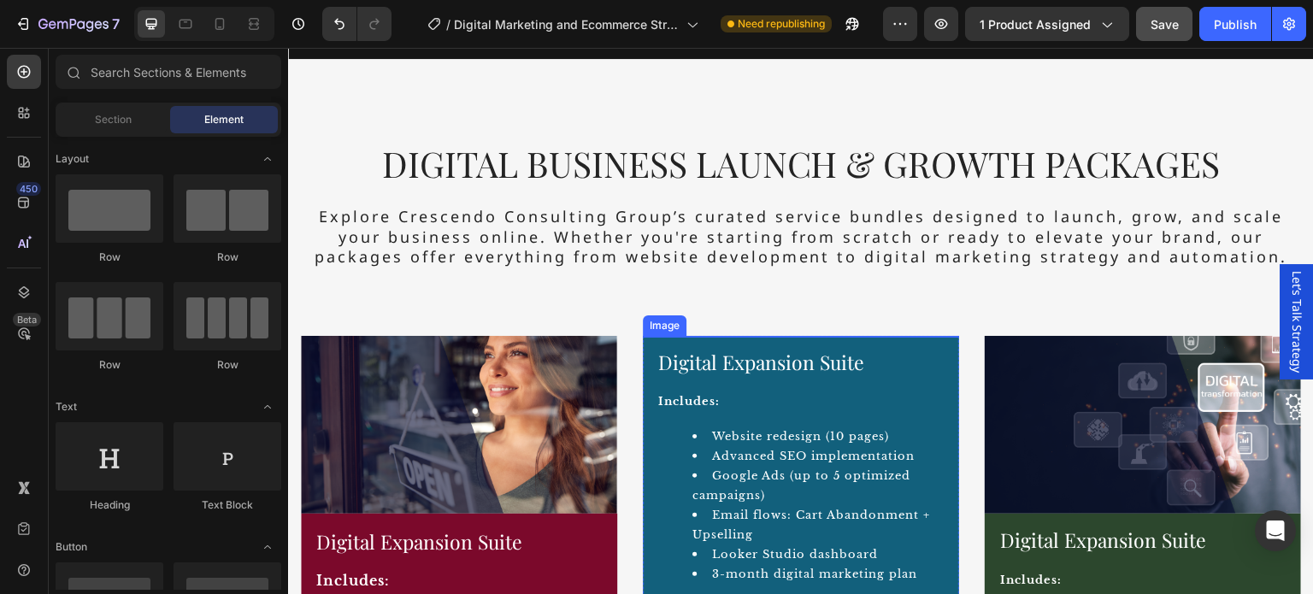
scroll to position [428, 0]
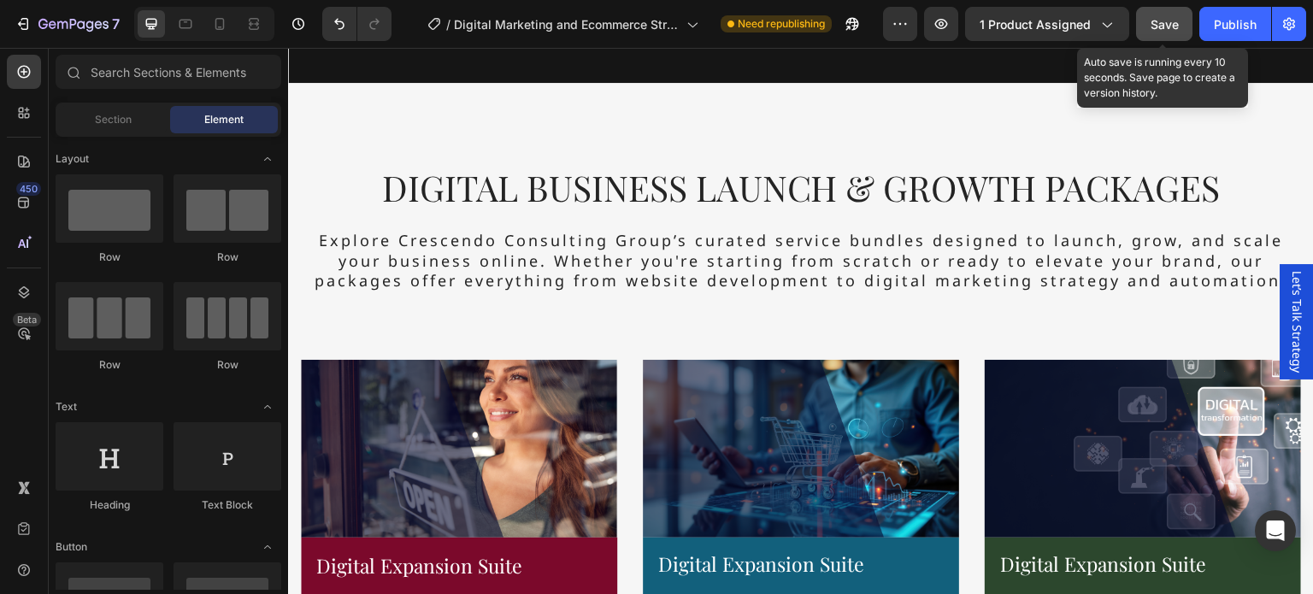
click at [1163, 19] on span "Save" at bounding box center [1165, 24] width 28 height 15
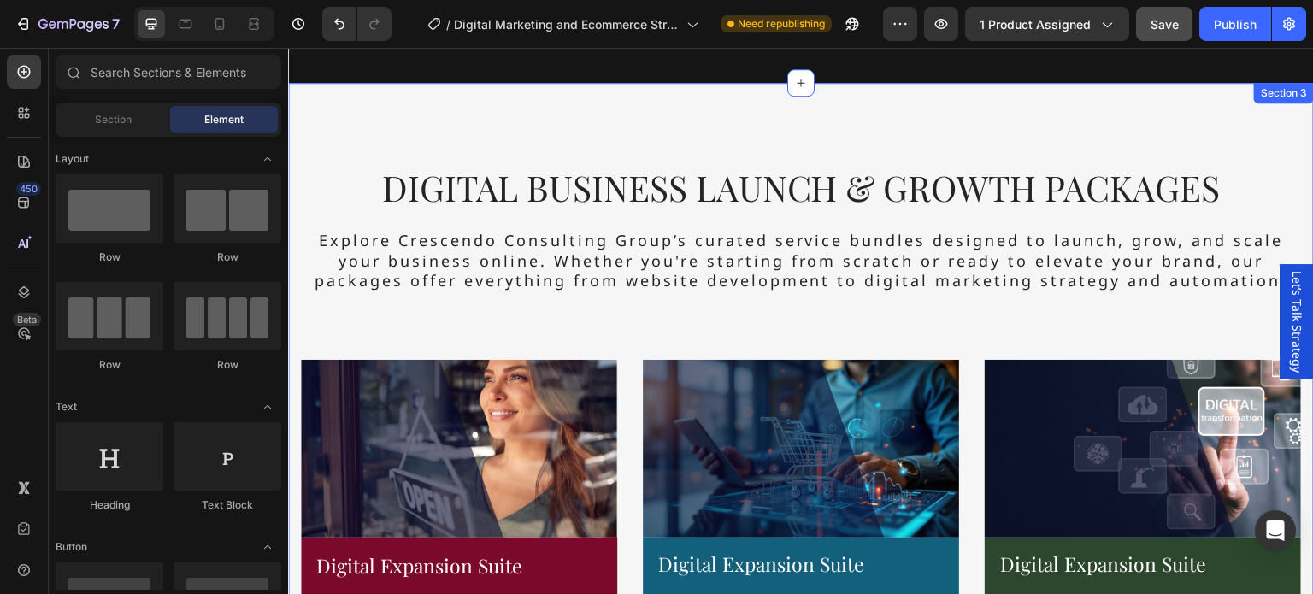
drag, startPoint x: 322, startPoint y: 115, endPoint x: 374, endPoint y: 296, distance: 188.4
click at [322, 115] on div "Digital Business Launch & Growth Packages Heading Explore Crescendo Consulting …" at bounding box center [801, 556] width 1026 height 947
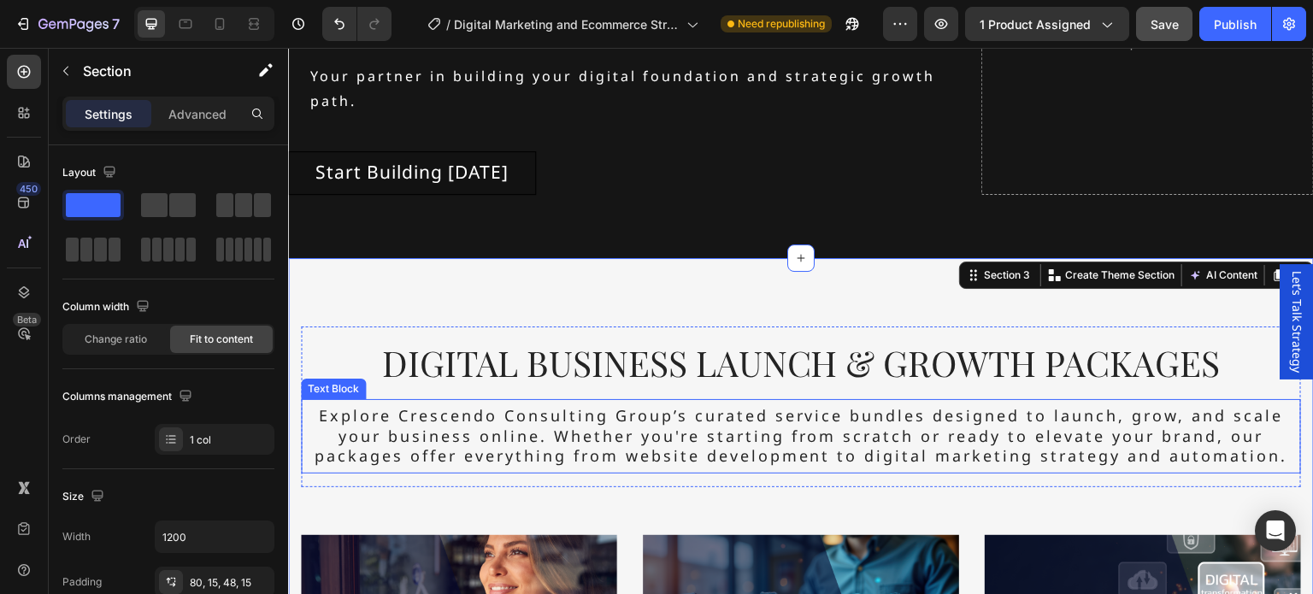
scroll to position [257, 0]
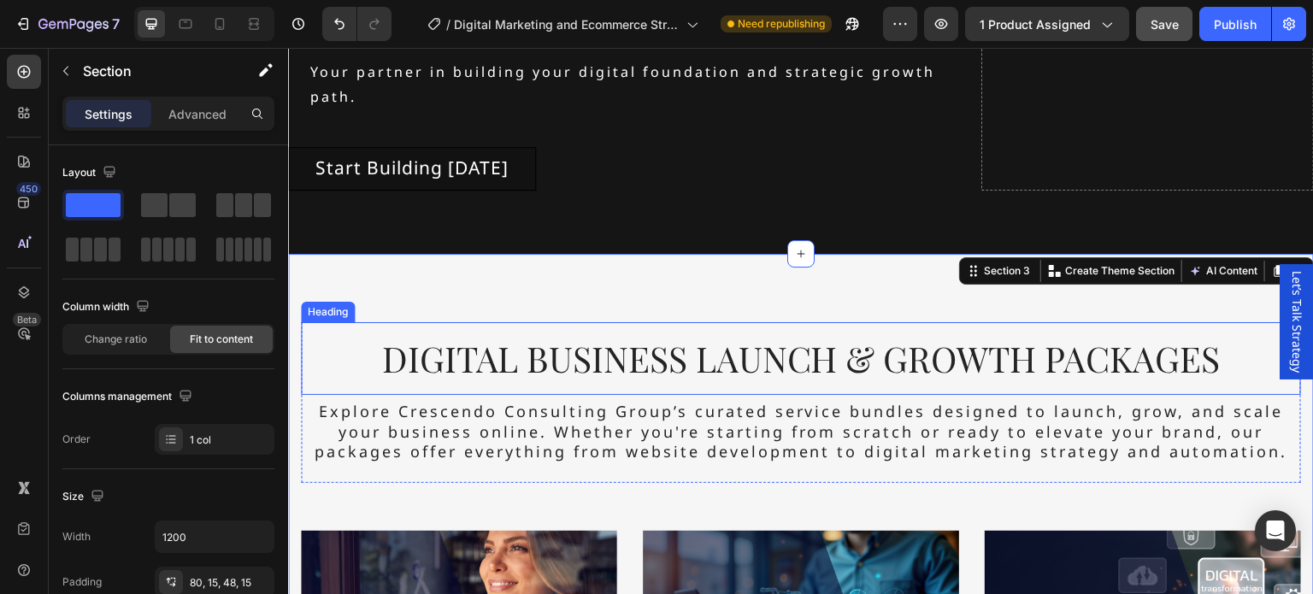
click at [932, 355] on h2 "Digital Business Launch & Growth Packages" at bounding box center [801, 358] width 1000 height 73
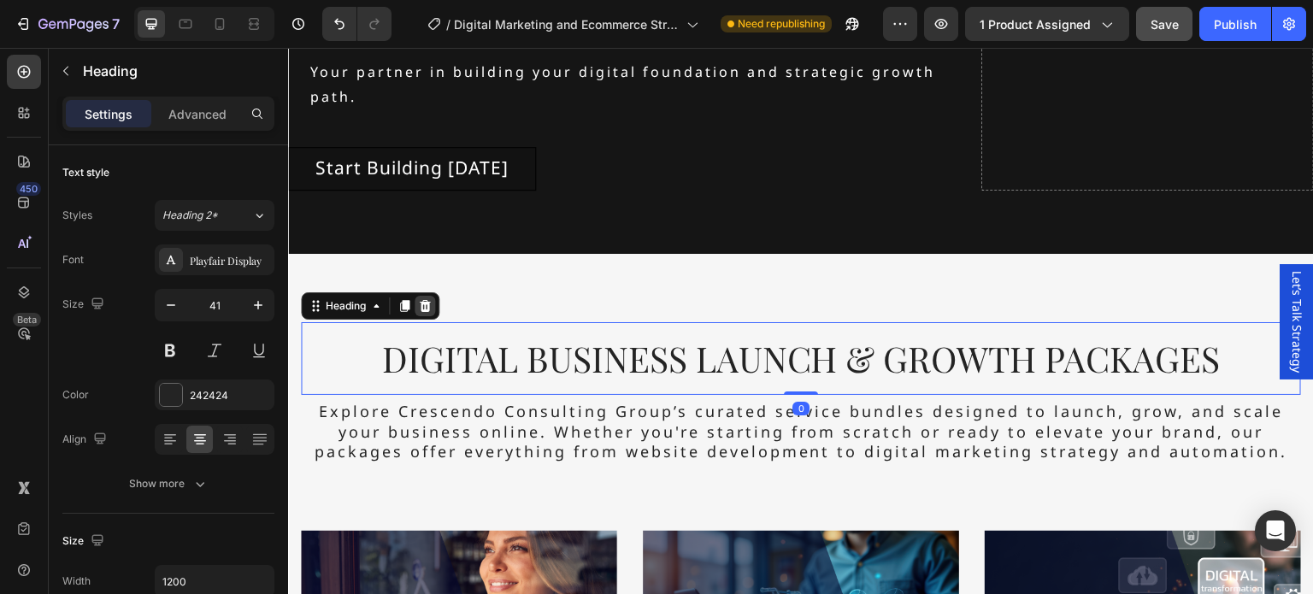
click at [428, 306] on icon at bounding box center [425, 306] width 14 height 14
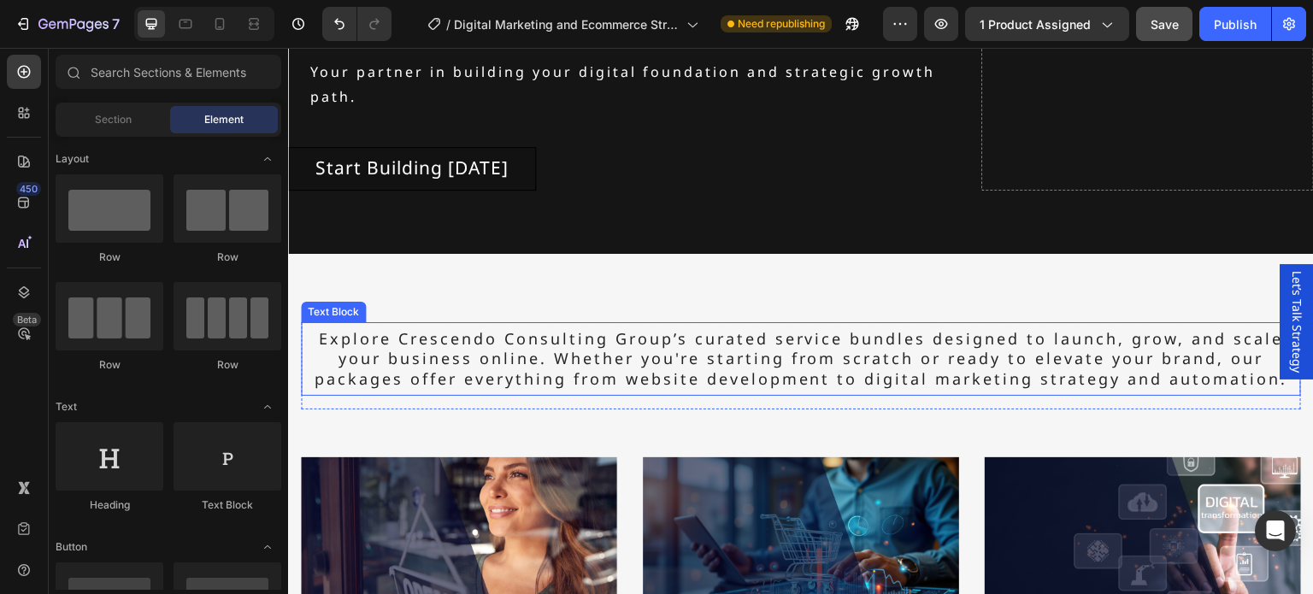
click at [431, 361] on p "Explore Crescendo Consulting Group’s curated service bundles designed to launch…" at bounding box center [801, 359] width 987 height 60
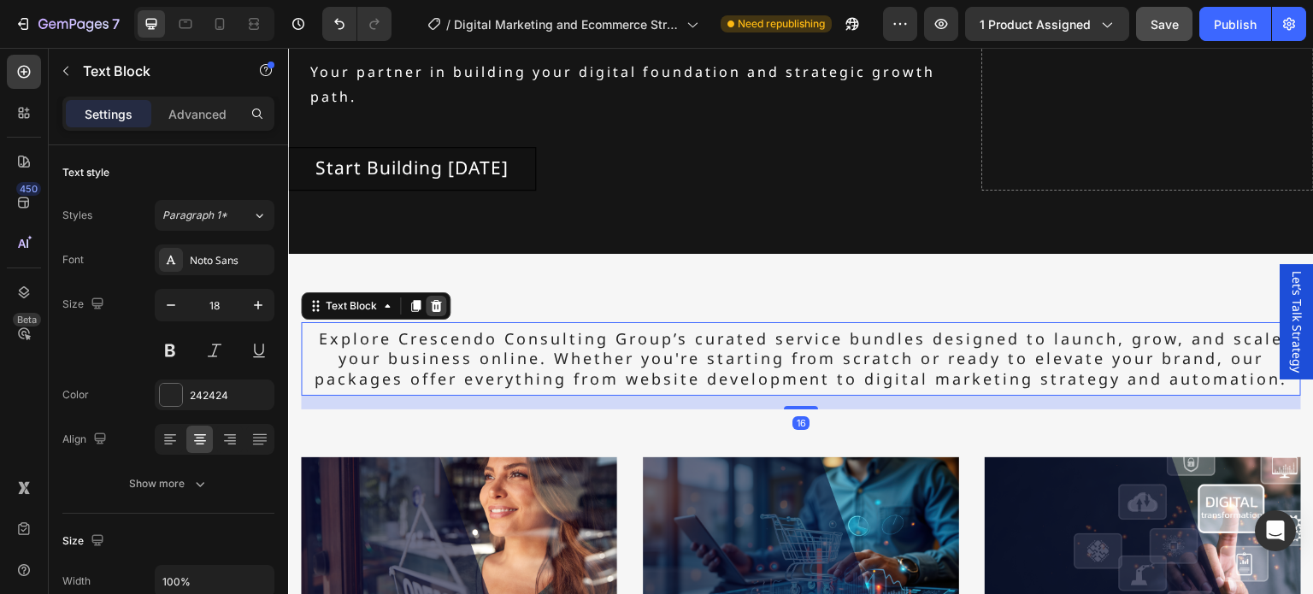
click at [434, 307] on icon at bounding box center [436, 306] width 14 height 14
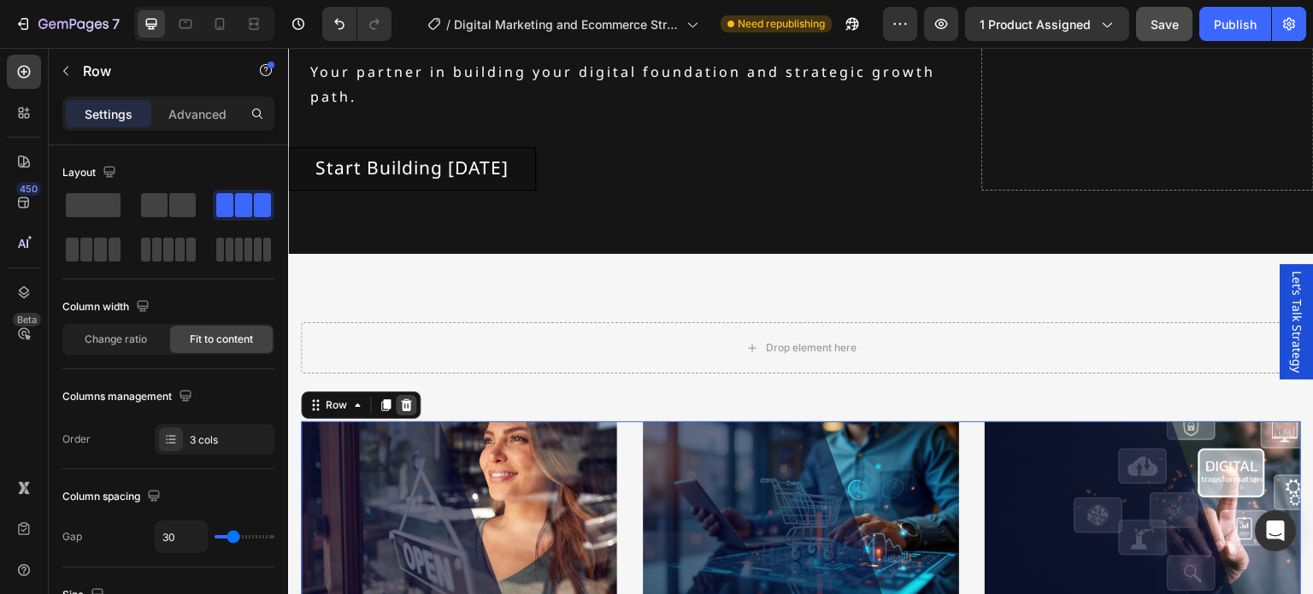
click at [402, 400] on icon at bounding box center [406, 405] width 11 height 12
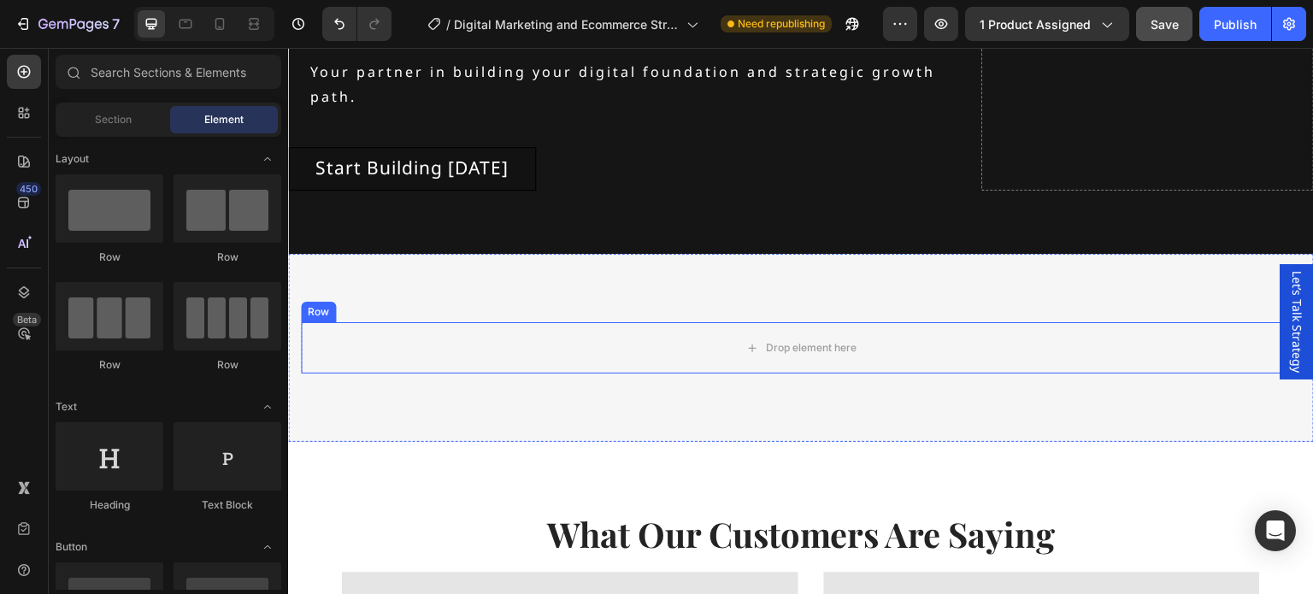
click at [646, 512] on p "What Our Customers Are Saying" at bounding box center [801, 534] width 997 height 44
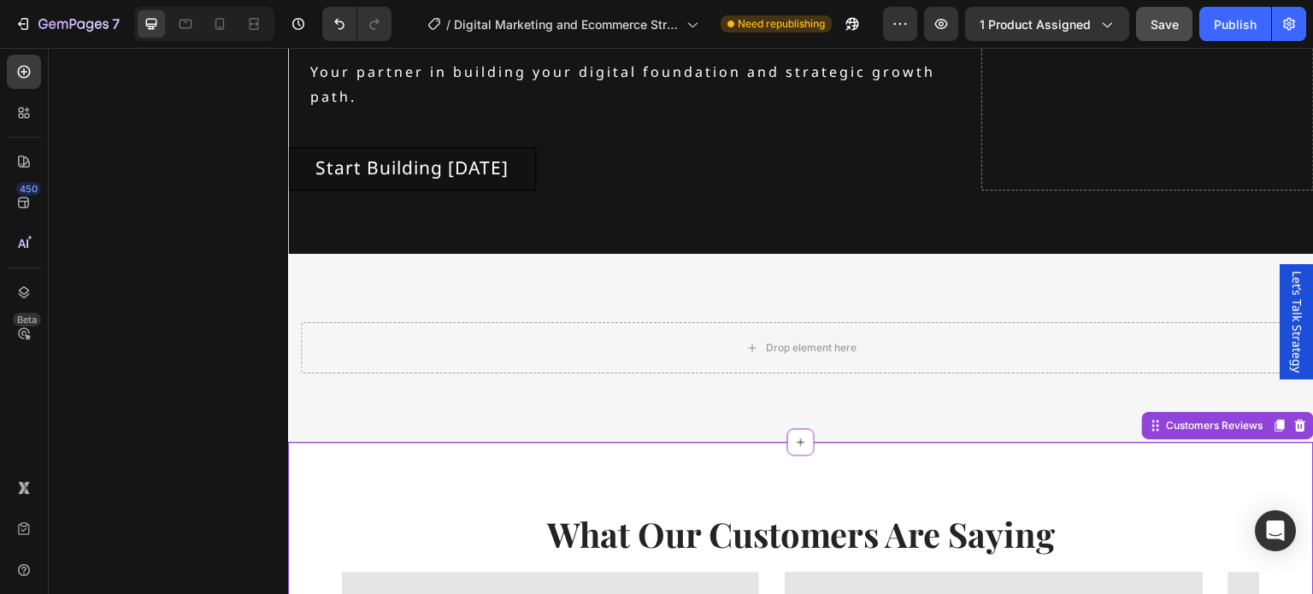
scroll to position [428, 0]
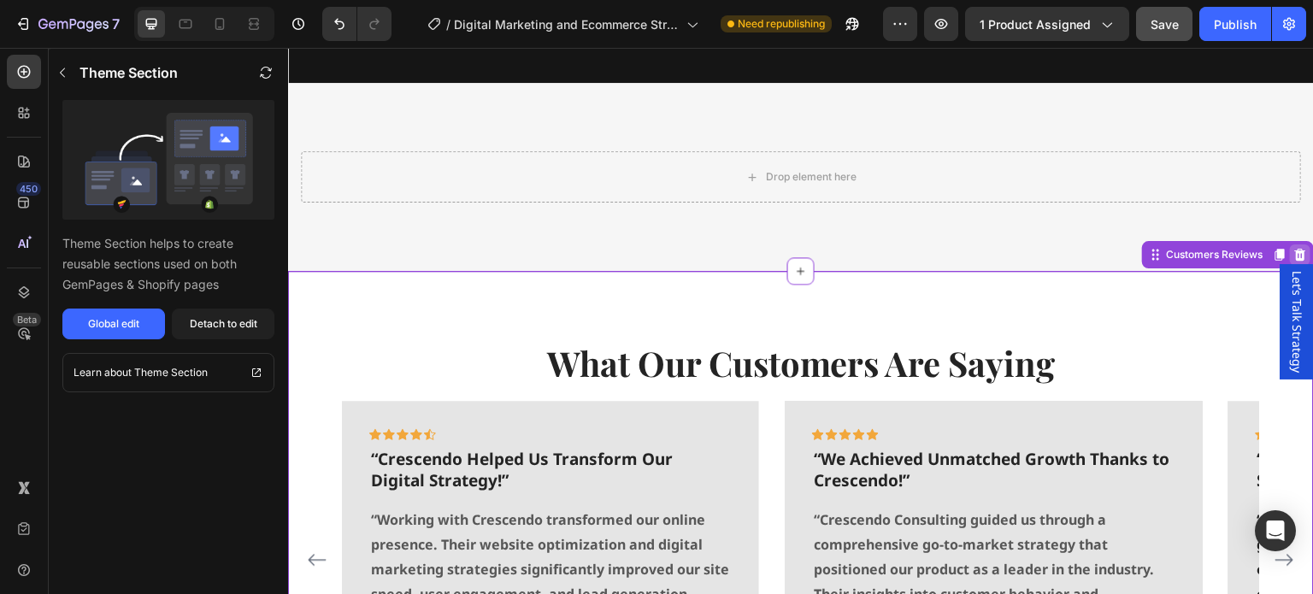
click at [1296, 254] on icon at bounding box center [1301, 255] width 11 height 12
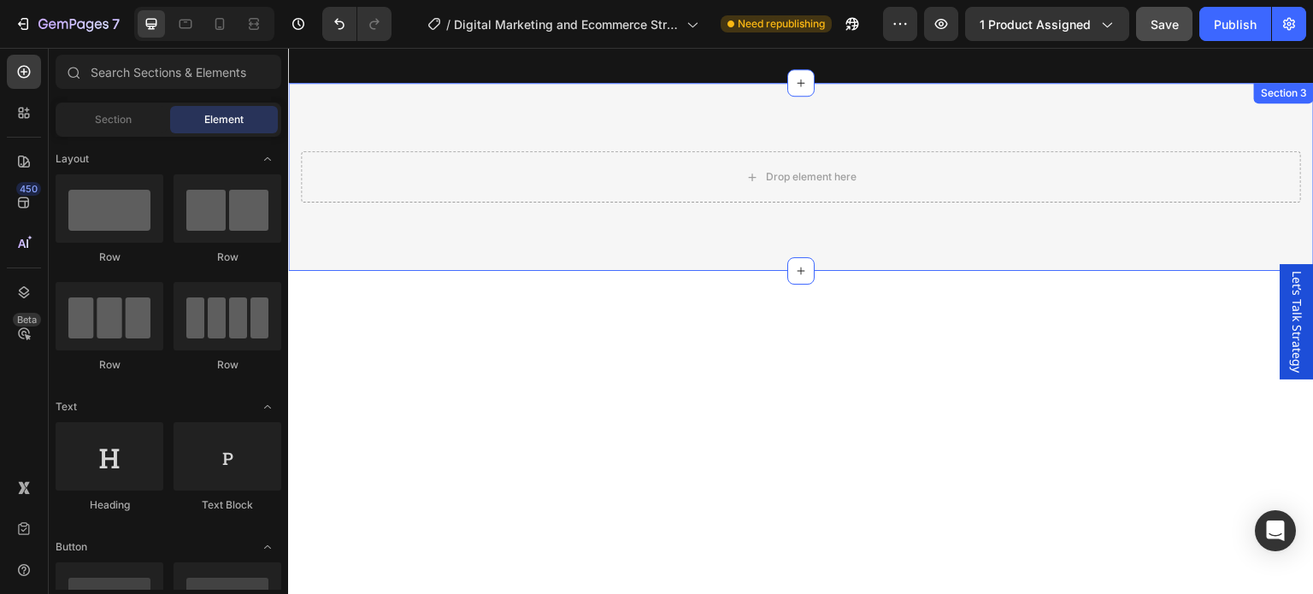
click at [649, 209] on div "Drop element here Row" at bounding box center [801, 190] width 1000 height 79
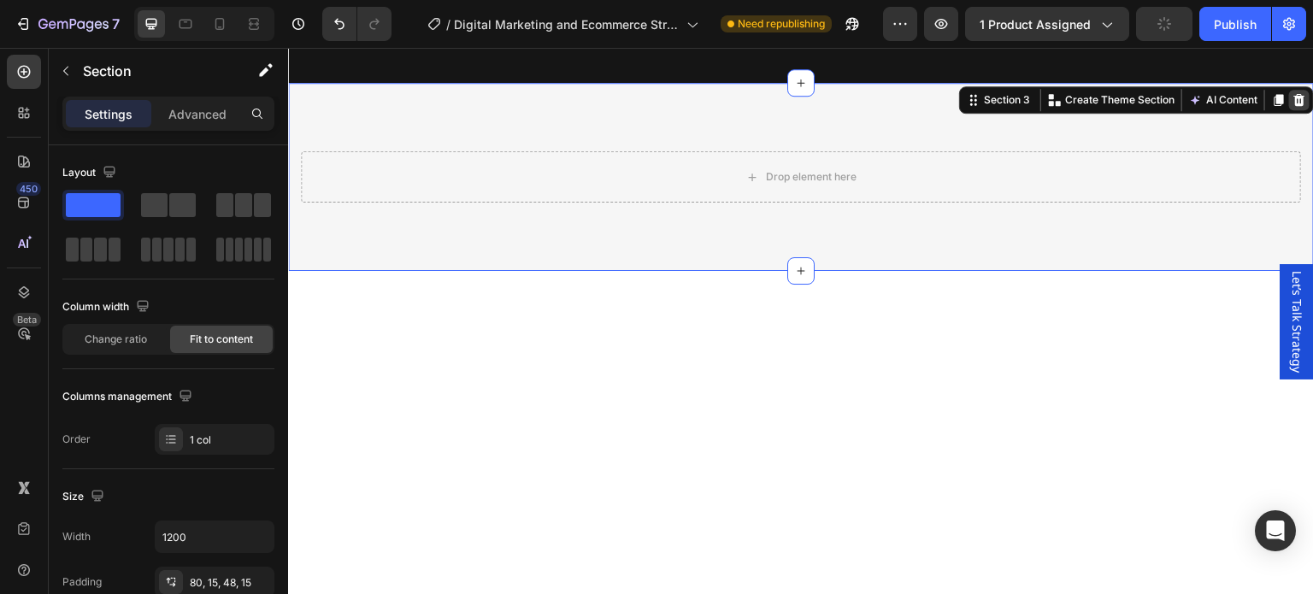
click at [1293, 98] on icon at bounding box center [1300, 100] width 14 height 14
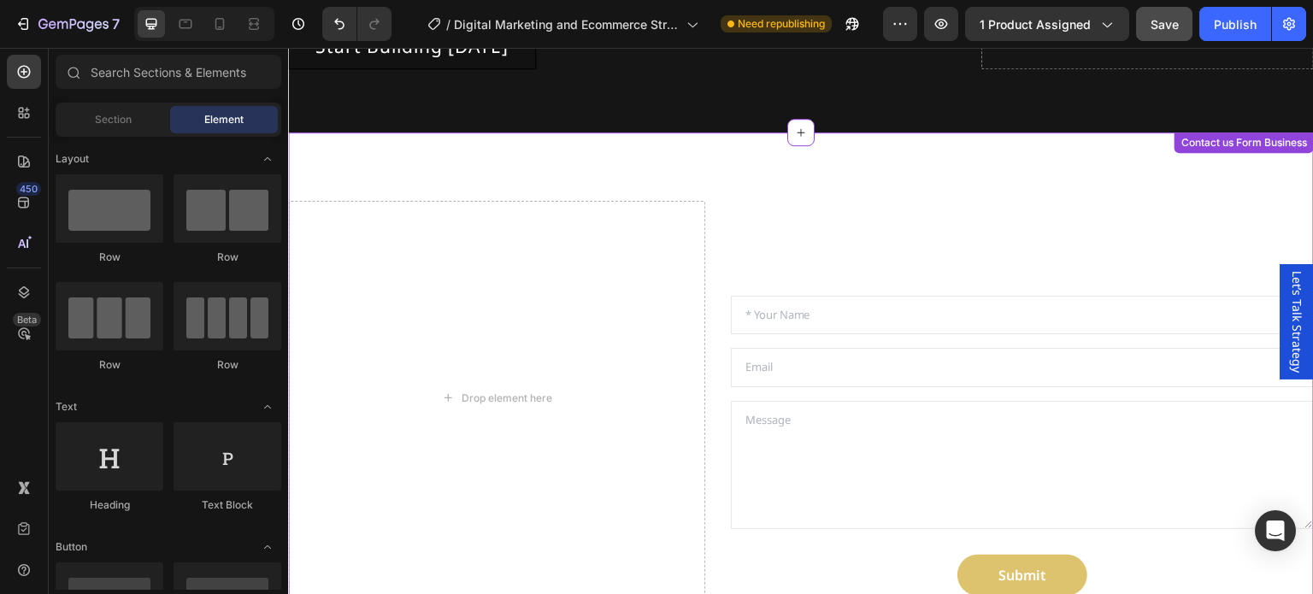
scroll to position [257, 0]
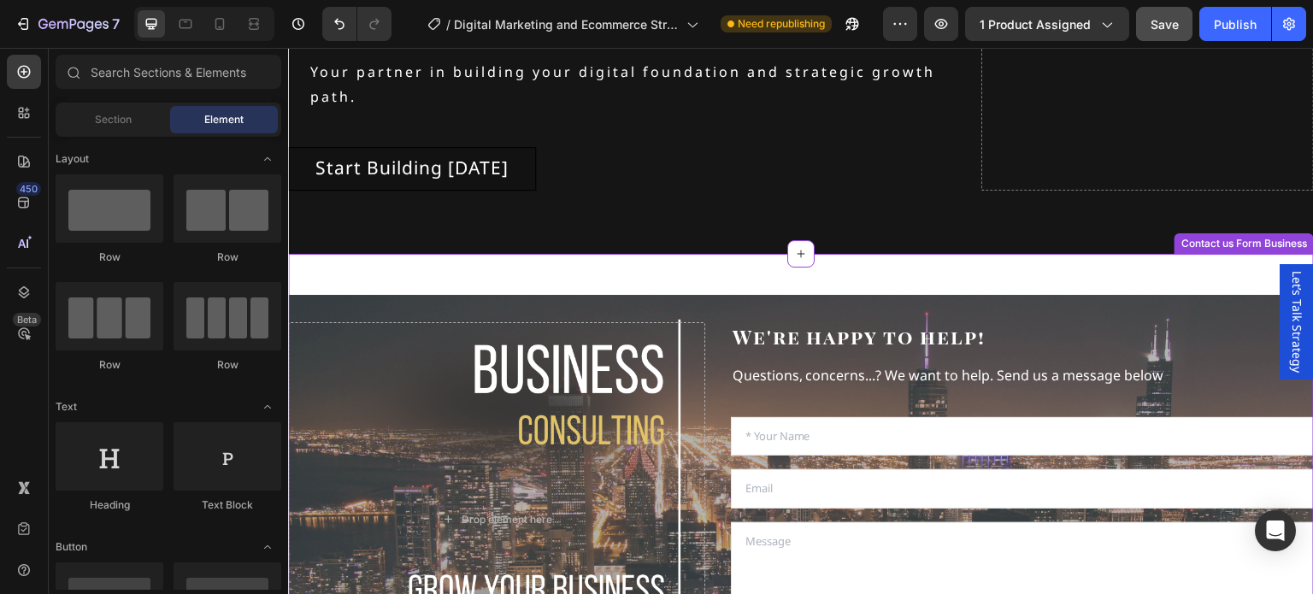
click at [1086, 299] on div "We're happy to help! Heading Questions, concerns...? We want to help. Send us a…" at bounding box center [801, 520] width 1026 height 450
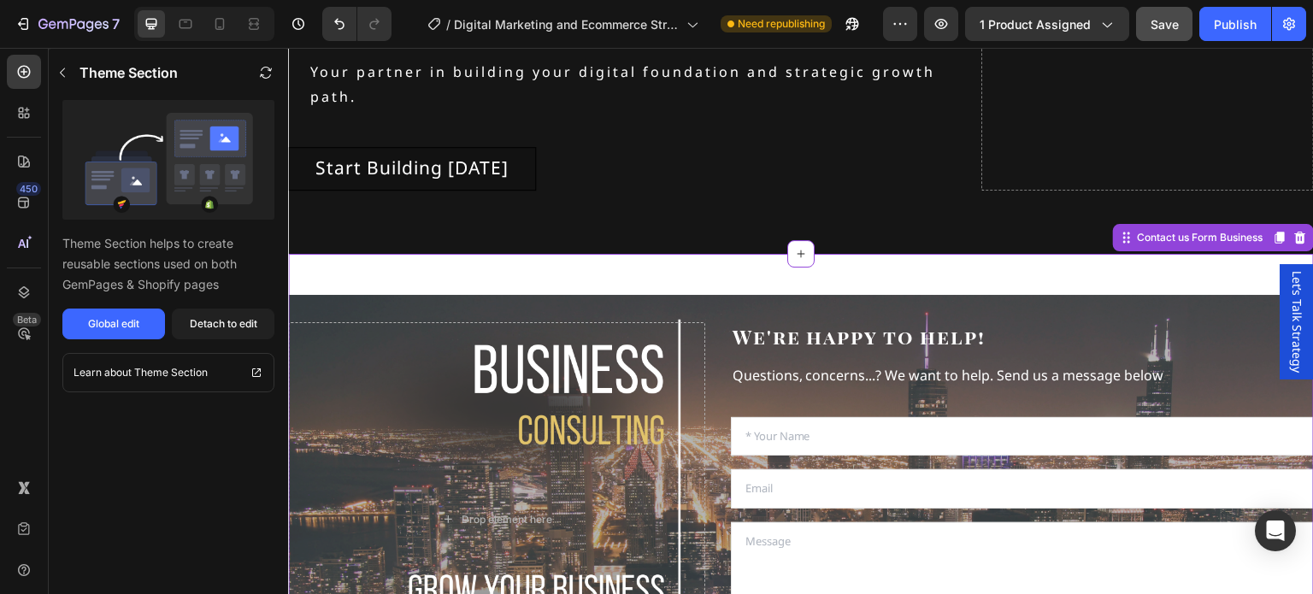
drag, startPoint x: 1290, startPoint y: 244, endPoint x: 1177, endPoint y: 256, distance: 113.5
click at [1294, 244] on icon at bounding box center [1301, 238] width 14 height 14
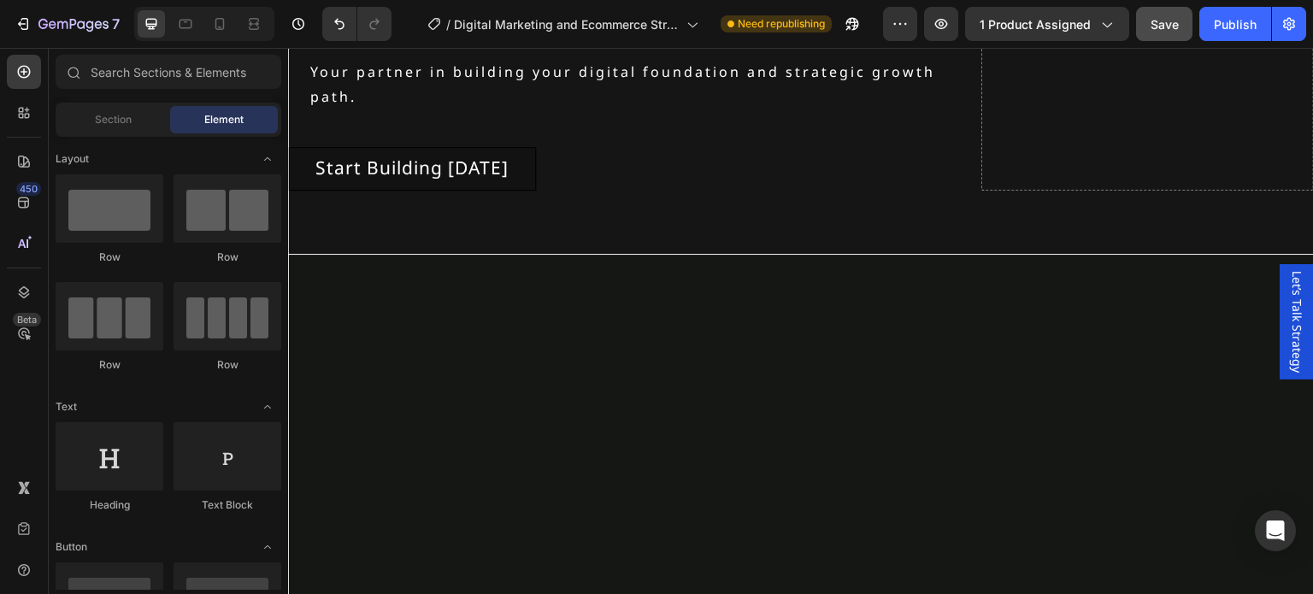
click at [852, 337] on div at bounding box center [801, 442] width 1026 height 375
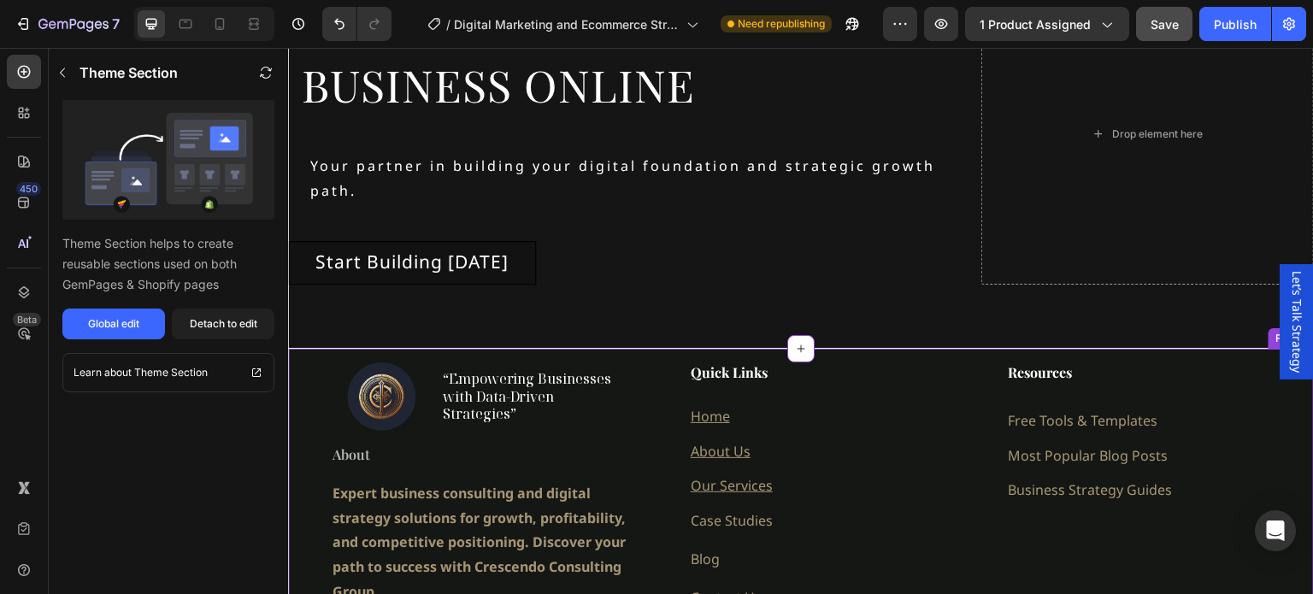
scroll to position [154, 0]
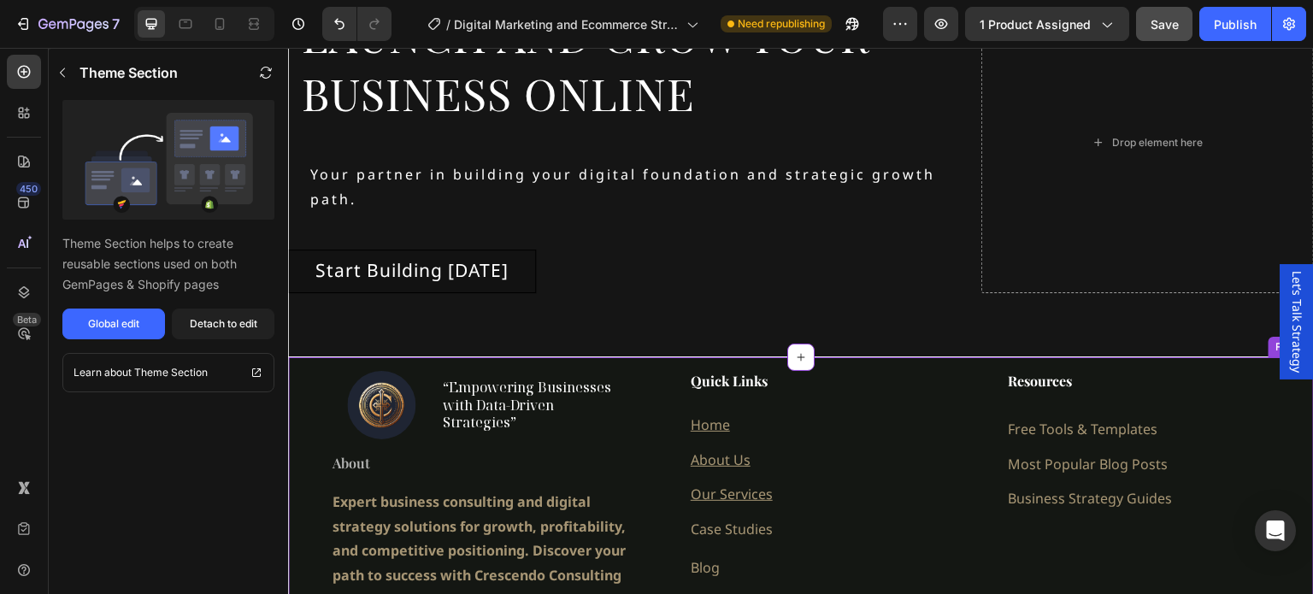
click at [304, 400] on div "Image “Empowering Businesses with Data-Driven Strategies” Heading Row About Hea…" at bounding box center [801, 544] width 1026 height 375
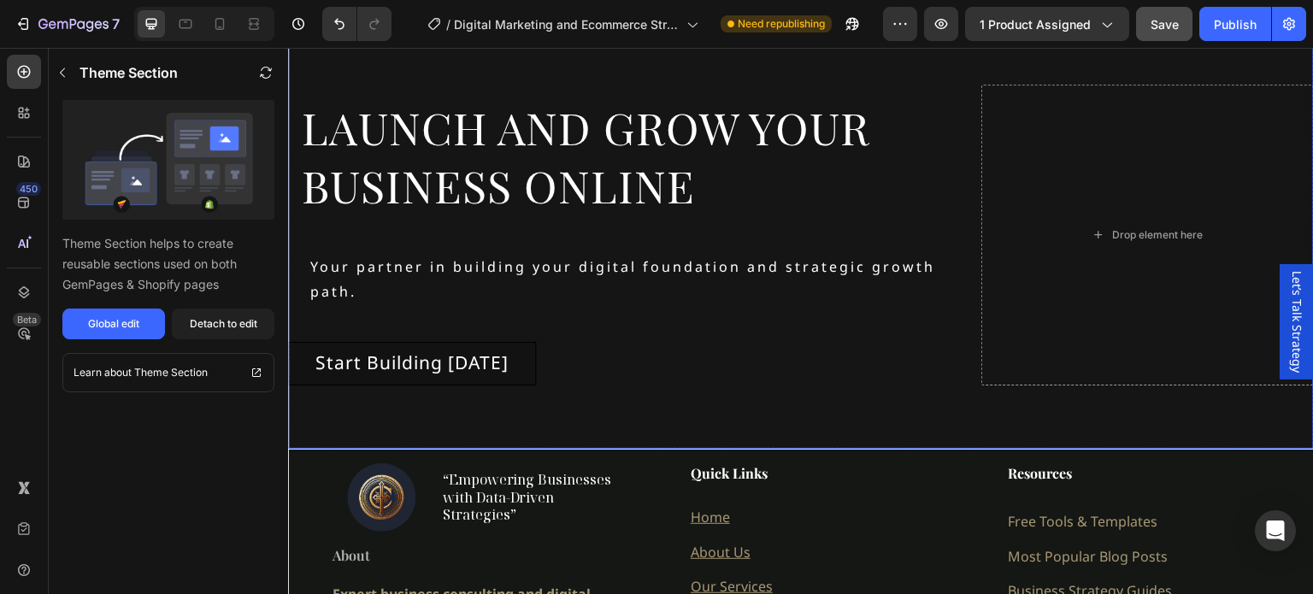
scroll to position [86, 0]
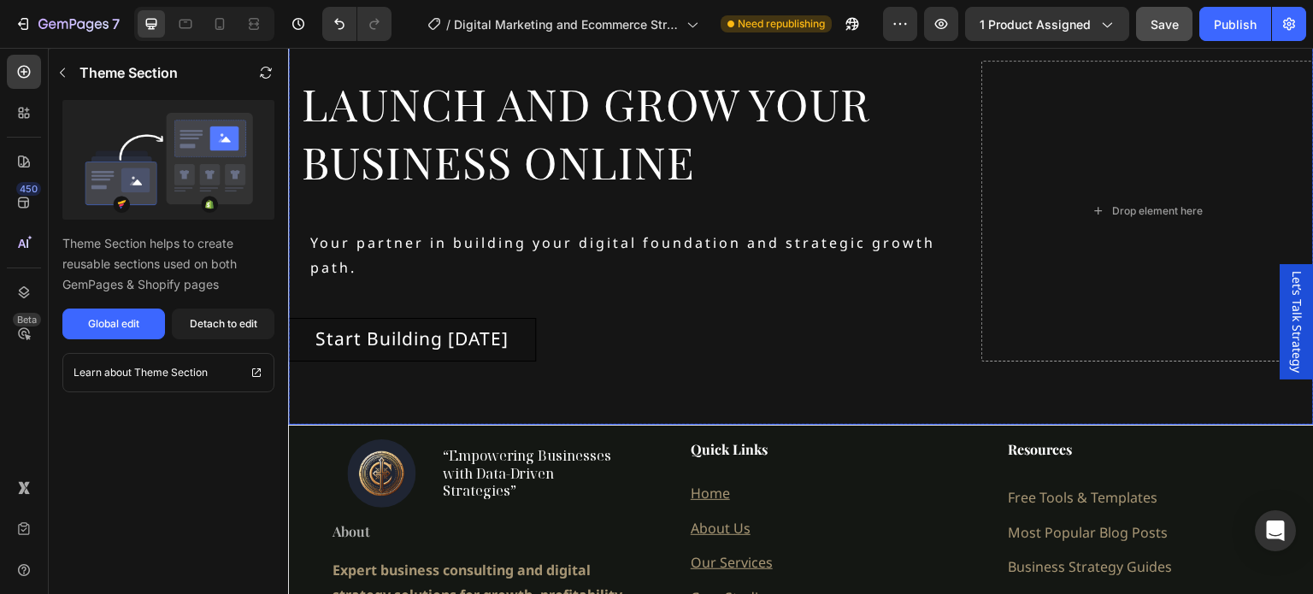
click at [758, 398] on div "Background Image" at bounding box center [801, 211] width 1026 height 428
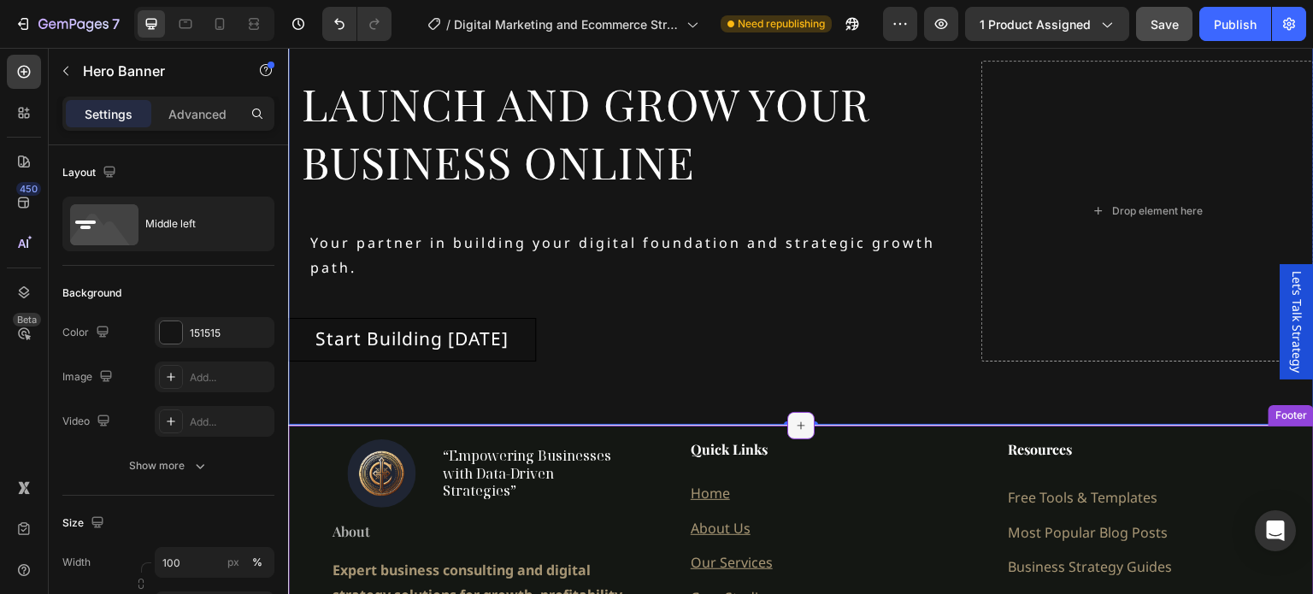
click at [796, 426] on icon at bounding box center [801, 426] width 14 height 14
